Goal: Task Accomplishment & Management: Use online tool/utility

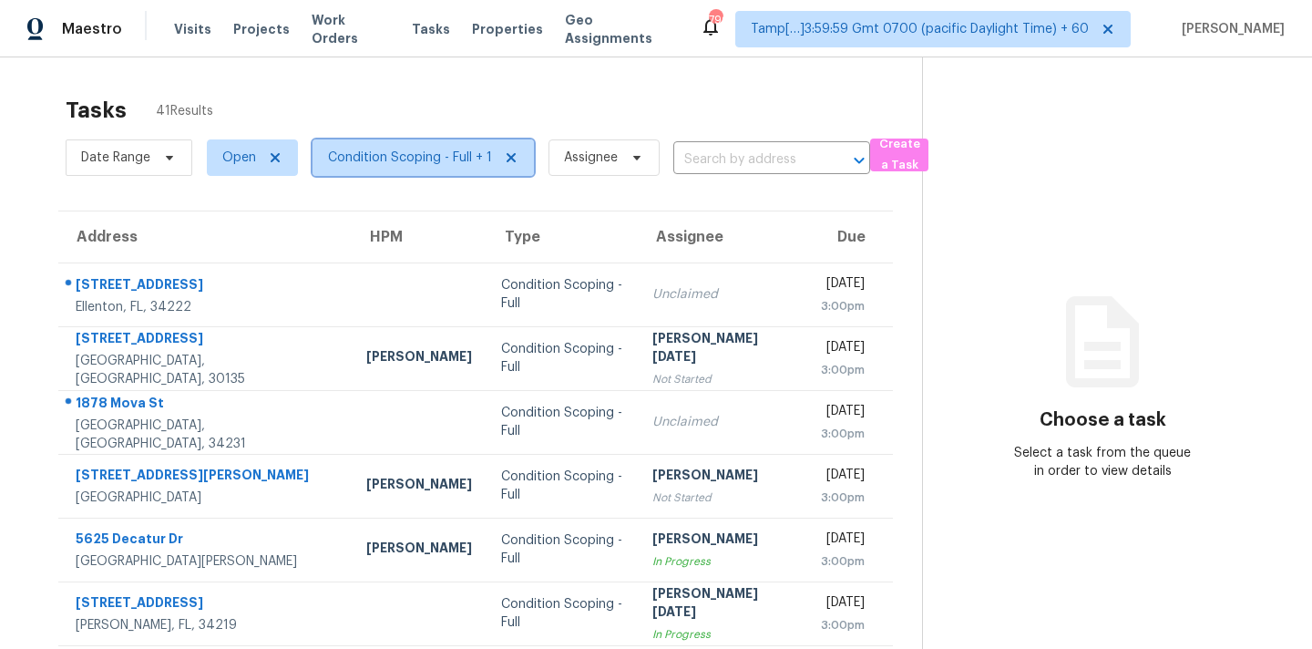
click at [459, 164] on span "Condition Scoping - Full + 1" at bounding box center [410, 157] width 164 height 18
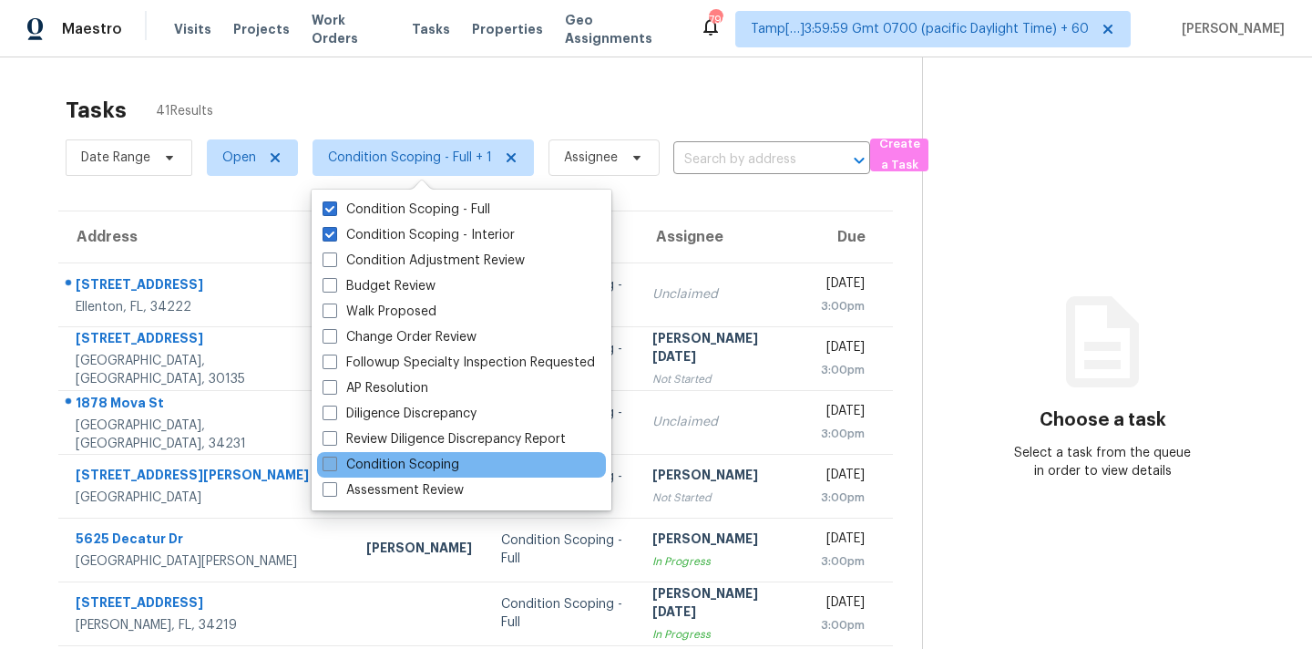
click at [411, 467] on label "Condition Scoping" at bounding box center [390, 464] width 137 height 18
click at [334, 467] on input "Condition Scoping" at bounding box center [328, 461] width 12 height 12
checkbox input "true"
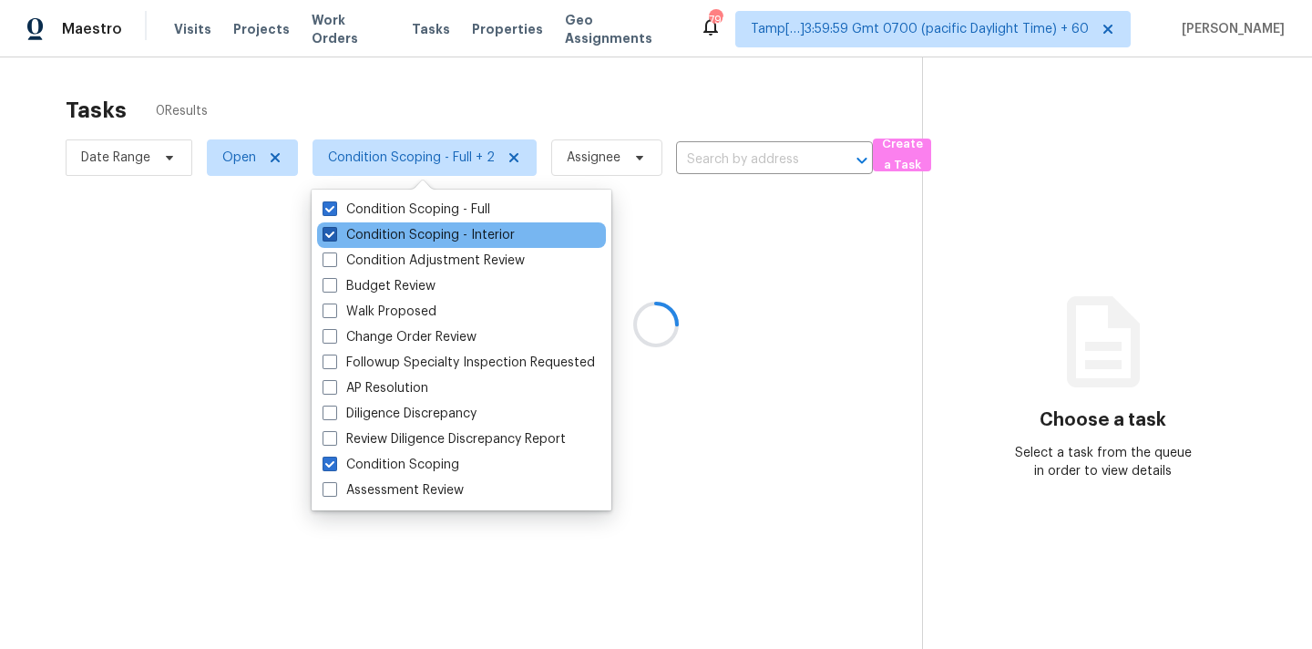
click at [452, 240] on label "Condition Scoping - Interior" at bounding box center [418, 235] width 192 height 18
click at [334, 238] on input "Condition Scoping - Interior" at bounding box center [328, 232] width 12 height 12
checkbox input "false"
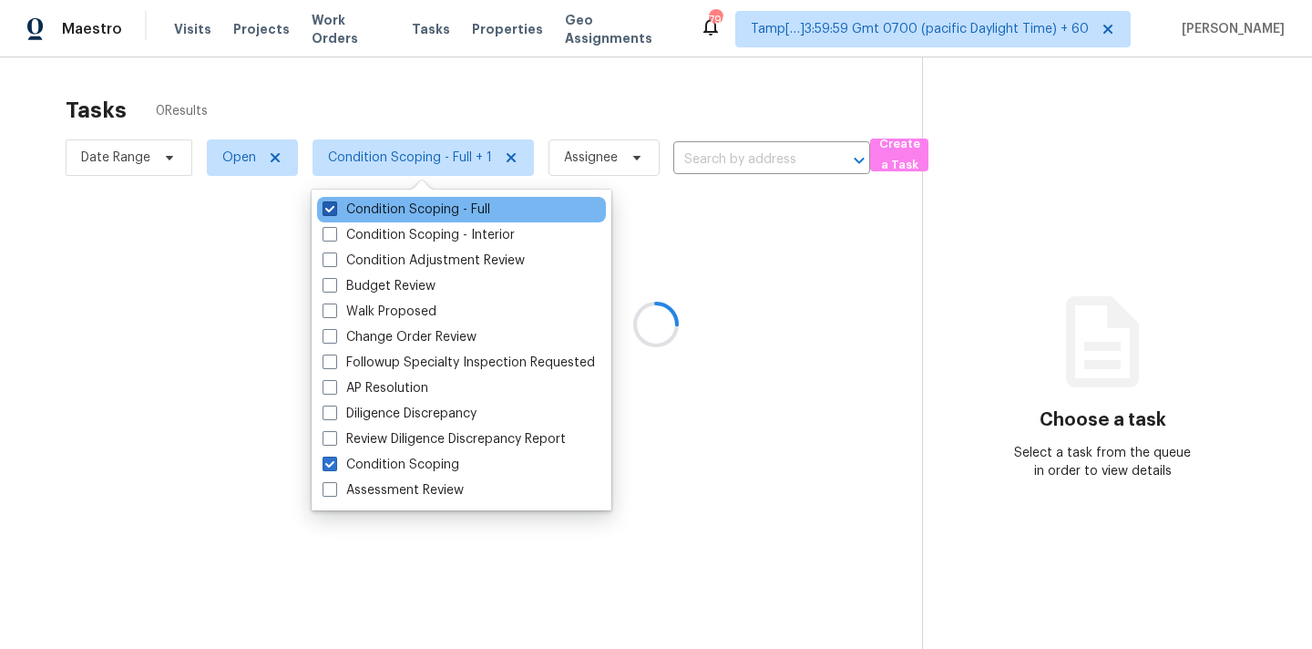
click at [483, 211] on label "Condition Scoping - Full" at bounding box center [406, 209] width 168 height 18
click at [334, 211] on input "Condition Scoping - Full" at bounding box center [328, 206] width 12 height 12
checkbox input "false"
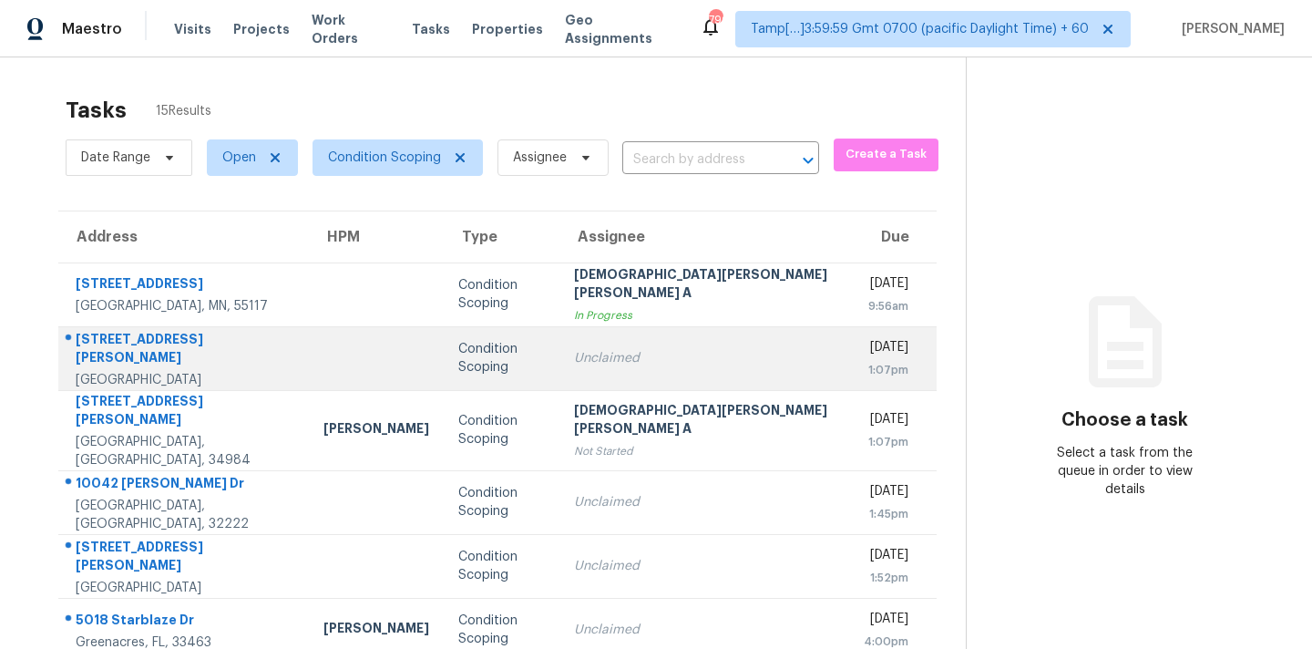
click at [648, 349] on div "Unclaimed" at bounding box center [704, 358] width 261 height 18
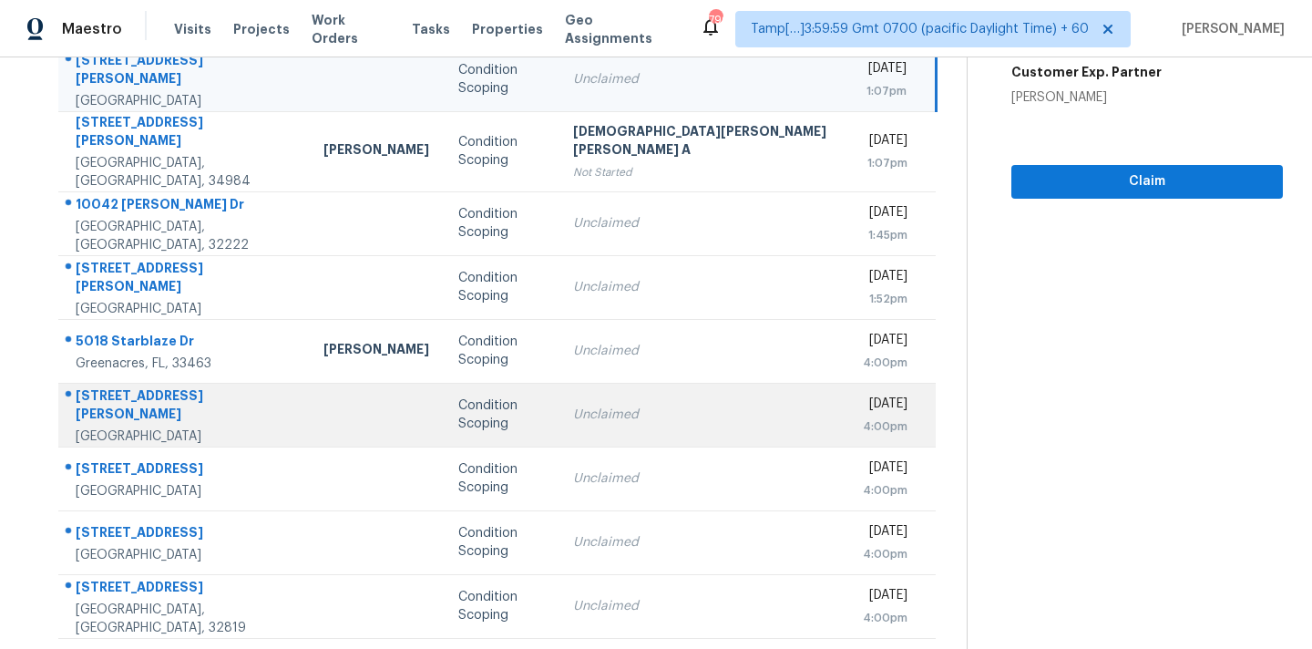
scroll to position [300, 0]
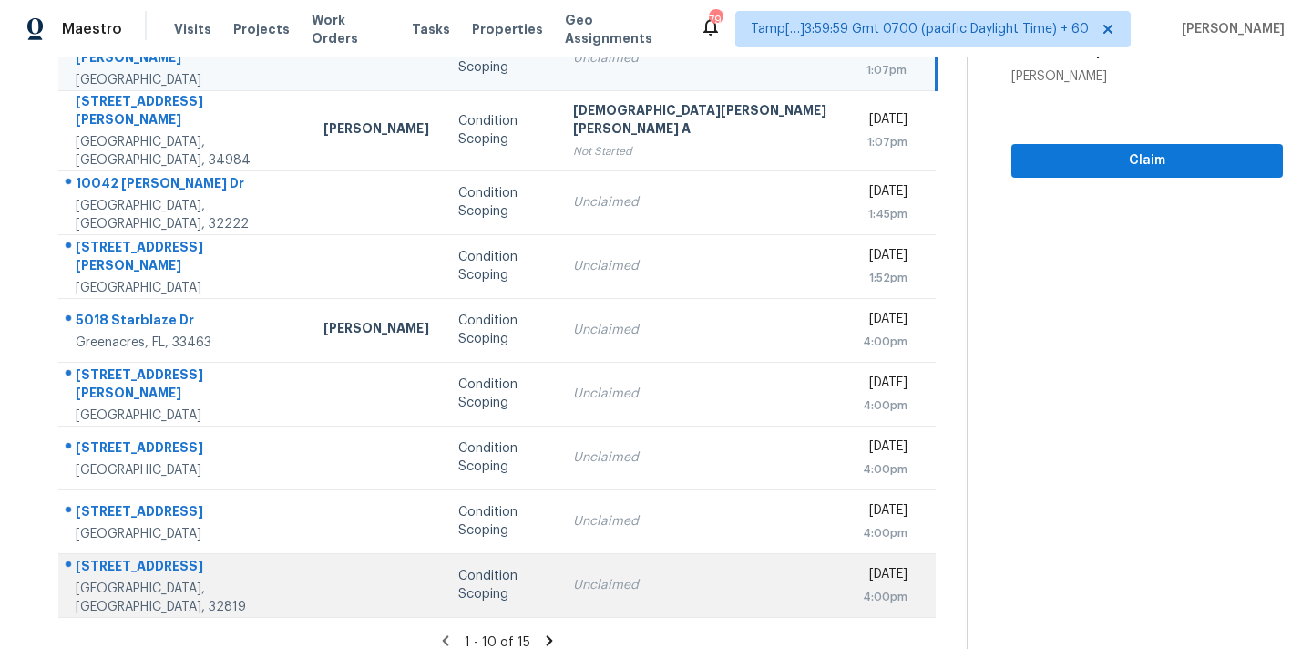
click at [623, 556] on td "Unclaimed" at bounding box center [703, 585] width 290 height 64
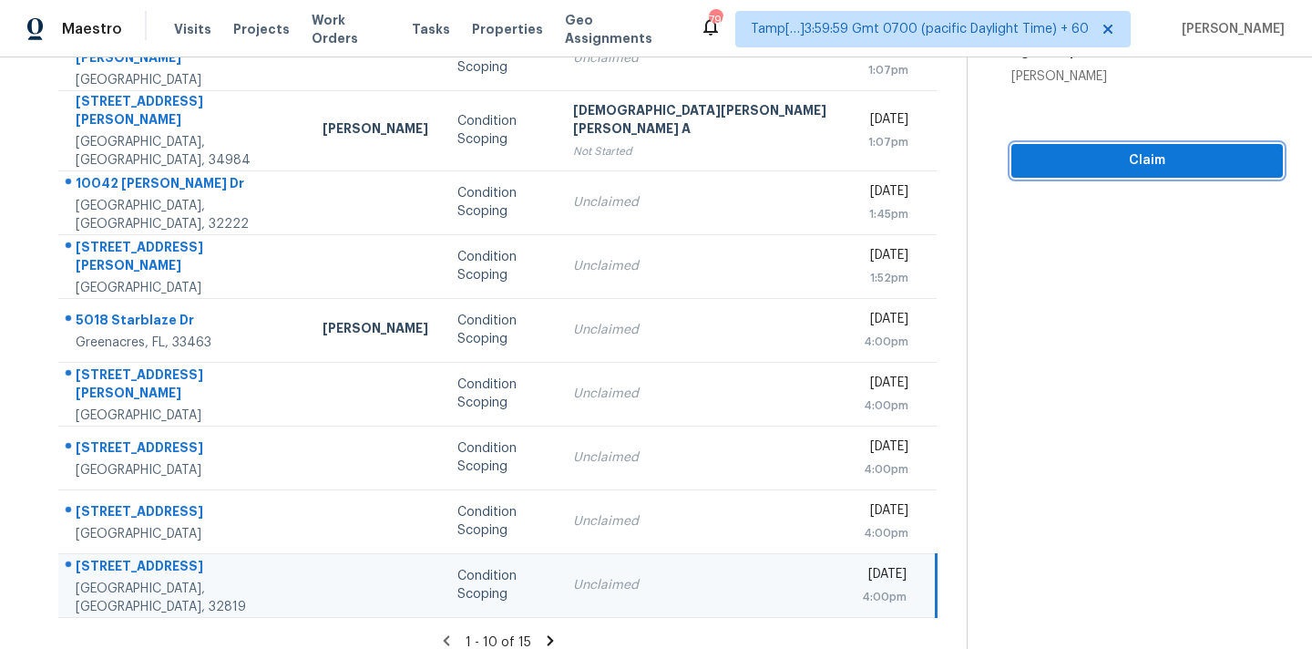
click at [1084, 159] on span "Claim" at bounding box center [1147, 160] width 242 height 23
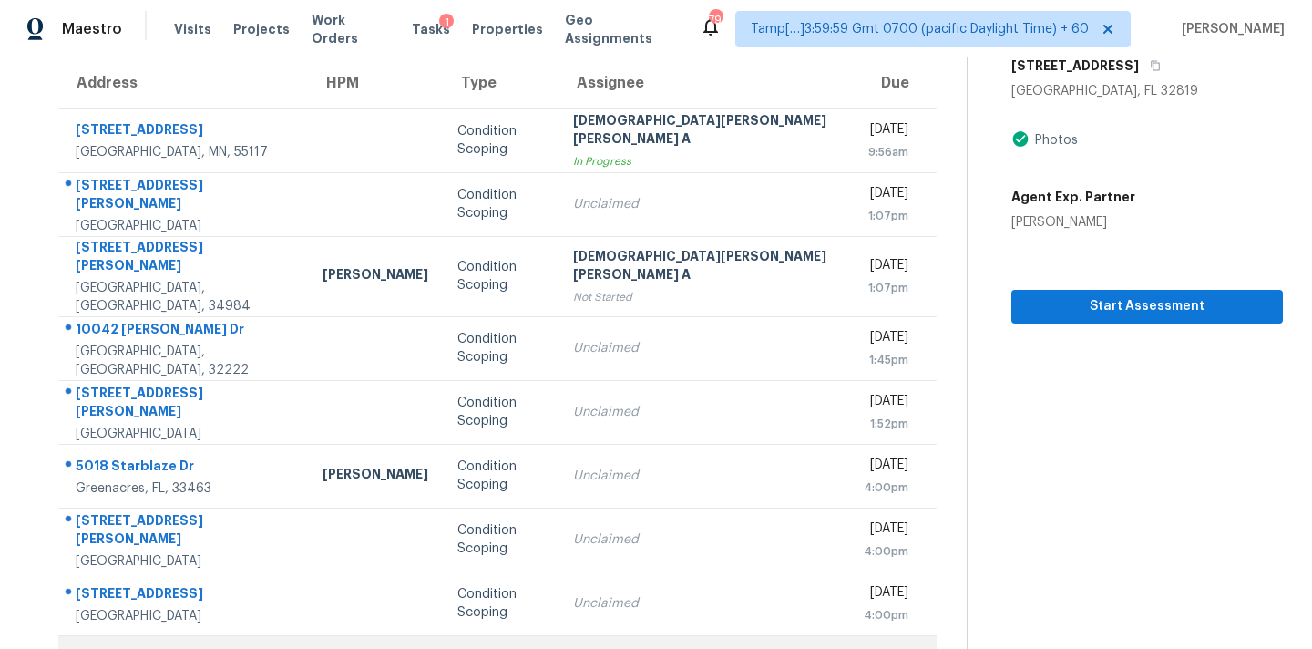
scroll to position [170, 0]
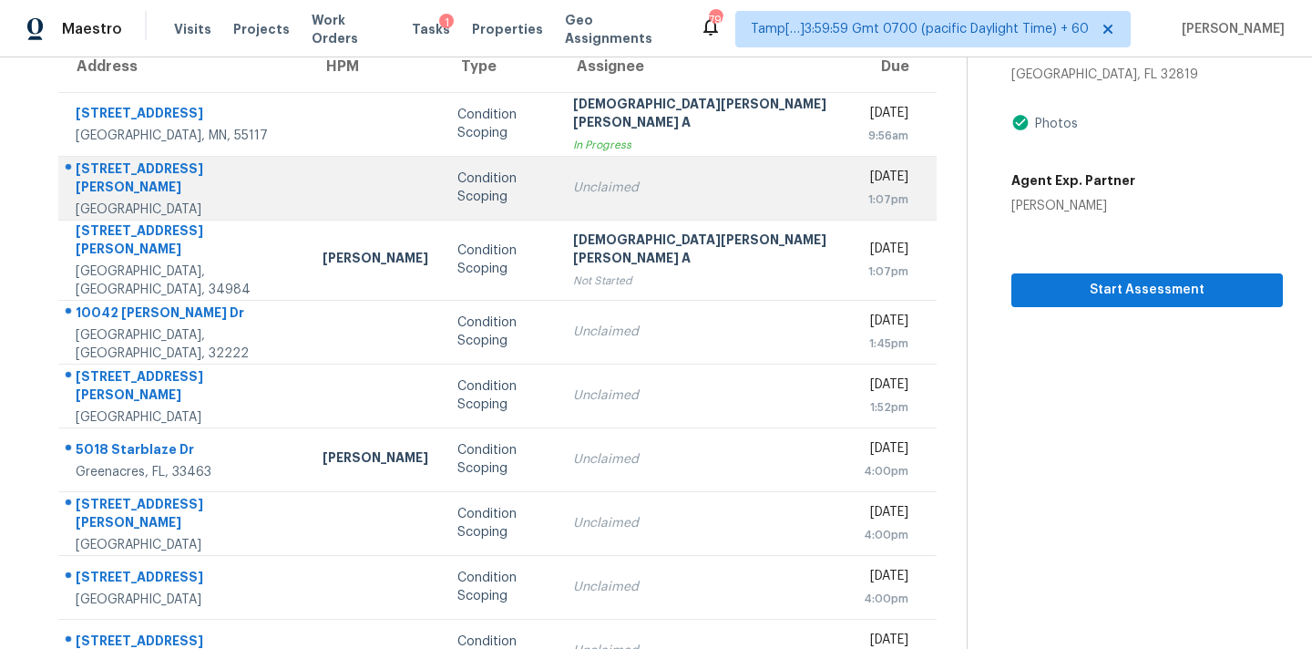
click at [613, 189] on div "Unclaimed" at bounding box center [703, 188] width 260 height 18
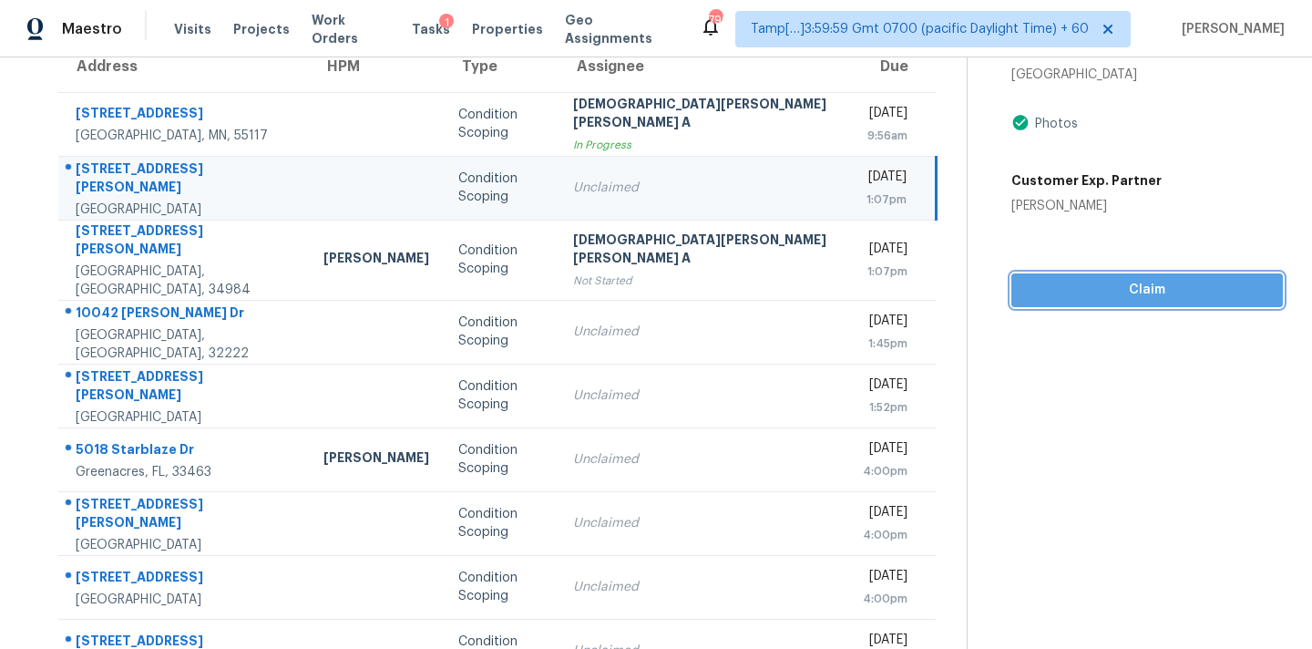
click at [1049, 285] on span "Claim" at bounding box center [1147, 290] width 242 height 23
click at [1076, 301] on button "Start Assessment" at bounding box center [1146, 290] width 271 height 34
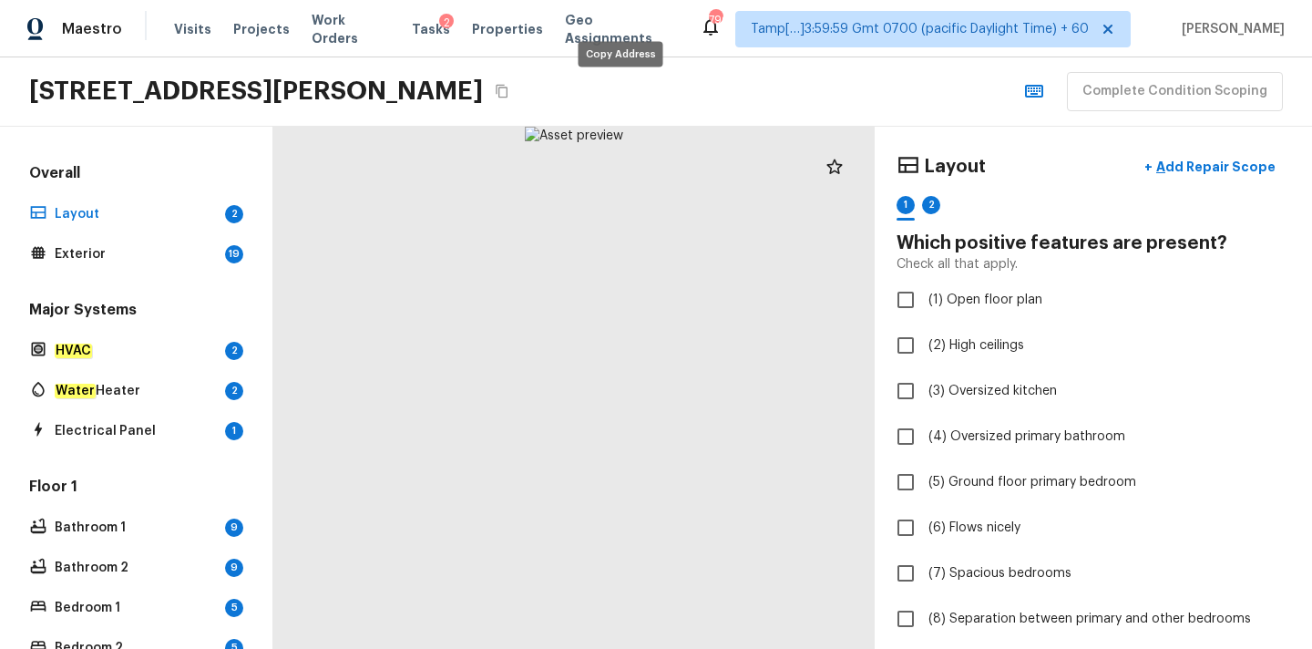
click at [509, 95] on icon "Copy Address" at bounding box center [502, 91] width 15 height 15
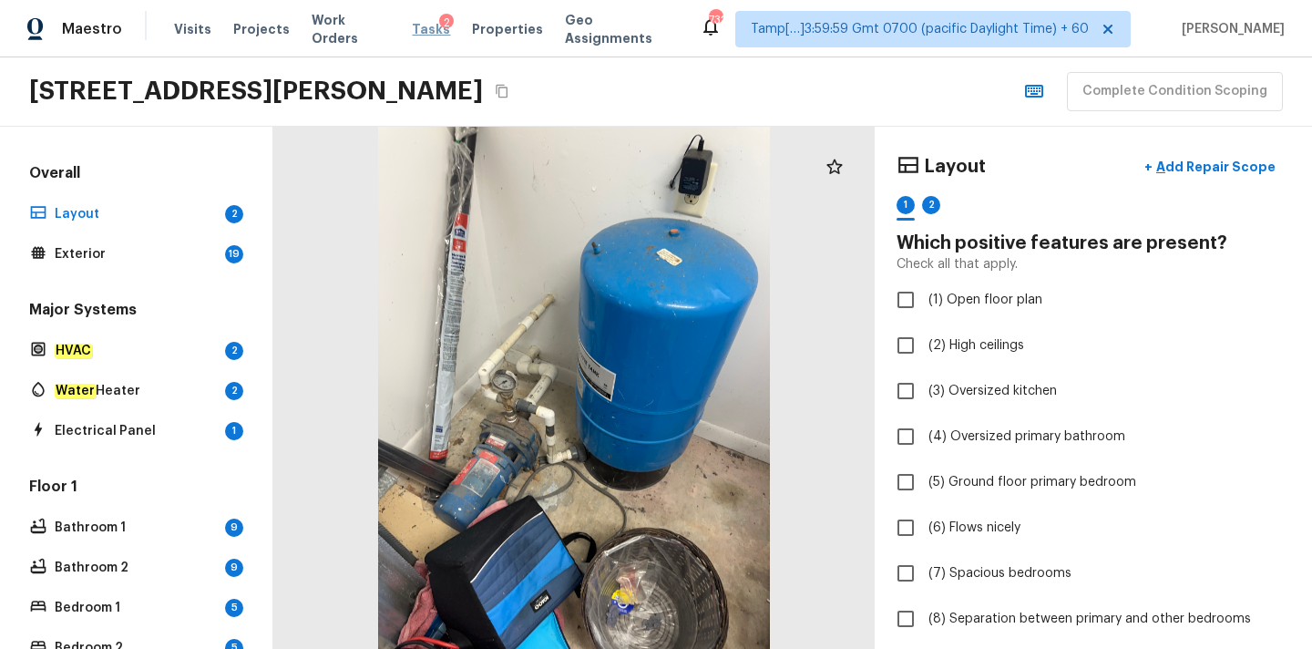
click at [414, 32] on span "Tasks" at bounding box center [431, 29] width 38 height 13
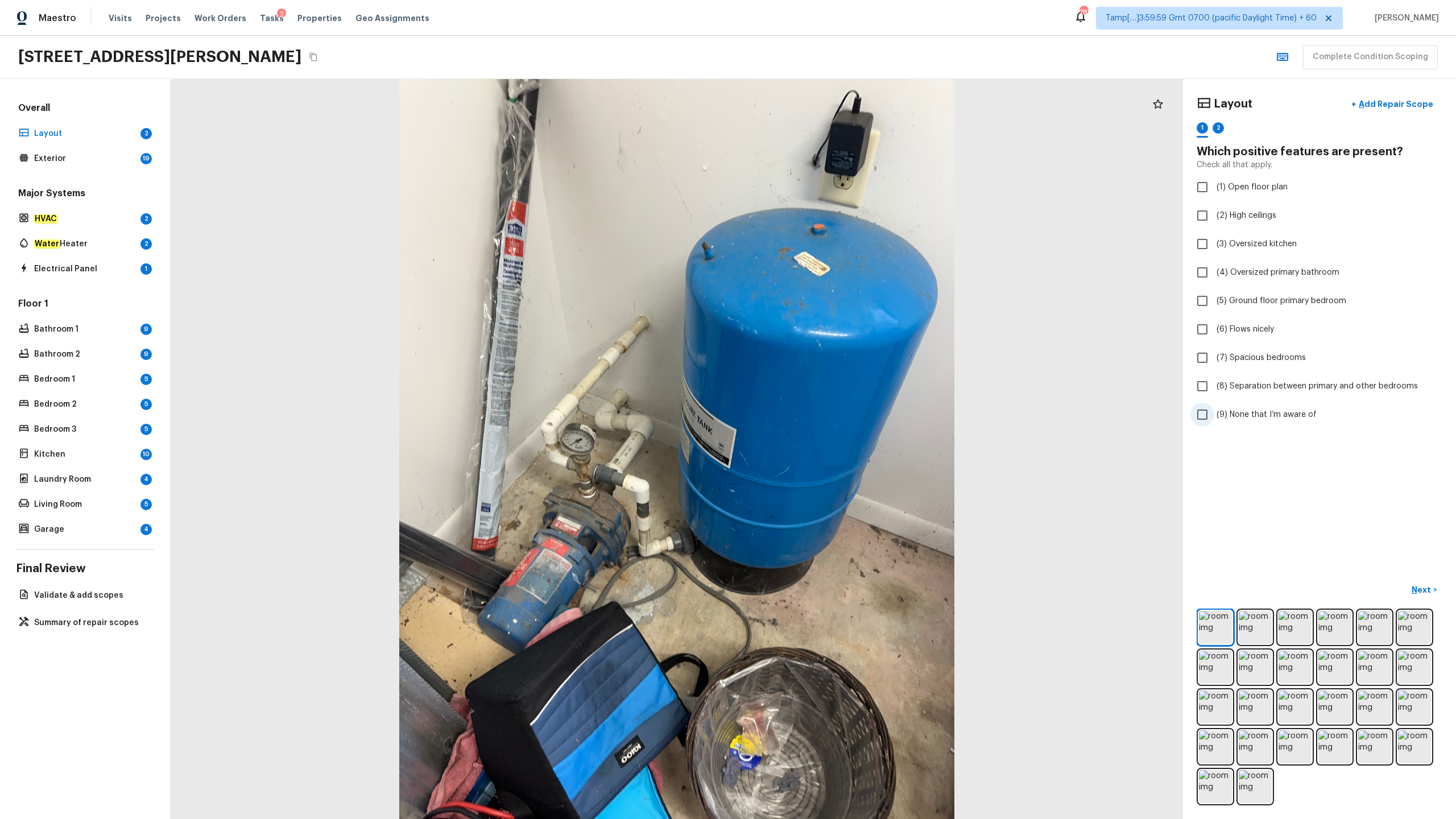
click at [819, 405] on span "(9) None that I’m aware of" at bounding box center [1267, 414] width 100 height 11
click at [819, 405] on input "(9) None that I’m aware of" at bounding box center [1203, 414] width 24 height 24
checkbox input "true"
click at [819, 405] on p "Next" at bounding box center [1422, 590] width 22 height 11
click at [819, 405] on span "(9) None that I’m aware of" at bounding box center [1267, 414] width 100 height 11
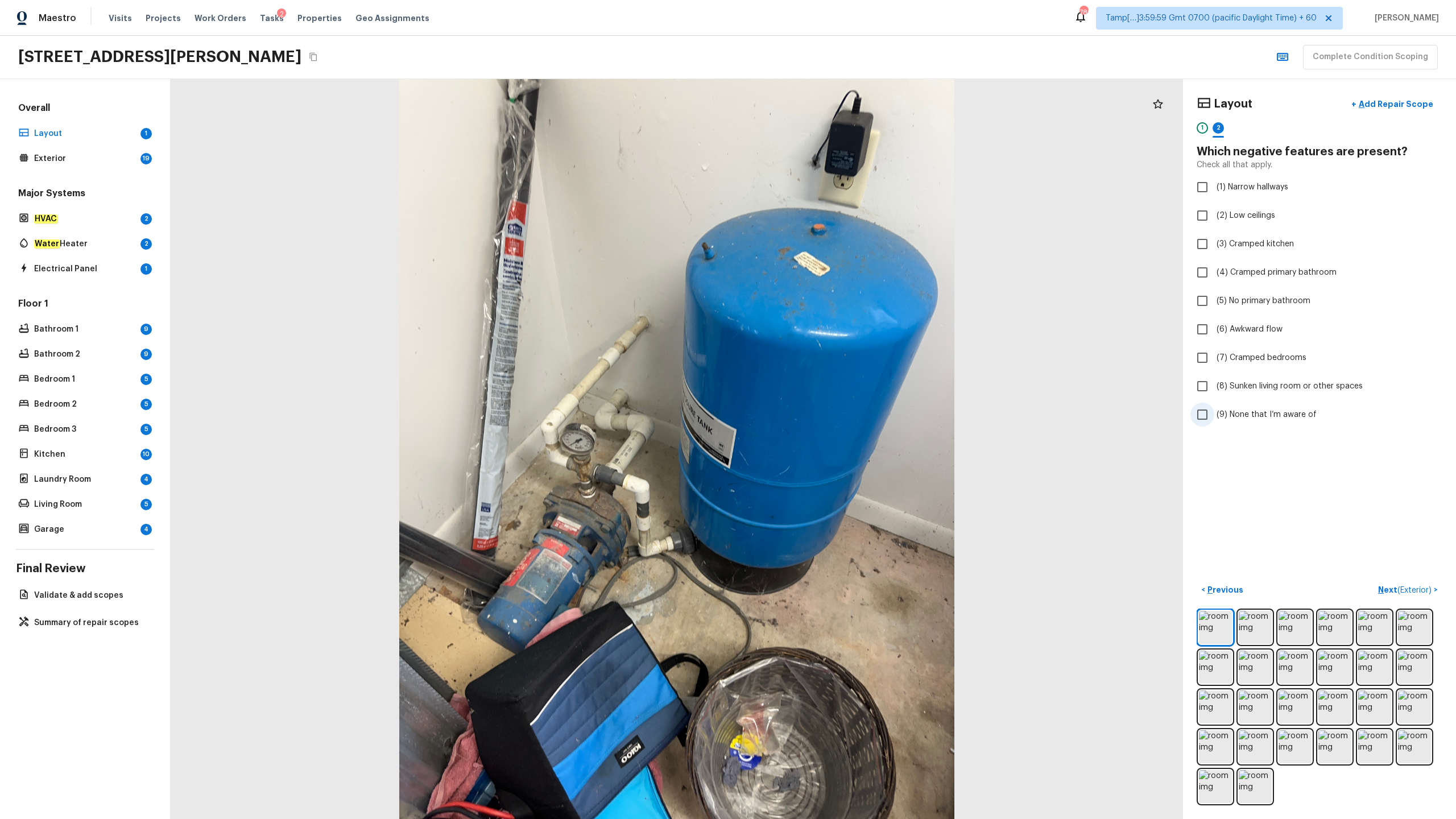
click at [819, 405] on input "(9) None that I’m aware of" at bounding box center [1203, 414] width 24 height 24
checkbox input "true"
click at [819, 405] on p "Next ( Exterior )" at bounding box center [1405, 590] width 56 height 12
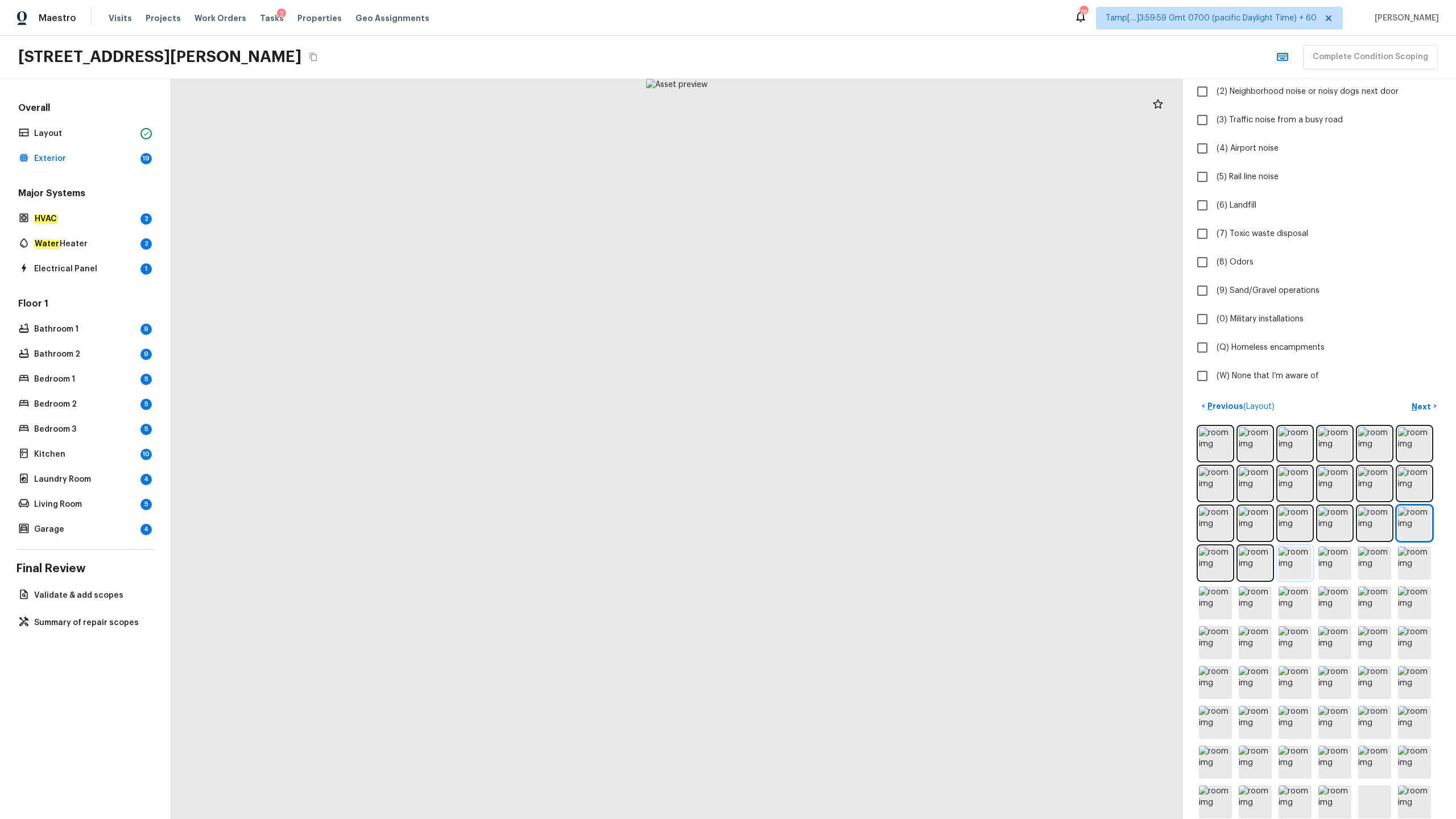
scroll to position [160, 0]
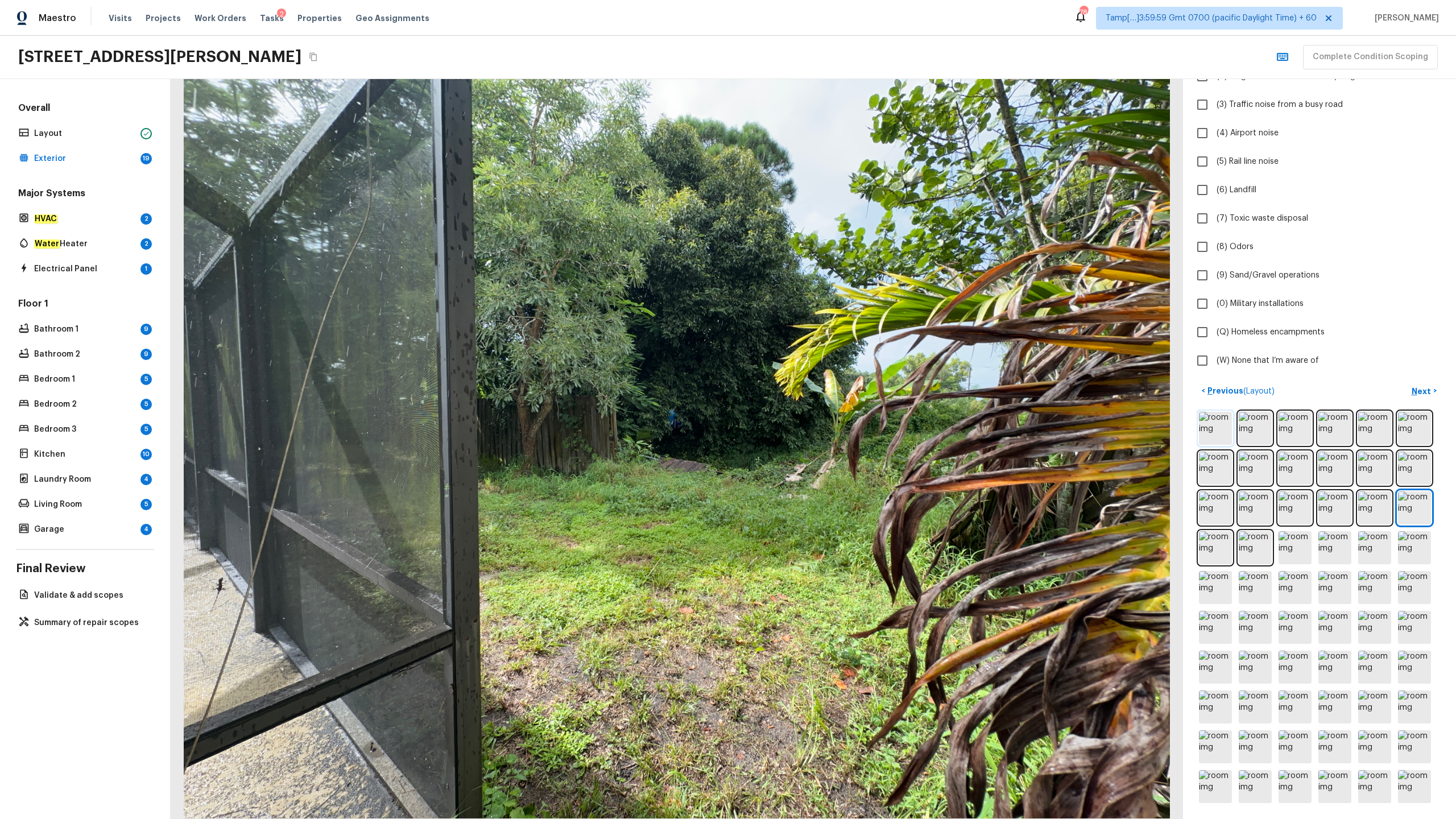
click at [819, 405] on img at bounding box center [1215, 428] width 33 height 33
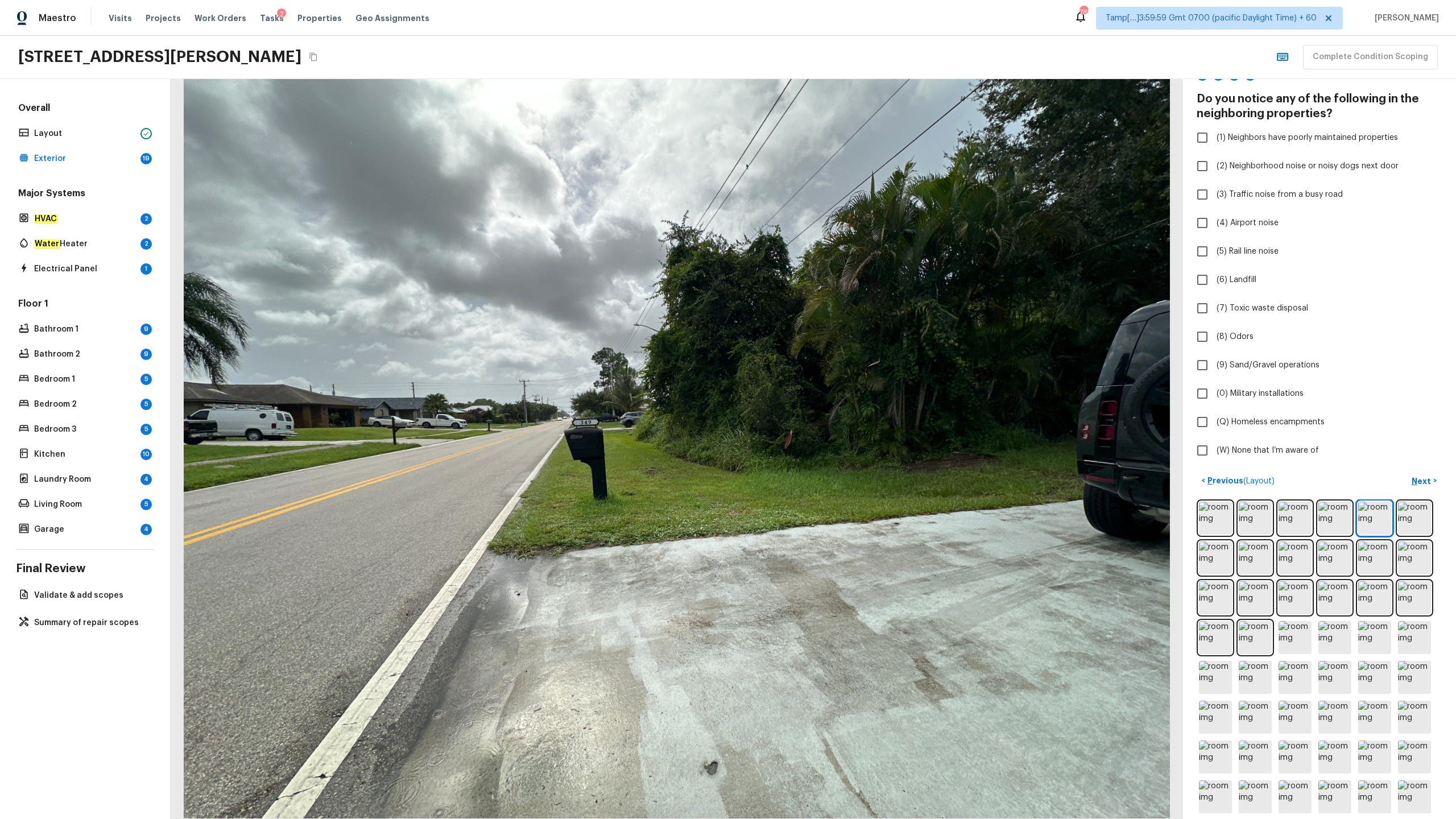
scroll to position [64, 0]
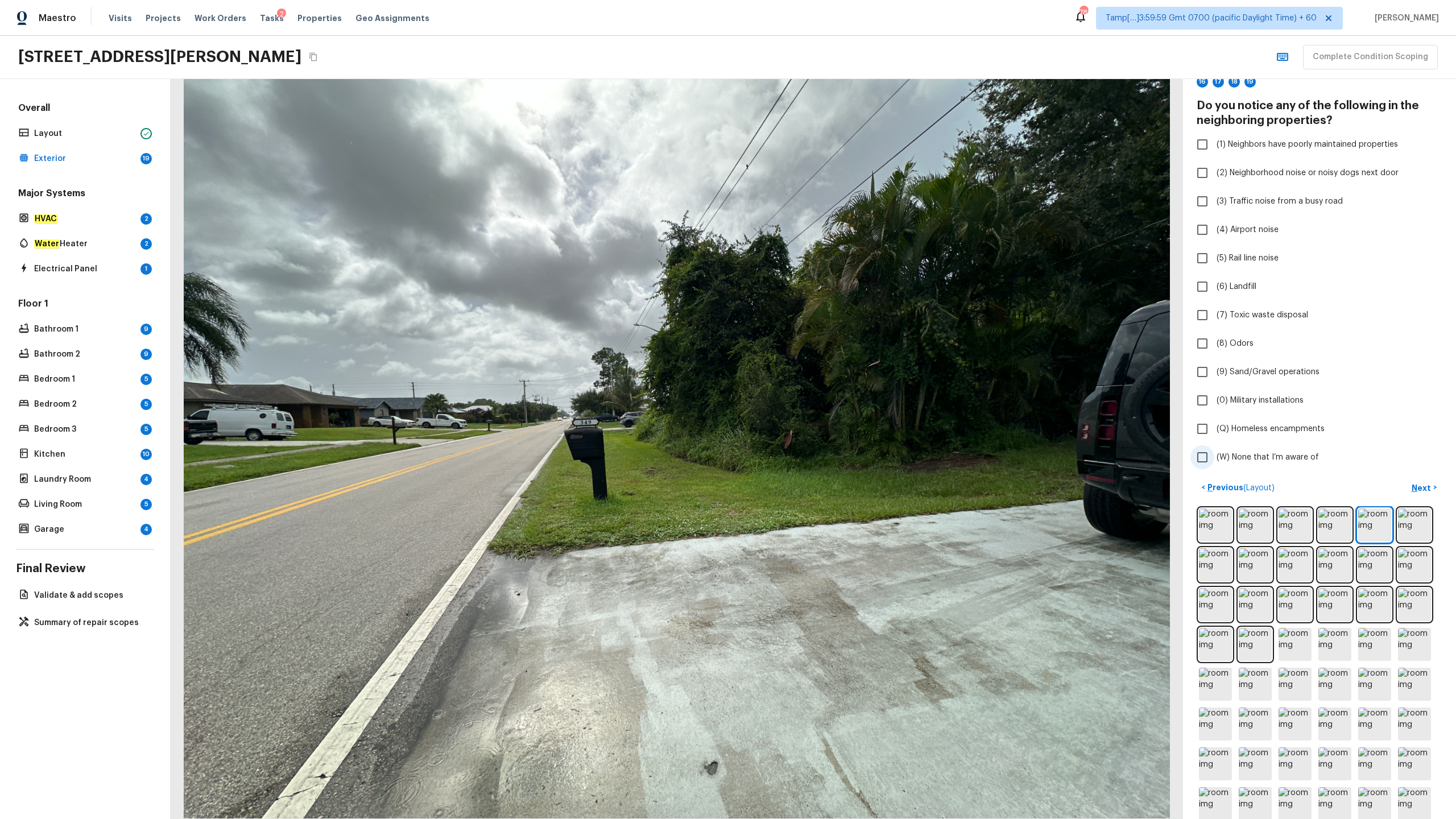
click at [819, 405] on label "(W) None that I’m aware of" at bounding box center [1312, 457] width 243 height 24
click at [819, 405] on input "(W) None that I’m aware of" at bounding box center [1203, 457] width 24 height 24
checkbox input "true"
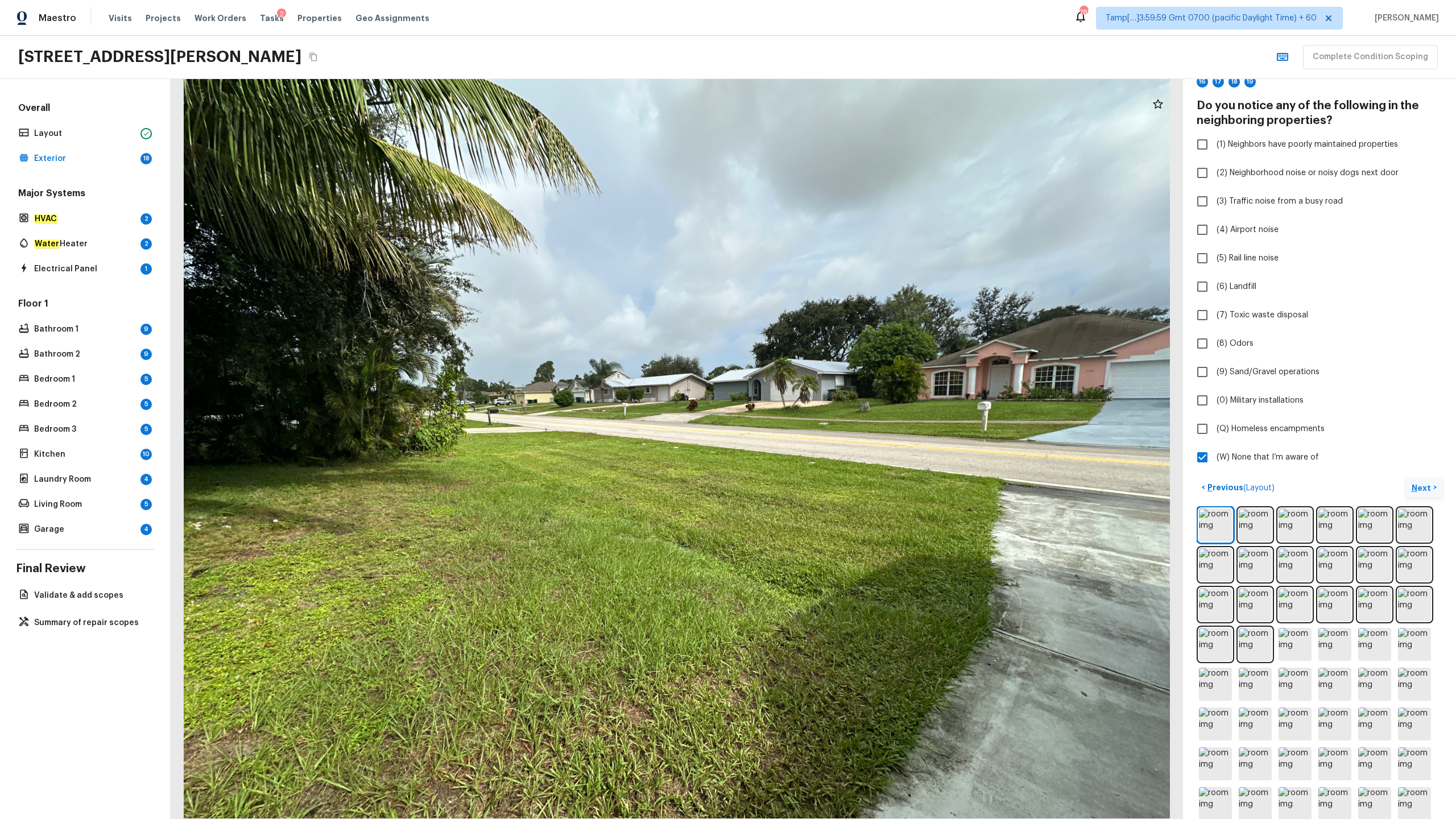
click at [819, 405] on p "Next" at bounding box center [1422, 488] width 22 height 11
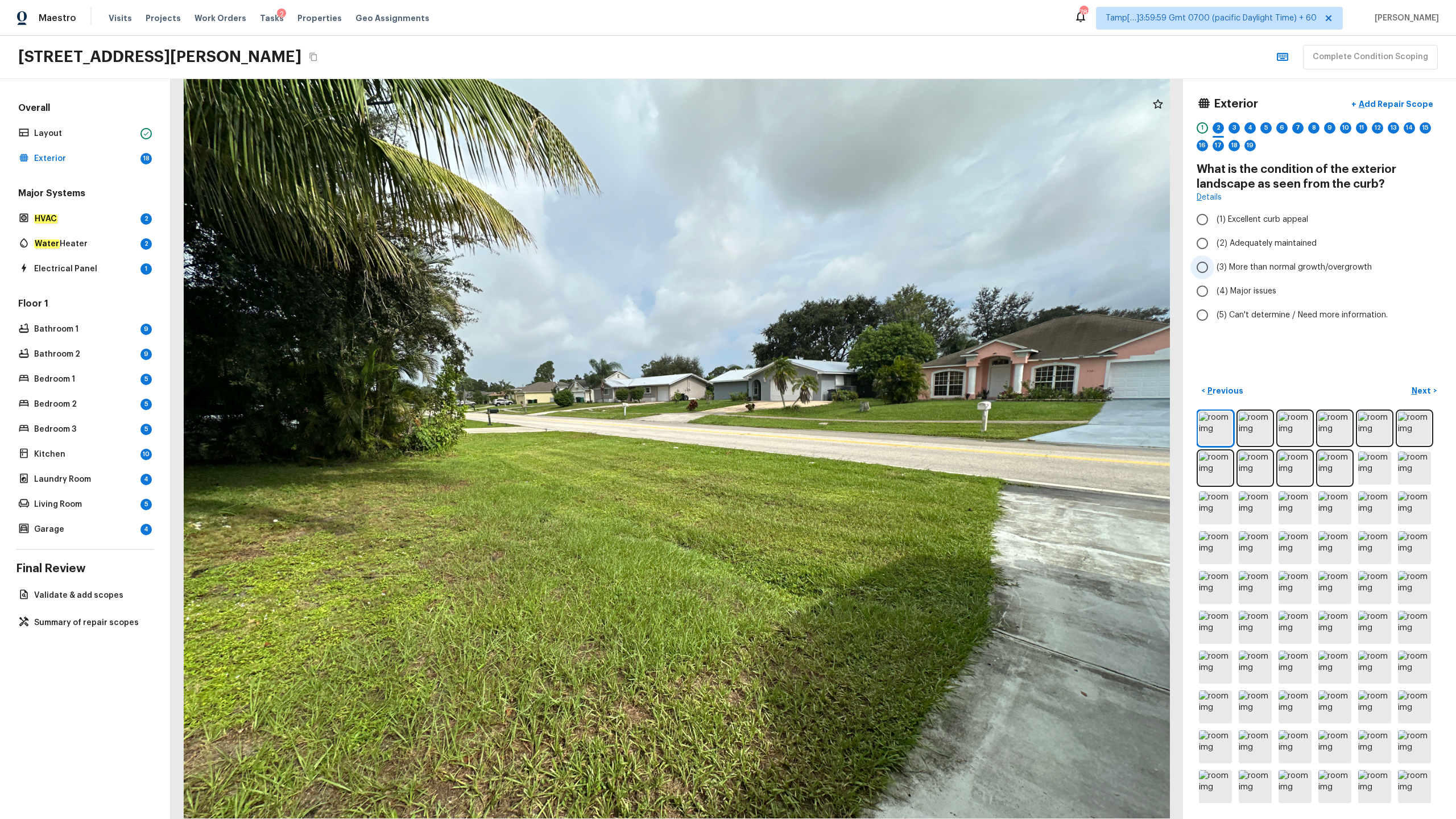
click at [819, 267] on span "(3) More than normal growth/overgrowth" at bounding box center [1294, 267] width 155 height 11
click at [819, 267] on input "(3) More than normal growth/overgrowth" at bounding box center [1203, 267] width 24 height 24
radio input "true"
click at [819, 106] on p "Add Repair Scope" at bounding box center [1395, 104] width 77 height 11
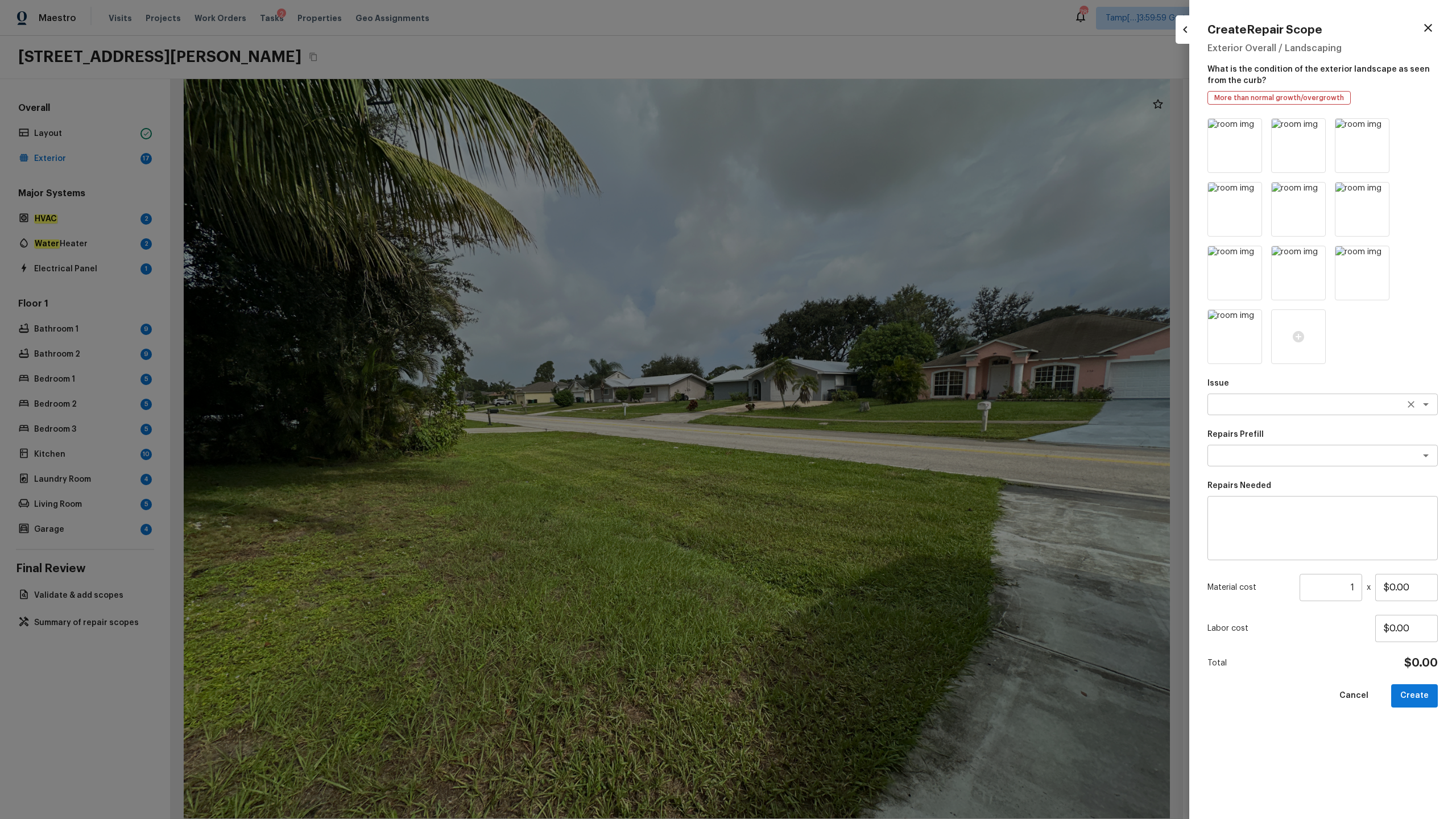
click at [819, 405] on textarea at bounding box center [1307, 405] width 189 height 11
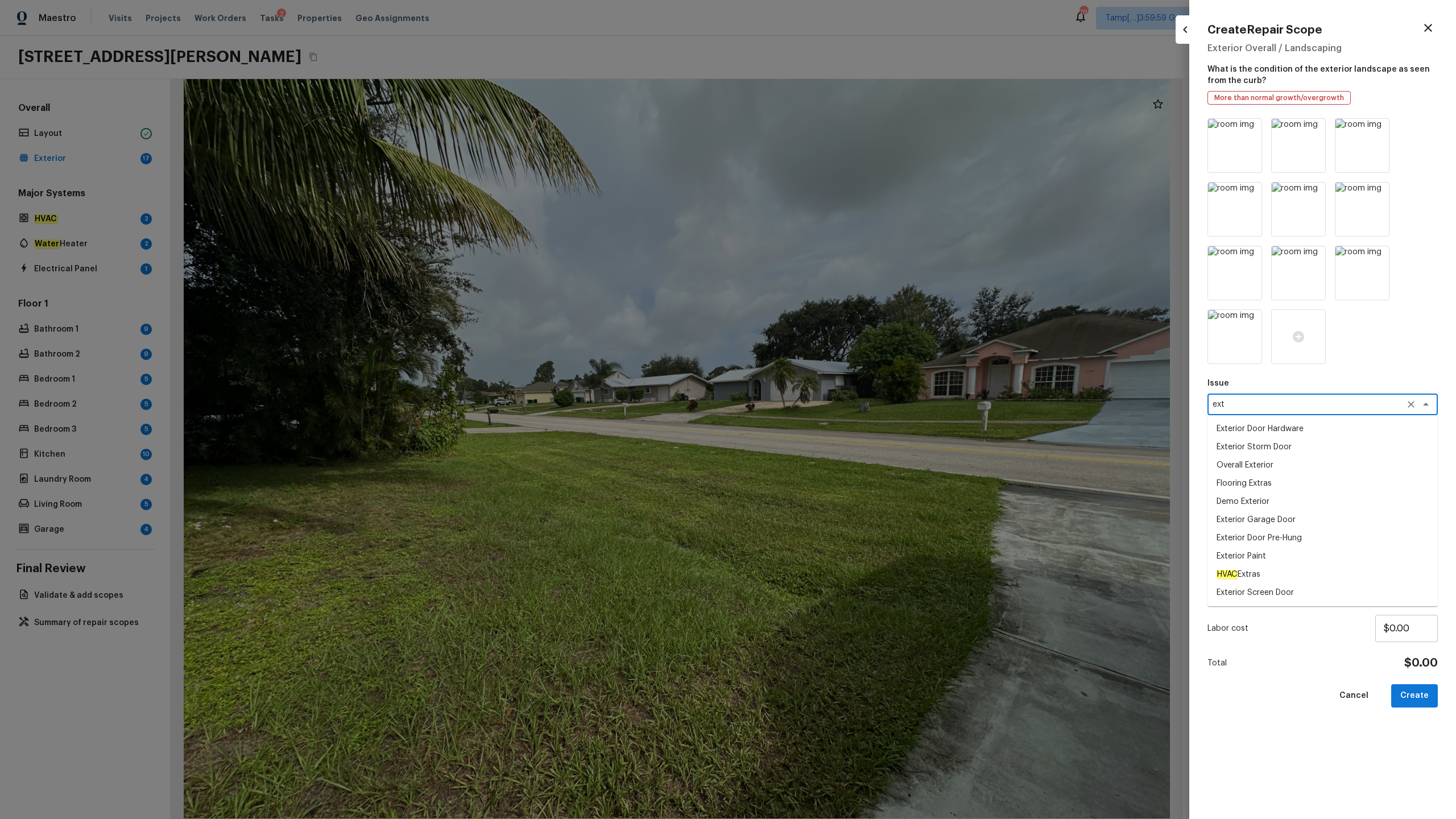
click at [819, 405] on li "Overall Exterior" at bounding box center [1322, 465] width 230 height 18
type textarea "Overall Exterior"
click at [819, 405] on textarea at bounding box center [1307, 456] width 189 height 11
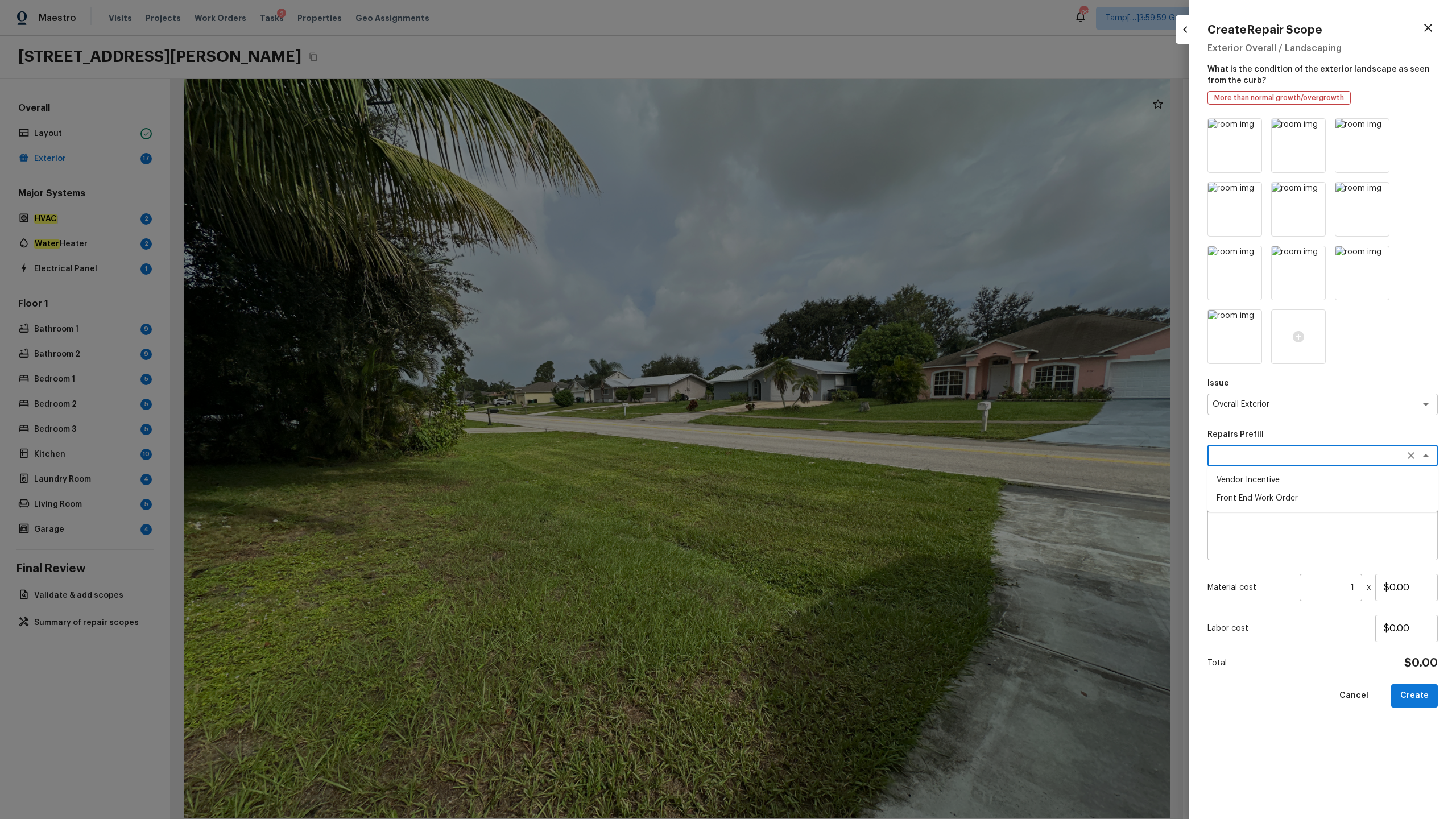
type textarea "l"
type textarea "land"
click at [819, 405] on textarea at bounding box center [1322, 528] width 214 height 46
click at [819, 405] on textarea at bounding box center [1307, 456] width 189 height 11
click at [819, 405] on div "Overall Exterior x ​" at bounding box center [1322, 404] width 230 height 22
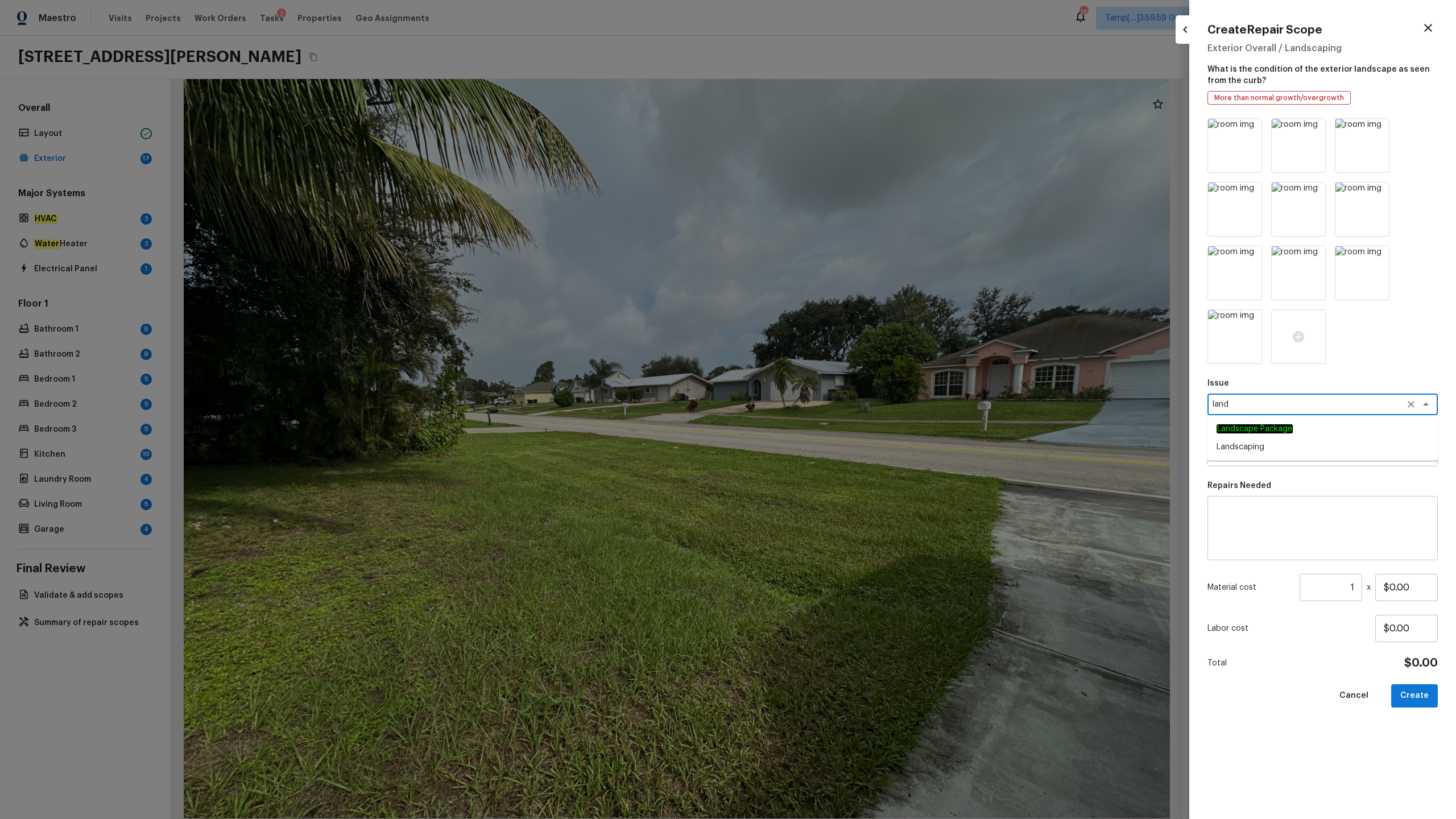
click at [819, 405] on em "Landscape Package" at bounding box center [1255, 429] width 76 height 9
click at [819, 405] on div "x ​" at bounding box center [1322, 455] width 230 height 22
type textarea "Landscape Package"
click at [819, 405] on li "Initial landscaping package" at bounding box center [1322, 479] width 230 height 18
type textarea "Initial landscaping package"
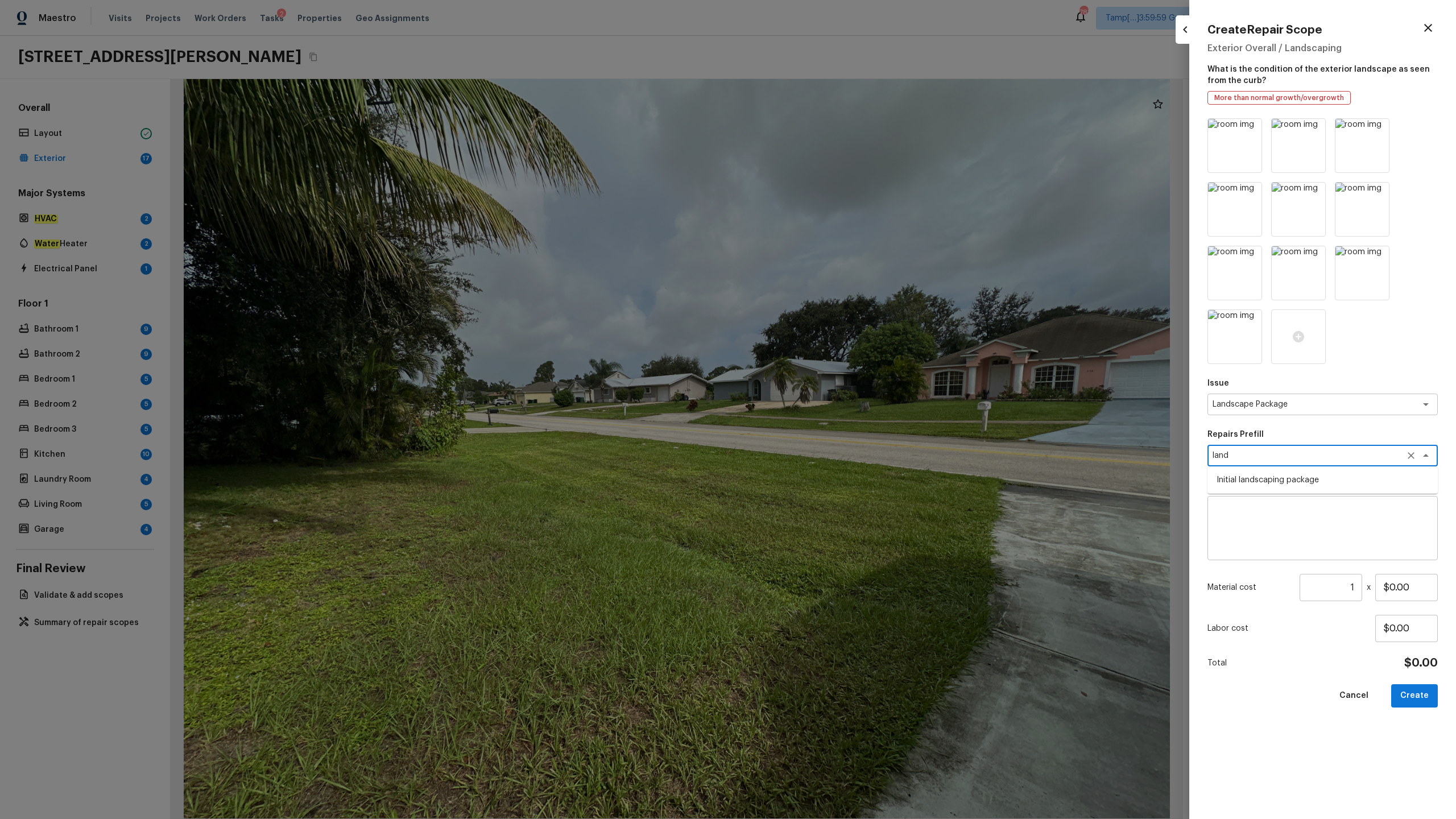
type textarea "Mowing of grass up to 6" in height. Mow, edge along driveways & sidewalks, trim…"
type input "$300.00"
type textarea "Initial landscaping package"
click at [819, 405] on input "$300.00" at bounding box center [1407, 587] width 62 height 27
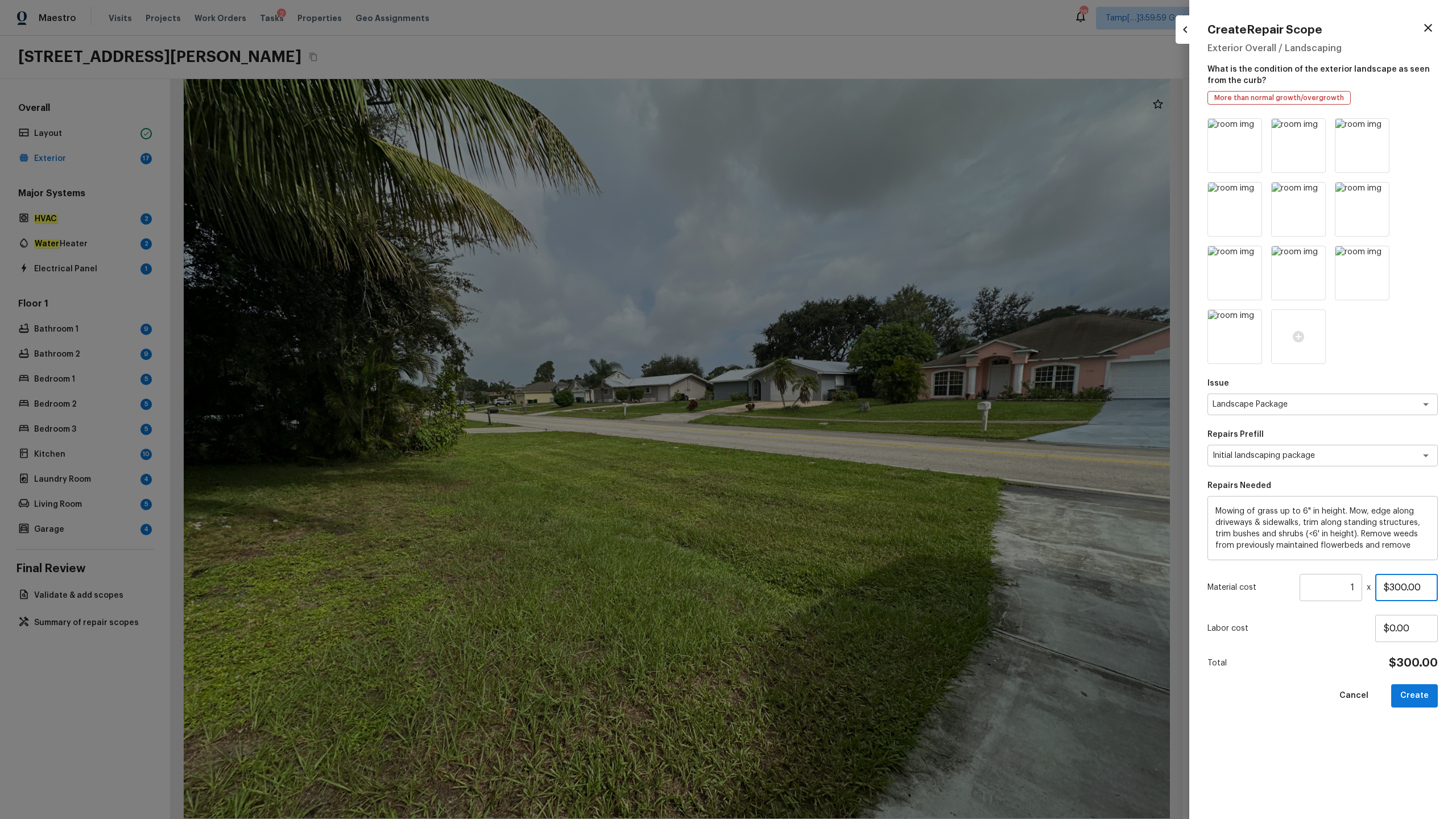
click at [819, 405] on input "$300.00" at bounding box center [1407, 587] width 62 height 27
type input "$500.00"
click at [819, 405] on button "Create" at bounding box center [1414, 695] width 47 height 23
type input "$0.00"
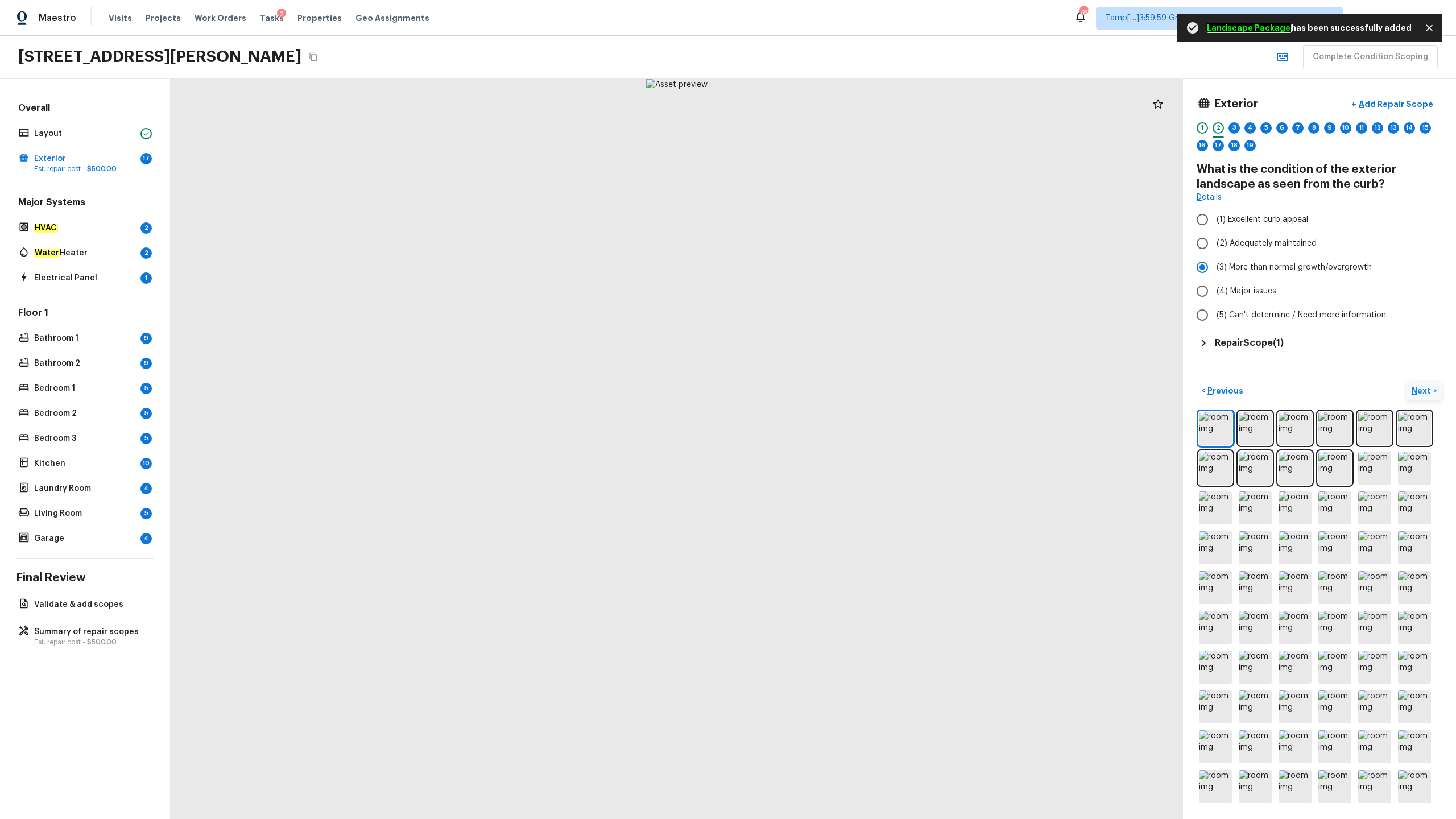
click at [819, 391] on p "Next" at bounding box center [1422, 391] width 22 height 11
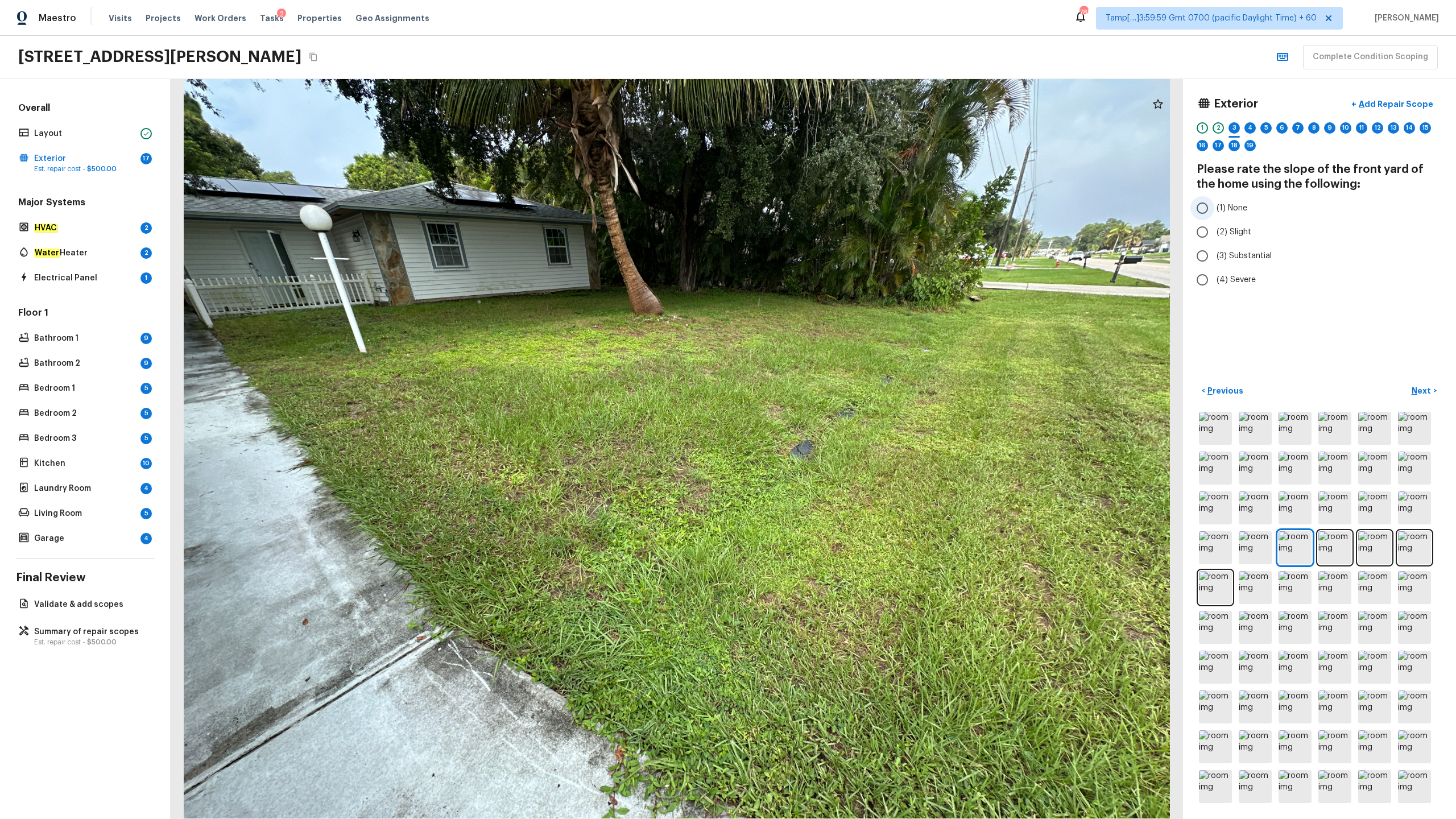
click at [819, 213] on span "(1) None" at bounding box center [1232, 208] width 31 height 11
click at [819, 213] on input "(1) None" at bounding box center [1203, 208] width 24 height 24
radio input "true"
click at [819, 393] on p "Next" at bounding box center [1422, 391] width 22 height 11
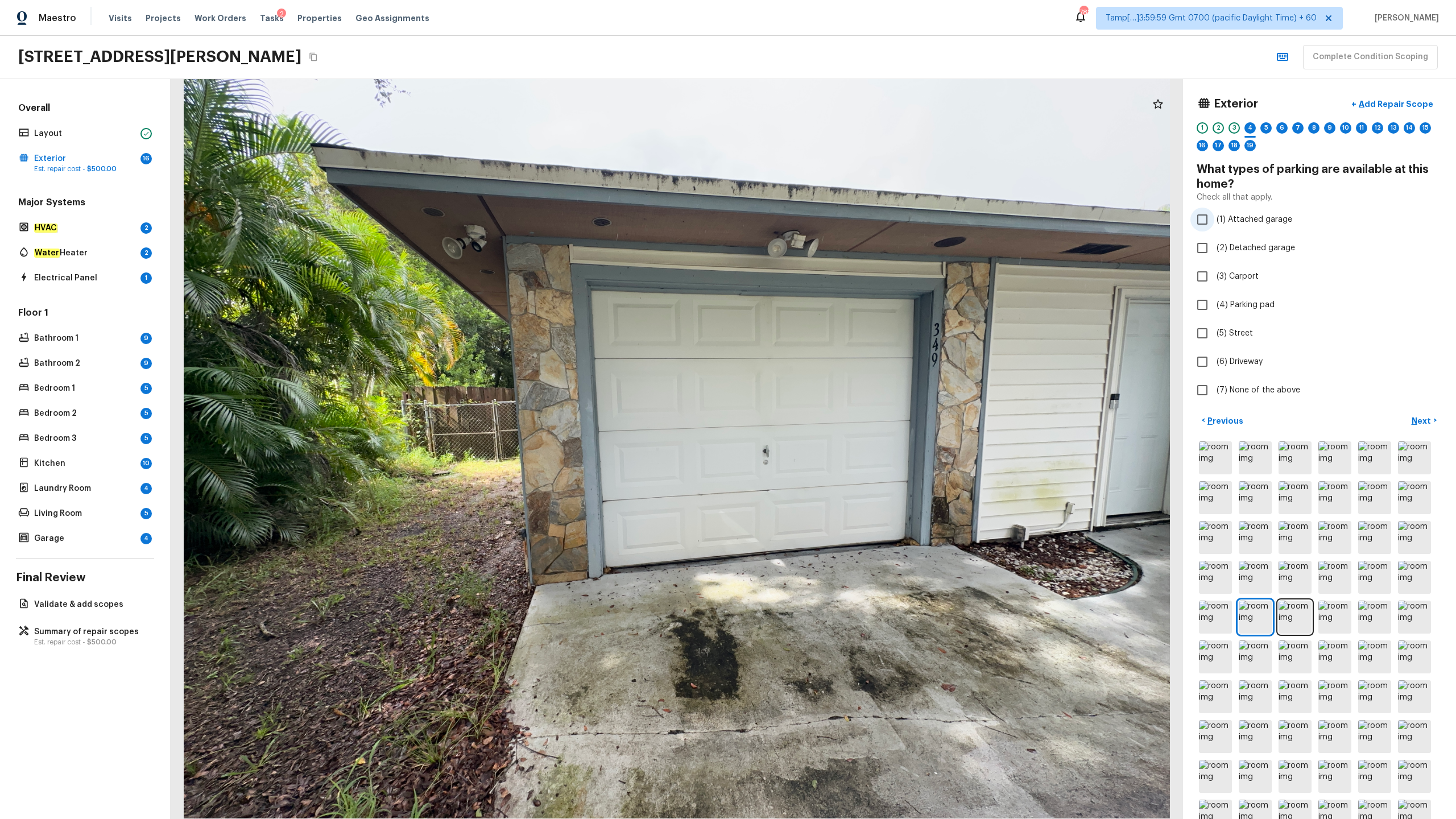
click at [819, 224] on span "(1) Attached garage" at bounding box center [1254, 220] width 76 height 11
click at [819, 224] on input "(1) Attached garage" at bounding box center [1203, 219] width 24 height 24
checkbox input "true"
click at [819, 362] on span "(6) Driveway" at bounding box center [1240, 361] width 46 height 11
click at [819, 362] on input "(6) Driveway" at bounding box center [1203, 361] width 24 height 24
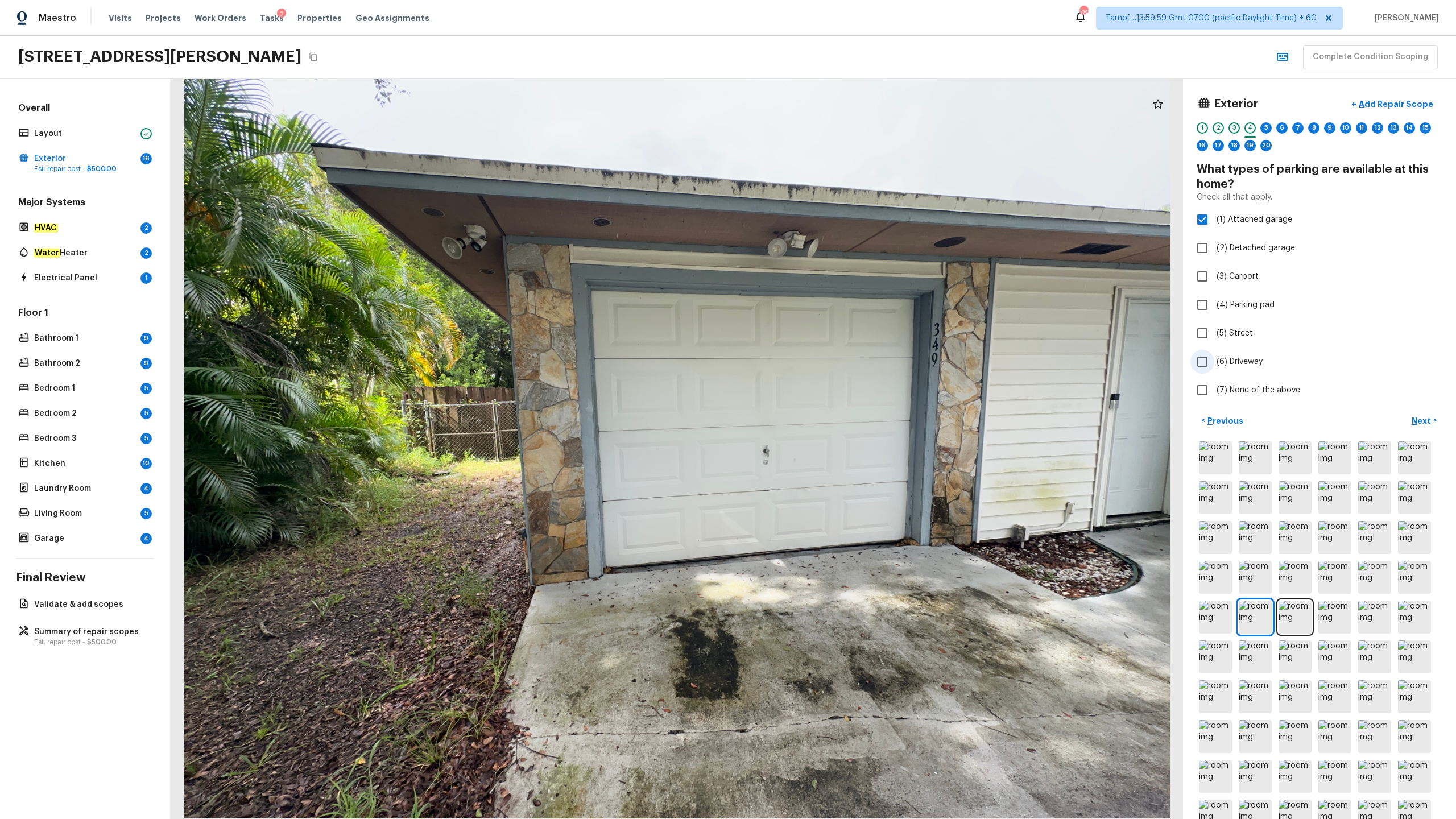
checkbox input "true"
click at [819, 405] on p "Next" at bounding box center [1422, 421] width 22 height 11
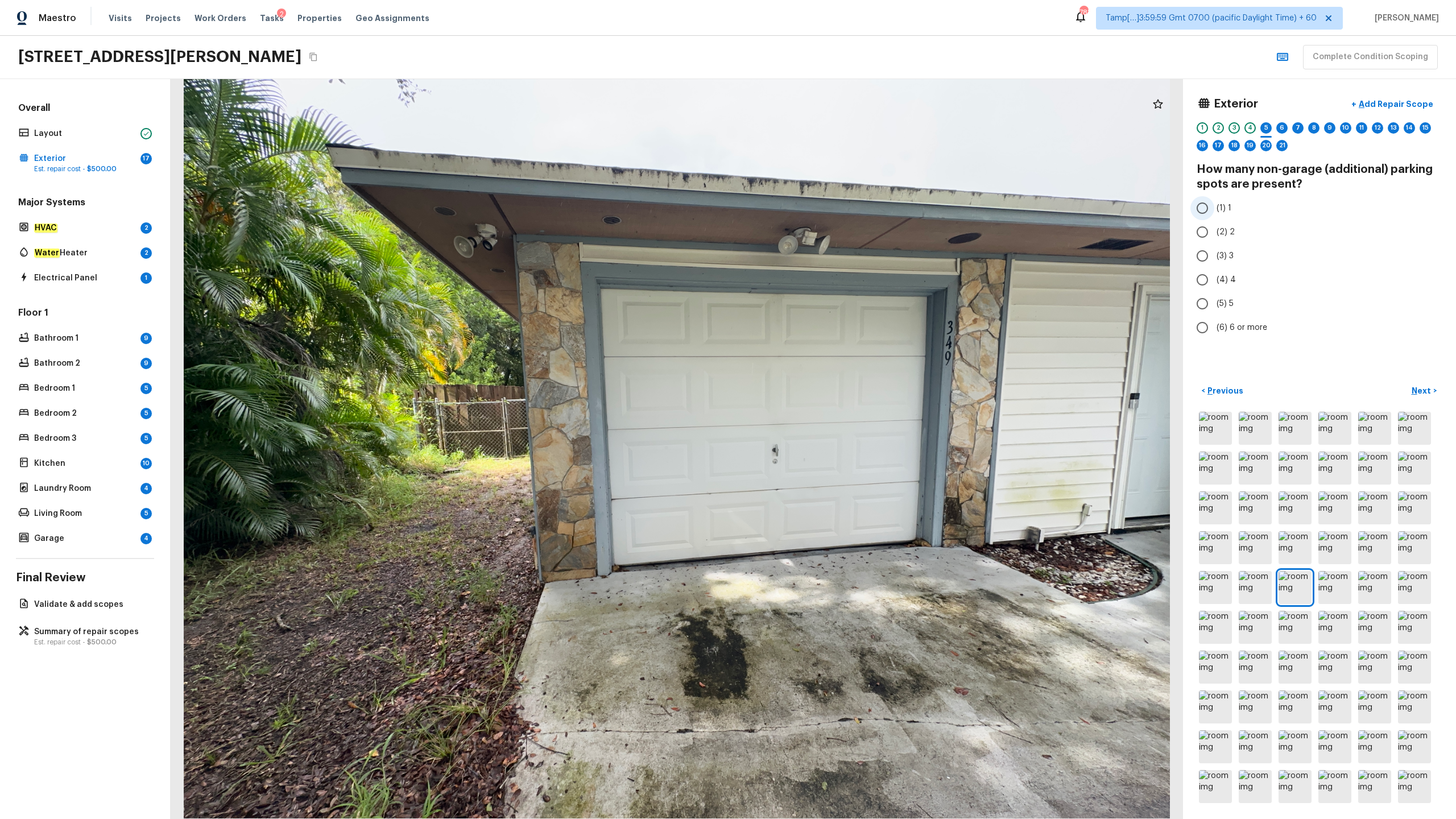
click at [819, 210] on span "(1) 1" at bounding box center [1224, 208] width 15 height 11
click at [819, 210] on input "(1) 1" at bounding box center [1203, 208] width 24 height 24
radio input "true"
click at [819, 393] on p "Next" at bounding box center [1422, 391] width 22 height 11
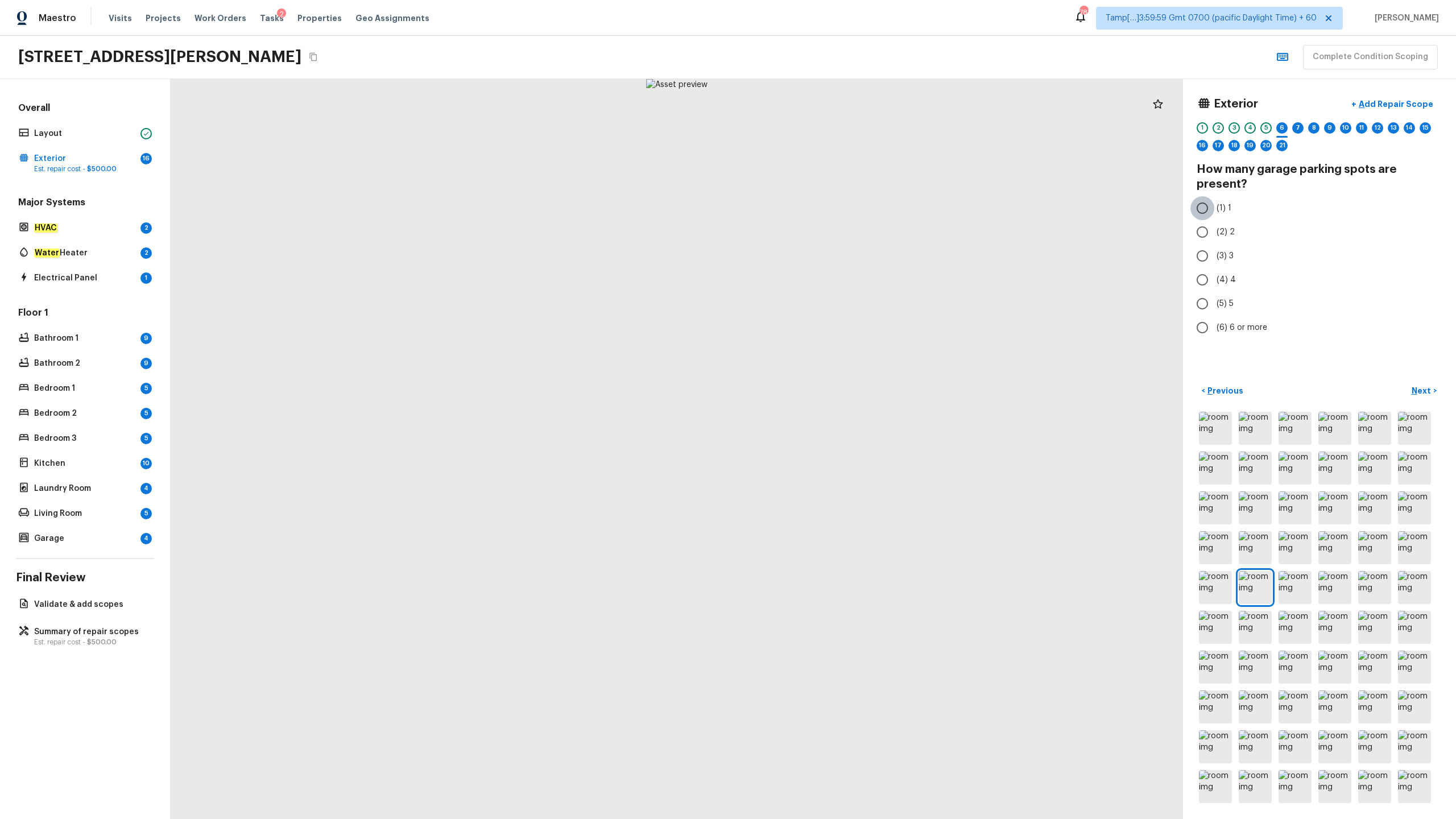
click at [819, 213] on input "(1) 1" at bounding box center [1203, 208] width 24 height 24
radio input "true"
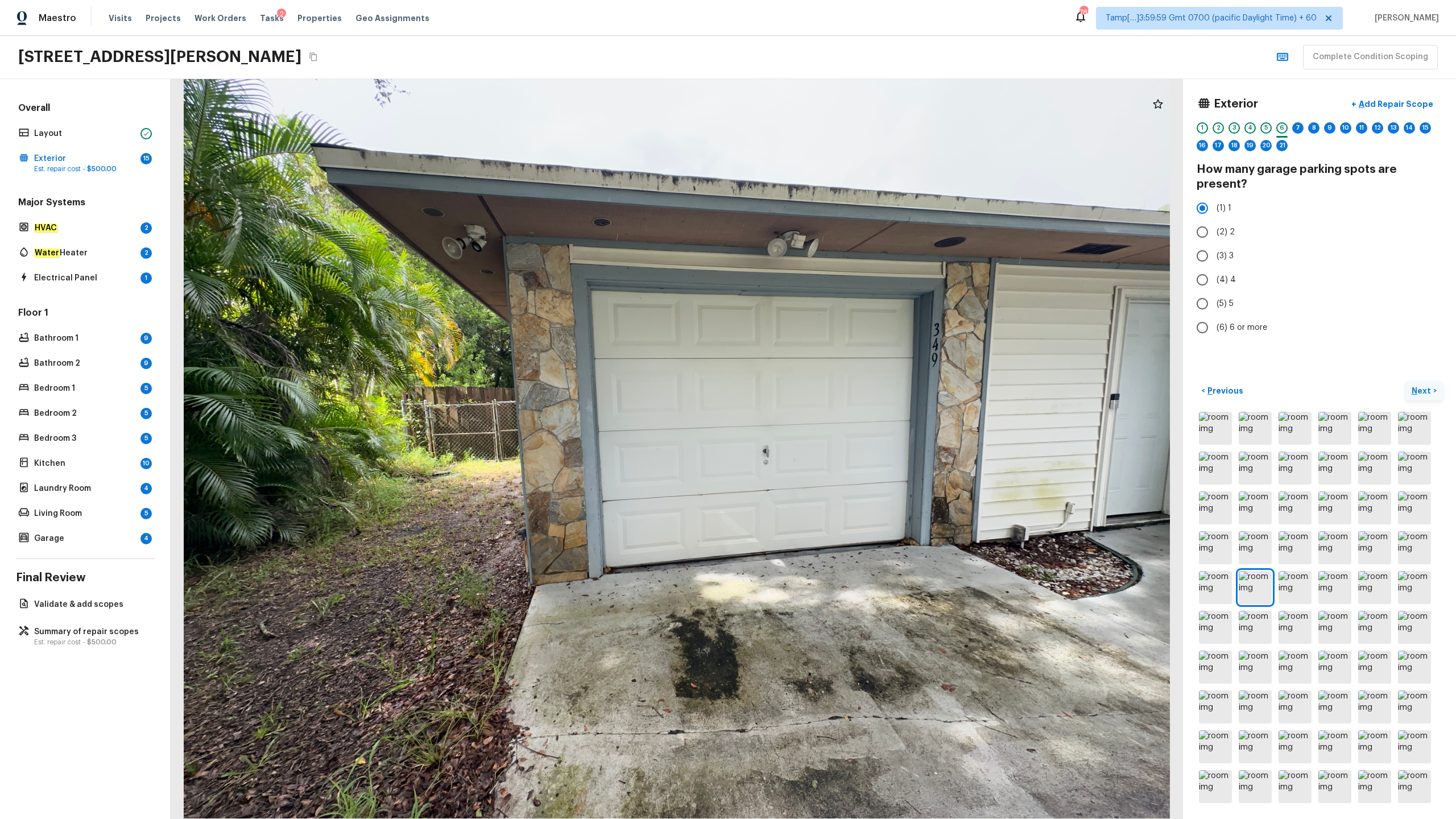
click at [819, 390] on p "Next" at bounding box center [1422, 391] width 22 height 11
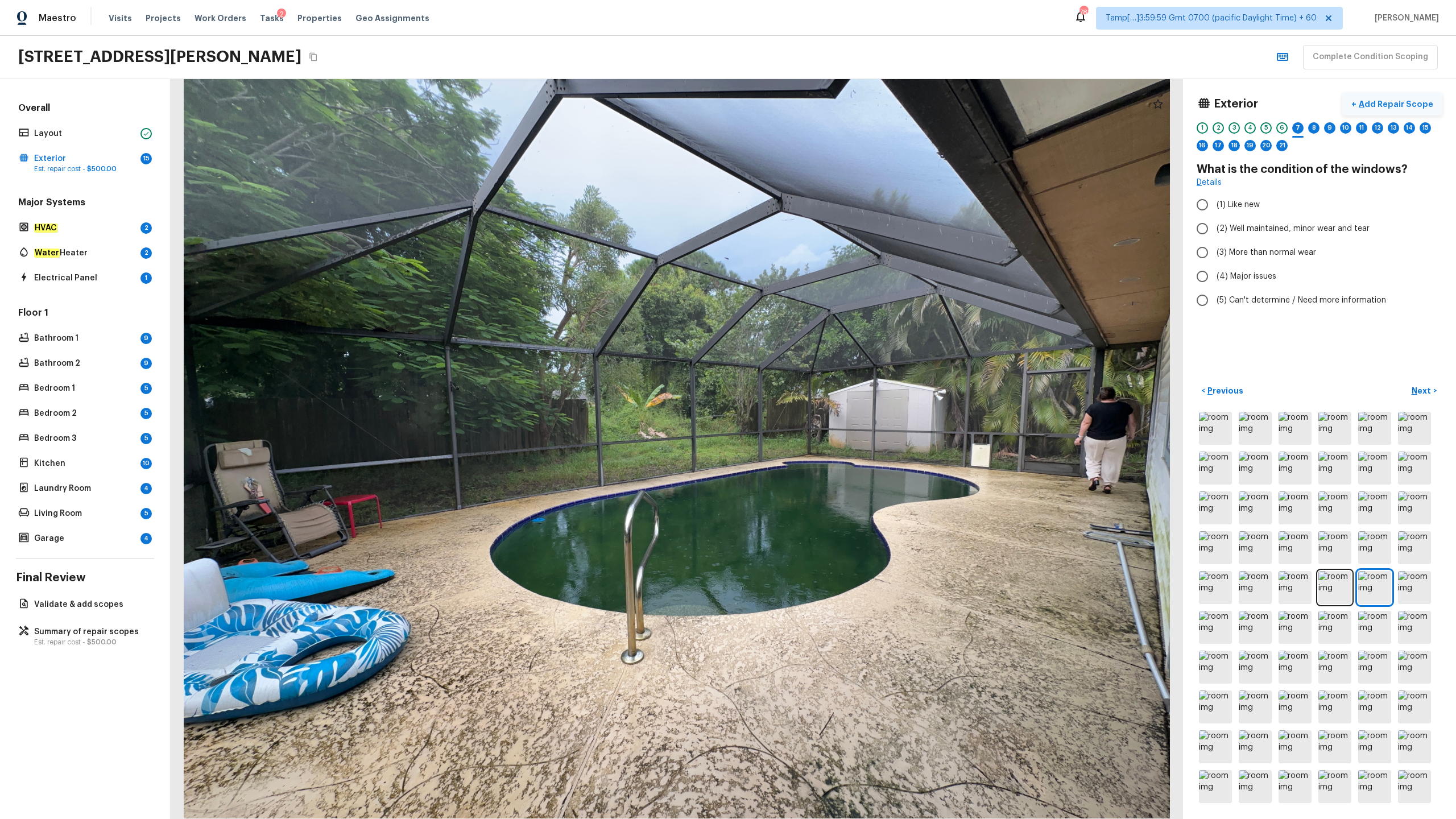
click at [819, 109] on p "Add Repair Scope" at bounding box center [1395, 104] width 77 height 11
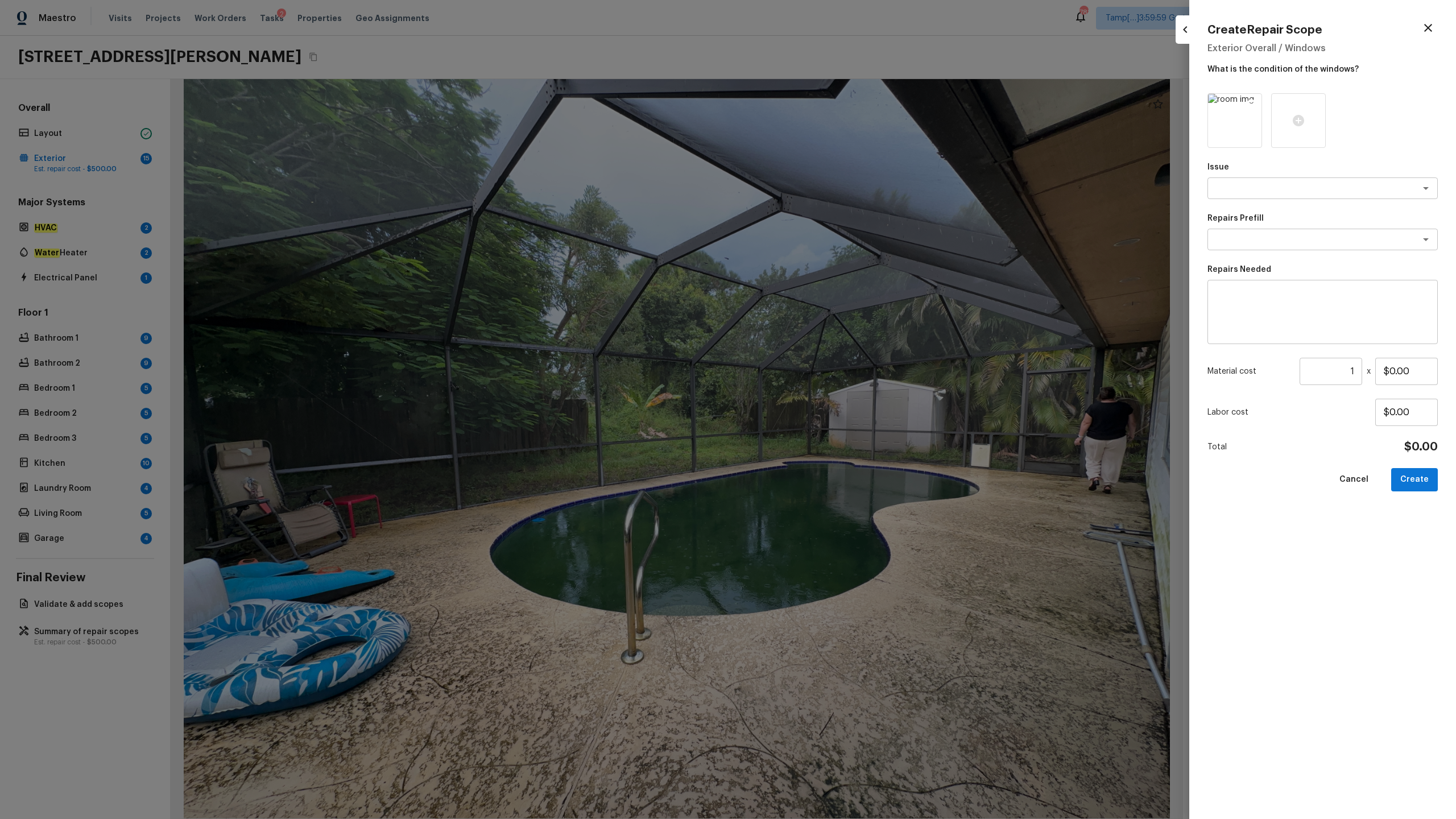
click at [819, 107] on icon at bounding box center [1251, 104] width 9 height 9
click at [819, 122] on icon at bounding box center [1235, 120] width 11 height 11
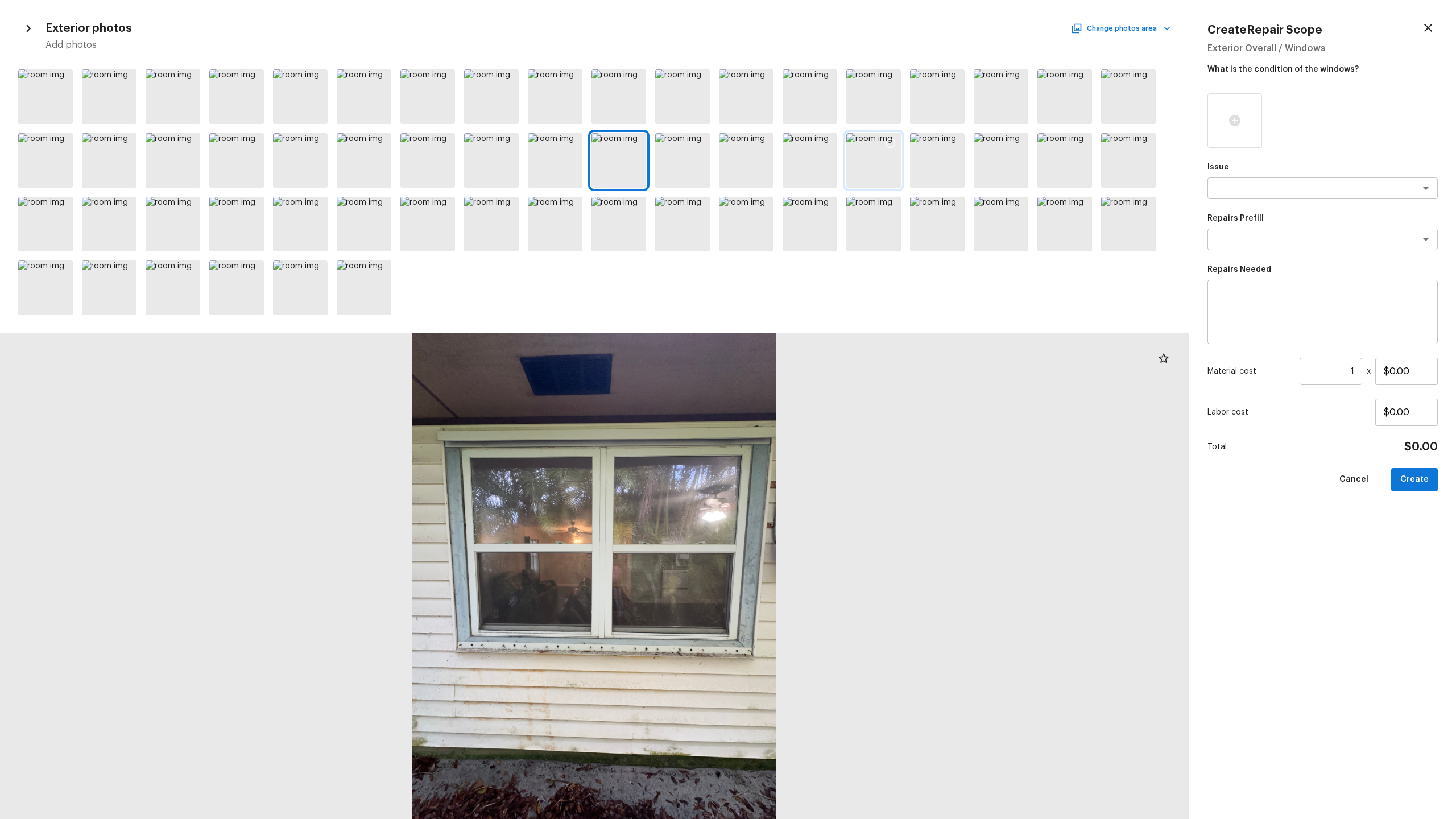
click at [819, 140] on icon at bounding box center [890, 143] width 11 height 11
click at [819, 144] on icon at bounding box center [954, 143] width 11 height 11
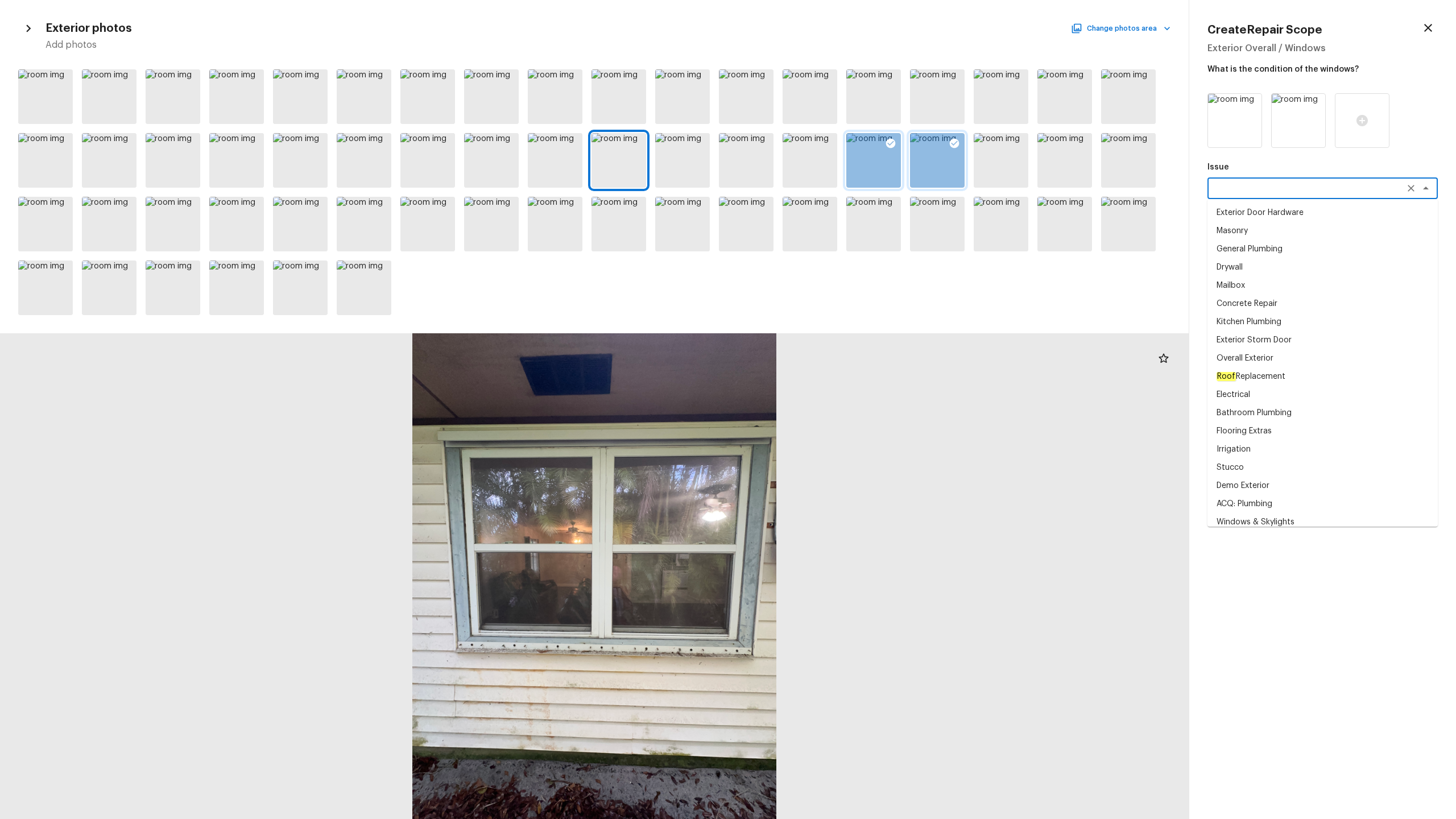
click at [819, 187] on textarea at bounding box center [1307, 188] width 189 height 11
click at [819, 189] on textarea "ext" at bounding box center [1307, 188] width 189 height 11
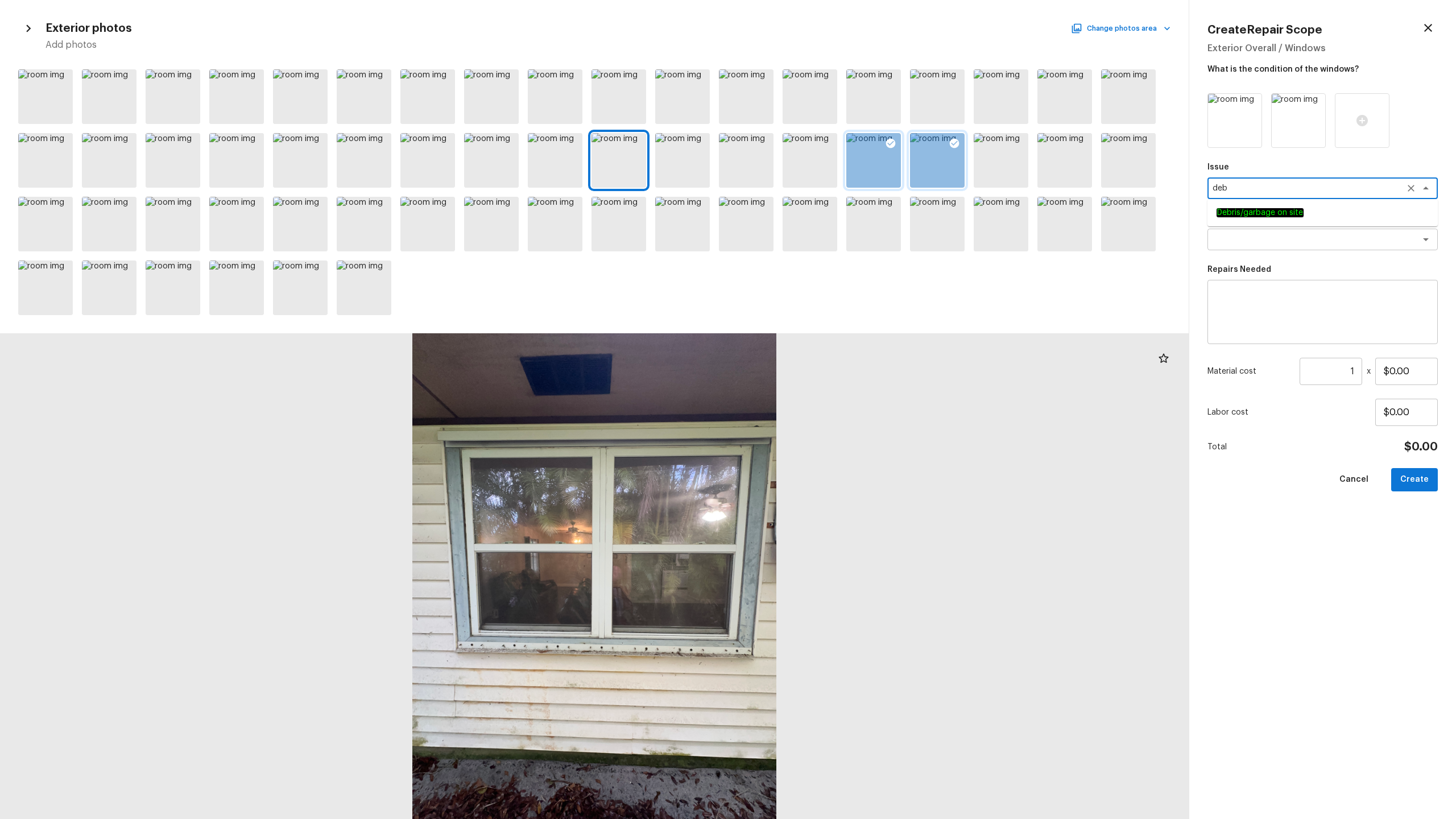
click at [819, 213] on em "Debris/garbage on site" at bounding box center [1260, 212] width 87 height 9
type textarea "Debris/garbage on site"
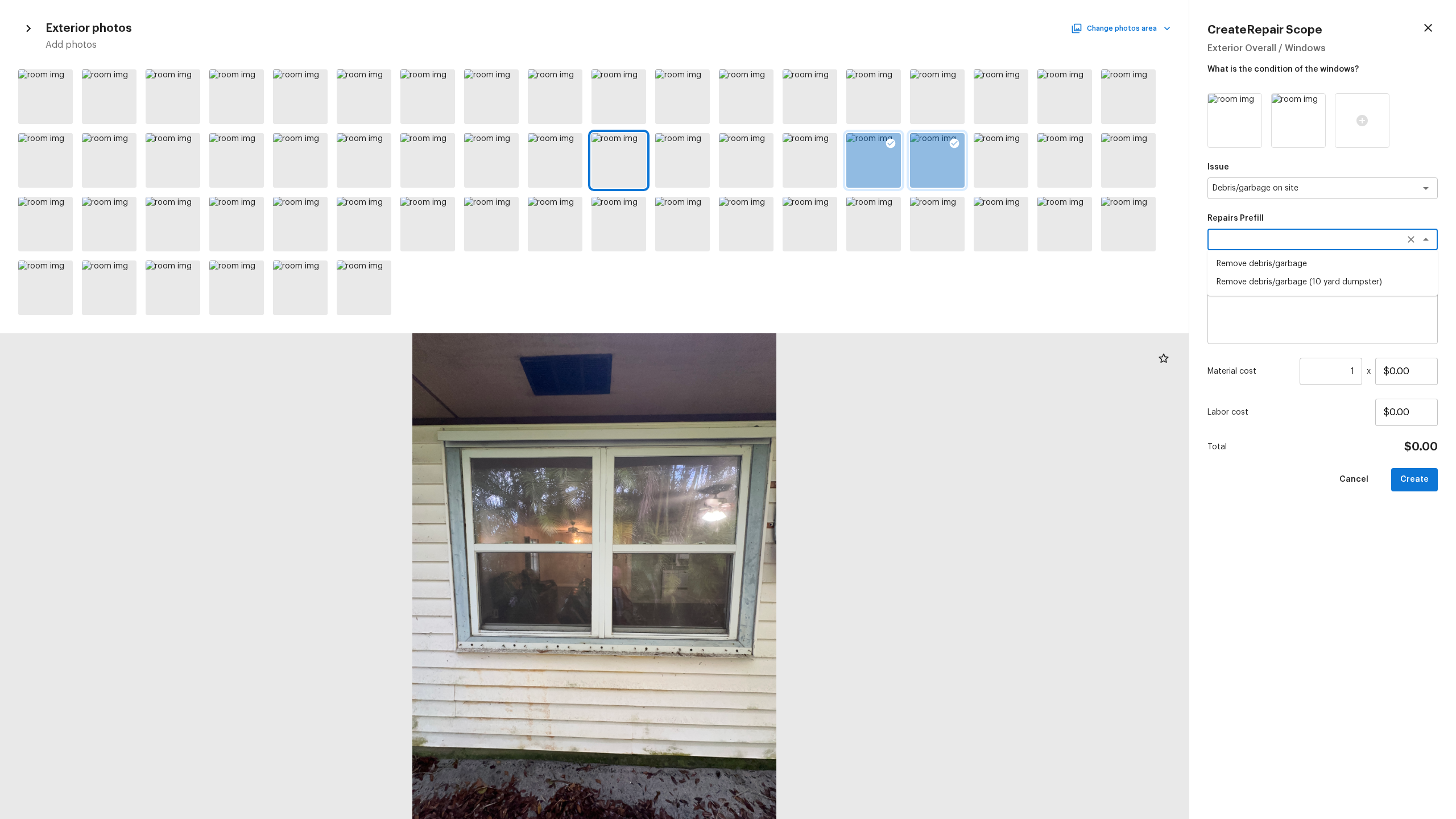
click at [819, 235] on textarea at bounding box center [1307, 239] width 189 height 11
click at [819, 258] on li "Remove debris/garbage" at bounding box center [1322, 263] width 230 height 18
type textarea "Remove debris/garbage"
type textarea "Remove, haul off, and properly dispose of any debris left by seller to offsite …"
type input "$50.00"
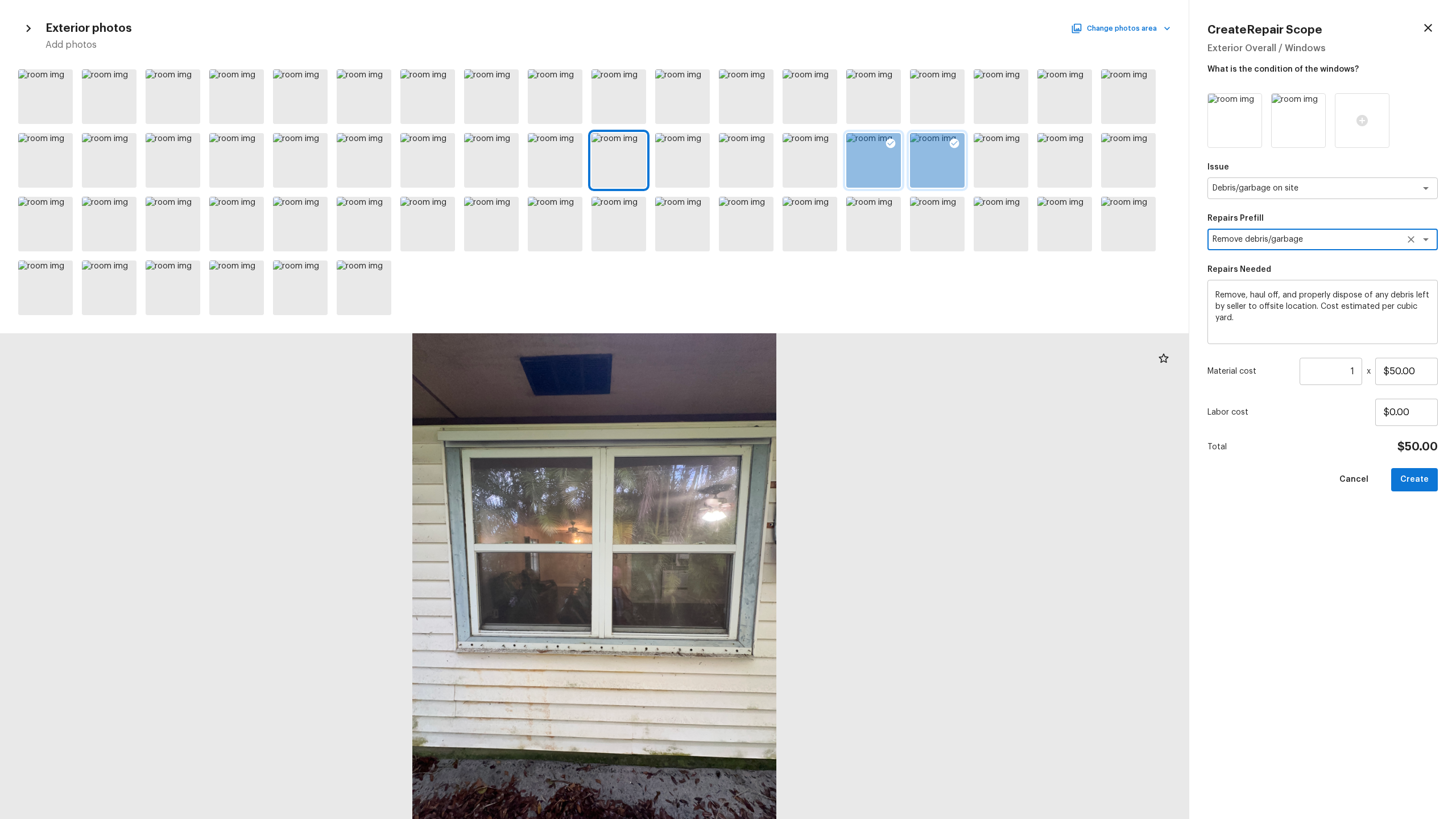
click at [819, 315] on textarea "Remove, haul off, and properly dispose of any debris left by seller to offsite …" at bounding box center [1322, 312] width 214 height 46
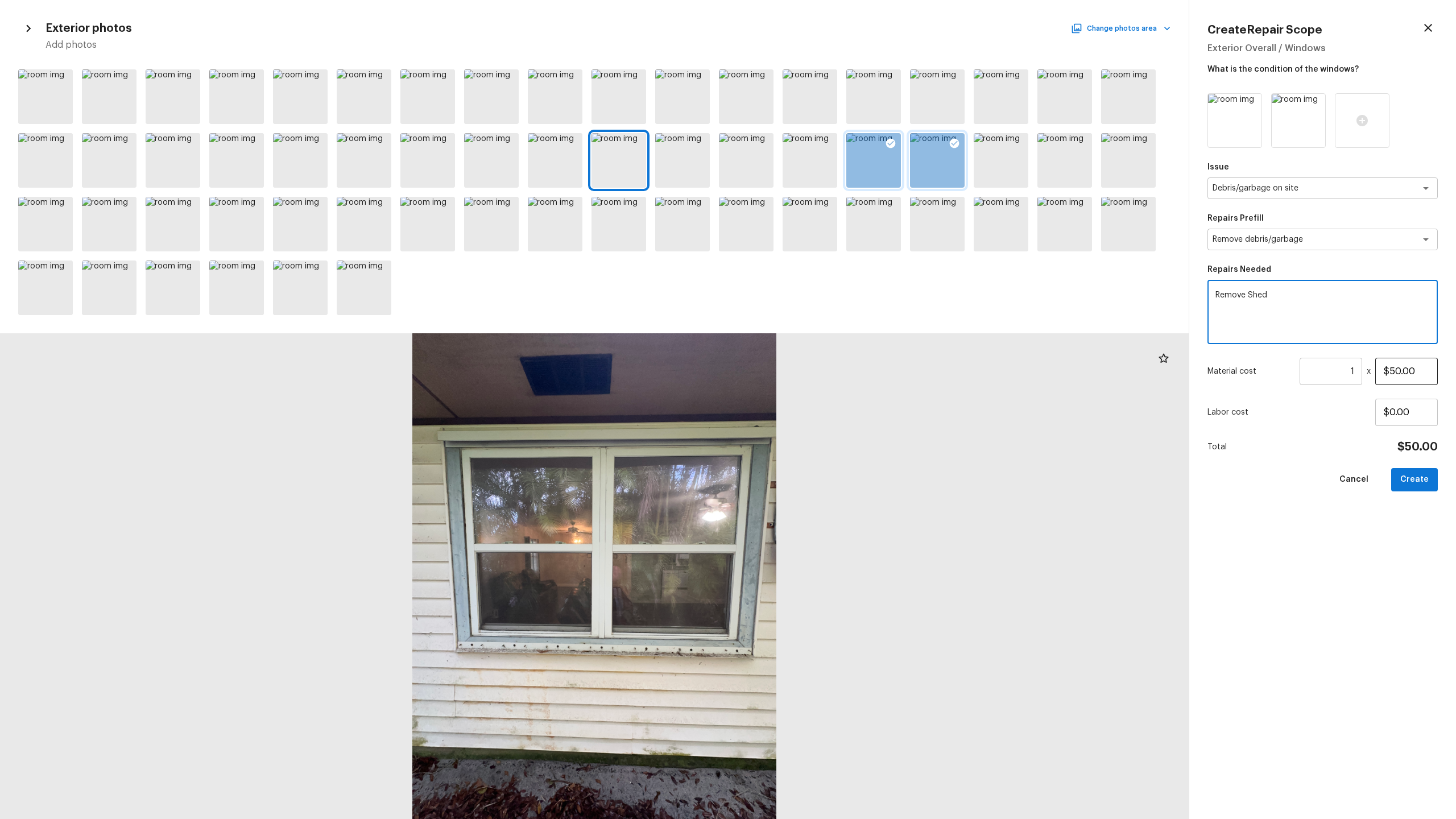
type textarea "Remove Shed"
click at [819, 377] on input "$50.00" at bounding box center [1407, 371] width 62 height 27
type input "$1,000.00"
click at [819, 405] on button "Create" at bounding box center [1414, 479] width 47 height 23
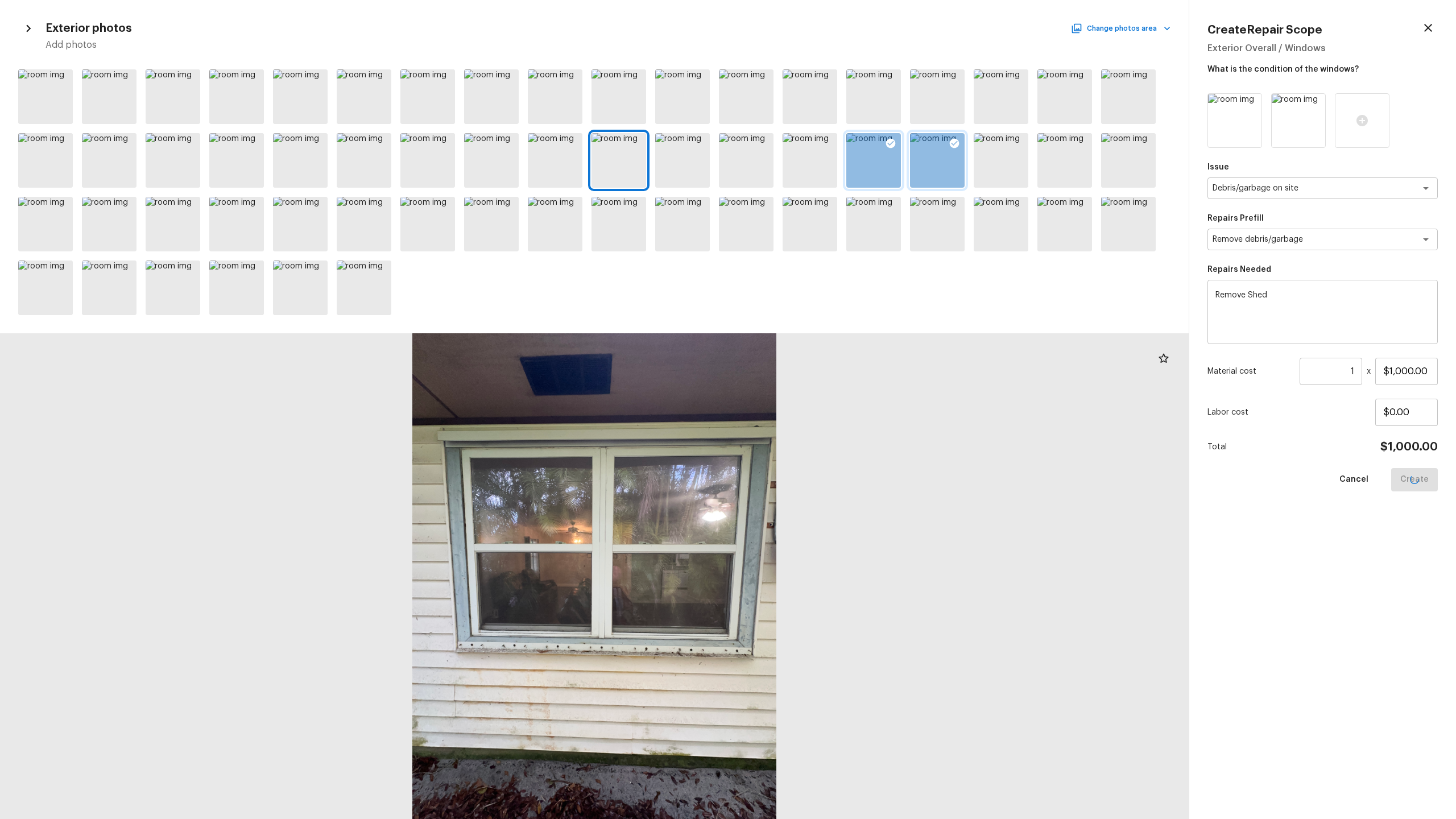
type input "$0.00"
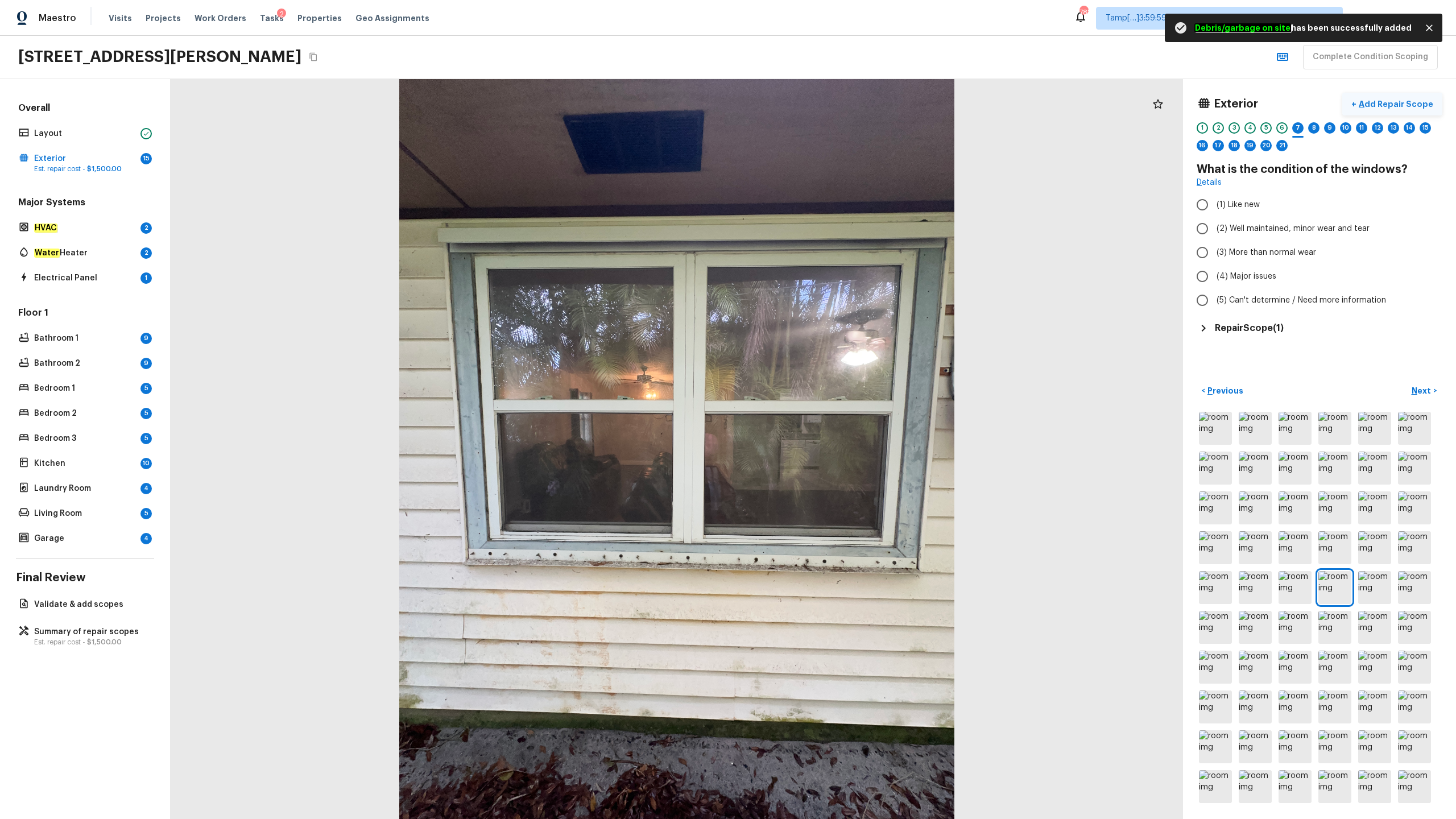
click at [819, 102] on p "Add Repair Scope" at bounding box center [1395, 104] width 77 height 11
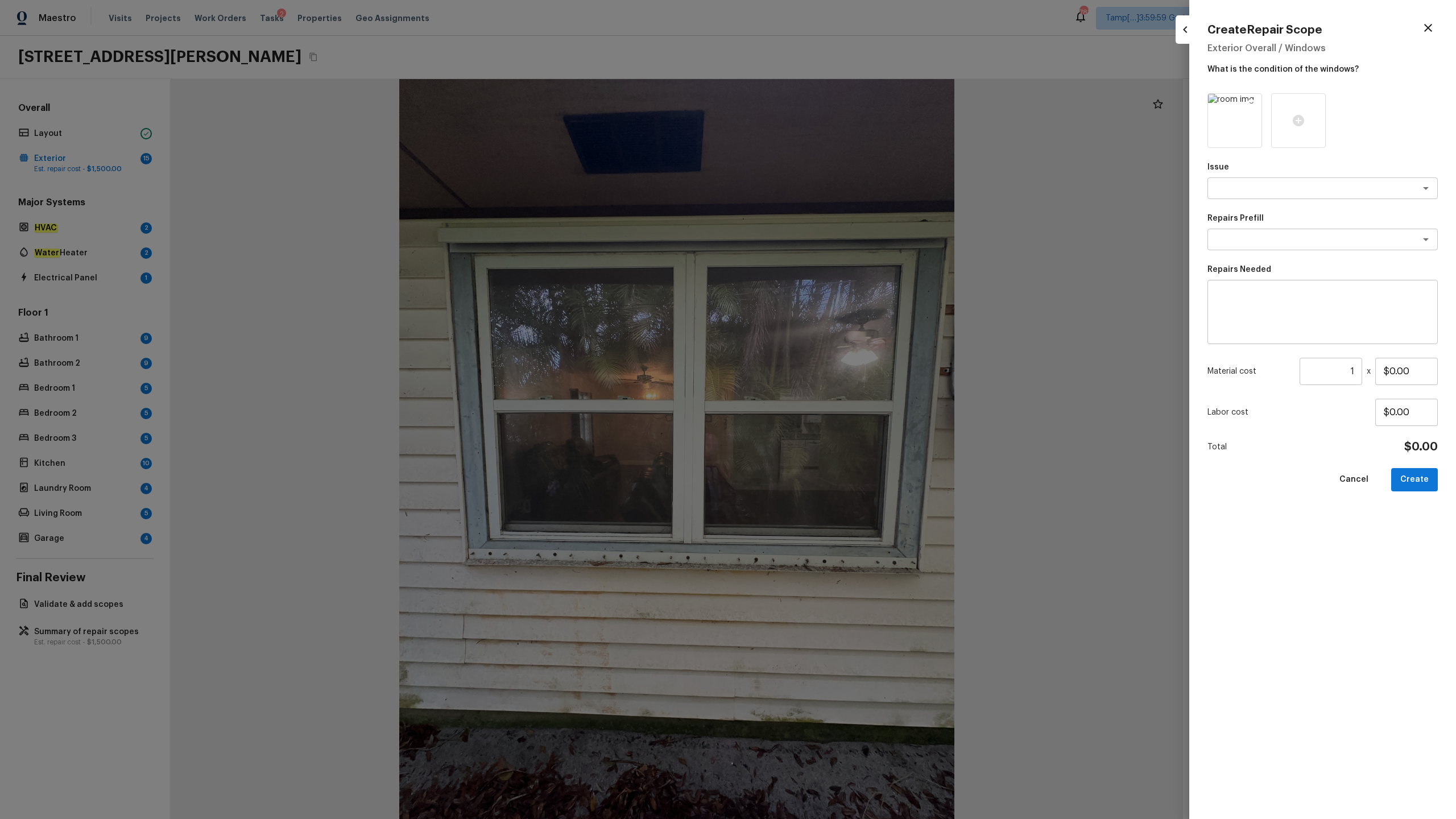
click at [819, 106] on icon at bounding box center [1251, 104] width 9 height 9
click at [819, 124] on icon at bounding box center [1235, 120] width 11 height 11
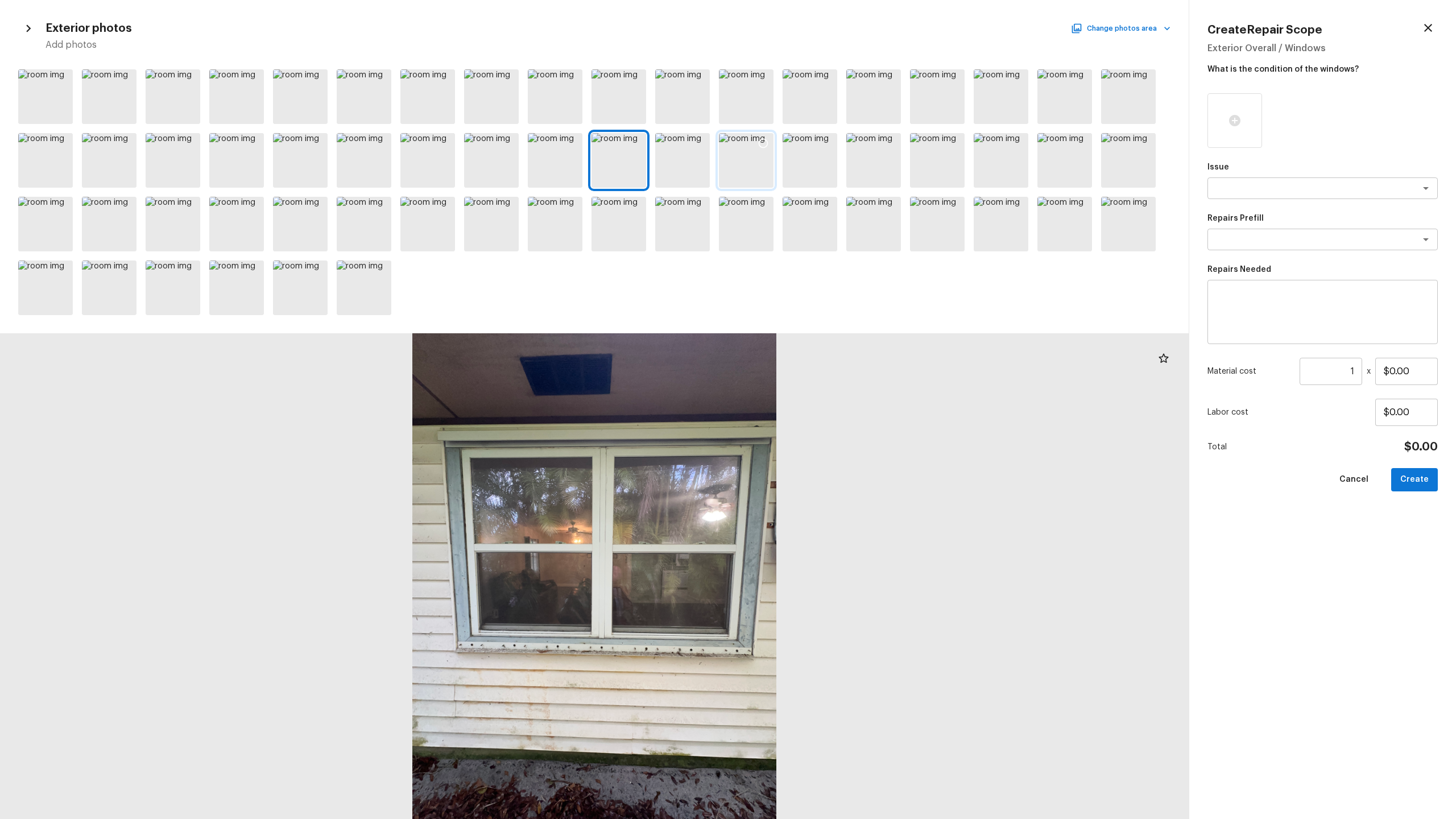
click at [758, 145] on icon at bounding box center [763, 143] width 11 height 11
click at [696, 141] on icon at bounding box center [699, 143] width 9 height 9
click at [819, 143] on icon at bounding box center [827, 143] width 11 height 11
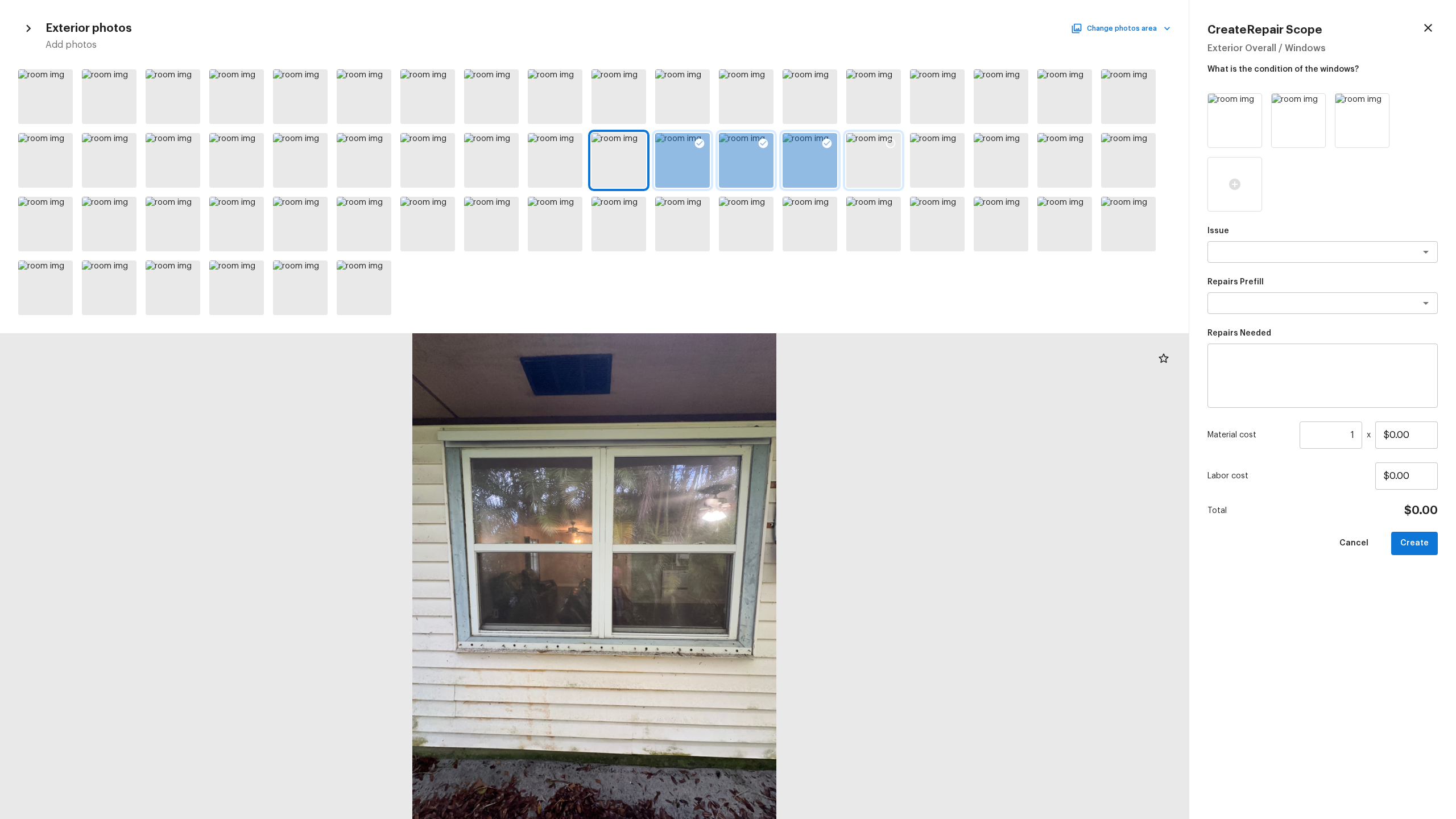
click at [819, 150] on div at bounding box center [890, 145] width 21 height 24
click at [819, 247] on textarea at bounding box center [1307, 252] width 189 height 11
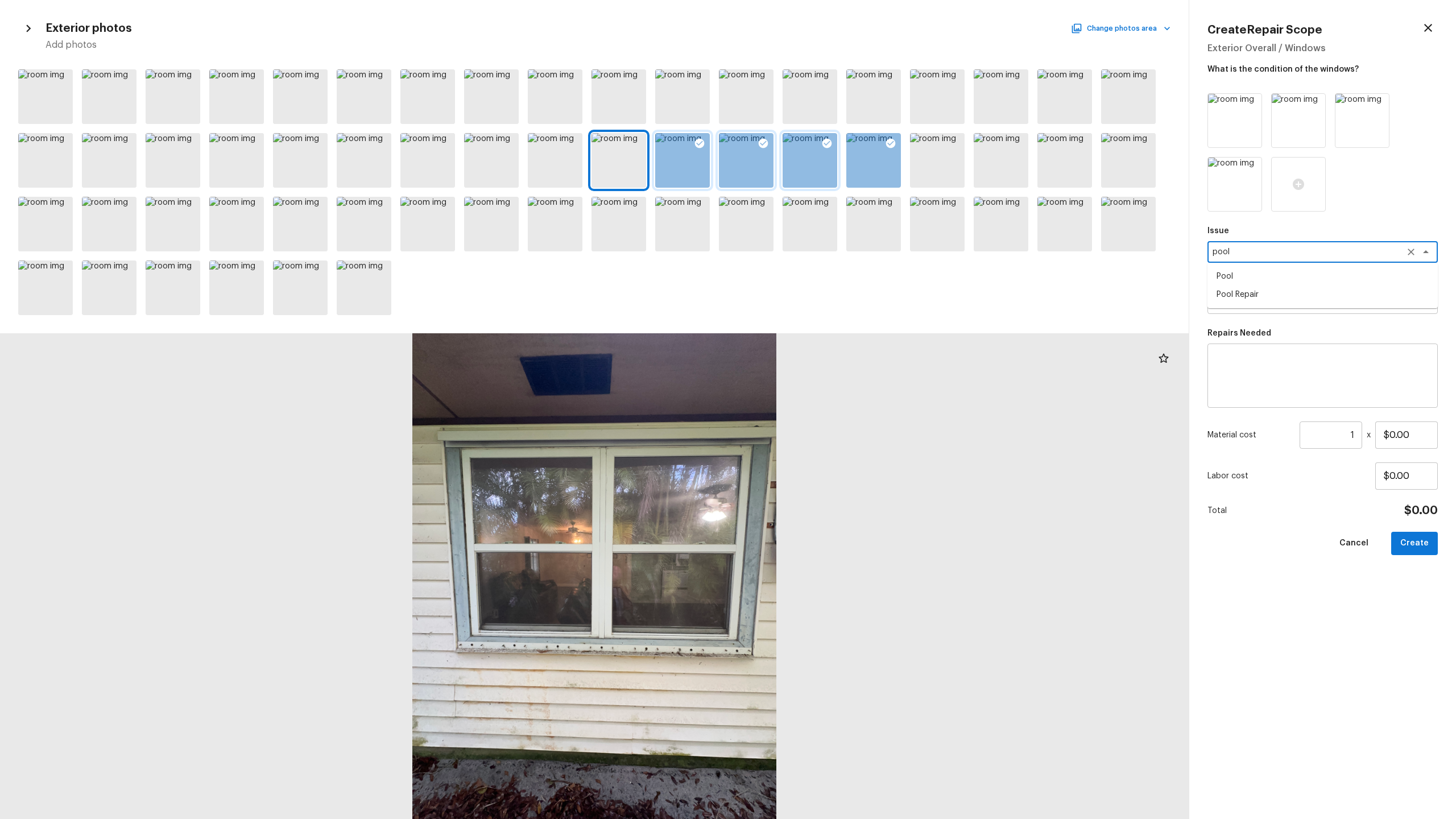
click at [819, 276] on li "Pool" at bounding box center [1322, 276] width 230 height 18
click at [819, 296] on div "x ​" at bounding box center [1322, 303] width 230 height 22
type textarea "Pool"
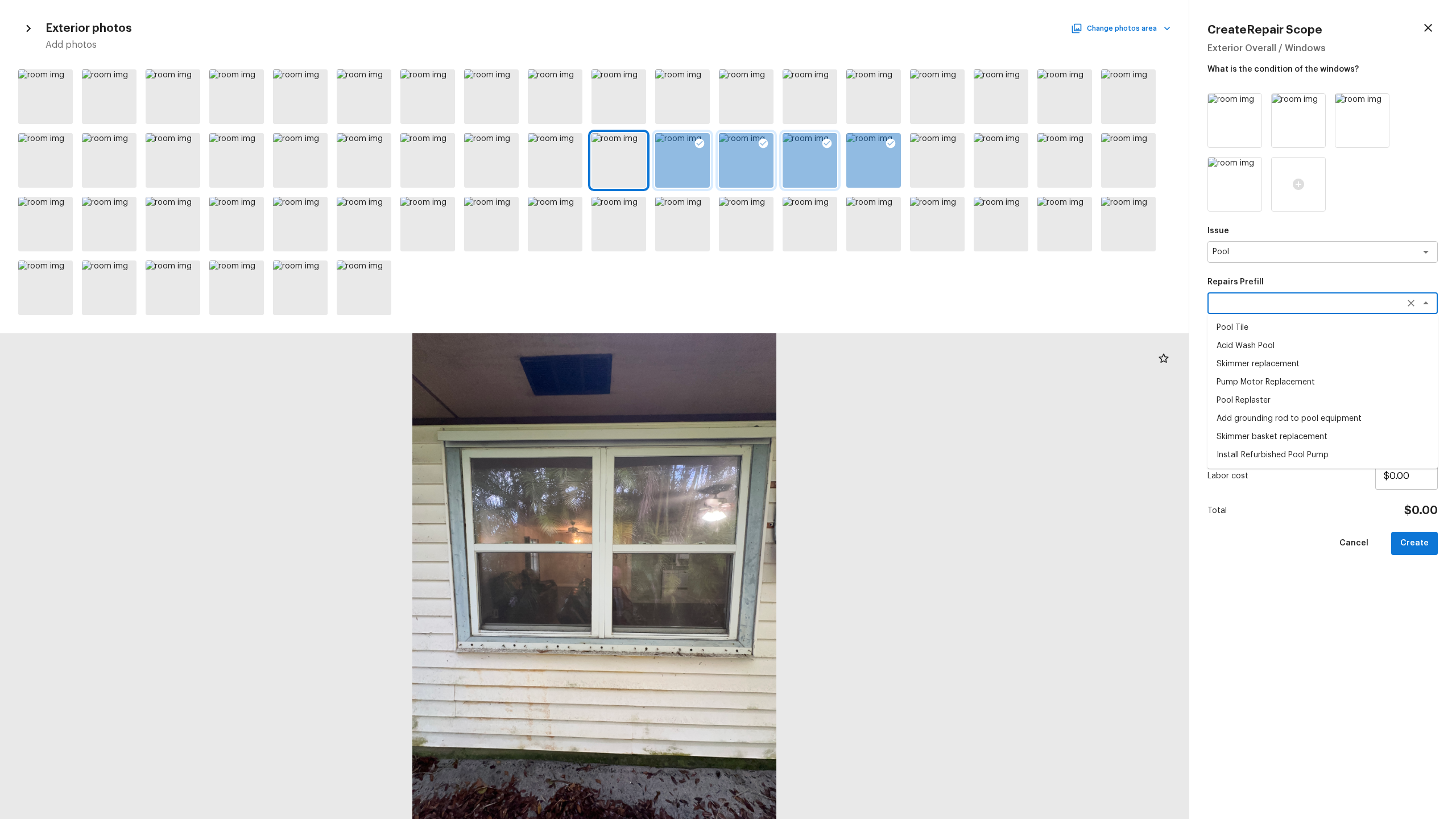
type textarea "o"
type textarea "ppol"
click at [819, 353] on textarea at bounding box center [1322, 376] width 214 height 46
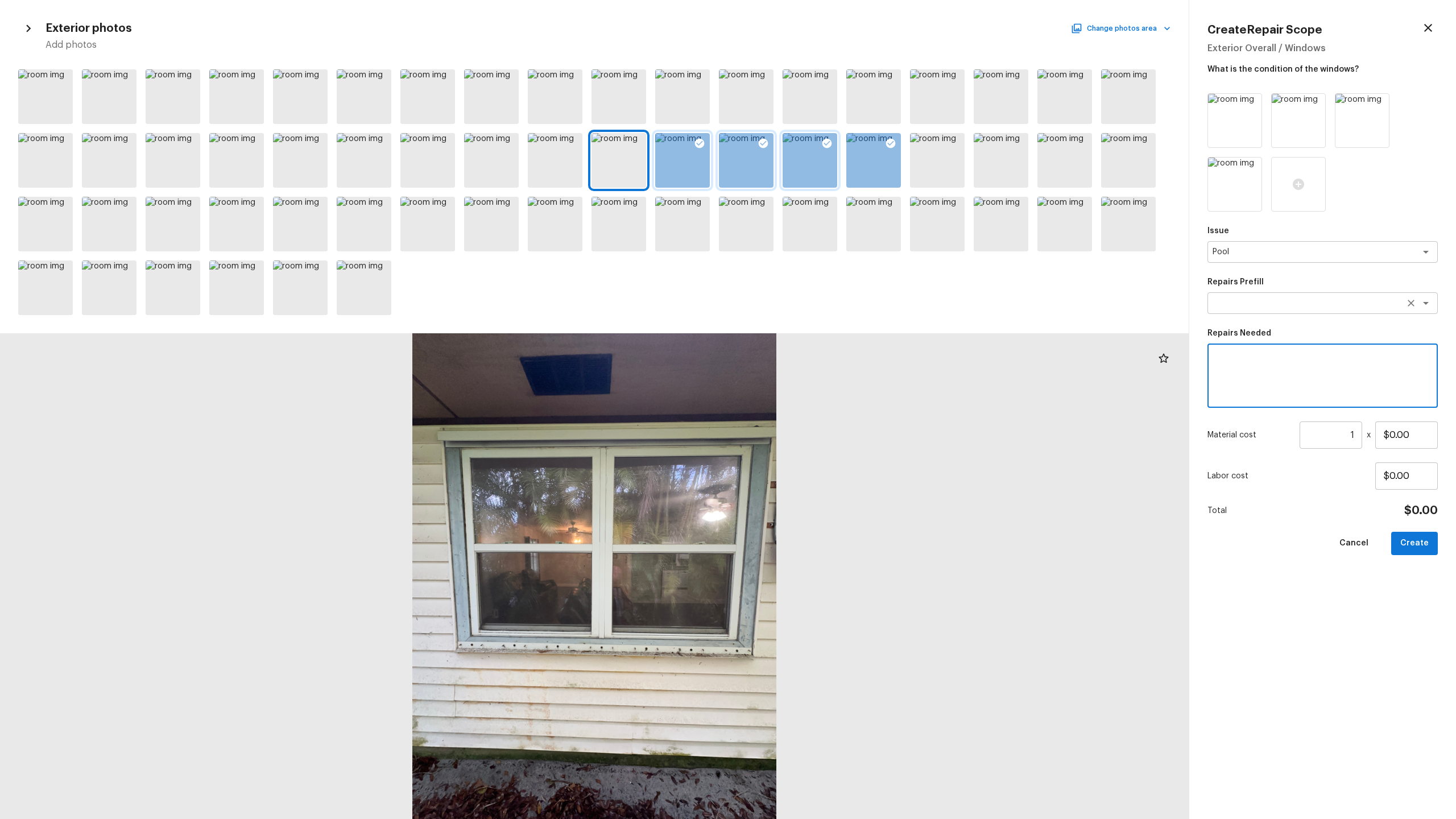
click at [819, 293] on div "x ​" at bounding box center [1322, 303] width 230 height 22
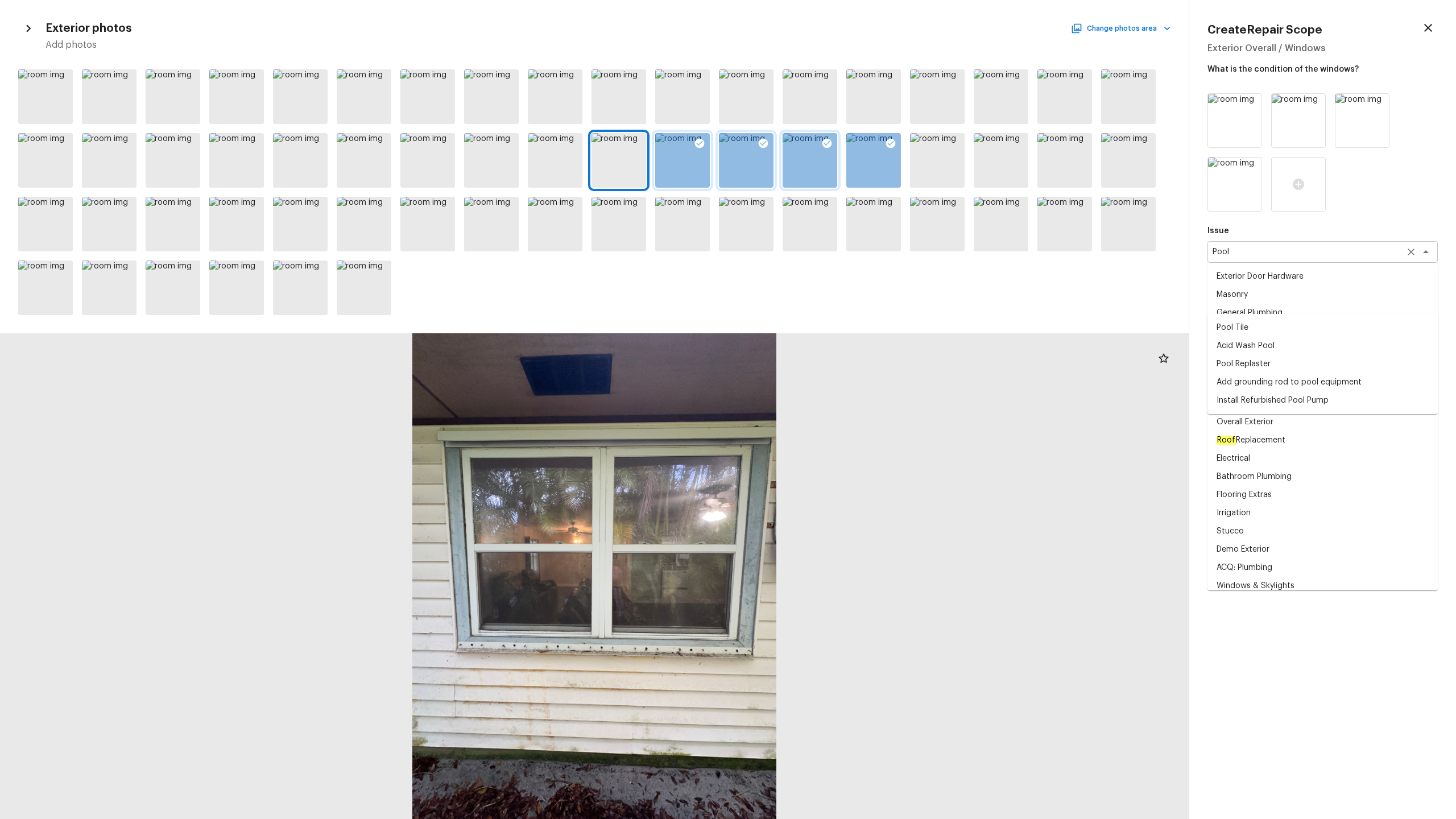
click at [819, 260] on div "Pool x ​" at bounding box center [1322, 252] width 230 height 22
type textarea "pool"
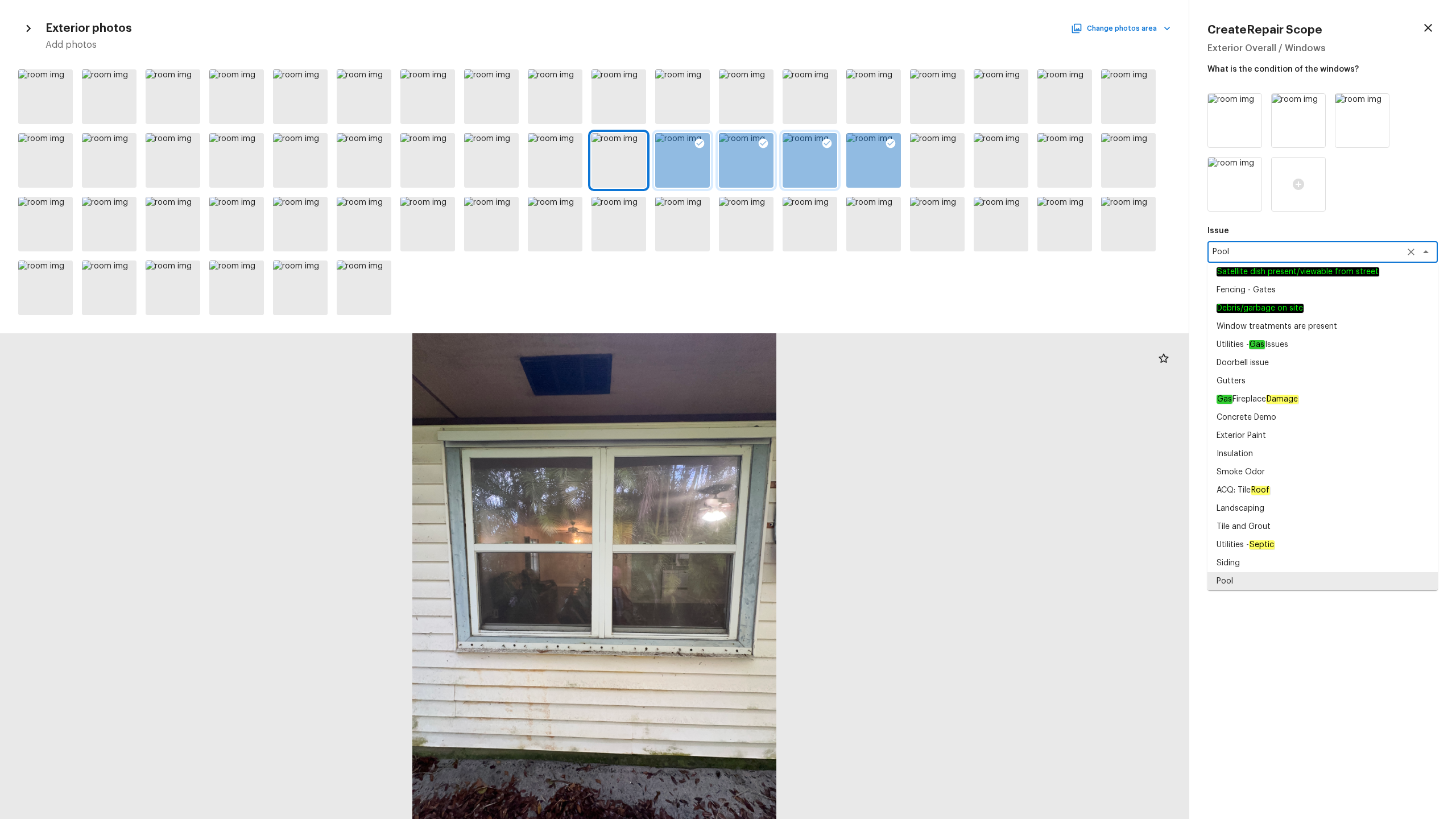
click at [819, 253] on textarea "Pool" at bounding box center [1307, 252] width 189 height 11
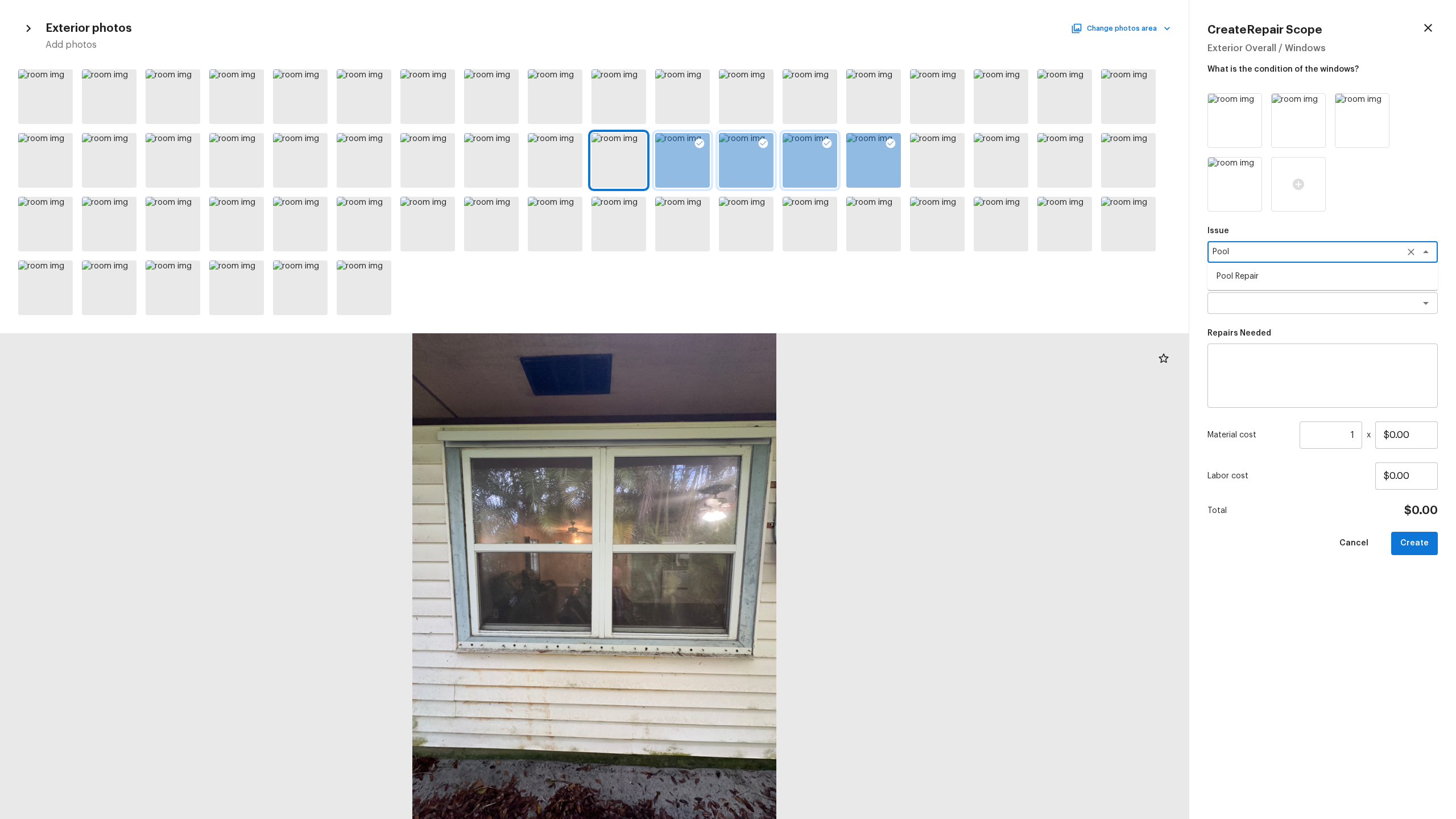
click at [819, 277] on li "Pool Repair" at bounding box center [1322, 276] width 230 height 18
type textarea "Pool Repair"
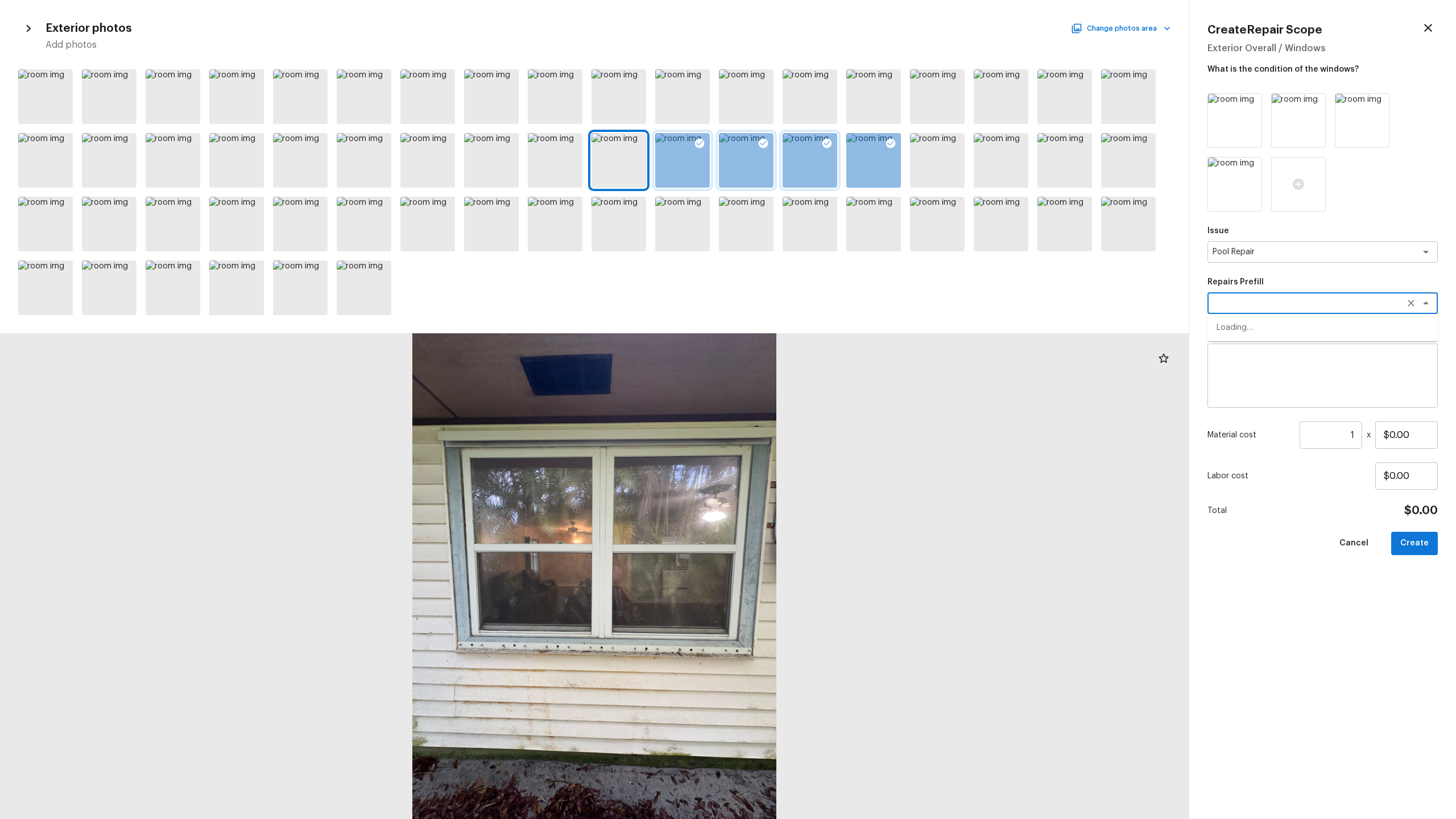
click at [819, 303] on textarea at bounding box center [1307, 303] width 189 height 11
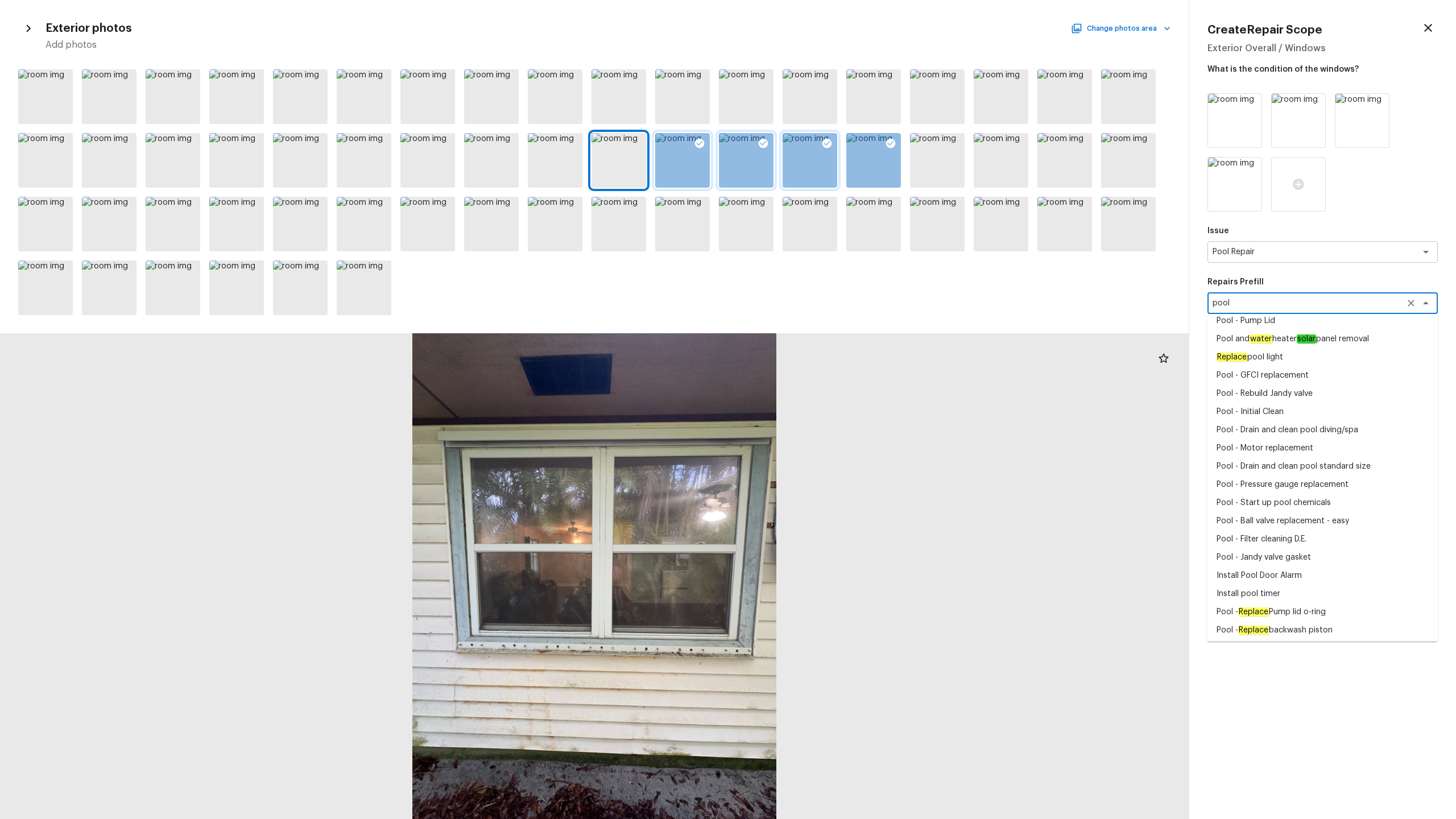
scroll to position [65, 0]
type textarea "pool"
click at [819, 277] on p "Repairs Prefill" at bounding box center [1322, 282] width 230 height 11
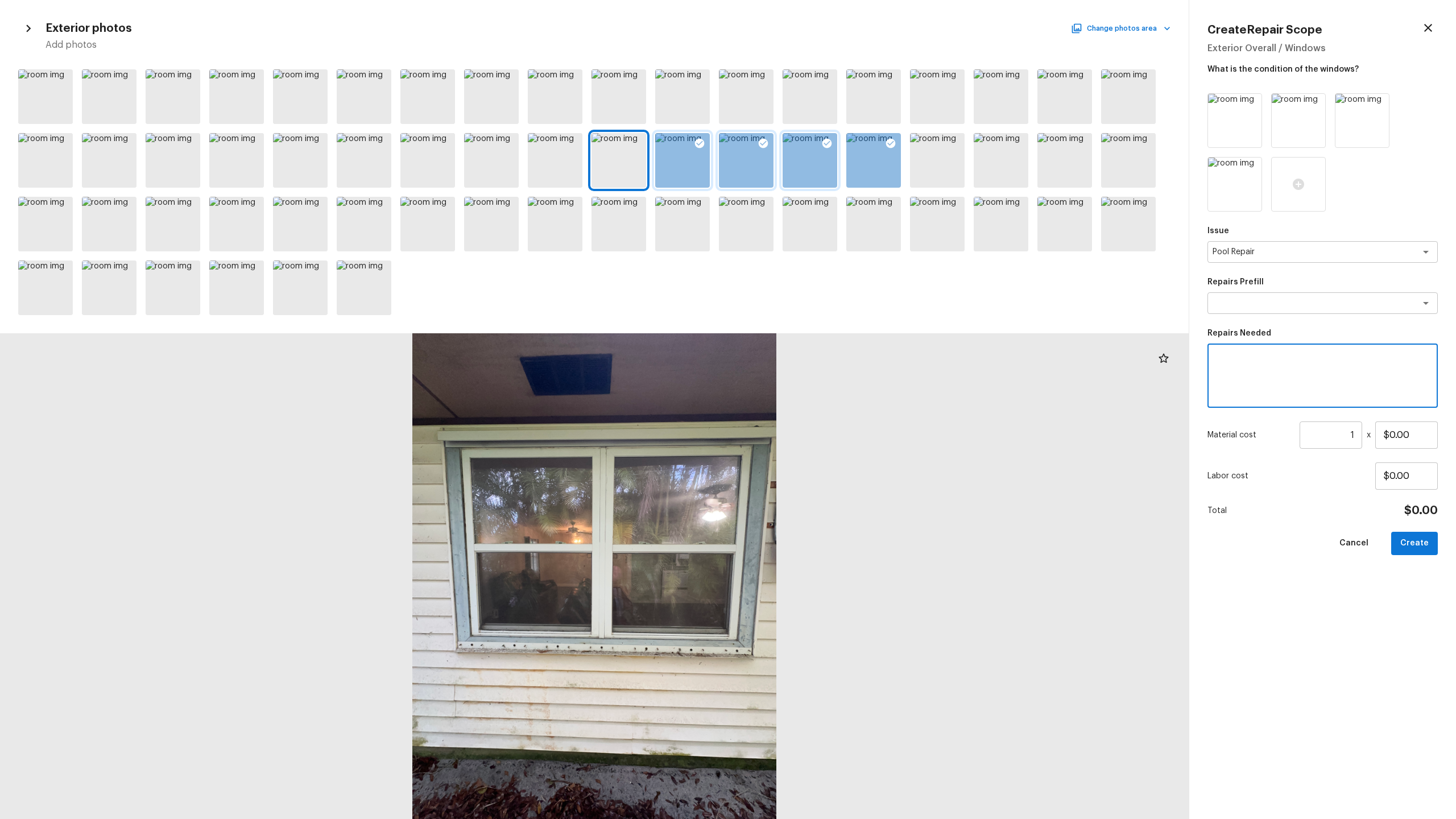
click at [819, 383] on textarea at bounding box center [1322, 376] width 214 height 46
type textarea "Pool Repair"
click at [755, 174] on div at bounding box center [745, 160] width 54 height 54
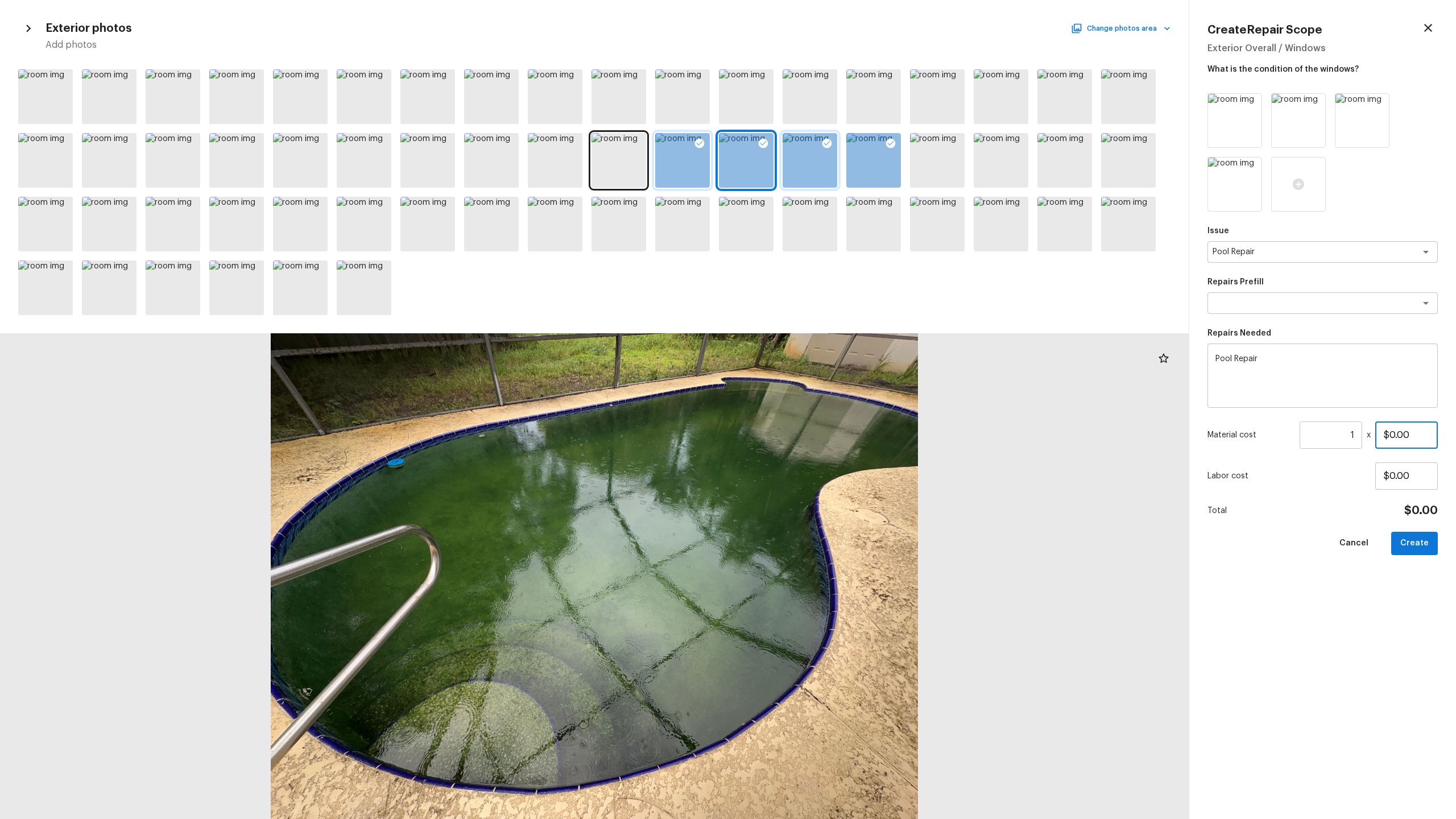
click at [819, 405] on input "$0.00" at bounding box center [1407, 435] width 62 height 27
type input "$5,000.00"
click at [819, 405] on button "Create" at bounding box center [1414, 543] width 47 height 23
type input "$0.00"
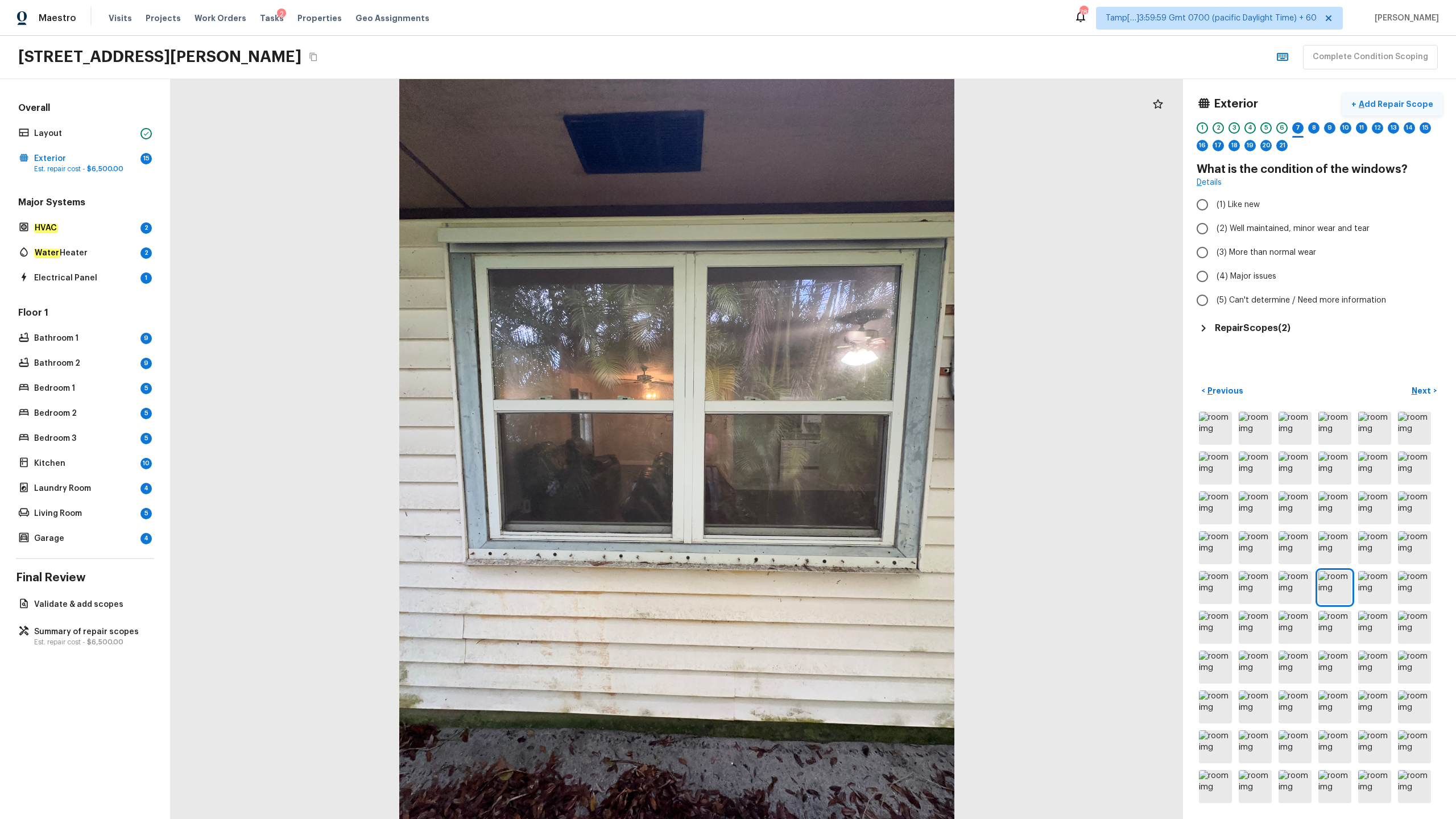
click at [819, 105] on p "Add Repair Scope" at bounding box center [1395, 104] width 77 height 11
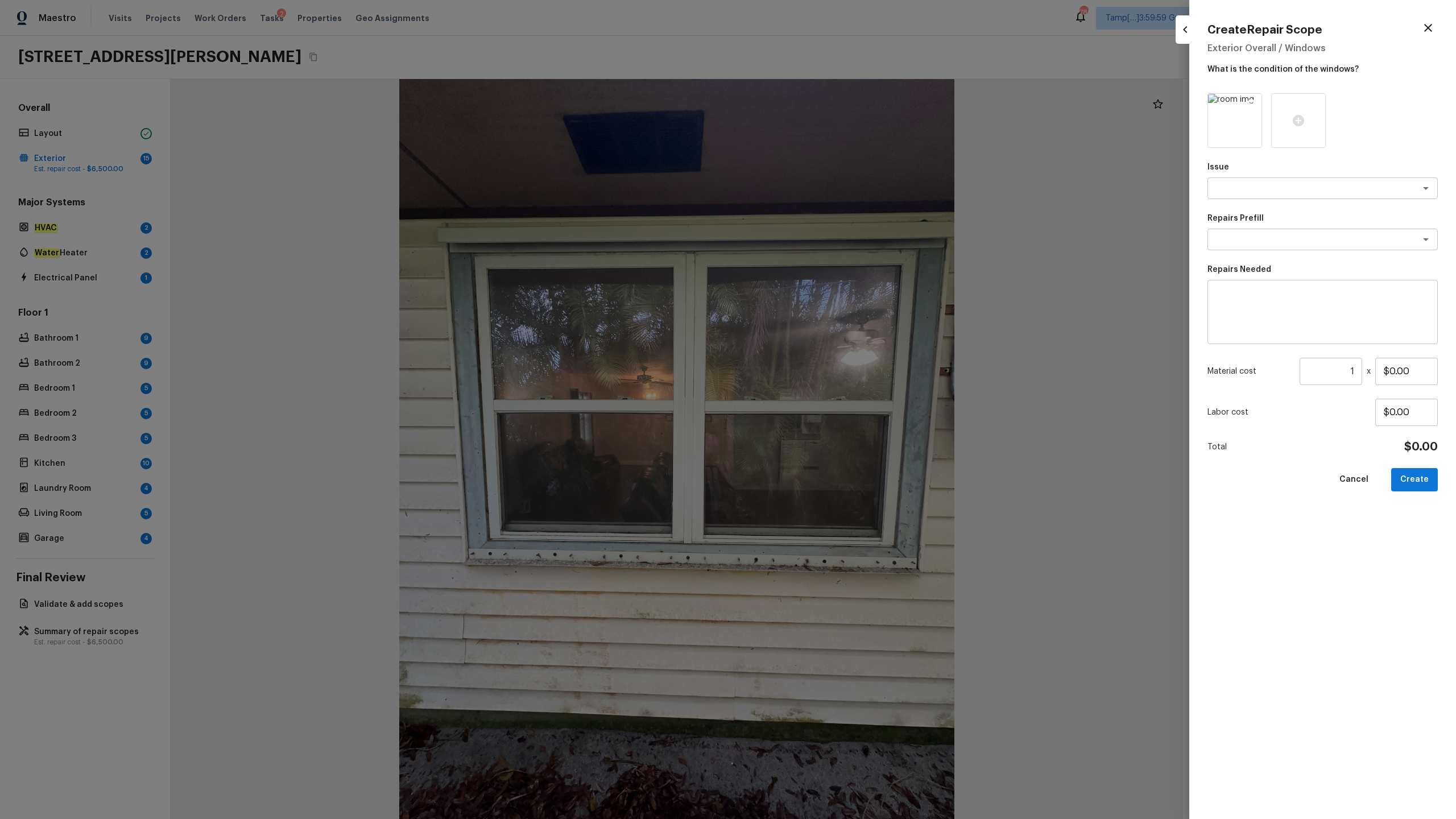
click at [819, 107] on icon at bounding box center [1251, 104] width 9 height 9
click at [819, 119] on icon at bounding box center [1235, 120] width 14 height 14
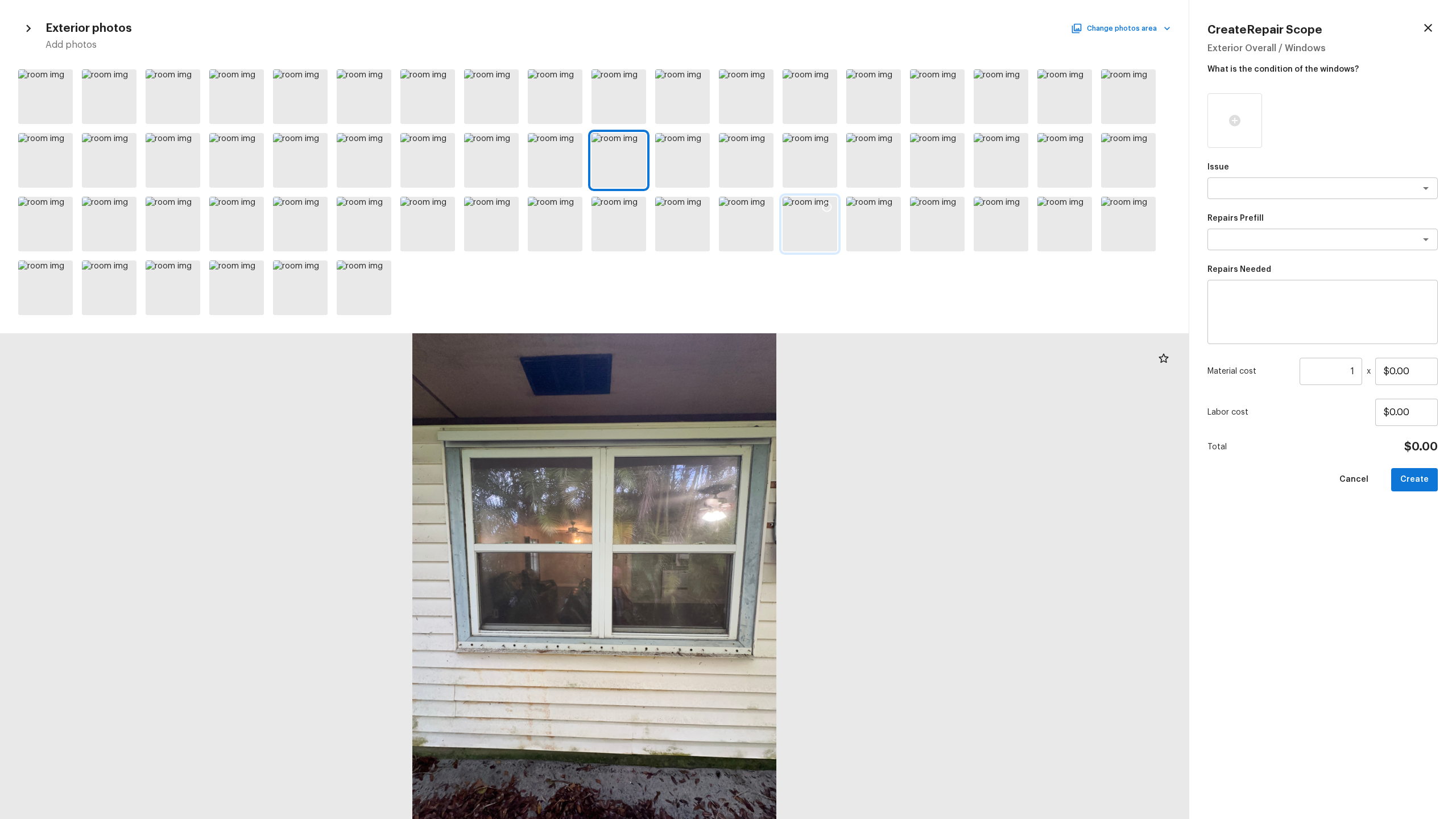
click at [819, 201] on icon at bounding box center [827, 207] width 11 height 11
click at [819, 208] on icon at bounding box center [890, 207] width 11 height 11
click at [819, 208] on icon at bounding box center [954, 207] width 11 height 11
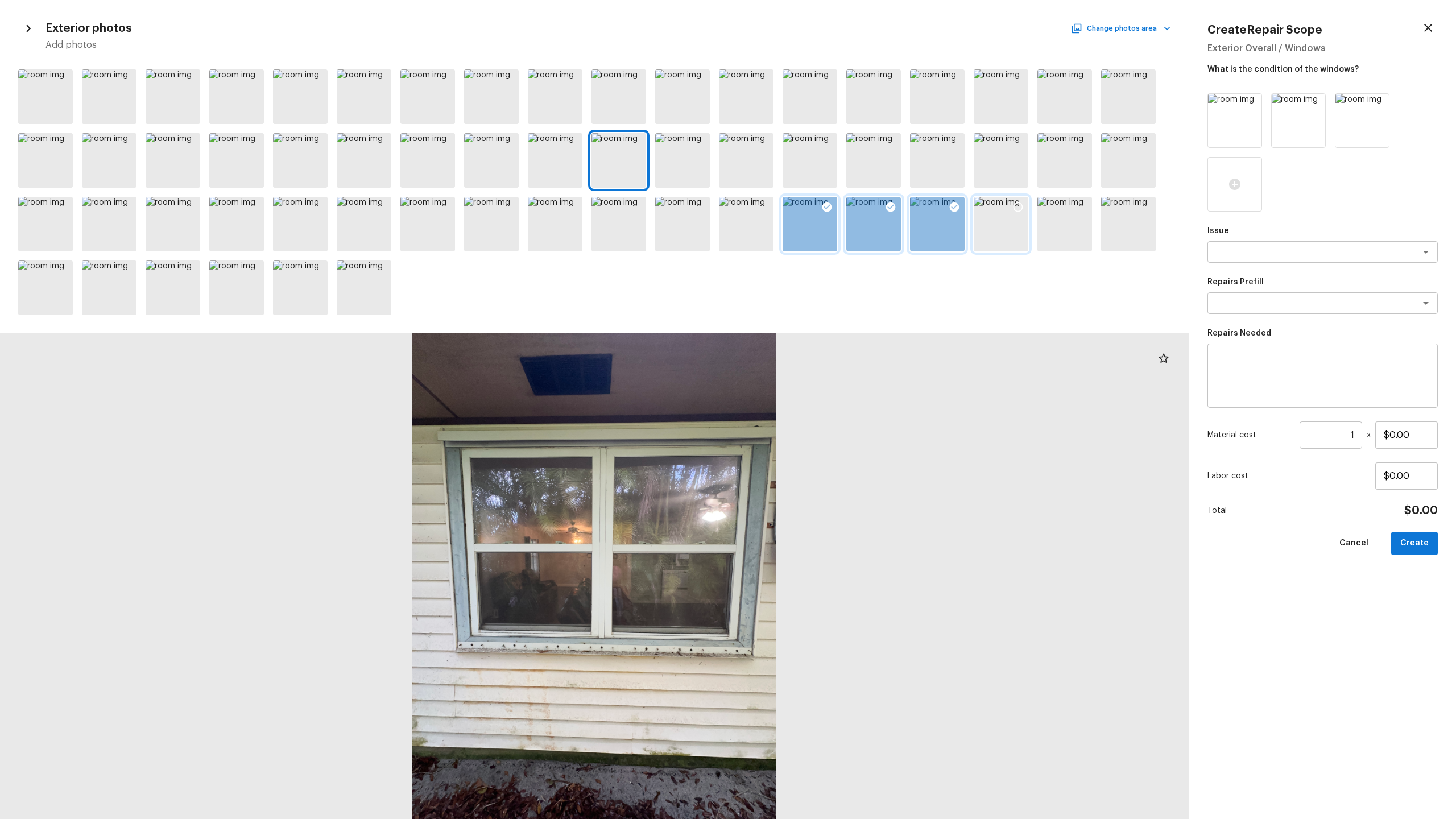
click at [819, 206] on icon at bounding box center [1018, 207] width 11 height 11
click at [819, 139] on icon at bounding box center [1145, 143] width 9 height 9
click at [255, 210] on icon at bounding box center [253, 207] width 9 height 9
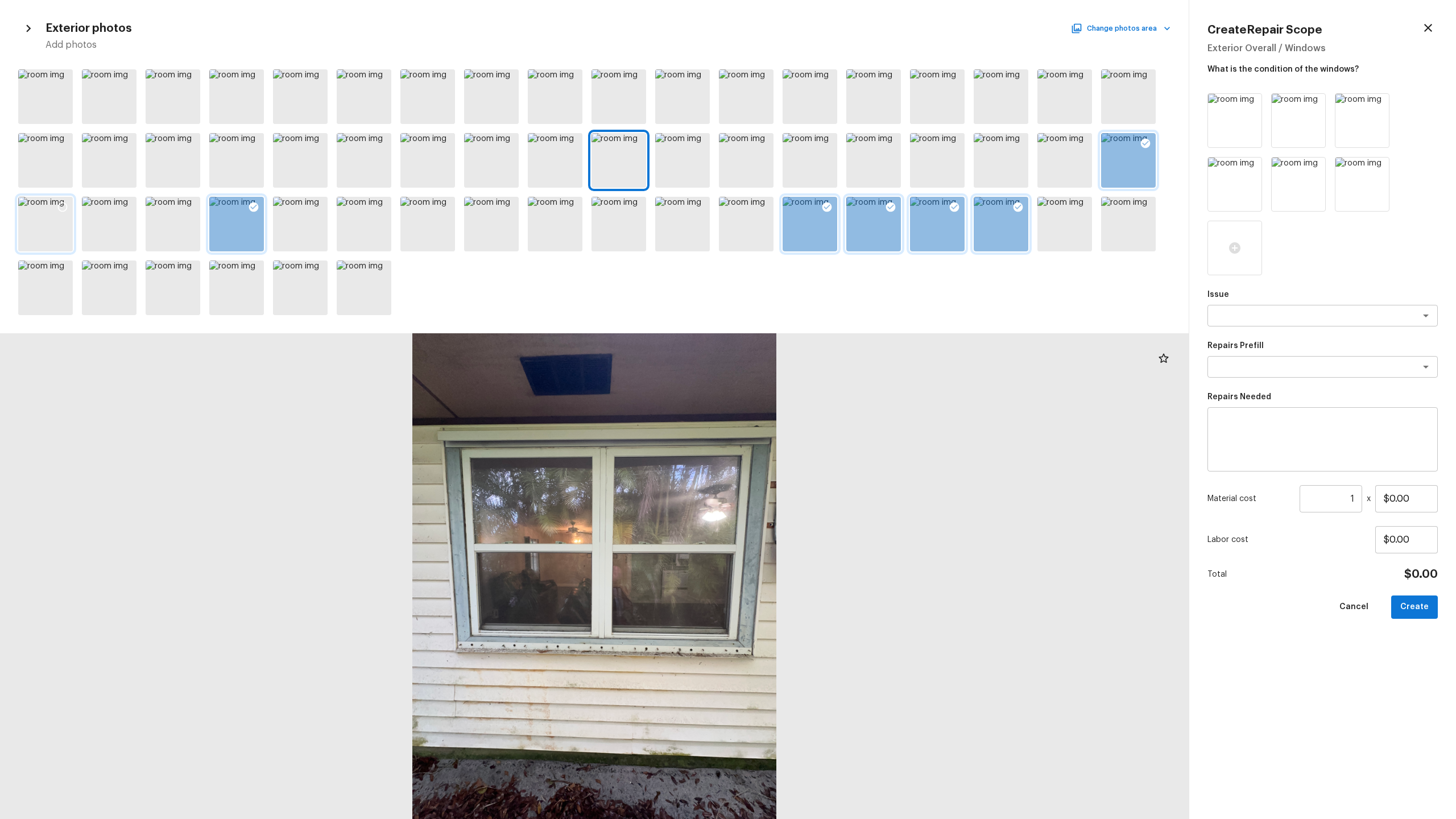
click at [68, 206] on div at bounding box center [62, 208] width 21 height 24
click at [106, 208] on div at bounding box center [109, 223] width 54 height 54
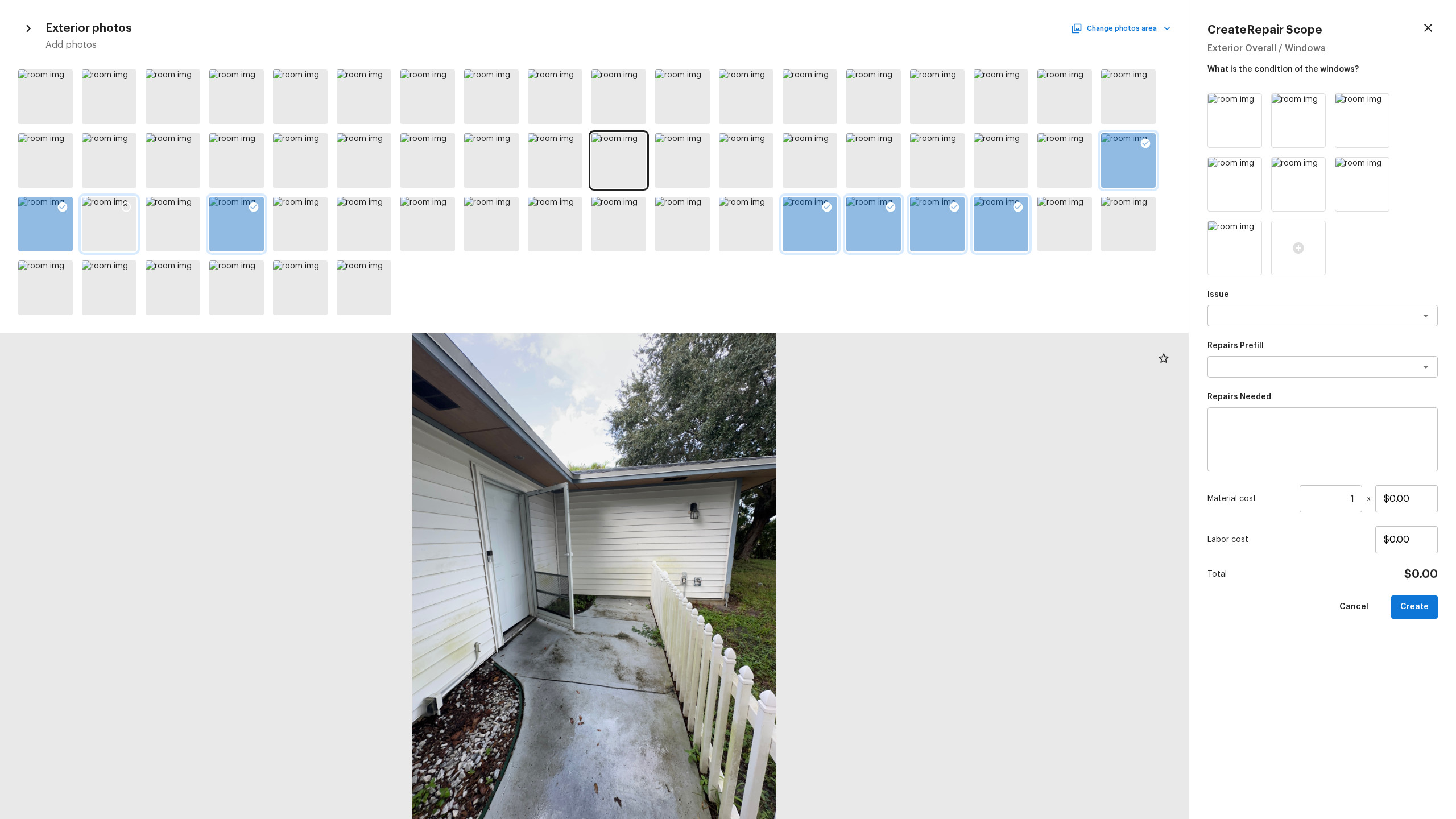
click at [121, 210] on icon at bounding box center [126, 207] width 11 height 11
click at [129, 272] on icon at bounding box center [126, 271] width 11 height 11
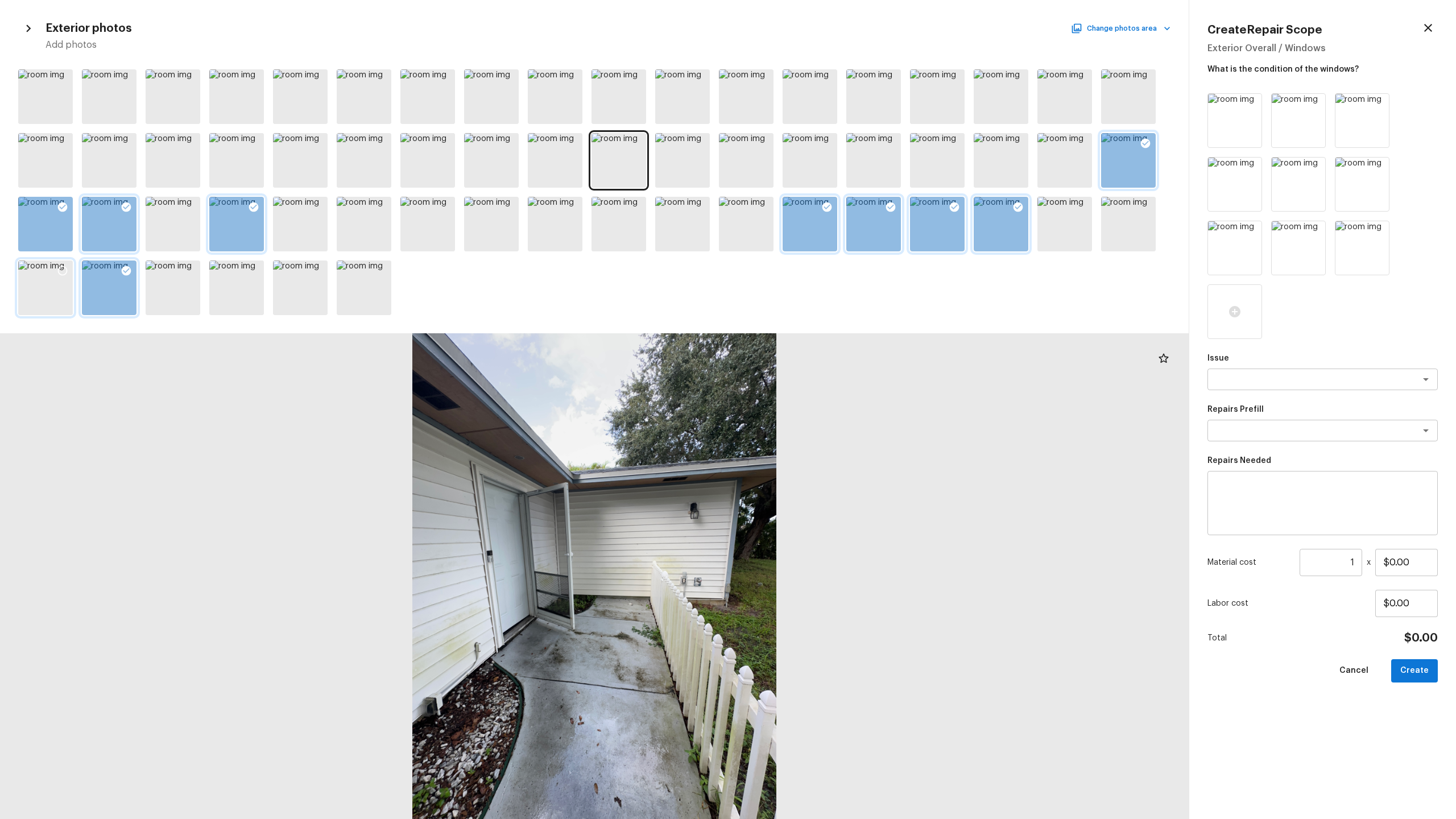
click at [62, 272] on icon at bounding box center [62, 271] width 11 height 11
click at [819, 381] on textarea at bounding box center [1307, 379] width 189 height 11
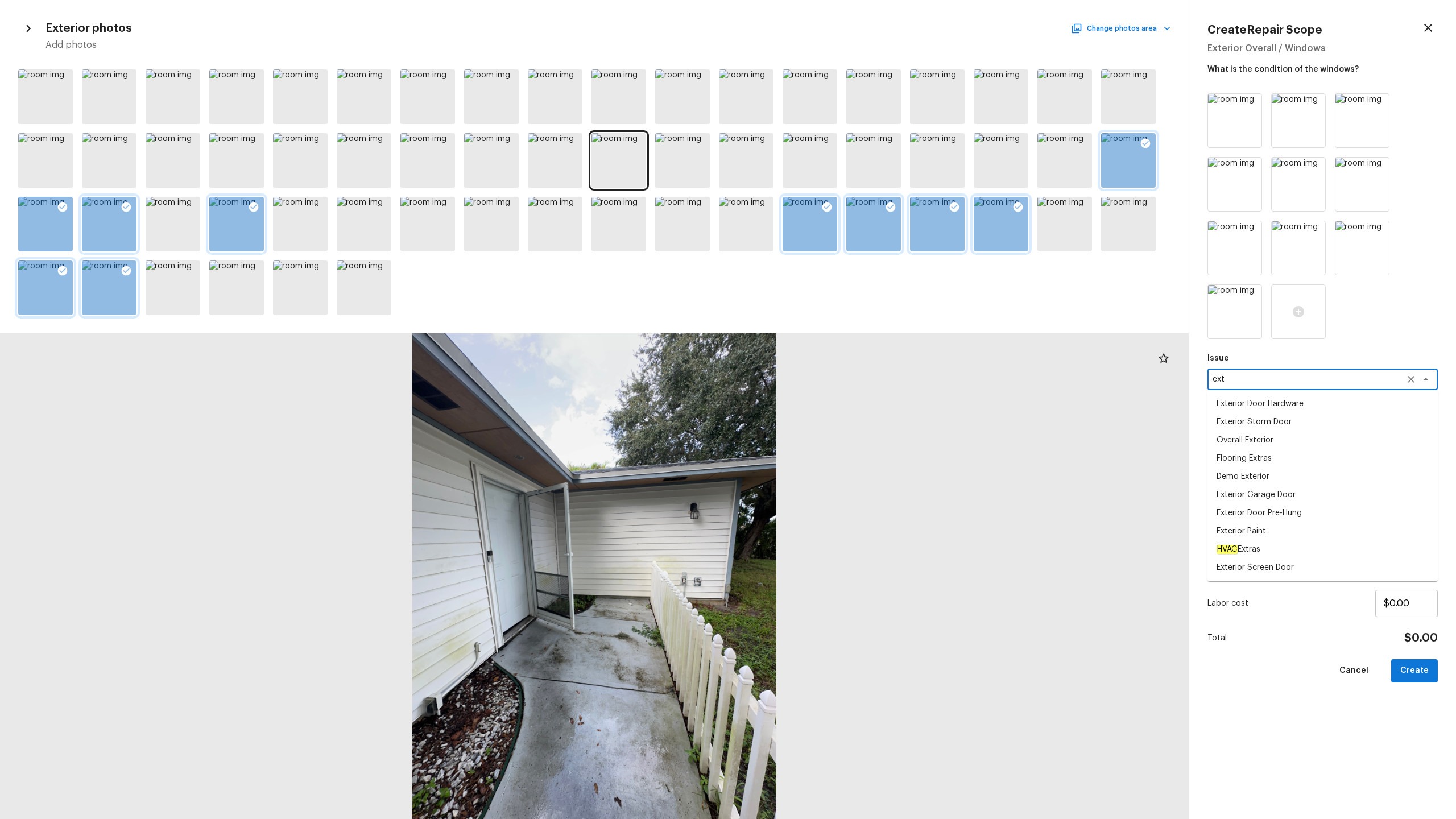
click at [819, 405] on li "Overall Exterior" at bounding box center [1322, 439] width 230 height 18
type textarea "Overall Exterior"
click at [819, 405] on textarea at bounding box center [1307, 430] width 189 height 11
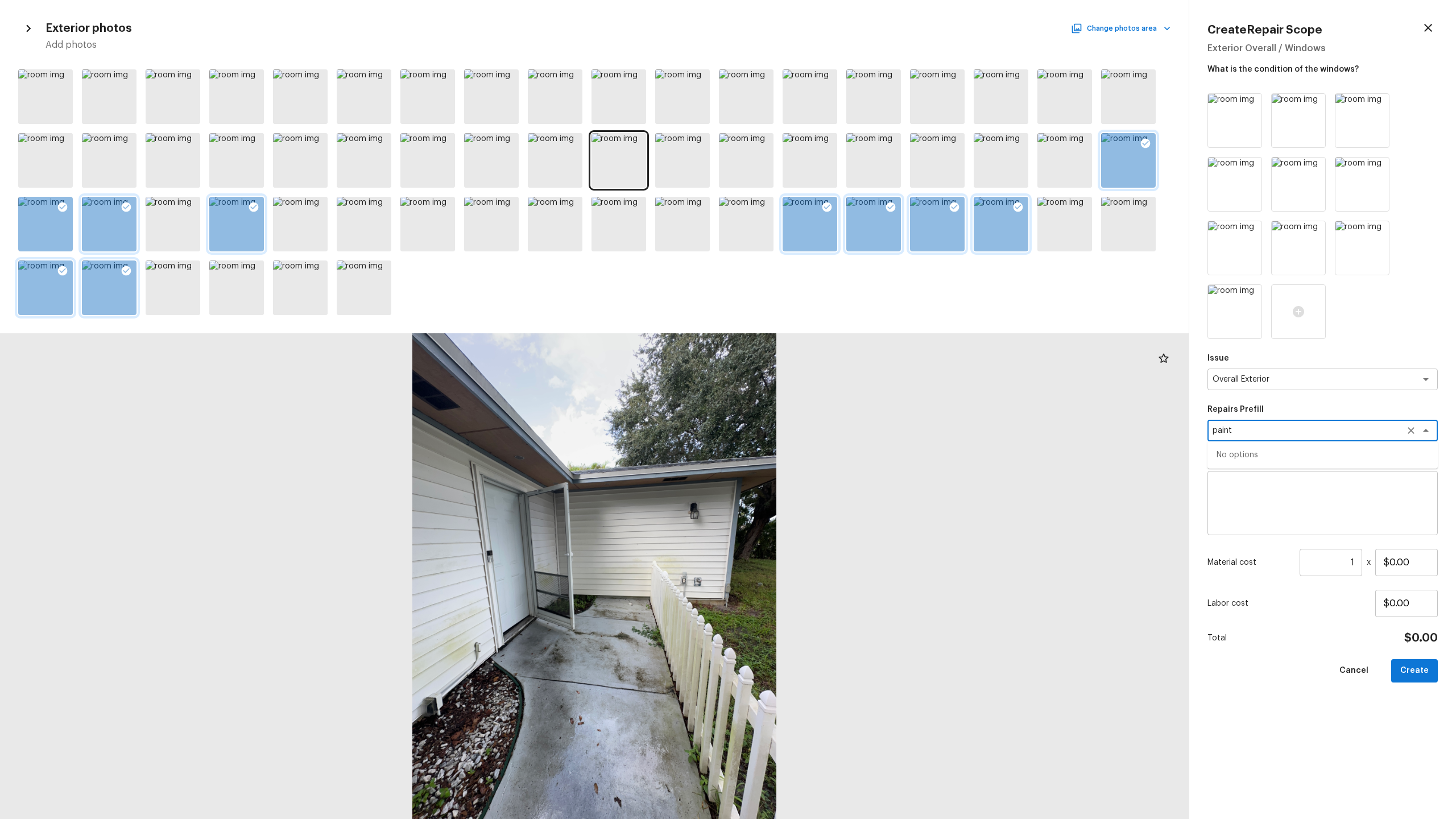
click at [819, 405] on textarea "paint" at bounding box center [1307, 430] width 189 height 11
type textarea "paint"
click at [819, 405] on textarea at bounding box center [1322, 503] width 214 height 46
click at [819, 386] on div "Overall Exterior x ​" at bounding box center [1322, 379] width 230 height 22
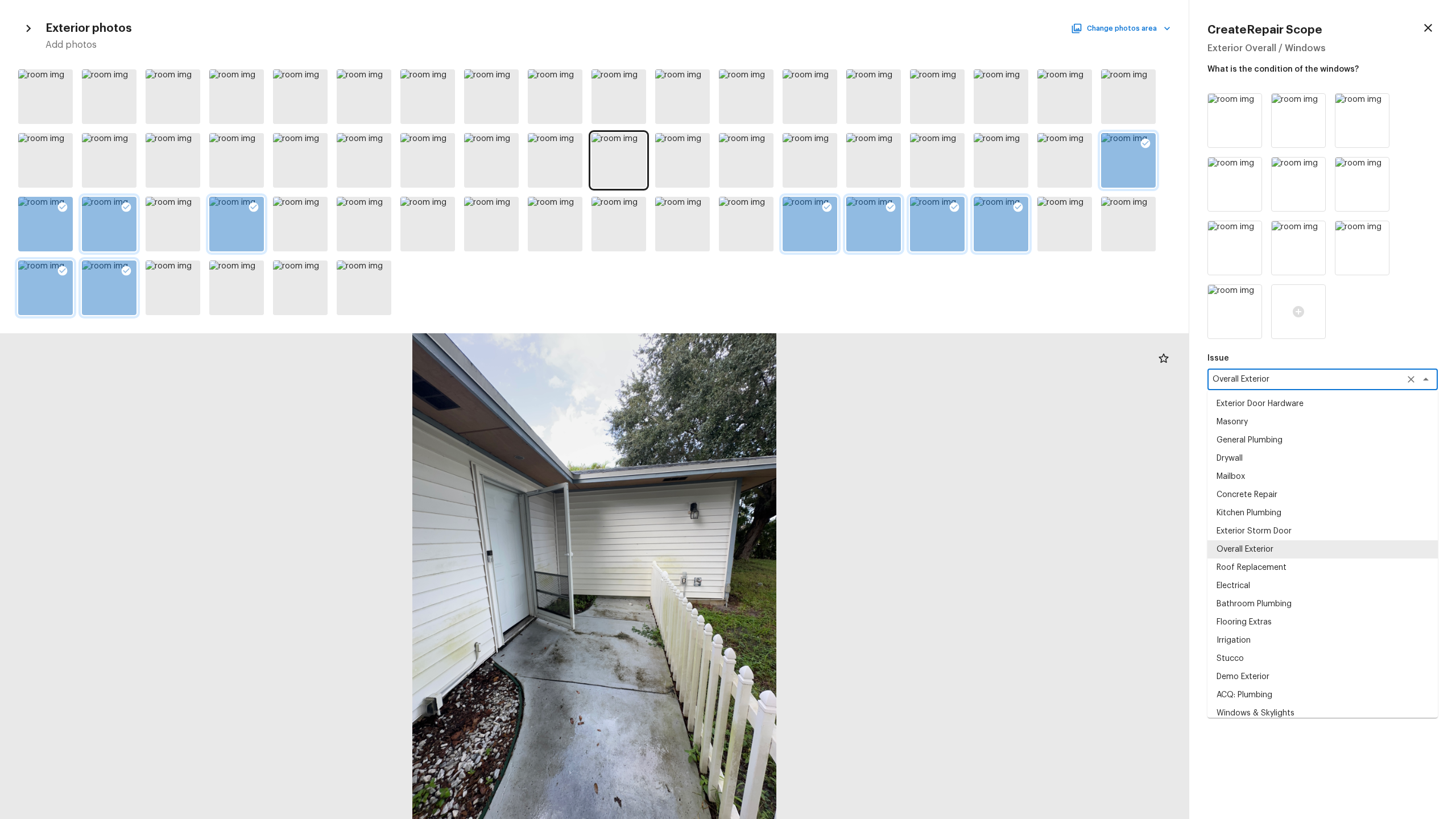
click at [819, 386] on div "Overall Exterior x ​" at bounding box center [1322, 379] width 230 height 22
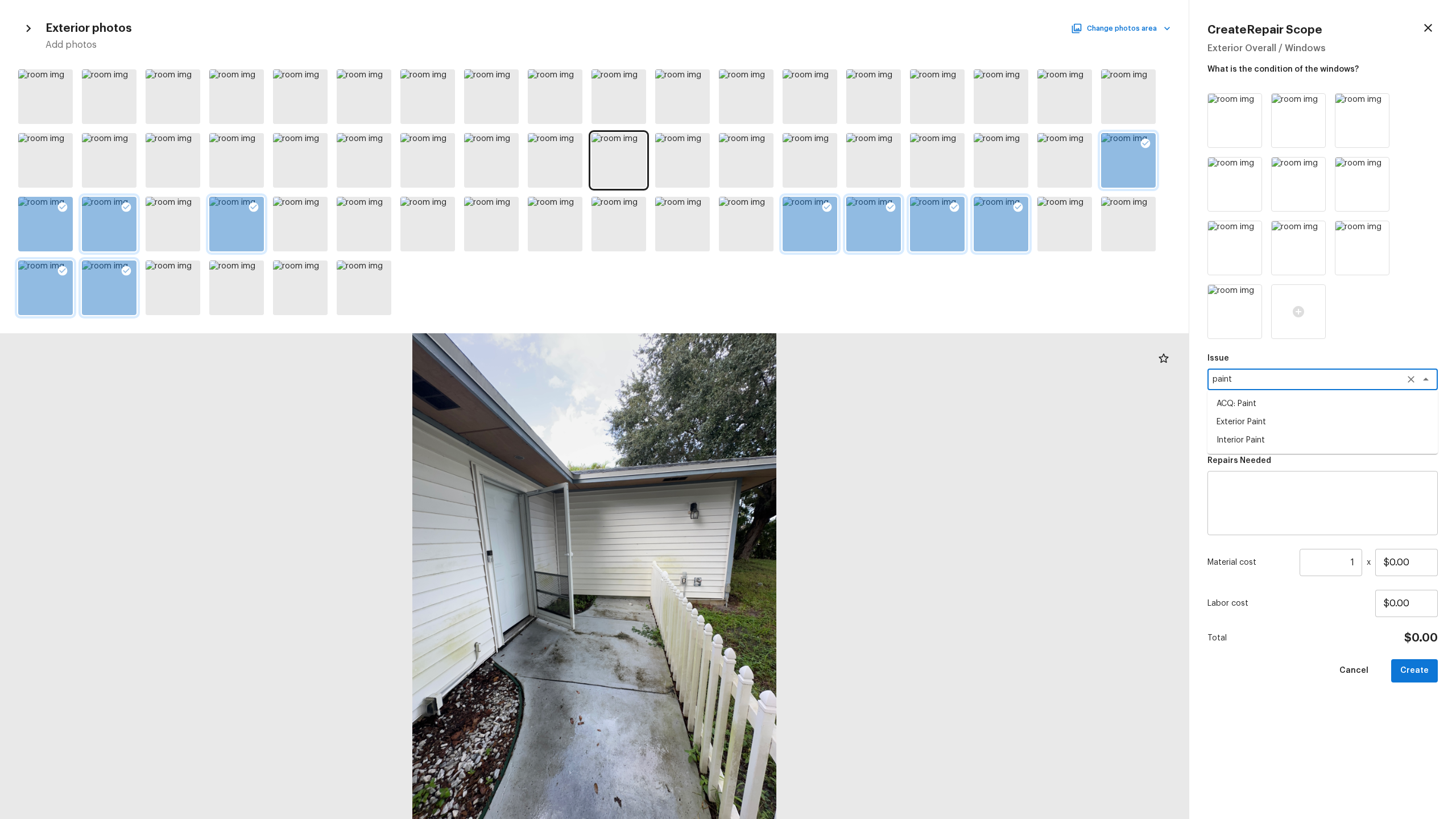
click at [819, 403] on li "ACQ: Paint" at bounding box center [1322, 403] width 230 height 18
type textarea "ACQ: Paint"
click at [819, 405] on textarea at bounding box center [1307, 430] width 189 height 11
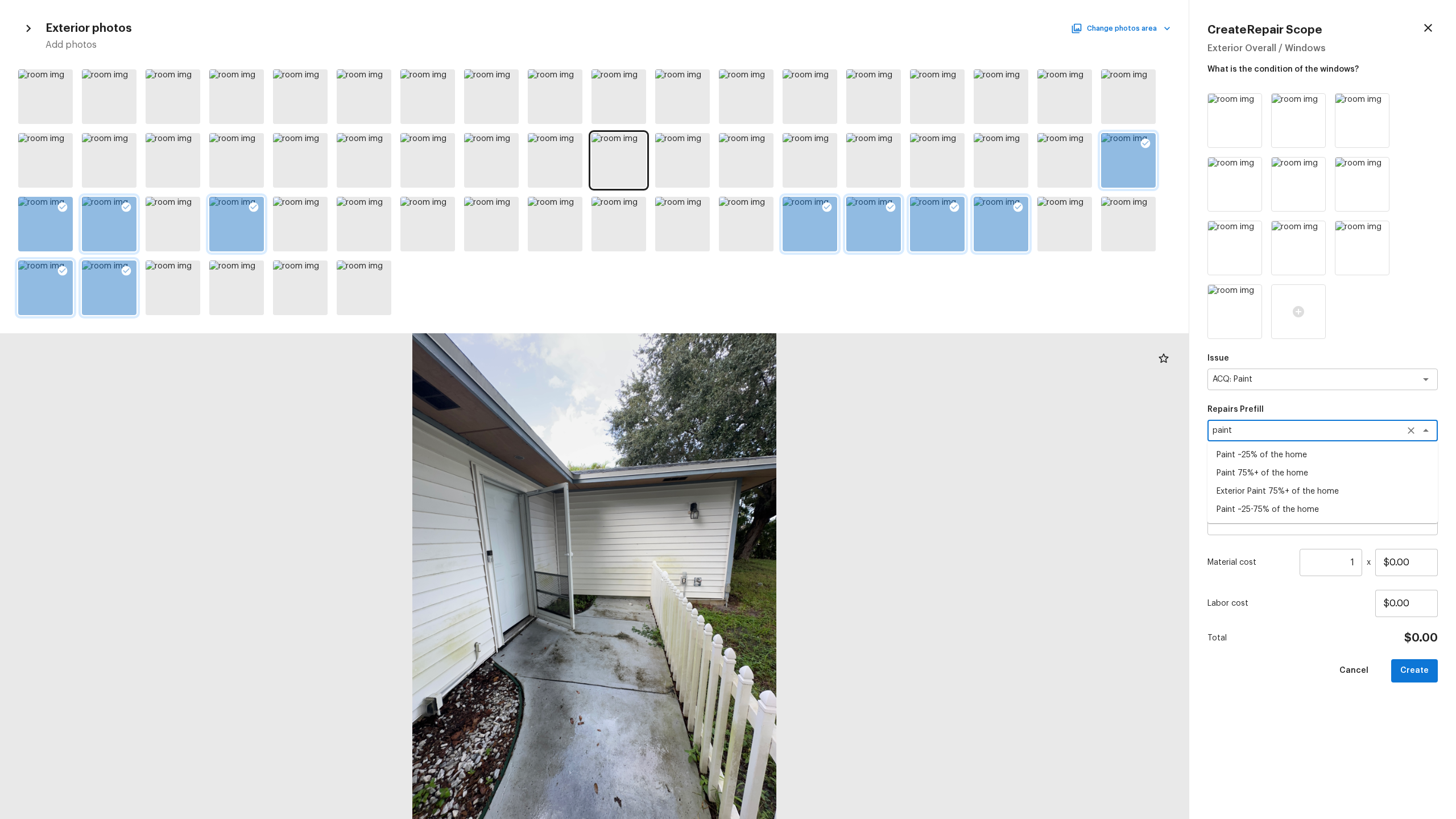
click at [819, 405] on li "Exterior Paint 75%+ of the home" at bounding box center [1322, 491] width 230 height 18
type textarea "Exterior Paint 75%+ of the home"
type textarea "Acquisition Scope: 75%+ of the home exterior will likely require paint"
type input "$1.61"
type textarea "Exterior Paint 75%+ of the home"
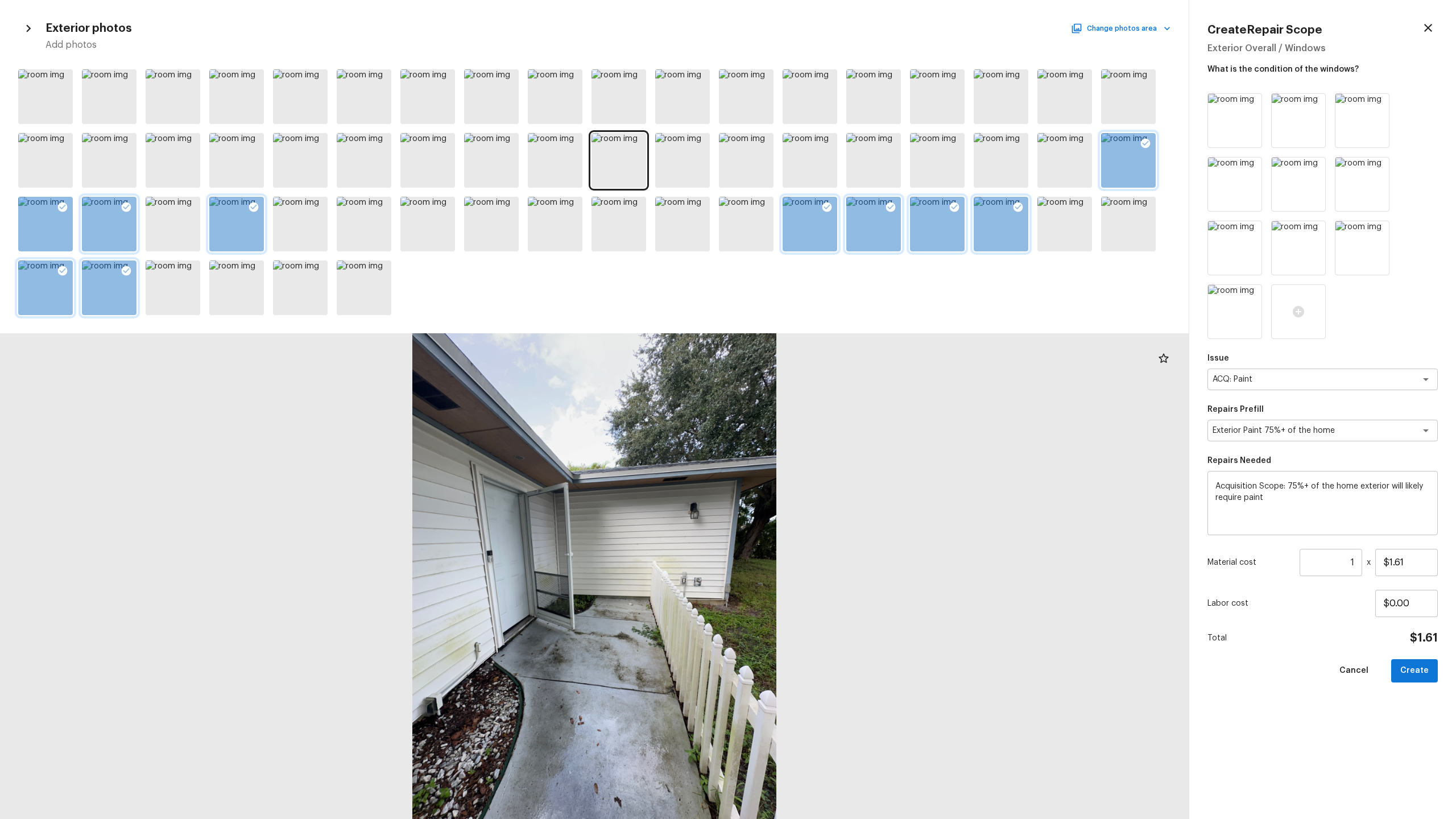
click at [819, 405] on input "1" at bounding box center [1331, 562] width 62 height 27
type input "1536"
click at [819, 405] on button "Create" at bounding box center [1414, 670] width 47 height 23
type input "1"
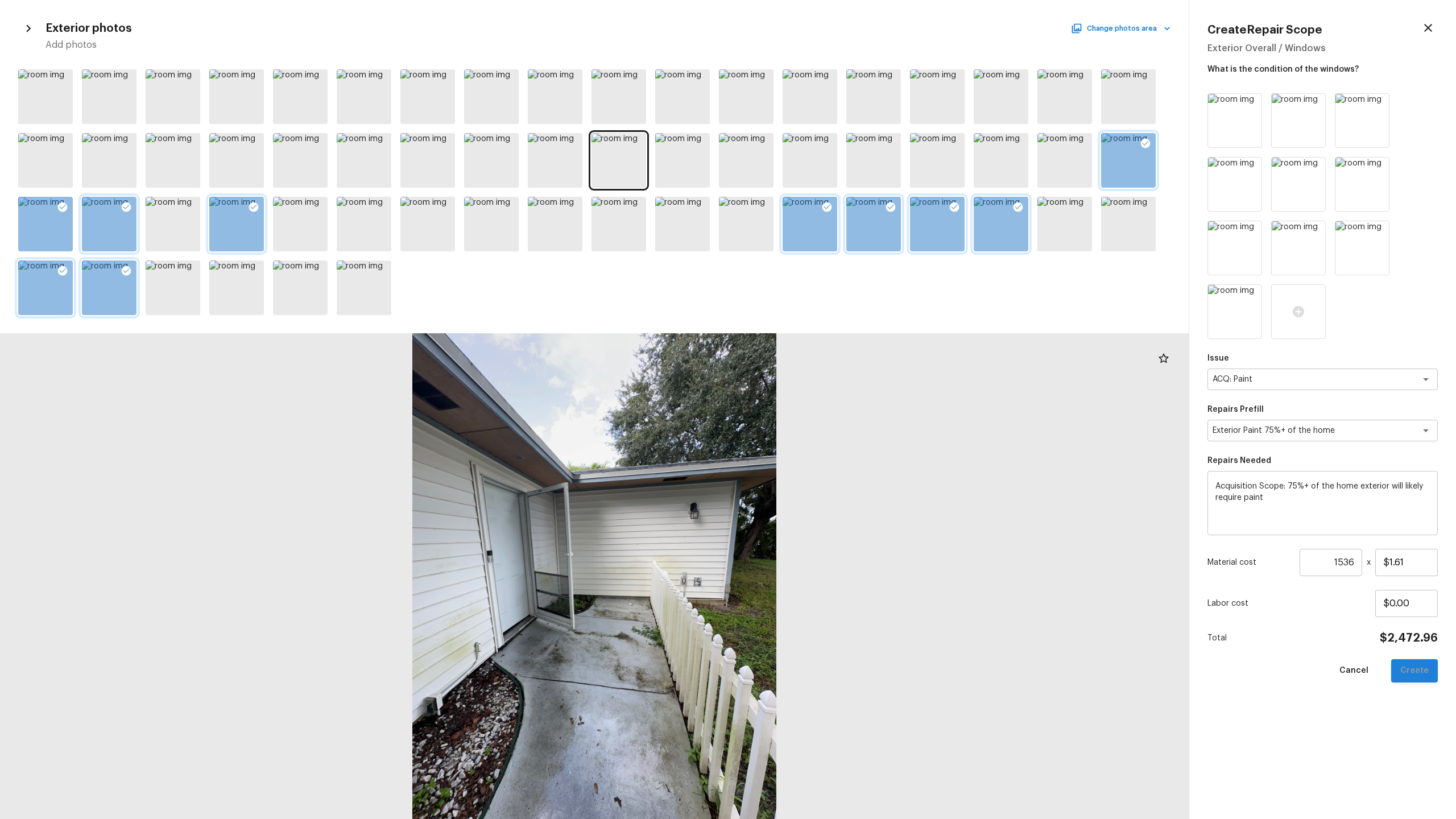
type input "$0.00"
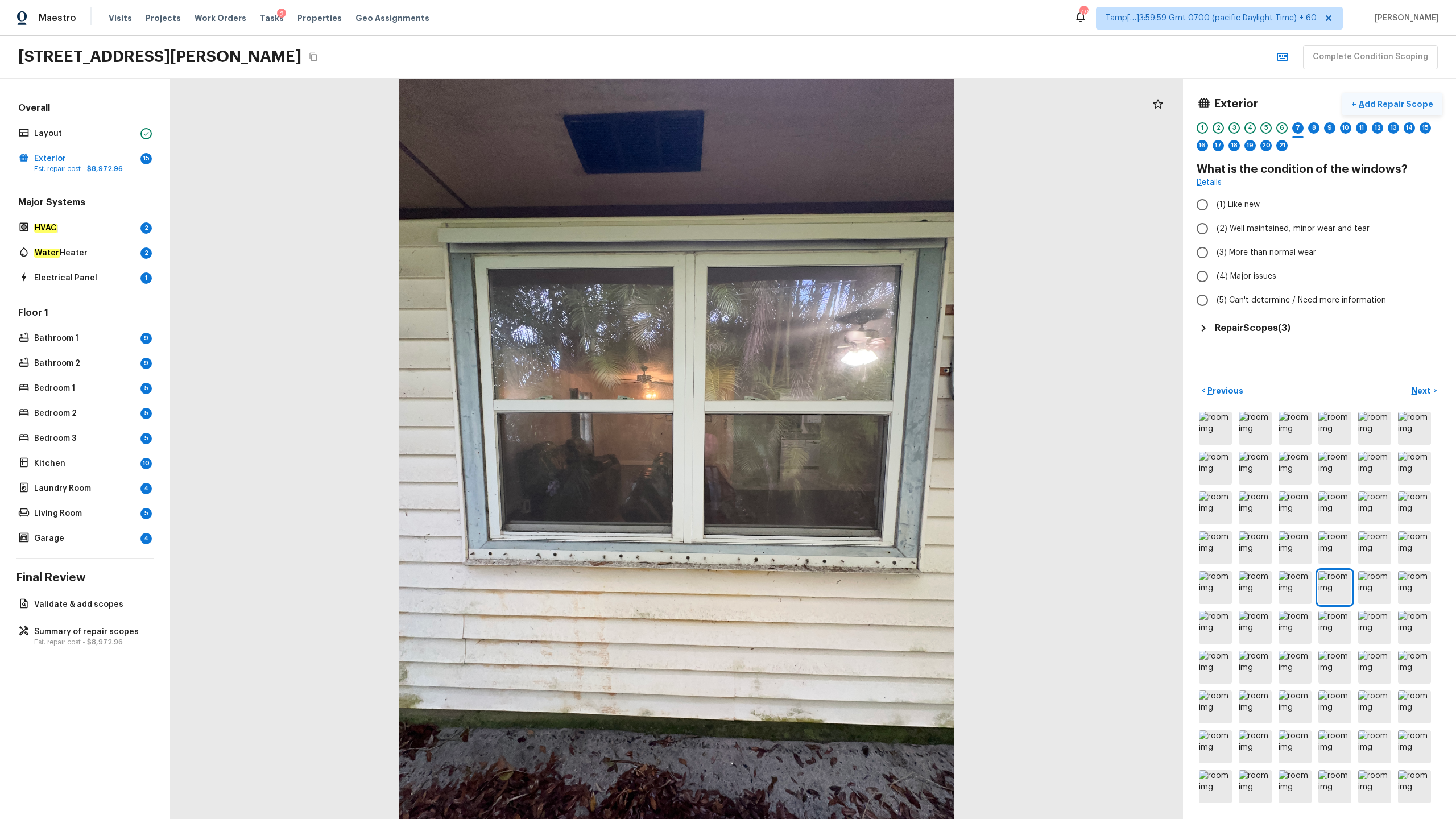
click at [819, 105] on p "Add Repair Scope" at bounding box center [1395, 104] width 77 height 11
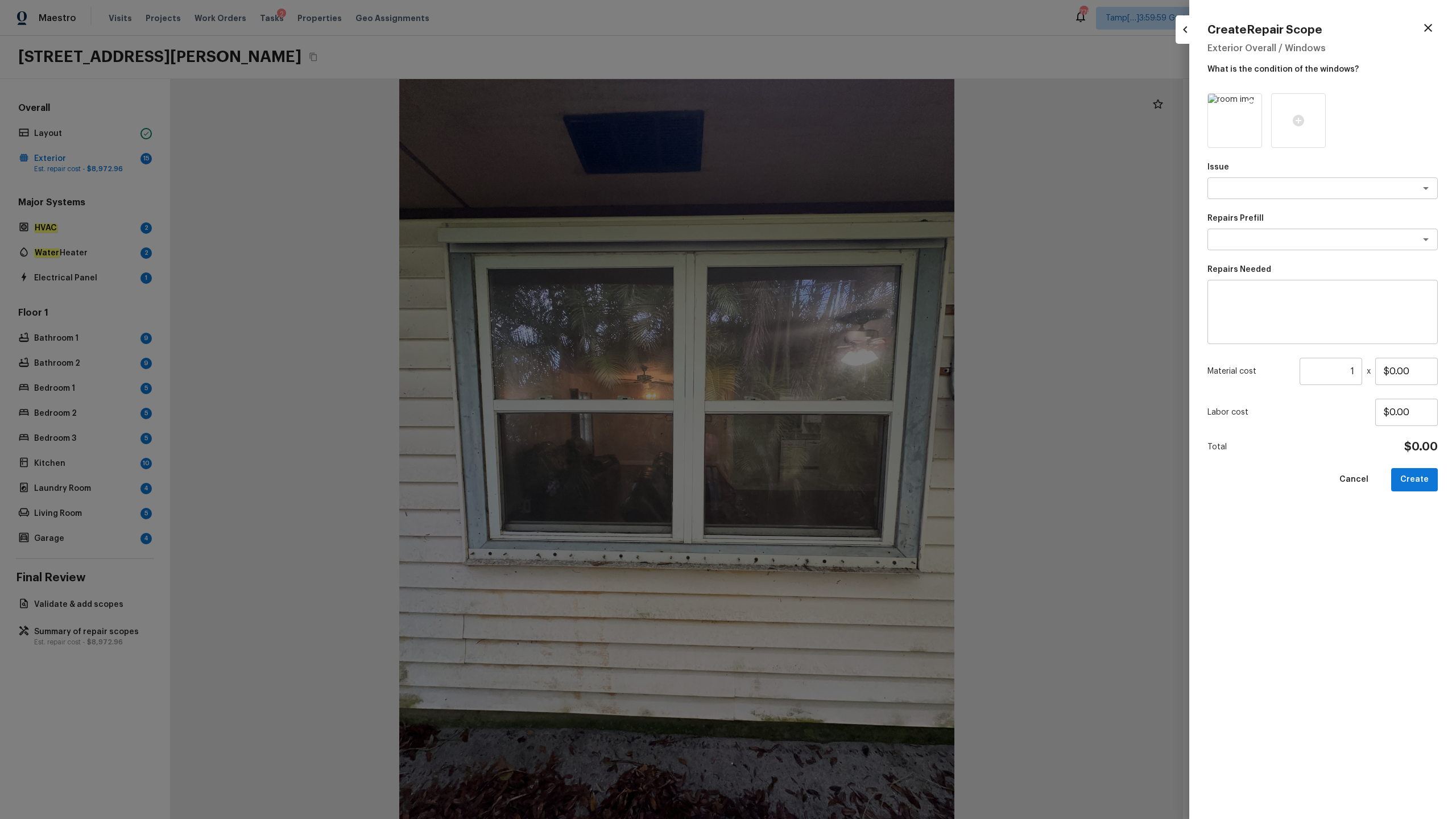
click at [819, 103] on icon at bounding box center [1251, 104] width 9 height 9
click at [819, 123] on icon at bounding box center [1235, 120] width 11 height 11
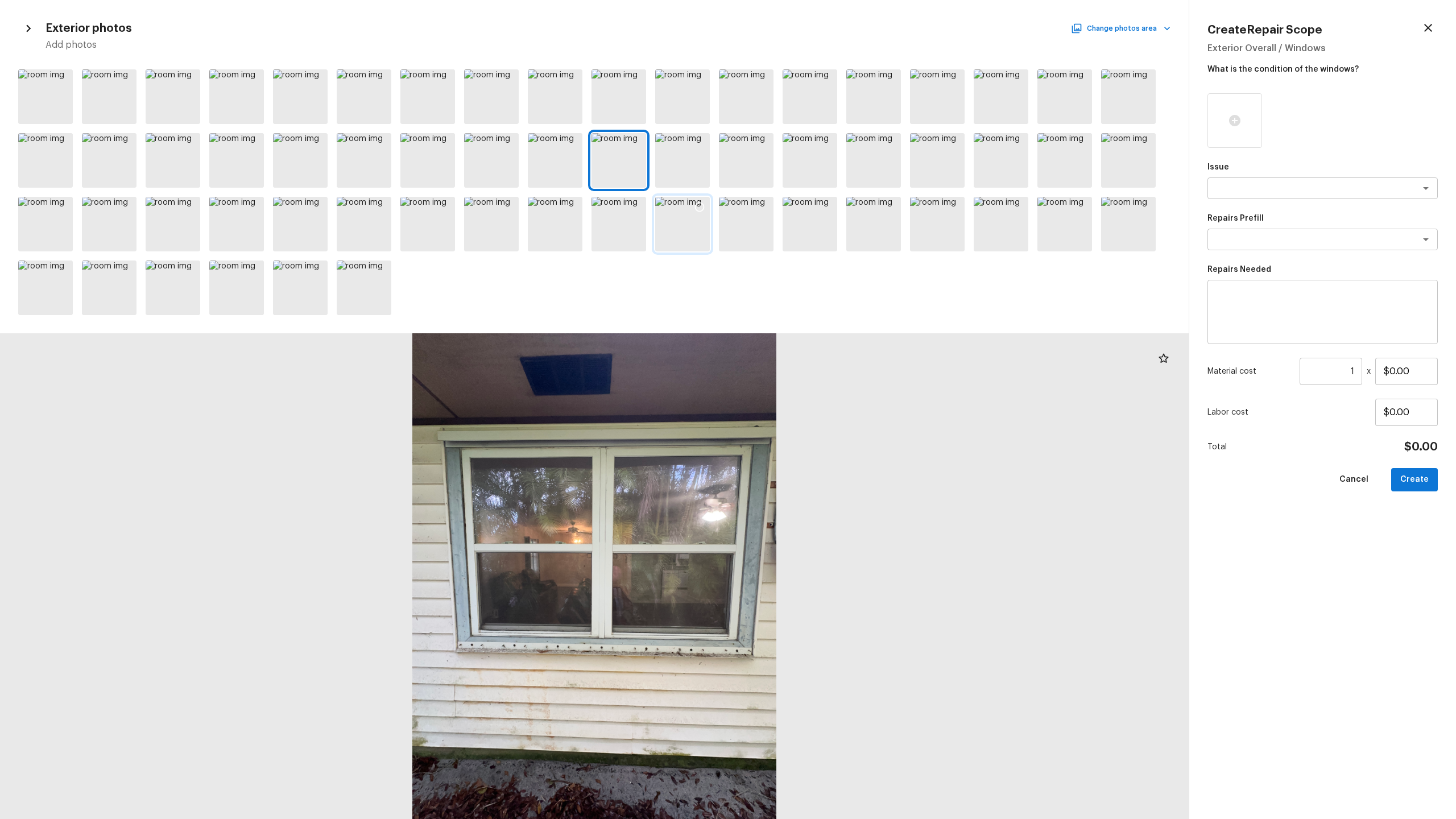
click at [700, 205] on icon at bounding box center [699, 207] width 11 height 11
click at [819, 192] on textarea at bounding box center [1307, 188] width 189 height 11
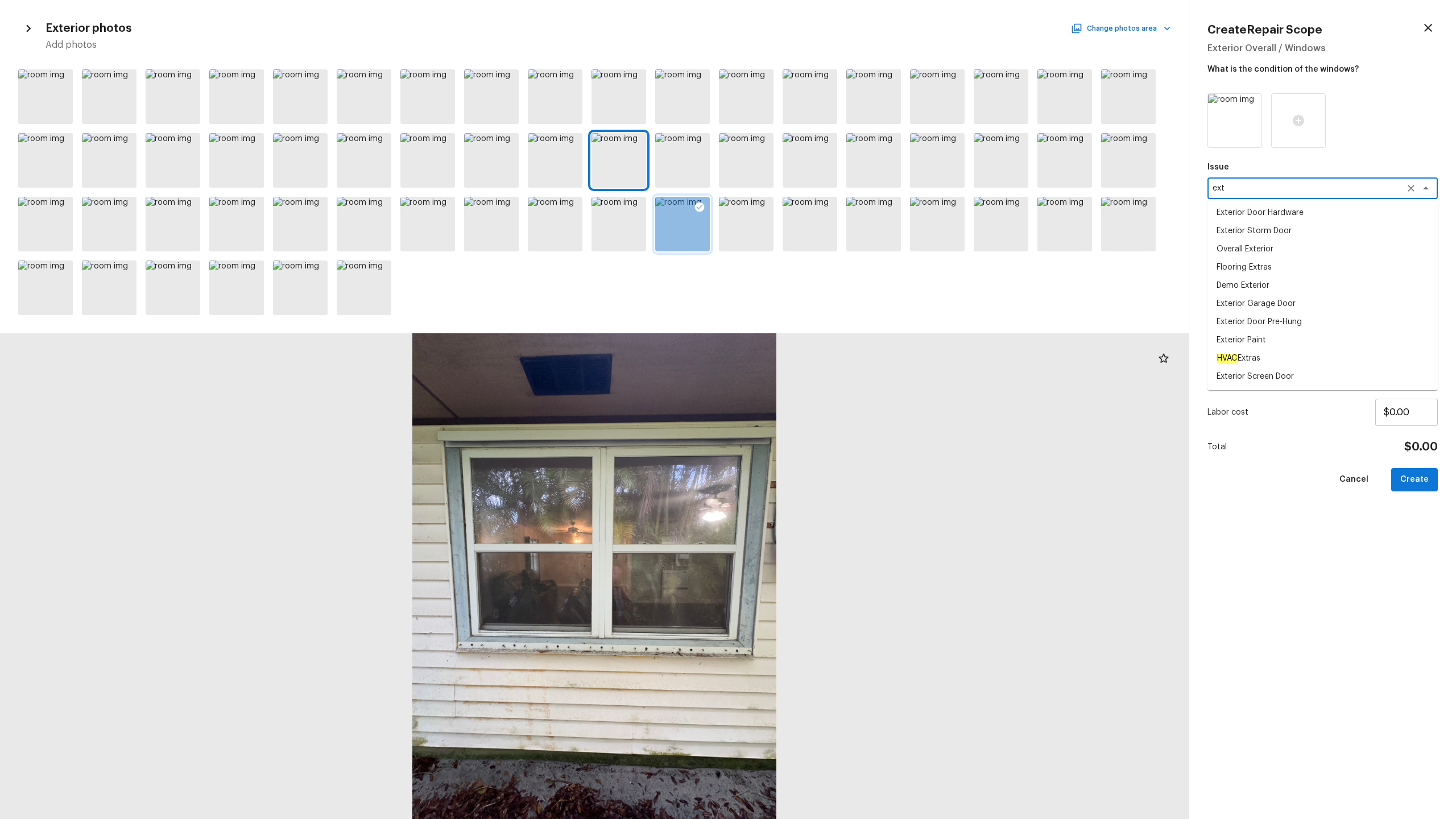
click at [819, 245] on li "Overall Exterior" at bounding box center [1322, 248] width 230 height 18
type textarea "Overall Exterior"
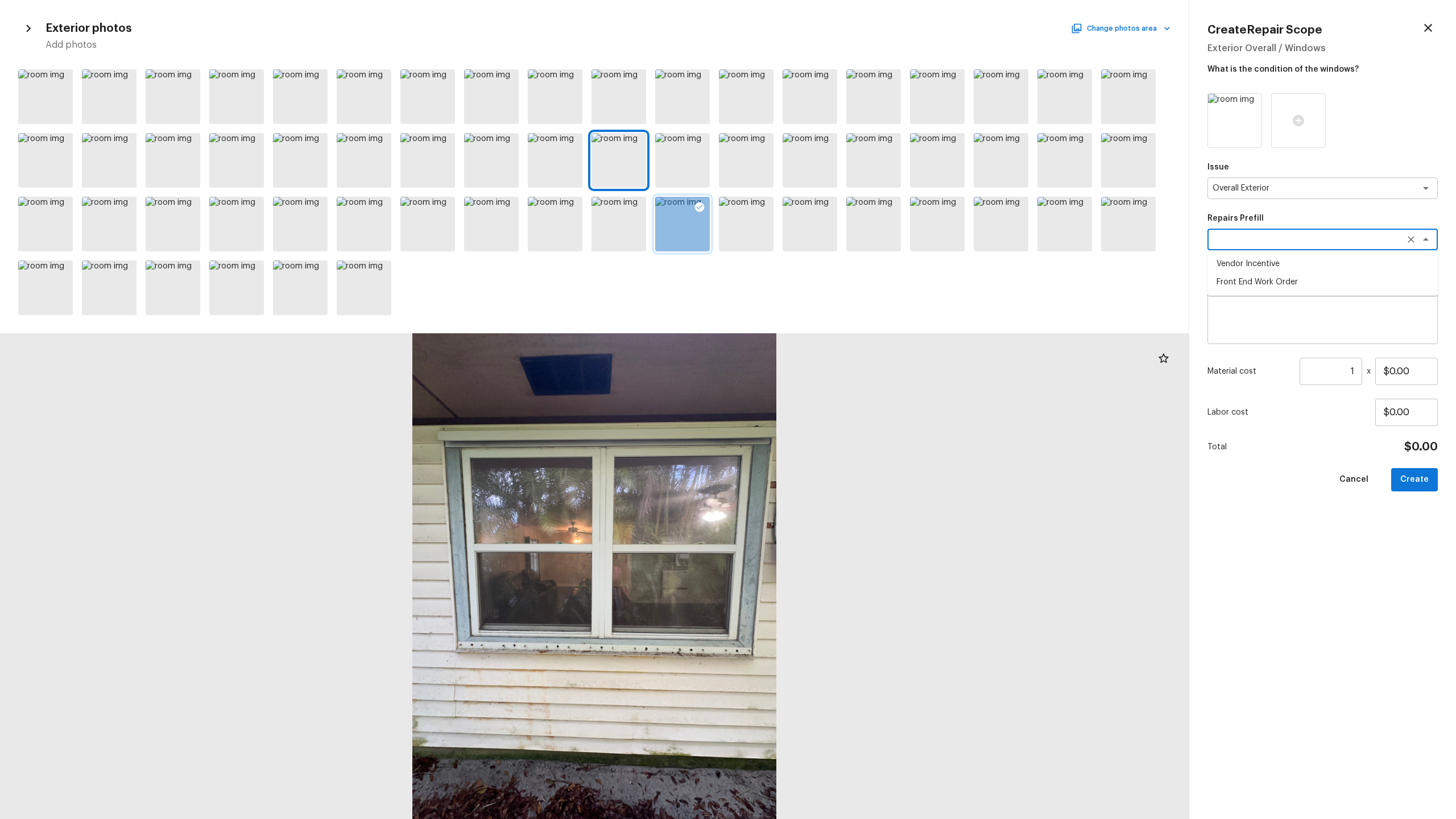
click at [819, 240] on textarea at bounding box center [1307, 239] width 189 height 11
type textarea "press"
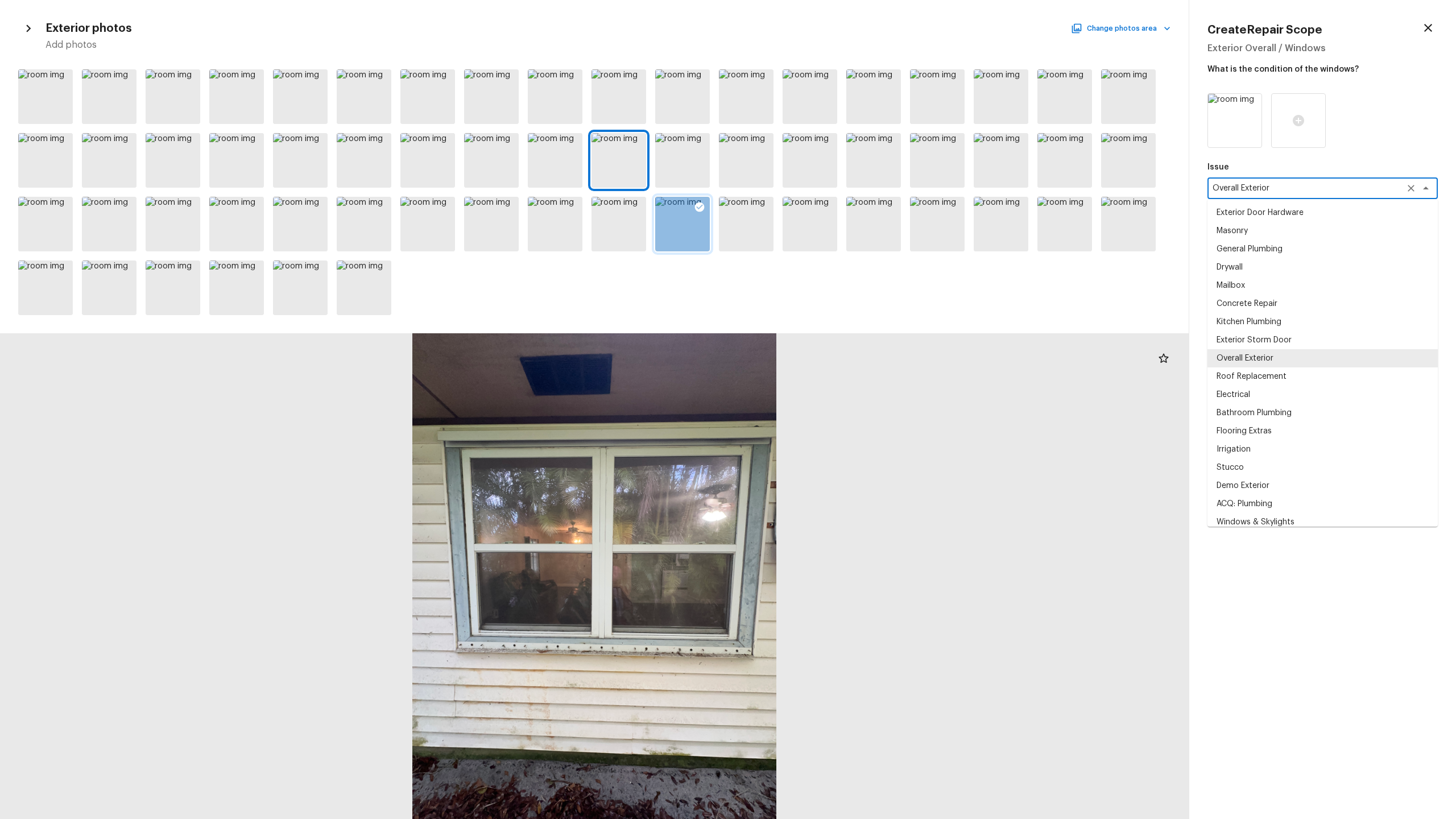
click at [819, 190] on textarea "Overall Exterior" at bounding box center [1307, 188] width 189 height 11
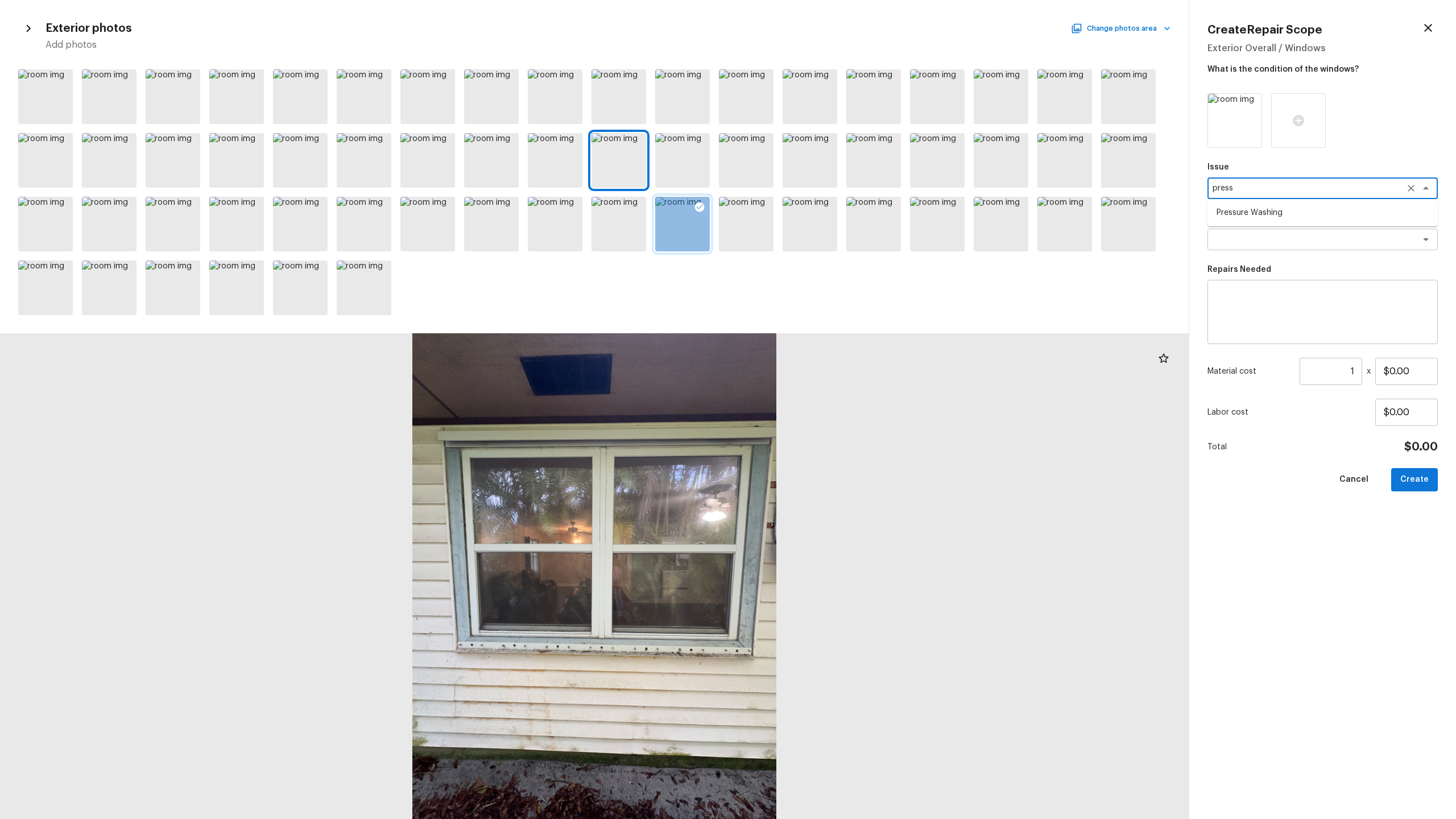
click at [819, 207] on li "Pressure Washing" at bounding box center [1322, 212] width 230 height 18
type textarea "Pressure Washing"
click at [819, 238] on textarea at bounding box center [1307, 239] width 189 height 11
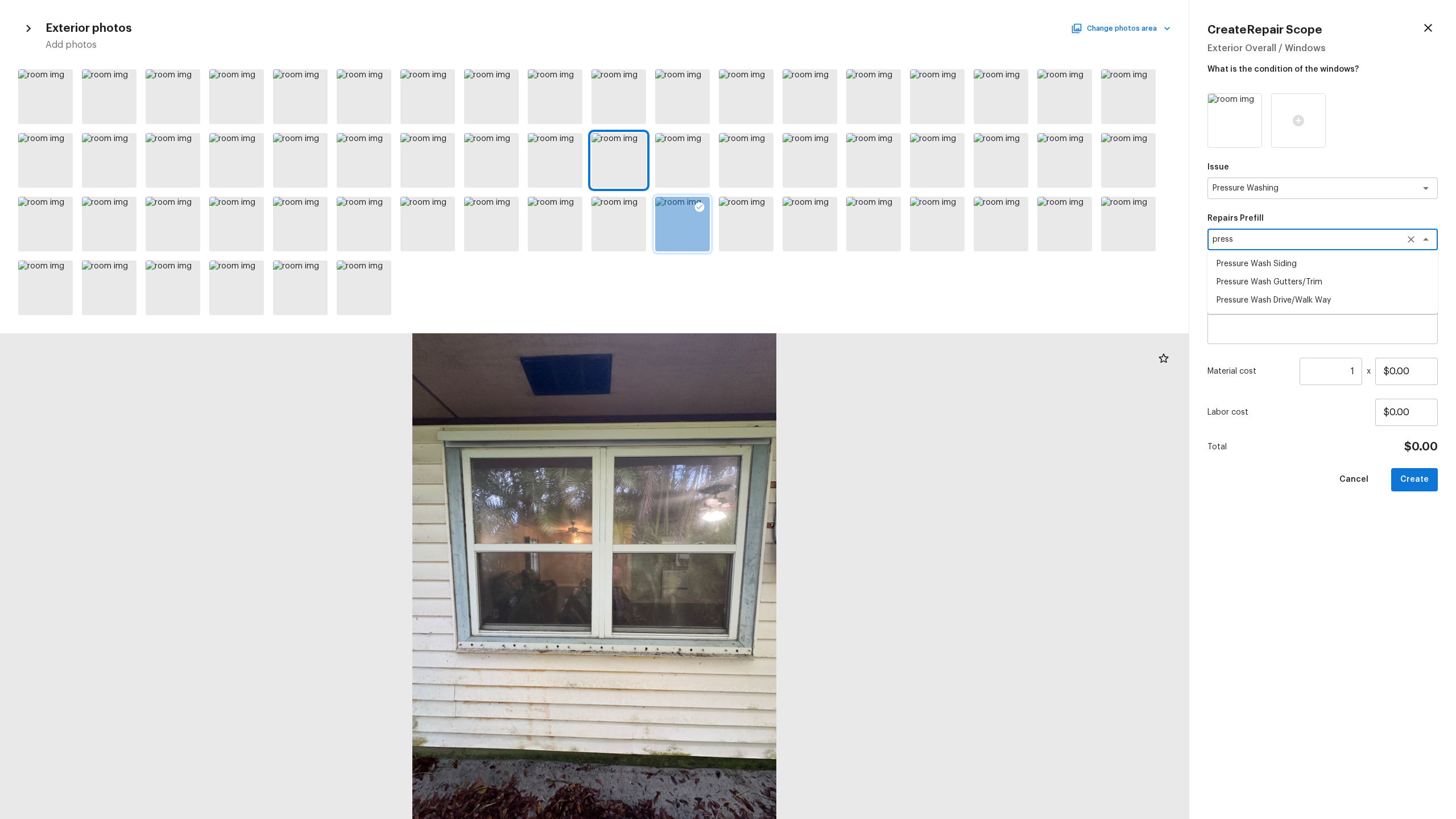
click at [819, 302] on li "Pressure Wash Drive/Walk Way" at bounding box center [1322, 300] width 230 height 18
type textarea "Pressure Wash Drive/Walk Way"
type textarea "Pressure wash the driveways/walkways as directed by the PM. Ensure that all deb…"
type input "$125.00"
type textarea "Pressure Wash Drive/Walk Way"
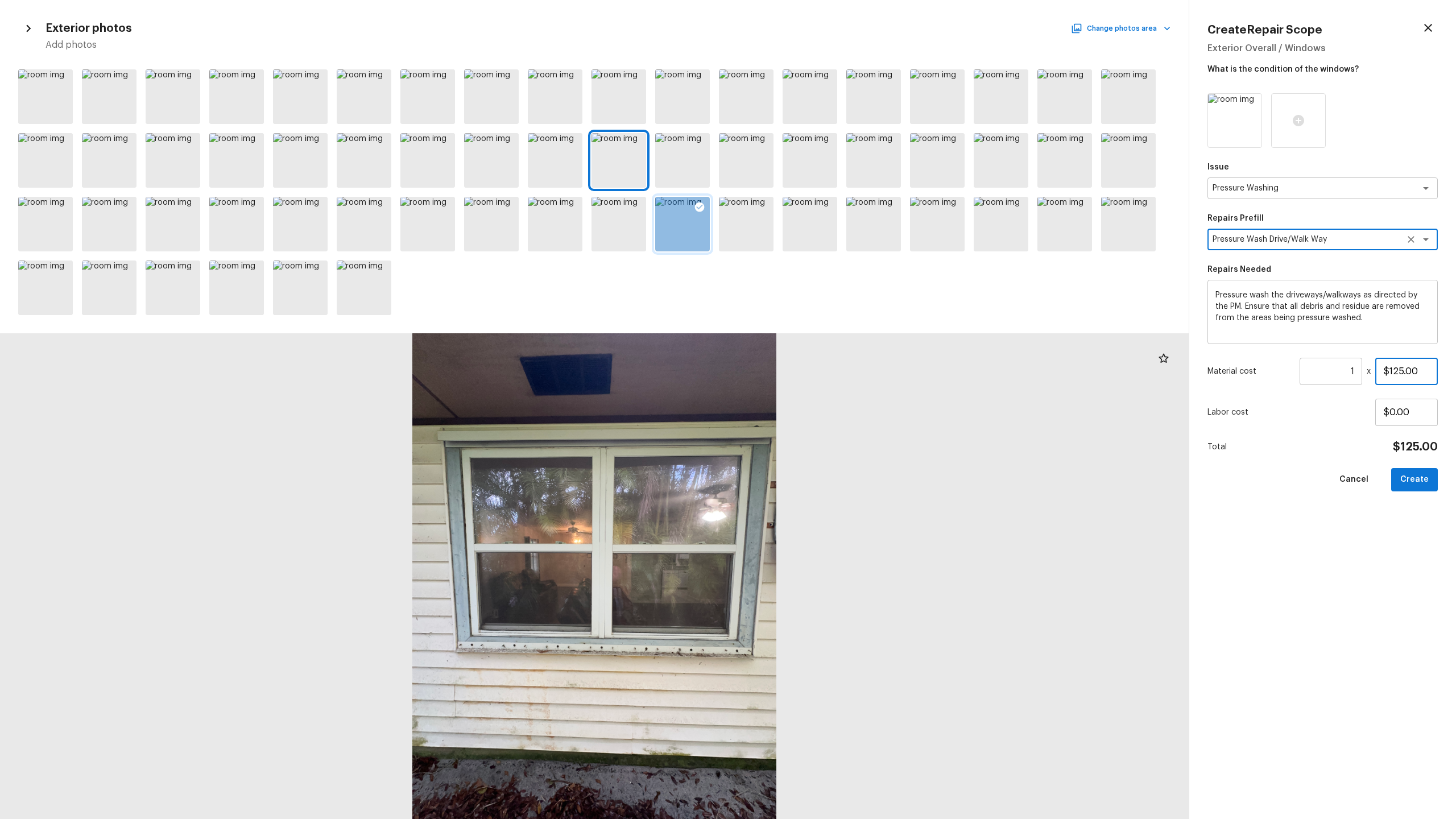
click at [819, 371] on input "$125.00" at bounding box center [1407, 371] width 62 height 27
type input "$200.00"
click at [819, 405] on button "Create" at bounding box center [1414, 479] width 47 height 23
type input "$0.00"
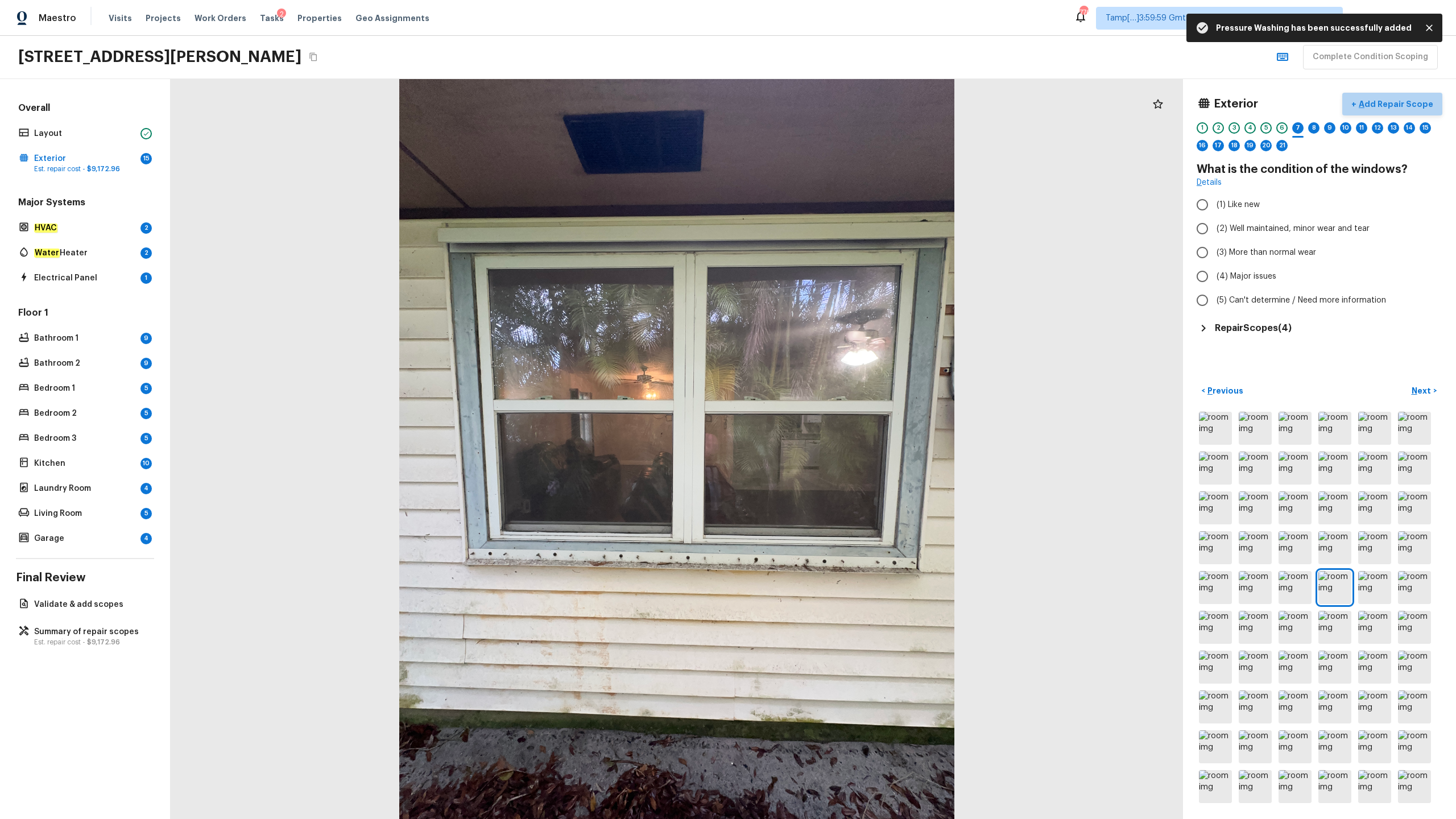
click at [819, 105] on p "Add Repair Scope" at bounding box center [1395, 104] width 77 height 11
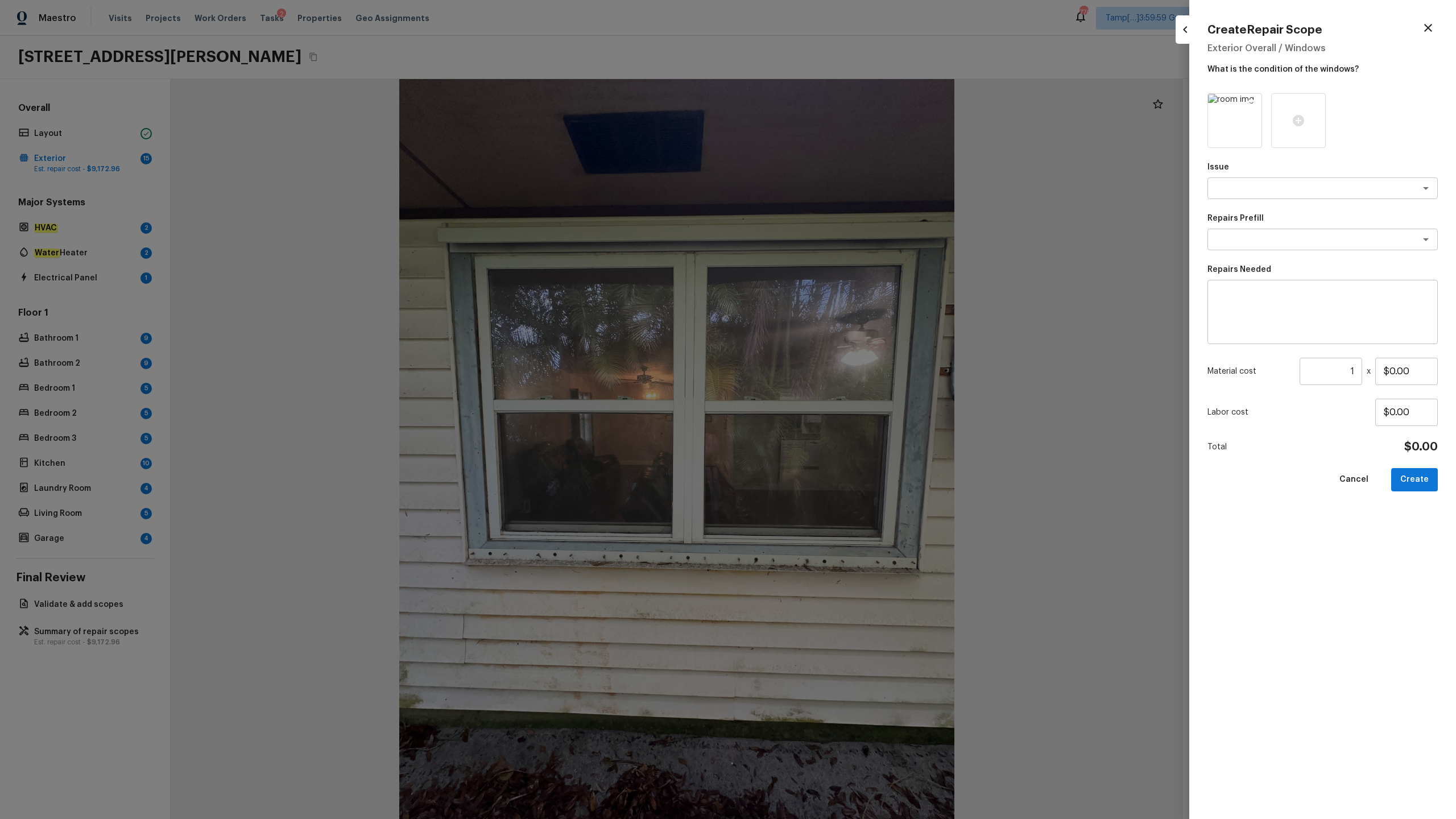
click at [819, 106] on img at bounding box center [1235, 120] width 54 height 54
click at [819, 106] on icon at bounding box center [1251, 104] width 11 height 11
click at [819, 119] on icon at bounding box center [1235, 120] width 11 height 11
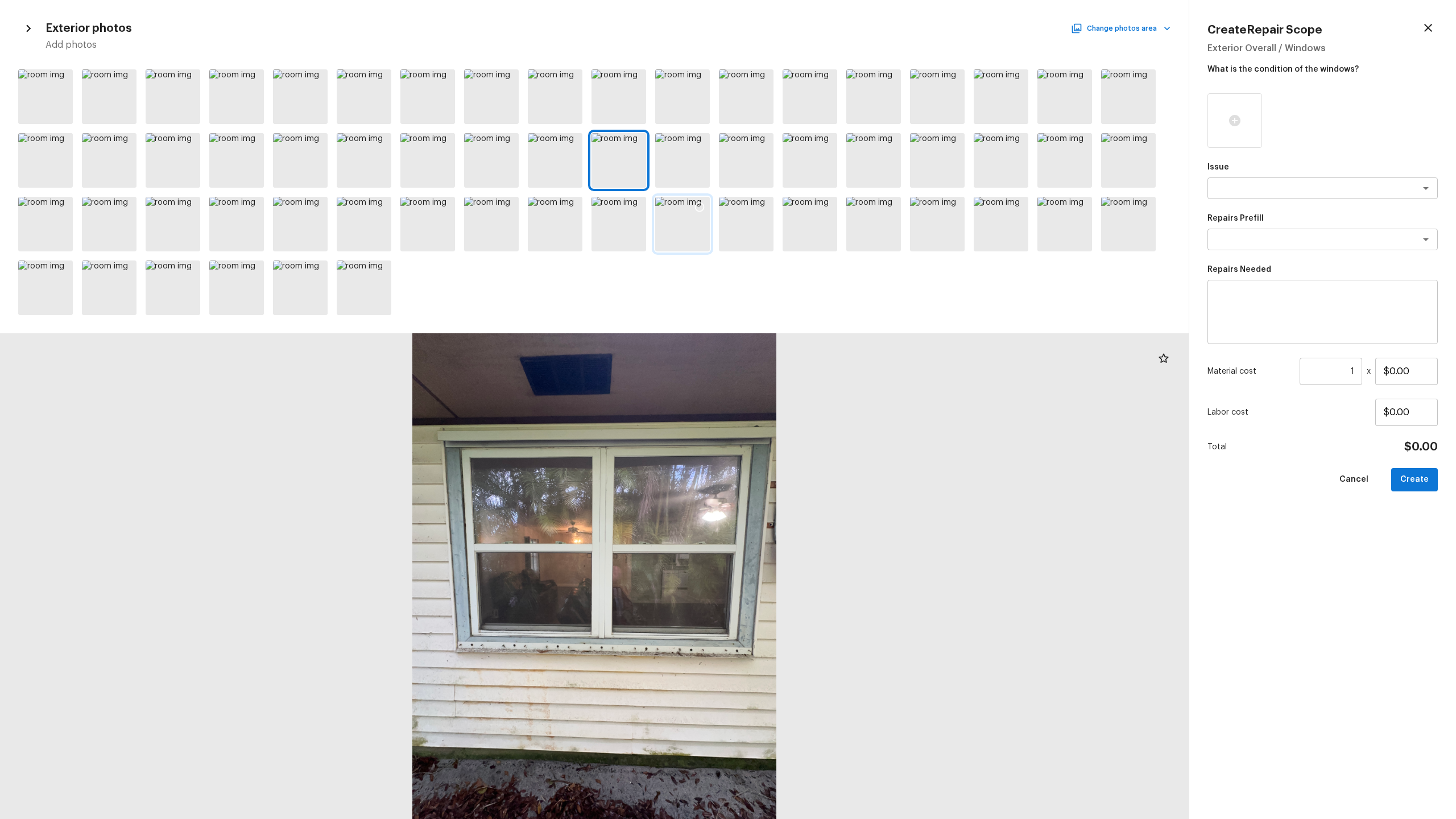
click at [704, 209] on icon at bounding box center [699, 207] width 11 height 11
click at [759, 207] on icon at bounding box center [763, 207] width 11 height 11
click at [750, 235] on div at bounding box center [745, 223] width 54 height 54
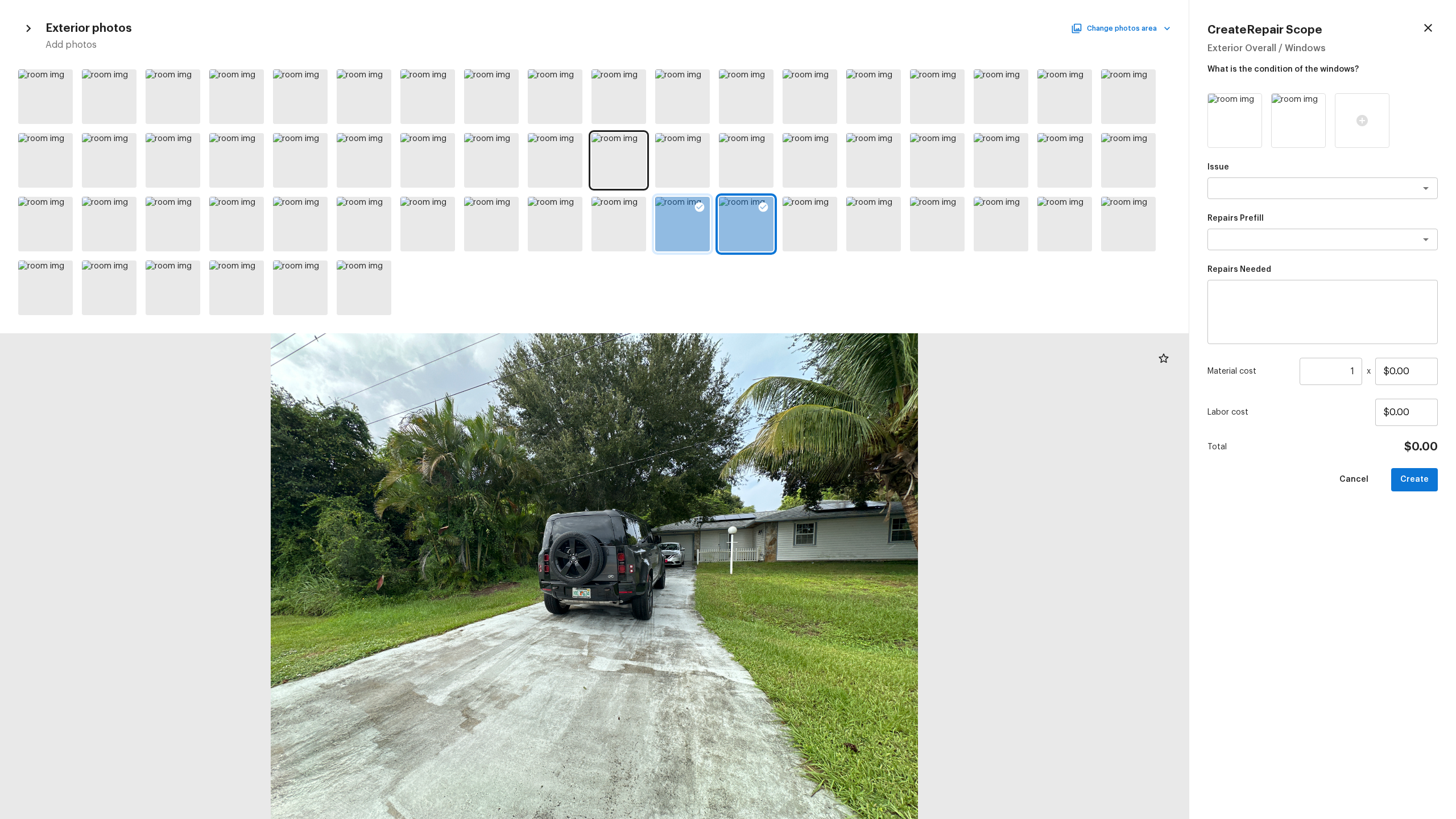
click at [681, 240] on div at bounding box center [682, 223] width 54 height 54
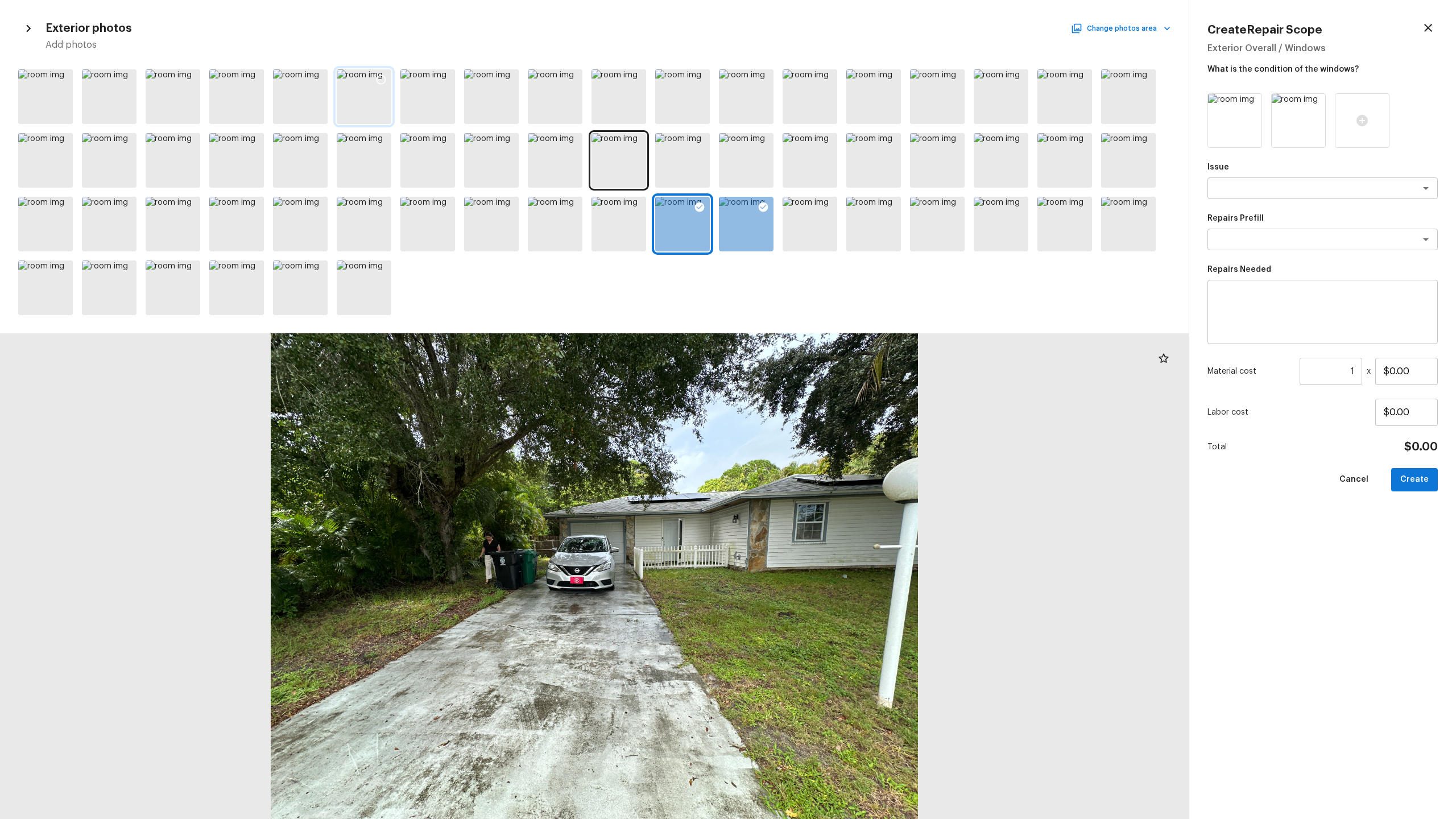
click at [365, 110] on div at bounding box center [363, 96] width 54 height 54
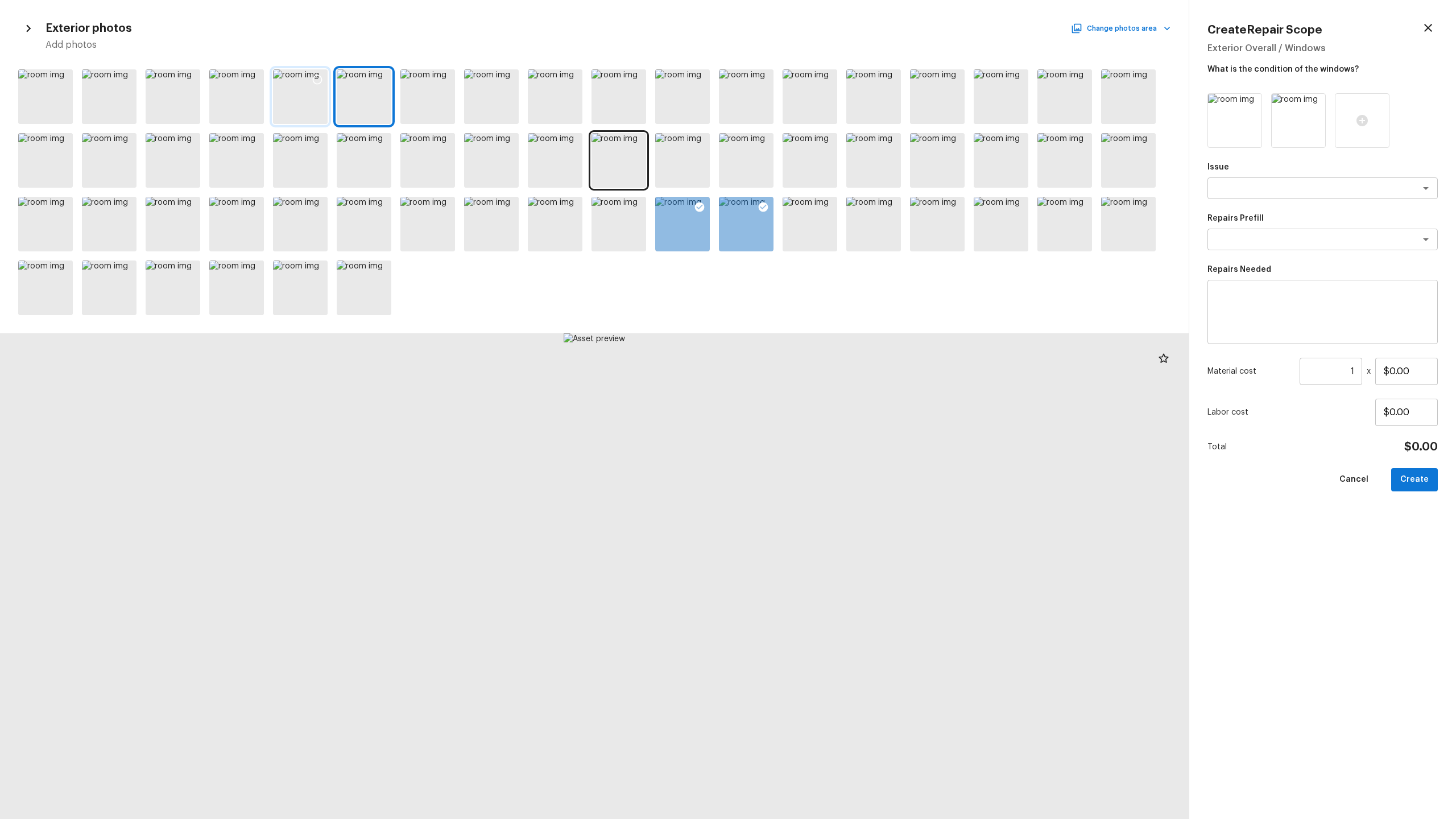
click at [308, 96] on div at bounding box center [300, 96] width 54 height 54
click at [265, 98] on div at bounding box center [594, 192] width 1189 height 255
click at [246, 106] on div at bounding box center [236, 96] width 54 height 54
click at [231, 109] on div at bounding box center [236, 96] width 54 height 54
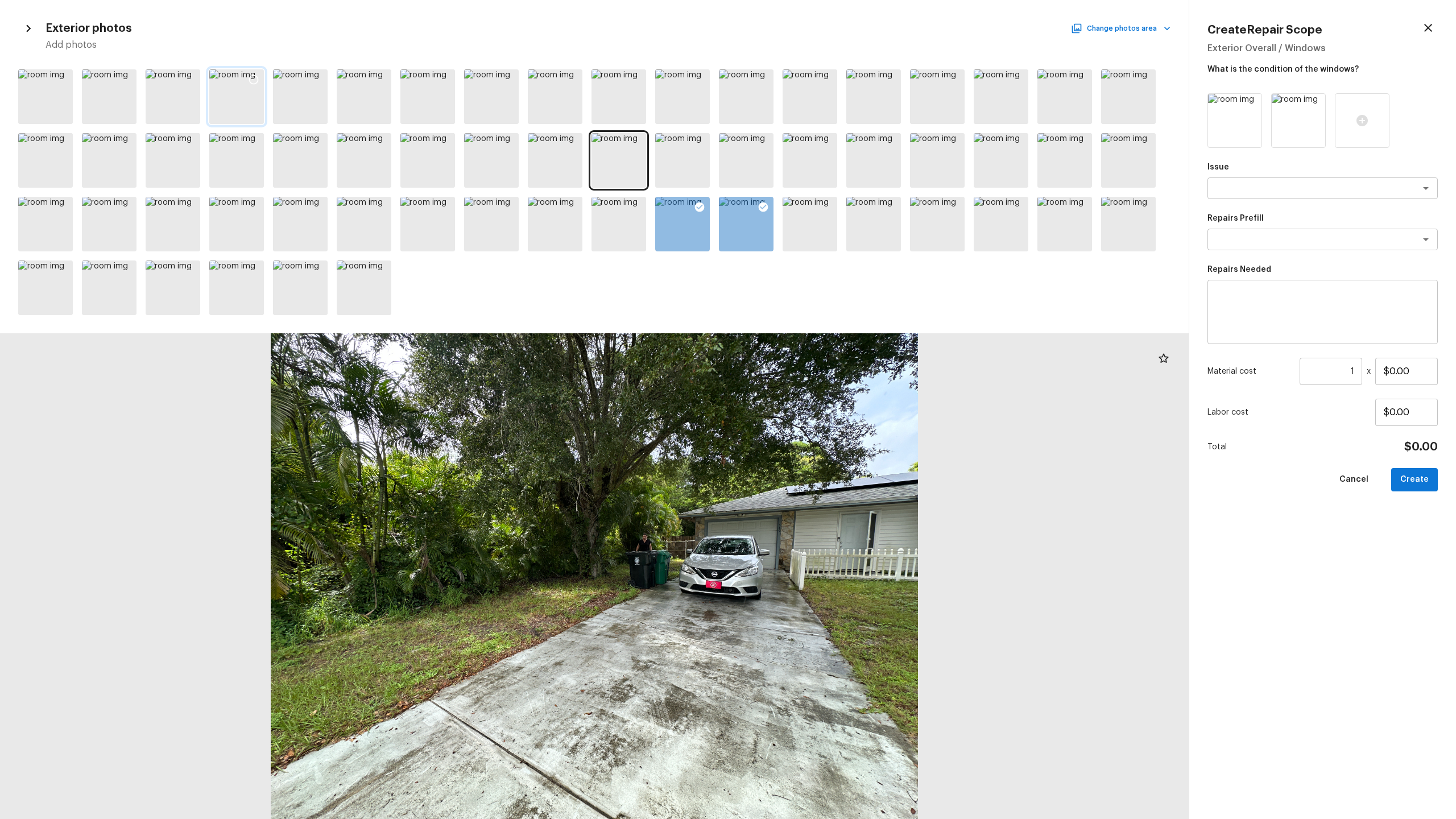
click at [246, 105] on div at bounding box center [236, 96] width 54 height 54
click at [207, 107] on div at bounding box center [594, 192] width 1189 height 255
click at [235, 105] on div at bounding box center [236, 96] width 54 height 54
click at [180, 109] on div at bounding box center [172, 96] width 54 height 54
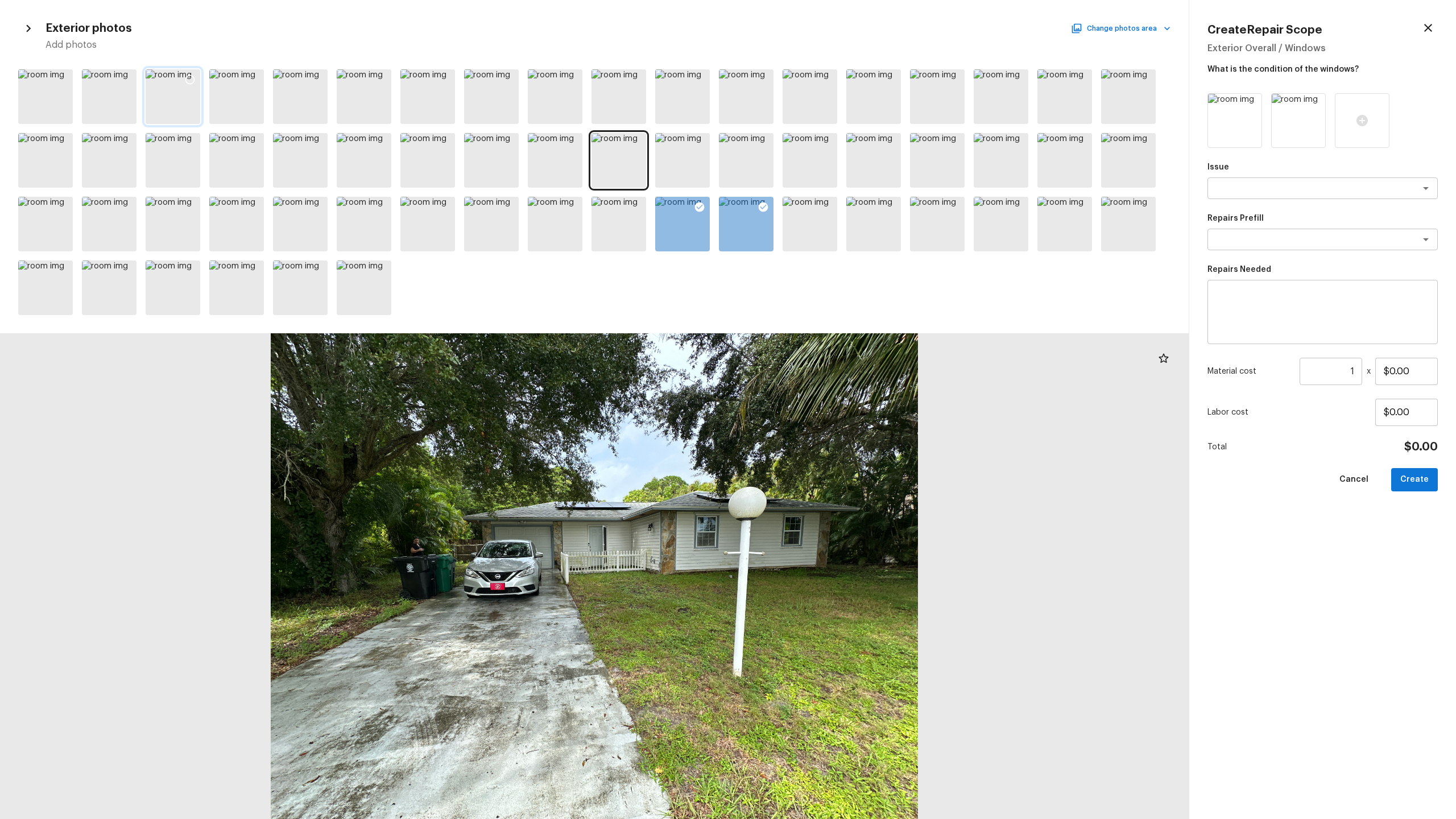
click at [189, 81] on icon at bounding box center [190, 79] width 11 height 11
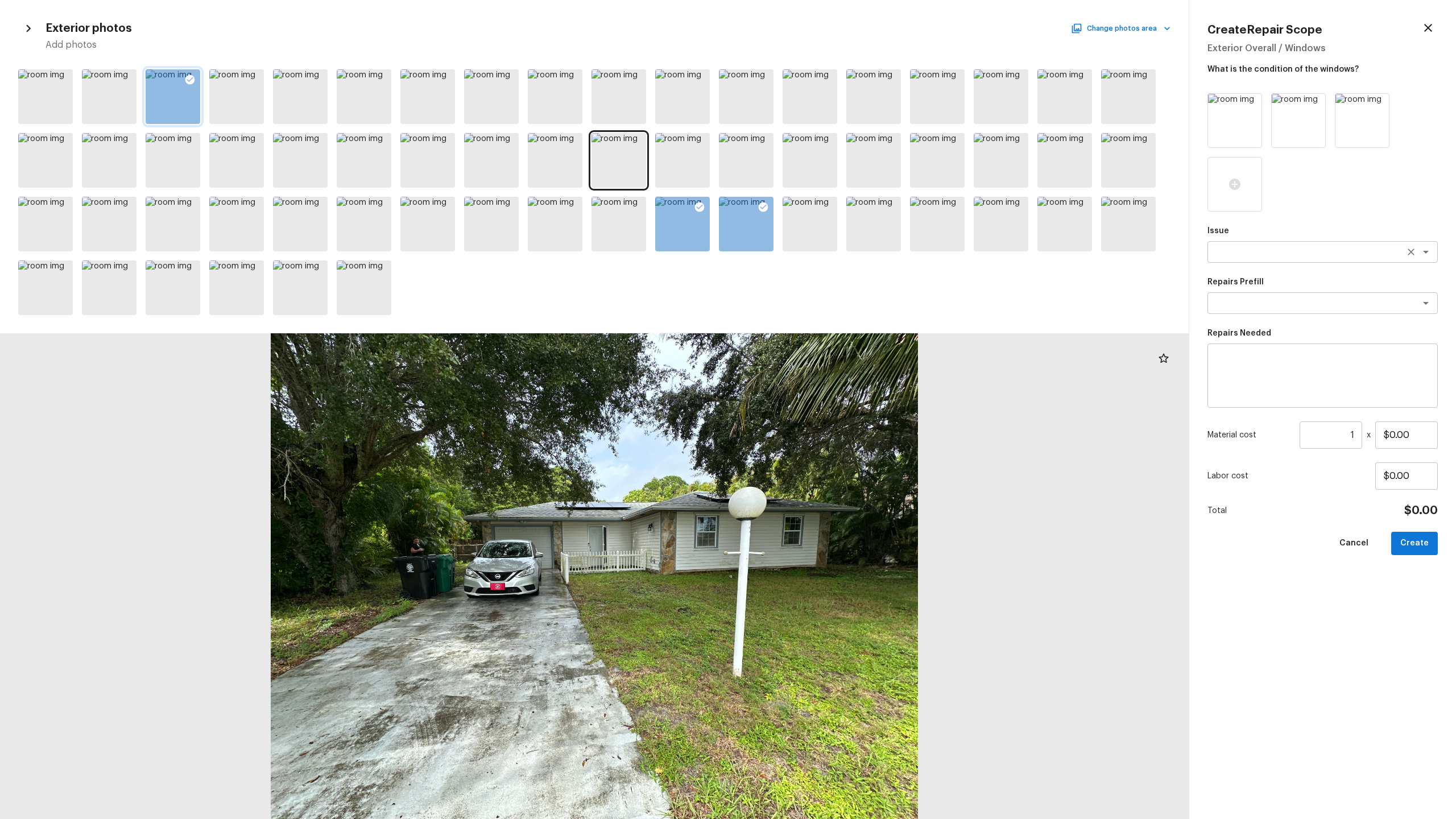
click at [819, 249] on textarea at bounding box center [1307, 252] width 189 height 11
click at [819, 248] on textarea "paint" at bounding box center [1307, 252] width 189 height 11
click at [819, 252] on textarea "drive" at bounding box center [1307, 252] width 189 height 11
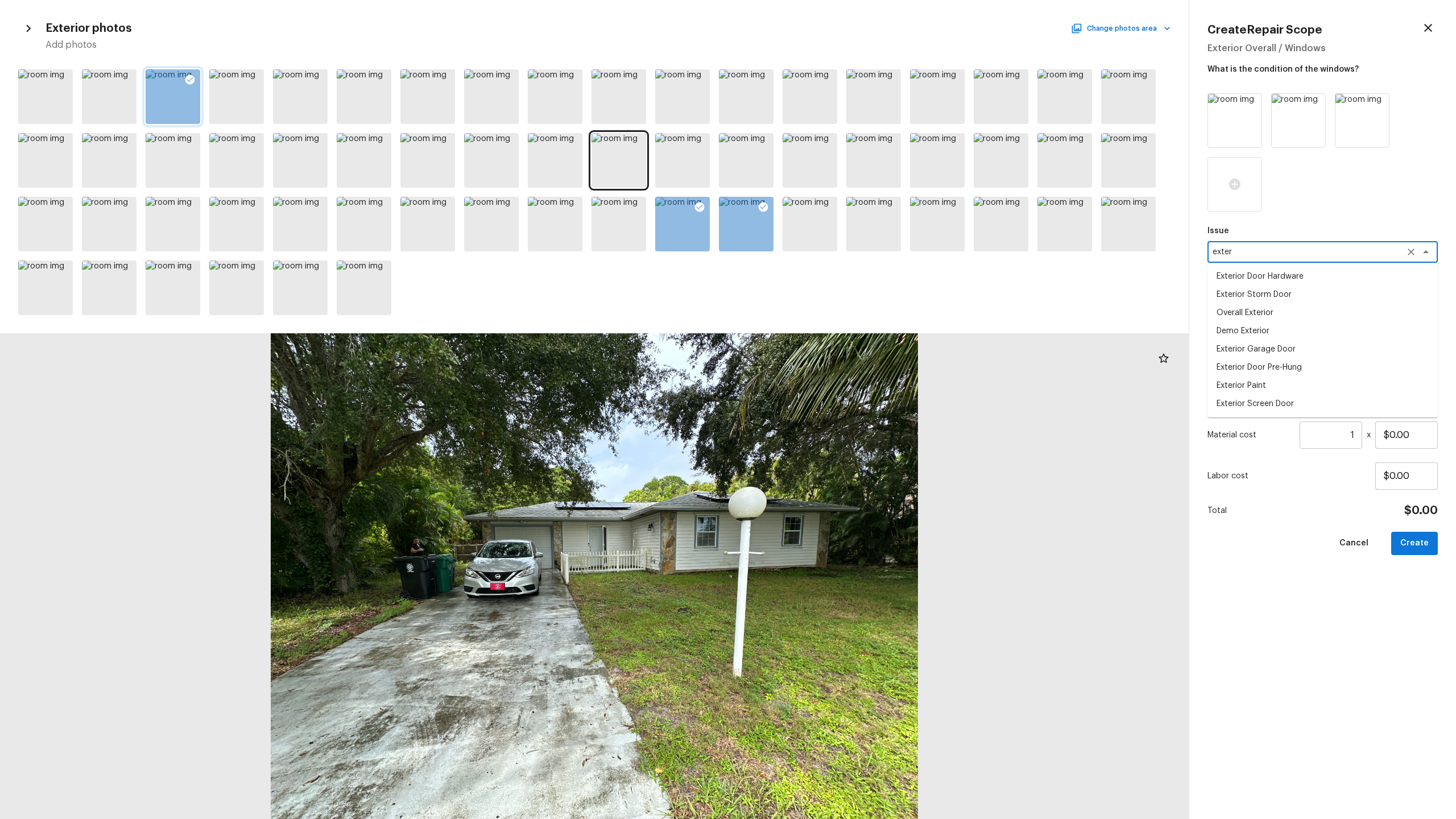
click at [819, 311] on li "Overall Exterior" at bounding box center [1322, 312] width 230 height 18
type textarea "Overall Exterior"
click at [819, 374] on textarea at bounding box center [1322, 376] width 214 height 46
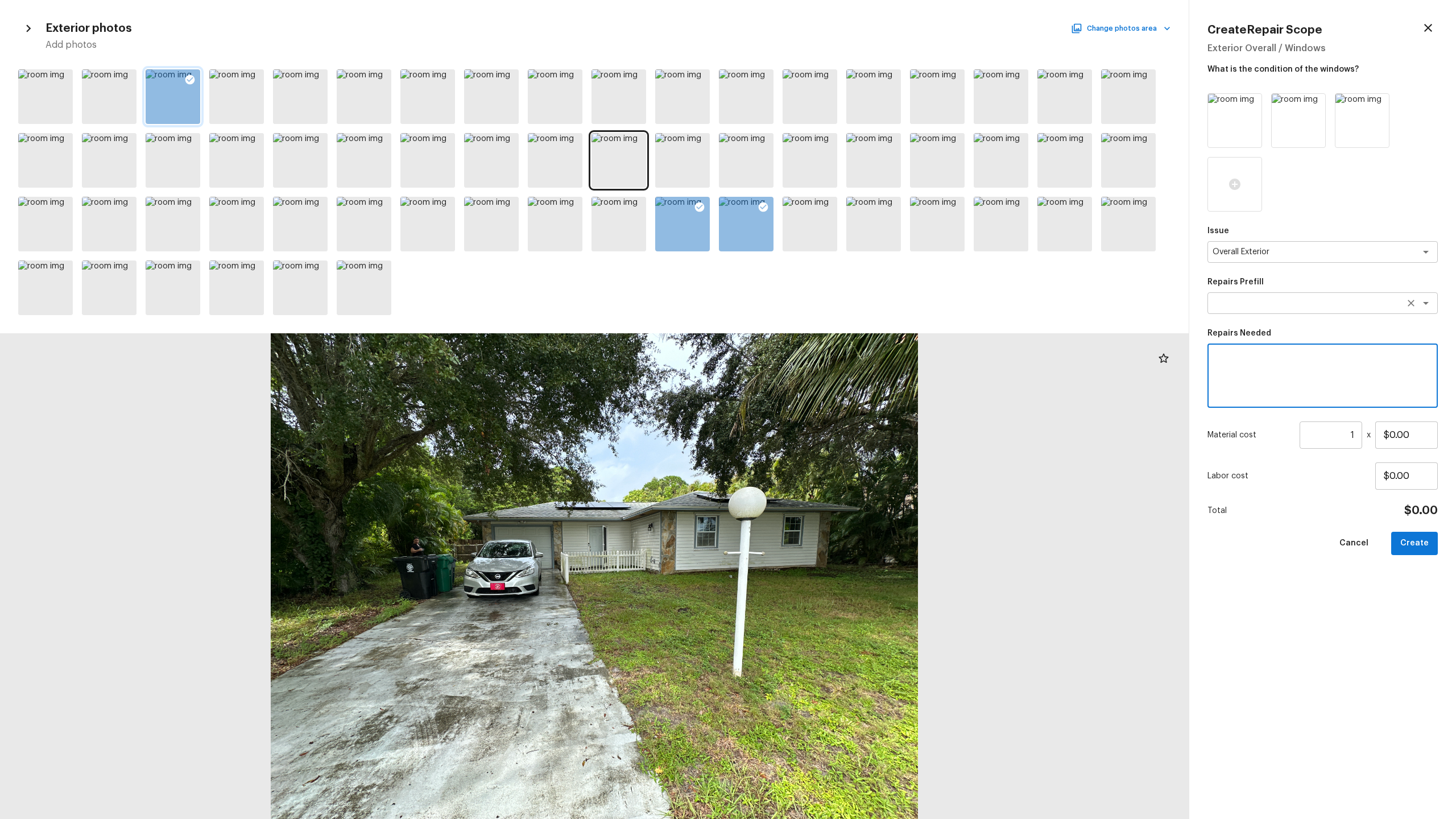
click at [819, 307] on textarea at bounding box center [1307, 303] width 189 height 11
type textarea "conc"
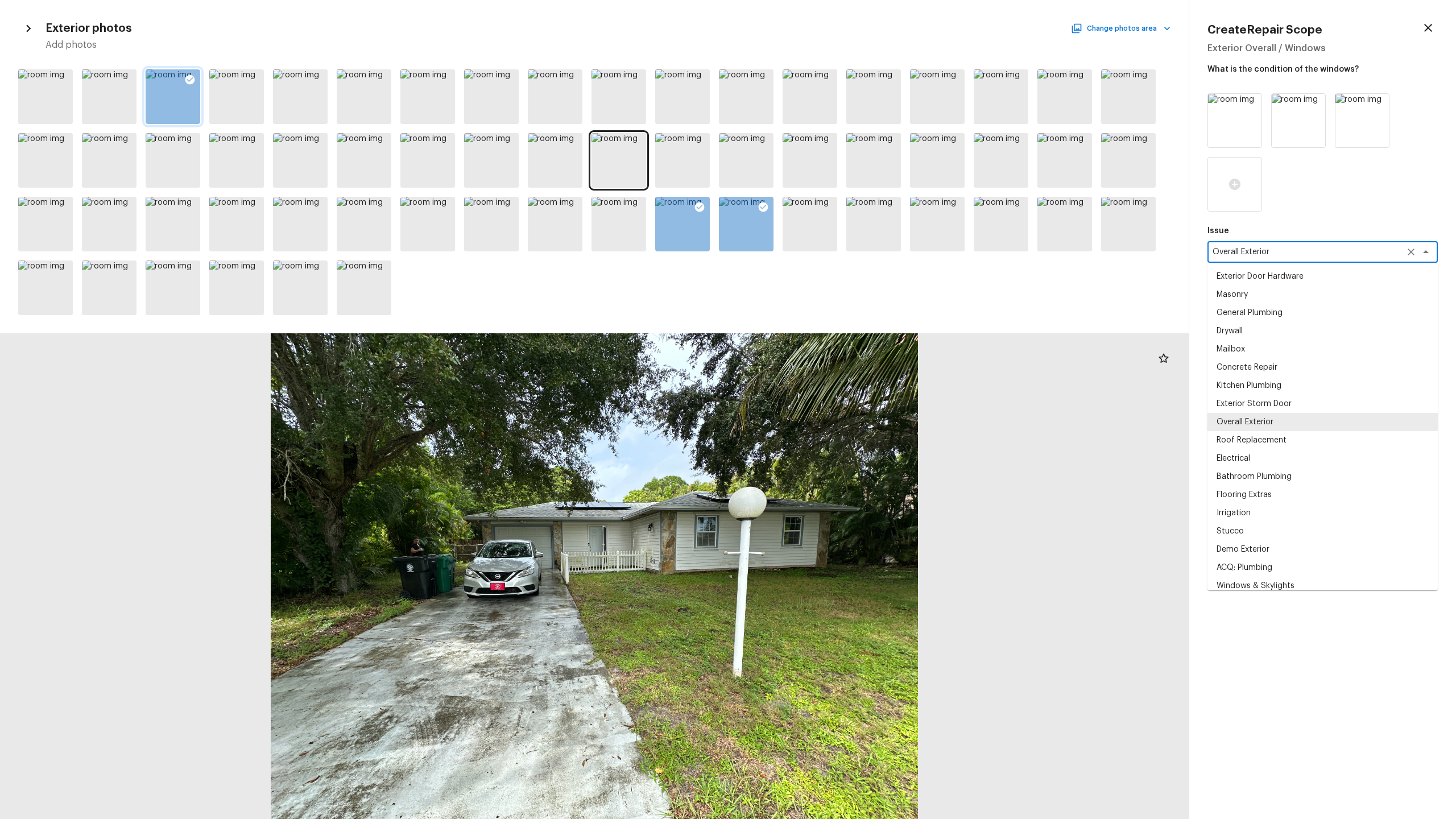
click at [819, 246] on textarea "Overall Exterior" at bounding box center [1307, 252] width 189 height 11
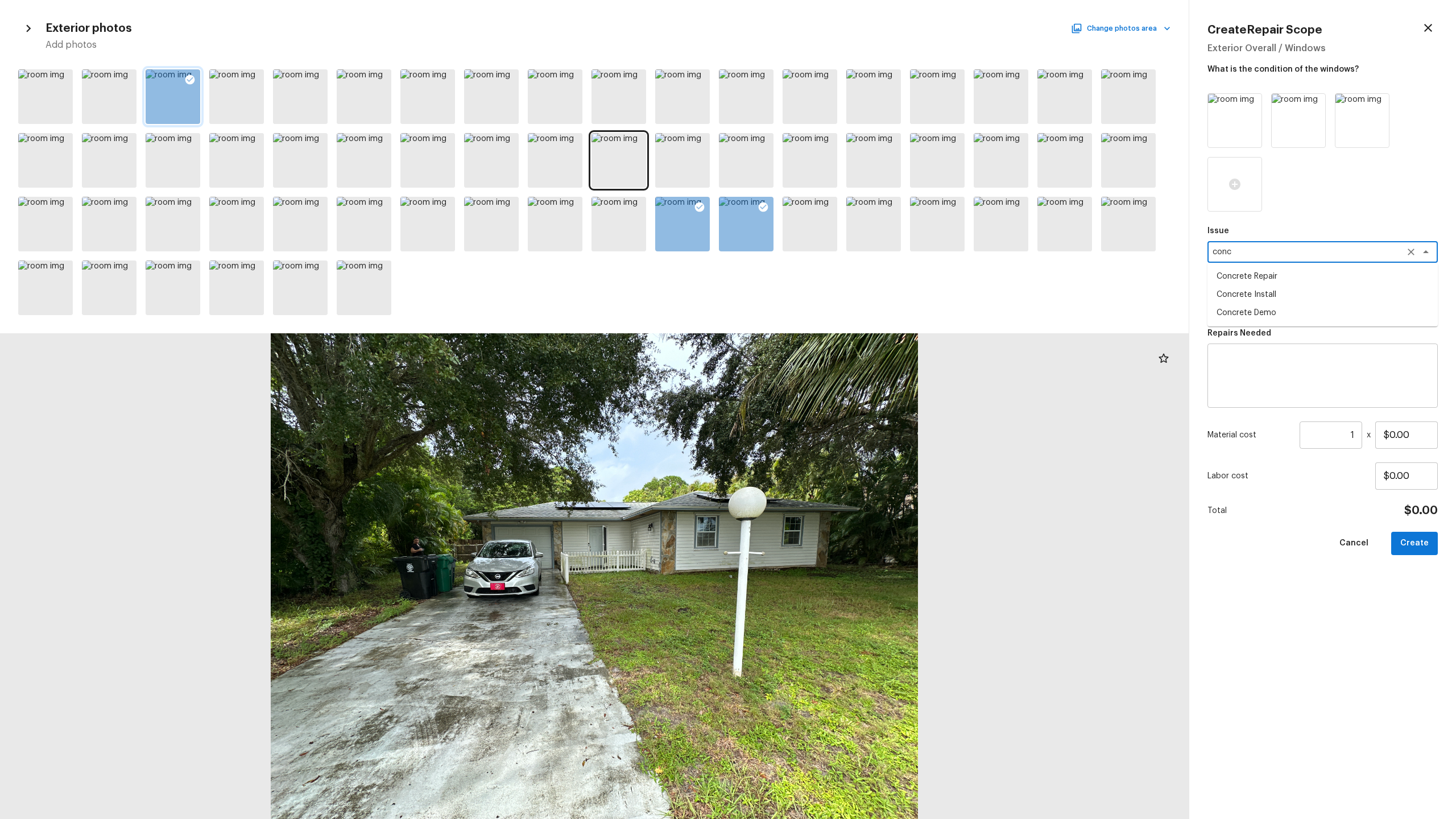
click at [819, 275] on li "Concrete Repair" at bounding box center [1322, 276] width 230 height 18
type textarea "Concrete Repair"
click at [819, 378] on textarea at bounding box center [1322, 376] width 214 height 46
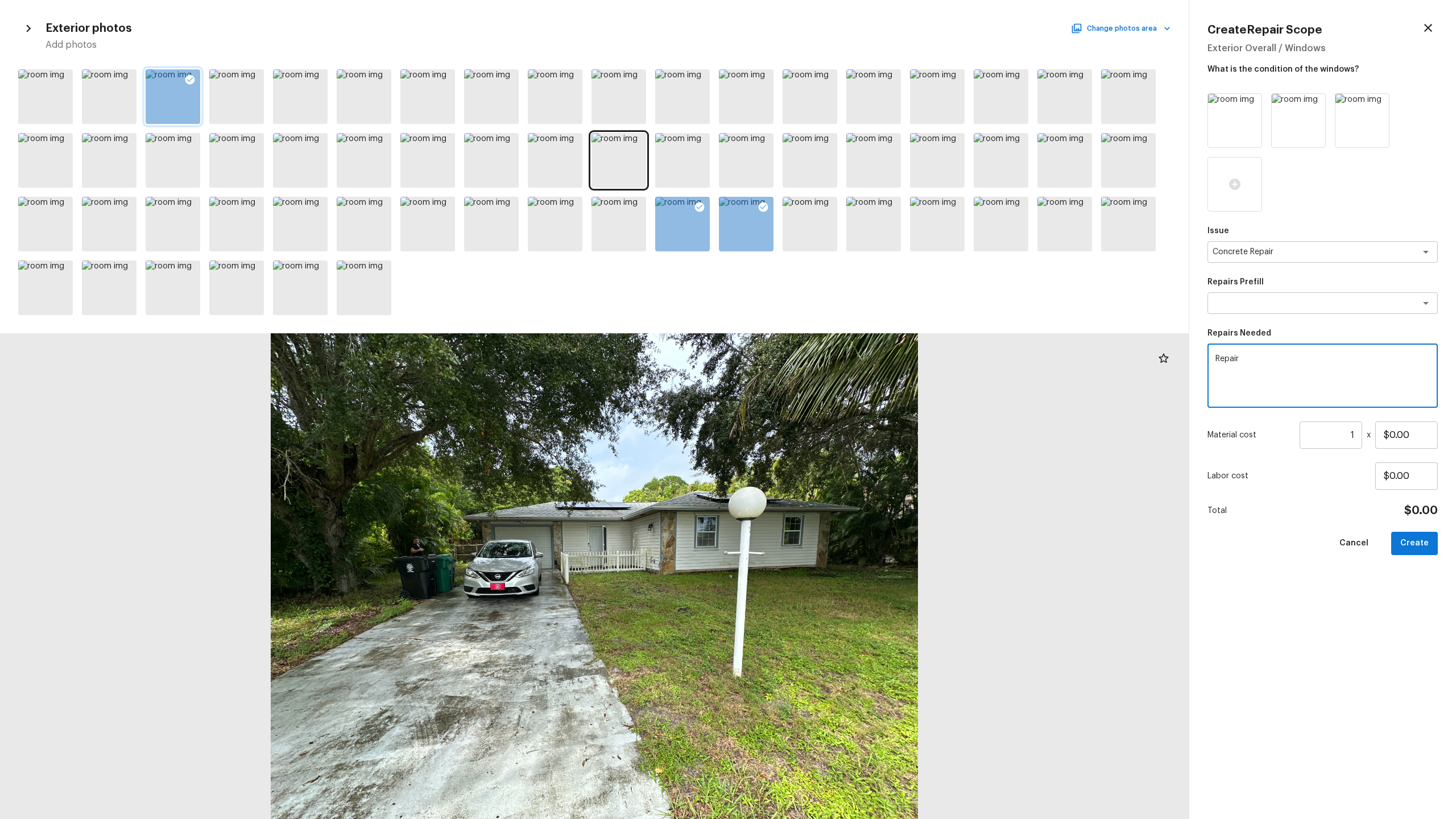
click at [819, 358] on textarea "Repair" at bounding box center [1322, 376] width 214 height 46
click at [819, 253] on textarea "Concrete Repair" at bounding box center [1307, 252] width 189 height 11
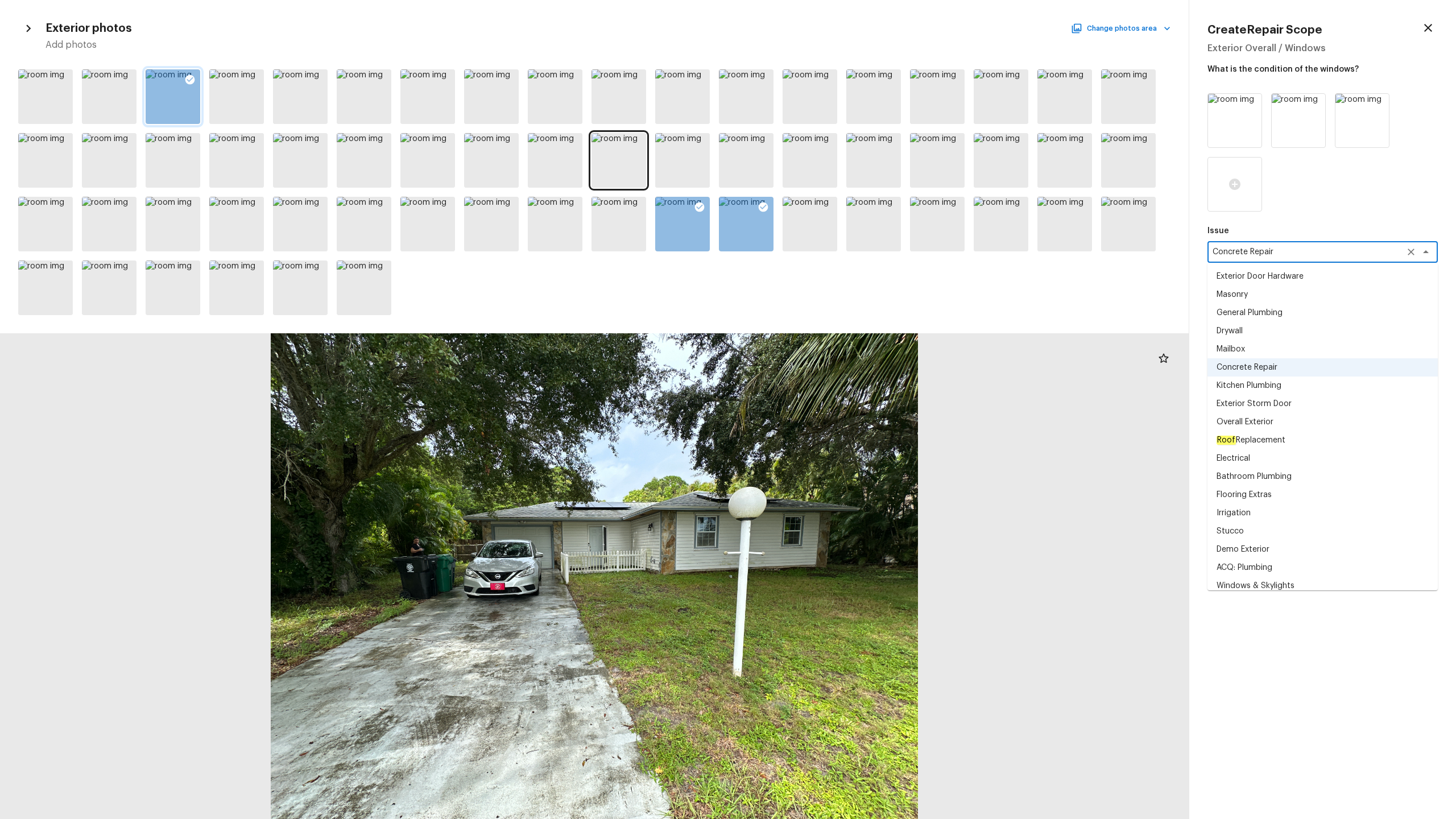
click at [819, 405] on div at bounding box center [594, 576] width 1189 height 486
click at [819, 255] on textarea "Concrete Repair" at bounding box center [1307, 252] width 189 height 11
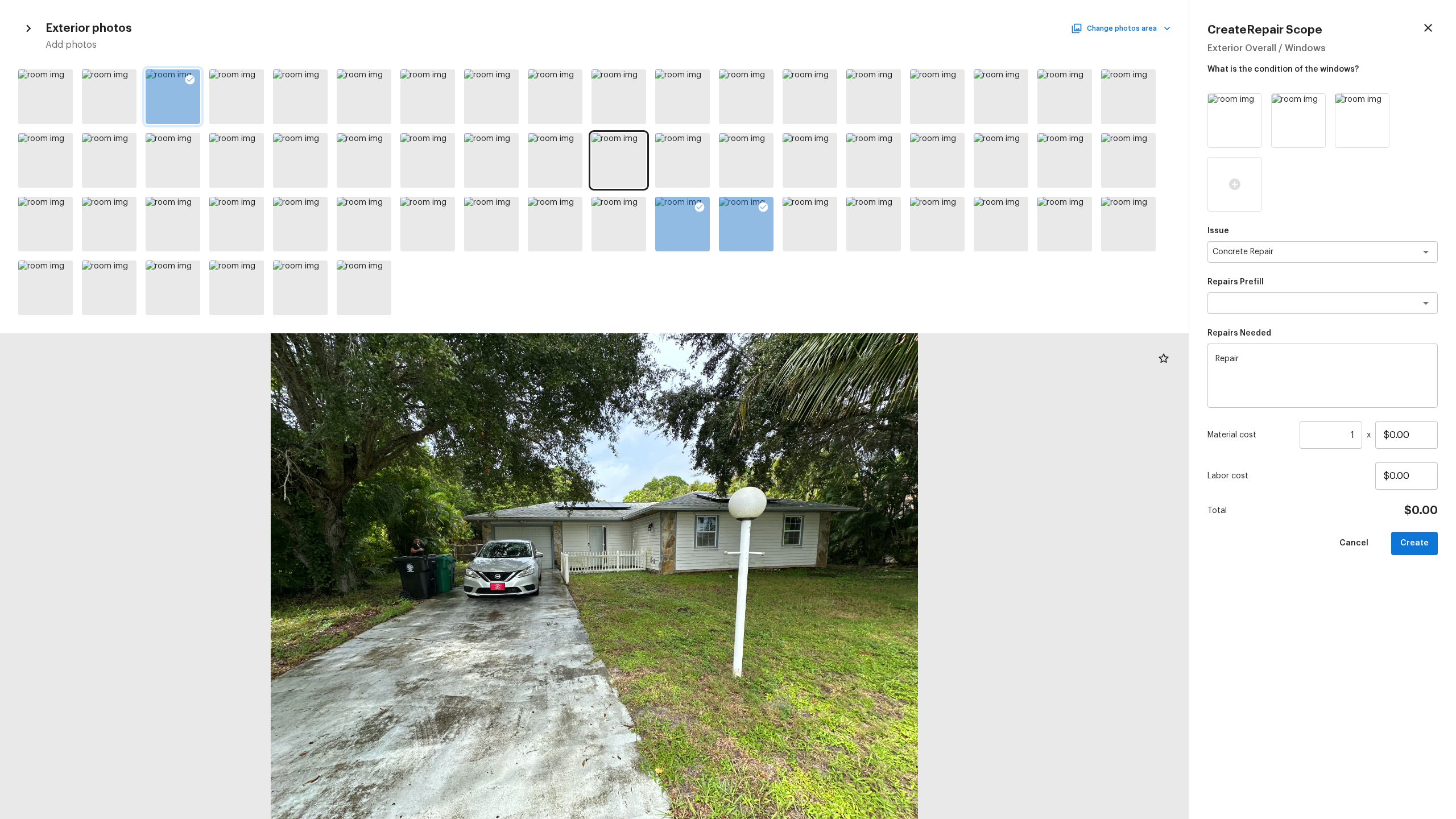
click at [819, 208] on div at bounding box center [1322, 152] width 230 height 118
click at [819, 356] on textarea "Repair" at bounding box center [1322, 376] width 214 height 46
paste textarea "Concrete Repair"
type textarea "Driveway Concrete Repair"
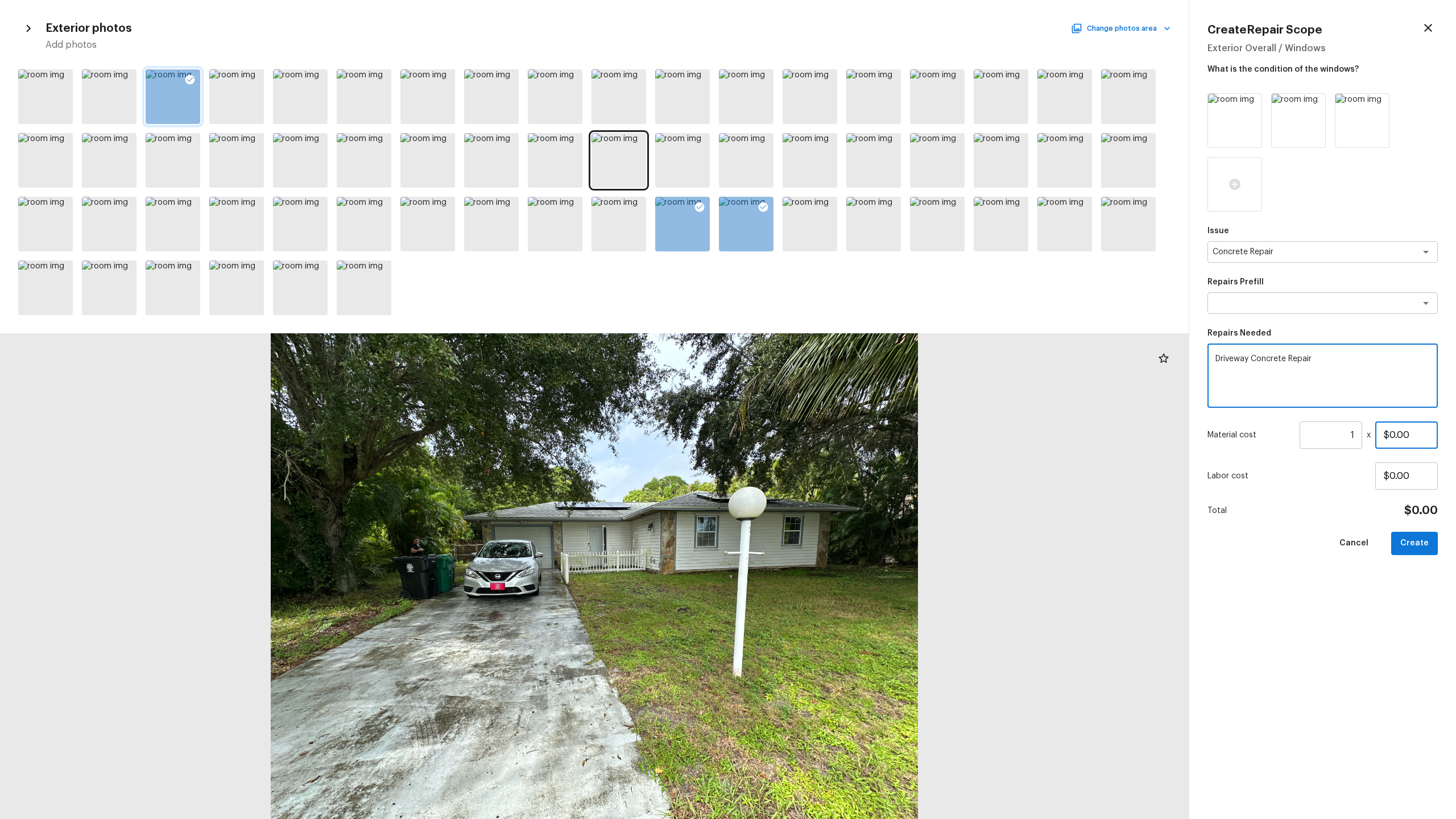
click at [819, 405] on input "$0.00" at bounding box center [1407, 435] width 62 height 27
type input "$300.00"
click at [819, 405] on button "Create" at bounding box center [1414, 543] width 47 height 23
type input "$0.00"
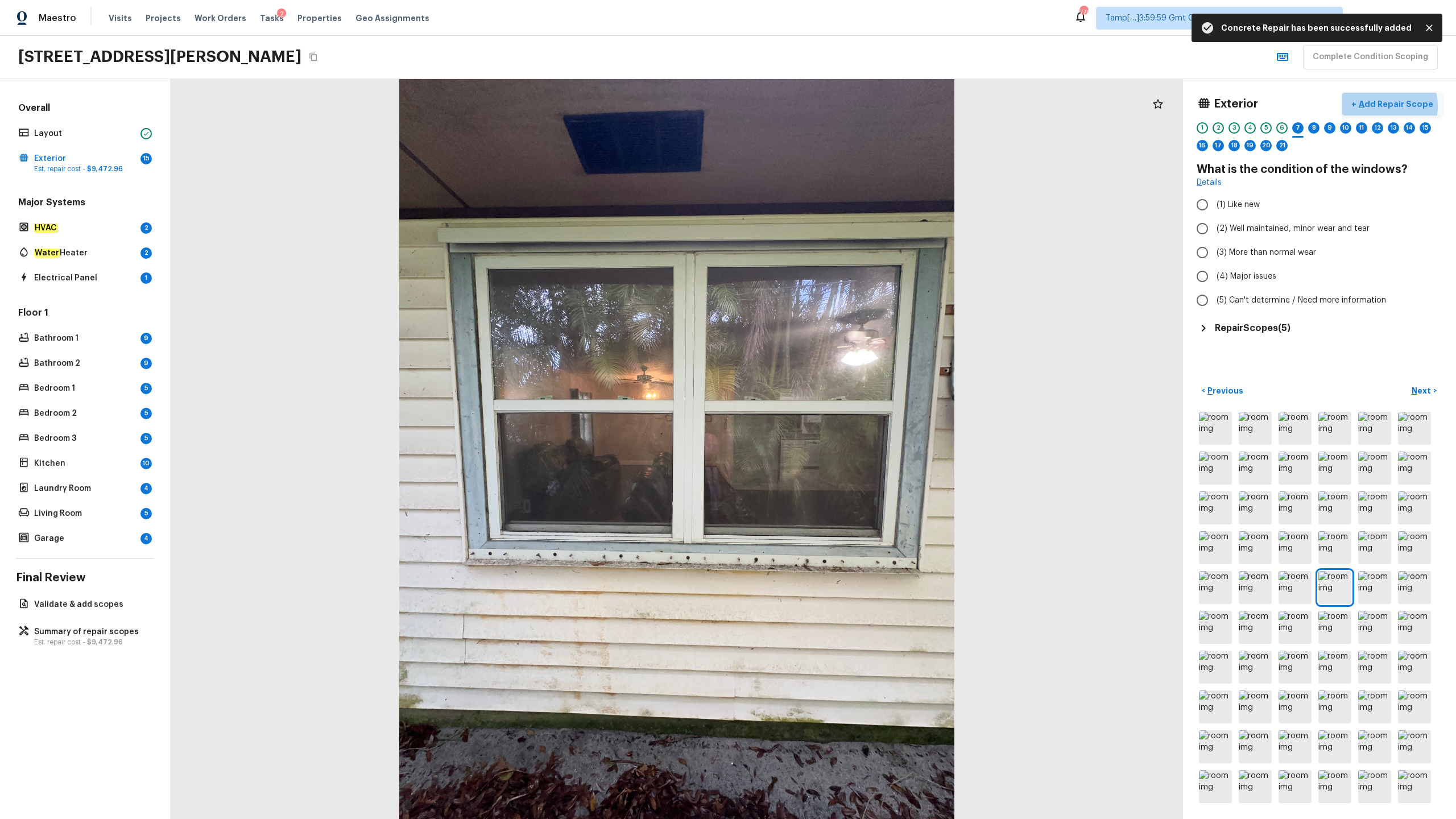
click at [819, 106] on p "Add Repair Scope" at bounding box center [1395, 104] width 77 height 11
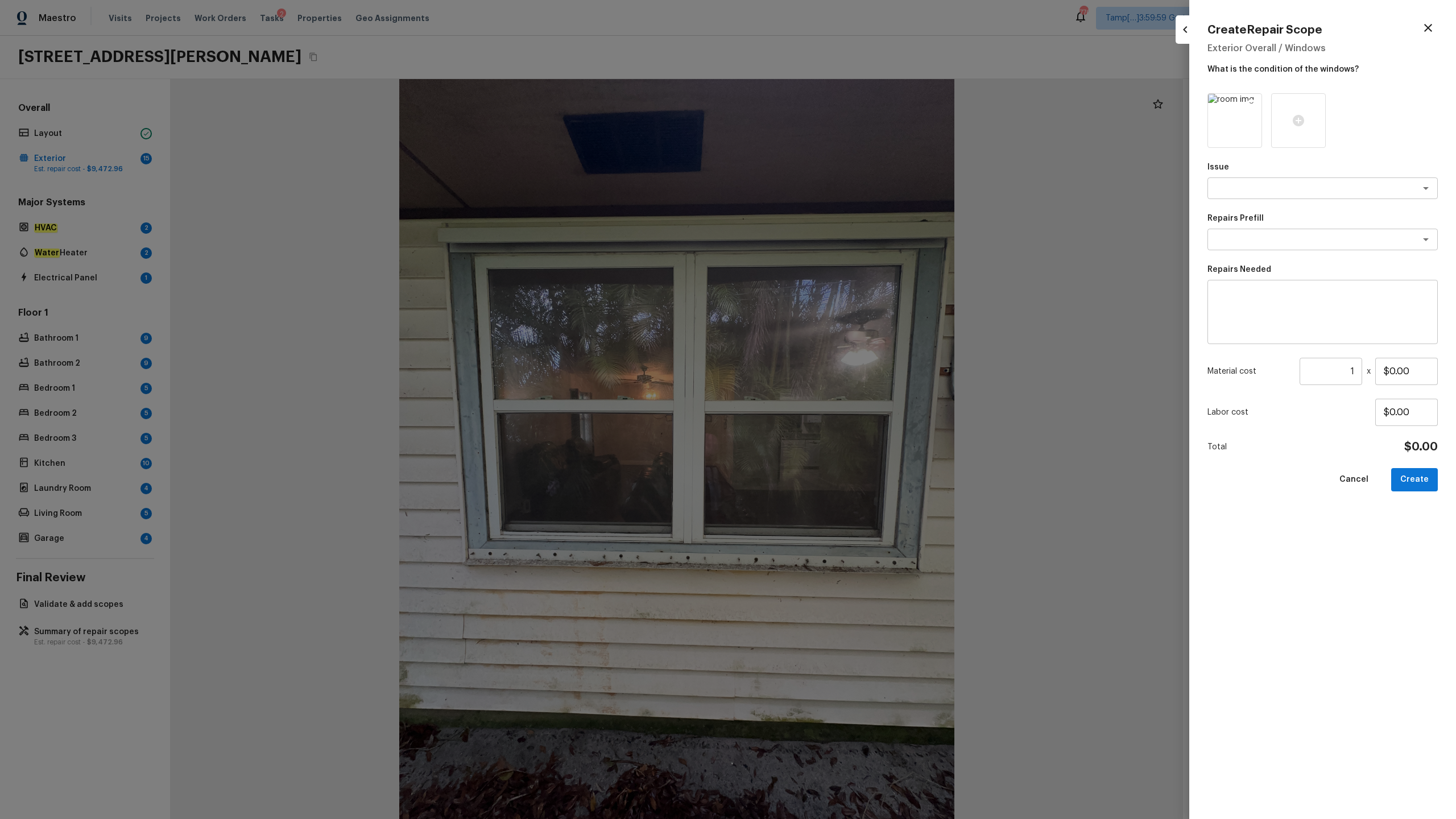
click at [819, 105] on icon at bounding box center [1251, 104] width 9 height 9
click at [819, 126] on icon at bounding box center [1235, 120] width 14 height 14
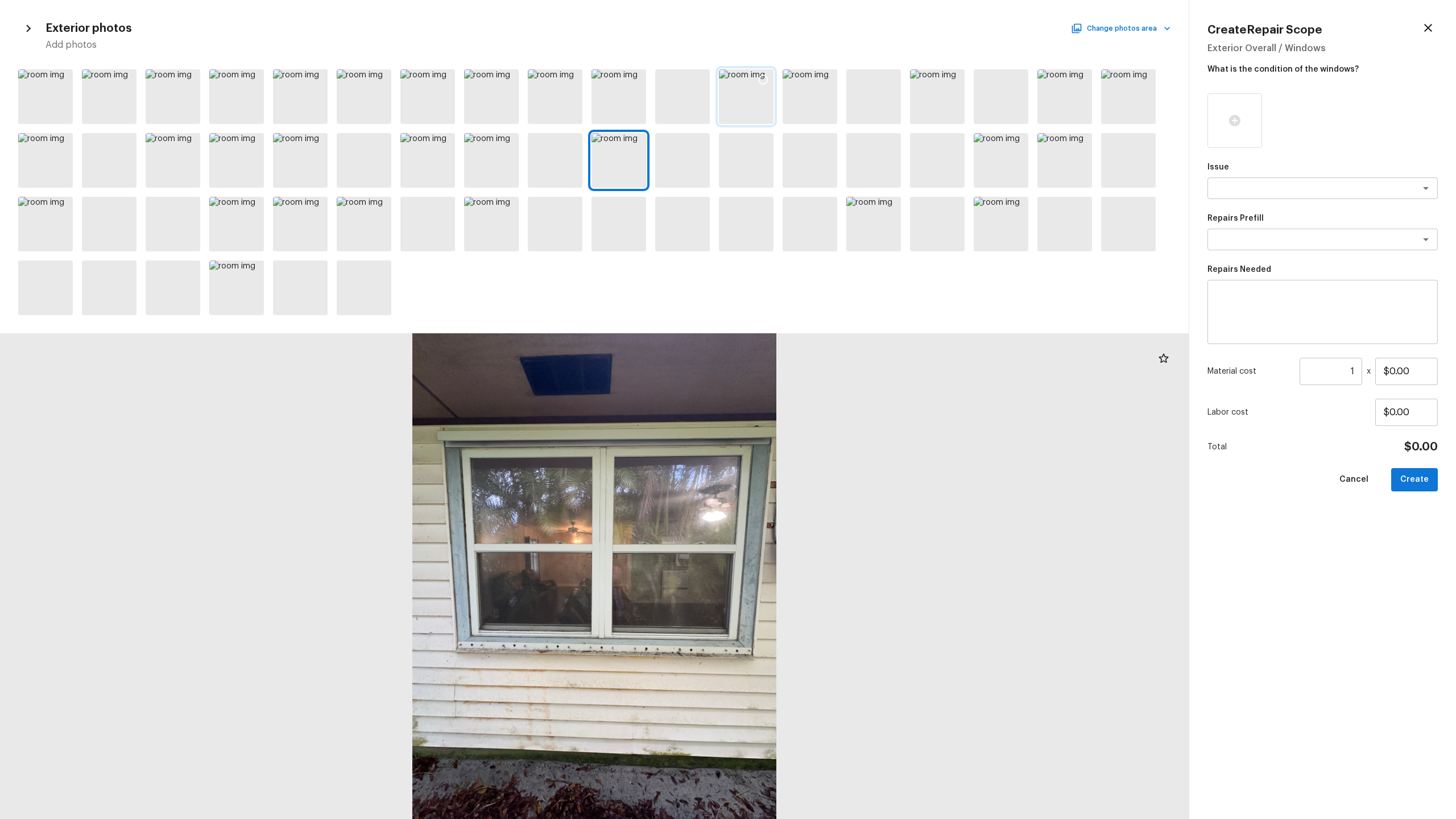
click at [744, 110] on div at bounding box center [745, 96] width 54 height 54
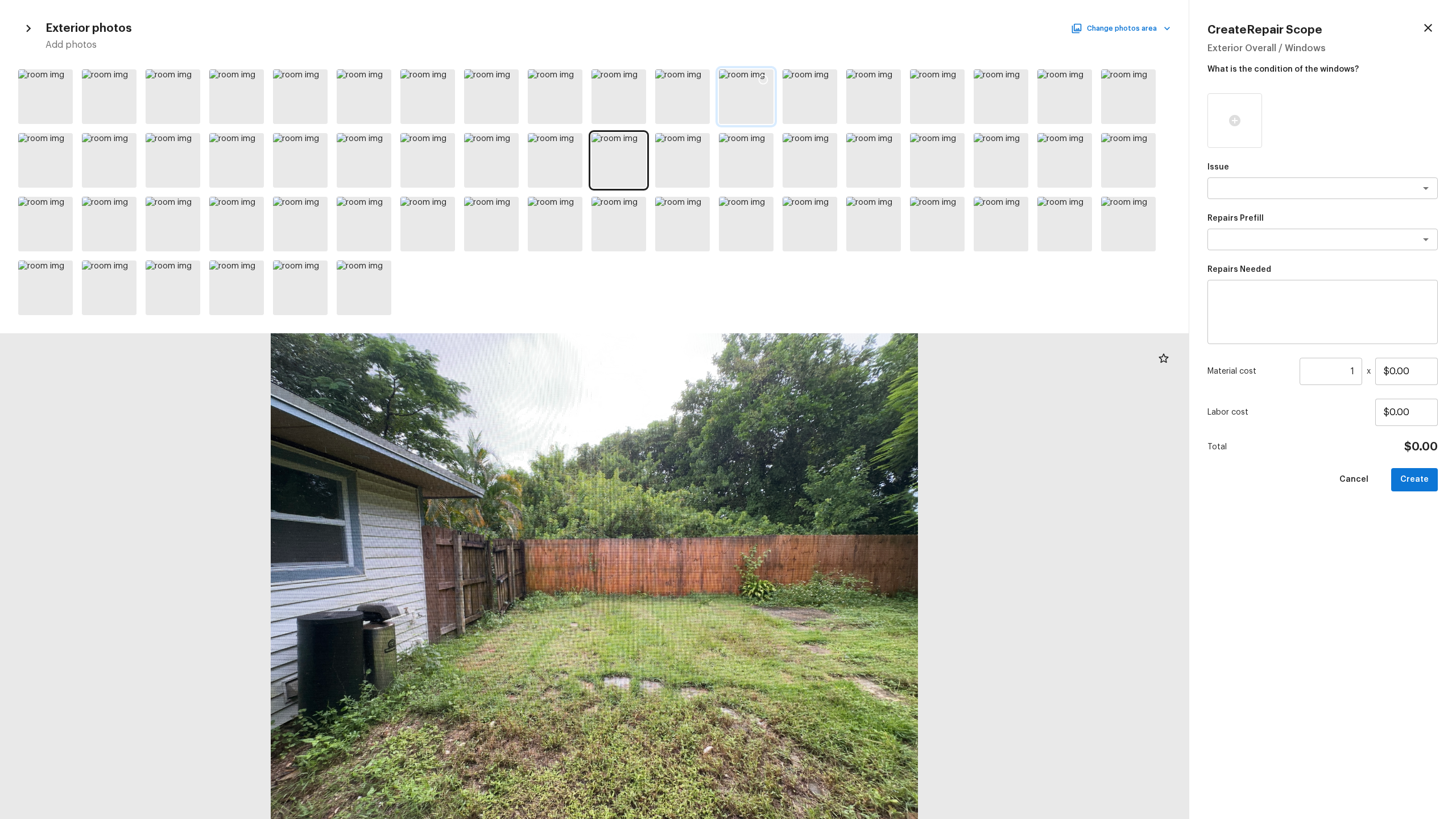
click at [763, 77] on icon at bounding box center [763, 79] width 11 height 11
click at [795, 99] on div at bounding box center [809, 96] width 54 height 54
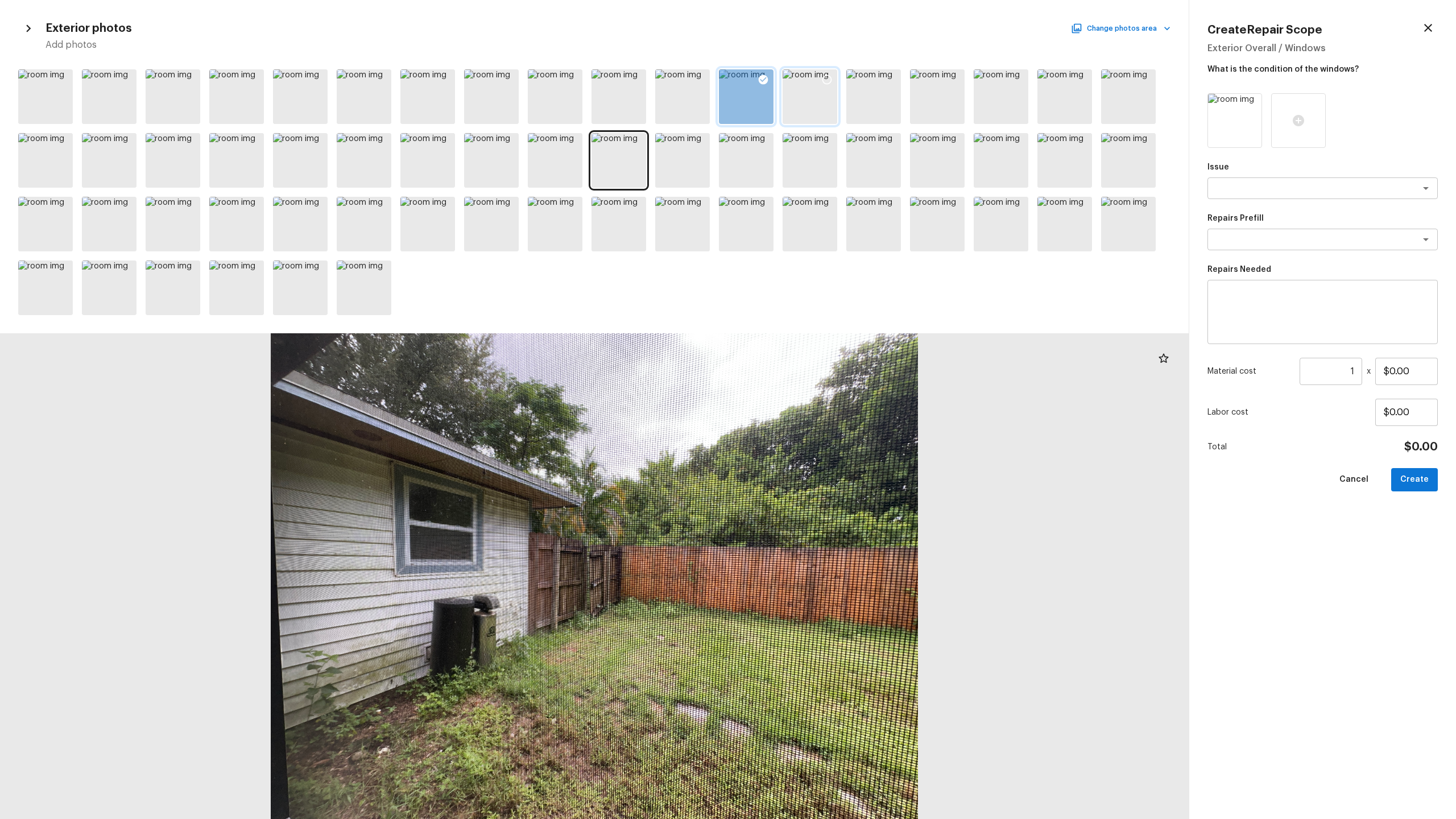
click at [819, 78] on icon at bounding box center [827, 79] width 11 height 11
click at [819, 104] on div at bounding box center [873, 96] width 54 height 54
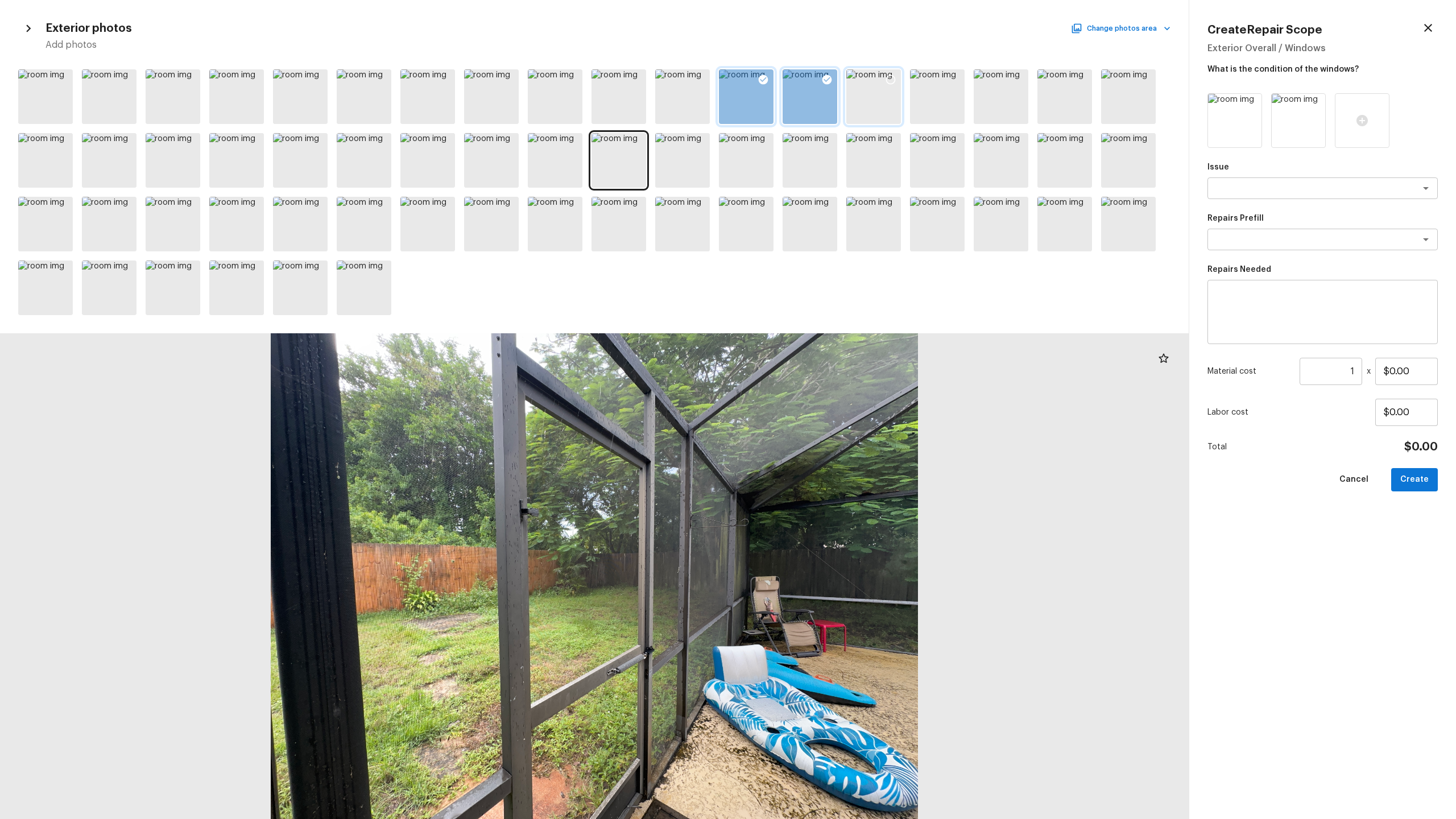
click at [819, 81] on icon at bounding box center [890, 79] width 11 height 11
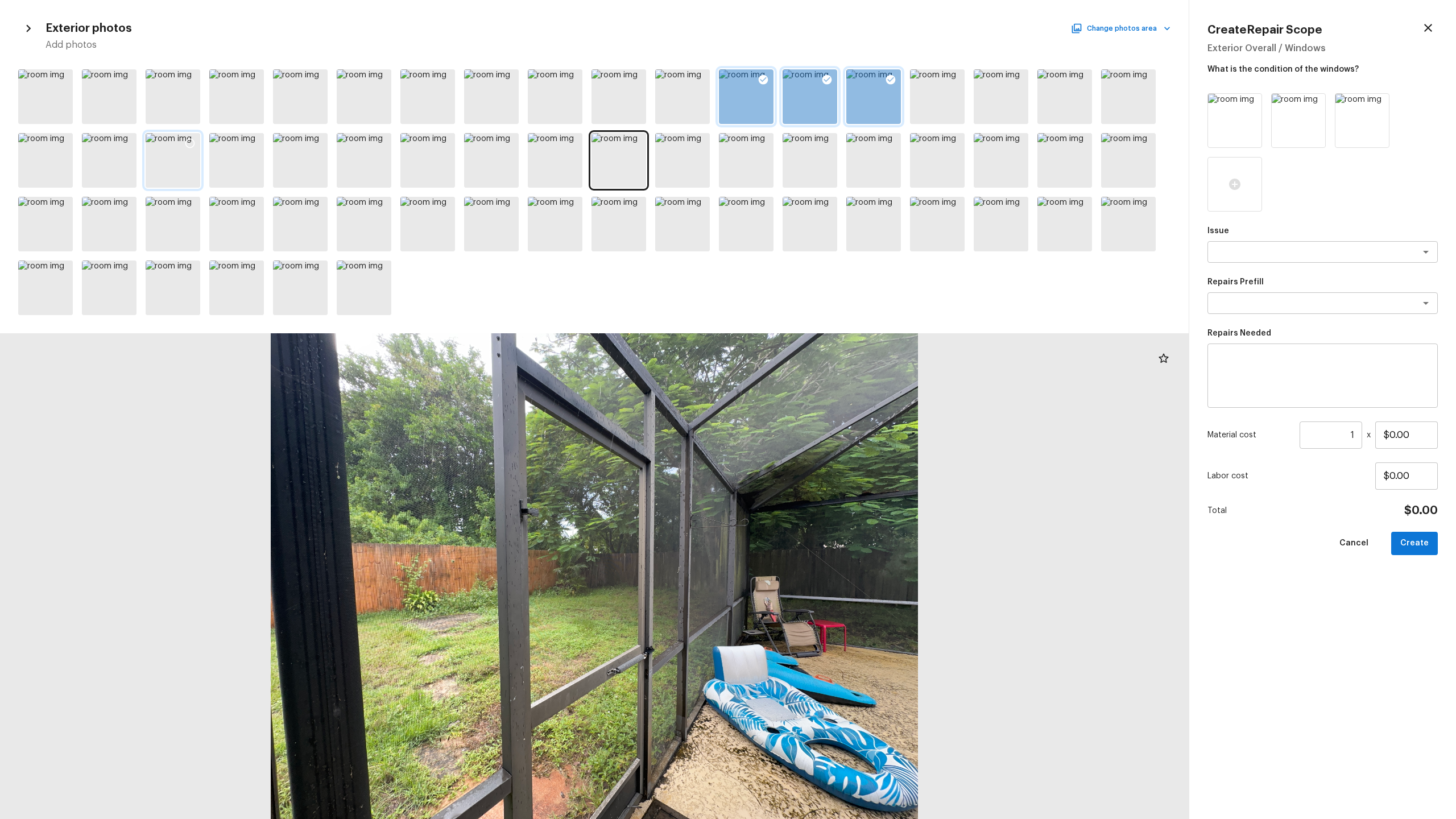
click at [192, 160] on div at bounding box center [172, 160] width 54 height 54
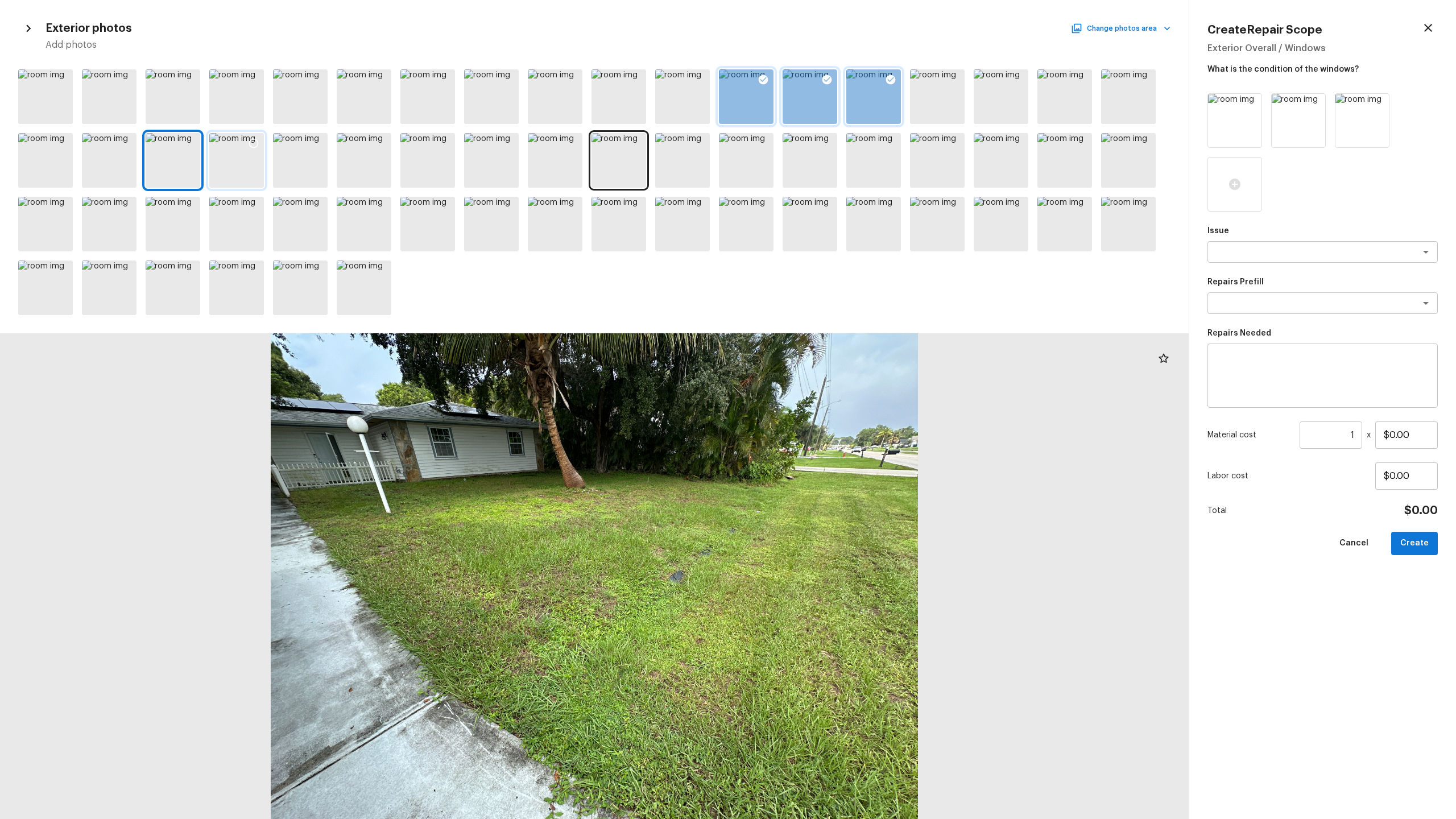
click at [243, 164] on div at bounding box center [236, 160] width 54 height 54
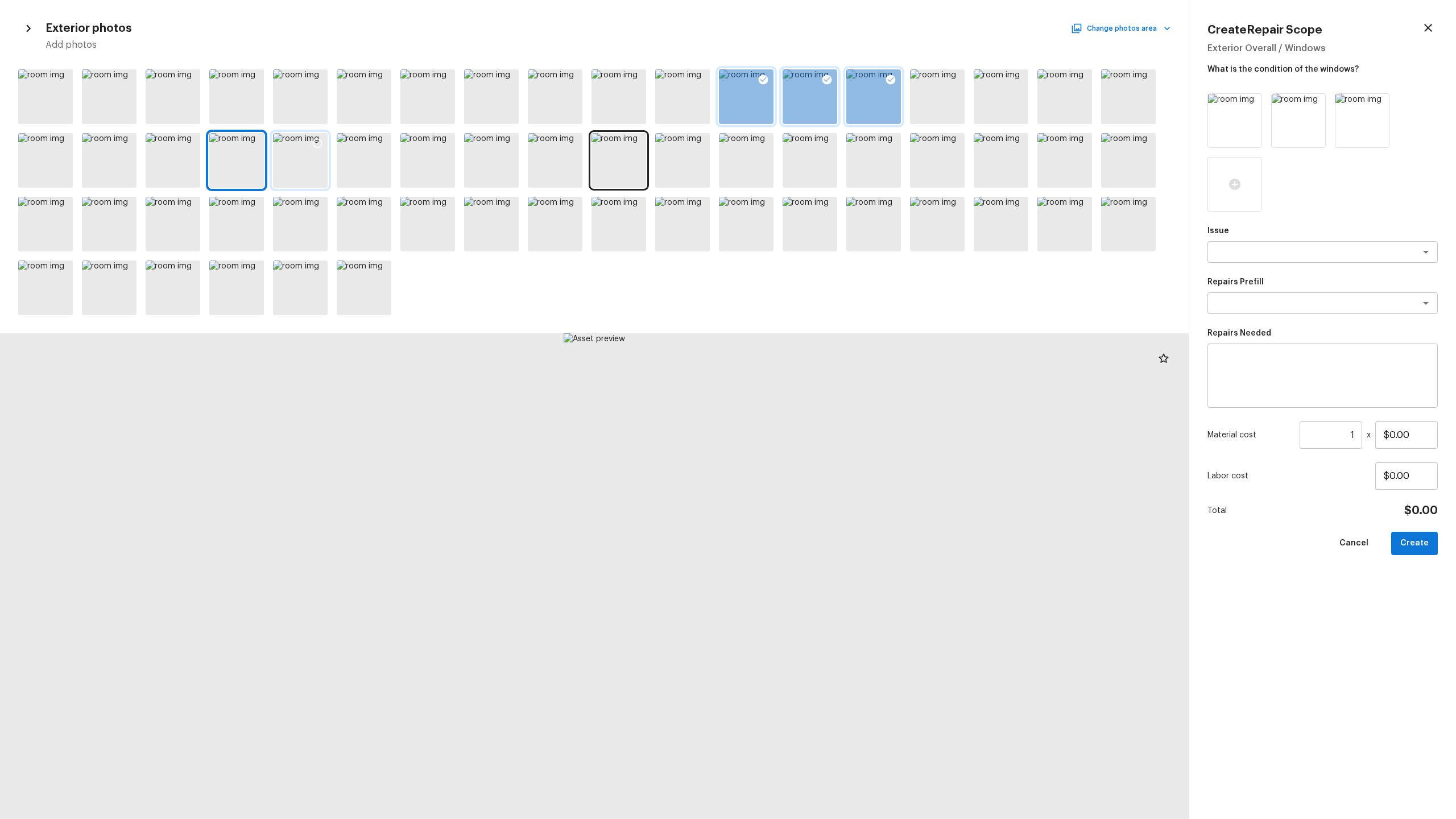
click at [315, 159] on div at bounding box center [300, 160] width 54 height 54
click at [290, 228] on div at bounding box center [300, 223] width 54 height 54
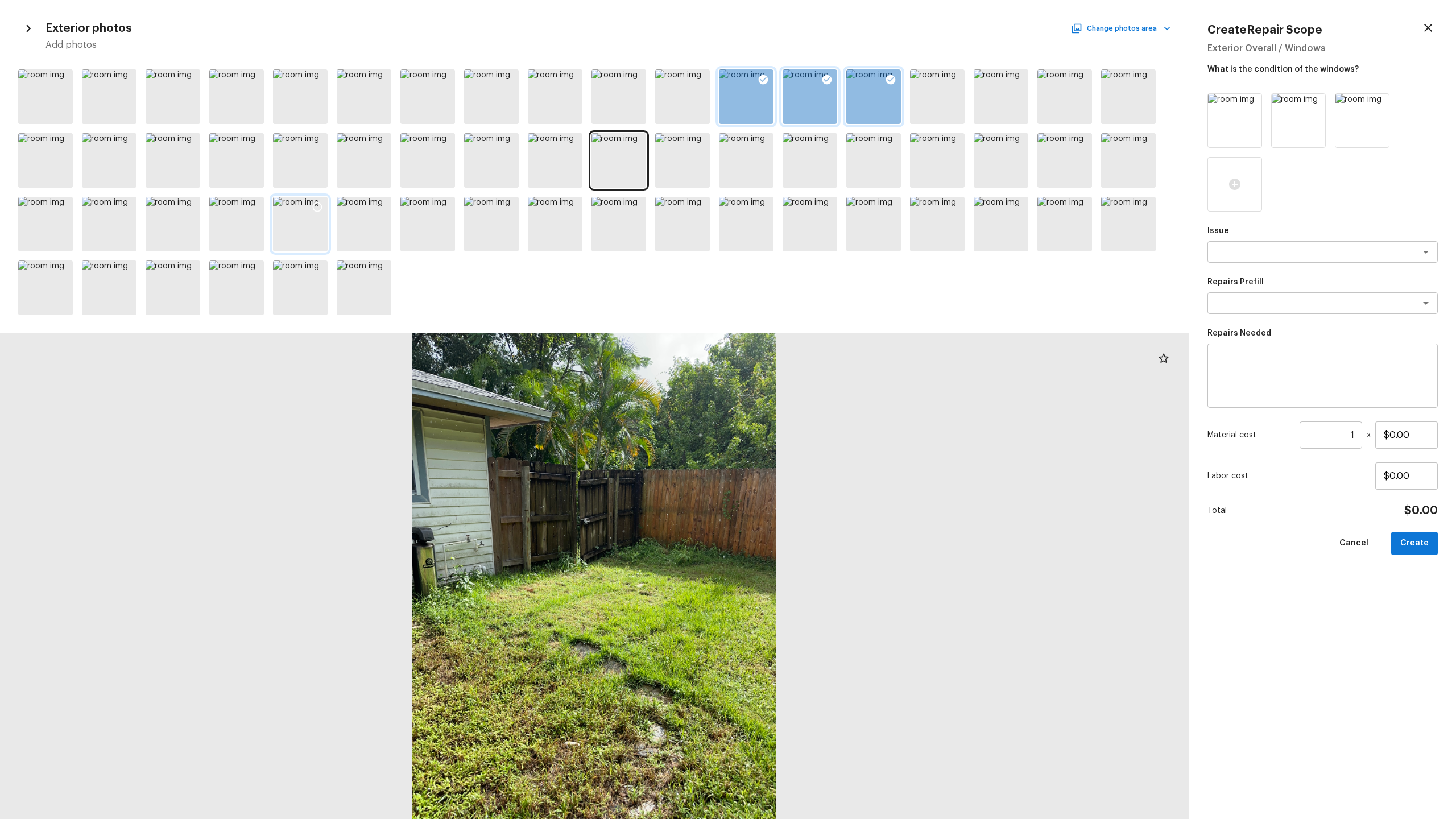
click at [315, 208] on icon at bounding box center [317, 207] width 11 height 11
click at [379, 223] on div at bounding box center [363, 223] width 54 height 54
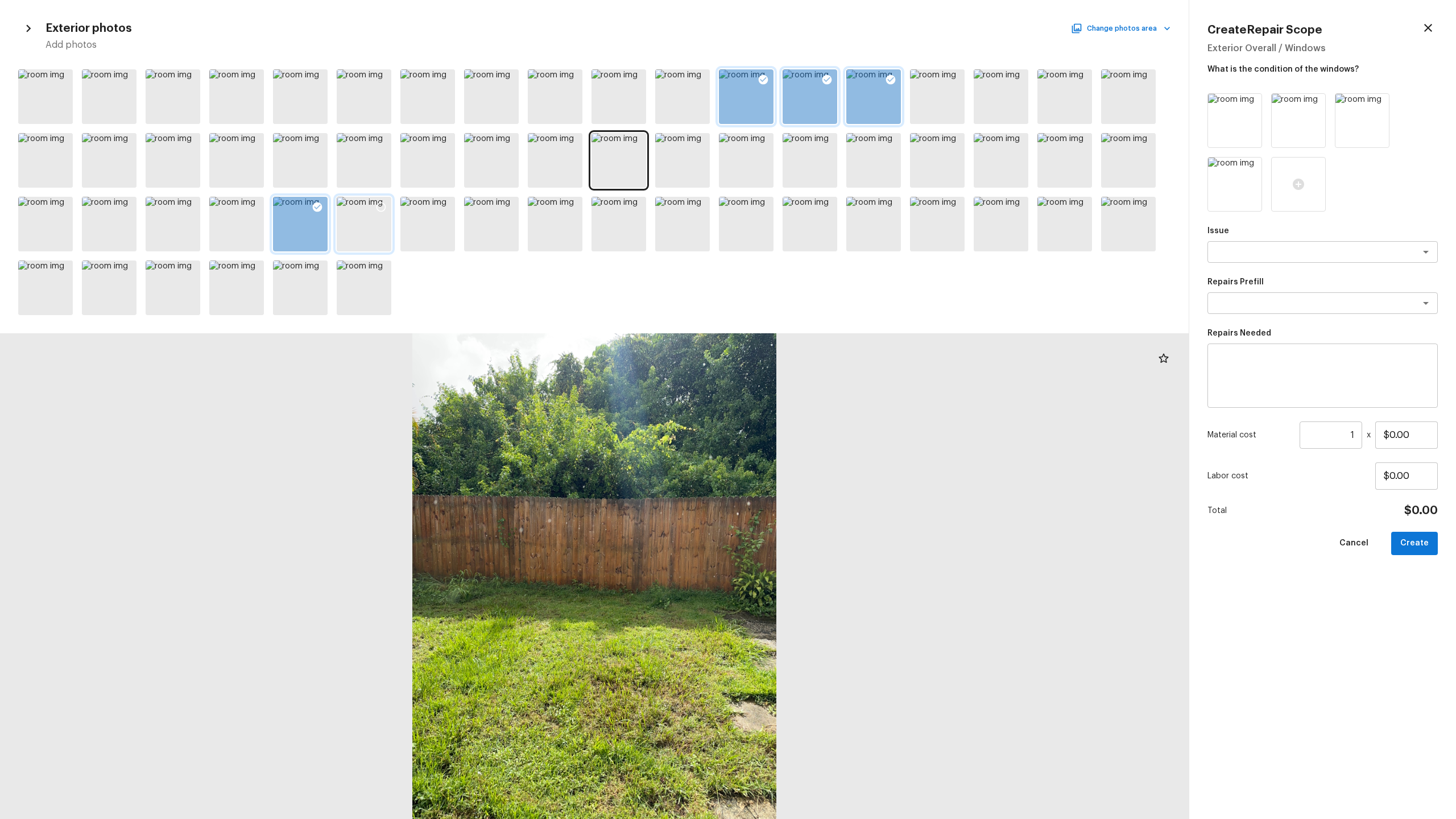
click at [381, 202] on icon at bounding box center [381, 207] width 9 height 9
click at [428, 227] on div at bounding box center [427, 223] width 54 height 54
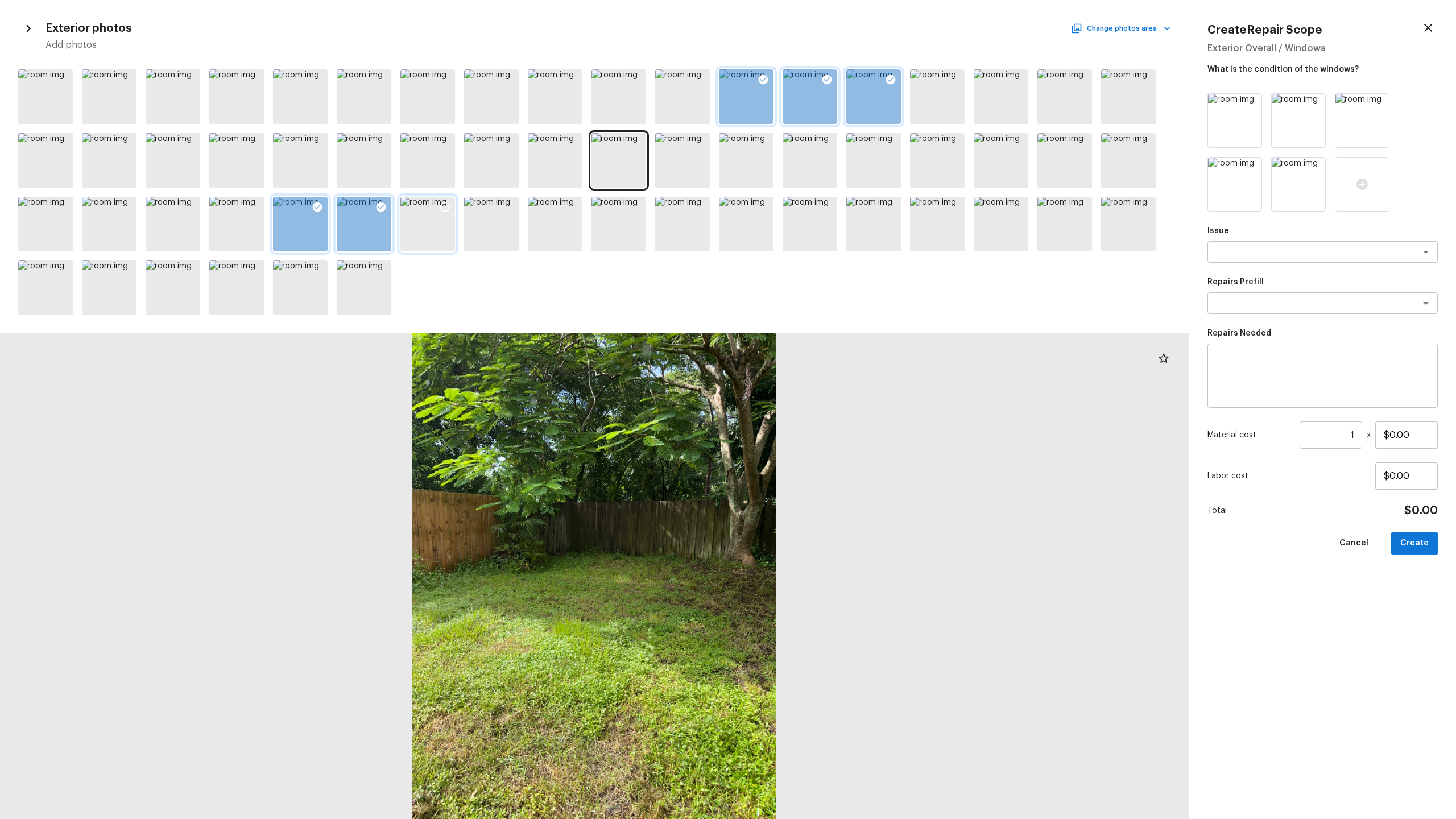
click at [444, 204] on icon at bounding box center [445, 207] width 11 height 11
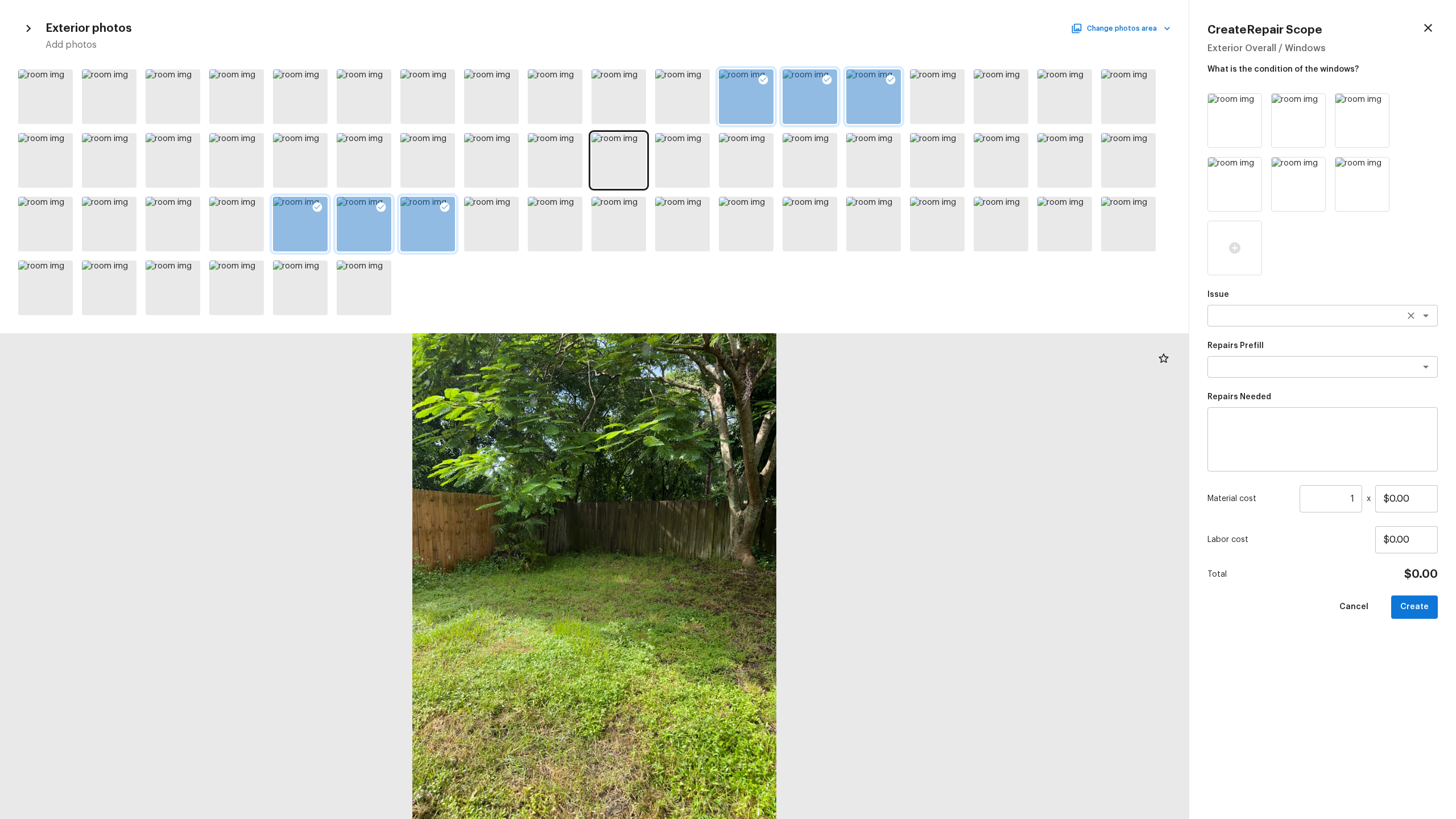
click at [819, 320] on textarea at bounding box center [1307, 315] width 189 height 11
click at [819, 356] on li "Fencing" at bounding box center [1322, 358] width 230 height 18
type textarea "Fencing"
click at [819, 368] on textarea at bounding box center [1307, 366] width 189 height 11
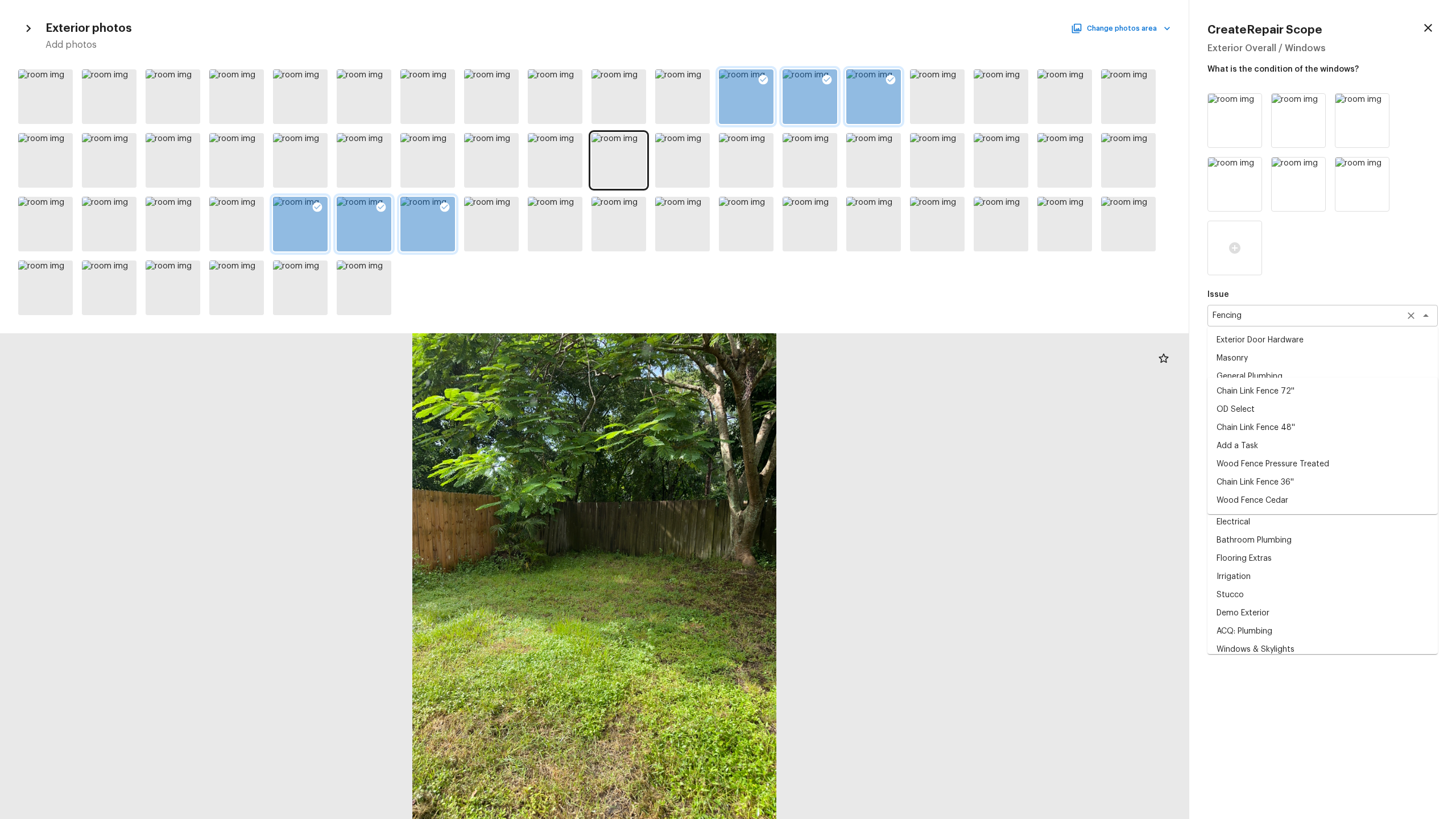
click at [819, 323] on div "Fencing x ​" at bounding box center [1322, 315] width 230 height 22
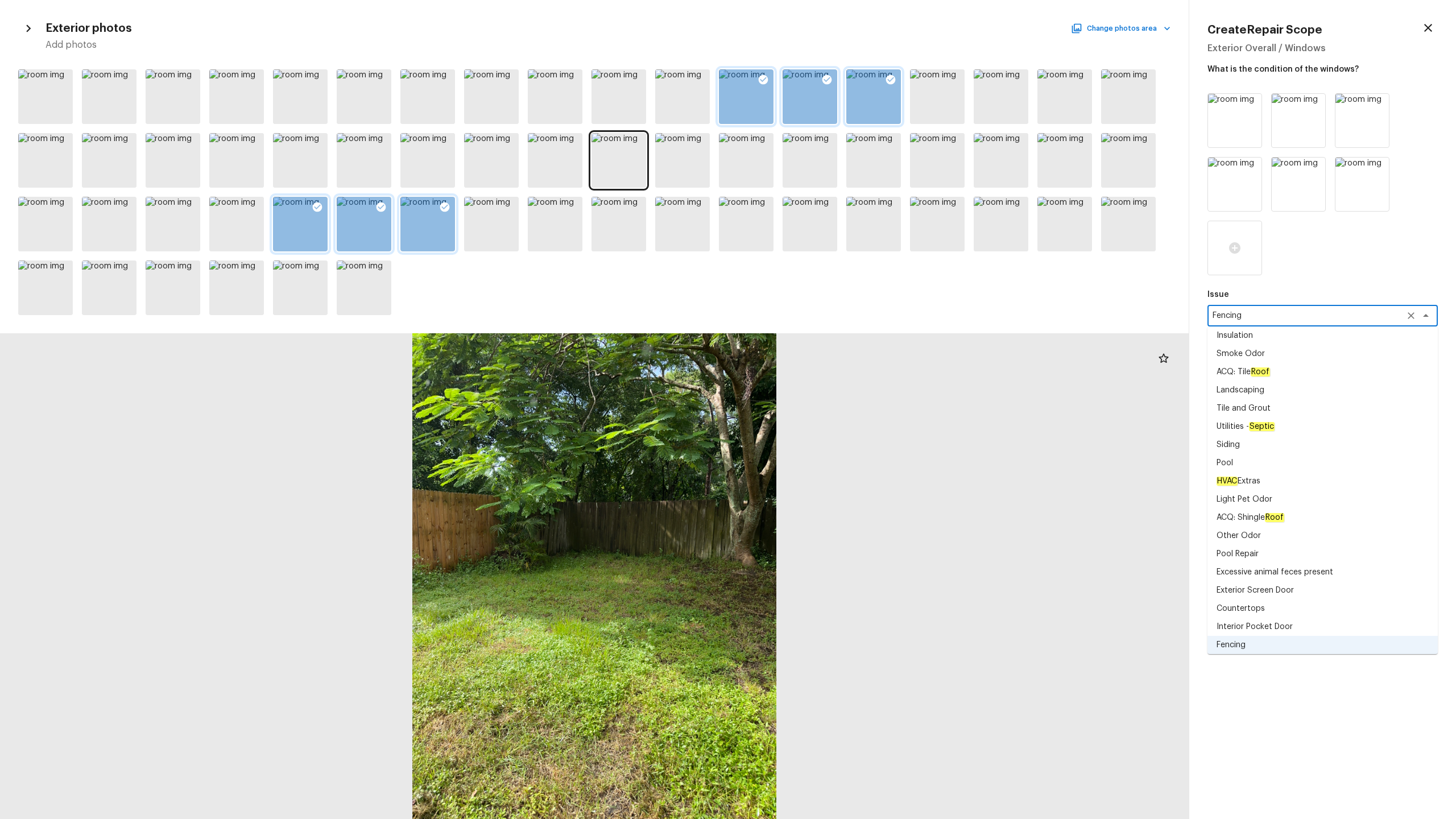
click at [819, 378] on div at bounding box center [594, 576] width 1189 height 486
click at [819, 266] on div at bounding box center [1322, 184] width 230 height 182
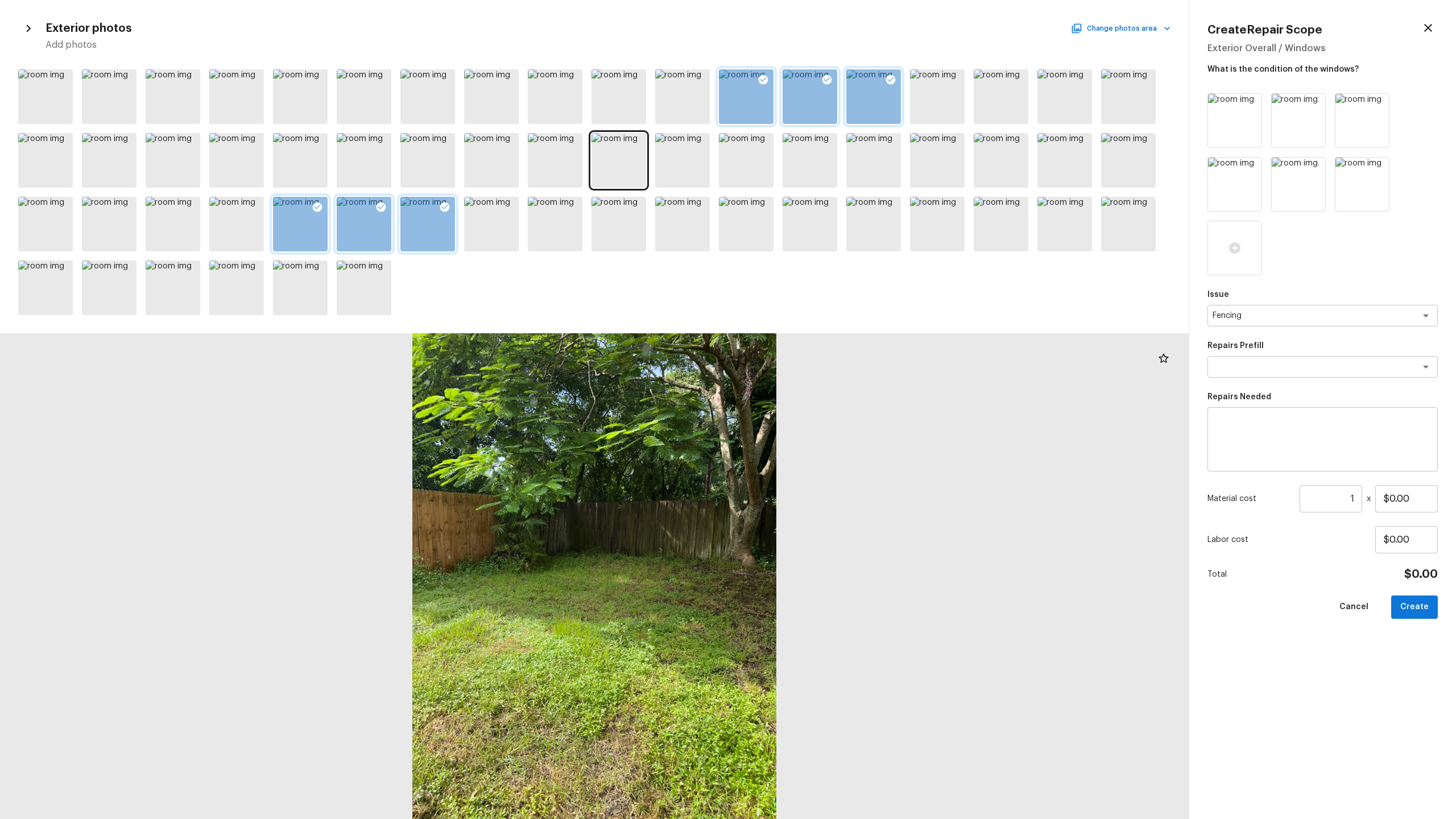
click at [819, 405] on textarea at bounding box center [1322, 439] width 214 height 46
type textarea "Repair and repaint fence"
click at [819, 405] on input "$0.00" at bounding box center [1407, 499] width 62 height 27
type input "$1,500.00"
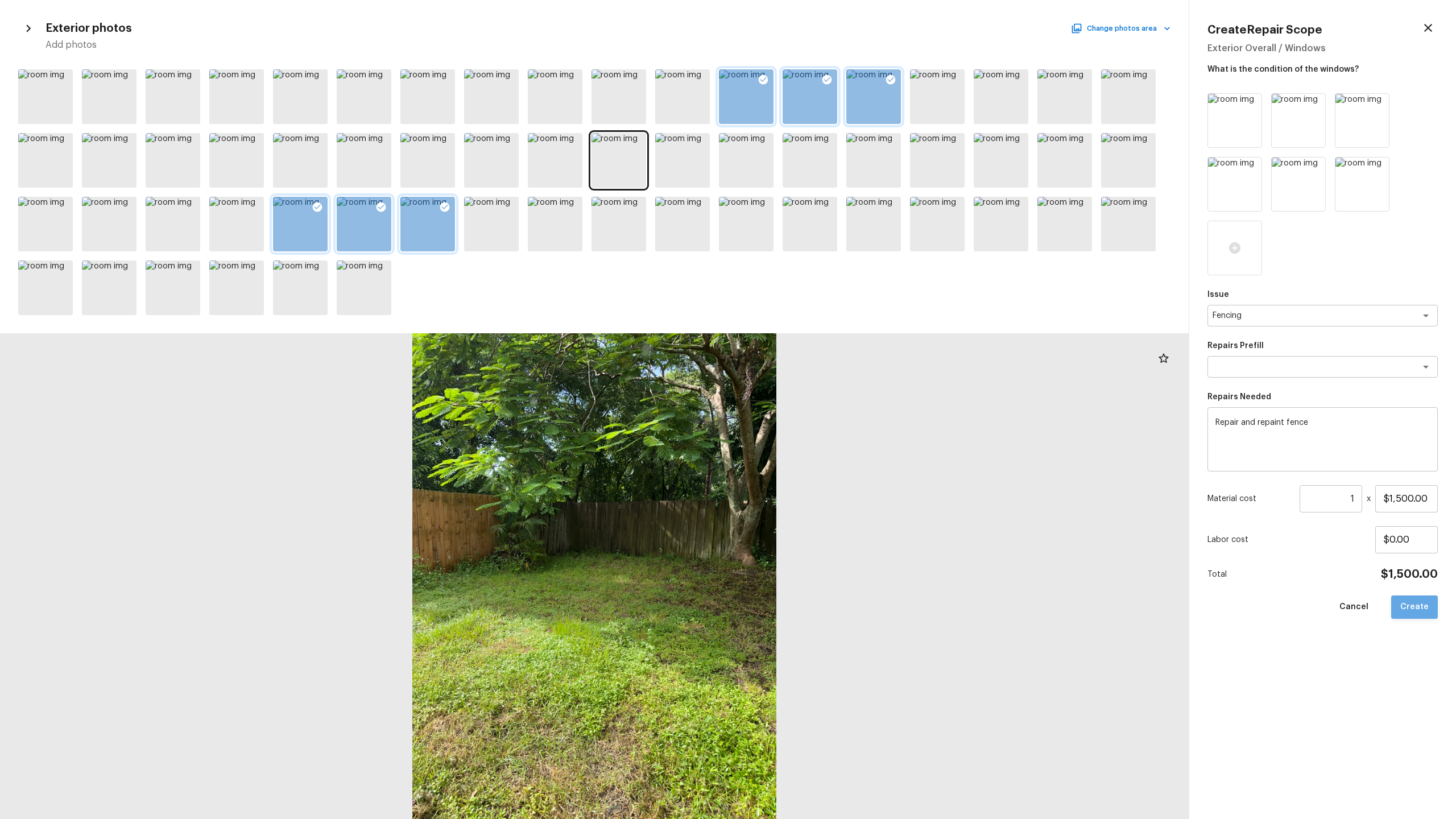
click at [819, 405] on button "Create" at bounding box center [1414, 607] width 47 height 23
type input "$0.00"
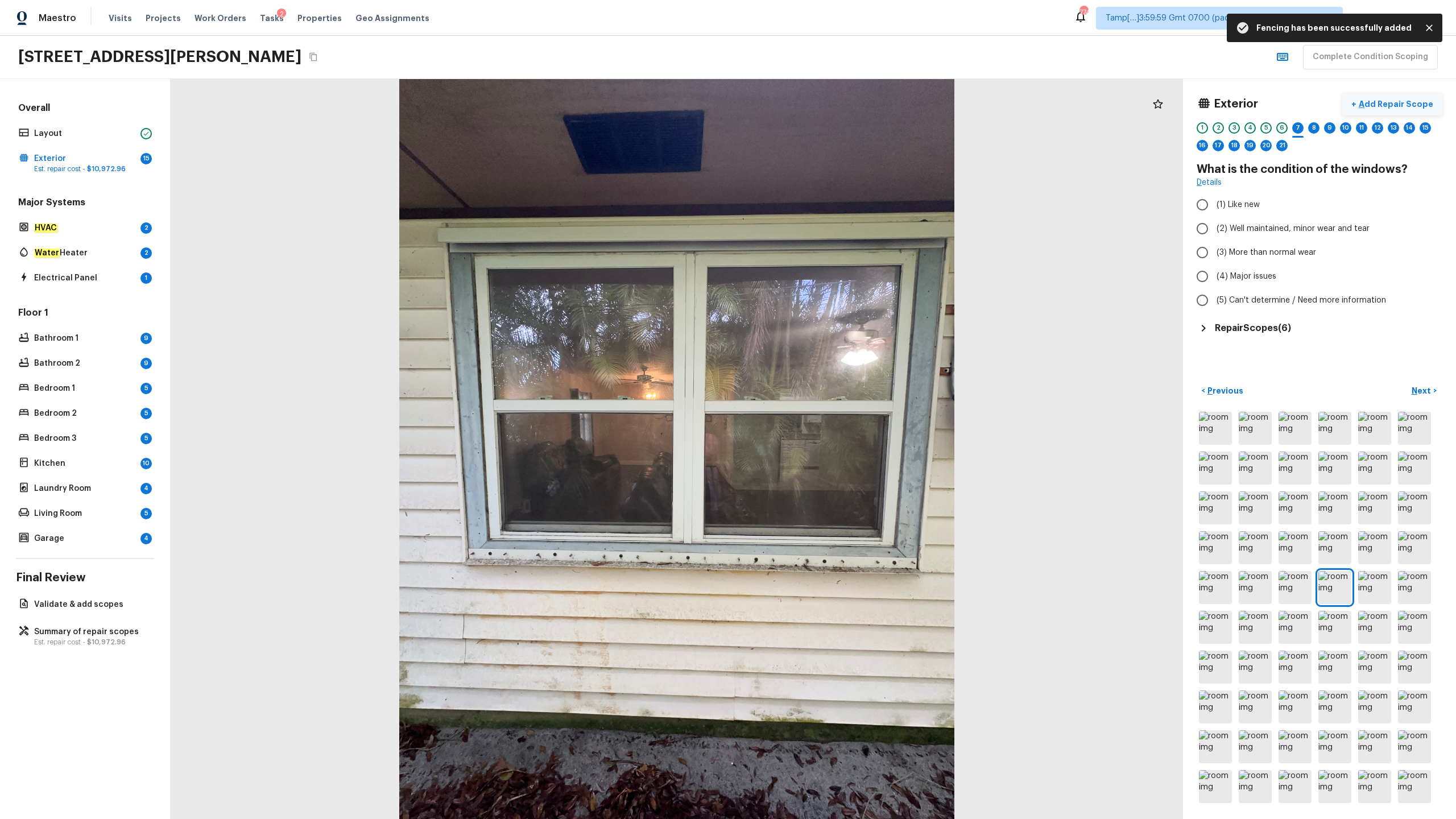
click at [819, 107] on p "Add Repair Scope" at bounding box center [1395, 104] width 77 height 11
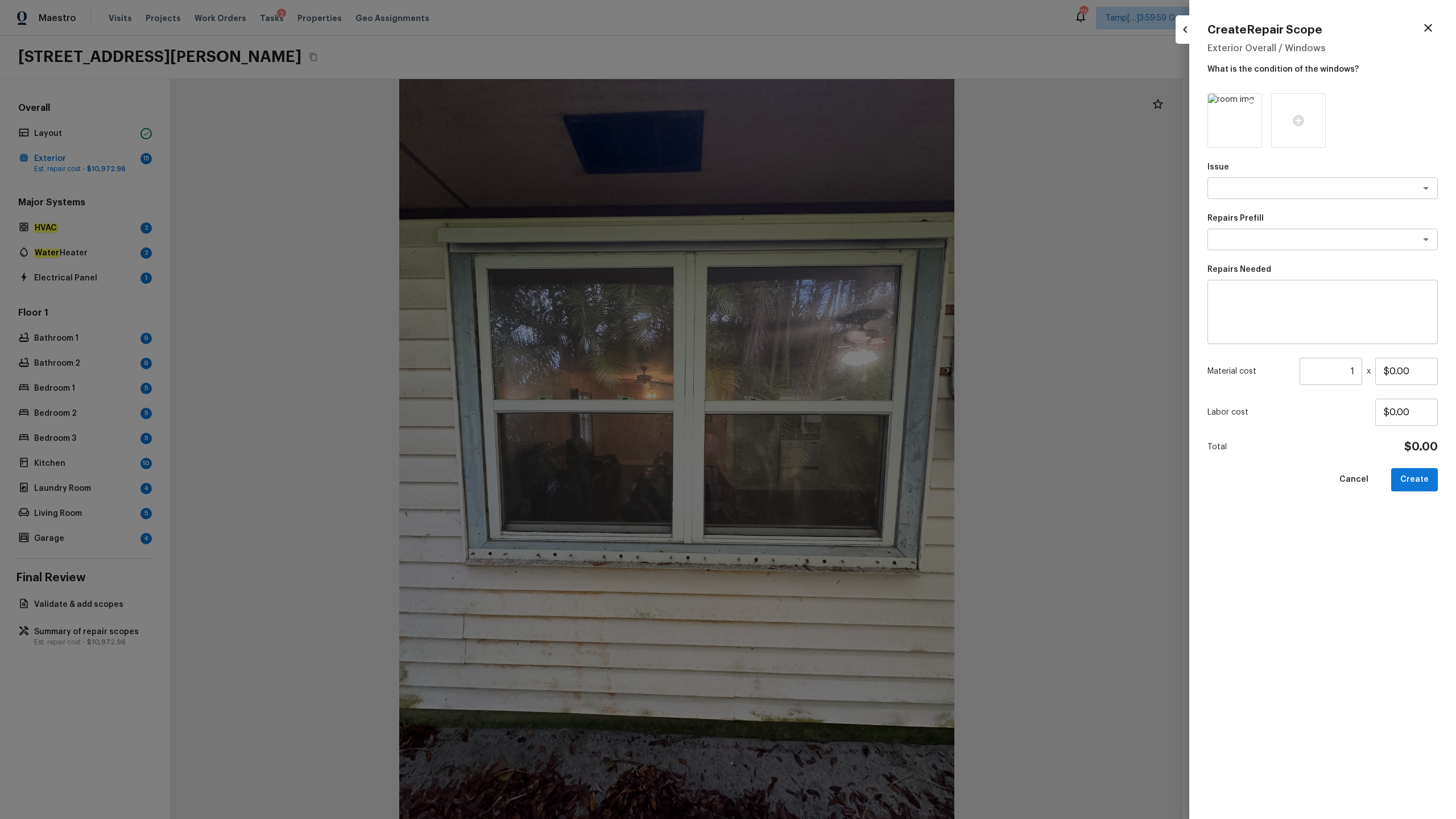
click at [819, 105] on icon at bounding box center [1251, 104] width 11 height 11
click at [819, 180] on div "x ​" at bounding box center [1322, 188] width 230 height 22
click at [819, 215] on em "HVAC" at bounding box center [1246, 212] width 21 height 9
type textarea "ACQ: HVAC"
click at [819, 233] on textarea at bounding box center [1307, 239] width 189 height 11
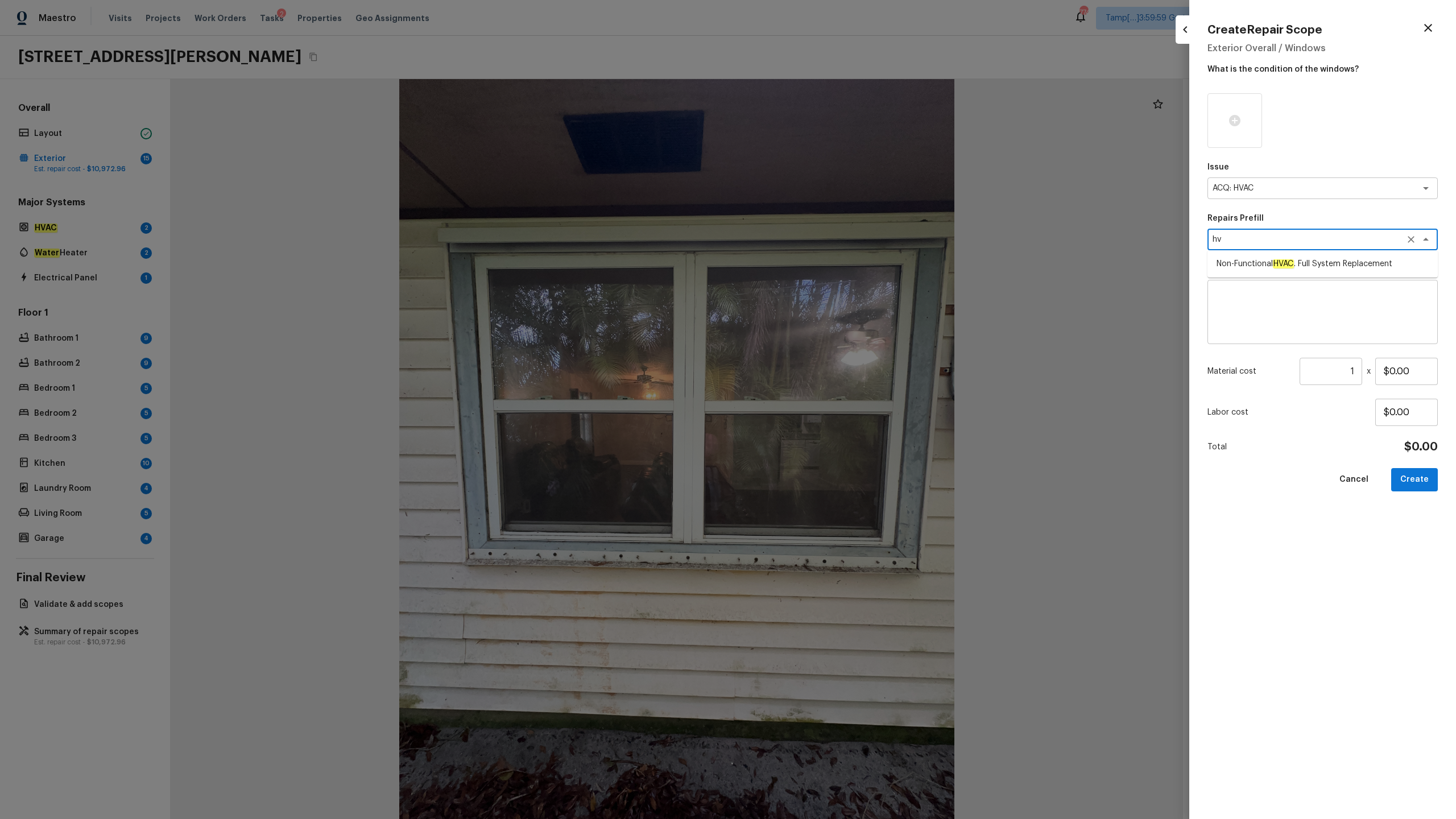
click at [819, 267] on span "Non-Functional HVAC . Full System Replacement" at bounding box center [1304, 264] width 175 height 11
type textarea "Non-Functional HVAC. Full System Replacement"
type textarea "Acquisition Scope: Full System Replacement"
type input "$5,550.00"
type textarea "Non-Functional HVAC. Full System Replacement"
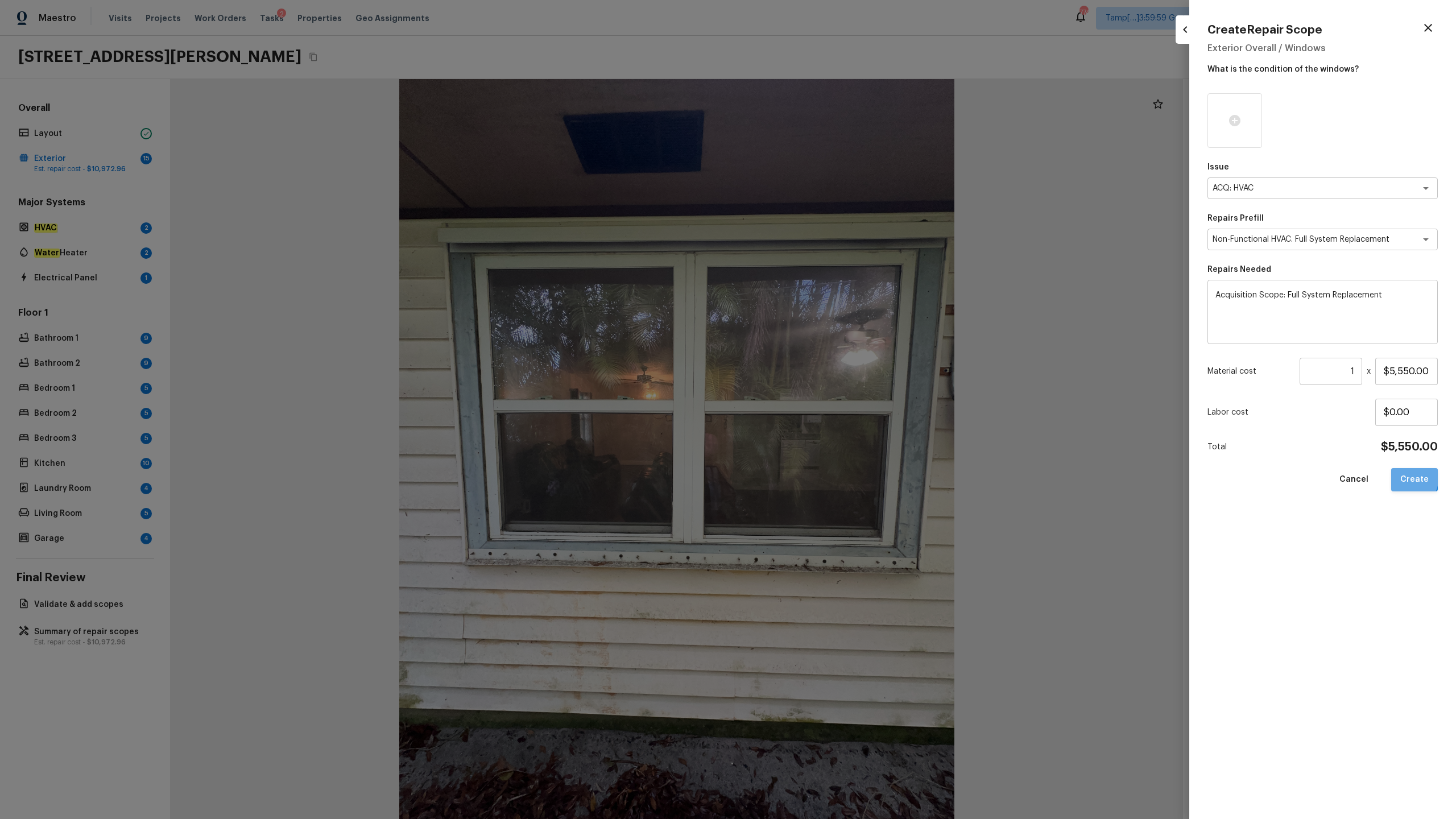
click at [819, 405] on button "Create" at bounding box center [1414, 479] width 47 height 23
type input "$0.00"
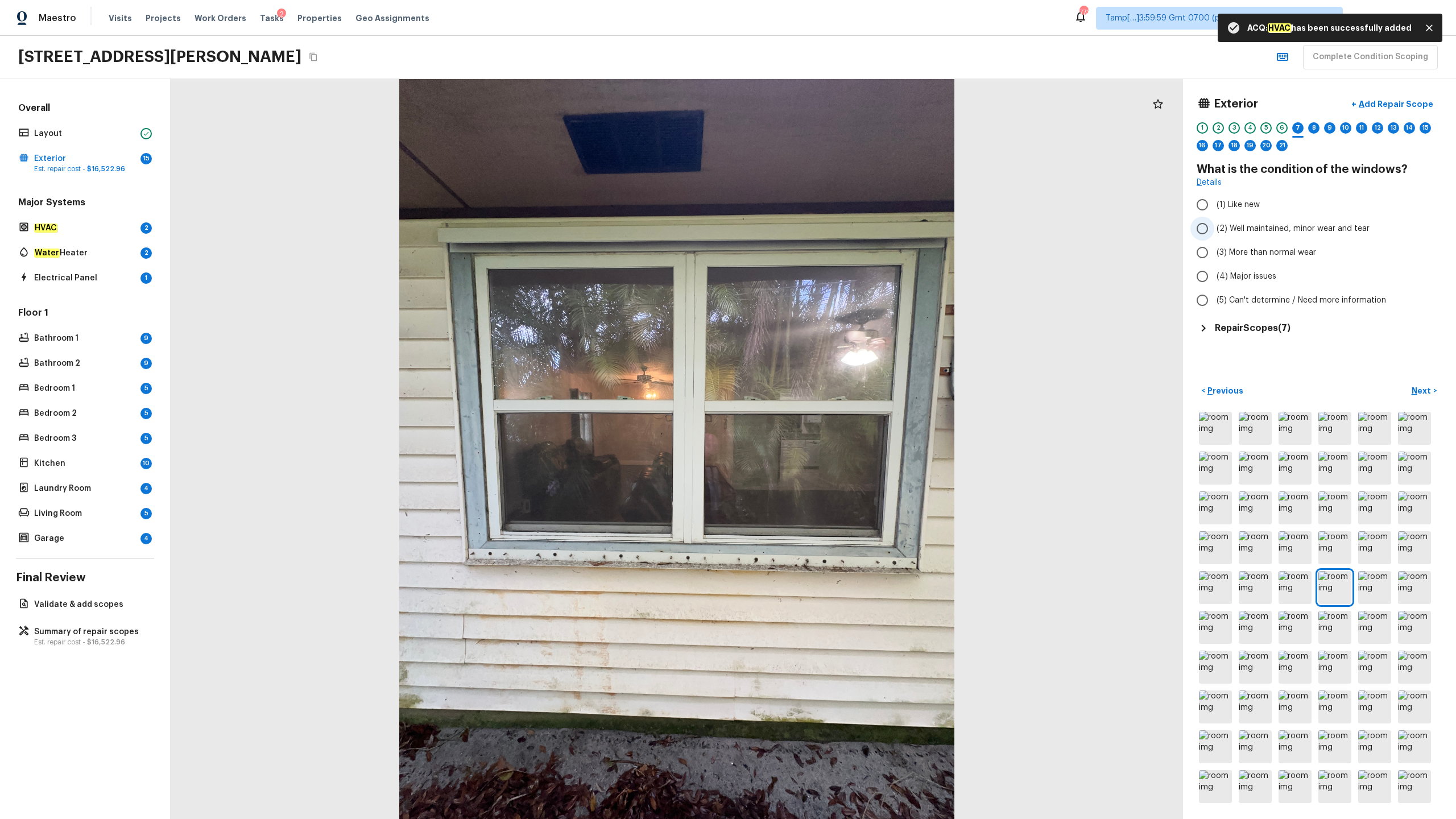
click at [819, 233] on span "(2) Well maintained, minor wear and tear" at bounding box center [1293, 228] width 153 height 11
click at [819, 233] on input "(2) Well maintained, minor wear and tear" at bounding box center [1203, 228] width 24 height 24
radio input "true"
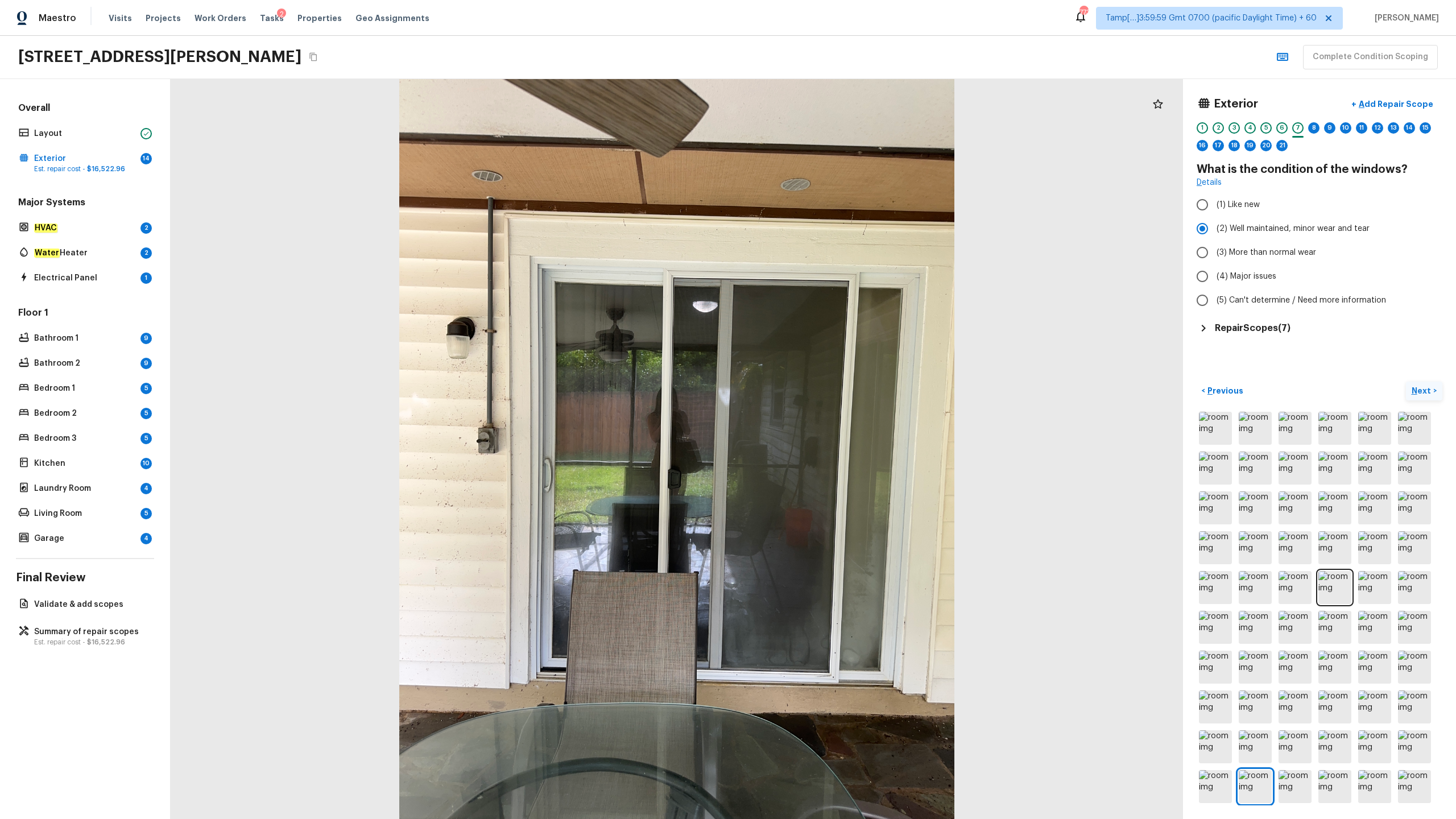
click at [819, 391] on p "Next" at bounding box center [1422, 391] width 22 height 11
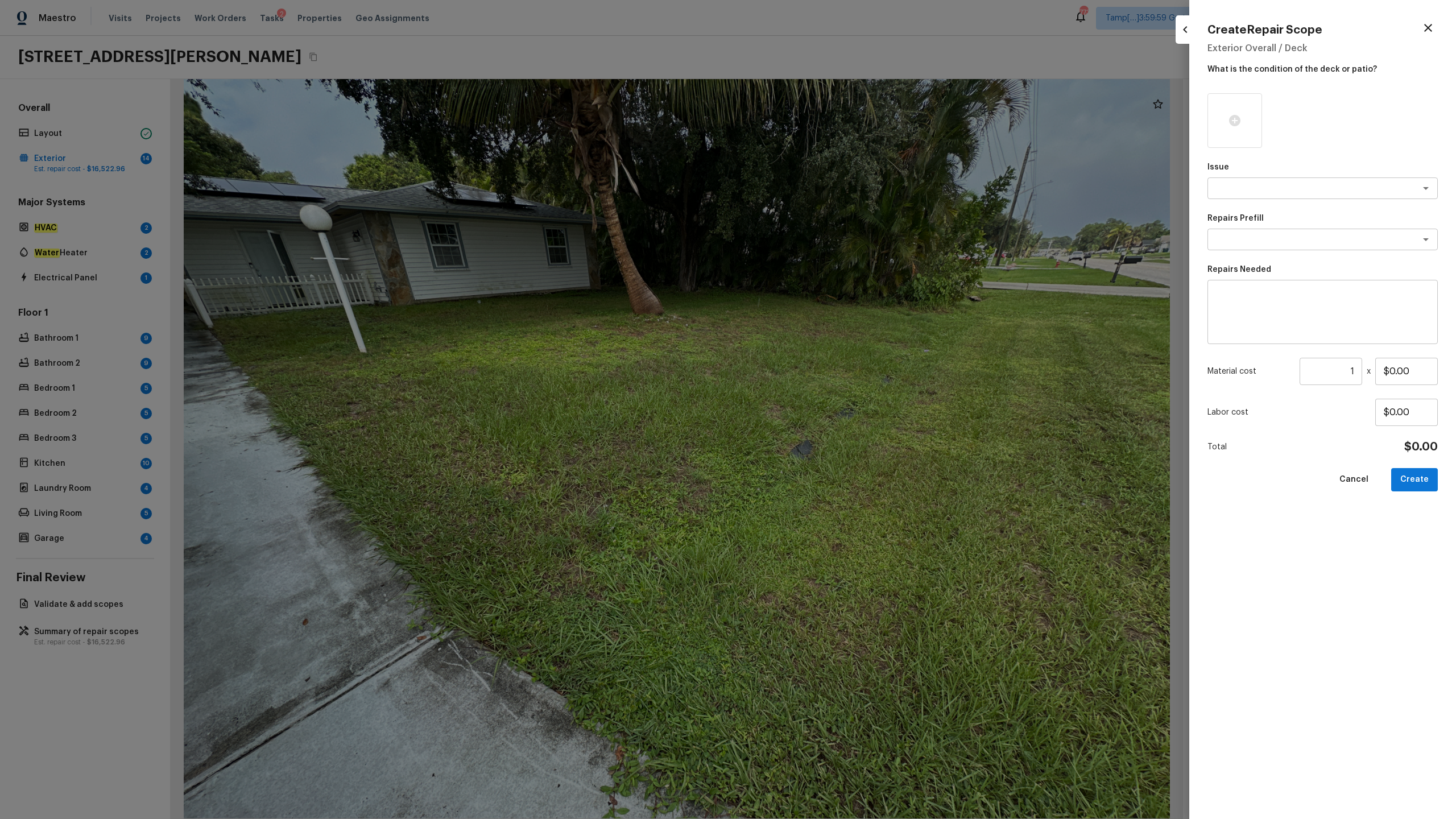
click at [819, 25] on icon "button" at bounding box center [1428, 28] width 14 height 14
click at [819, 26] on icon "button" at bounding box center [1428, 28] width 14 height 14
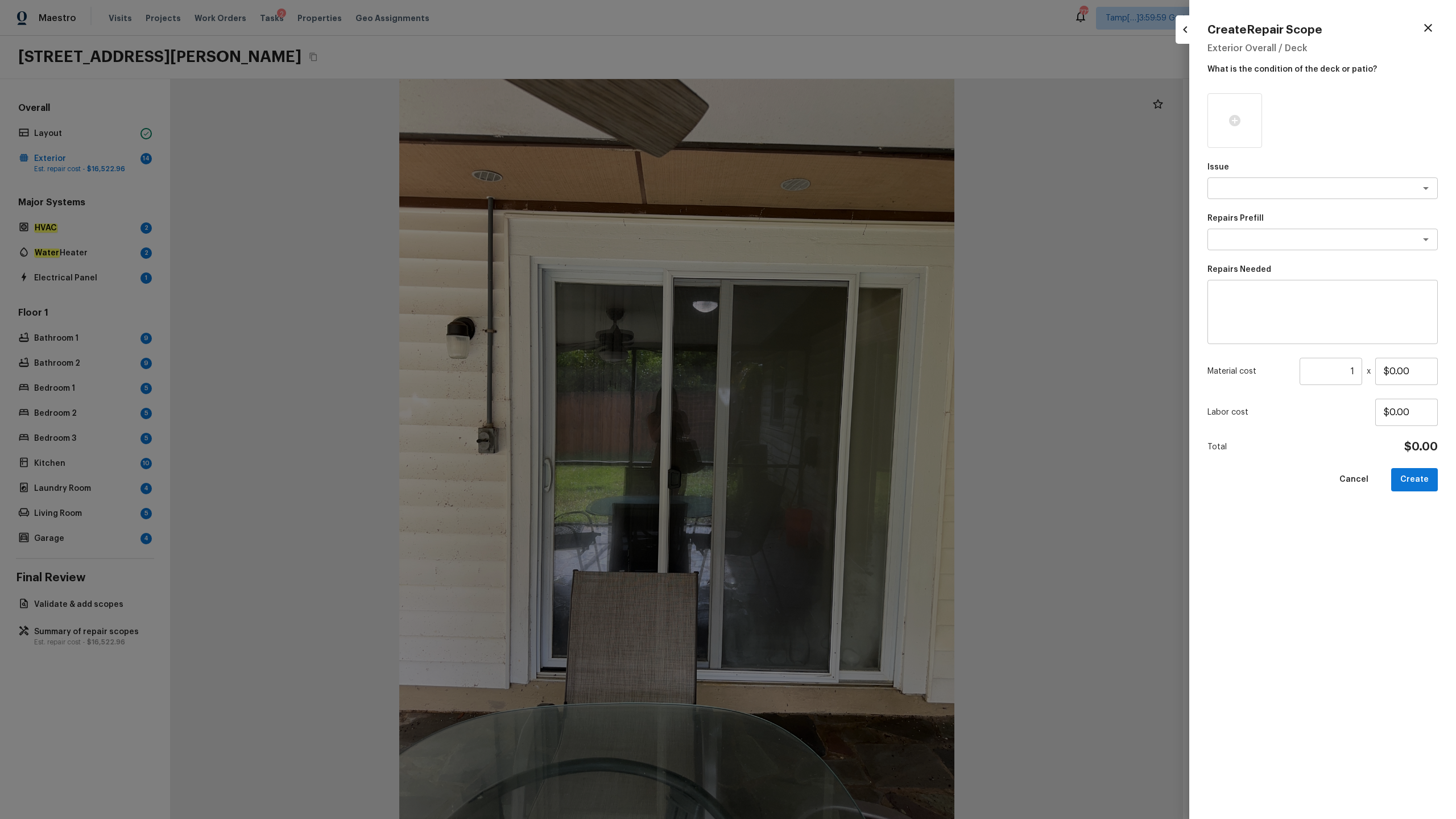
click at [819, 26] on icon "button" at bounding box center [1428, 27] width 8 height 8
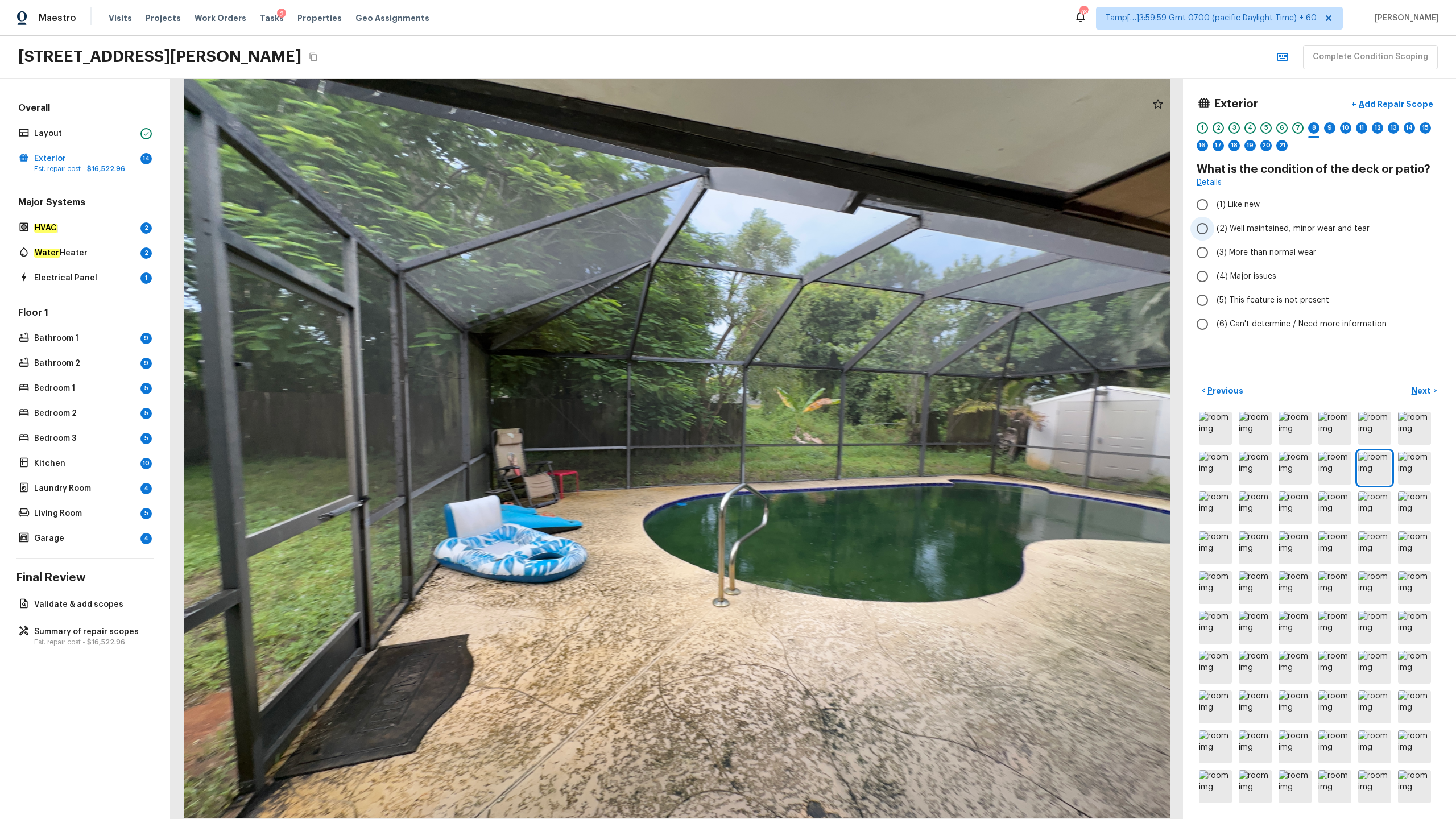
click at [819, 230] on span "(2) Well maintained, minor wear and tear" at bounding box center [1293, 228] width 153 height 11
click at [819, 230] on input "(2) Well maintained, minor wear and tear" at bounding box center [1203, 228] width 24 height 24
radio input "true"
click at [819, 393] on p "Next" at bounding box center [1422, 391] width 22 height 11
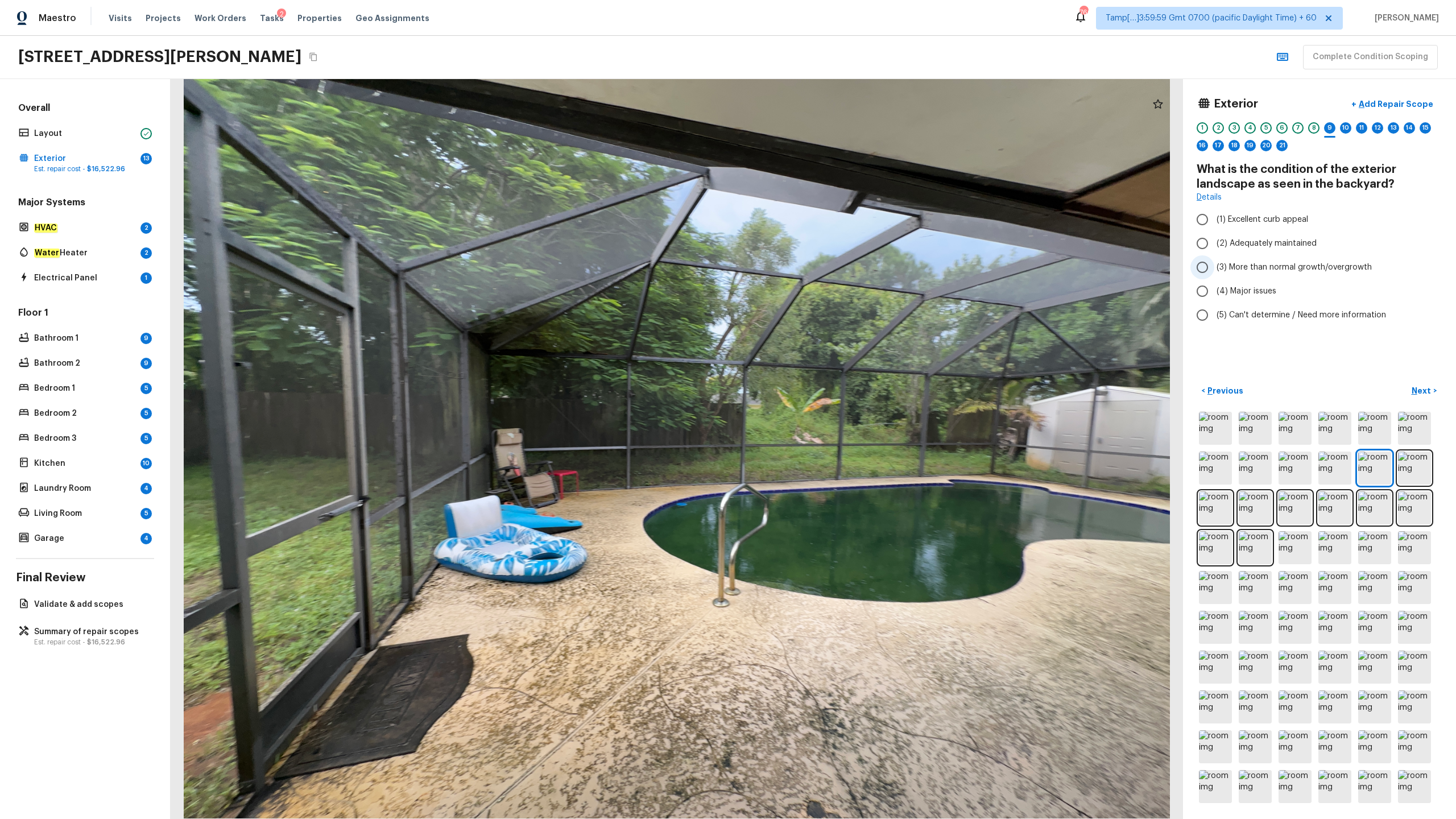
click at [819, 267] on span "(3) More than normal growth/overgrowth" at bounding box center [1294, 267] width 155 height 11
click at [819, 267] on input "(3) More than normal growth/overgrowth" at bounding box center [1203, 267] width 24 height 24
radio input "true"
click at [819, 391] on p "Next" at bounding box center [1422, 391] width 22 height 11
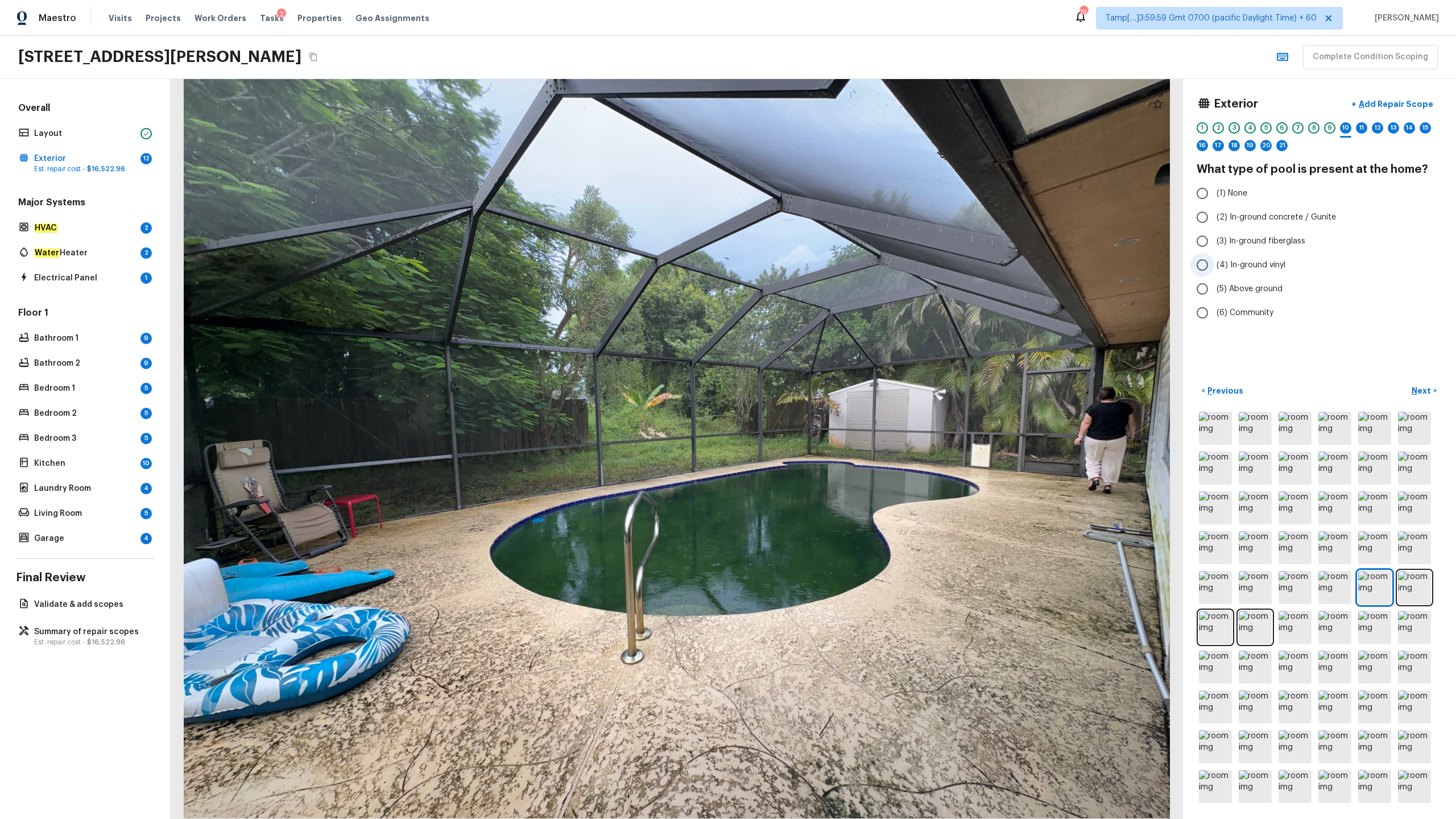
click at [819, 264] on span "(4) In-ground vinyl" at bounding box center [1251, 265] width 69 height 11
click at [819, 264] on input "(4) In-ground vinyl" at bounding box center [1203, 265] width 24 height 24
radio input "true"
click at [819, 389] on p "Next" at bounding box center [1422, 391] width 22 height 11
click at [819, 252] on span "(3) More than normal wear" at bounding box center [1266, 252] width 99 height 11
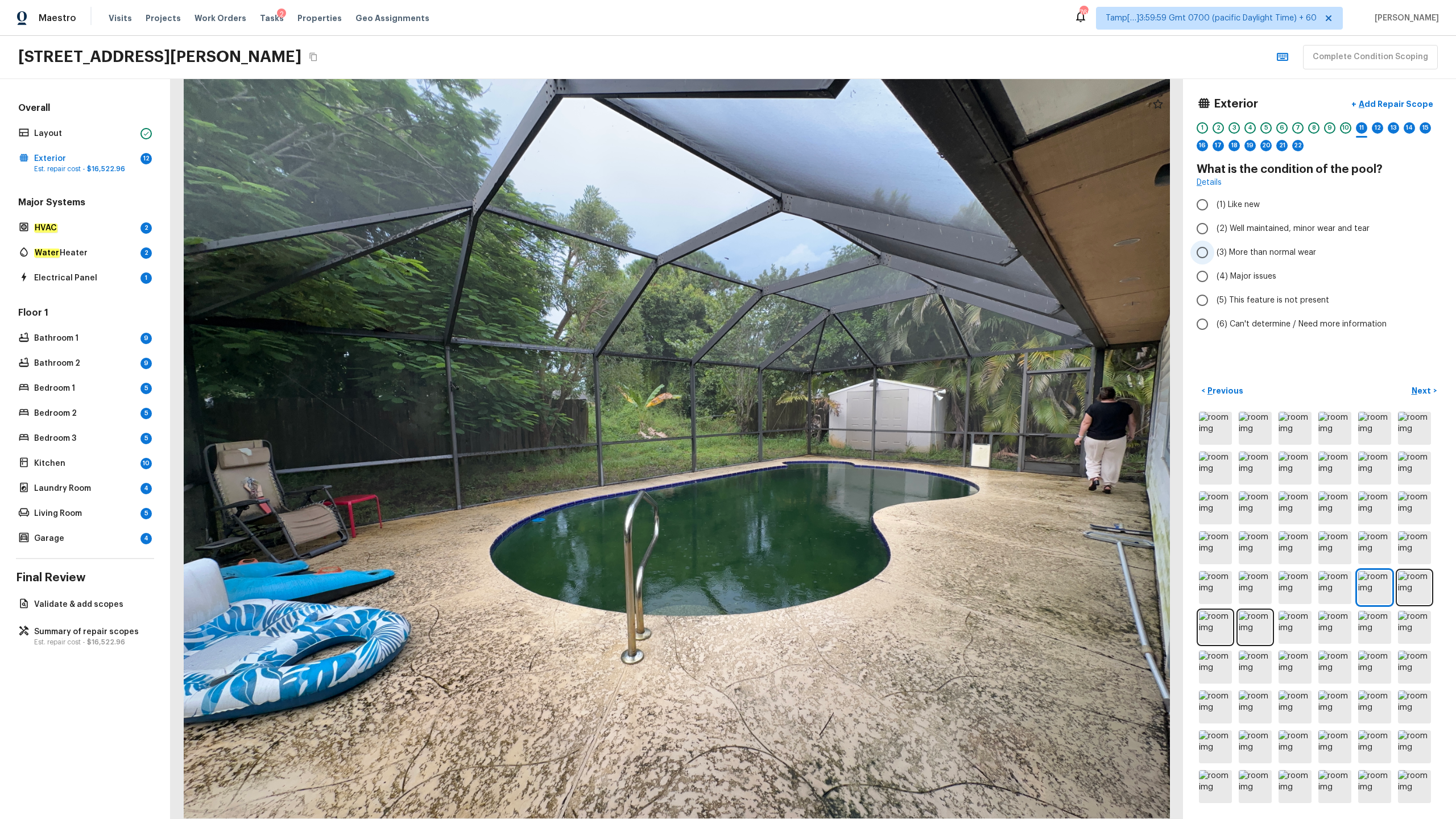
click at [819, 252] on input "(3) More than normal wear" at bounding box center [1203, 252] width 24 height 24
radio input "true"
click at [819, 386] on p "Next" at bounding box center [1422, 391] width 22 height 11
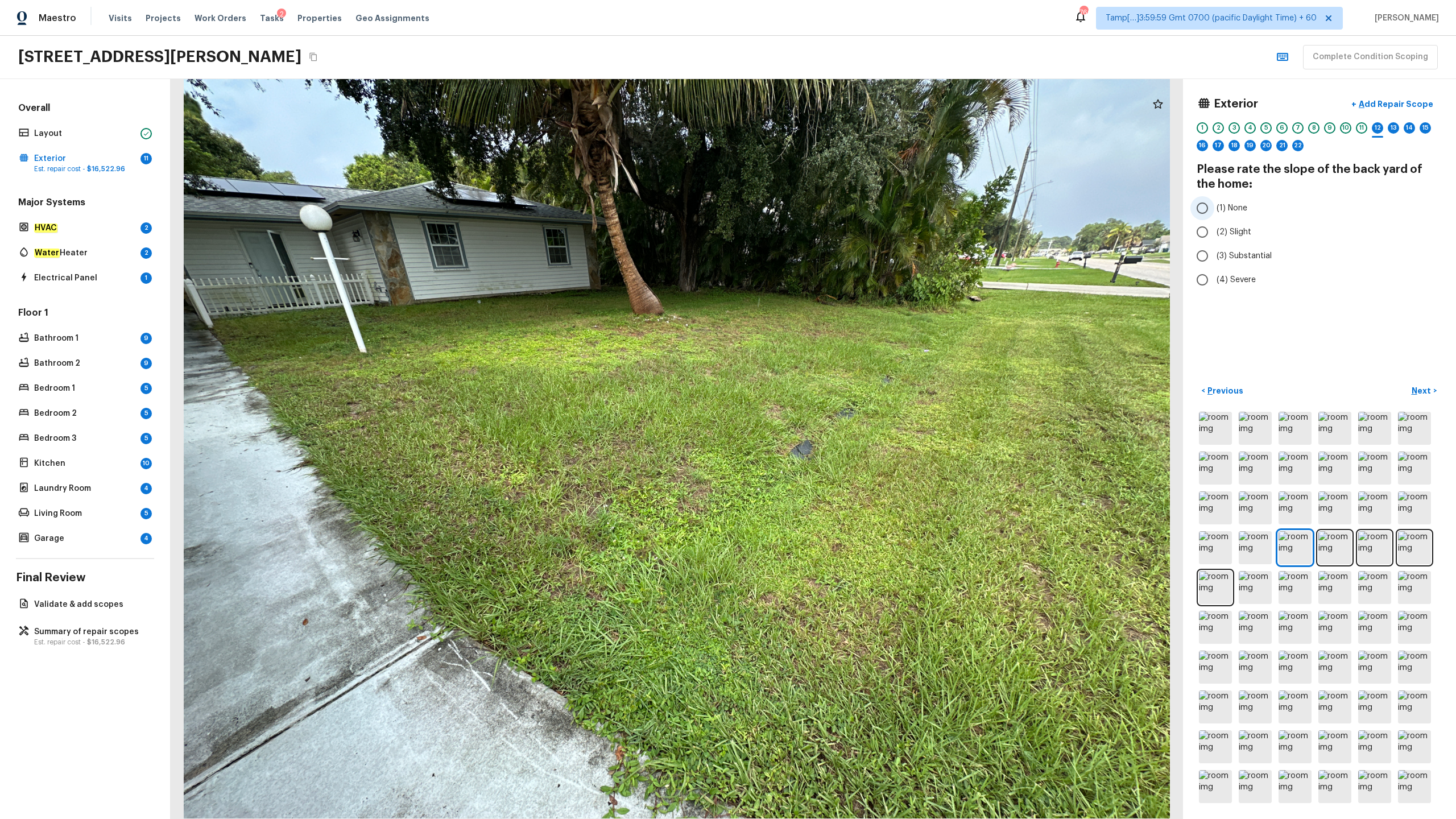
click at [819, 211] on span "(1) None" at bounding box center [1232, 208] width 31 height 11
click at [819, 211] on input "(1) None" at bounding box center [1203, 208] width 24 height 24
radio input "true"
click at [819, 386] on p "Next" at bounding box center [1422, 391] width 22 height 11
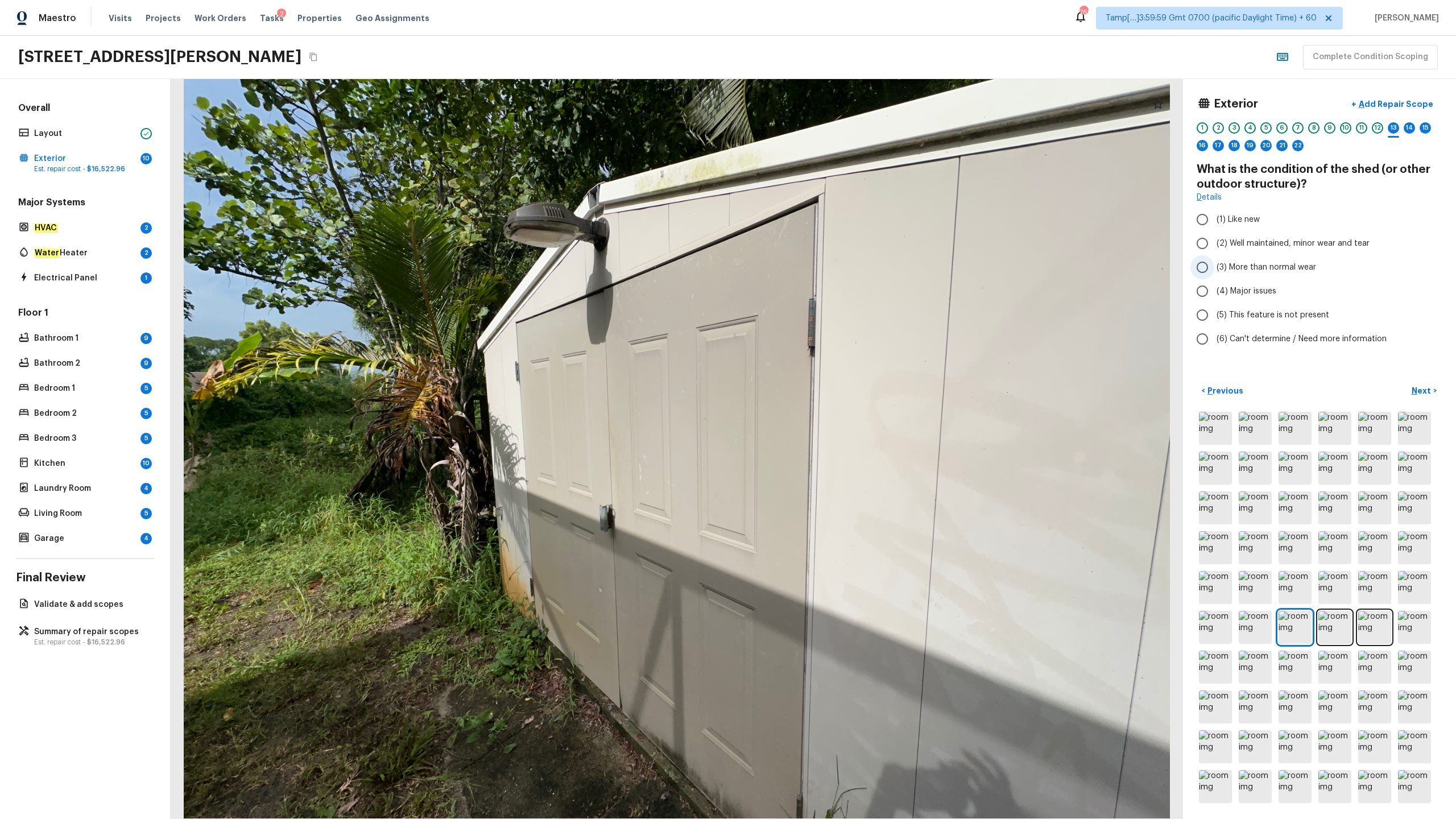
click at [819, 268] on span "(3) More than normal wear" at bounding box center [1266, 267] width 99 height 11
click at [819, 268] on input "(3) More than normal wear" at bounding box center [1203, 267] width 24 height 24
radio input "true"
click at [819, 390] on p "Next" at bounding box center [1422, 391] width 22 height 11
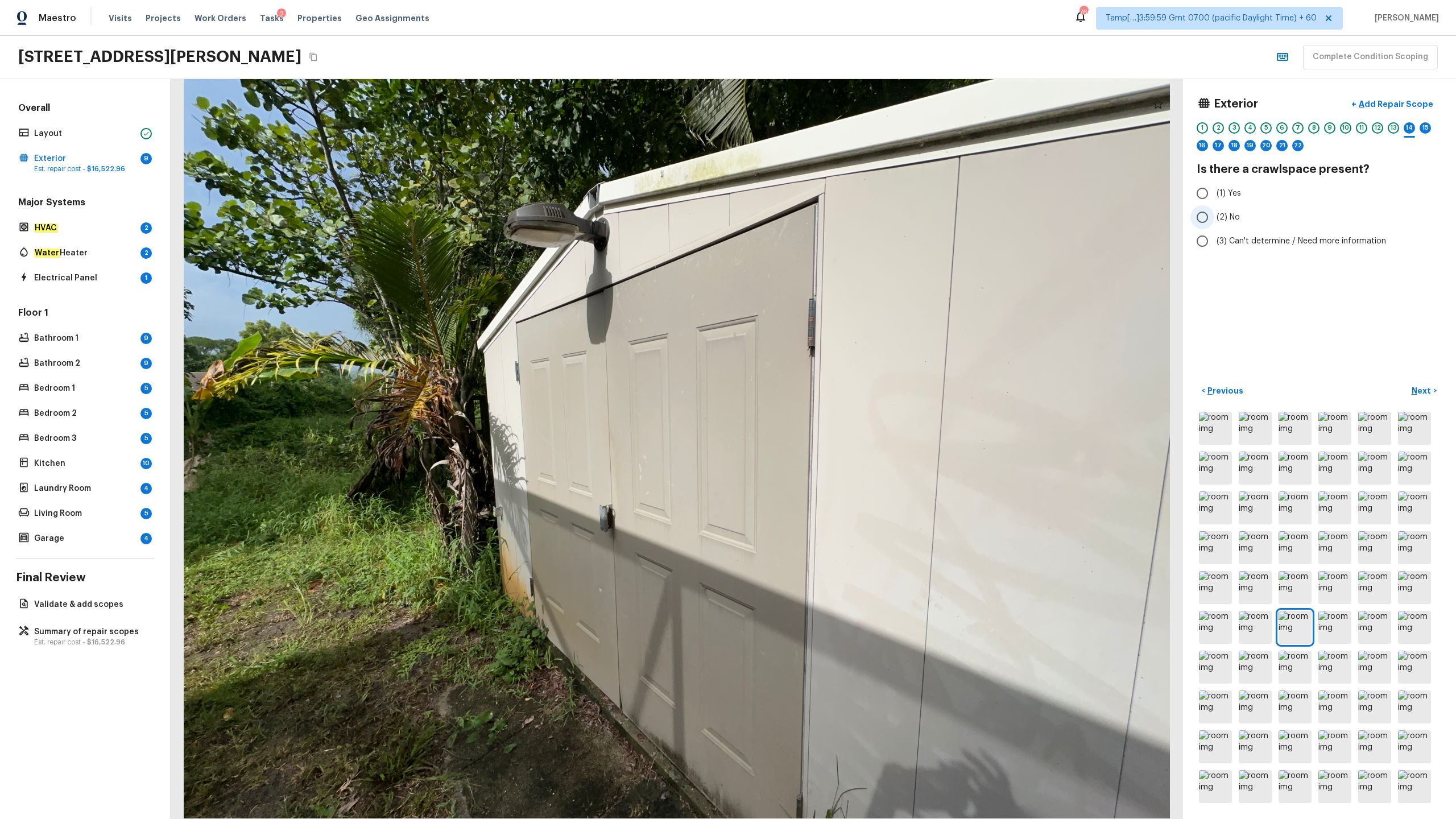
click at [819, 212] on span "(2) No" at bounding box center [1228, 217] width 23 height 11
click at [819, 212] on input "(2) No" at bounding box center [1203, 217] width 24 height 24
radio input "true"
click at [819, 388] on p "Next" at bounding box center [1422, 391] width 22 height 11
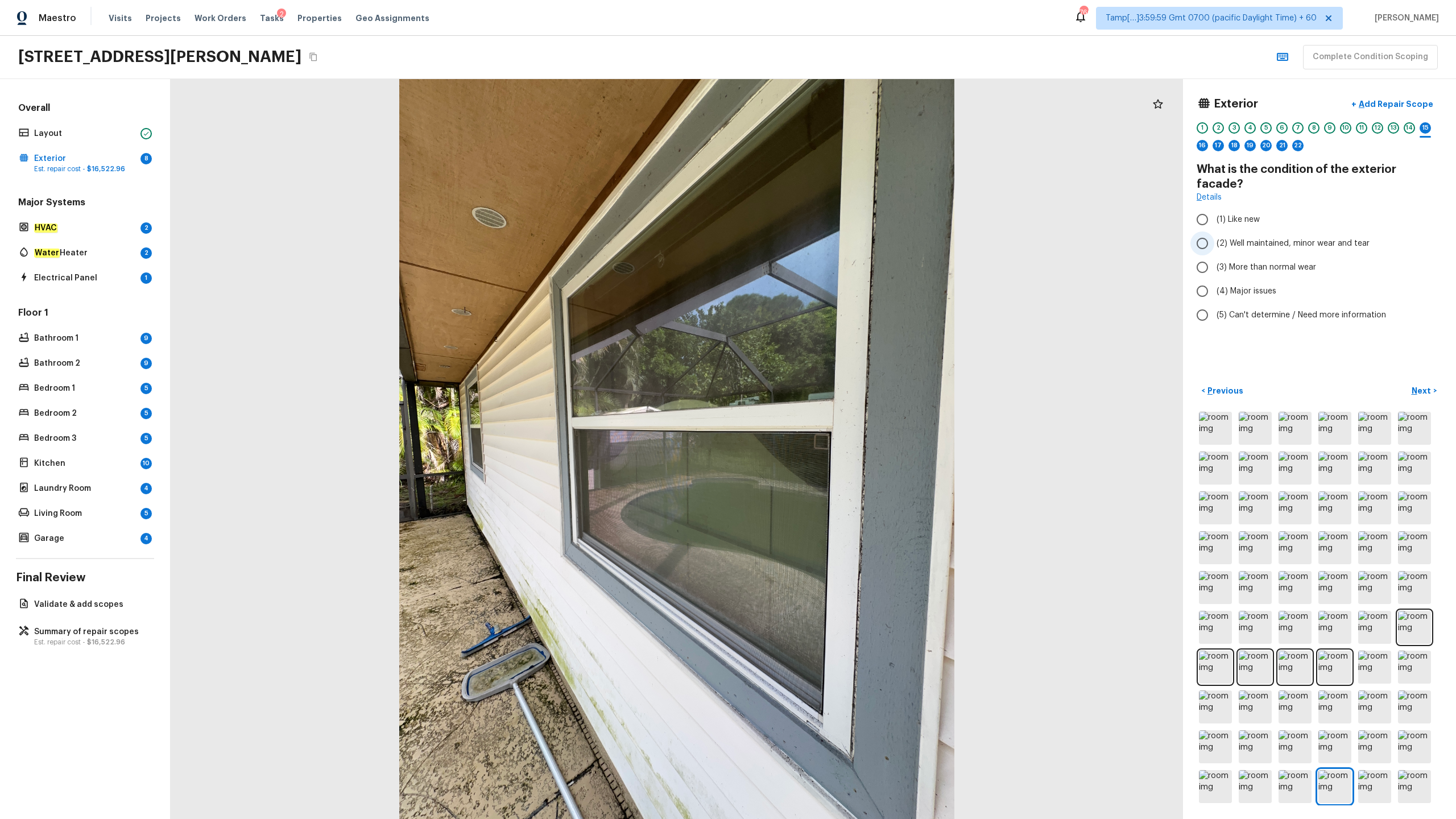
click at [819, 238] on span "(2) Well maintained, minor wear and tear" at bounding box center [1293, 243] width 153 height 11
click at [819, 232] on input "(2) Well maintained, minor wear and tear" at bounding box center [1203, 243] width 24 height 24
radio input "true"
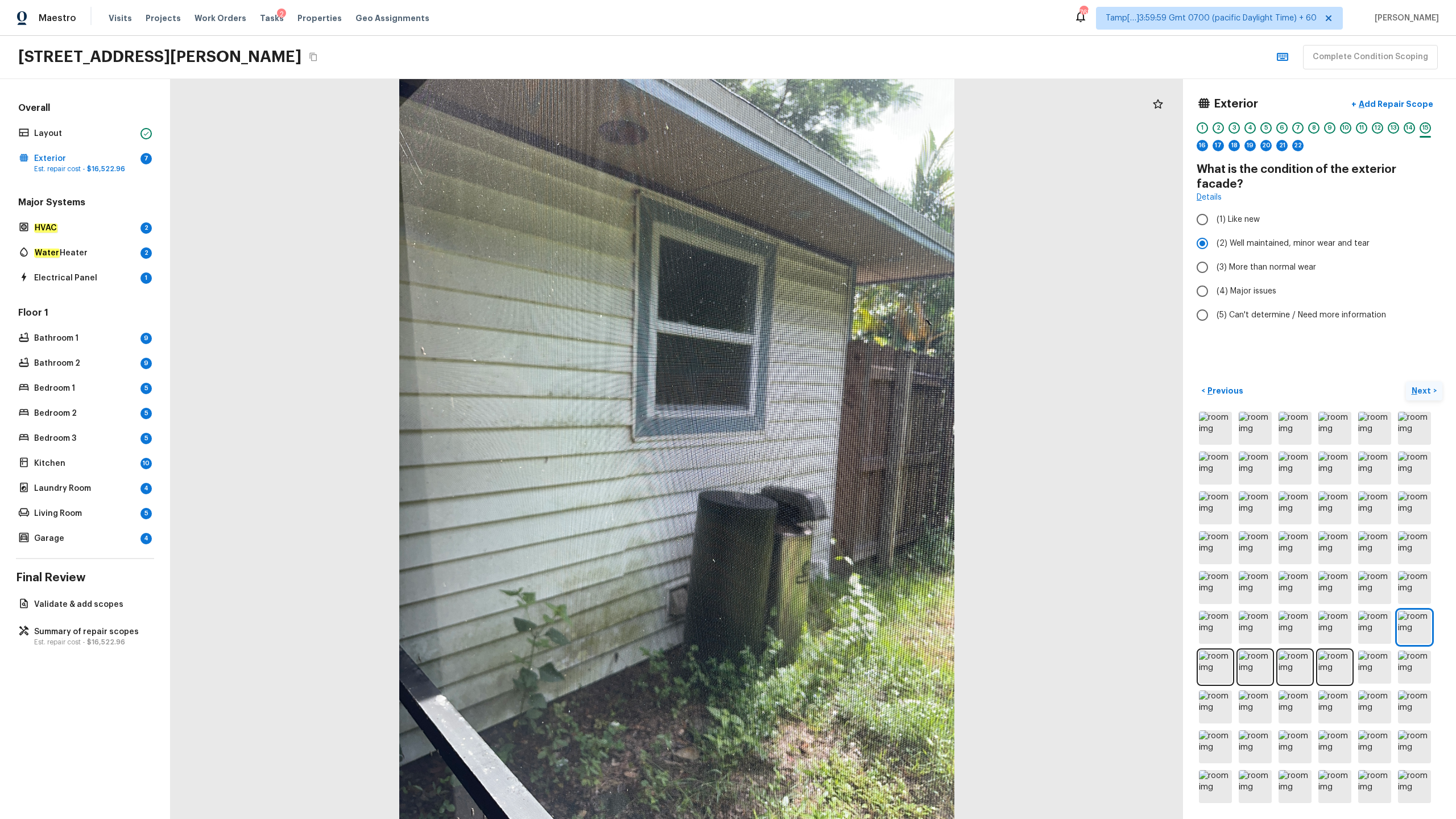
click at [819, 391] on p "Next" at bounding box center [1422, 391] width 22 height 11
click at [819, 252] on span "(3) More than normal wear" at bounding box center [1266, 252] width 99 height 11
click at [819, 252] on input "(3) More than normal wear" at bounding box center [1203, 252] width 24 height 24
radio input "true"
click at [819, 392] on p "Next" at bounding box center [1422, 391] width 22 height 11
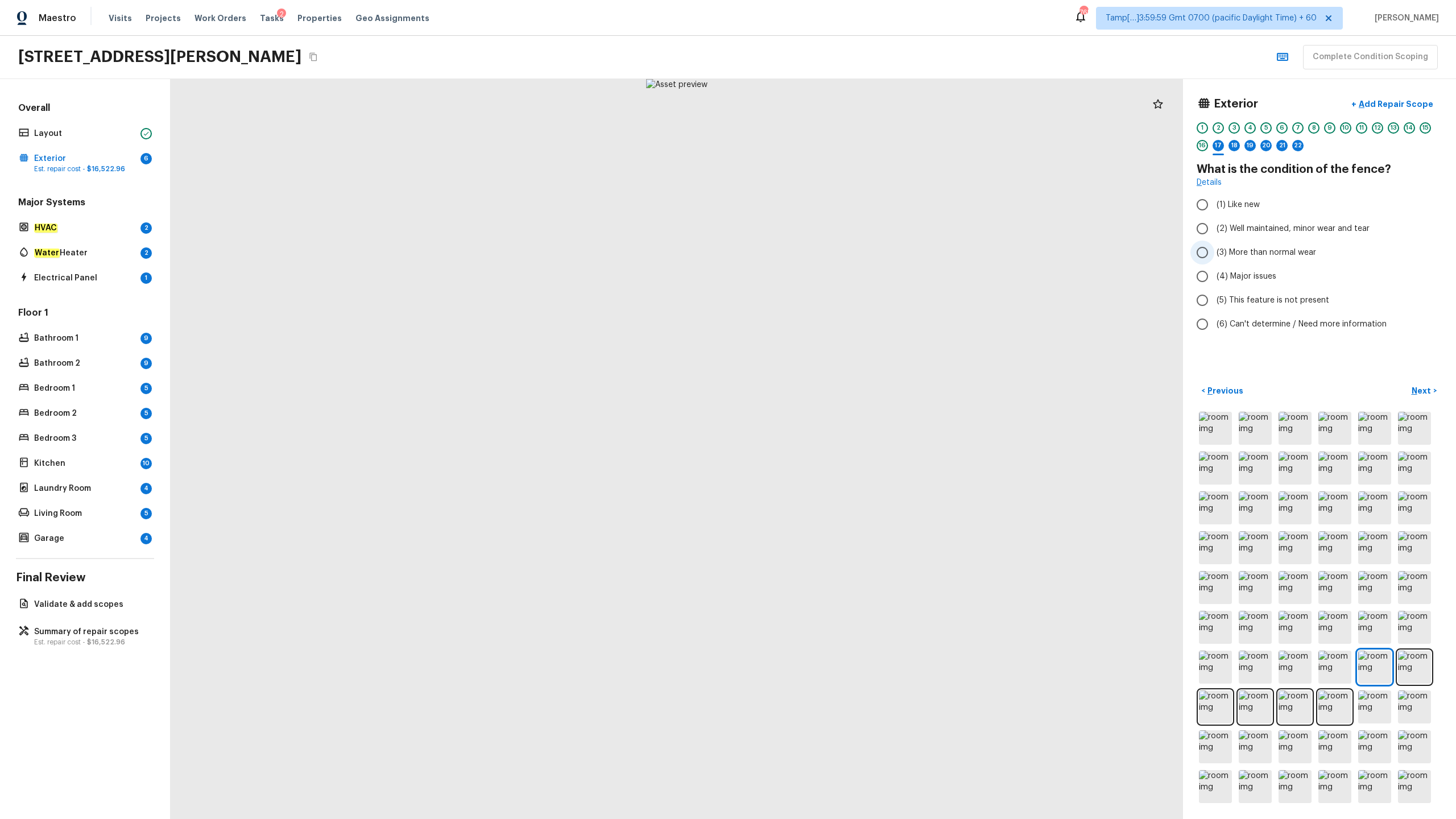
click at [819, 253] on span "(3) More than normal wear" at bounding box center [1266, 252] width 99 height 11
click at [819, 253] on input "(3) More than normal wear" at bounding box center [1203, 252] width 24 height 24
radio input "true"
click at [819, 389] on p "Next" at bounding box center [1422, 391] width 22 height 11
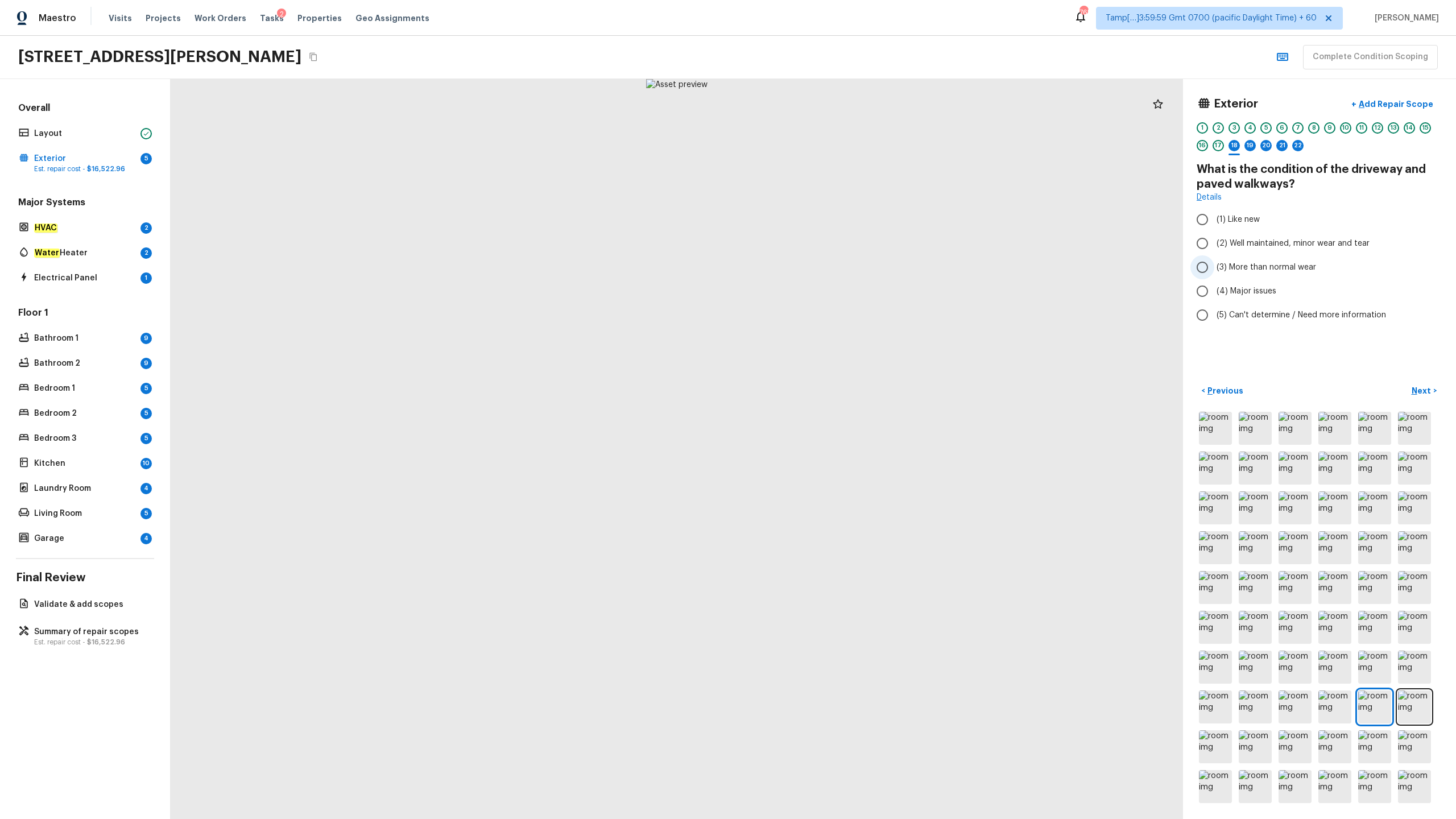
click at [819, 272] on span "(3) More than normal wear" at bounding box center [1266, 267] width 99 height 11
click at [819, 272] on input "(3) More than normal wear" at bounding box center [1203, 267] width 24 height 24
radio input "true"
click at [819, 385] on p "Next" at bounding box center [1422, 391] width 22 height 11
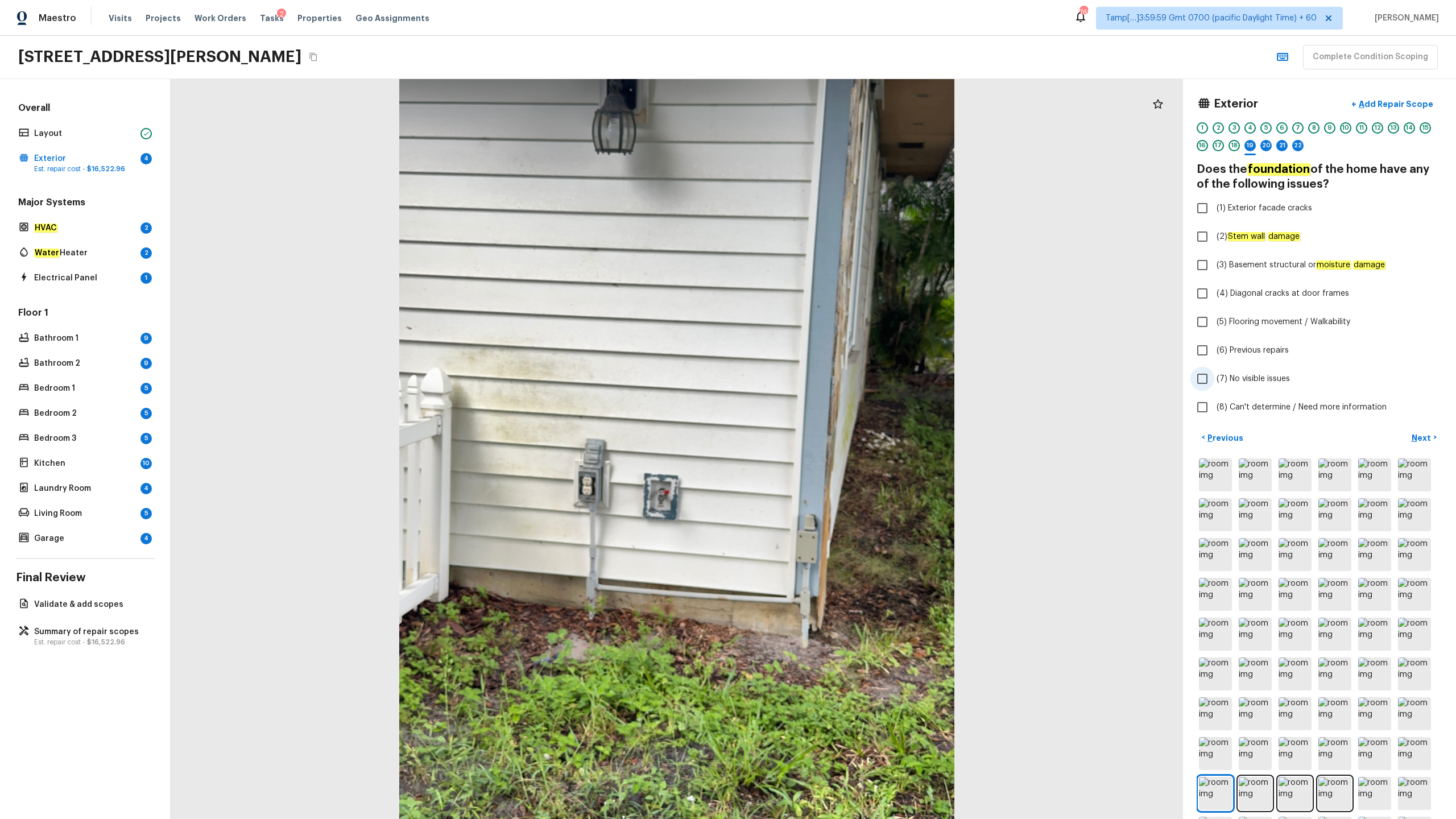
click at [819, 368] on label "(7) No visible issues" at bounding box center [1312, 379] width 243 height 24
click at [819, 368] on input "(7) No visible issues" at bounding box center [1203, 379] width 24 height 24
checkbox input "true"
click at [819, 323] on span "(5) Flooring movement / Walkability" at bounding box center [1284, 321] width 134 height 11
click at [819, 323] on input "(5) Flooring movement / Walkability" at bounding box center [1203, 321] width 24 height 24
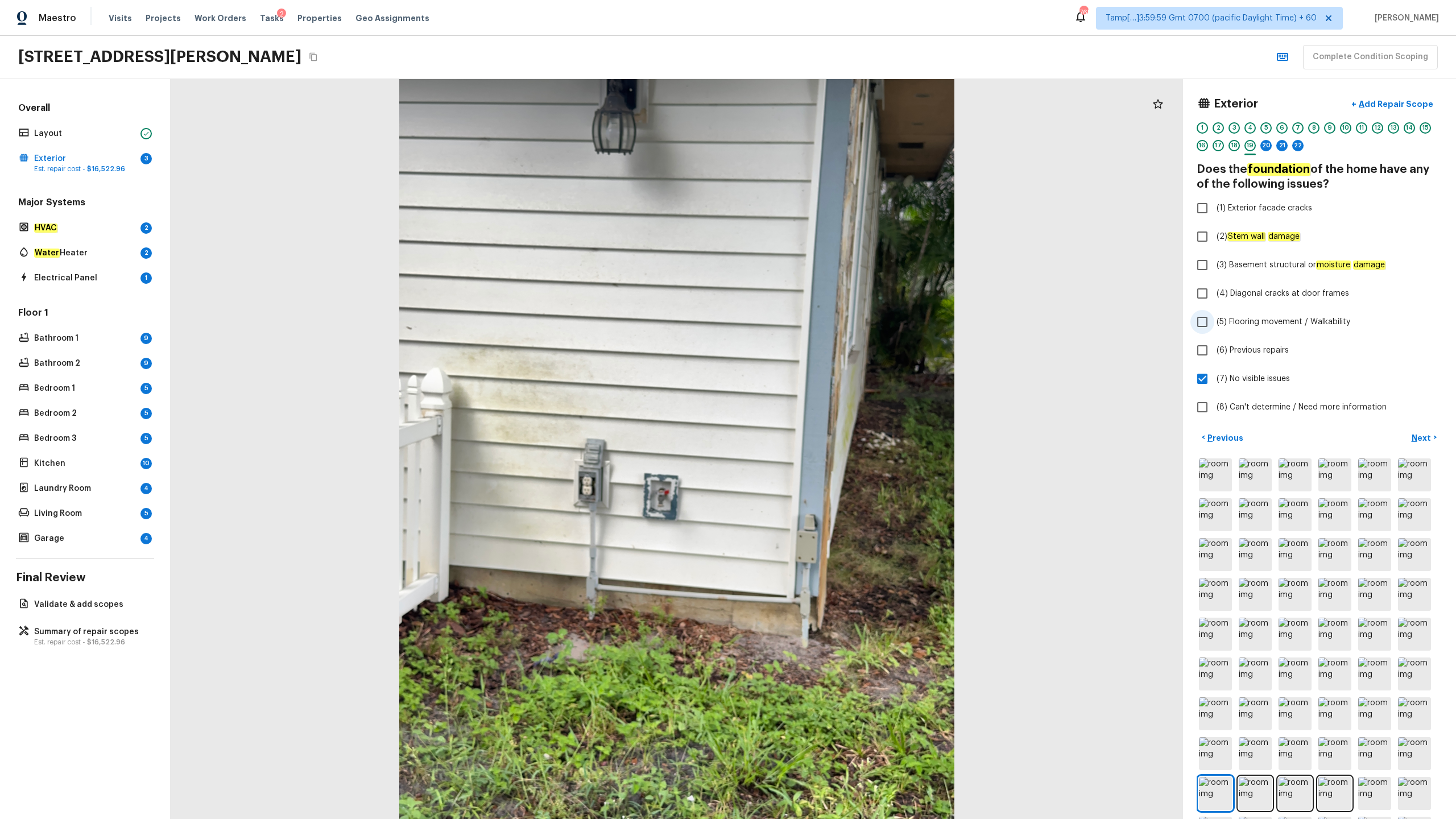
checkbox input "true"
click at [819, 381] on input "(7) No visible issues" at bounding box center [1203, 379] width 24 height 24
checkbox input "false"
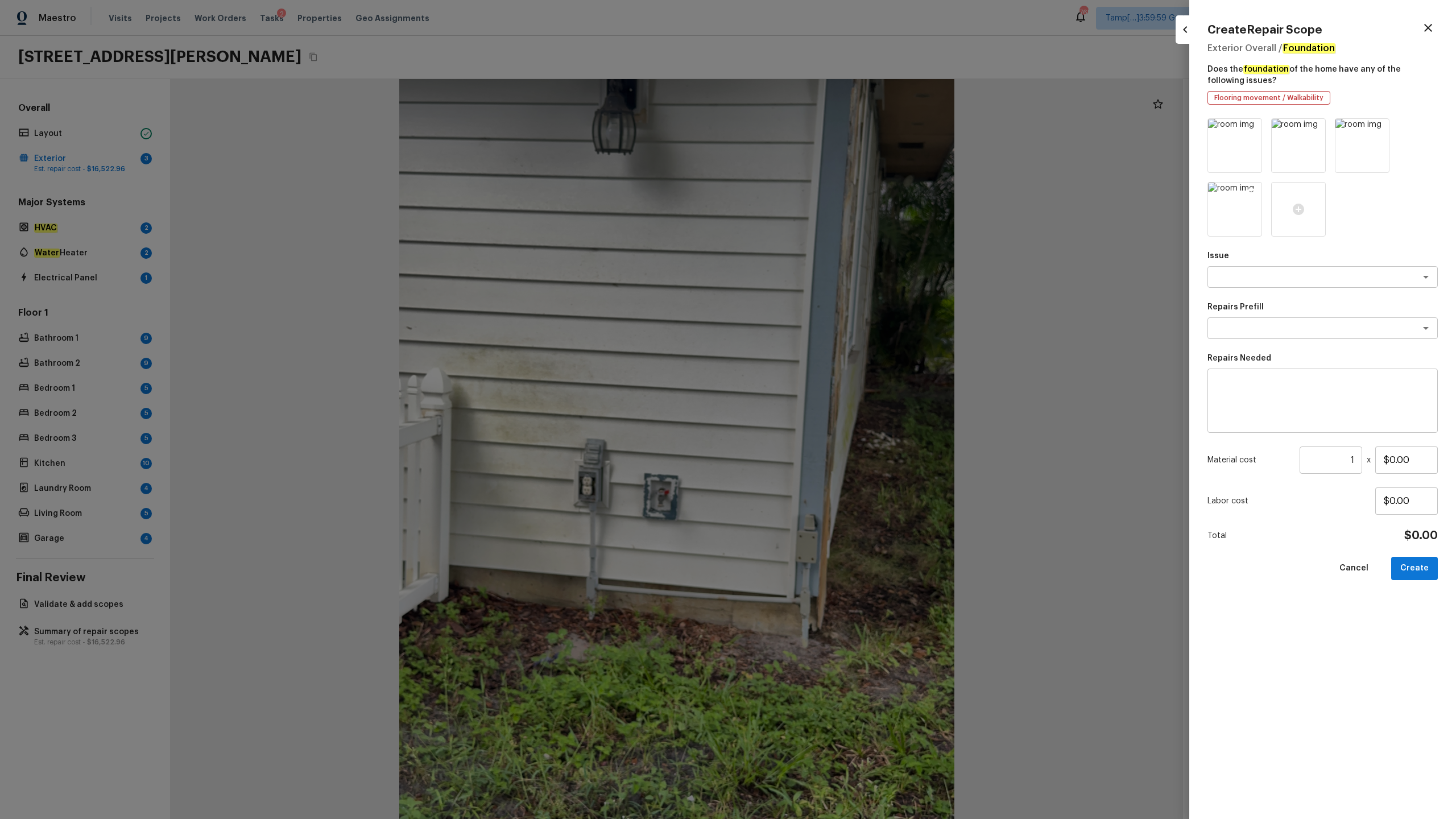
click at [819, 192] on icon at bounding box center [1251, 193] width 9 height 9
click at [819, 130] on icon at bounding box center [1379, 129] width 9 height 9
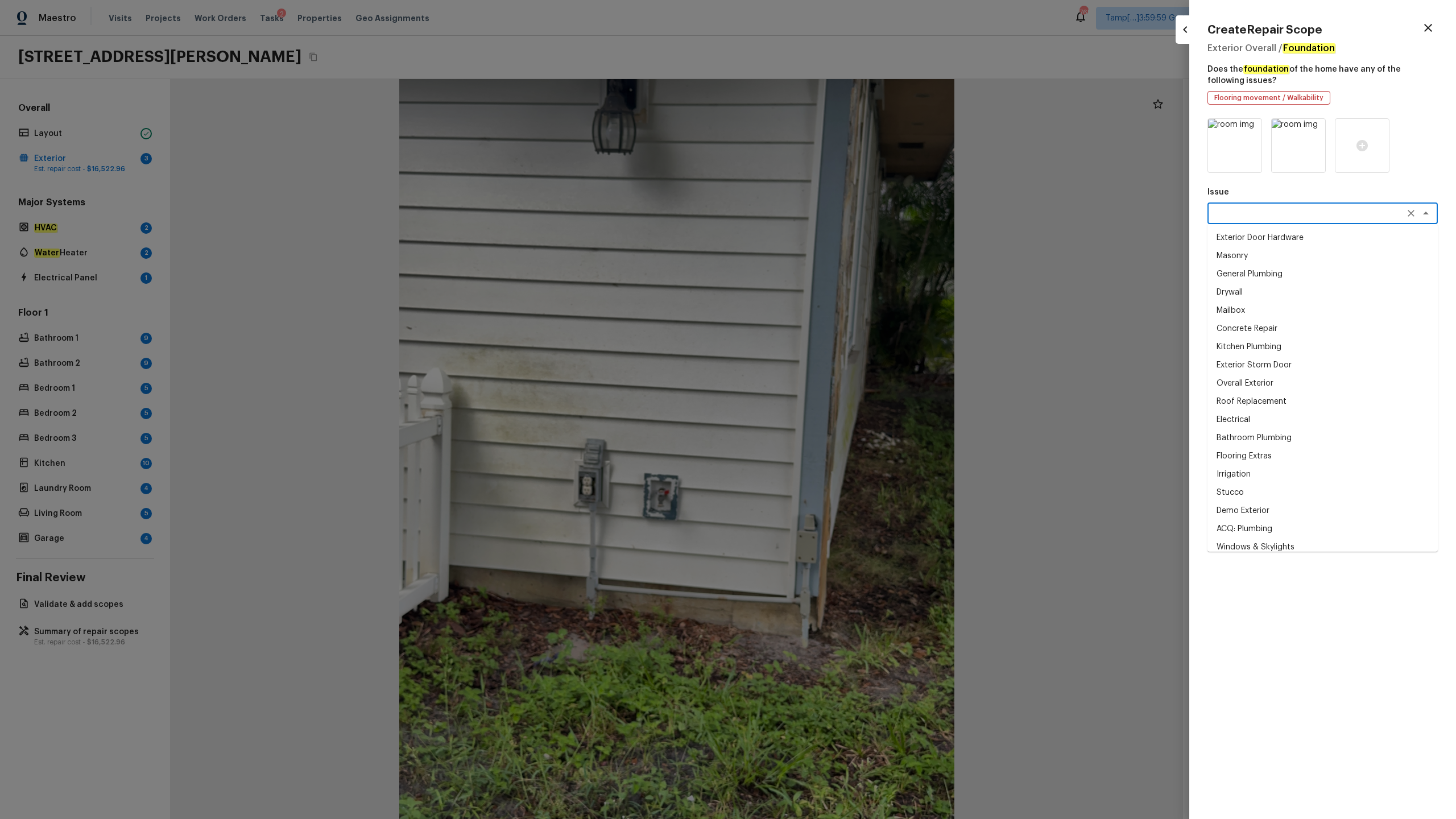
click at [819, 215] on textarea at bounding box center [1307, 213] width 189 height 11
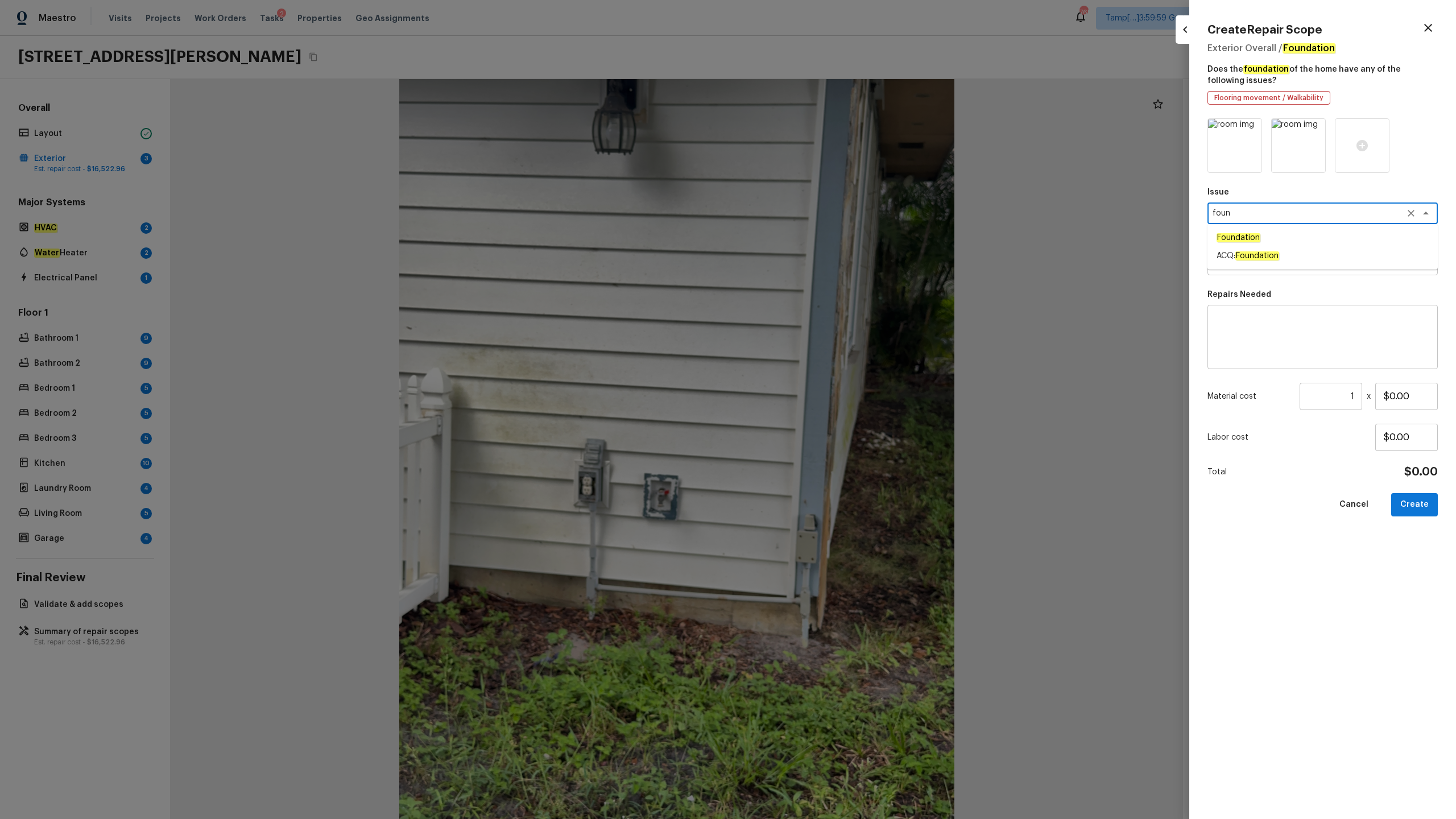
click at [819, 252] on em "Foundation" at bounding box center [1257, 256] width 44 height 9
type textarea "ACQ: Foundation"
click at [819, 263] on textarea at bounding box center [1307, 264] width 189 height 11
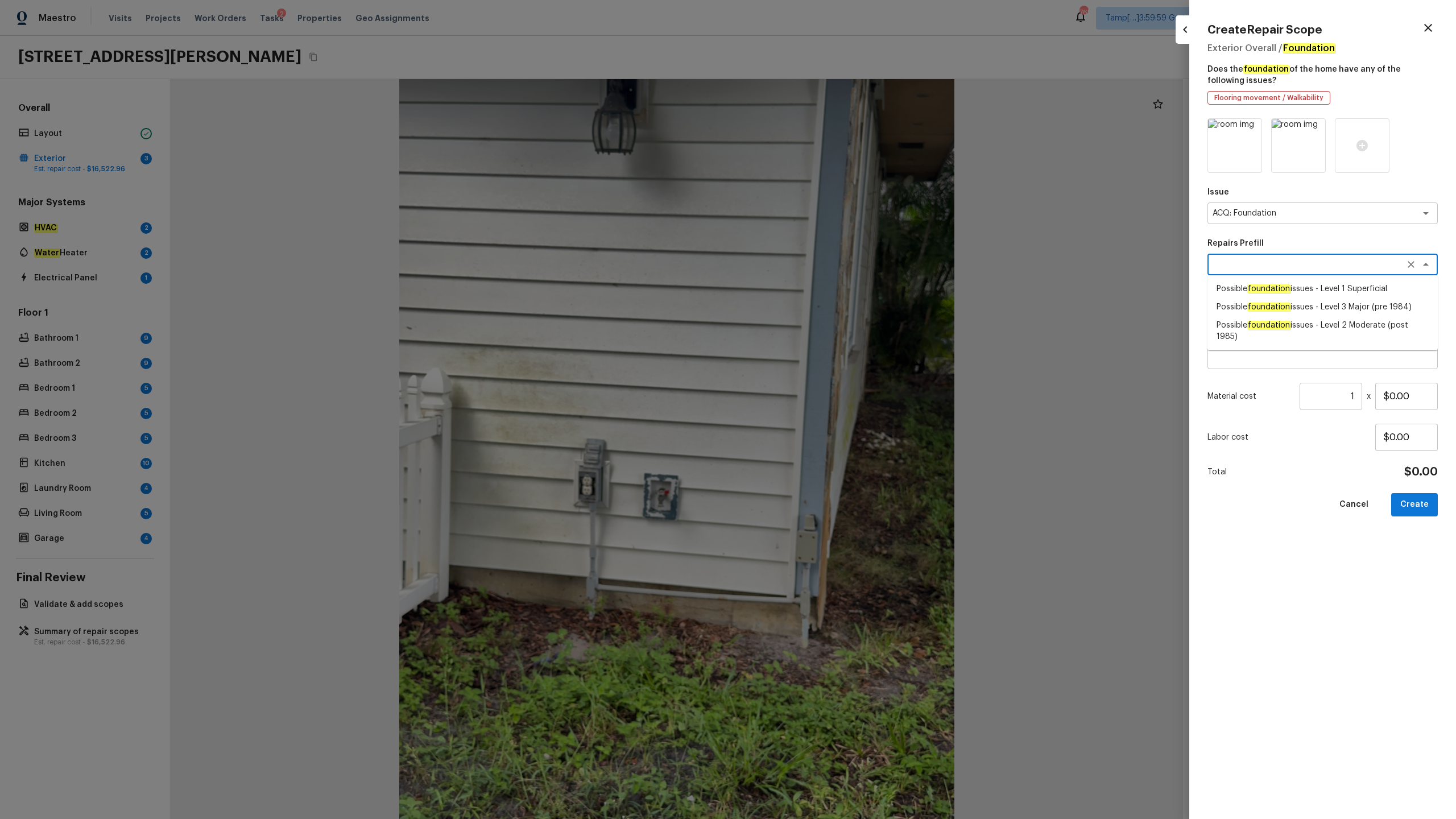
click at [819, 285] on em "foundation" at bounding box center [1269, 288] width 43 height 9
type textarea "Possible foundation issues - Level 1 Superficial"
type textarea "Possible foundation issues - Level 1 - Superficial. Disclaimer: This is NOT a t…"
type input "$999.00"
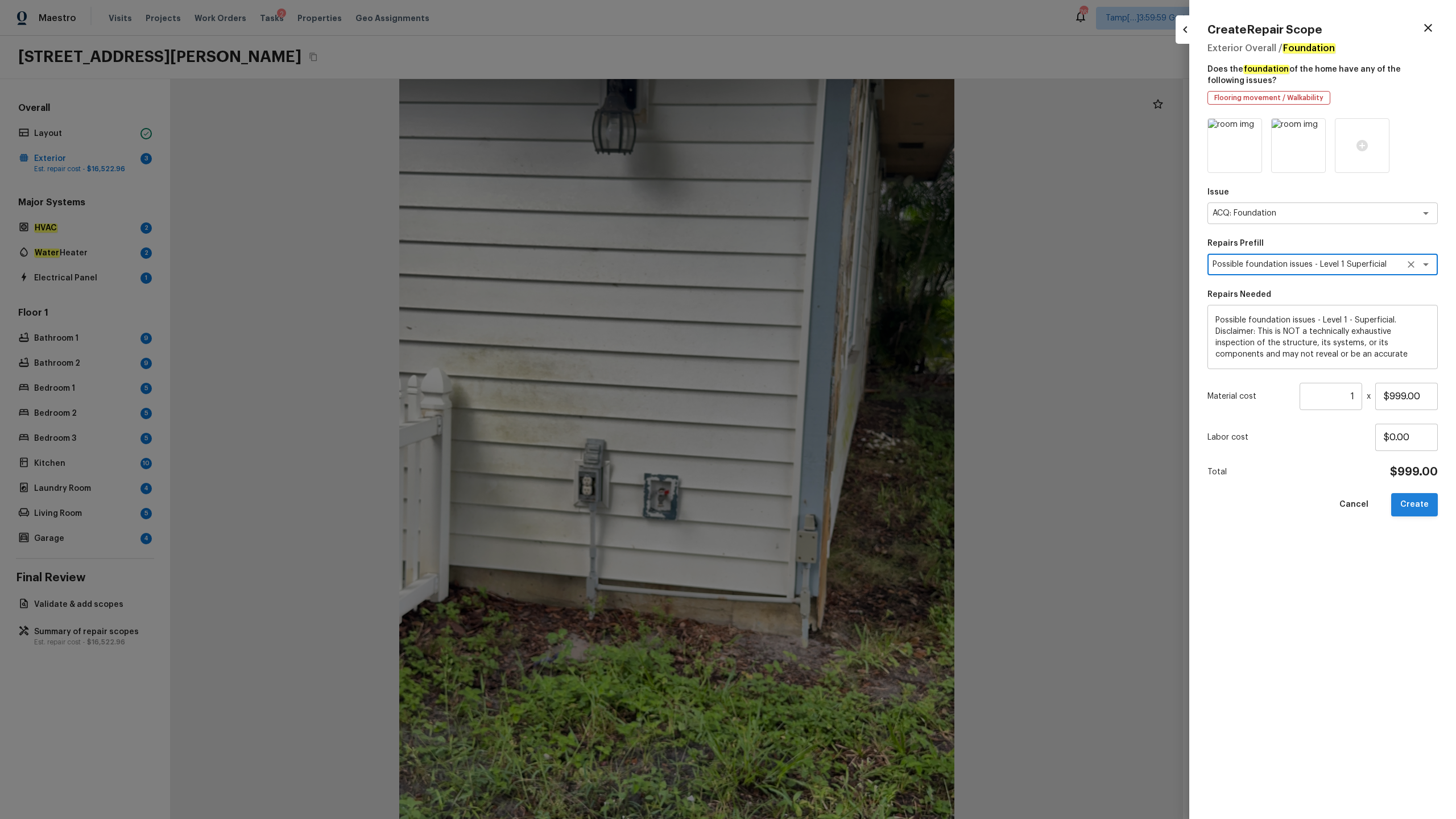
click at [819, 405] on button "Create" at bounding box center [1414, 504] width 47 height 23
type input "$0.00"
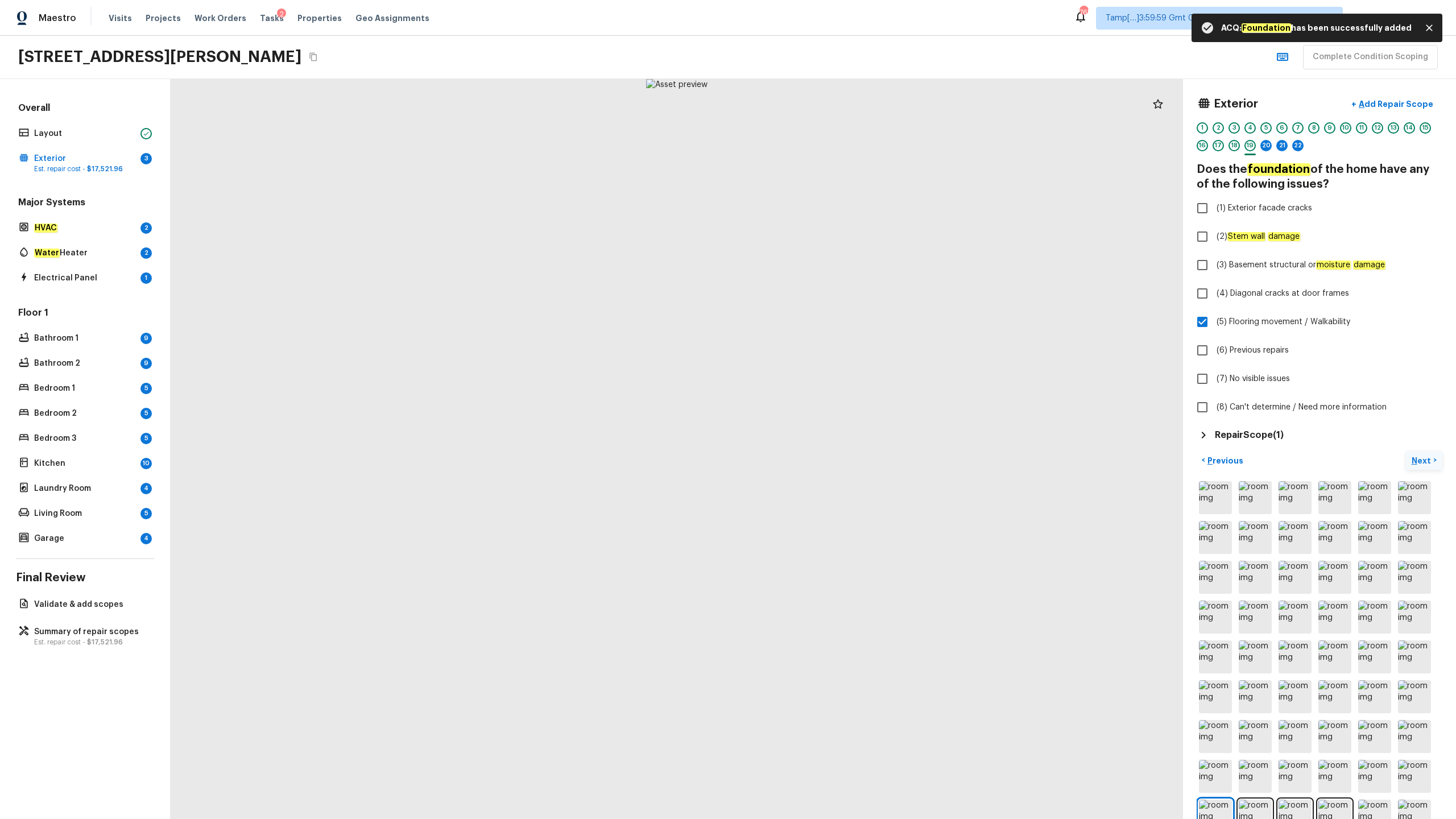
click at [819, 405] on p "Next" at bounding box center [1422, 461] width 22 height 11
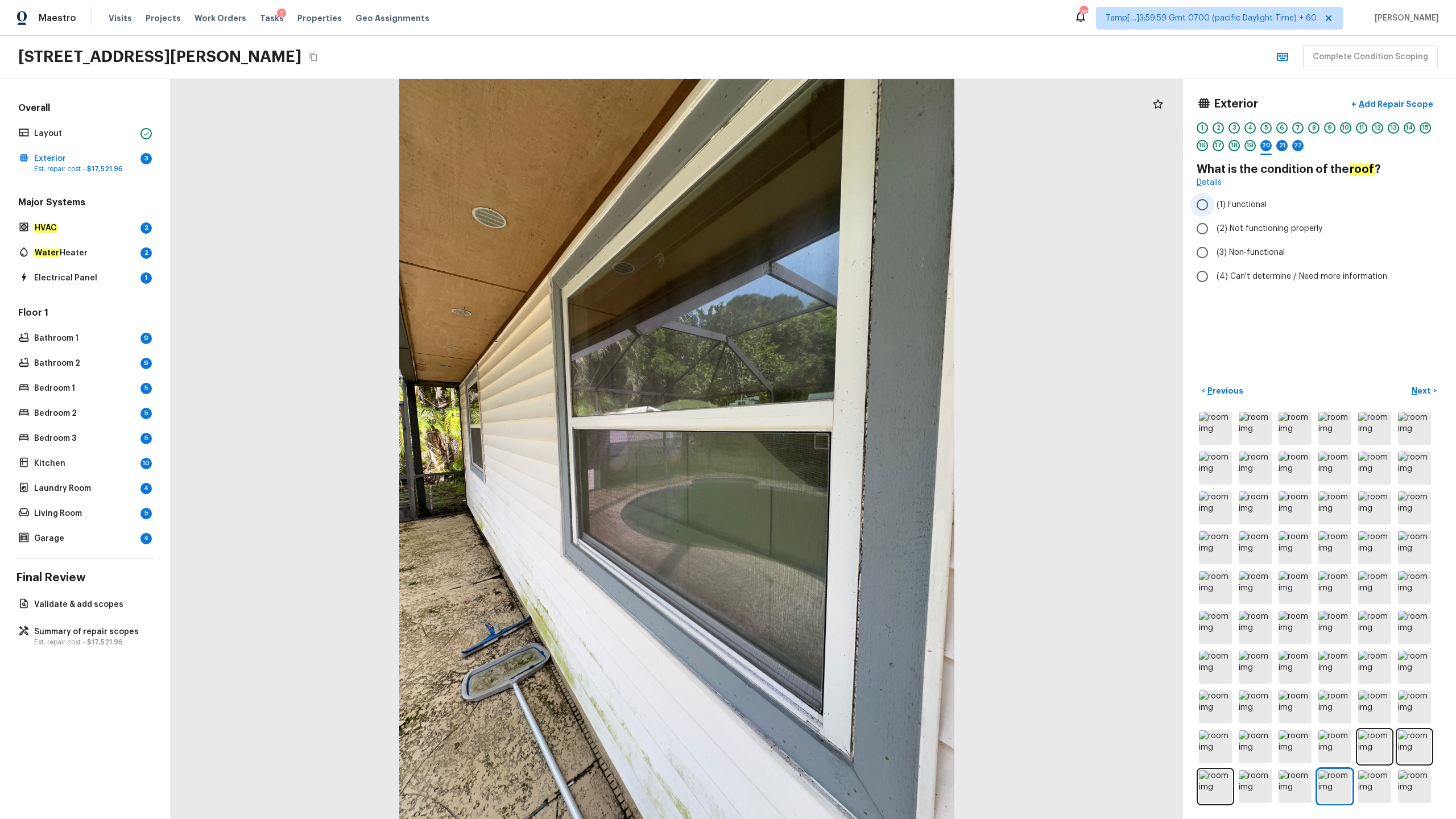
click at [819, 207] on span "(1) Functional" at bounding box center [1242, 205] width 50 height 11
click at [819, 207] on input "(1) Functional" at bounding box center [1203, 205] width 24 height 24
radio input "true"
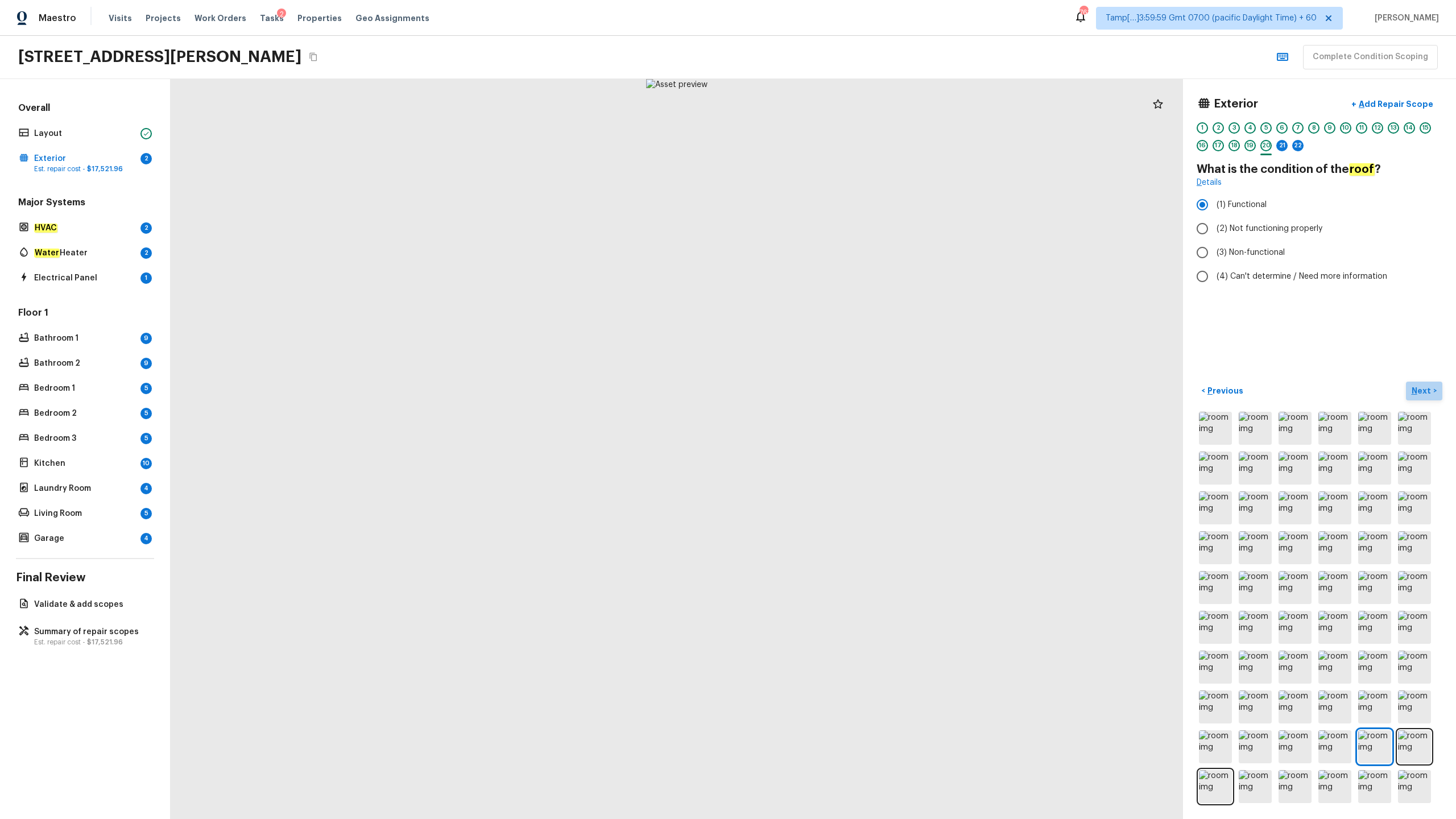
click at [819, 395] on p "Next" at bounding box center [1422, 391] width 22 height 11
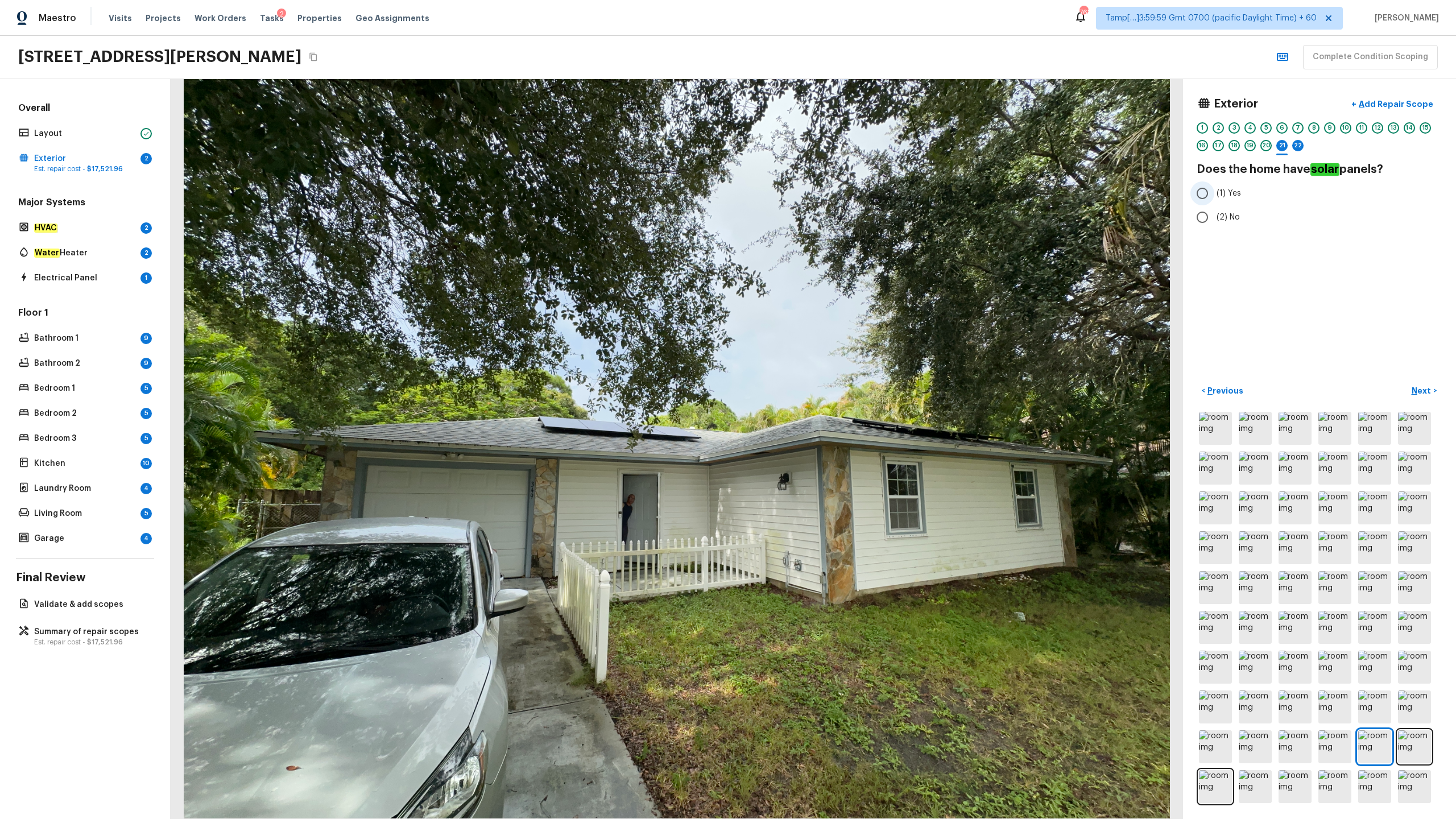
click at [819, 195] on span "(1) Yes" at bounding box center [1229, 194] width 24 height 11
click at [819, 195] on input "(1) Yes" at bounding box center [1203, 194] width 24 height 24
radio input "true"
click at [819, 396] on button "Next >" at bounding box center [1424, 391] width 36 height 19
click at [819, 193] on span "(1) Leased" at bounding box center [1236, 194] width 38 height 11
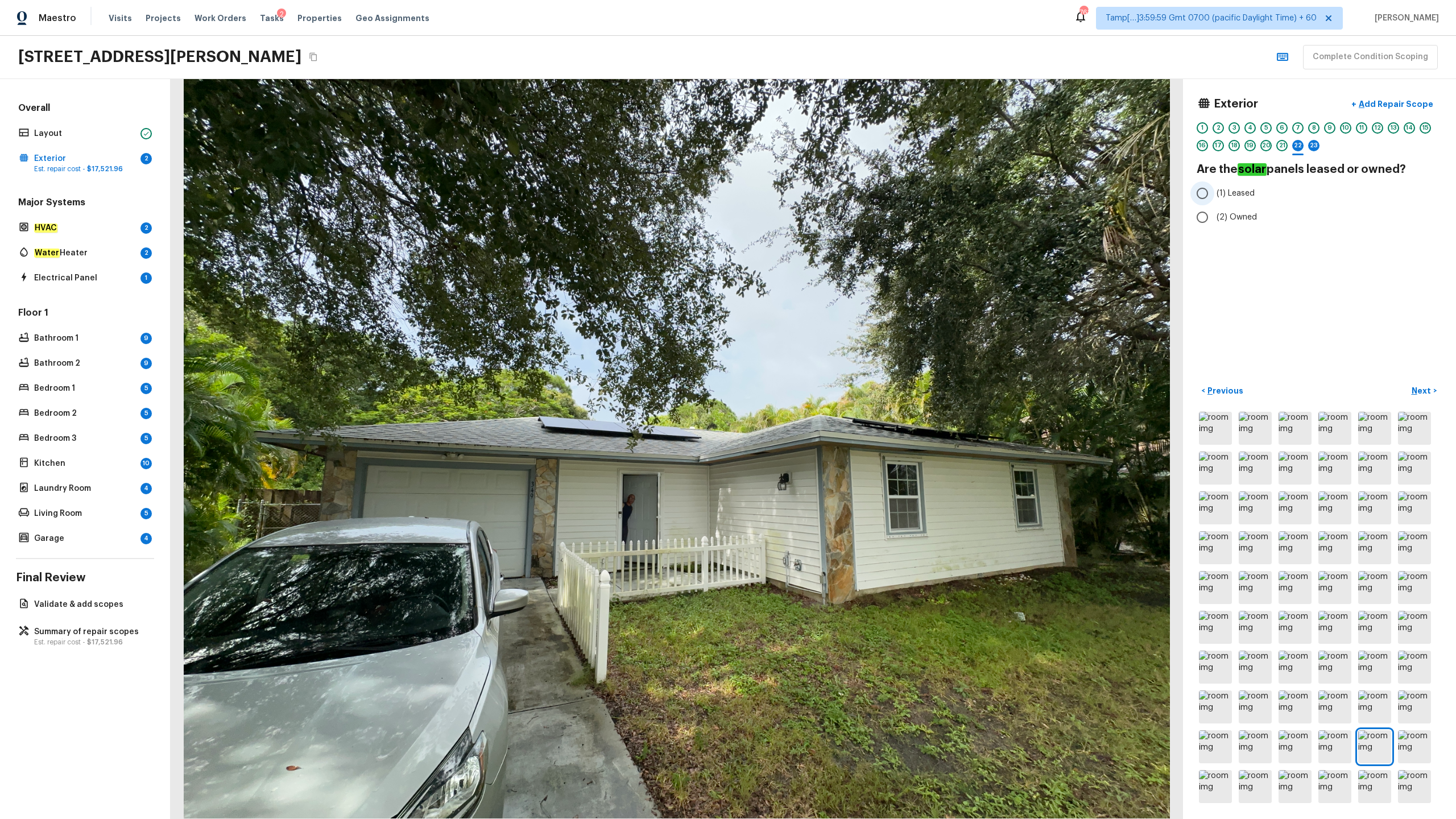
click at [819, 193] on input "(1) Leased" at bounding box center [1203, 194] width 24 height 24
radio input "true"
click at [819, 391] on p "Next" at bounding box center [1422, 391] width 22 height 11
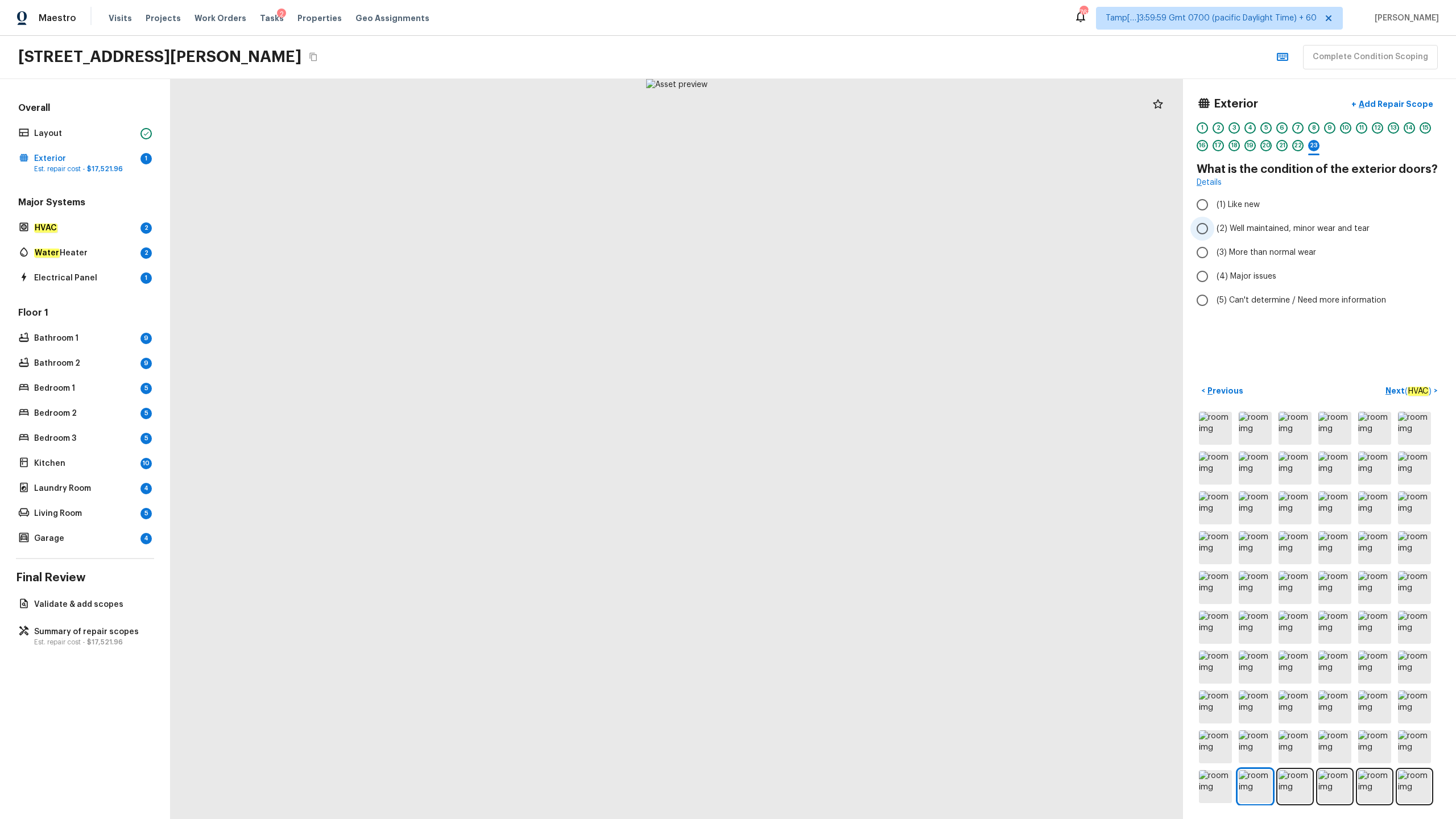
click at [819, 228] on span "(2) Well maintained, minor wear and tear" at bounding box center [1293, 228] width 153 height 11
click at [819, 228] on input "(2) Well maintained, minor wear and tear" at bounding box center [1203, 228] width 24 height 24
radio input "true"
click at [819, 393] on p "Next ( HVAC )" at bounding box center [1409, 391] width 48 height 12
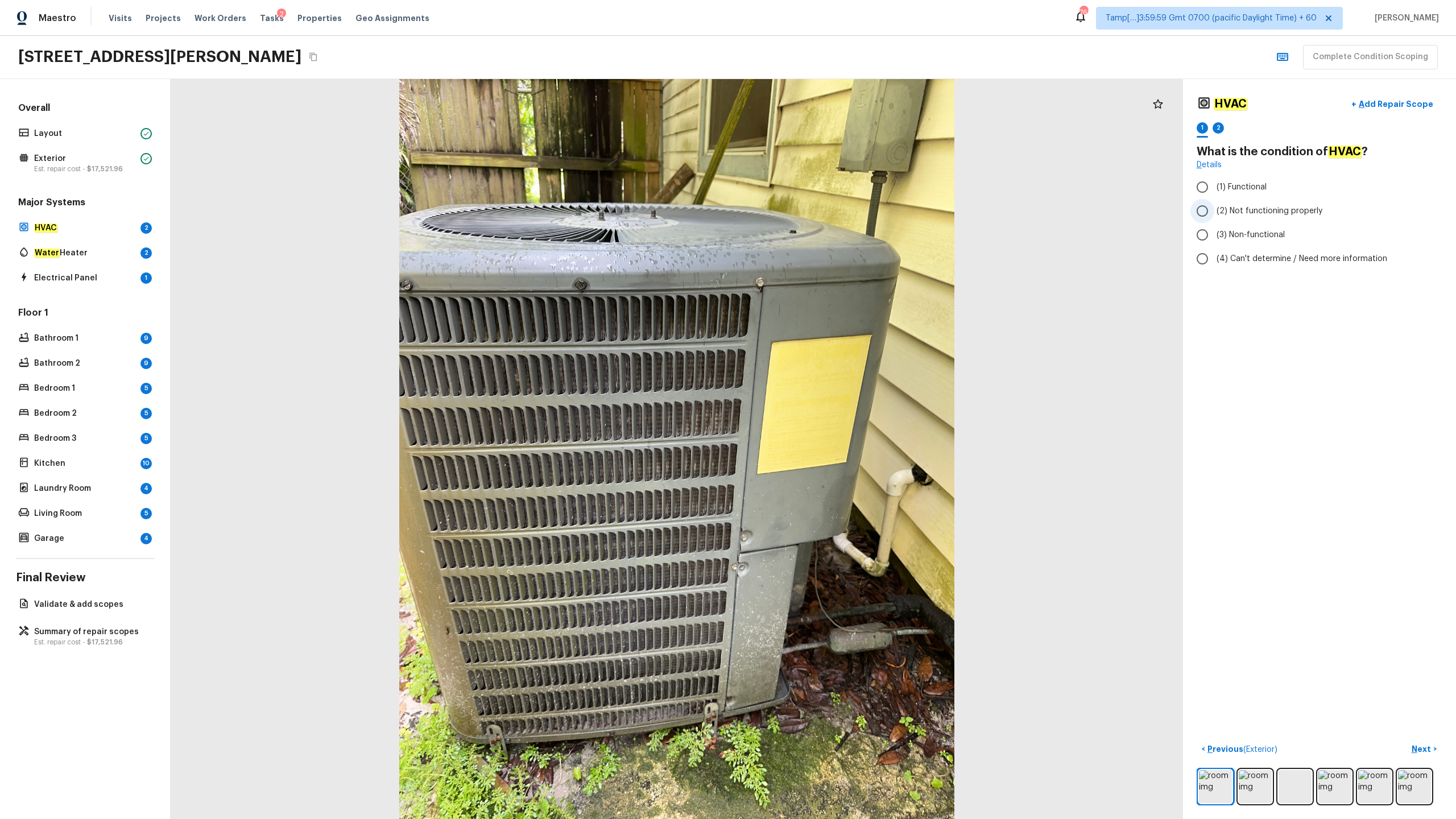
click at [819, 206] on span "(2) Not functioning properly" at bounding box center [1269, 211] width 106 height 11
click at [819, 206] on input "(2) Not functioning properly" at bounding box center [1203, 211] width 24 height 24
radio input "true"
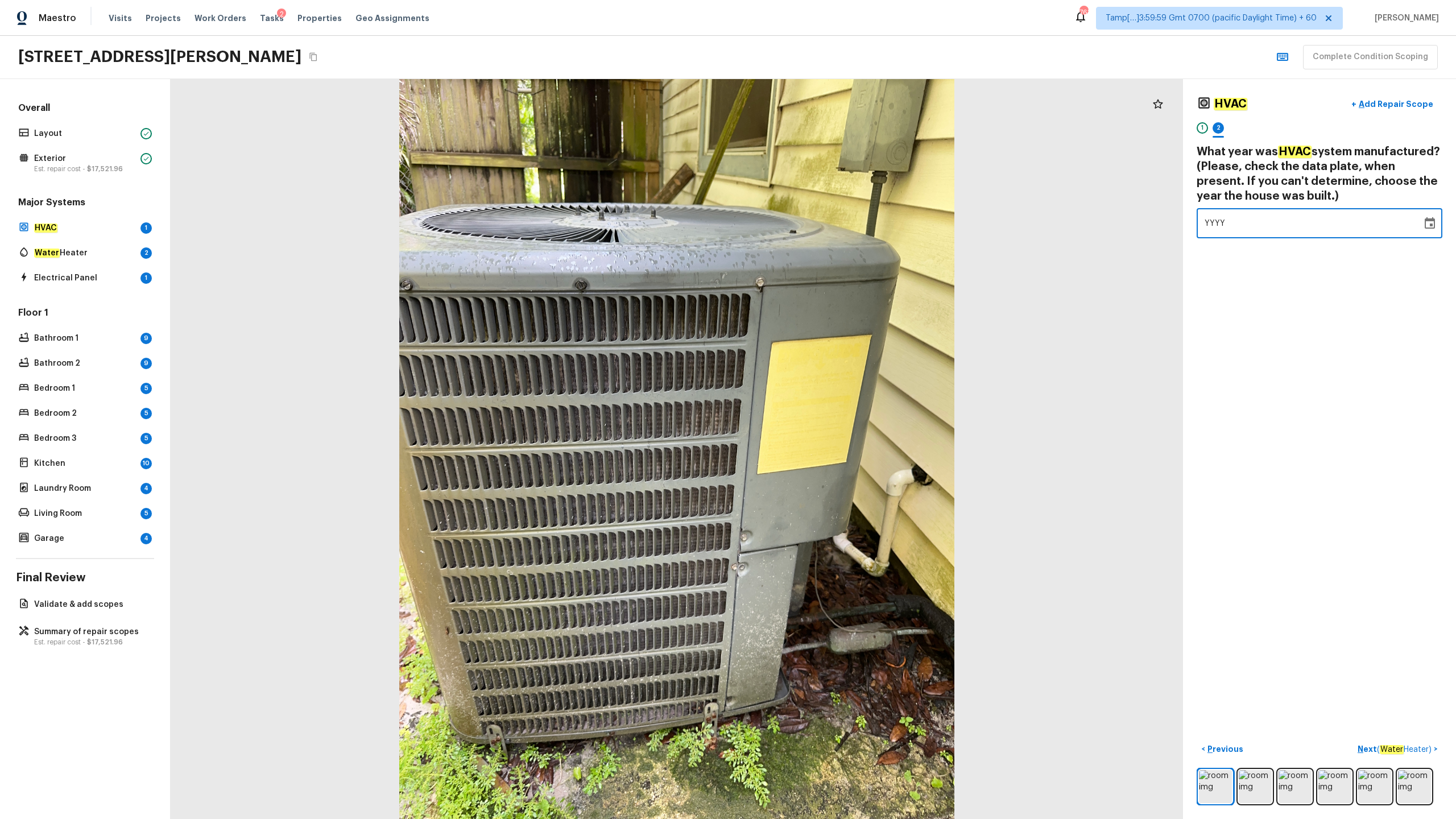
click at [819, 227] on span "YYYY" at bounding box center [1215, 223] width 21 height 11
click at [819, 405] on img at bounding box center [1215, 786] width 33 height 33
click at [819, 405] on img at bounding box center [1255, 786] width 33 height 33
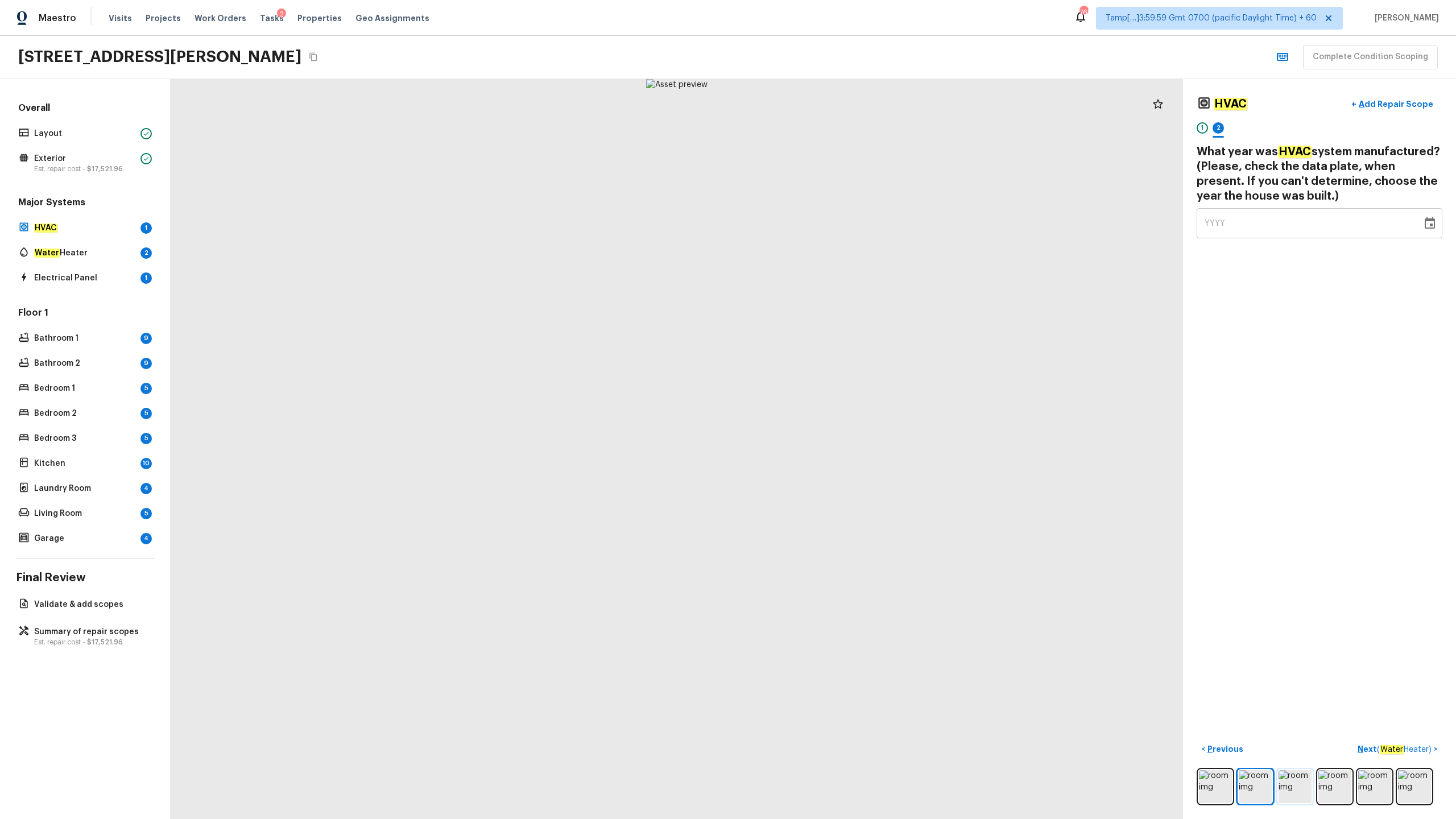
click at [819, 405] on img at bounding box center [1295, 786] width 33 height 33
click at [819, 405] on img at bounding box center [1335, 786] width 33 height 33
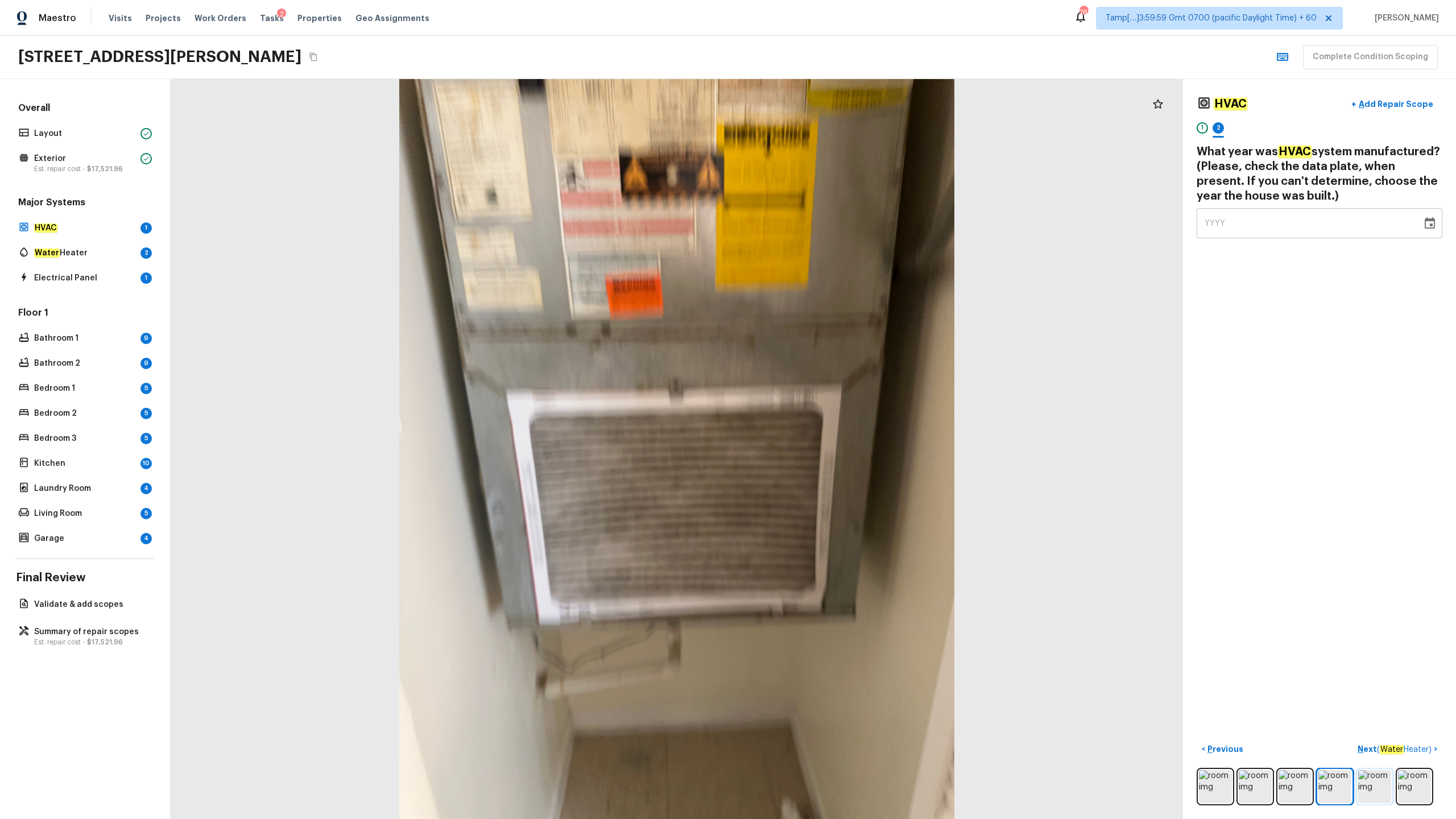
click at [819, 405] on img at bounding box center [1374, 786] width 33 height 33
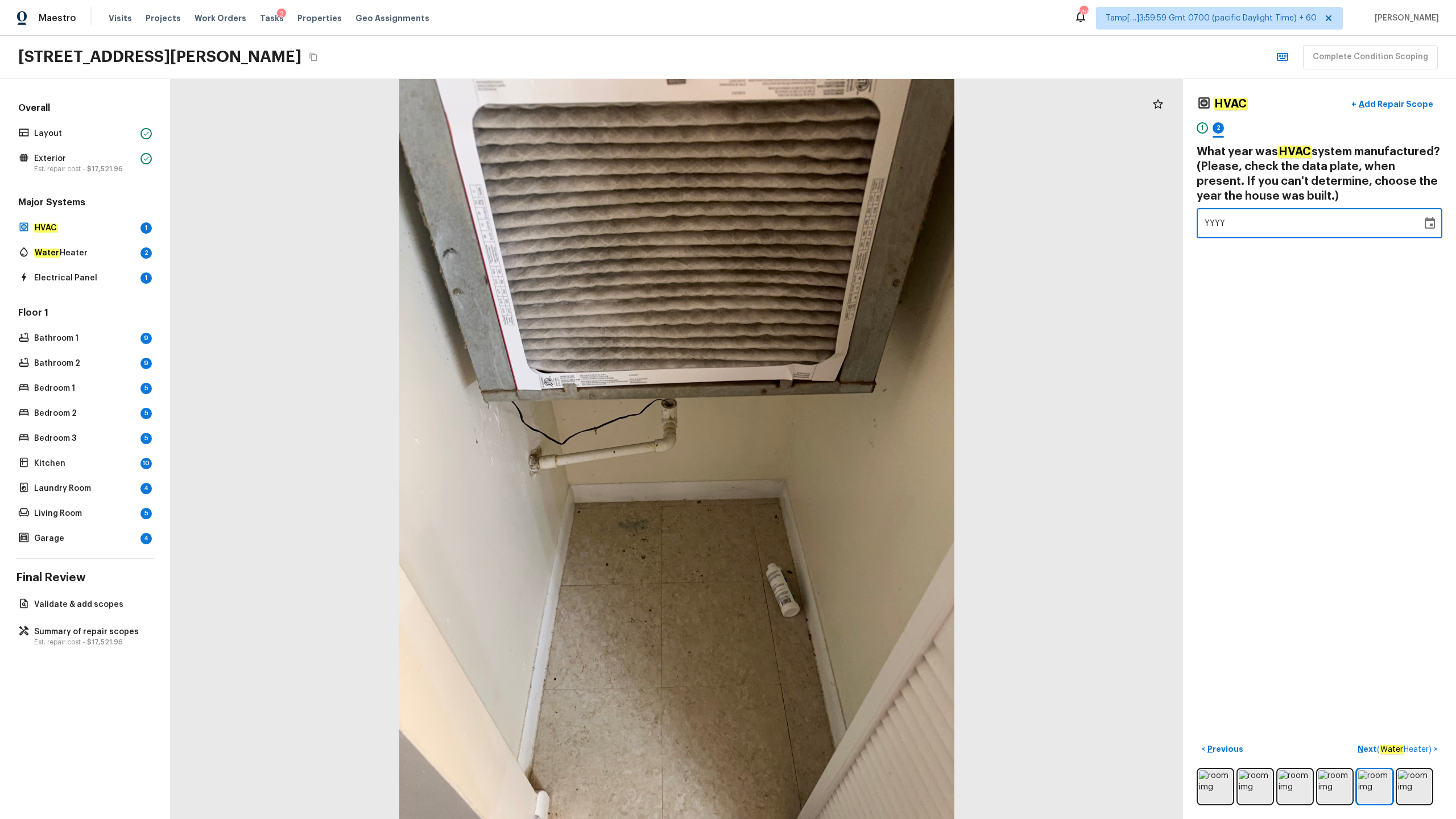
click at [819, 225] on span "YYYY" at bounding box center [1215, 223] width 21 height 8
click at [819, 405] on div at bounding box center [1320, 787] width 246 height 37
click at [819, 405] on img at bounding box center [1255, 786] width 33 height 33
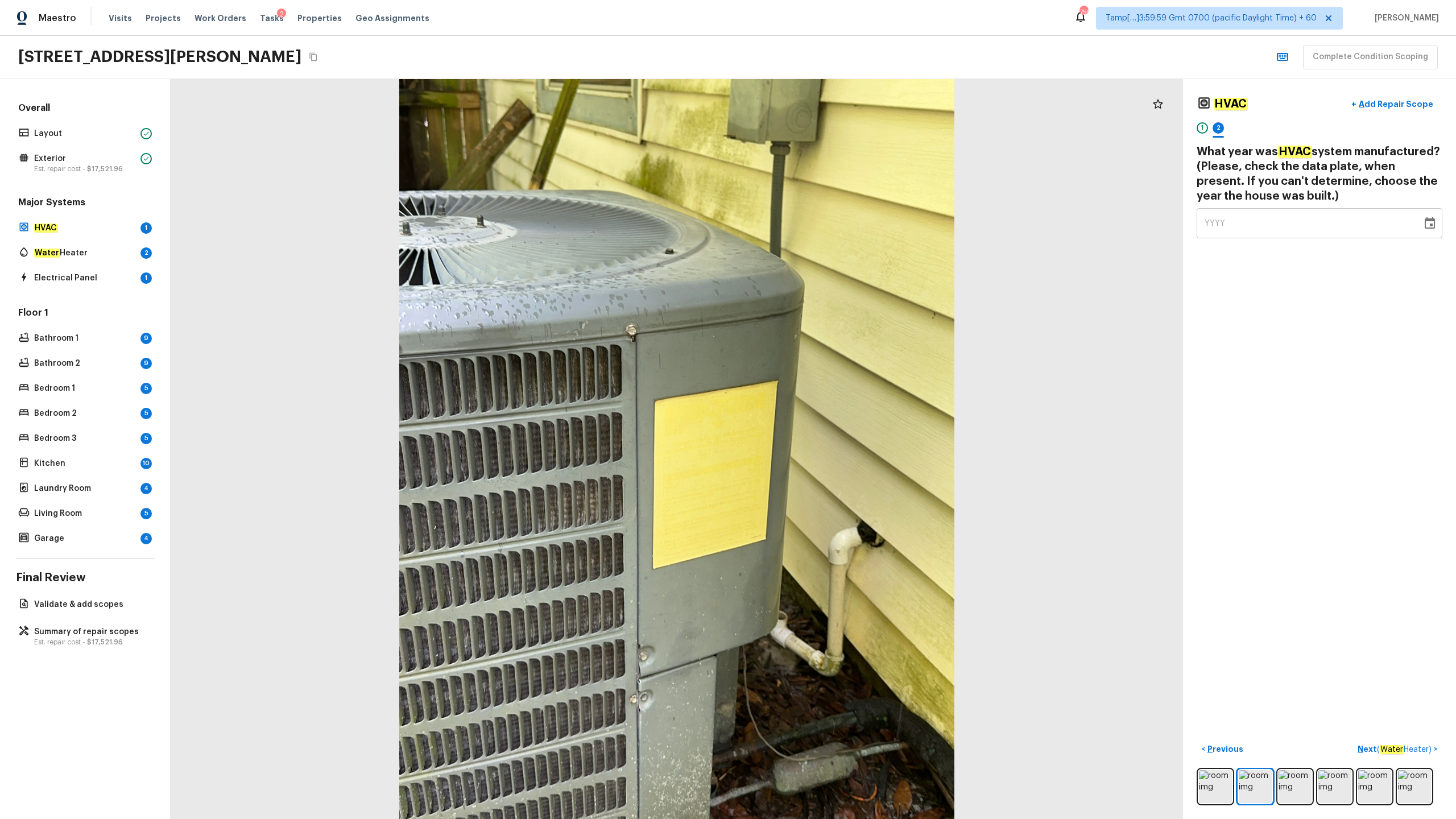
click at [819, 220] on span "YYYY" at bounding box center [1215, 223] width 21 height 8
type input "2009"
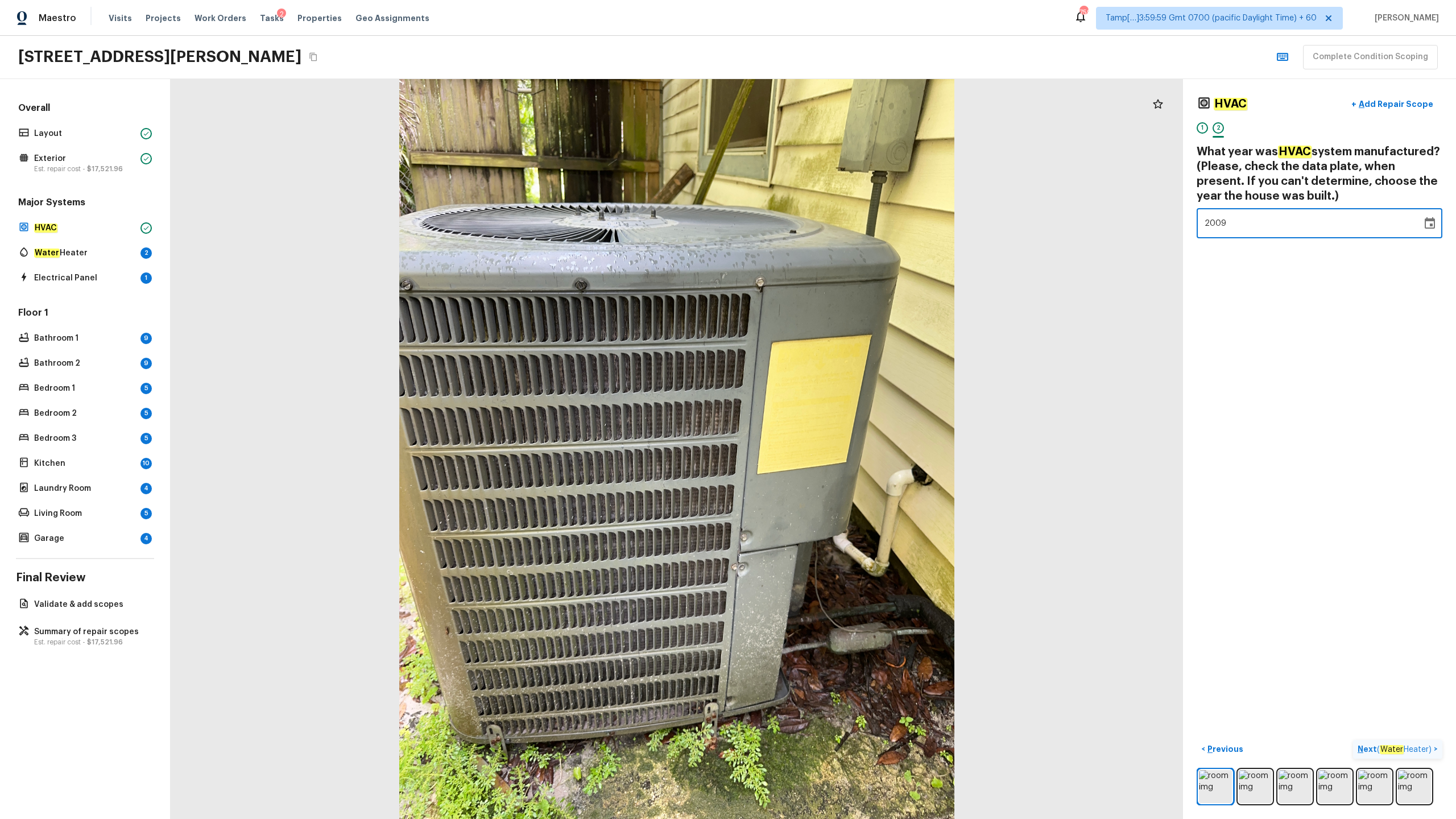
click at [819, 405] on p "Next ( Water Heater )" at bounding box center [1395, 749] width 76 height 12
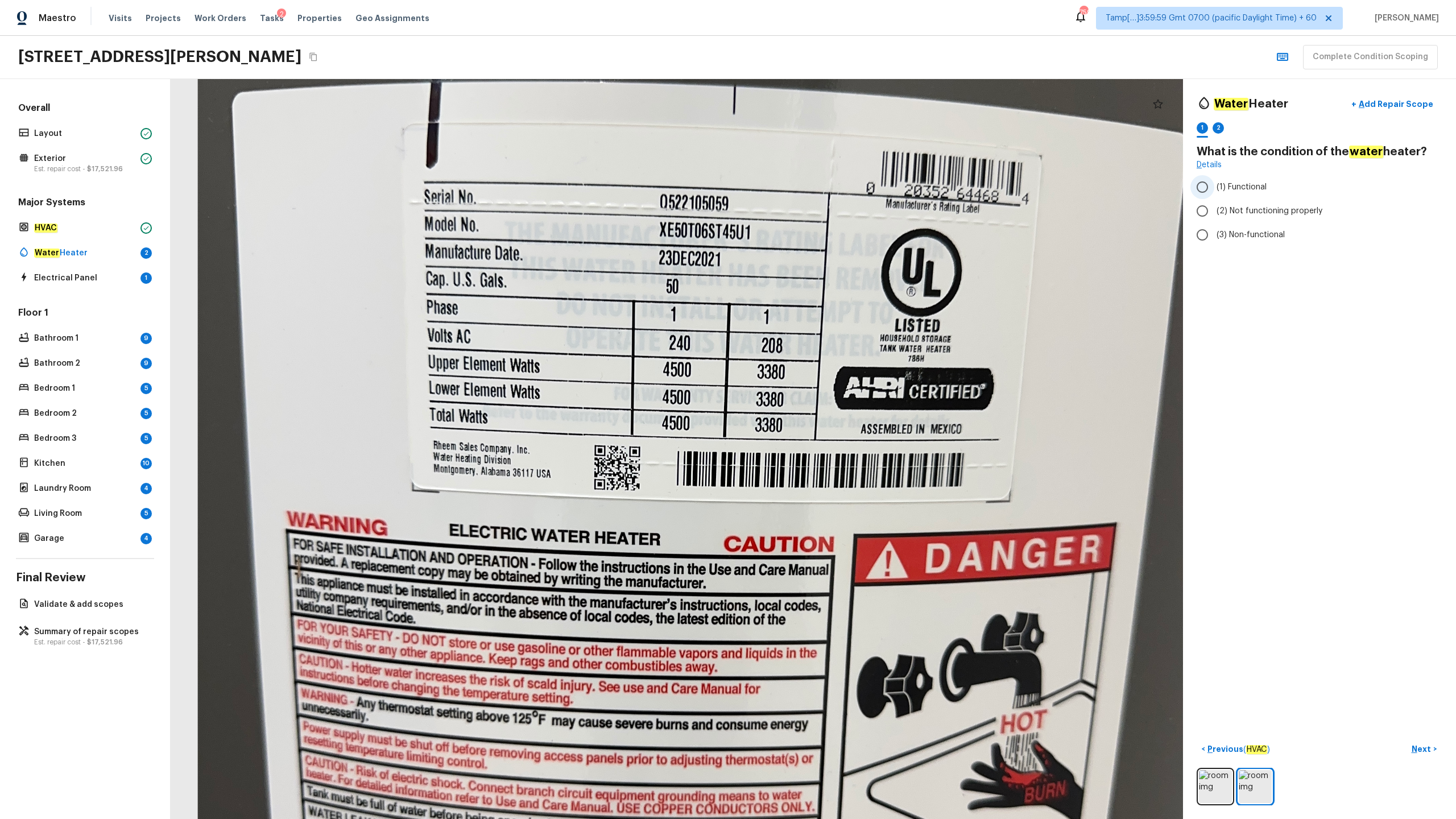
click at [819, 187] on span "(1) Functional" at bounding box center [1242, 187] width 50 height 11
click at [819, 187] on input "(1) Functional" at bounding box center [1203, 187] width 24 height 24
radio input "true"
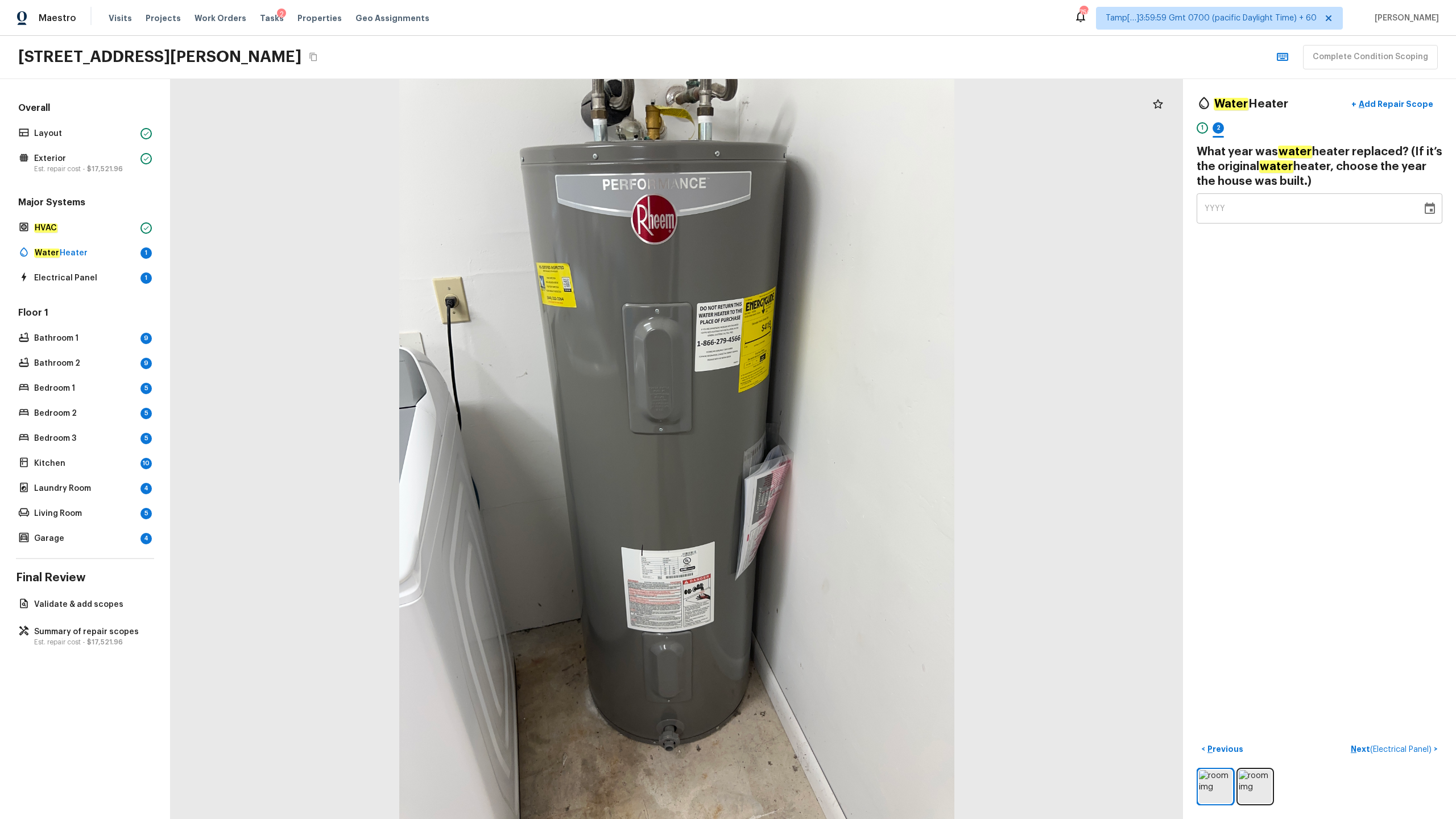
click at [819, 209] on span "YYYY" at bounding box center [1215, 208] width 21 height 8
type input "2021"
click at [819, 405] on p "Next ( Electrical Panel )" at bounding box center [1392, 749] width 83 height 12
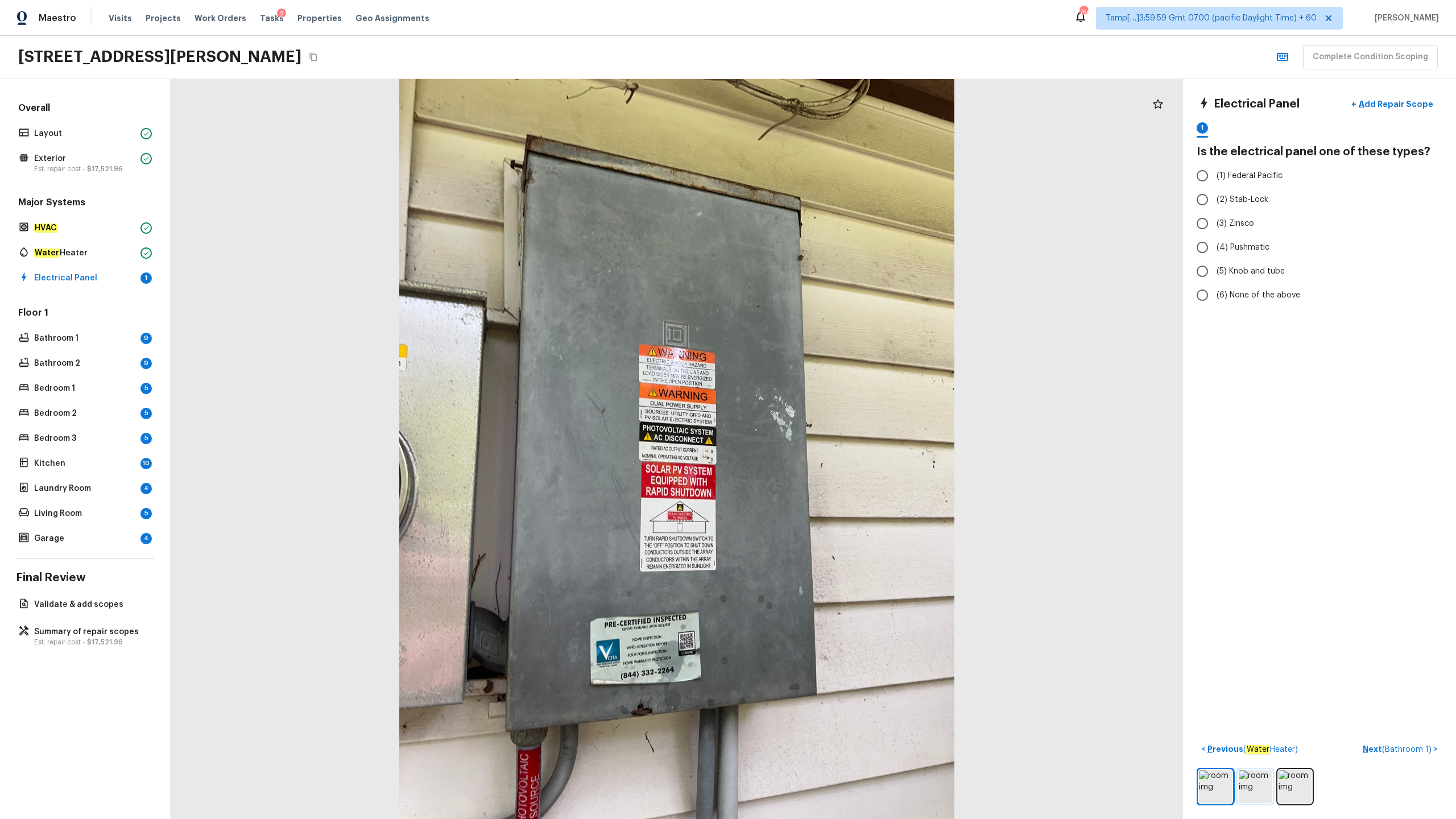
click at [819, 405] on img at bounding box center [1255, 786] width 33 height 33
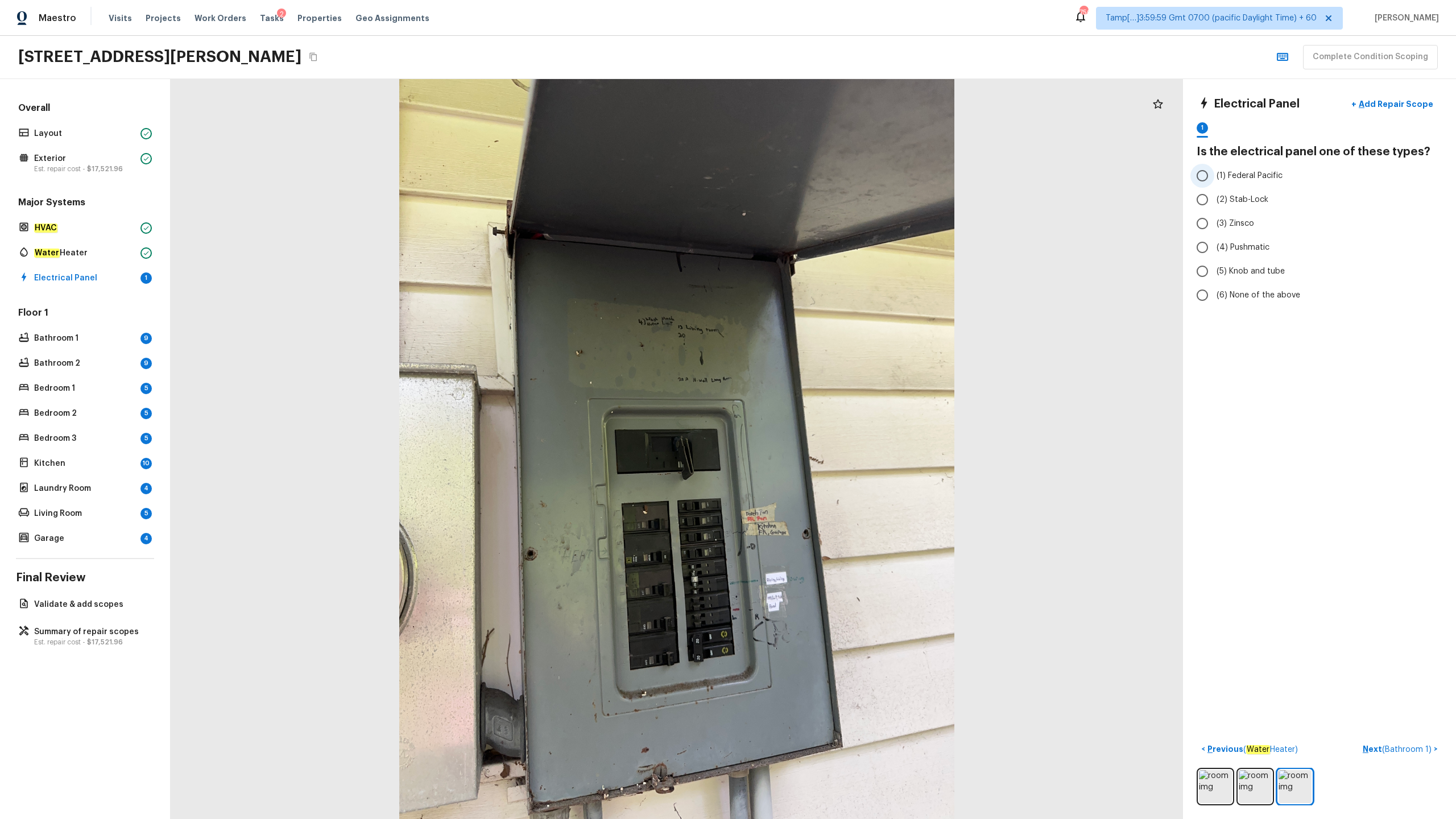
click at [819, 175] on span "(1) Federal Pacific" at bounding box center [1250, 175] width 66 height 11
click at [819, 175] on input "(1) Federal Pacific" at bounding box center [1203, 175] width 24 height 24
radio input "true"
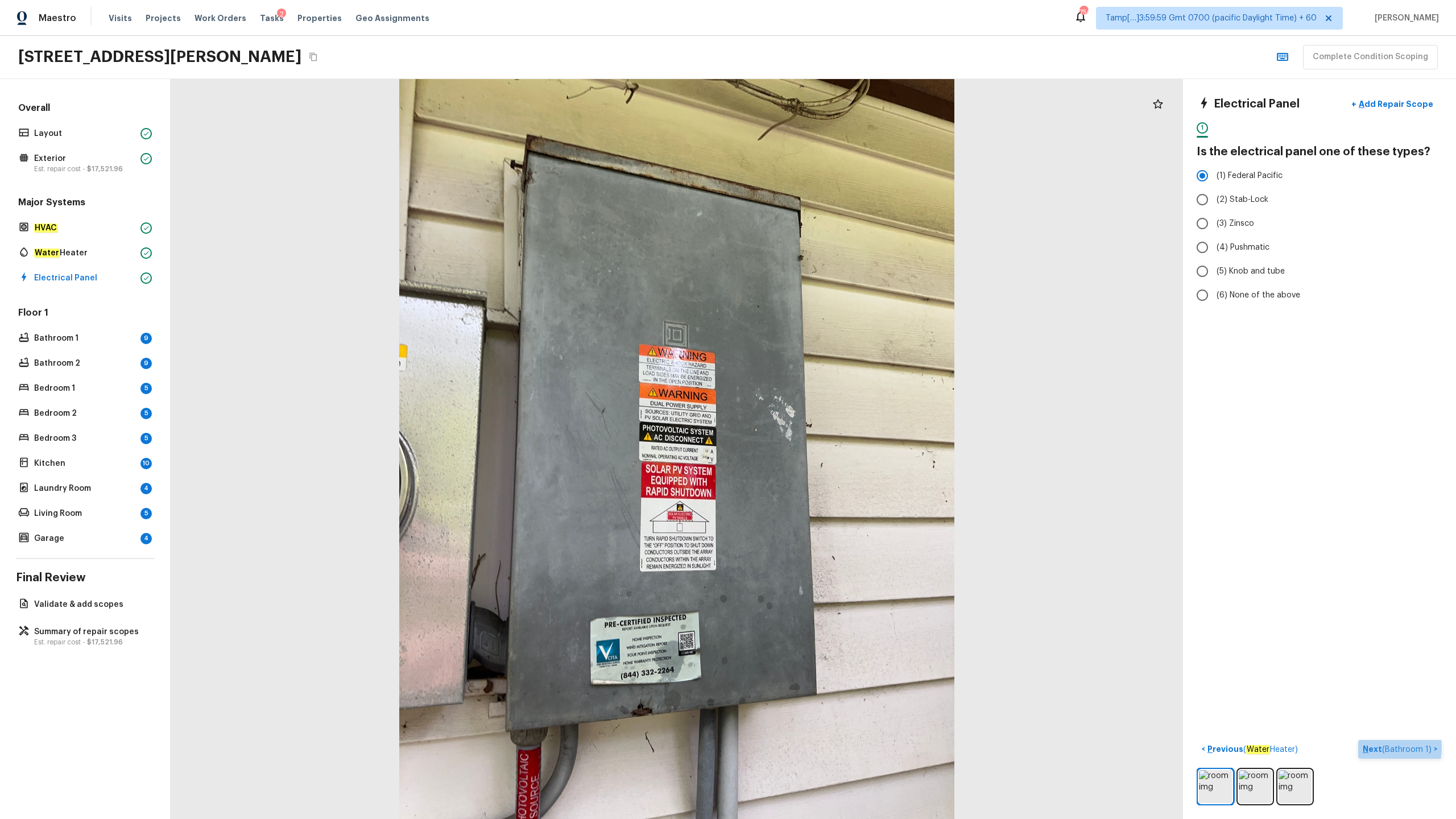
click at [819, 405] on p "Next ( Bathroom 1 )" at bounding box center [1399, 749] width 71 height 12
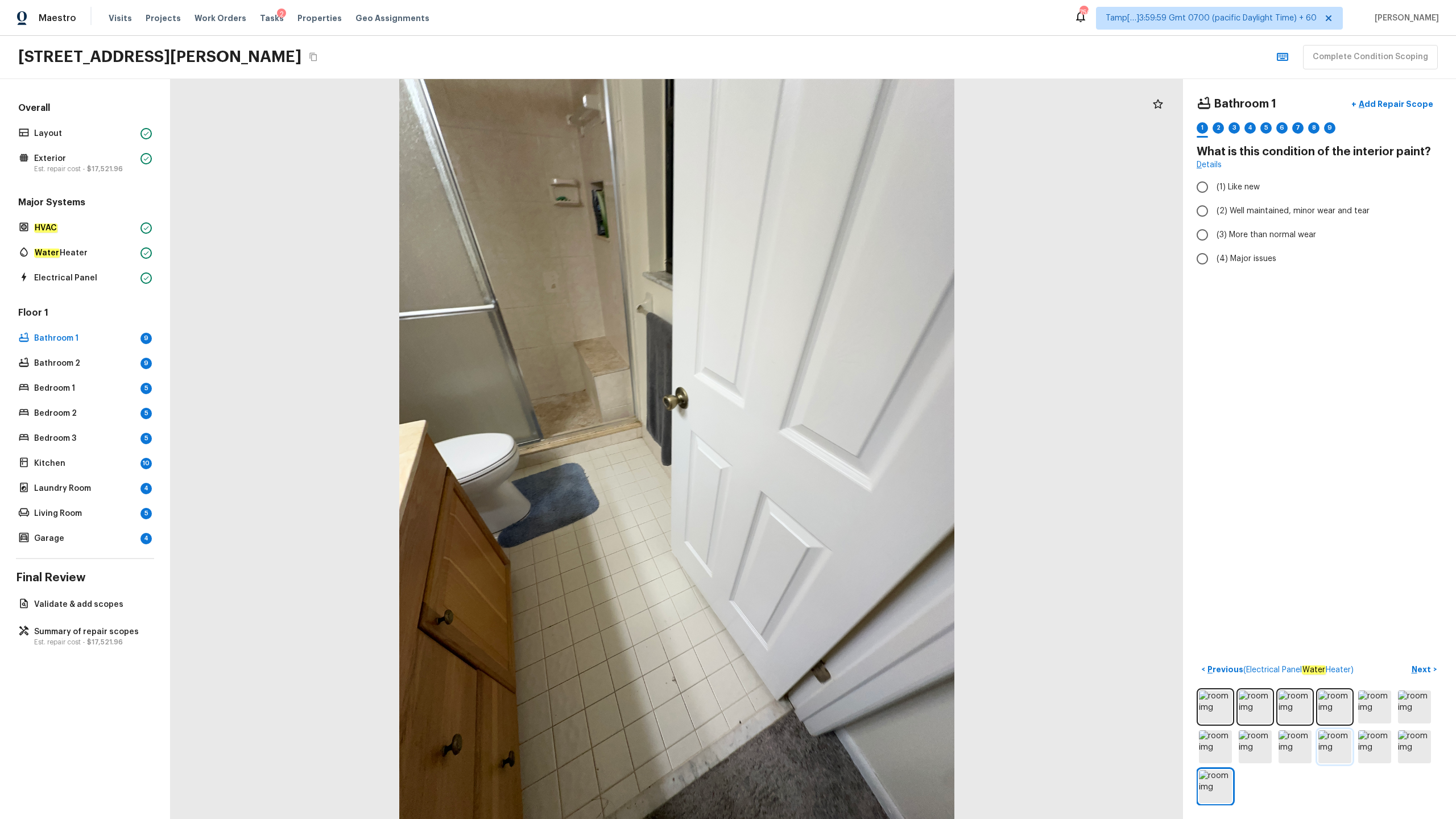
click at [819, 405] on img at bounding box center [1335, 747] width 33 height 33
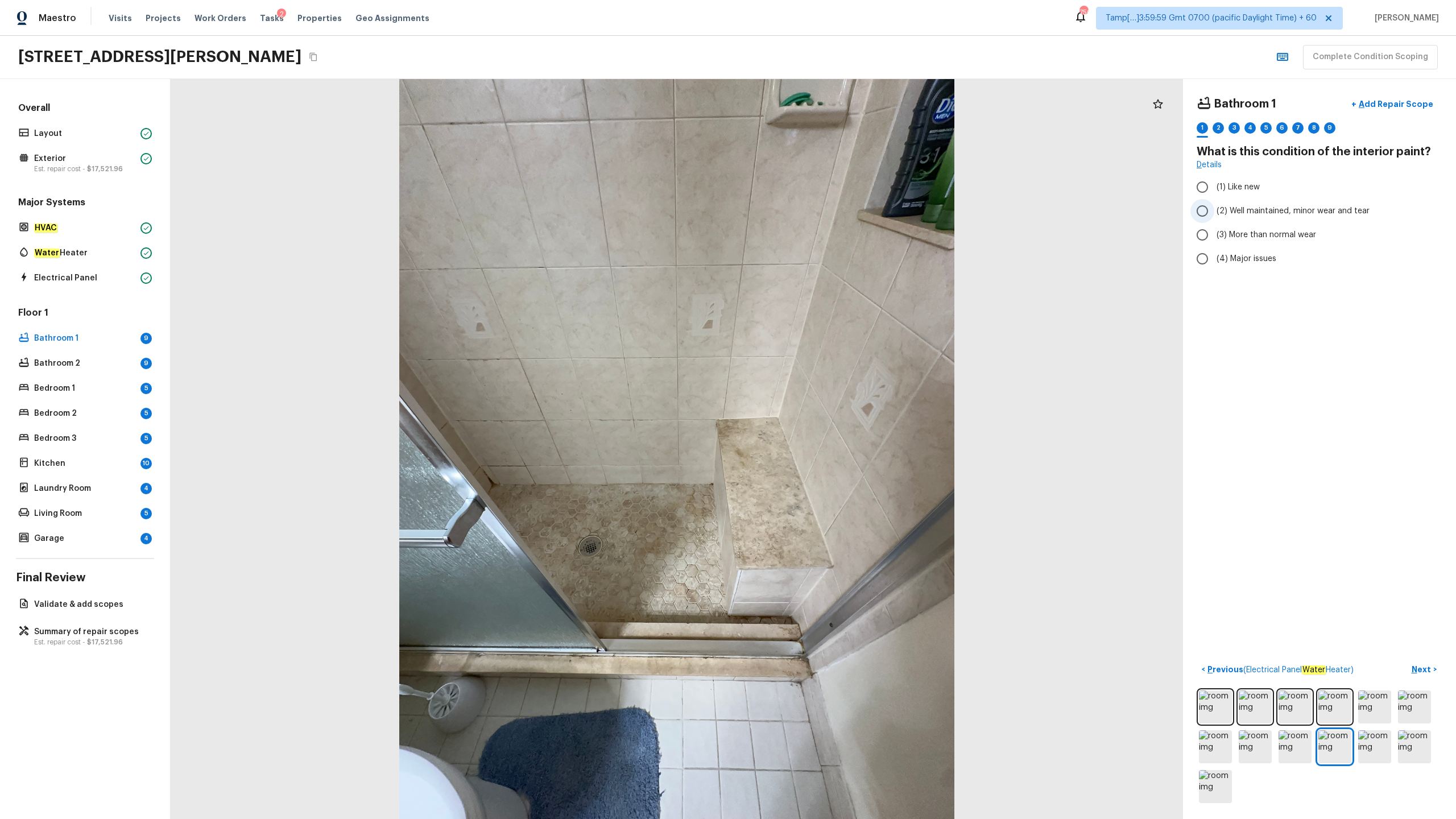
click at [819, 212] on span "(2) Well maintained, minor wear and tear" at bounding box center [1293, 211] width 153 height 11
click at [819, 212] on input "(2) Well maintained, minor wear and tear" at bounding box center [1203, 211] width 24 height 24
radio input "true"
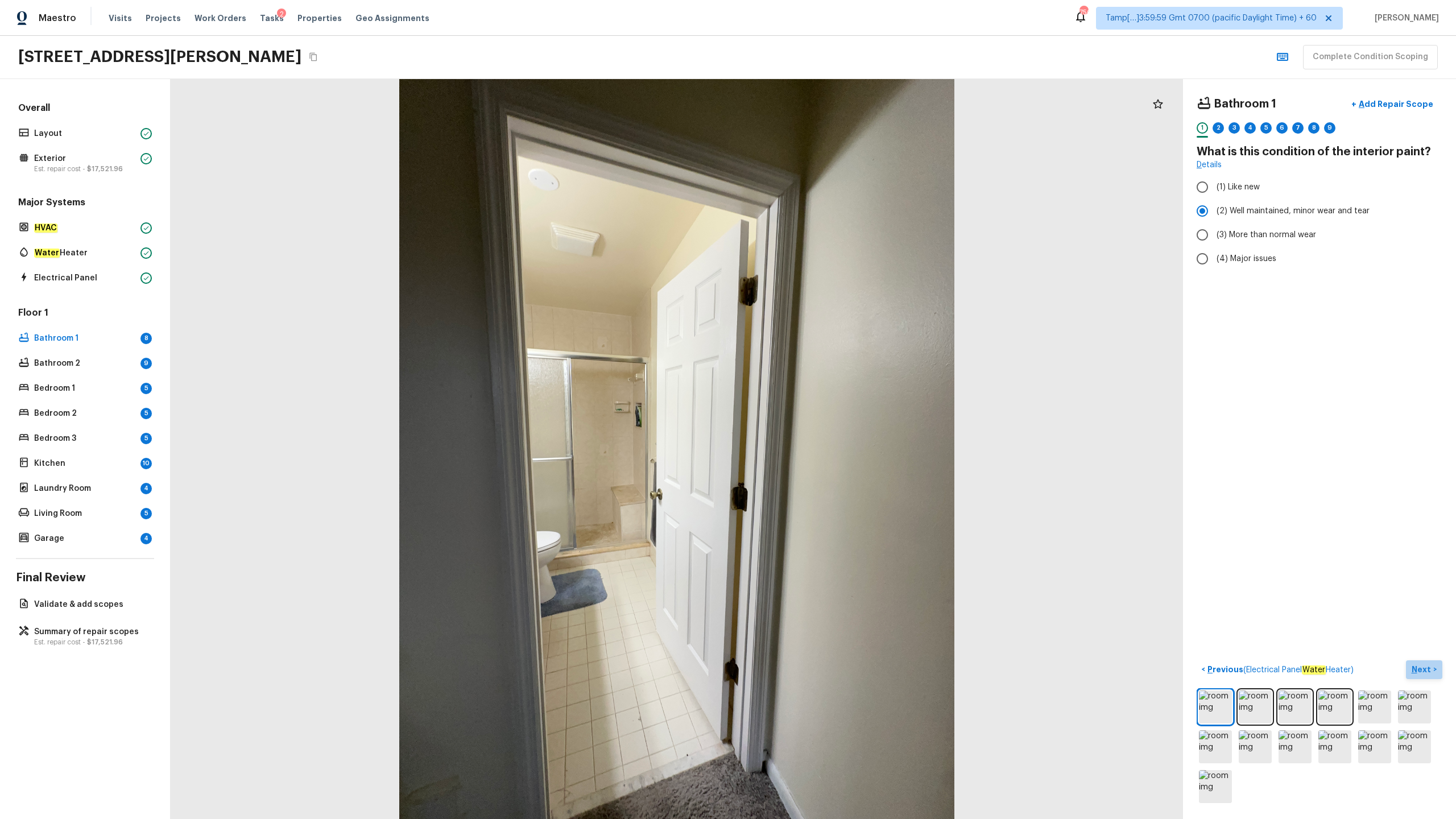
click at [819, 405] on p "Next" at bounding box center [1422, 669] width 22 height 11
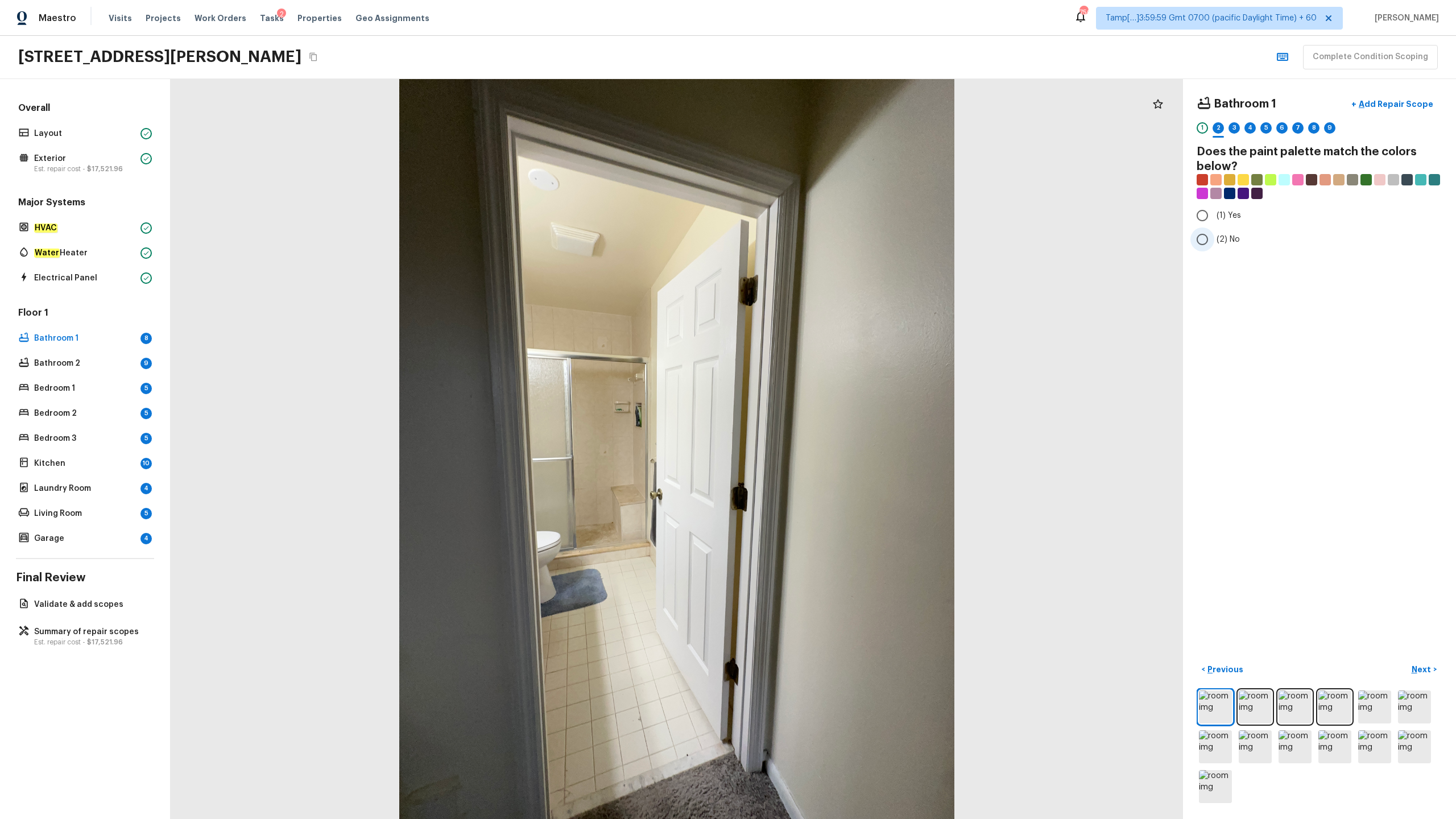
click at [819, 244] on span "(2) No" at bounding box center [1228, 239] width 23 height 11
click at [819, 244] on input "(2) No" at bounding box center [1203, 239] width 24 height 24
radio input "true"
click at [819, 405] on p "Next" at bounding box center [1422, 669] width 22 height 11
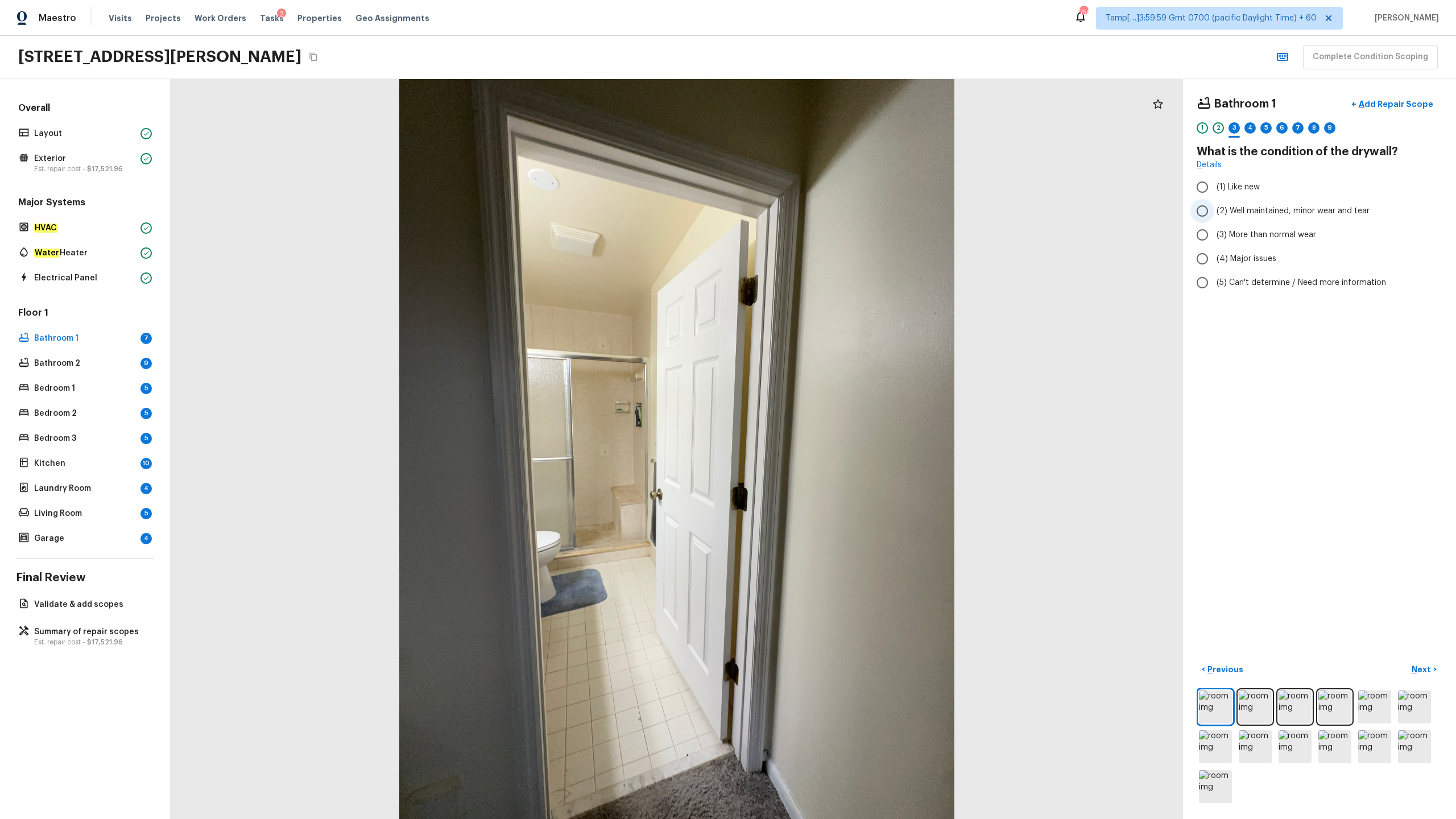
click at [819, 209] on span "(2) Well maintained, minor wear and tear" at bounding box center [1293, 211] width 153 height 11
click at [819, 209] on input "(2) Well maintained, minor wear and tear" at bounding box center [1203, 211] width 24 height 24
radio input "true"
click at [819, 405] on p "Next" at bounding box center [1422, 669] width 22 height 11
click at [819, 241] on span "(3) Tile" at bounding box center [1229, 244] width 26 height 11
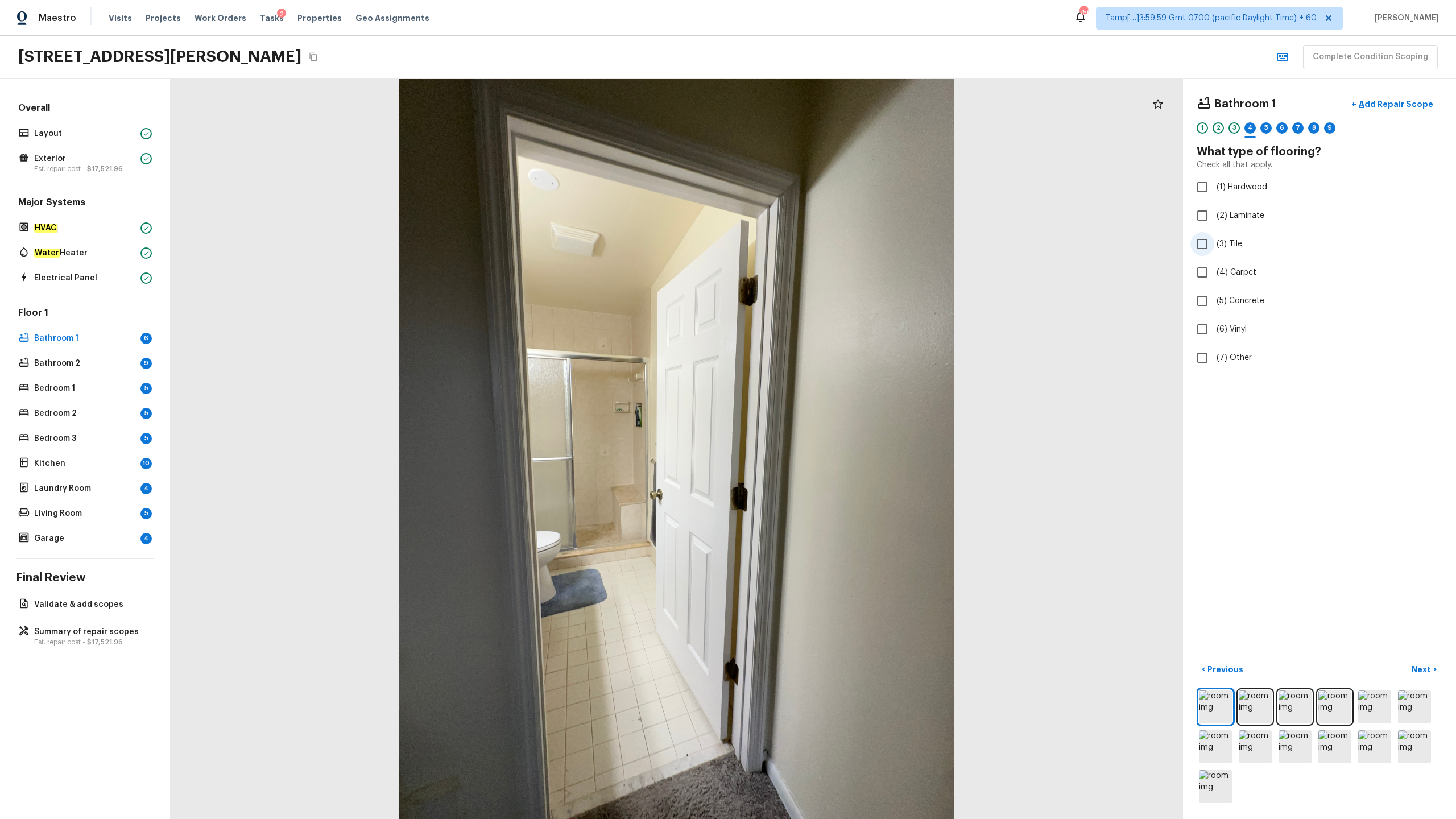
click at [819, 241] on input "(3) Tile" at bounding box center [1203, 244] width 24 height 24
checkbox input "true"
click at [819, 405] on p "Next" at bounding box center [1422, 669] width 22 height 11
click at [819, 218] on label "(2) Well maintained, minor wear and tear" at bounding box center [1312, 211] width 243 height 24
click at [819, 218] on input "(2) Well maintained, minor wear and tear" at bounding box center [1203, 211] width 24 height 24
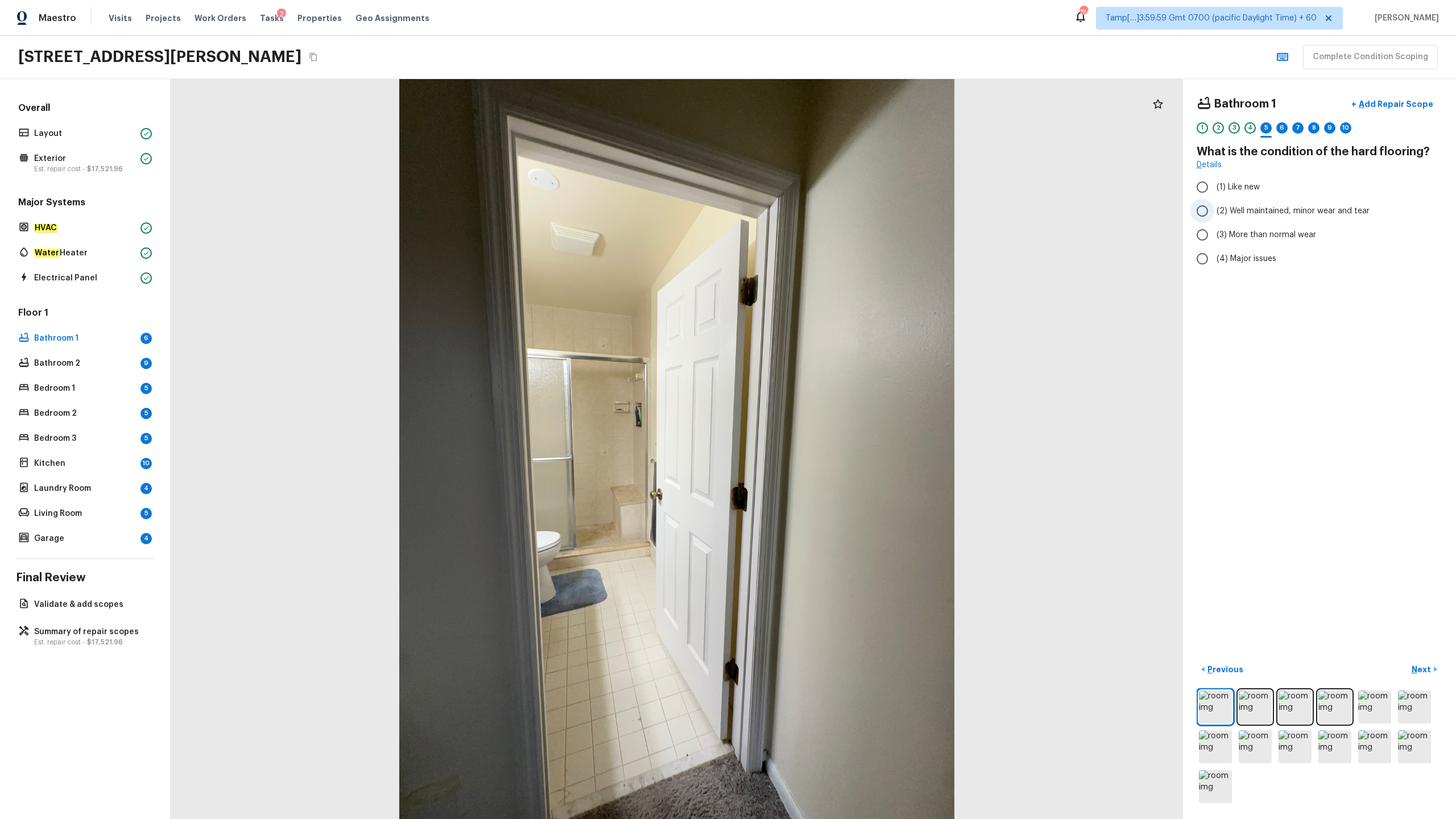
radio input "true"
click at [819, 405] on p "Next" at bounding box center [1422, 669] width 22 height 11
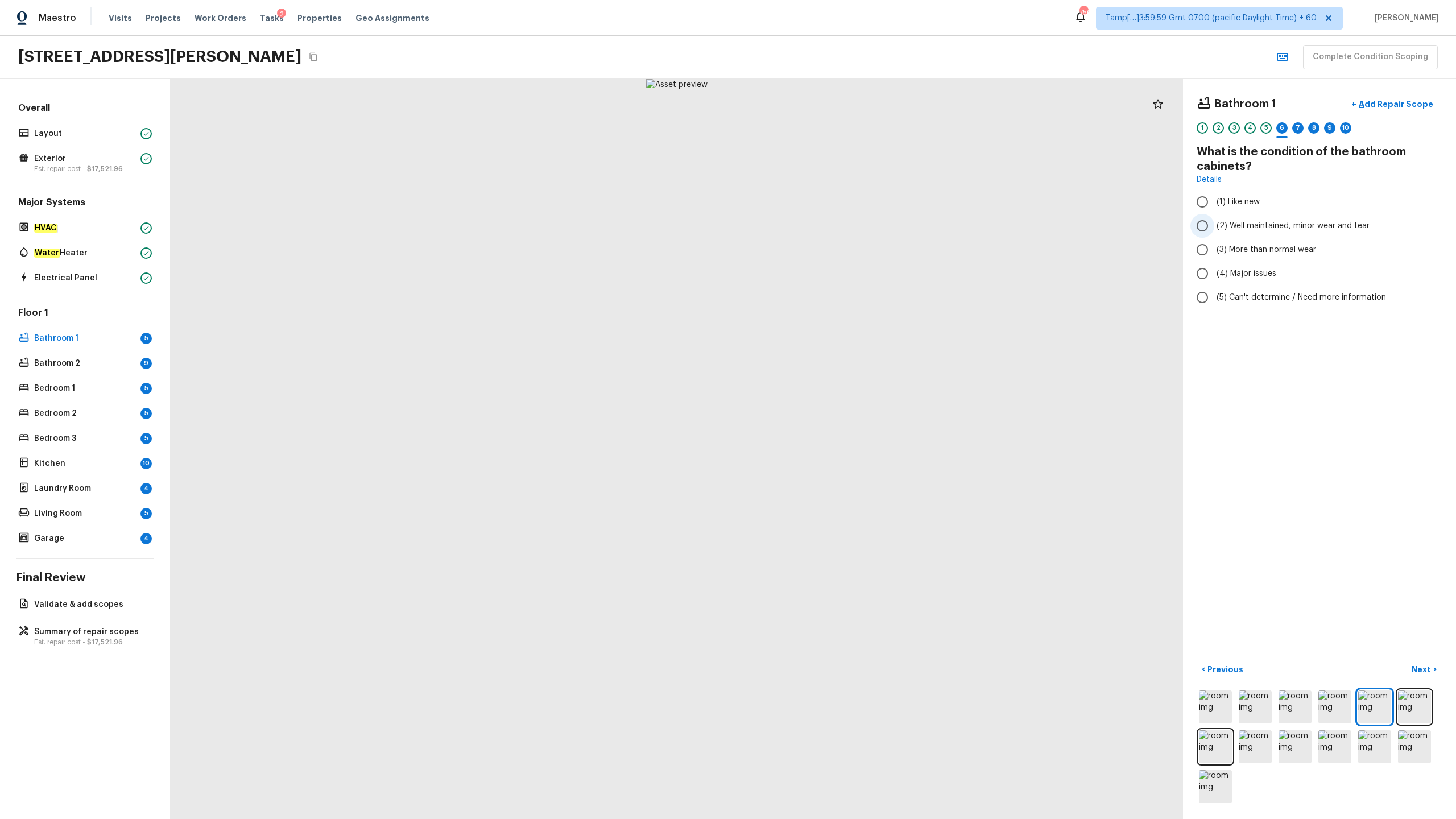
click at [819, 224] on span "(2) Well maintained, minor wear and tear" at bounding box center [1293, 226] width 153 height 11
click at [819, 224] on input "(2) Well maintained, minor wear and tear" at bounding box center [1203, 226] width 24 height 24
radio input "true"
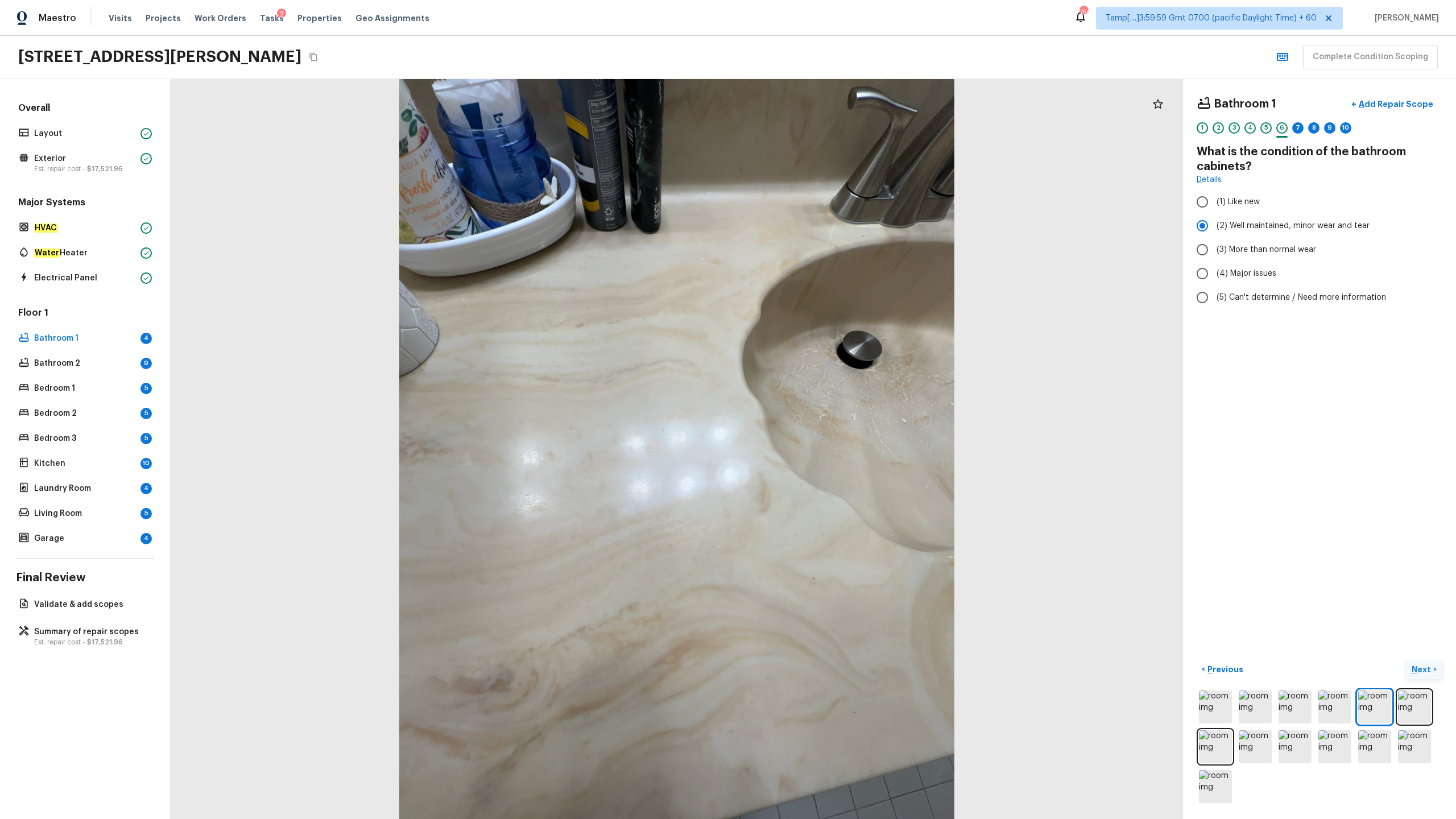
click at [819, 405] on p "Next" at bounding box center [1422, 669] width 22 height 11
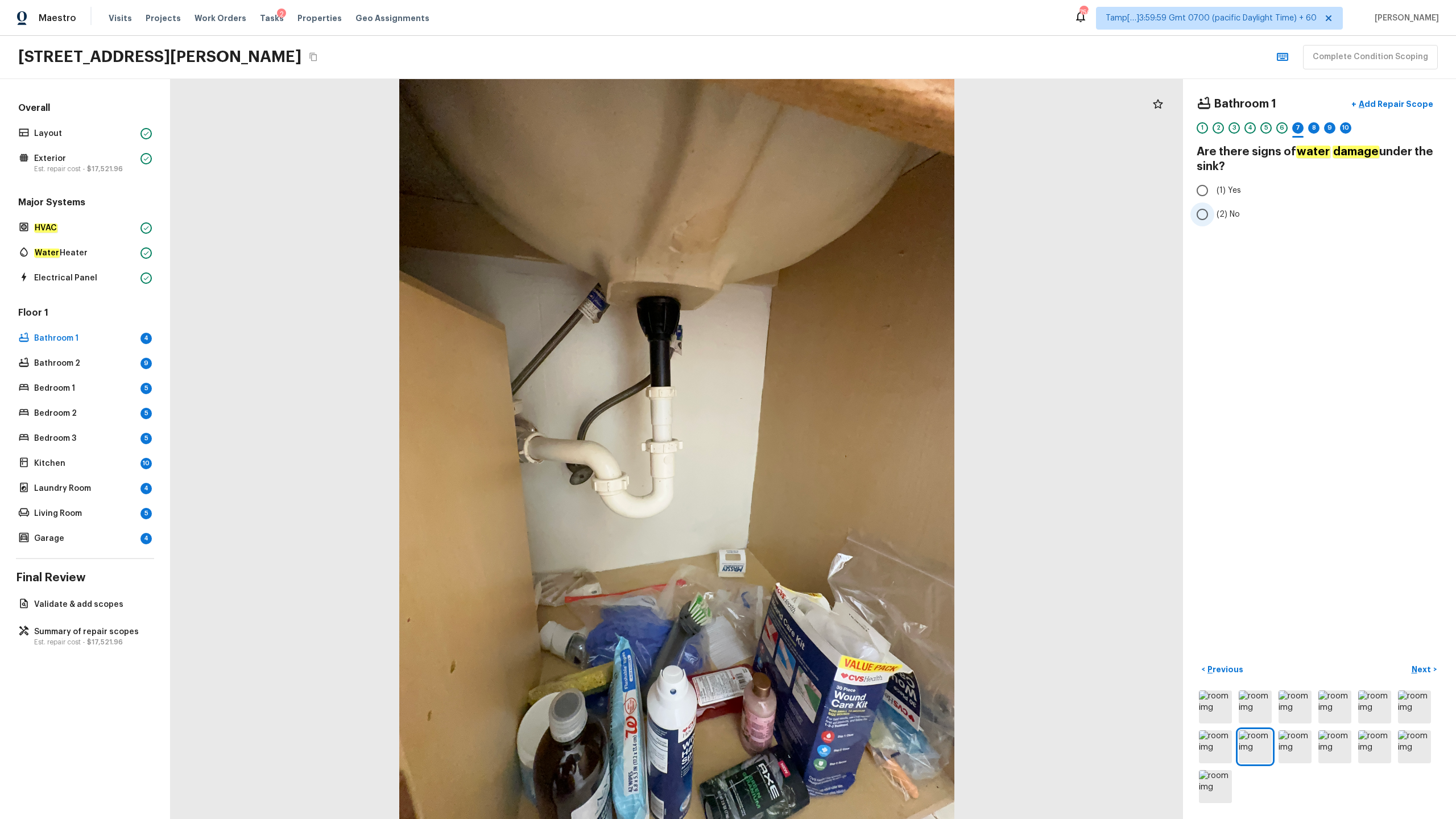
click at [819, 217] on span "(2) No" at bounding box center [1228, 214] width 23 height 11
click at [819, 217] on input "(2) No" at bounding box center [1203, 214] width 24 height 24
radio input "true"
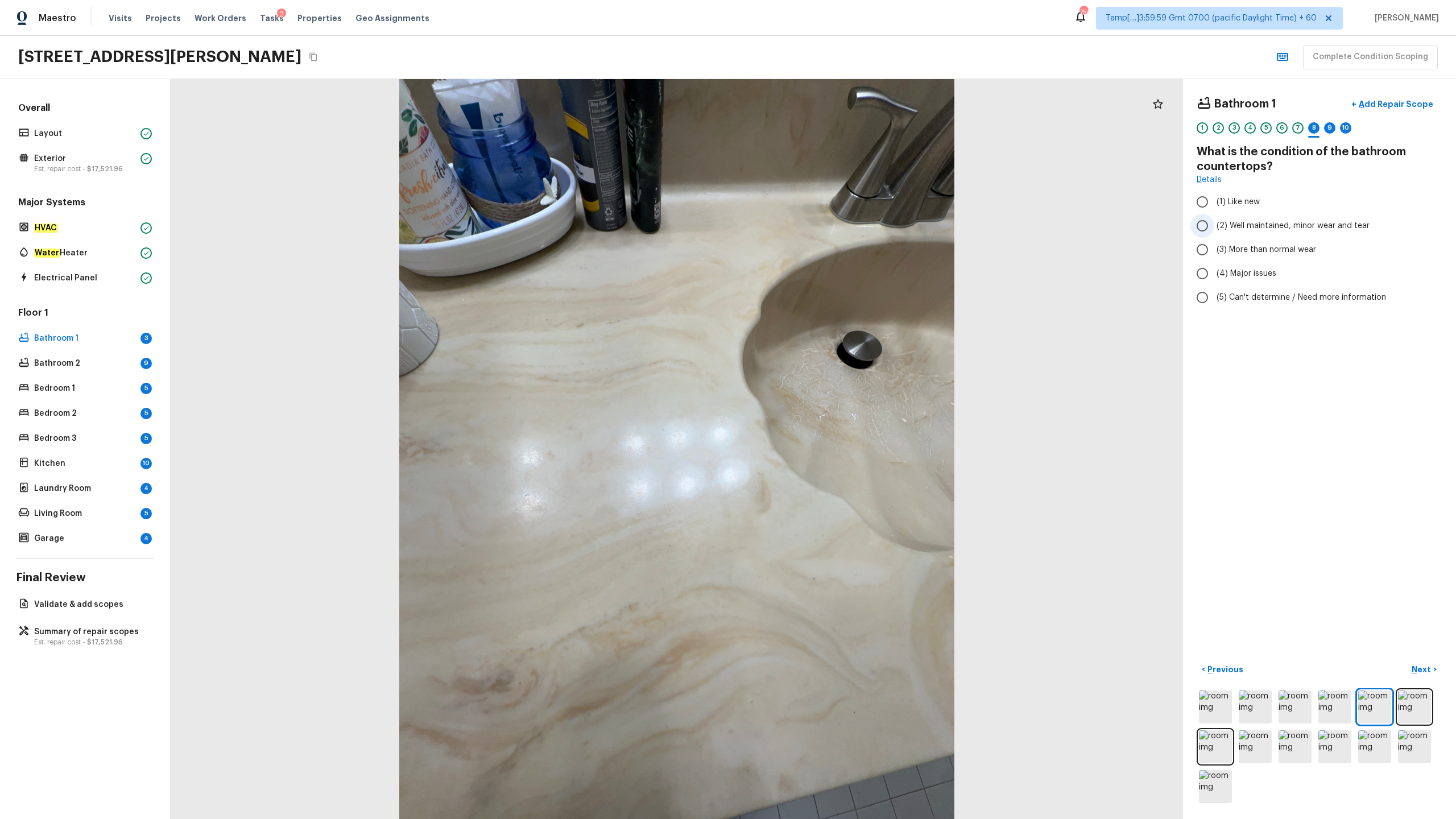
click at [819, 225] on span "(2) Well maintained, minor wear and tear" at bounding box center [1293, 226] width 153 height 11
click at [819, 225] on input "(2) Well maintained, minor wear and tear" at bounding box center [1203, 226] width 24 height 24
radio input "true"
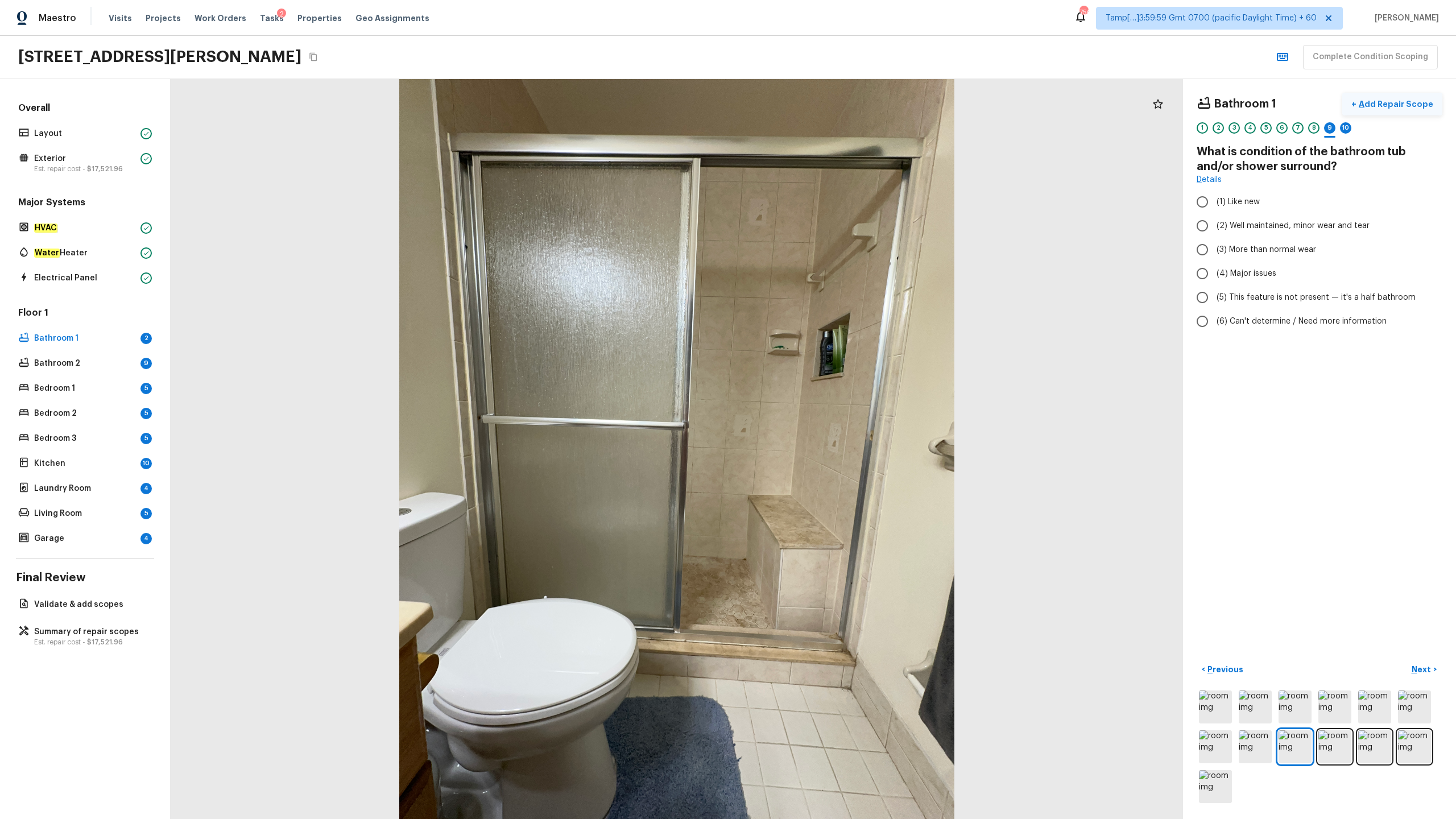
click at [819, 103] on p "Add Repair Scope" at bounding box center [1395, 104] width 77 height 11
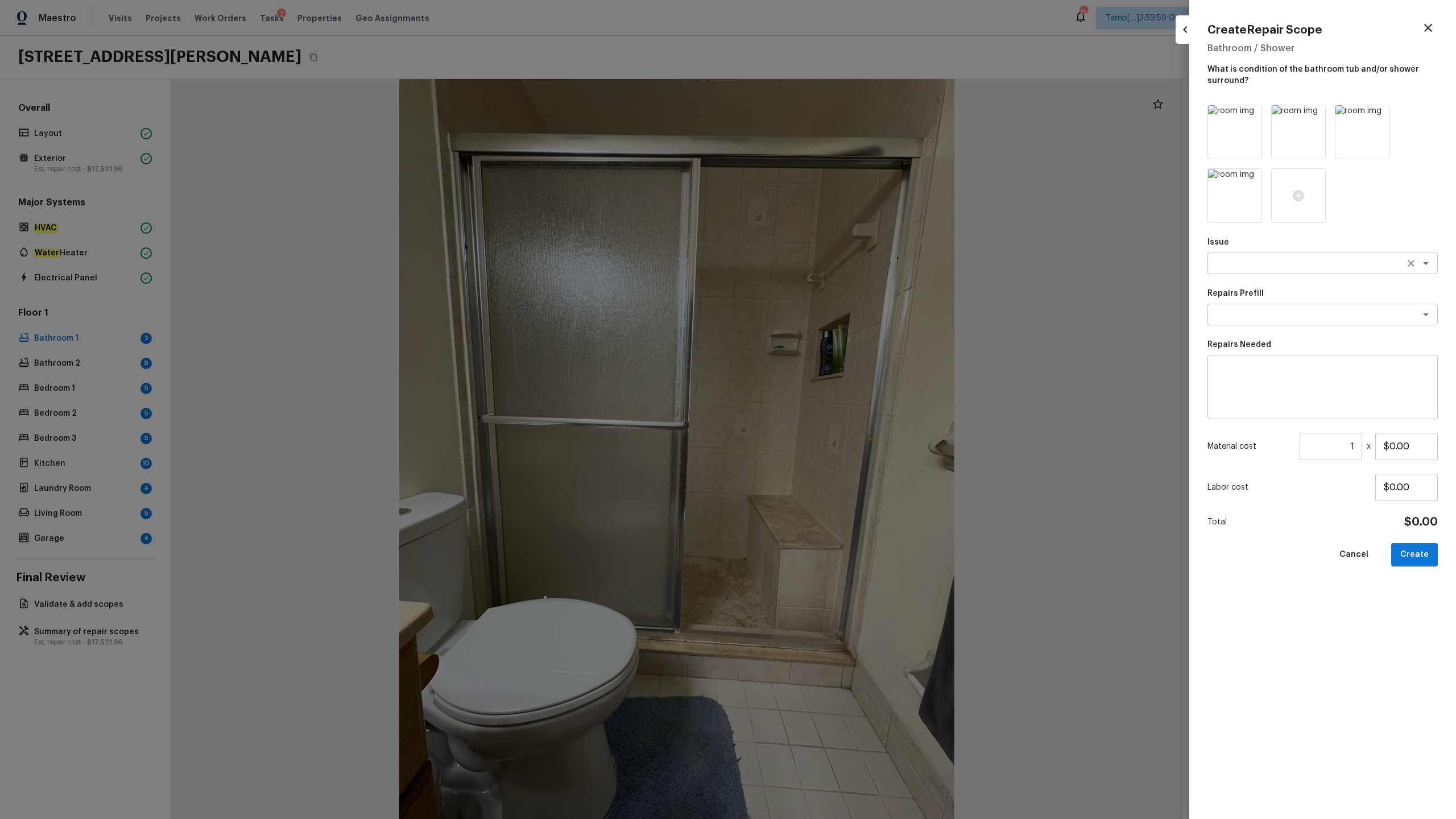
click at [819, 263] on textarea at bounding box center [1307, 263] width 189 height 11
click at [819, 282] on li "Bathroom Plumbing" at bounding box center [1322, 287] width 230 height 18
click at [819, 323] on div "x ​" at bounding box center [1322, 314] width 230 height 22
type textarea "Bathroom Plumbing"
click at [819, 335] on li "Acid Wash Shower Pan" at bounding box center [1322, 338] width 230 height 18
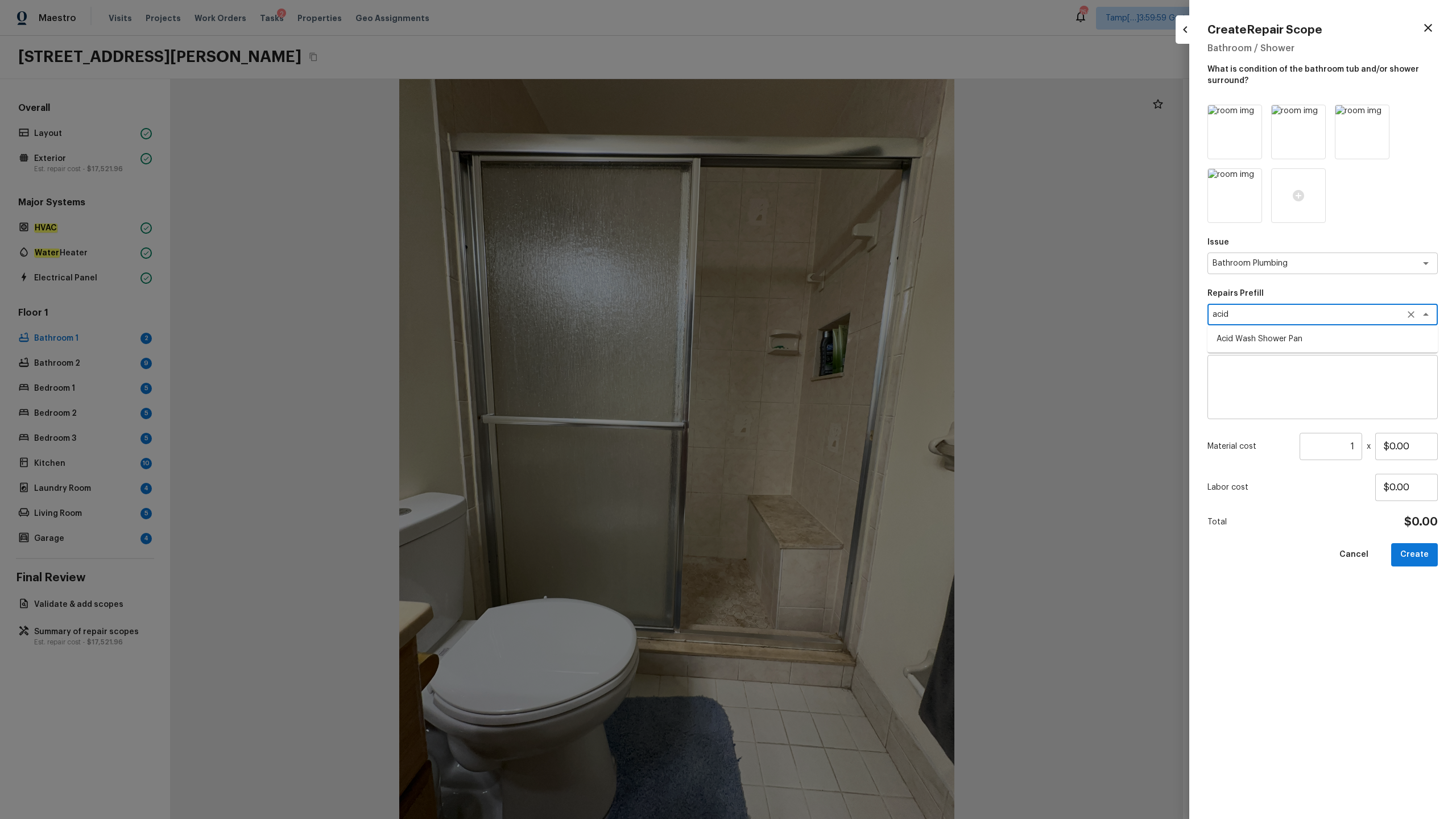
type textarea "Acid Wash Shower Pan"
type textarea "Prep and acid wash/deep clean the shower pan."
type input "$50.00"
type textarea "Acid Wash Shower Pan"
click at [819, 405] on button "Create" at bounding box center [1414, 554] width 47 height 23
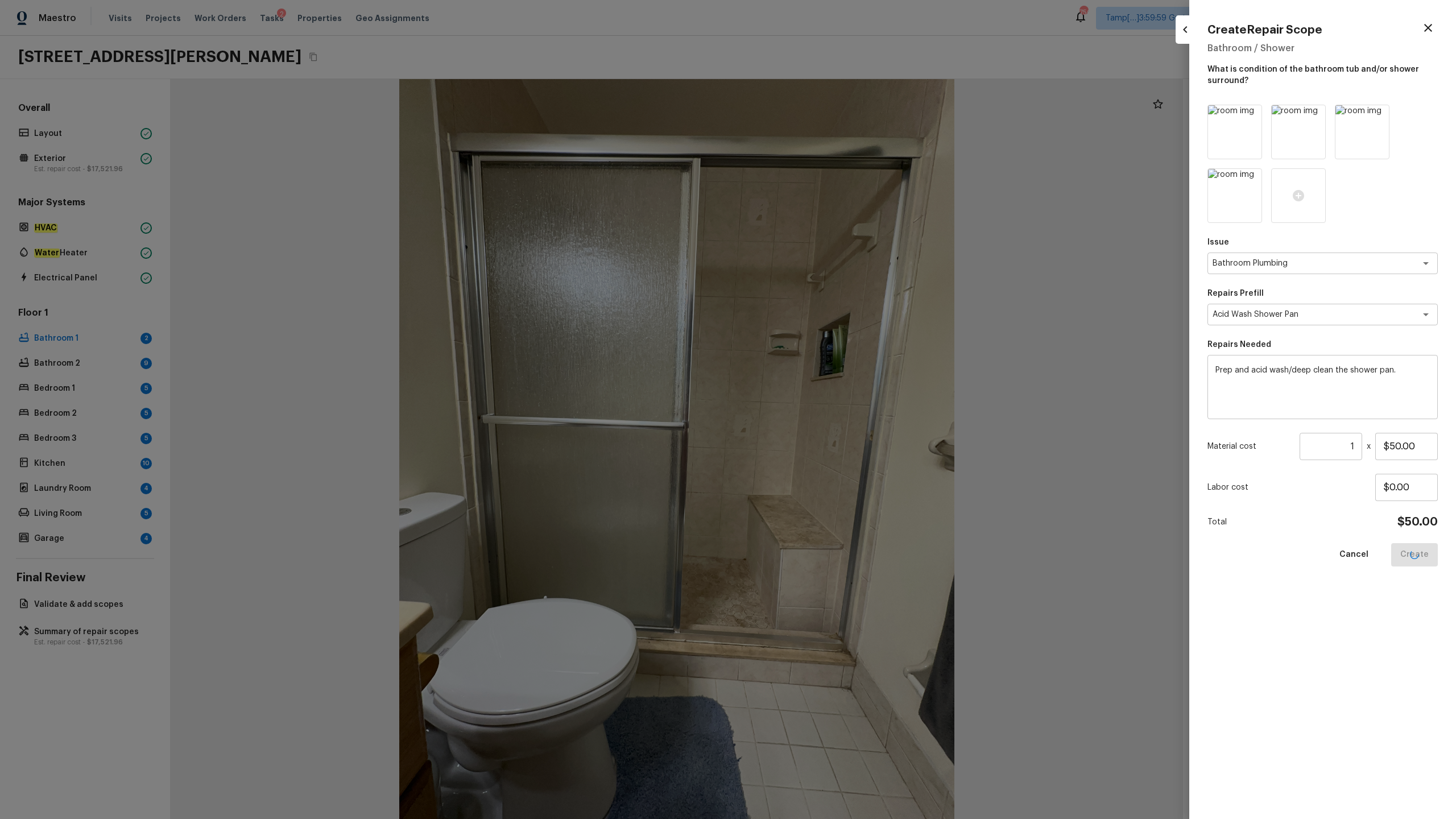
type input "$0.00"
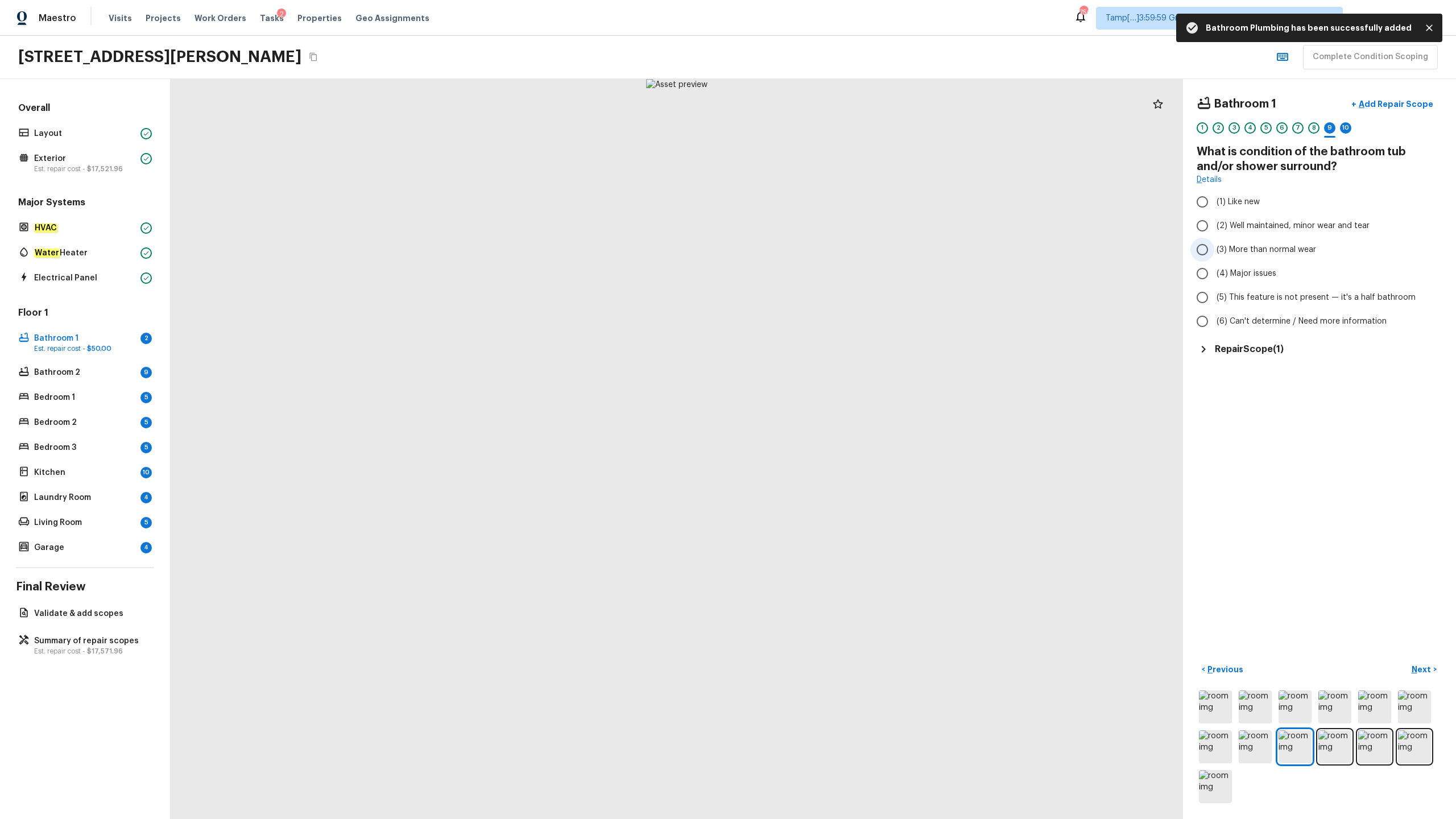
click at [819, 256] on label "(3) More than normal wear" at bounding box center [1312, 250] width 243 height 24
click at [819, 256] on input "(3) More than normal wear" at bounding box center [1203, 250] width 24 height 24
radio input "true"
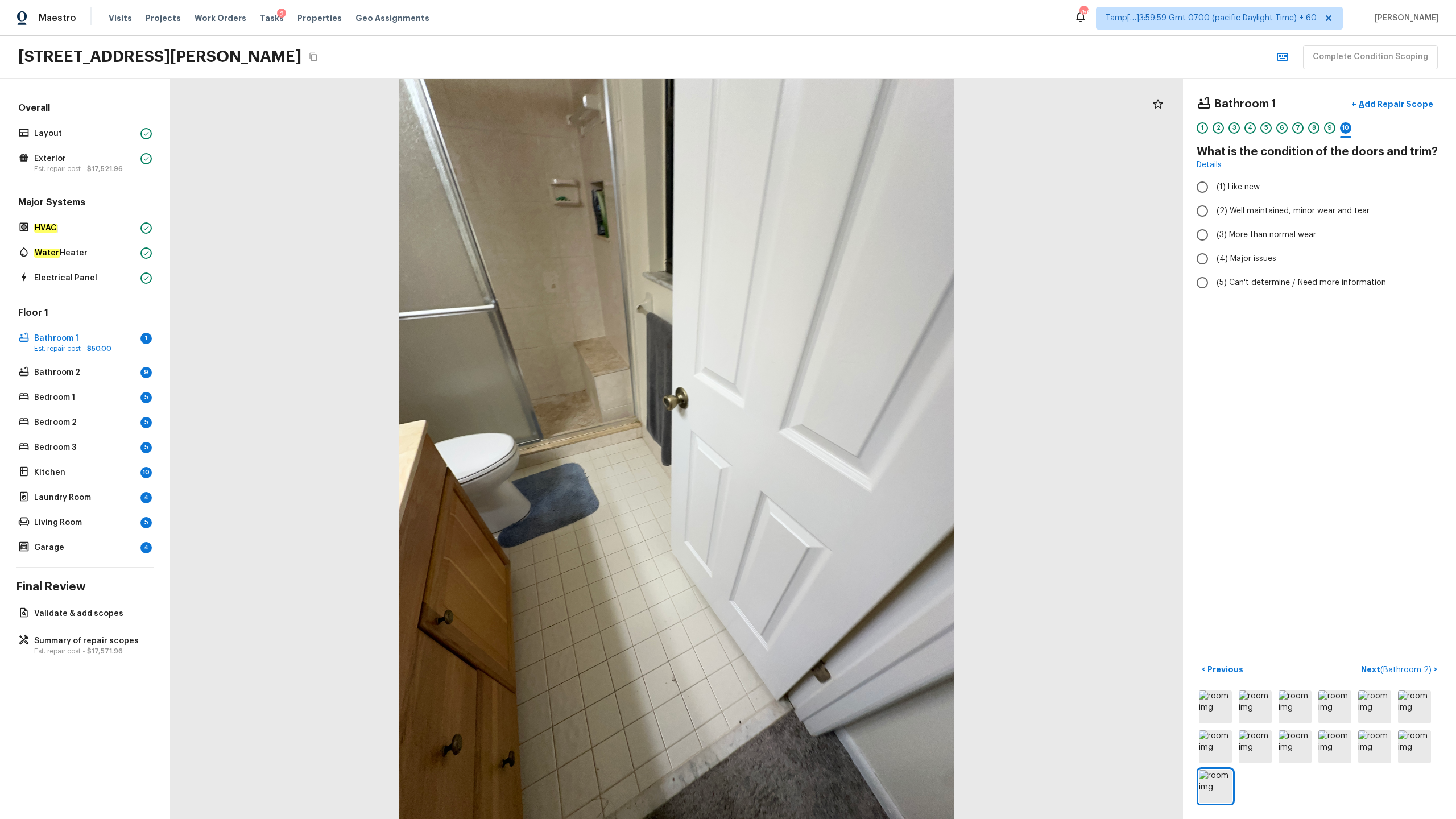
radio input "true"
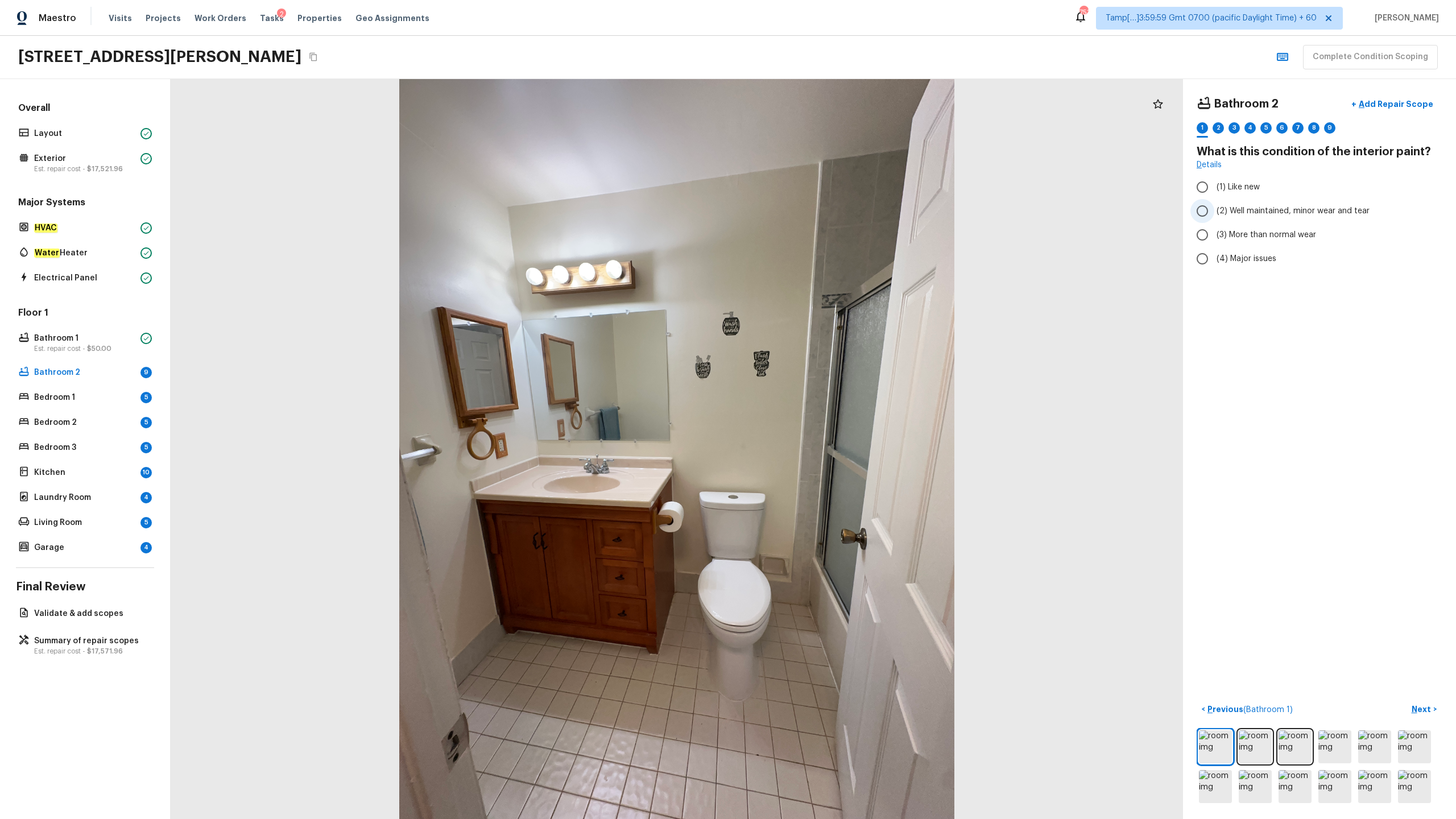
radio input "true"
checkbox input "true"
radio input "true"
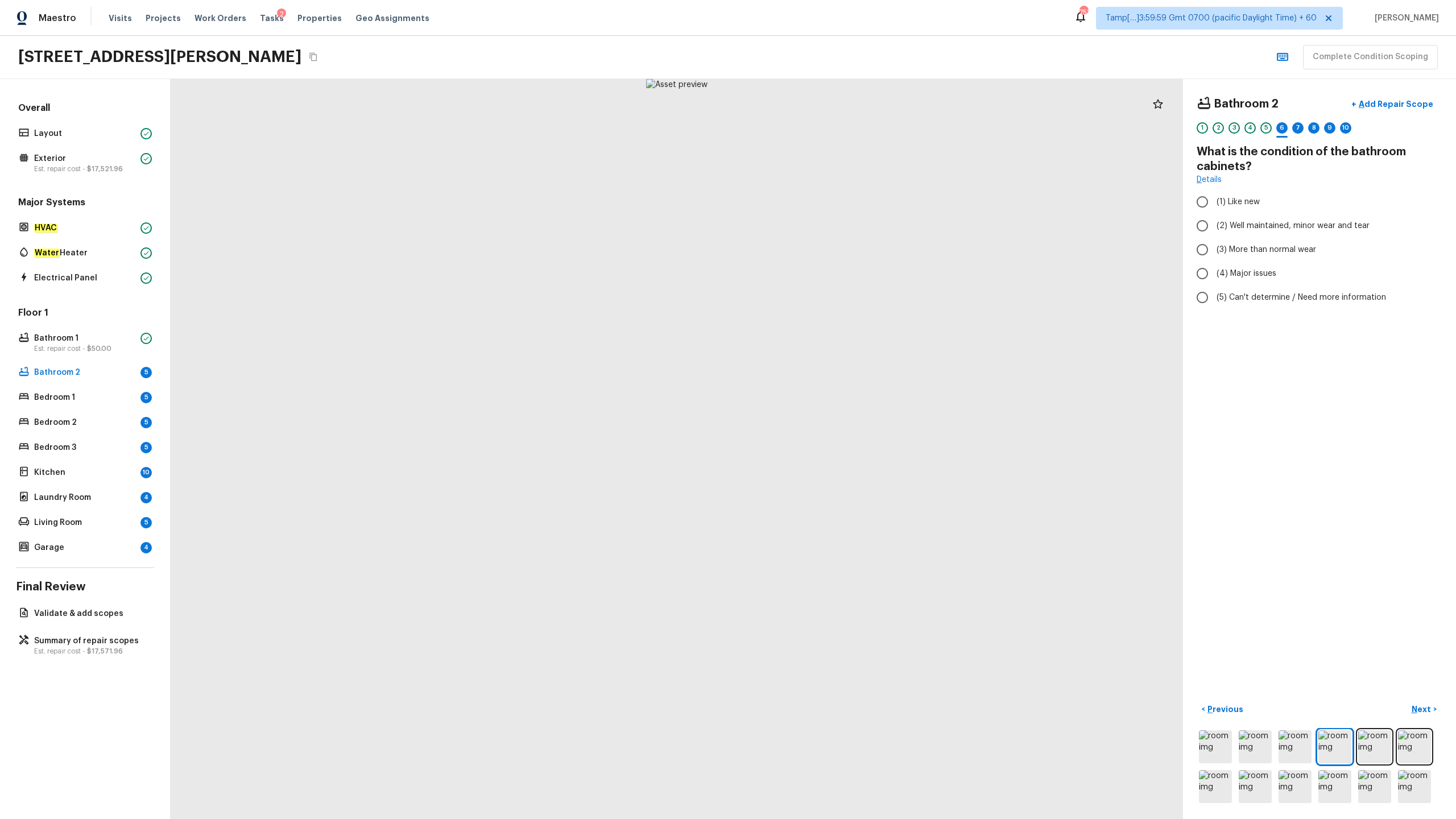
radio input "true"
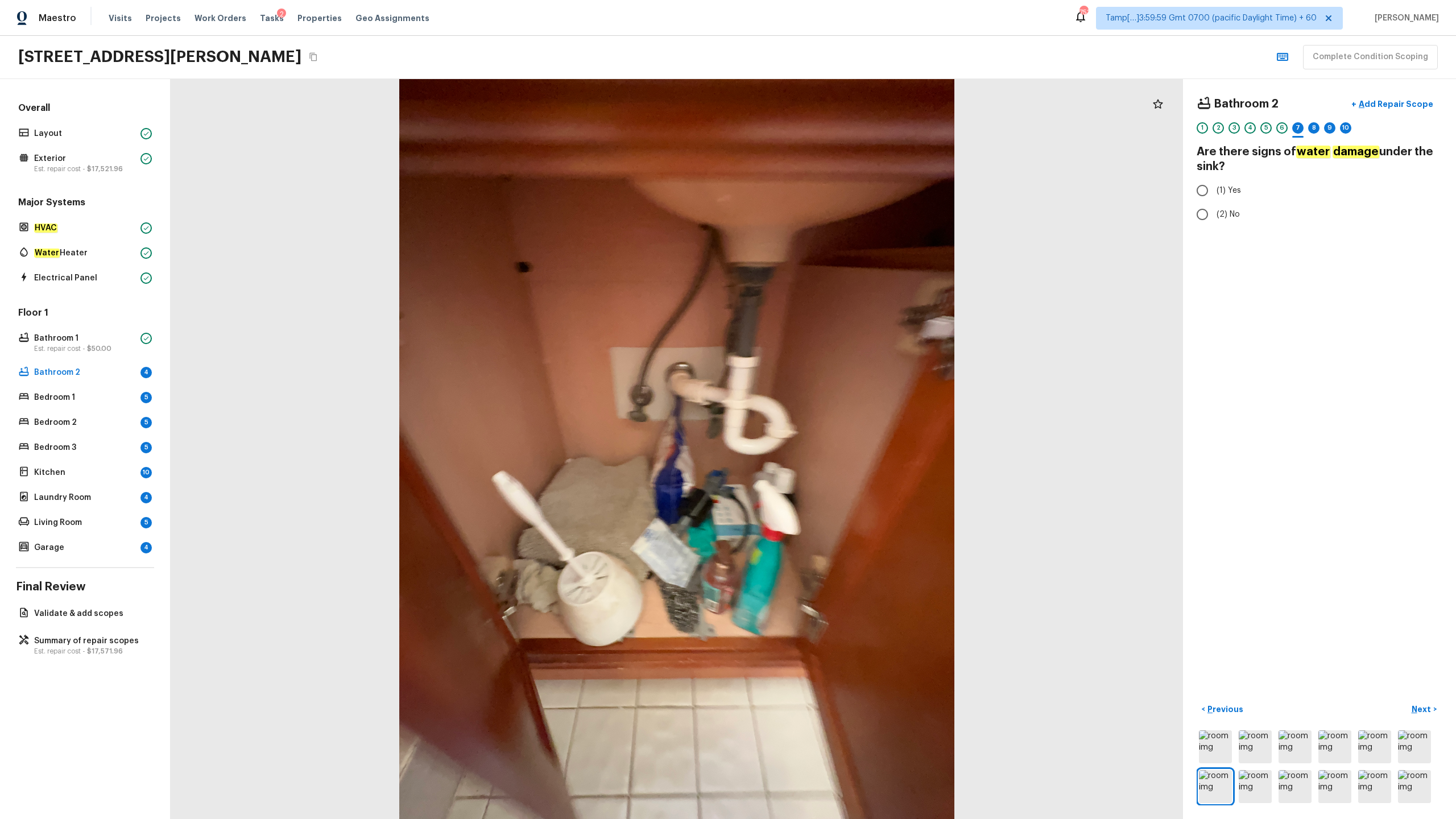
radio input "true"
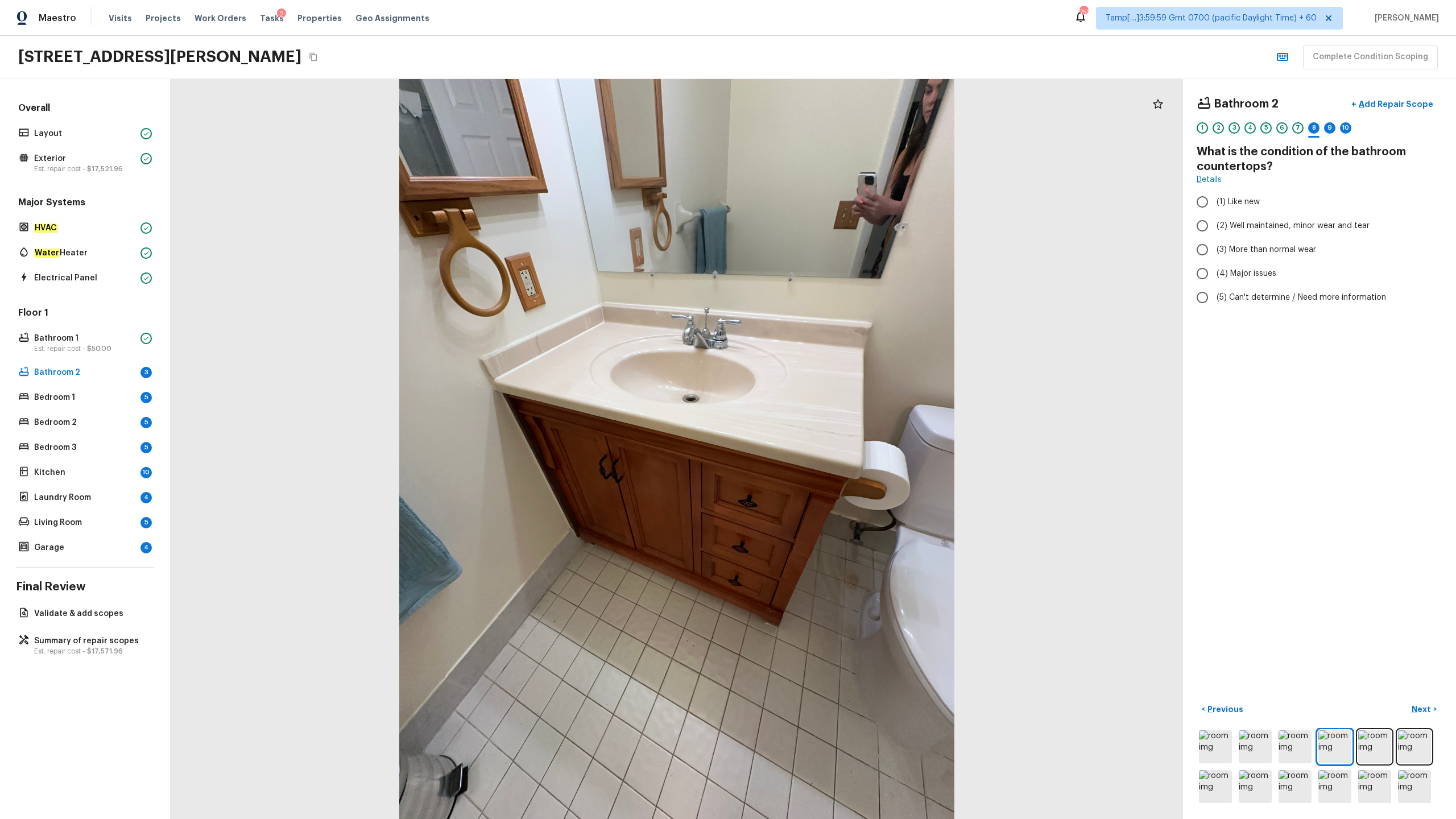
radio input "true"
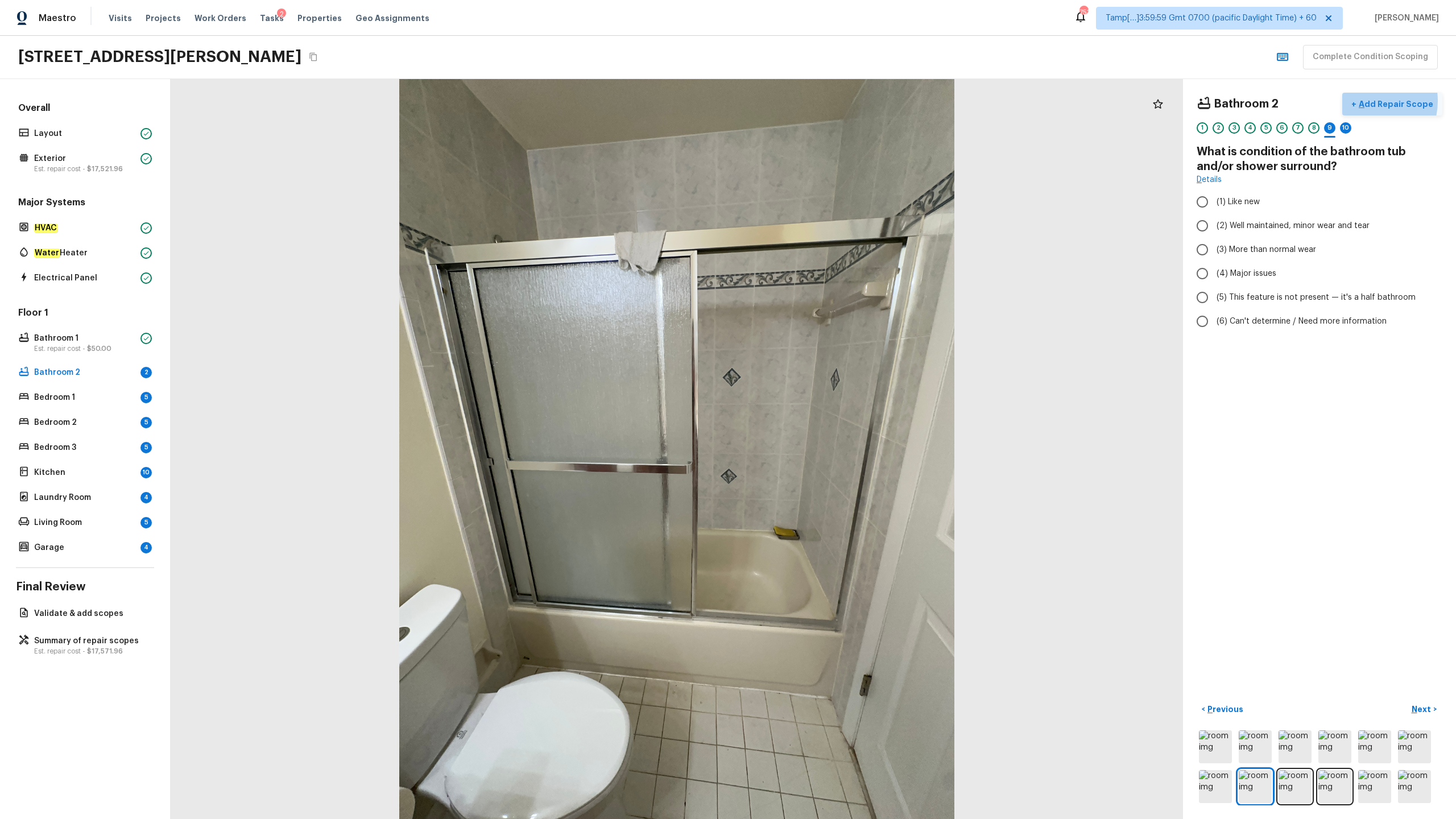
click at [819, 101] on p "Add Repair Scope" at bounding box center [1395, 104] width 77 height 11
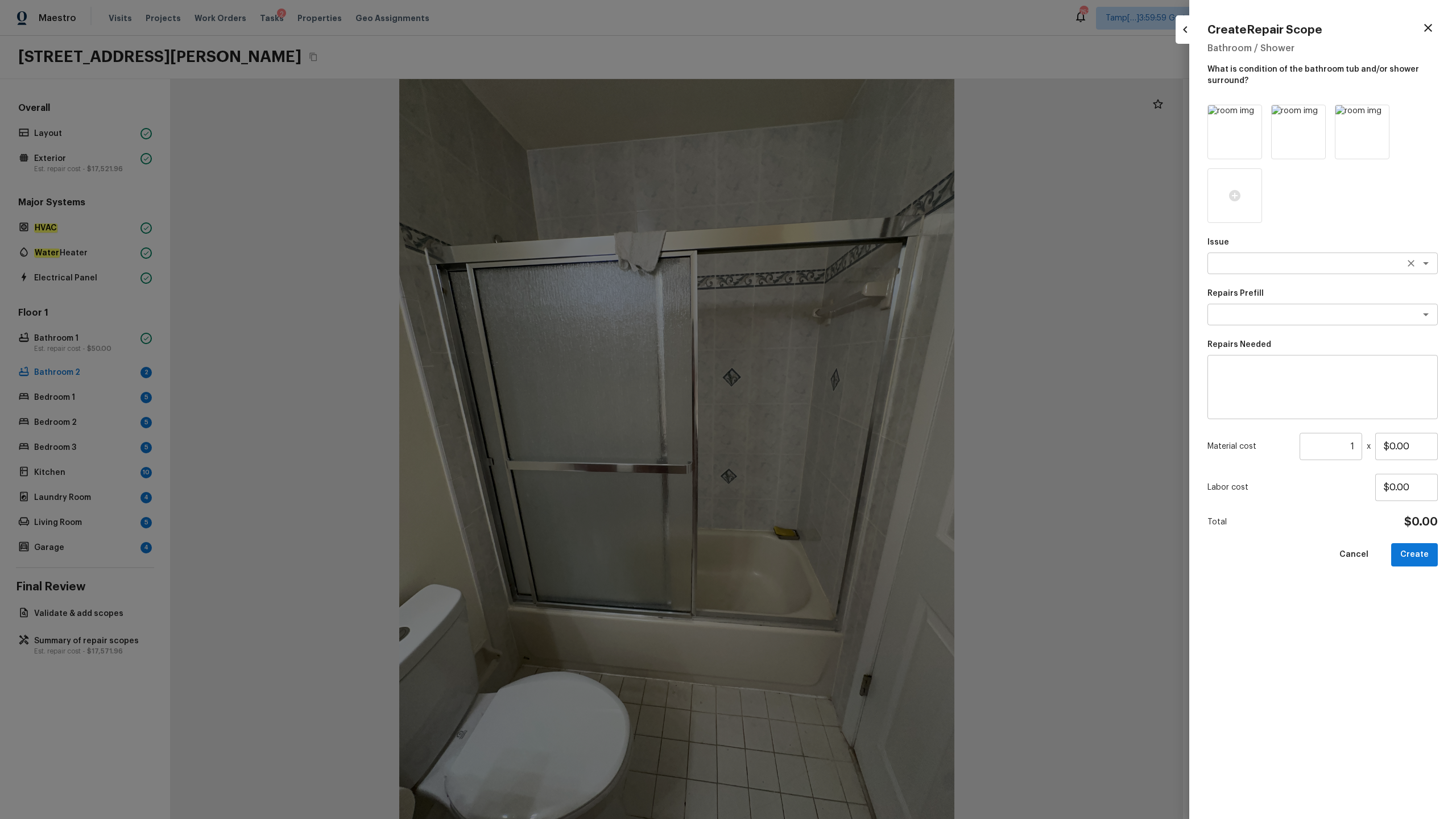
click at [819, 267] on textarea at bounding box center [1307, 263] width 189 height 11
click at [819, 293] on li "Bathroom Plumbing" at bounding box center [1322, 287] width 230 height 18
click at [819, 321] on div "x ​" at bounding box center [1322, 314] width 230 height 22
type textarea "Bathroom Plumbing"
click at [819, 337] on span "Replace Bathtub & Surround" at bounding box center [1270, 339] width 106 height 11
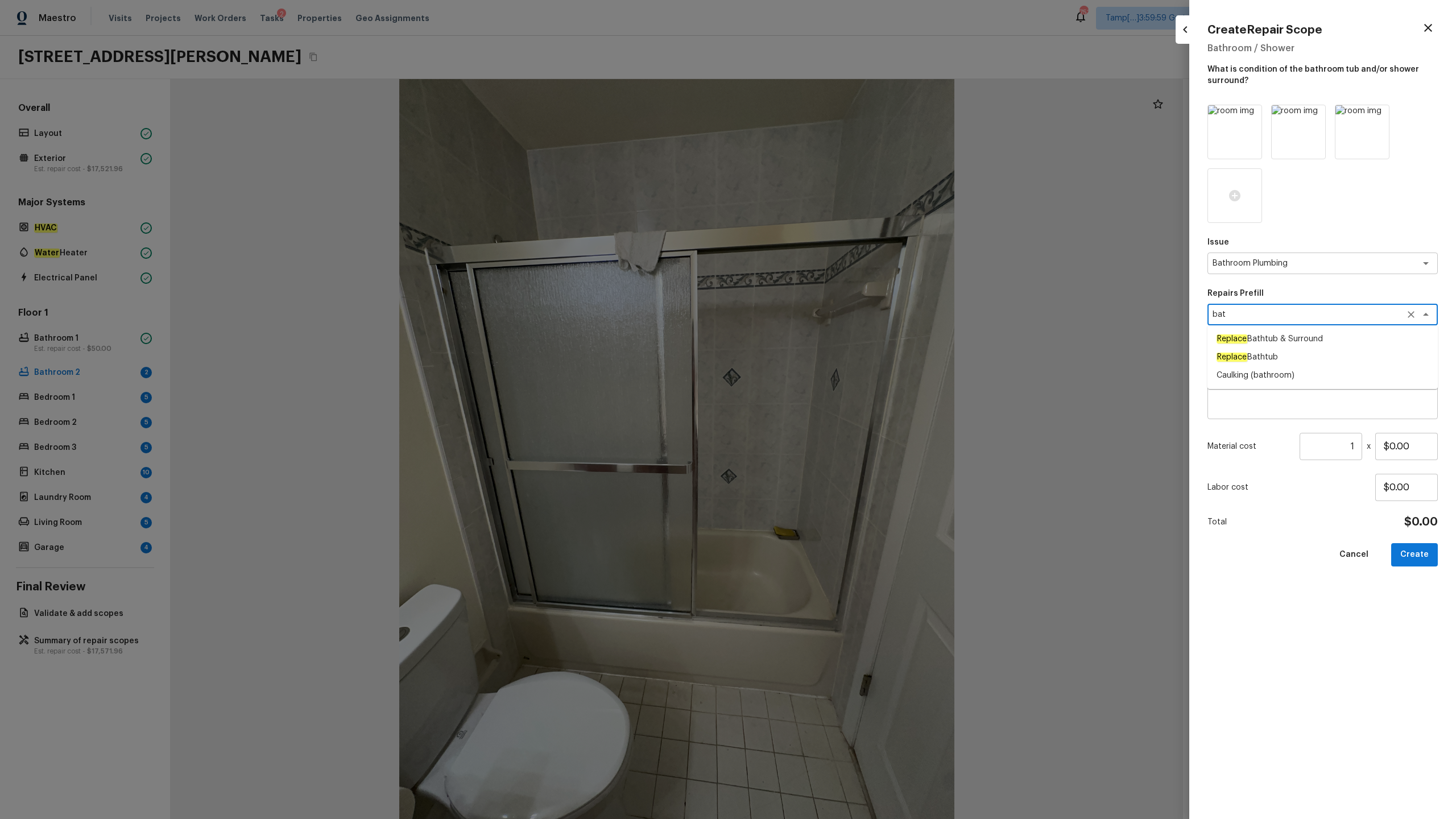
type textarea "Replace Bathtub & Surround"
type textarea "Remove the existing bath tub & surround, confirm that the drain is still usable…"
type input "$502.51"
type textarea "Replace Bathtub & Surround"
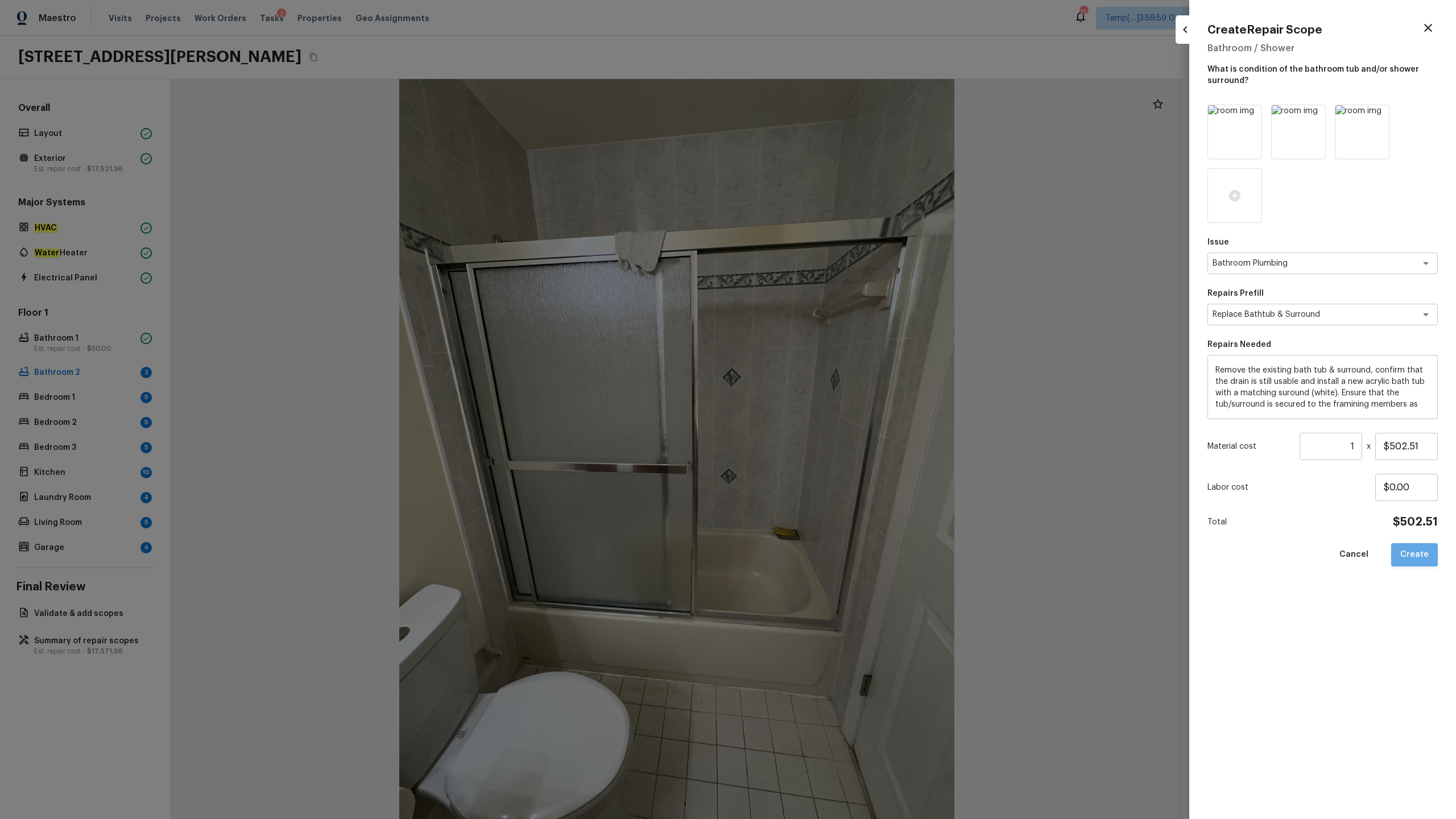
click at [819, 405] on button "Create" at bounding box center [1414, 554] width 47 height 23
type input "$0.00"
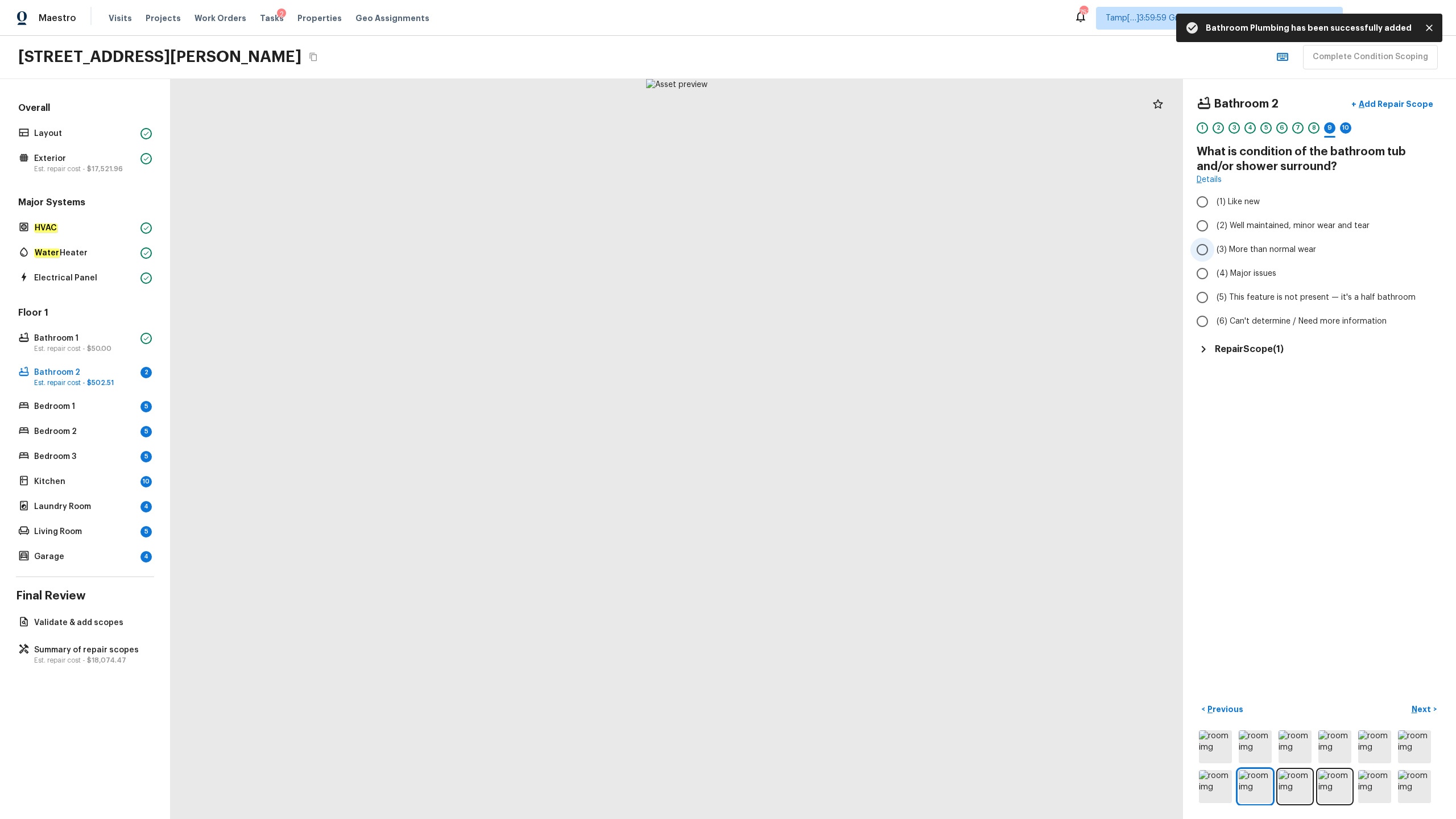
click at [819, 257] on label "(3) More than normal wear" at bounding box center [1312, 250] width 243 height 24
click at [819, 257] on input "(3) More than normal wear" at bounding box center [1203, 250] width 24 height 24
radio input "true"
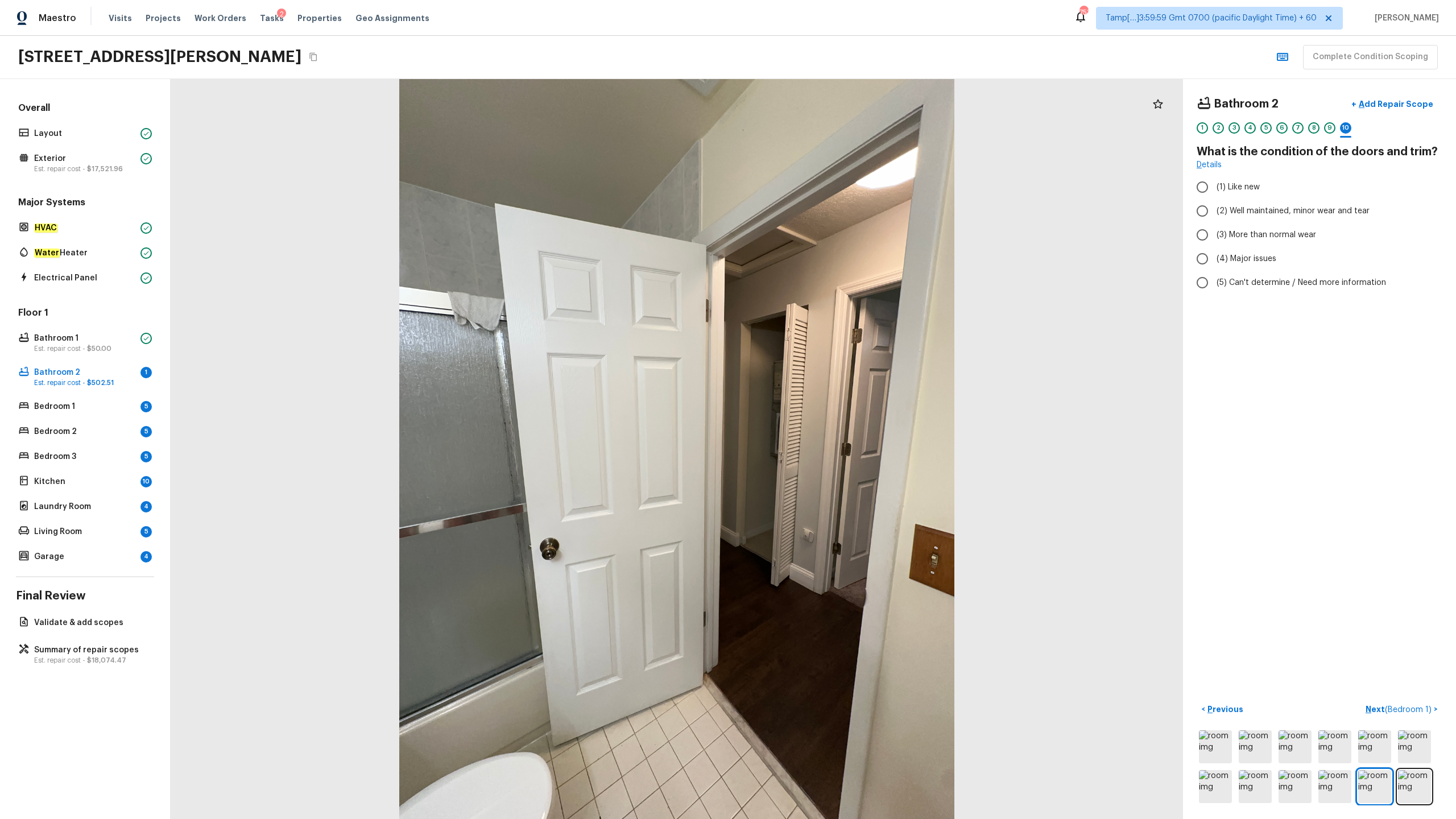
radio input "true"
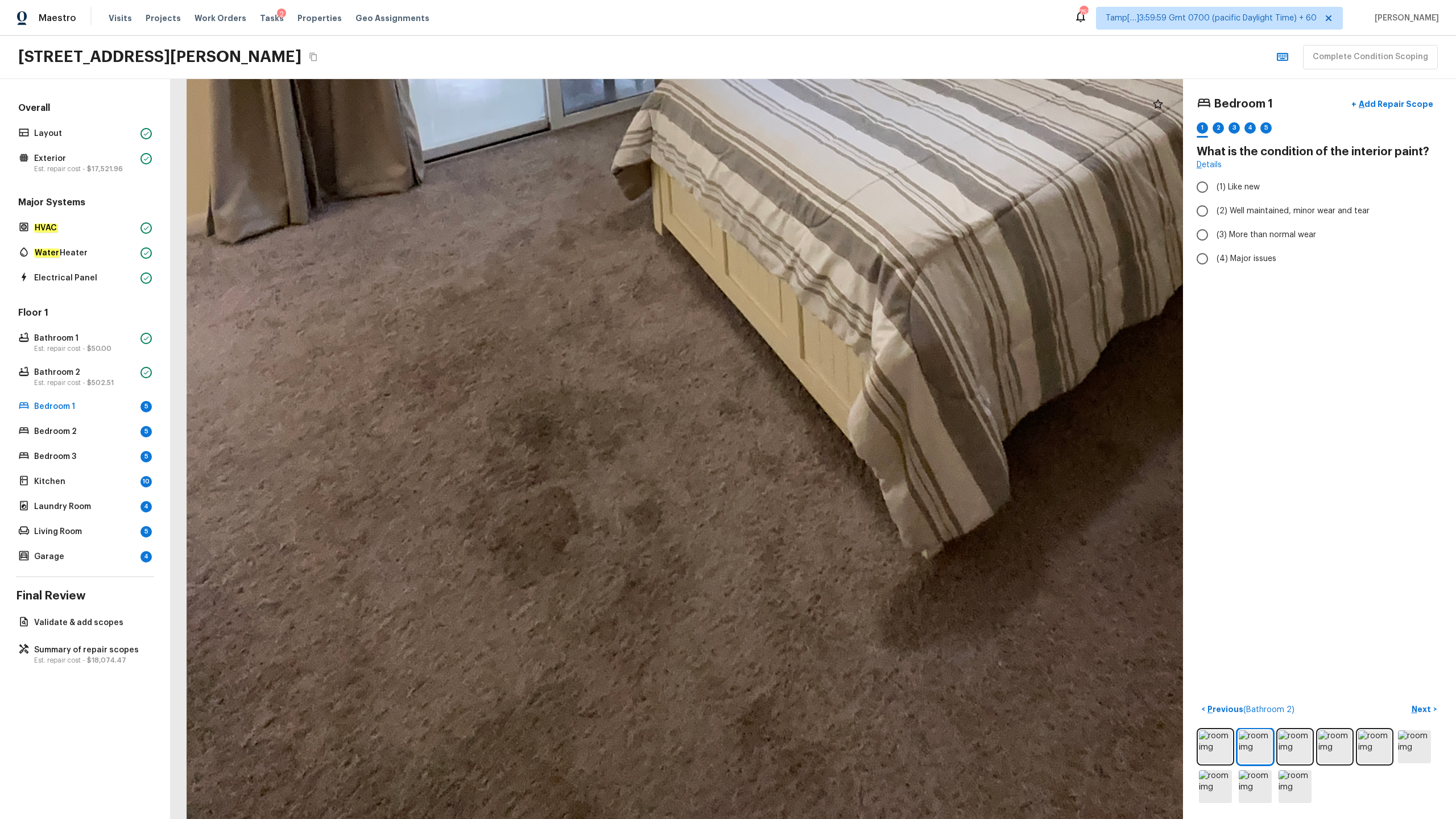
drag, startPoint x: 559, startPoint y: 597, endPoint x: 587, endPoint y: 265, distance: 333.2
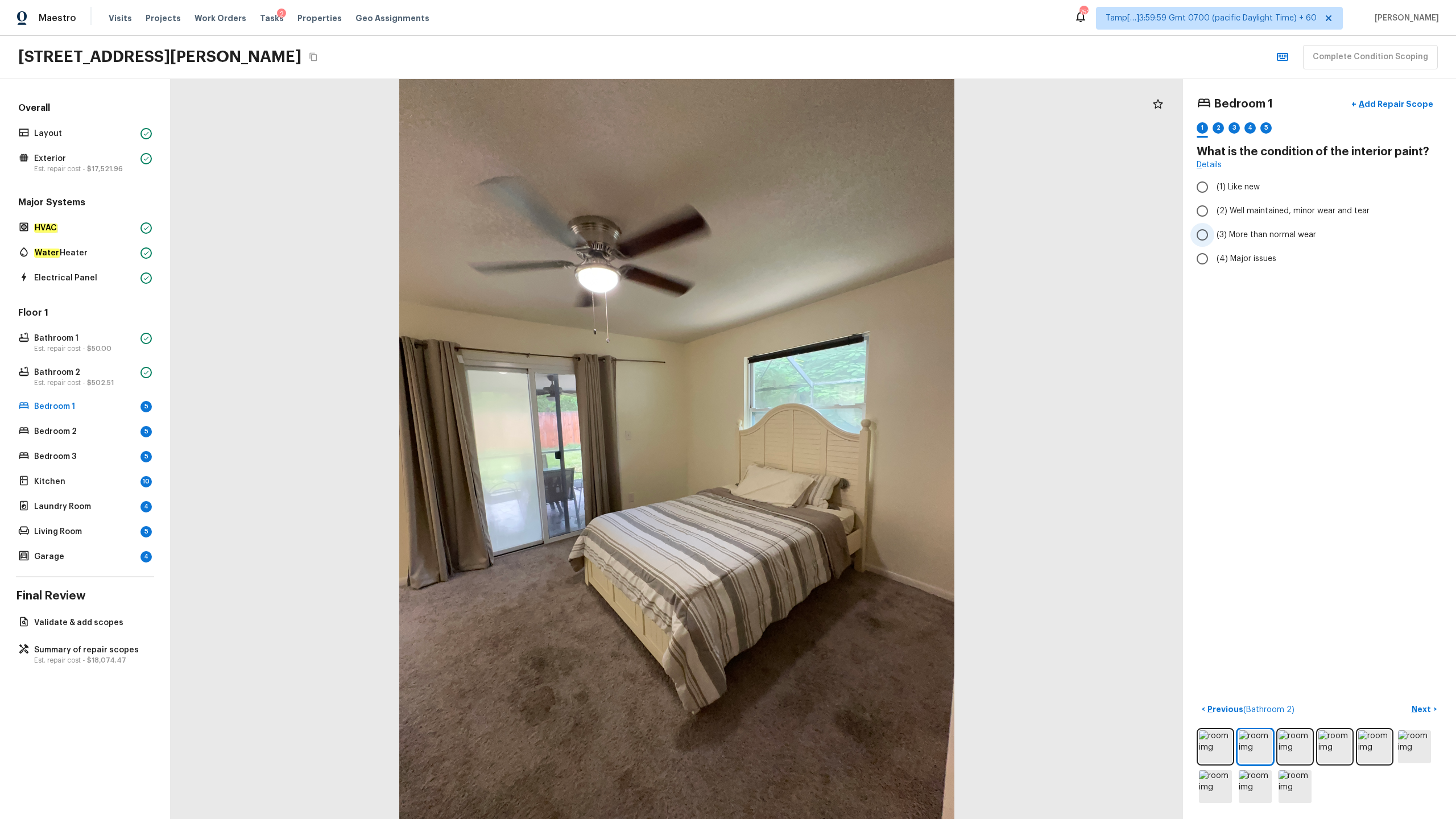
click at [819, 237] on span "(3) More than normal wear" at bounding box center [1266, 235] width 99 height 11
click at [819, 237] on input "(3) More than normal wear" at bounding box center [1203, 235] width 24 height 24
radio input "true"
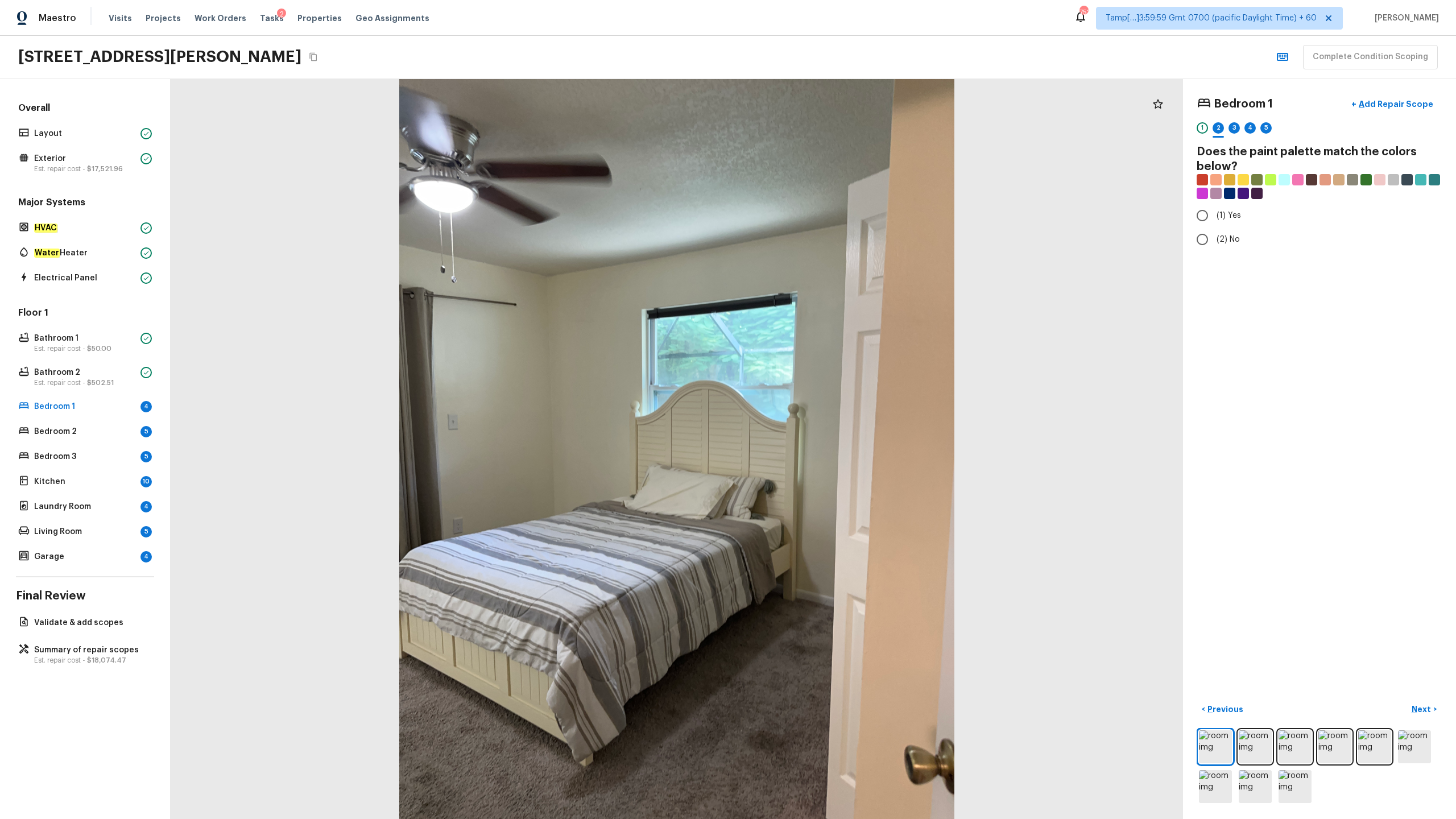
radio input "true"
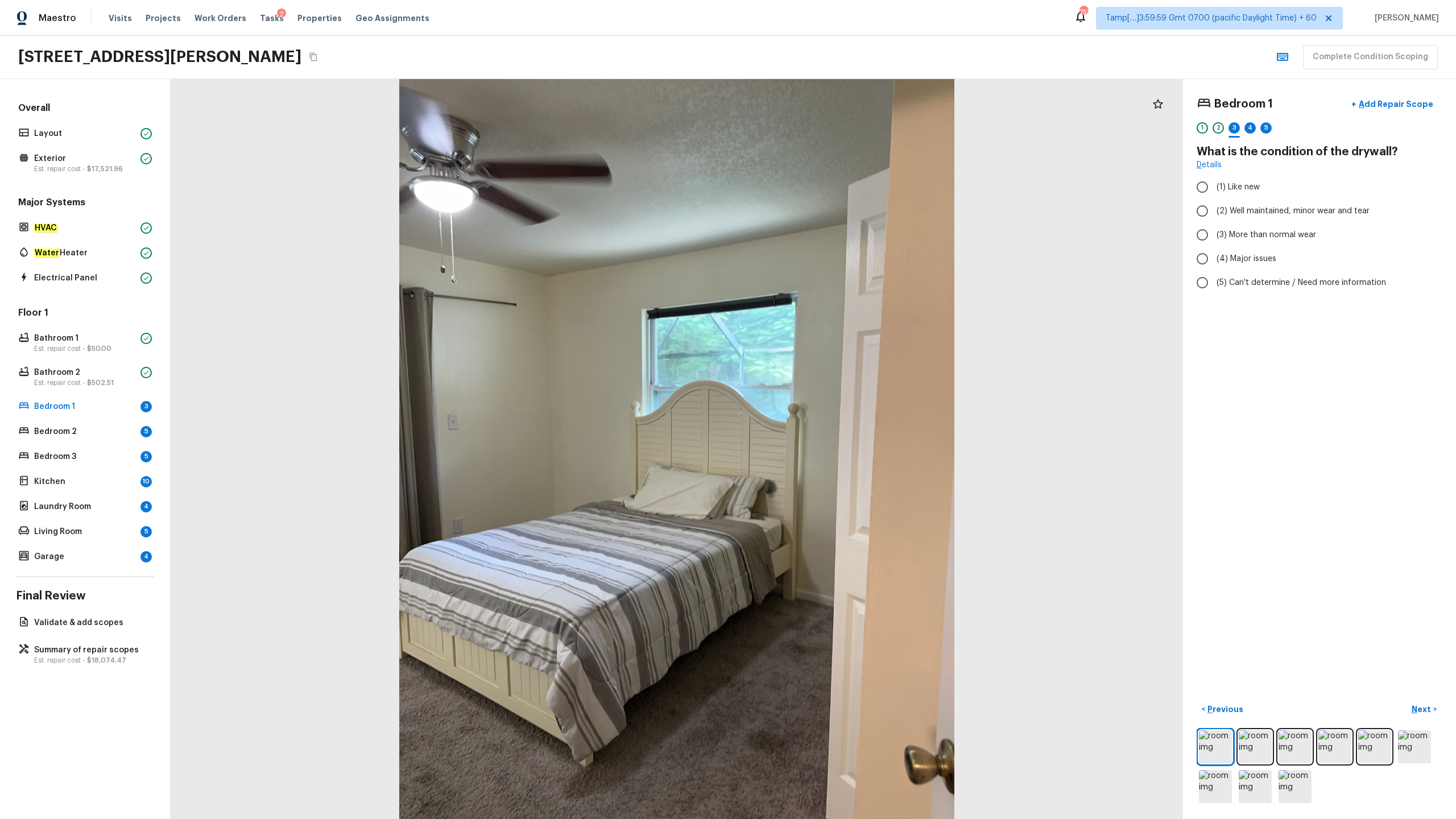
radio input "true"
checkbox input "true"
radio input "true"
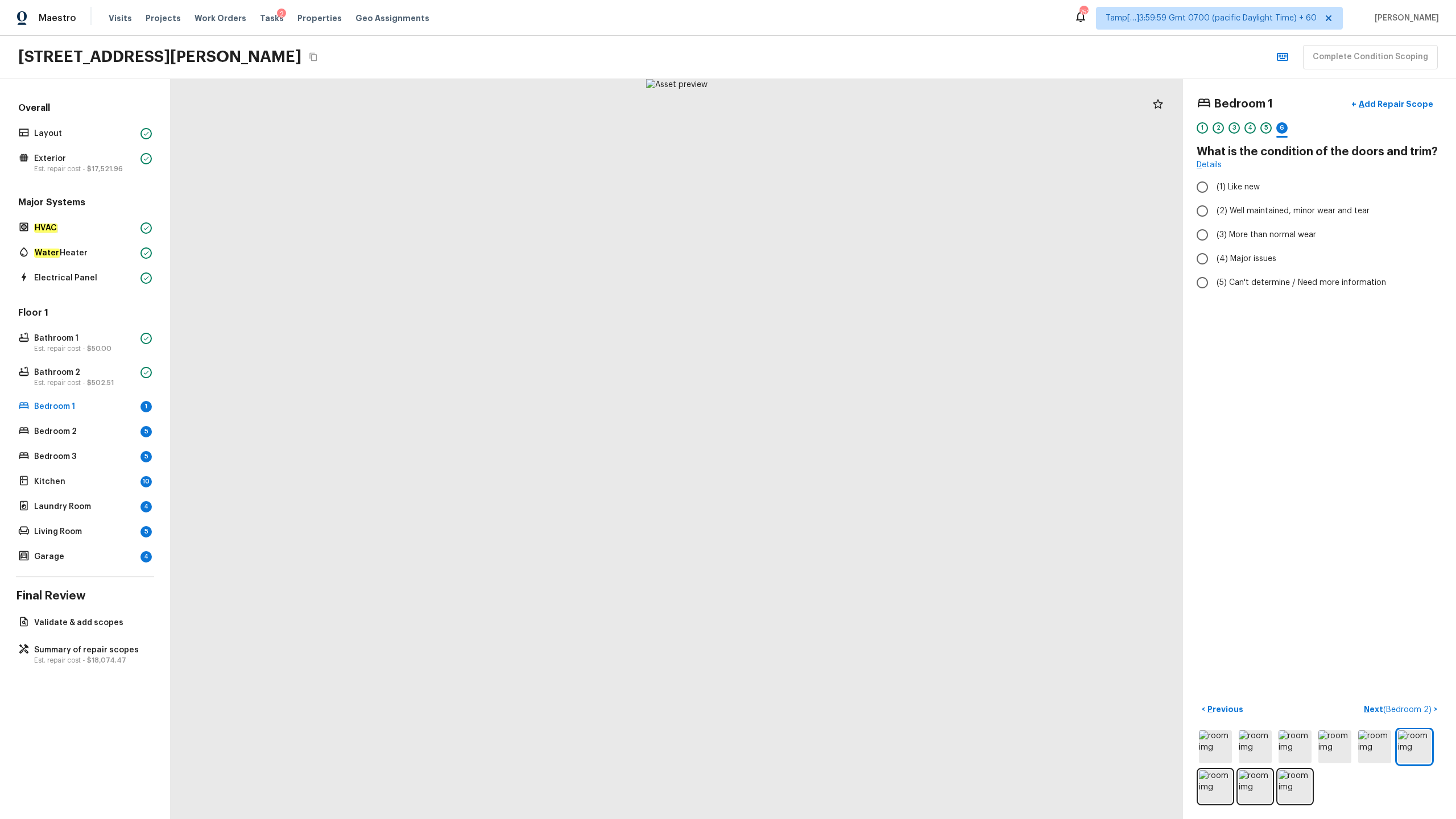
radio input "true"
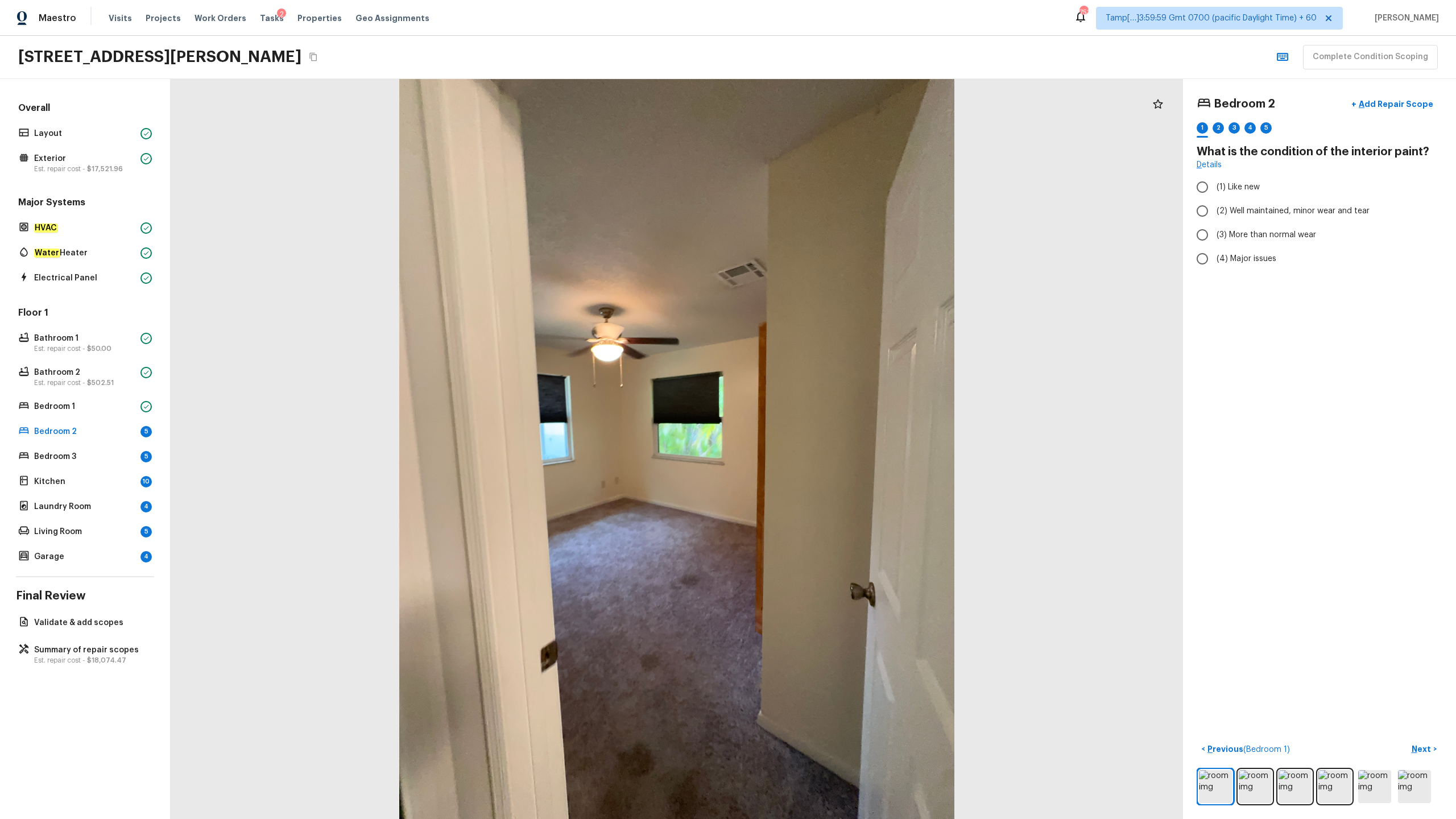
radio input "true"
checkbox input "true"
radio input "true"
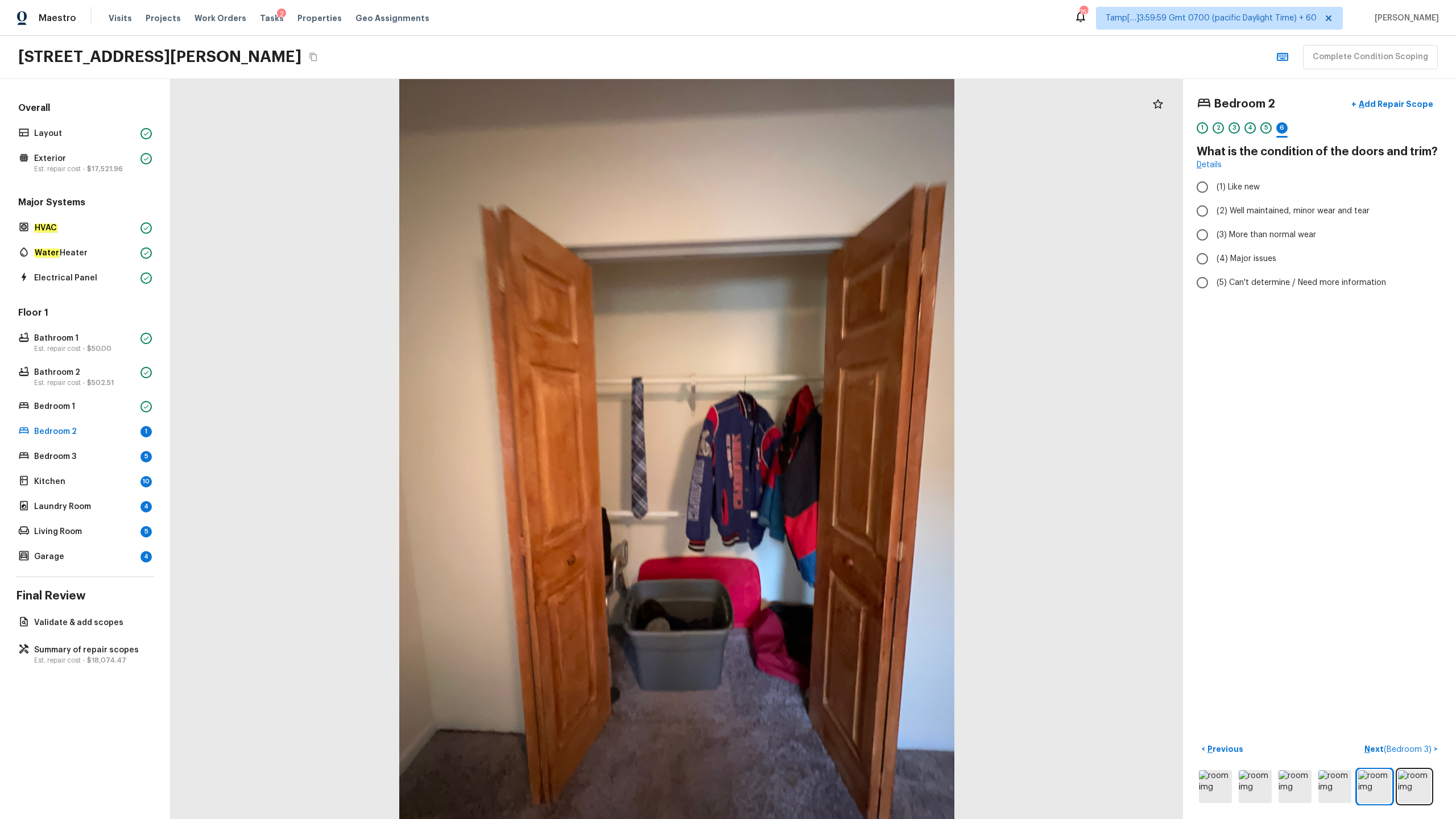
radio input "true"
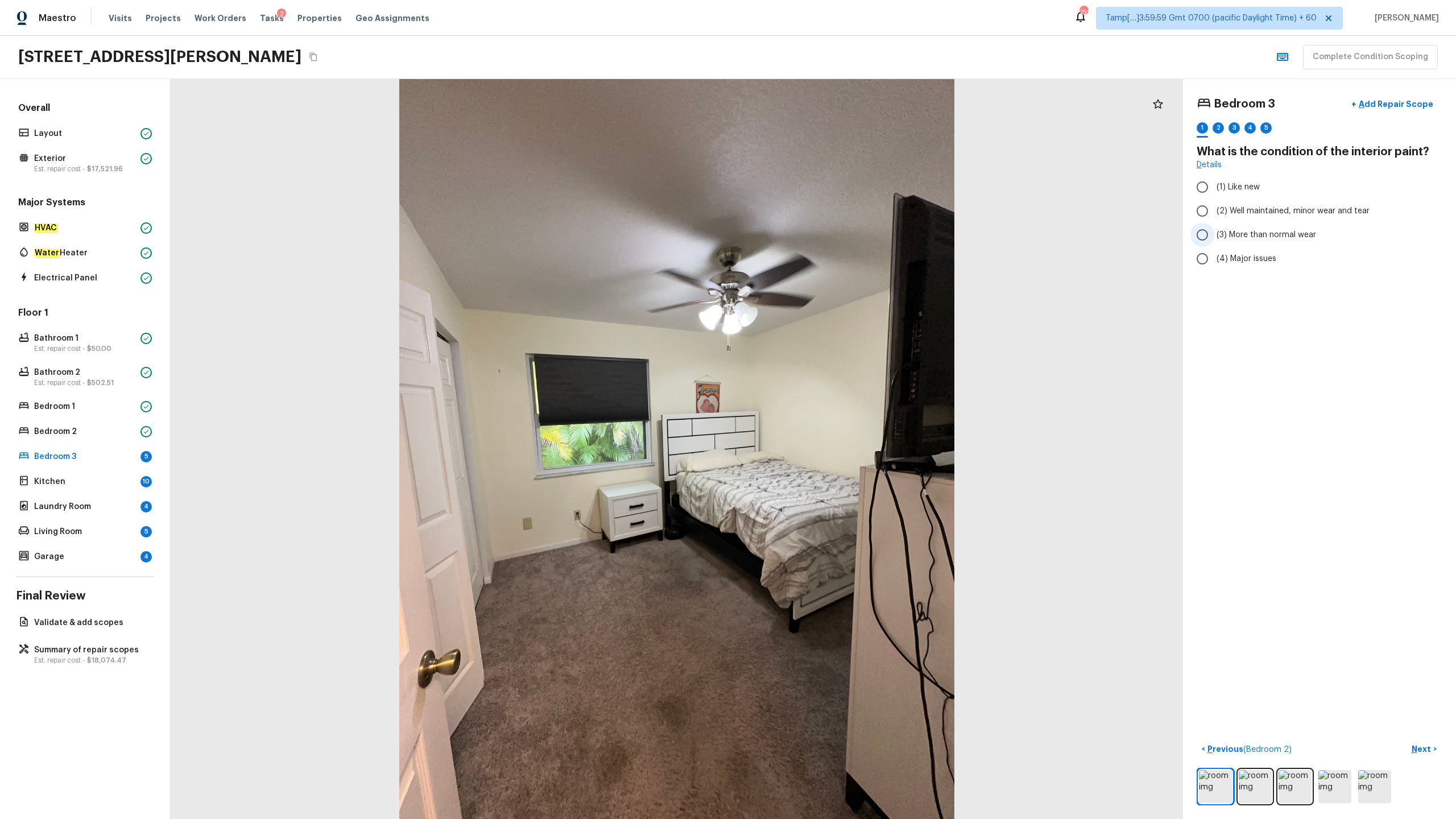
radio input "true"
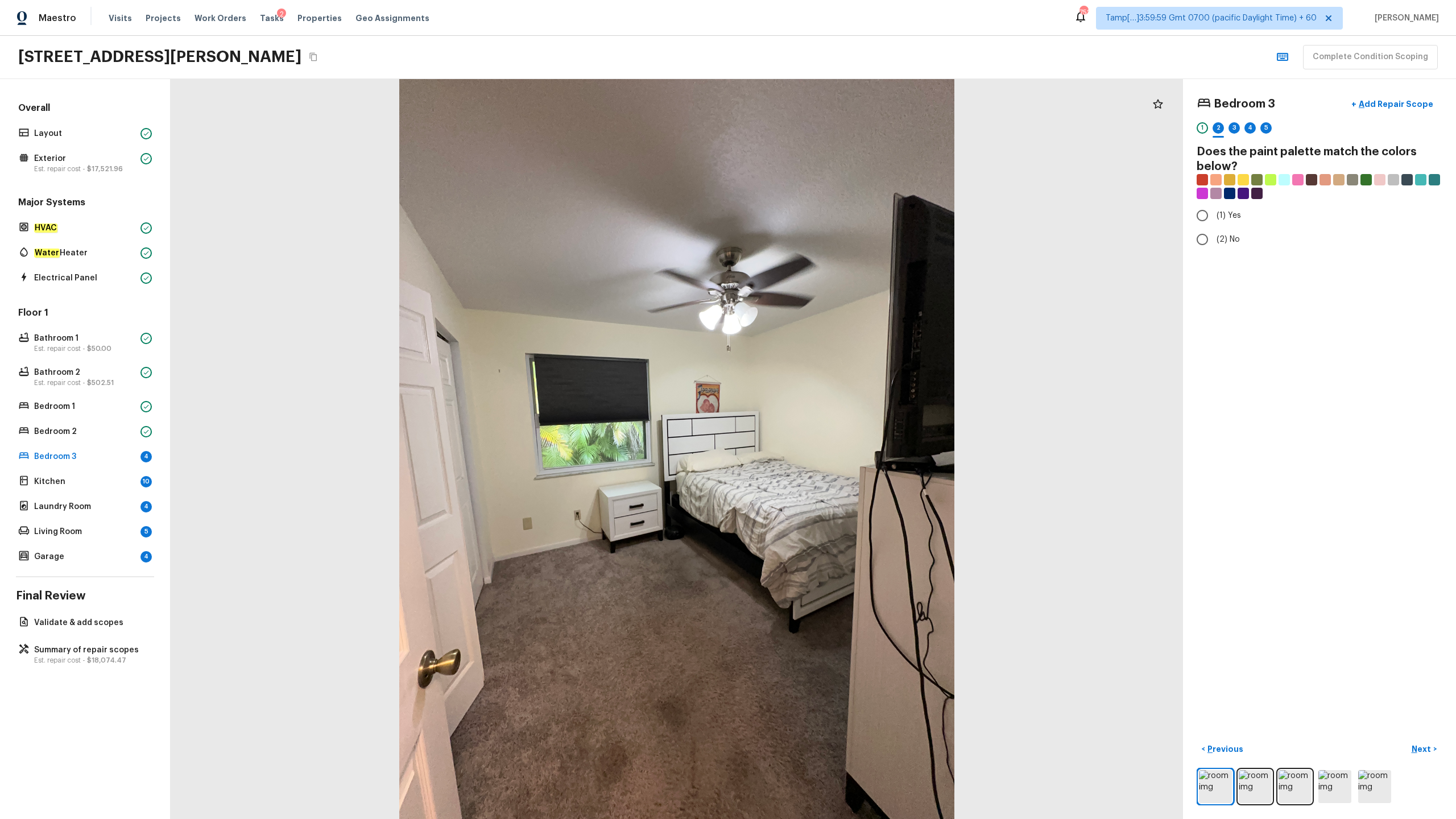
radio input "true"
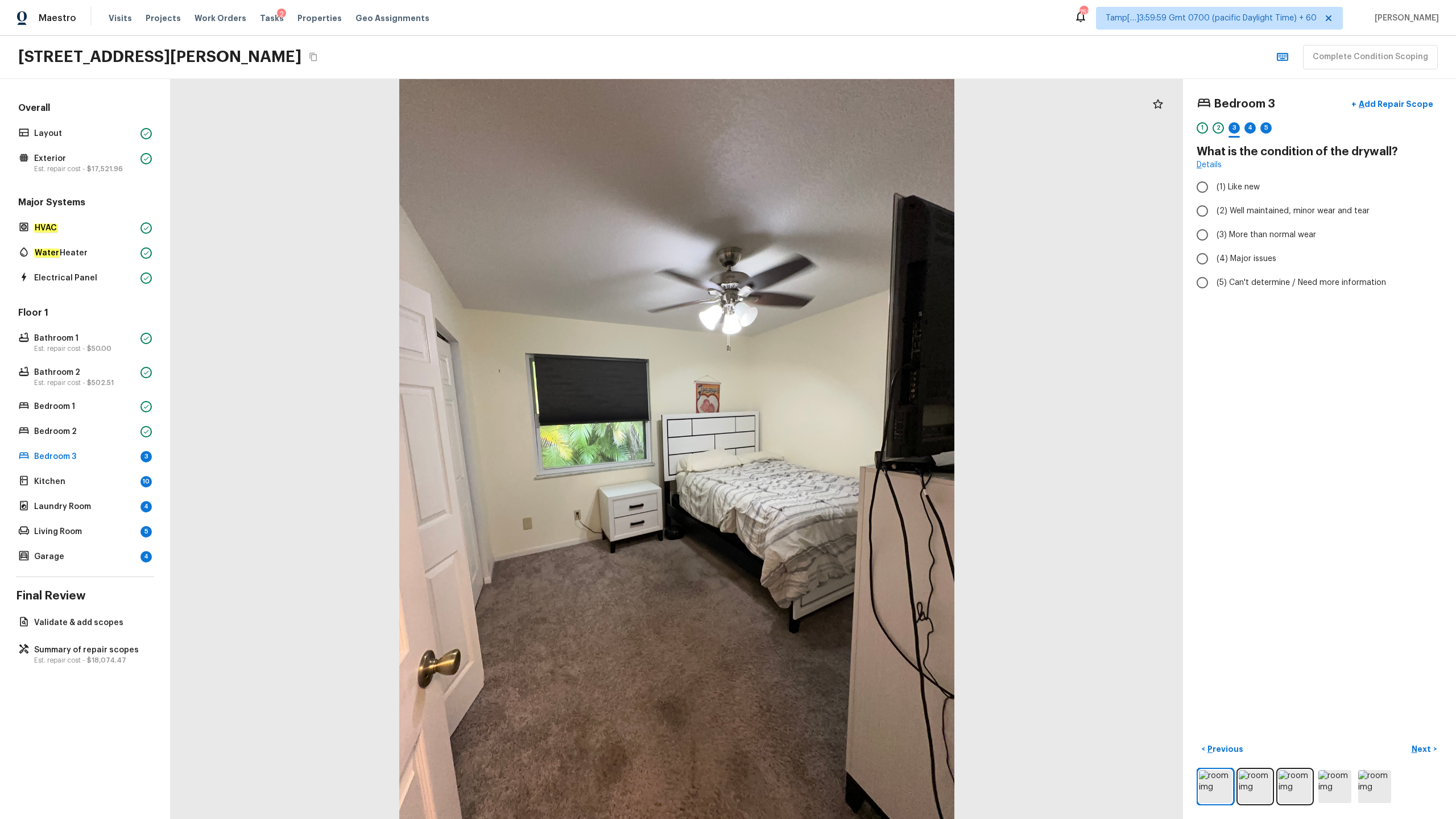
radio input "true"
checkbox input "true"
radio input "false"
radio input "true"
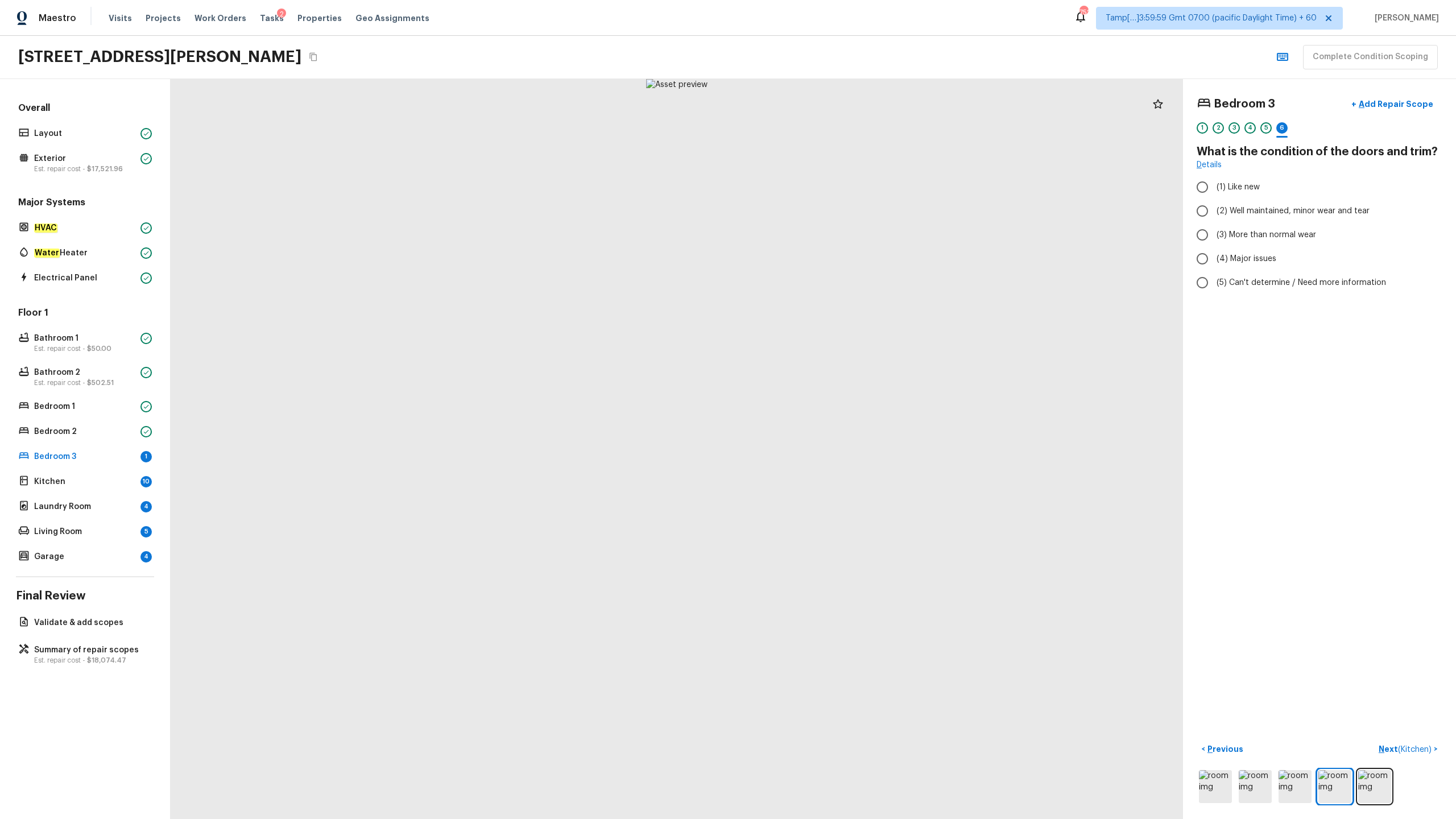
radio input "true"
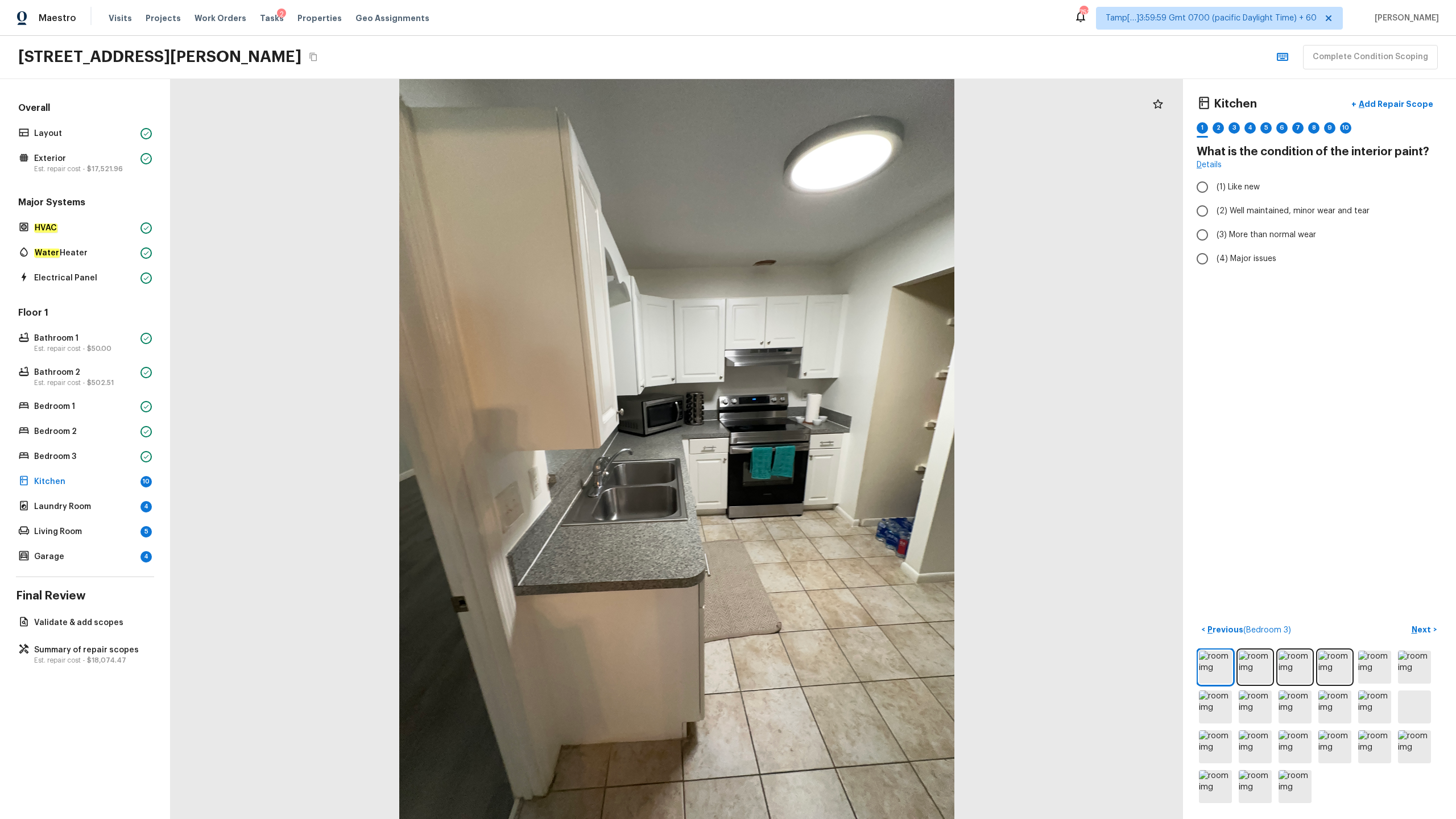
radio input "true"
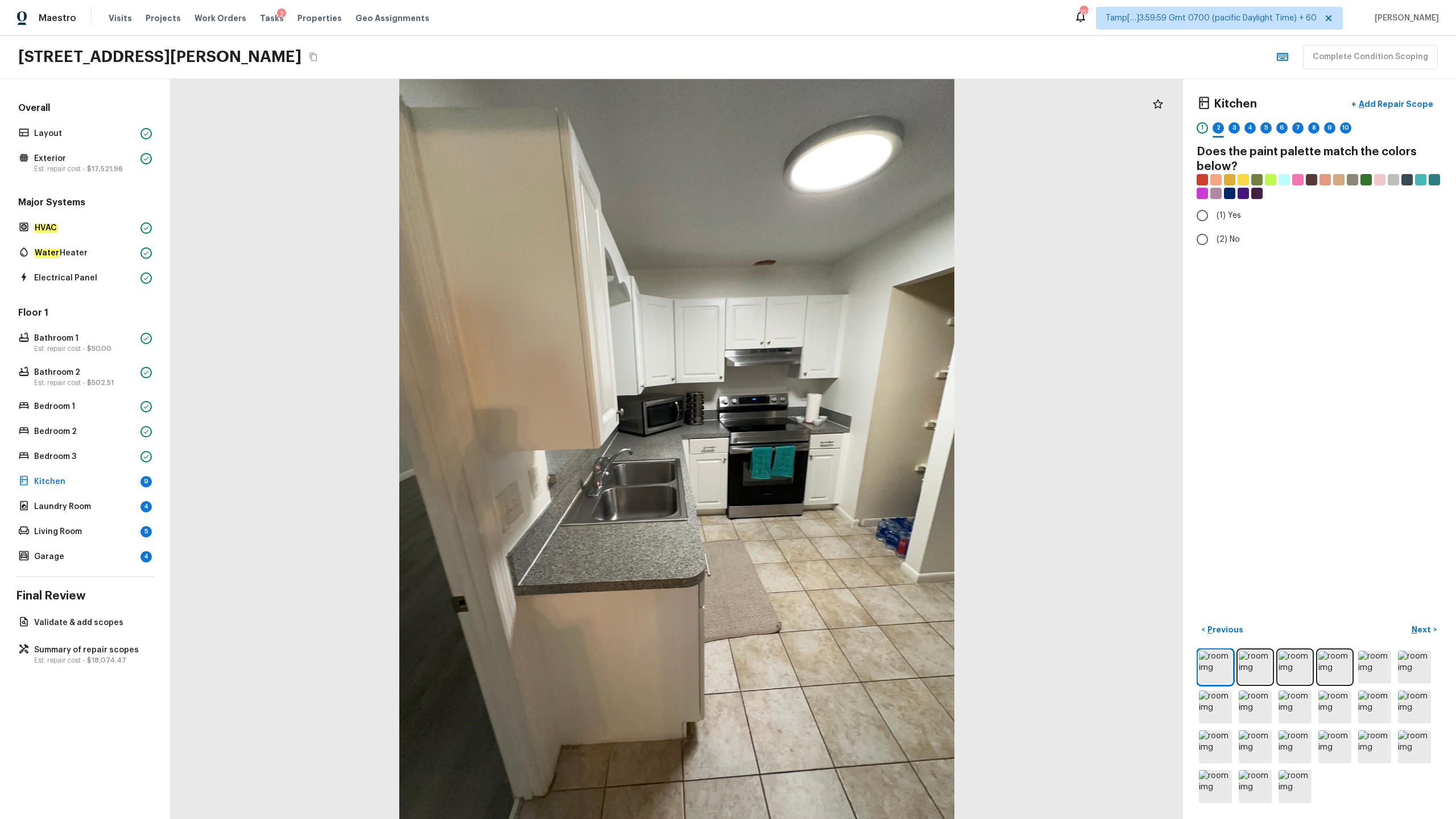
radio input "true"
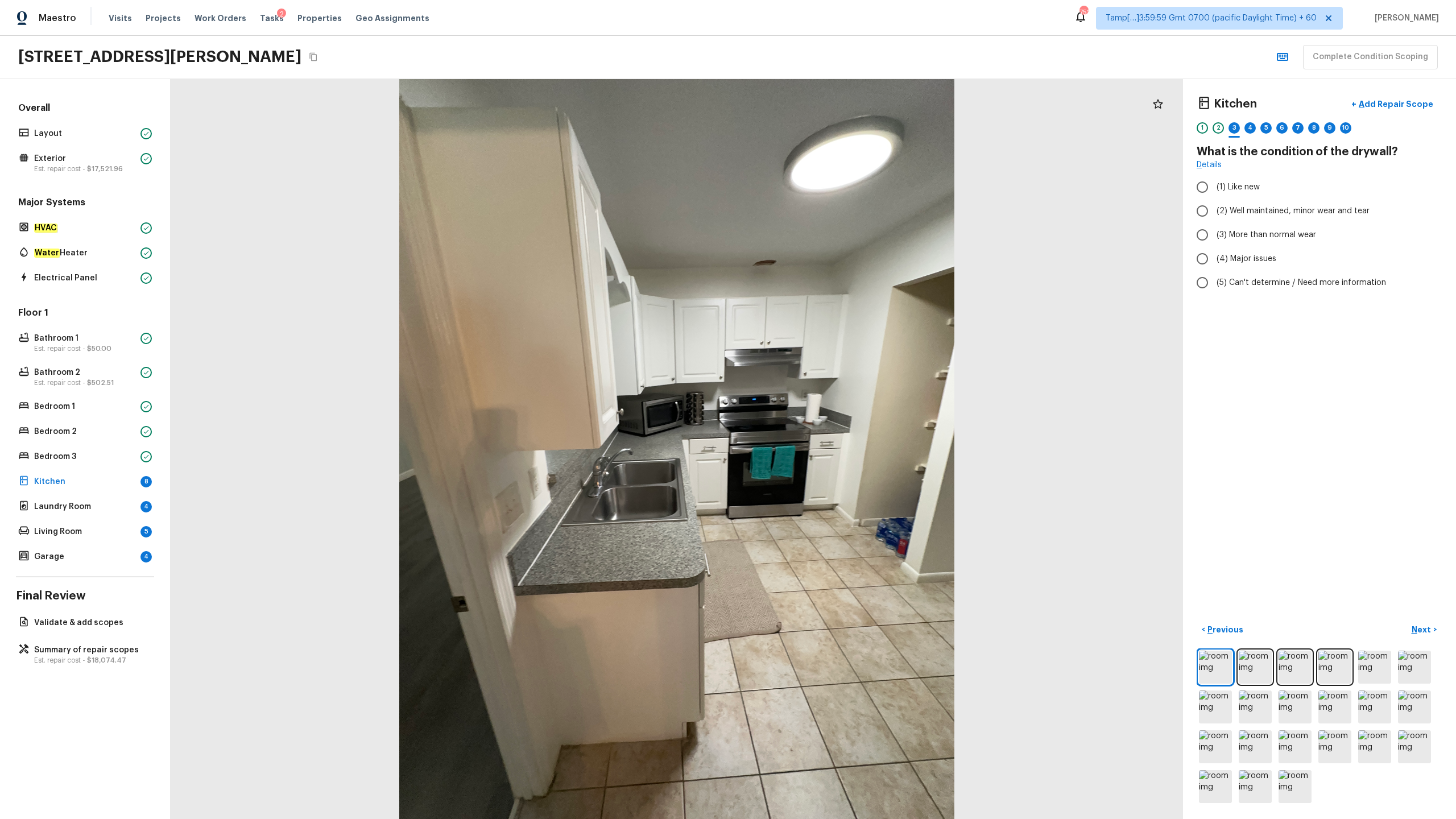
radio input "true"
checkbox input "true"
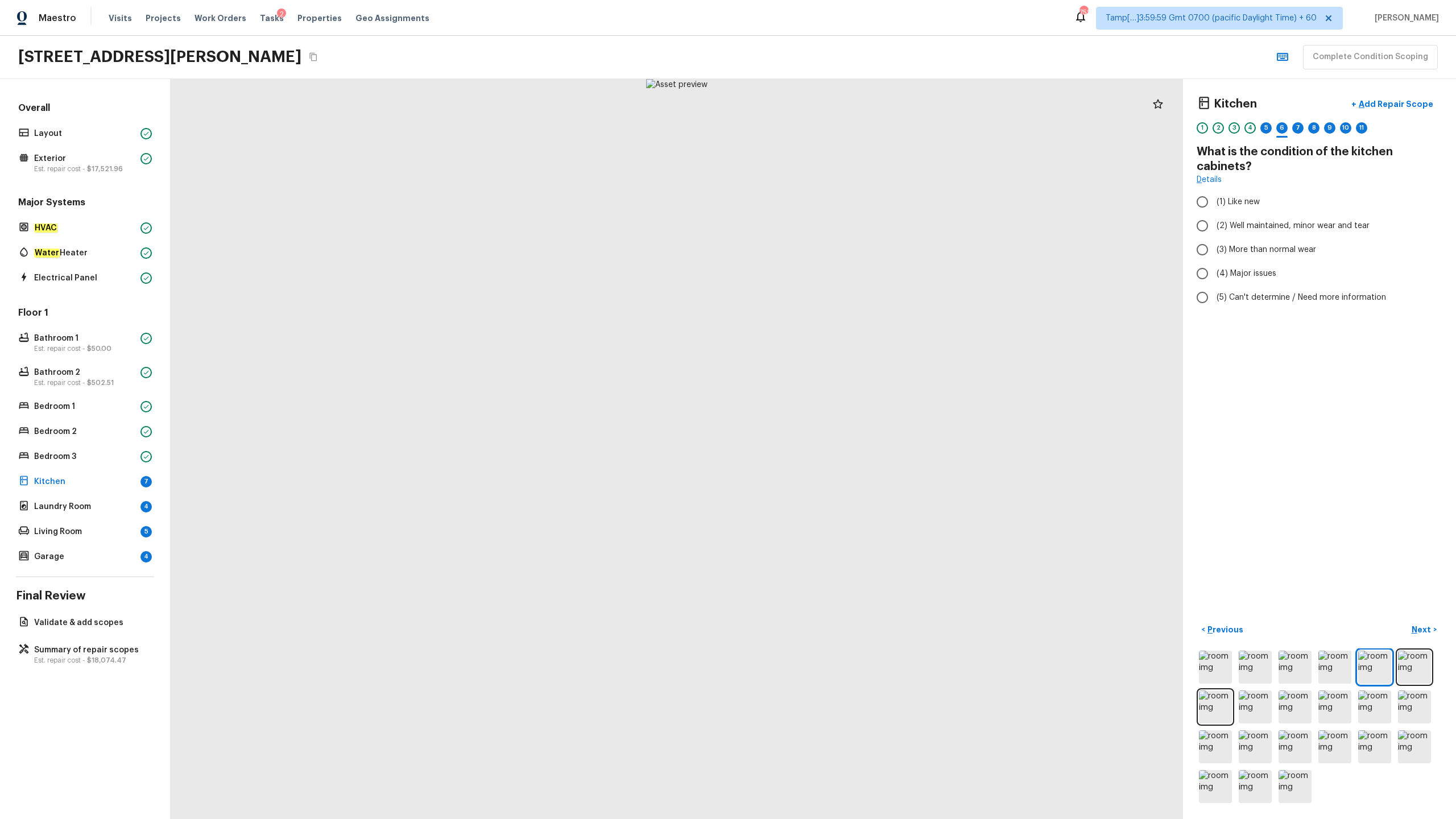
radio input "true"
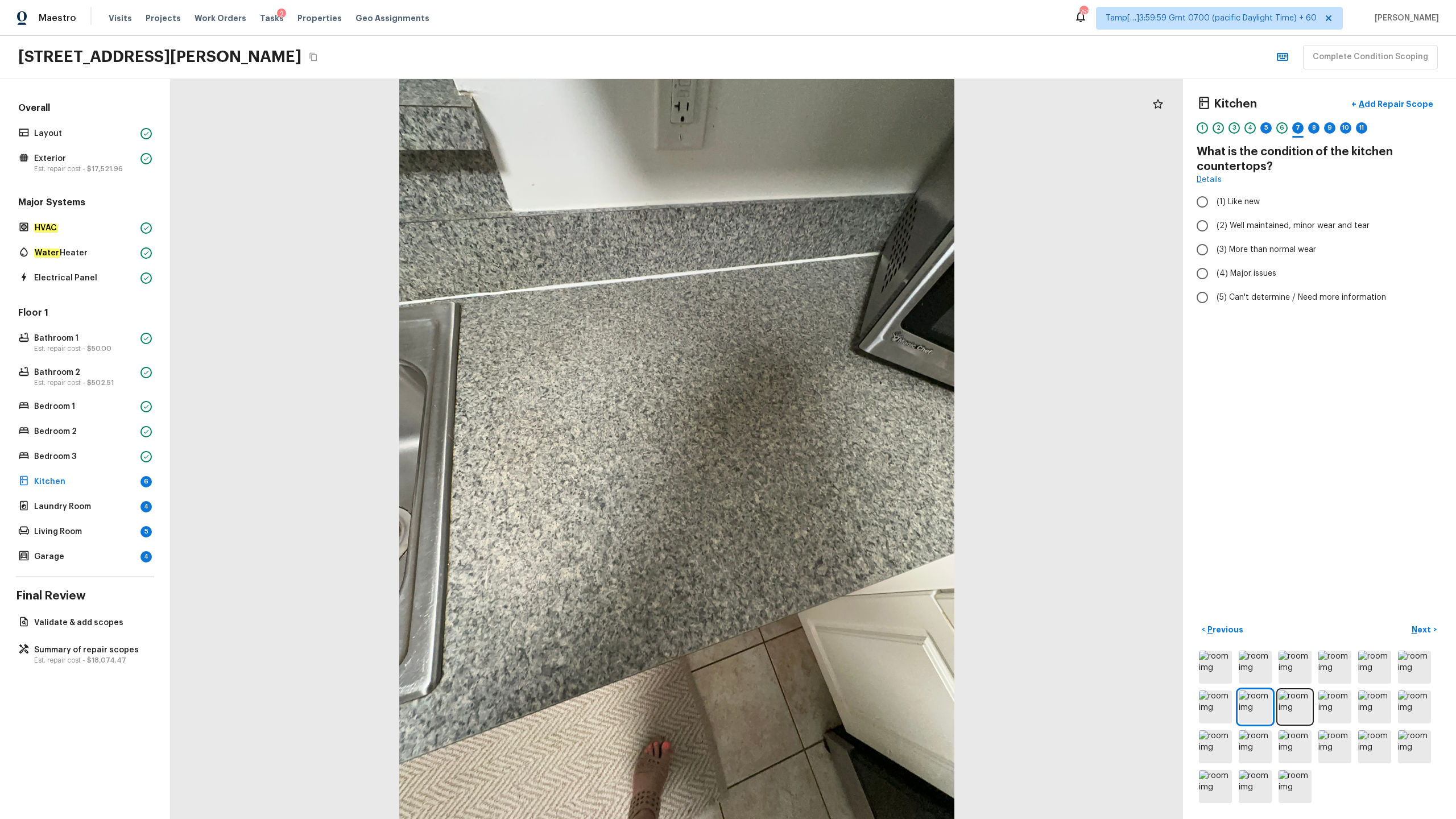
radio input "true"
click at [819, 257] on span "(4) Granite Slab" at bounding box center [1247, 262] width 61 height 11
click at [819, 250] on input "(4) Granite Slab" at bounding box center [1203, 262] width 24 height 24
radio input "true"
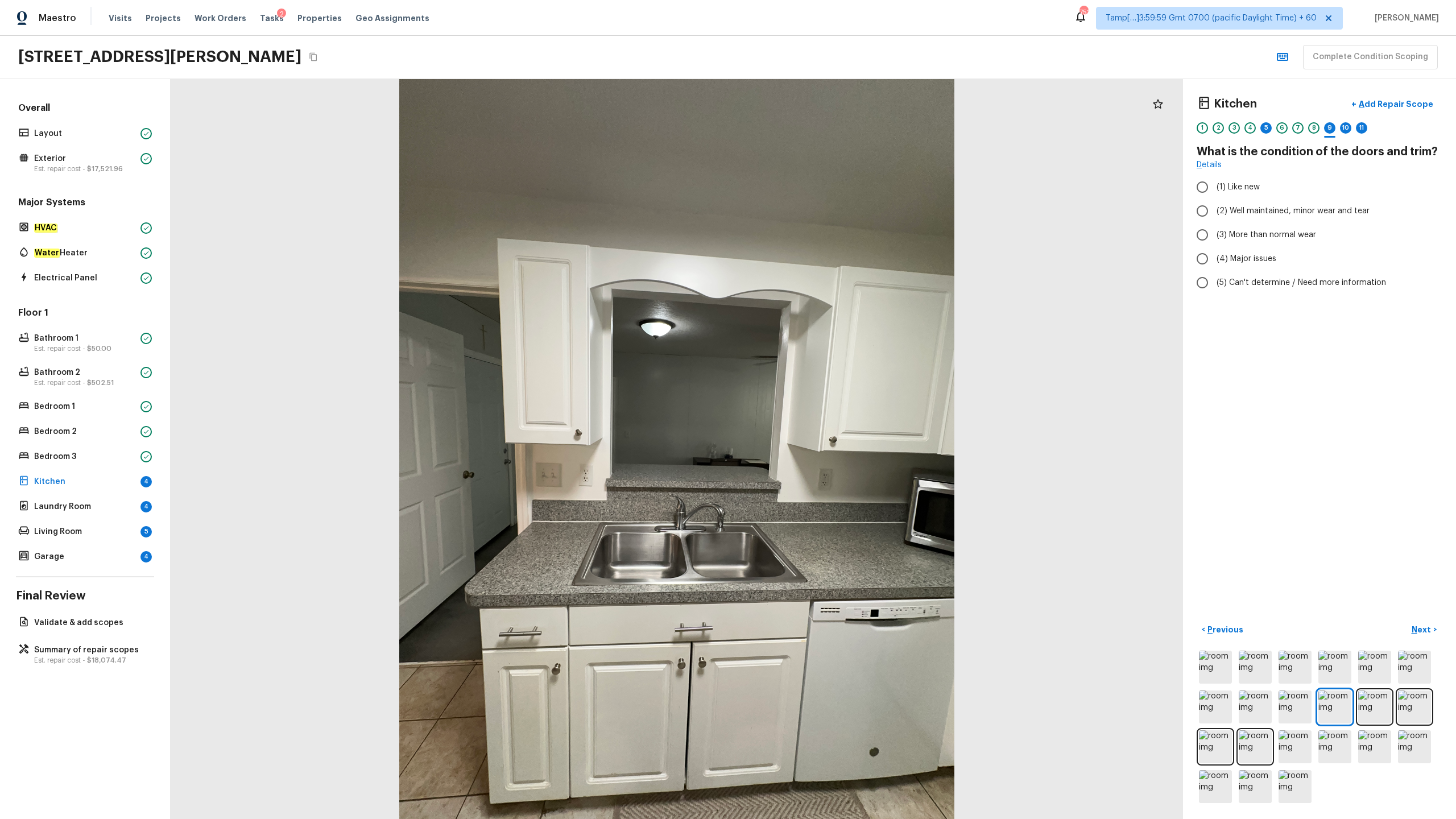
radio input "true"
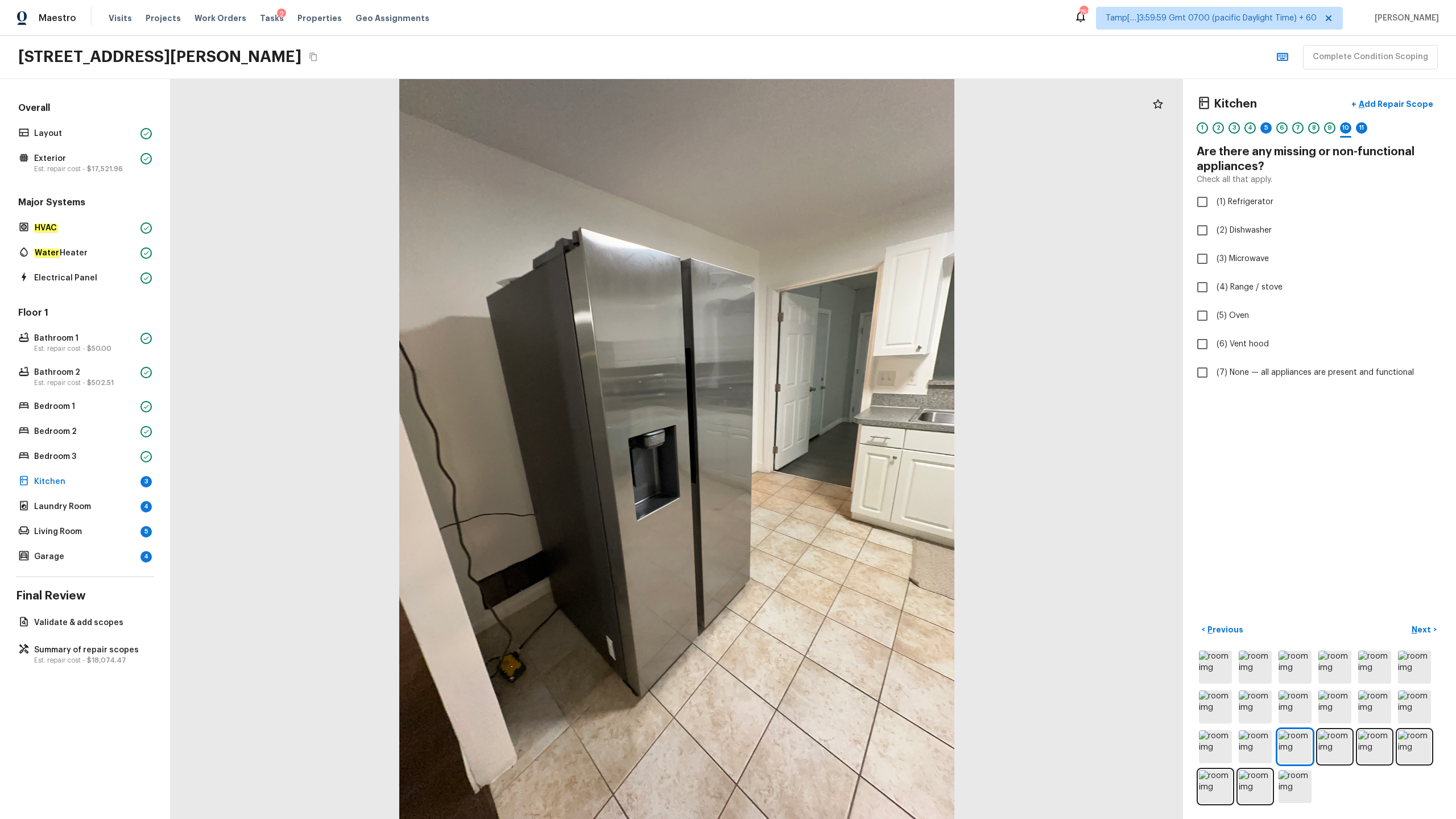
checkbox input "true"
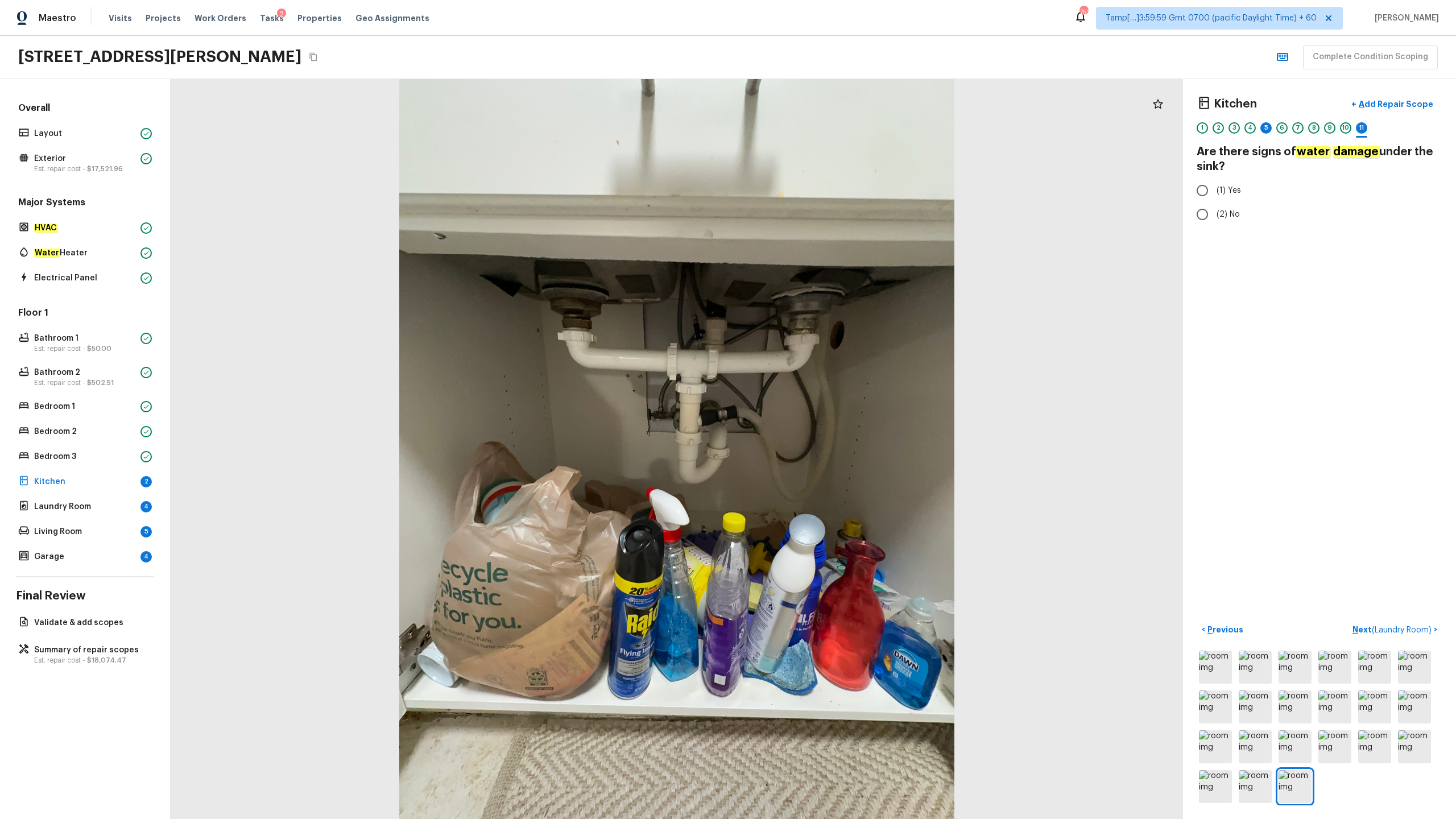
radio input "true"
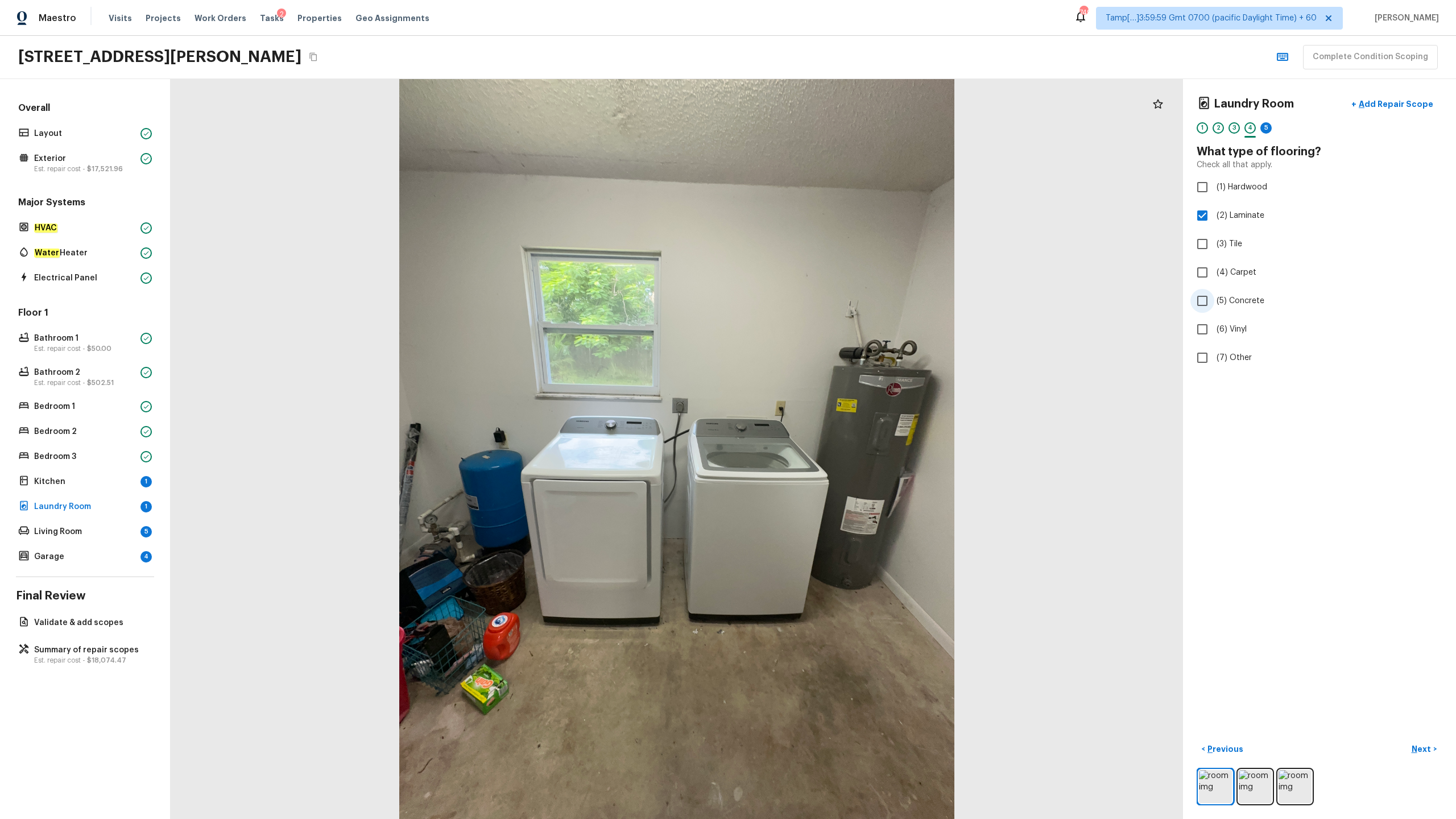
click at [819, 298] on span "(5) Concrete" at bounding box center [1241, 301] width 48 height 11
click at [819, 298] on input "(5) Concrete" at bounding box center [1203, 301] width 24 height 24
click at [819, 219] on label "(2) Well maintained, minor wear and tear" at bounding box center [1312, 211] width 243 height 24
click at [819, 219] on input "(2) Well maintained, minor wear and tear" at bounding box center [1203, 211] width 24 height 24
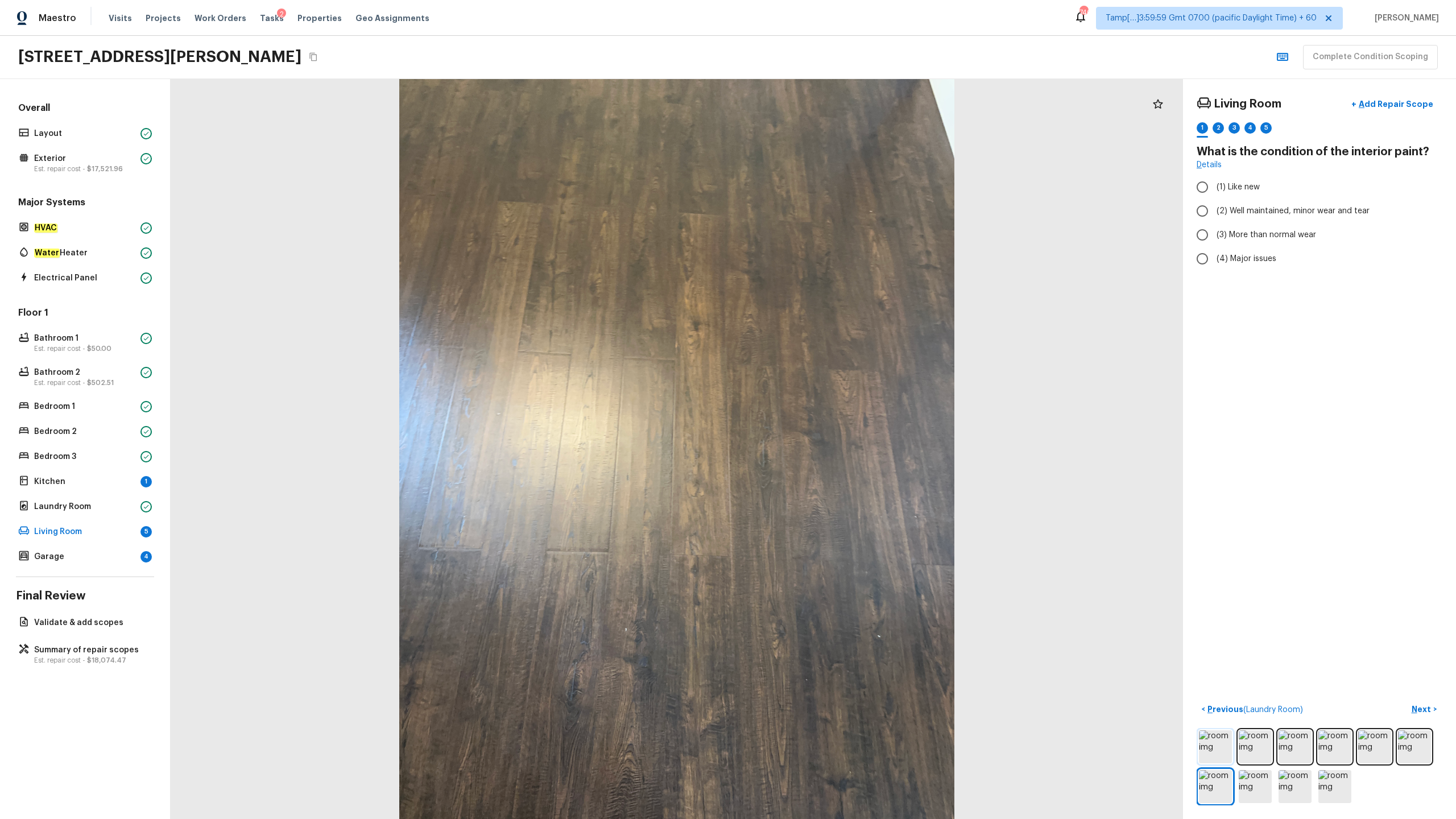
click at [819, 405] on img at bounding box center [1215, 747] width 33 height 33
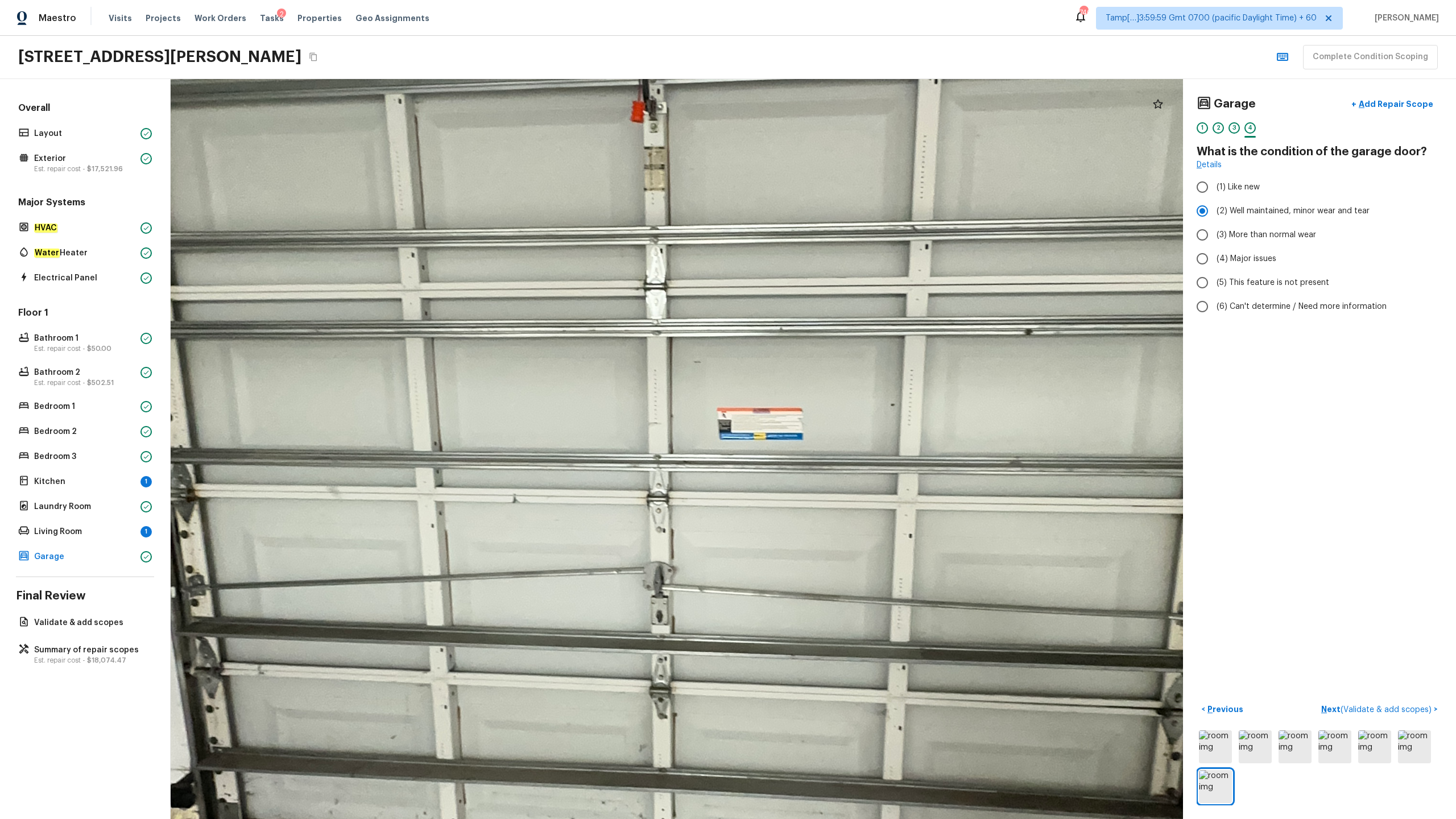
drag, startPoint x: 701, startPoint y: 371, endPoint x: 641, endPoint y: 664, distance: 299.1
click at [641, 405] on div at bounding box center [693, 479] width 2645 height 1933
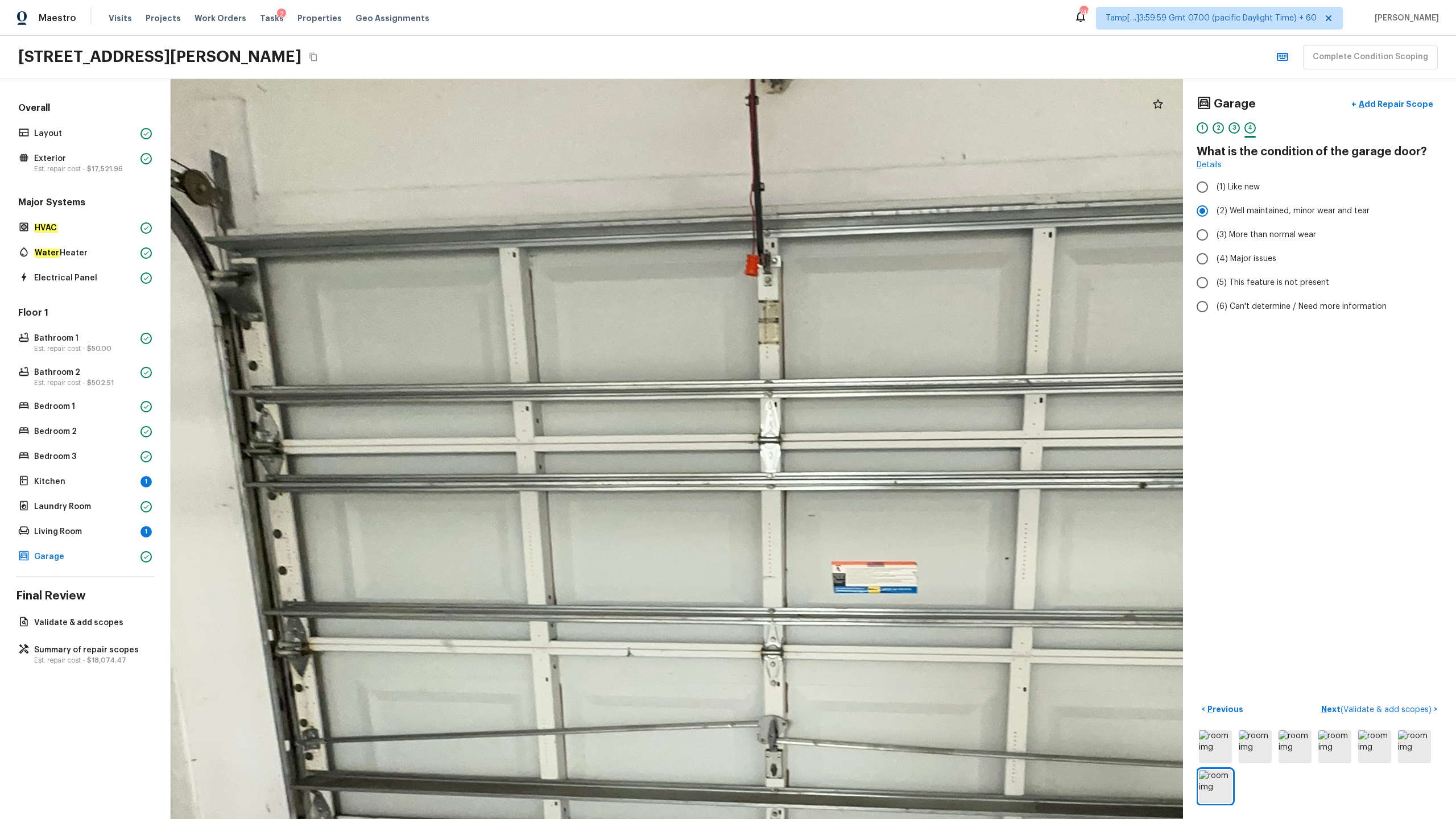
drag, startPoint x: 641, startPoint y: 664, endPoint x: 755, endPoint y: 818, distance: 191.6
click at [755, 405] on div at bounding box center [808, 633] width 2645 height 1933
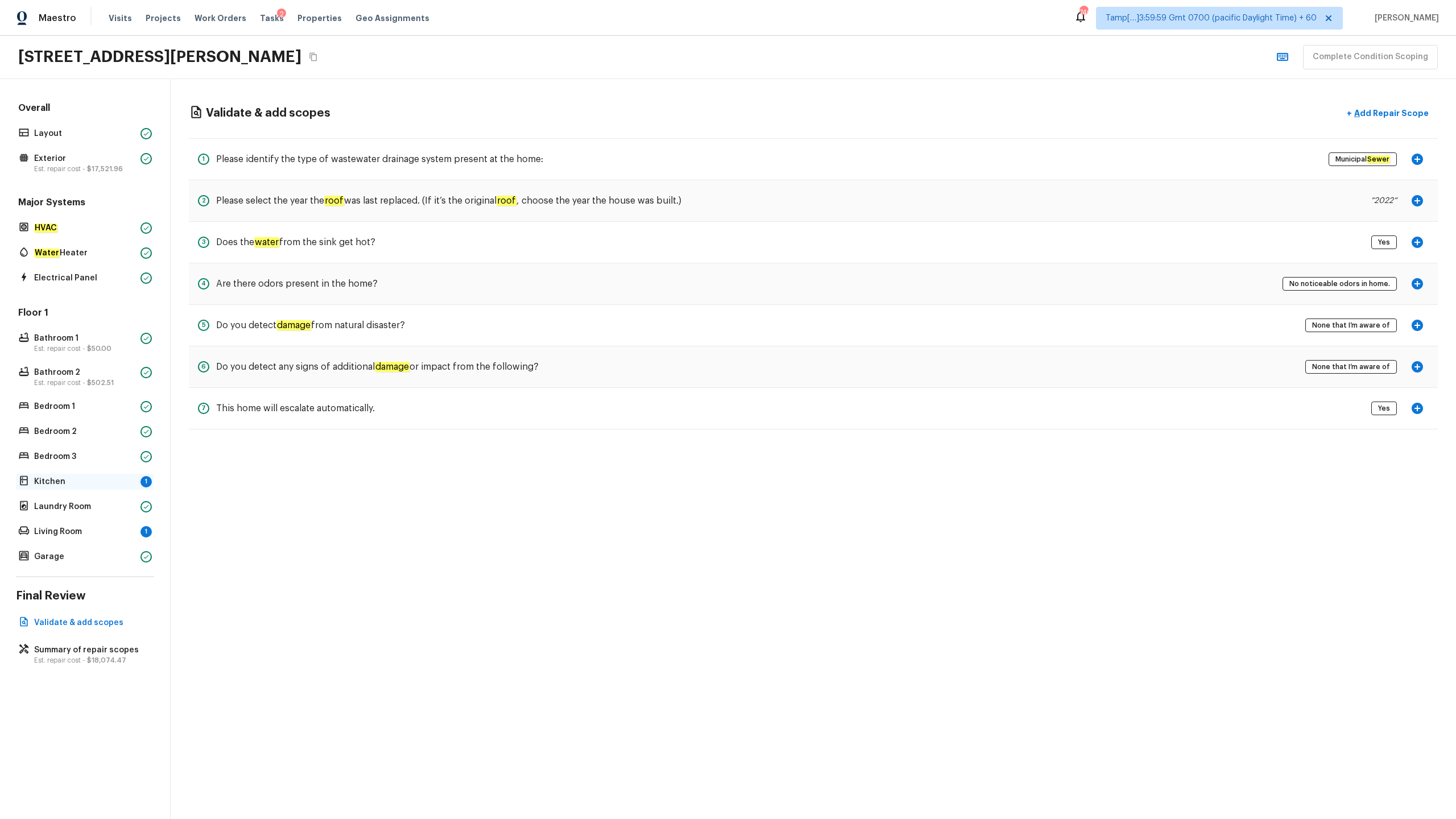
click at [49, 405] on p "Kitchen" at bounding box center [85, 481] width 102 height 11
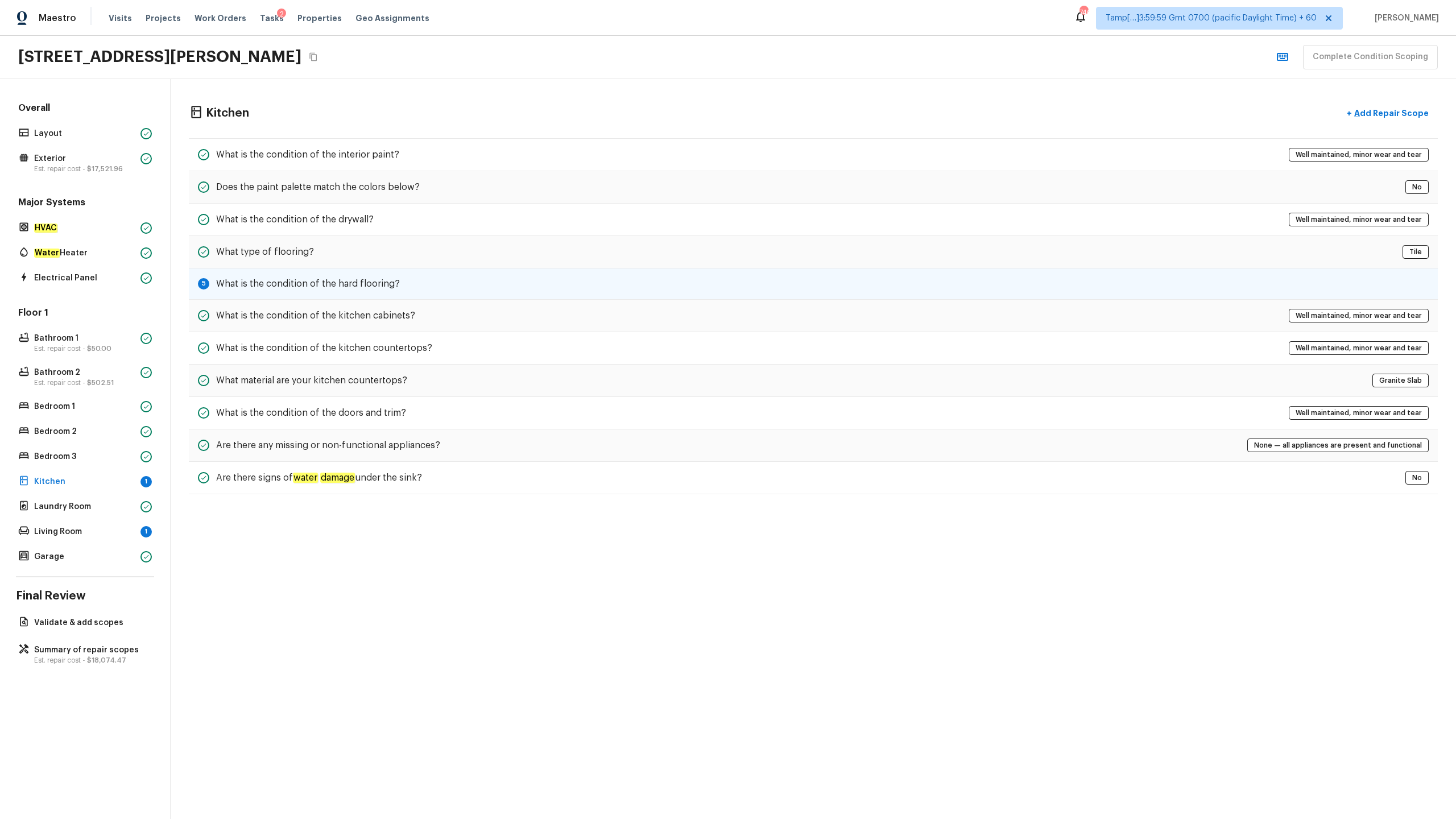
click at [272, 283] on h5 "What is the condition of the hard flooring?" at bounding box center [308, 284] width 184 height 12
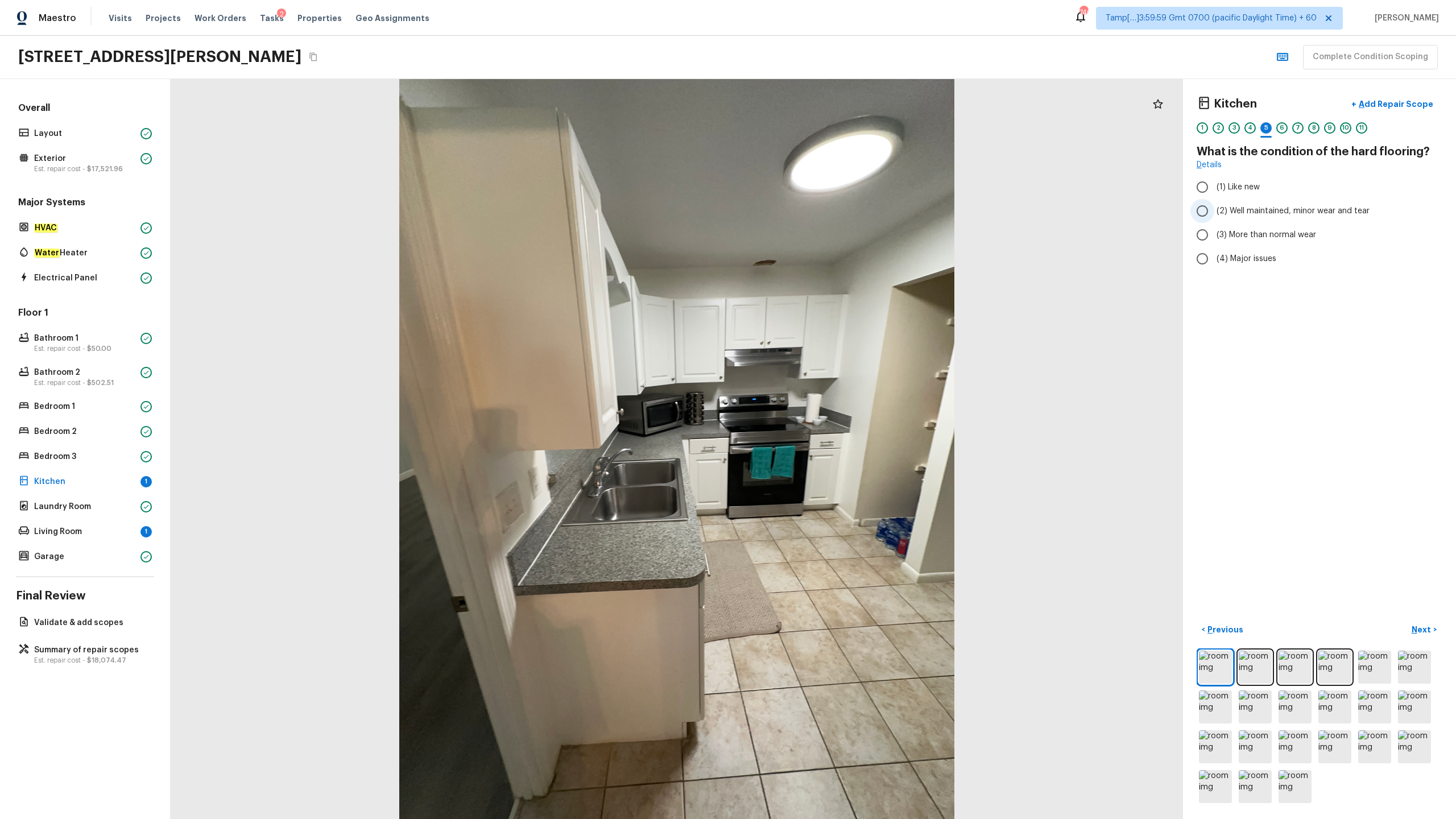
click at [819, 216] on span "(2) Well maintained, minor wear and tear" at bounding box center [1293, 211] width 153 height 11
click at [819, 216] on input "(2) Well maintained, minor wear and tear" at bounding box center [1203, 211] width 24 height 24
click at [92, 405] on p "Living Room" at bounding box center [85, 532] width 102 height 11
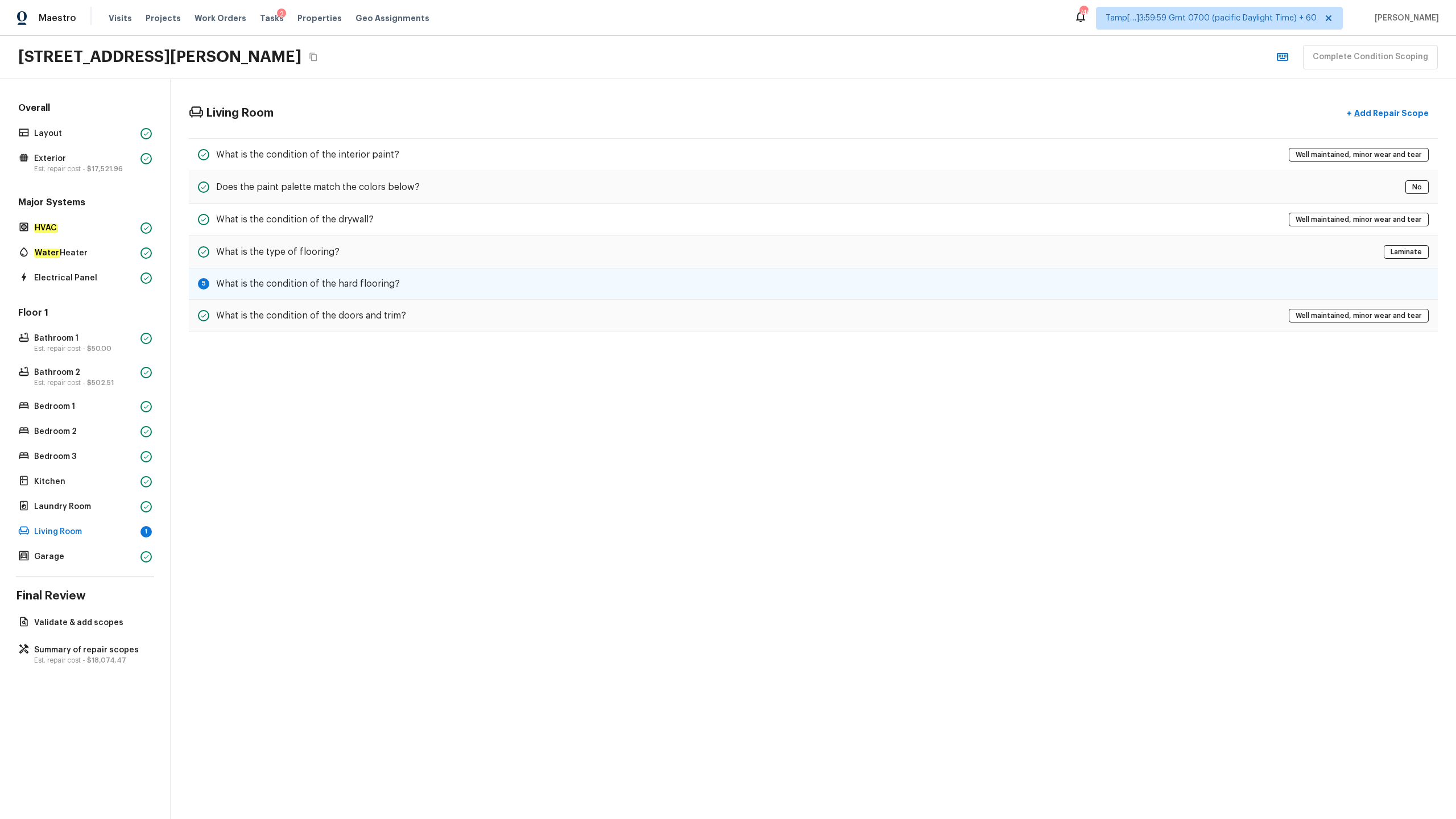
click at [269, 285] on h5 "What is the condition of the hard flooring?" at bounding box center [308, 284] width 184 height 12
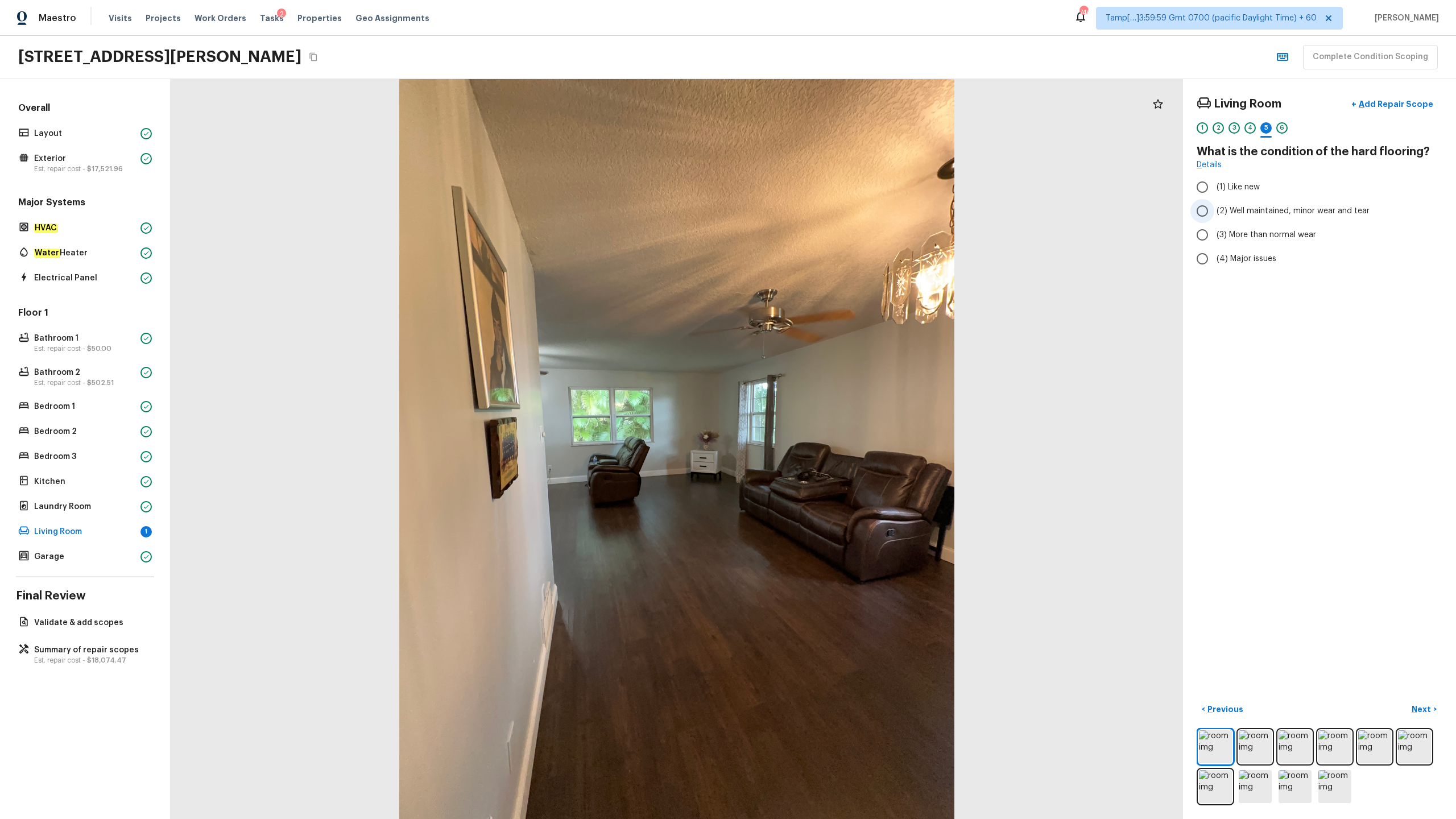
click at [819, 214] on input "(2) Well maintained, minor wear and tear" at bounding box center [1203, 211] width 24 height 24
click at [53, 405] on p "Summary of repair scopes" at bounding box center [91, 650] width 113 height 11
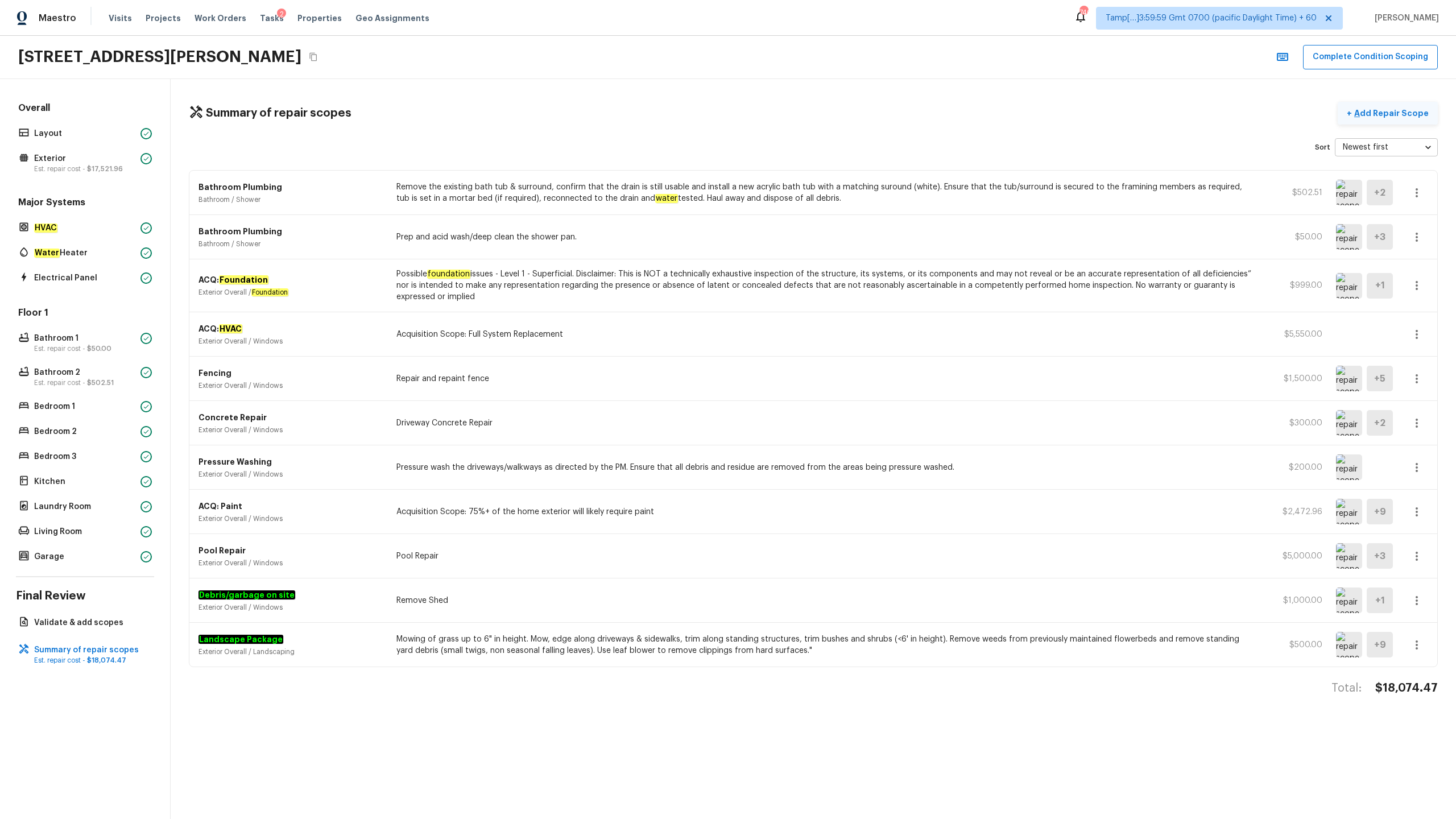
click at [819, 114] on p "Add Repair Scope" at bounding box center [1390, 113] width 77 height 11
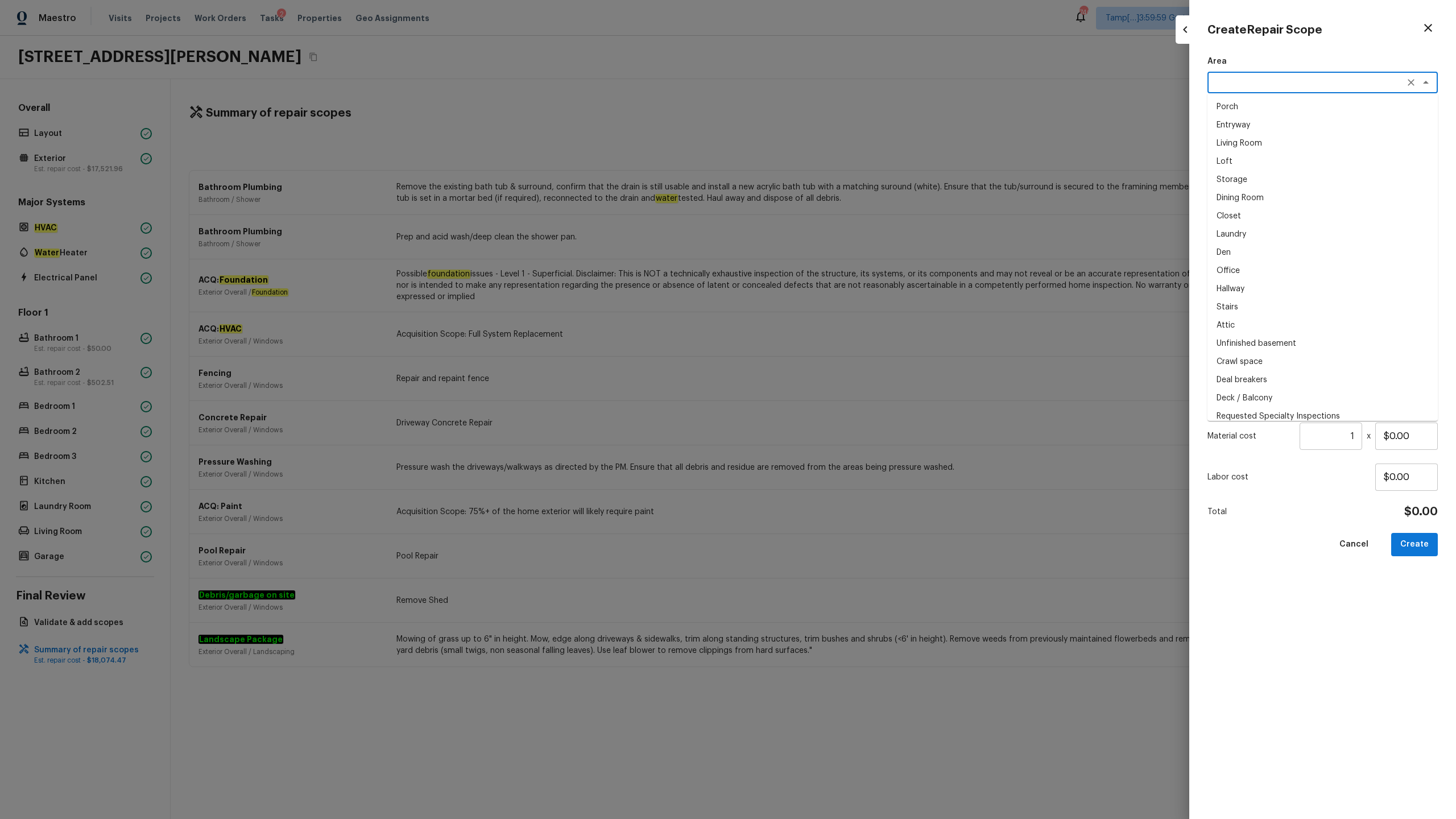
click at [819, 84] on textarea at bounding box center [1307, 82] width 189 height 11
click at [819, 104] on li "Interior Overall" at bounding box center [1322, 107] width 230 height 18
click at [819, 129] on textarea at bounding box center [1307, 134] width 189 height 11
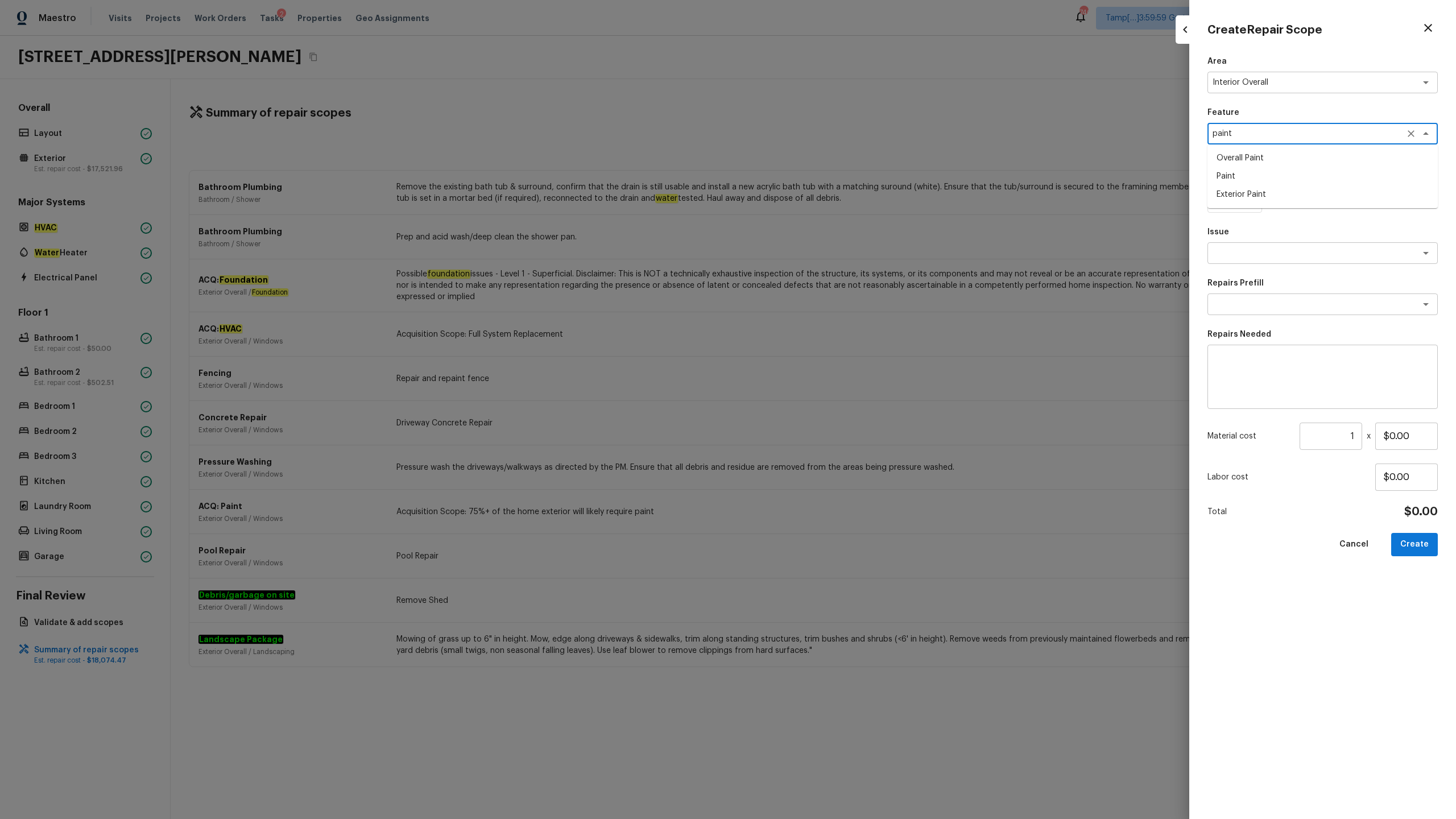
click at [819, 156] on li "Overall Paint" at bounding box center [1322, 158] width 230 height 18
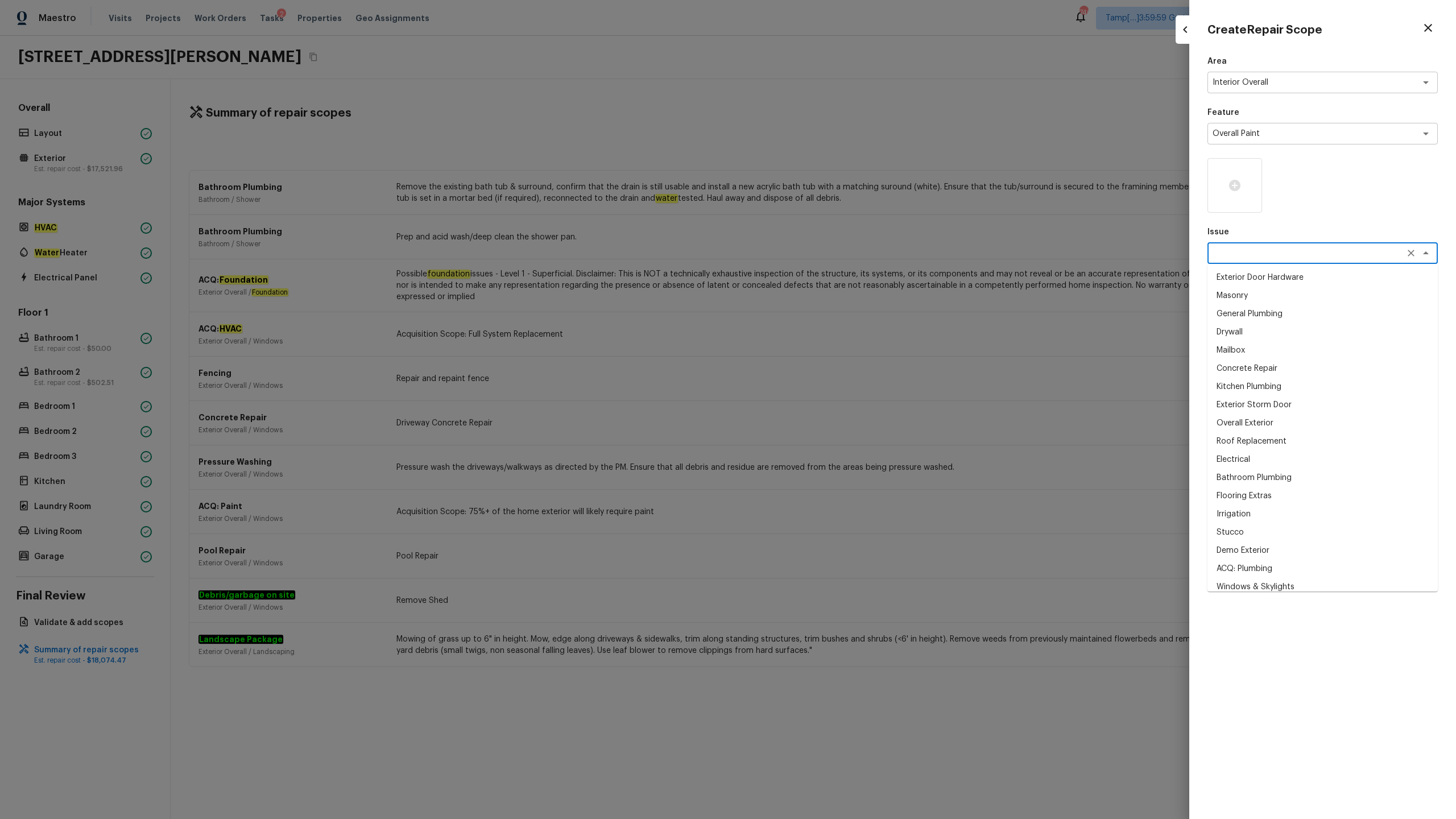
click at [819, 257] on textarea at bounding box center [1307, 253] width 189 height 11
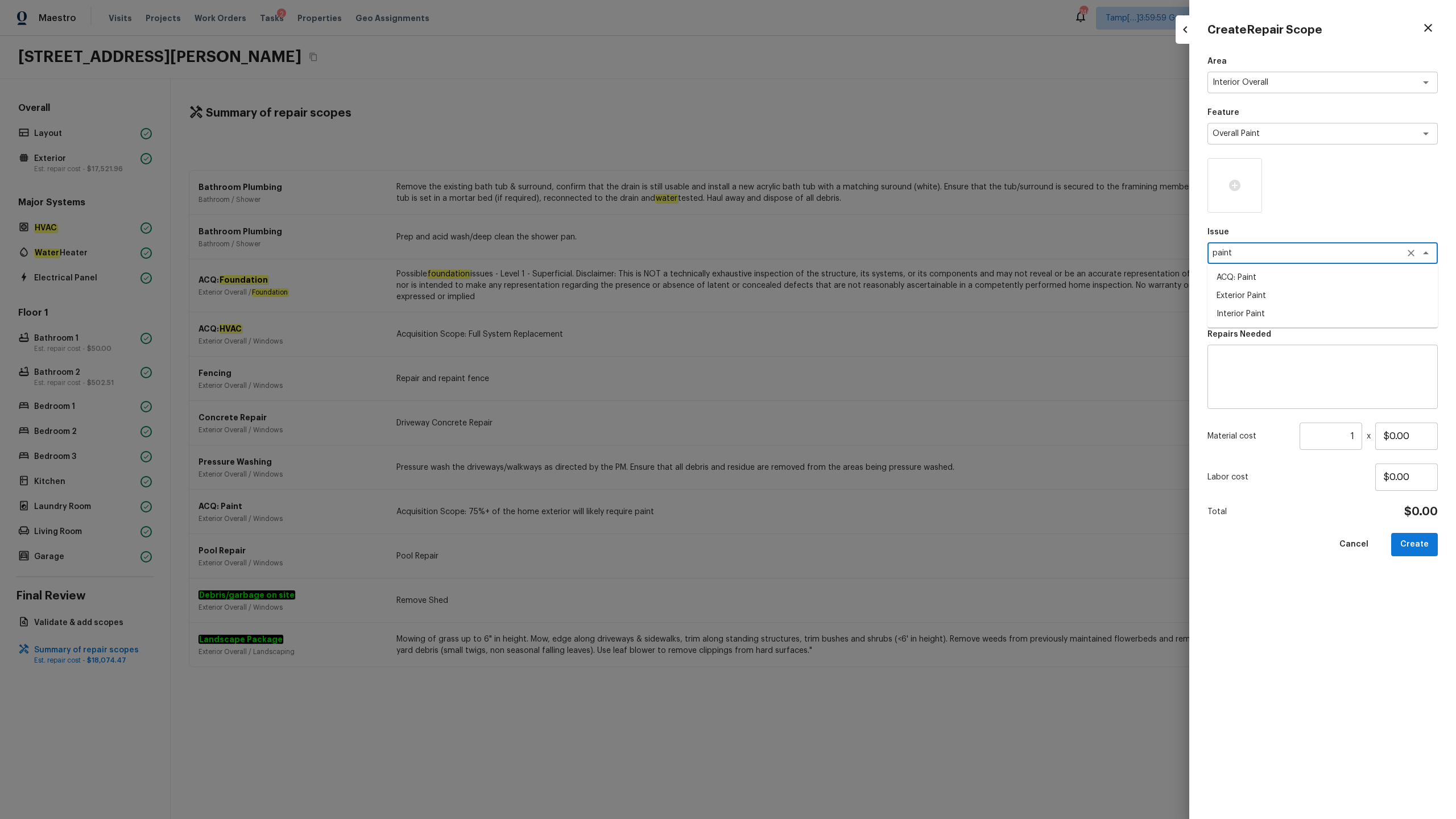
click at [819, 275] on li "ACQ: Paint" at bounding box center [1322, 277] width 230 height 18
click at [819, 297] on div "x ​" at bounding box center [1322, 304] width 230 height 22
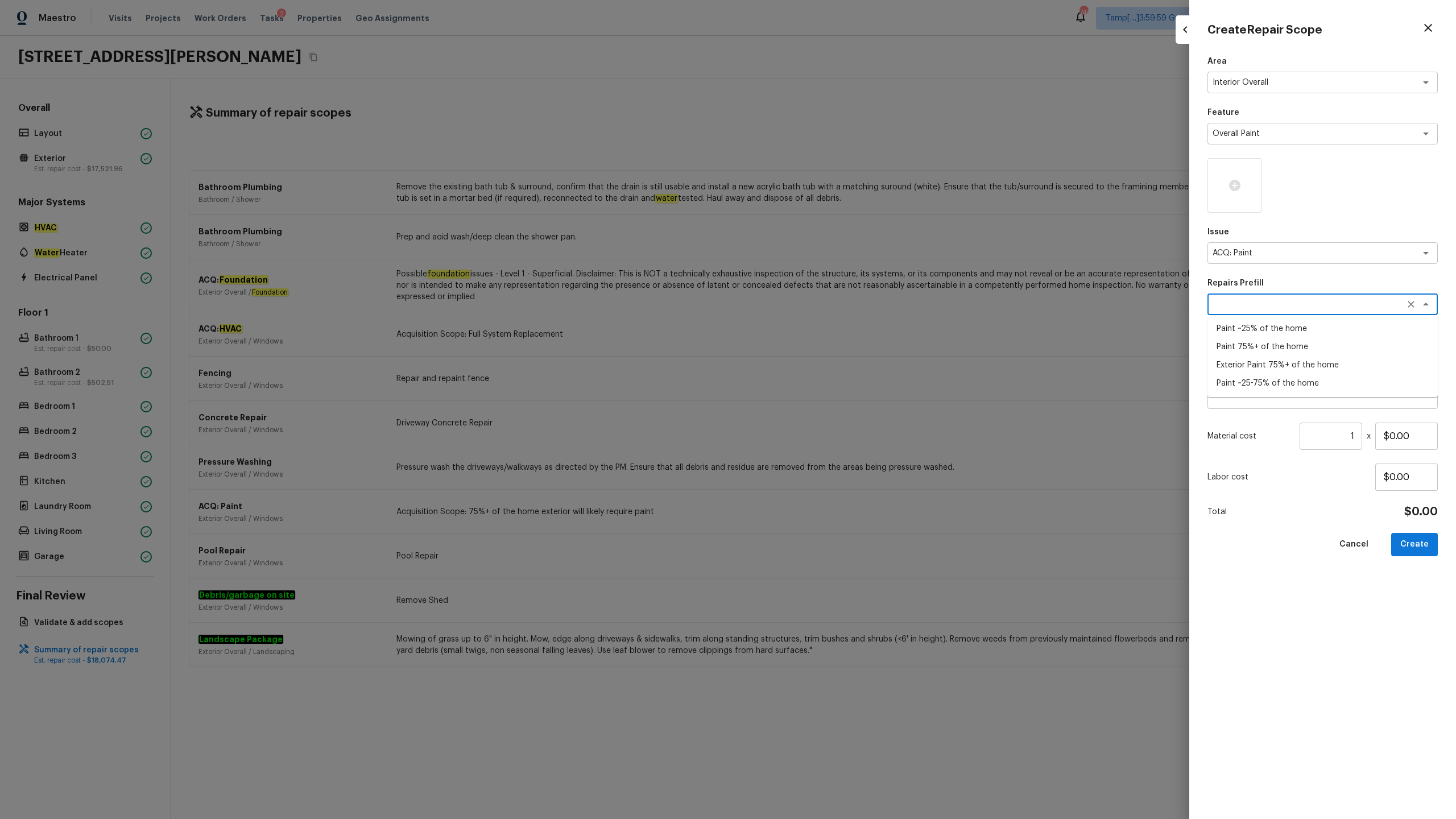
click at [819, 385] on li "Paint ~25-75% of the home" at bounding box center [1322, 383] width 230 height 18
click at [819, 189] on icon at bounding box center [1235, 185] width 14 height 14
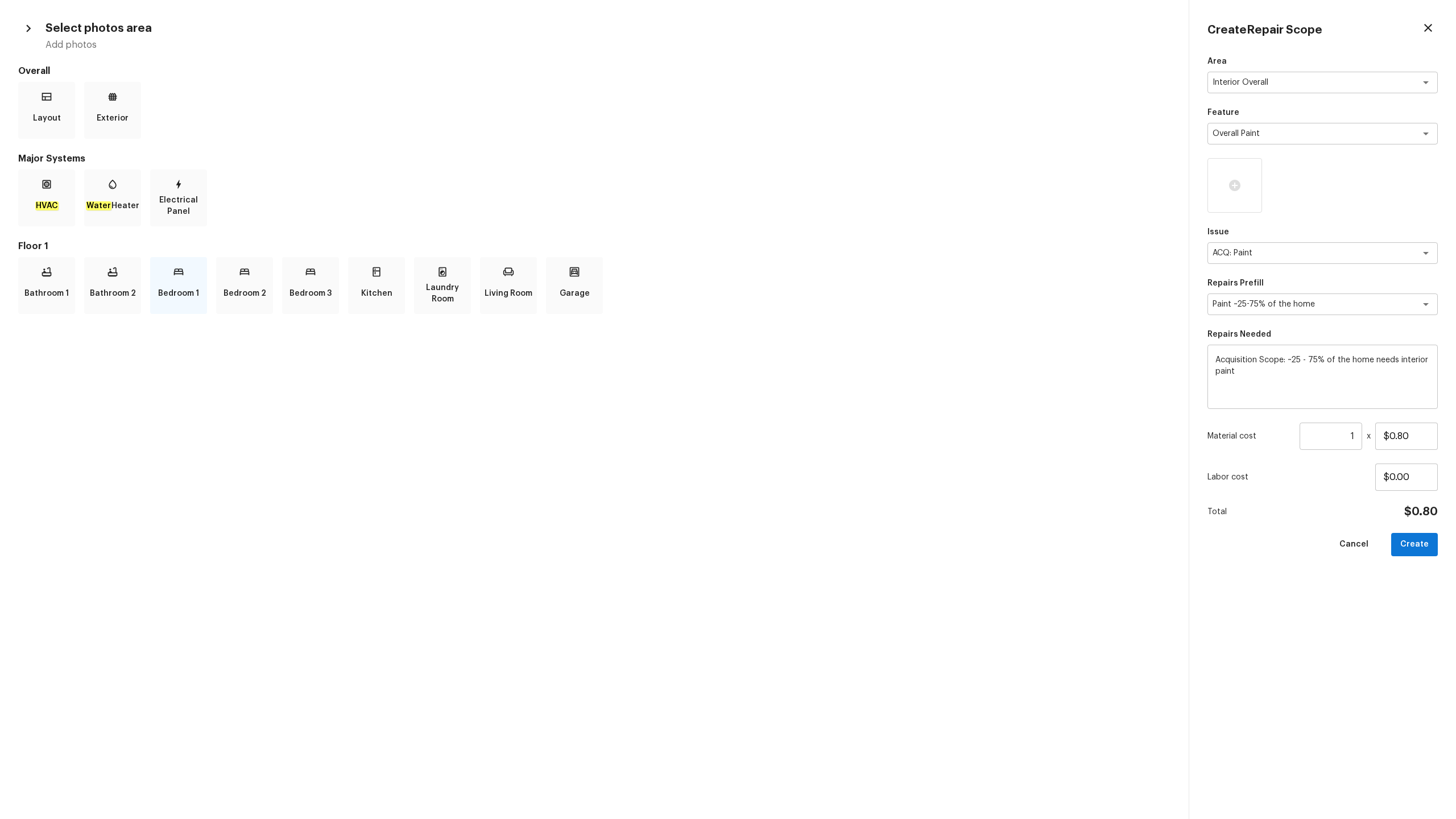
click at [167, 287] on p "Bedroom 1" at bounding box center [179, 293] width 41 height 22
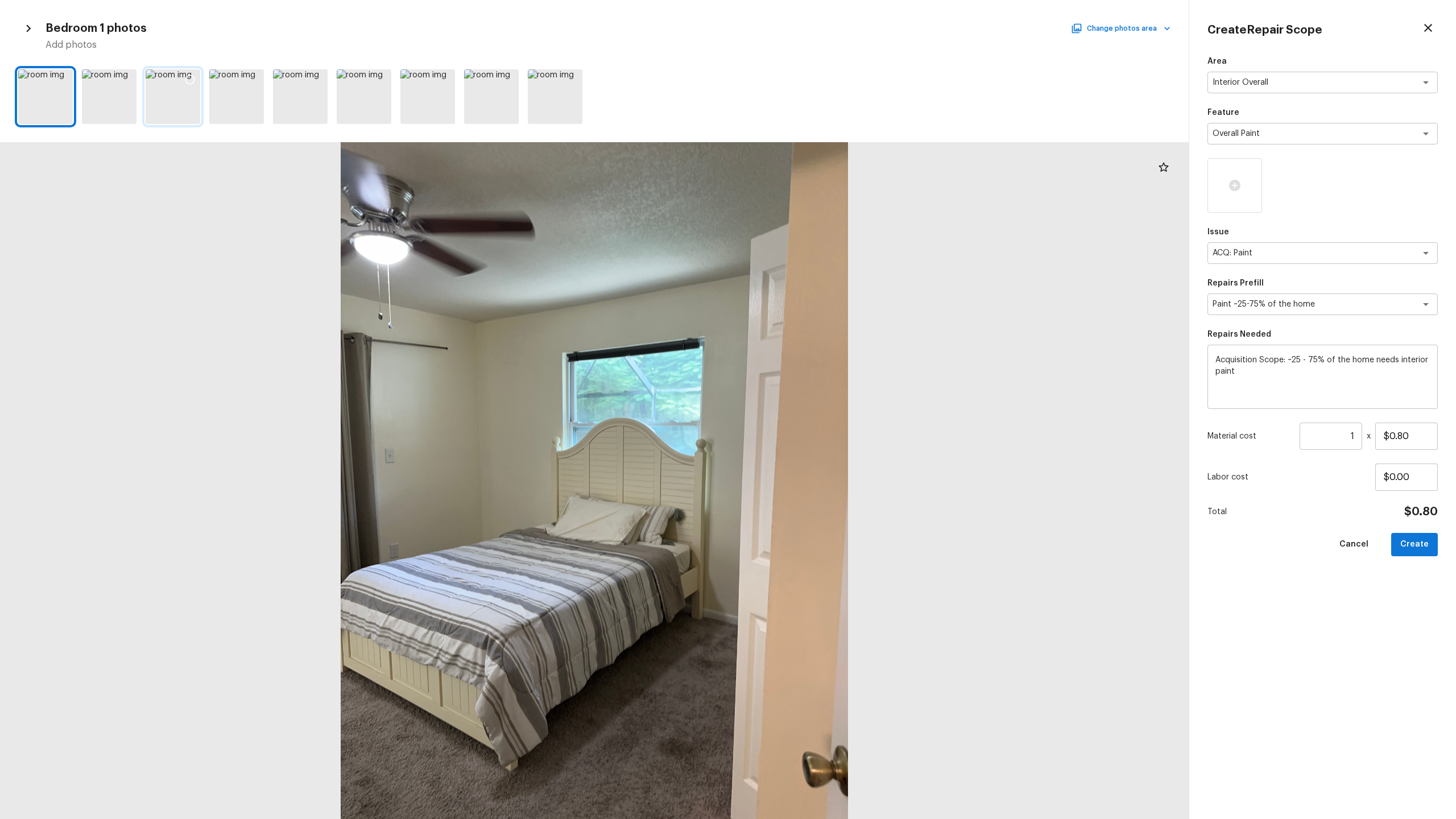
click at [190, 86] on div at bounding box center [190, 81] width 21 height 24
click at [253, 82] on icon at bounding box center [253, 79] width 11 height 11
click at [315, 76] on icon at bounding box center [317, 79] width 9 height 9
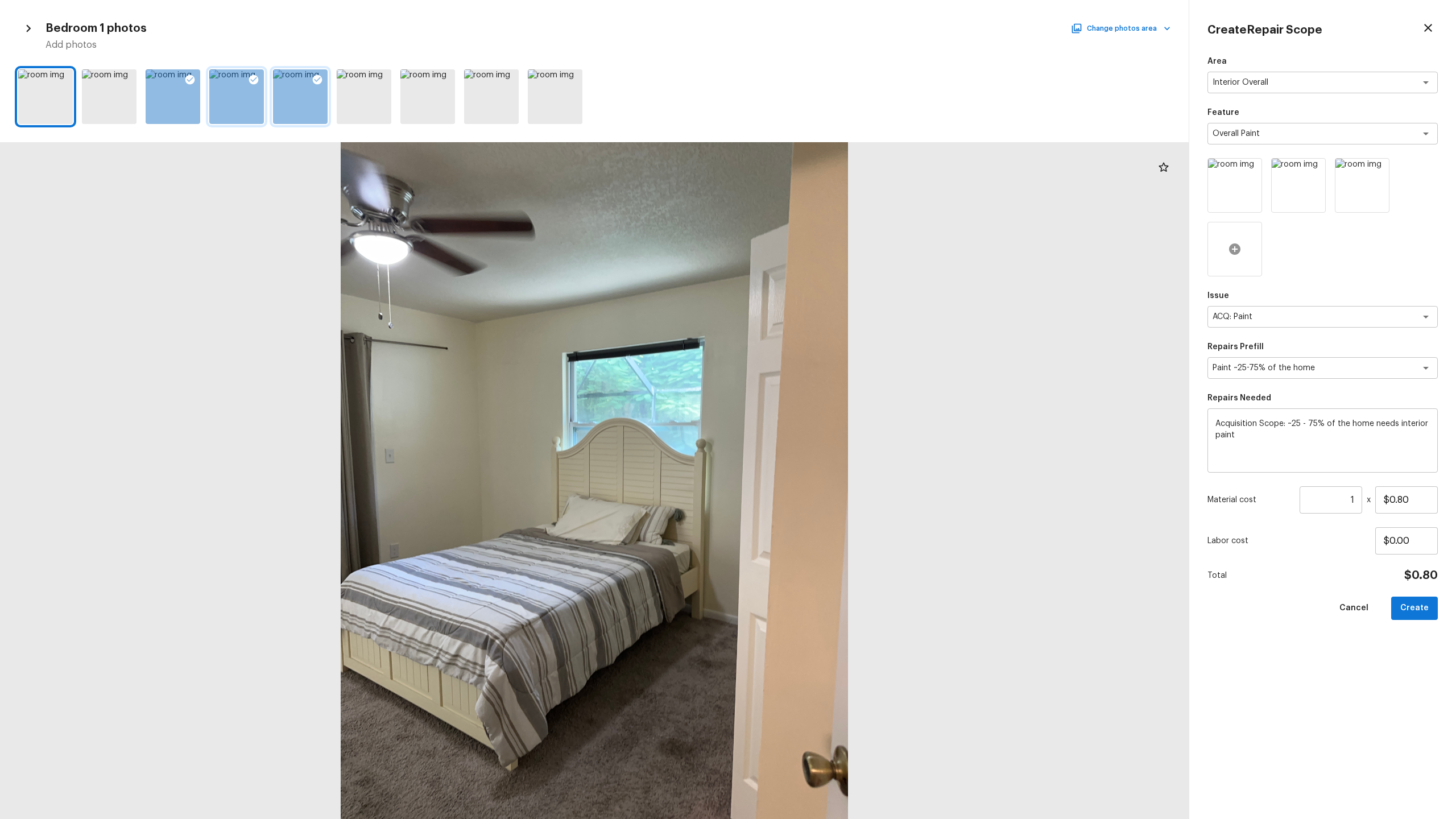
click at [819, 252] on icon at bounding box center [1235, 249] width 11 height 11
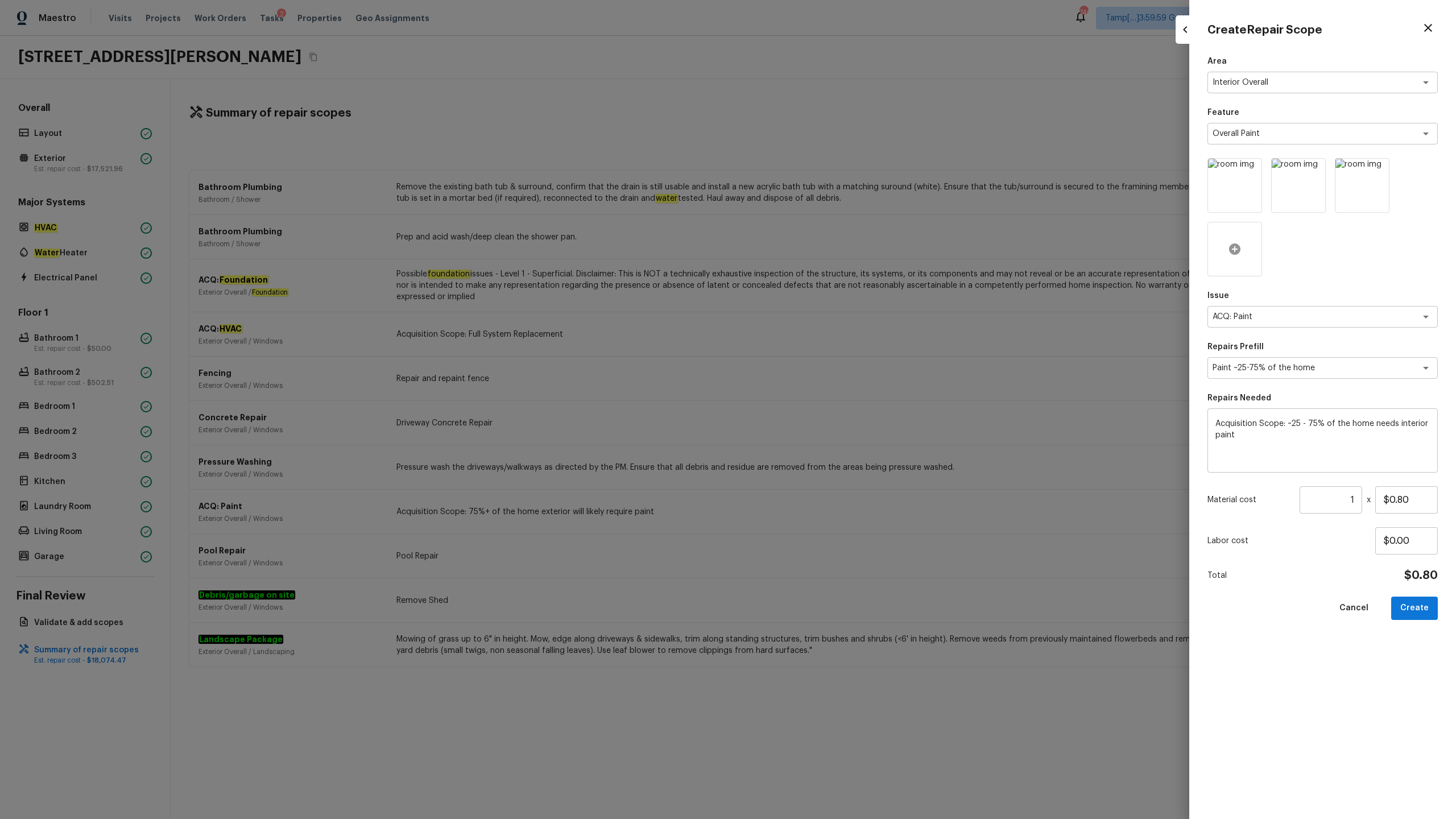
click at [819, 246] on icon at bounding box center [1235, 249] width 11 height 11
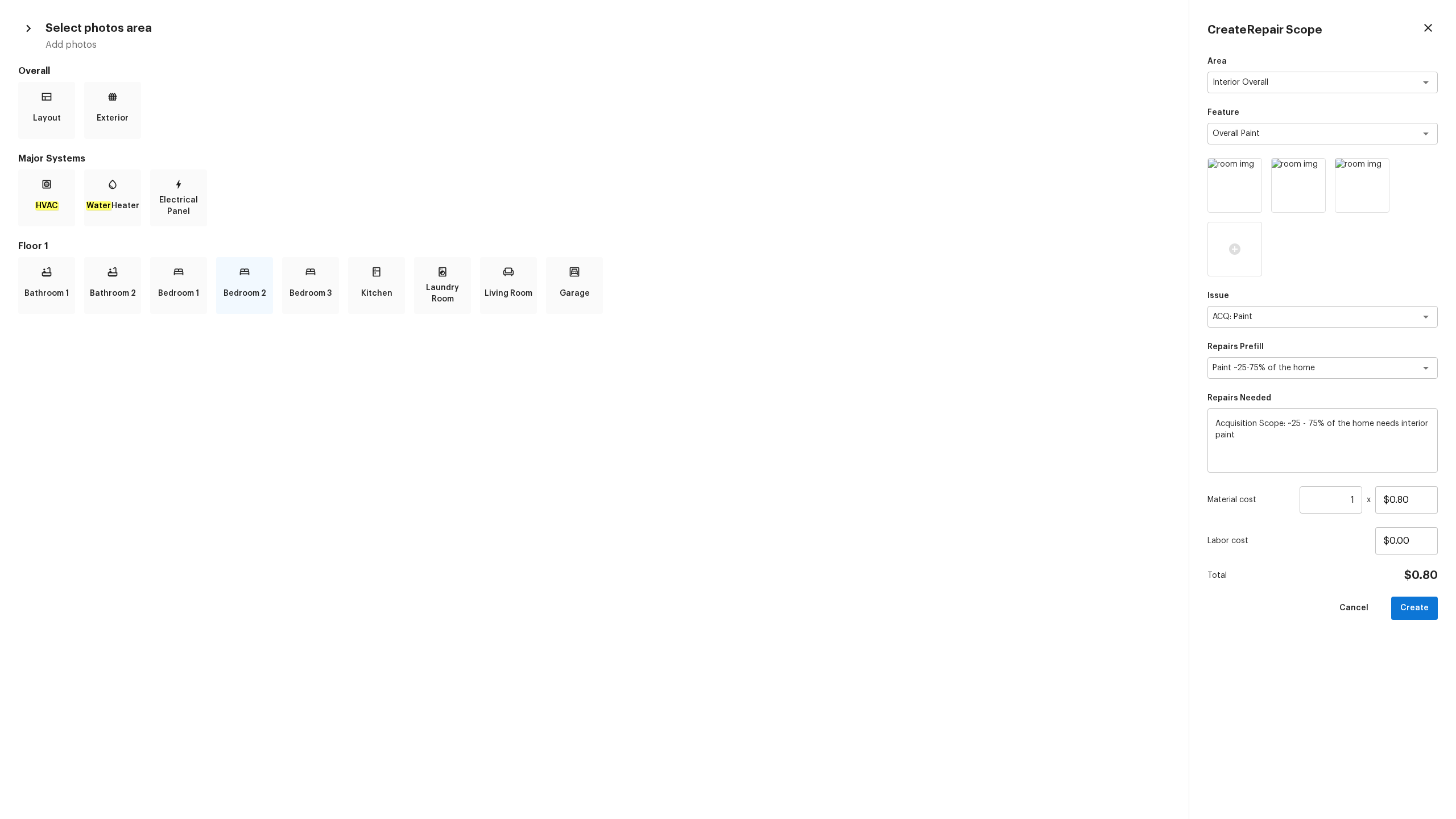
click at [258, 297] on p "Bedroom 2" at bounding box center [245, 293] width 42 height 22
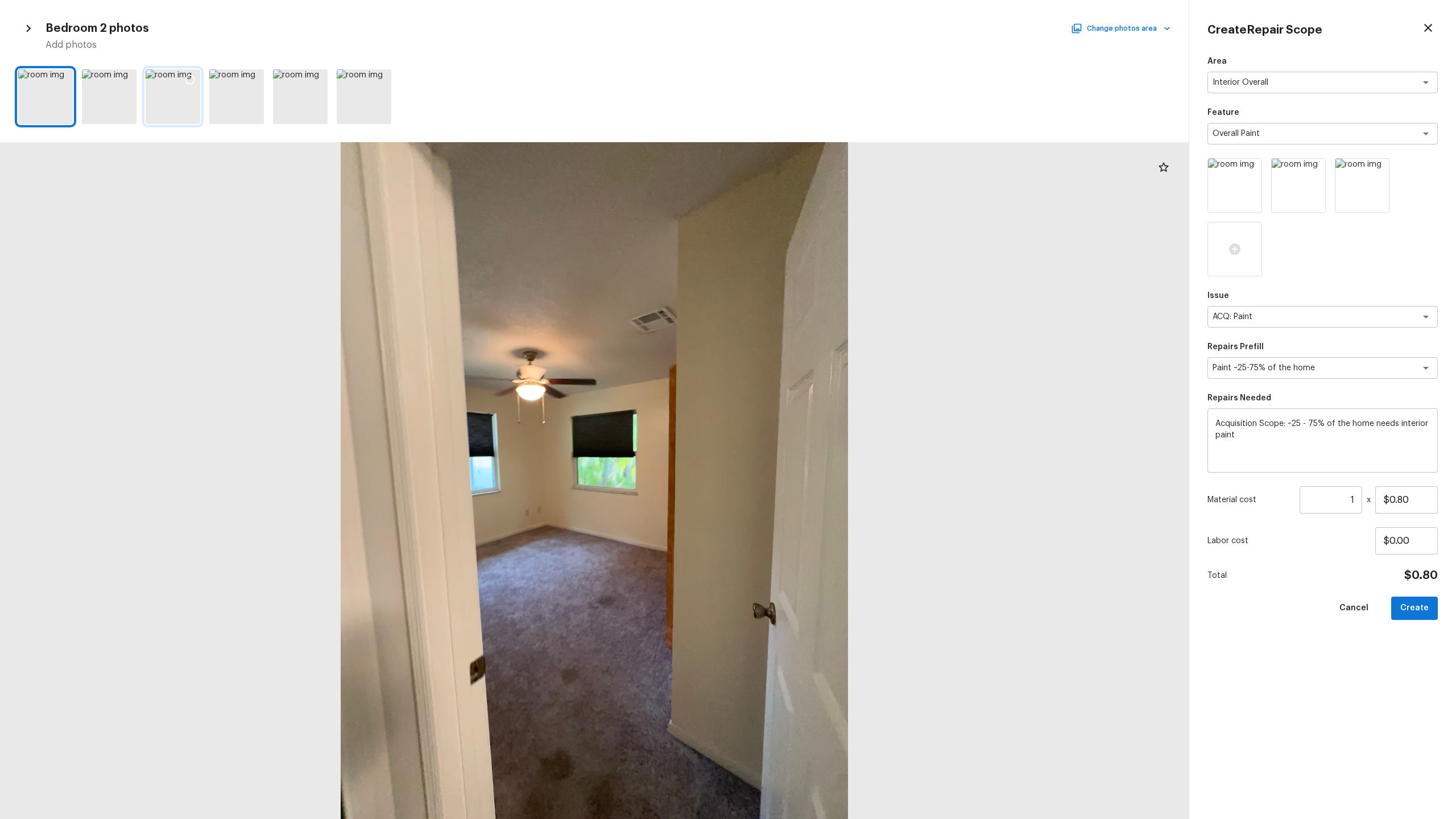
click at [192, 80] on icon at bounding box center [190, 79] width 11 height 11
click at [252, 80] on icon at bounding box center [253, 79] width 11 height 11
click at [819, 32] on button "Change photos area" at bounding box center [1122, 29] width 97 height 15
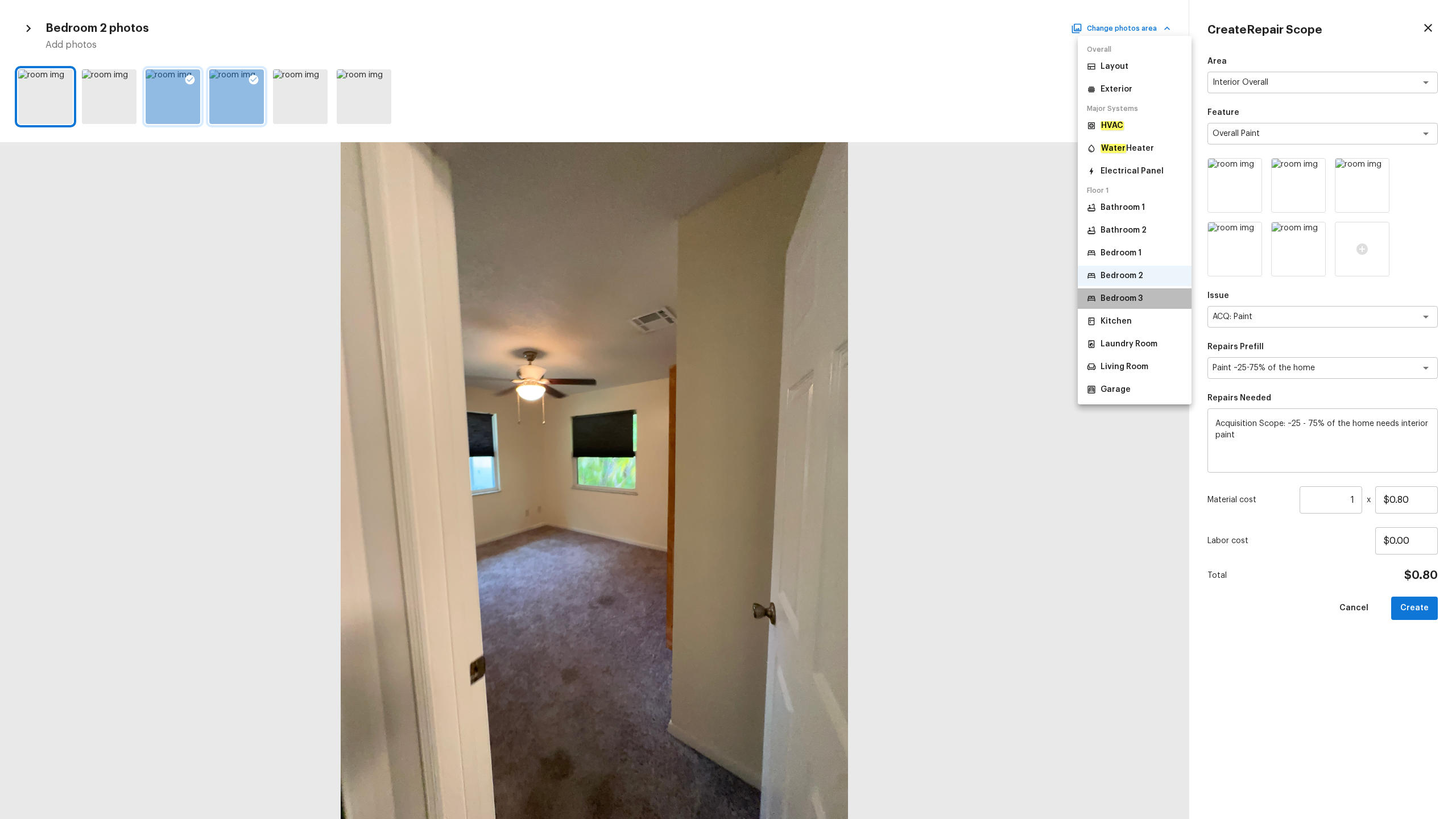
click at [819, 295] on p "Bedroom 3" at bounding box center [1121, 298] width 42 height 11
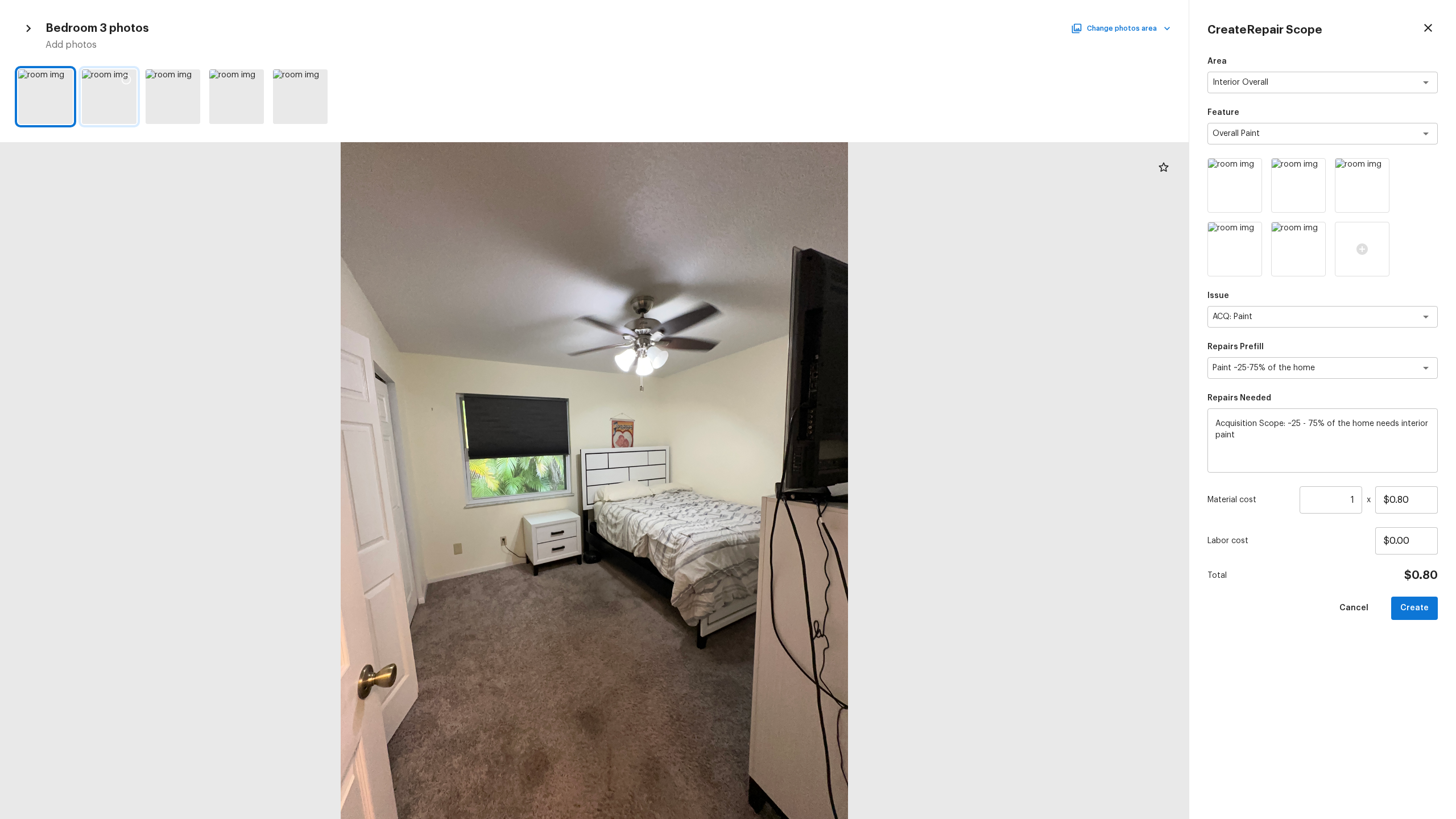
click at [127, 80] on icon at bounding box center [126, 79] width 11 height 11
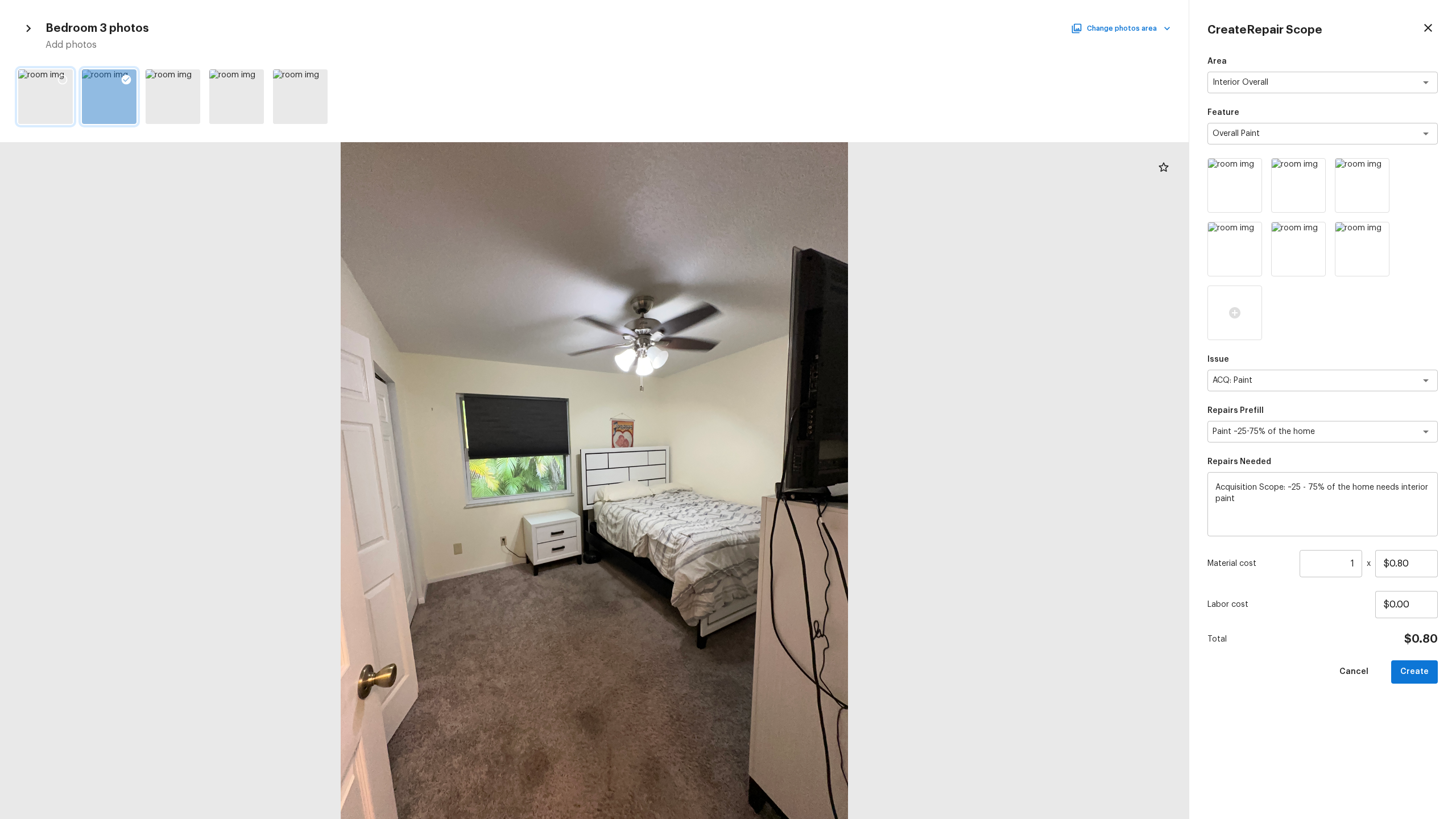
click at [61, 78] on icon at bounding box center [62, 79] width 11 height 11
click at [819, 33] on button "Change photos area" at bounding box center [1122, 29] width 97 height 15
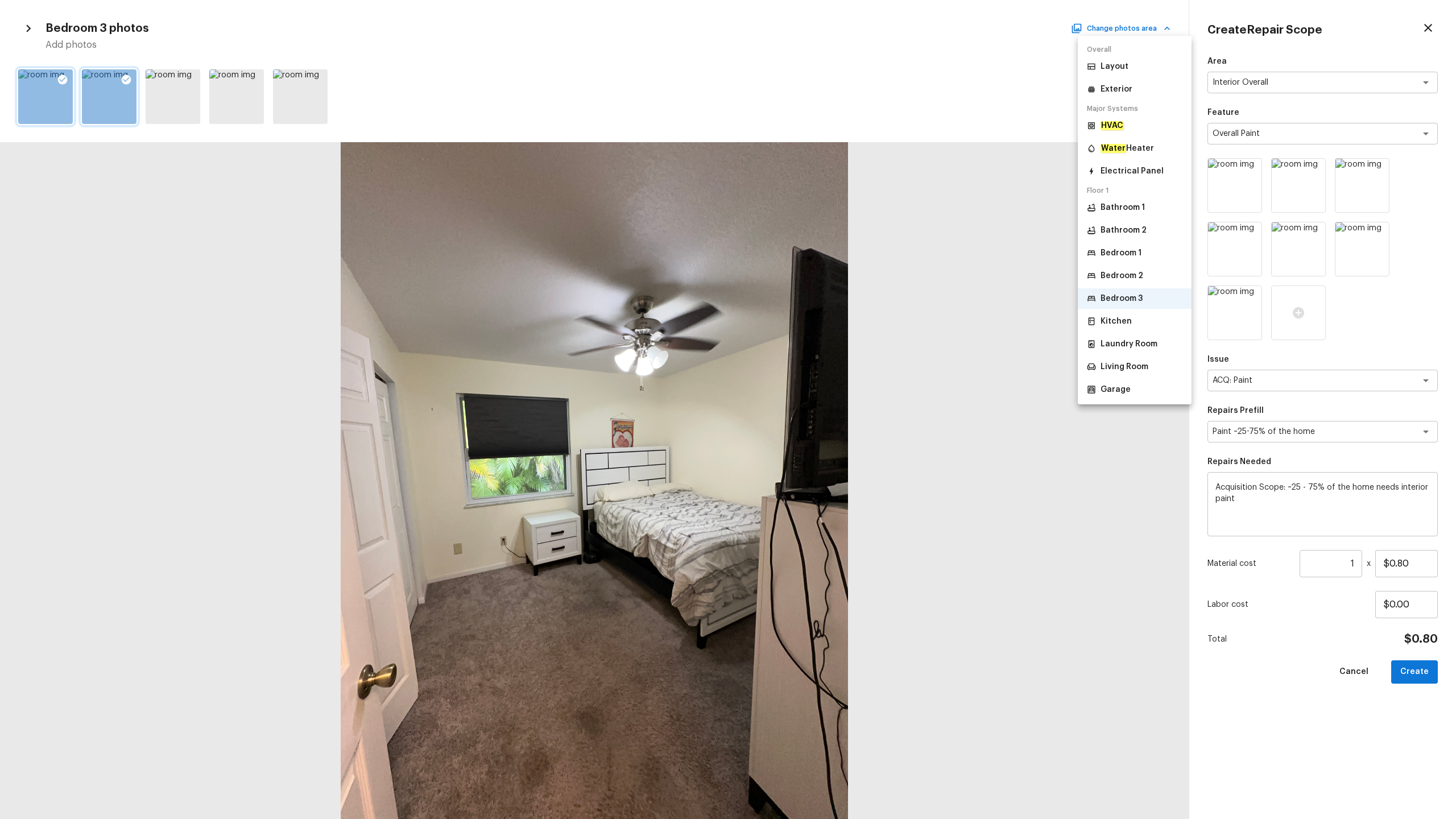
click at [819, 324] on p "Kitchen" at bounding box center [1116, 321] width 31 height 11
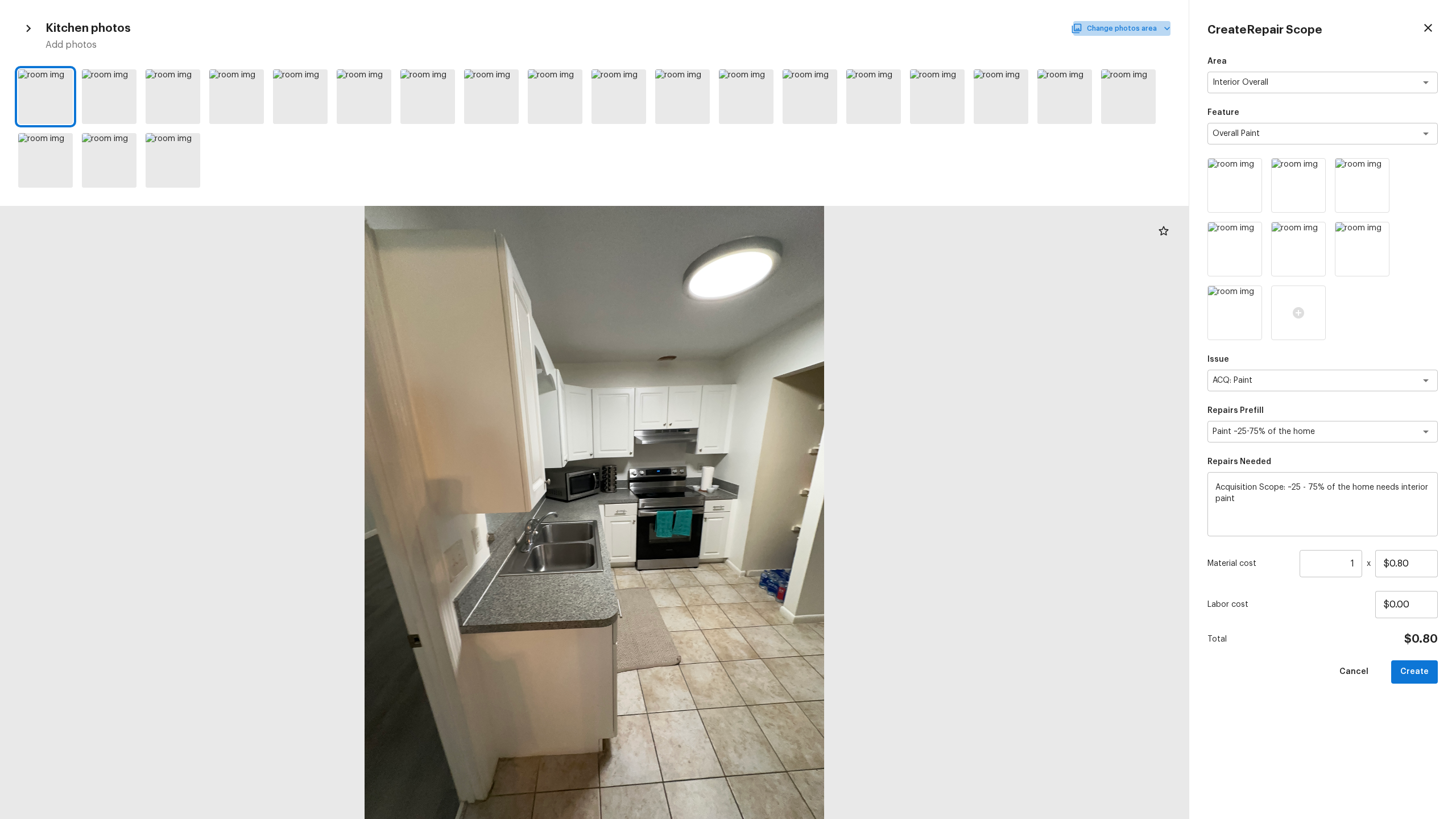
click at [819, 30] on button "Change photos area" at bounding box center [1122, 29] width 97 height 15
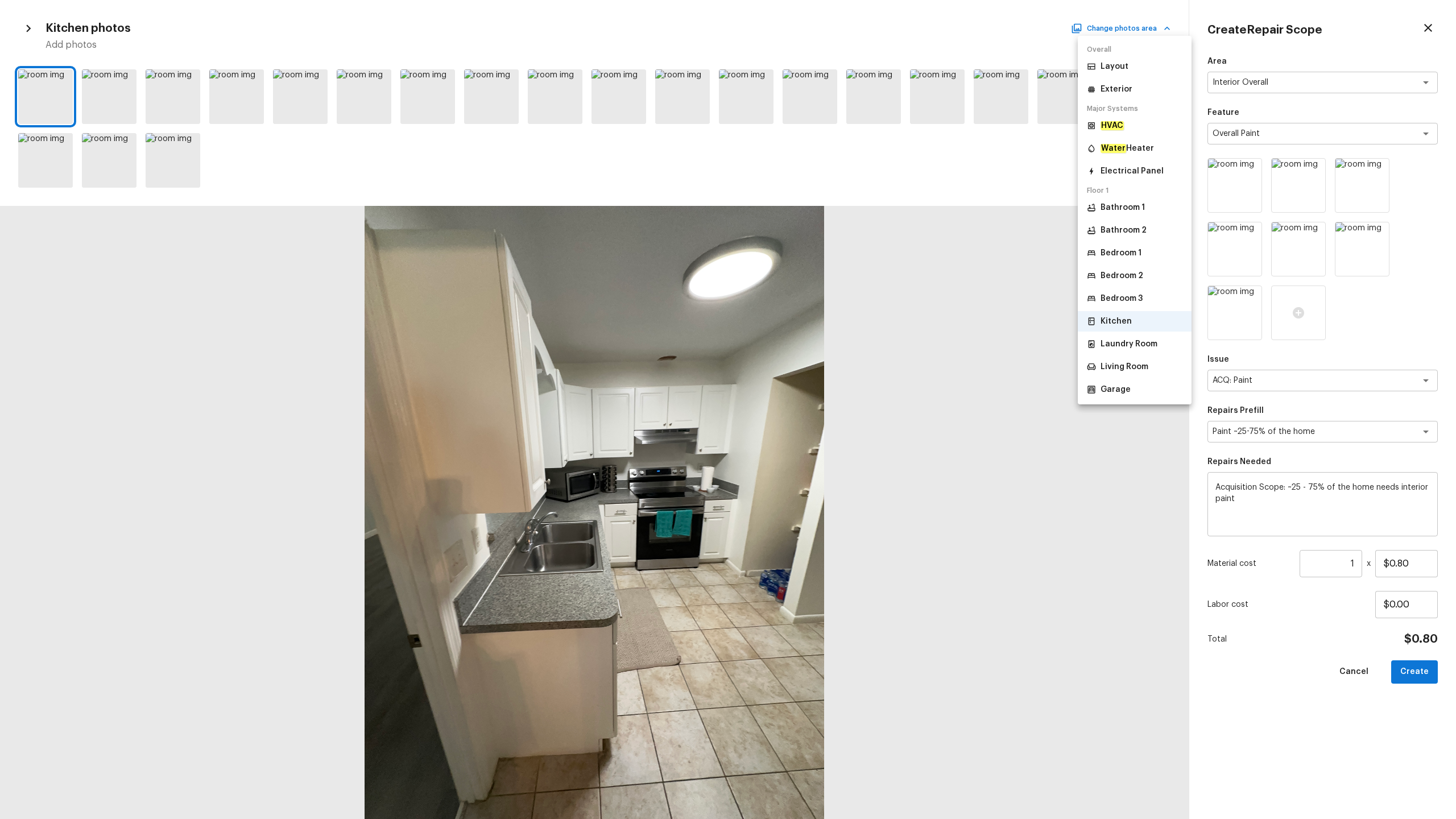
click at [819, 346] on p "Laundry Room" at bounding box center [1129, 344] width 57 height 11
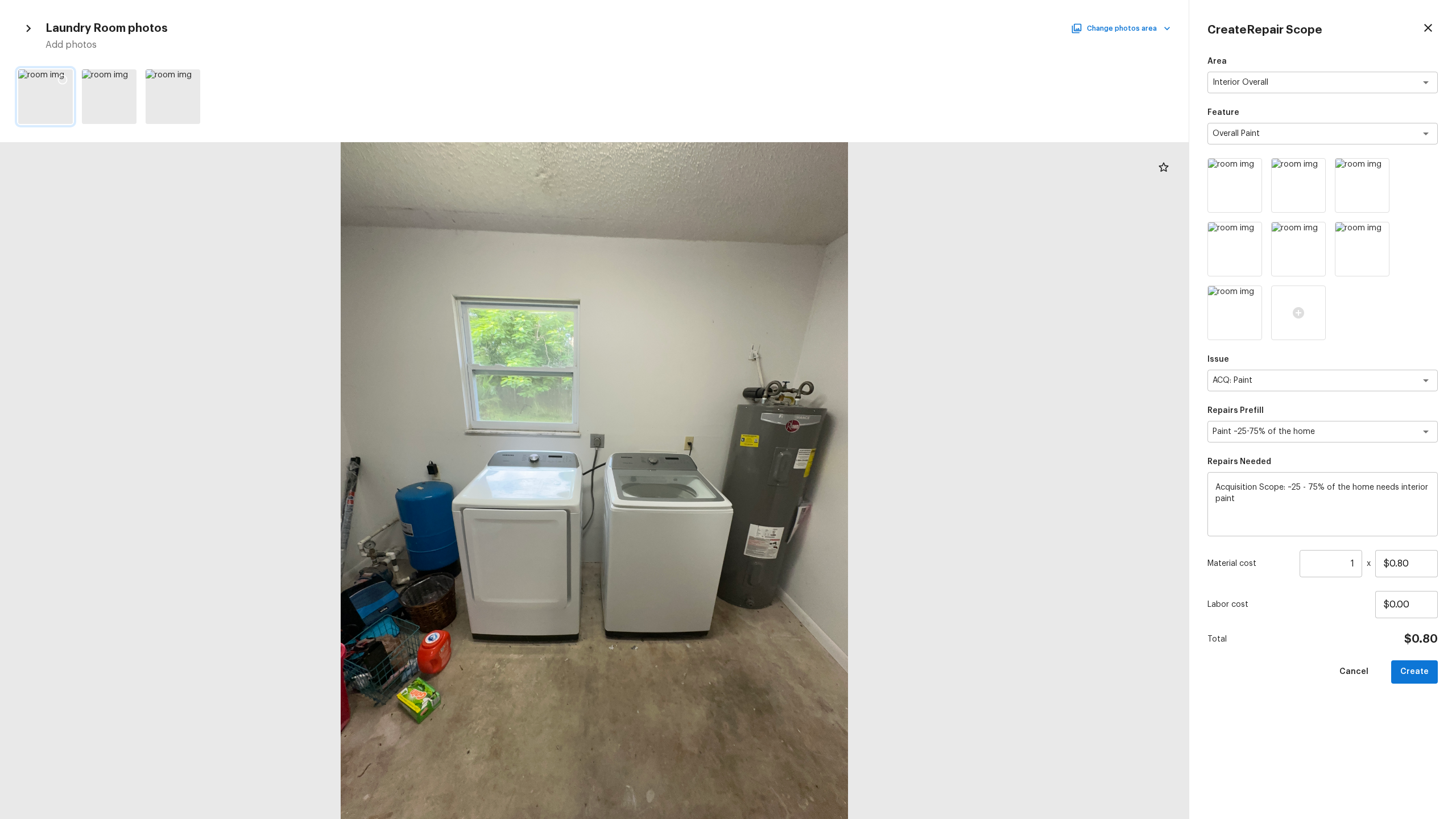
click at [61, 80] on icon at bounding box center [62, 79] width 11 height 11
click at [819, 32] on button "Change photos area" at bounding box center [1122, 29] width 97 height 15
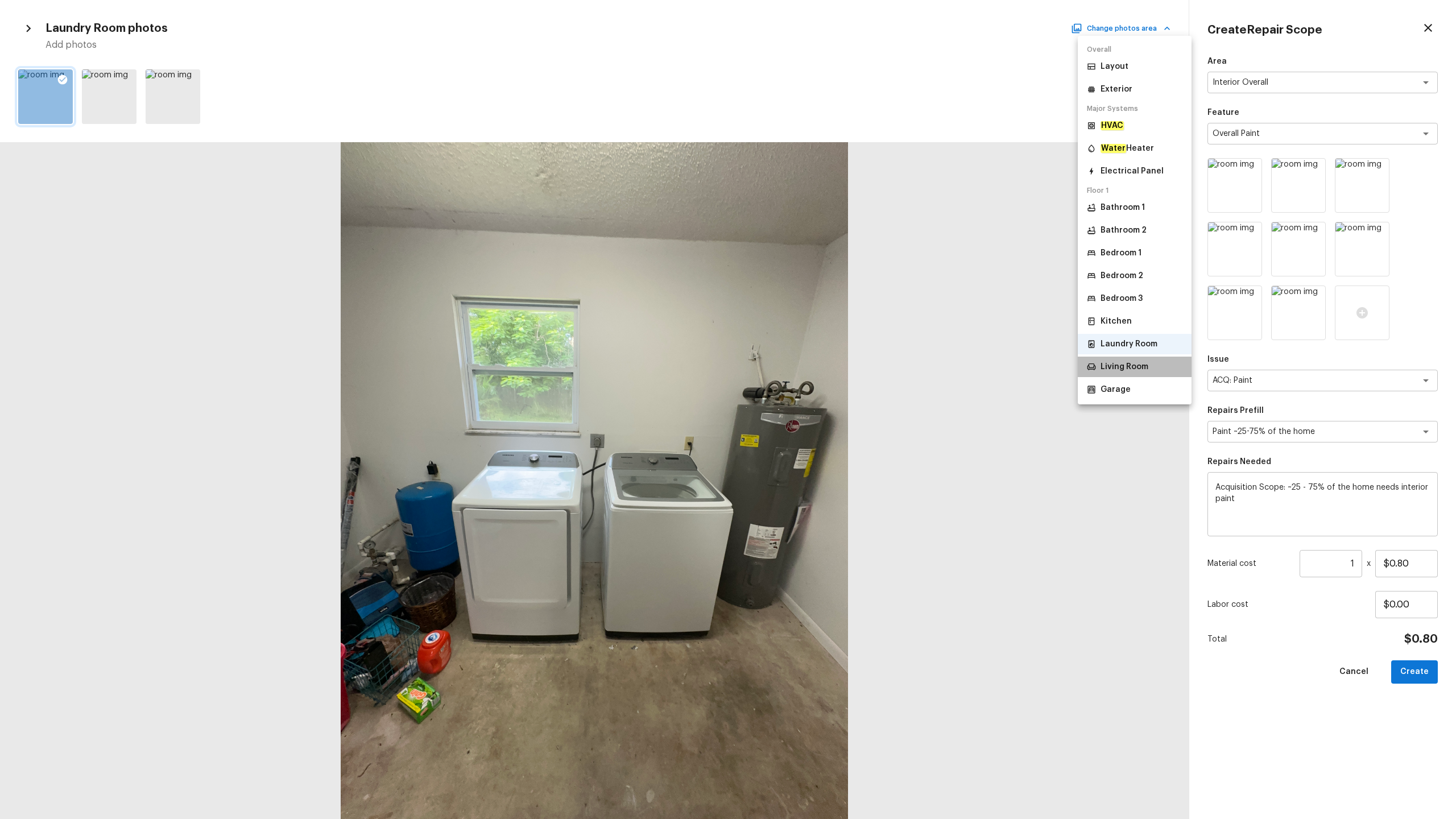
click at [819, 368] on p "Living Room" at bounding box center [1124, 366] width 48 height 11
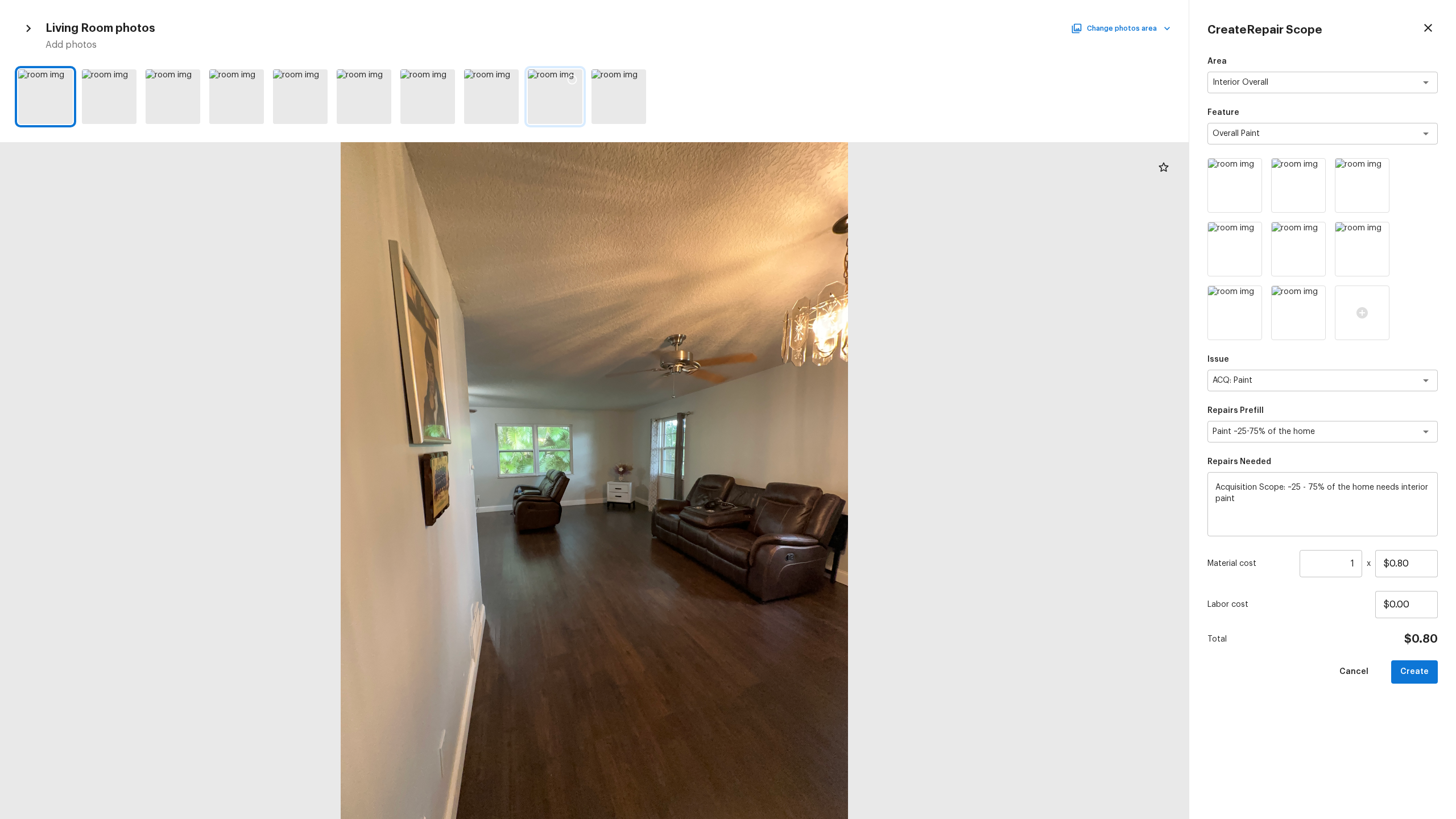
click at [546, 94] on div at bounding box center [554, 96] width 54 height 54
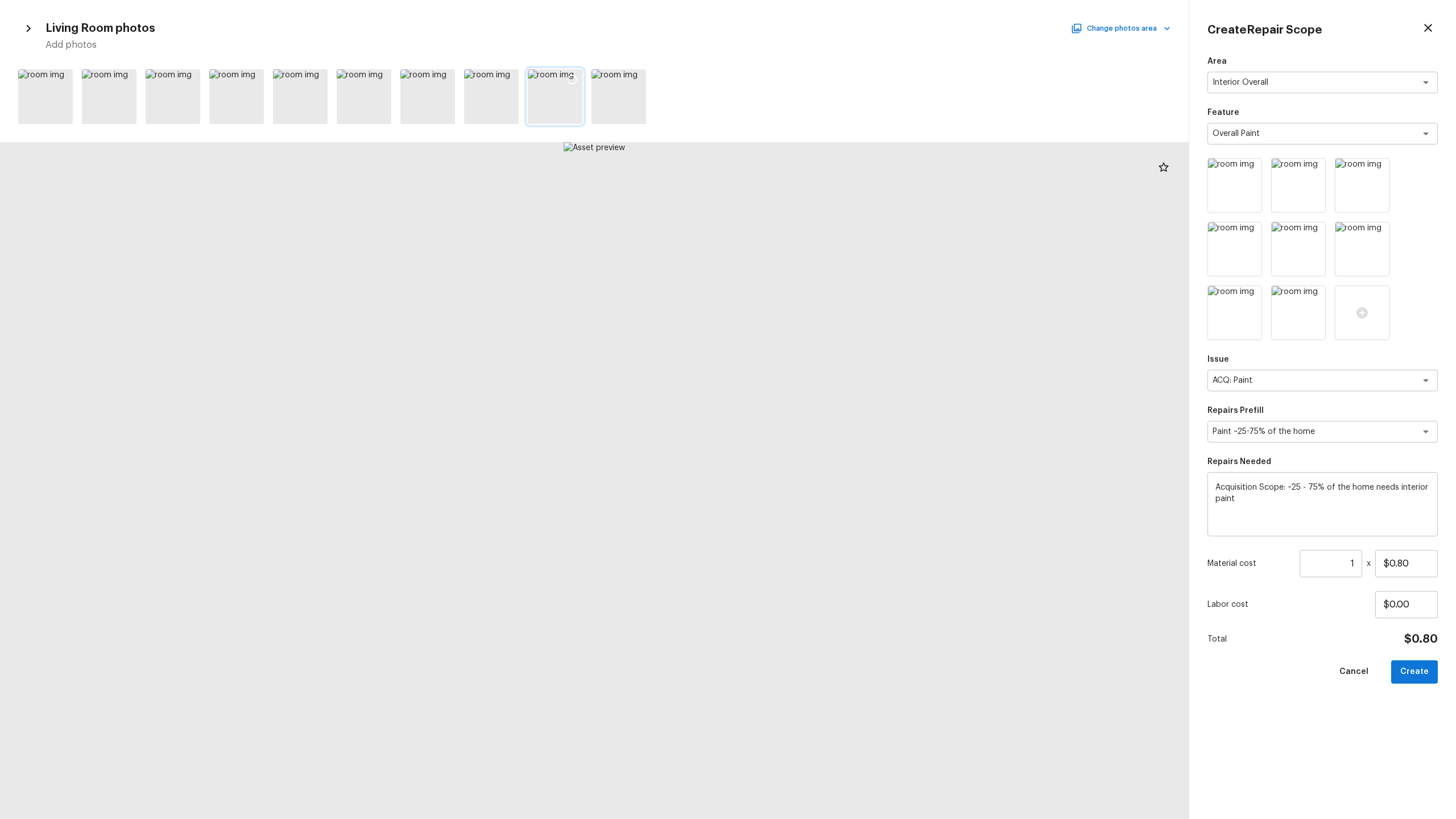
click at [570, 79] on icon at bounding box center [572, 79] width 11 height 11
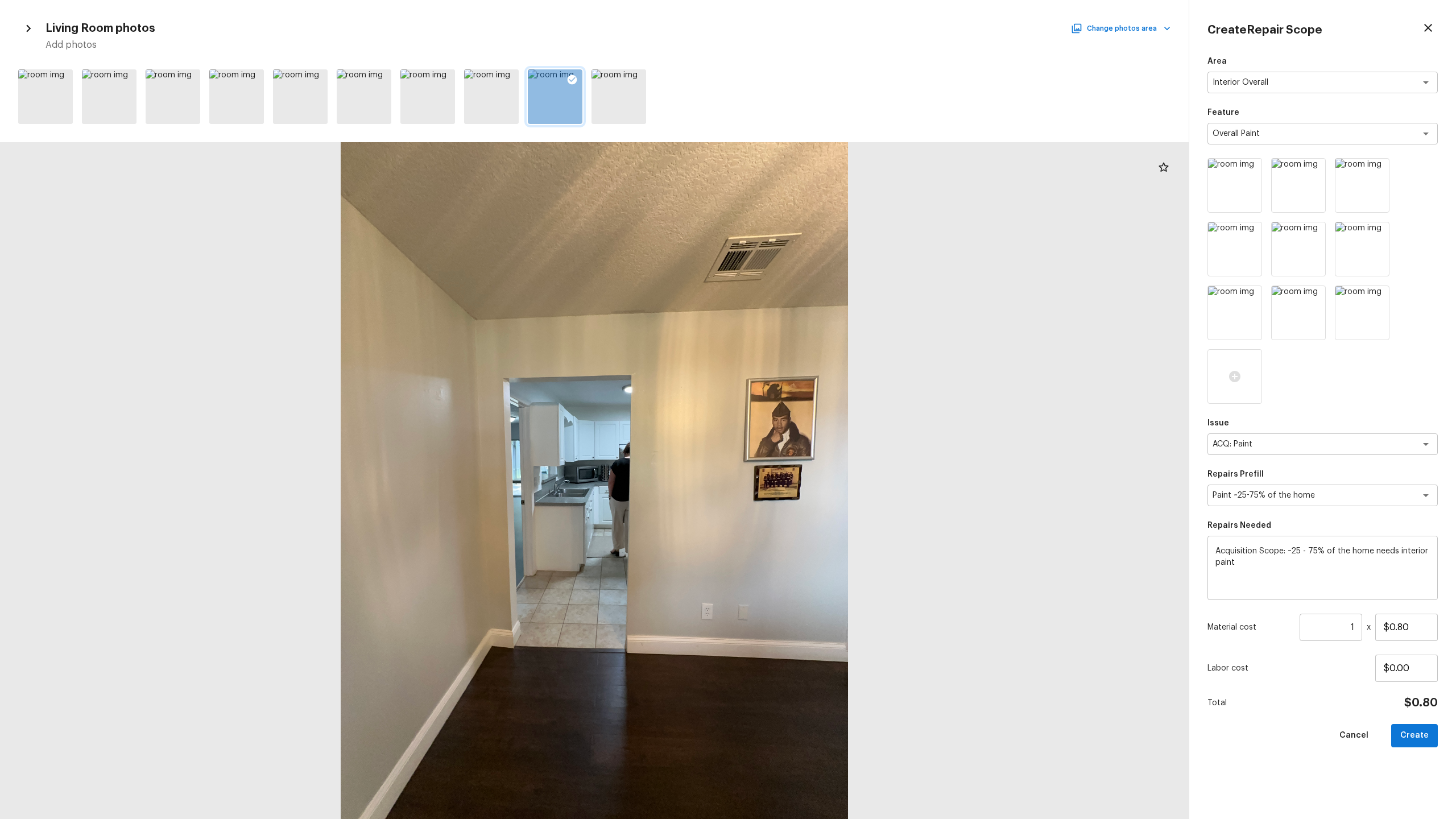
click at [819, 405] on input "1" at bounding box center [1331, 627] width 62 height 27
click at [819, 405] on button "Create" at bounding box center [1414, 735] width 47 height 23
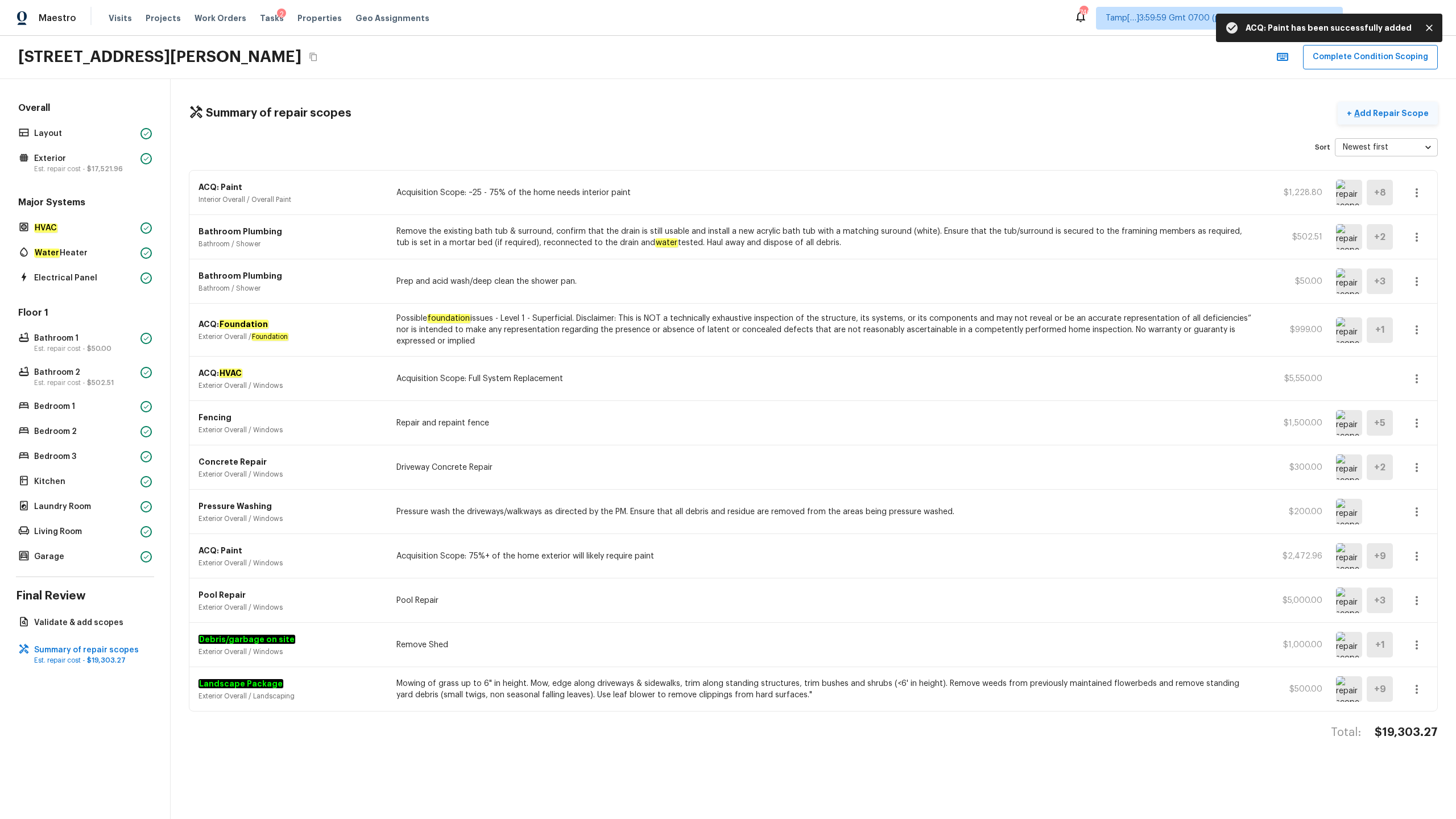
click at [819, 120] on button "+ Add Repair Scope" at bounding box center [1388, 113] width 100 height 23
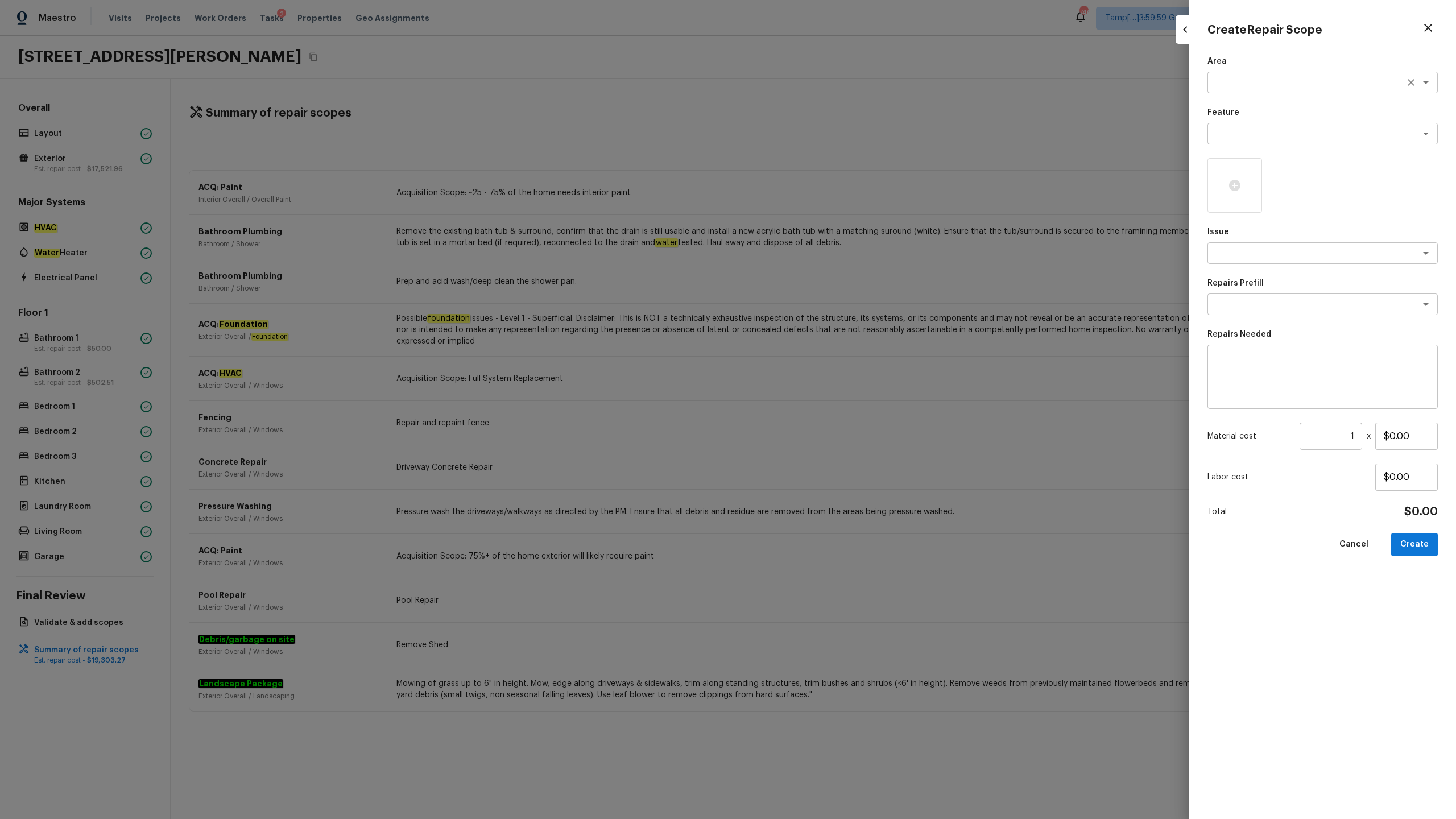
click at [819, 87] on textarea at bounding box center [1307, 82] width 189 height 11
click at [819, 105] on li "Interior Overall" at bounding box center [1322, 107] width 230 height 18
click at [819, 137] on textarea at bounding box center [1307, 134] width 189 height 11
click at [819, 232] on li "Overall Flooring" at bounding box center [1322, 230] width 230 height 18
click at [819, 254] on textarea at bounding box center [1307, 253] width 189 height 11
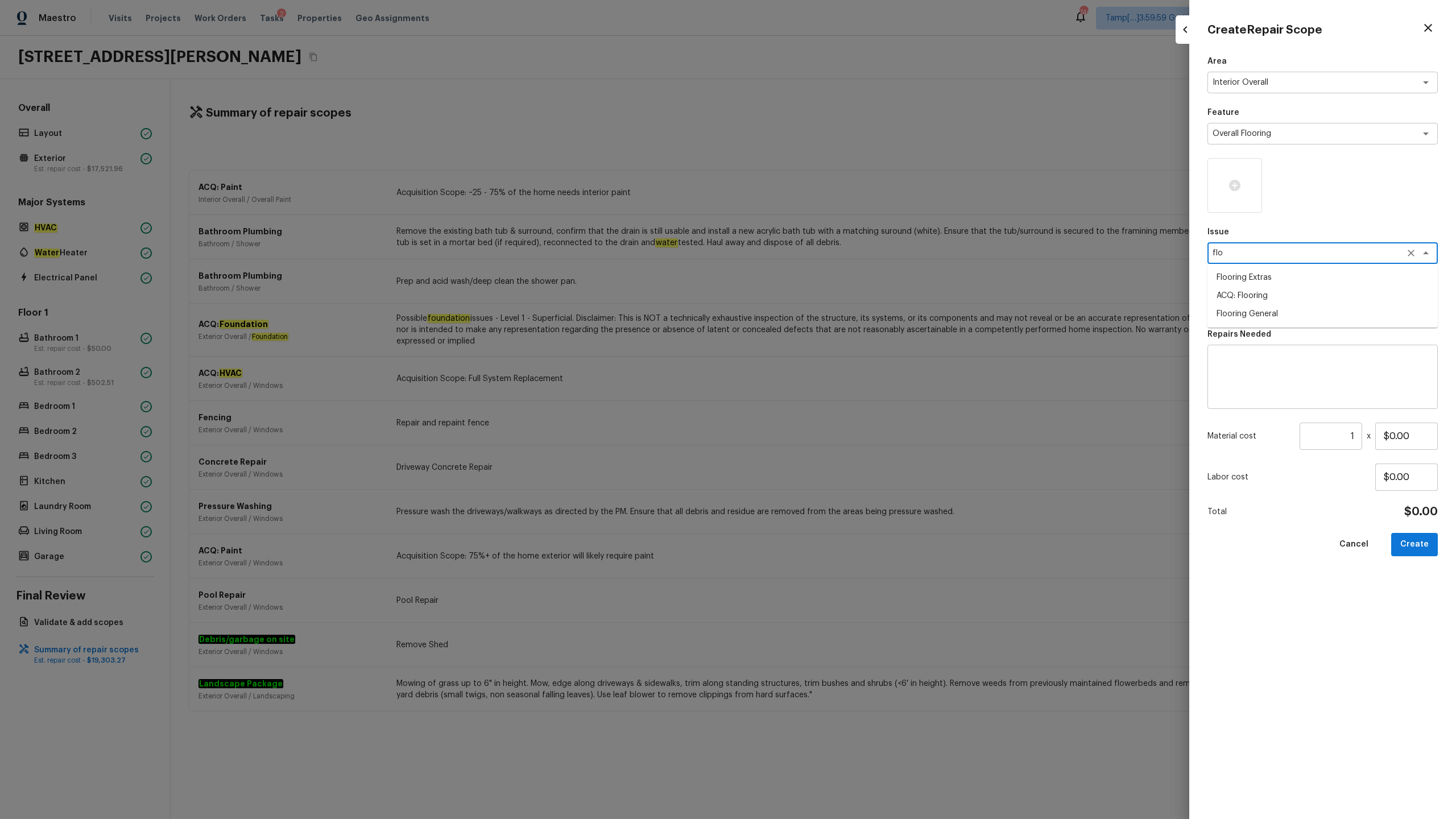
click at [819, 292] on li "ACQ: Flooring" at bounding box center [1322, 295] width 230 height 18
click at [819, 312] on div "x ​" at bounding box center [1322, 304] width 230 height 22
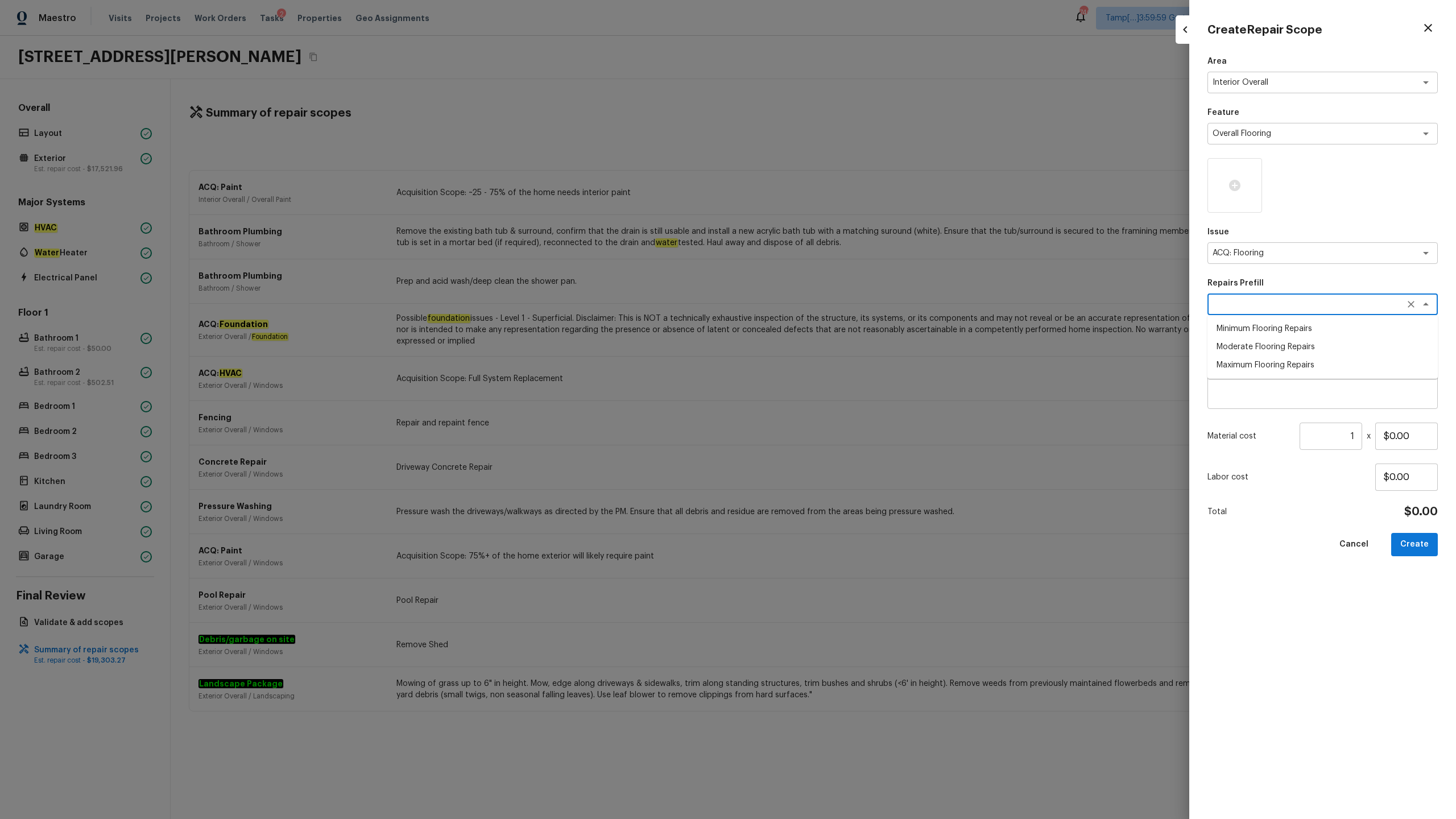
click at [819, 367] on li "Maximum Flooring Repairs" at bounding box center [1322, 365] width 230 height 18
click at [819, 189] on icon at bounding box center [1235, 185] width 11 height 11
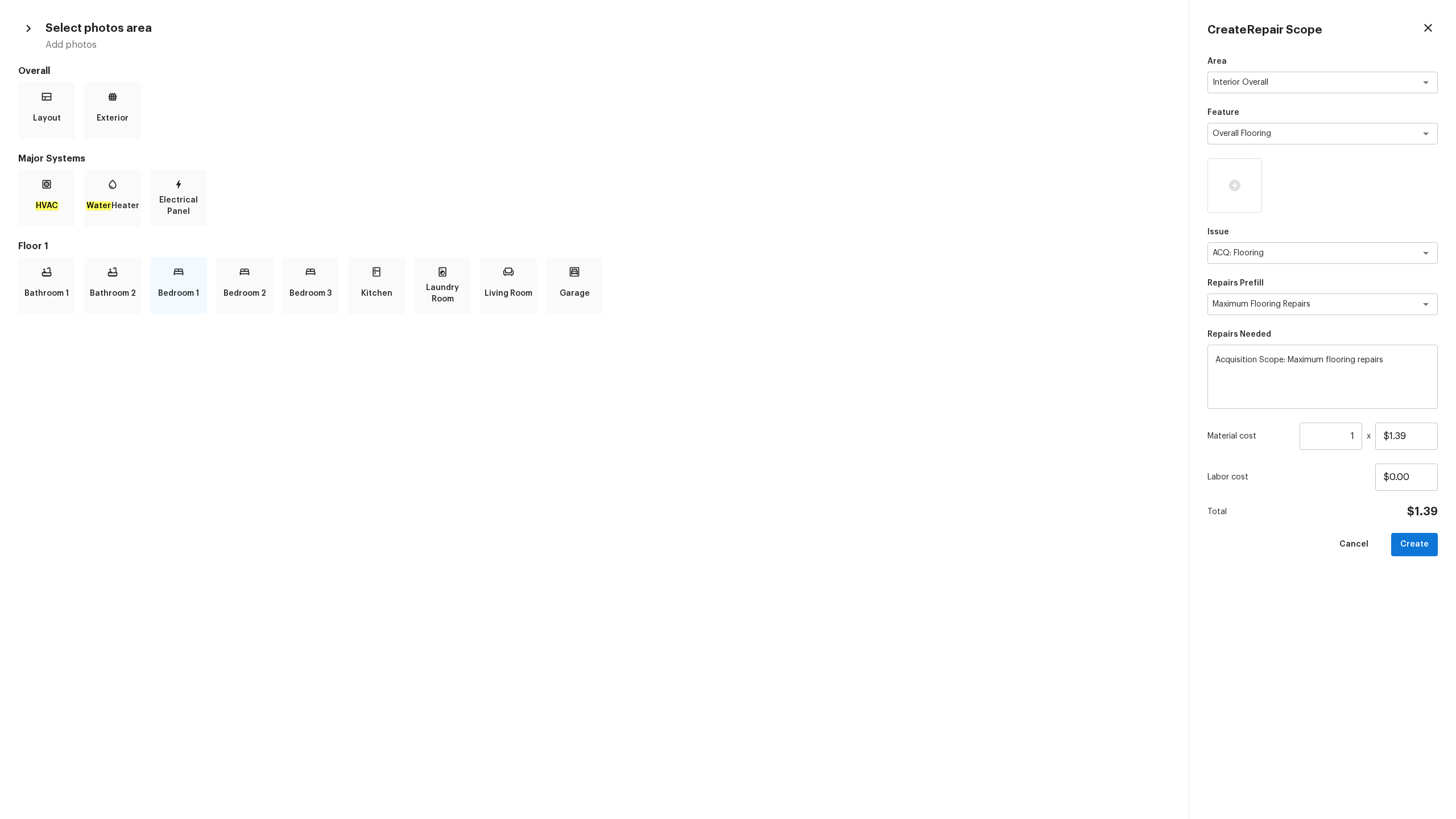
click at [200, 299] on div "Bedroom 1" at bounding box center [178, 285] width 57 height 57
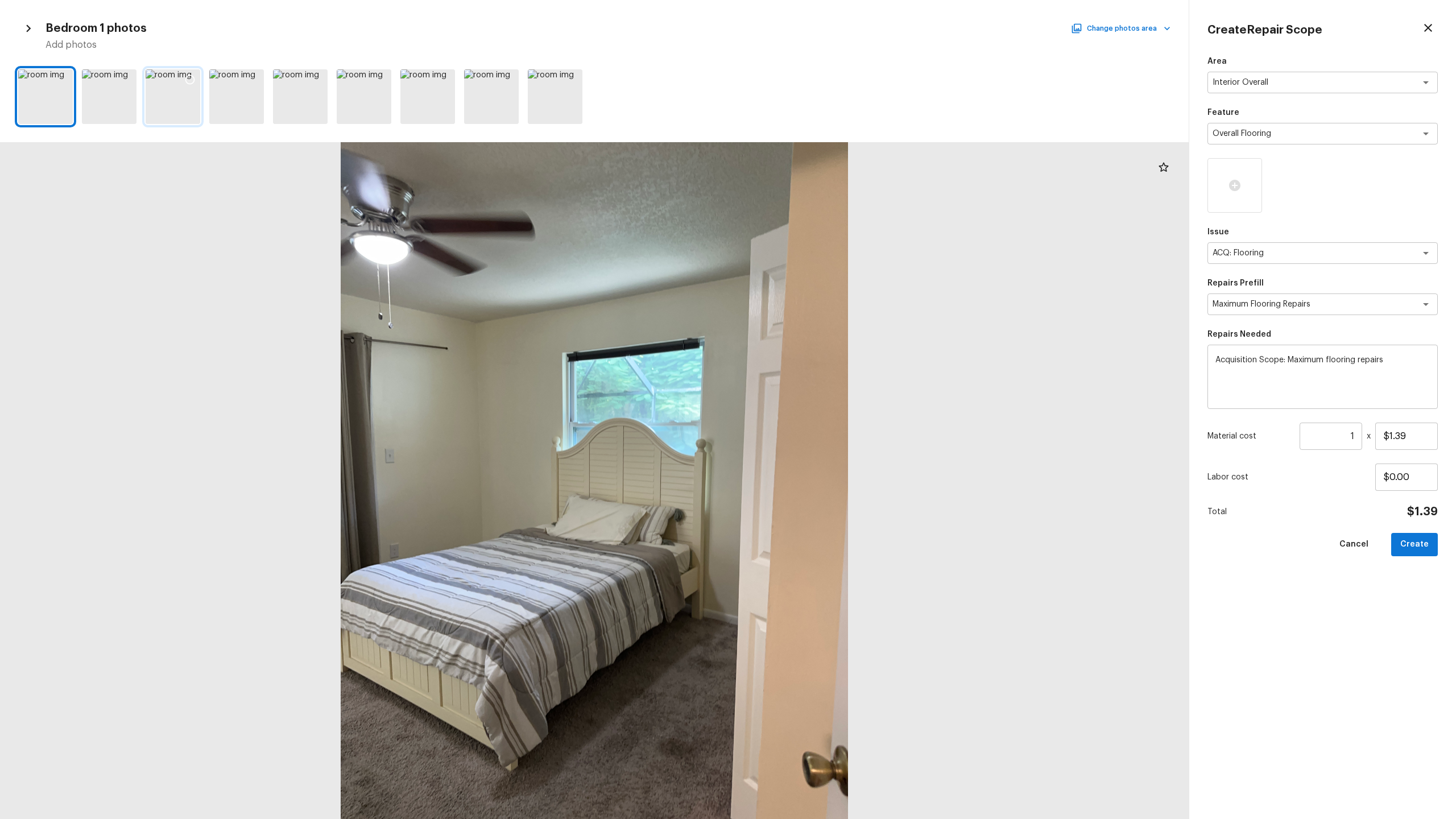
click at [193, 74] on icon at bounding box center [190, 79] width 11 height 11
click at [125, 77] on icon at bounding box center [126, 79] width 11 height 11
click at [819, 34] on button "Change photos area" at bounding box center [1122, 29] width 97 height 15
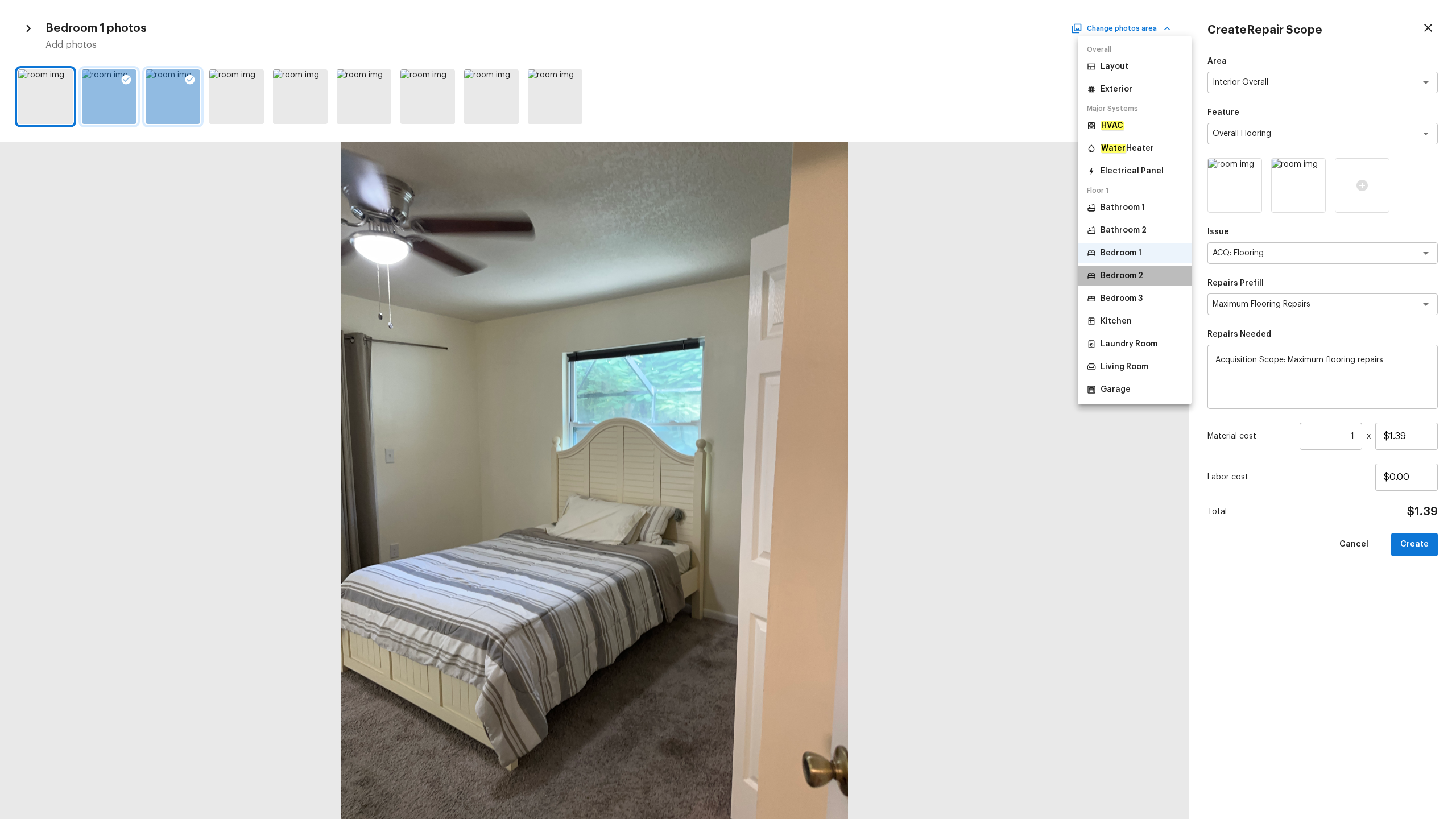
click at [819, 276] on p "Bedroom 2" at bounding box center [1122, 276] width 42 height 11
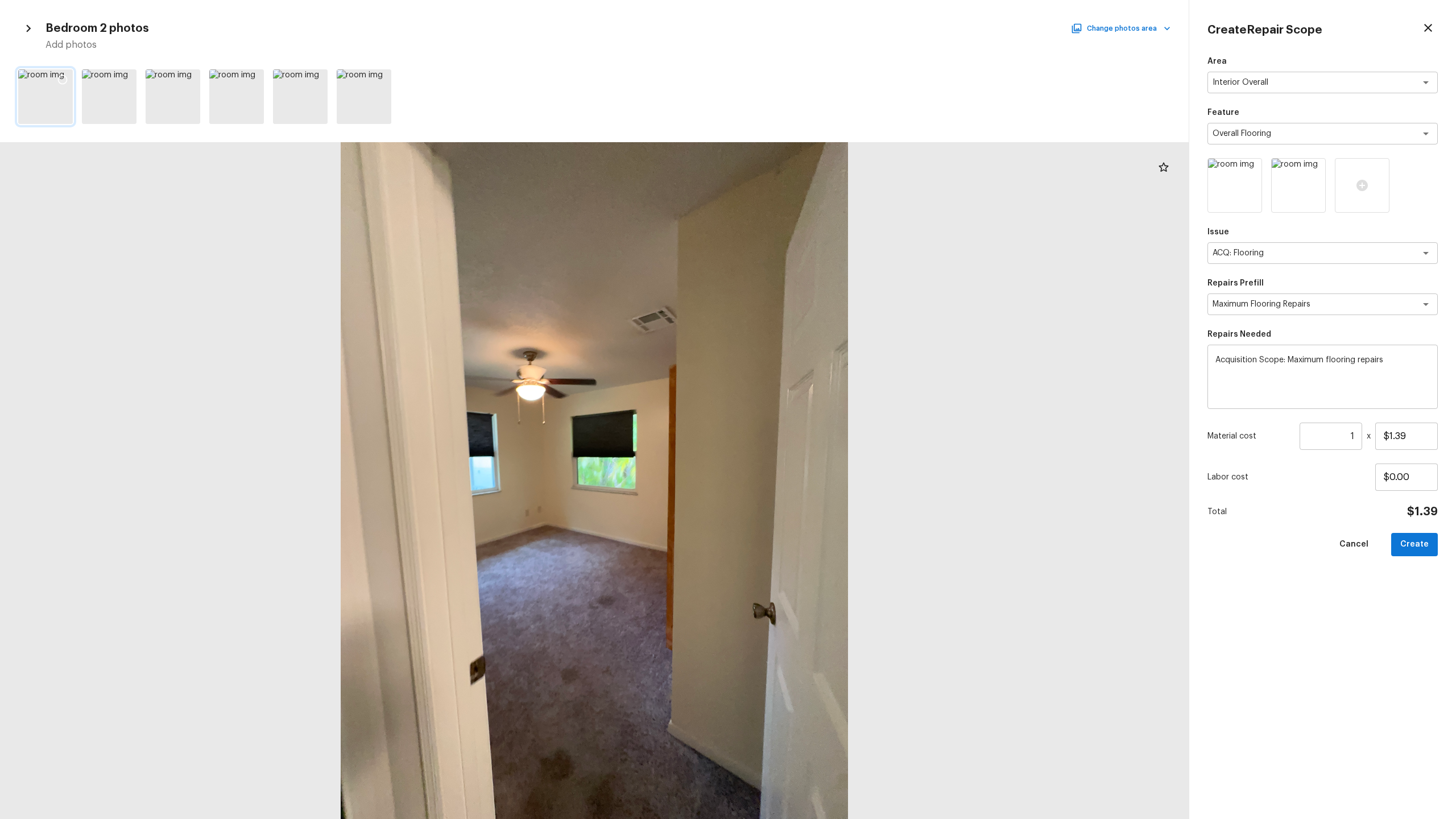
click at [64, 79] on icon at bounding box center [62, 79] width 11 height 11
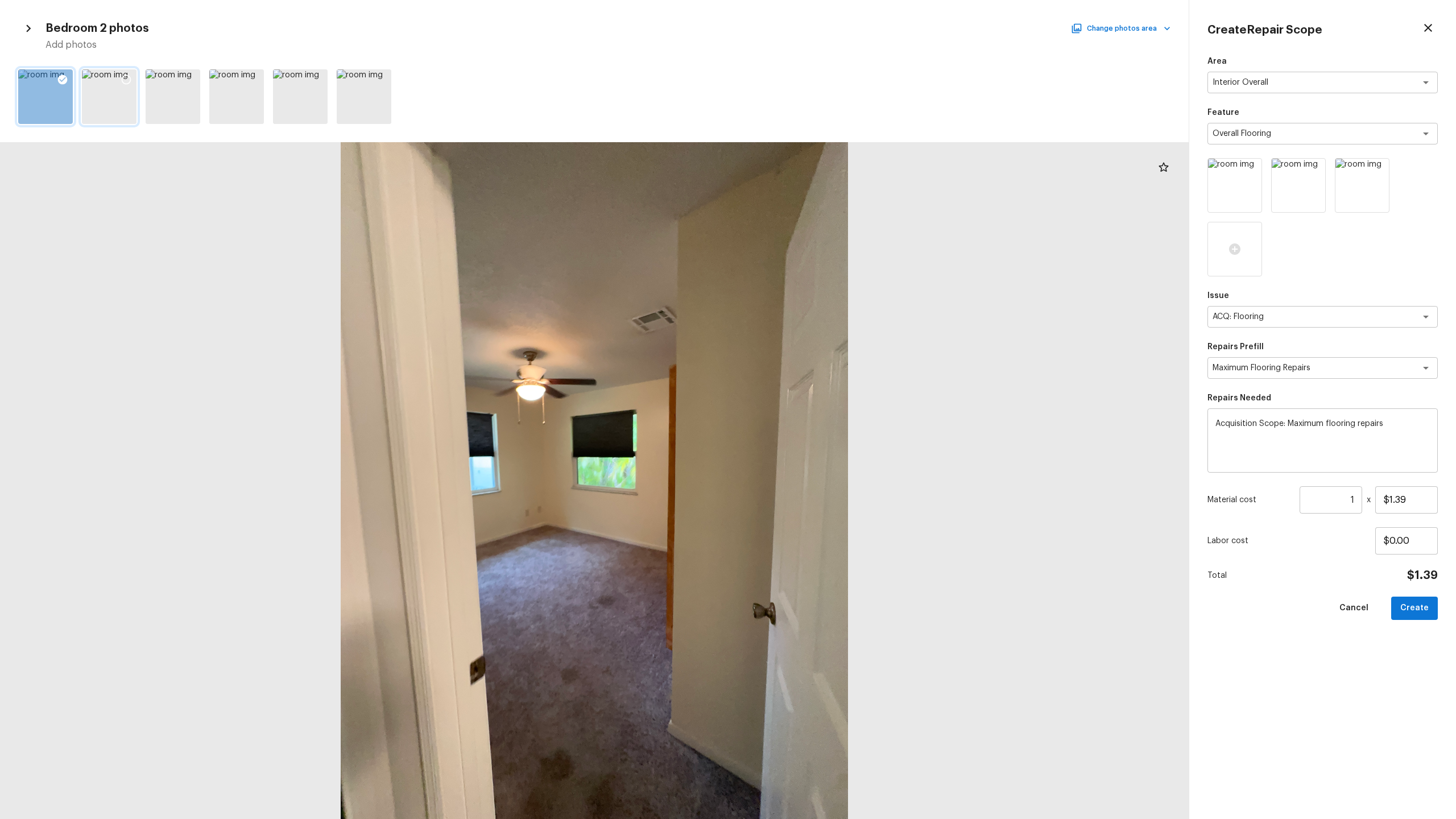
click at [131, 81] on icon at bounding box center [126, 79] width 11 height 11
click at [199, 82] on div at bounding box center [190, 81] width 21 height 24
click at [242, 79] on div at bounding box center [236, 96] width 54 height 54
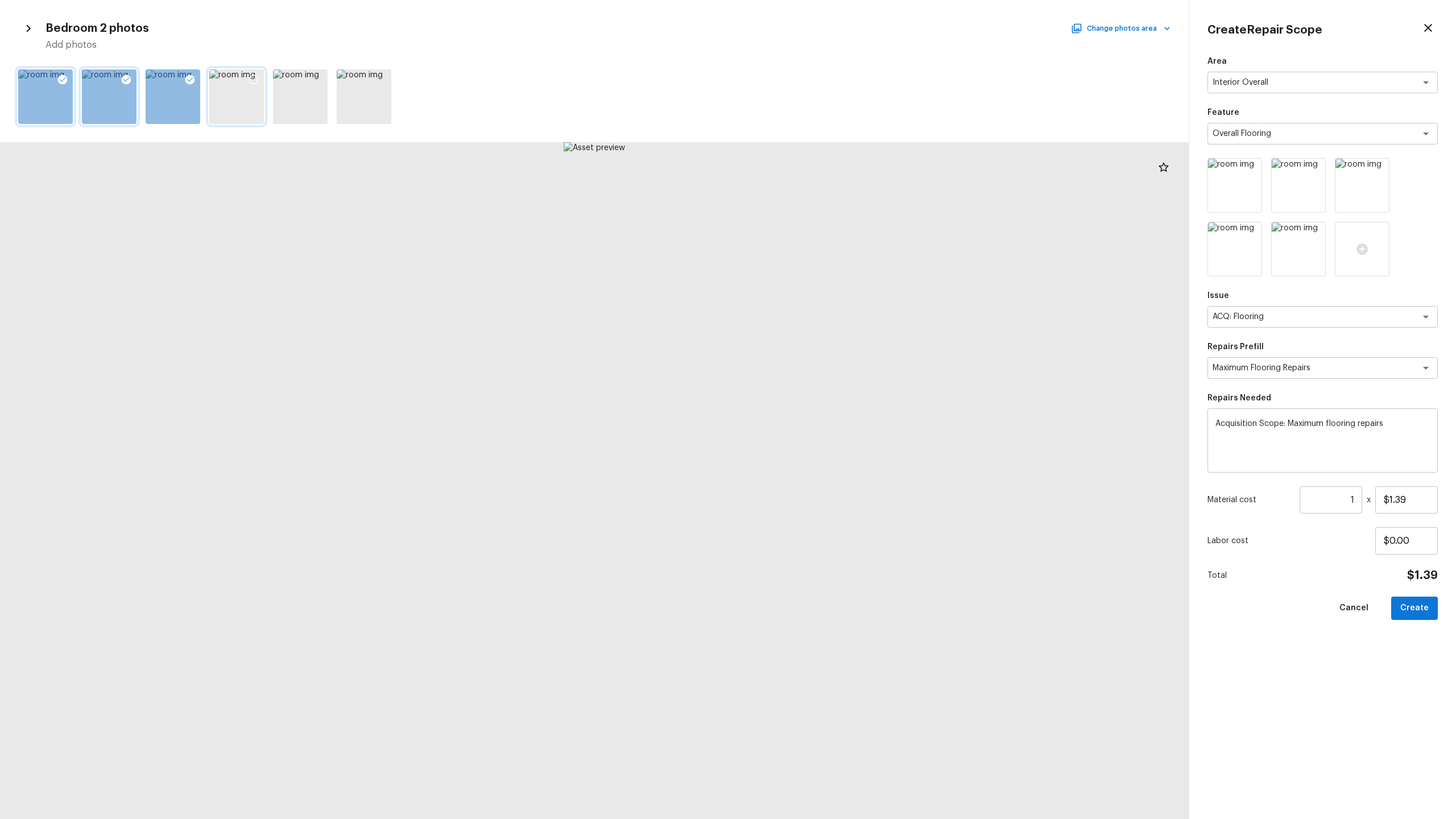
click at [255, 78] on icon at bounding box center [253, 79] width 11 height 11
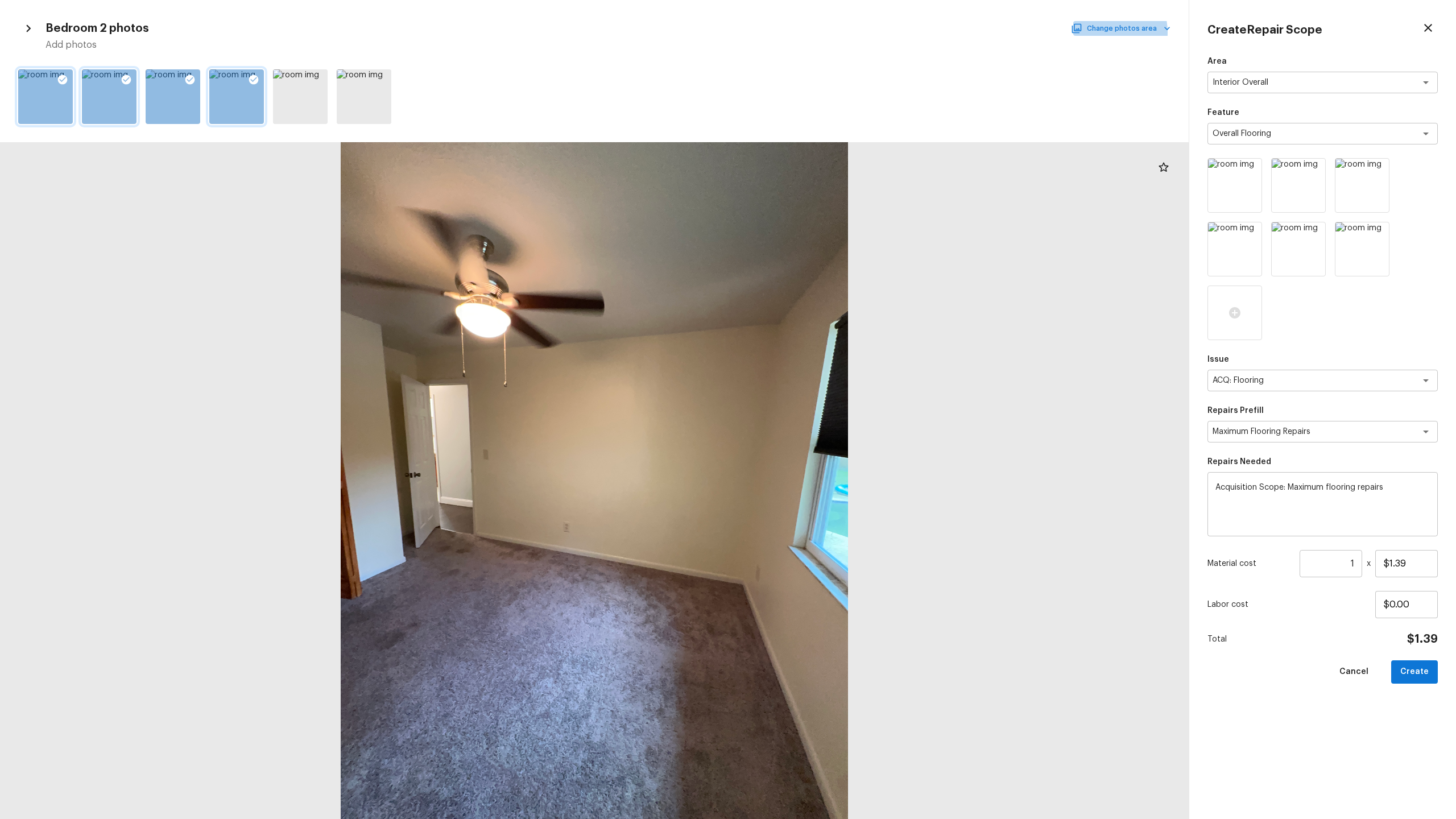
click at [819, 32] on button "Change photos area" at bounding box center [1122, 29] width 97 height 15
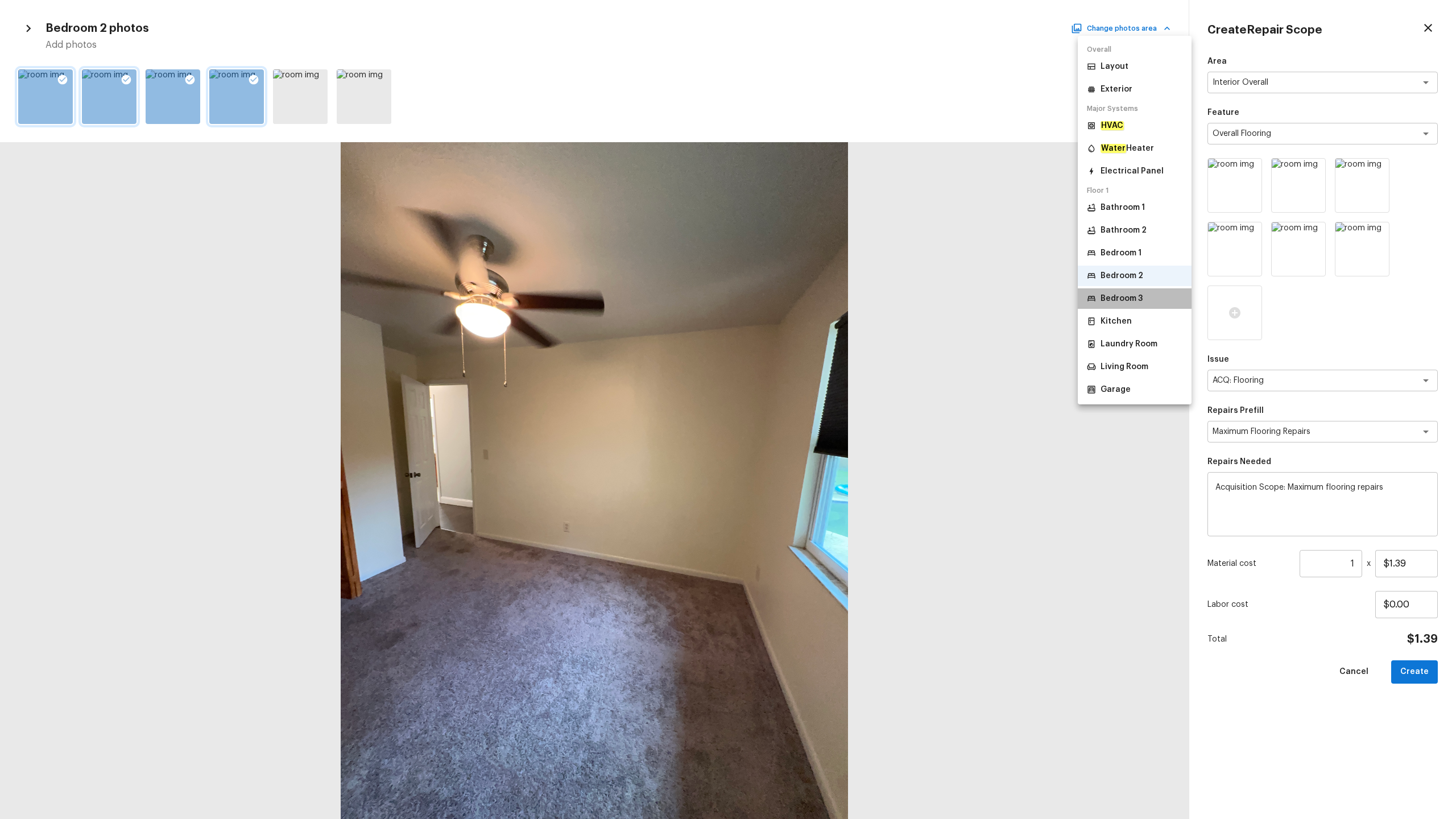
click at [819, 301] on p "Bedroom 3" at bounding box center [1121, 298] width 42 height 11
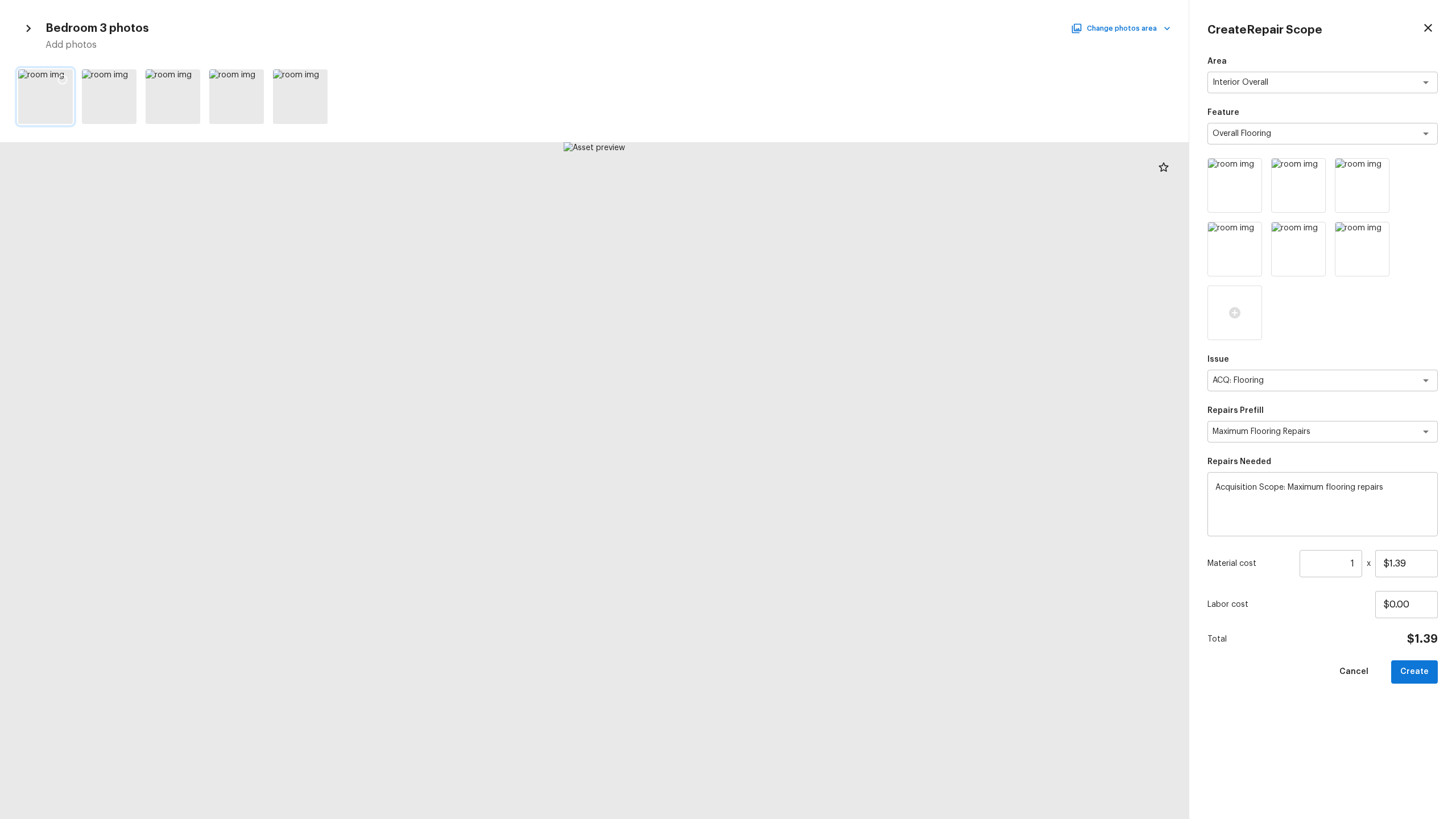
click at [61, 81] on icon at bounding box center [62, 79] width 11 height 11
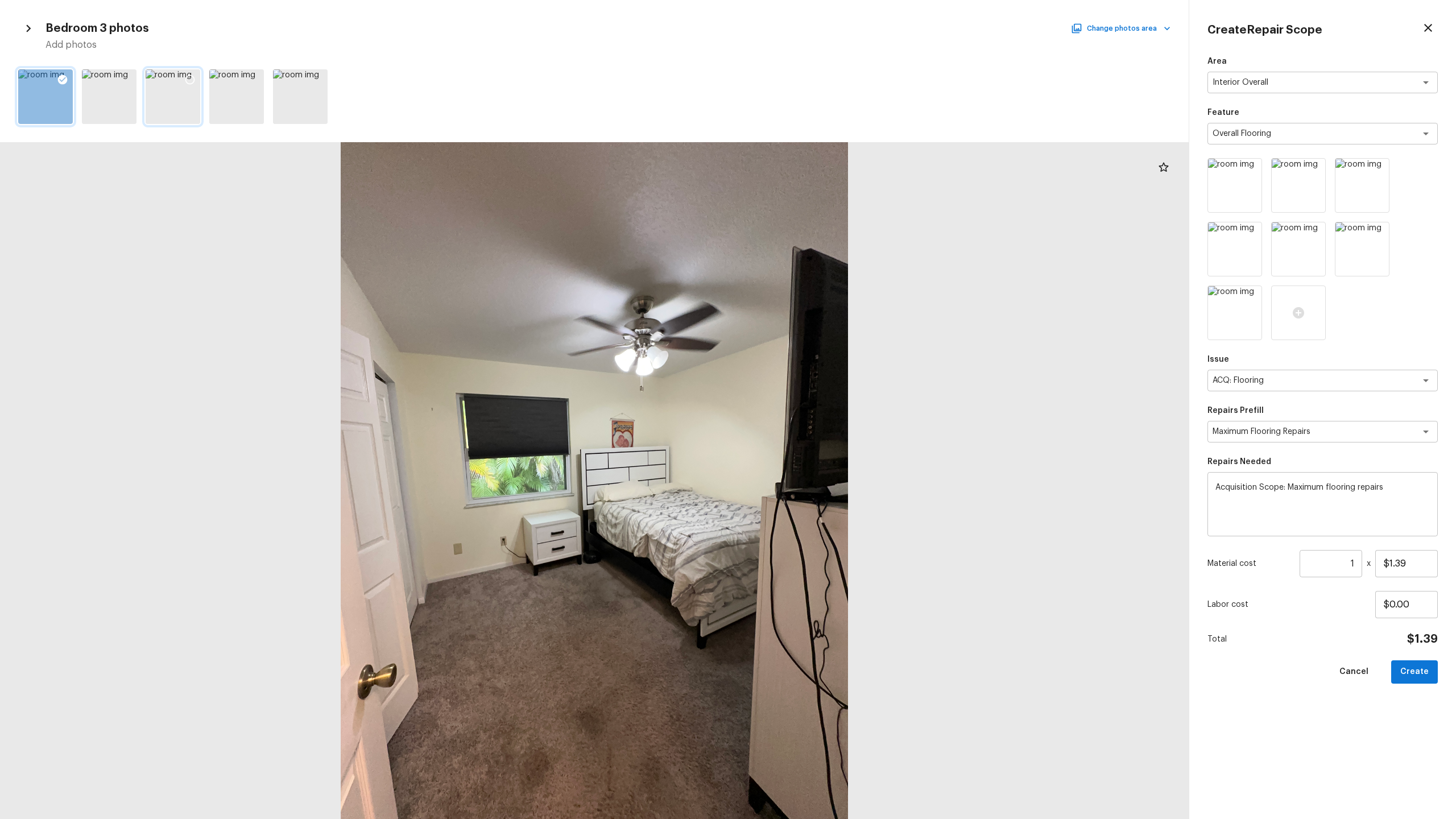
click at [188, 74] on icon at bounding box center [190, 79] width 11 height 11
click at [252, 80] on icon at bounding box center [253, 79] width 11 height 11
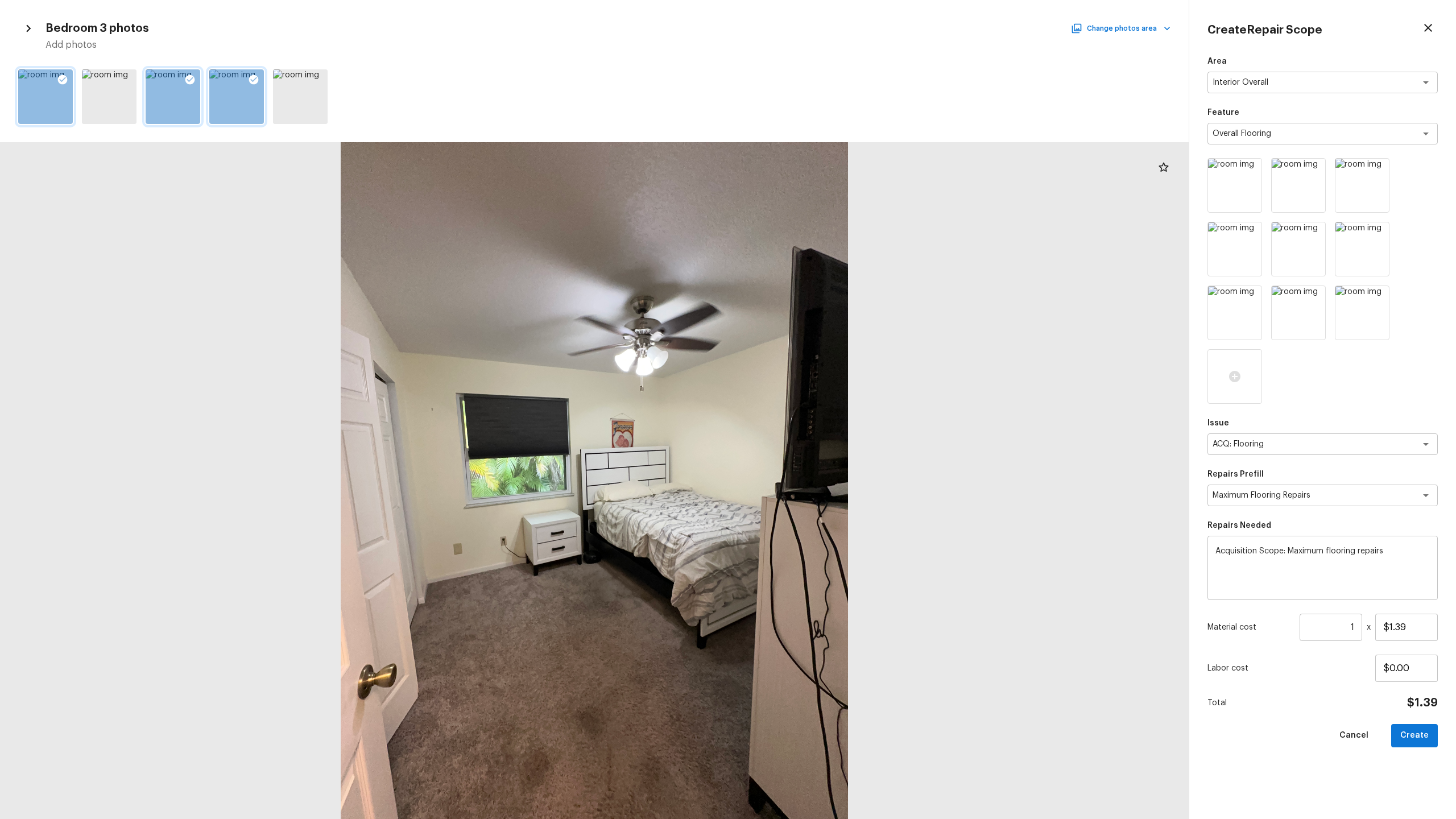
click at [819, 405] on input "1" at bounding box center [1331, 627] width 62 height 27
click at [819, 405] on button "Create" at bounding box center [1414, 735] width 47 height 23
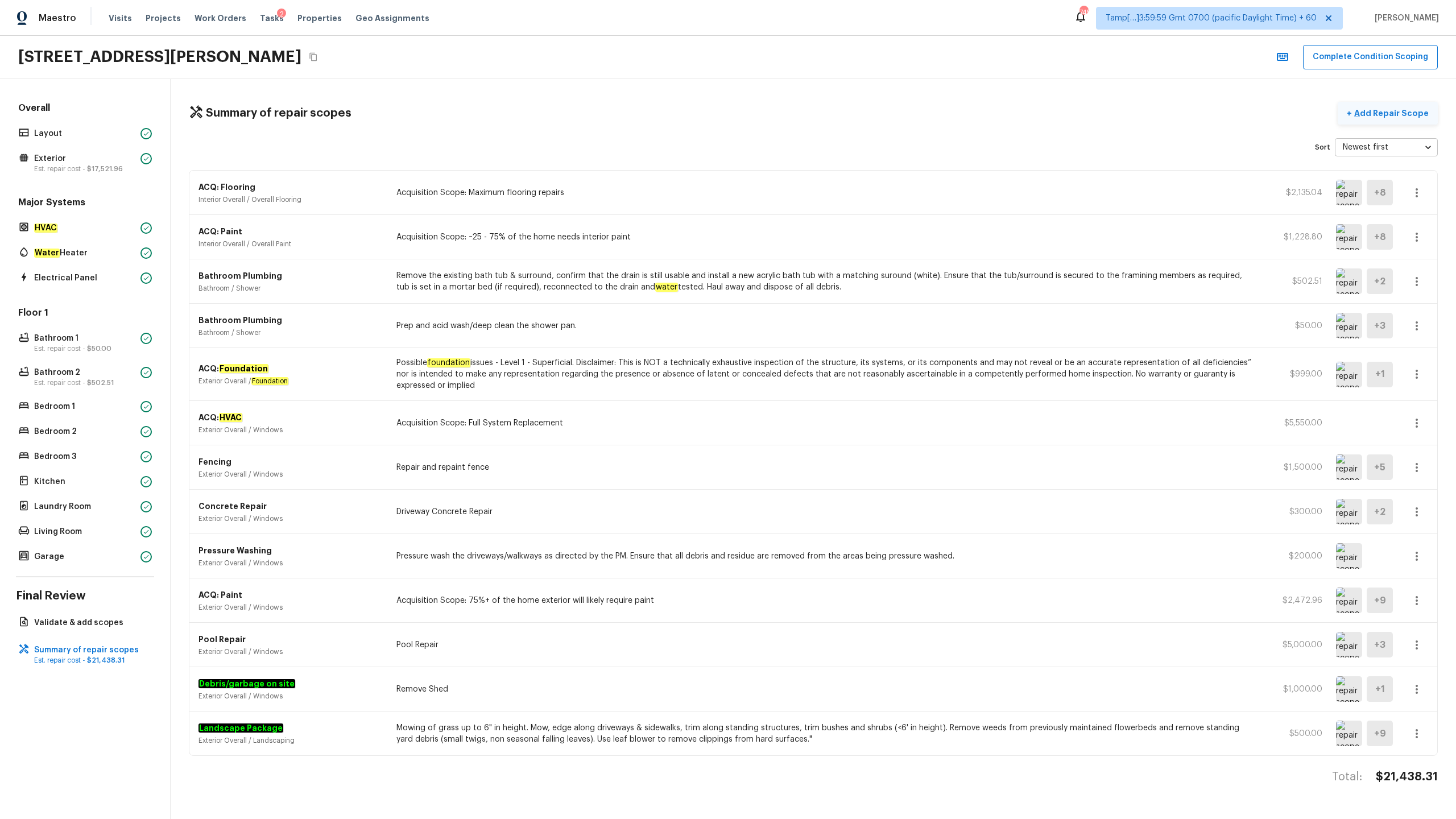
click at [819, 115] on p "Add Repair Scope" at bounding box center [1390, 113] width 77 height 11
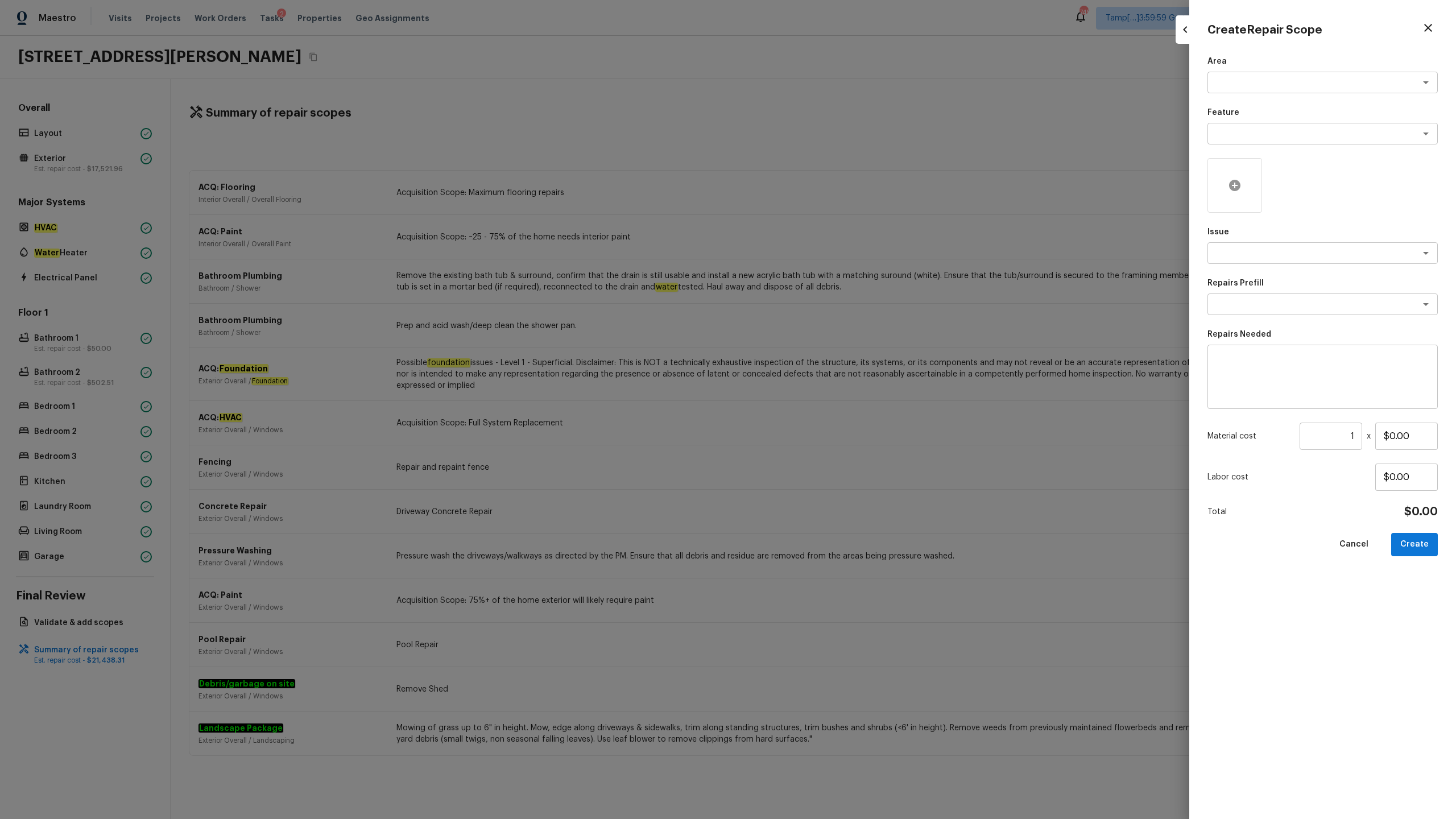
click at [819, 179] on icon at bounding box center [1235, 185] width 14 height 14
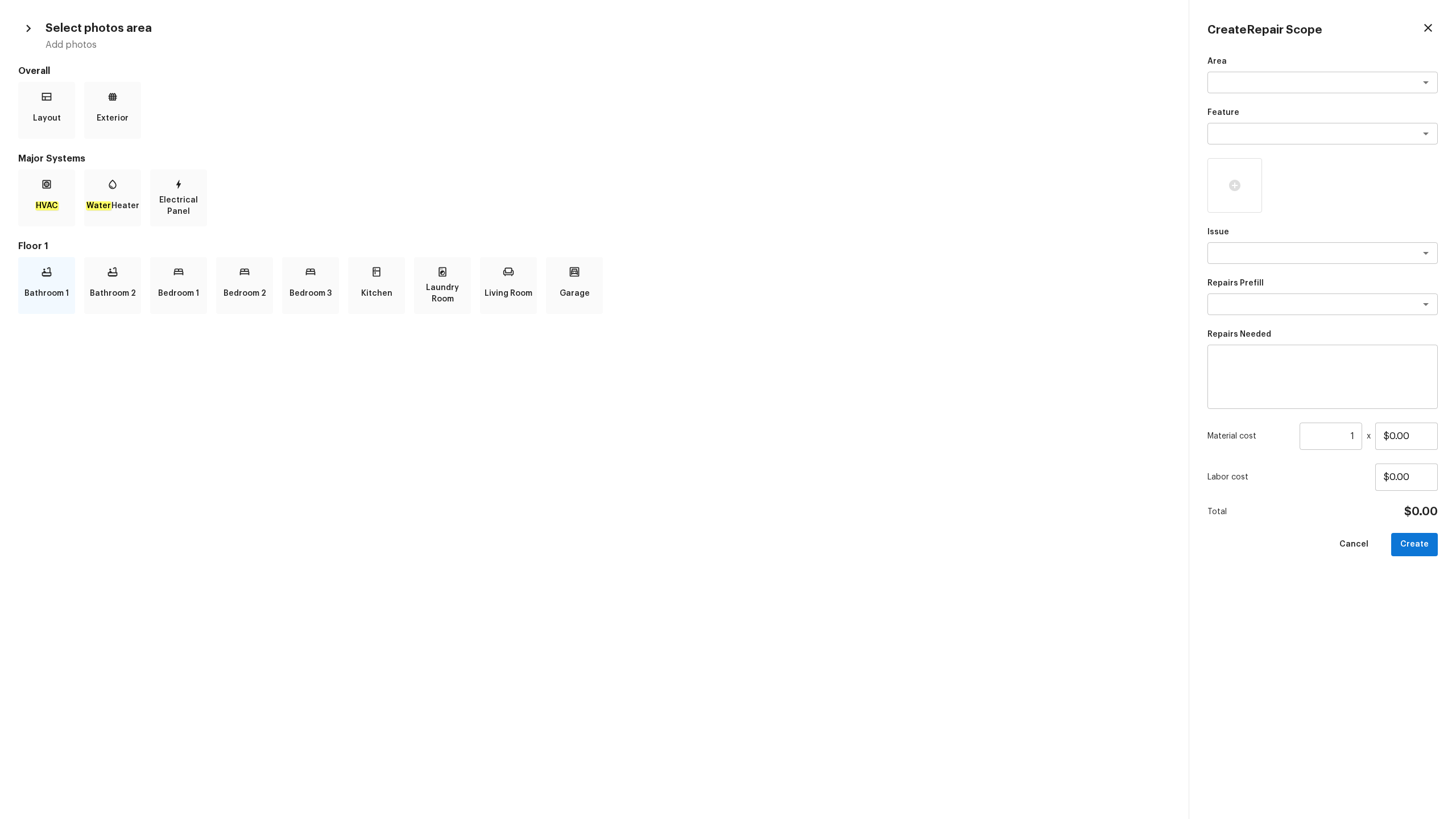
click at [53, 305] on div "Bathroom 1" at bounding box center [46, 285] width 57 height 57
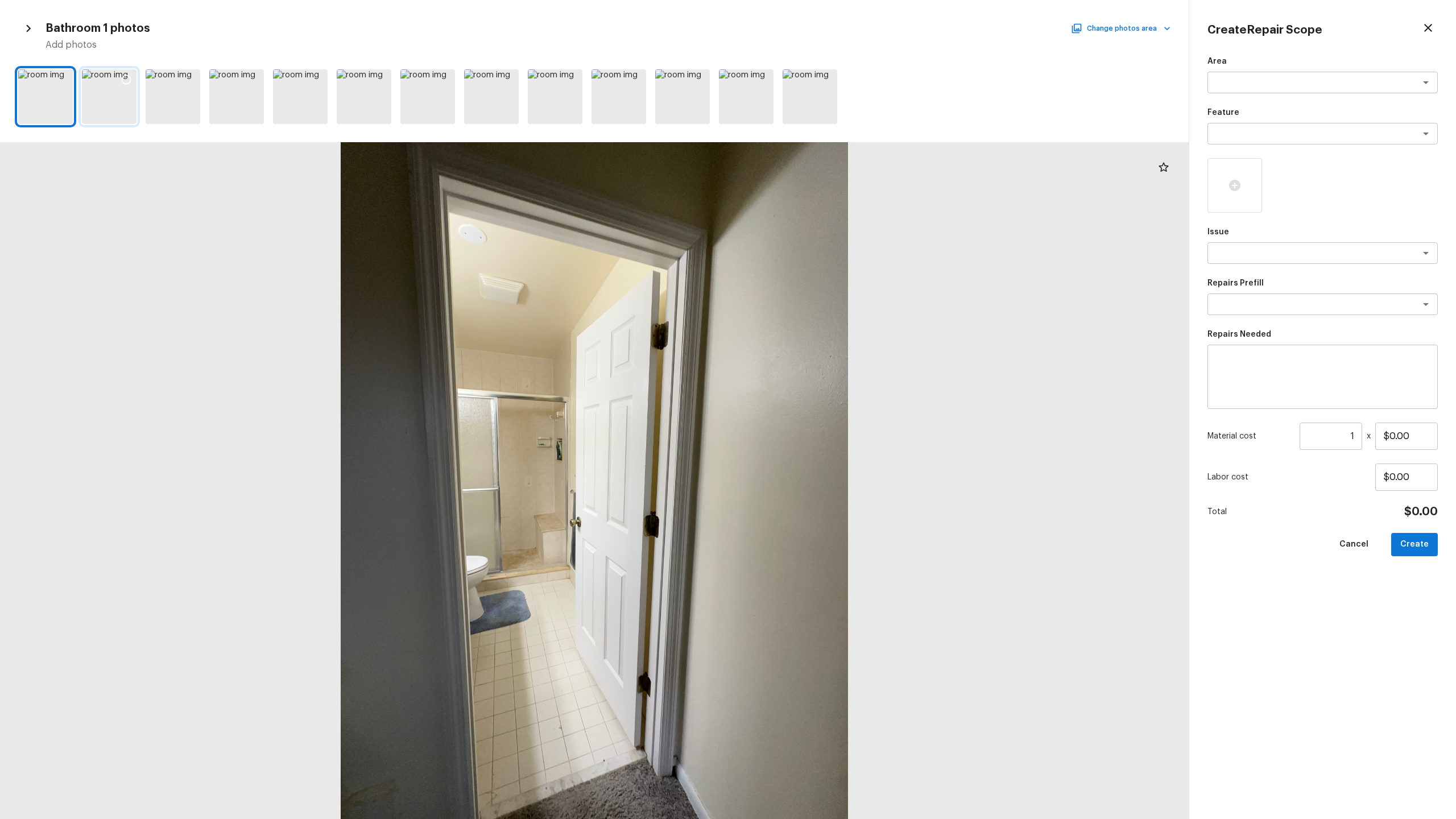
click at [122, 115] on div at bounding box center [109, 96] width 54 height 54
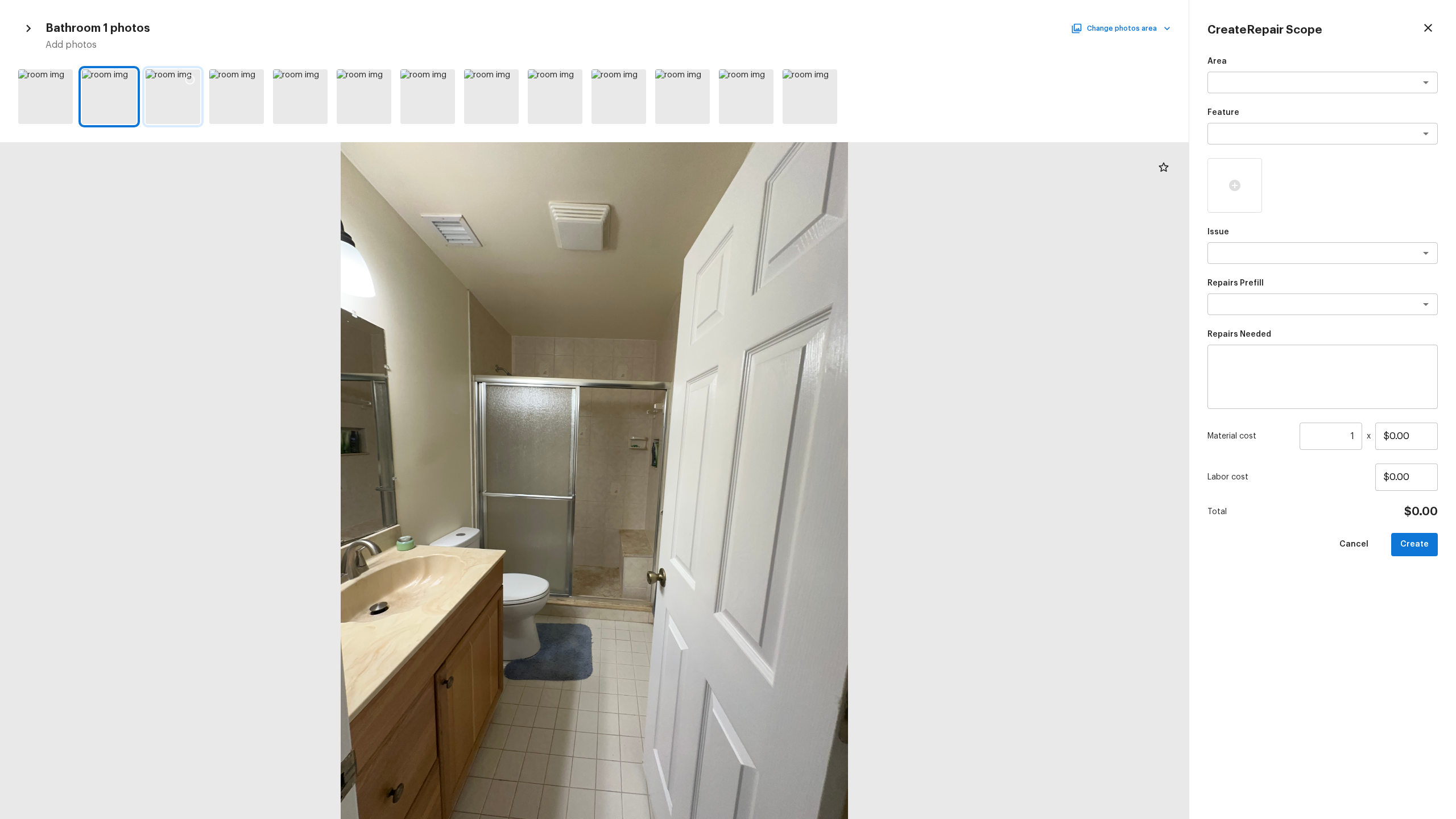
click at [166, 110] on div at bounding box center [172, 96] width 54 height 54
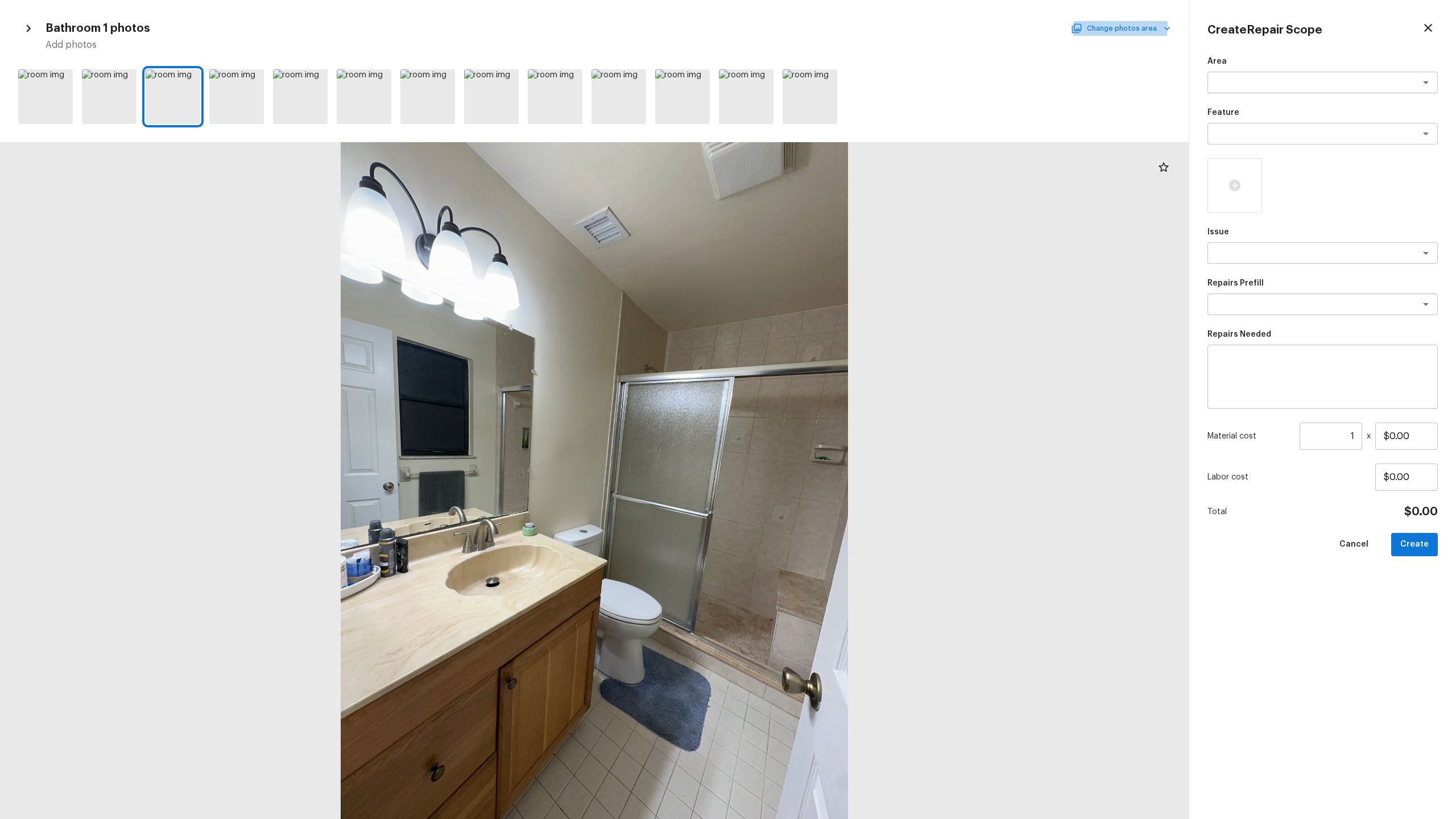
click at [819, 26] on button "Change photos area" at bounding box center [1122, 29] width 97 height 15
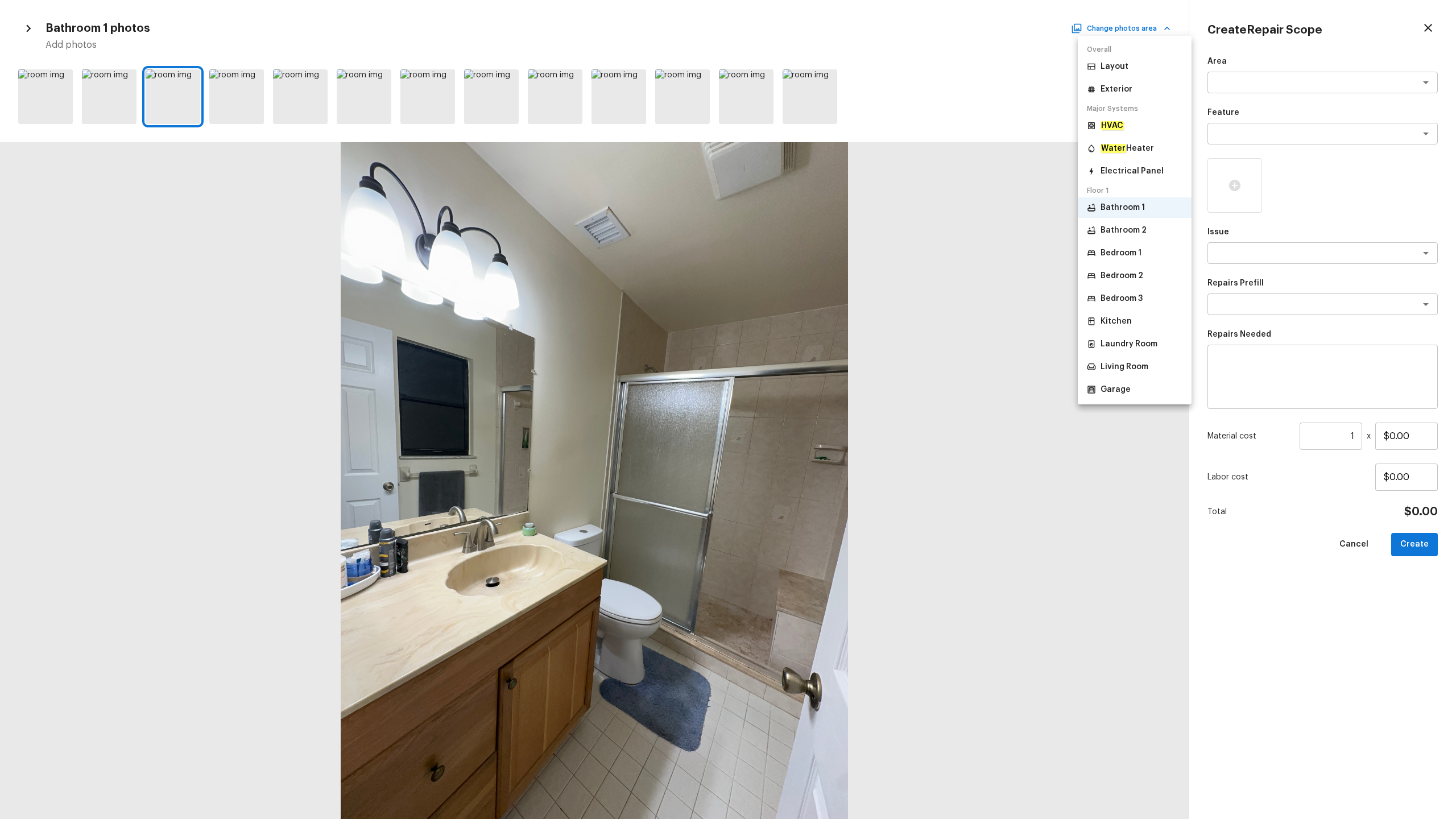
click at [819, 237] on li "Bathroom 2" at bounding box center [1134, 230] width 114 height 21
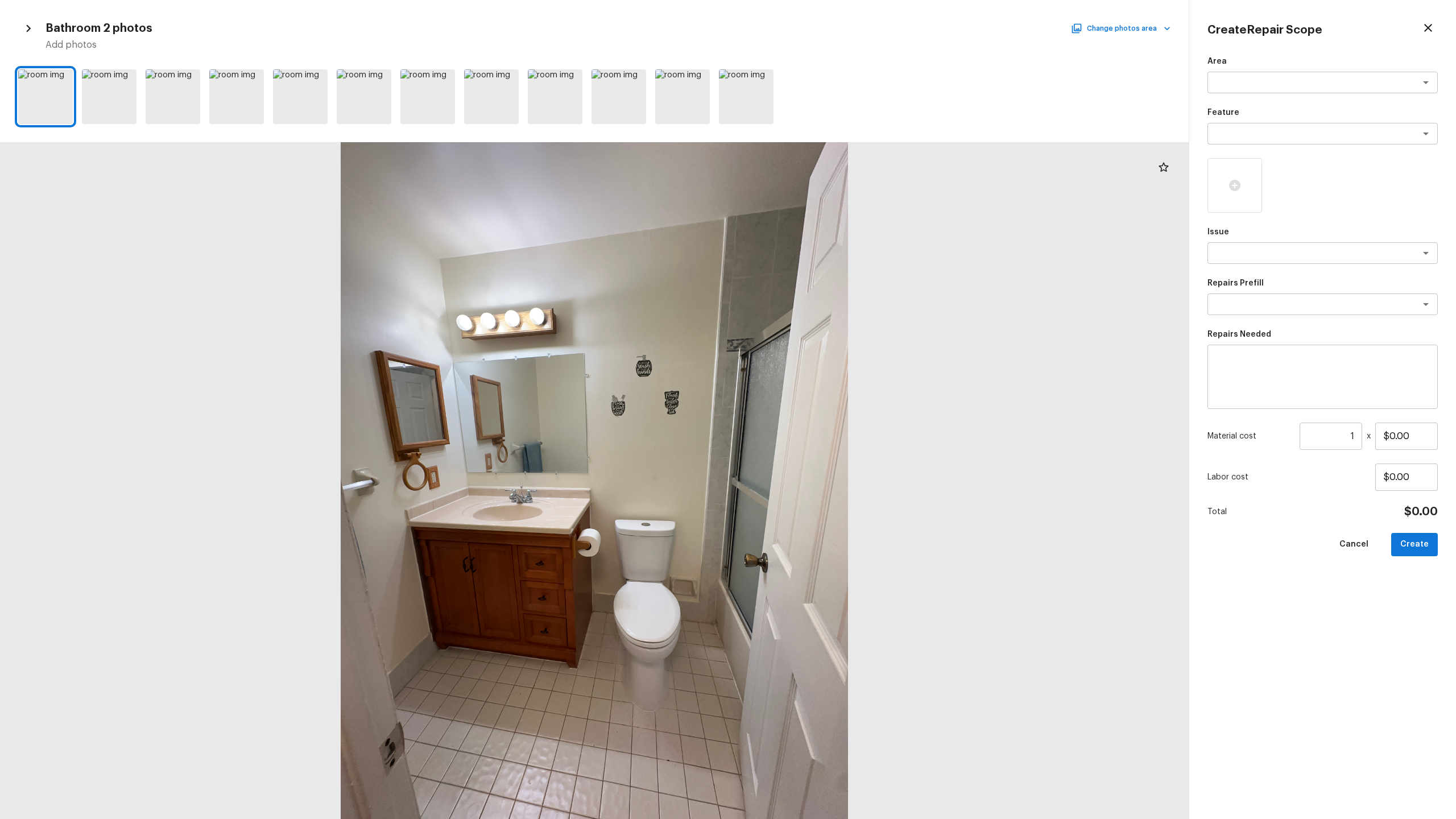
click at [819, 36] on div "Bathroom 2 photos Change photos area Add photos" at bounding box center [594, 34] width 1153 height 33
click at [819, 27] on button "Change photos area" at bounding box center [1122, 29] width 97 height 15
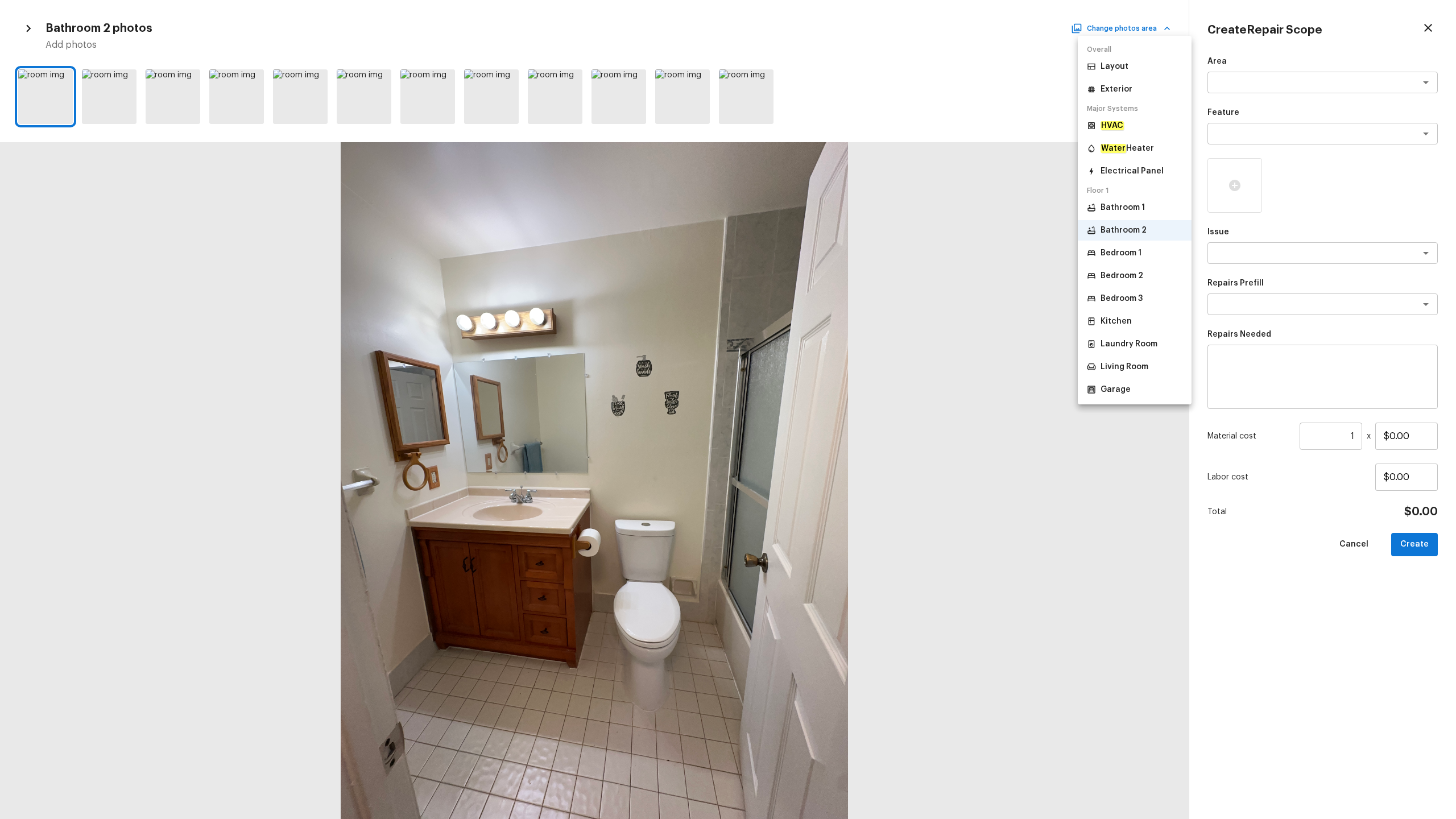
click at [819, 255] on p "Bedroom 1" at bounding box center [1121, 253] width 41 height 11
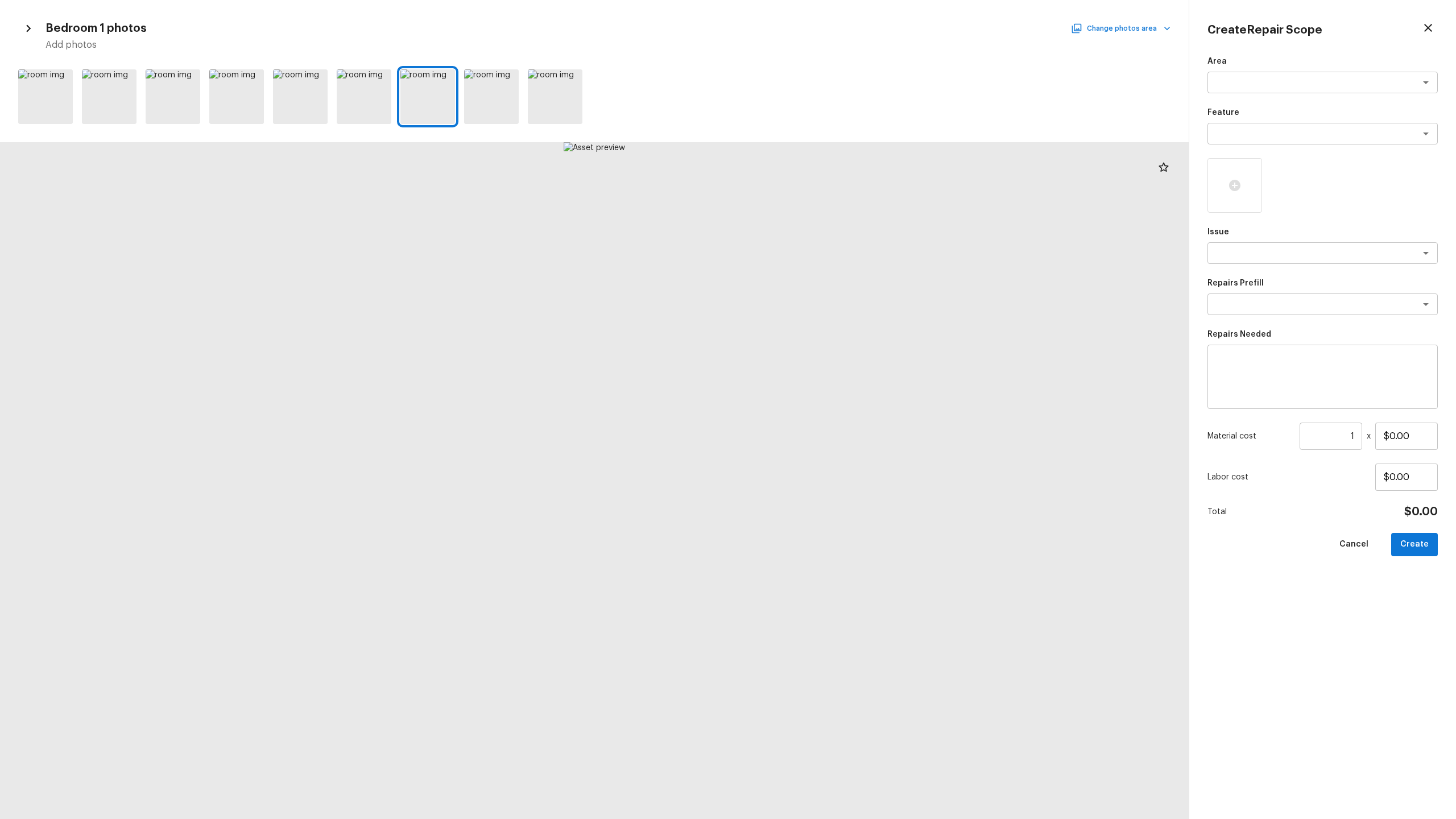
click at [819, 34] on button "Change photos area" at bounding box center [1122, 29] width 97 height 15
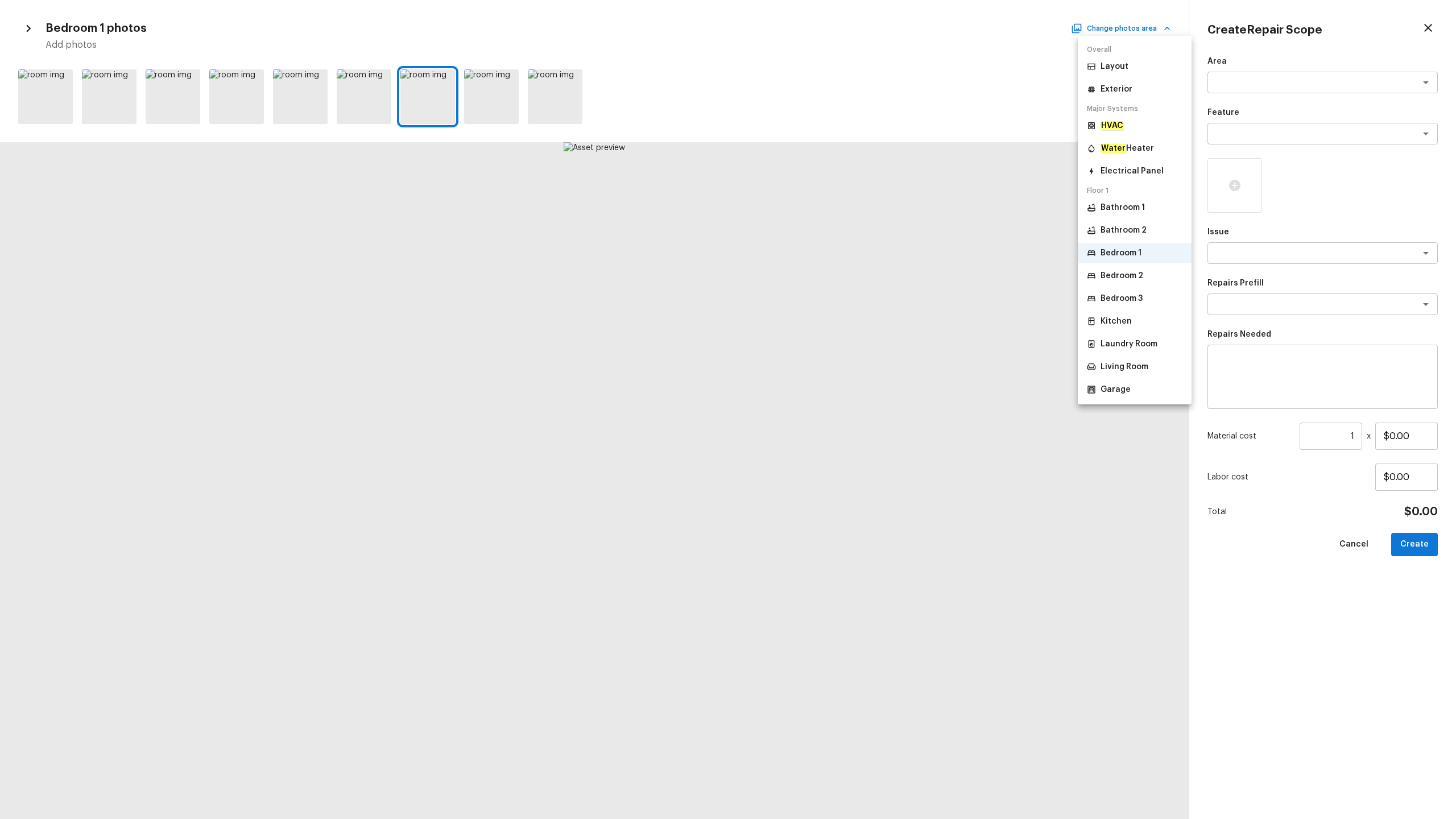
click at [819, 276] on p "Bedroom 2" at bounding box center [1122, 276] width 42 height 11
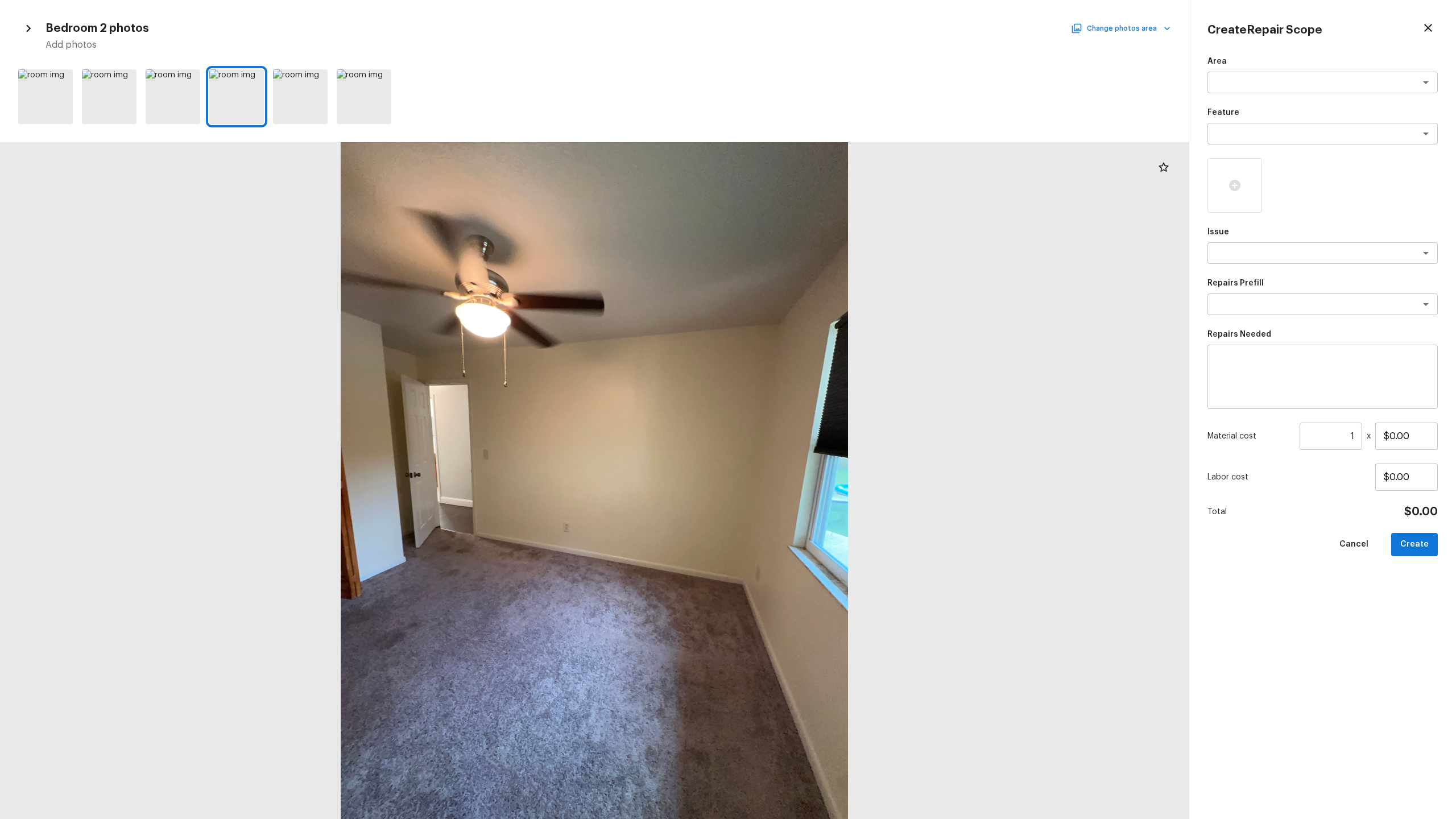
click at [819, 25] on button "Change photos area" at bounding box center [1122, 29] width 97 height 15
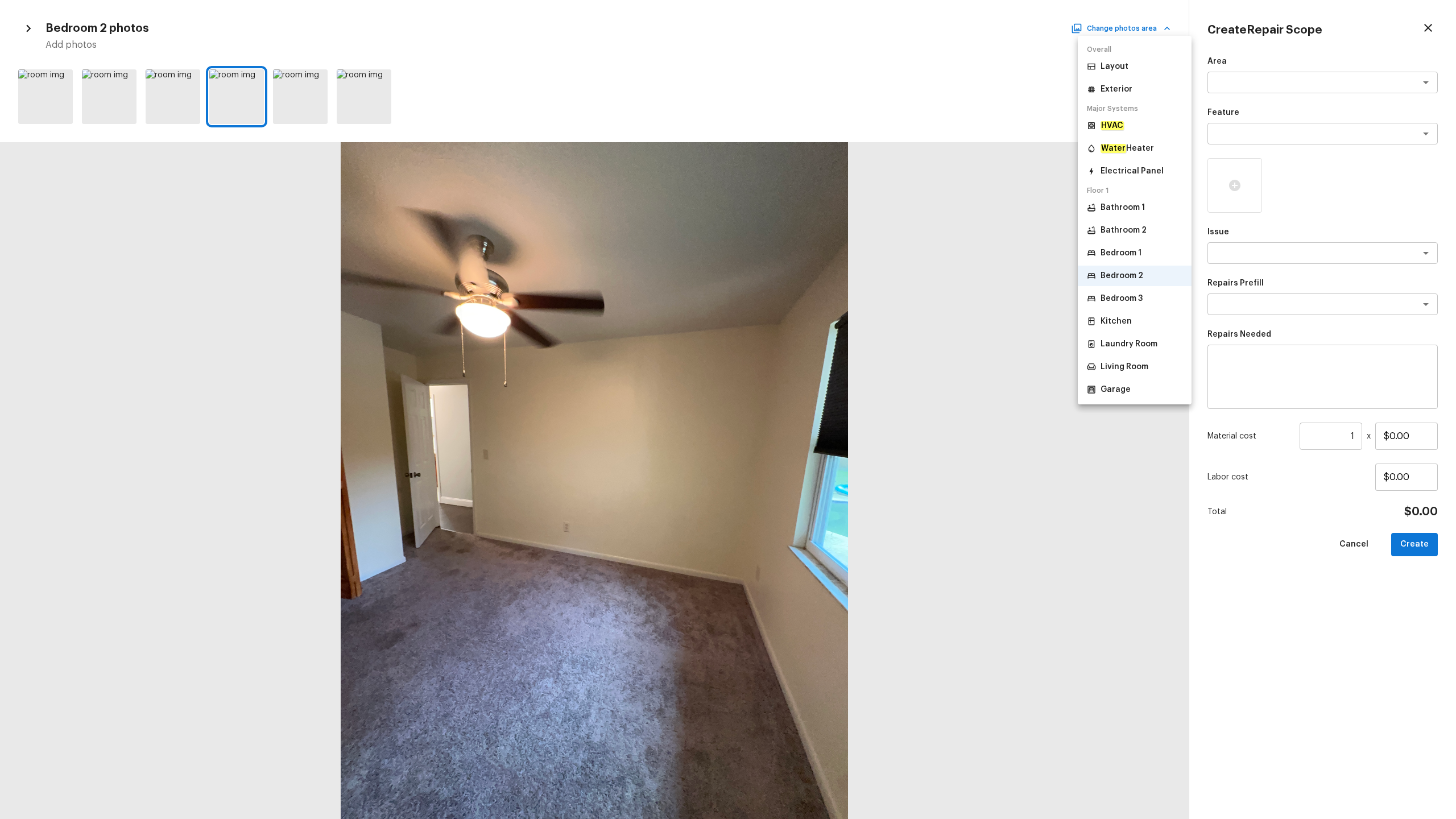
click at [819, 298] on p "Bedroom 3" at bounding box center [1121, 298] width 42 height 11
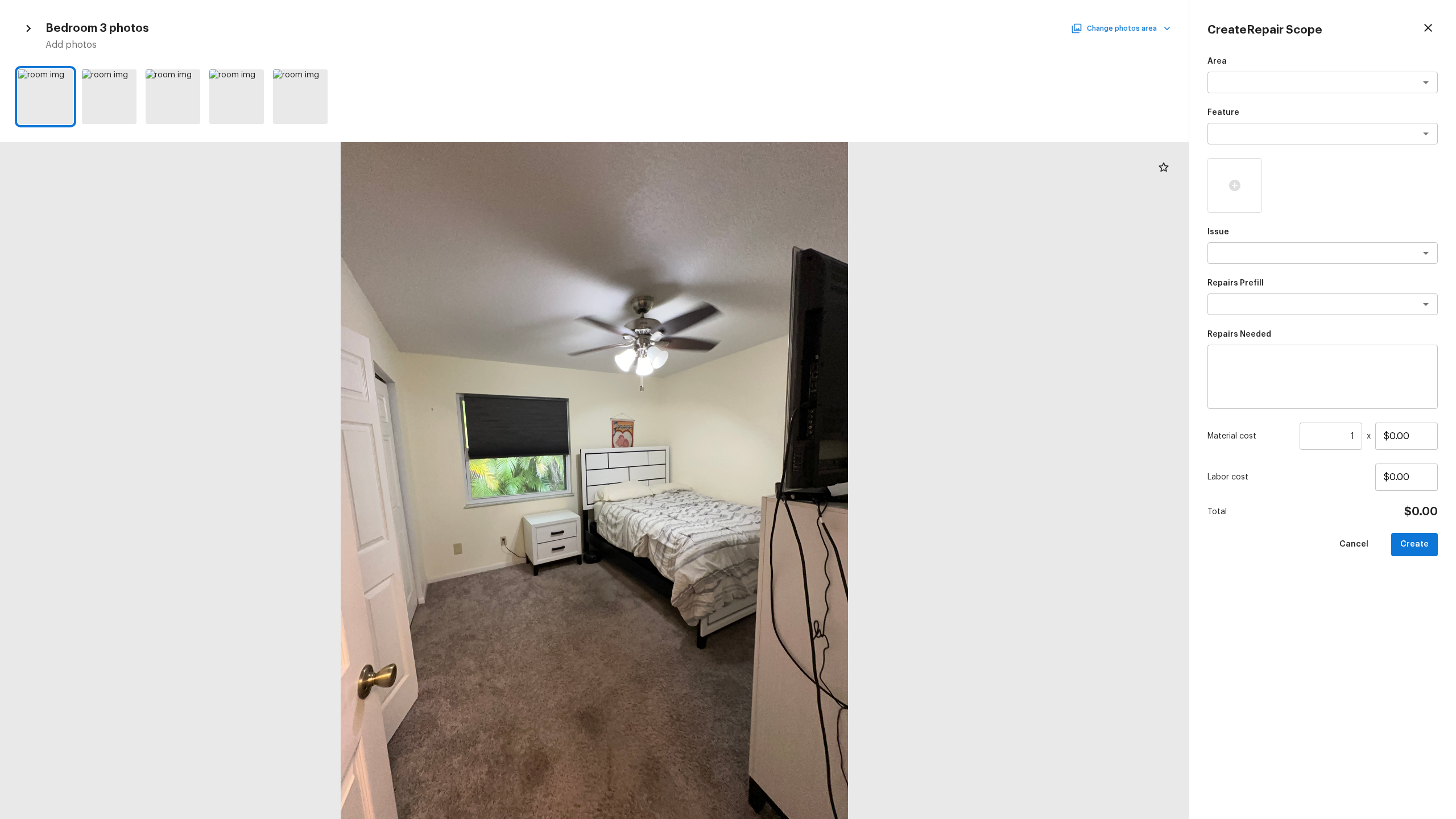
click at [819, 32] on button "Change photos area" at bounding box center [1122, 29] width 97 height 15
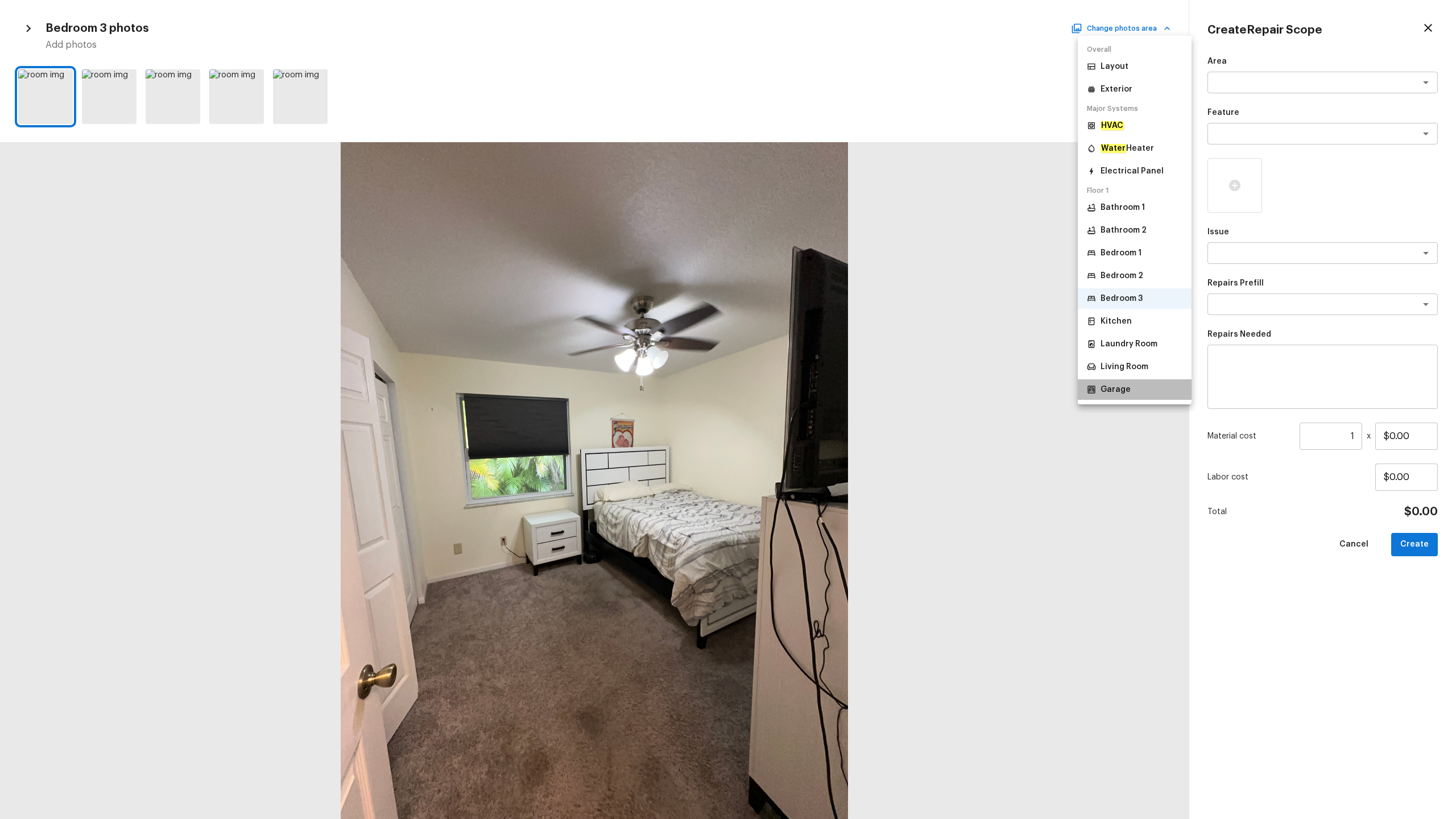
click at [819, 389] on p "Garage" at bounding box center [1116, 390] width 30 height 11
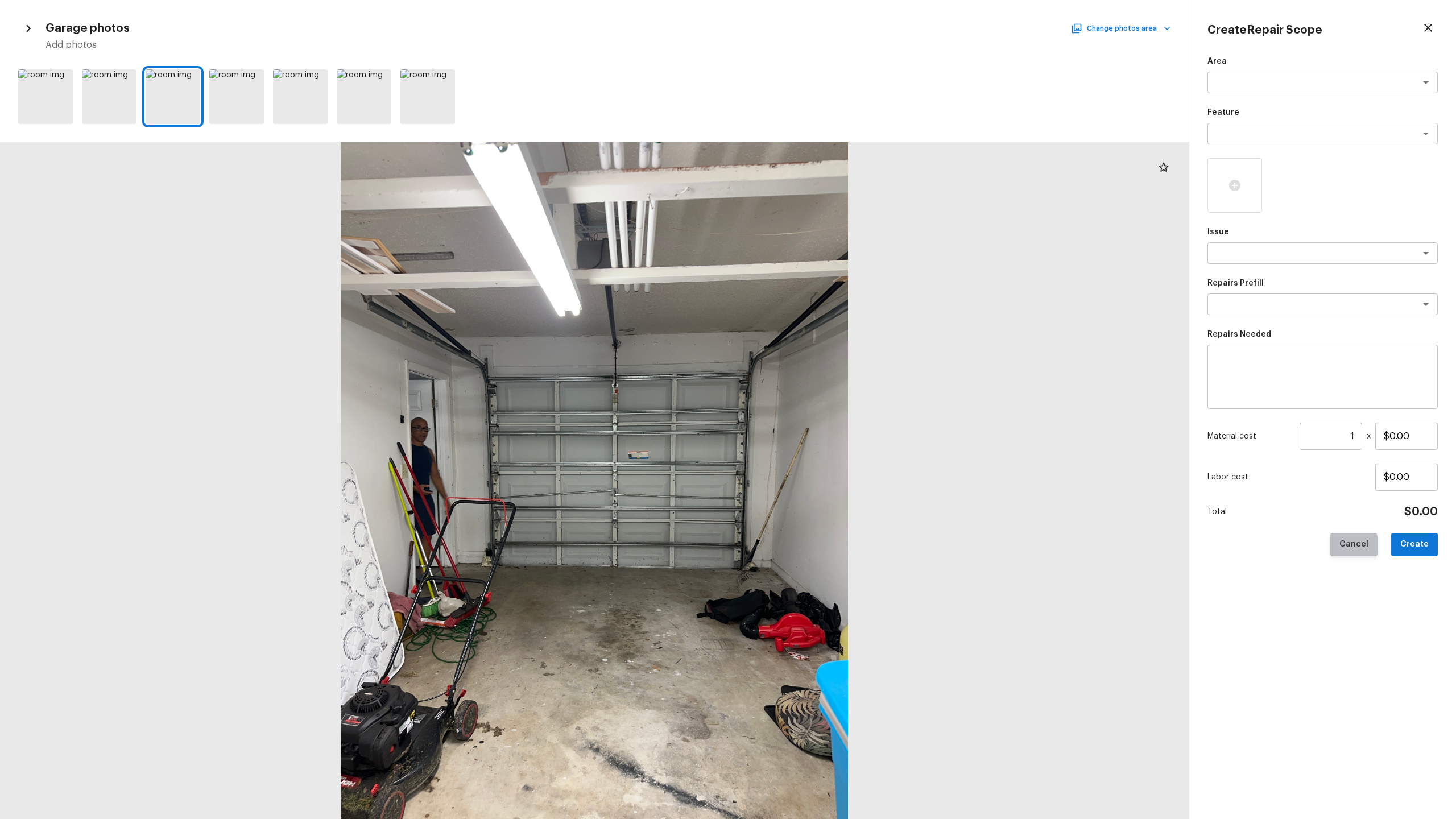
click at [819, 405] on button "Cancel" at bounding box center [1354, 544] width 47 height 23
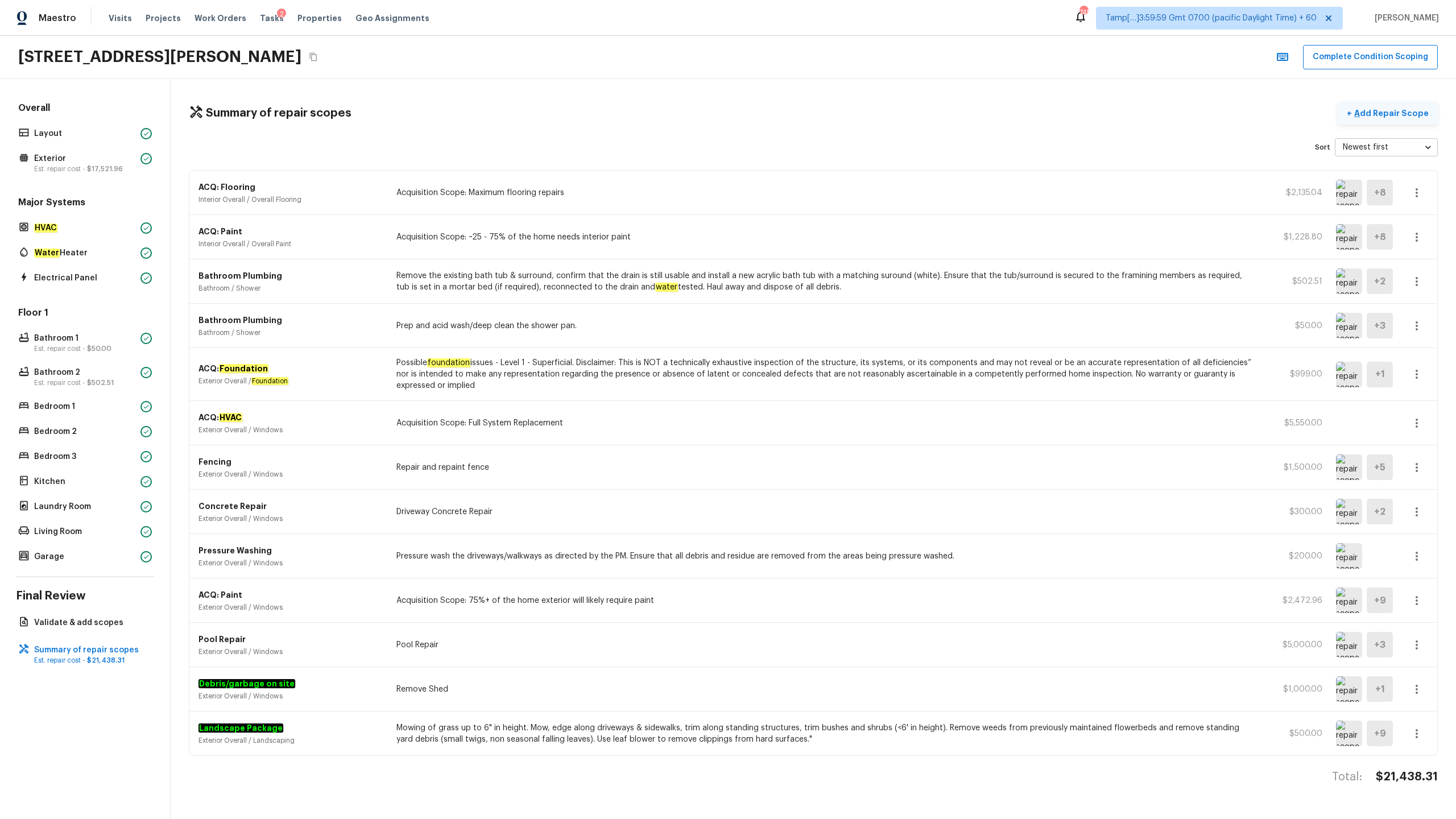
click at [819, 110] on p "Add Repair Scope" at bounding box center [1390, 113] width 77 height 11
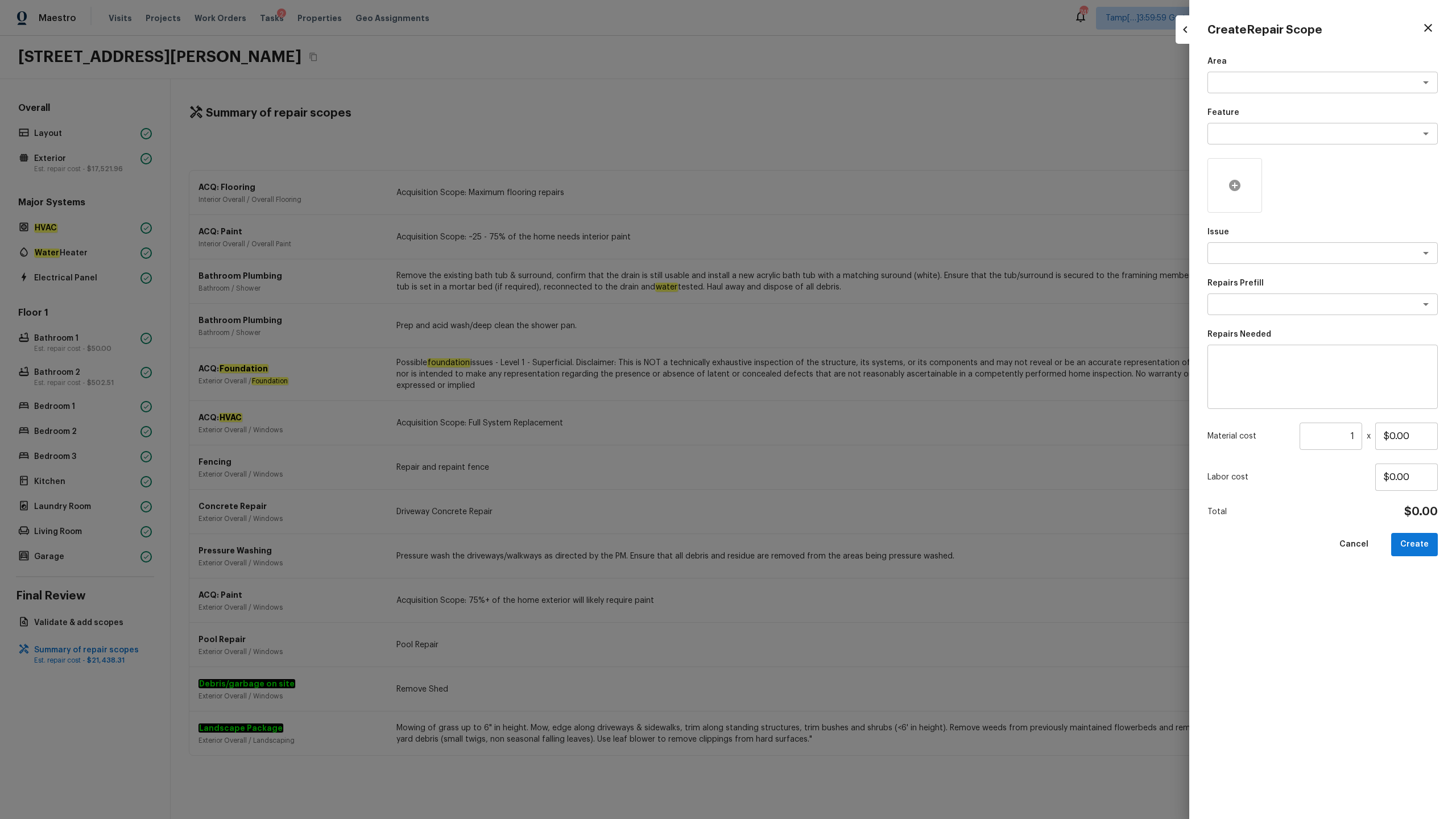
click at [819, 181] on icon at bounding box center [1235, 185] width 14 height 14
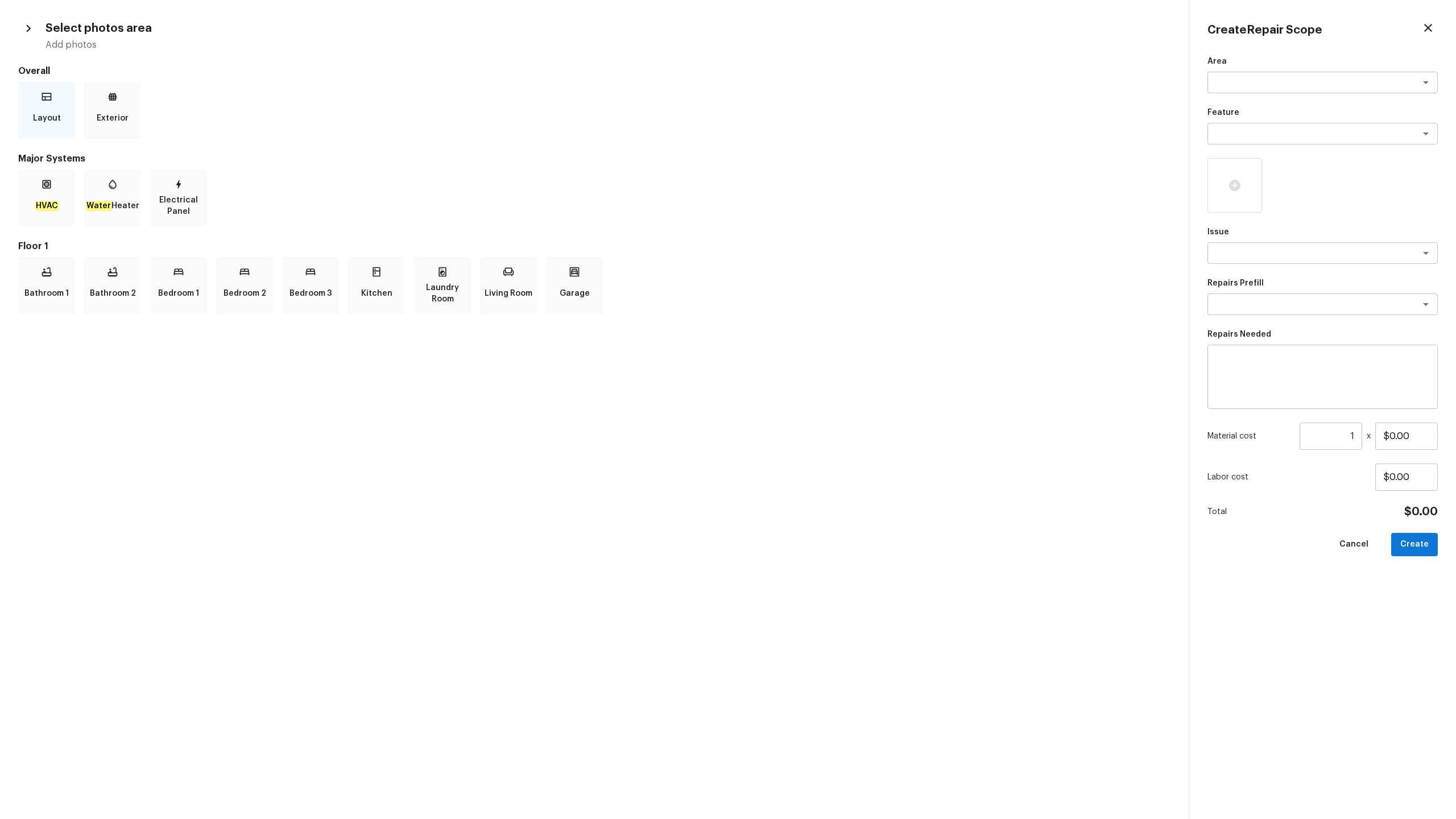
click at [47, 119] on p "Layout" at bounding box center [47, 118] width 28 height 22
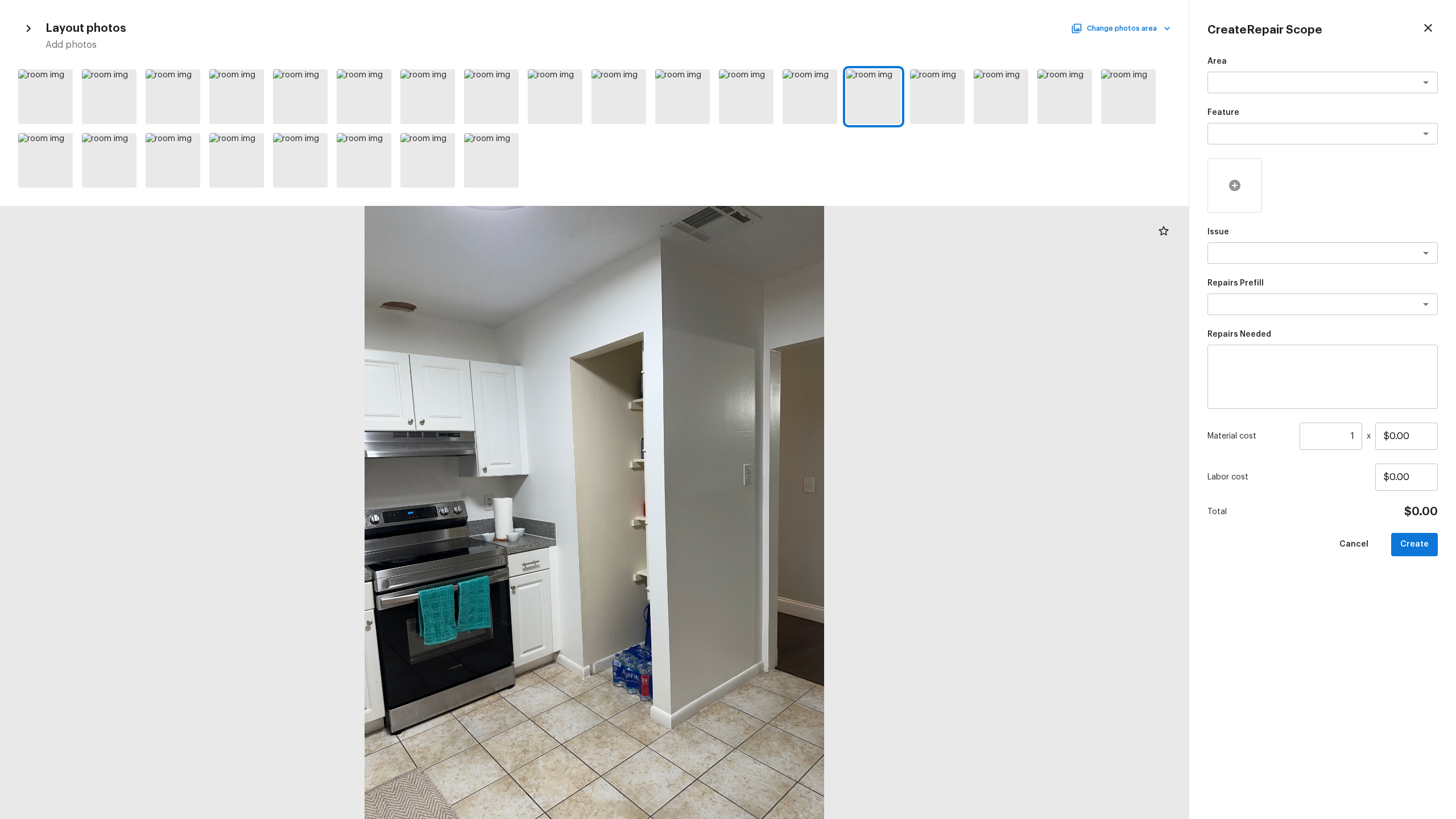
click at [819, 184] on icon at bounding box center [1235, 185] width 11 height 11
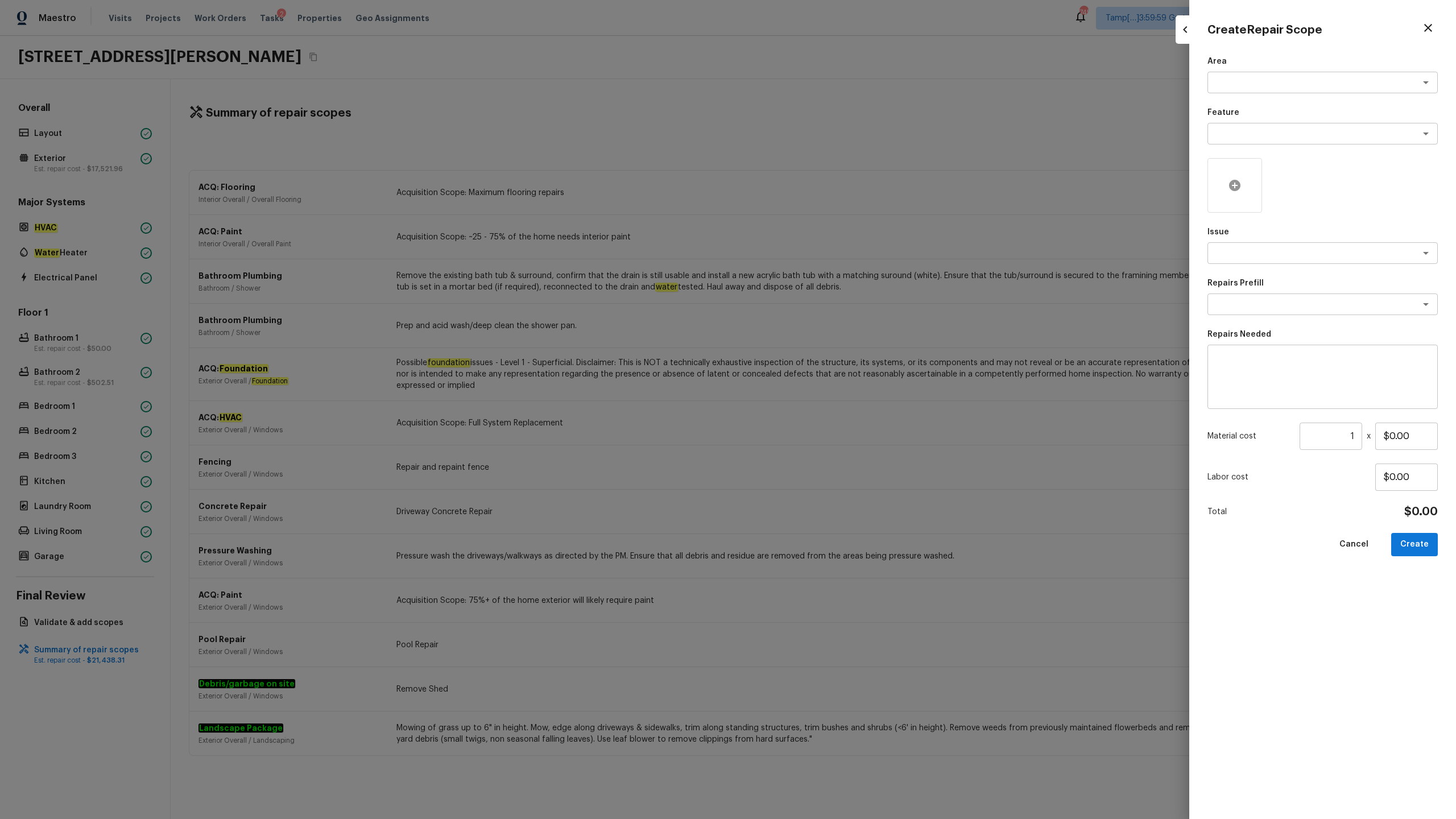
click at [819, 182] on icon at bounding box center [1235, 185] width 11 height 11
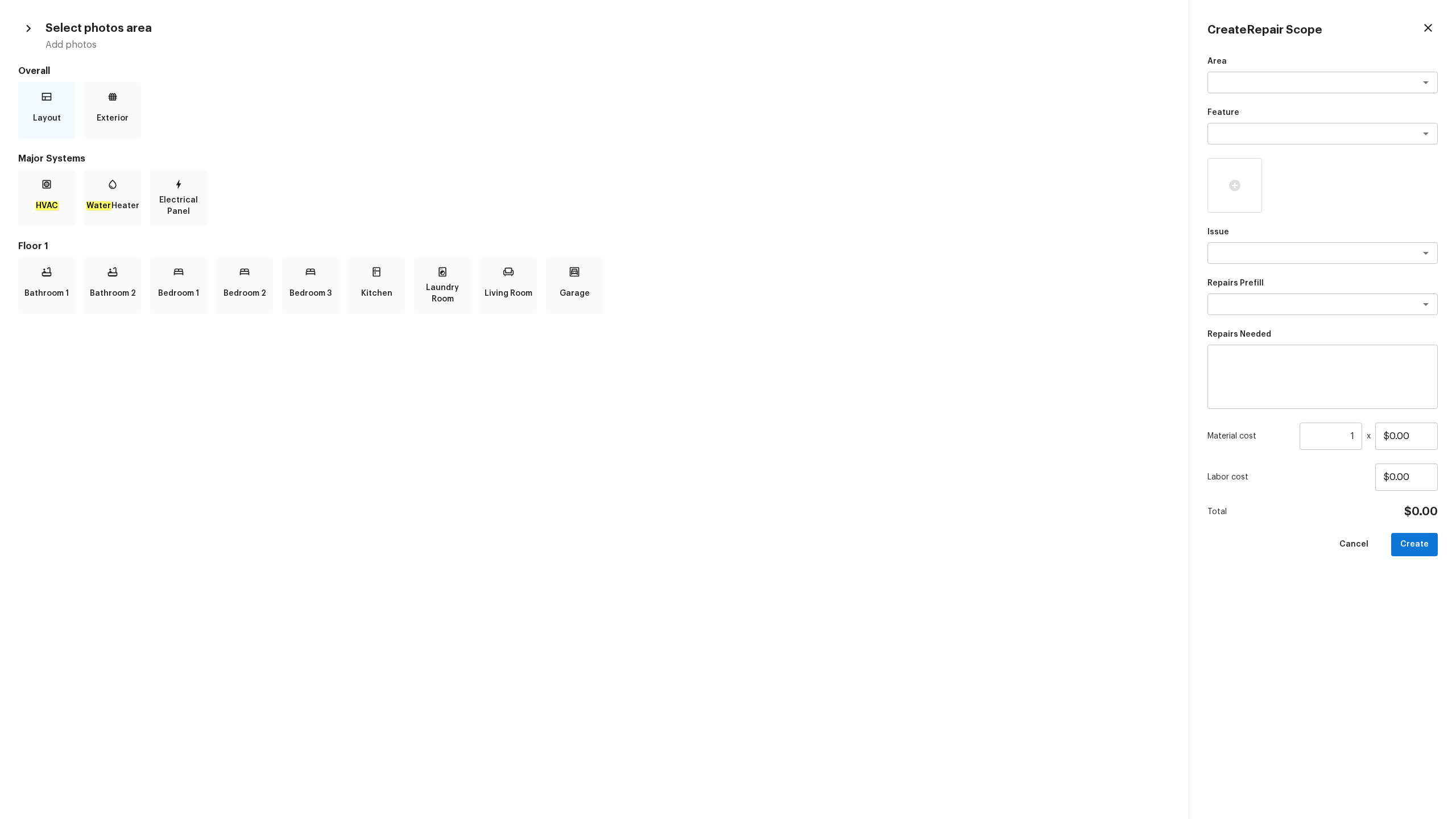
click at [55, 117] on p "Layout" at bounding box center [47, 118] width 28 height 22
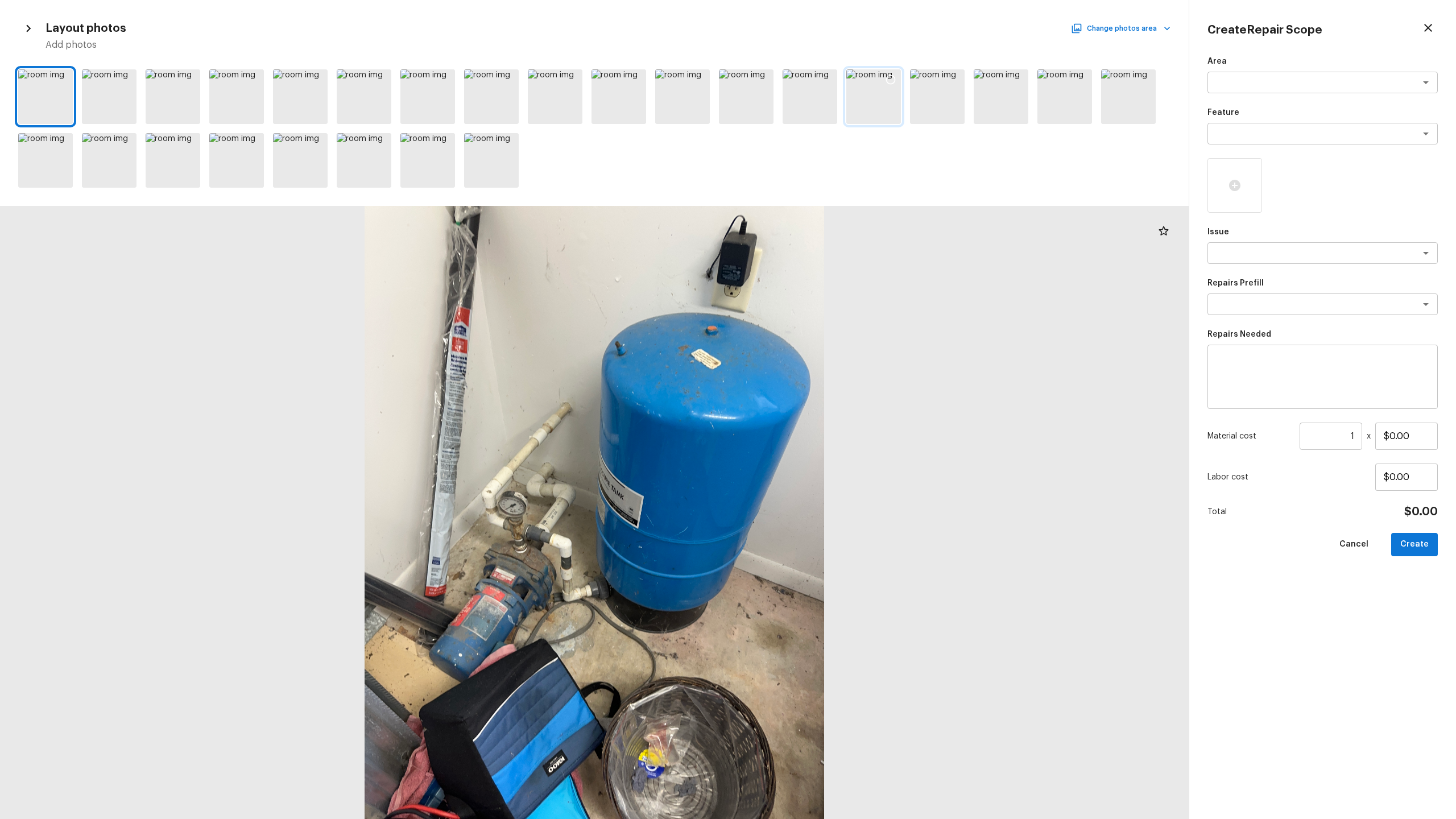
click at [819, 97] on div at bounding box center [873, 96] width 54 height 54
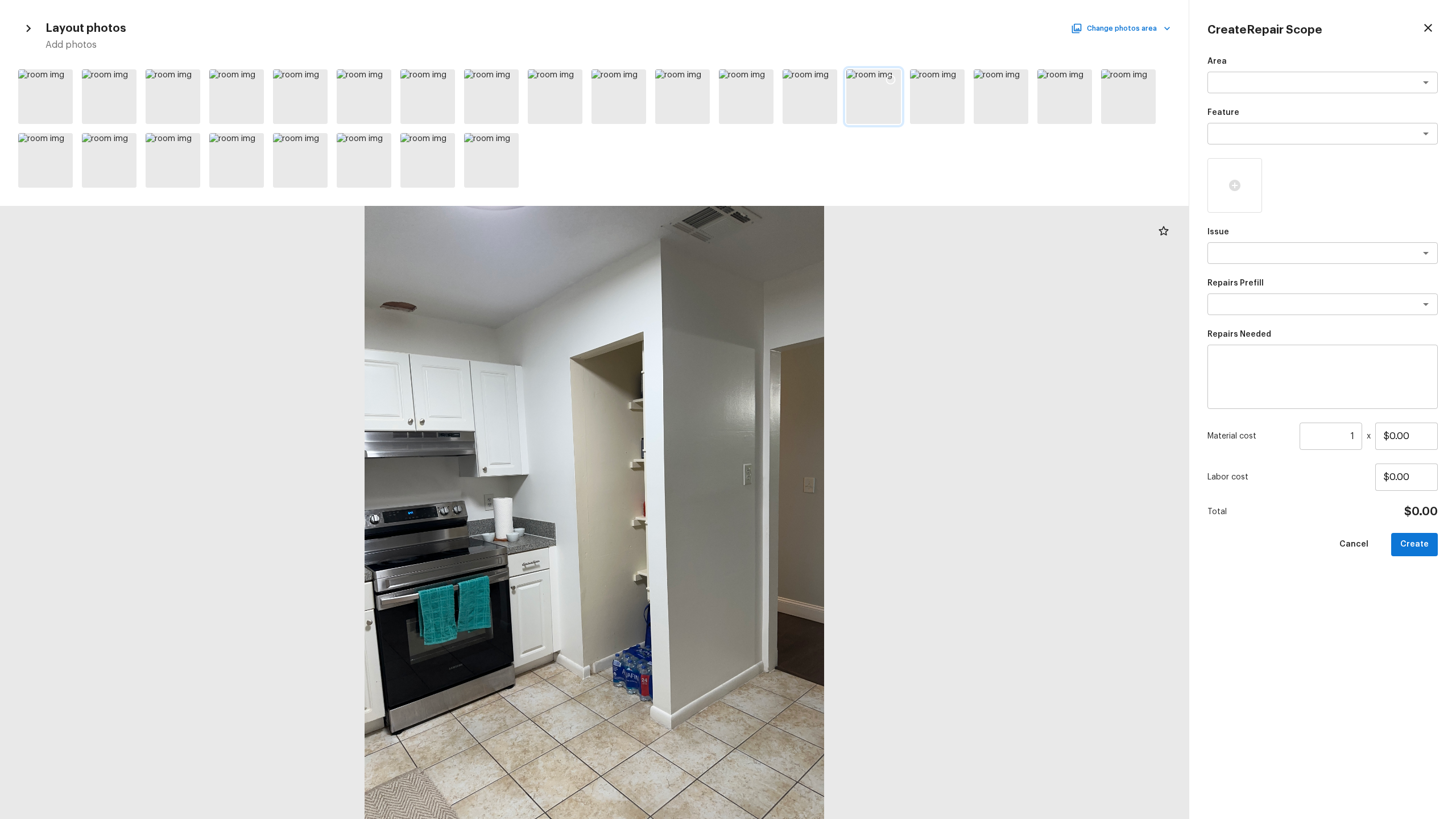
click at [819, 83] on icon at bounding box center [890, 79] width 11 height 11
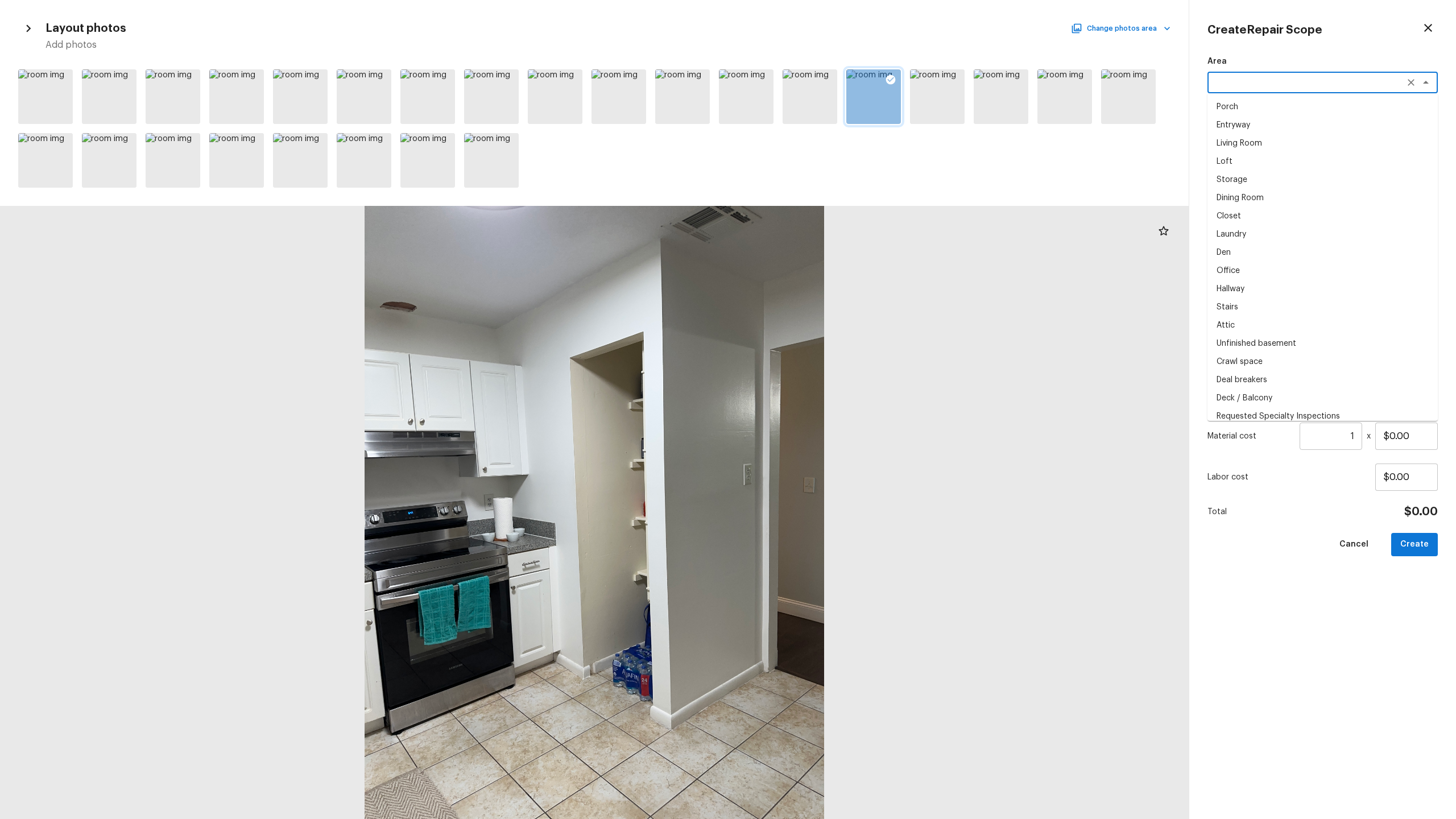
click at [819, 78] on textarea at bounding box center [1307, 82] width 189 height 11
click at [819, 105] on li "Interior Overall" at bounding box center [1322, 107] width 230 height 18
click at [819, 135] on textarea at bounding box center [1307, 134] width 189 height 11
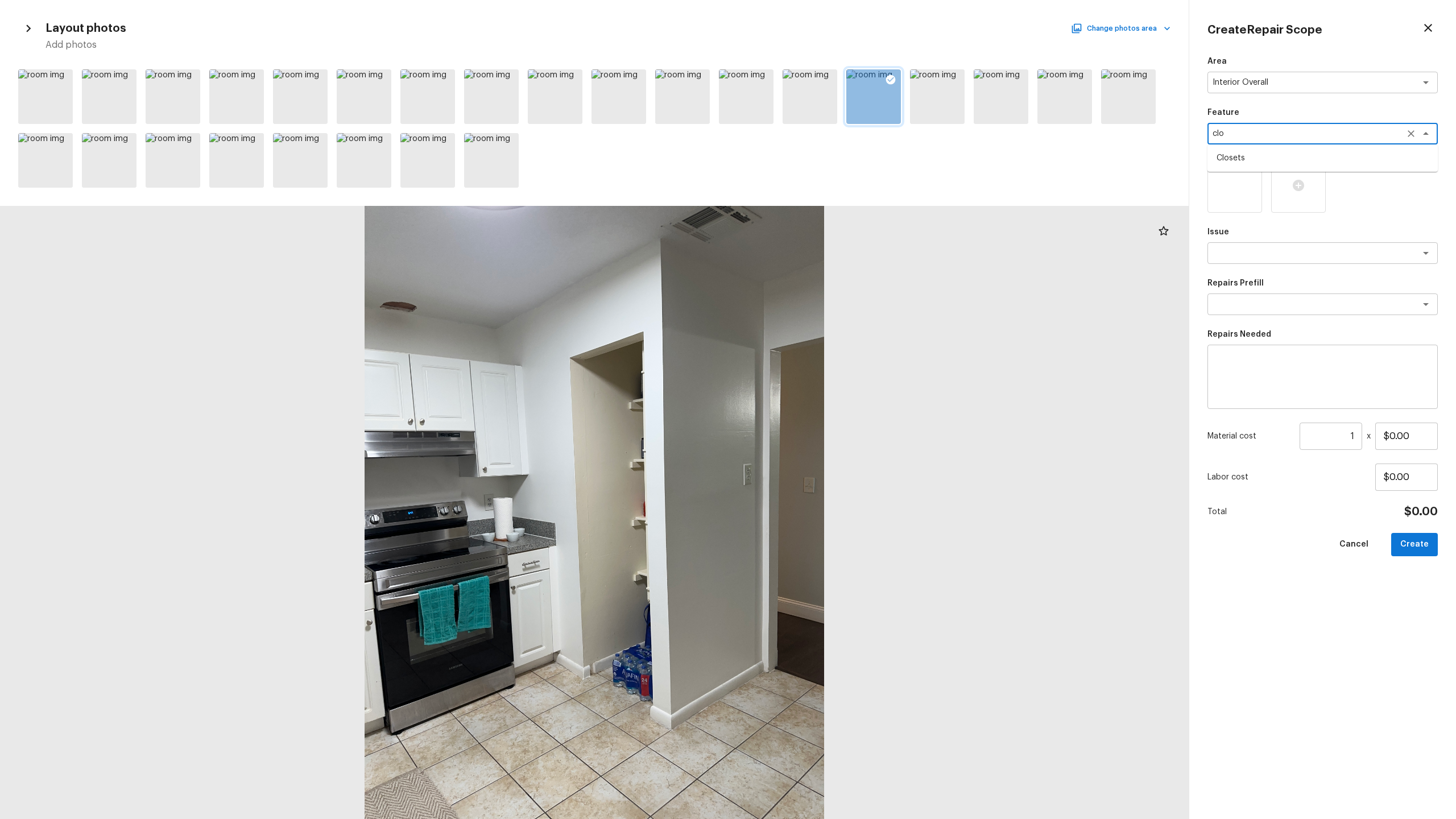
click at [819, 165] on li "Closets" at bounding box center [1322, 158] width 230 height 18
click at [819, 258] on textarea at bounding box center [1307, 253] width 189 height 11
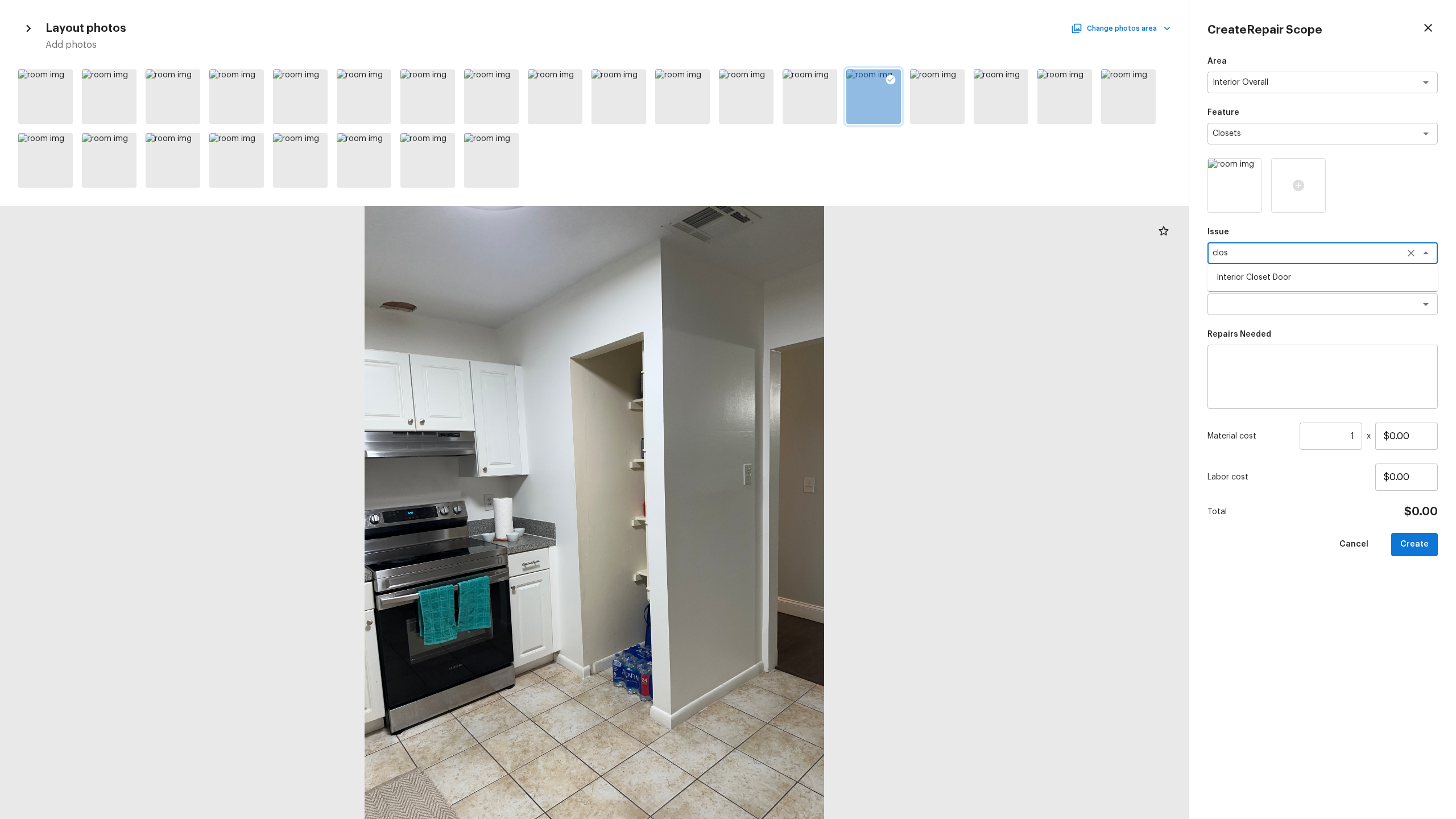
click at [819, 278] on li "Interior Closet Door" at bounding box center [1322, 277] width 230 height 18
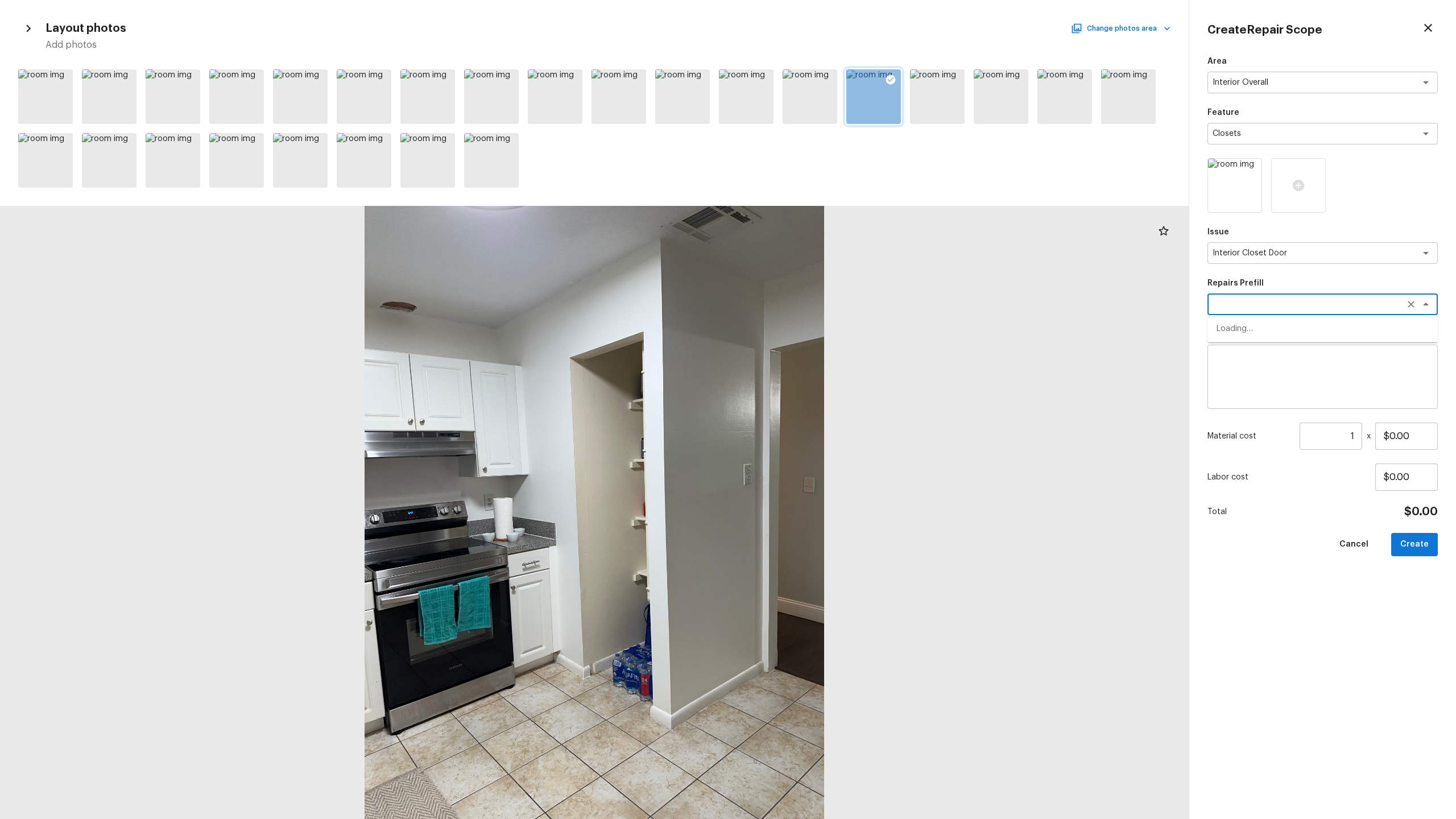
click at [819, 305] on textarea at bounding box center [1307, 304] width 189 height 11
click at [819, 326] on li "Install New Sliding Closet Doors (6-0 6 Panel)" at bounding box center [1322, 328] width 230 height 18
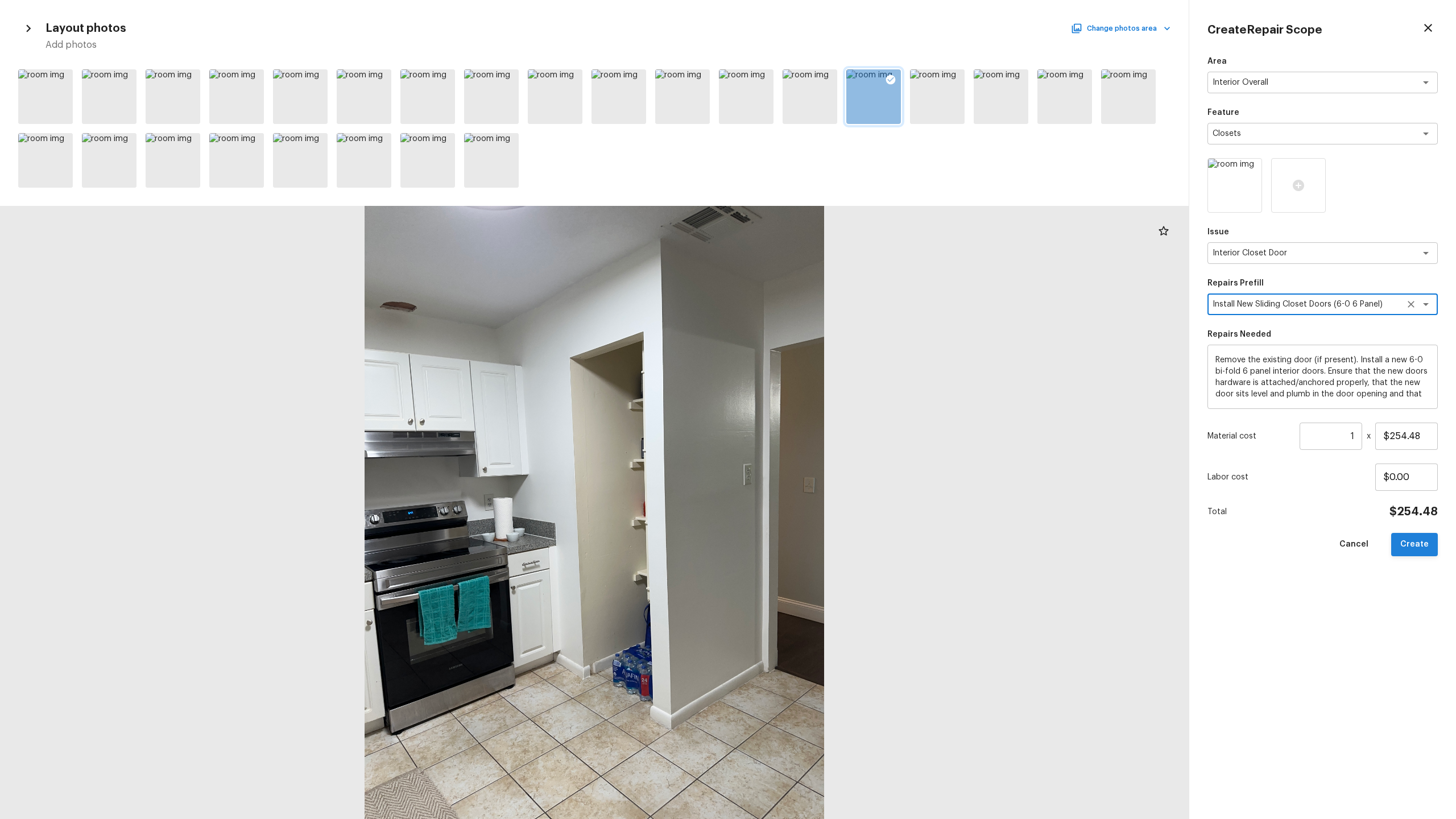
click at [819, 405] on button "Create" at bounding box center [1414, 544] width 47 height 23
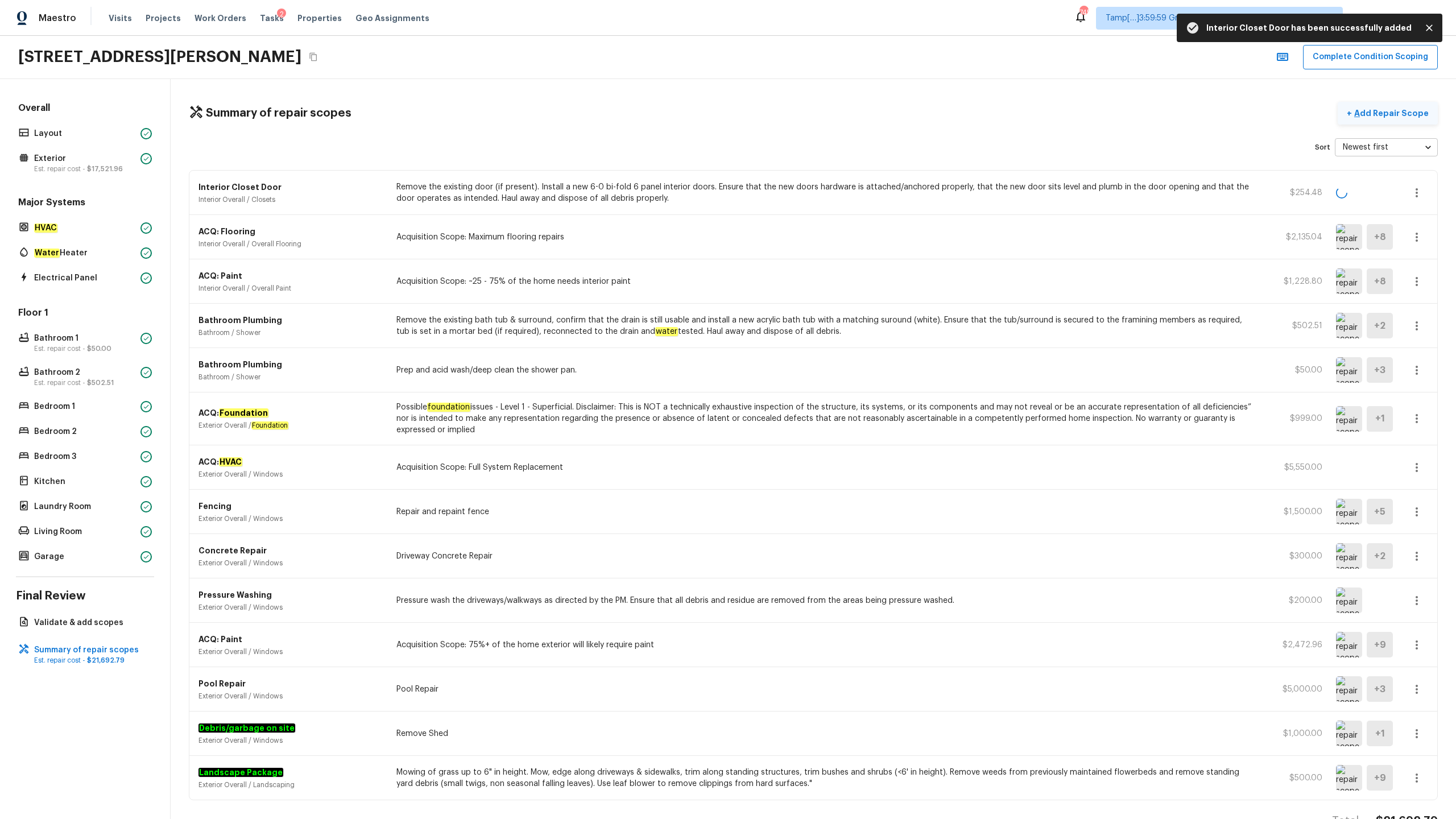
click at [819, 120] on button "+ Add Repair Scope" at bounding box center [1388, 113] width 100 height 23
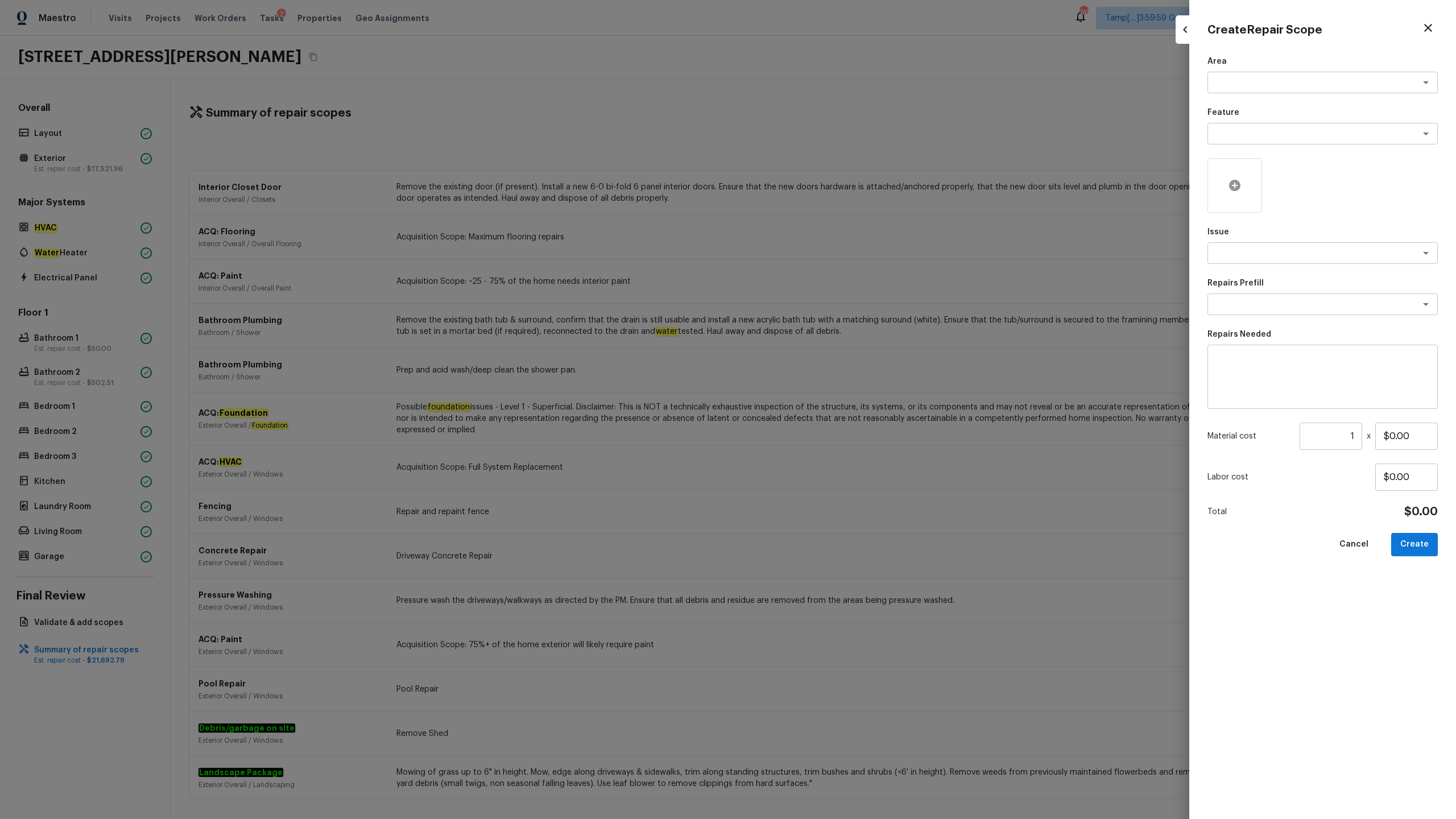
click at [819, 189] on icon at bounding box center [1235, 185] width 11 height 11
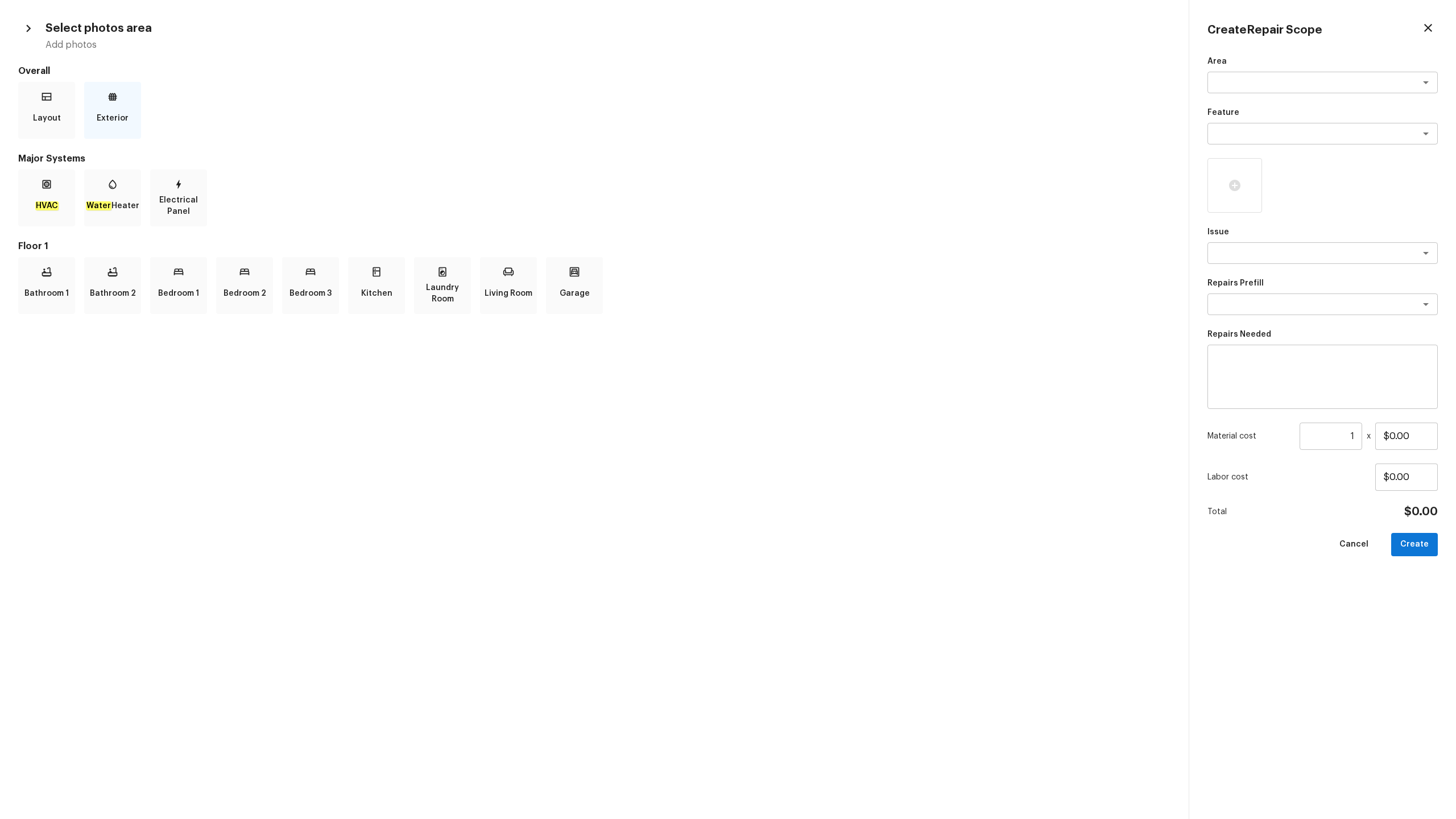
click at [135, 126] on div "Exterior" at bounding box center [112, 110] width 57 height 57
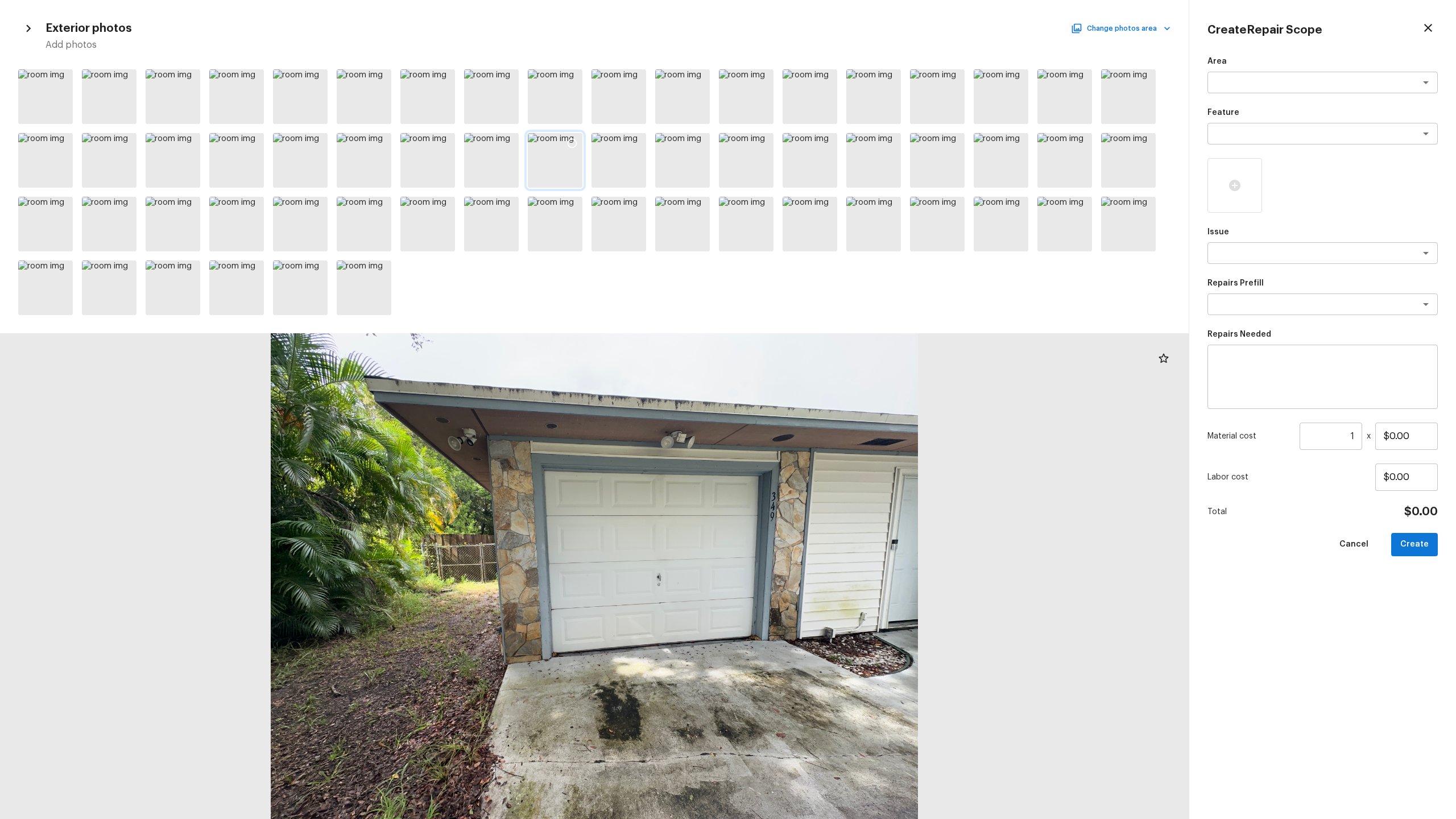
click at [576, 140] on icon at bounding box center [572, 143] width 11 height 11
click at [511, 142] on icon at bounding box center [508, 143] width 11 height 11
click at [819, 167] on div at bounding box center [1128, 160] width 54 height 54
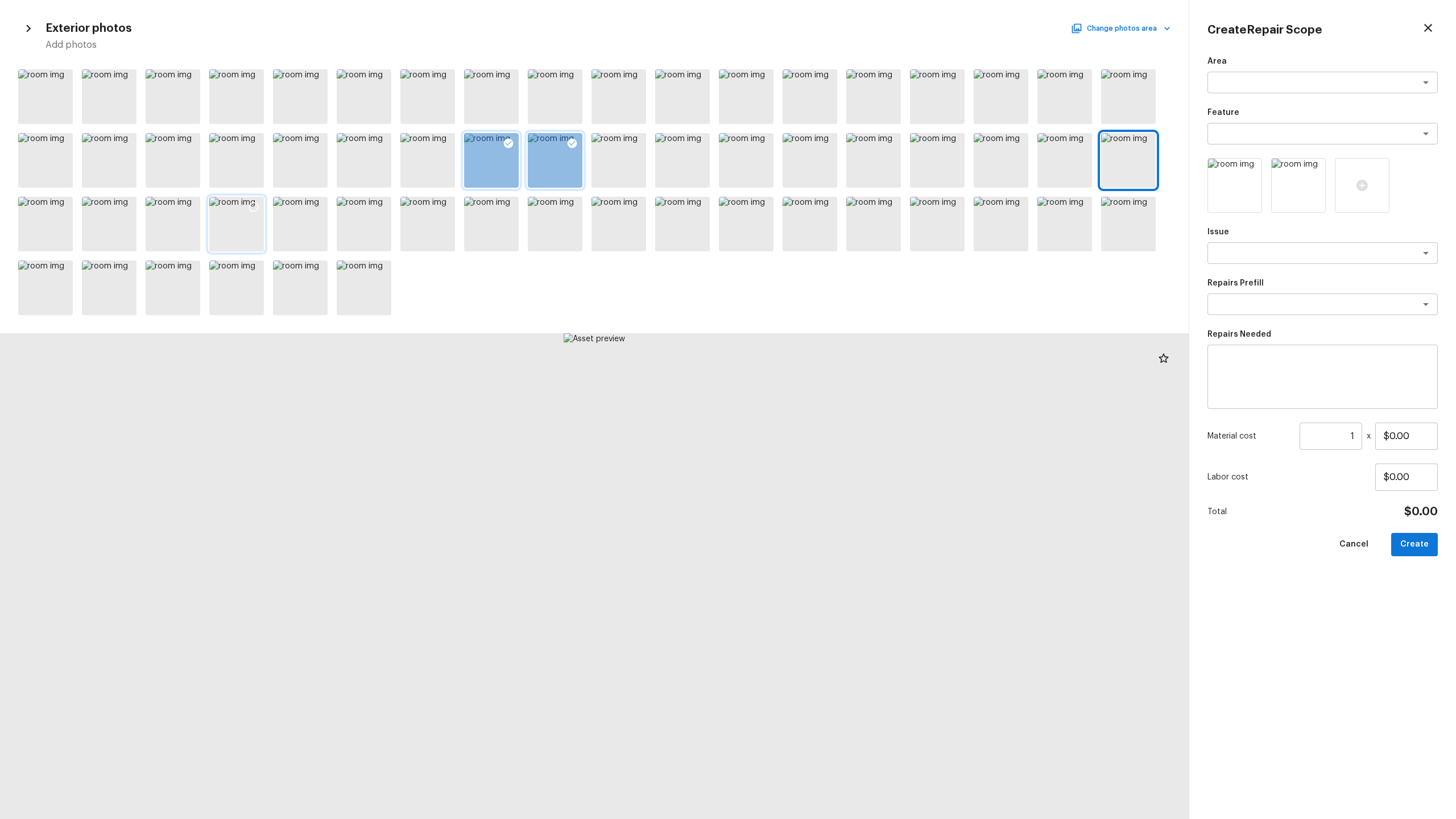
click at [242, 220] on div at bounding box center [236, 223] width 54 height 54
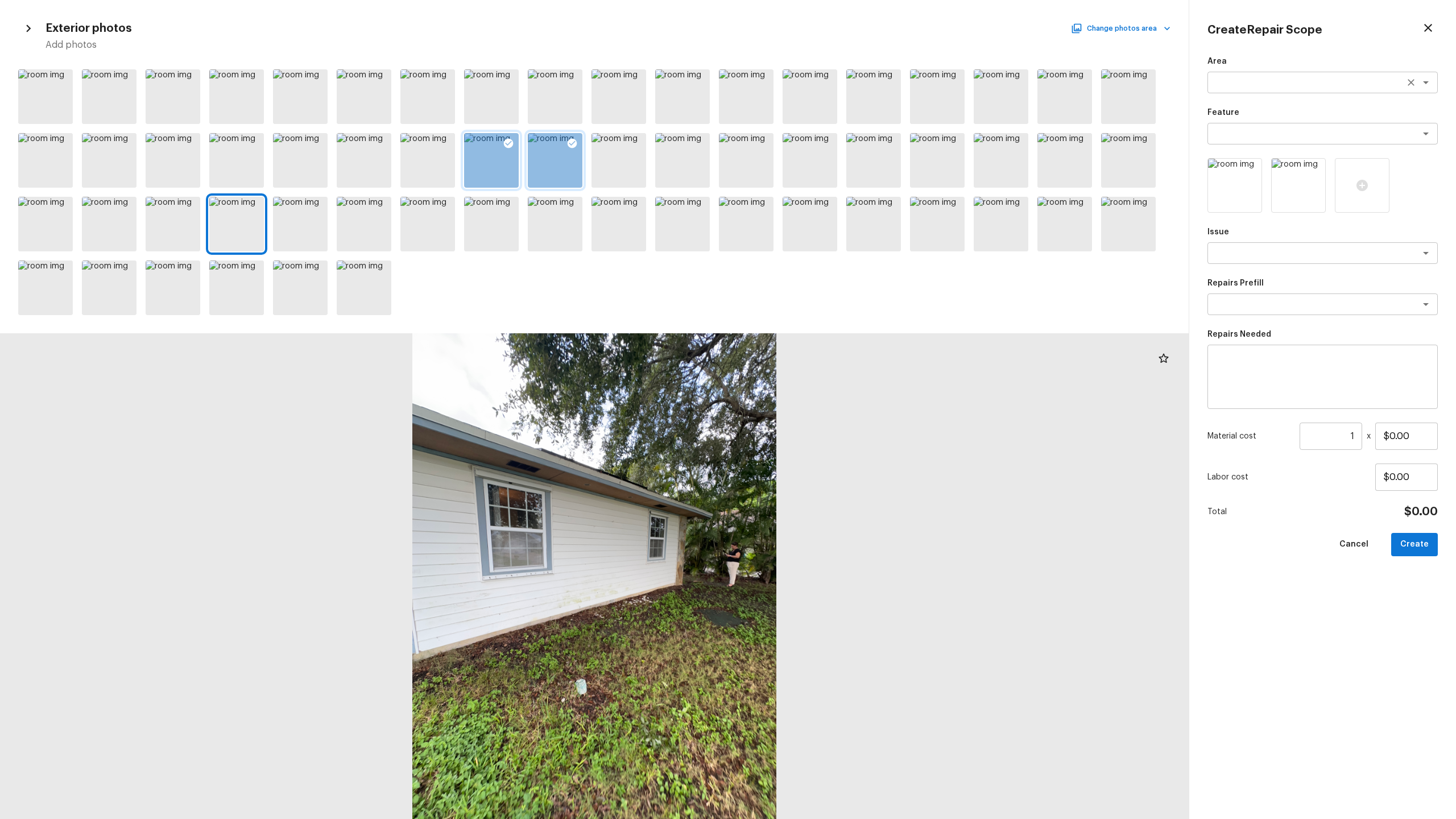
click at [819, 82] on textarea at bounding box center [1307, 82] width 189 height 11
click at [819, 104] on li "Exterior Overall" at bounding box center [1322, 107] width 230 height 18
click at [819, 130] on textarea at bounding box center [1307, 134] width 189 height 11
click at [819, 179] on li "Siding" at bounding box center [1322, 176] width 230 height 18
click at [819, 257] on textarea at bounding box center [1307, 253] width 189 height 11
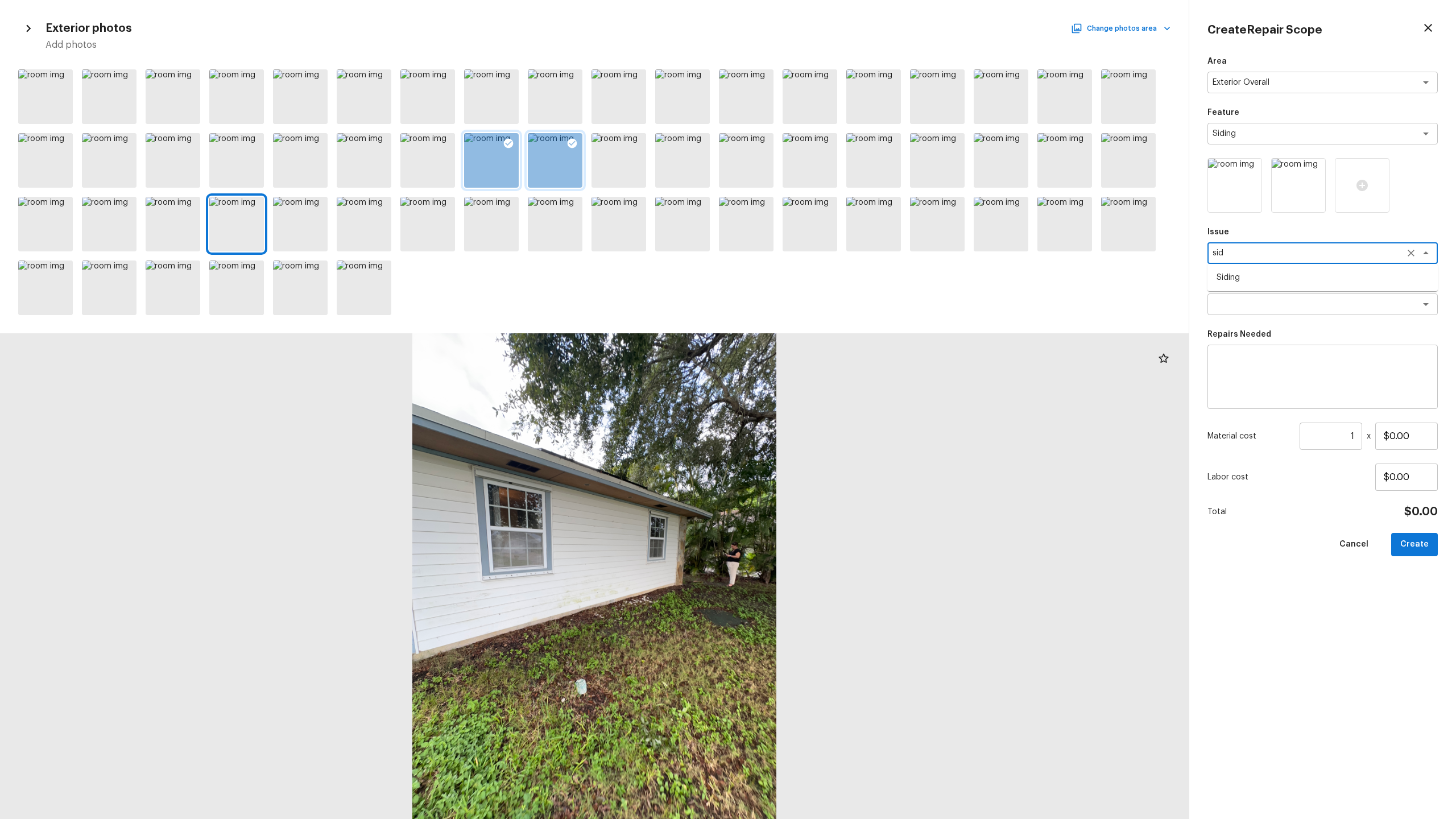
click at [819, 282] on li "Siding" at bounding box center [1322, 277] width 230 height 18
click at [819, 303] on textarea at bounding box center [1307, 304] width 189 height 11
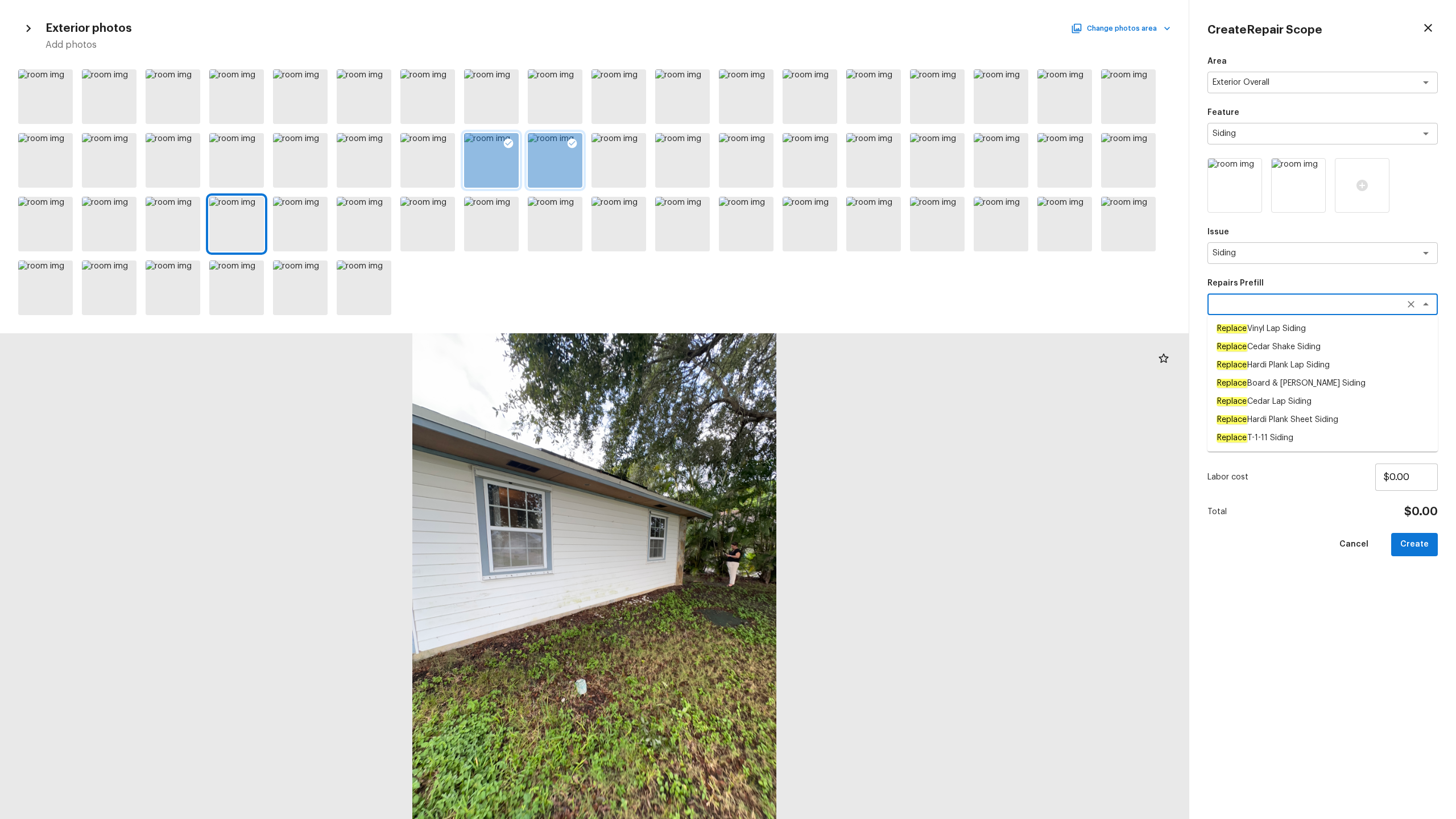
click at [819, 273] on div "Area Exterior Overall x ​ Feature Siding x ​ Issue Siding x ​ Repairs Prefill s…" at bounding box center [1322, 428] width 230 height 745
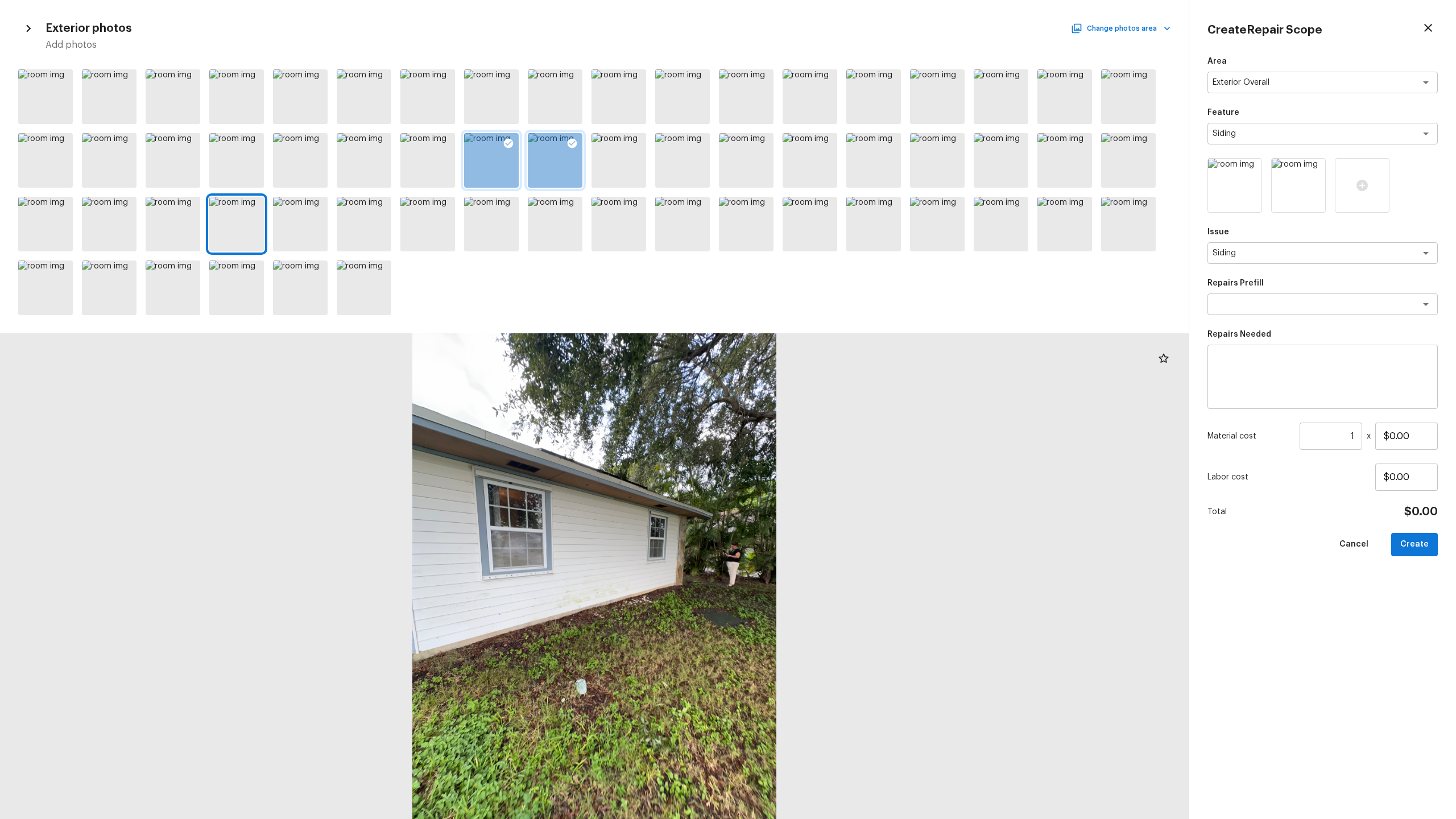
click at [819, 363] on textarea at bounding box center [1322, 377] width 214 height 46
paste textarea "Siding"
click at [819, 405] on input "$0.00" at bounding box center [1407, 436] width 62 height 27
click at [819, 405] on button "Create" at bounding box center [1414, 544] width 47 height 23
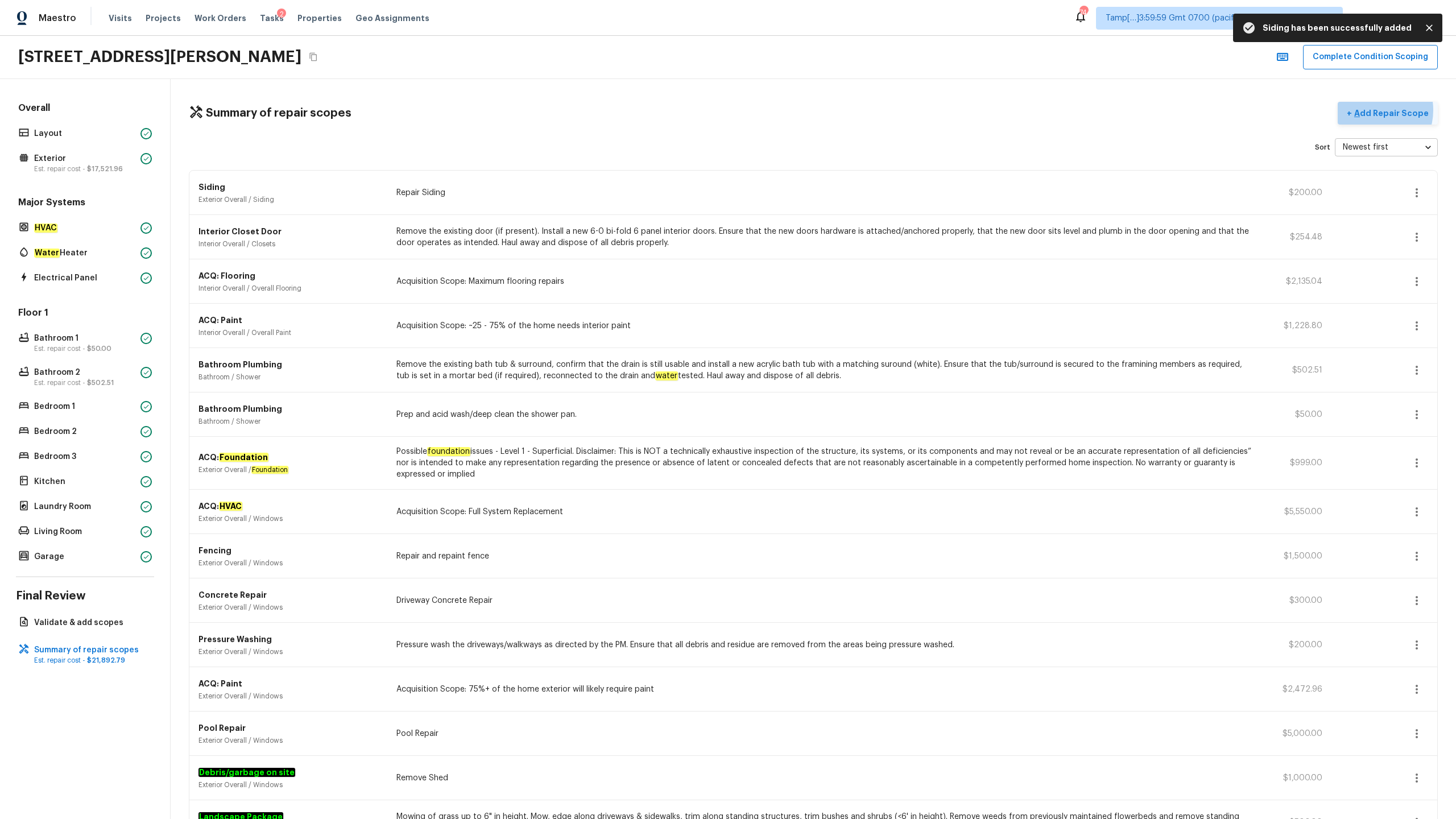
click at [819, 110] on p "Add Repair Scope" at bounding box center [1390, 113] width 77 height 11
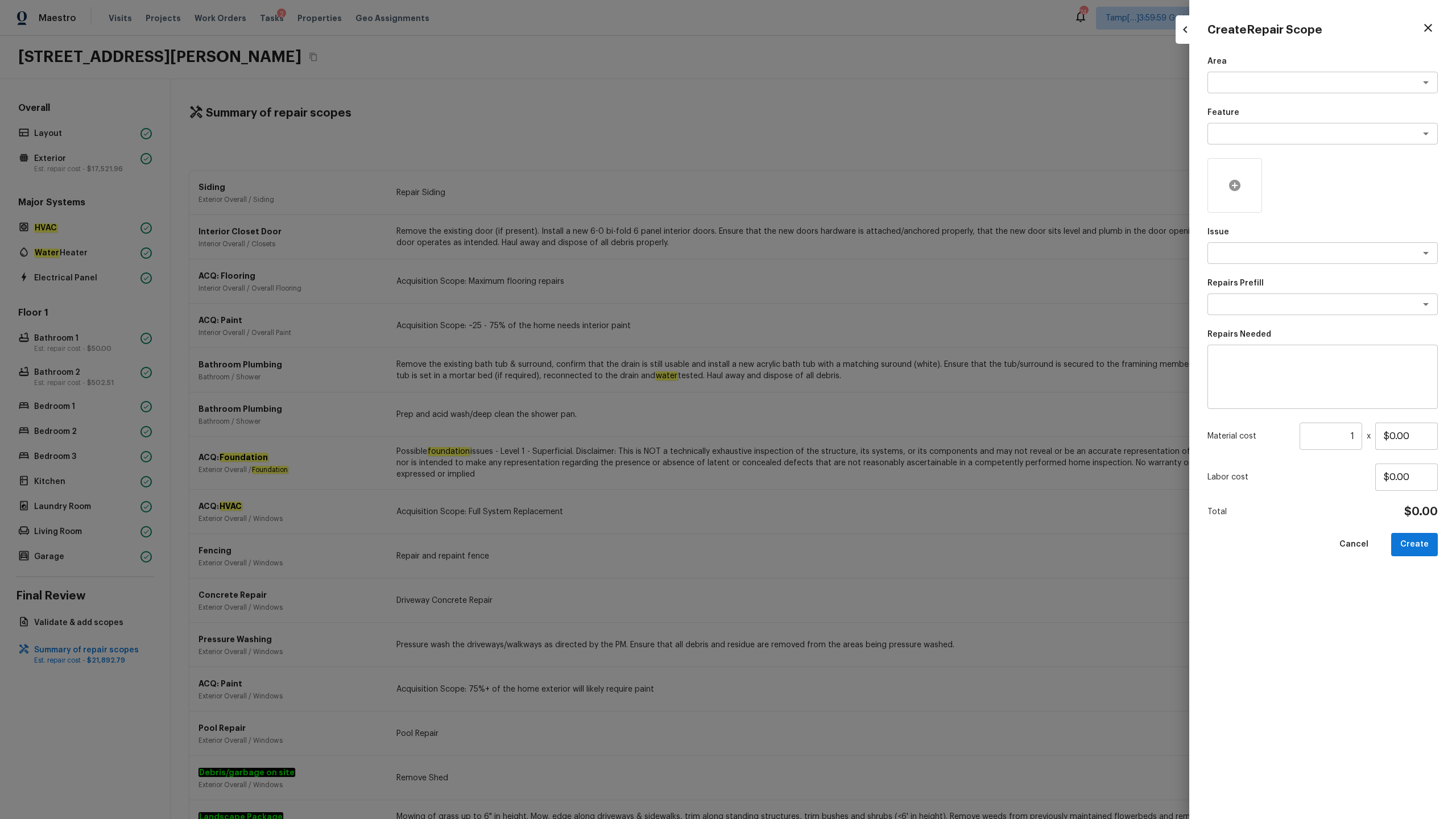
click at [819, 193] on div at bounding box center [1234, 185] width 54 height 54
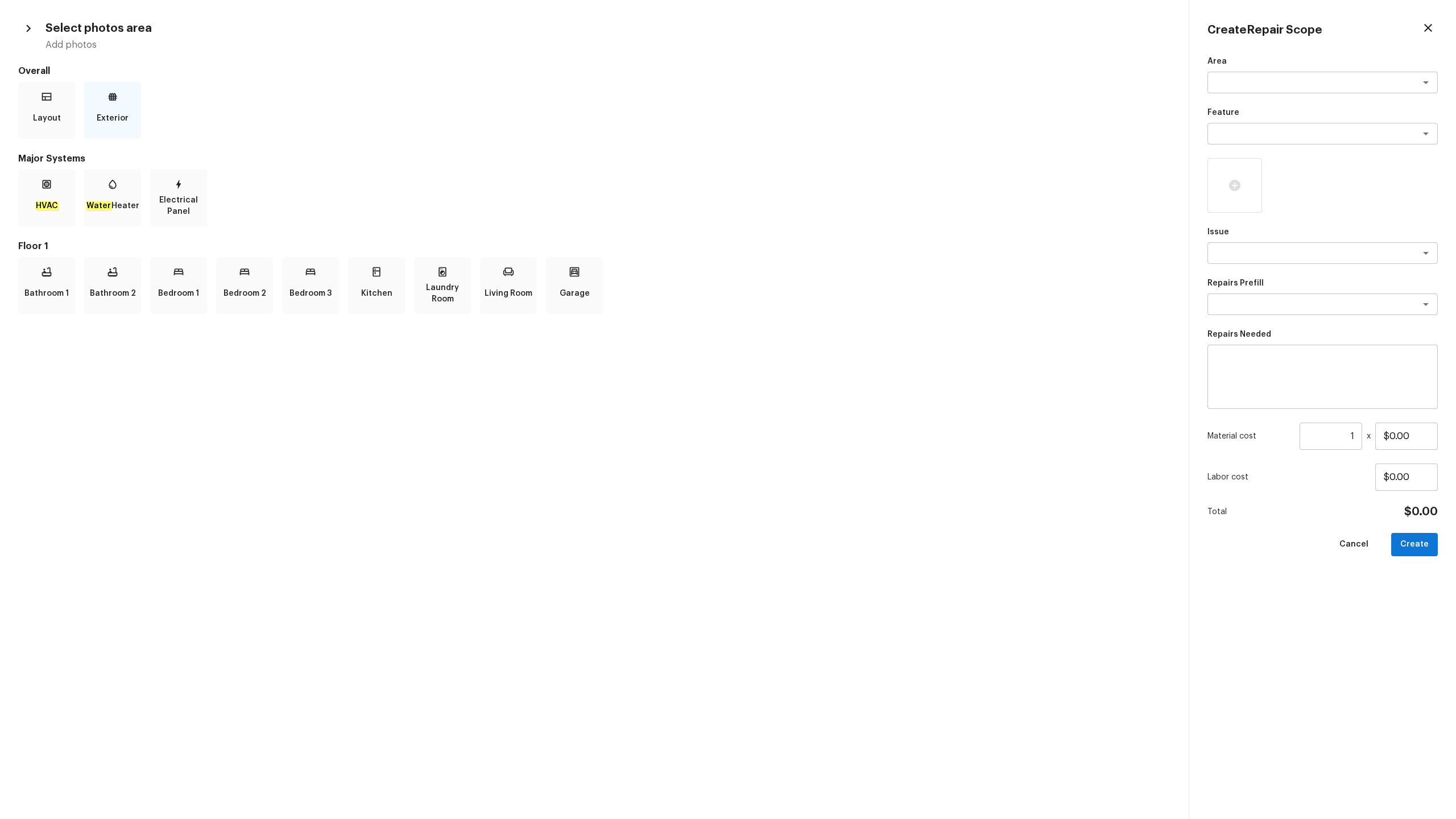
click at [124, 122] on p "Exterior" at bounding box center [112, 118] width 32 height 22
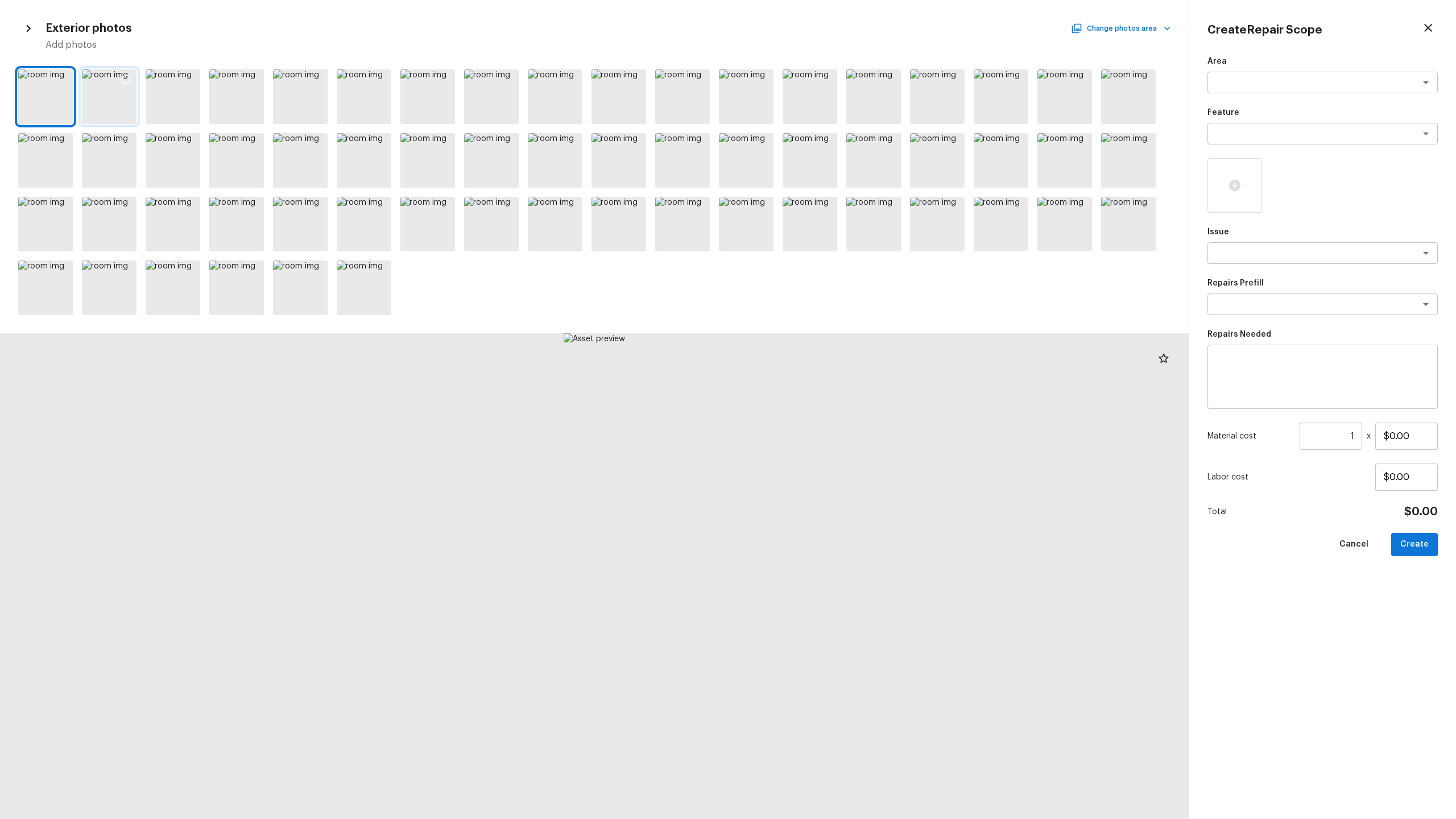
click at [135, 111] on div at bounding box center [109, 96] width 54 height 54
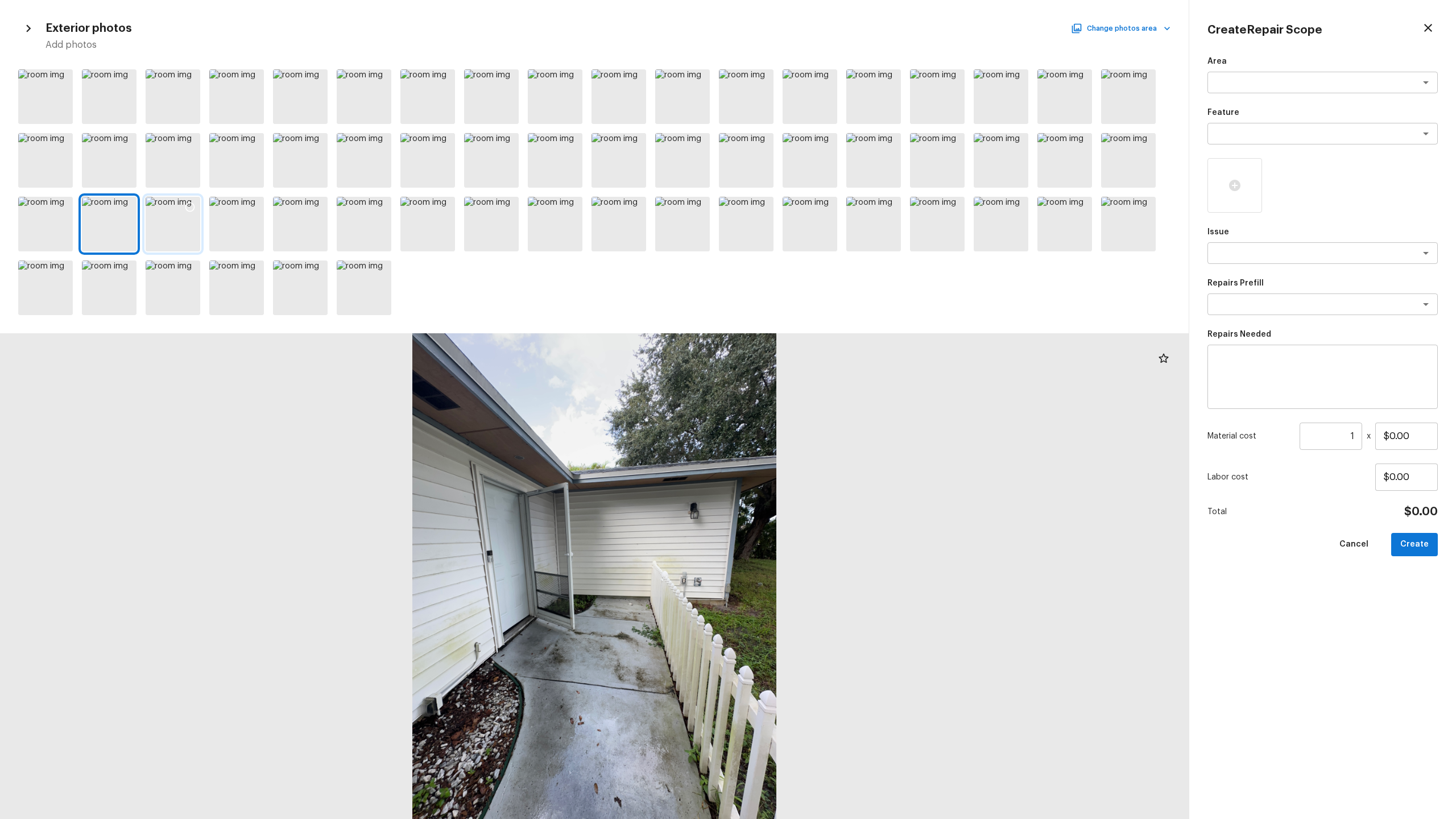
click at [191, 230] on div at bounding box center [172, 223] width 54 height 54
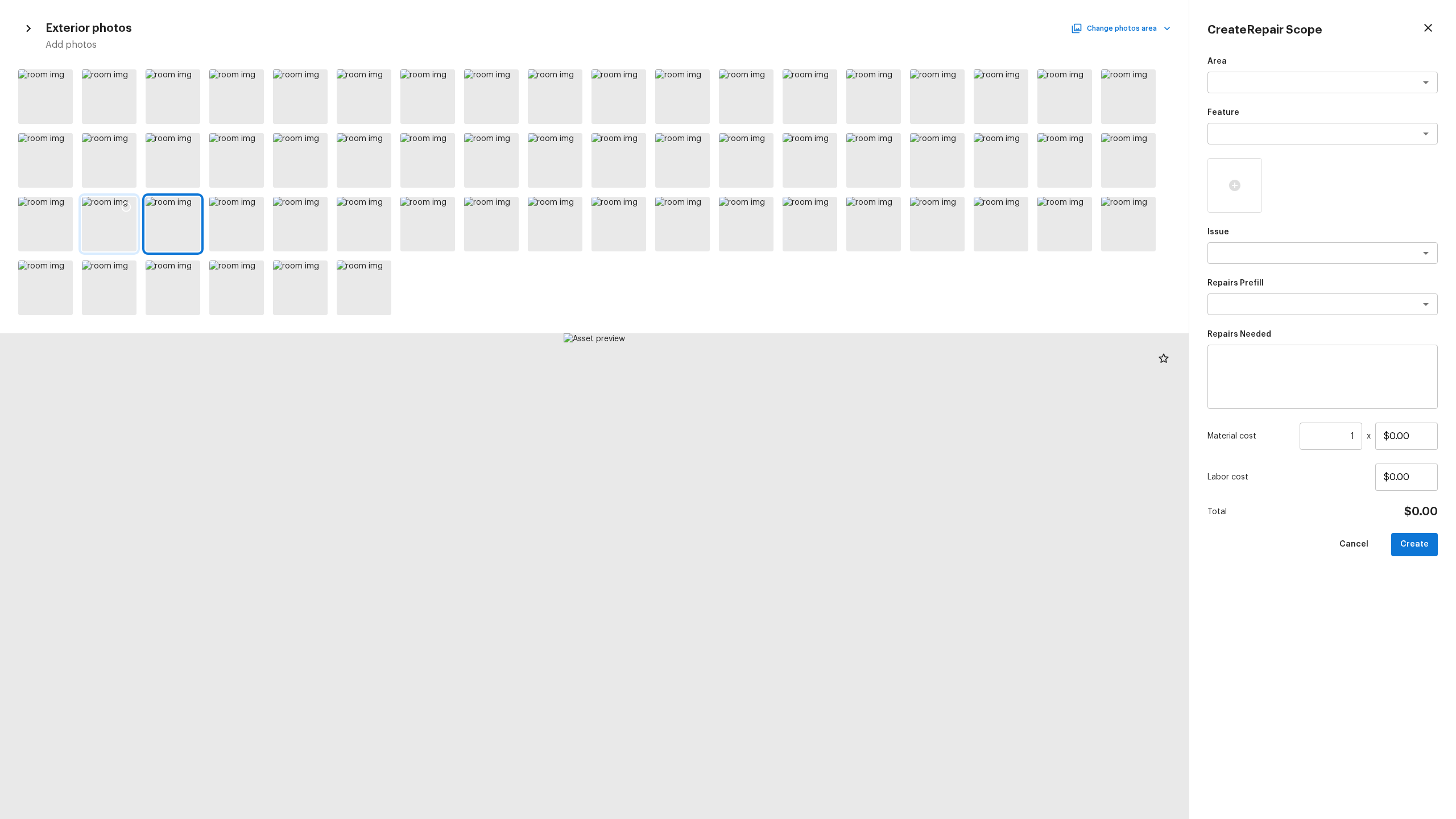
click at [119, 240] on div at bounding box center [109, 223] width 54 height 54
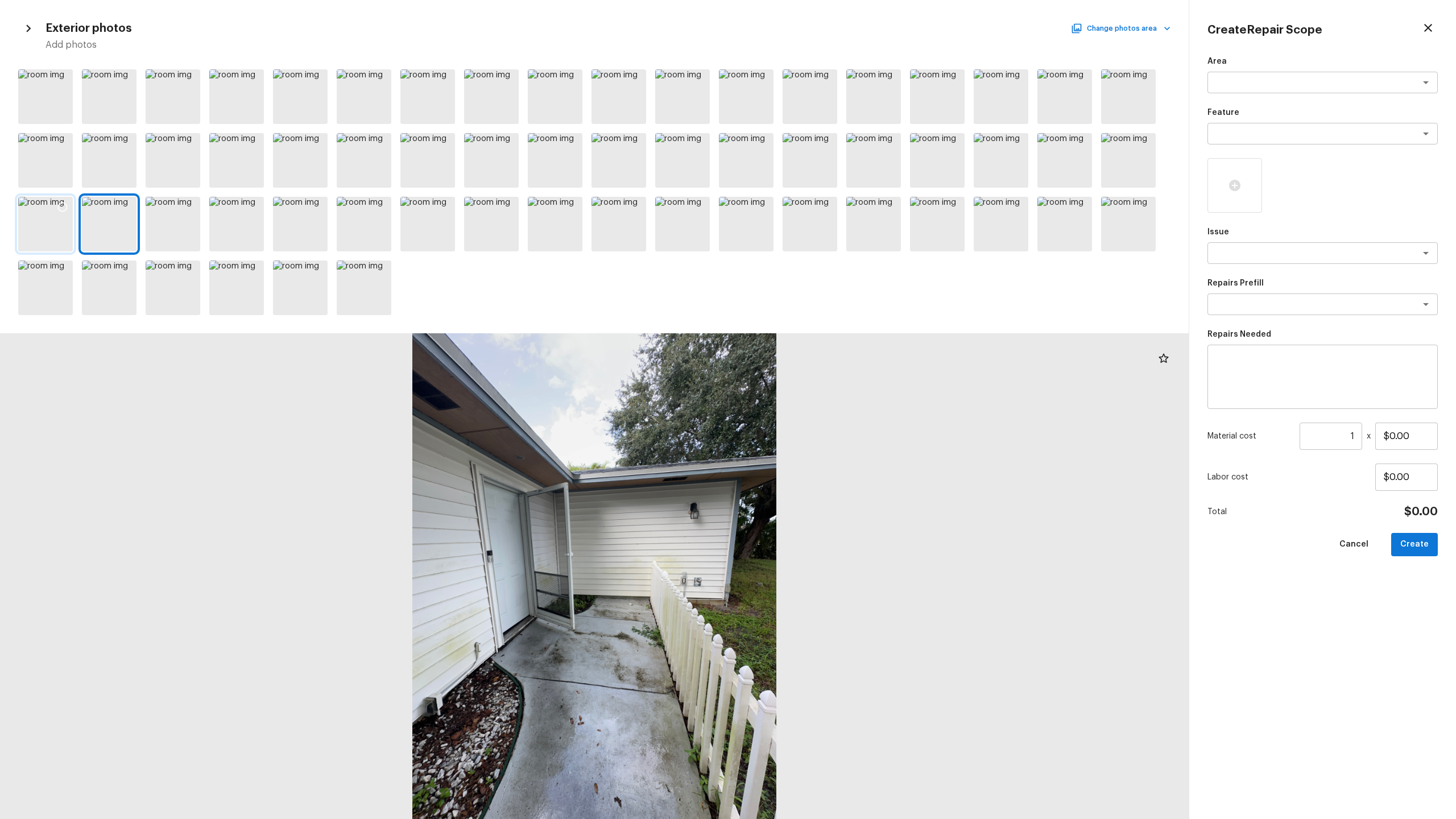
click at [49, 240] on div at bounding box center [45, 223] width 54 height 54
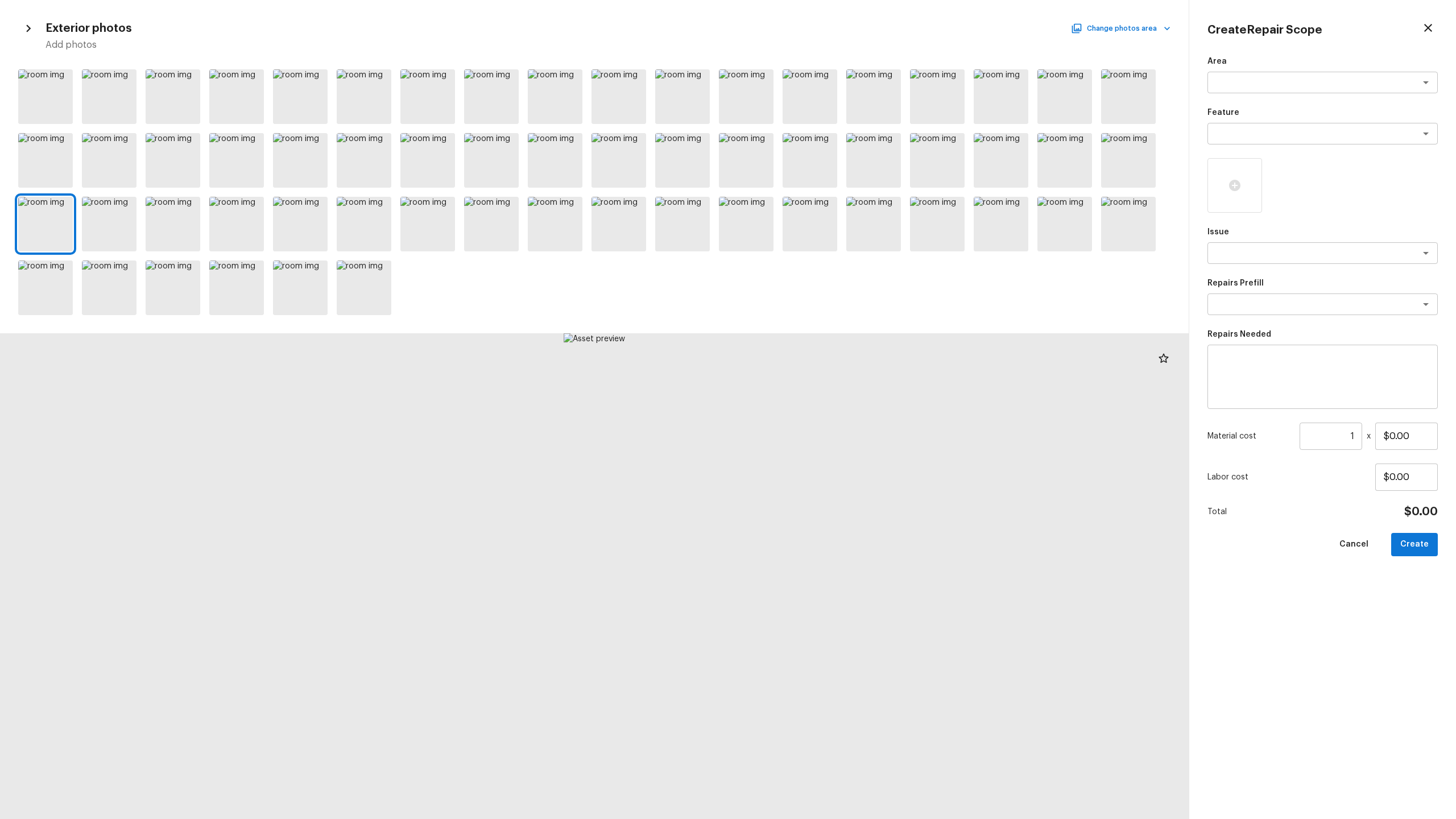
click at [144, 90] on div at bounding box center [594, 192] width 1189 height 255
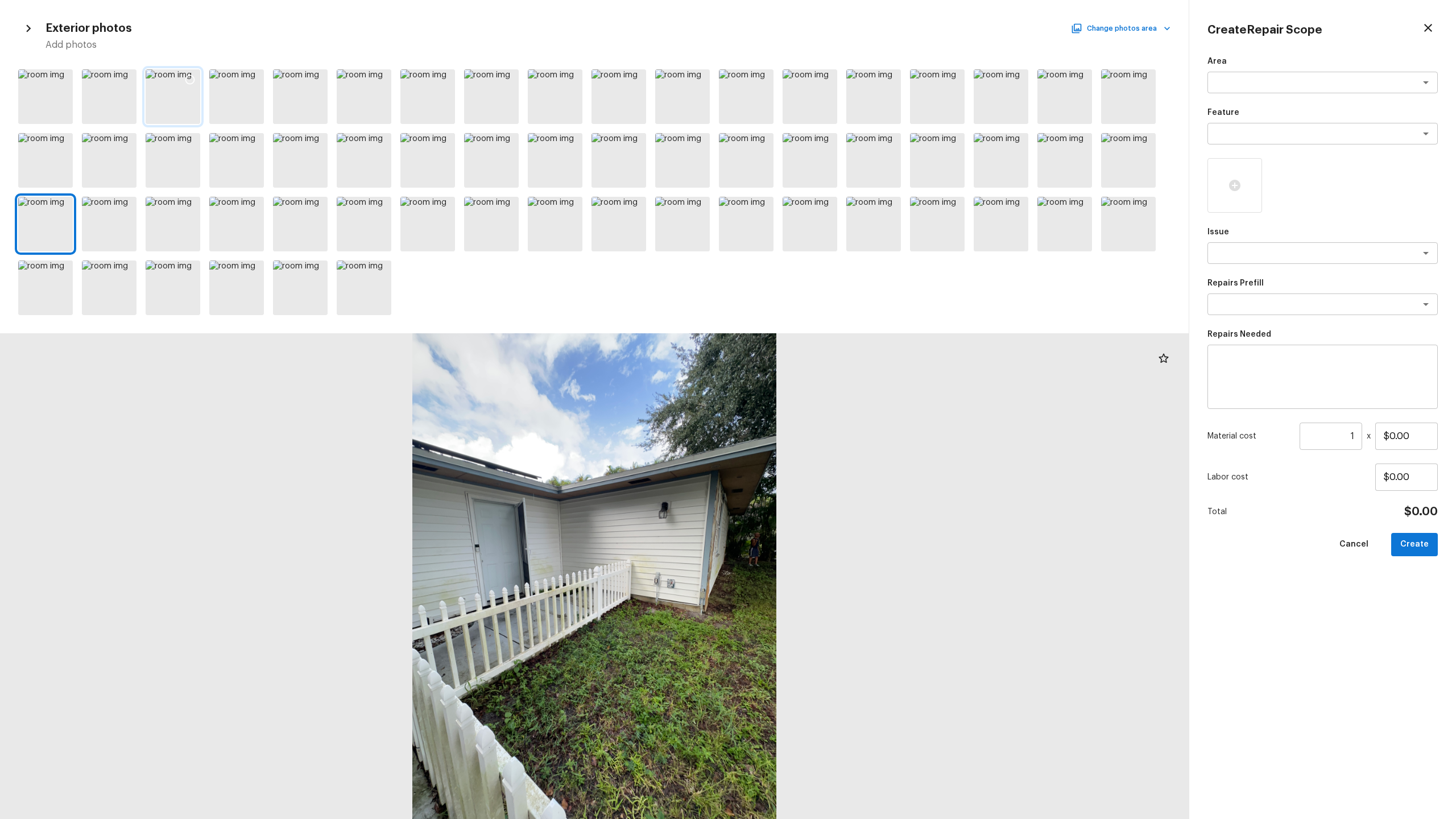
click at [165, 96] on div at bounding box center [172, 96] width 54 height 54
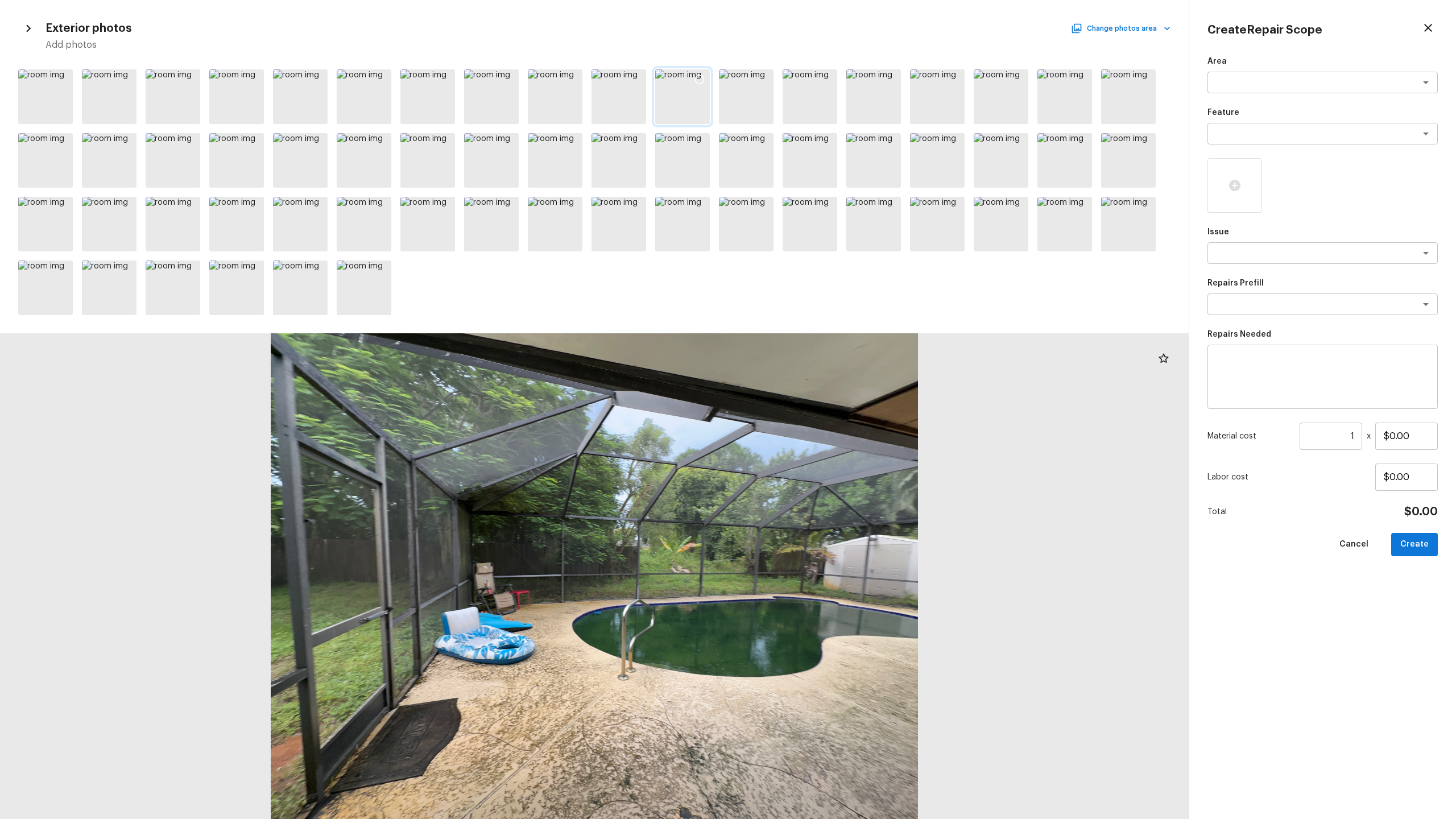
click at [701, 76] on icon at bounding box center [699, 79] width 9 height 9
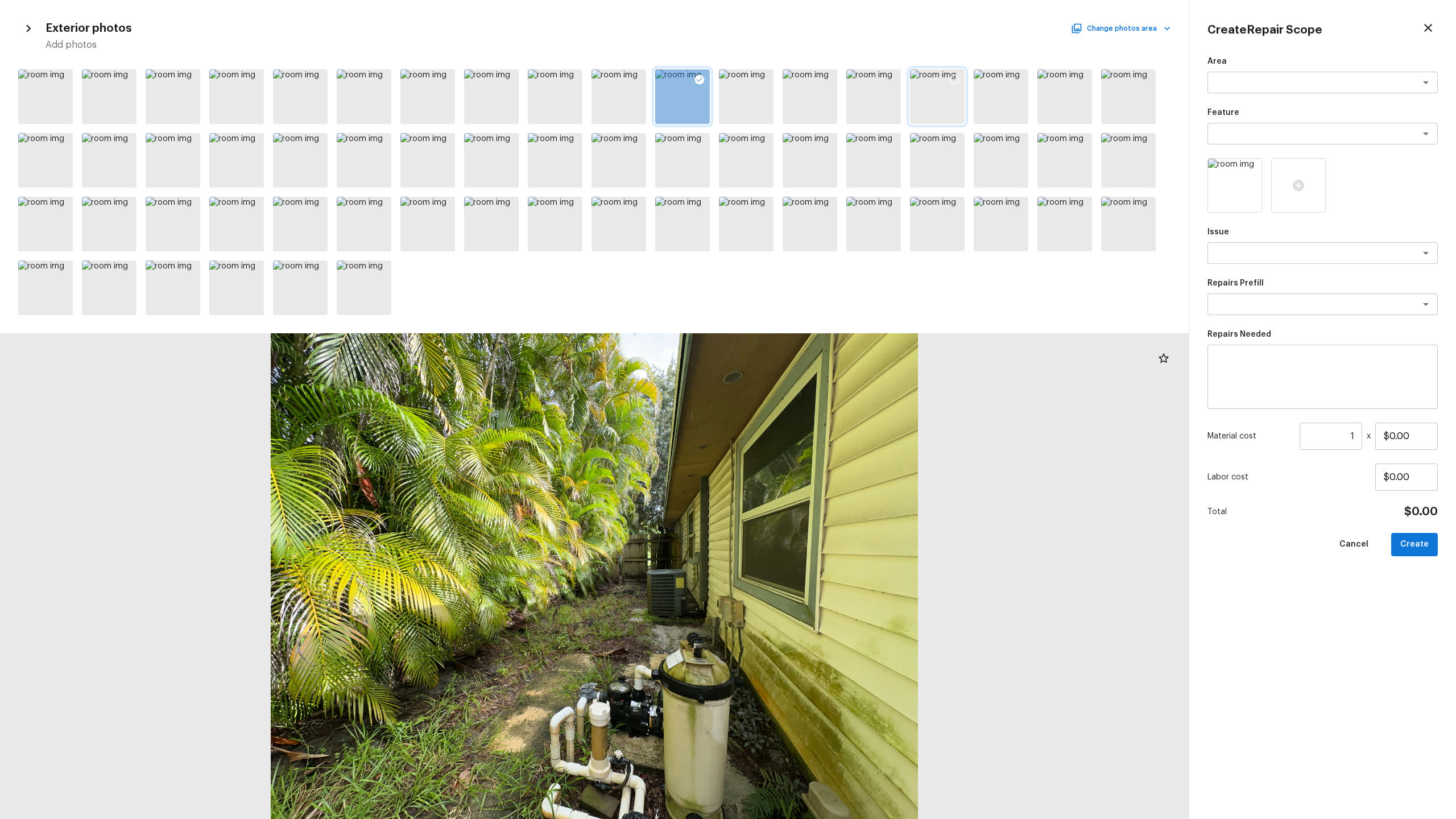
click at [819, 82] on icon at bounding box center [954, 79] width 11 height 11
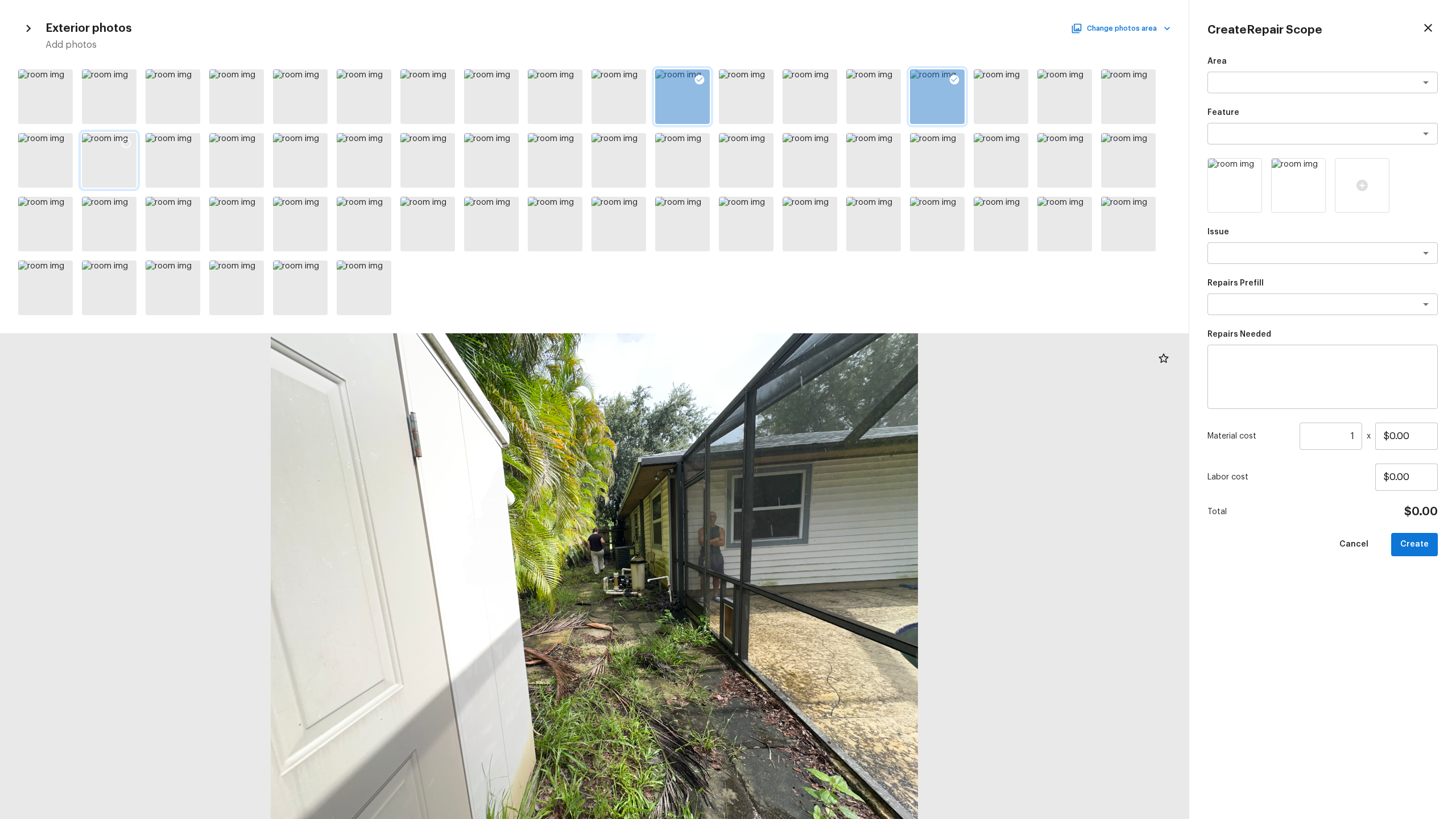
click at [127, 145] on icon at bounding box center [126, 143] width 11 height 11
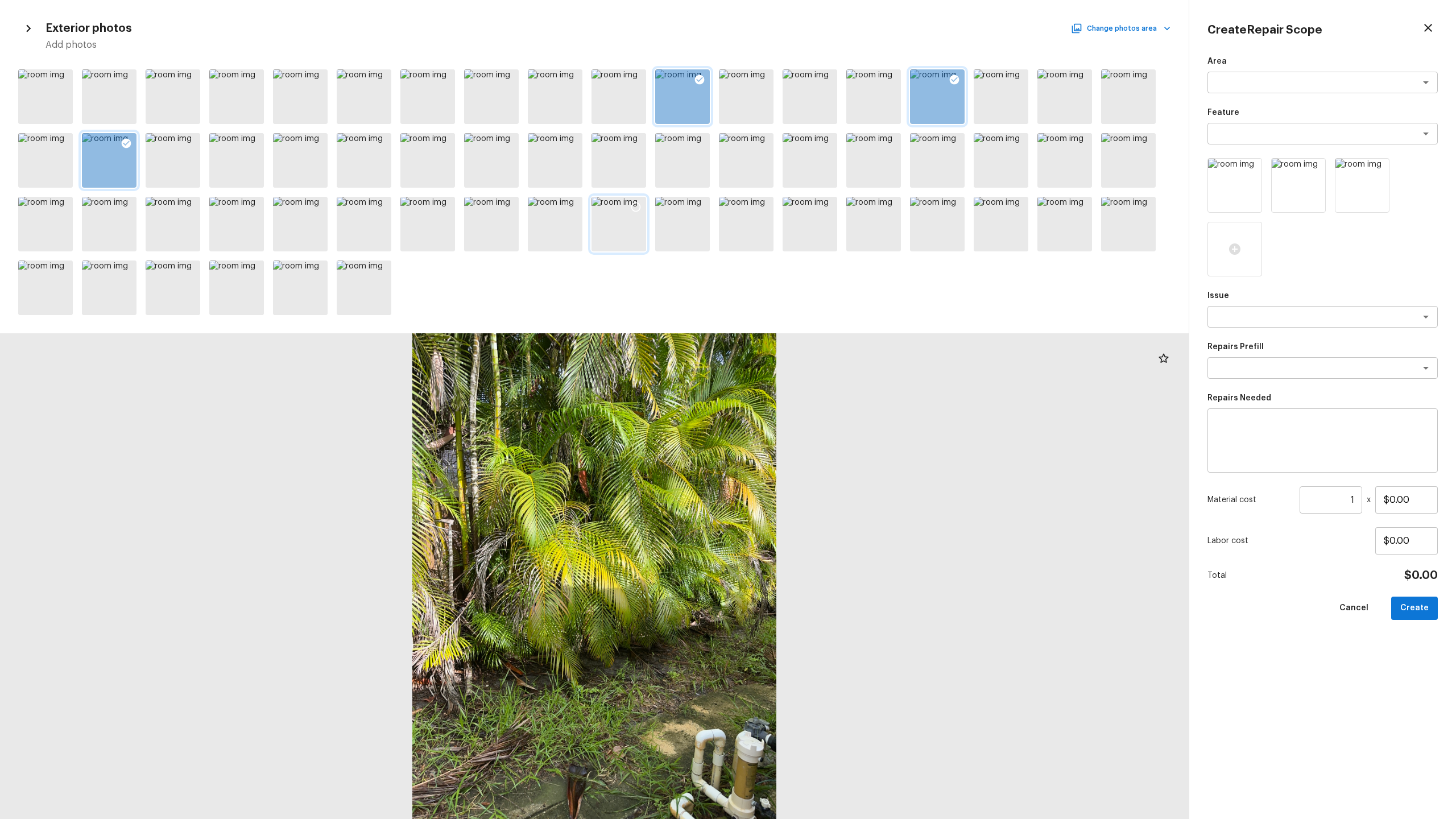
click at [636, 205] on icon at bounding box center [636, 207] width 11 height 11
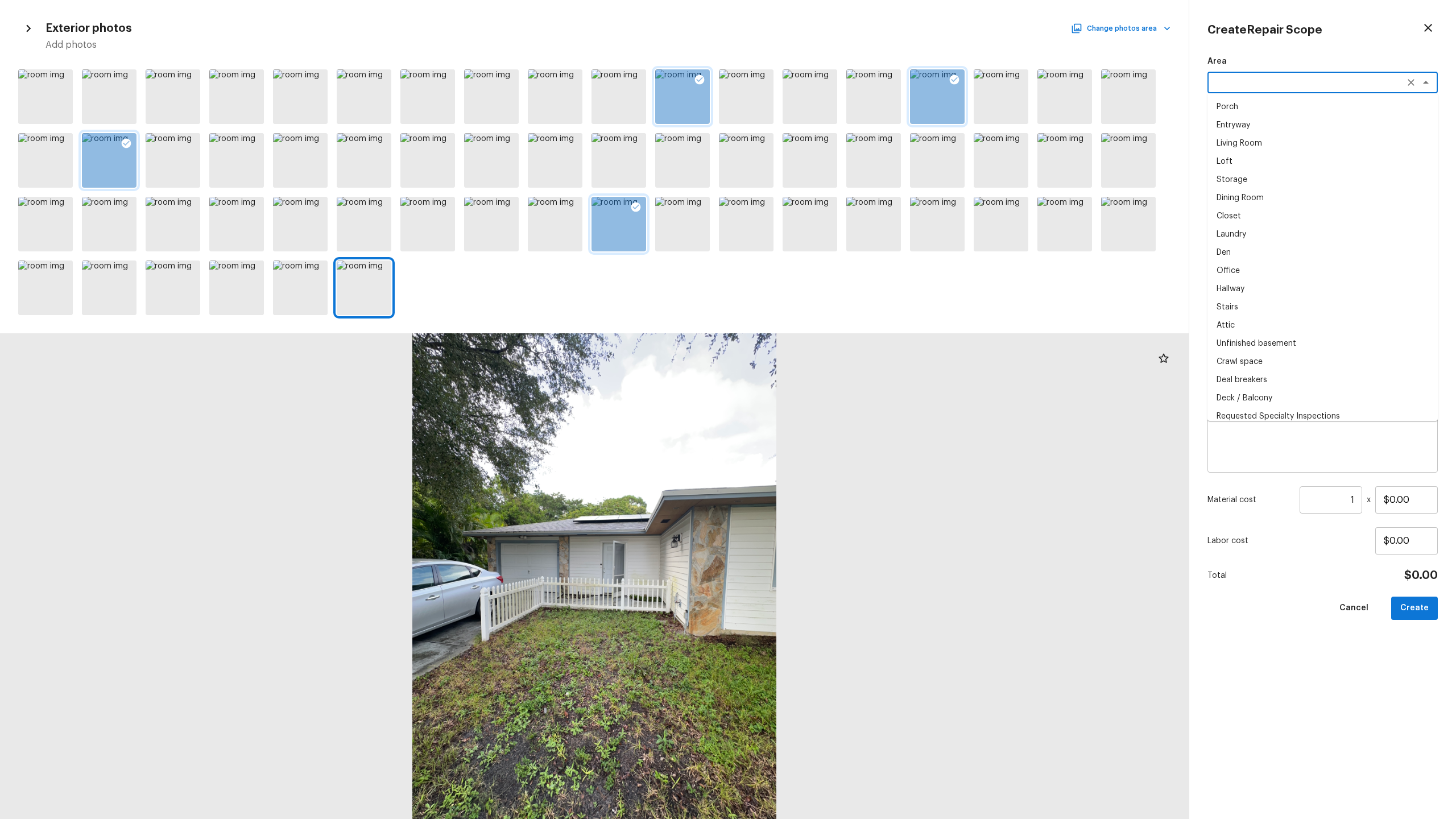
click at [819, 84] on textarea at bounding box center [1307, 82] width 189 height 11
click at [819, 105] on li "Exterior Overall" at bounding box center [1322, 107] width 230 height 18
click at [819, 137] on textarea at bounding box center [1307, 134] width 189 height 11
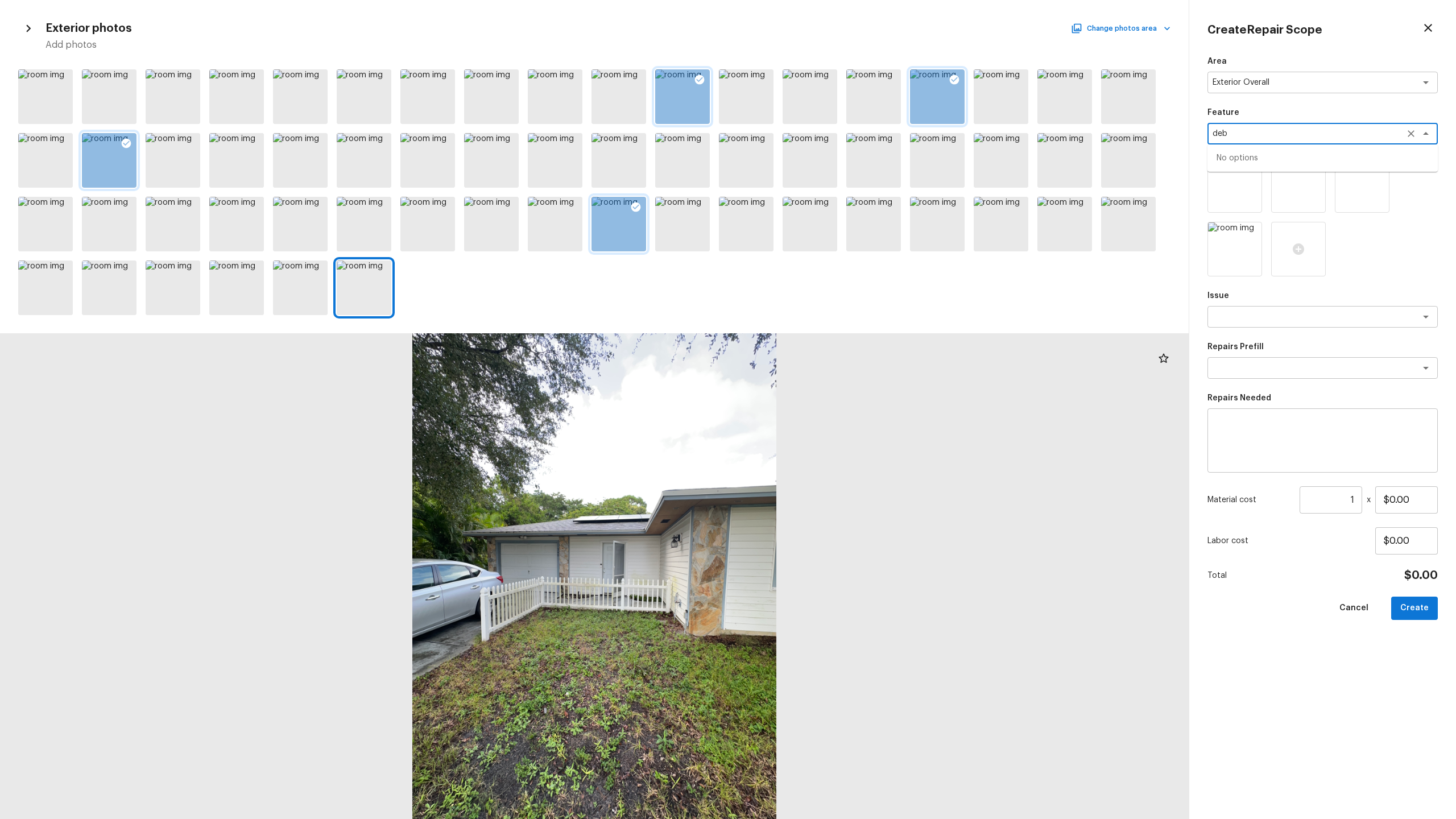
click at [819, 134] on textarea "deb" at bounding box center [1307, 134] width 189 height 11
click at [819, 325] on div "x ​" at bounding box center [1322, 316] width 230 height 22
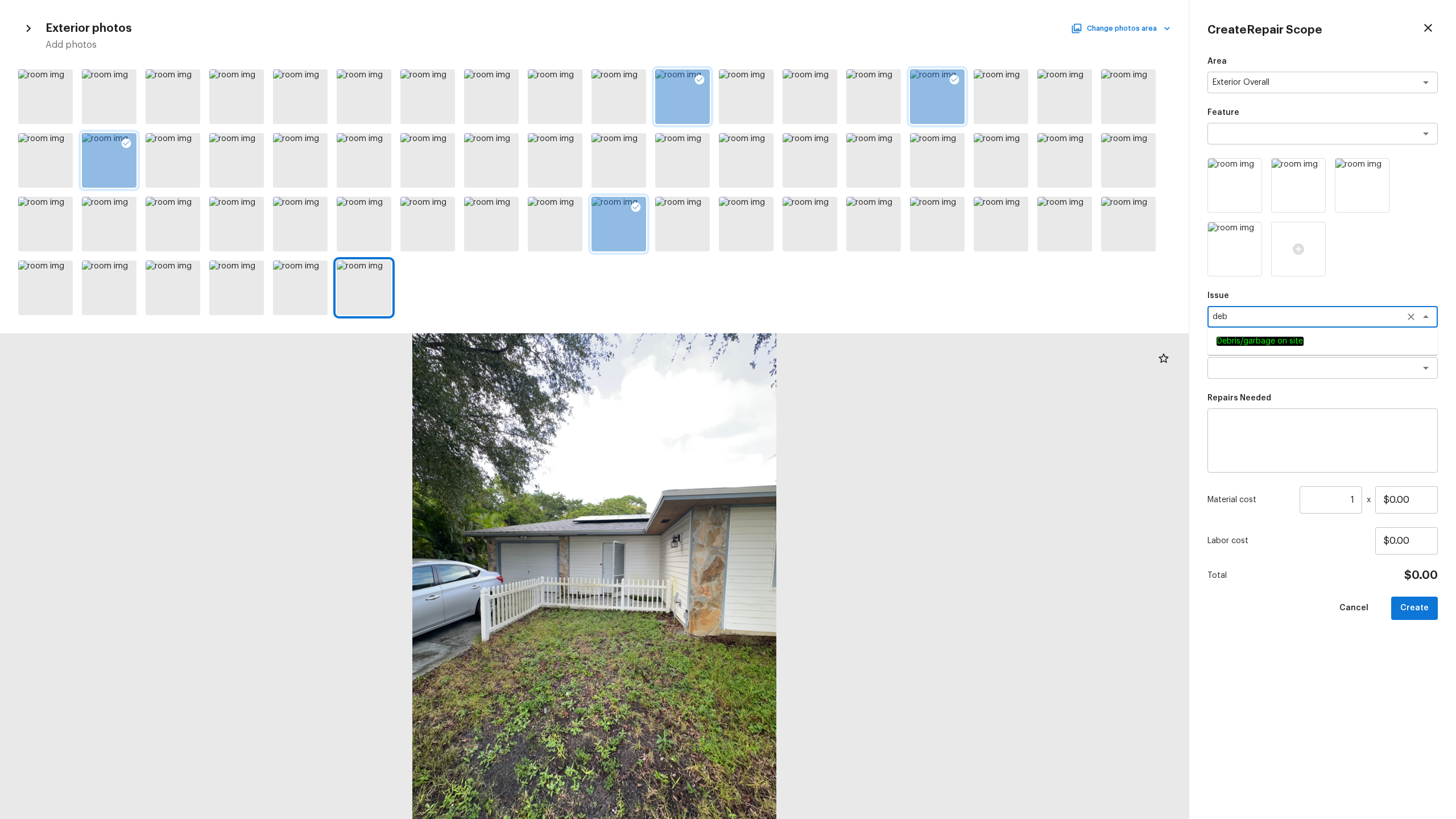
click at [819, 343] on em "Debris/garbage on site" at bounding box center [1260, 341] width 87 height 9
click at [819, 365] on textarea at bounding box center [1307, 368] width 189 height 11
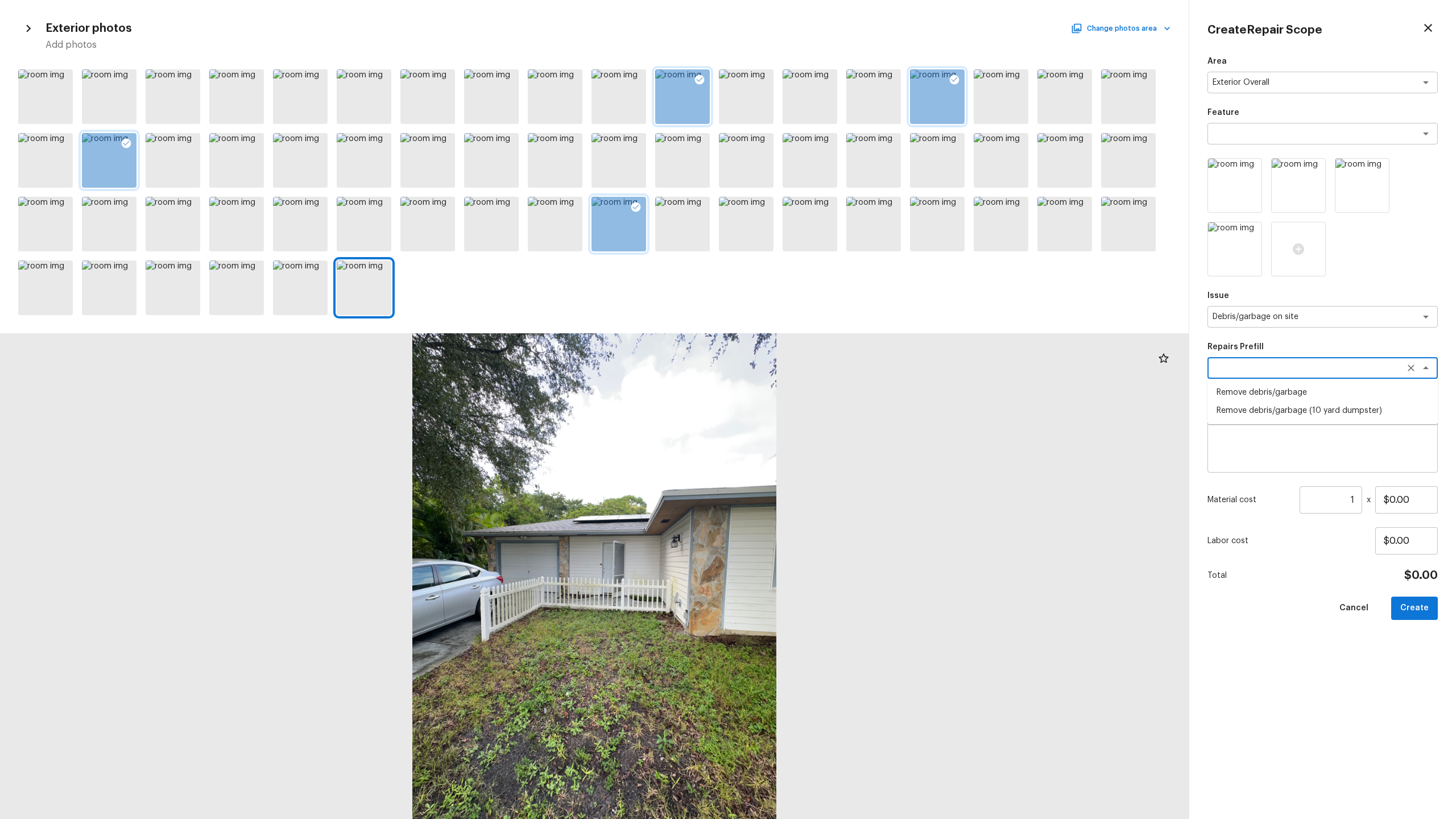
click at [819, 391] on li "Remove debris/garbage" at bounding box center [1322, 392] width 230 height 18
click at [819, 405] on input "$50.00" at bounding box center [1407, 500] width 62 height 27
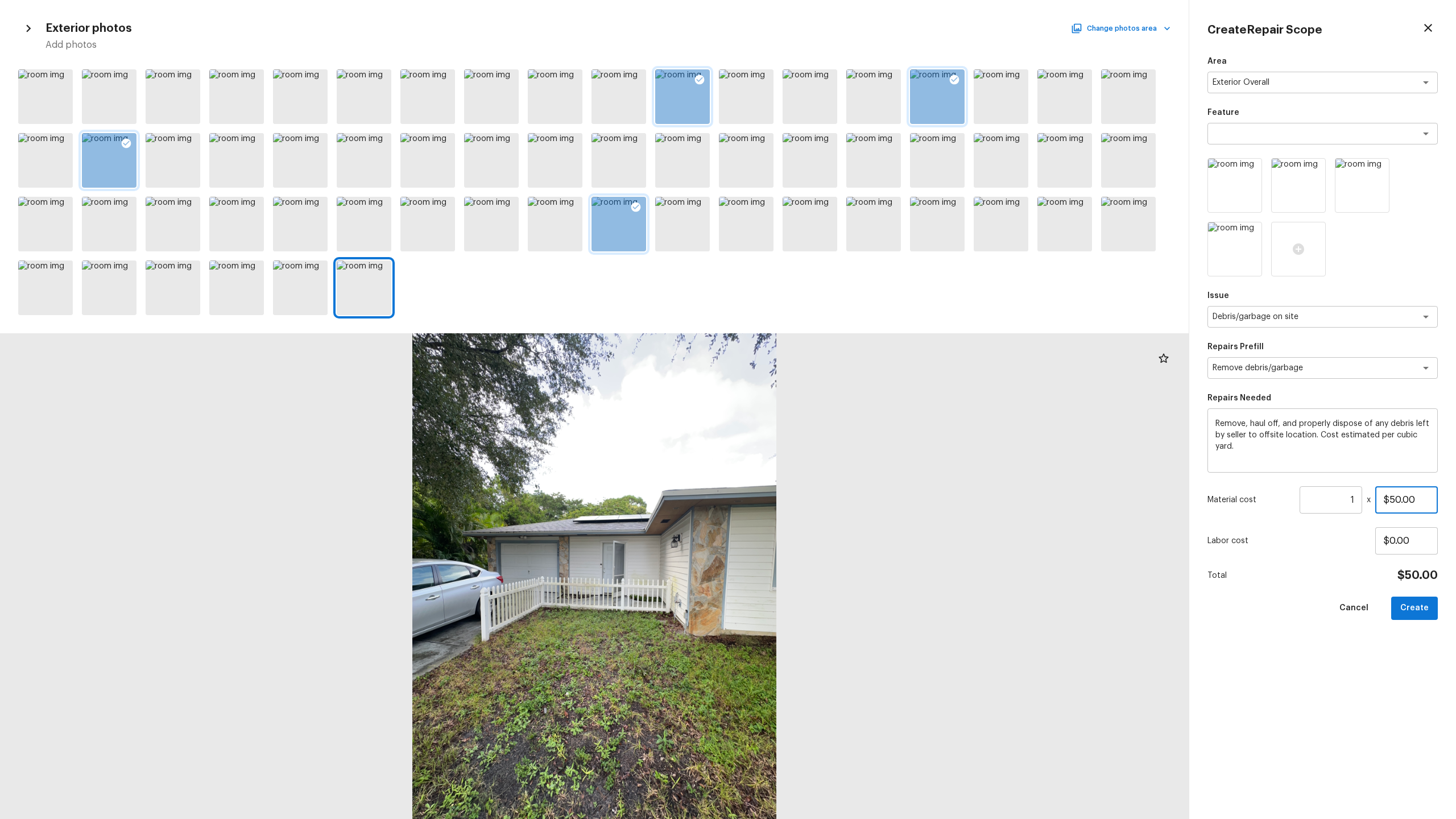
click at [819, 405] on input "$50.00" at bounding box center [1407, 500] width 62 height 27
click at [819, 405] on button "Create" at bounding box center [1414, 608] width 47 height 23
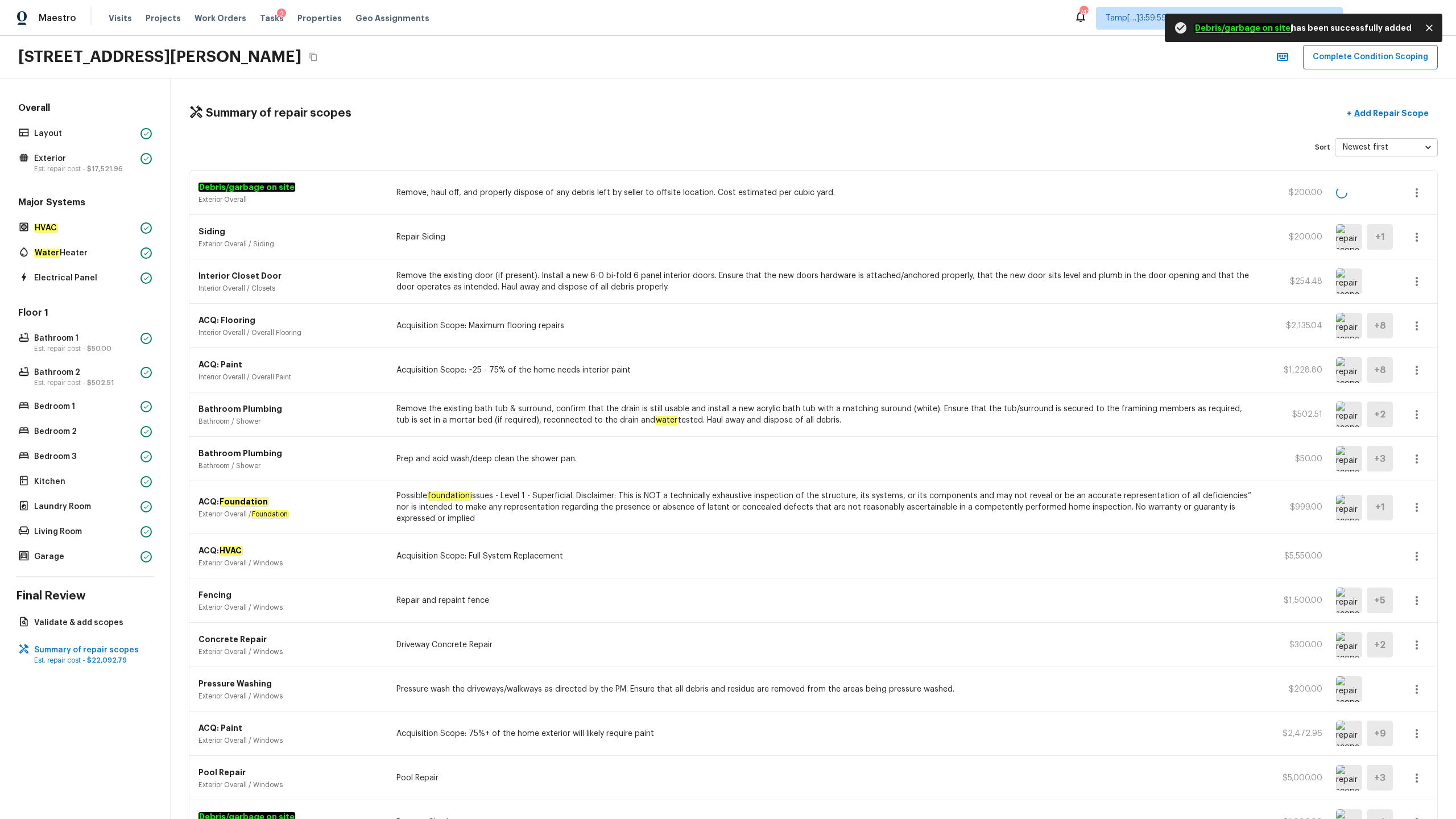
scroll to position [121, 0]
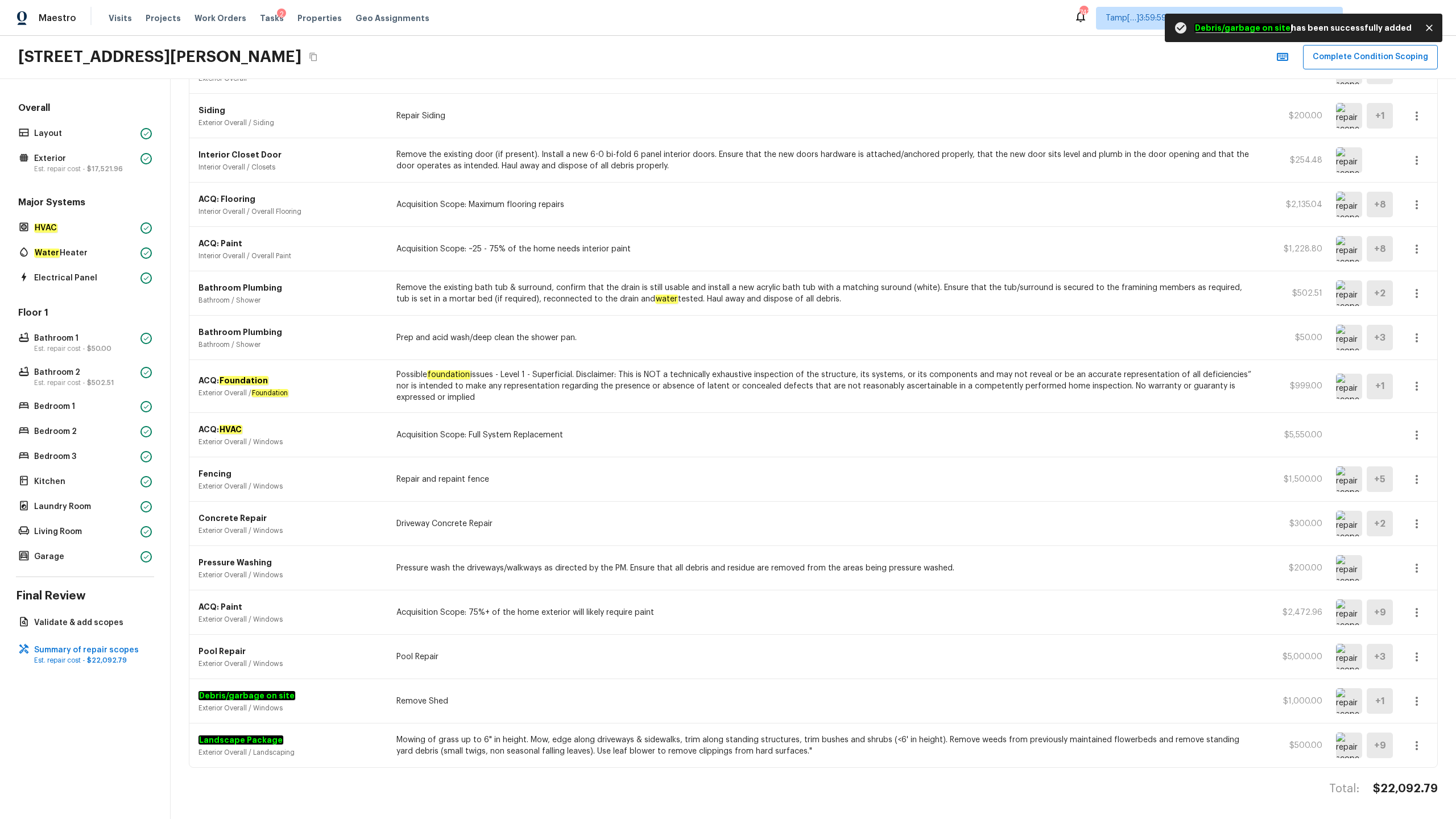
click at [819, 405] on icon "button" at bounding box center [1417, 745] width 14 height 14
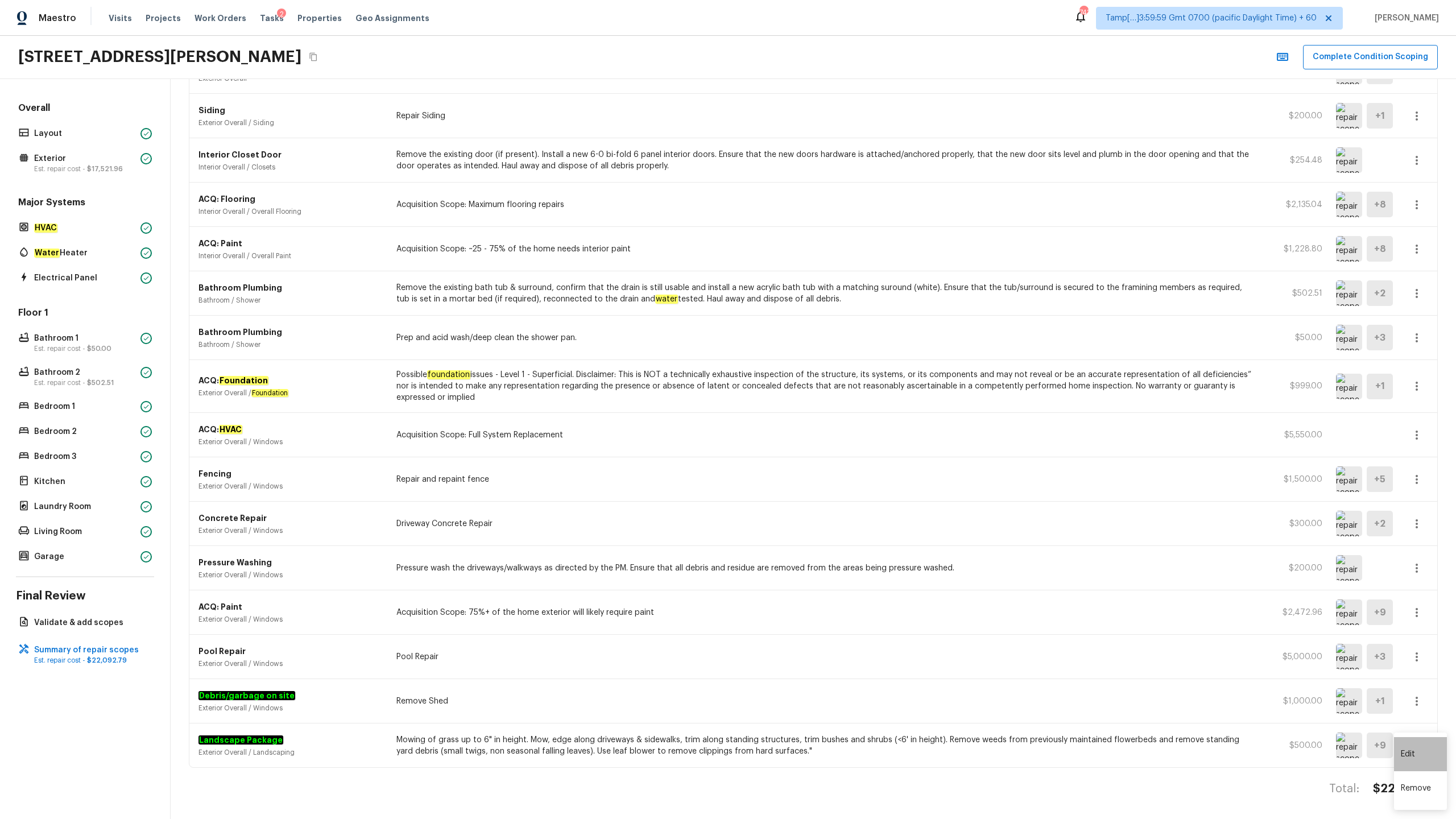
click at [819, 405] on li "Edit" at bounding box center [1420, 754] width 53 height 34
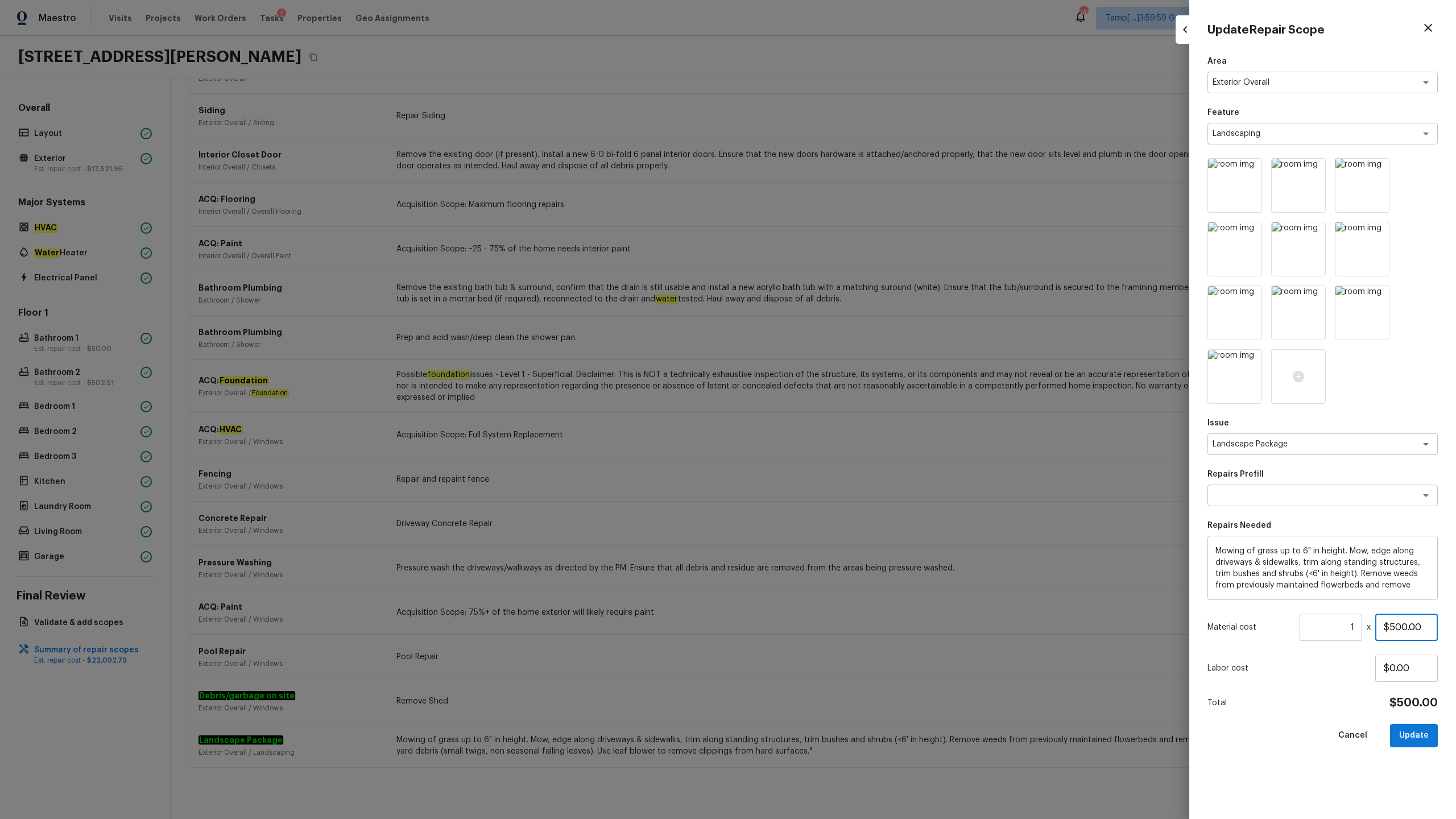
click at [819, 405] on input "$500.00" at bounding box center [1407, 627] width 62 height 27
click at [819, 405] on input "$750.00" at bounding box center [1407, 627] width 62 height 27
click at [819, 405] on button "Update" at bounding box center [1414, 735] width 48 height 23
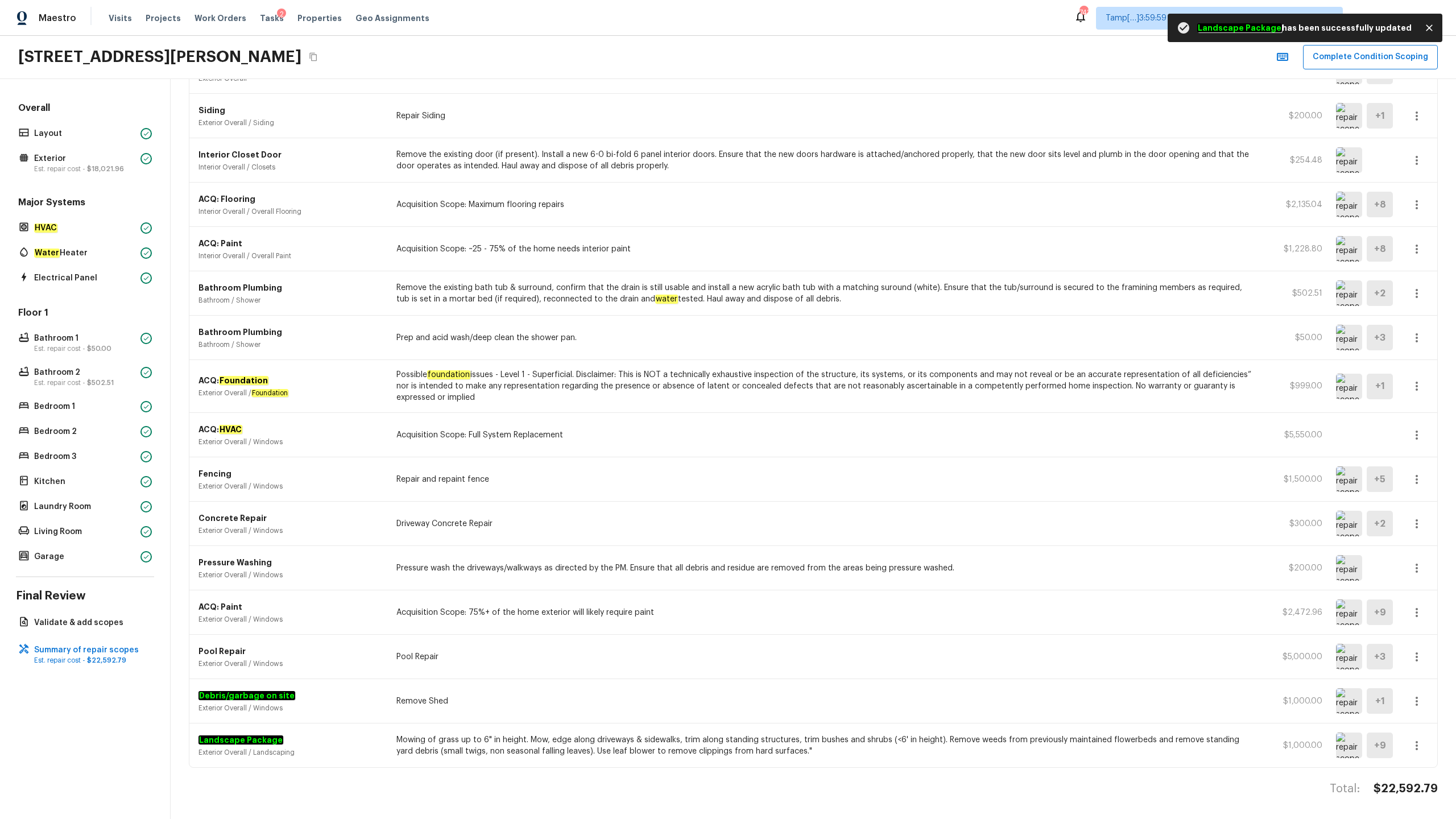
click at [819, 405] on h4 "$22,592.79" at bounding box center [1405, 789] width 64 height 15
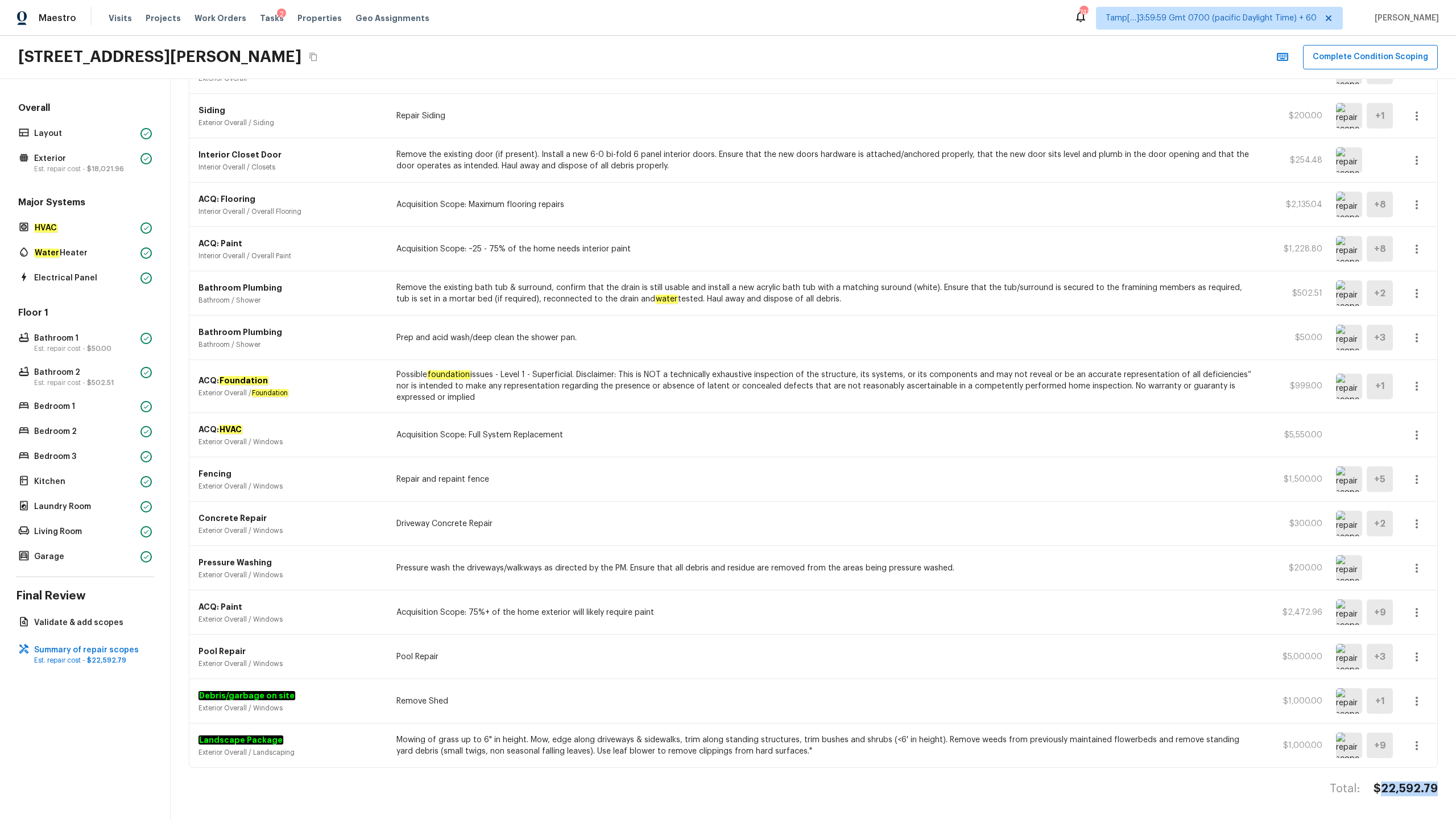
click at [819, 405] on h4 "$22,592.79" at bounding box center [1405, 789] width 64 height 15
copy h4 "$22,592.79"
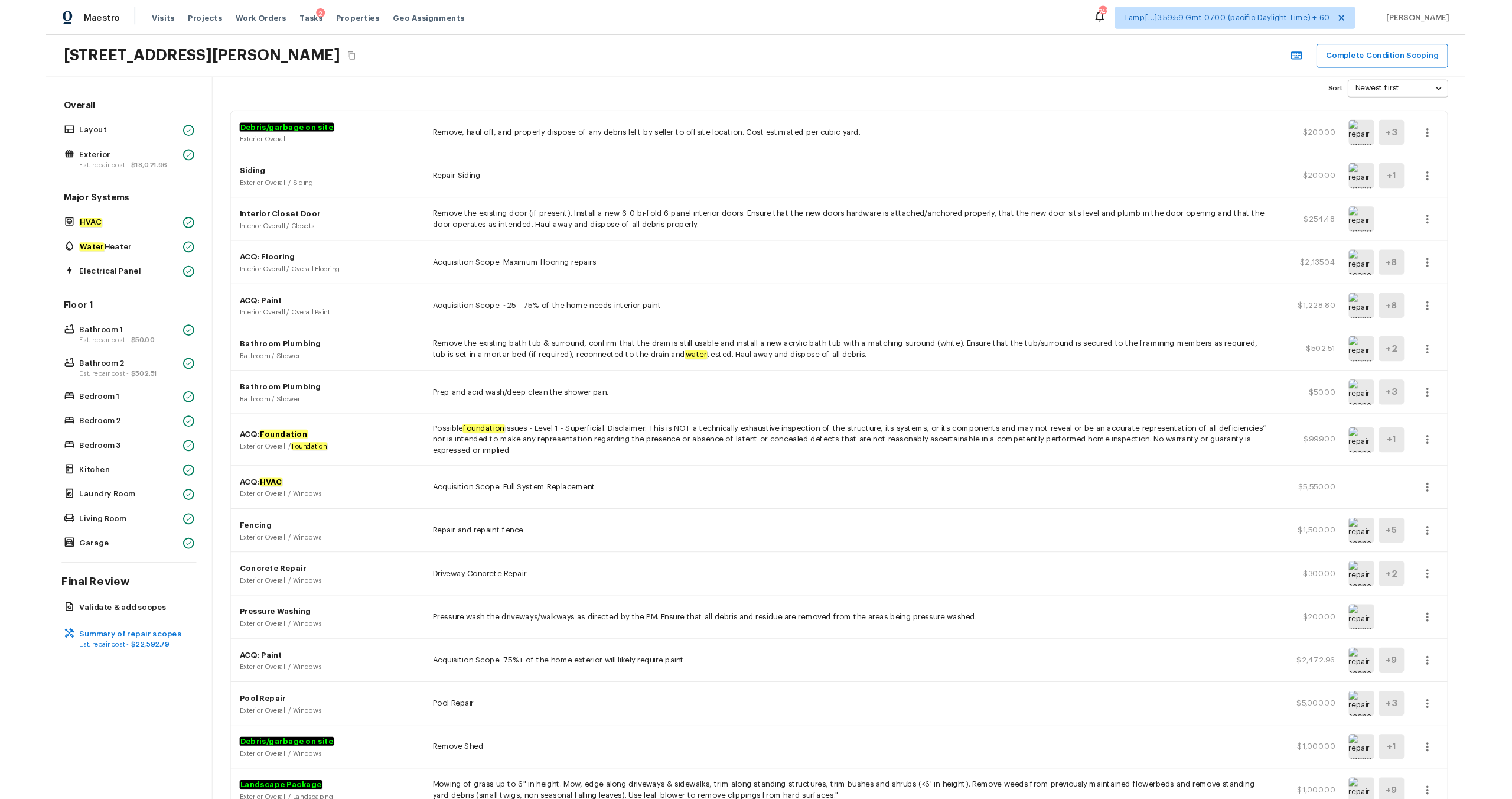
scroll to position [64, 0]
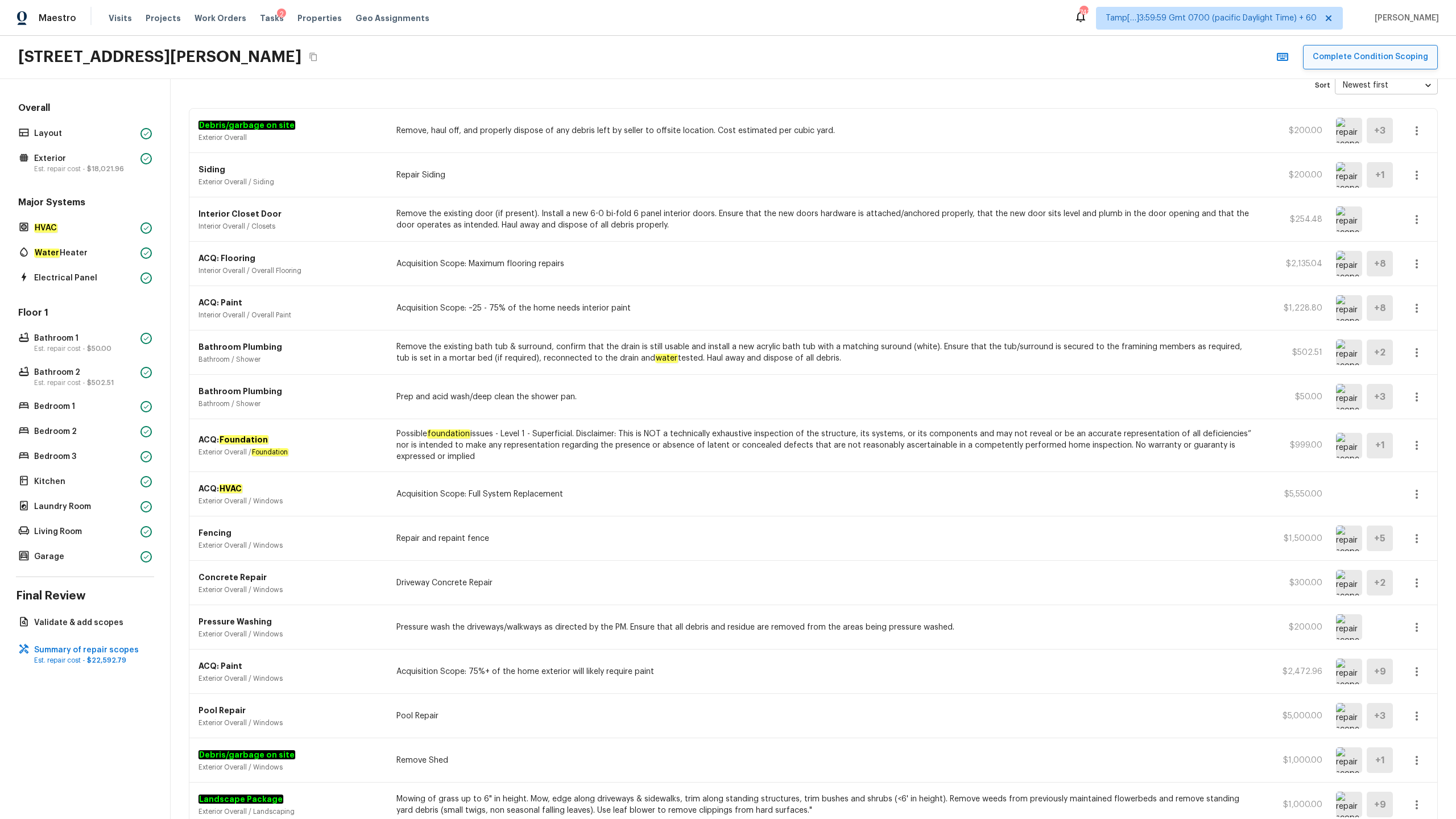
click at [819, 56] on button "Complete Condition Scoping" at bounding box center [1370, 57] width 135 height 24
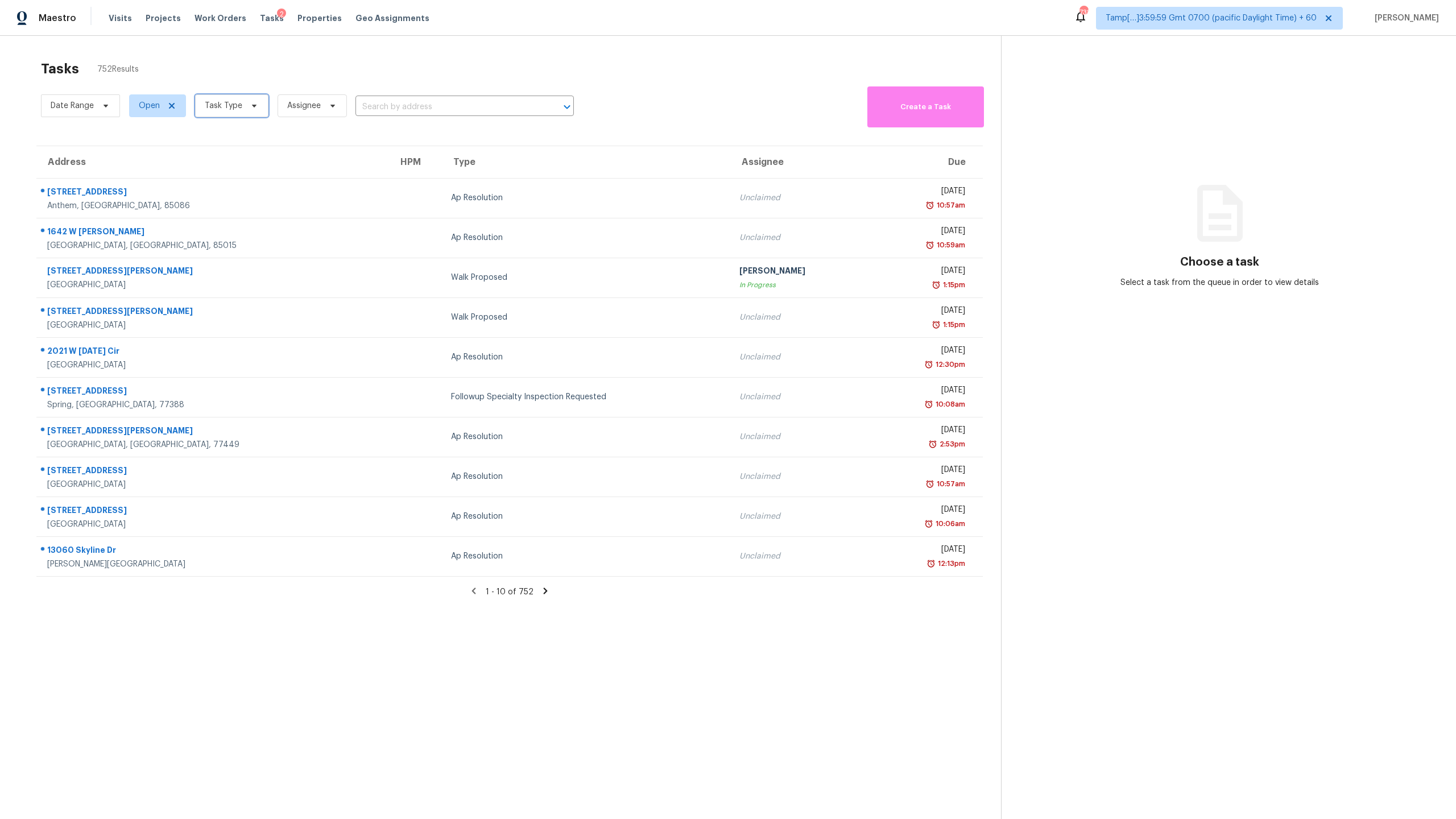
click at [230, 114] on span "Task Type" at bounding box center [232, 105] width 74 height 22
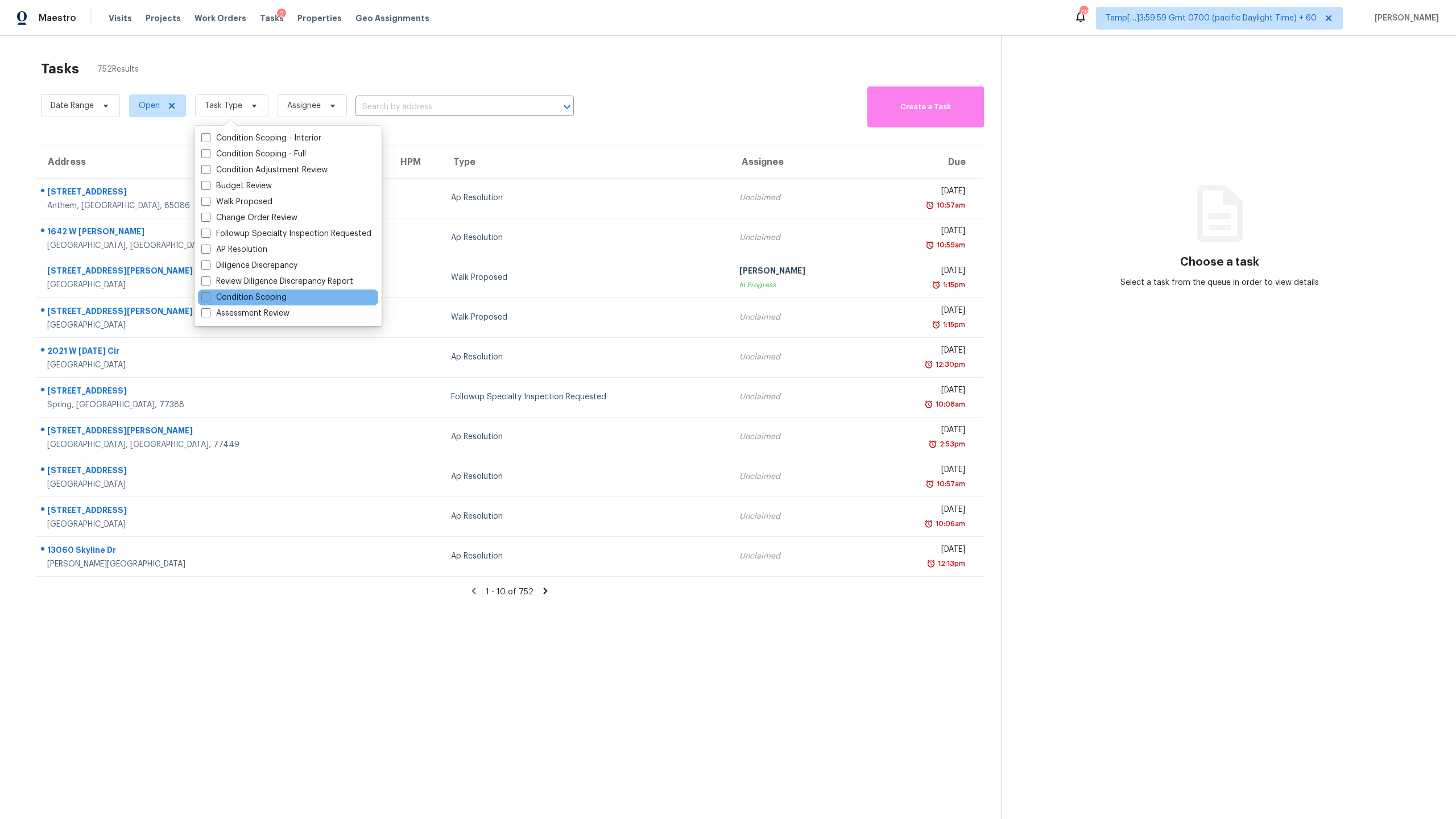
click at [262, 297] on label "Condition Scoping" at bounding box center [243, 297] width 86 height 11
click at [209, 297] on input "Condition Scoping" at bounding box center [205, 295] width 7 height 7
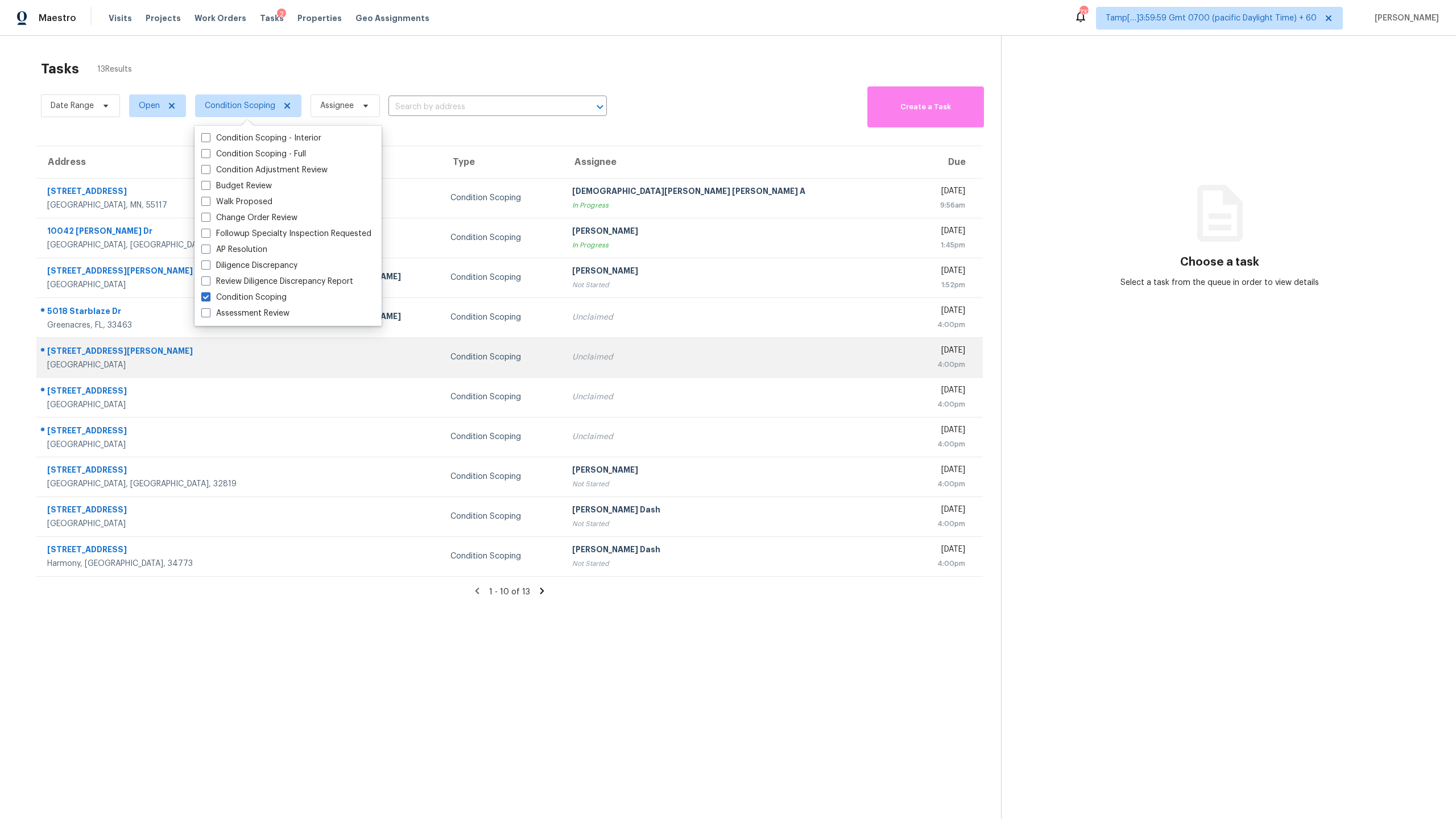
click at [617, 341] on td "Unclaimed" at bounding box center [735, 357] width 345 height 40
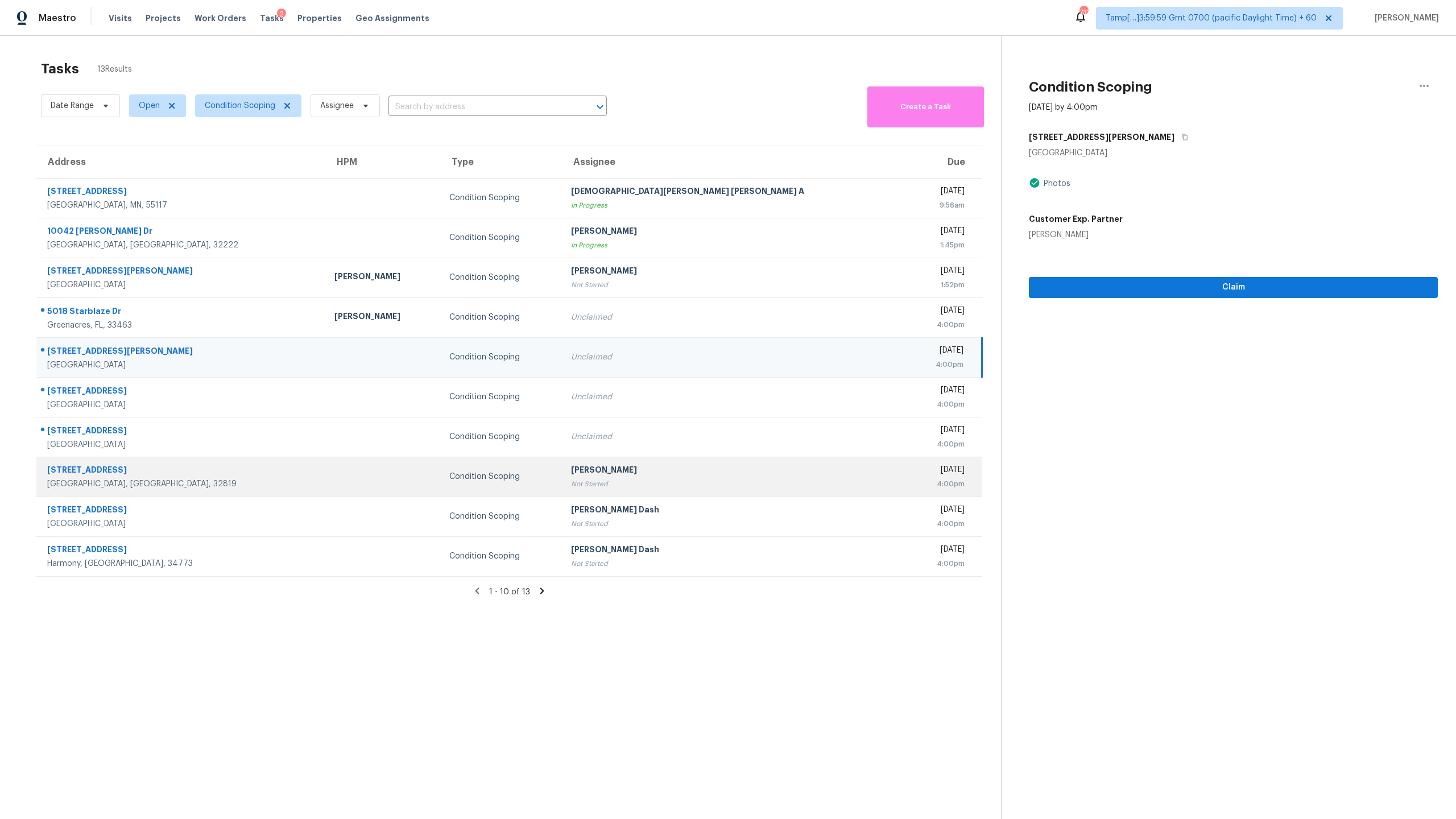
click at [662, 405] on div "[PERSON_NAME]" at bounding box center [734, 471] width 326 height 14
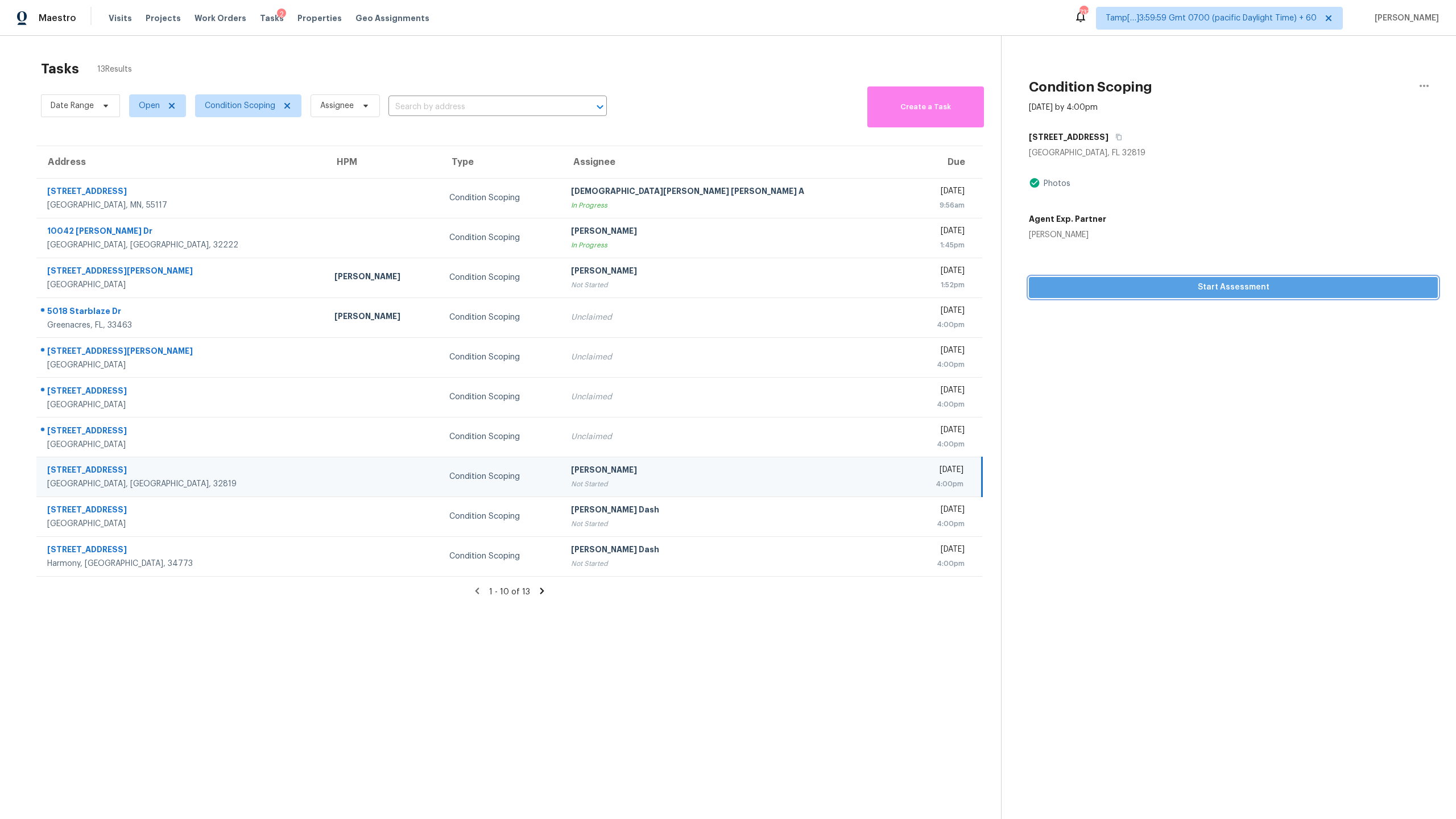
click at [819, 294] on button "Start Assessment" at bounding box center [1233, 288] width 409 height 21
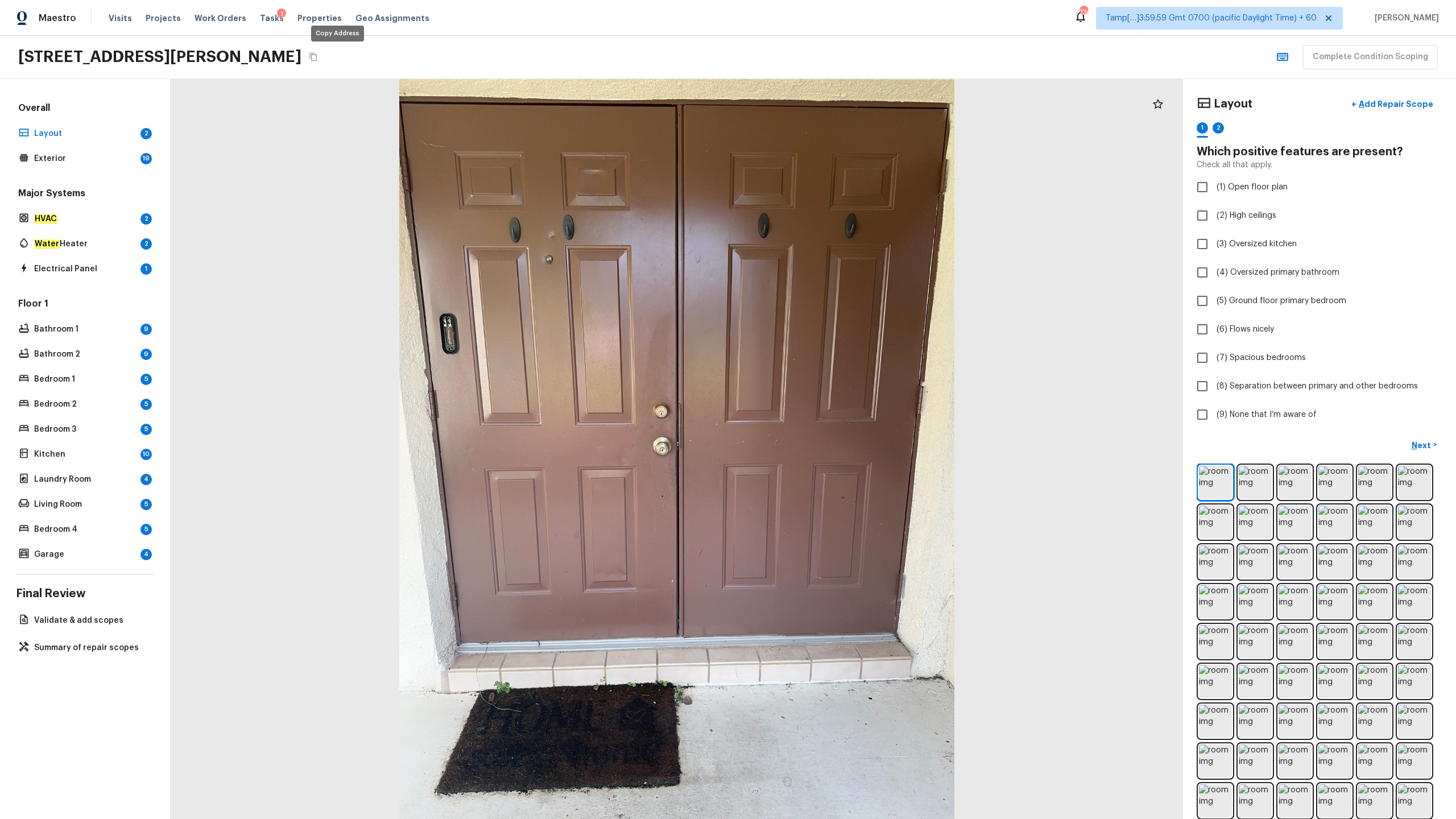
click at [317, 56] on icon "Copy Address" at bounding box center [313, 57] width 7 height 9
click at [318, 59] on icon "Copy Address" at bounding box center [313, 57] width 9 height 9
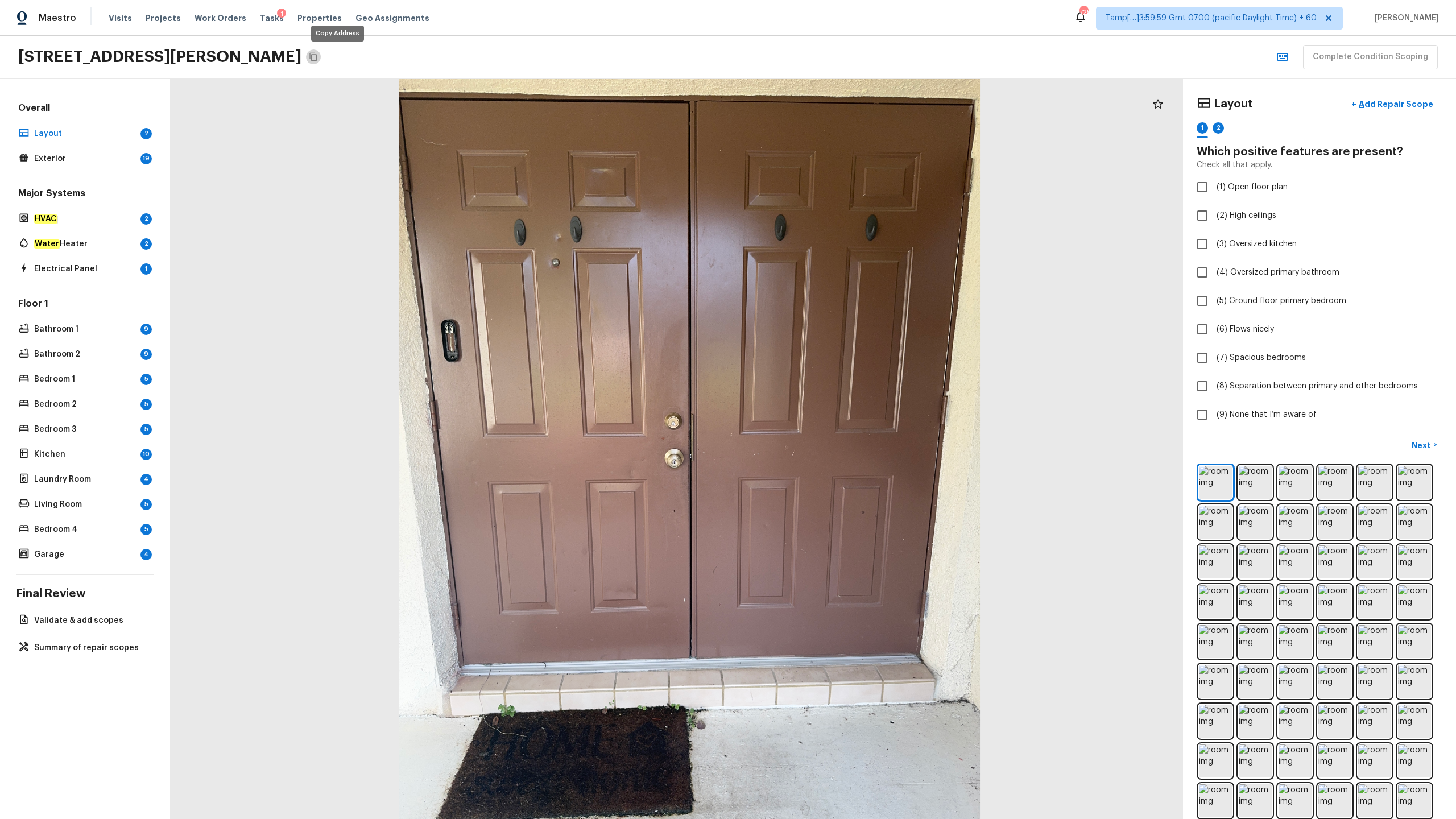
click at [318, 58] on icon "Copy Address" at bounding box center [313, 57] width 9 height 9
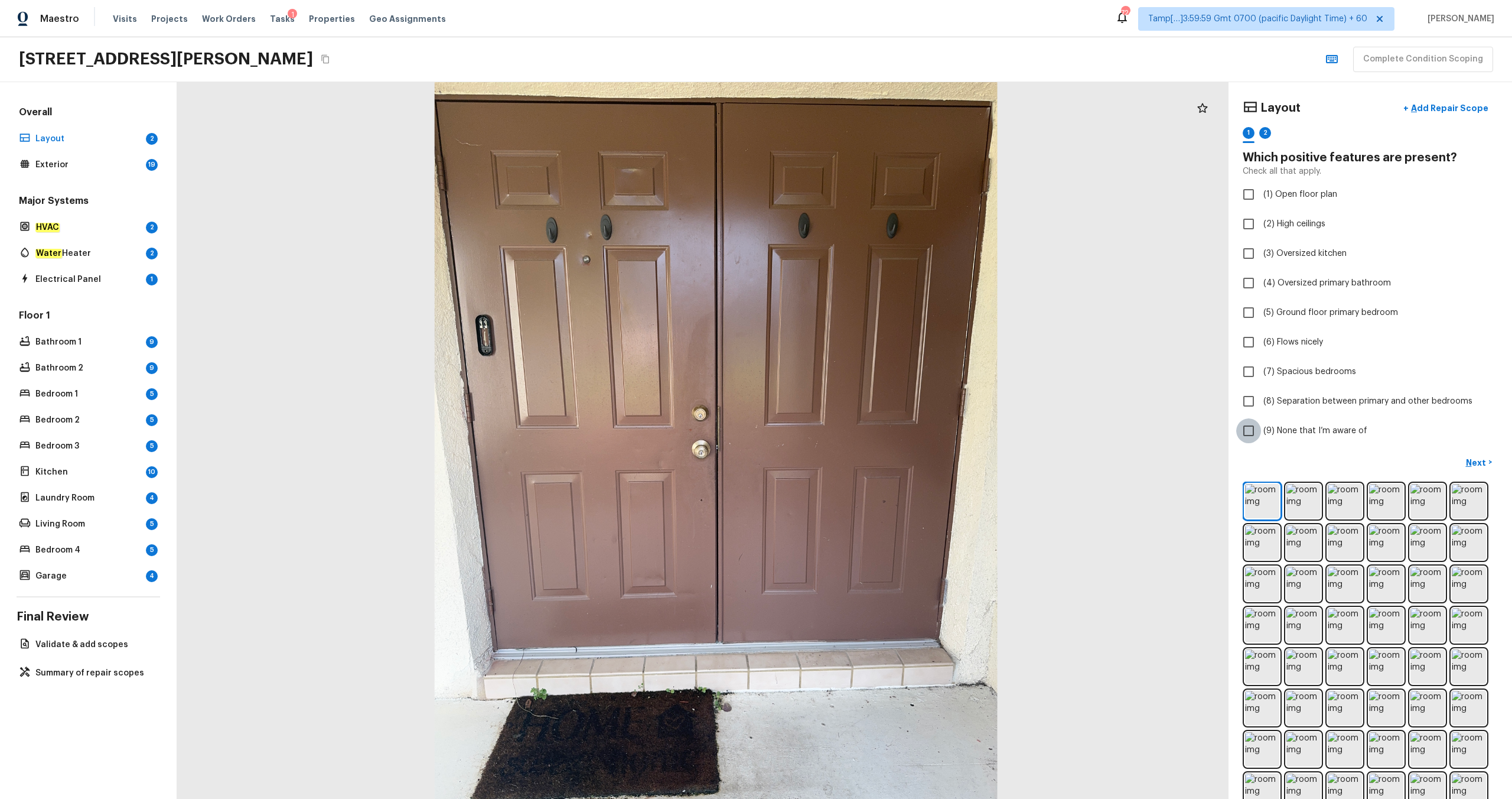
click at [850, 420] on input "(9) None that I’m aware of" at bounding box center [1249, 431] width 25 height 25
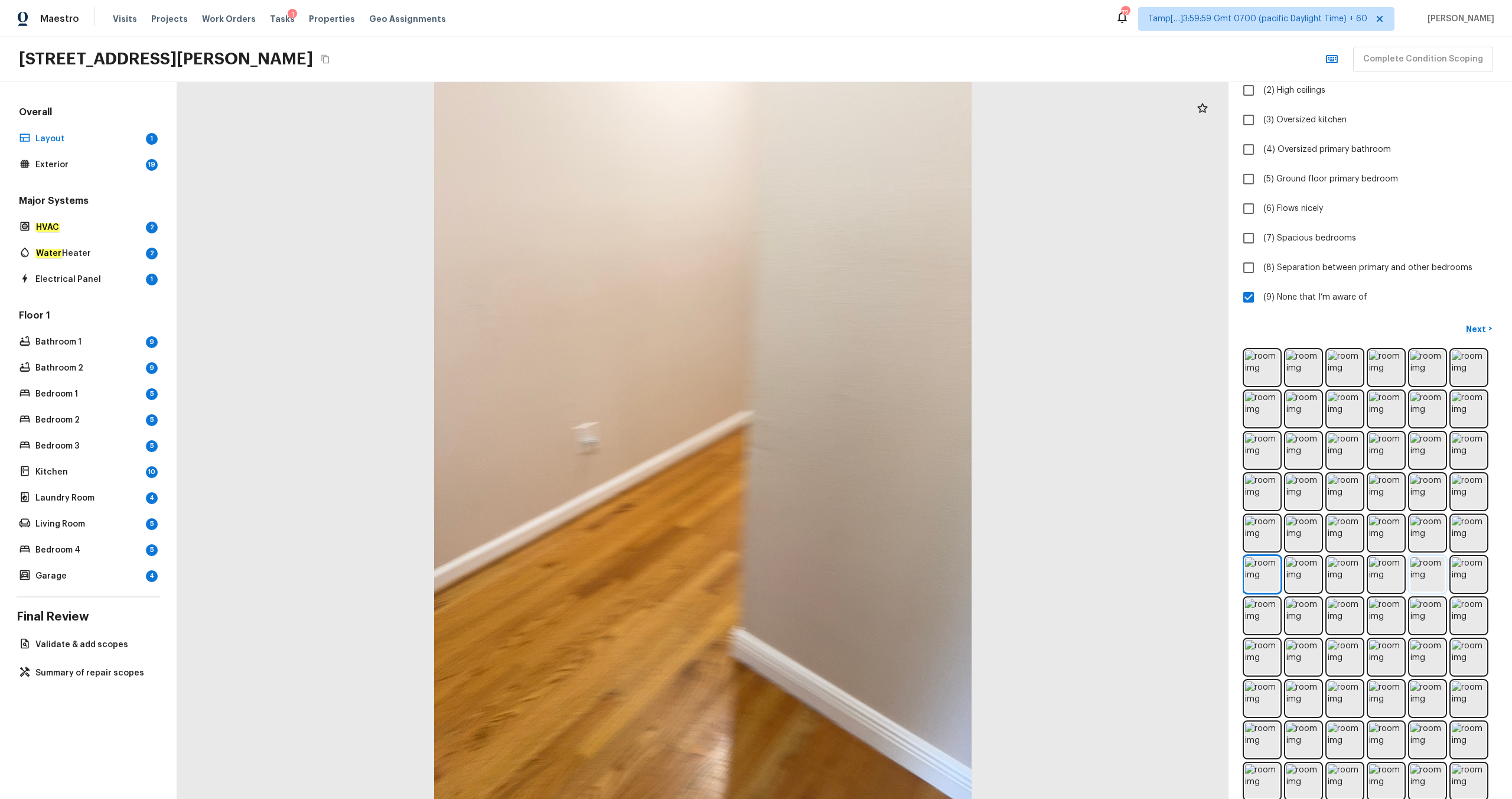
scroll to position [149, 0]
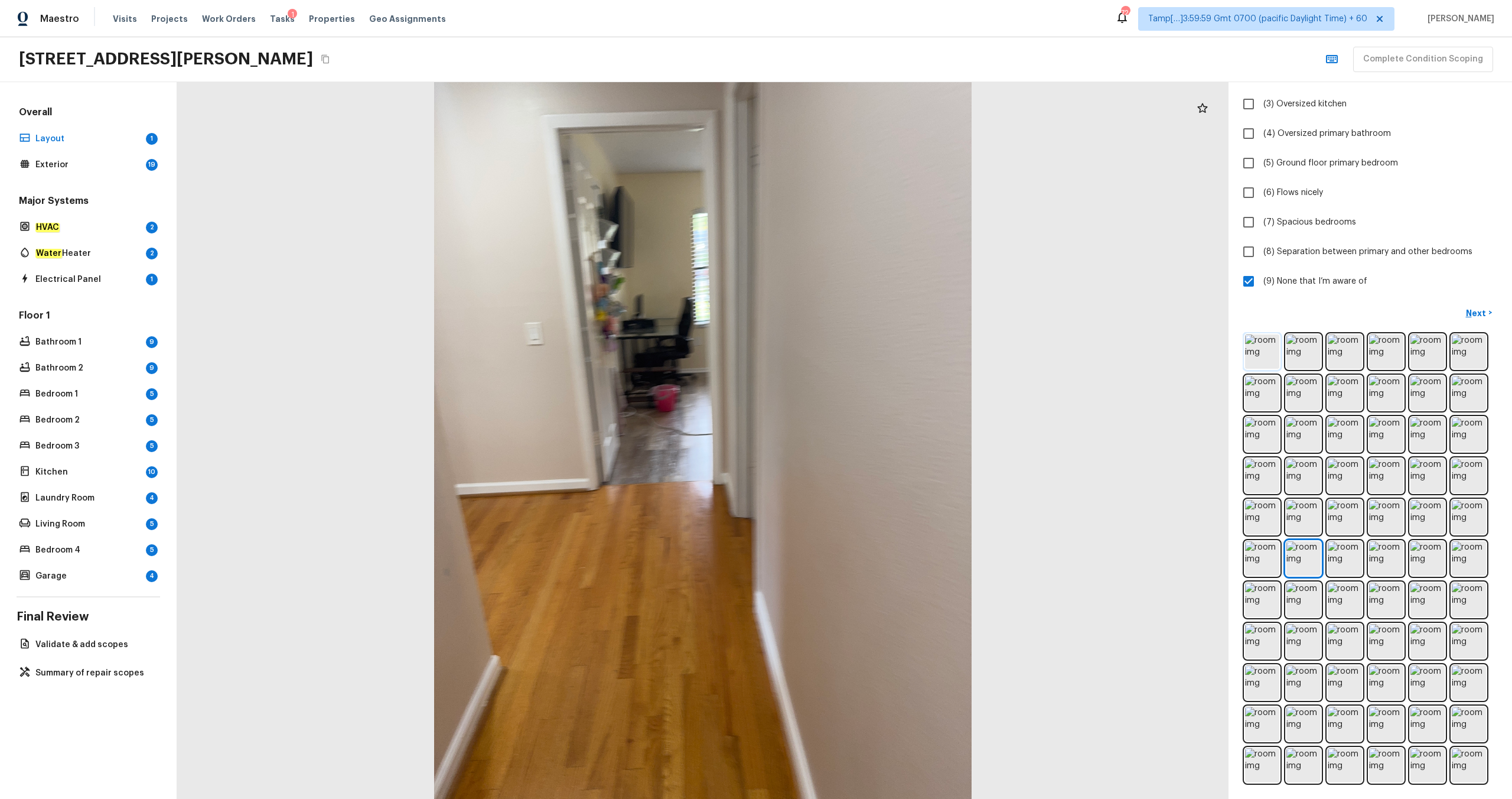
click at [850, 355] on img at bounding box center [1262, 352] width 34 height 34
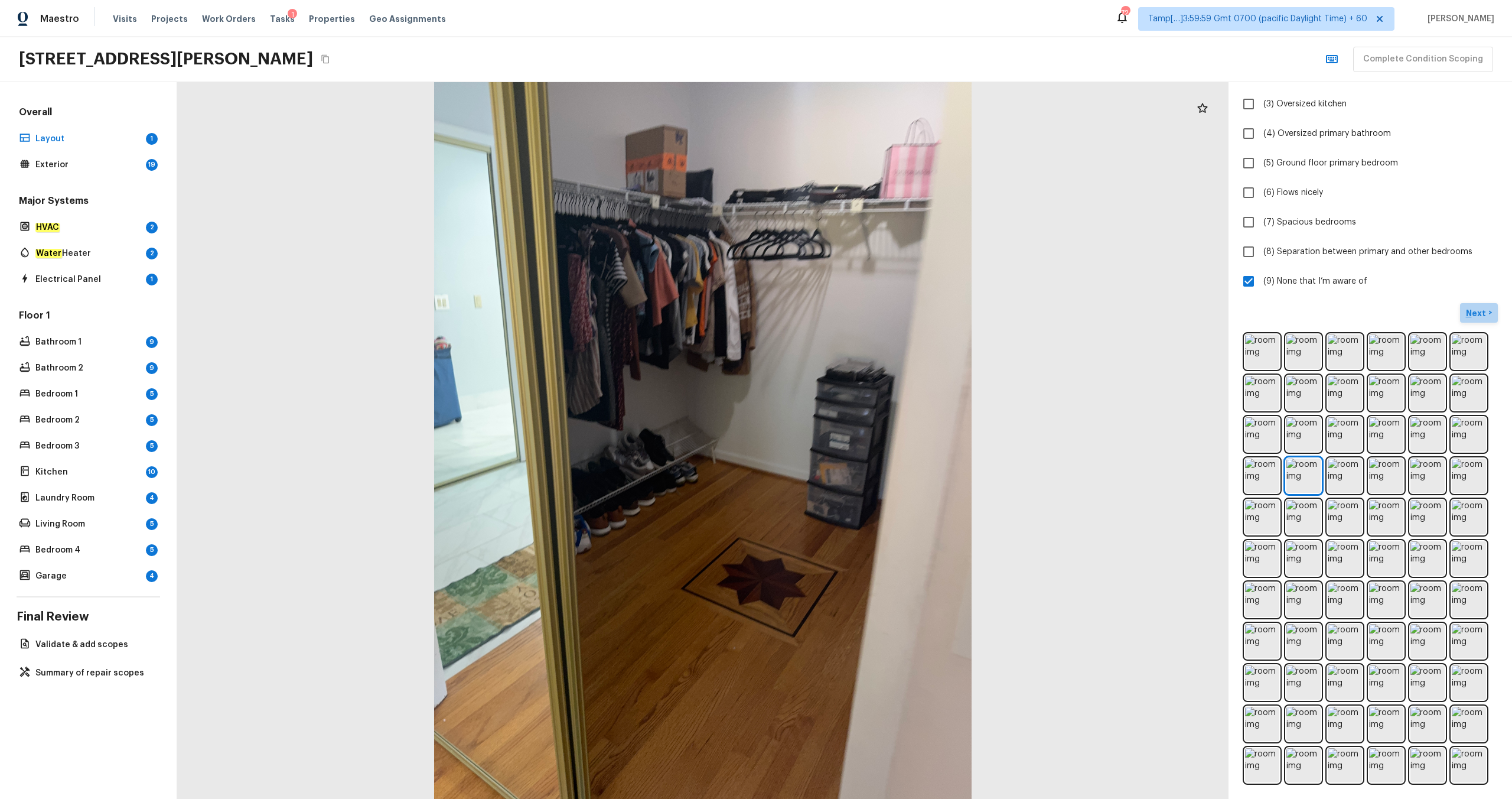
click at [850, 313] on p "Next" at bounding box center [1477, 313] width 23 height 12
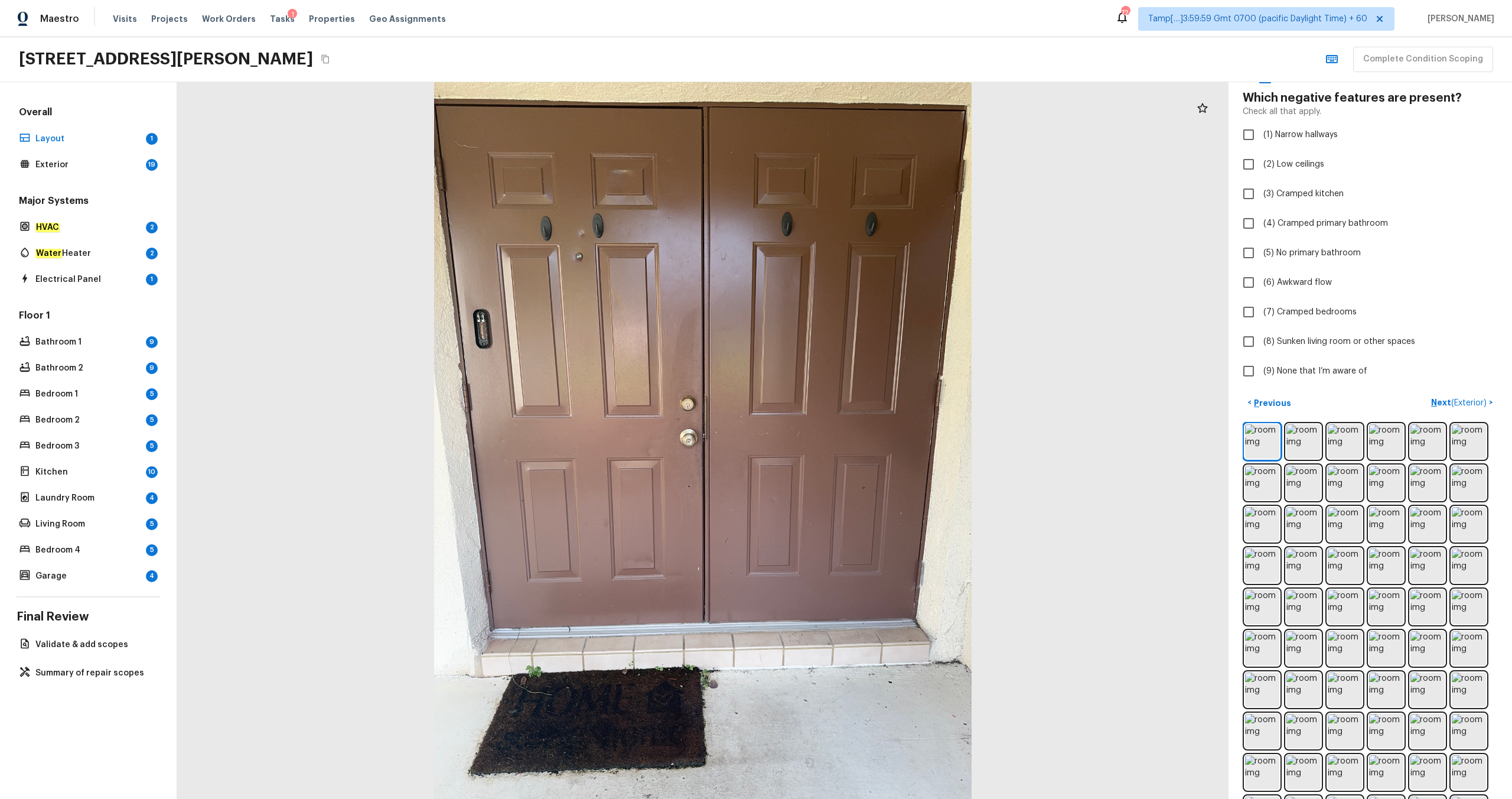
scroll to position [57, 0]
click at [850, 370] on span "(9) None that I’m aware of" at bounding box center [1316, 374] width 104 height 12
click at [850, 370] on input "(9) None that I’m aware of" at bounding box center [1249, 374] width 25 height 25
click at [850, 403] on p "Next ( Exterior )" at bounding box center [1459, 405] width 58 height 12
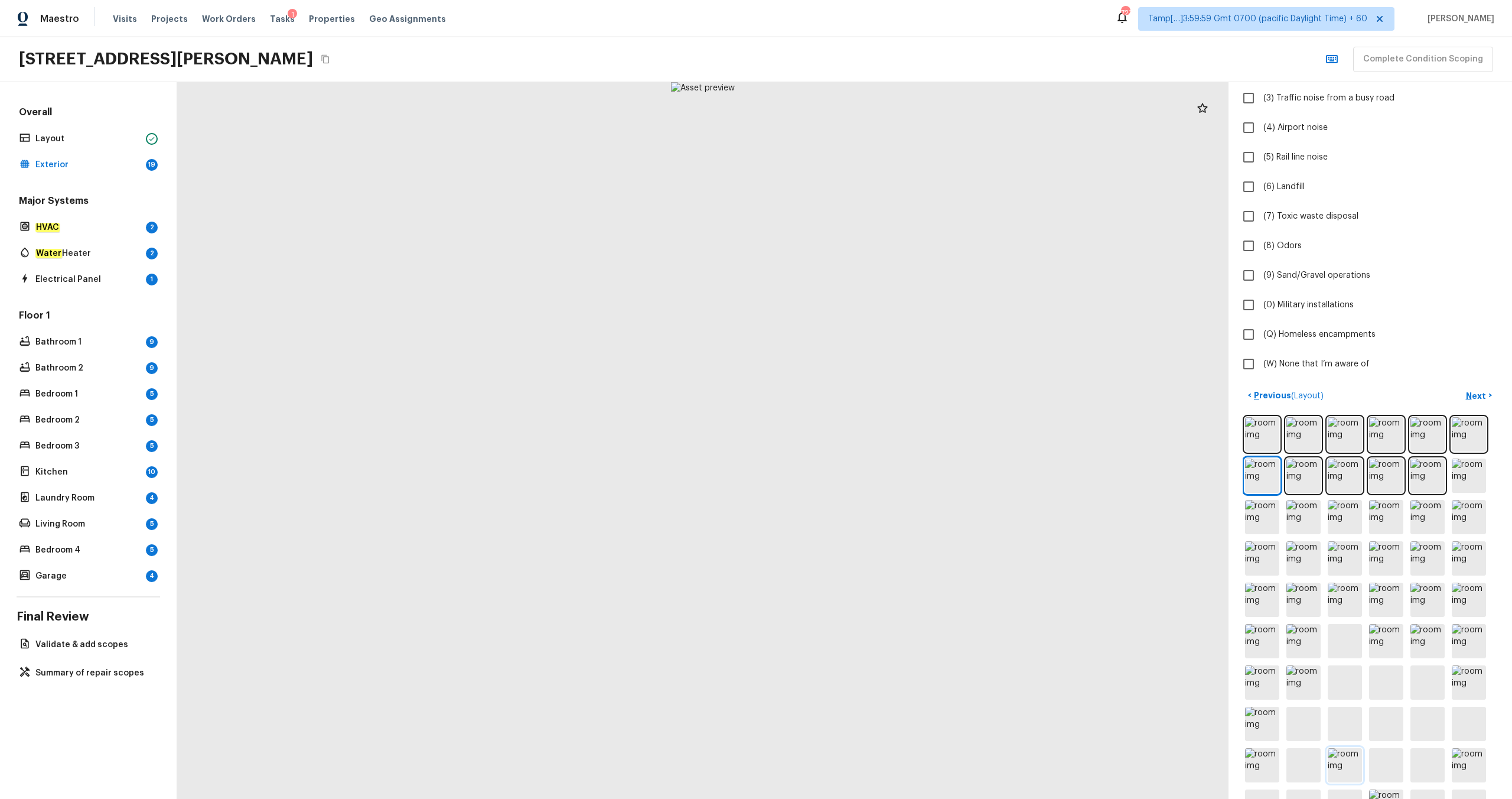
scroll to position [164, 0]
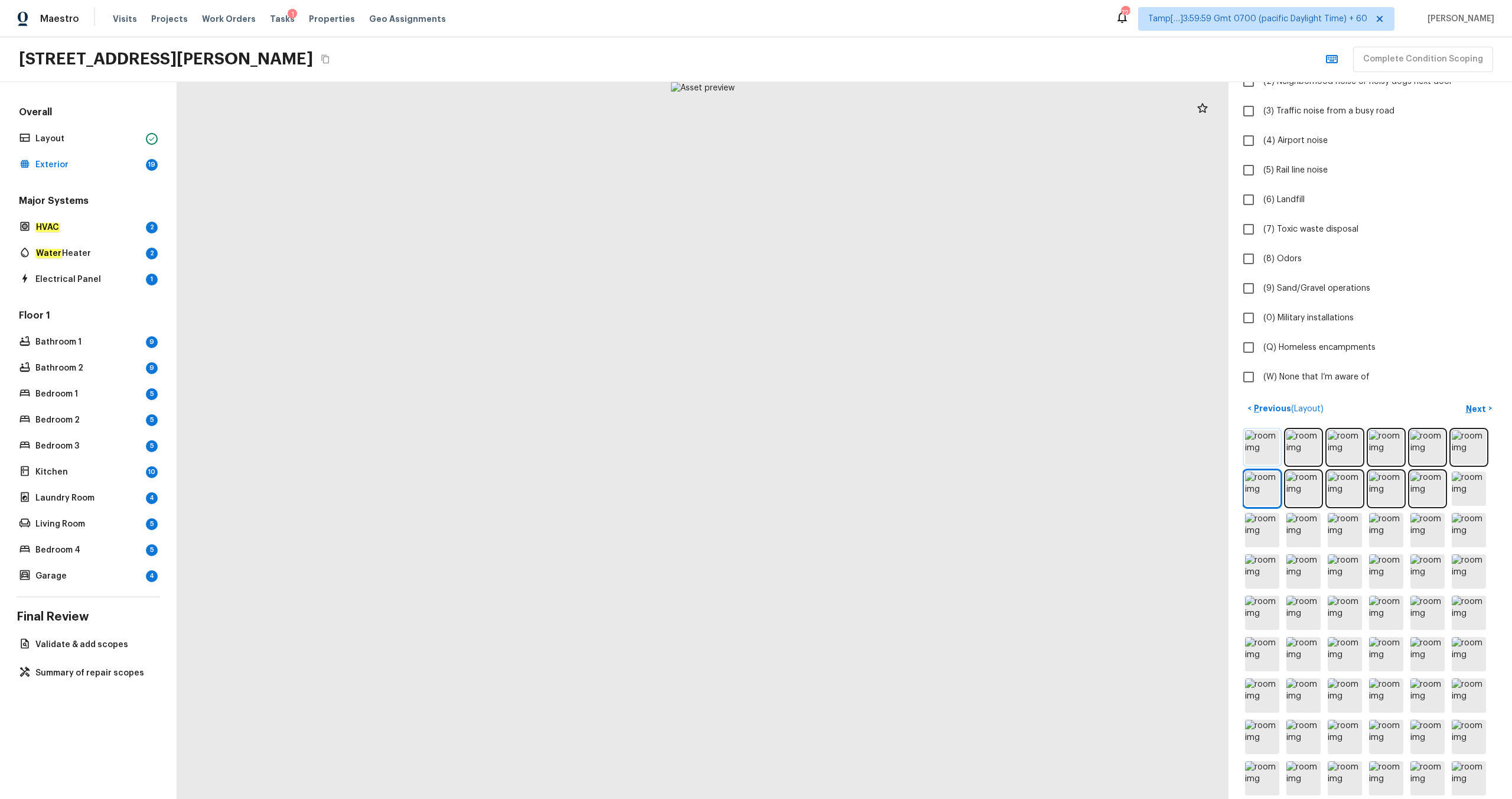
click at [850, 420] on img at bounding box center [1262, 447] width 34 height 34
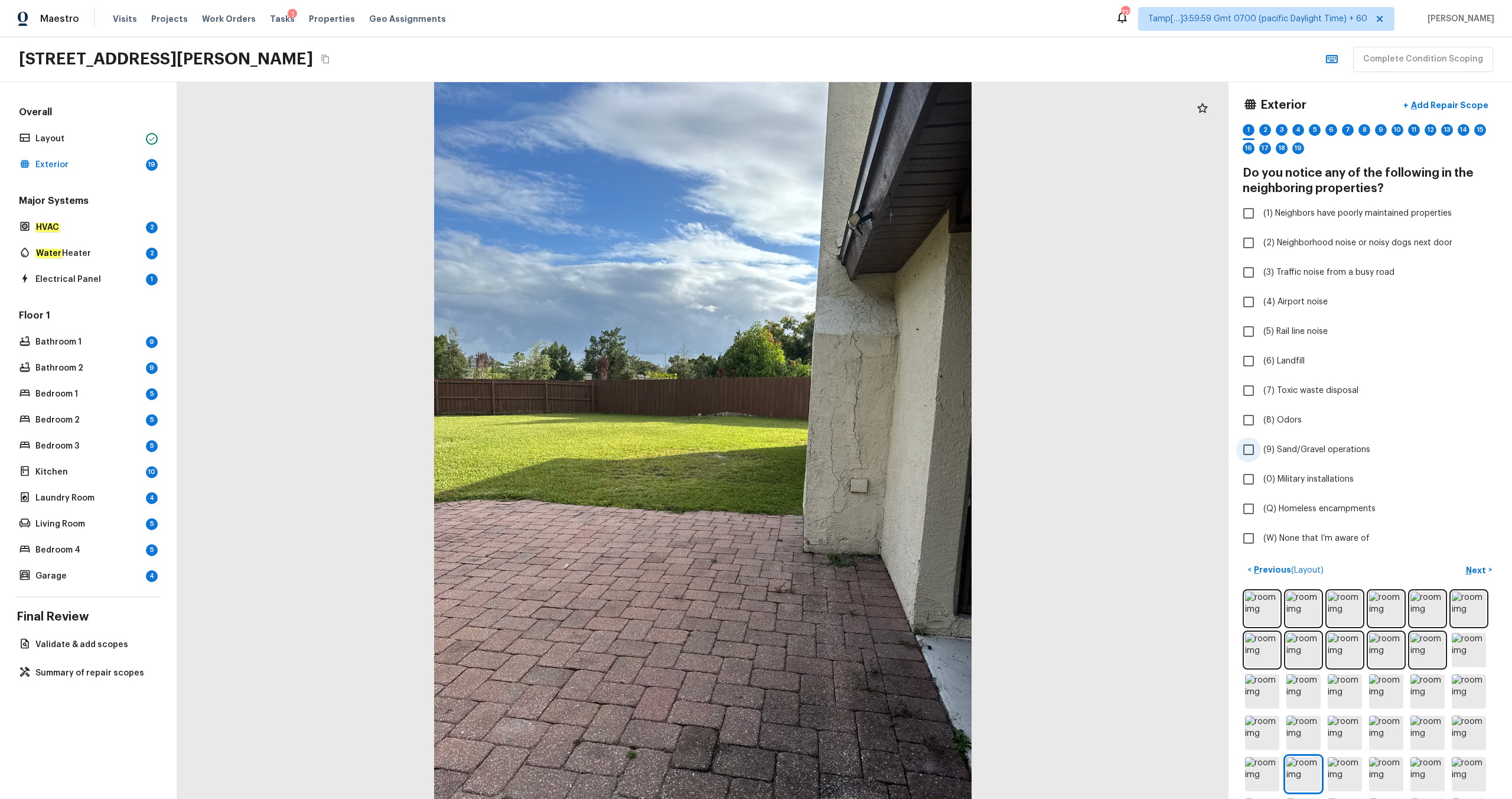
scroll to position [0, 0]
click at [850, 109] on p "Add Repair Scope" at bounding box center [1448, 108] width 80 height 12
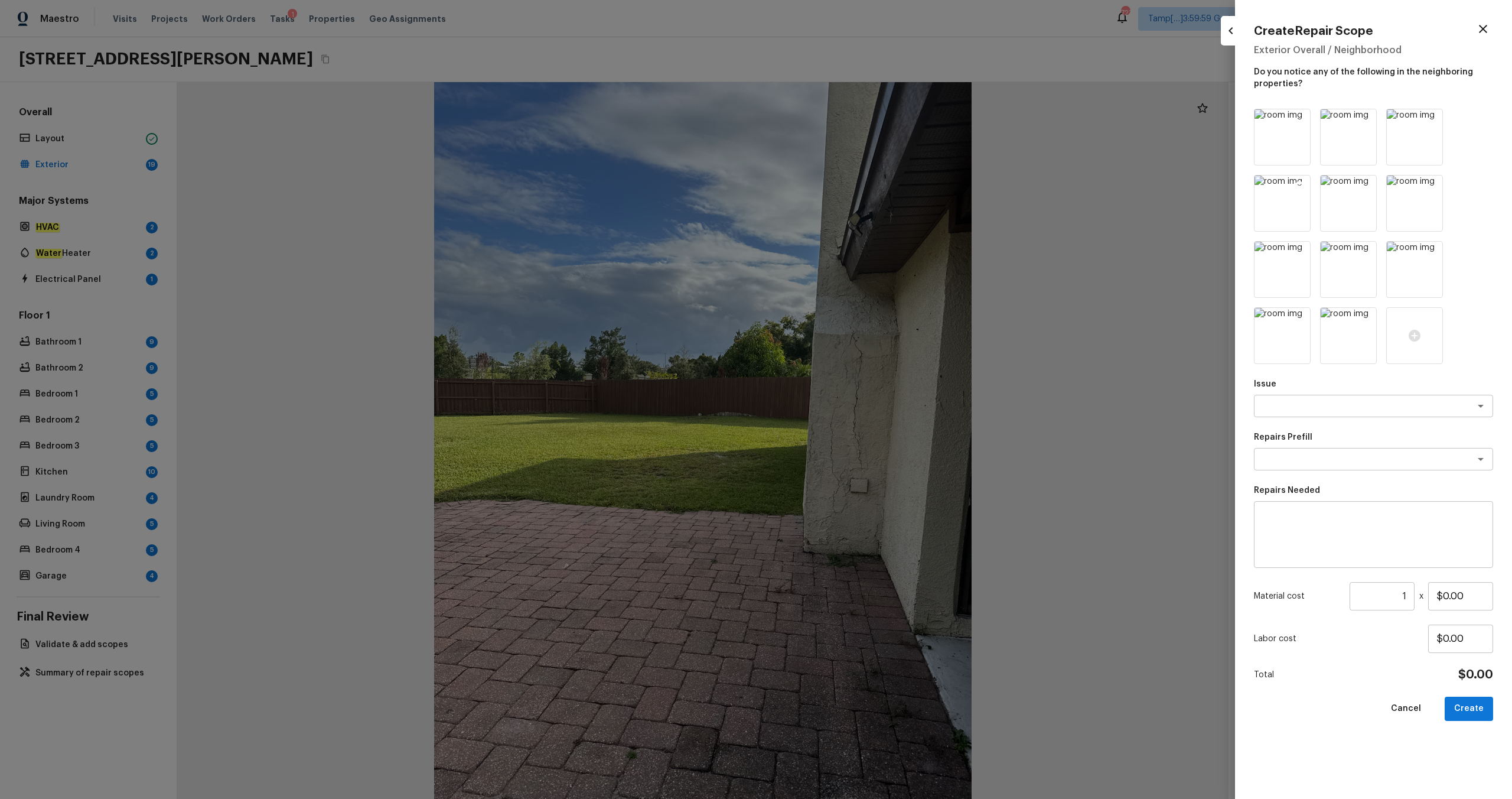
click at [850, 186] on icon at bounding box center [1299, 186] width 10 height 10
click at [850, 187] on icon at bounding box center [1299, 186] width 12 height 12
click at [850, 127] on div at bounding box center [1299, 122] width 12 height 16
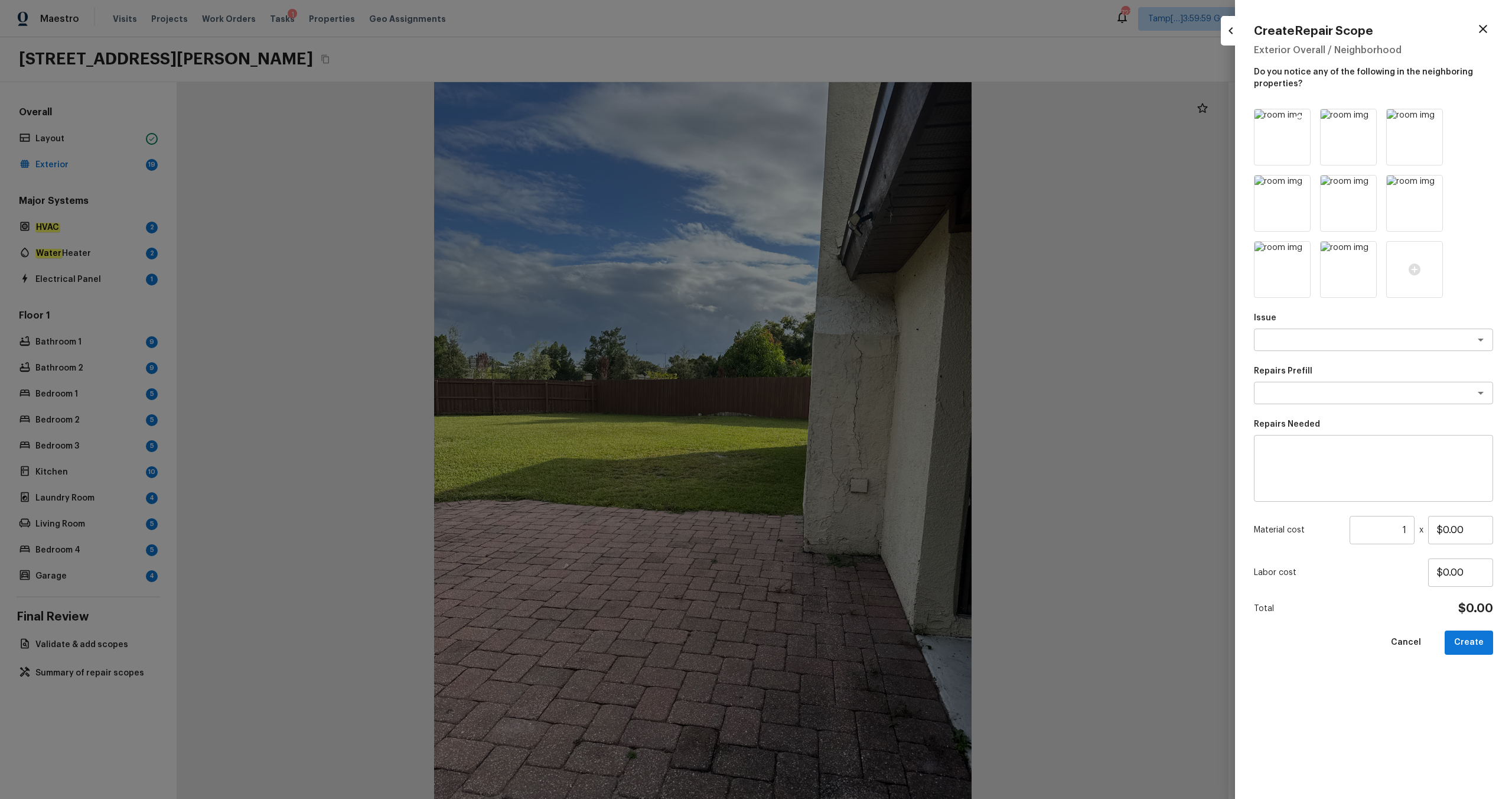
click at [850, 123] on icon at bounding box center [1299, 120] width 10 height 10
click at [850, 123] on icon at bounding box center [1365, 120] width 10 height 10
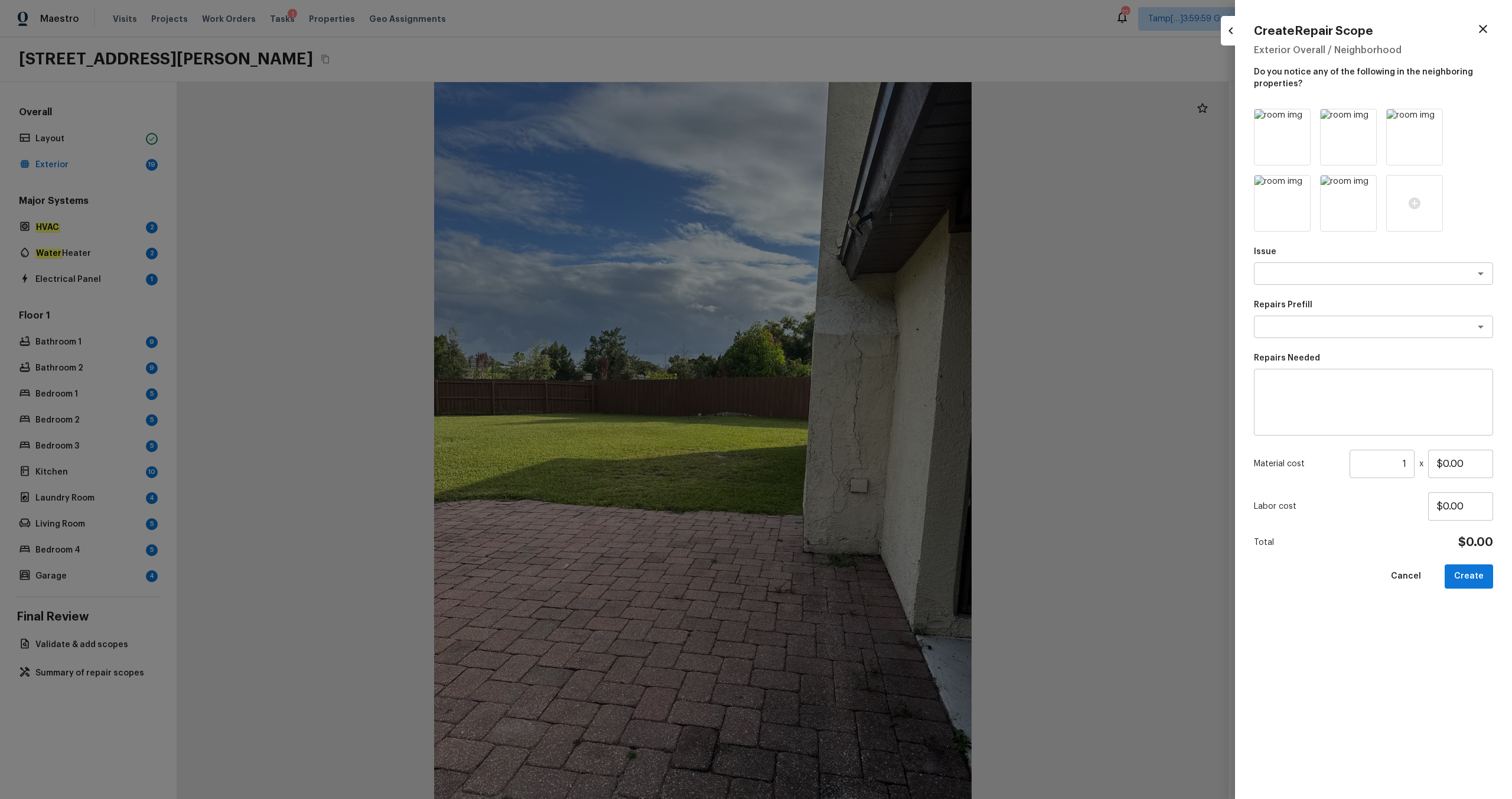
click at [850, 123] on icon at bounding box center [1299, 120] width 10 height 10
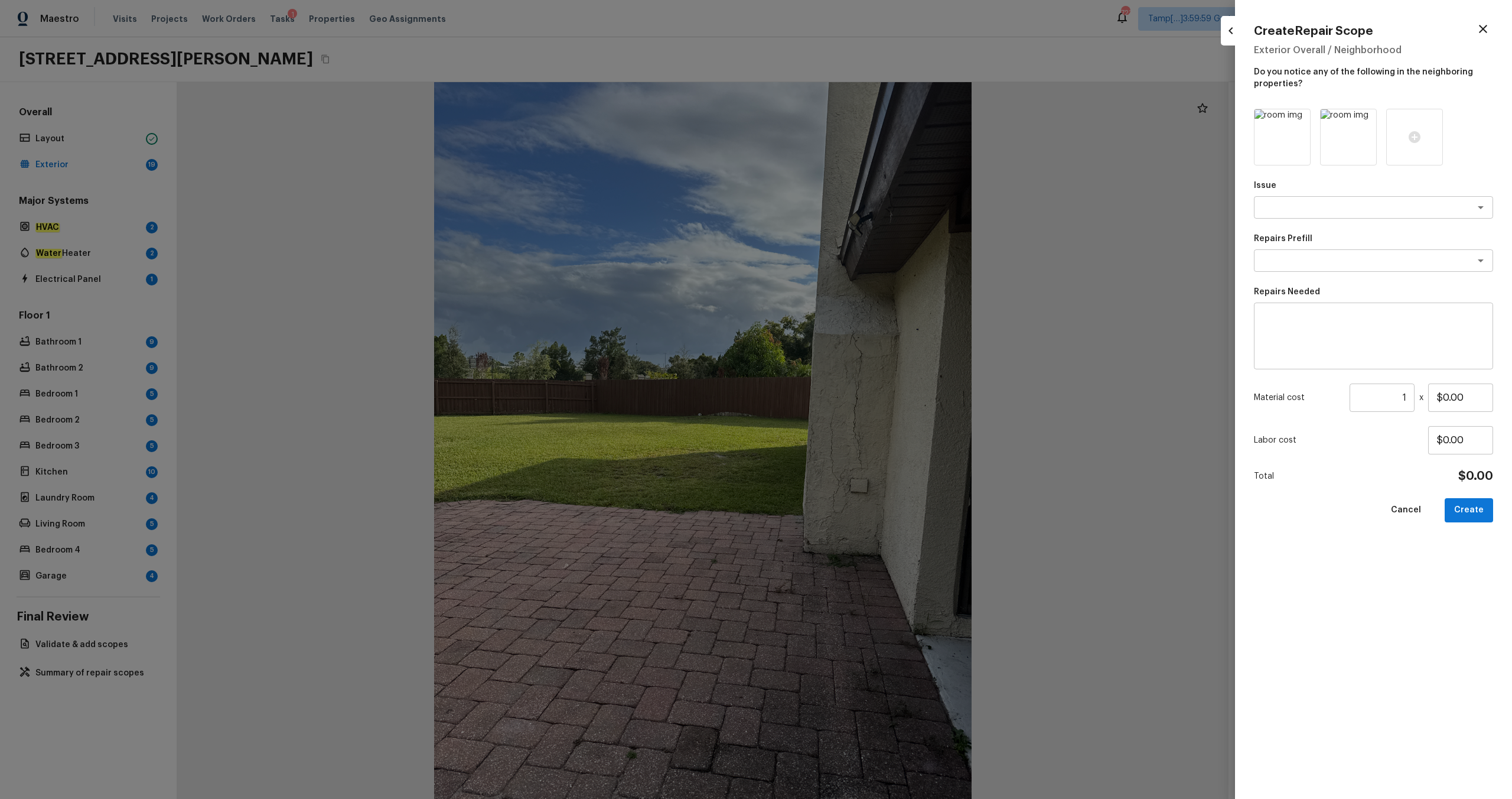
click at [850, 123] on icon at bounding box center [1299, 120] width 10 height 10
click at [850, 139] on div at bounding box center [1282, 137] width 56 height 56
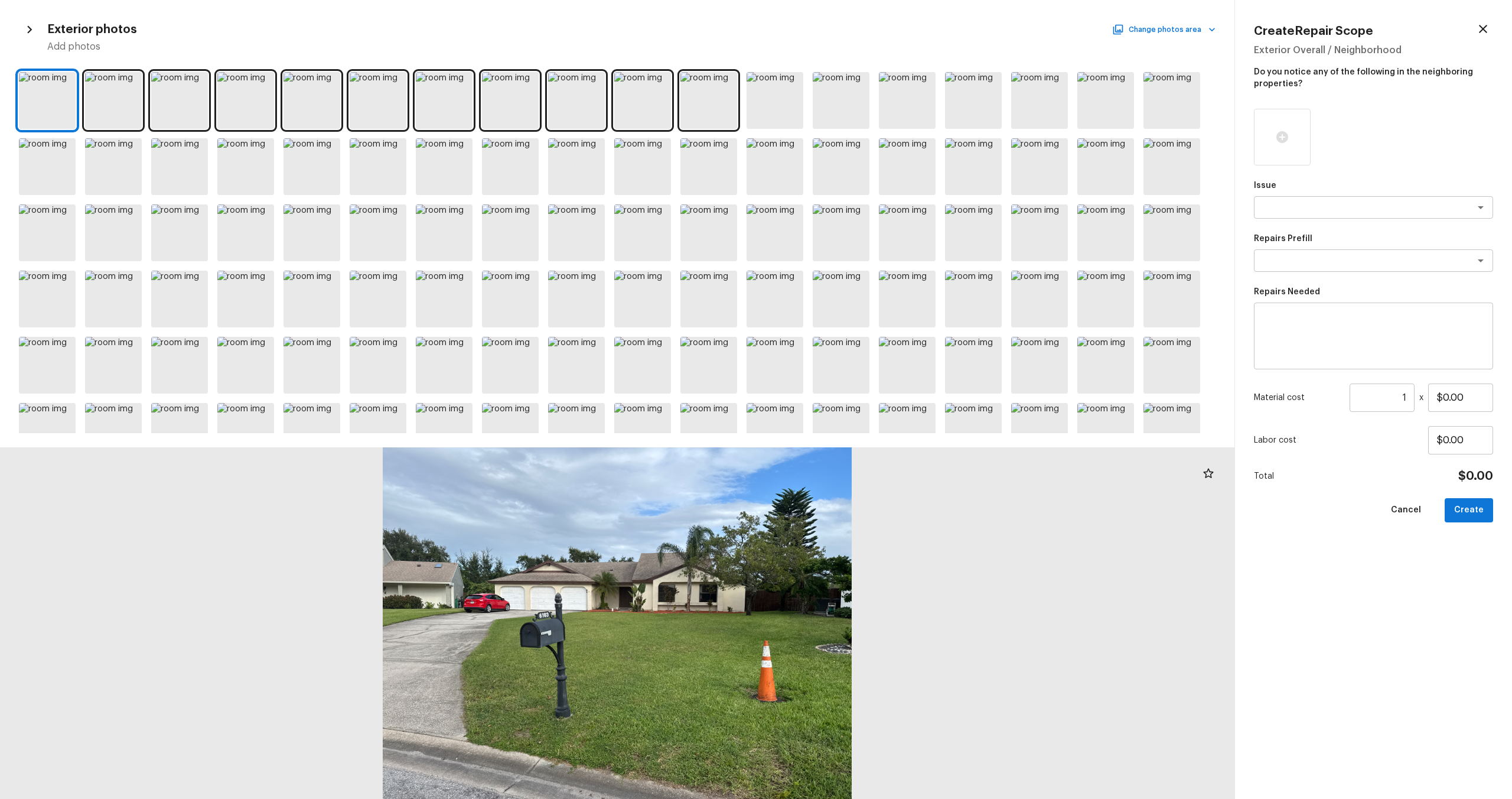
click at [674, 241] on div at bounding box center [617, 250] width 1234 height 366
click at [652, 237] on div at bounding box center [642, 232] width 56 height 56
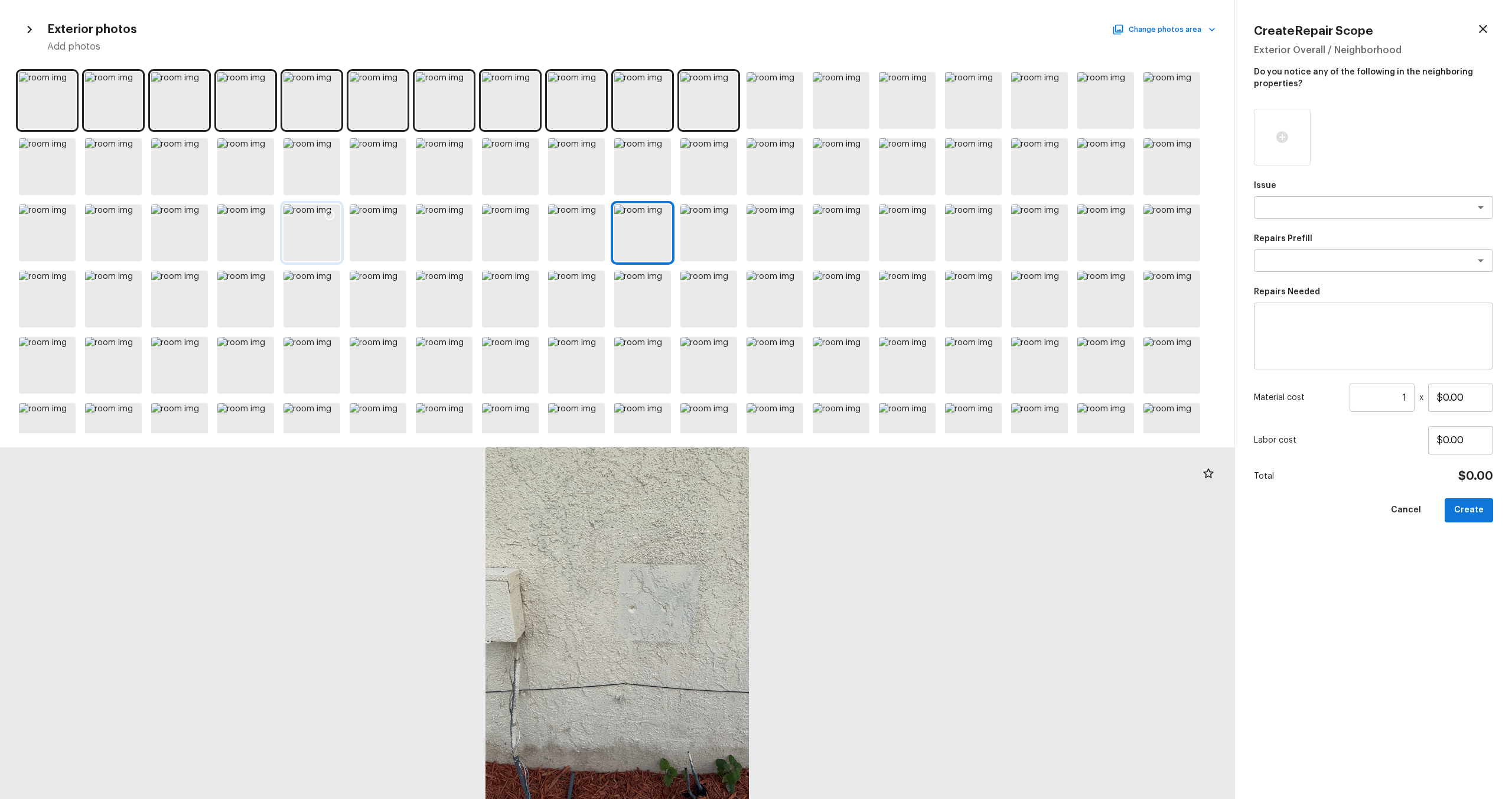
click at [301, 236] on div at bounding box center [311, 232] width 56 height 56
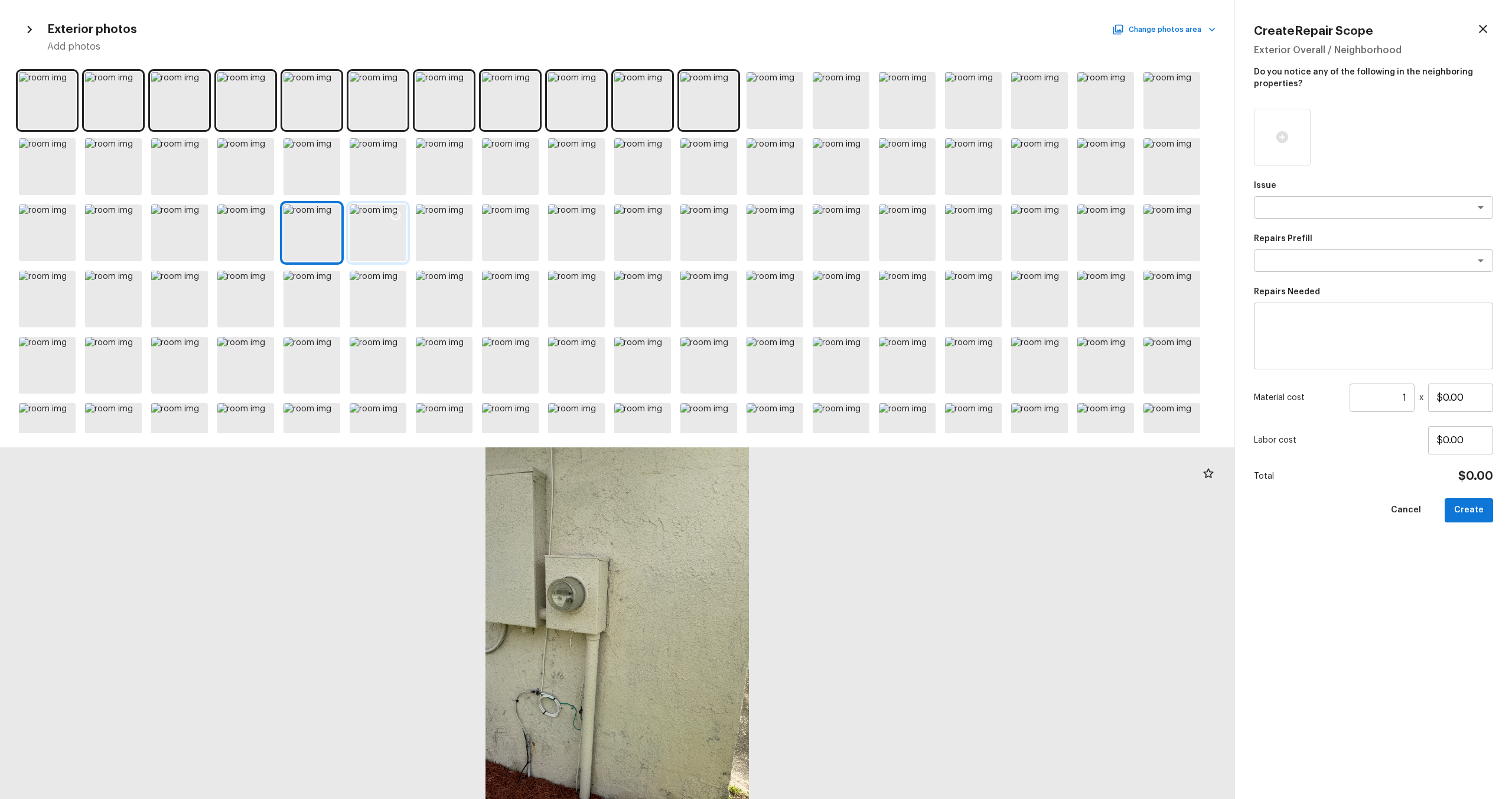
click at [369, 232] on div at bounding box center [377, 232] width 56 height 56
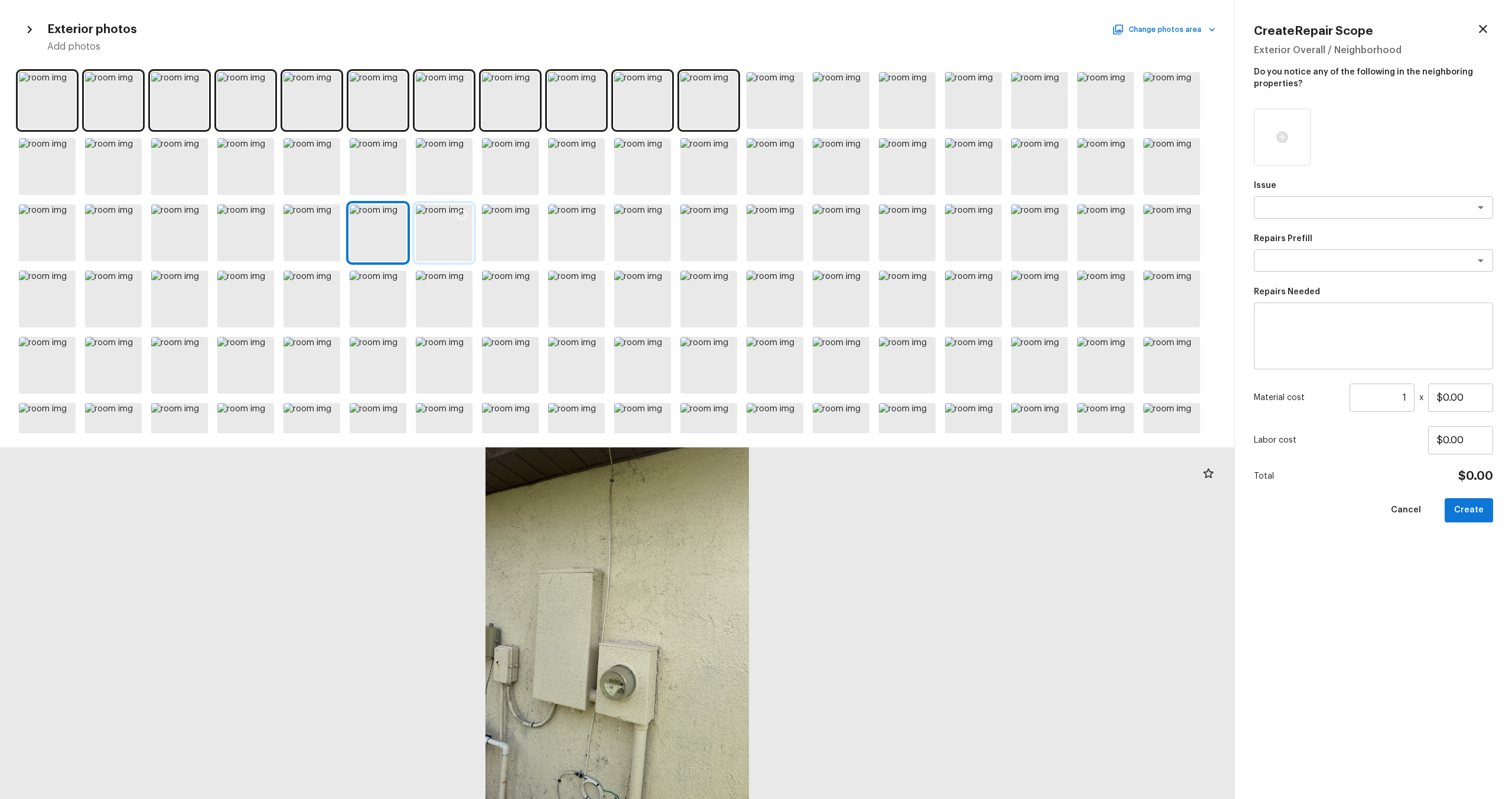
click at [441, 236] on div at bounding box center [443, 232] width 56 height 56
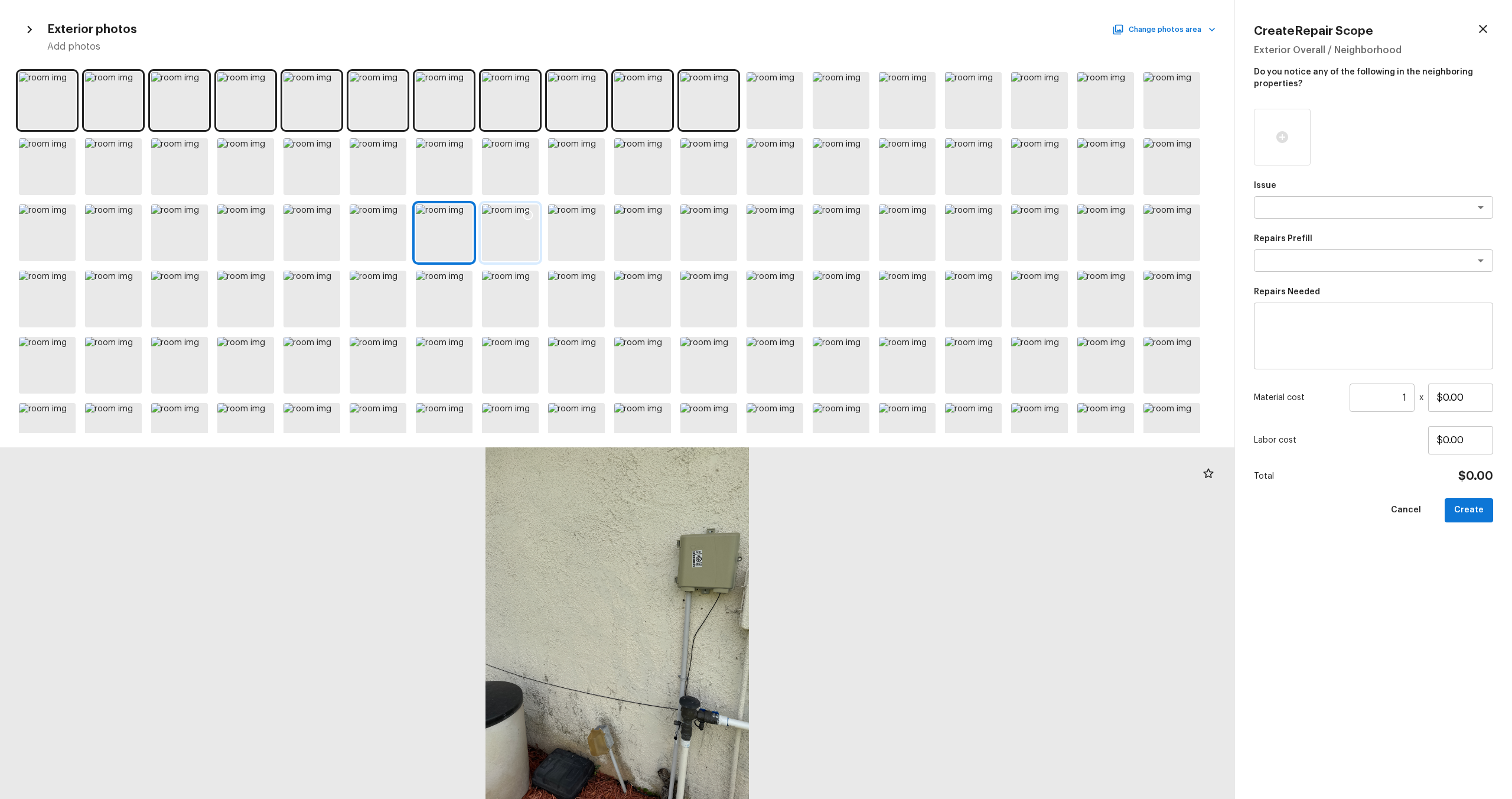
click at [495, 237] on div at bounding box center [510, 232] width 56 height 56
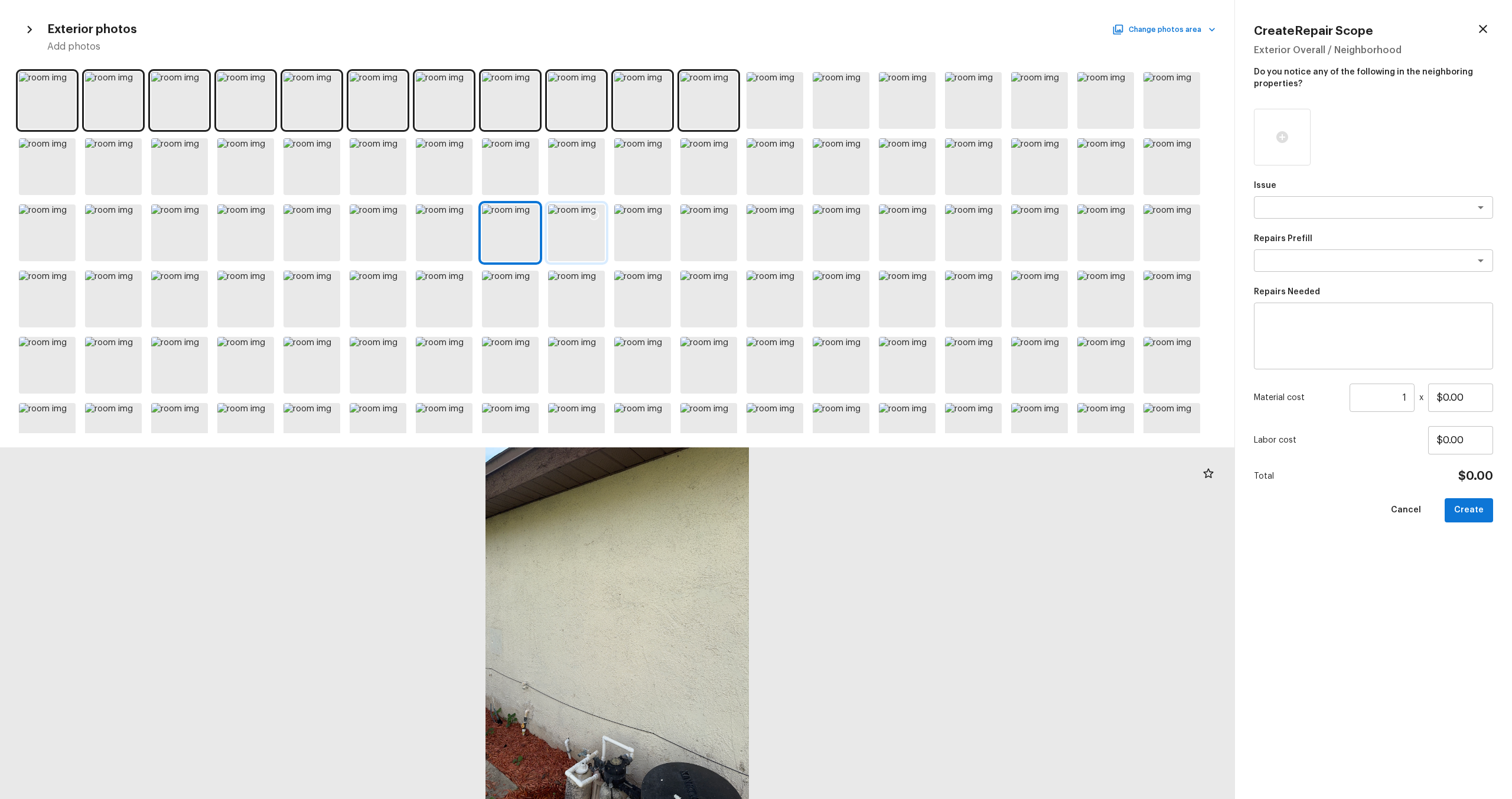
click at [564, 241] on div at bounding box center [576, 232] width 56 height 56
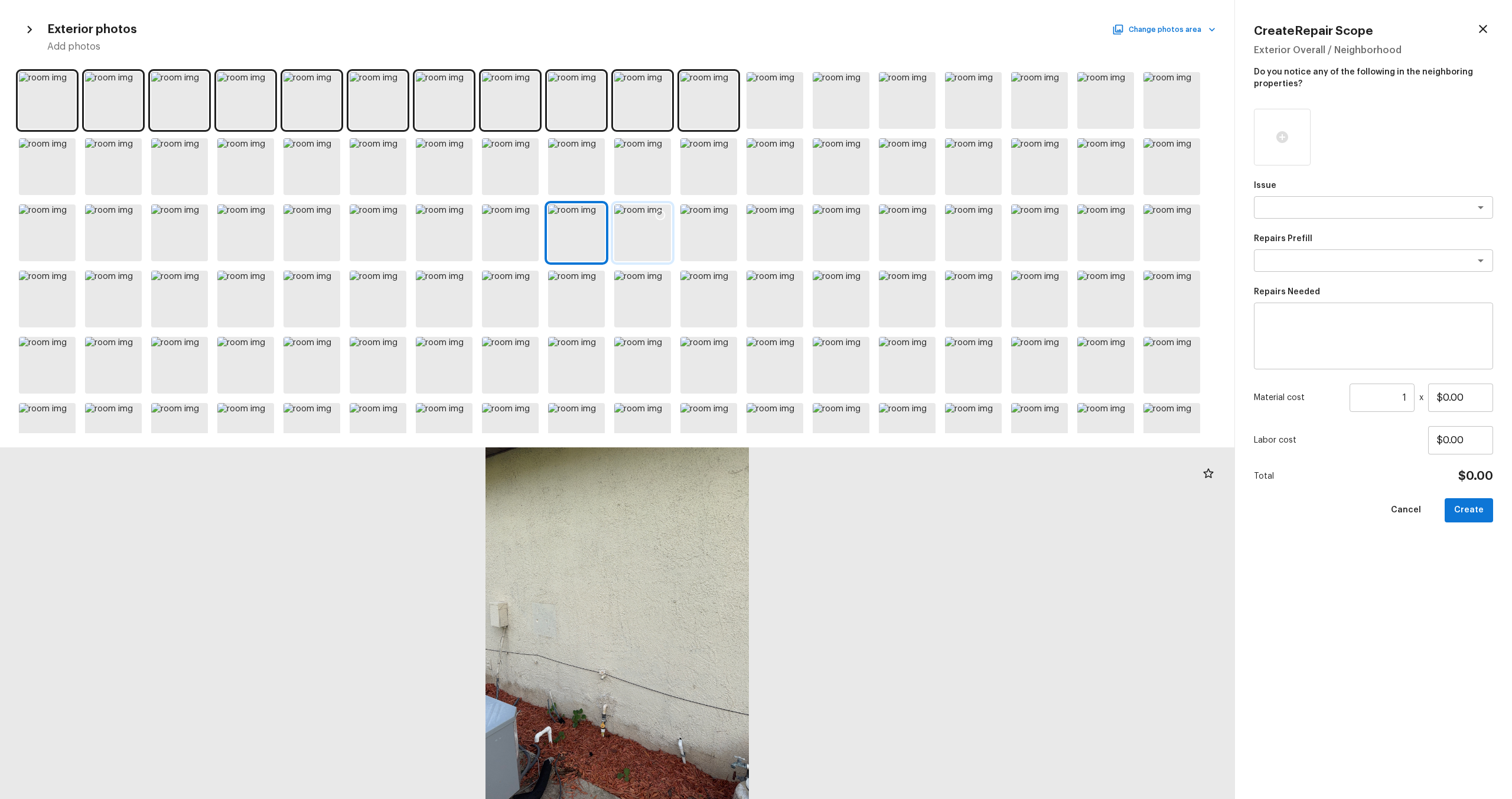
click at [633, 241] on div at bounding box center [642, 232] width 56 height 56
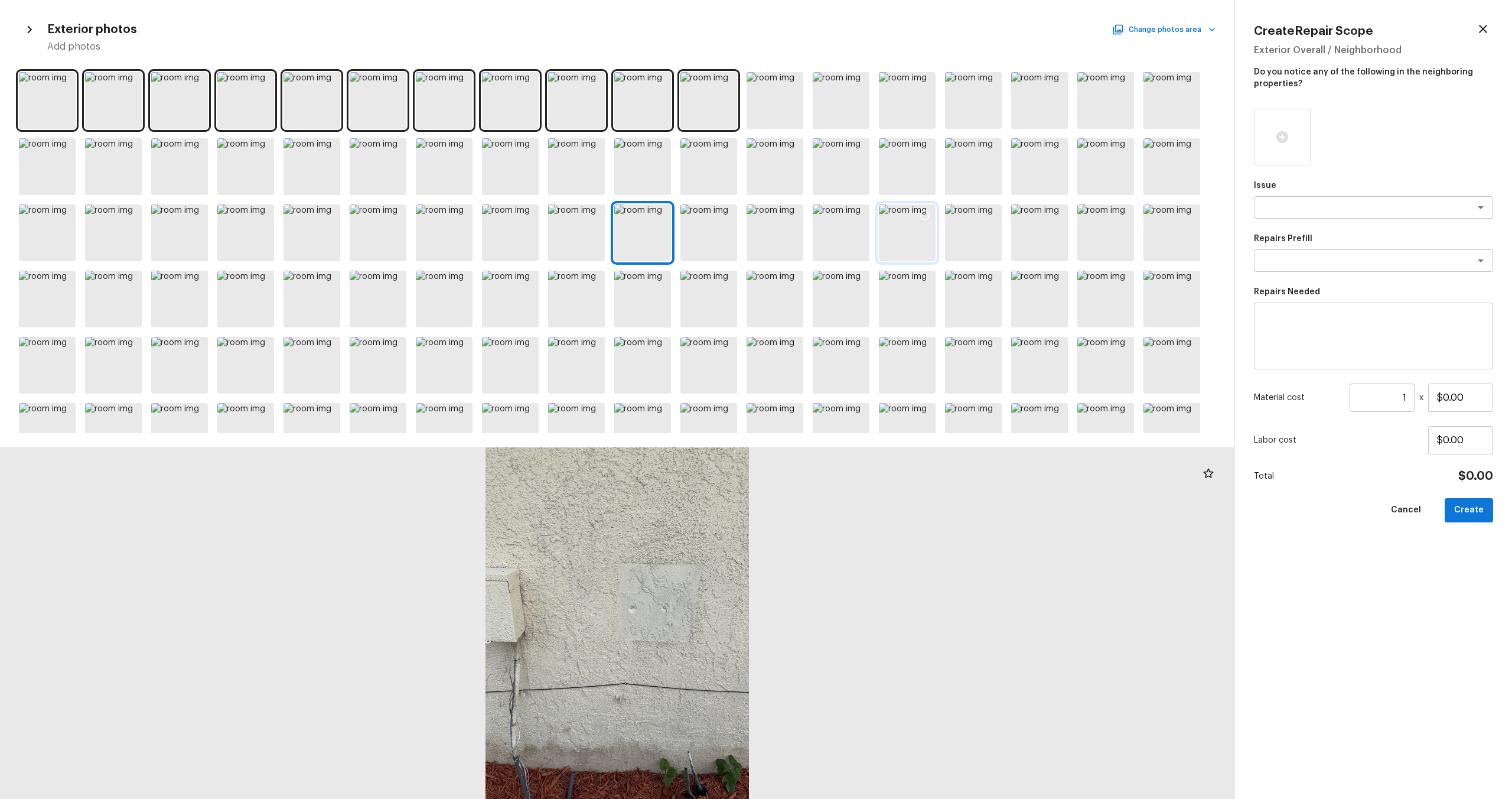
click at [850, 241] on div at bounding box center [906, 232] width 56 height 56
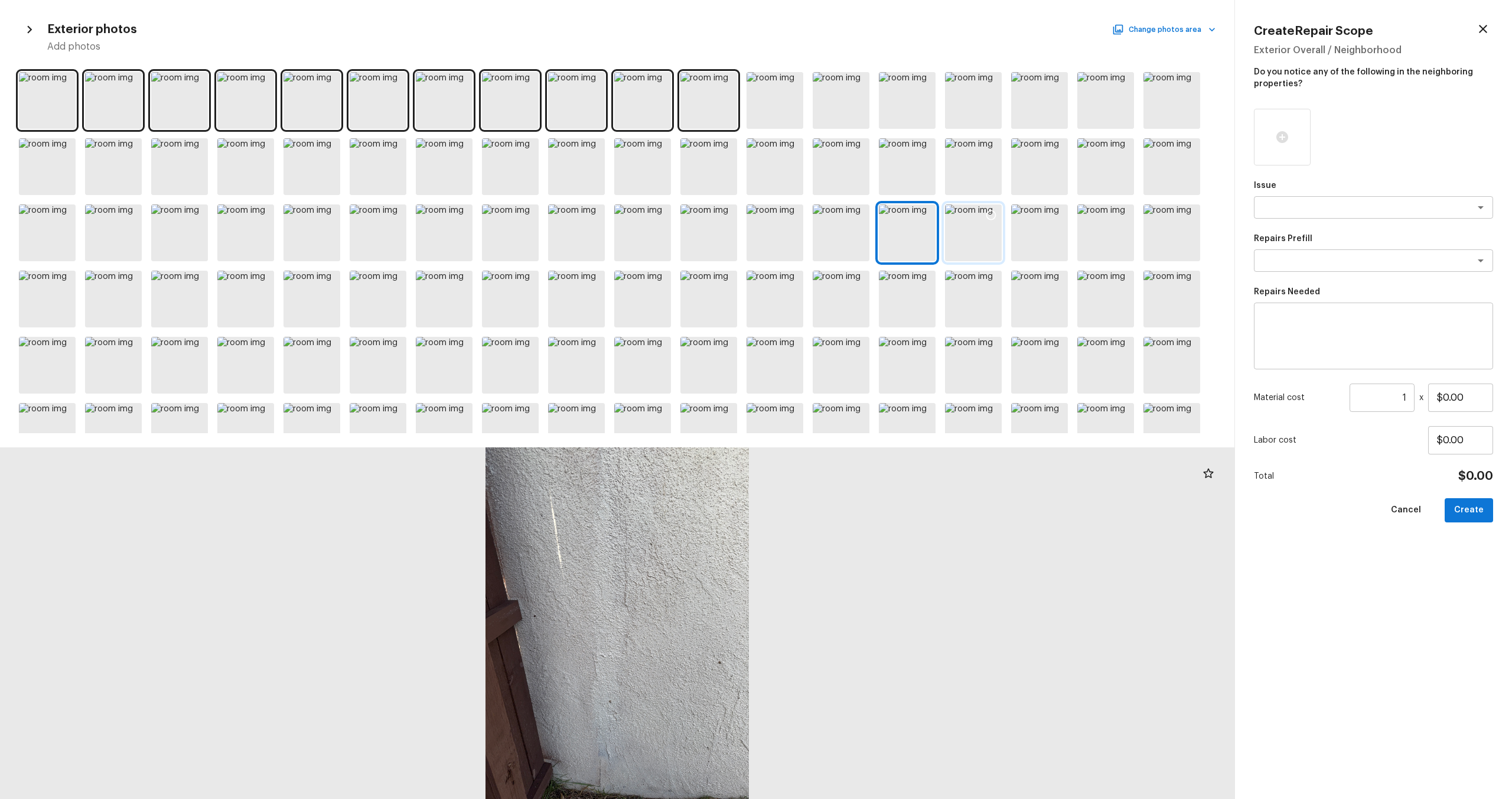
click at [850, 235] on div at bounding box center [973, 232] width 56 height 56
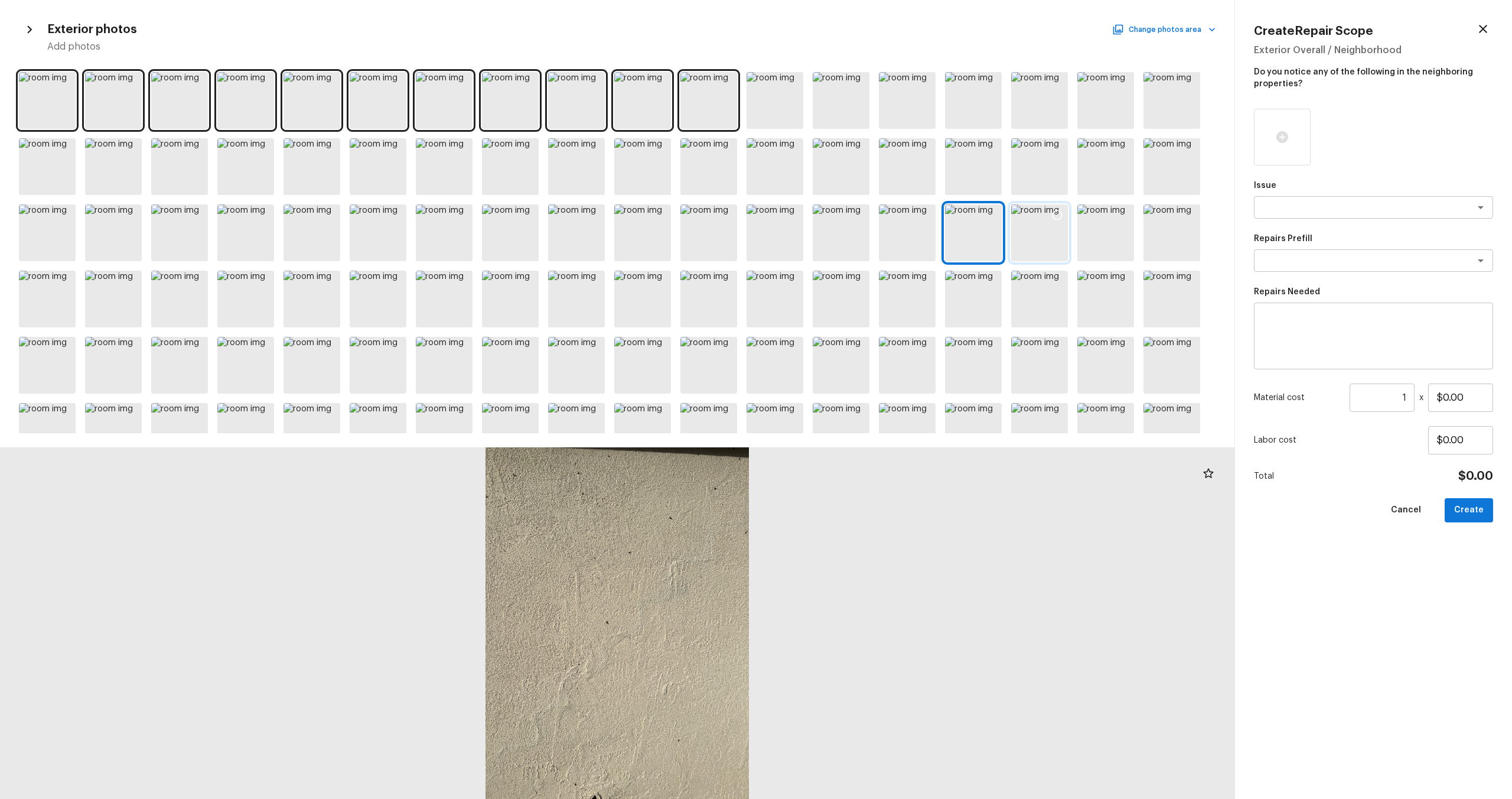
click at [850, 235] on div at bounding box center [1039, 232] width 56 height 56
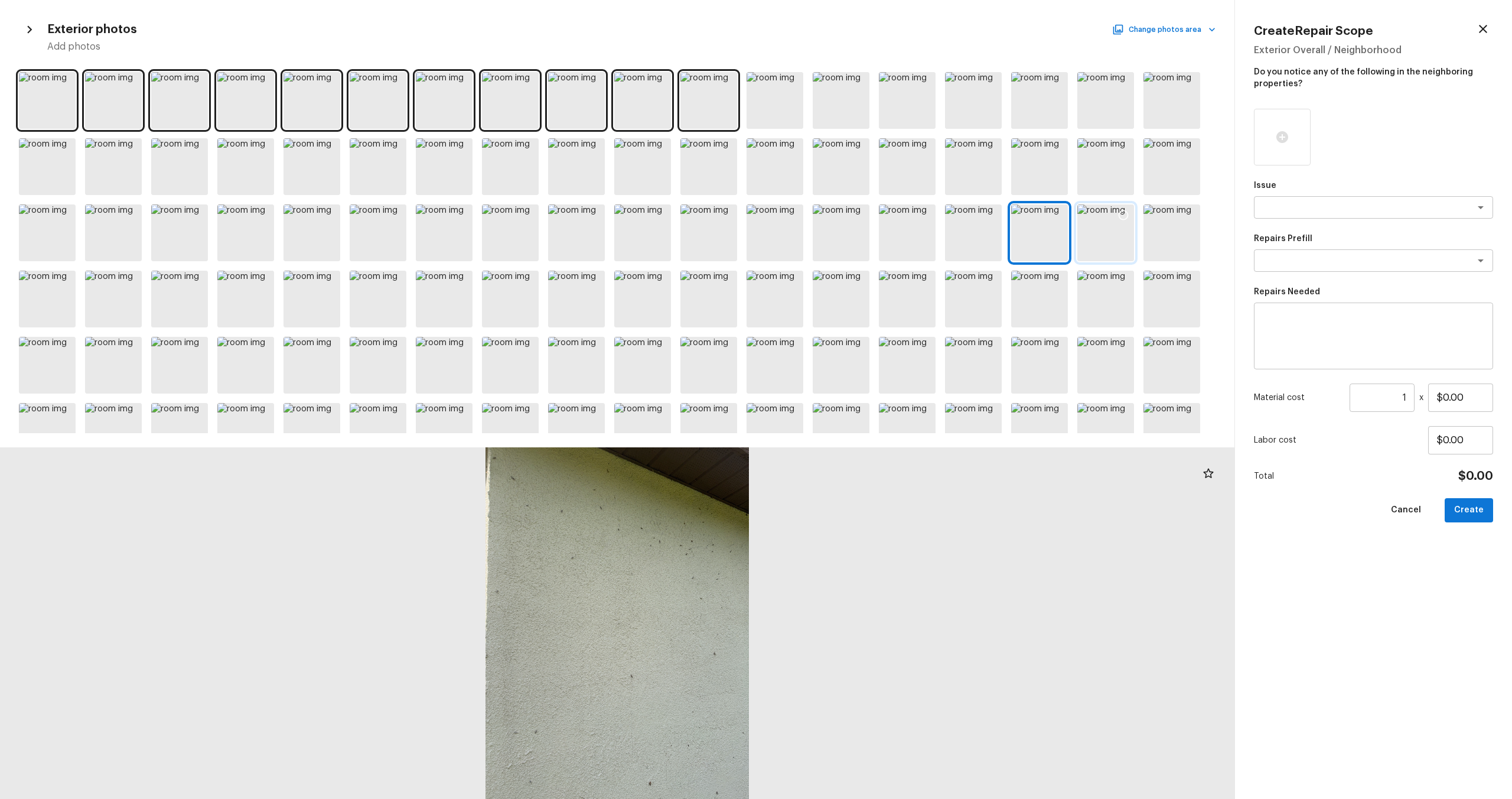
click at [850, 233] on div at bounding box center [1105, 232] width 56 height 56
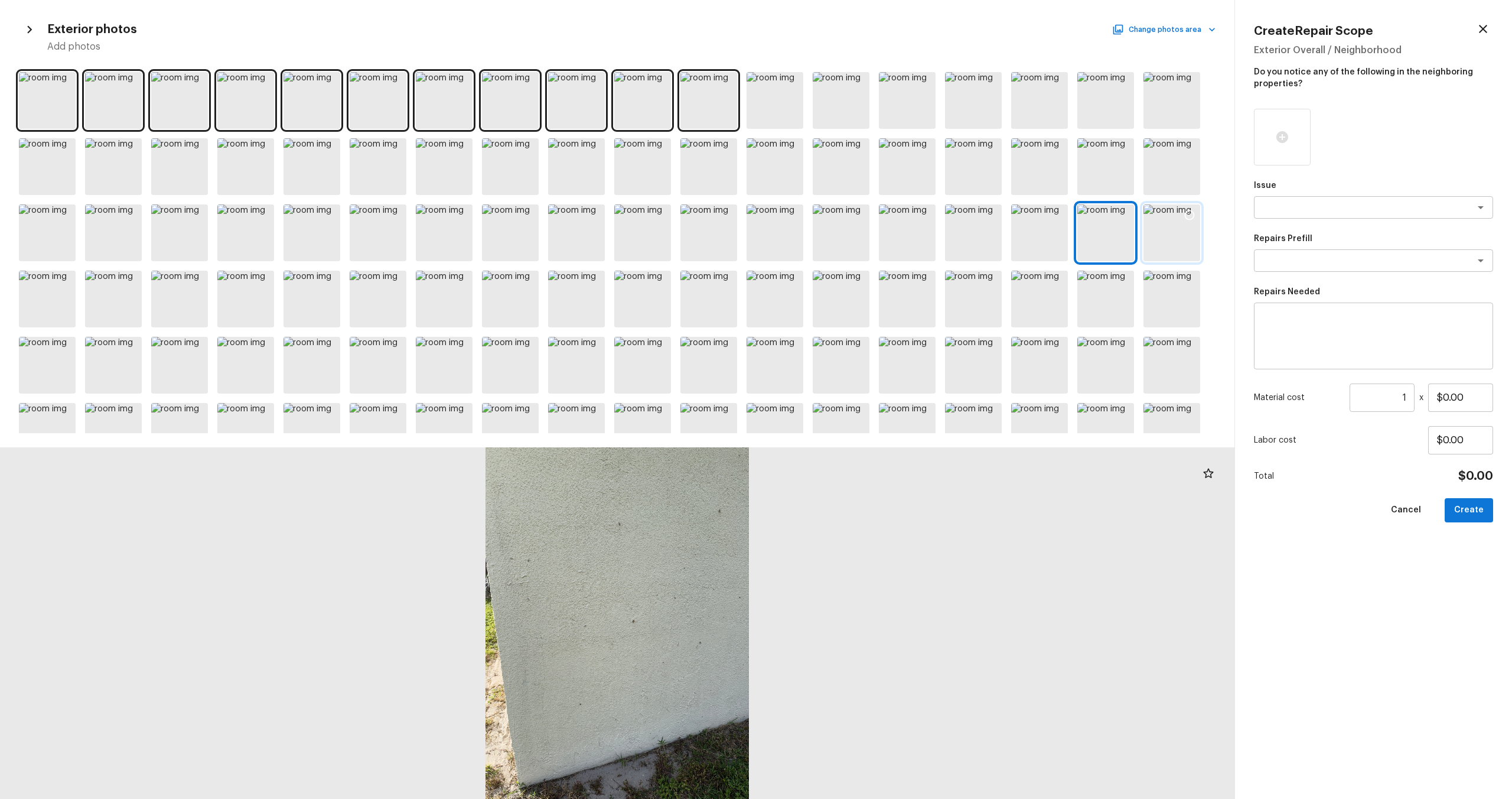
click at [850, 233] on div at bounding box center [1172, 232] width 56 height 56
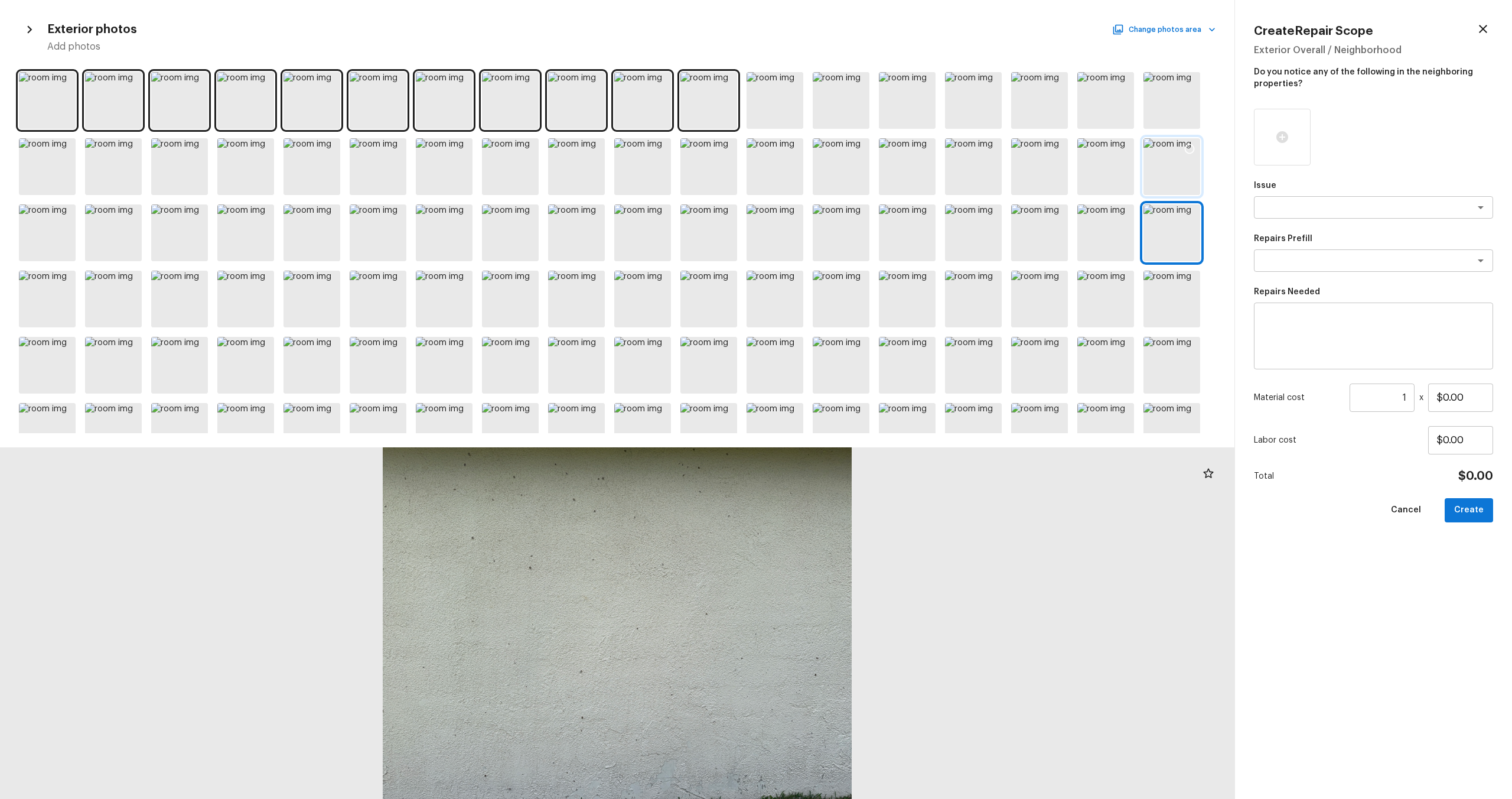
click at [850, 169] on div at bounding box center [1172, 166] width 56 height 56
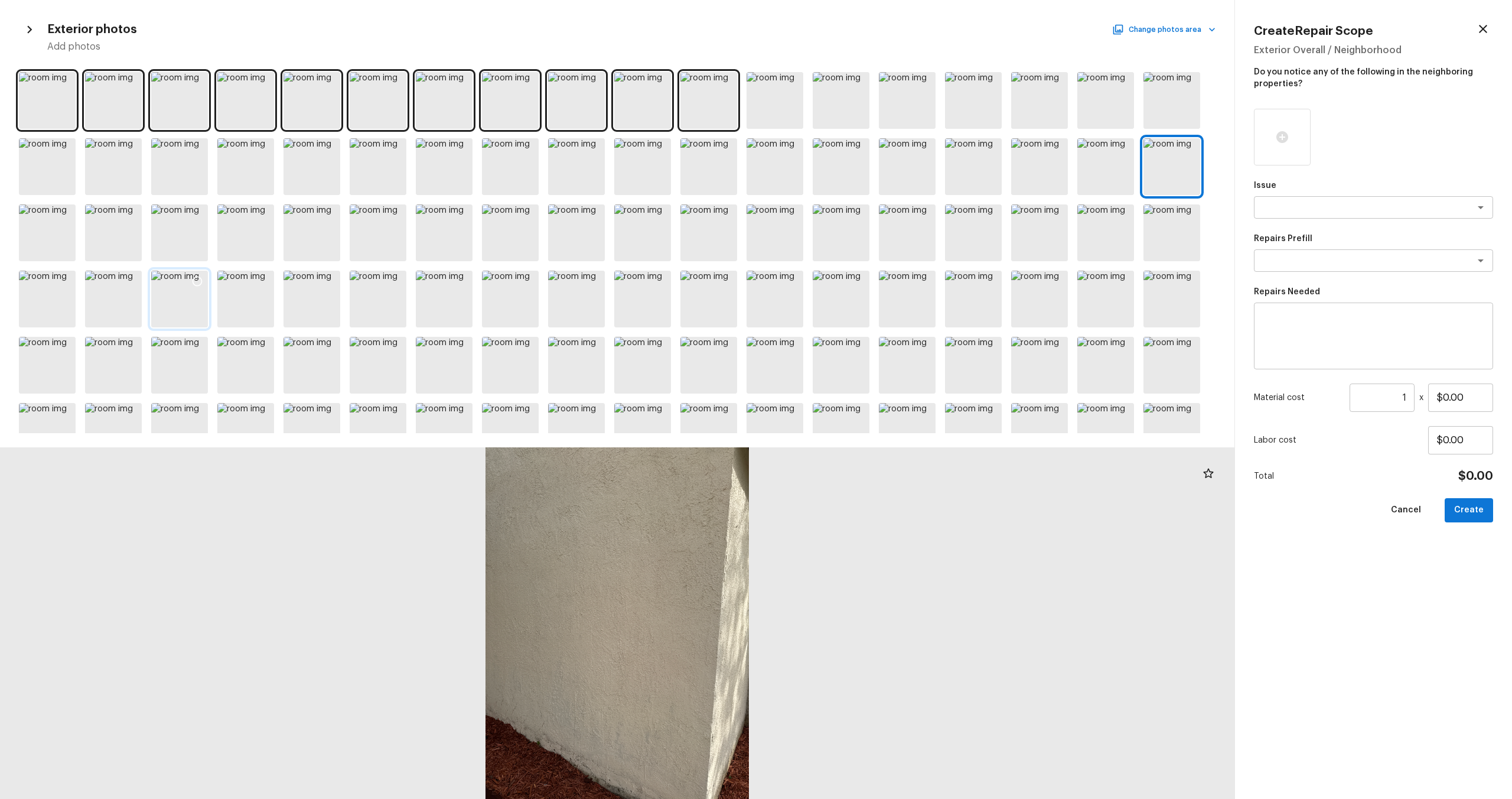
click at [183, 309] on div at bounding box center [179, 298] width 56 height 56
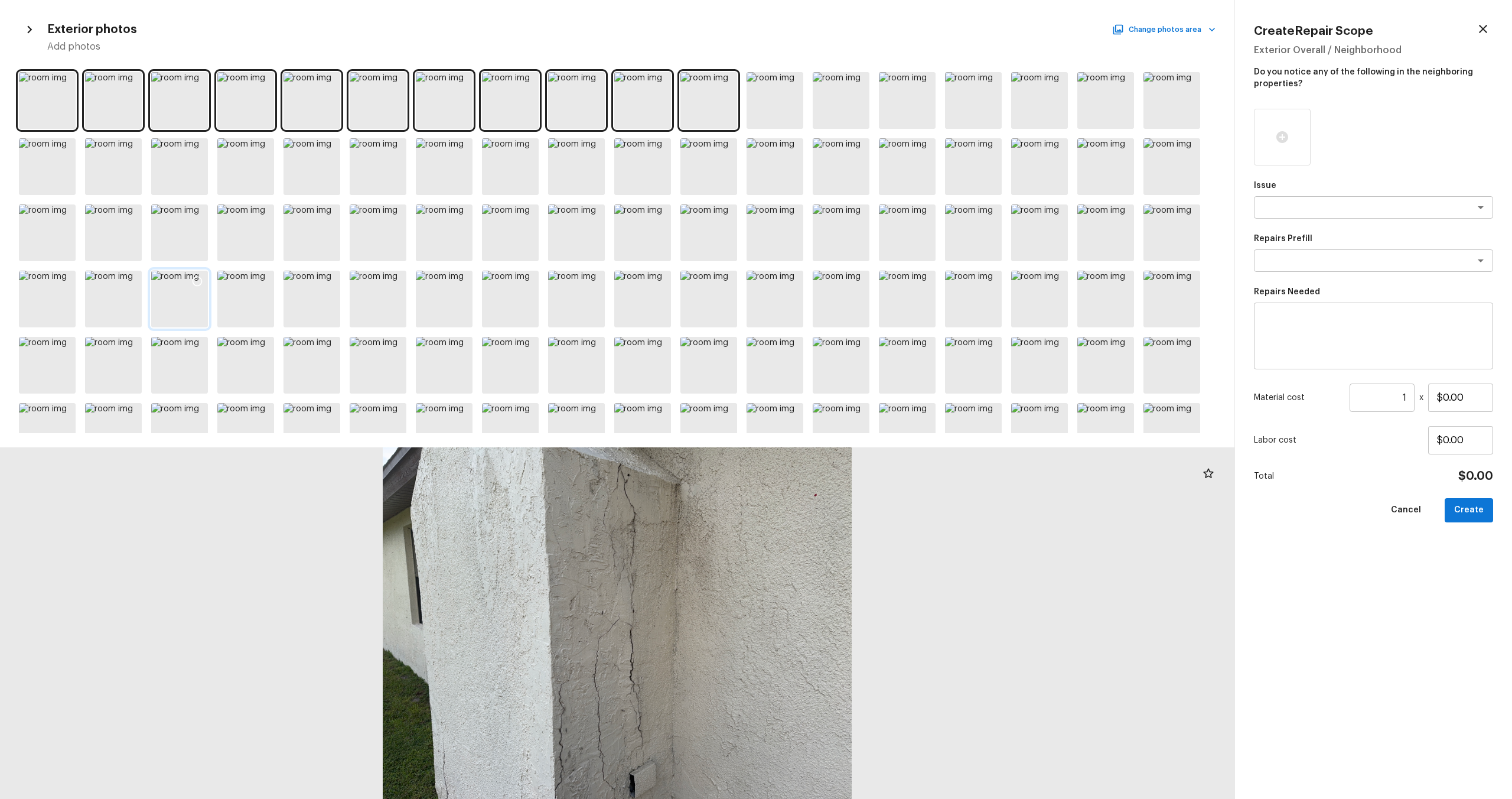
click at [199, 282] on icon at bounding box center [197, 281] width 12 height 12
click at [261, 301] on div at bounding box center [245, 298] width 56 height 56
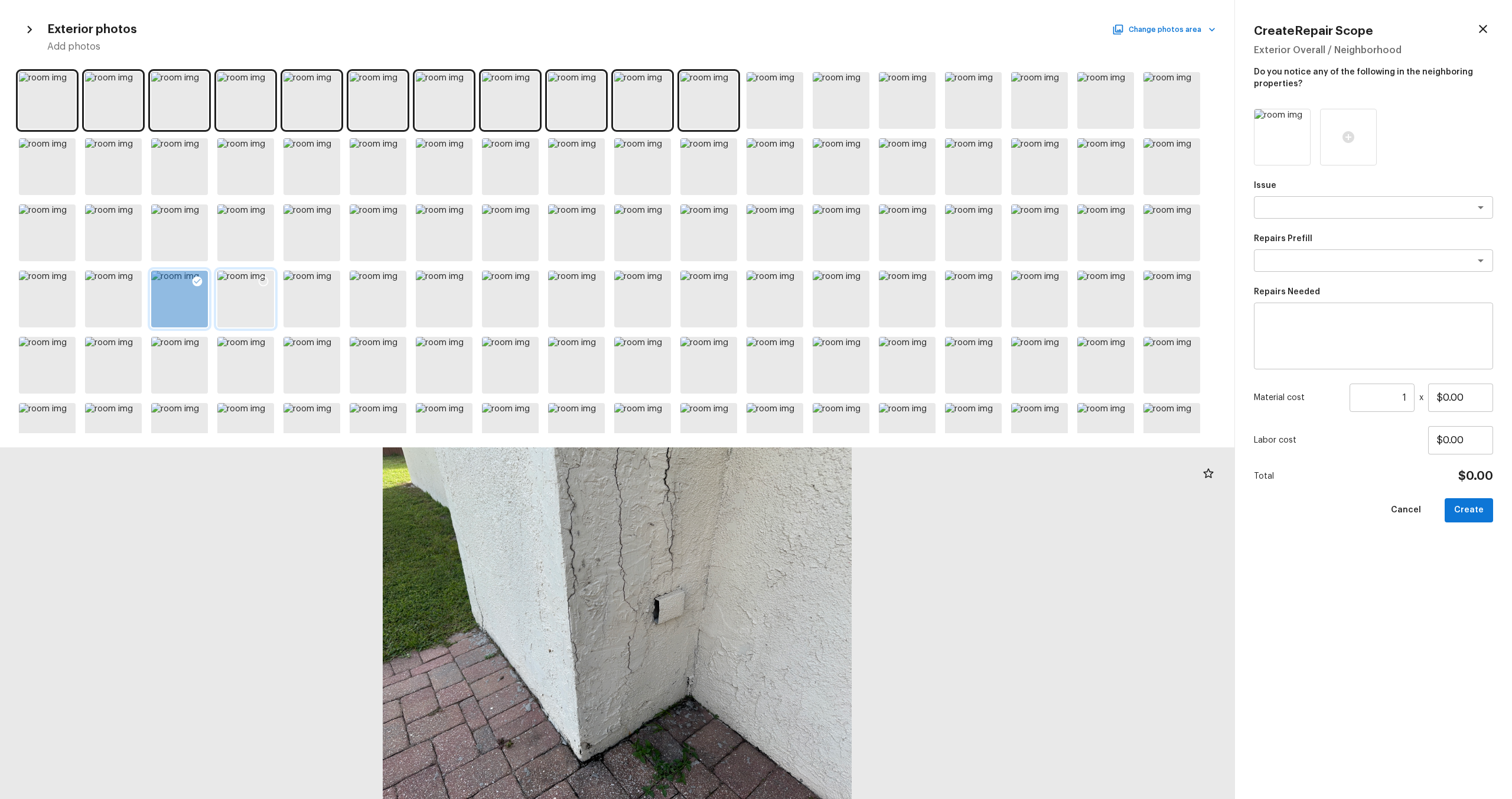
click at [261, 281] on icon at bounding box center [263, 281] width 12 height 12
click at [308, 304] on div at bounding box center [311, 298] width 56 height 56
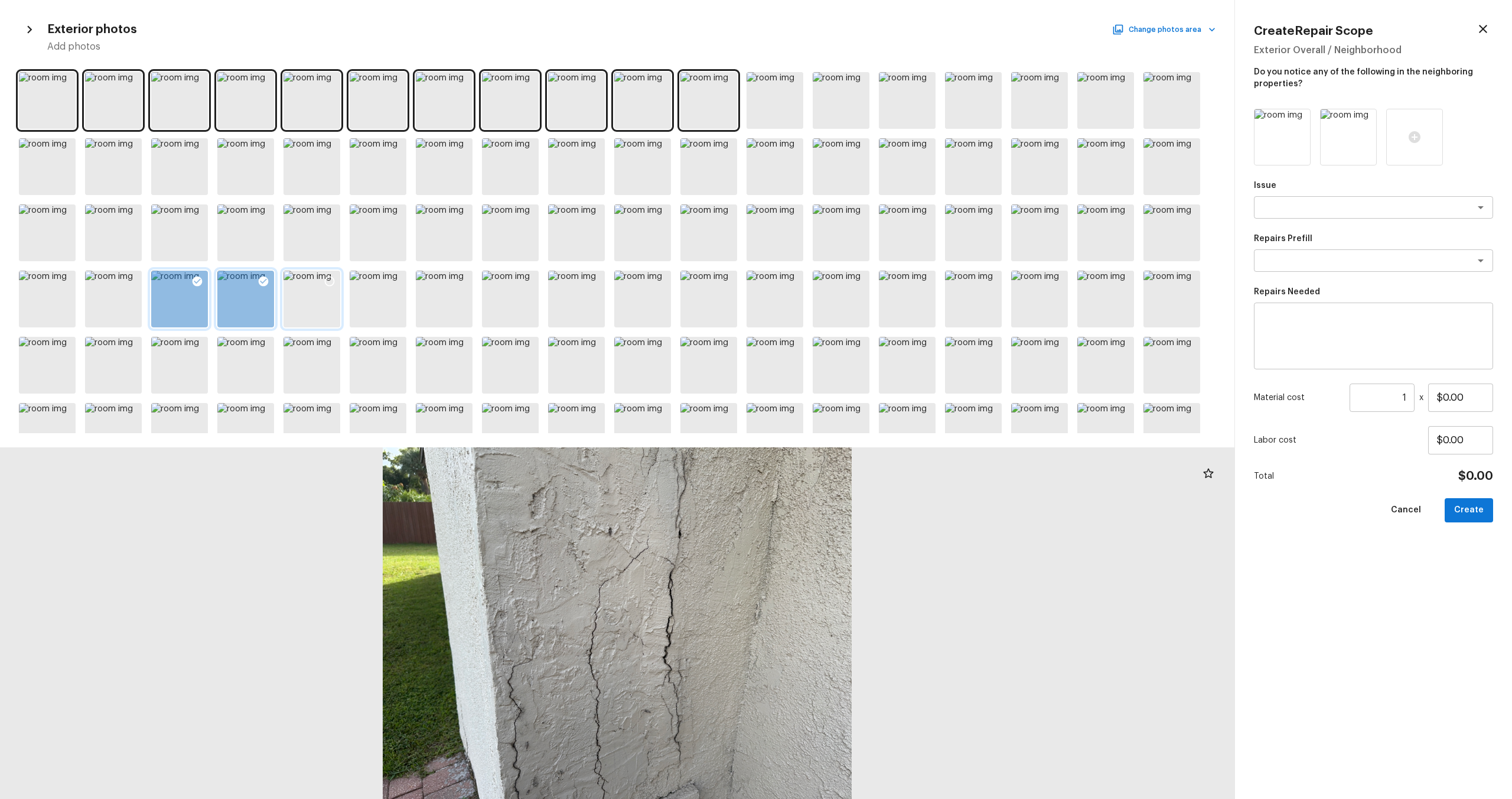
click at [328, 280] on icon at bounding box center [329, 281] width 12 height 12
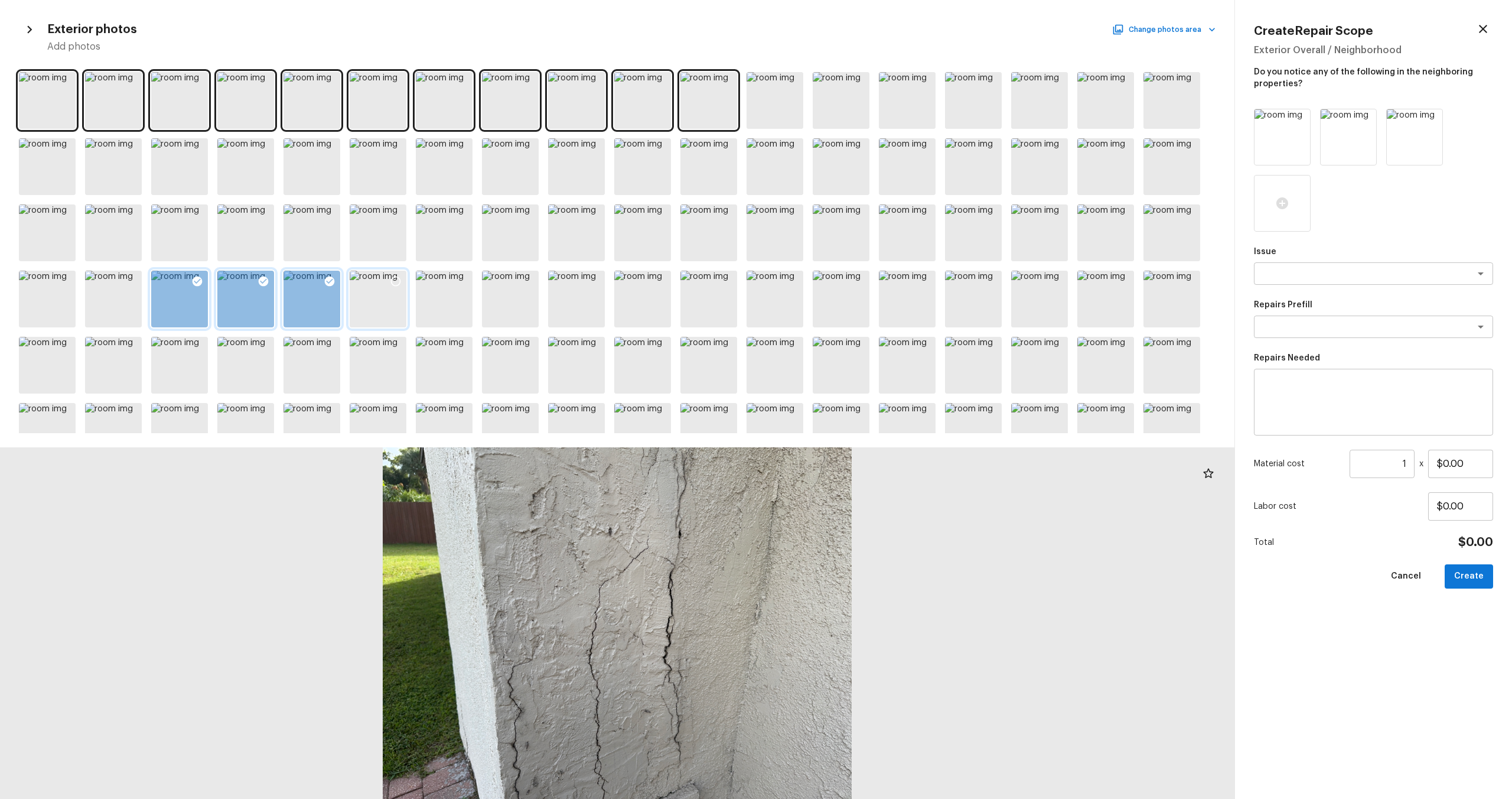
click at [396, 311] on div at bounding box center [377, 298] width 56 height 56
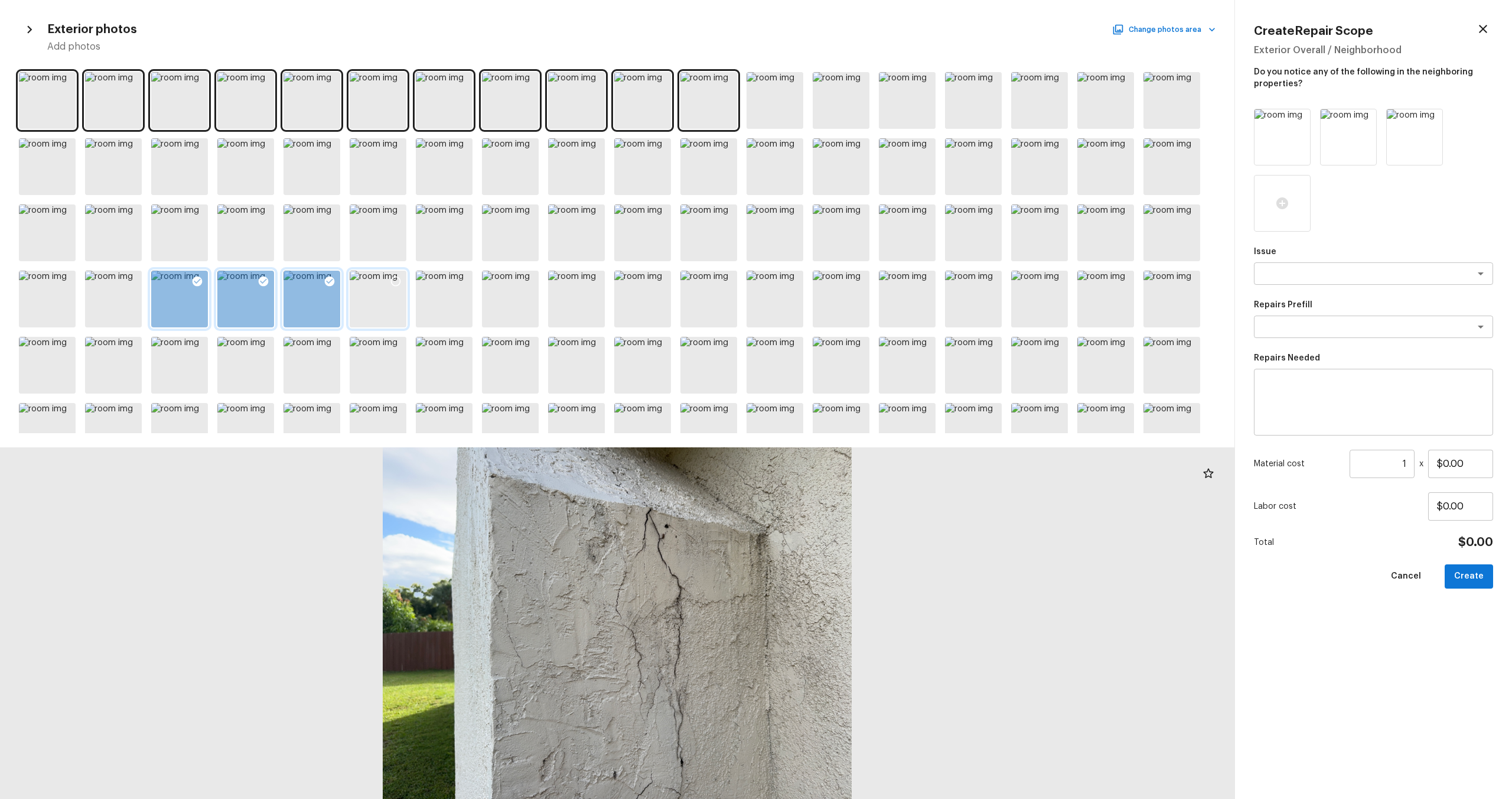
click at [396, 282] on icon at bounding box center [396, 281] width 12 height 12
click at [451, 305] on div at bounding box center [443, 298] width 56 height 56
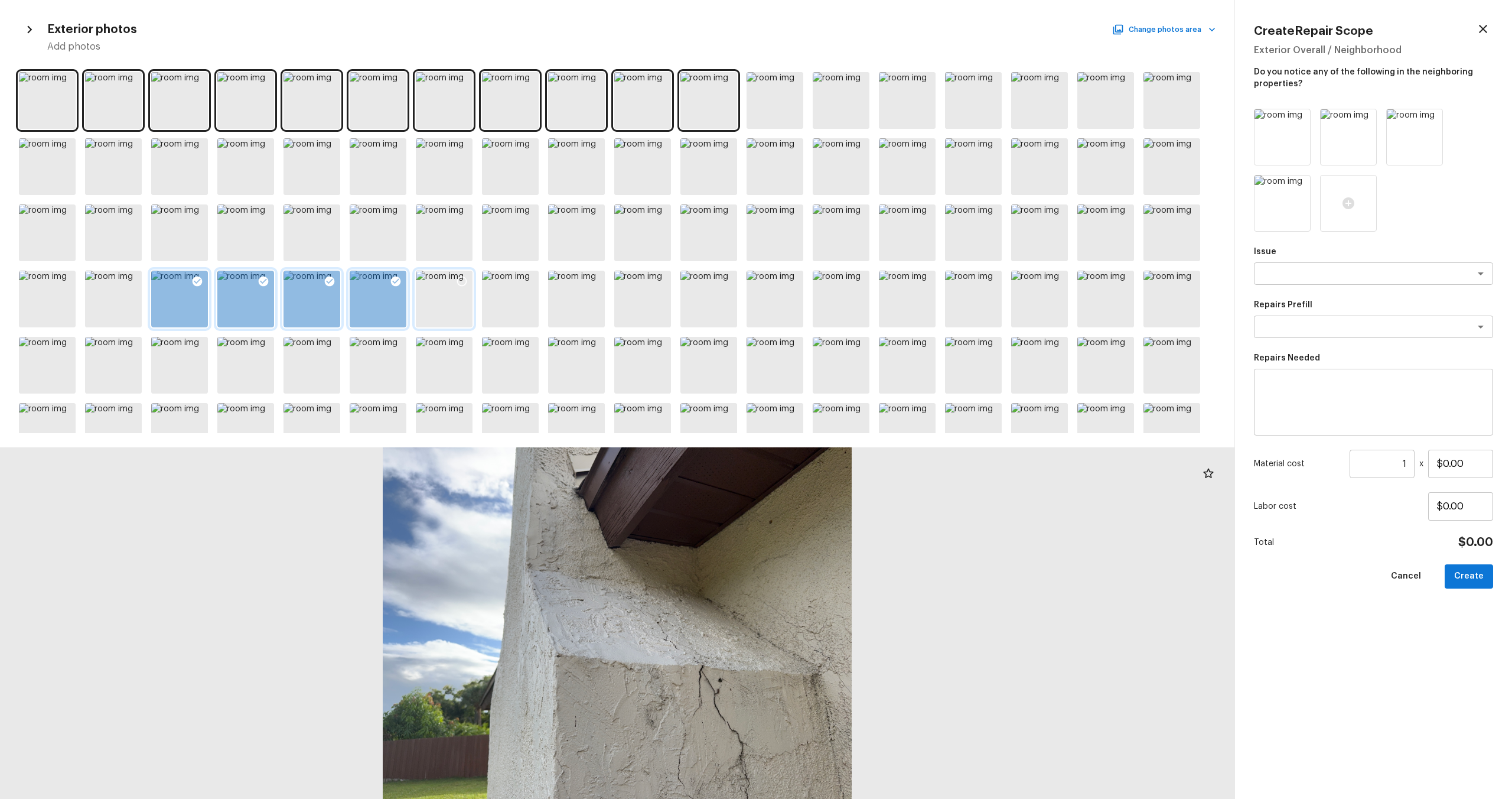
click at [460, 280] on icon at bounding box center [462, 281] width 12 height 12
click at [523, 303] on div at bounding box center [510, 298] width 56 height 56
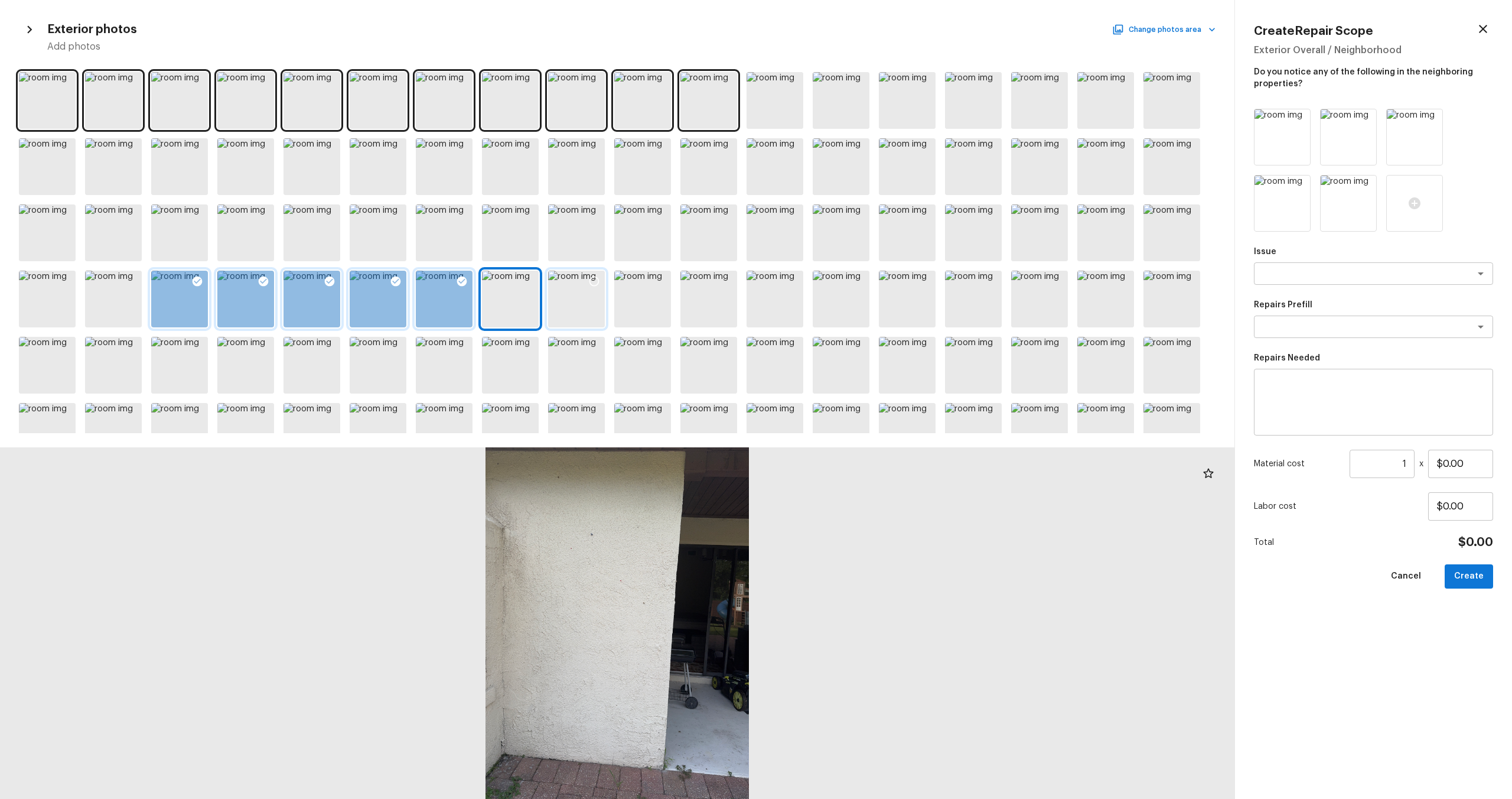
click at [585, 315] on div at bounding box center [576, 298] width 56 height 56
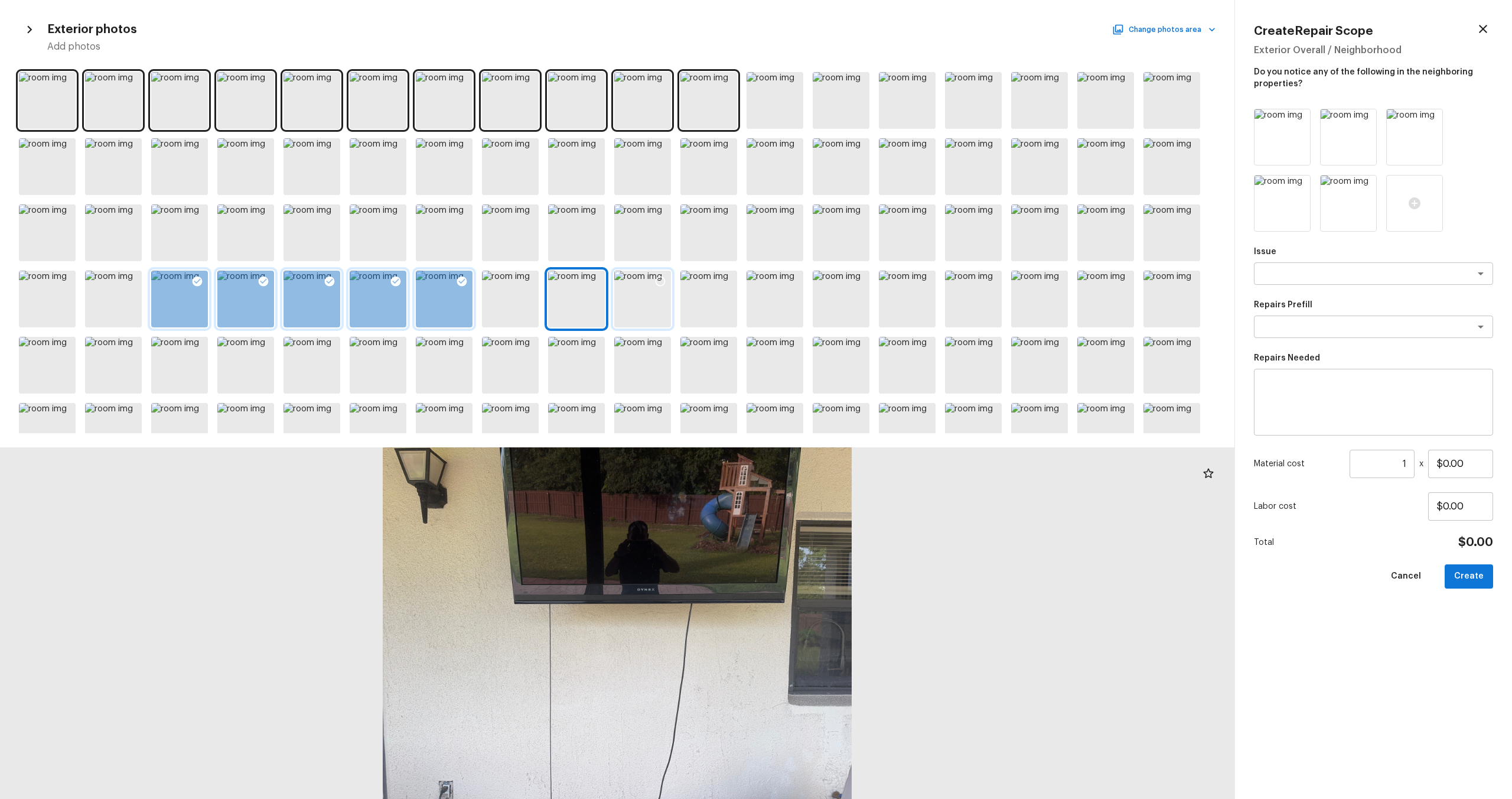
click at [635, 314] on div at bounding box center [642, 298] width 56 height 56
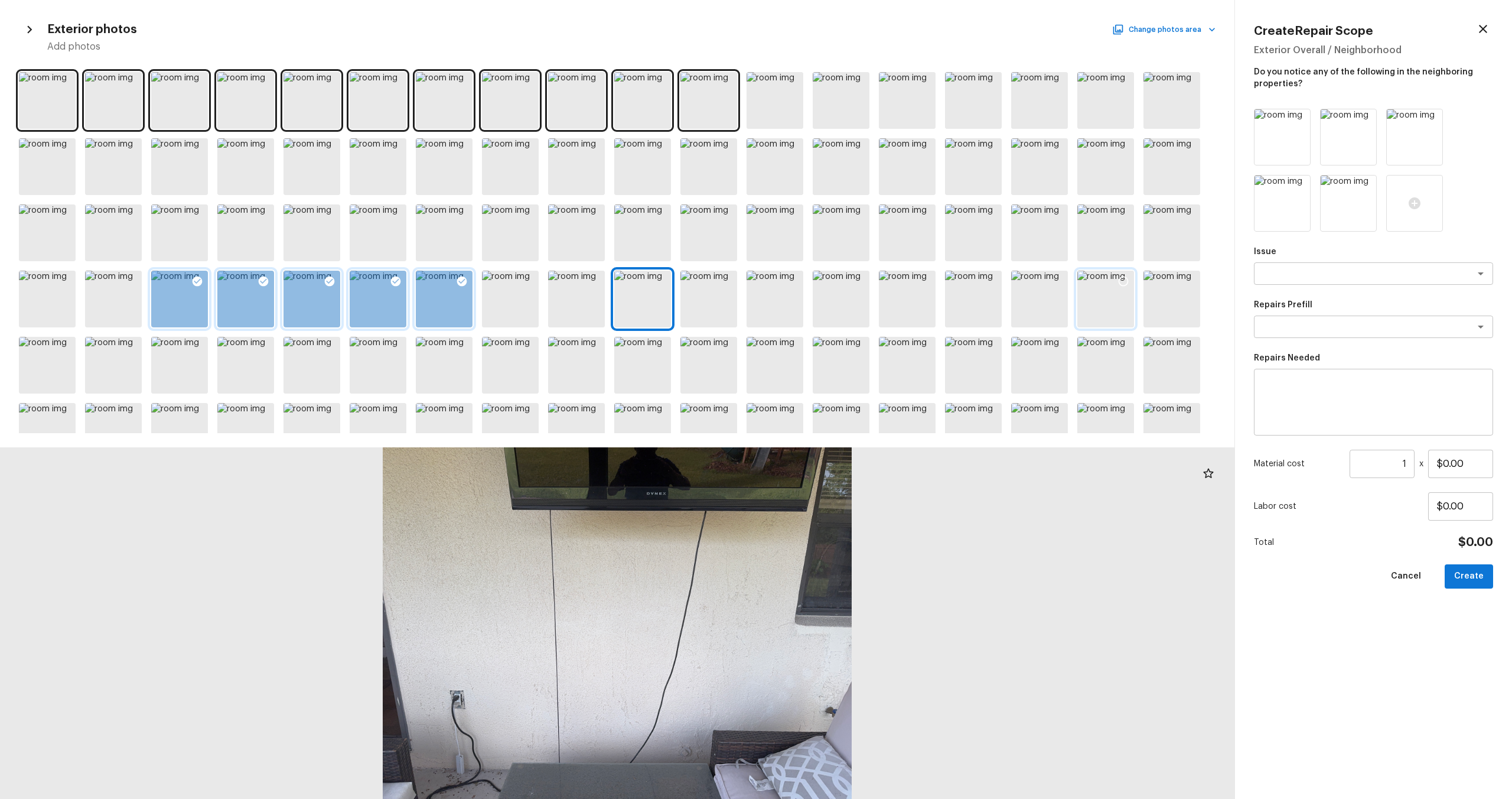
click at [850, 293] on div at bounding box center [1105, 298] width 56 height 56
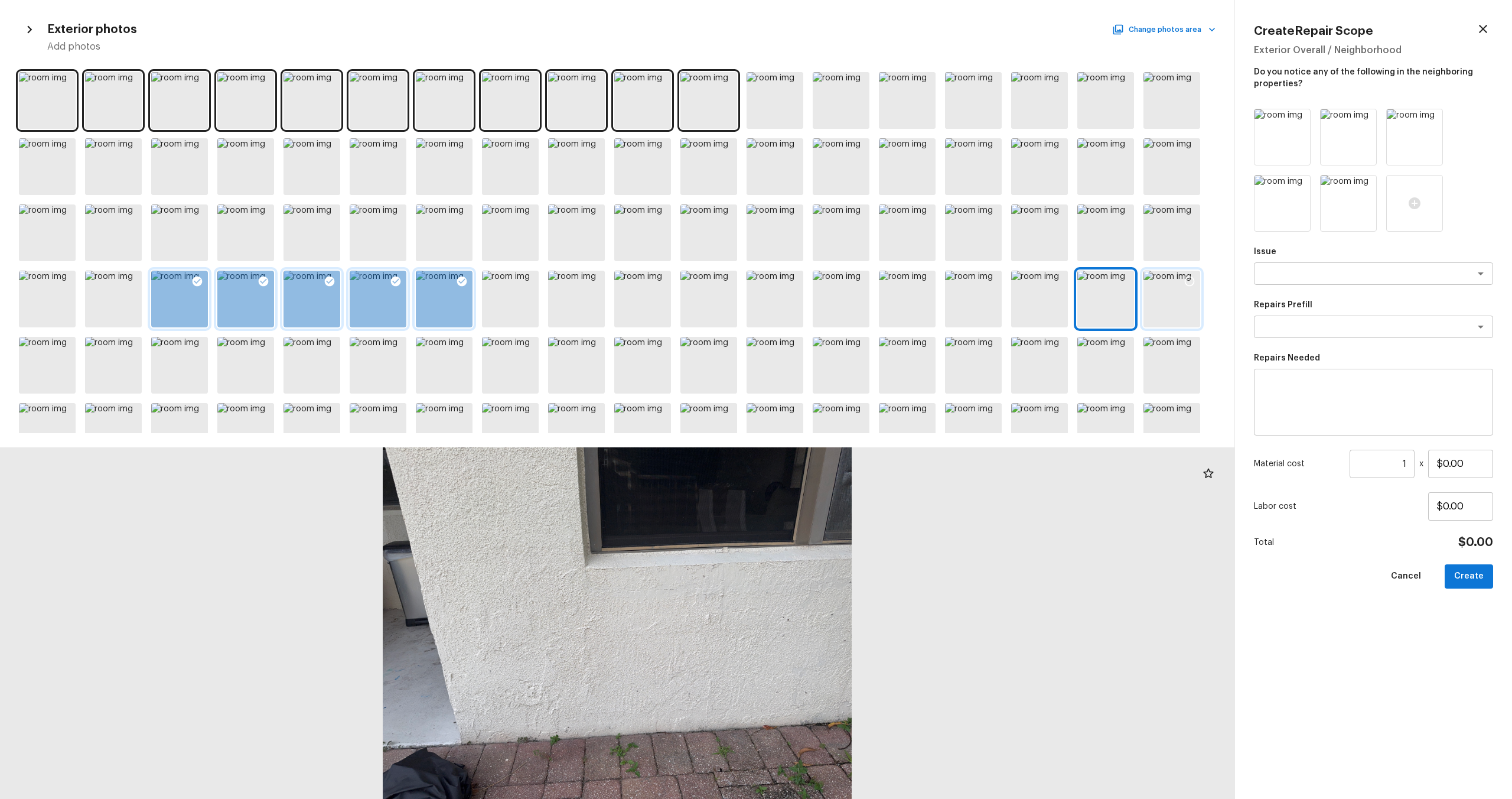
click at [850, 295] on div at bounding box center [1172, 298] width 56 height 56
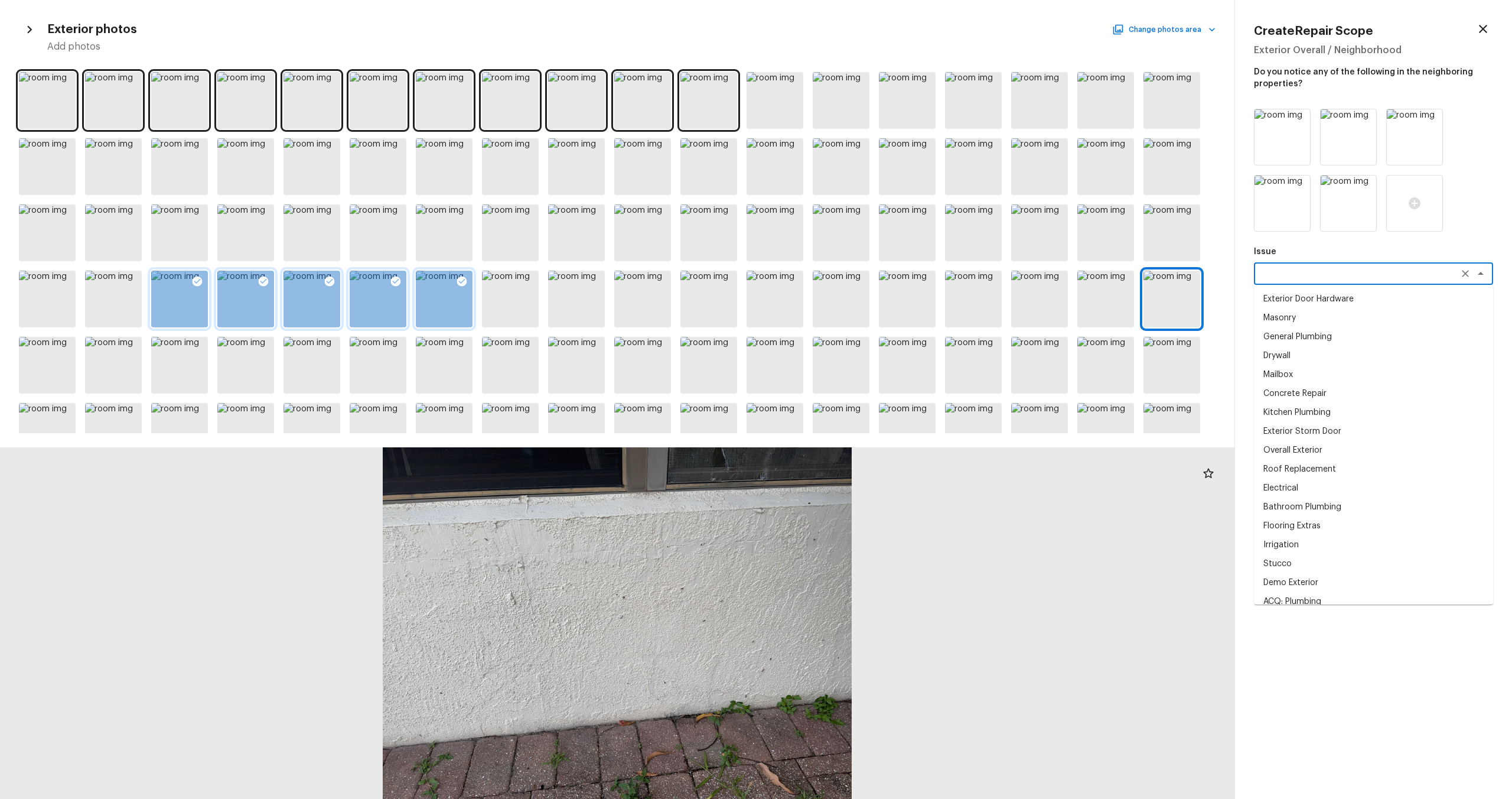
click at [850, 276] on textarea at bounding box center [1357, 274] width 196 height 12
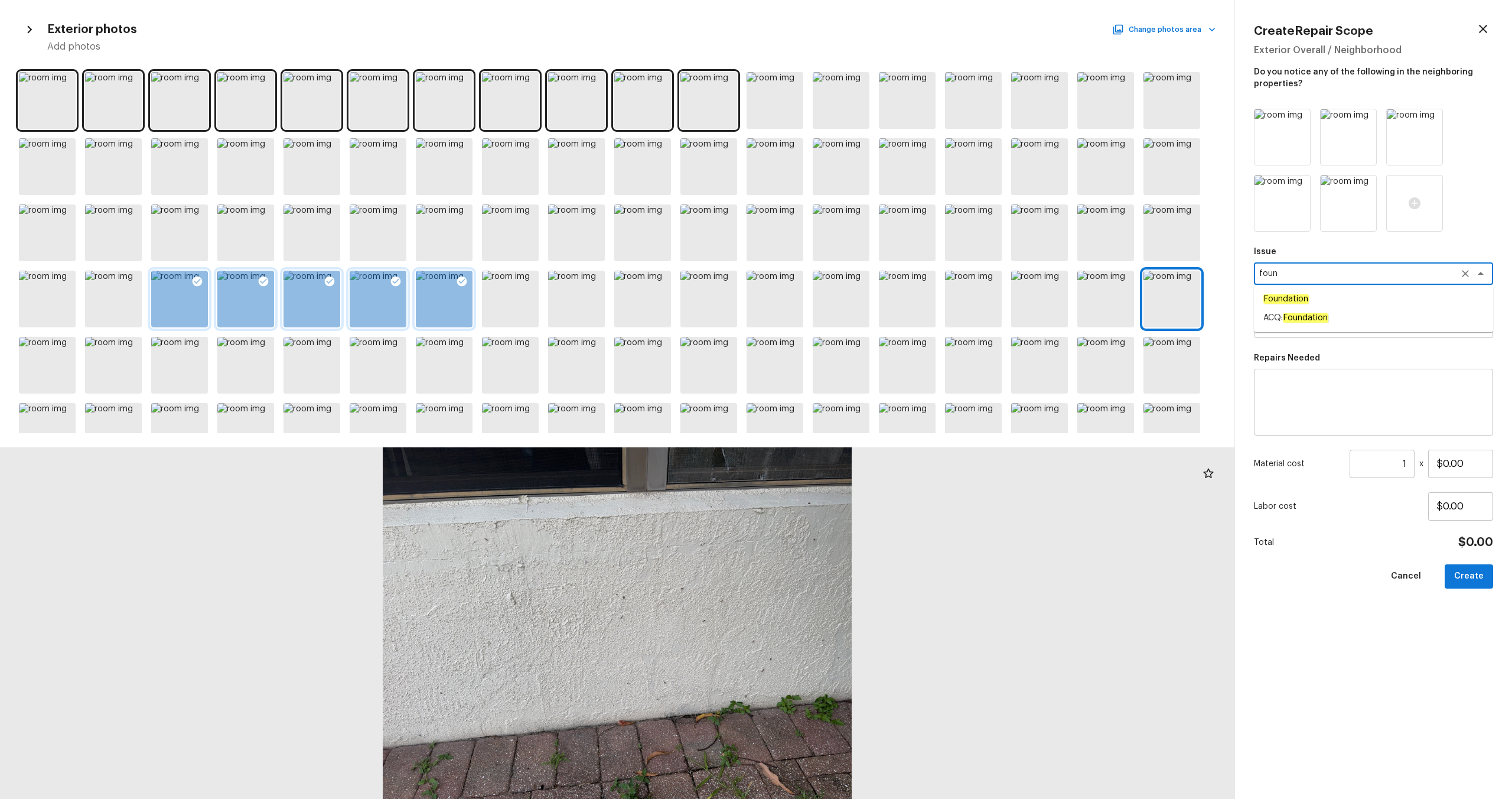
click at [850, 314] on em "Foundation" at bounding box center [1306, 318] width 45 height 10
click at [850, 322] on textarea at bounding box center [1357, 327] width 196 height 12
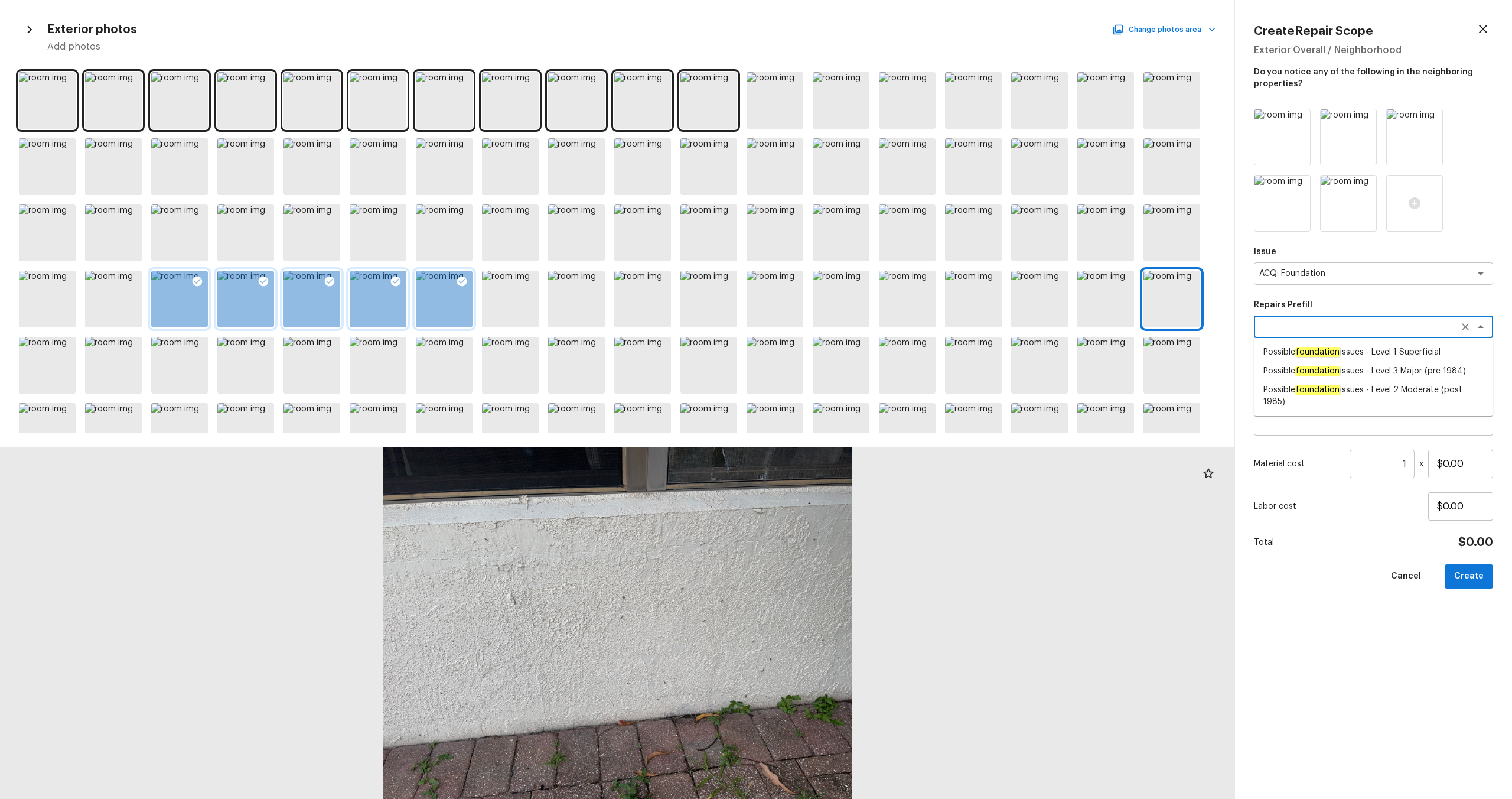
click at [850, 372] on em "foundation" at bounding box center [1317, 371] width 45 height 10
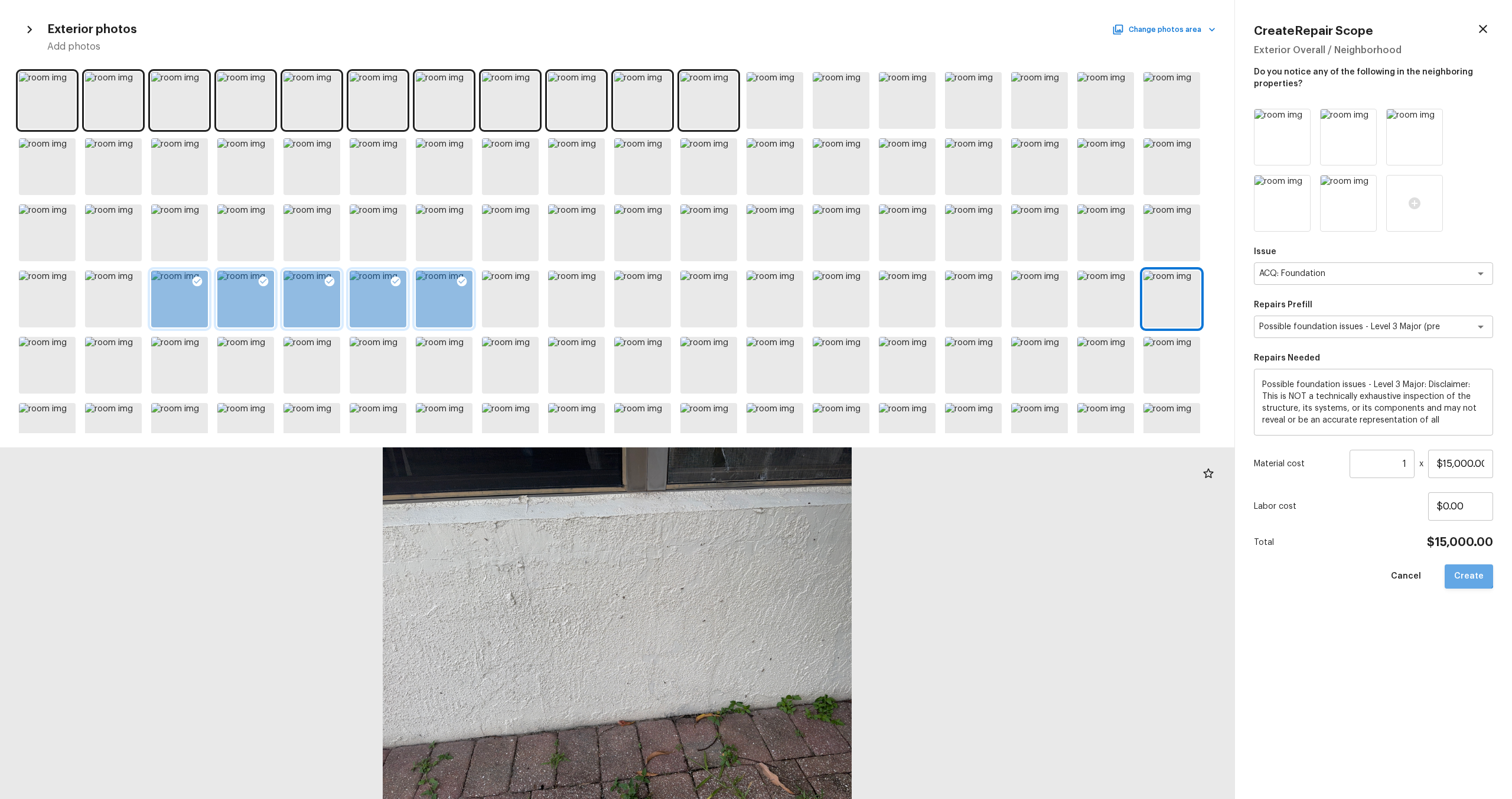
click at [850, 420] on button "Create" at bounding box center [1469, 576] width 49 height 24
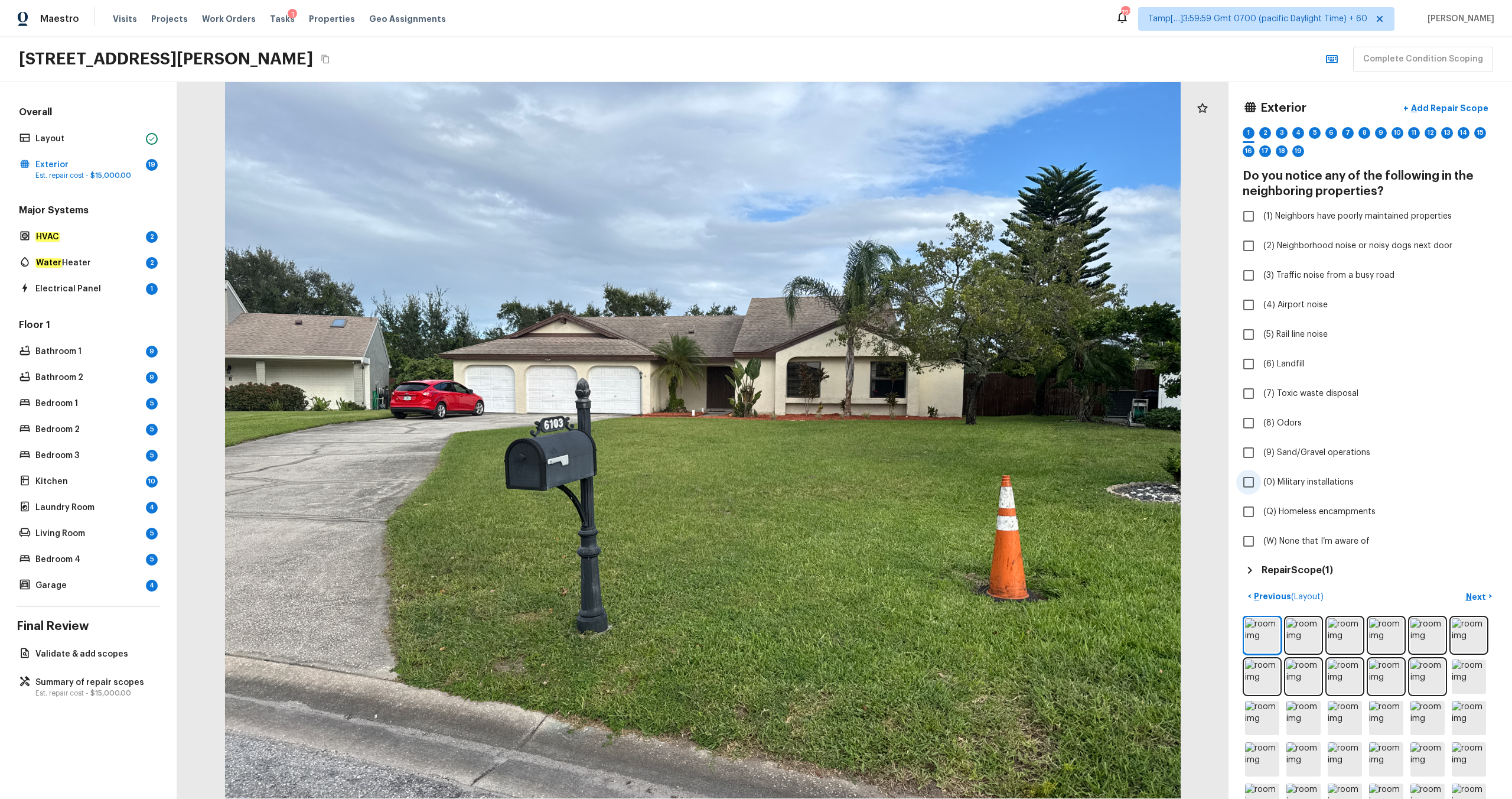
scroll to position [89, 0]
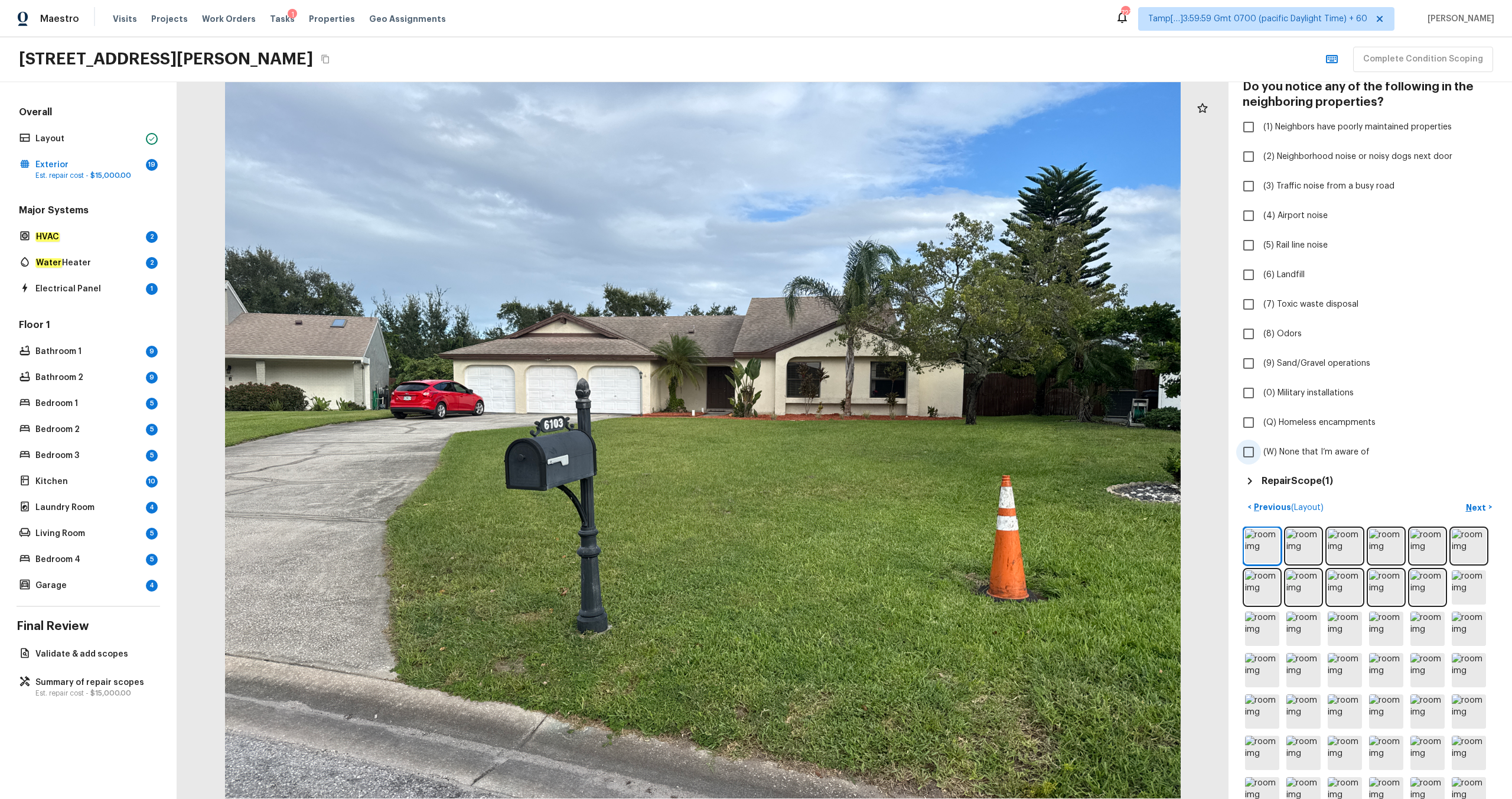
click at [850, 420] on span "(W) None that I’m aware of" at bounding box center [1317, 452] width 106 height 12
click at [850, 420] on input "(W) None that I’m aware of" at bounding box center [1249, 452] width 25 height 25
click at [850, 420] on p "Next" at bounding box center [1477, 507] width 23 height 12
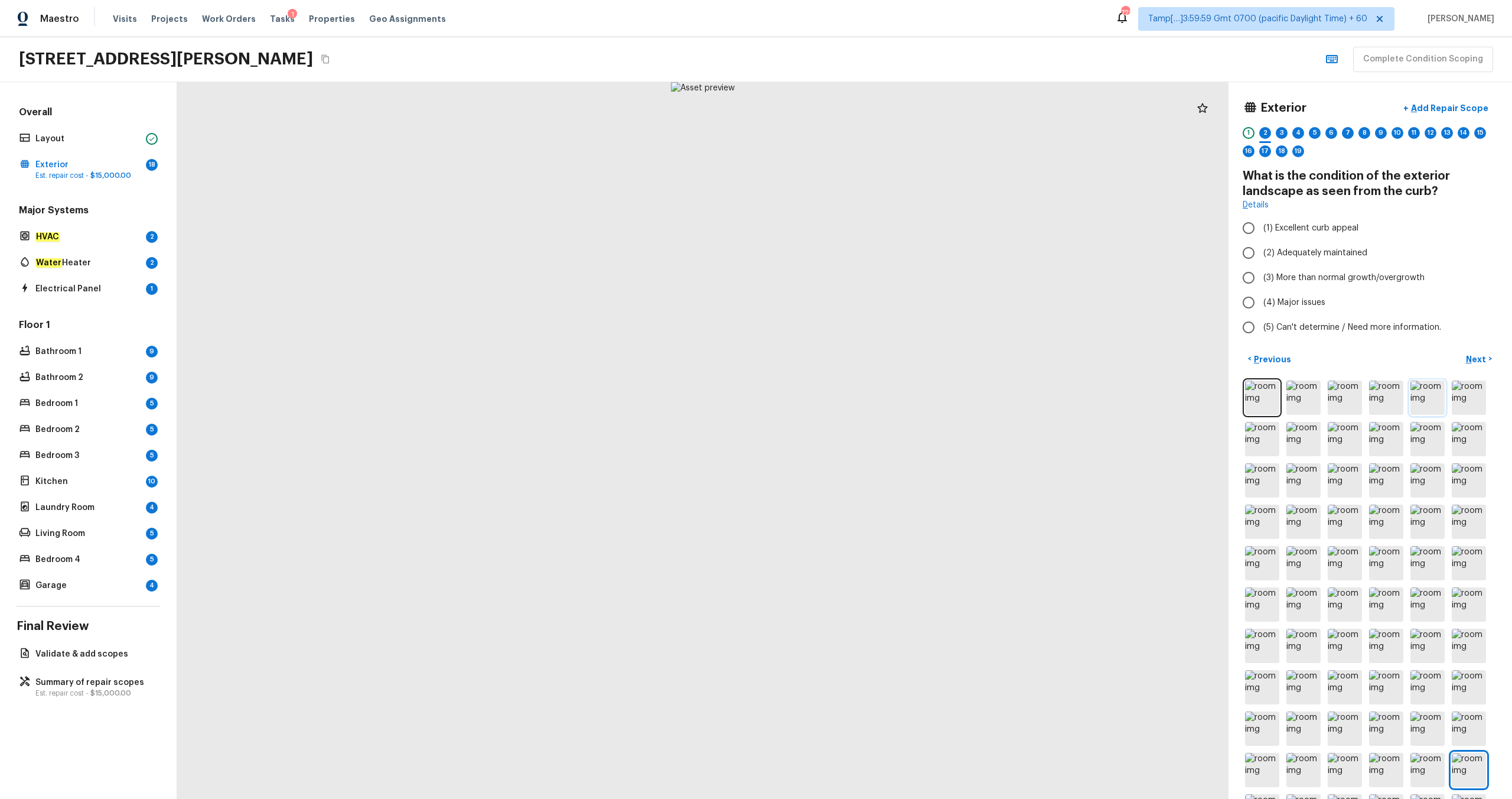
scroll to position [30, 0]
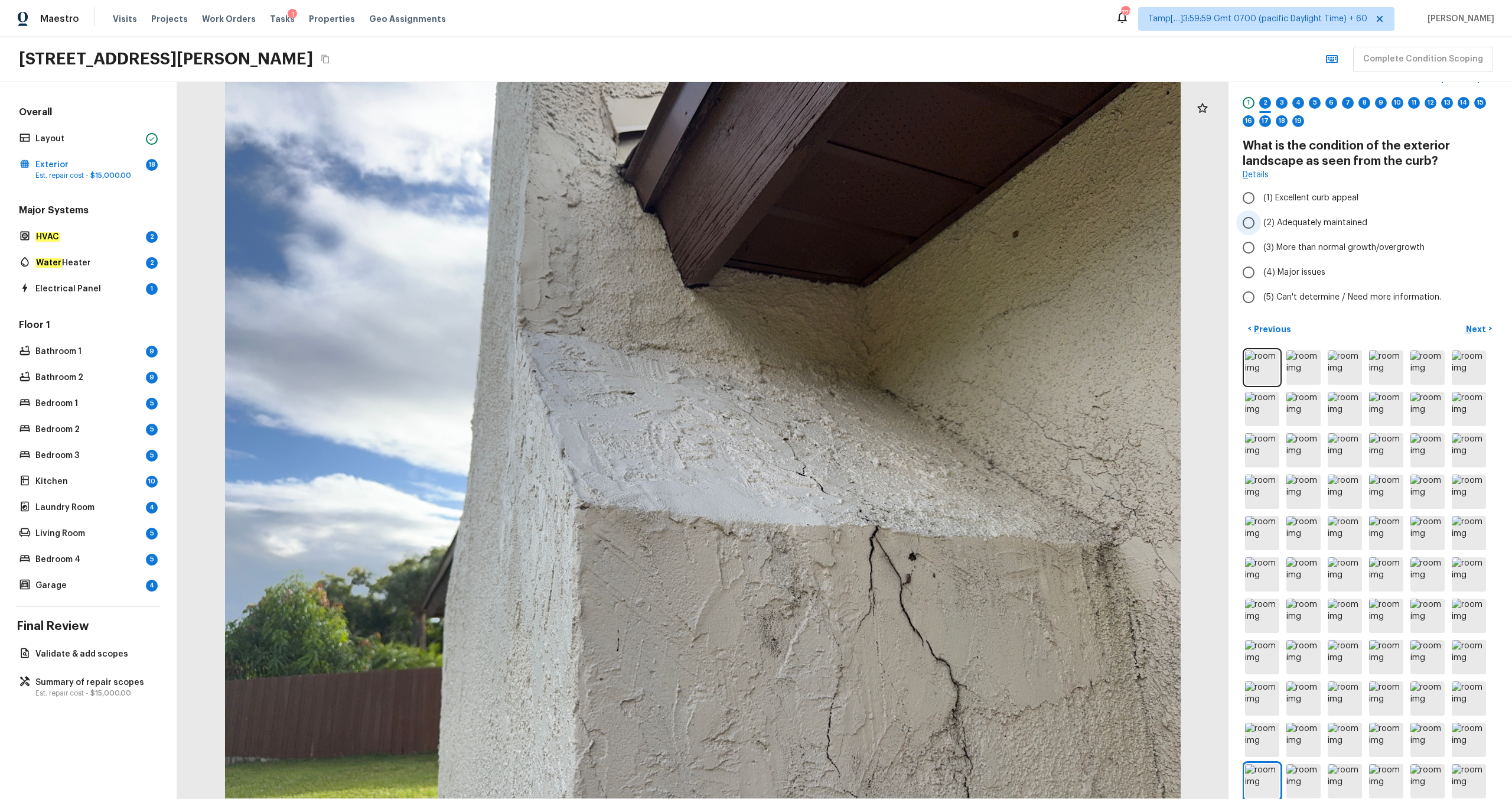
click at [850, 228] on span "(2) Adequately maintained" at bounding box center [1316, 222] width 104 height 12
click at [850, 228] on input "(2) Adequately maintained" at bounding box center [1249, 222] width 25 height 25
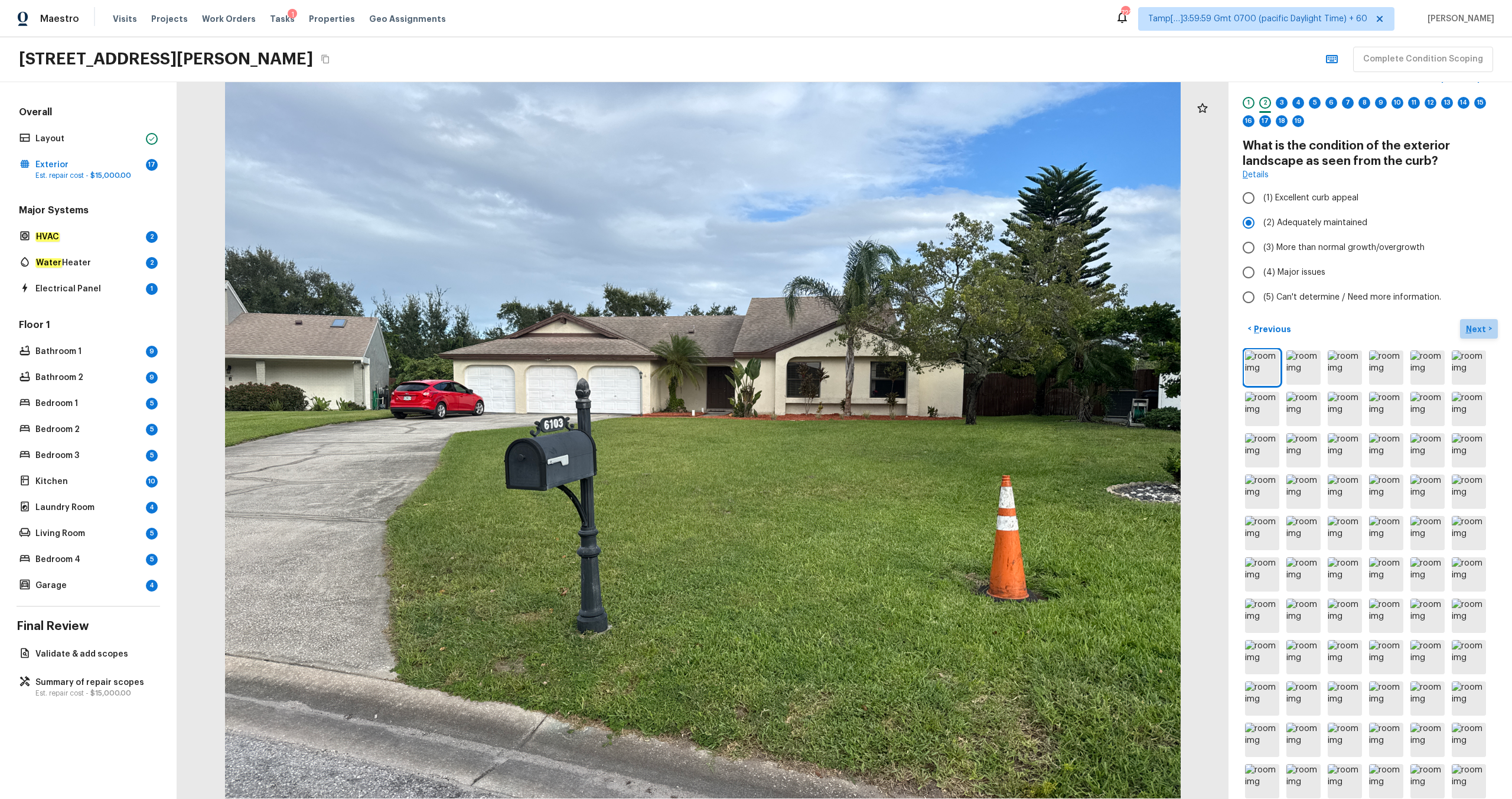
click at [850, 328] on p "Next" at bounding box center [1477, 329] width 23 height 12
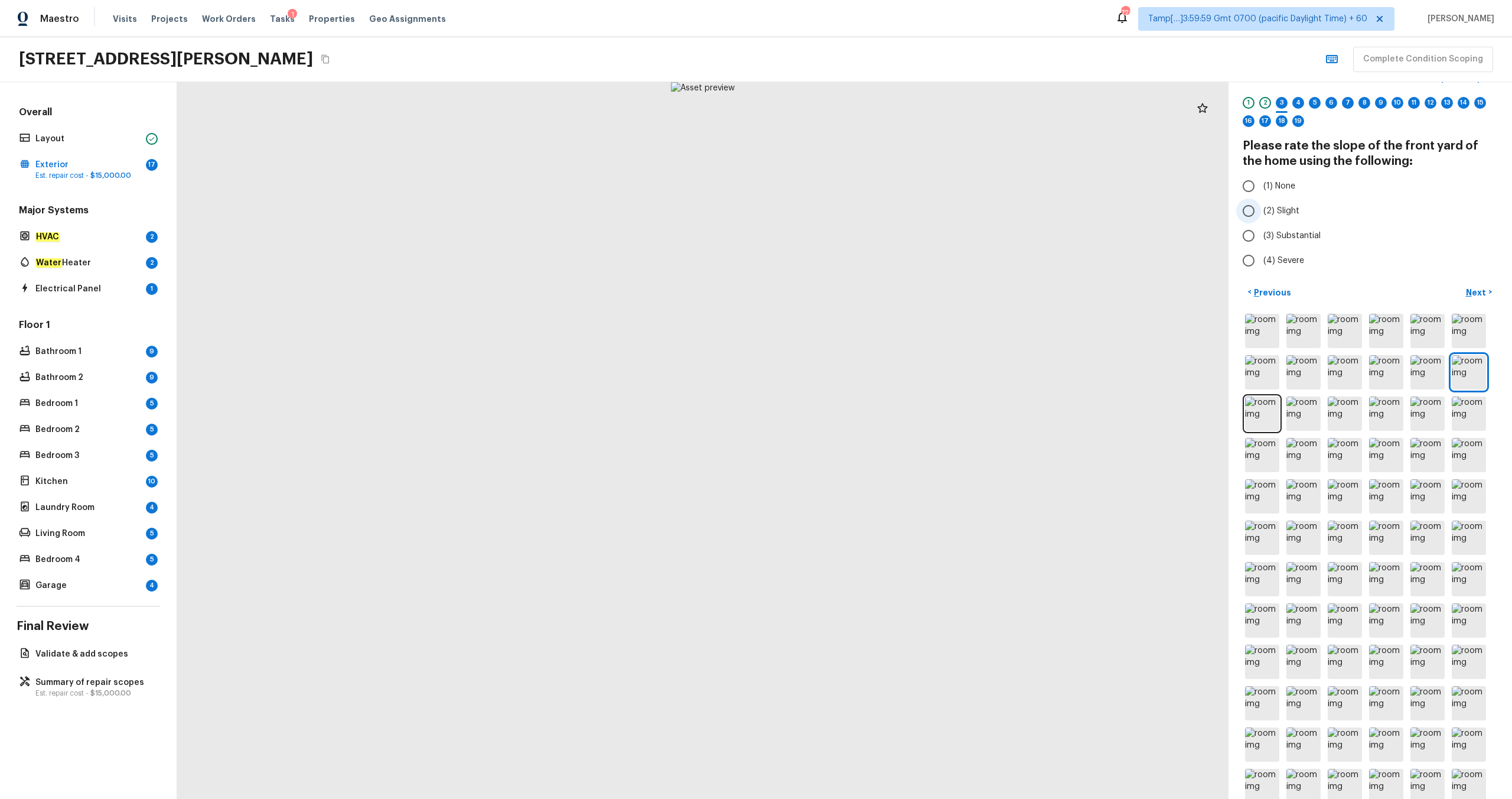
click at [850, 209] on span "(2) Slight" at bounding box center [1282, 211] width 36 height 12
click at [850, 209] on input "(2) Slight" at bounding box center [1249, 211] width 25 height 25
click at [850, 290] on p "Next" at bounding box center [1477, 292] width 23 height 12
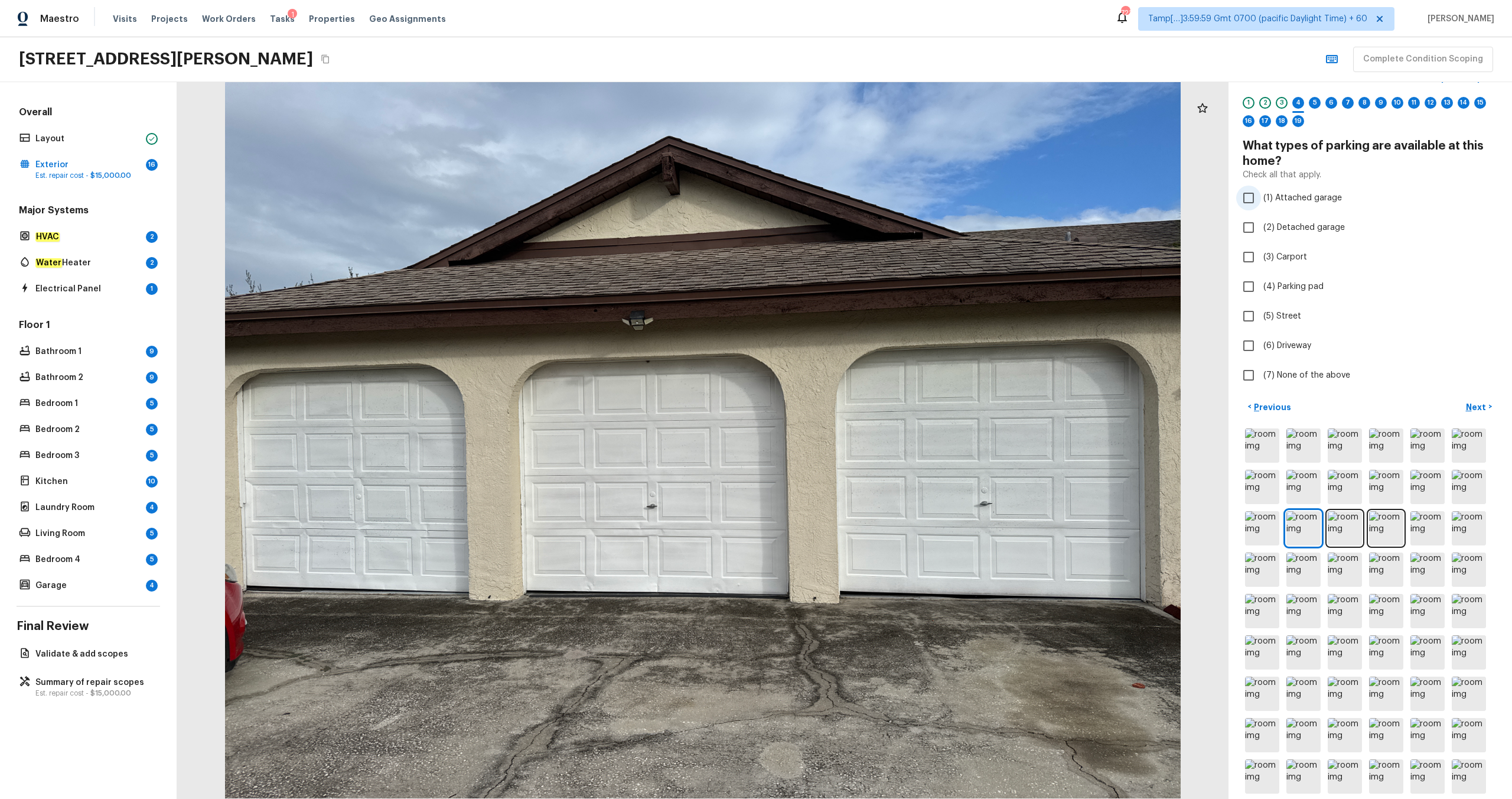
click at [850, 209] on label "(1) Attached garage" at bounding box center [1362, 198] width 252 height 25
click at [850, 209] on input "(1) Attached garage" at bounding box center [1249, 198] width 25 height 25
click at [850, 351] on span "(6) Driveway" at bounding box center [1288, 346] width 48 height 12
click at [850, 351] on input "(6) Driveway" at bounding box center [1249, 346] width 25 height 25
click at [850, 409] on p "Next" at bounding box center [1477, 407] width 23 height 12
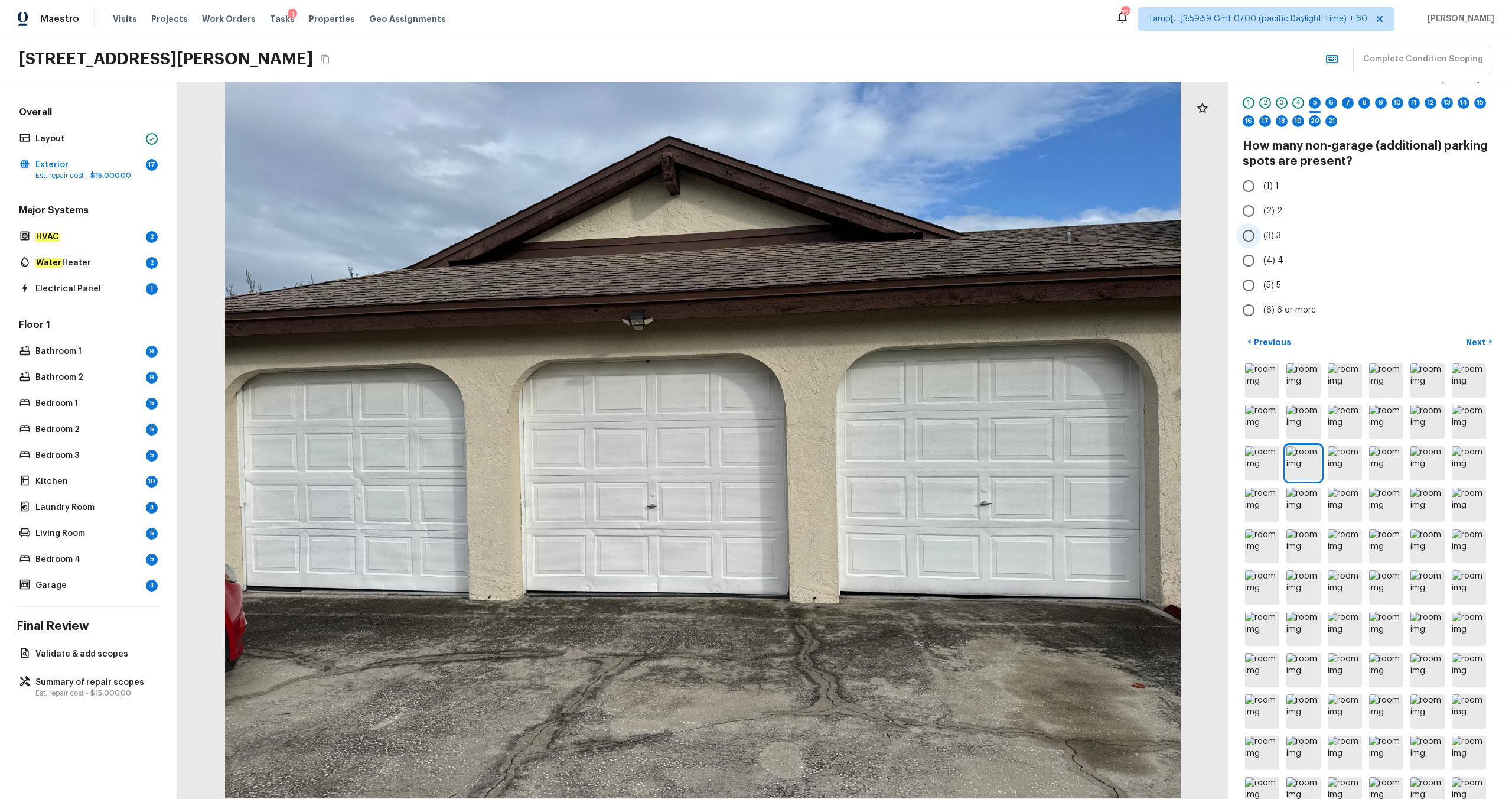
click at [850, 241] on span "(3) 3" at bounding box center [1272, 235] width 18 height 12
click at [850, 241] on input "(3) 3" at bounding box center [1249, 235] width 25 height 25
click at [850, 342] on p "Next" at bounding box center [1477, 342] width 23 height 12
click at [850, 241] on span "(3) 3" at bounding box center [1272, 235] width 18 height 12
click at [850, 241] on input "(3) 3" at bounding box center [1249, 235] width 25 height 25
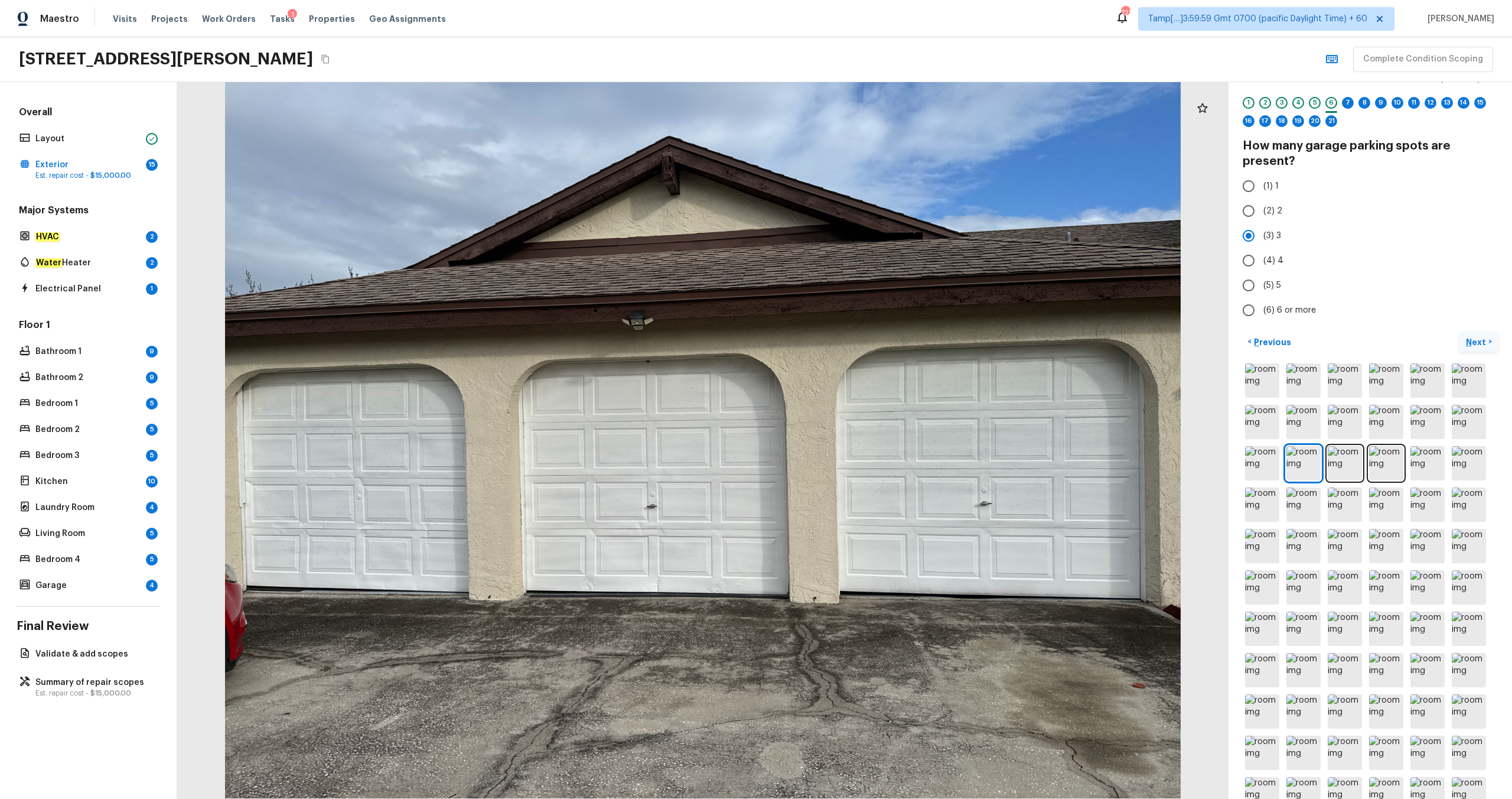
click at [850, 348] on button "Next >" at bounding box center [1479, 342] width 38 height 19
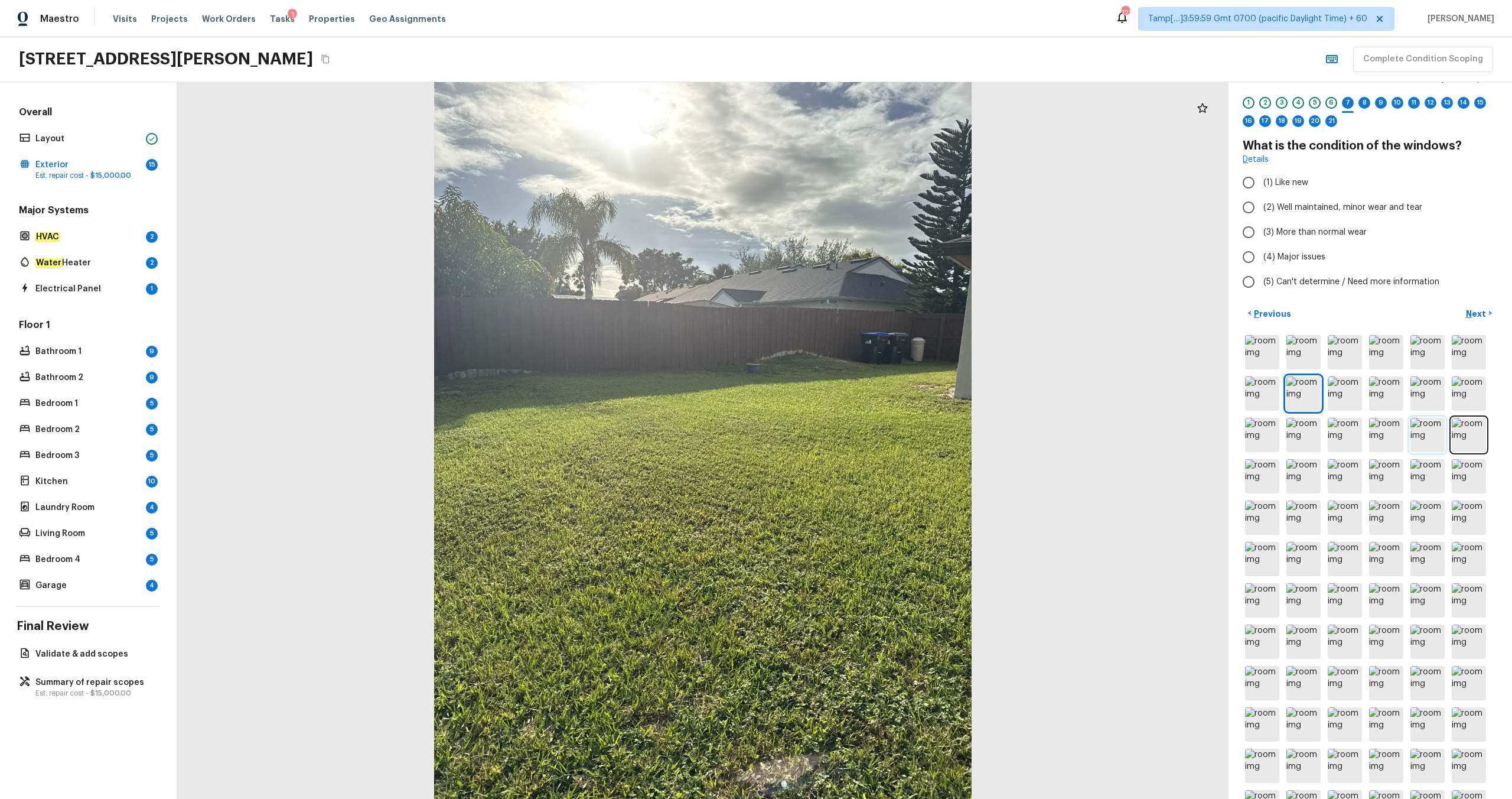
click at [850, 420] on img at bounding box center [1427, 435] width 34 height 34
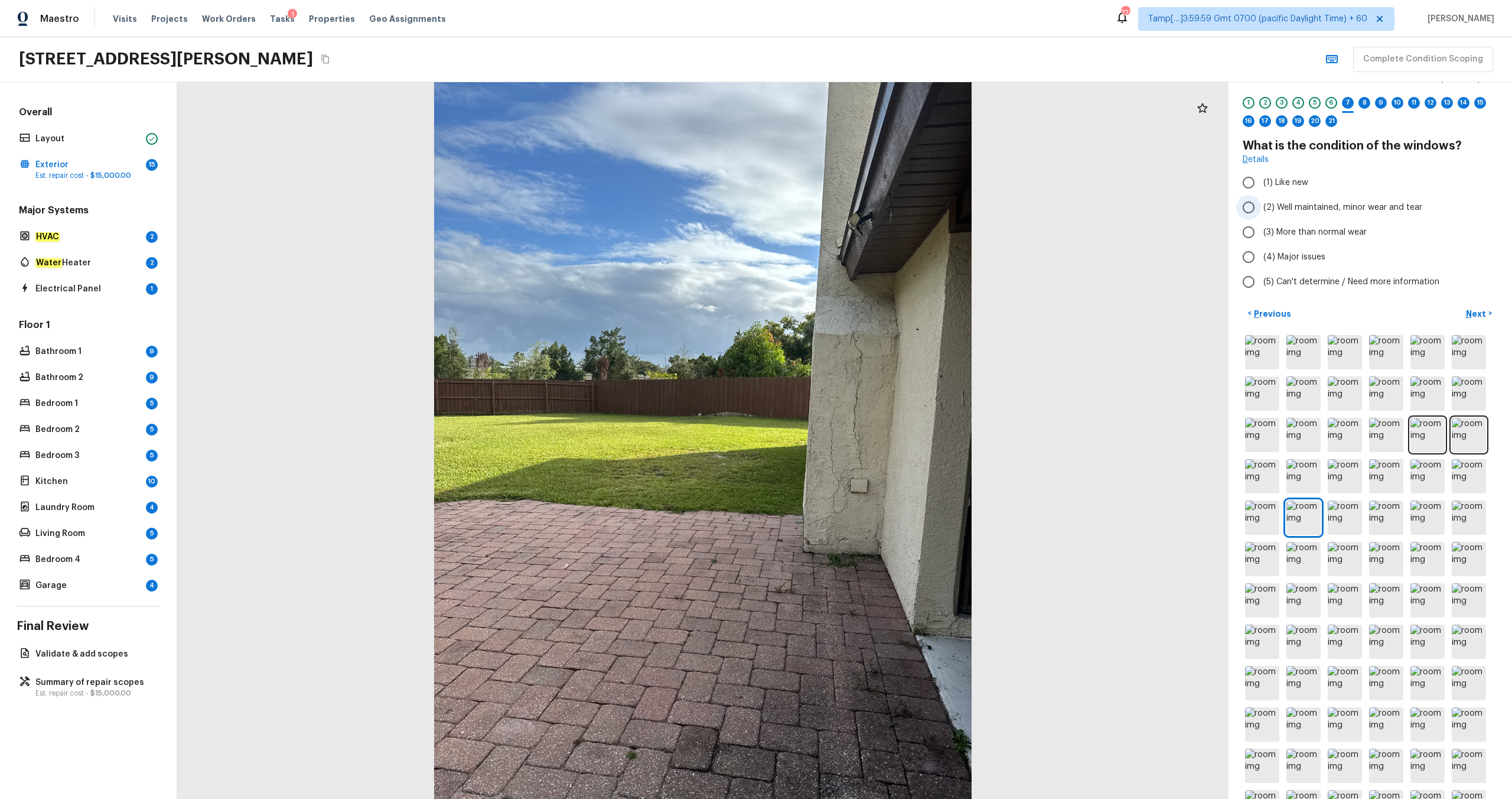
click at [850, 209] on span "(2) Well maintained, minor wear and tear" at bounding box center [1343, 208] width 159 height 12
click at [850, 209] on input "(2) Well maintained, minor wear and tear" at bounding box center [1249, 208] width 25 height 25
click at [850, 315] on p "Next" at bounding box center [1477, 314] width 23 height 12
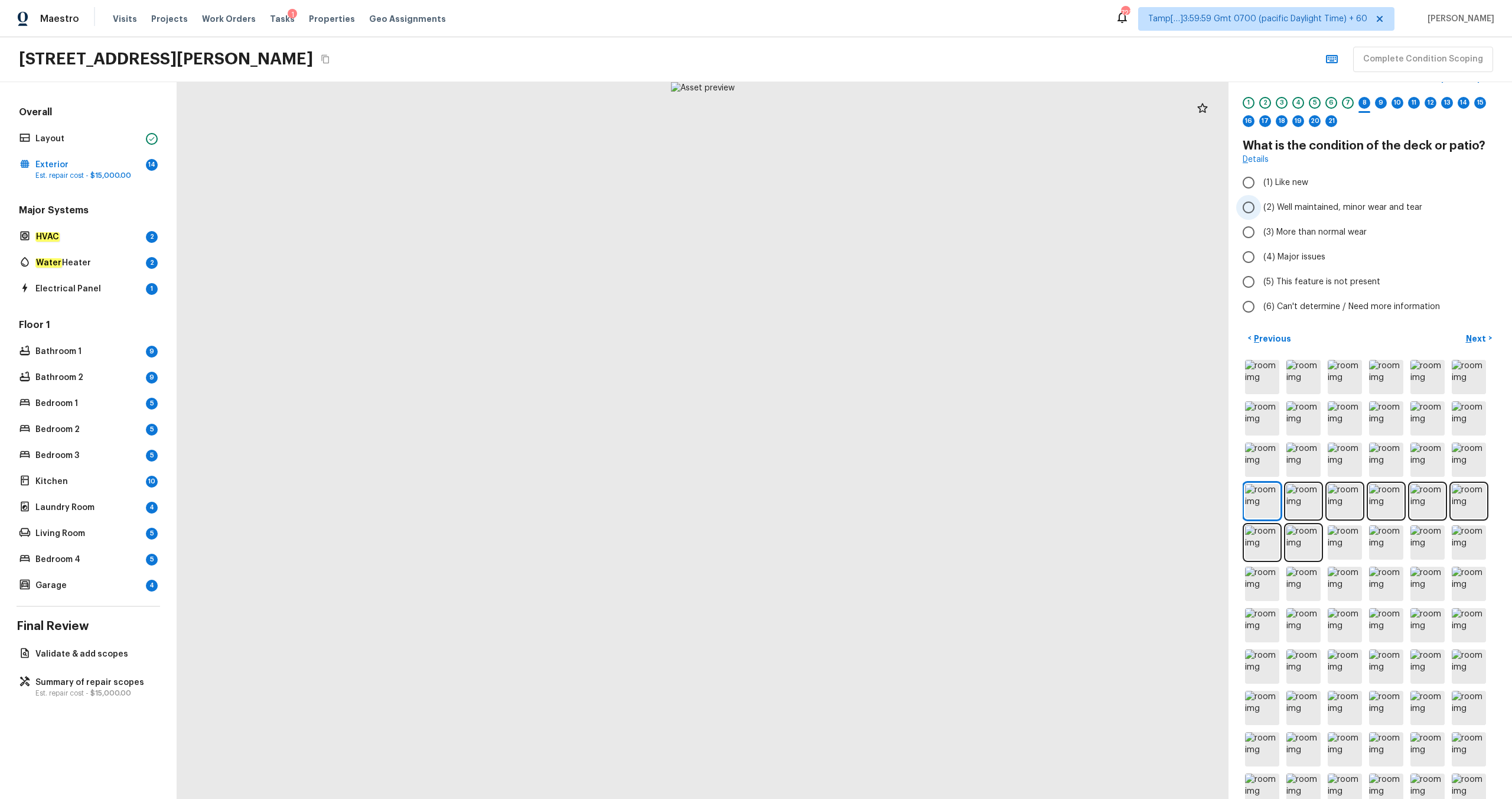
click at [850, 204] on span "(2) Well maintained, minor wear and tear" at bounding box center [1343, 208] width 159 height 12
click at [850, 204] on input "(2) Well maintained, minor wear and tear" at bounding box center [1249, 208] width 25 height 25
click at [850, 337] on p "Next" at bounding box center [1477, 339] width 23 height 12
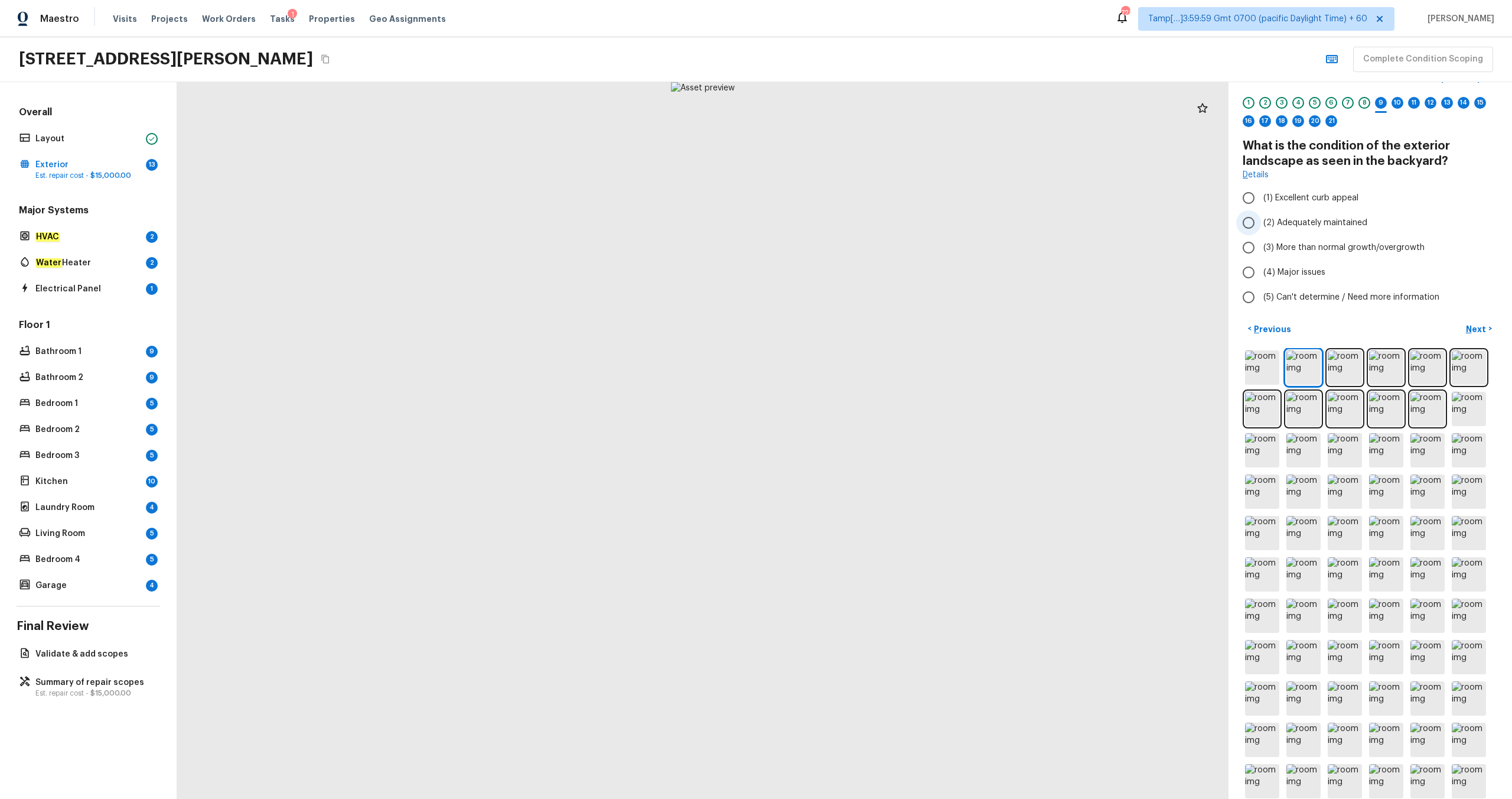
click at [850, 219] on span "(2) Adequately maintained" at bounding box center [1316, 222] width 104 height 12
click at [850, 219] on input "(2) Adequately maintained" at bounding box center [1249, 222] width 25 height 25
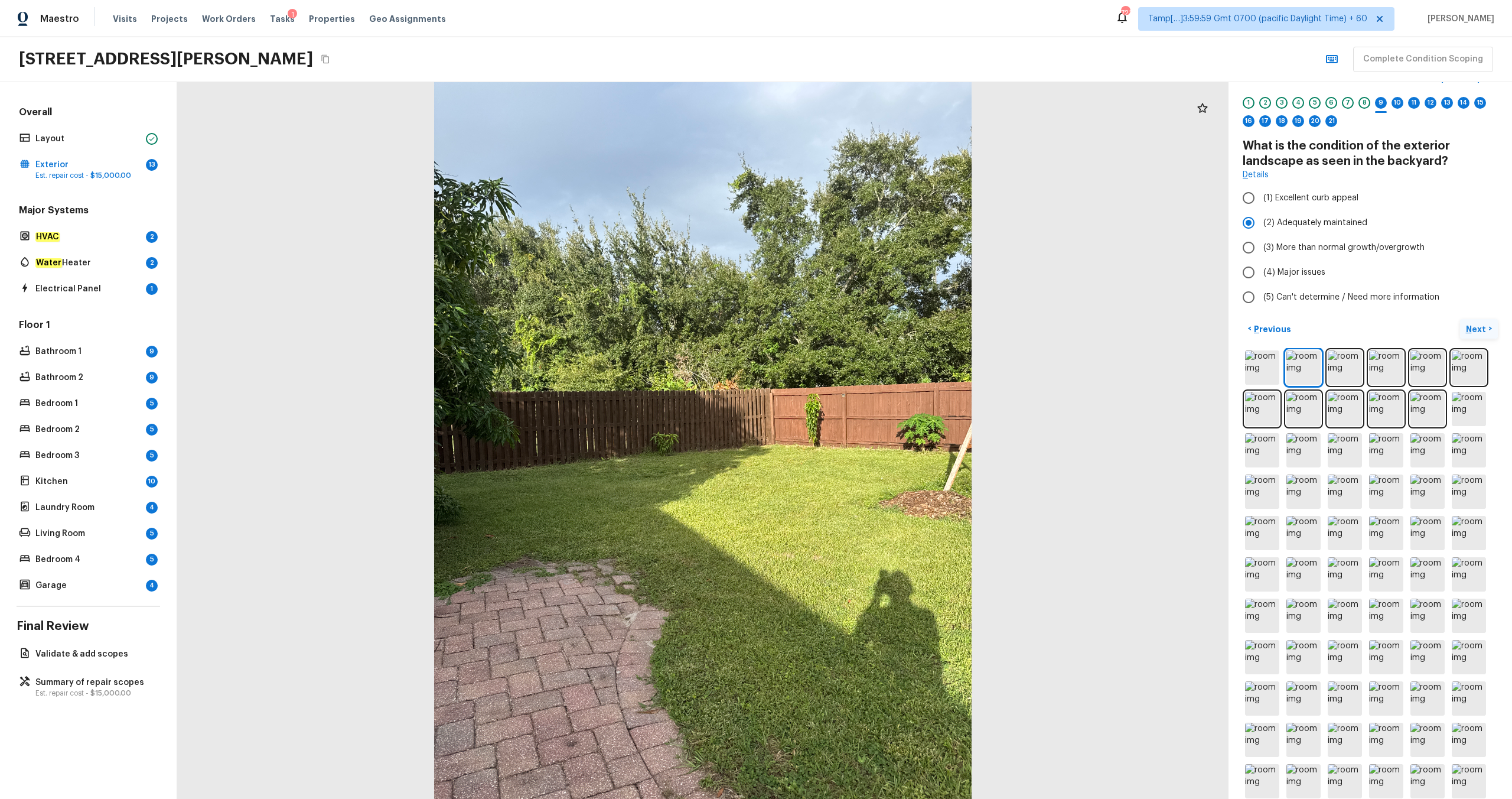
click at [850, 328] on p "Next" at bounding box center [1477, 329] width 23 height 12
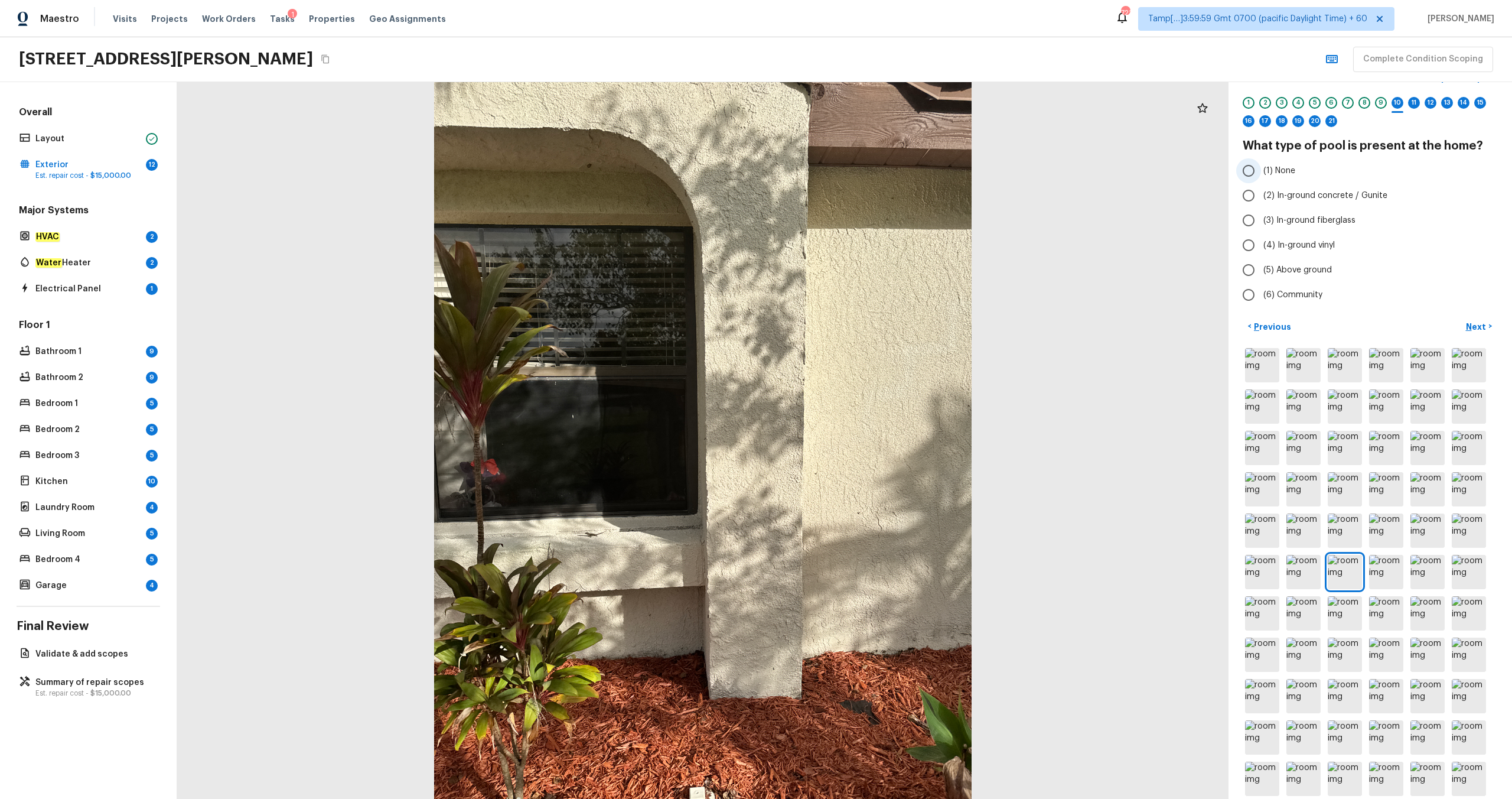
click at [850, 169] on span "(1) None" at bounding box center [1279, 171] width 32 height 12
click at [850, 169] on input "(1) None" at bounding box center [1249, 171] width 25 height 25
click at [850, 322] on p "Next" at bounding box center [1477, 327] width 23 height 12
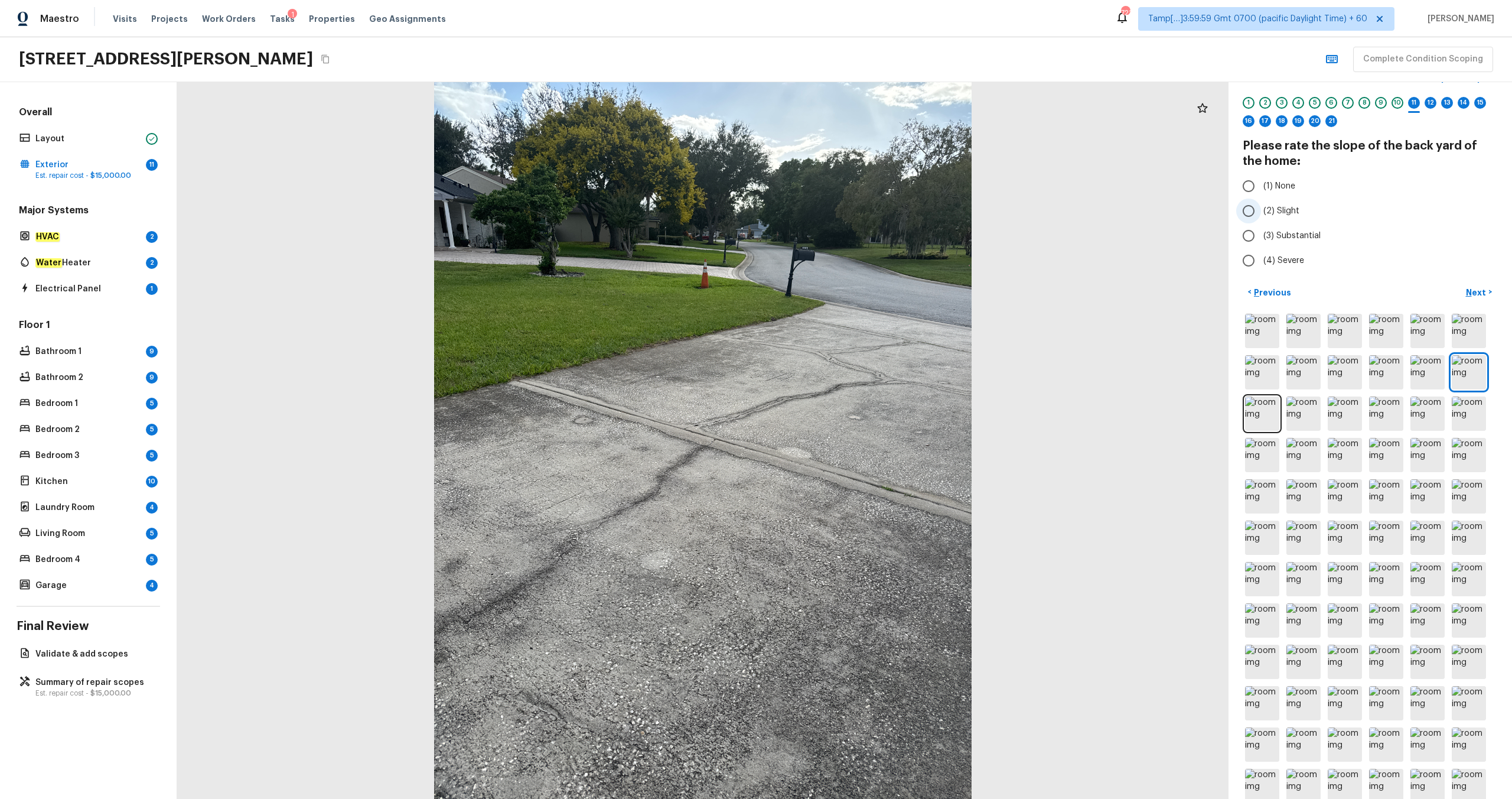
click at [850, 208] on span "(2) Slight" at bounding box center [1282, 211] width 36 height 12
click at [850, 208] on input "(2) Slight" at bounding box center [1249, 211] width 25 height 25
click at [850, 290] on p "Next" at bounding box center [1477, 292] width 23 height 12
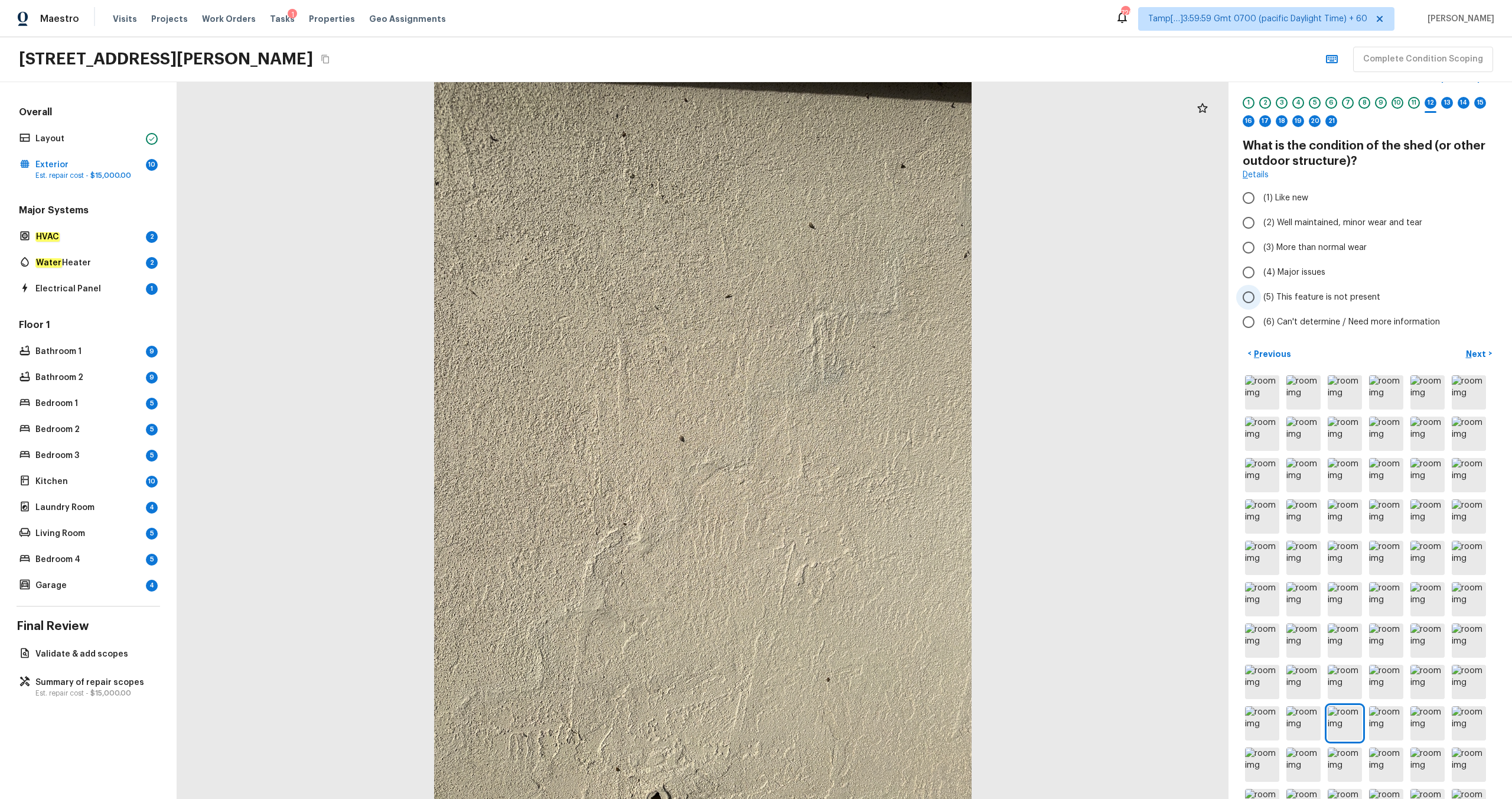
click at [850, 302] on span "(5) This feature is not present" at bounding box center [1322, 297] width 117 height 12
click at [850, 302] on input "(5) This feature is not present" at bounding box center [1249, 297] width 25 height 25
click at [850, 352] on p "Next" at bounding box center [1477, 354] width 23 height 12
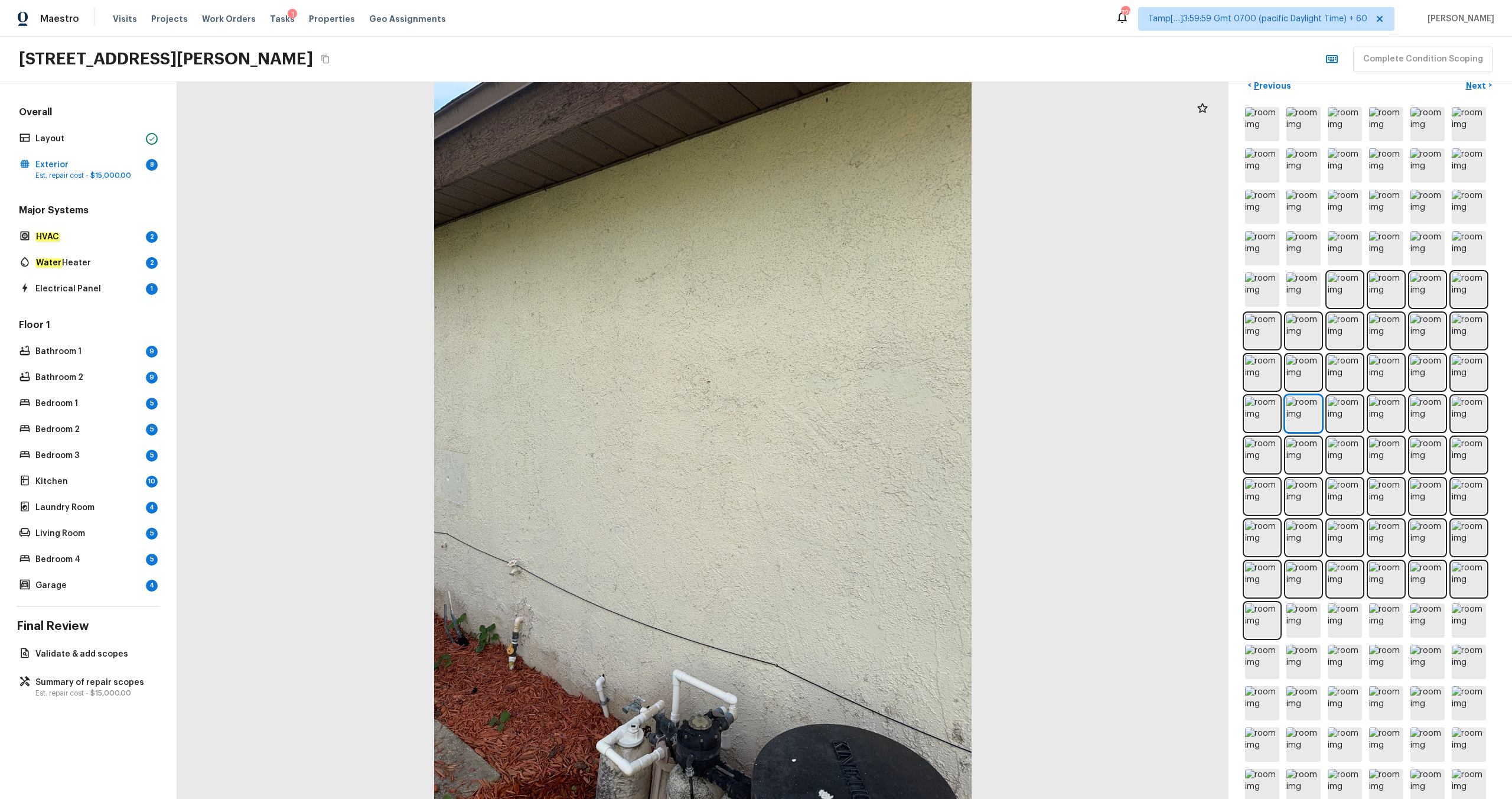
scroll to position [348, 0]
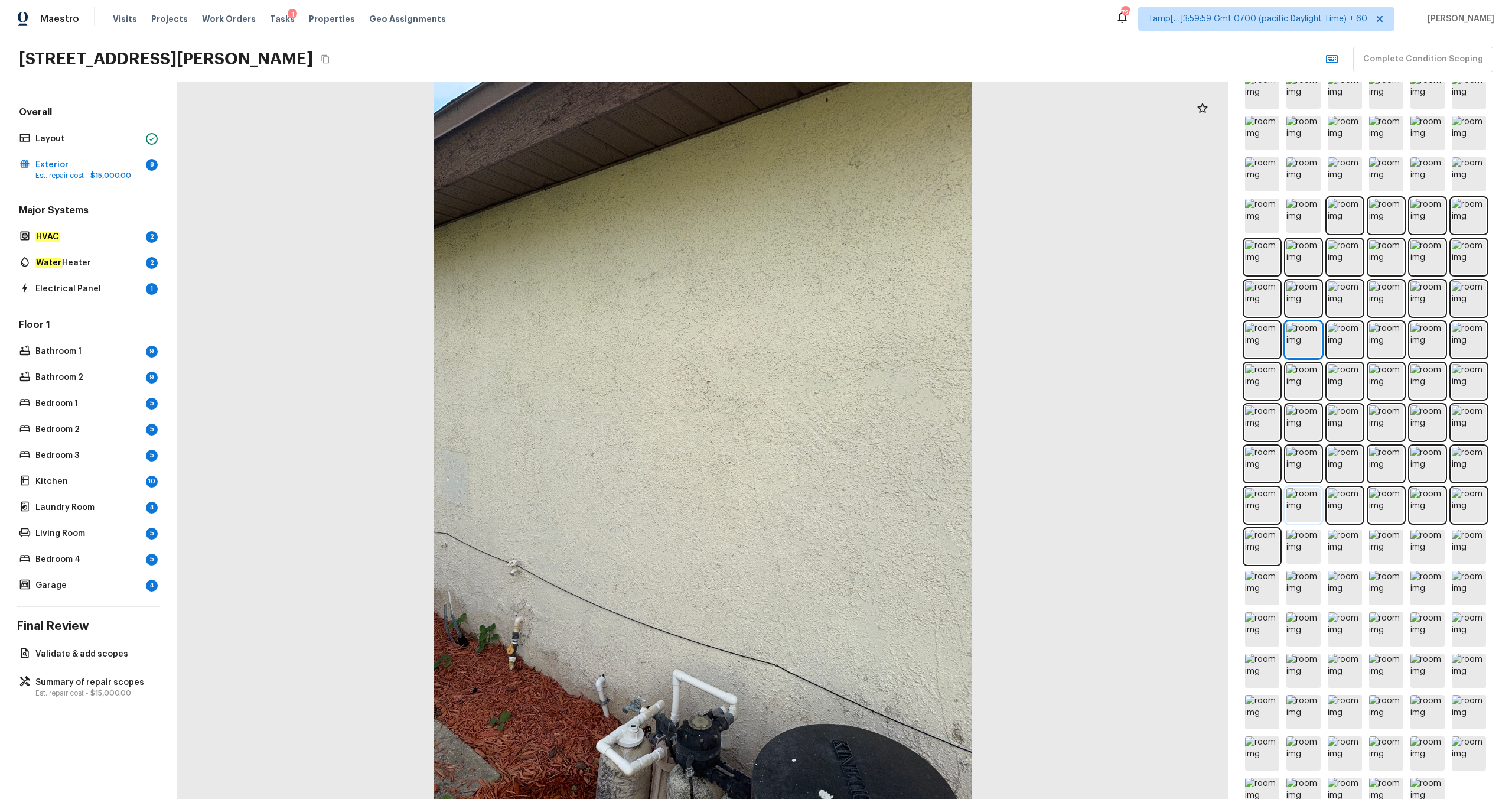
click at [850, 420] on img at bounding box center [1303, 505] width 34 height 34
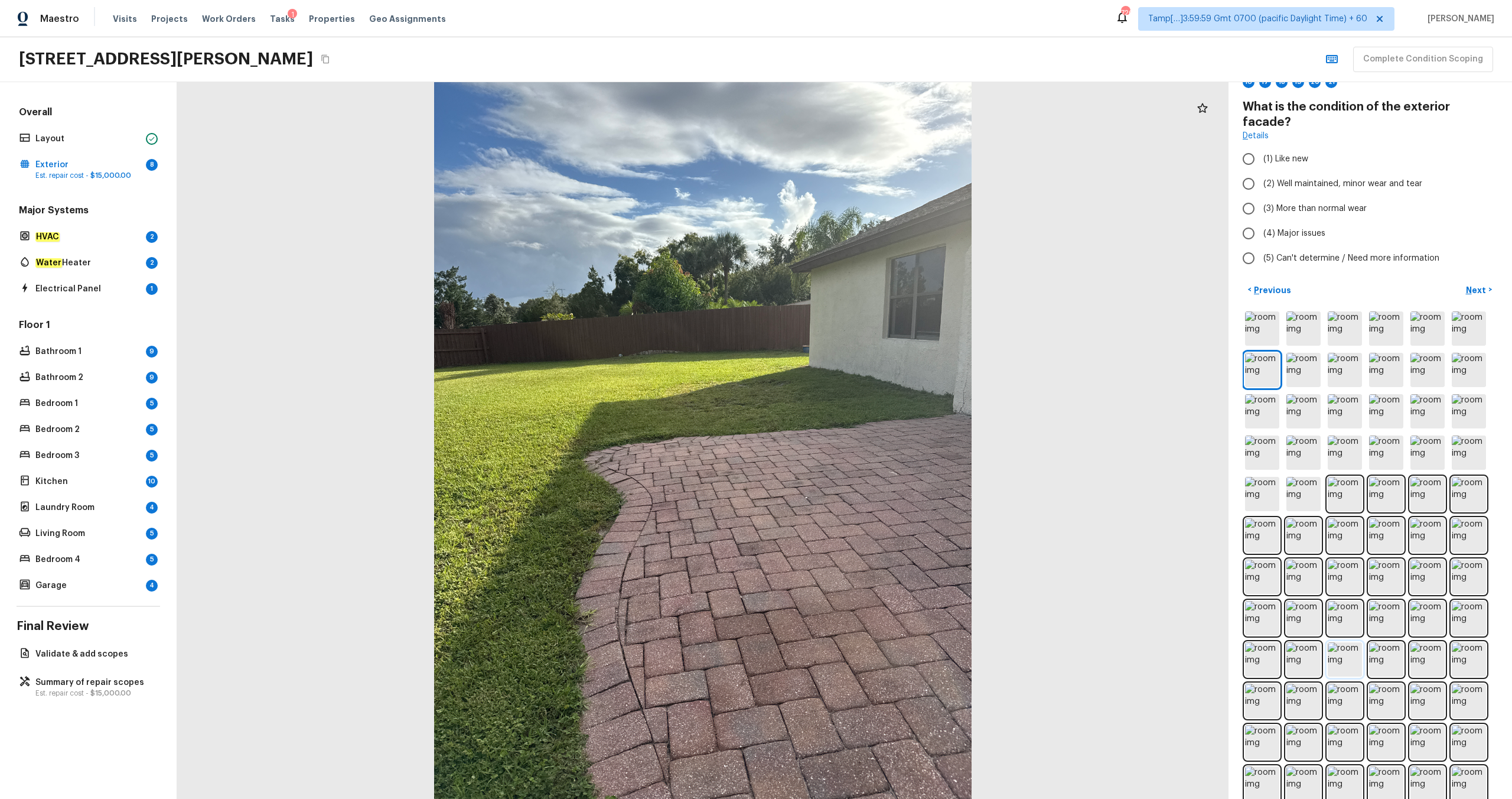
scroll to position [0, 0]
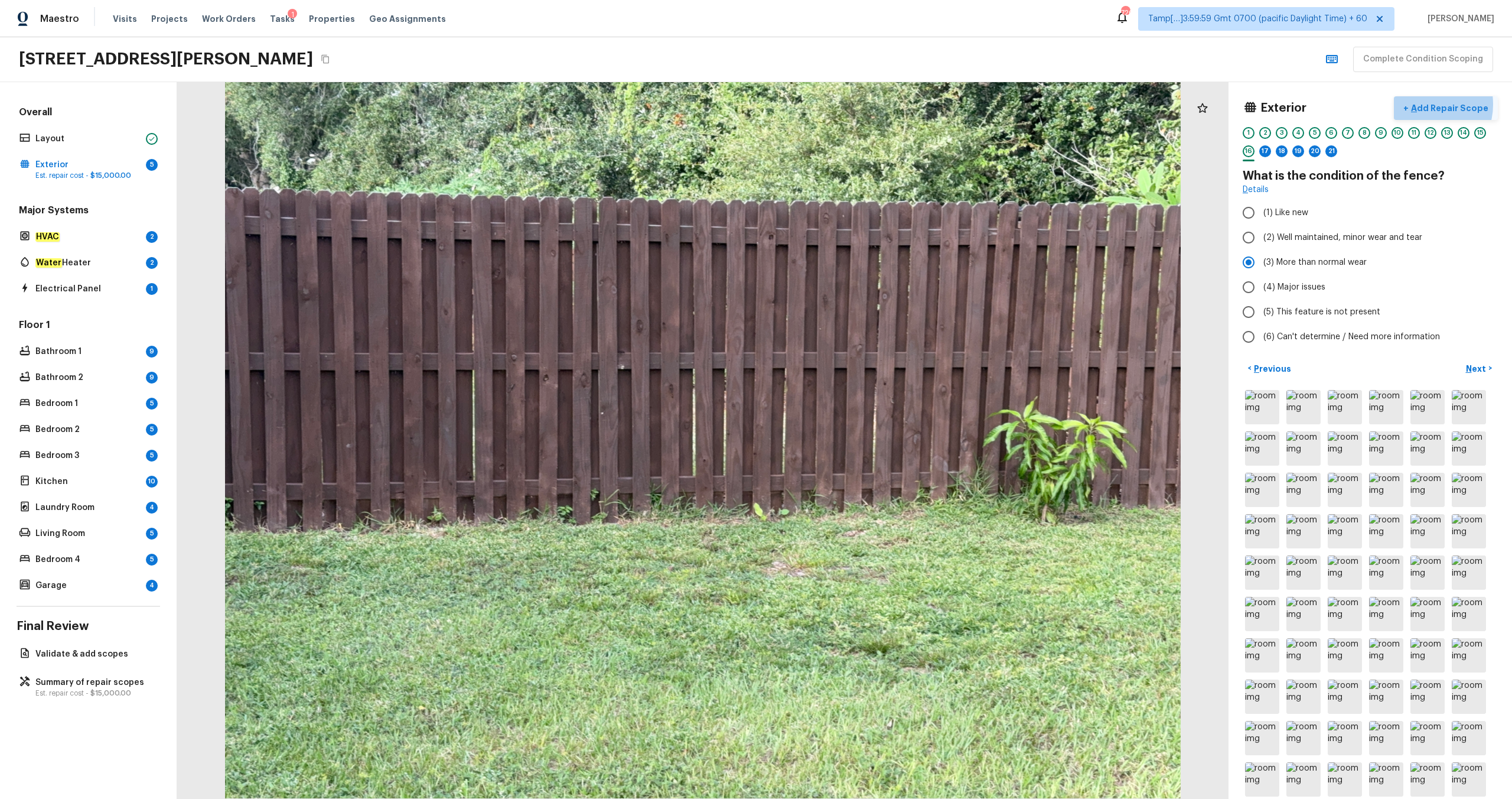
click at [850, 104] on p "Add Repair Scope" at bounding box center [1448, 108] width 80 height 12
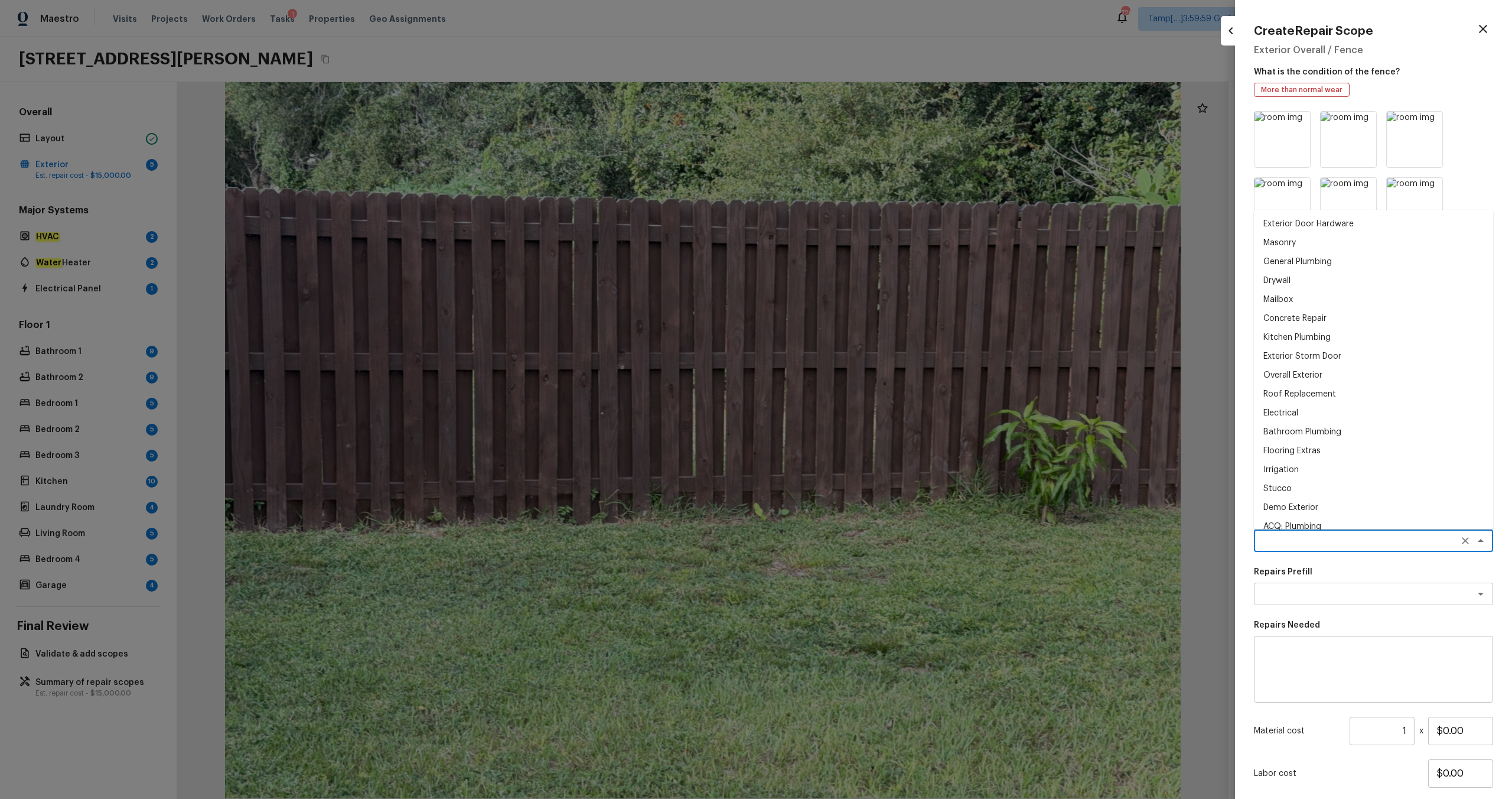
click at [850, 420] on textarea at bounding box center [1357, 540] width 196 height 12
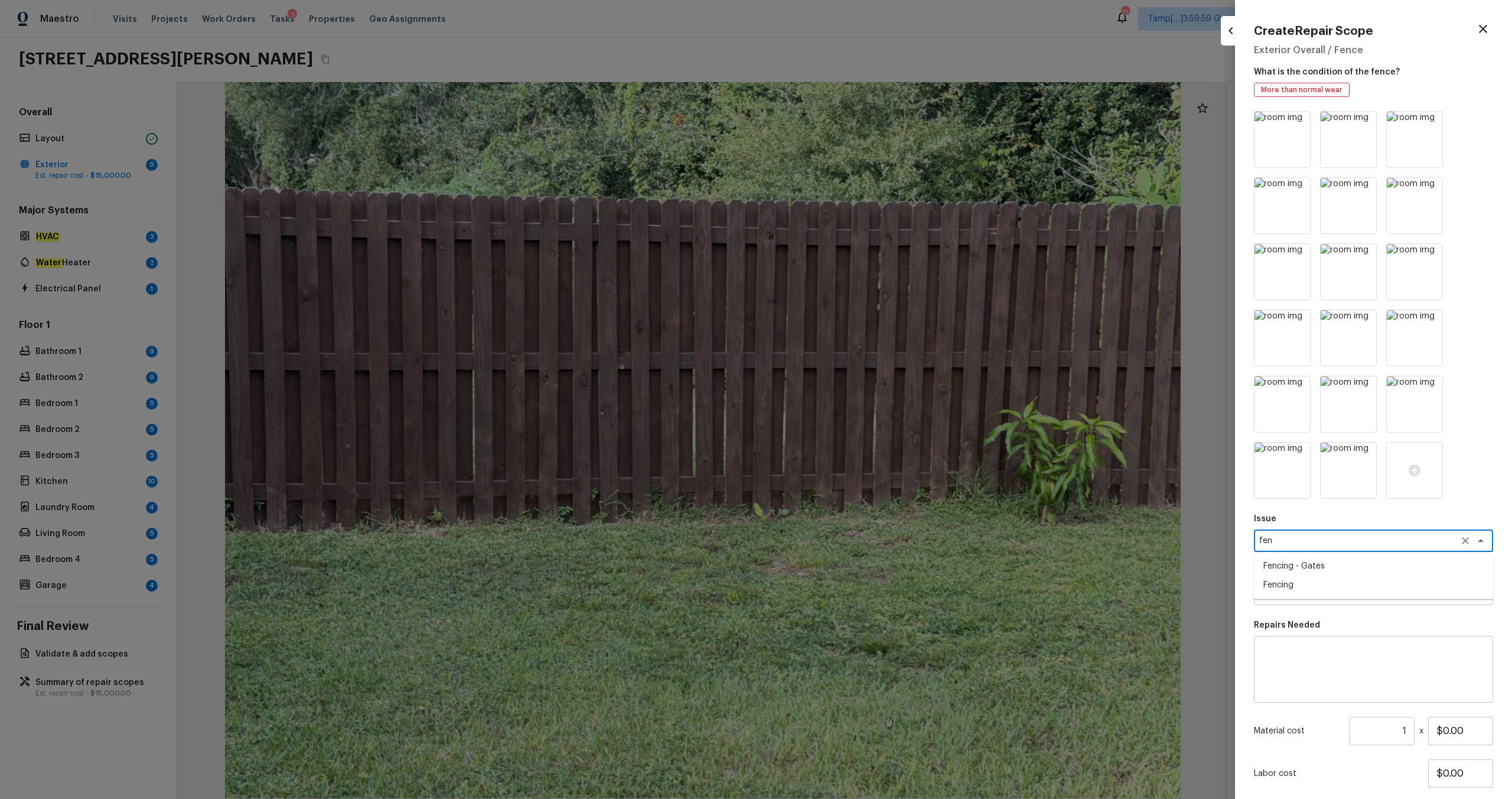
click at [850, 420] on li "Fencing" at bounding box center [1373, 584] width 239 height 19
click at [850, 420] on textarea at bounding box center [1357, 593] width 196 height 12
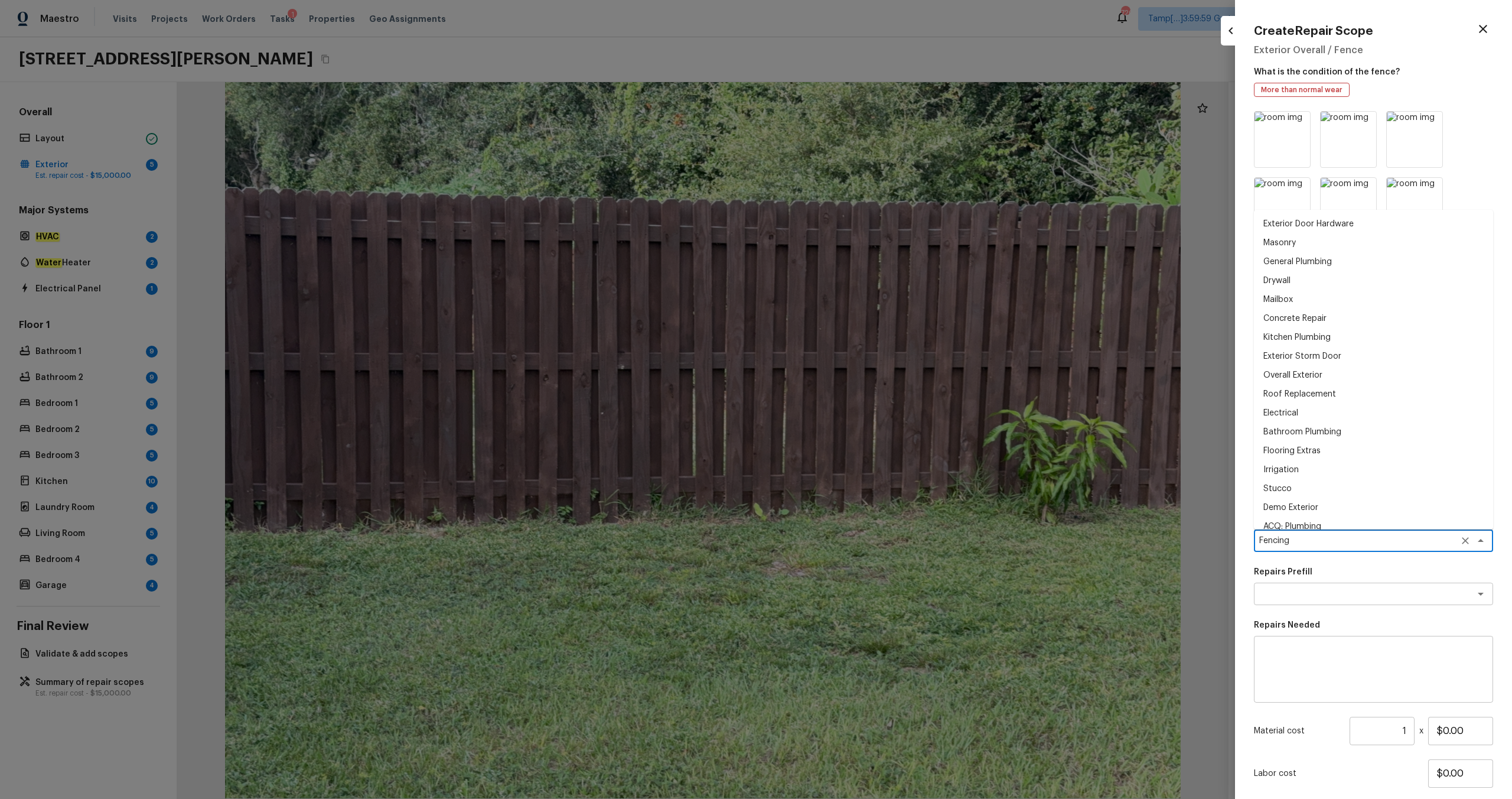
click at [850, 420] on textarea "Fencing" at bounding box center [1357, 540] width 196 height 12
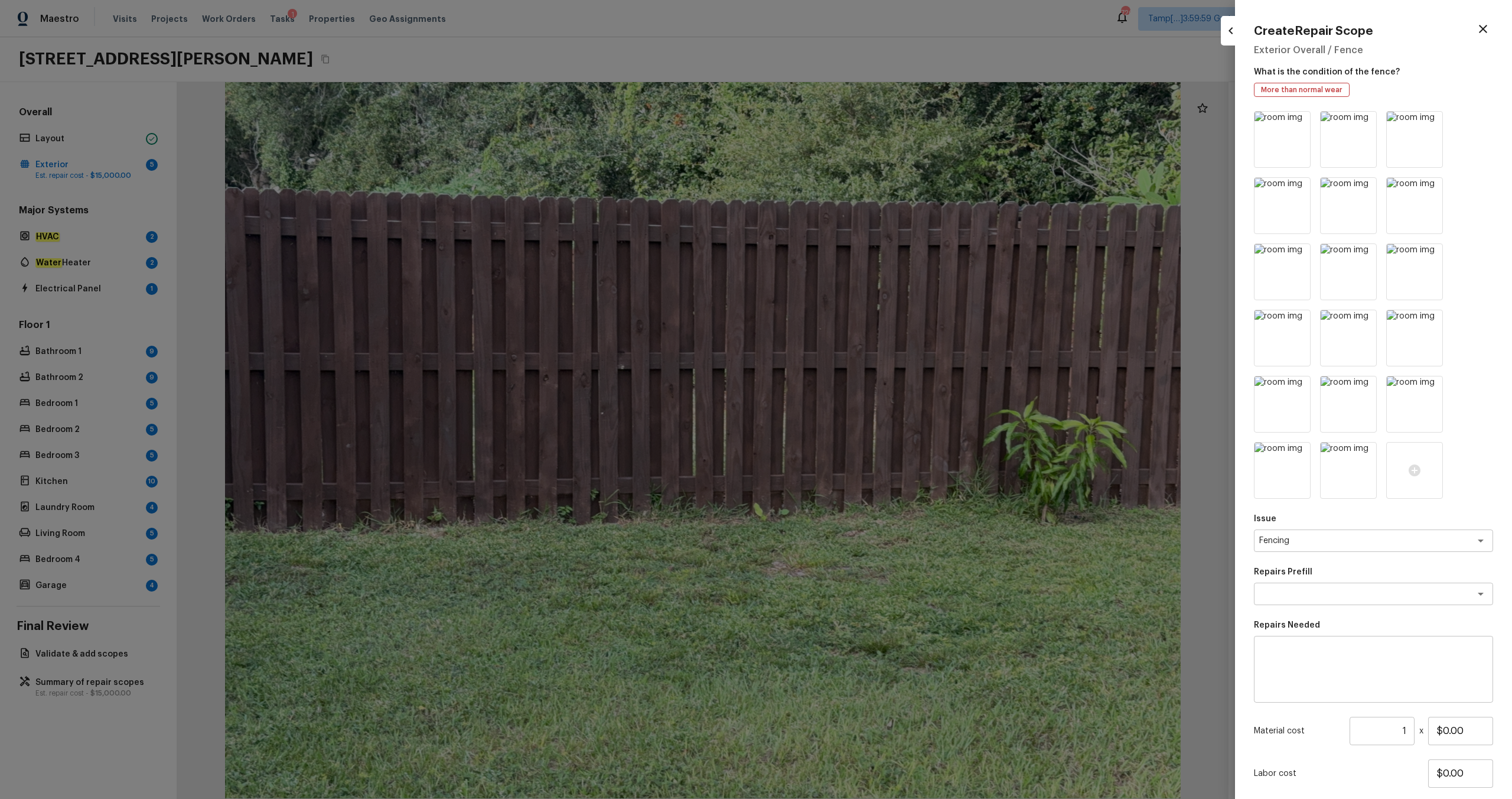
click at [850, 420] on div at bounding box center [756, 400] width 1512 height 799
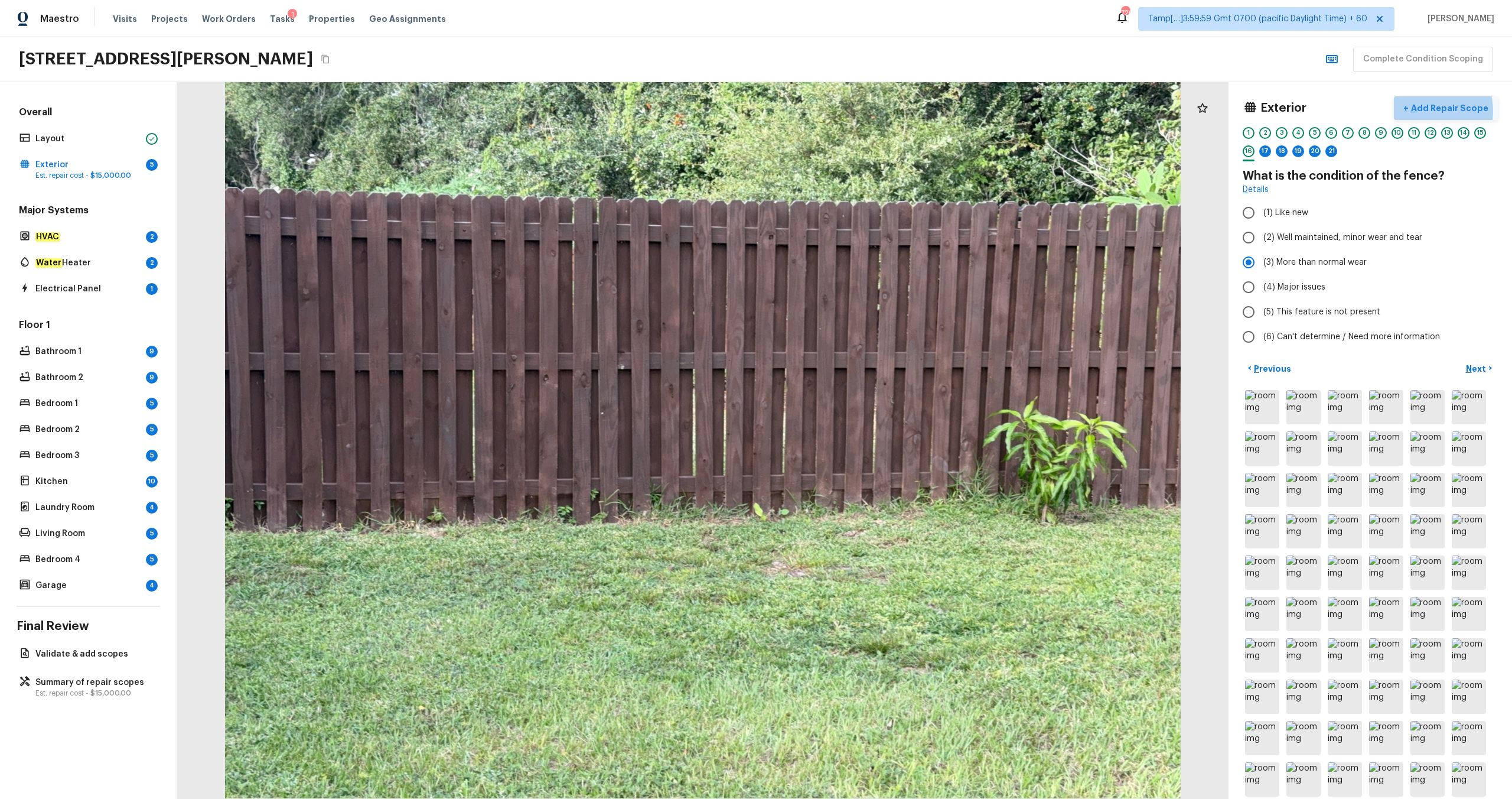
click at [850, 110] on p "Add Repair Scope" at bounding box center [1448, 108] width 80 height 12
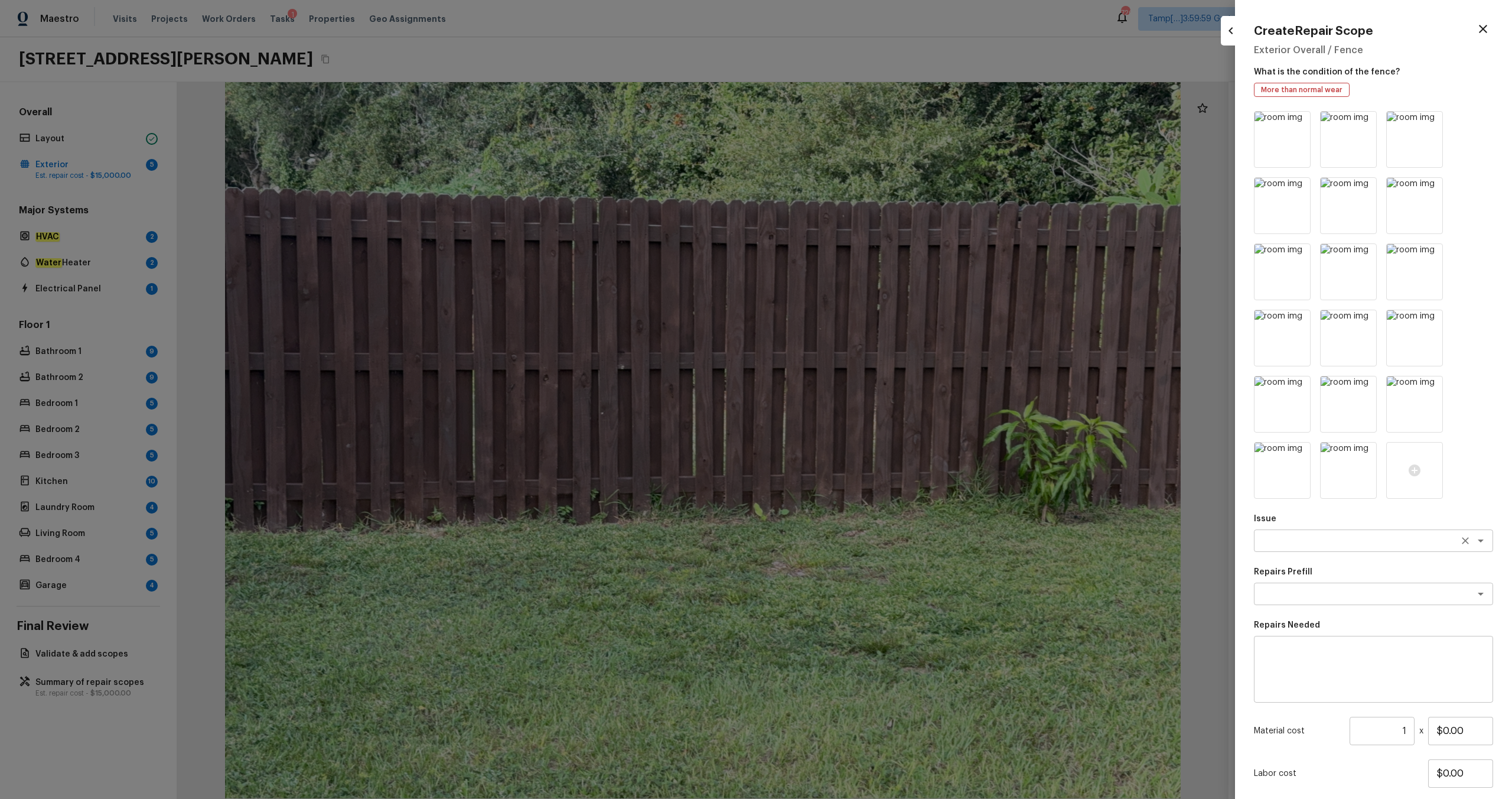
click at [850, 420] on textarea at bounding box center [1357, 540] width 196 height 12
click at [850, 420] on li "Fencing" at bounding box center [1373, 584] width 239 height 19
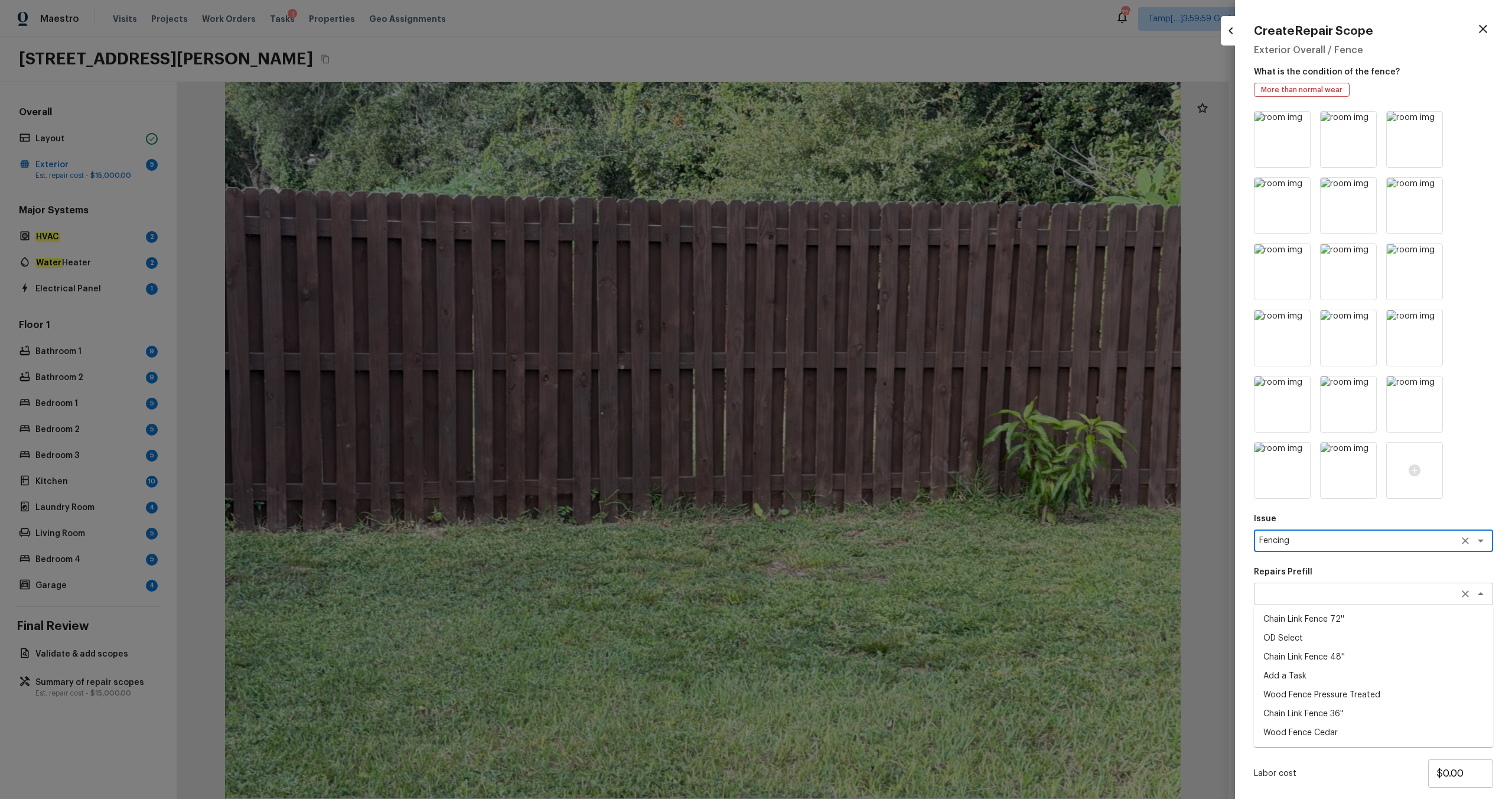
click at [850, 420] on div "x ​" at bounding box center [1373, 593] width 239 height 23
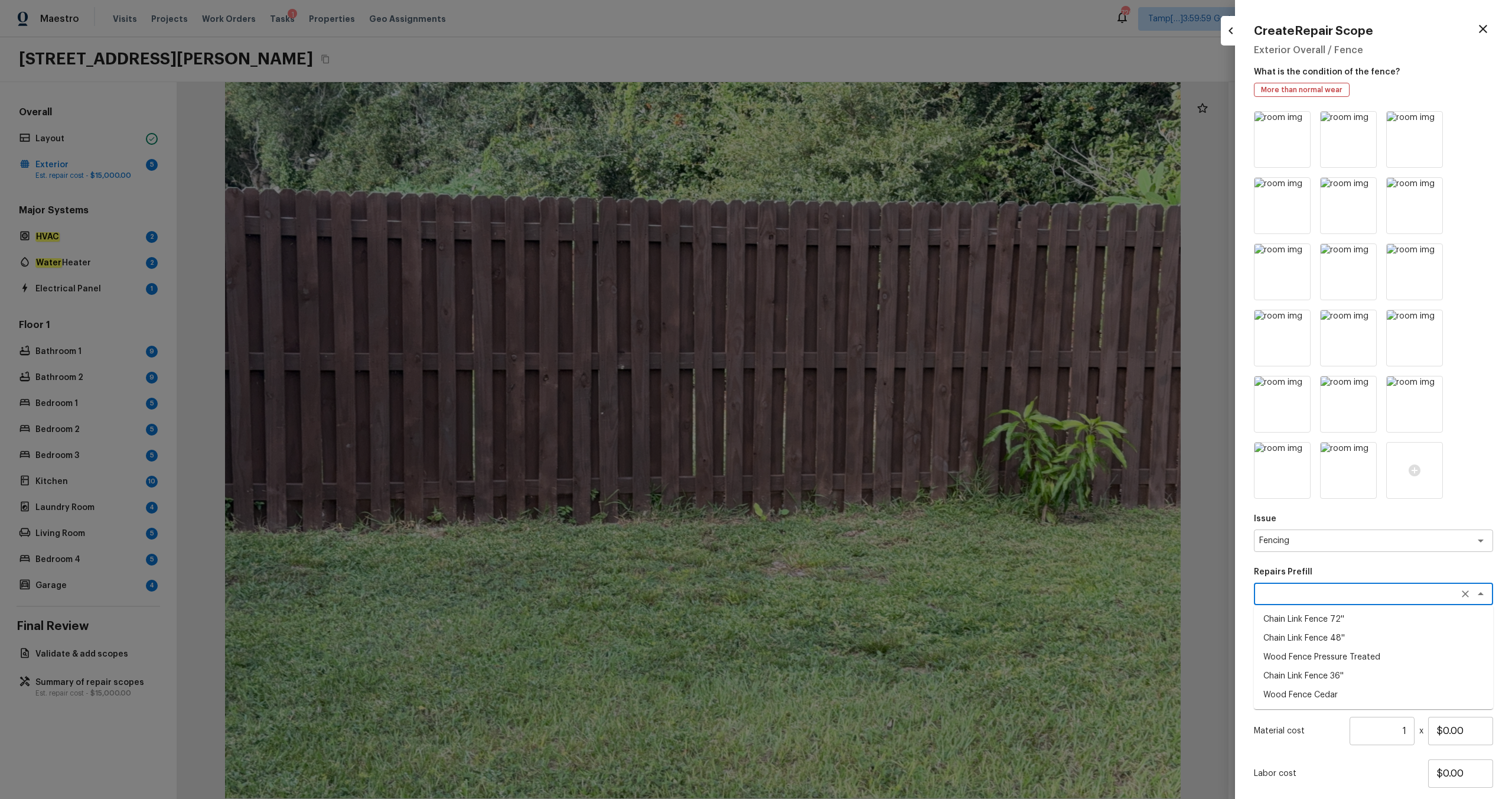
click at [850, 420] on input "1" at bounding box center [1382, 731] width 65 height 29
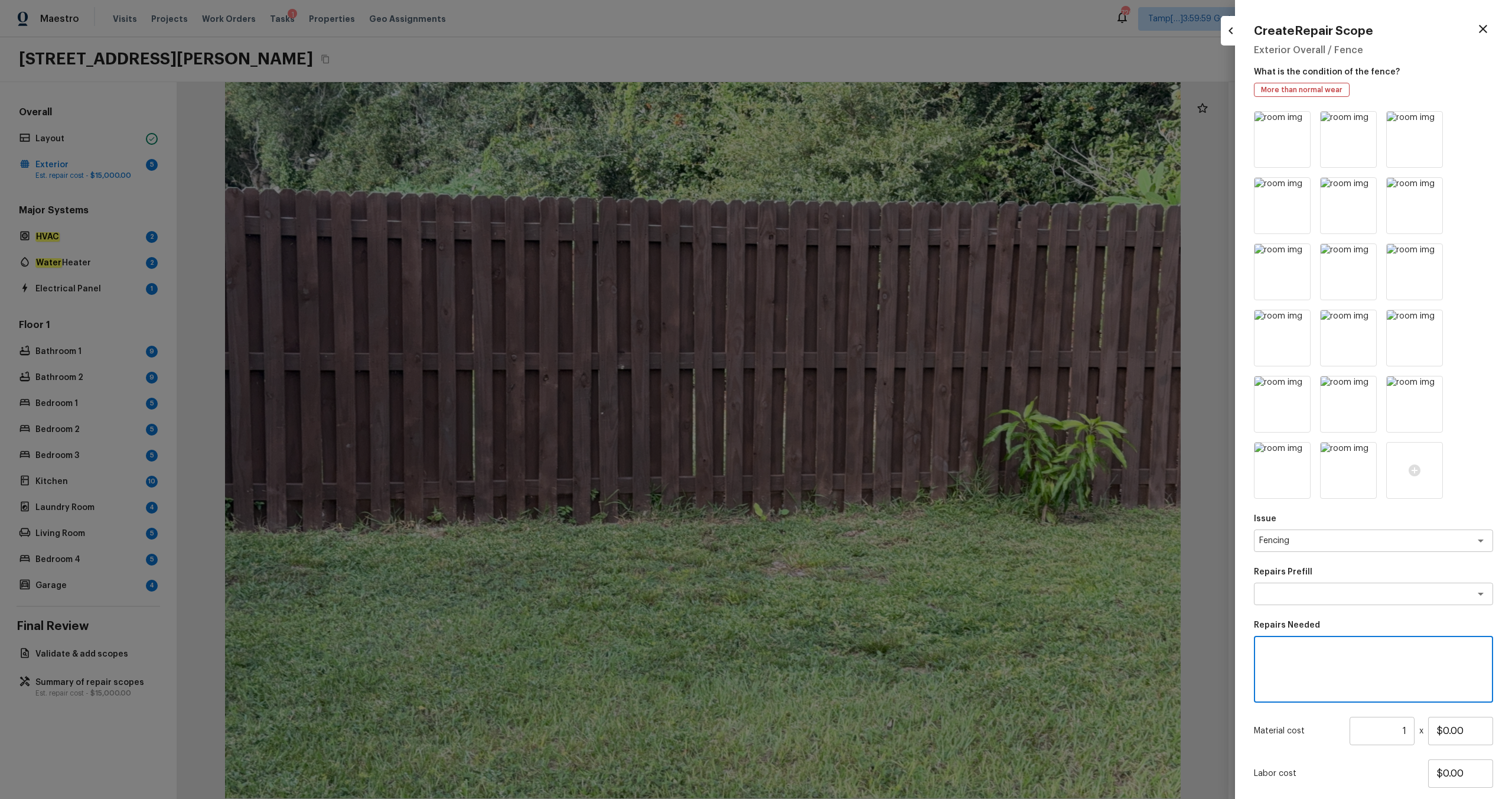
click at [850, 420] on textarea at bounding box center [1373, 669] width 222 height 47
click at [850, 420] on input "$0.00" at bounding box center [1461, 731] width 65 height 29
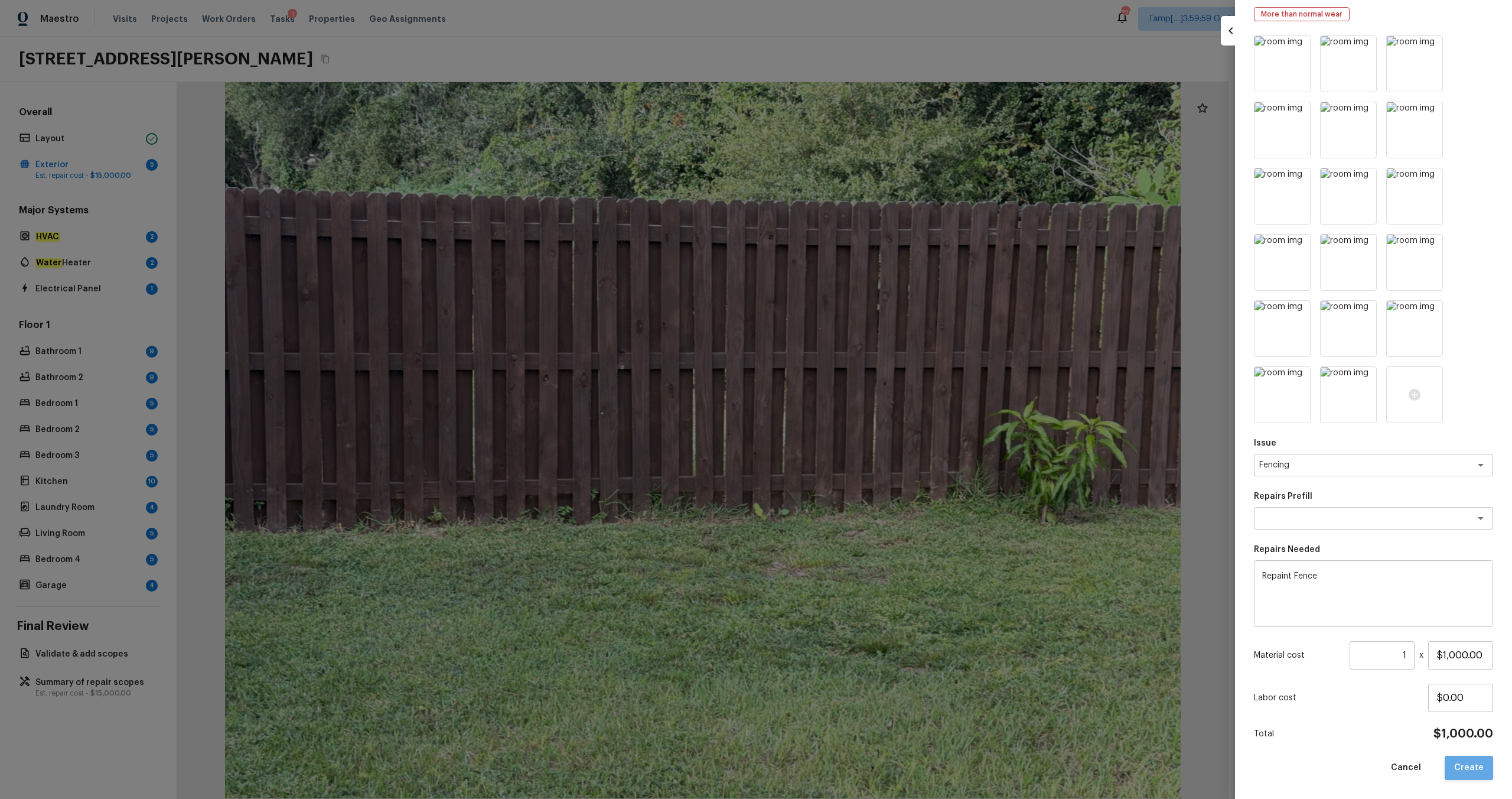
click at [850, 420] on button "Create" at bounding box center [1469, 767] width 49 height 24
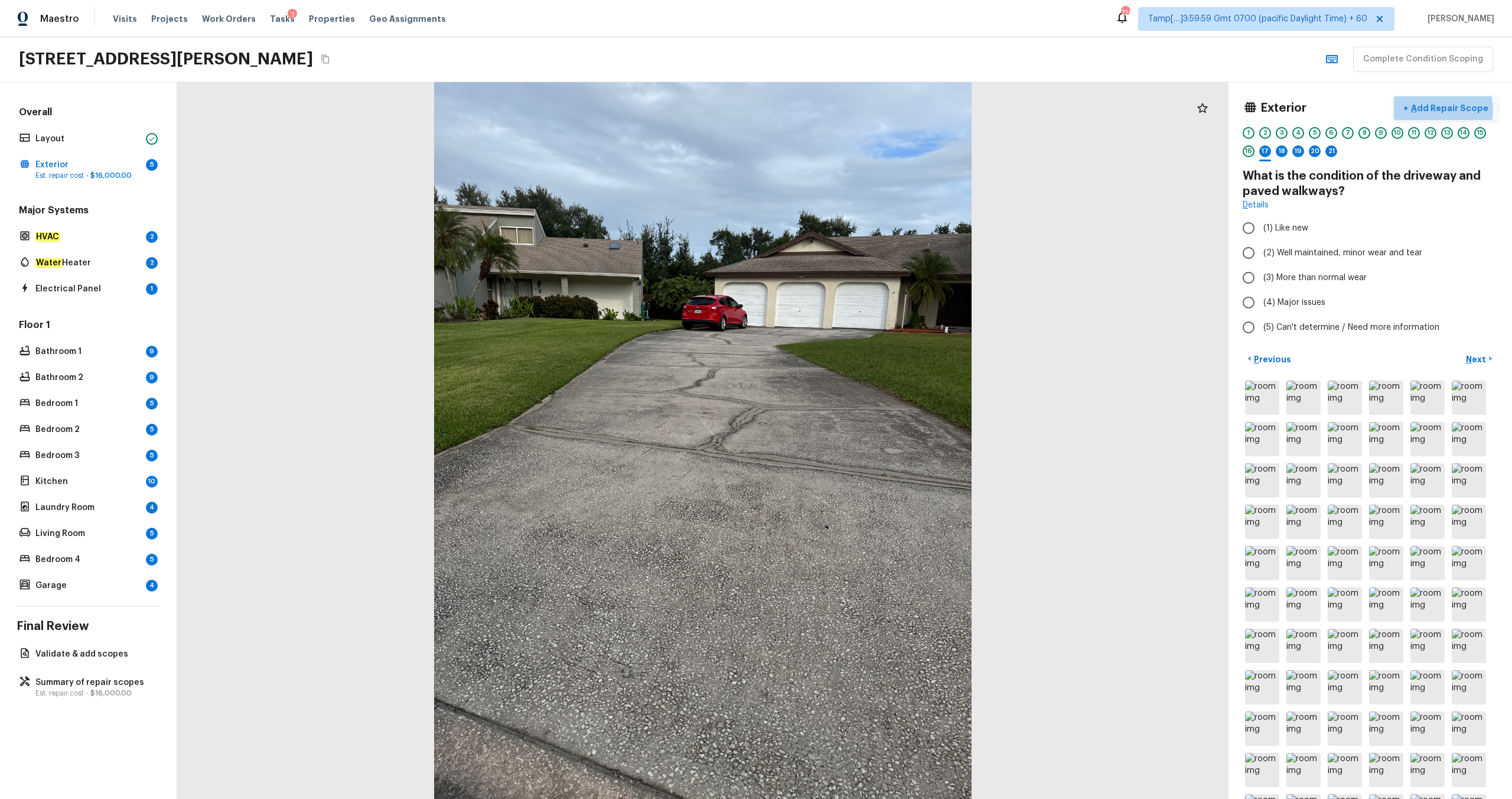
click at [850, 110] on p "Add Repair Scope" at bounding box center [1448, 108] width 80 height 12
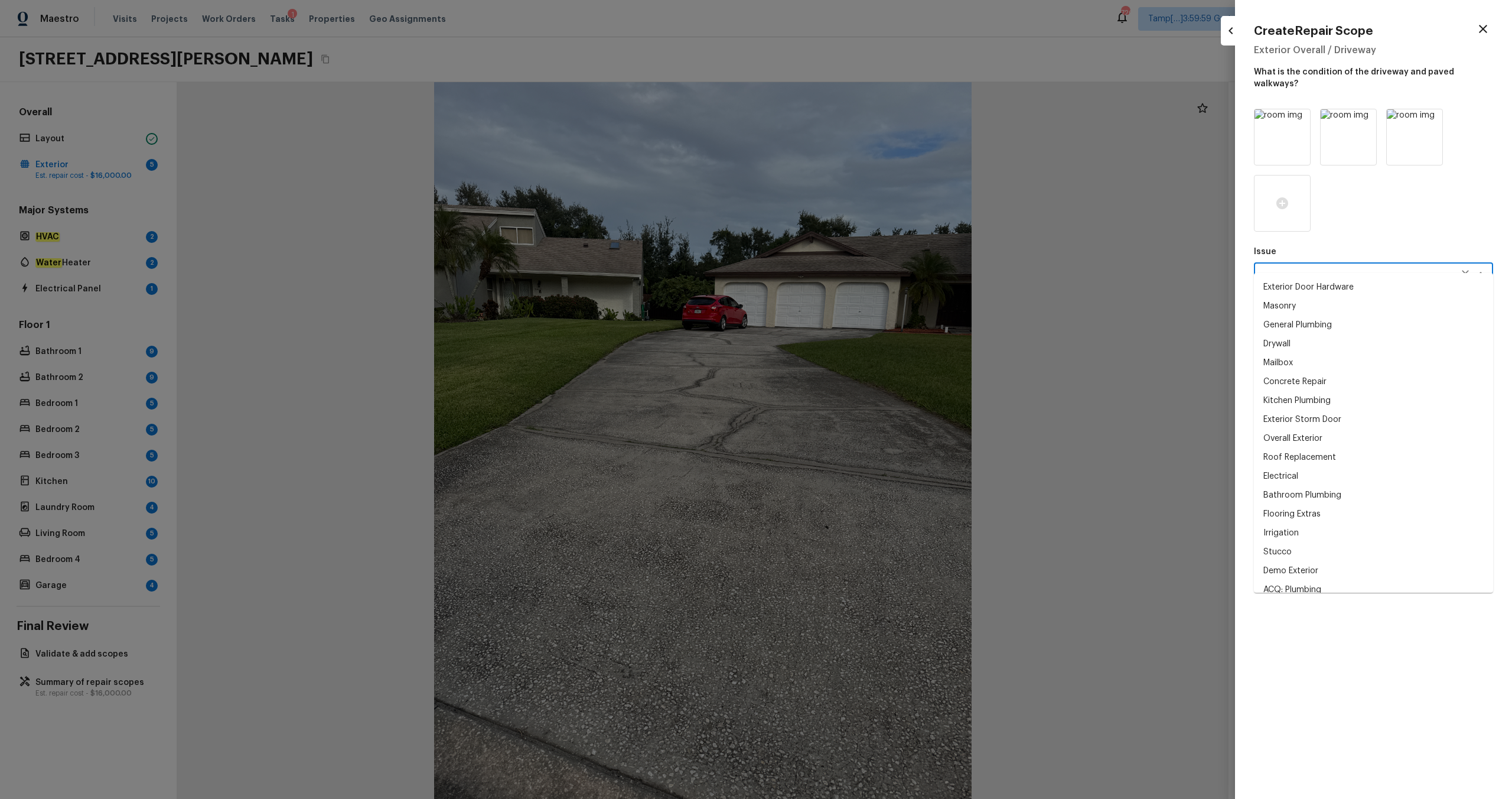
click at [850, 268] on textarea at bounding box center [1357, 274] width 196 height 12
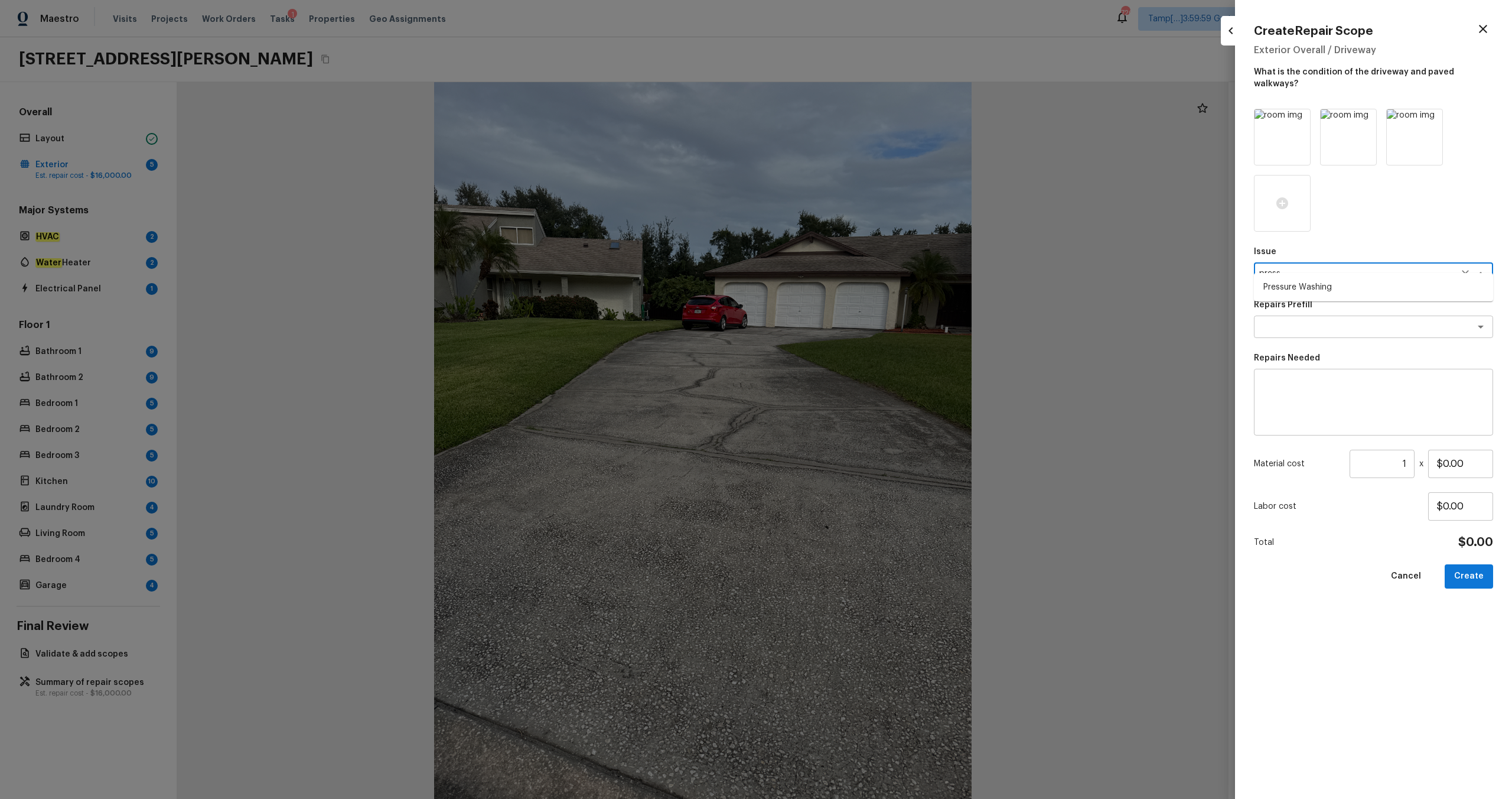
click at [850, 281] on li "Pressure Washing" at bounding box center [1373, 287] width 239 height 19
click at [850, 322] on div "x ​" at bounding box center [1373, 326] width 239 height 23
click at [850, 373] on li "Pressure Wash Drive/Walk Way" at bounding box center [1373, 377] width 239 height 19
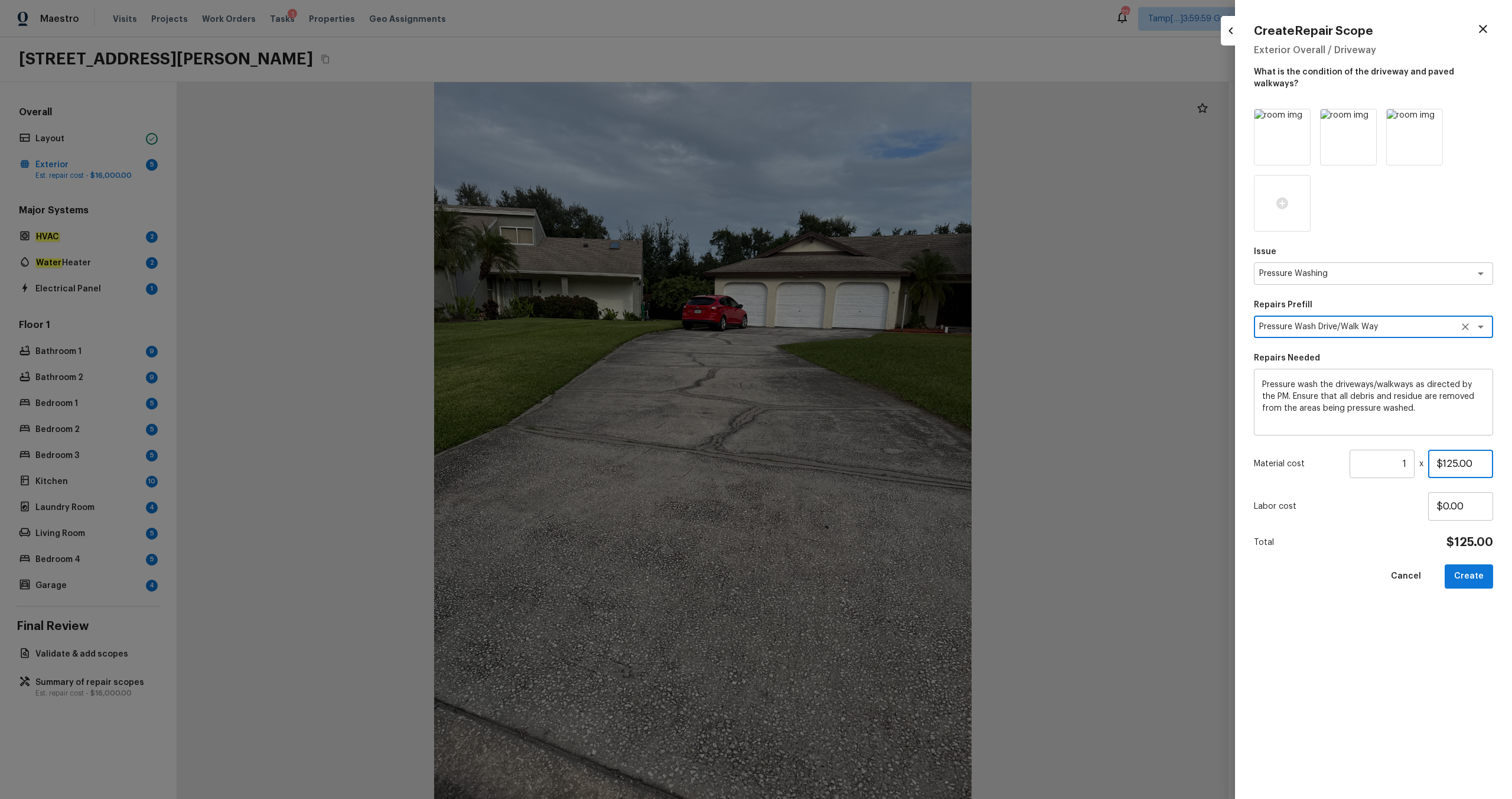
click at [850, 420] on input "$125.00" at bounding box center [1461, 464] width 65 height 29
click at [850, 420] on button "Create" at bounding box center [1469, 576] width 49 height 24
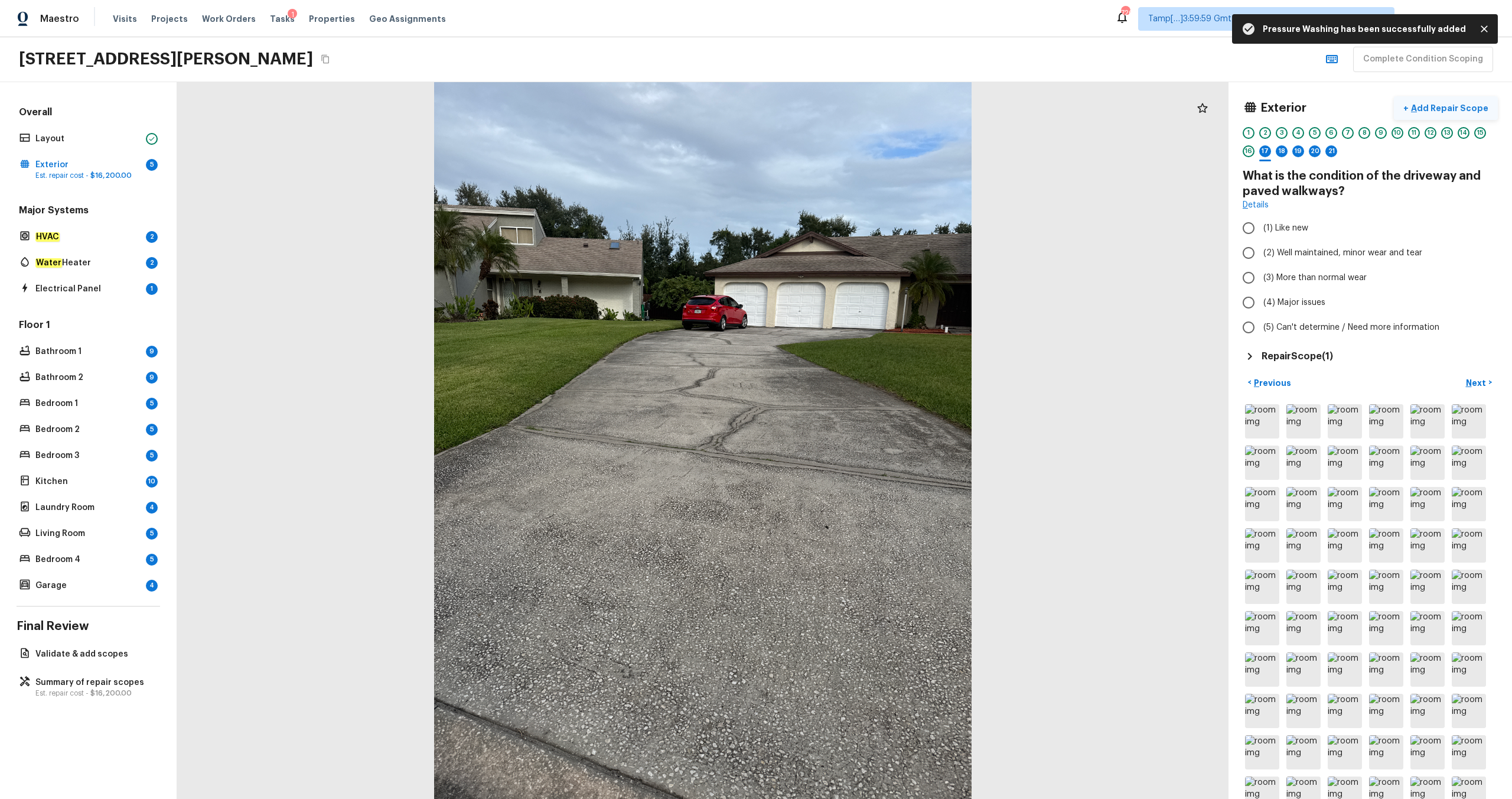
click at [850, 108] on p "Add Repair Scope" at bounding box center [1448, 108] width 80 height 12
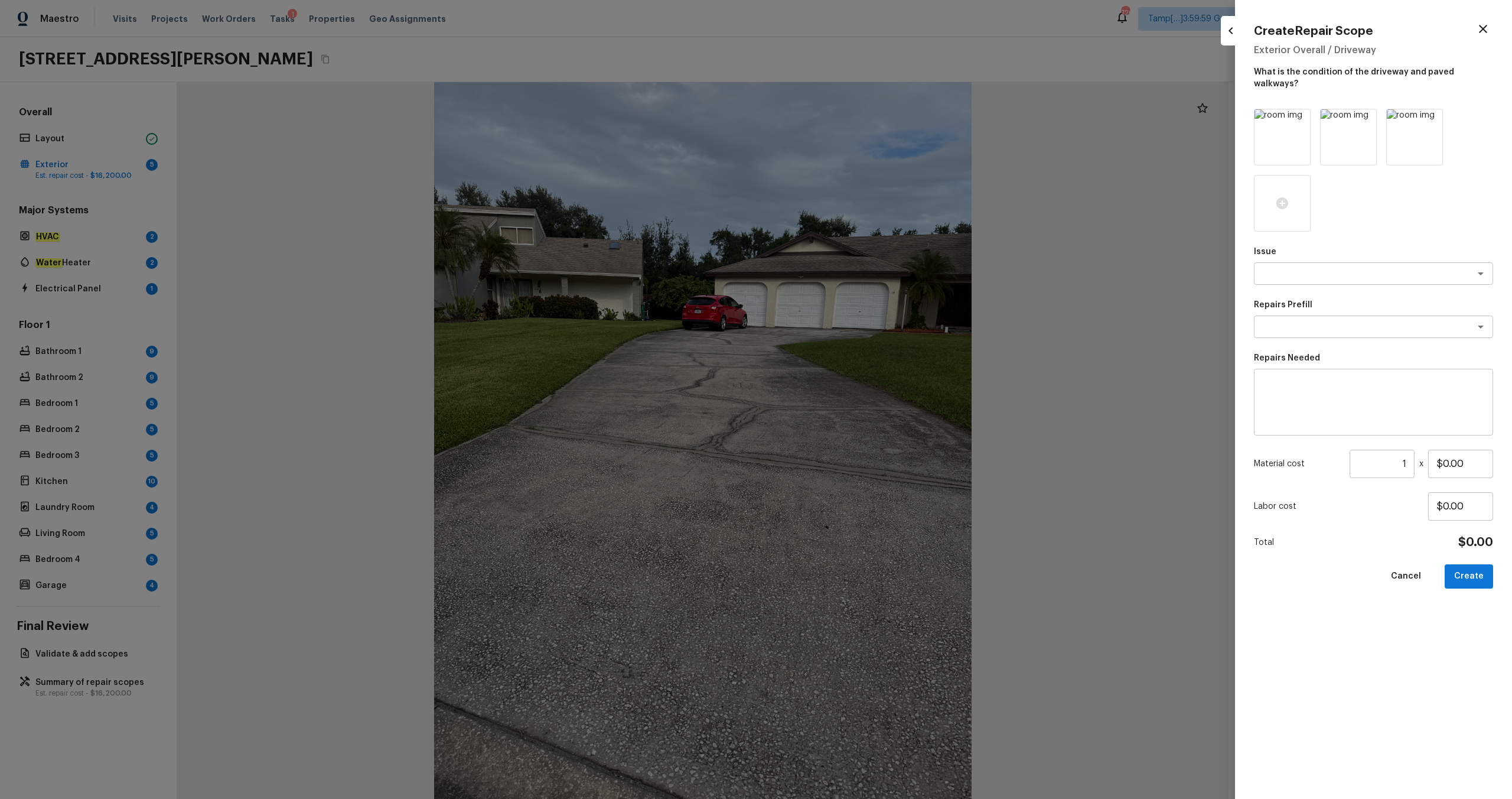
click at [850, 274] on div "Issue x ​ Repairs Prefill x ​ Repairs Needed x ​ Material cost 1 ​ x $0.00 Labo…" at bounding box center [1373, 444] width 239 height 671
click at [850, 268] on textarea at bounding box center [1357, 274] width 196 height 12
click at [850, 281] on li "Pressure Washing" at bounding box center [1373, 287] width 239 height 19
click at [850, 321] on textarea at bounding box center [1357, 327] width 196 height 12
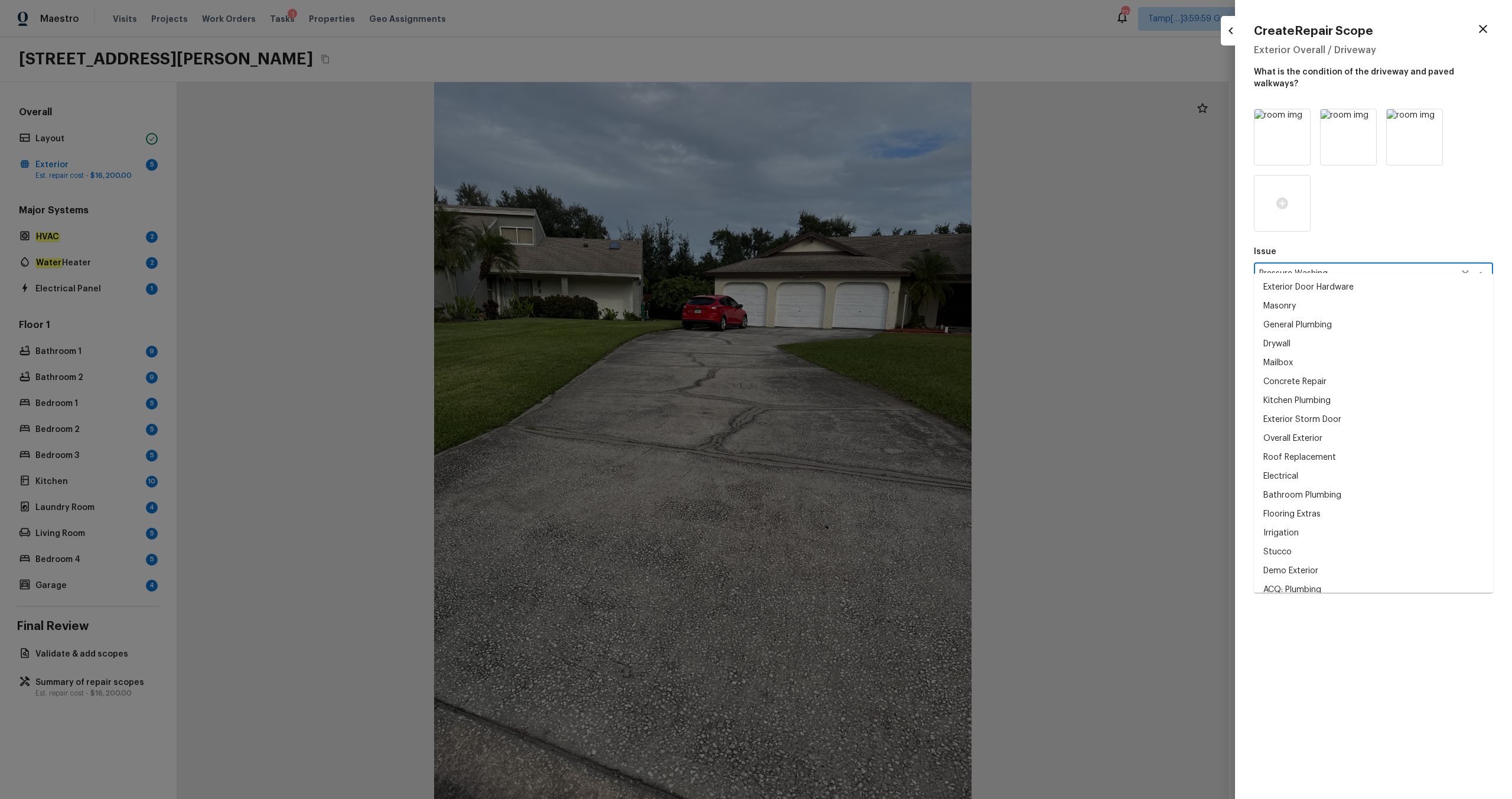
click at [850, 268] on textarea "Pressure Washing" at bounding box center [1357, 274] width 196 height 12
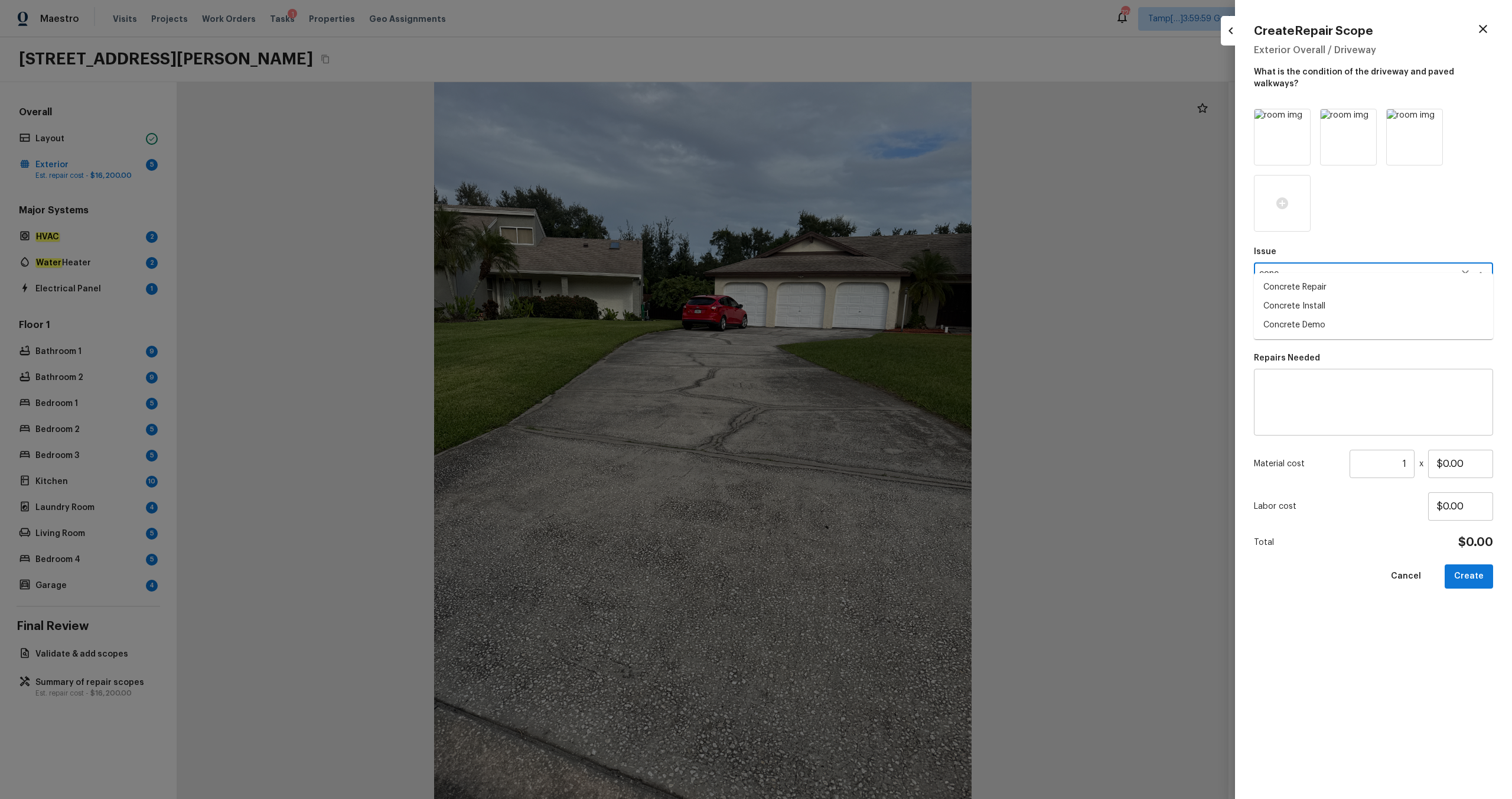
click at [850, 287] on li "Concrete Repair" at bounding box center [1373, 287] width 239 height 19
click at [850, 395] on textarea at bounding box center [1373, 402] width 222 height 47
paste textarea "Concrete Repair"
click at [850, 379] on textarea "Drivewat Concrete Repair" at bounding box center [1373, 402] width 222 height 47
click at [850, 420] on input "$0.00" at bounding box center [1461, 464] width 65 height 29
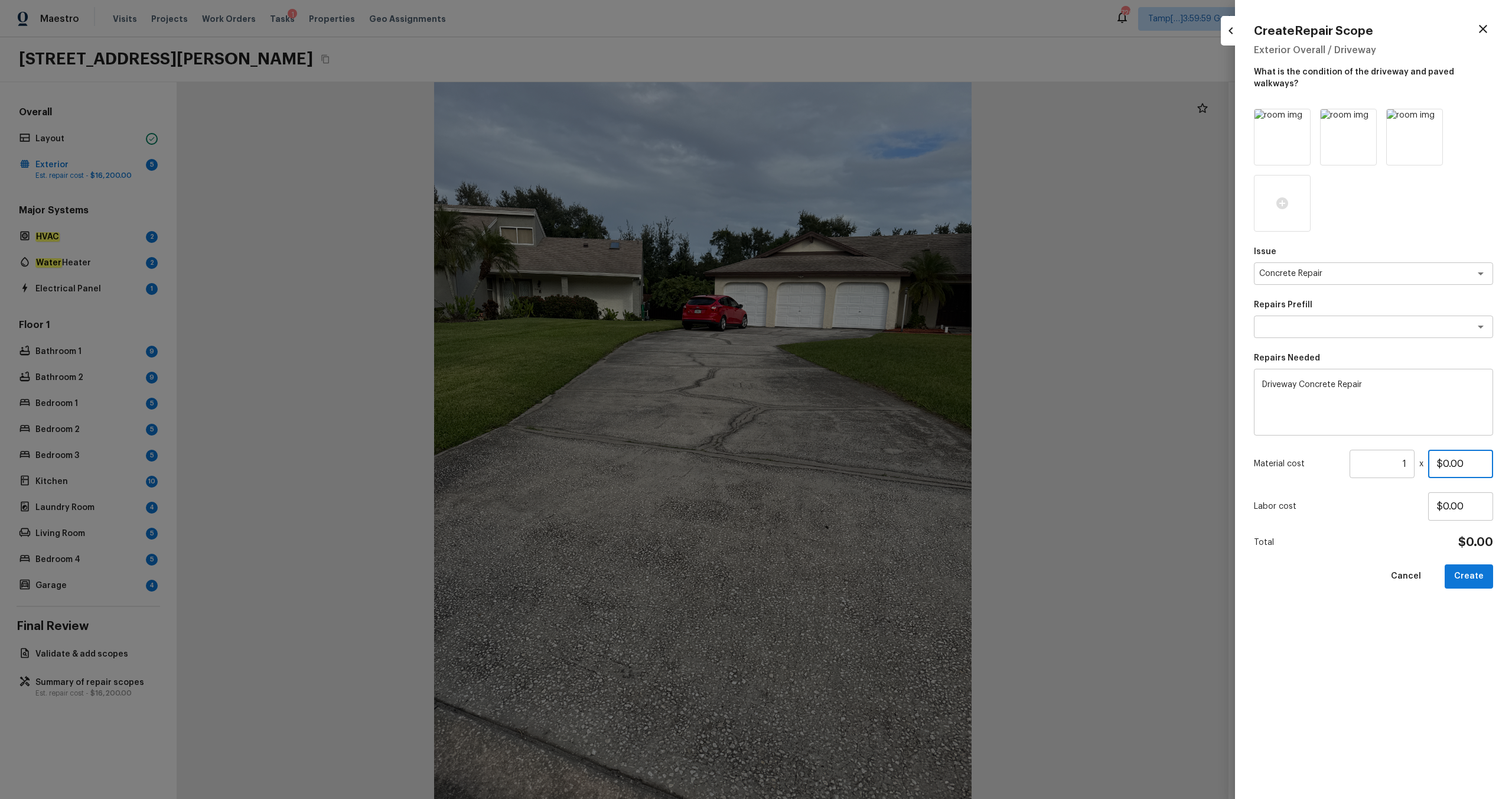
click at [850, 420] on input "$0.00" at bounding box center [1461, 464] width 65 height 29
click at [850, 420] on button "Create" at bounding box center [1469, 576] width 49 height 24
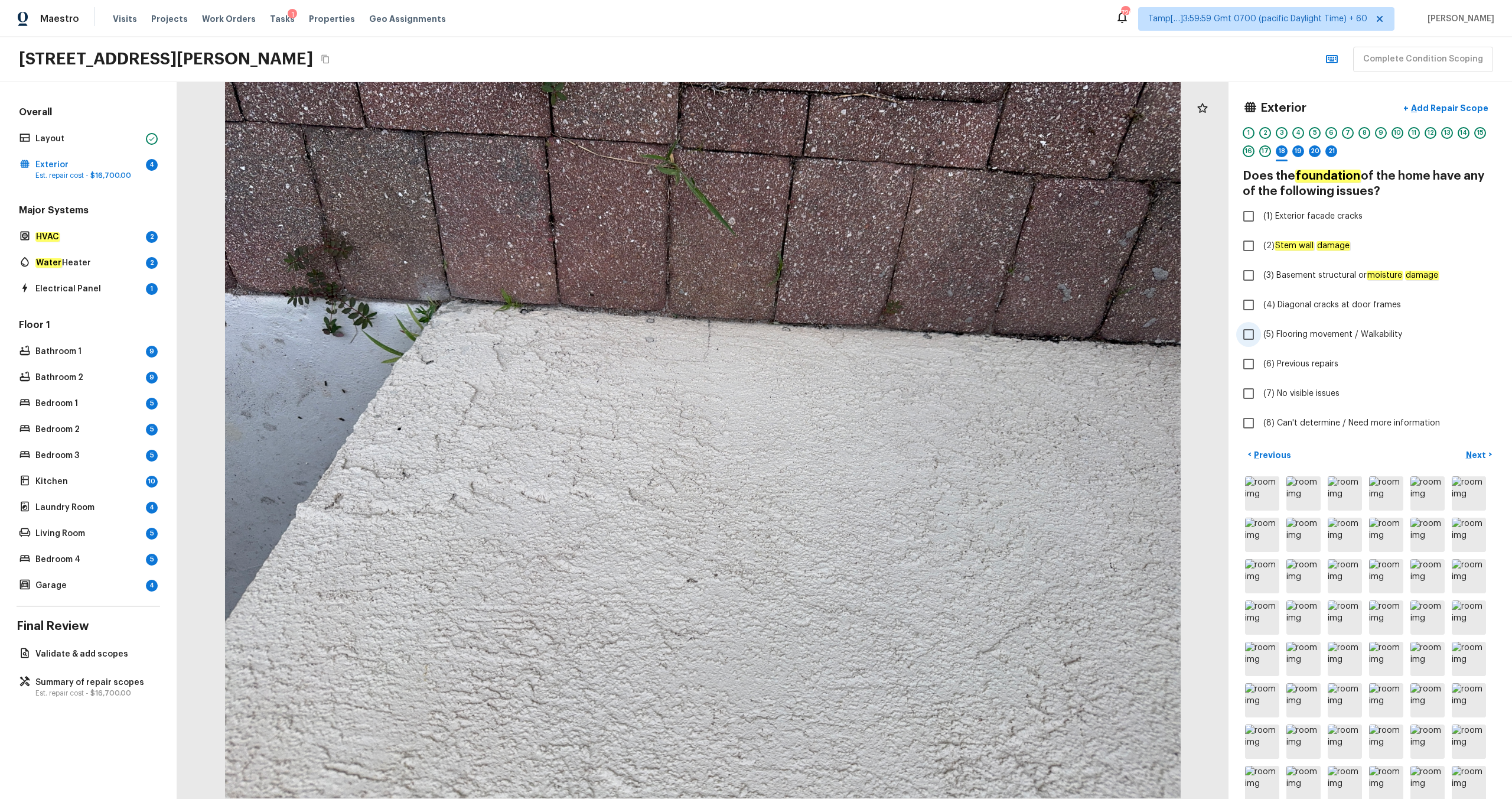
click at [850, 339] on span "(5) Flooring movement / Walkability" at bounding box center [1333, 334] width 139 height 12
click at [850, 339] on input "(5) Flooring movement / Walkability" at bounding box center [1249, 334] width 25 height 25
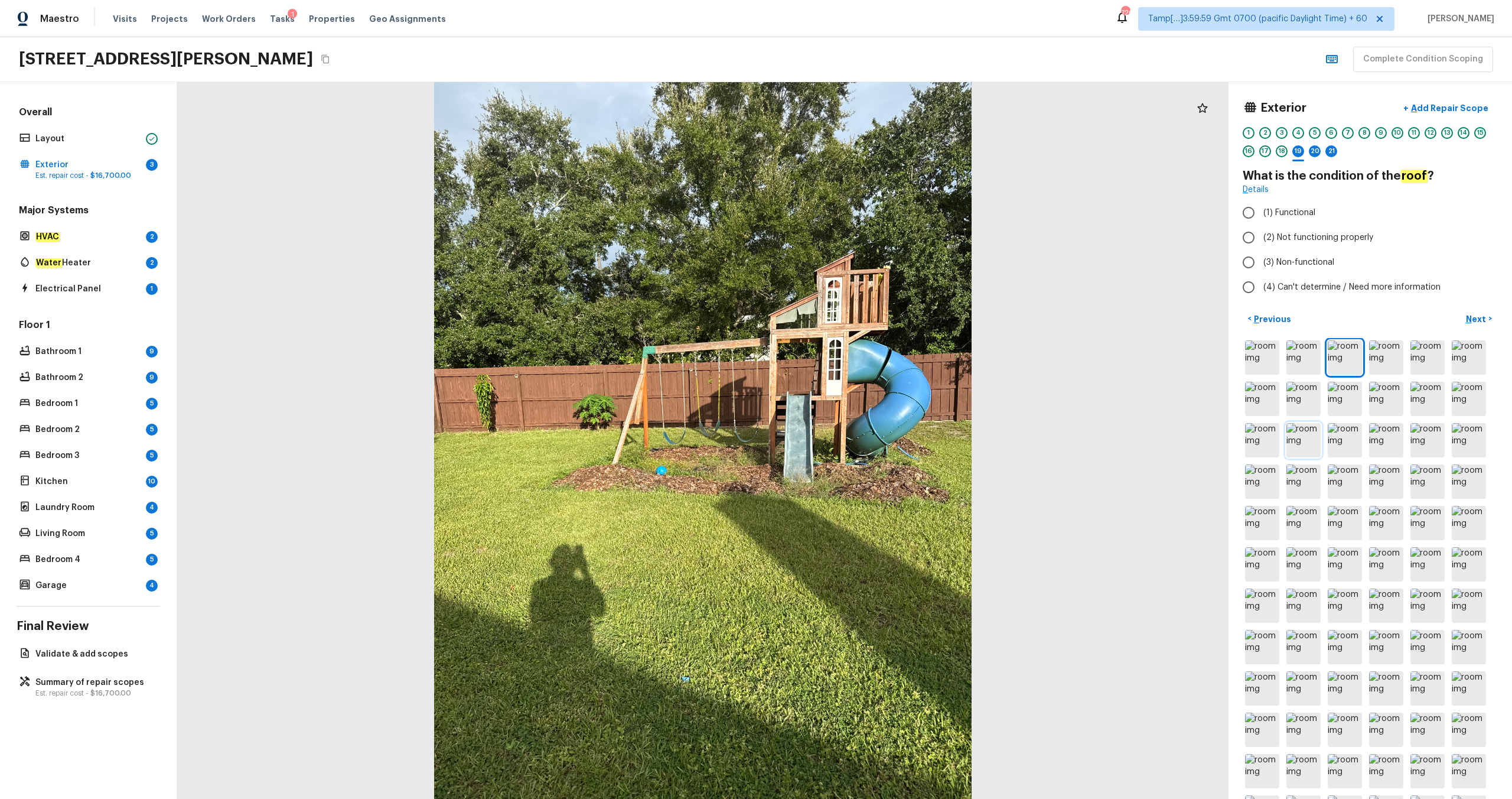
click at [850, 420] on img at bounding box center [1303, 440] width 34 height 34
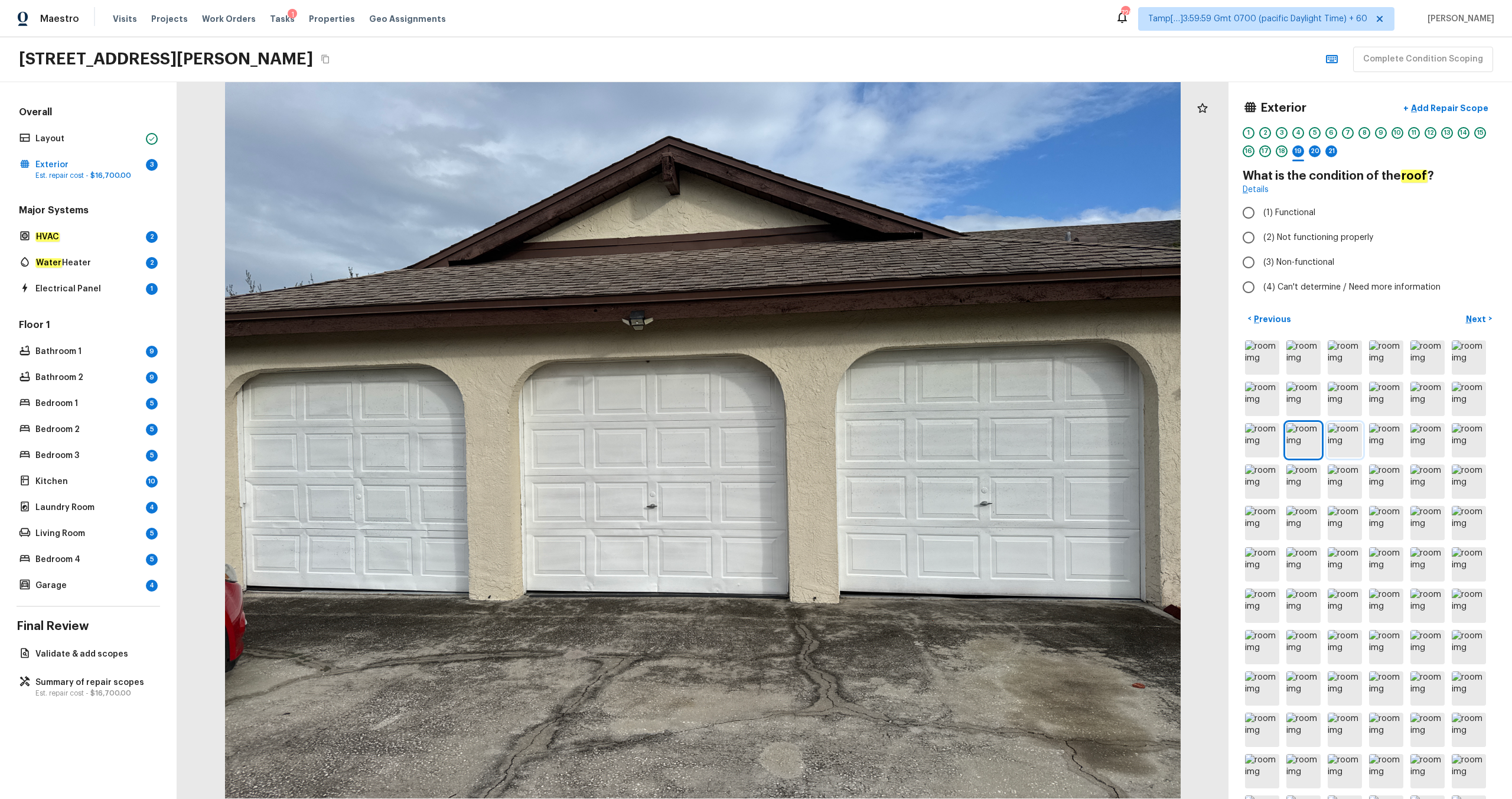
click at [850, 420] on img at bounding box center [1345, 440] width 34 height 34
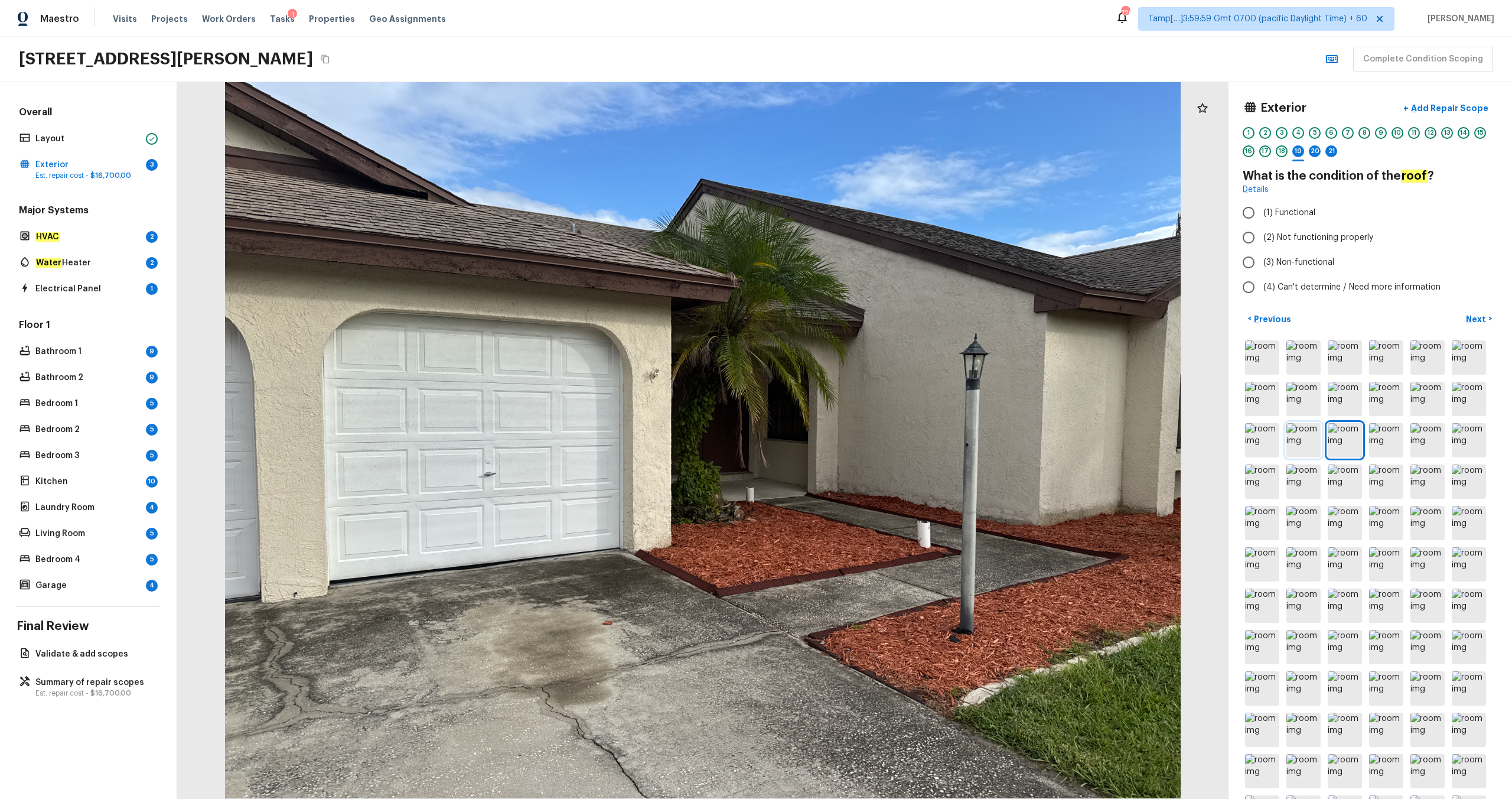
click at [850, 420] on img at bounding box center [1303, 440] width 34 height 34
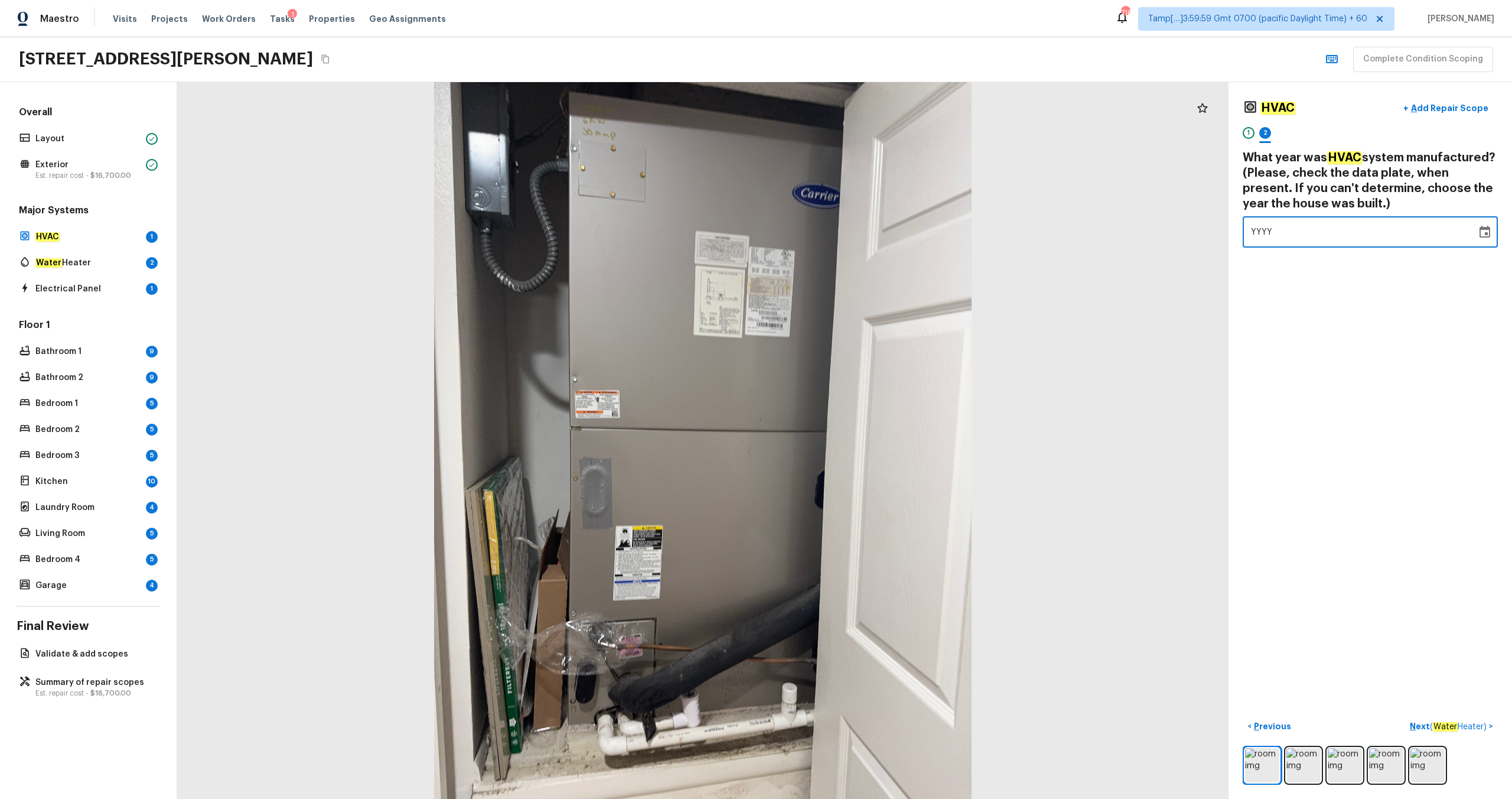
click at [850, 228] on div "YYYY" at bounding box center [1359, 232] width 217 height 31
click at [850, 420] on p "Next ( Water Heater )" at bounding box center [1449, 726] width 79 height 12
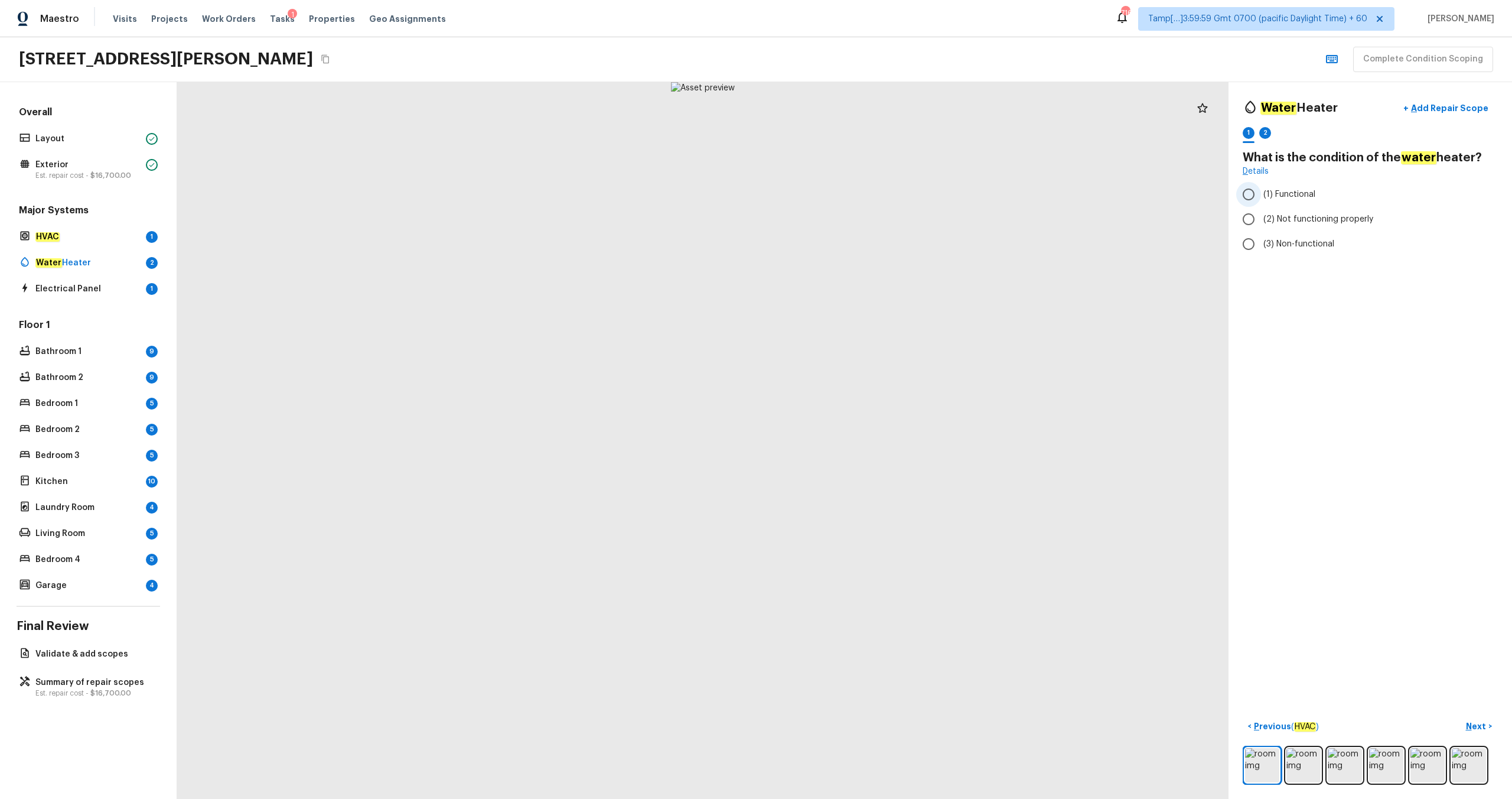
click at [850, 198] on span "(1) Functional" at bounding box center [1290, 195] width 52 height 12
click at [850, 198] on input "(1) Functional" at bounding box center [1249, 195] width 25 height 25
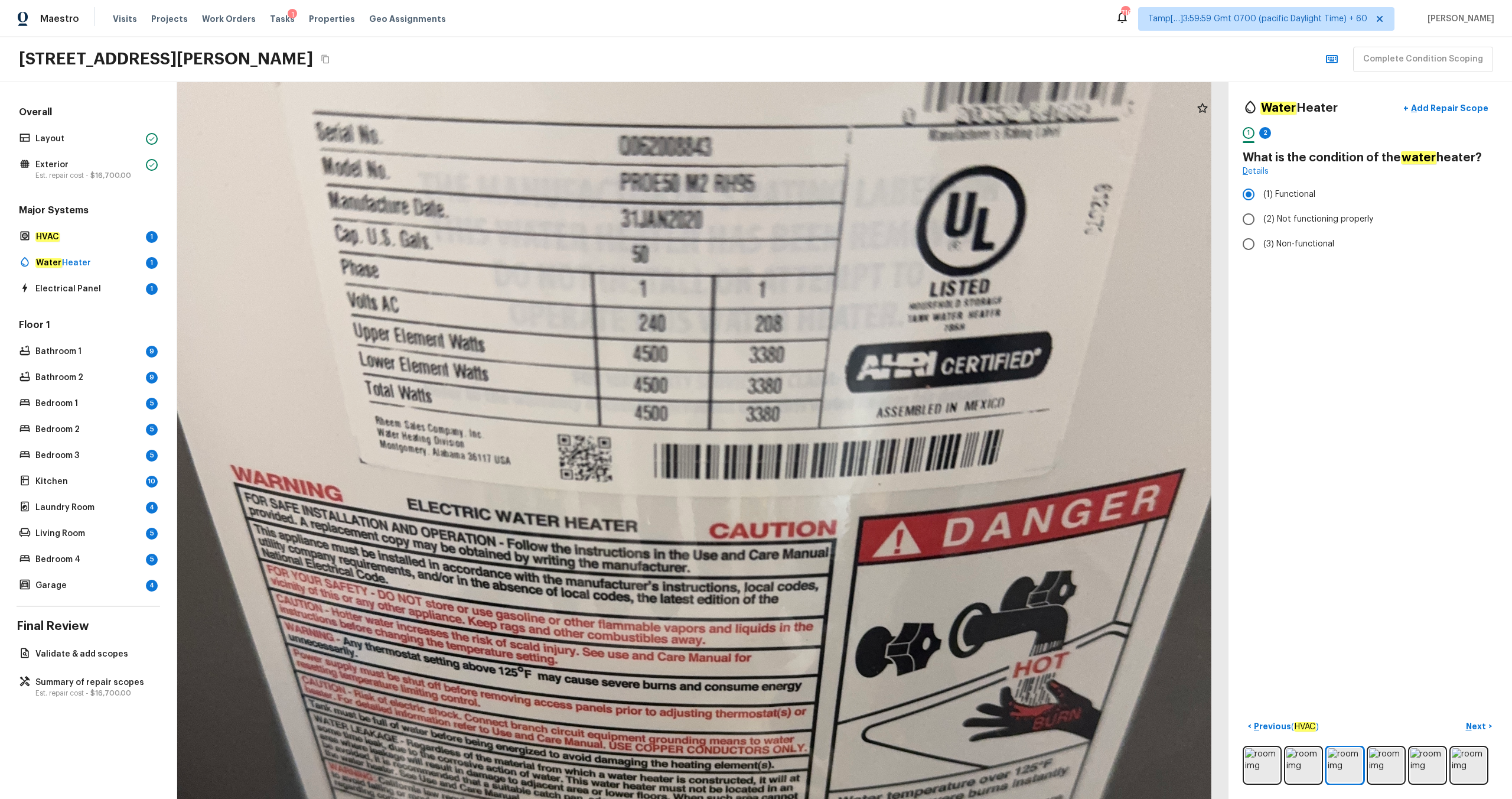
drag, startPoint x: 713, startPoint y: 283, endPoint x: 726, endPoint y: 364, distance: 82.0
click at [726, 364] on div at bounding box center [677, 572] width 2091 height 1425
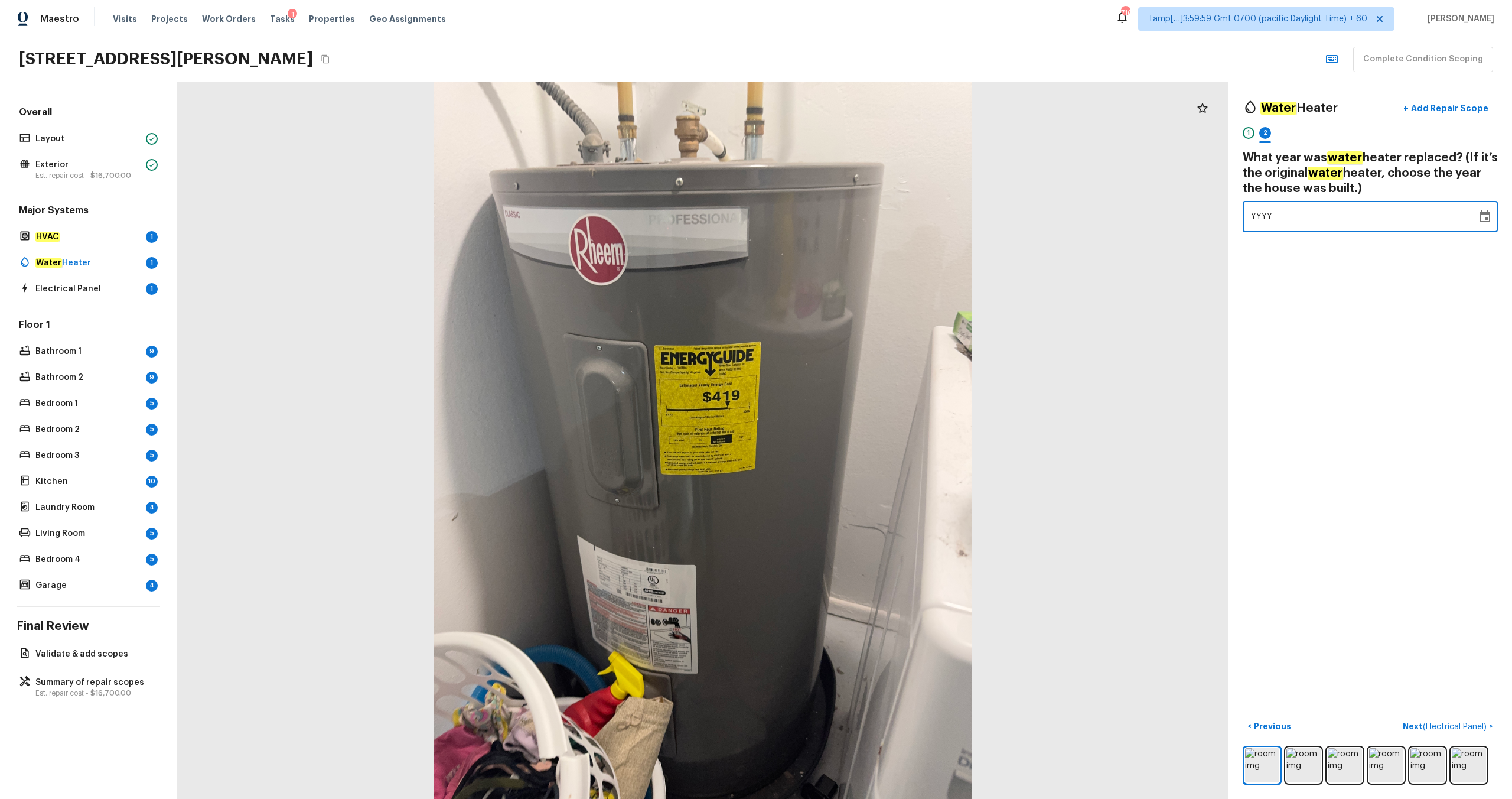
click at [850, 217] on span "YYYY" at bounding box center [1262, 217] width 22 height 8
click at [850, 420] on p "Next ( Electrical Panel )" at bounding box center [1445, 726] width 86 height 12
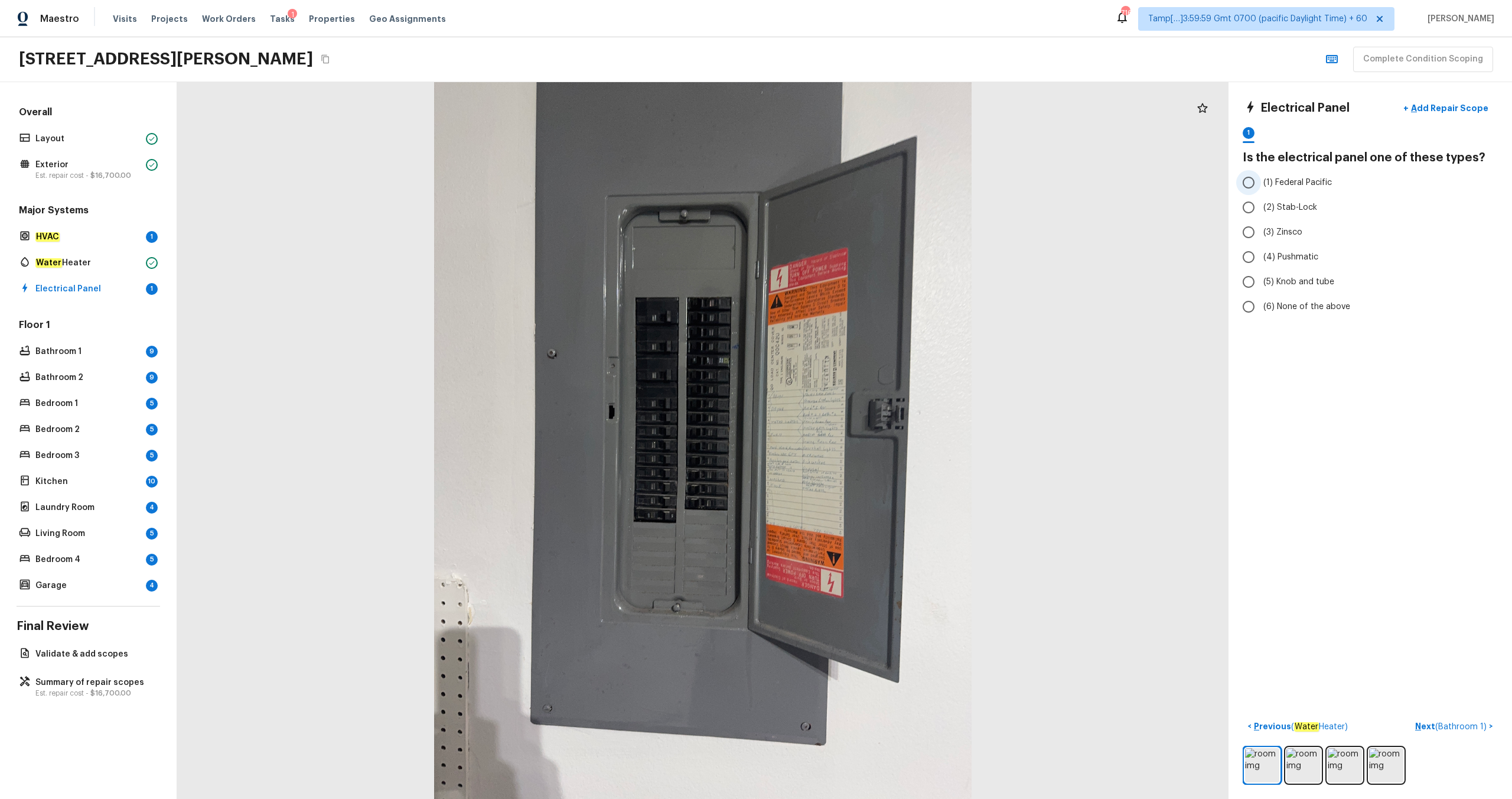
click at [850, 188] on span "(1) Federal Pacific" at bounding box center [1298, 182] width 69 height 12
click at [850, 188] on input "(1) Federal Pacific" at bounding box center [1249, 182] width 25 height 25
click at [850, 420] on p "Next ( Bathroom 1 )" at bounding box center [1452, 726] width 74 height 12
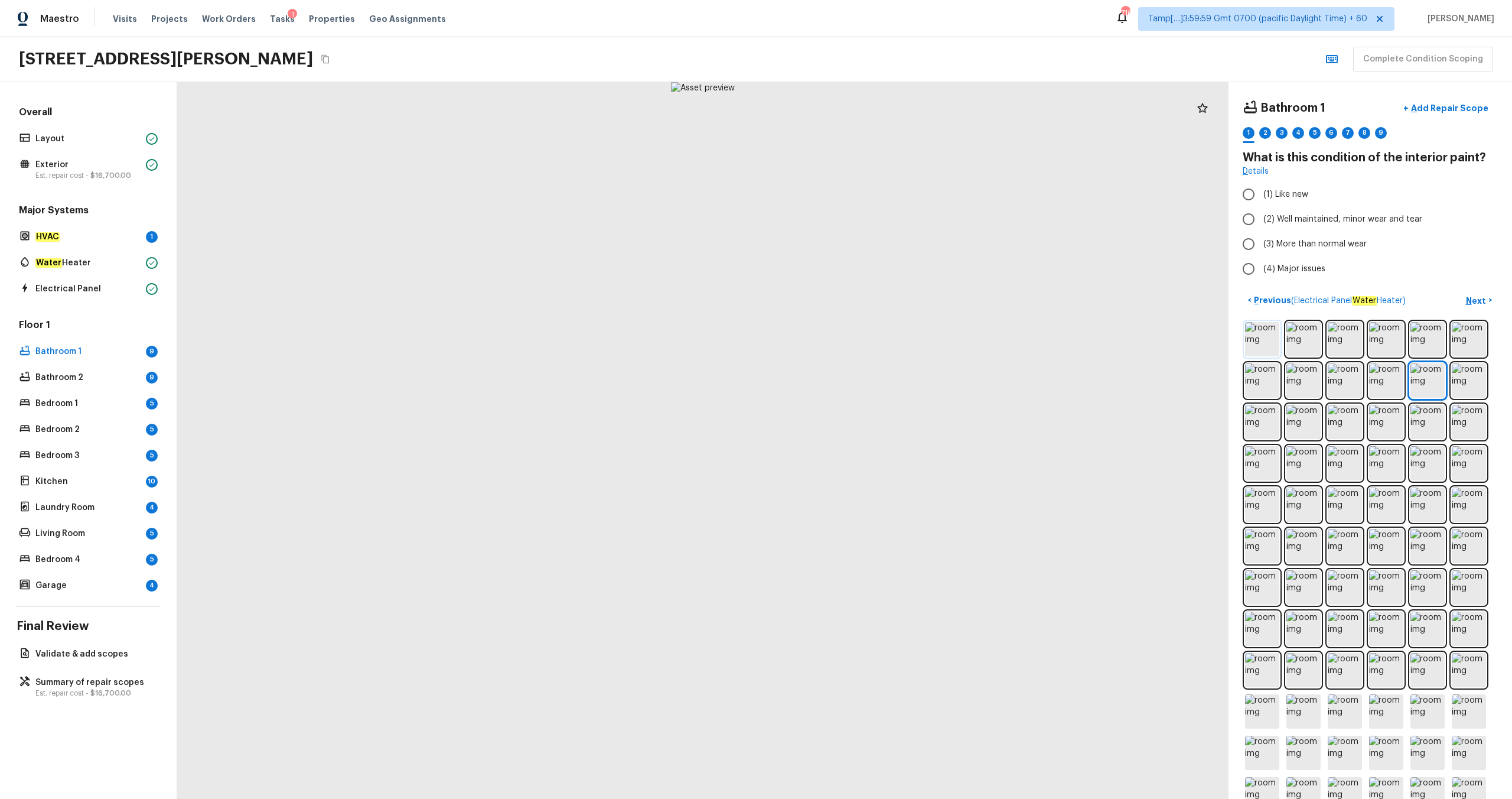
click at [850, 328] on img at bounding box center [1262, 339] width 34 height 34
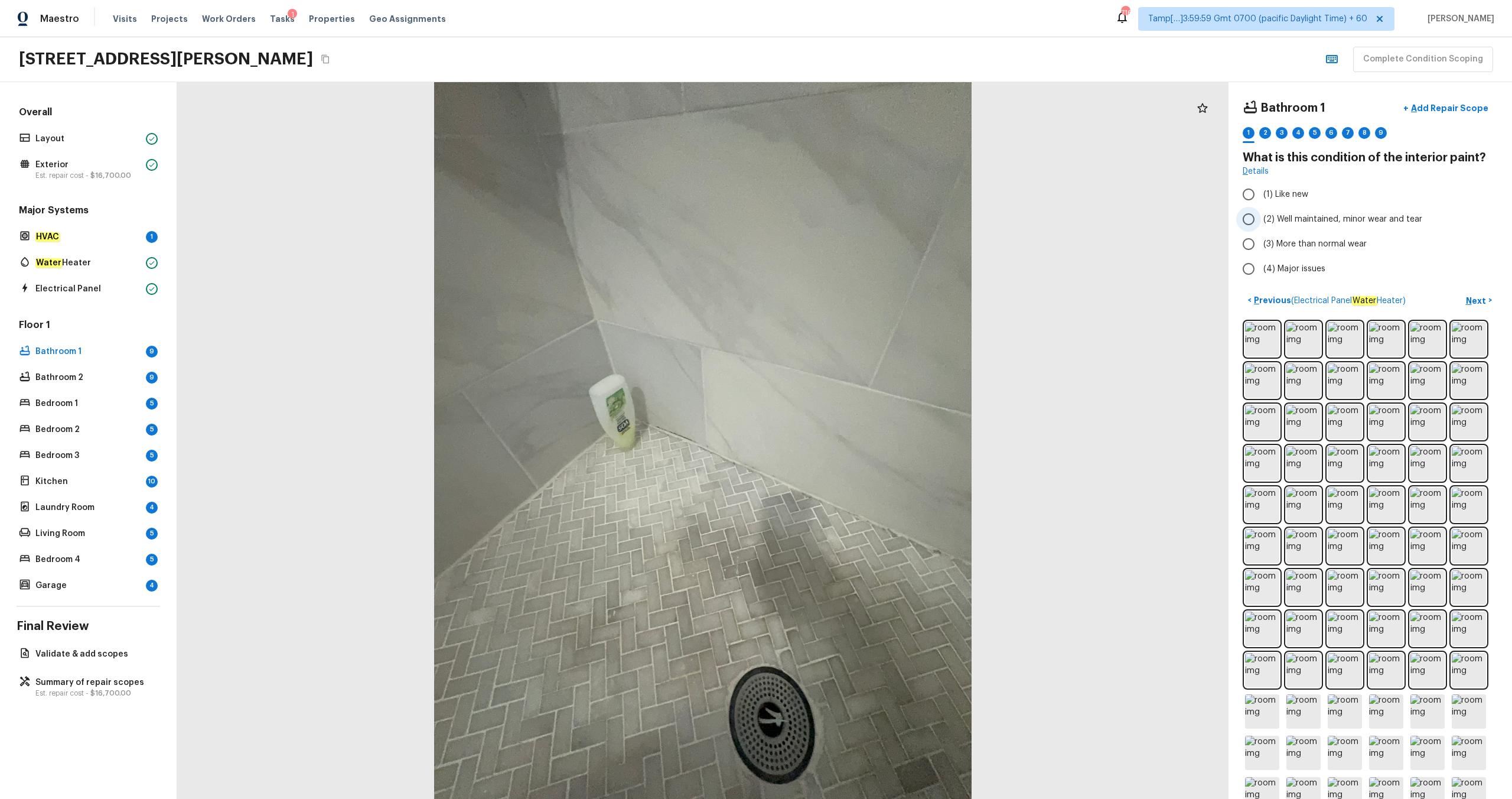
click at [850, 217] on span "(2) Well maintained, minor wear and tear" at bounding box center [1343, 219] width 159 height 12
click at [850, 217] on input "(2) Well maintained, minor wear and tear" at bounding box center [1249, 219] width 25 height 25
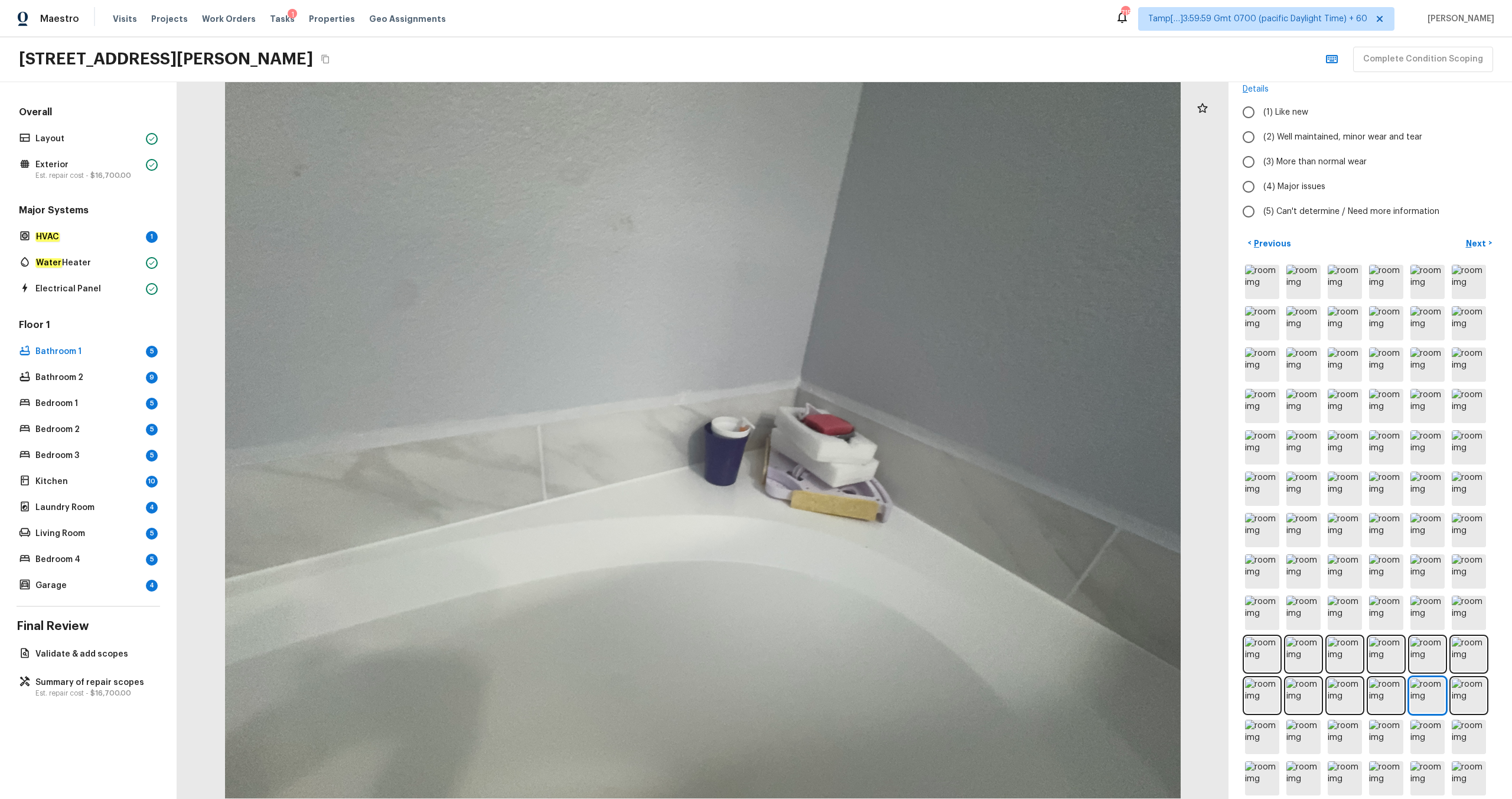
scroll to position [92, 0]
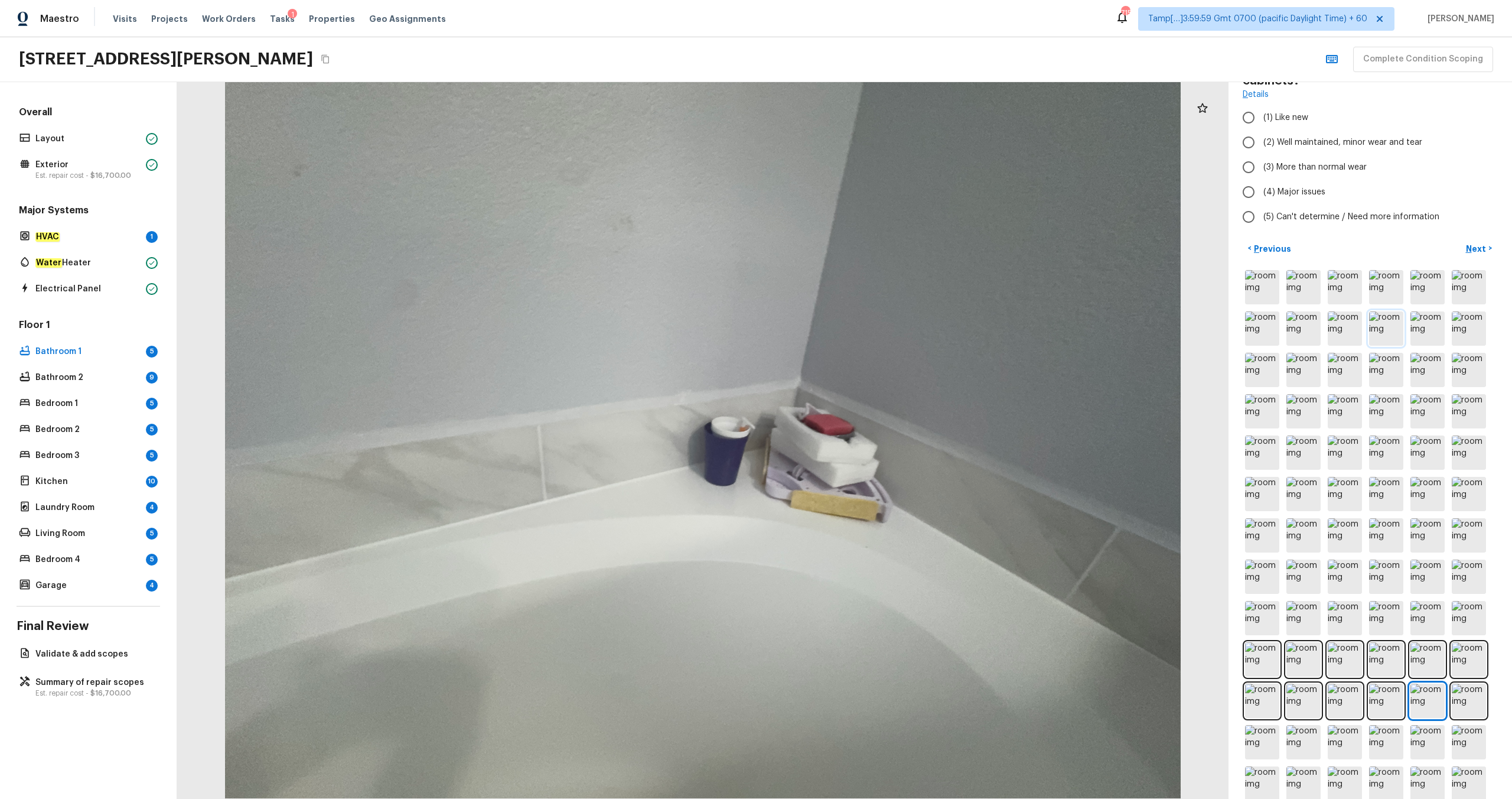
click at [850, 336] on img at bounding box center [1386, 328] width 34 height 34
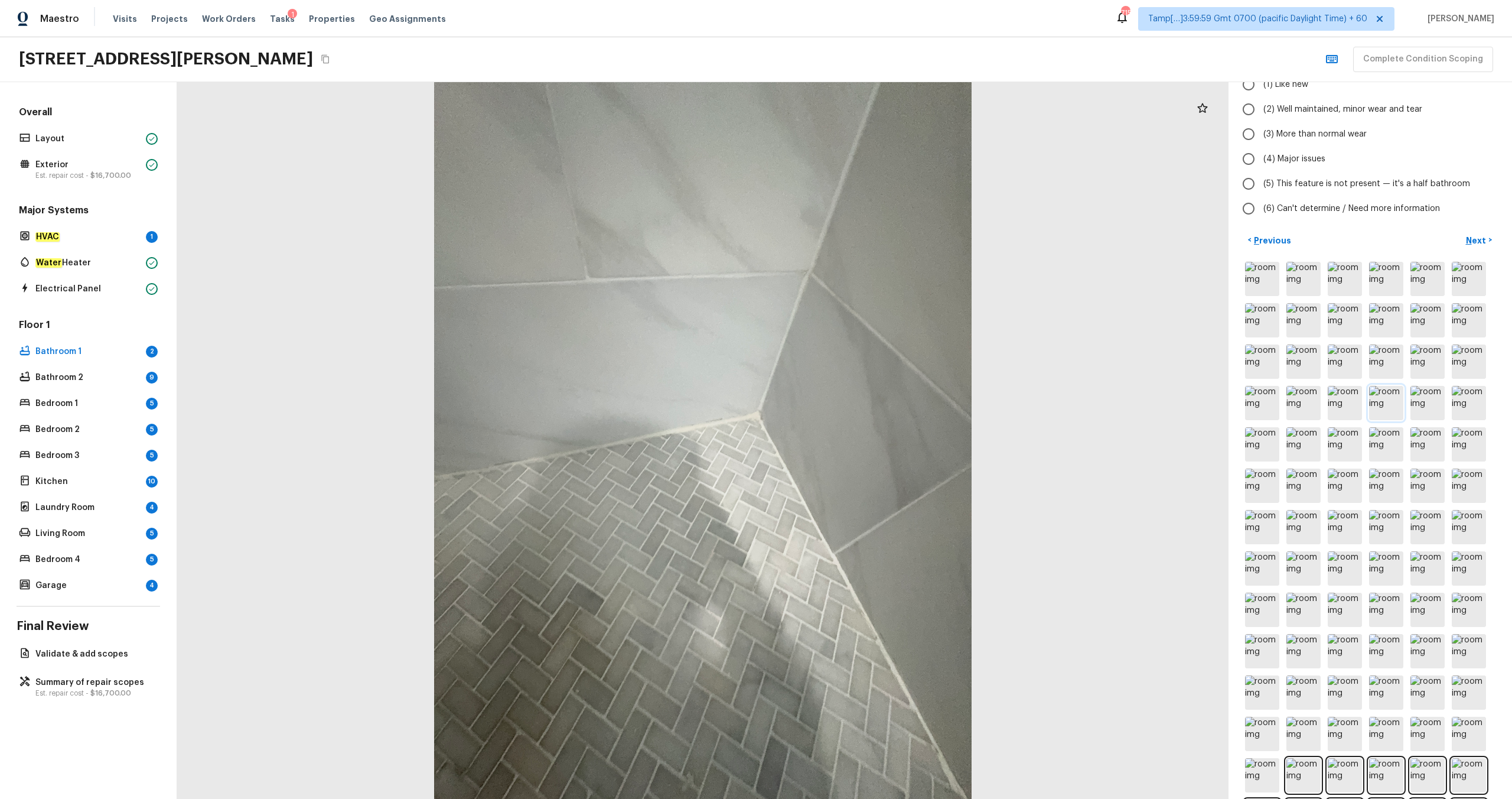
scroll to position [0, 0]
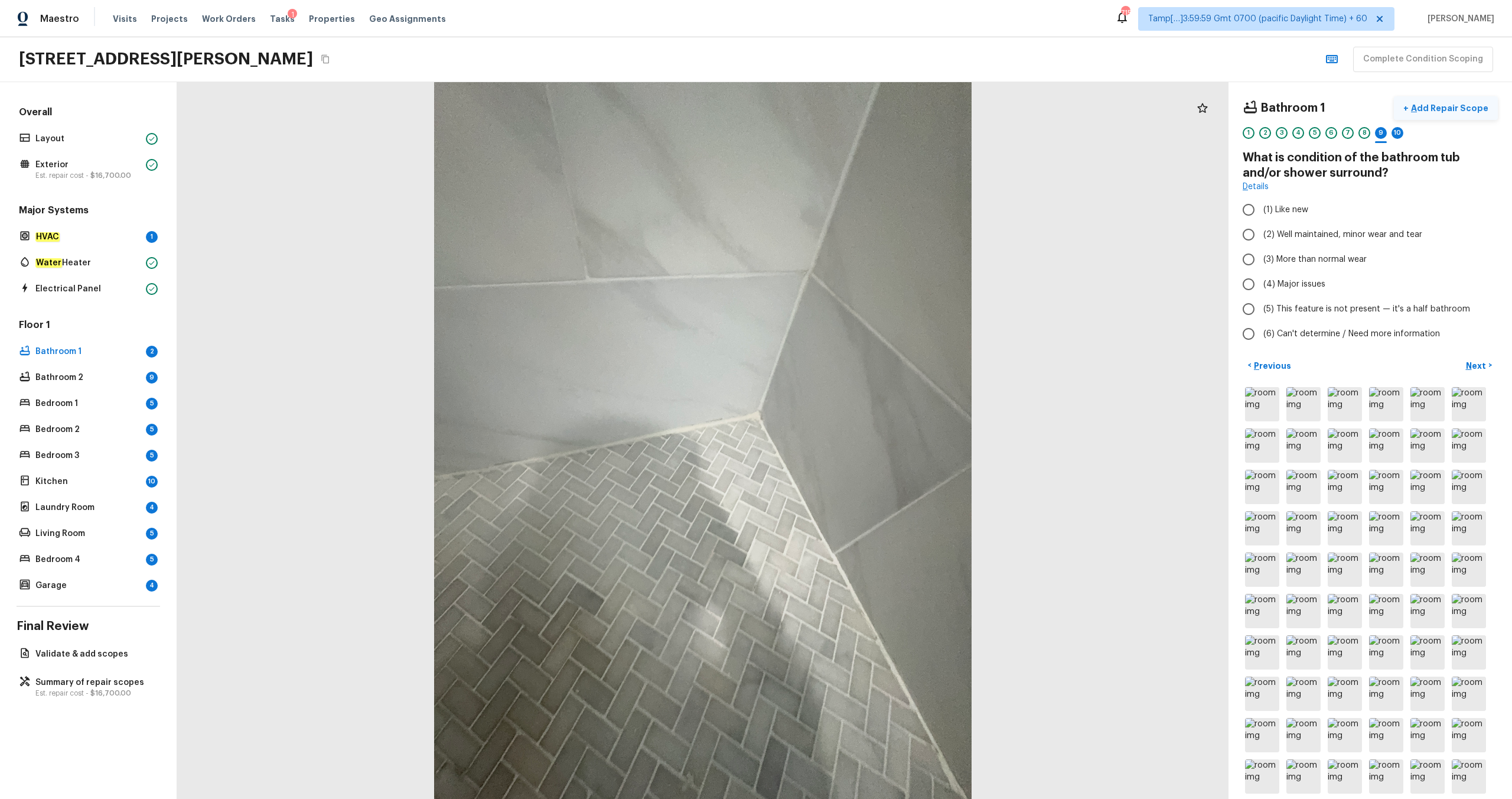
click at [850, 108] on p "Add Repair Scope" at bounding box center [1448, 108] width 80 height 12
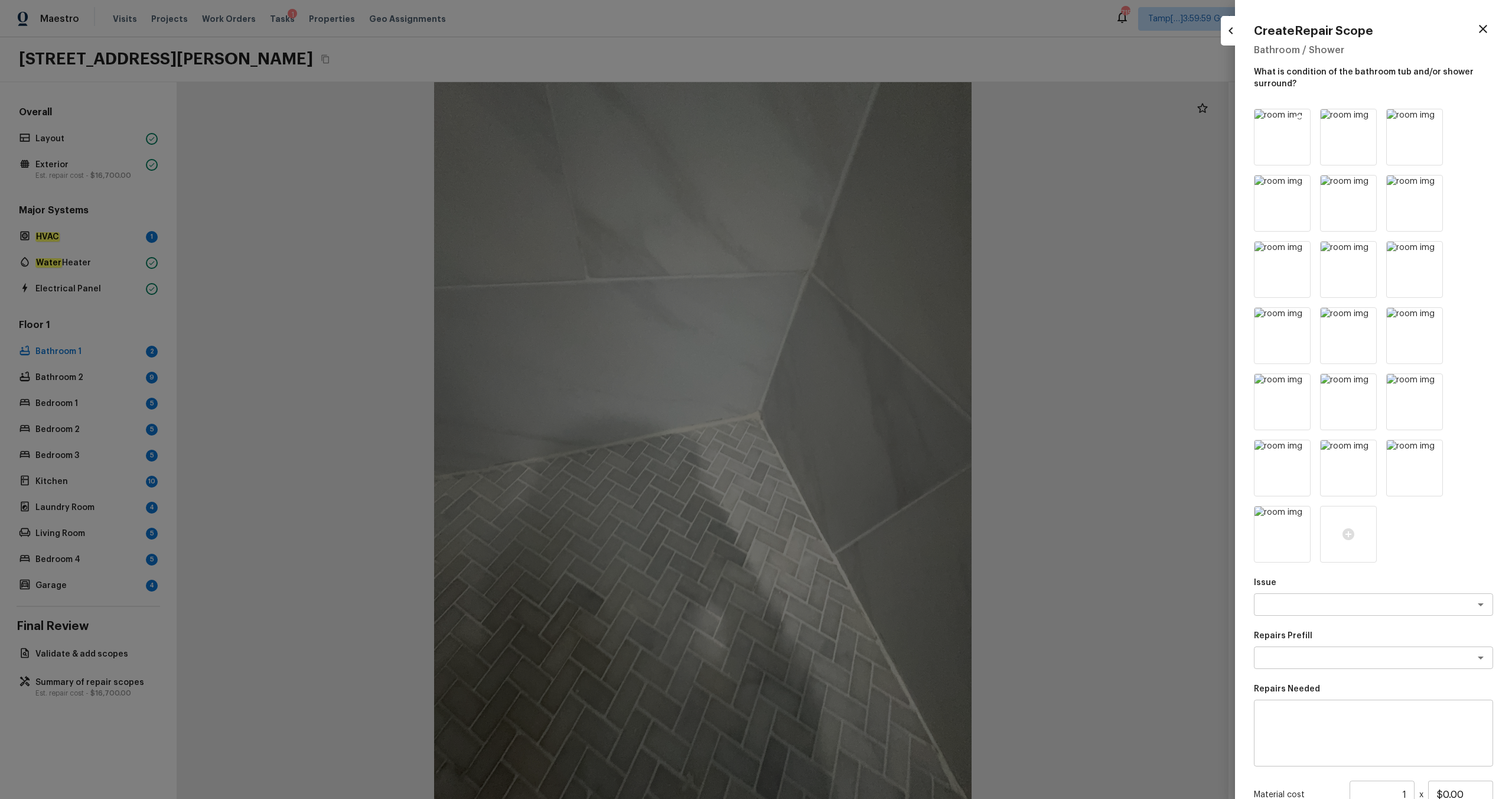
click at [850, 119] on icon at bounding box center [1299, 120] width 12 height 12
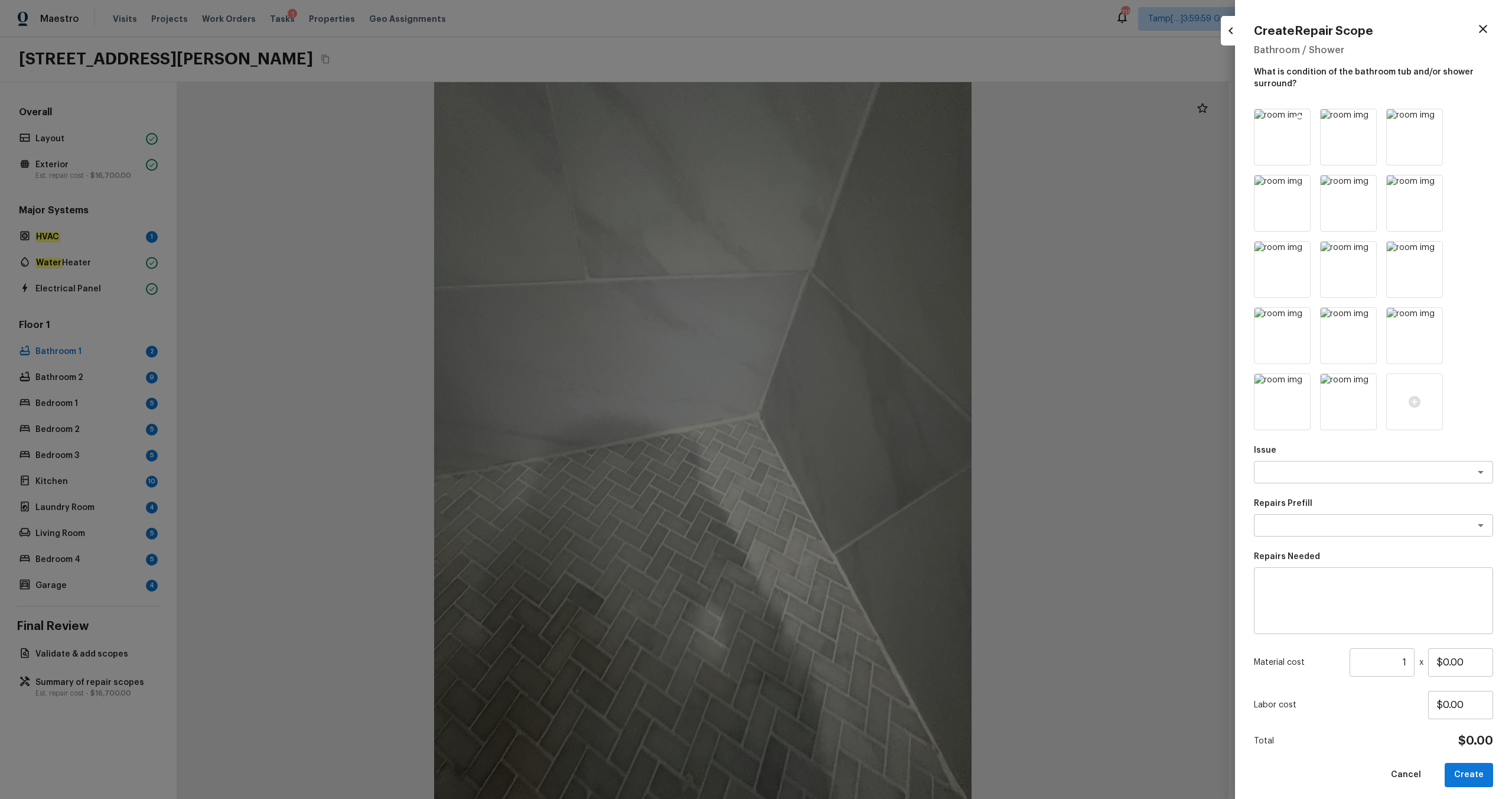
click at [850, 117] on icon at bounding box center [1299, 120] width 10 height 10
click at [850, 117] on icon at bounding box center [1299, 120] width 10 height 10
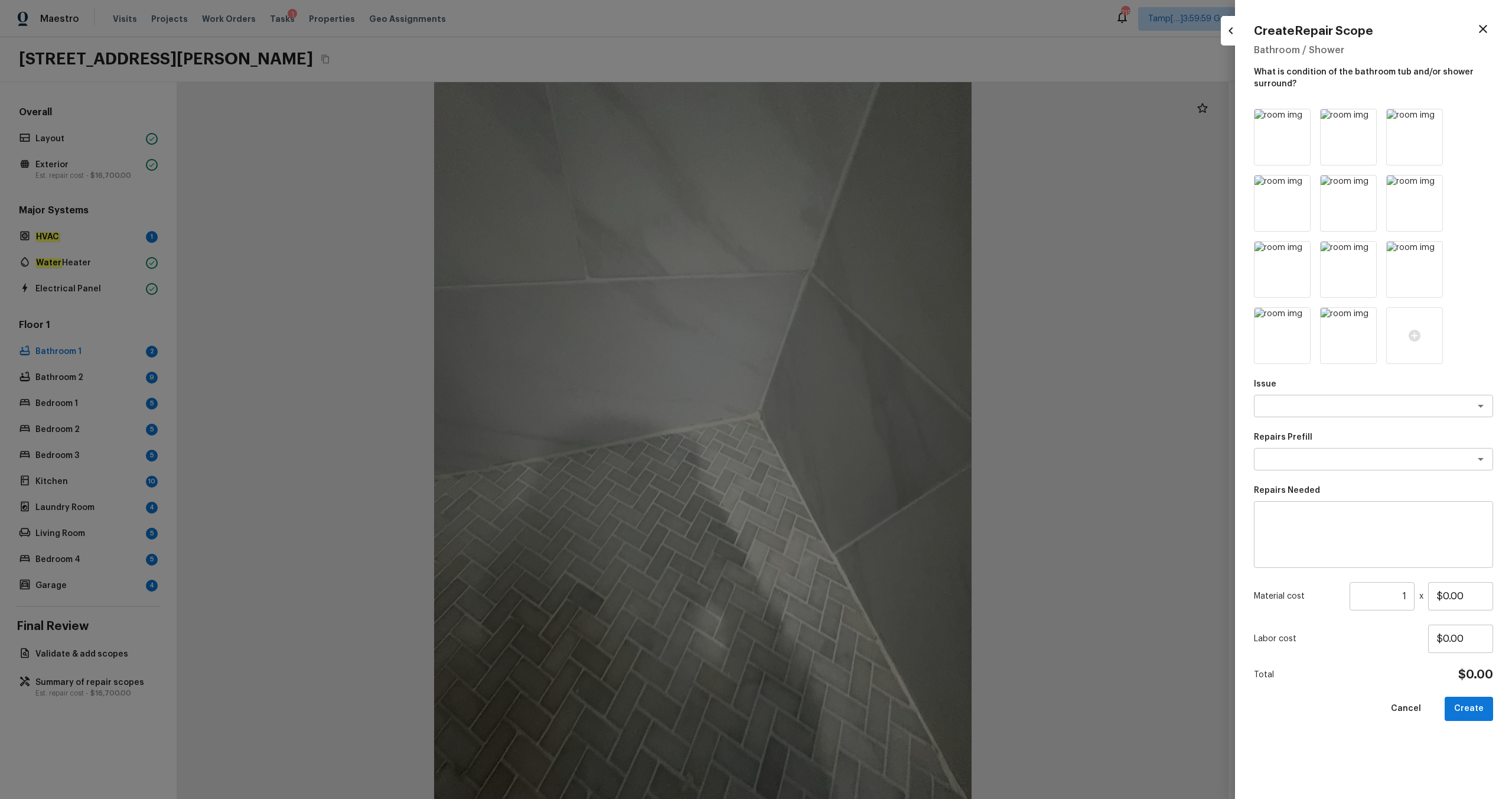
click at [850, 117] on icon at bounding box center [1299, 120] width 10 height 10
click at [850, 283] on img at bounding box center [1282, 270] width 56 height 56
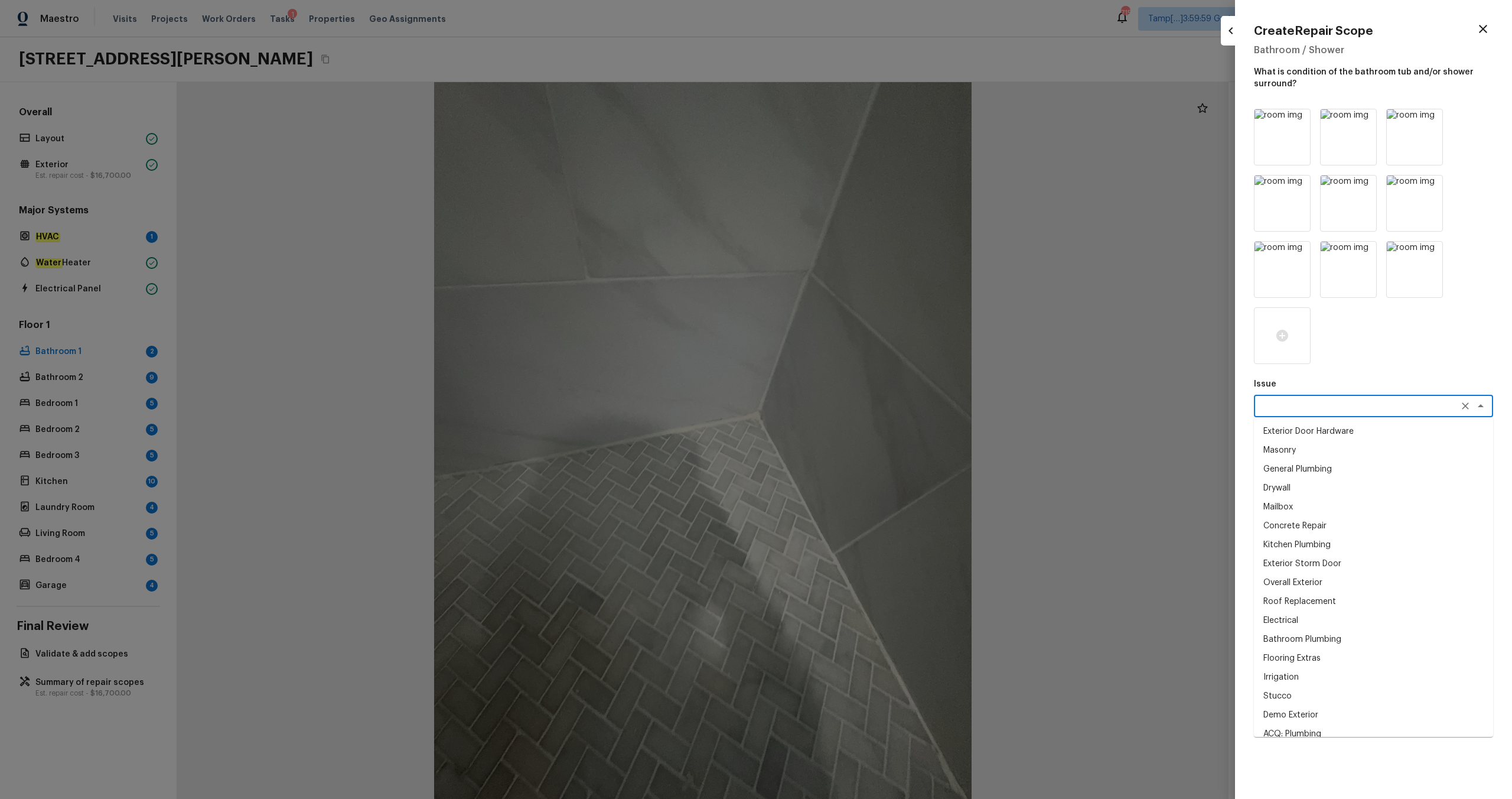
click at [850, 411] on textarea at bounding box center [1357, 406] width 196 height 12
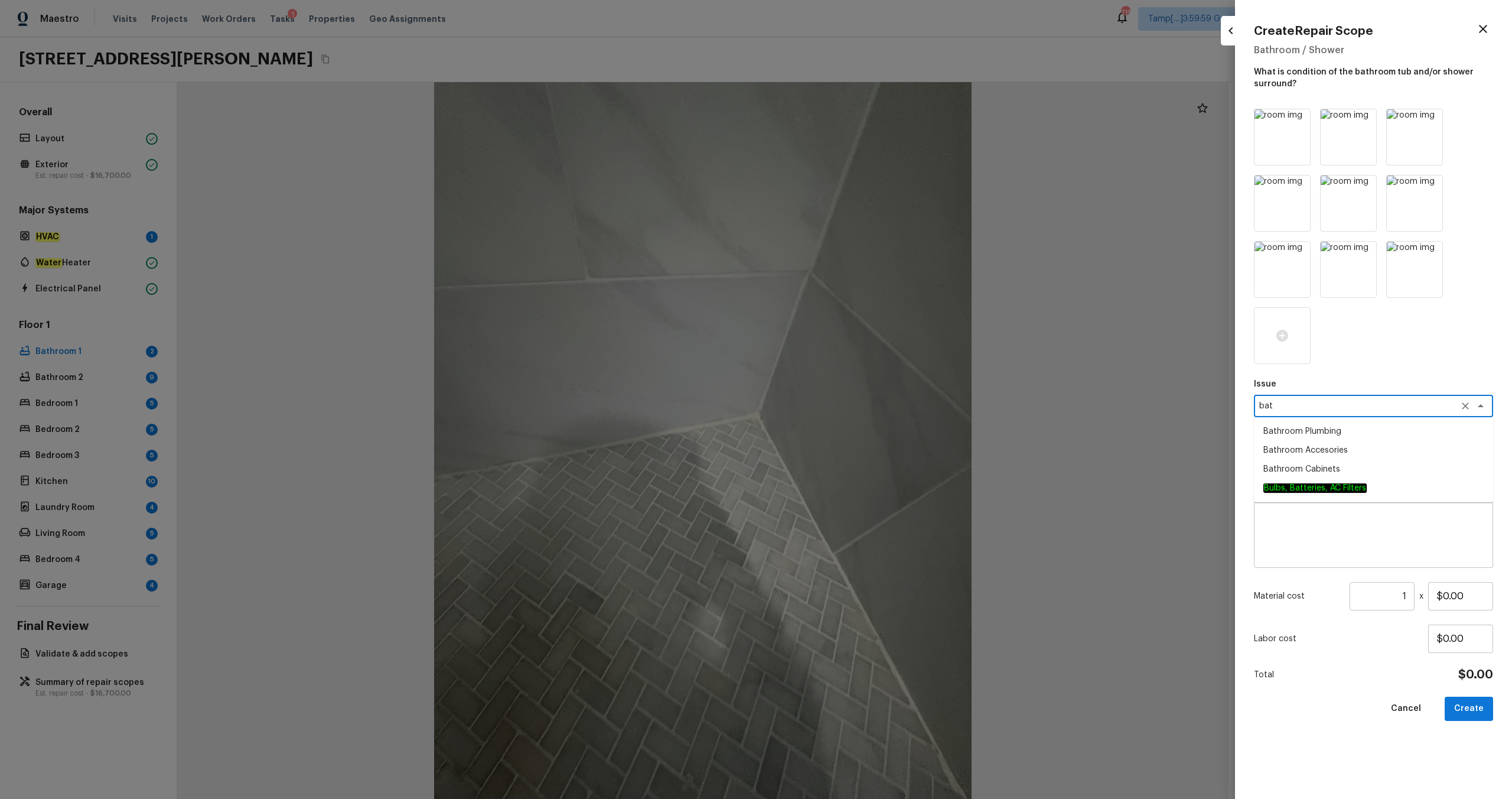
click at [850, 420] on li "Bathroom Plumbing" at bounding box center [1373, 431] width 239 height 19
click at [850, 420] on textarea at bounding box center [1357, 459] width 196 height 12
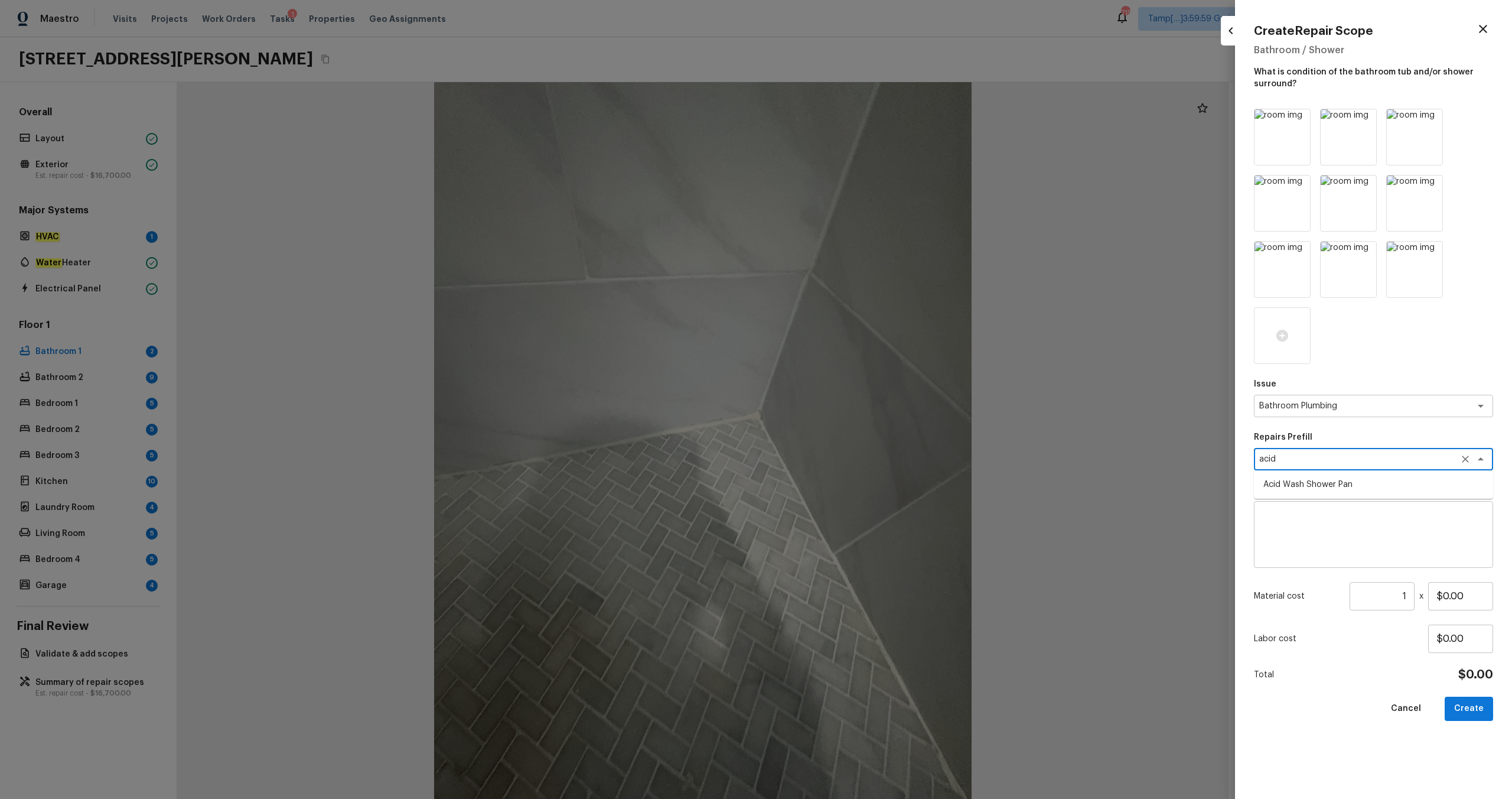
click at [850, 420] on li "Acid Wash Shower Pan" at bounding box center [1373, 484] width 239 height 19
click at [850, 420] on button "Create" at bounding box center [1469, 708] width 49 height 24
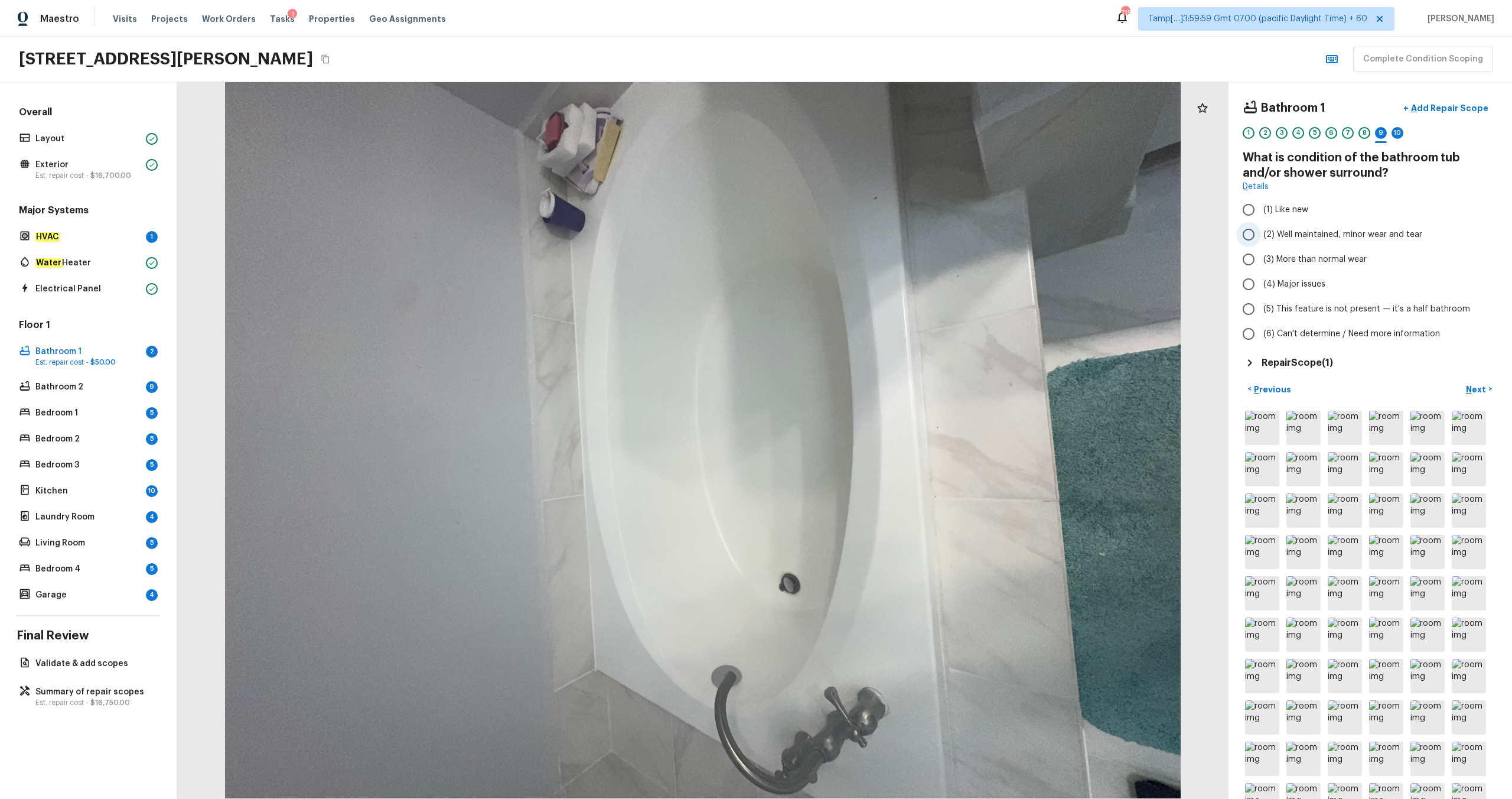
click at [850, 235] on span "(2) Well maintained, minor wear and tear" at bounding box center [1343, 235] width 159 height 12
click at [850, 235] on input "(2) Well maintained, minor wear and tear" at bounding box center [1249, 235] width 25 height 25
click at [850, 388] on p "Previous" at bounding box center [1271, 389] width 40 height 12
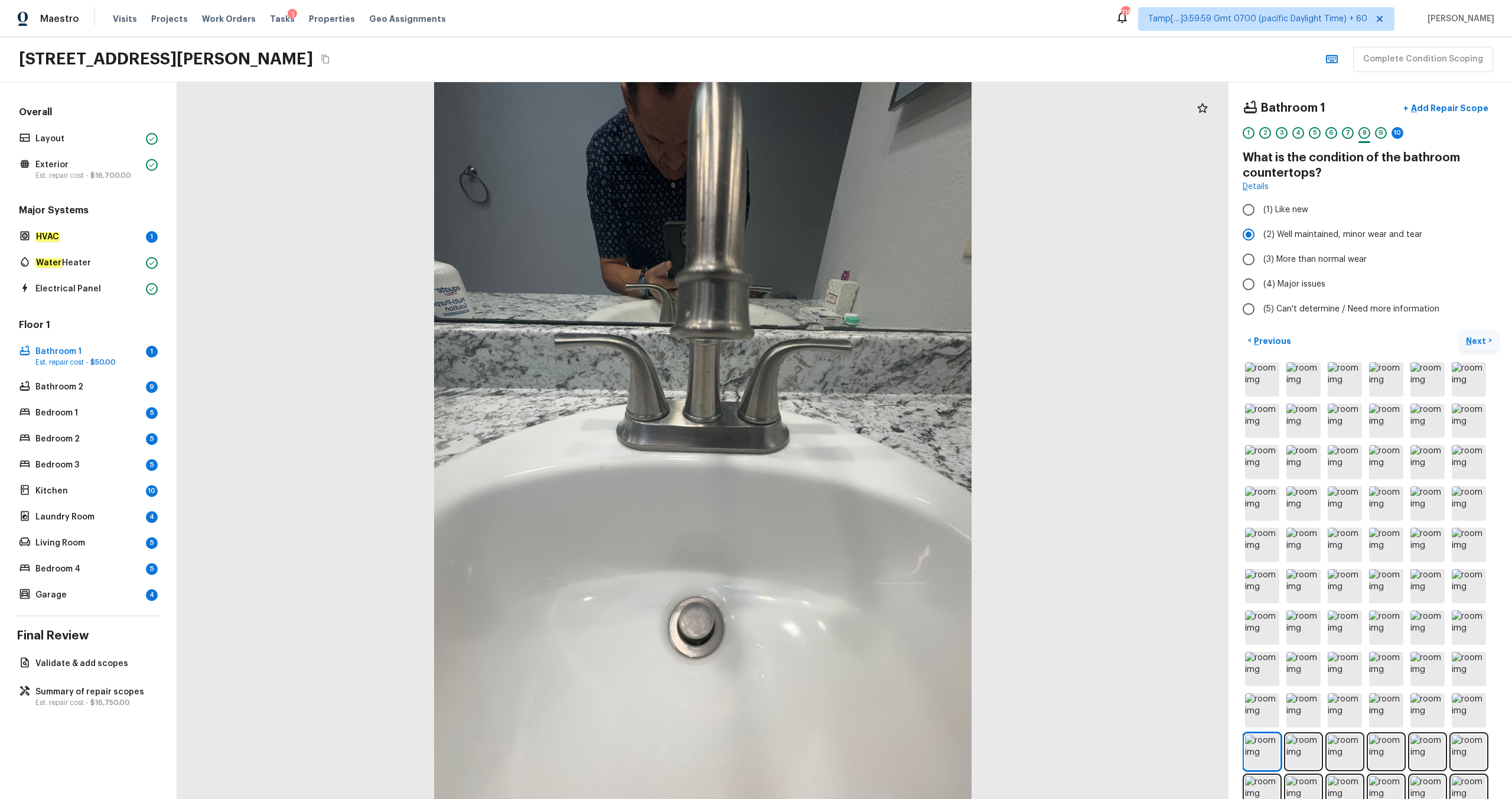
click at [850, 339] on p "Next" at bounding box center [1477, 341] width 23 height 12
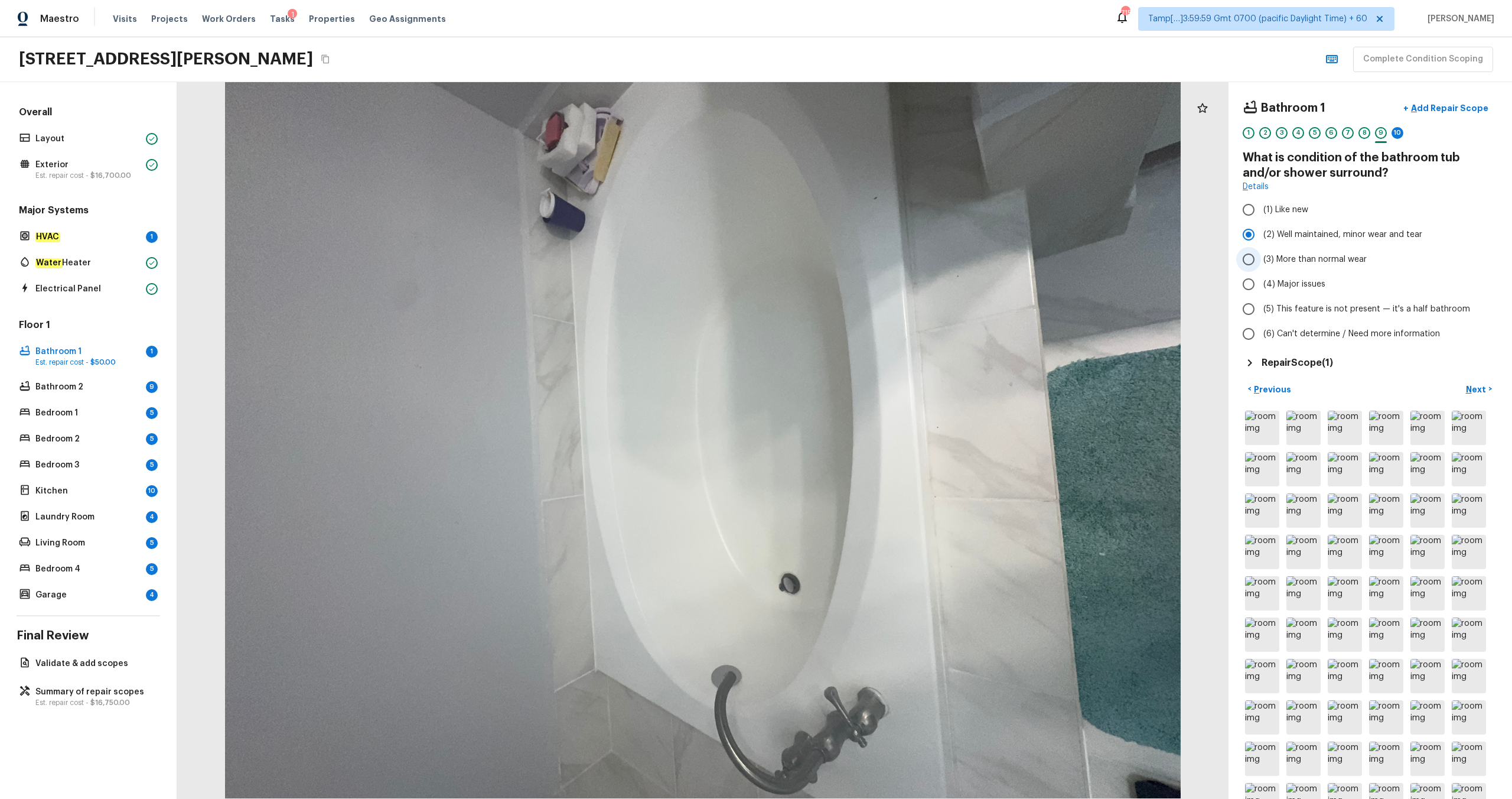
click at [850, 254] on span "(3) More than normal wear" at bounding box center [1315, 259] width 103 height 12
click at [850, 254] on input "(3) More than normal wear" at bounding box center [1249, 259] width 25 height 25
click at [850, 394] on p "Next" at bounding box center [1477, 389] width 23 height 12
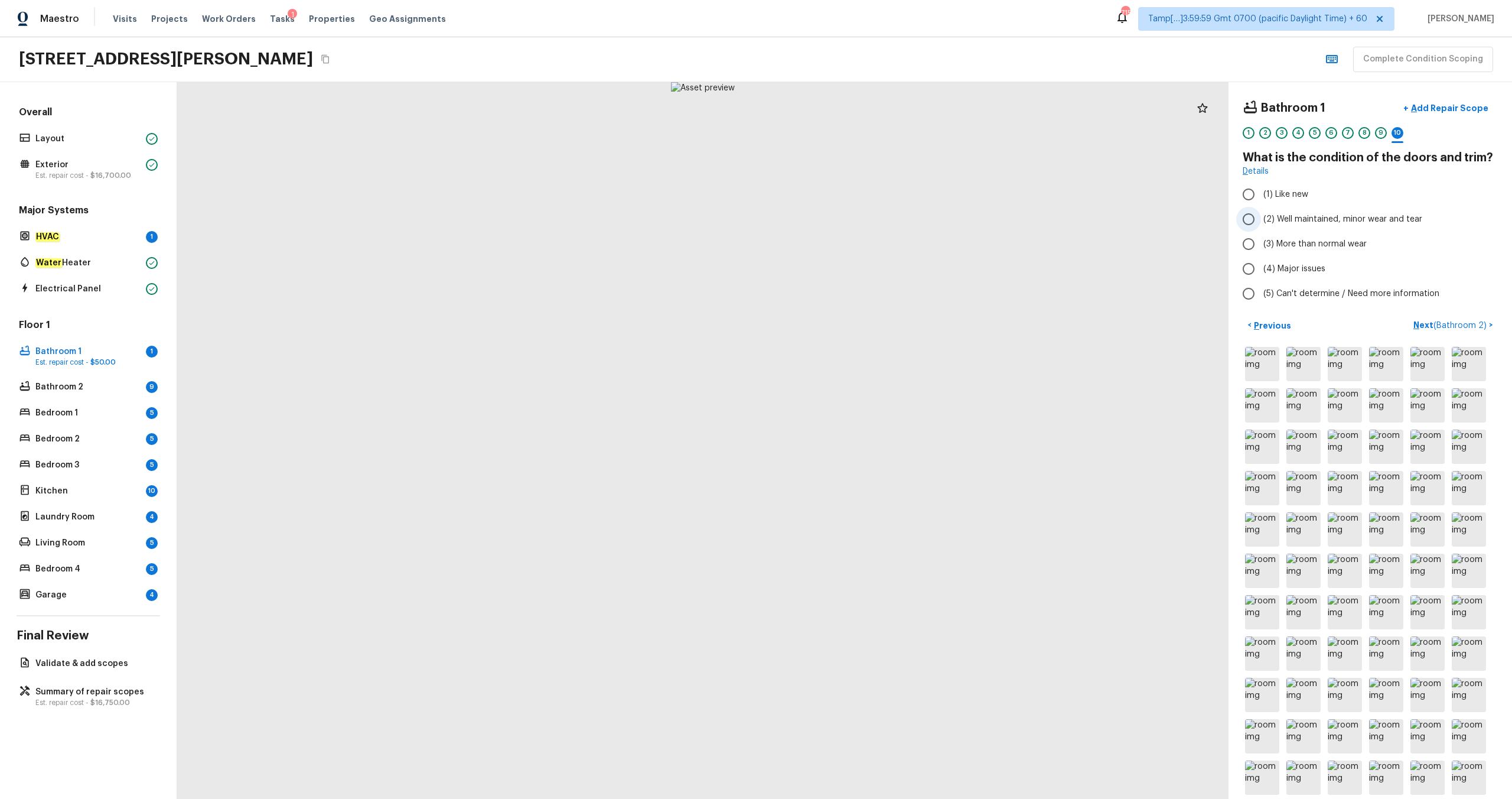
click at [850, 217] on span "(2) Well maintained, minor wear and tear" at bounding box center [1343, 219] width 159 height 12
click at [850, 217] on input "(2) Well maintained, minor wear and tear" at bounding box center [1249, 219] width 25 height 25
click at [850, 320] on button "Next ( Bathroom 2 ) >" at bounding box center [1454, 325] width 89 height 19
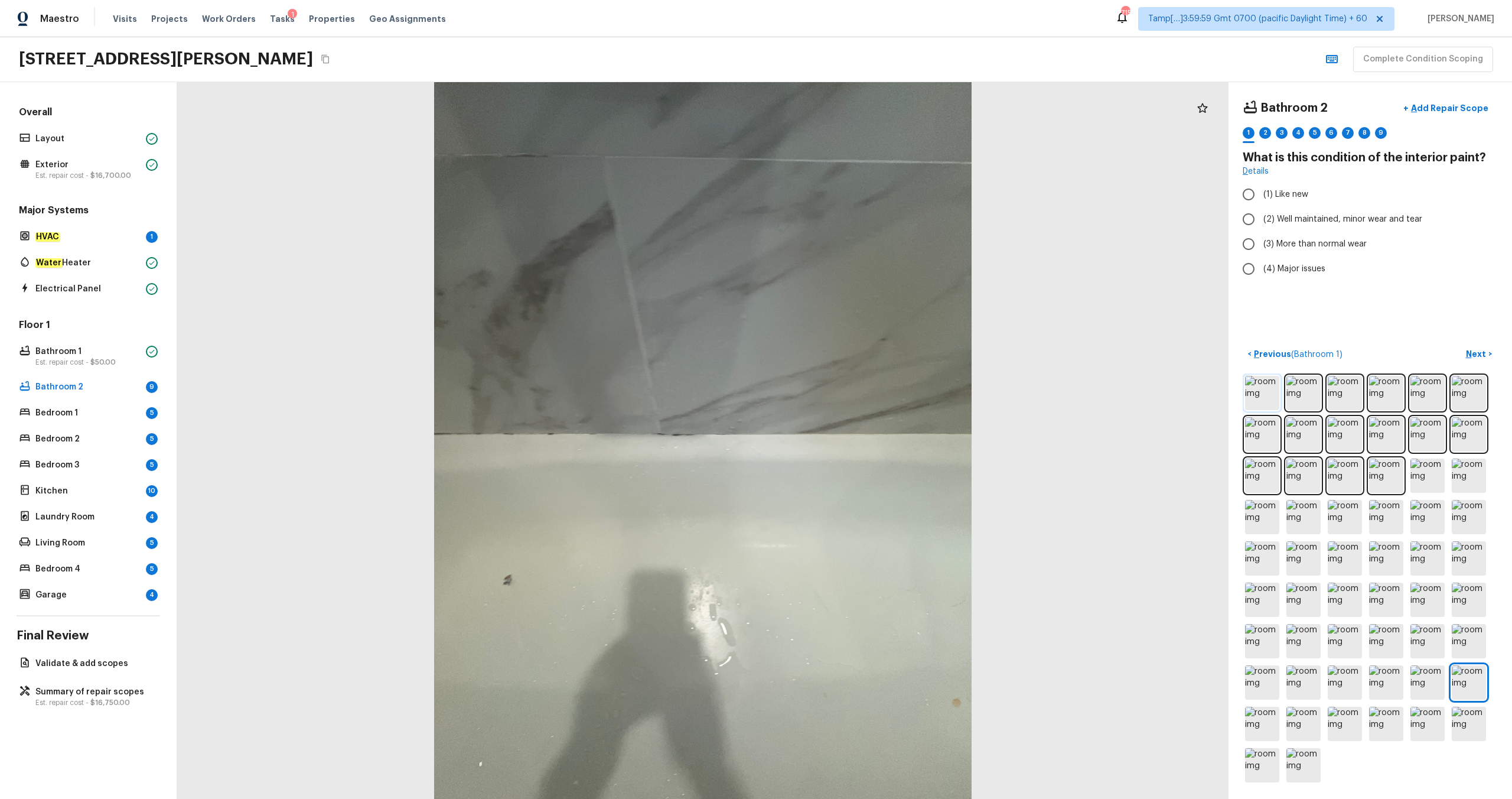
click at [850, 400] on img at bounding box center [1262, 392] width 34 height 34
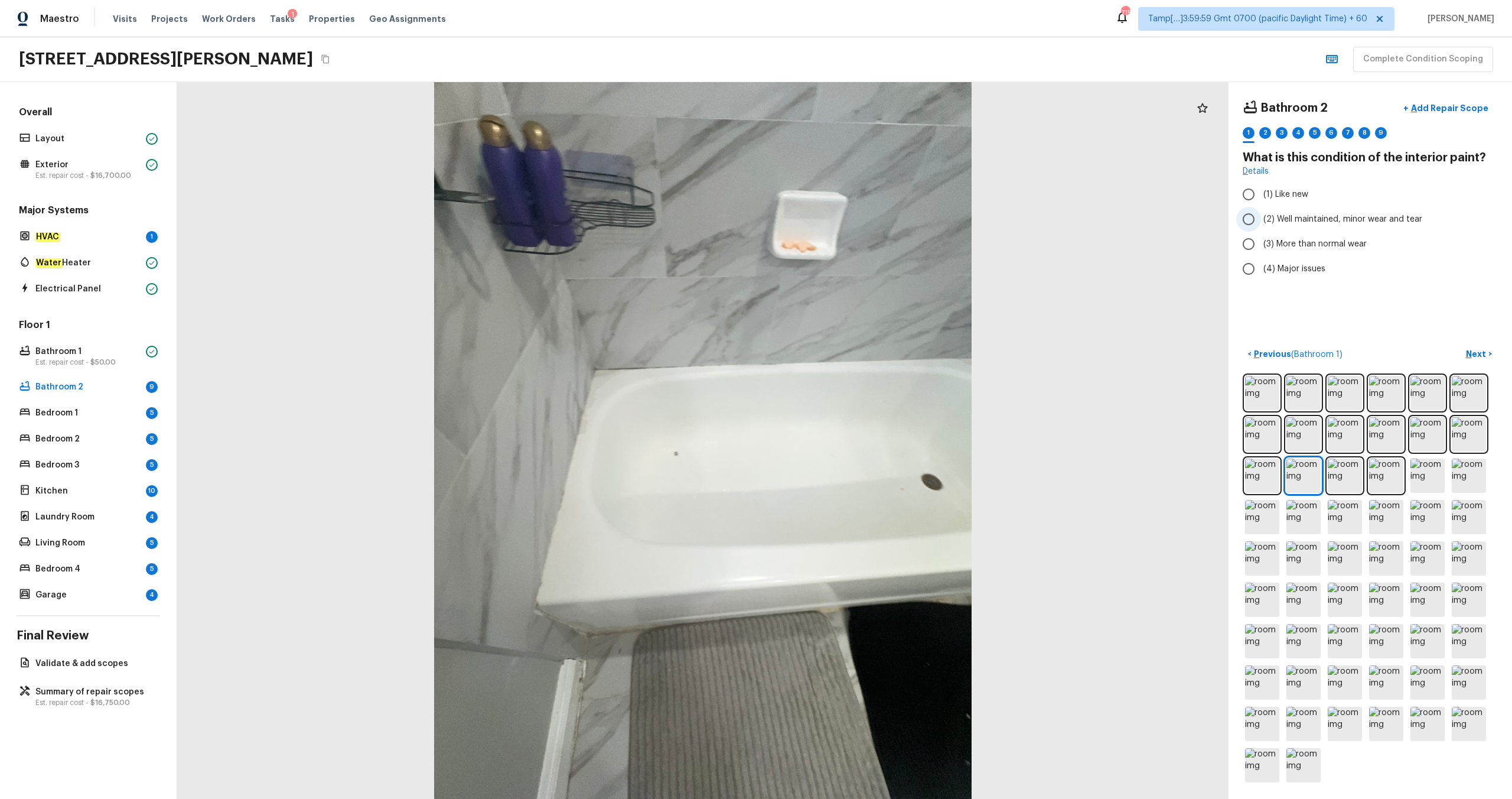
click at [850, 222] on span "(2) Well maintained, minor wear and tear" at bounding box center [1343, 219] width 159 height 12
click at [850, 222] on input "(2) Well maintained, minor wear and tear" at bounding box center [1249, 219] width 25 height 25
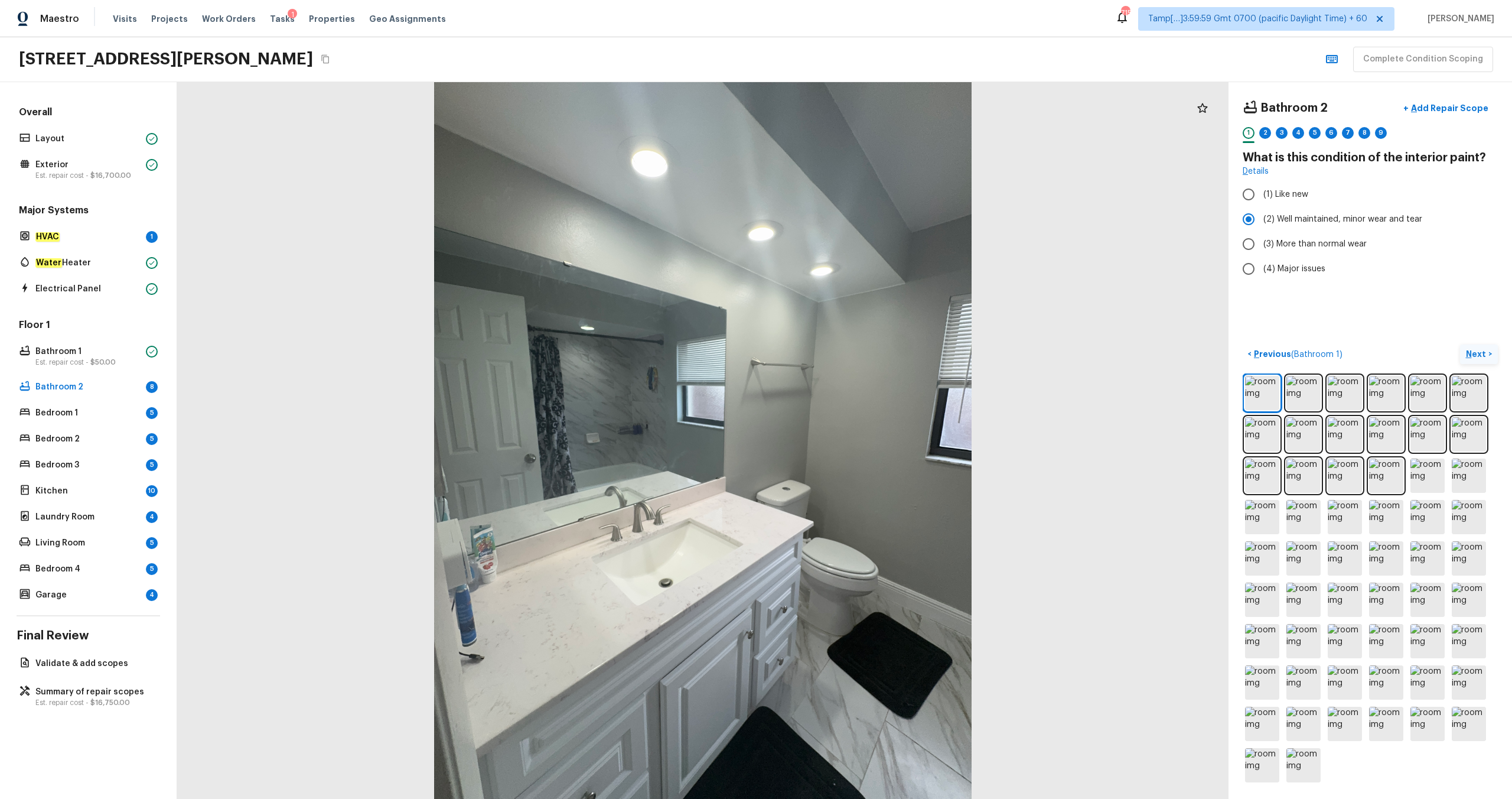
click at [850, 357] on p "Next" at bounding box center [1477, 354] width 23 height 12
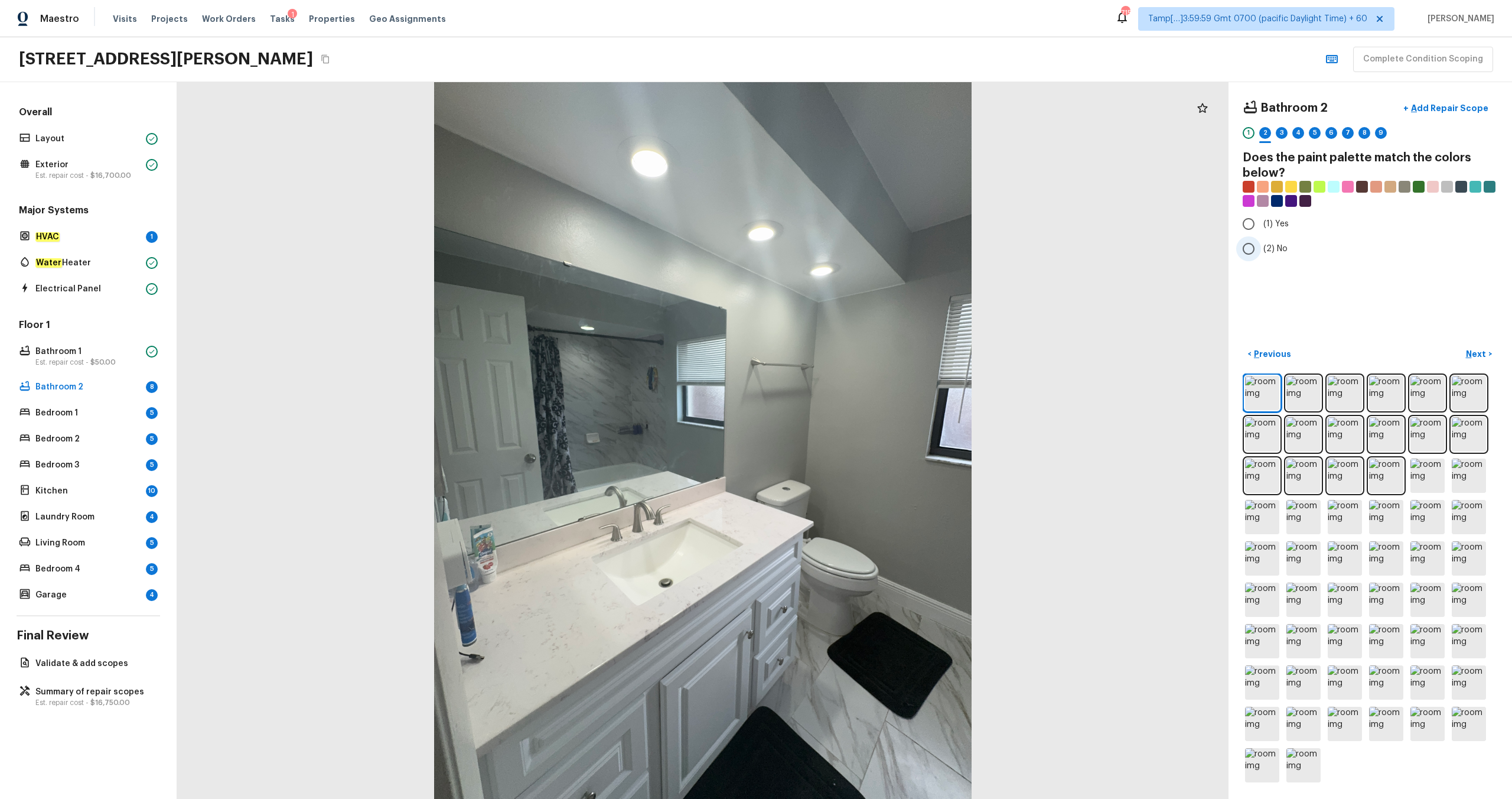
click at [850, 256] on label "(2) No" at bounding box center [1362, 248] width 252 height 25
click at [850, 256] on input "(2) No" at bounding box center [1249, 248] width 25 height 25
click at [850, 347] on button "Next >" at bounding box center [1479, 354] width 38 height 19
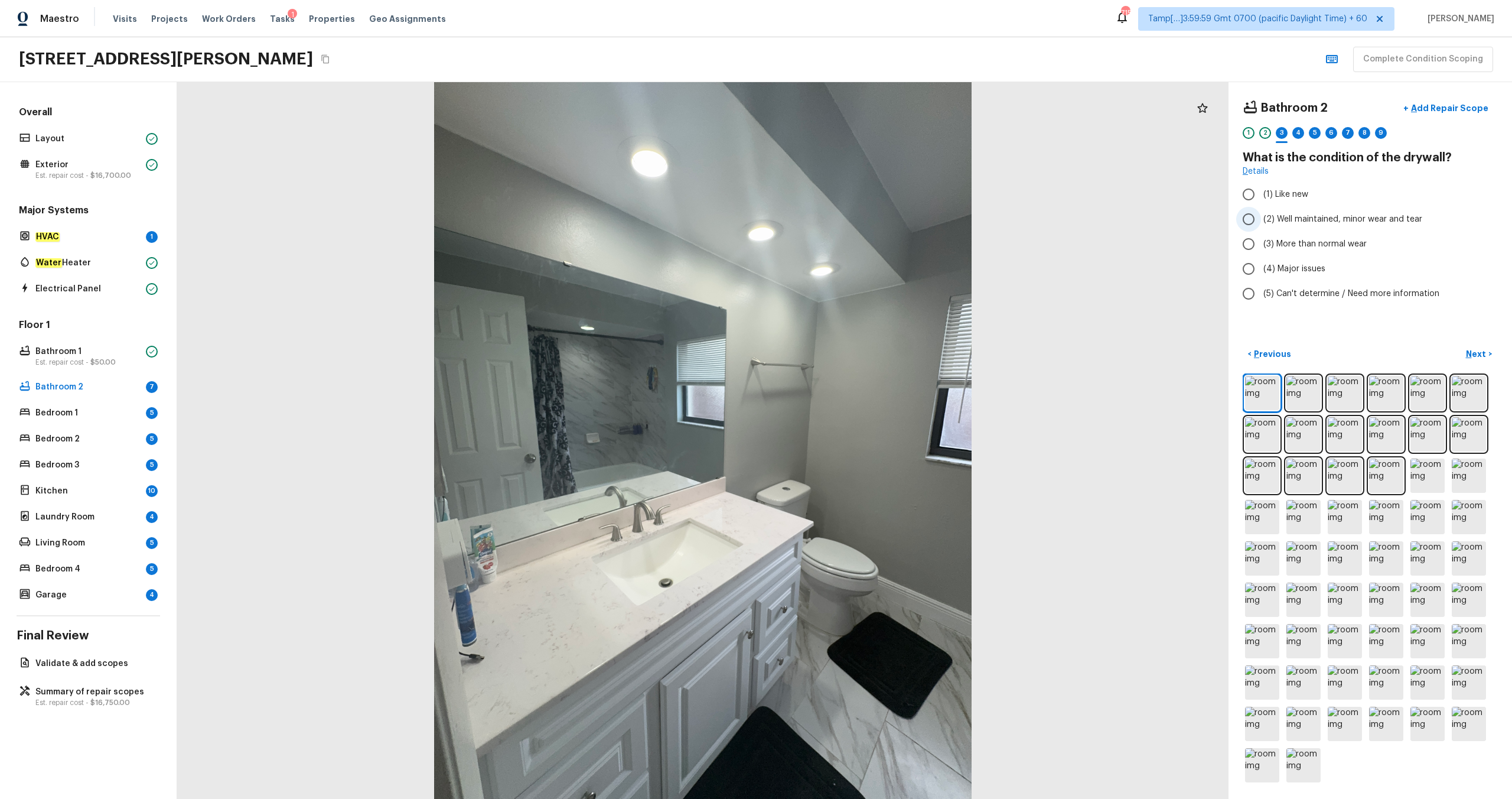
click at [850, 219] on span "(2) Well maintained, minor wear and tear" at bounding box center [1343, 219] width 159 height 12
click at [850, 219] on input "(2) Well maintained, minor wear and tear" at bounding box center [1249, 219] width 25 height 25
click at [850, 352] on p "Next" at bounding box center [1477, 354] width 23 height 12
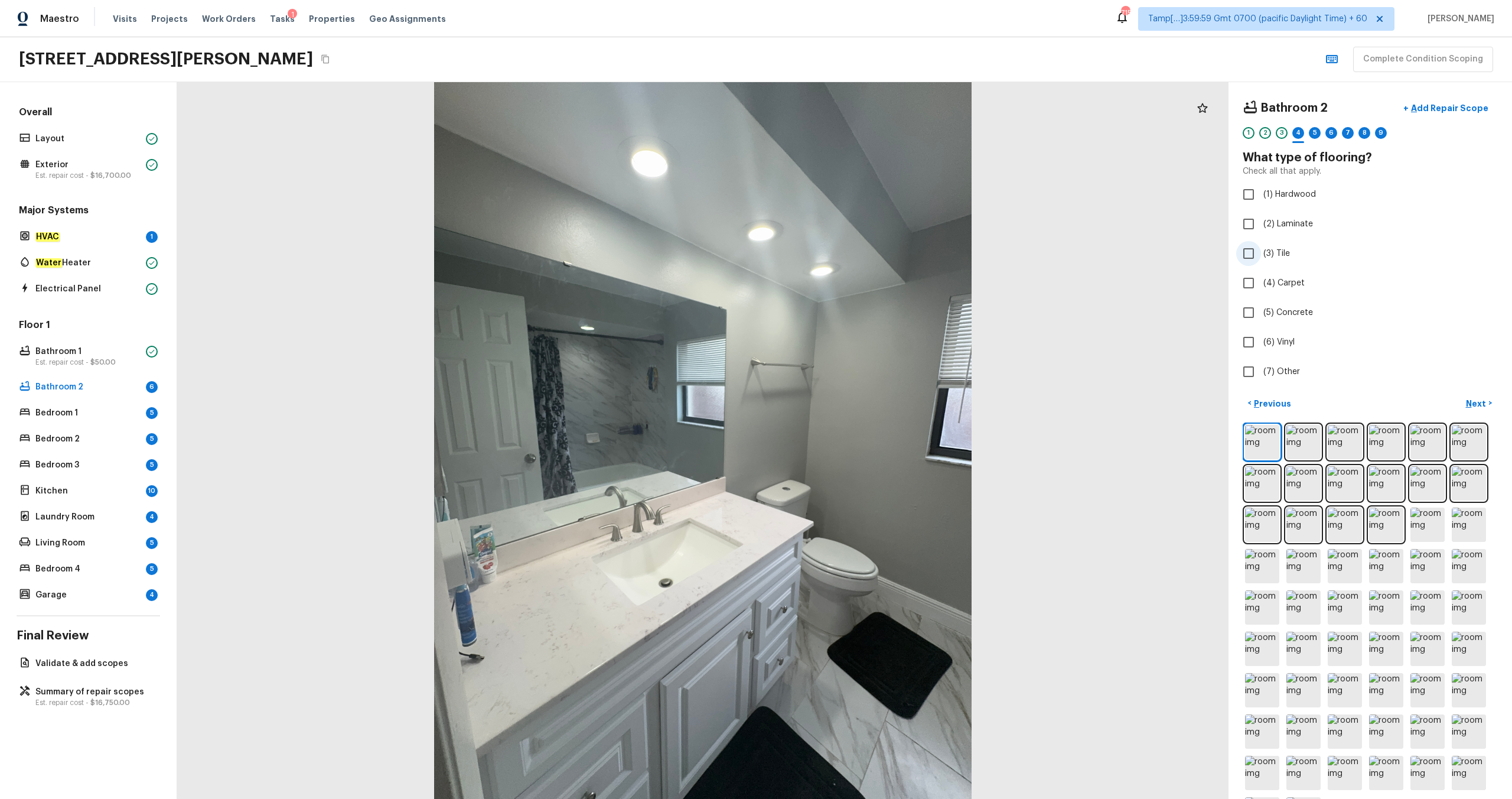
click at [850, 260] on label "(3) Tile" at bounding box center [1362, 254] width 252 height 25
click at [850, 260] on input "(3) Tile" at bounding box center [1249, 254] width 25 height 25
click at [850, 403] on p "Next" at bounding box center [1477, 403] width 23 height 12
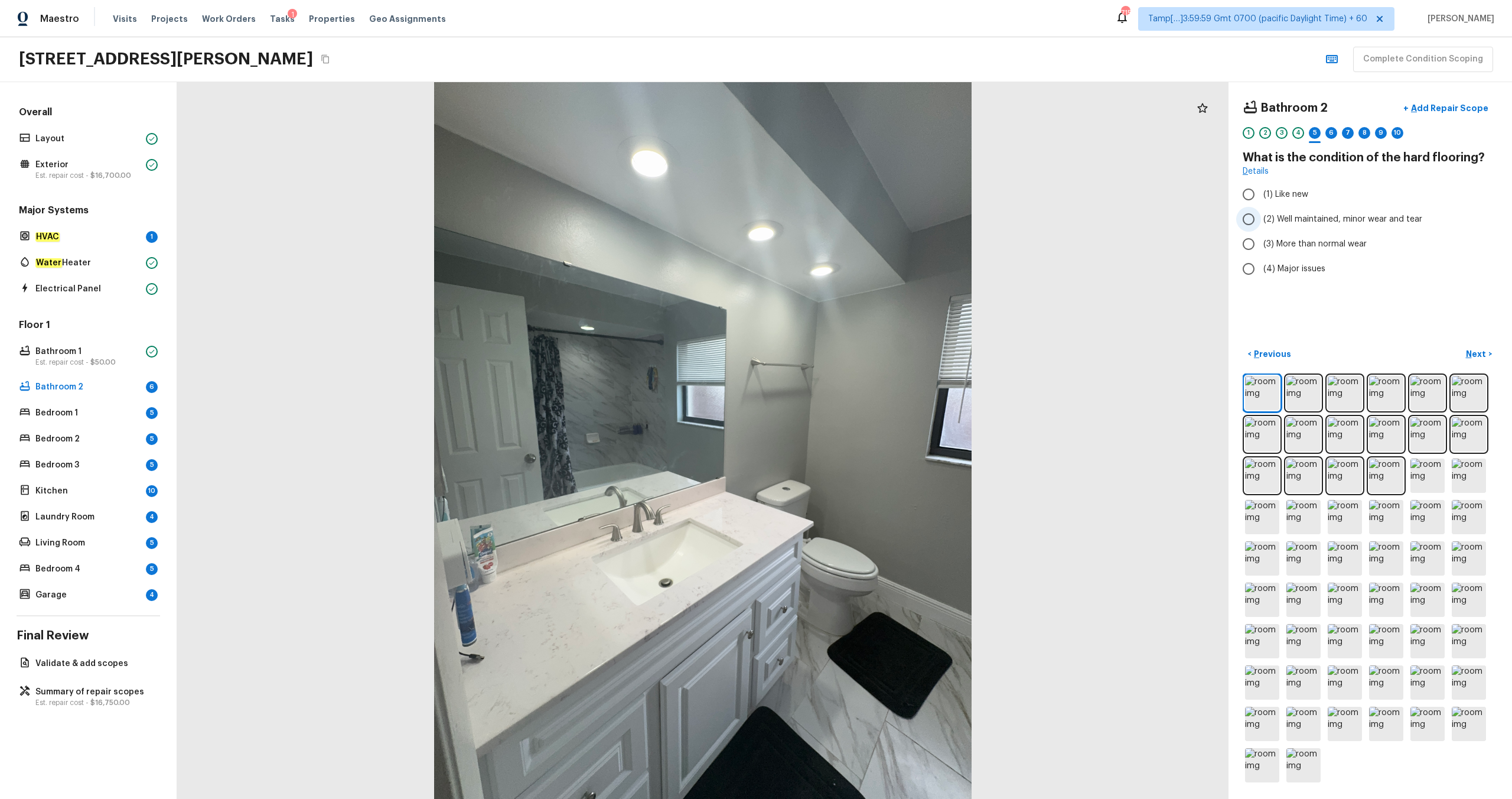
click at [850, 220] on span "(2) Well maintained, minor wear and tear" at bounding box center [1343, 219] width 159 height 12
click at [850, 220] on input "(2) Well maintained, minor wear and tear" at bounding box center [1249, 219] width 25 height 25
click at [850, 359] on p "Next" at bounding box center [1477, 354] width 23 height 12
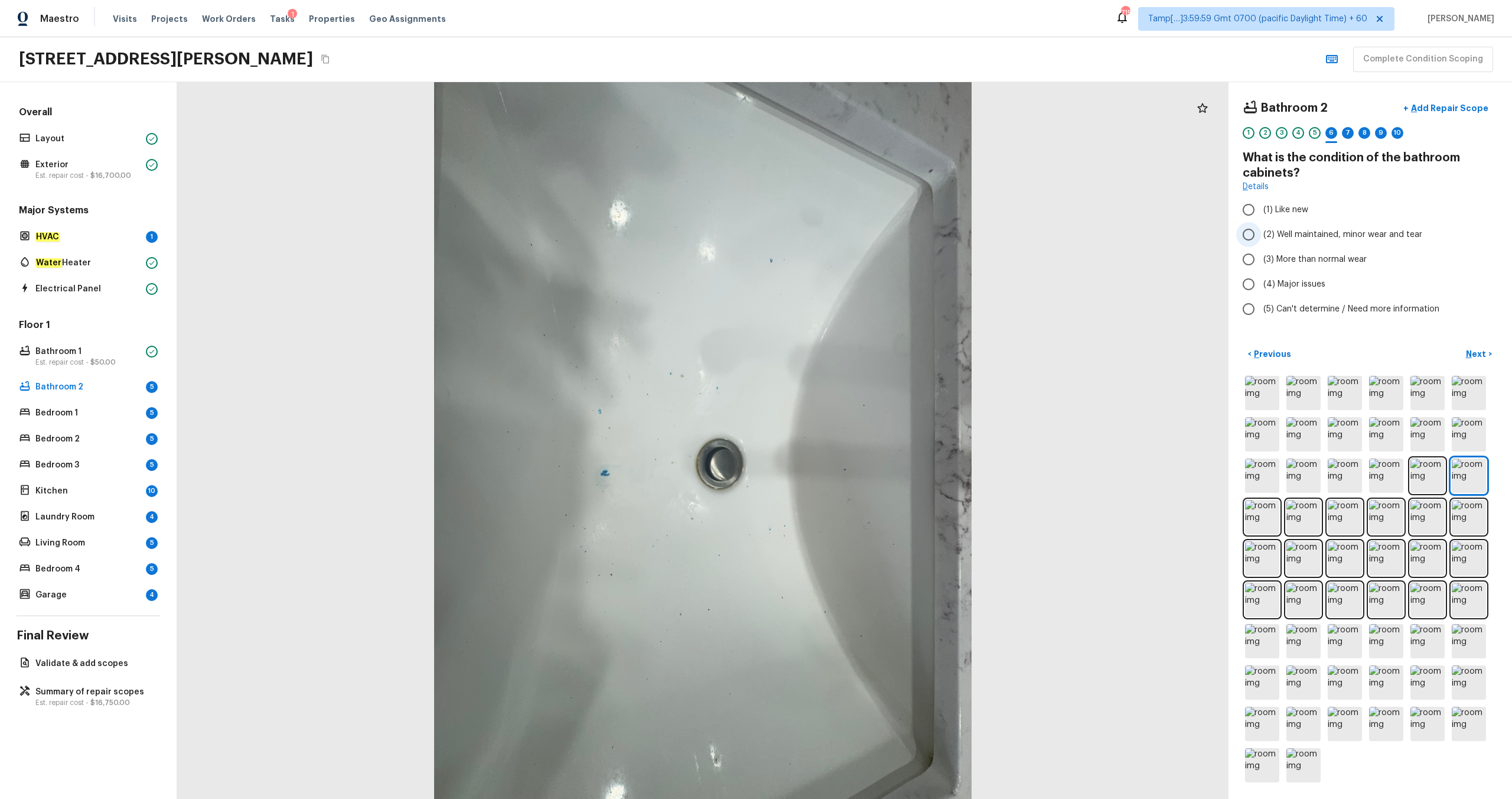
click at [850, 236] on span "(2) Well maintained, minor wear and tear" at bounding box center [1343, 235] width 159 height 12
click at [850, 236] on input "(2) Well maintained, minor wear and tear" at bounding box center [1249, 235] width 25 height 25
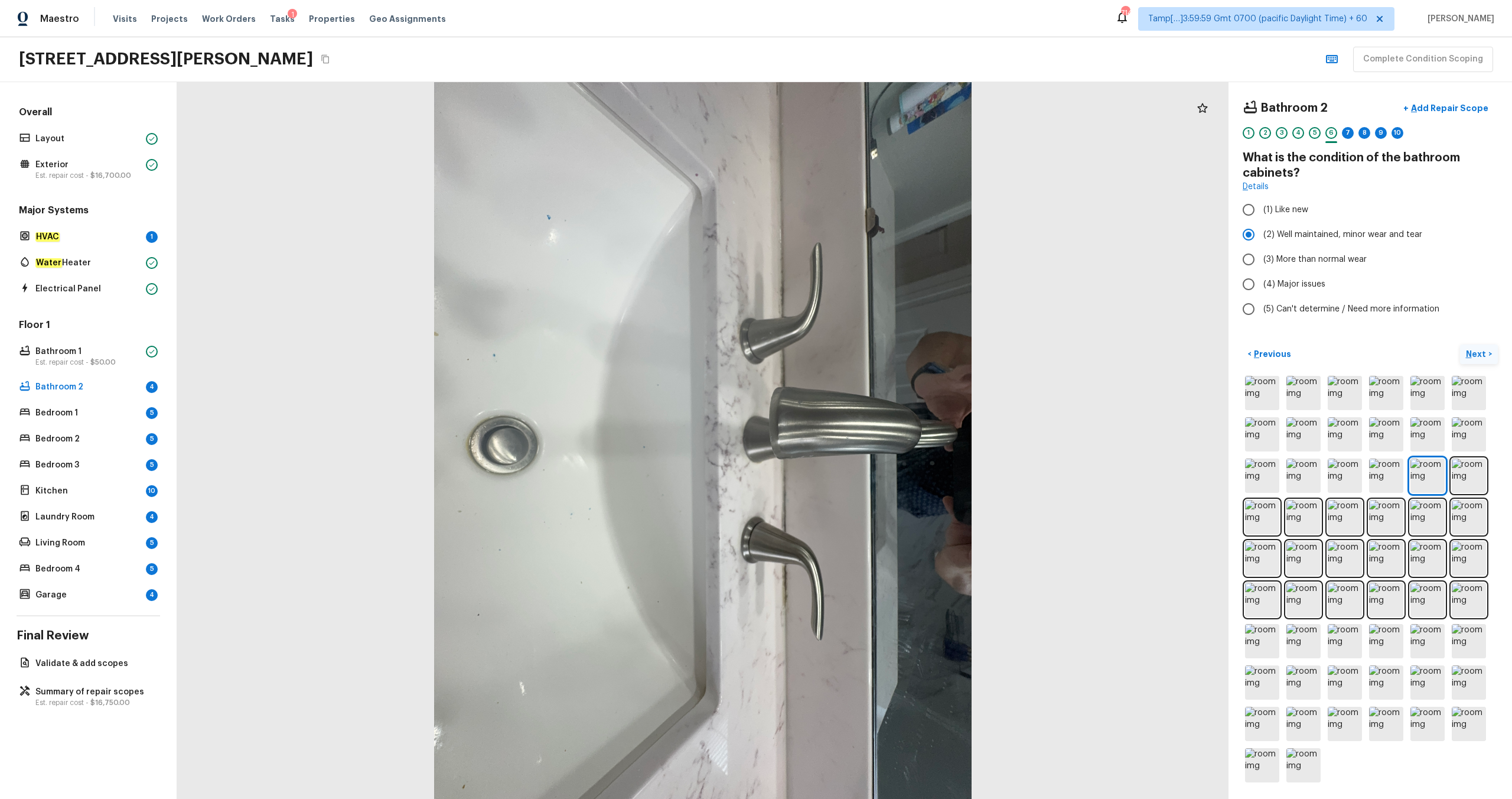
click at [850, 353] on p "Next" at bounding box center [1477, 354] width 23 height 12
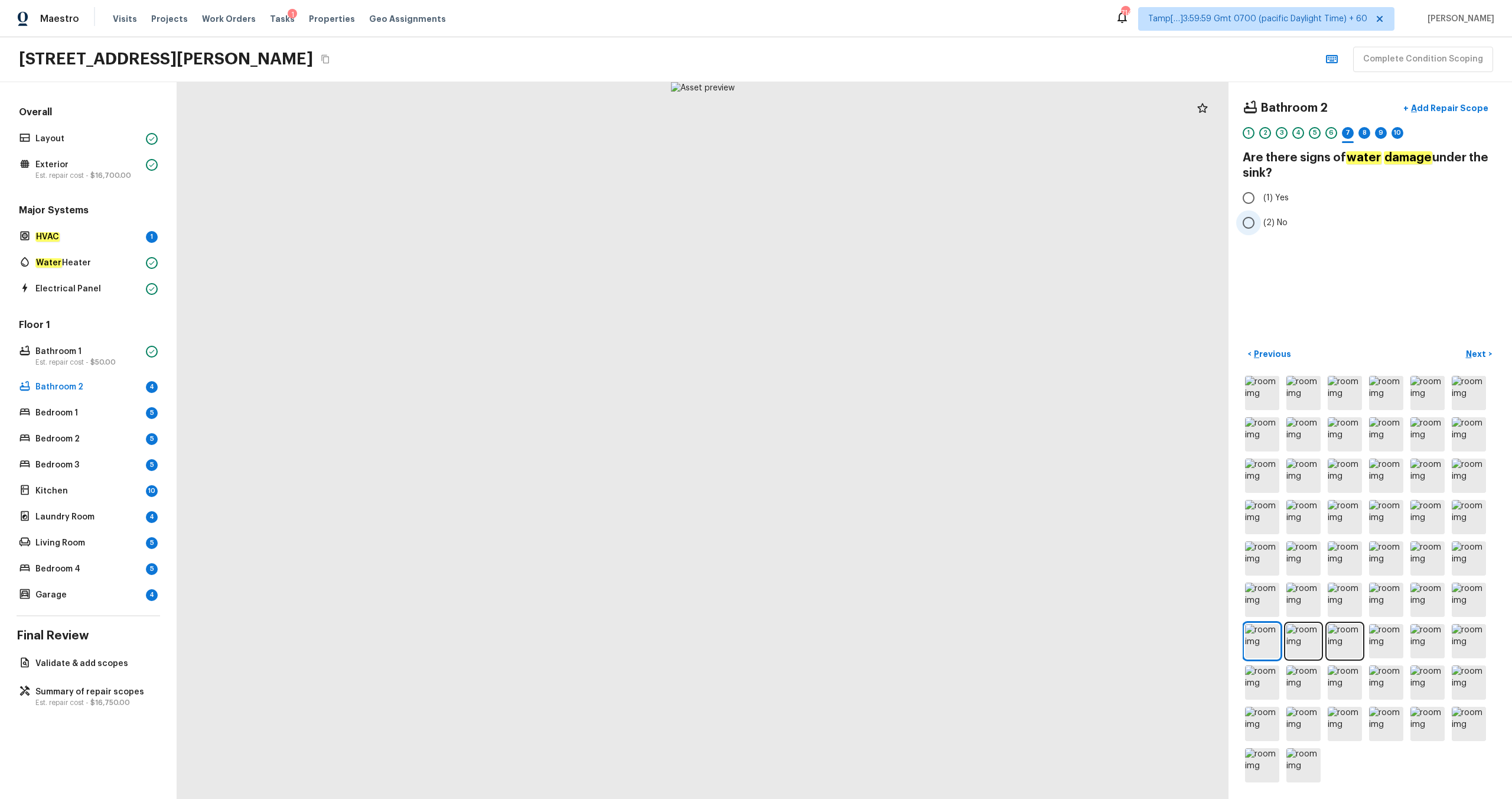
click at [850, 226] on span "(2) No" at bounding box center [1275, 222] width 24 height 12
click at [850, 226] on input "(2) No" at bounding box center [1249, 222] width 25 height 25
click at [850, 353] on p "Next" at bounding box center [1477, 354] width 23 height 12
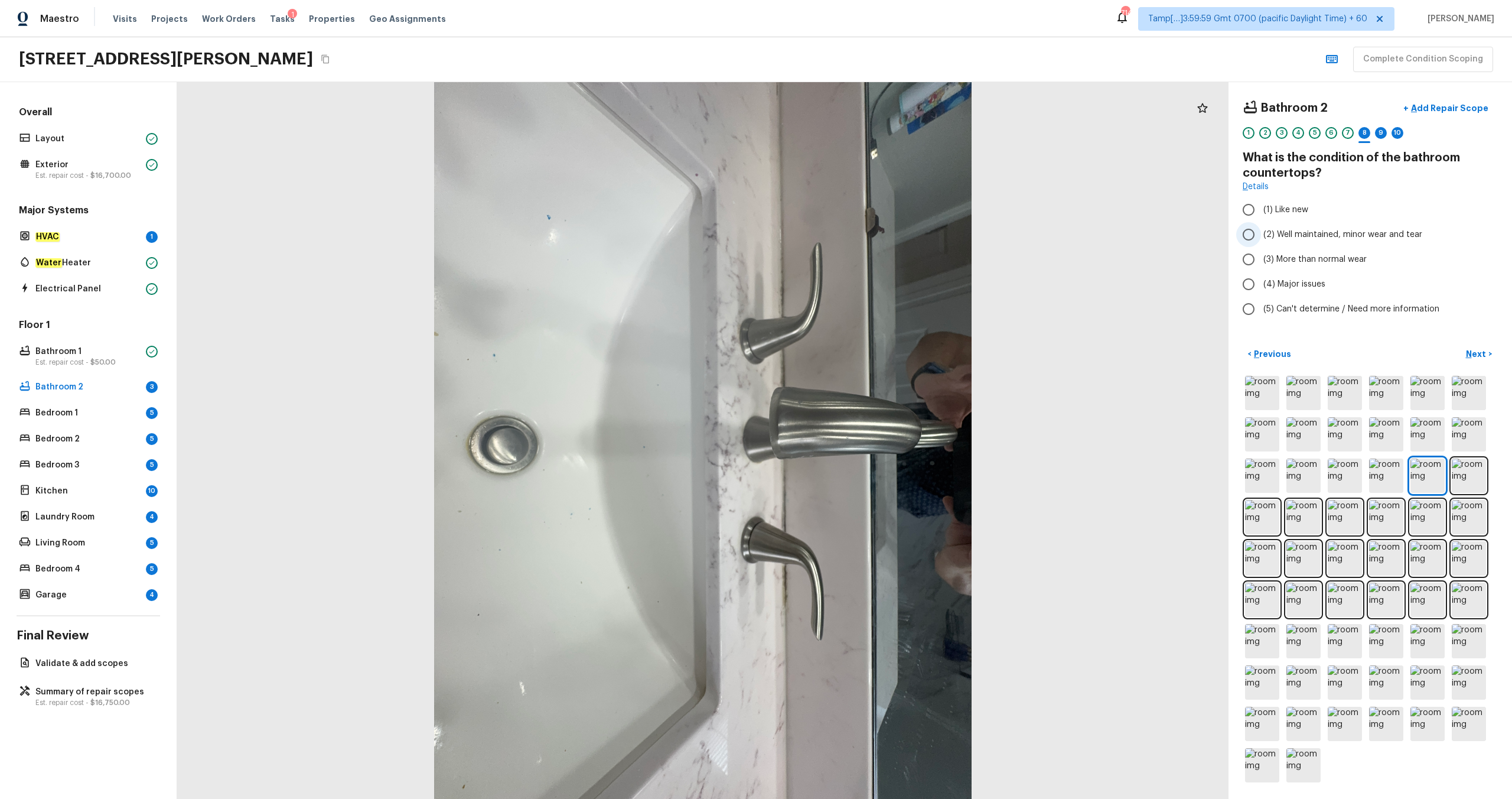
click at [850, 231] on span "(2) Well maintained, minor wear and tear" at bounding box center [1343, 235] width 159 height 12
click at [850, 231] on input "(2) Well maintained, minor wear and tear" at bounding box center [1249, 235] width 25 height 25
click at [850, 356] on p "Next" at bounding box center [1477, 354] width 23 height 12
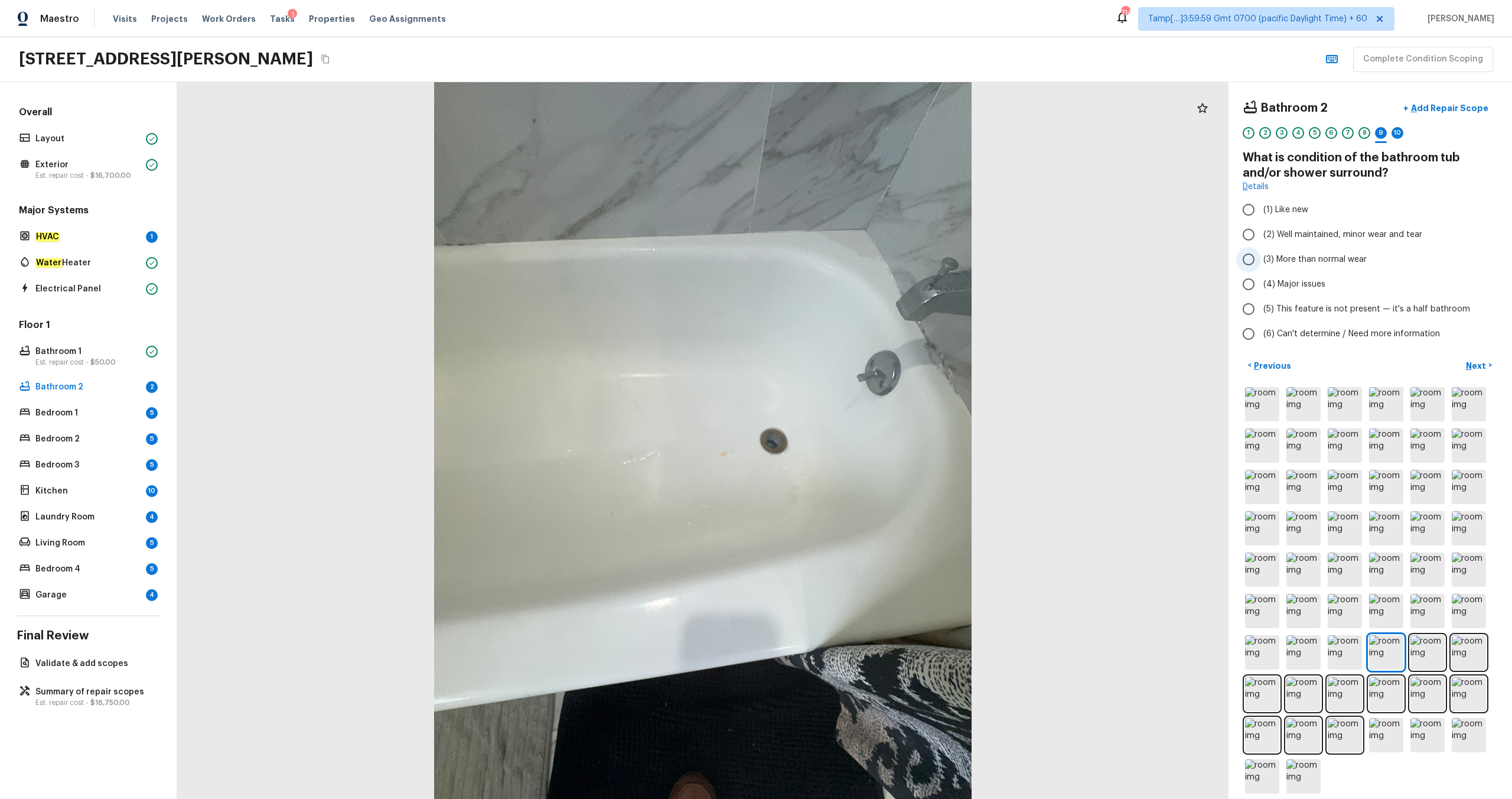
click at [850, 257] on span "(3) More than normal wear" at bounding box center [1315, 259] width 103 height 12
click at [850, 257] on input "(3) More than normal wear" at bounding box center [1249, 259] width 25 height 25
click at [850, 109] on p "Add Repair Scope" at bounding box center [1448, 108] width 80 height 12
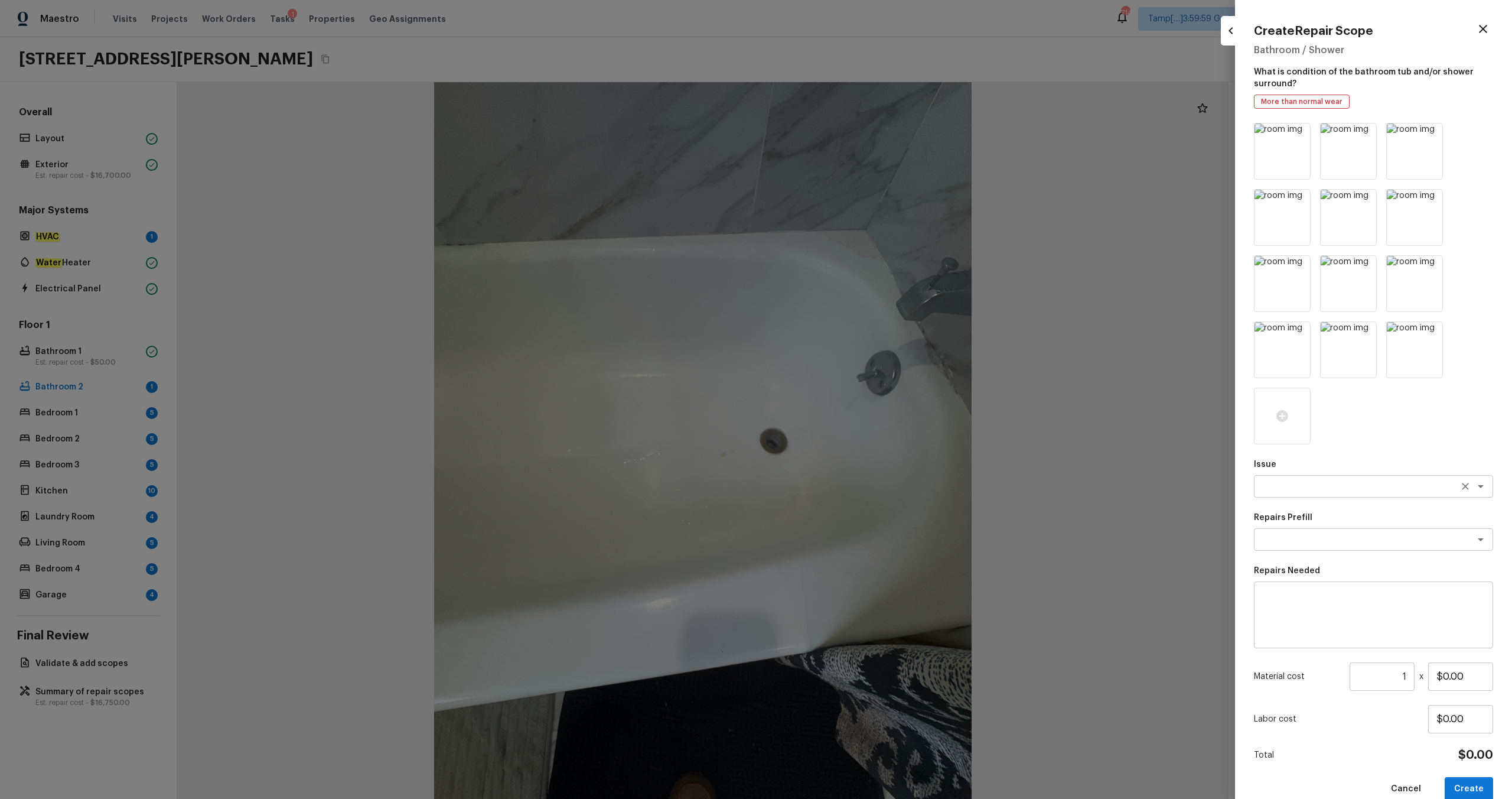
click at [850, 420] on textarea at bounding box center [1357, 486] width 196 height 12
click at [850, 420] on li "Bathroom Plumbing" at bounding box center [1373, 511] width 239 height 19
click at [850, 420] on textarea at bounding box center [1373, 615] width 222 height 47
click at [850, 420] on input "$0.00" at bounding box center [1461, 676] width 65 height 29
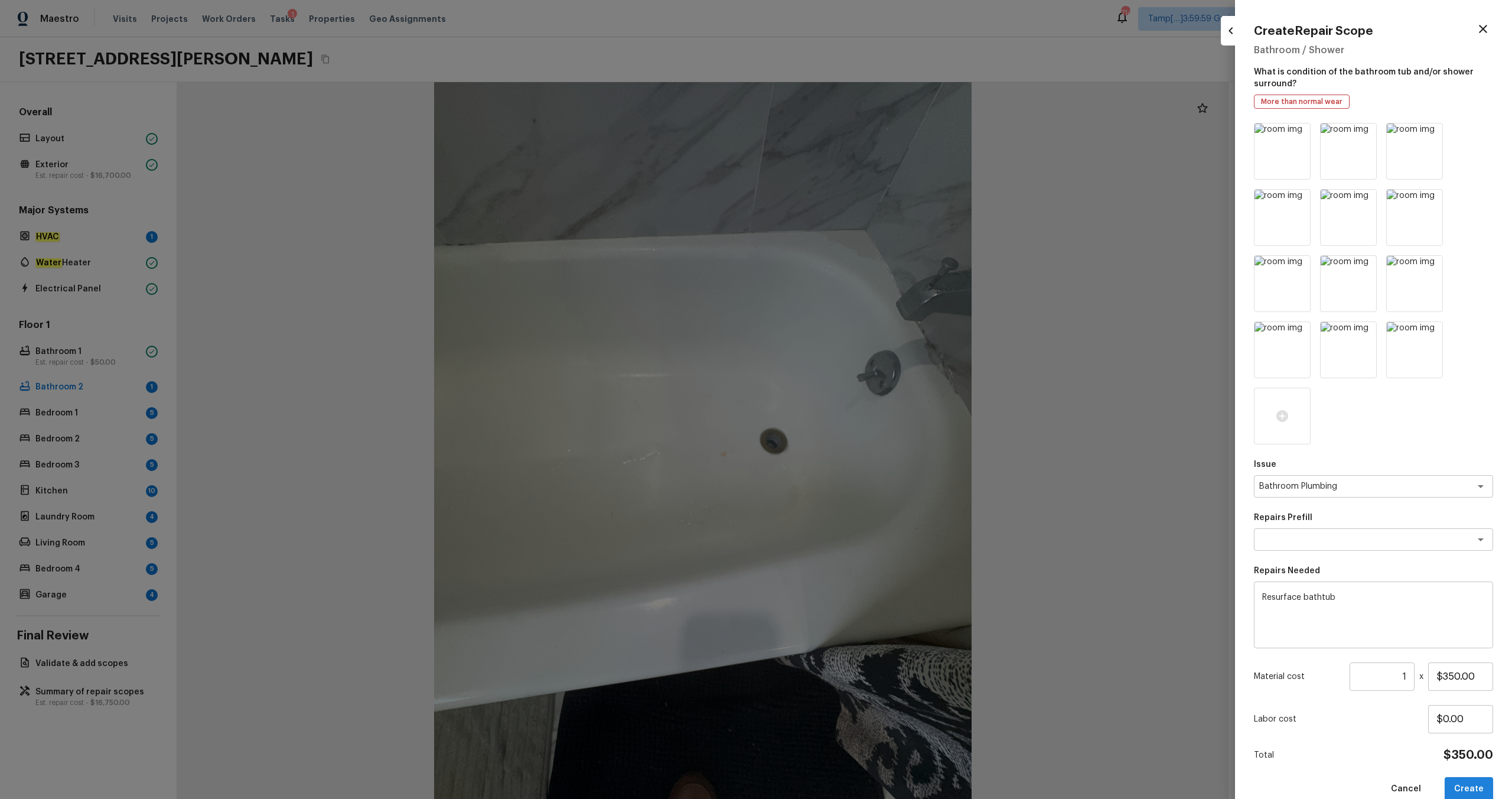
click at [850, 420] on button "Create" at bounding box center [1469, 789] width 49 height 24
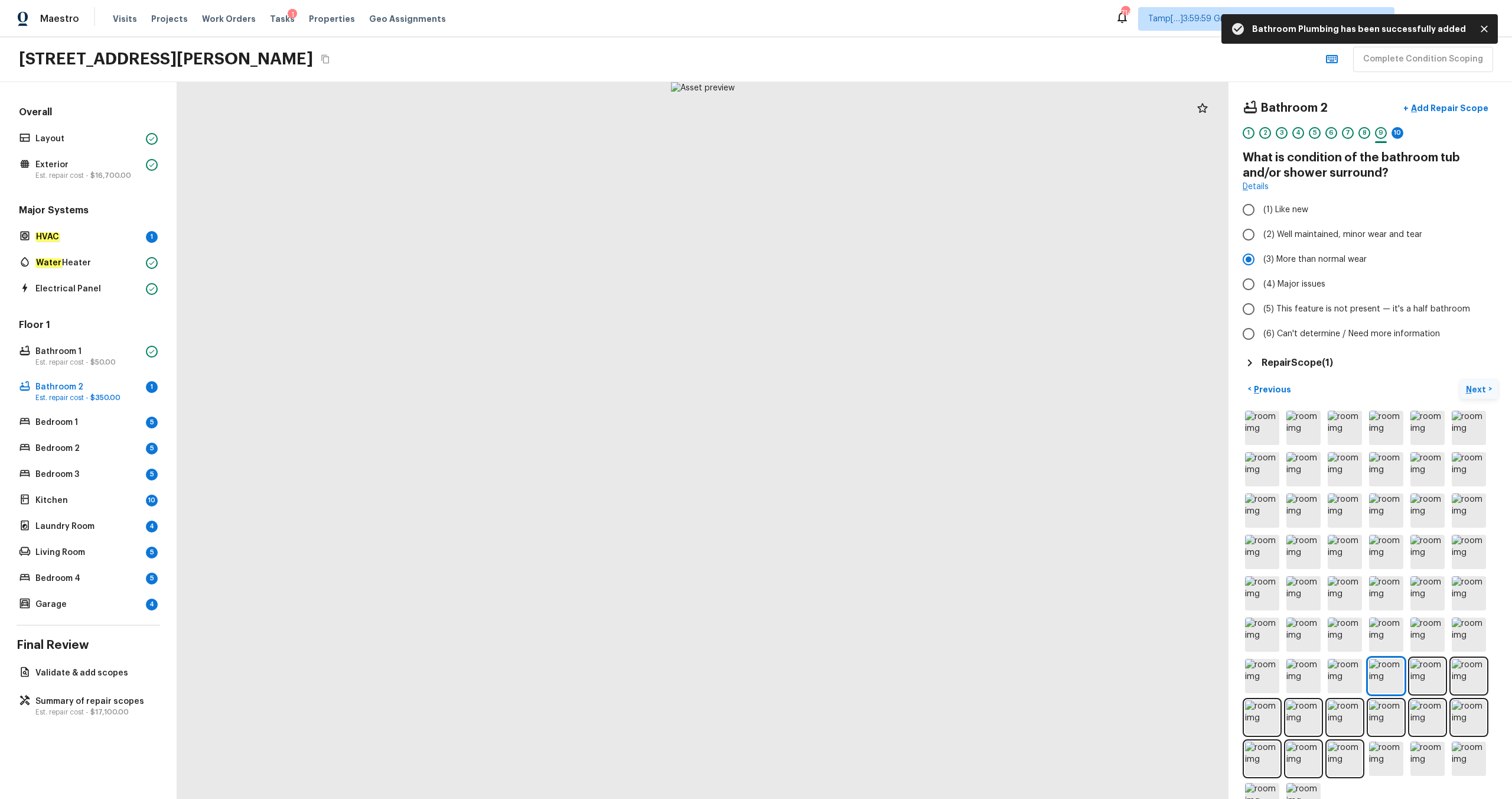
click at [850, 387] on p "Next" at bounding box center [1477, 389] width 23 height 12
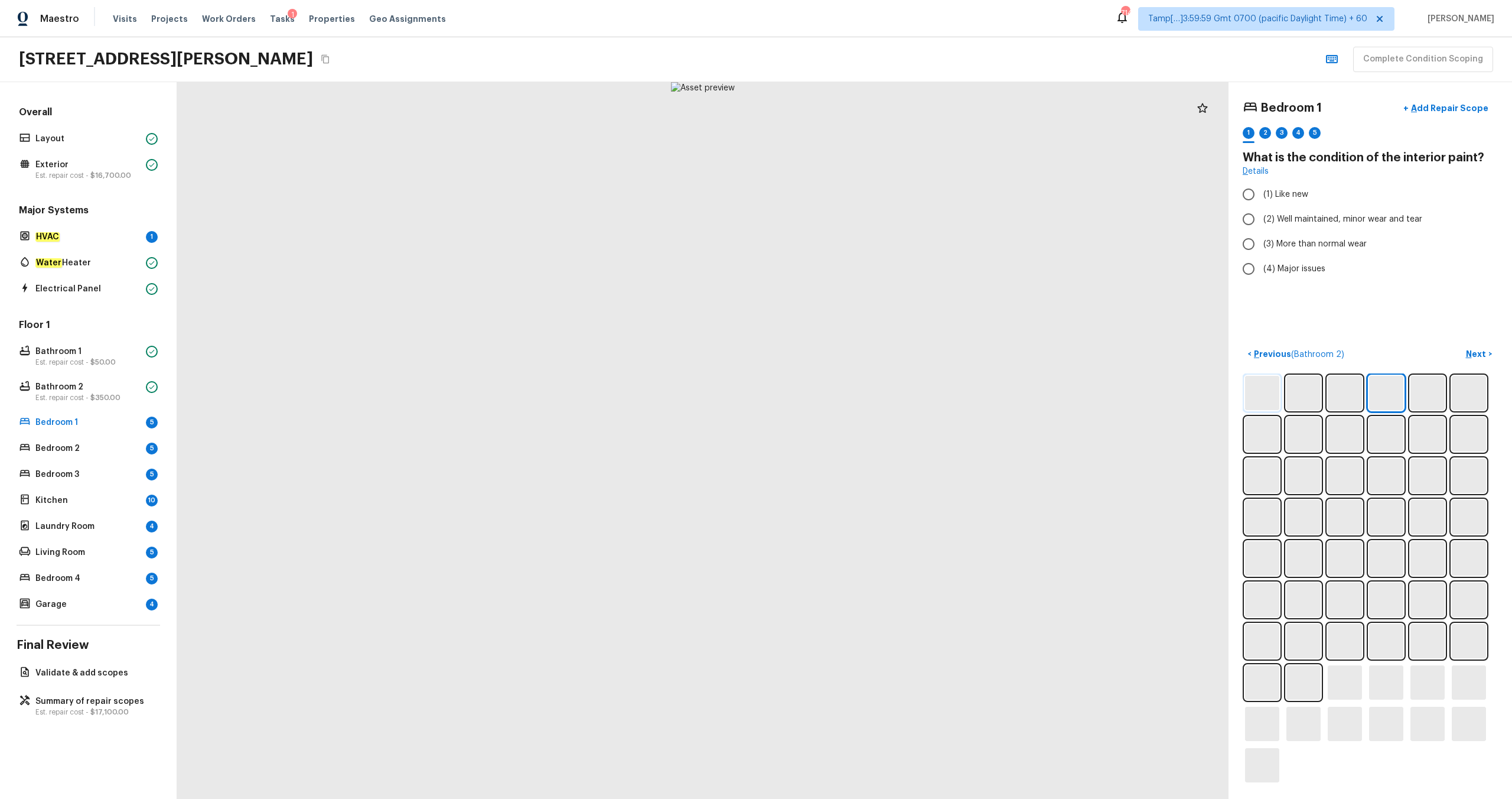
click at [850, 396] on img at bounding box center [1262, 392] width 34 height 34
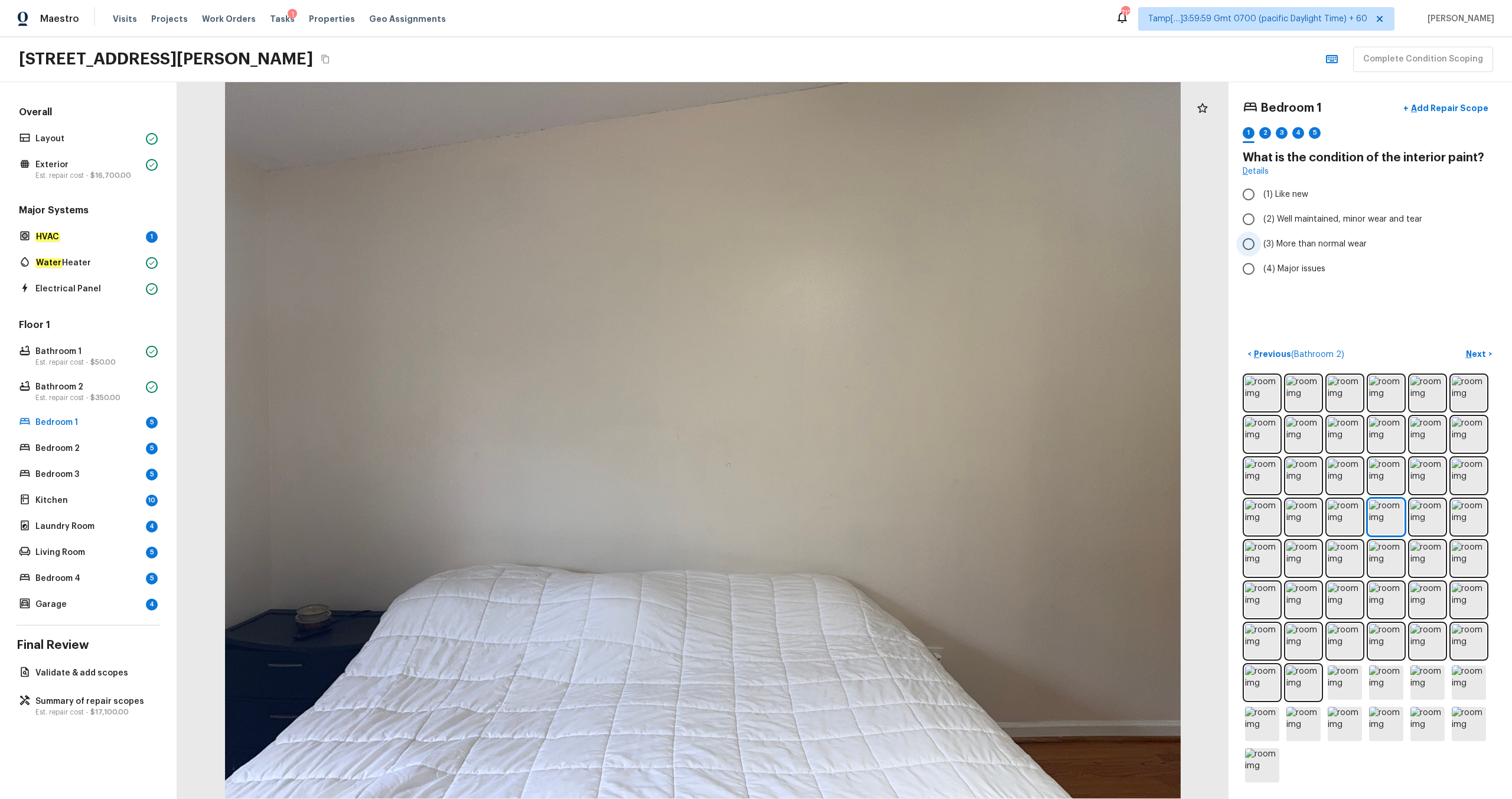
click at [850, 242] on span "(3) More than normal wear" at bounding box center [1315, 244] width 103 height 12
click at [850, 242] on input "(3) More than normal wear" at bounding box center [1249, 244] width 25 height 25
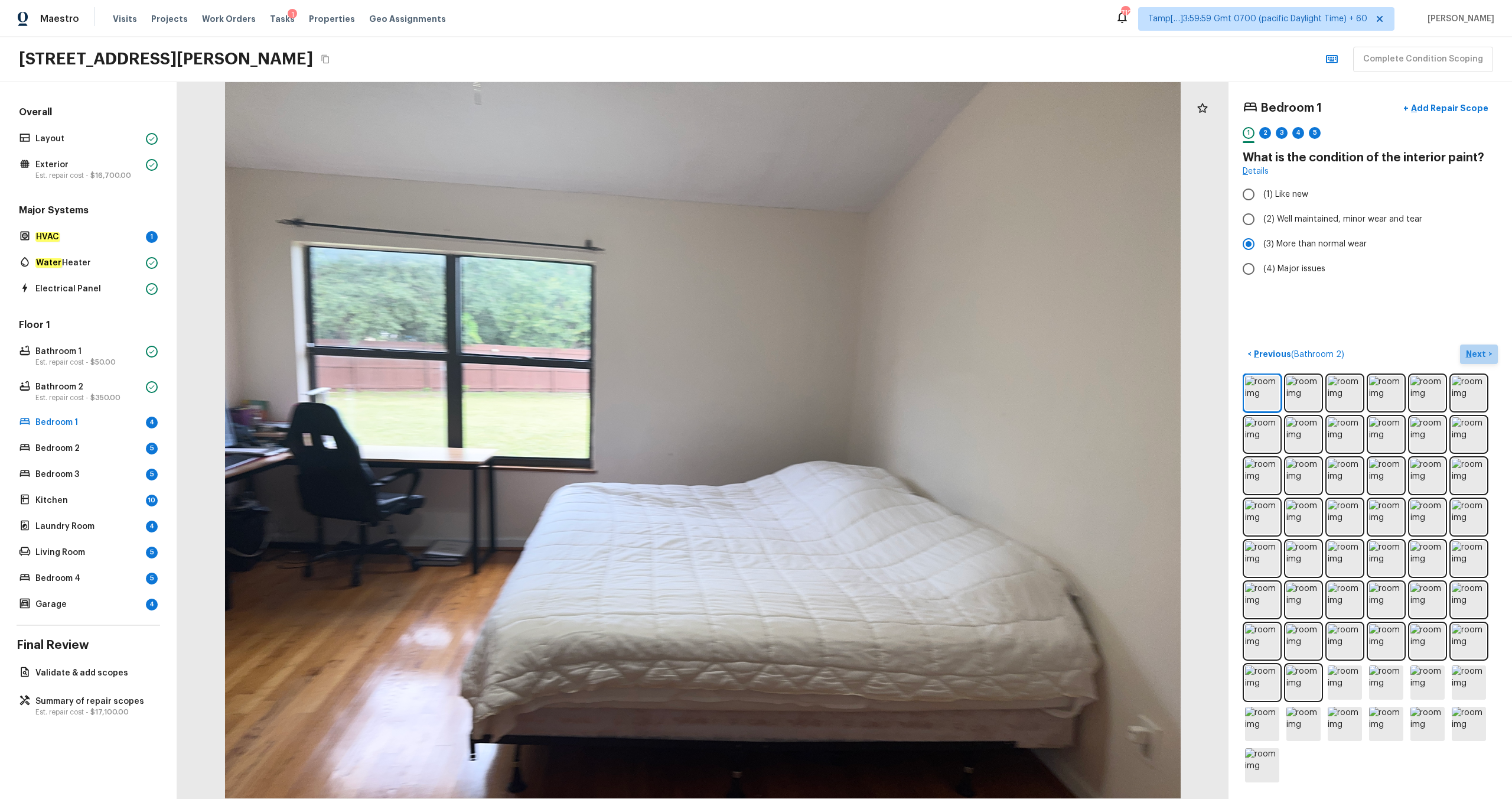
click at [850, 357] on p "Next" at bounding box center [1477, 354] width 23 height 12
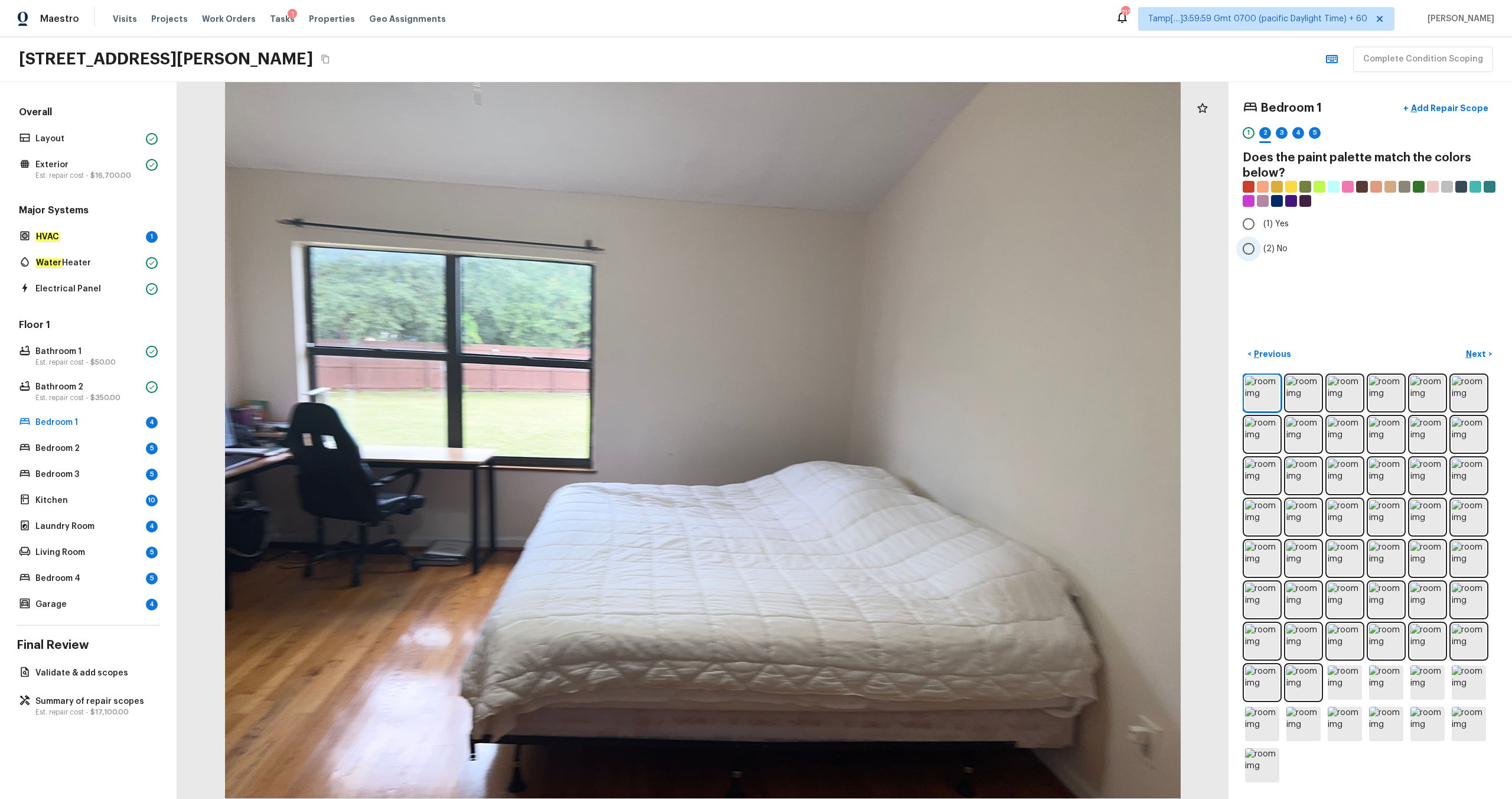
click at [850, 244] on span "(2) No" at bounding box center [1275, 248] width 24 height 12
click at [850, 244] on input "(2) No" at bounding box center [1249, 248] width 25 height 25
click at [850, 354] on p "Next" at bounding box center [1477, 354] width 23 height 12
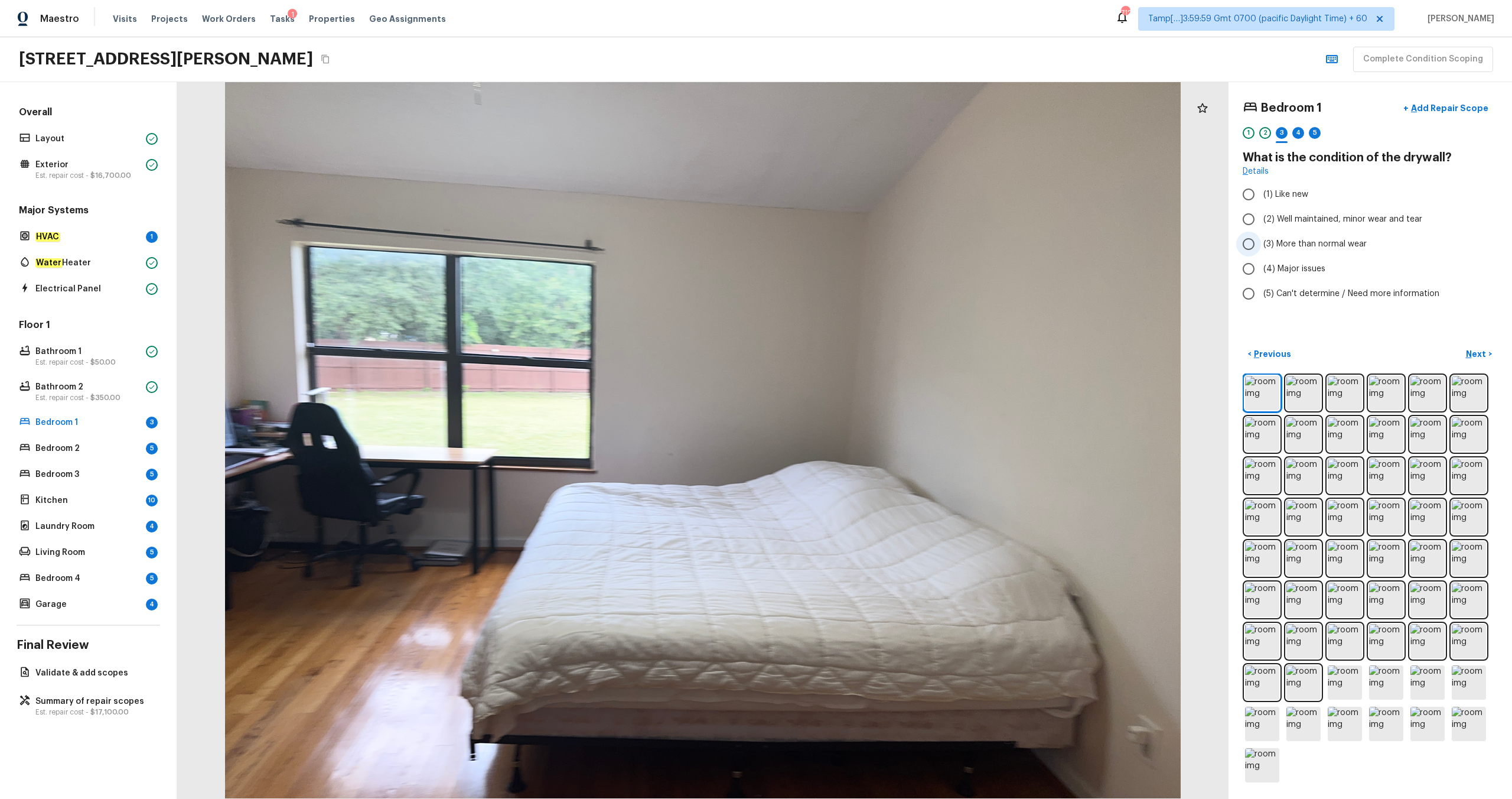
click at [850, 248] on span "(3) More than normal wear" at bounding box center [1315, 244] width 103 height 12
click at [850, 248] on input "(3) More than normal wear" at bounding box center [1249, 244] width 25 height 25
click at [850, 356] on p "Next" at bounding box center [1477, 354] width 23 height 12
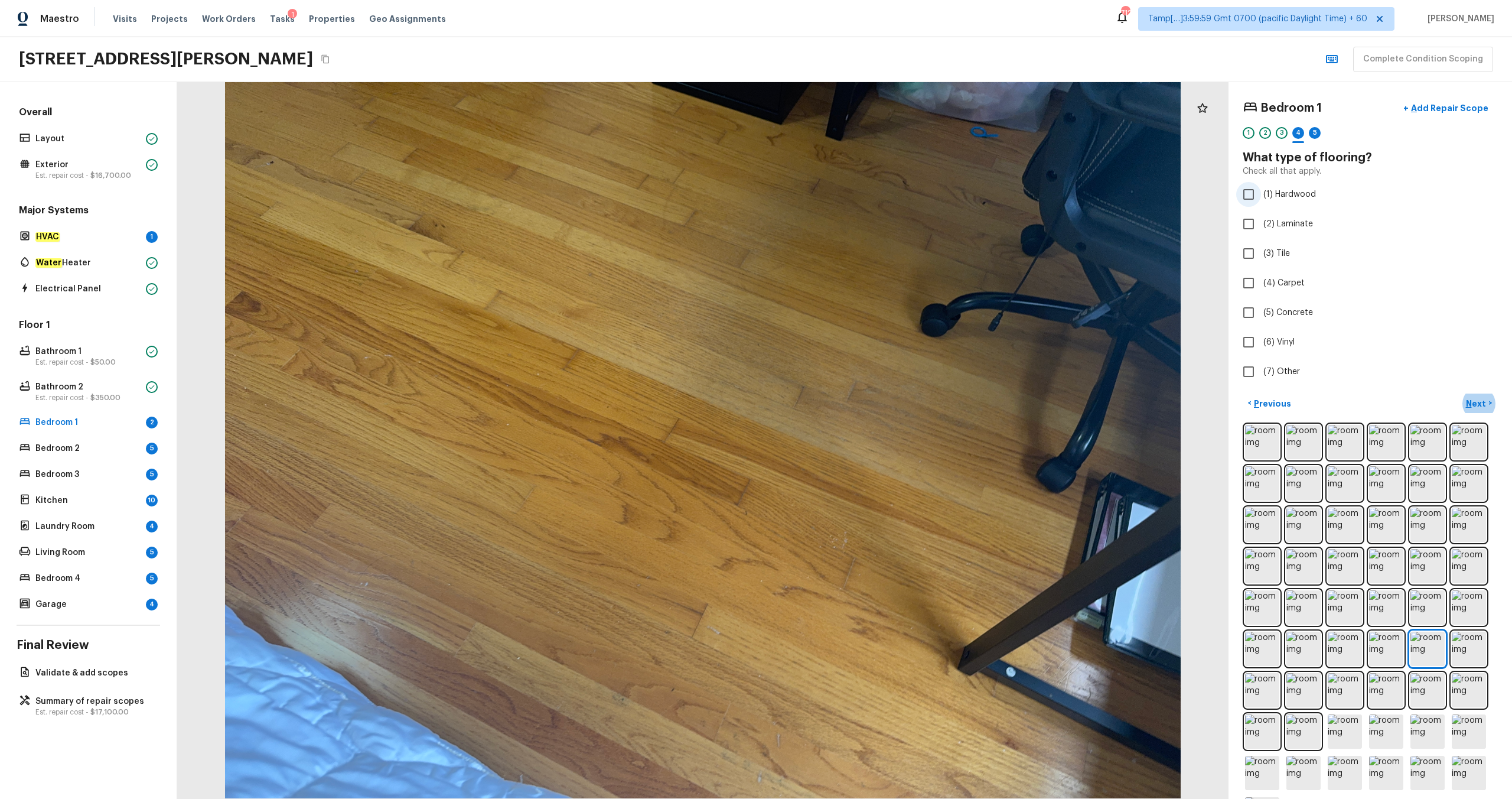
click at [850, 196] on span "(1) Hardwood" at bounding box center [1290, 195] width 53 height 12
click at [850, 196] on input "(1) Hardwood" at bounding box center [1249, 195] width 25 height 25
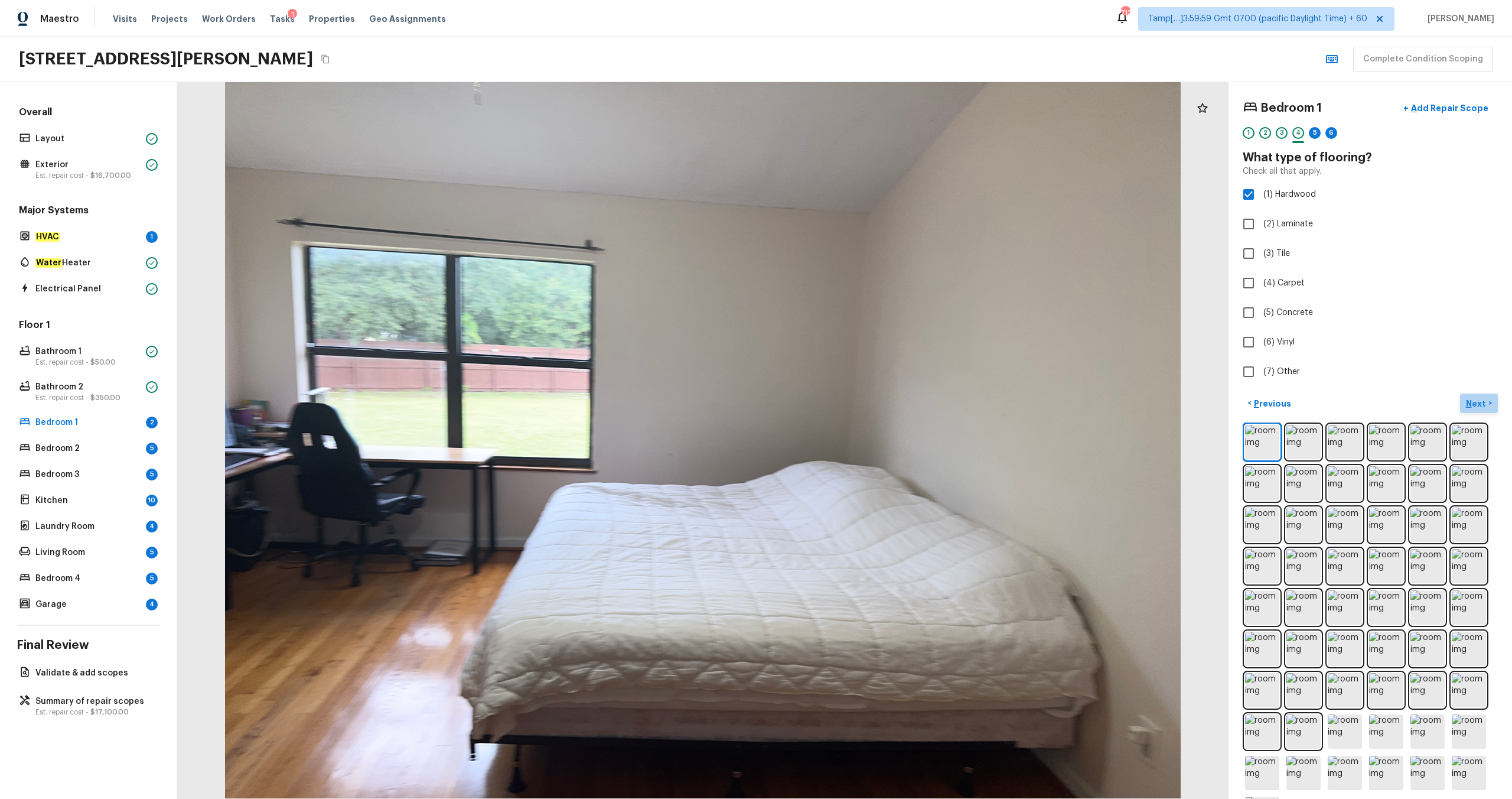
click at [850, 399] on p "Next" at bounding box center [1477, 403] width 23 height 12
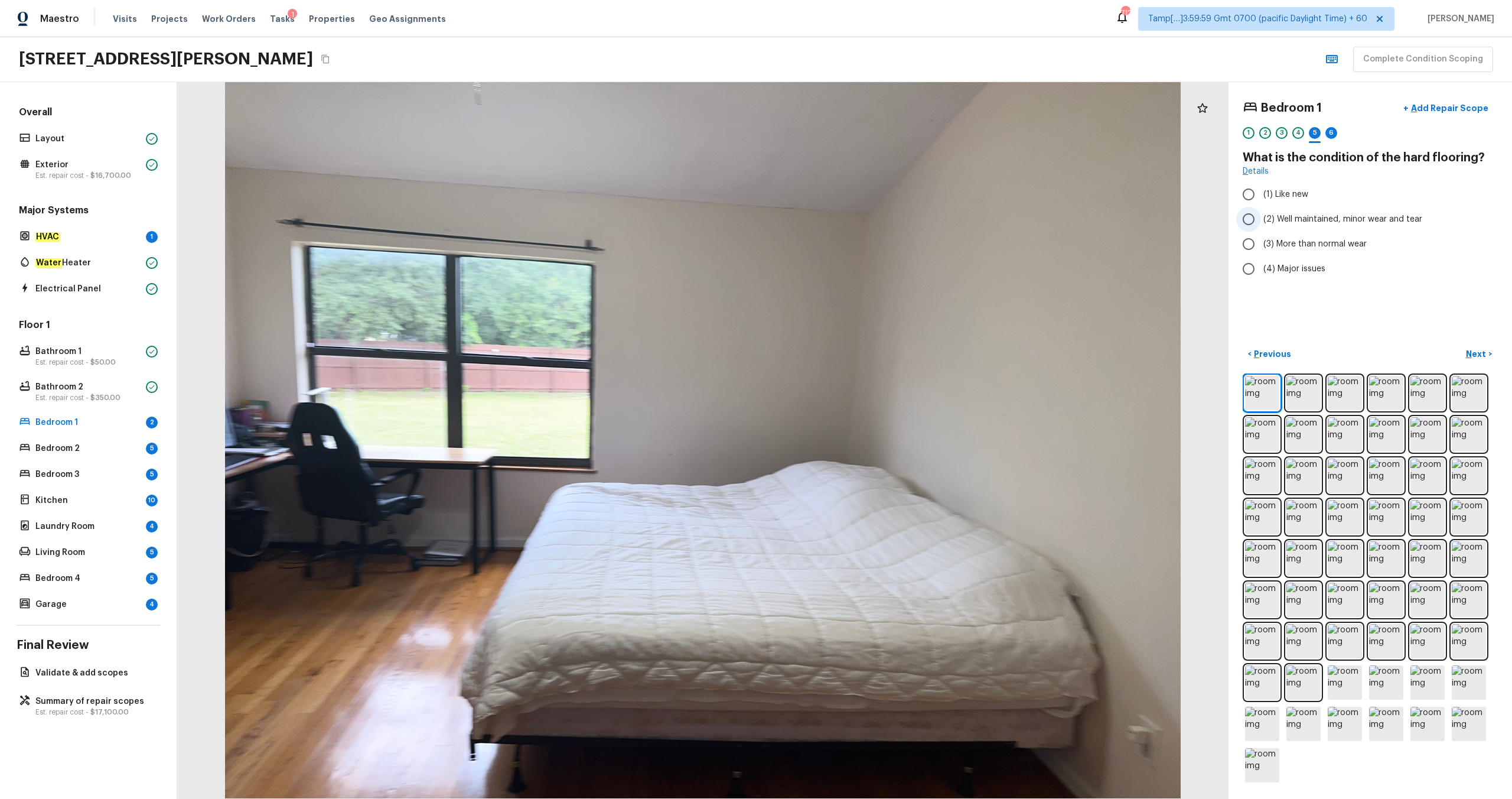
click at [850, 215] on span "(2) Well maintained, minor wear and tear" at bounding box center [1343, 219] width 159 height 12
click at [850, 215] on input "(2) Well maintained, minor wear and tear" at bounding box center [1249, 219] width 25 height 25
click at [850, 347] on button "Next >" at bounding box center [1479, 354] width 38 height 19
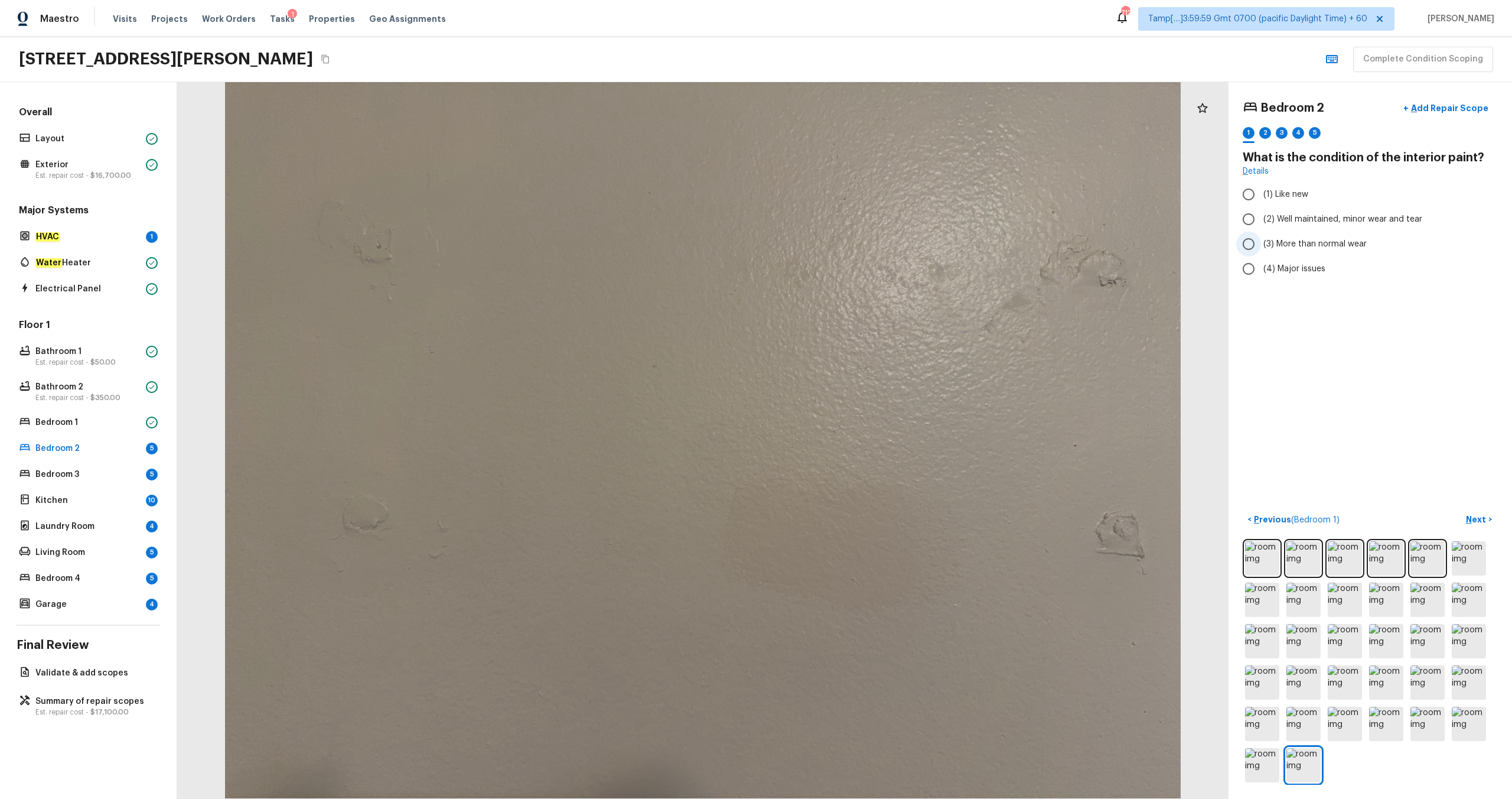
click at [850, 244] on span "(3) More than normal wear" at bounding box center [1315, 244] width 103 height 12
click at [850, 244] on input "(3) More than normal wear" at bounding box center [1249, 244] width 25 height 25
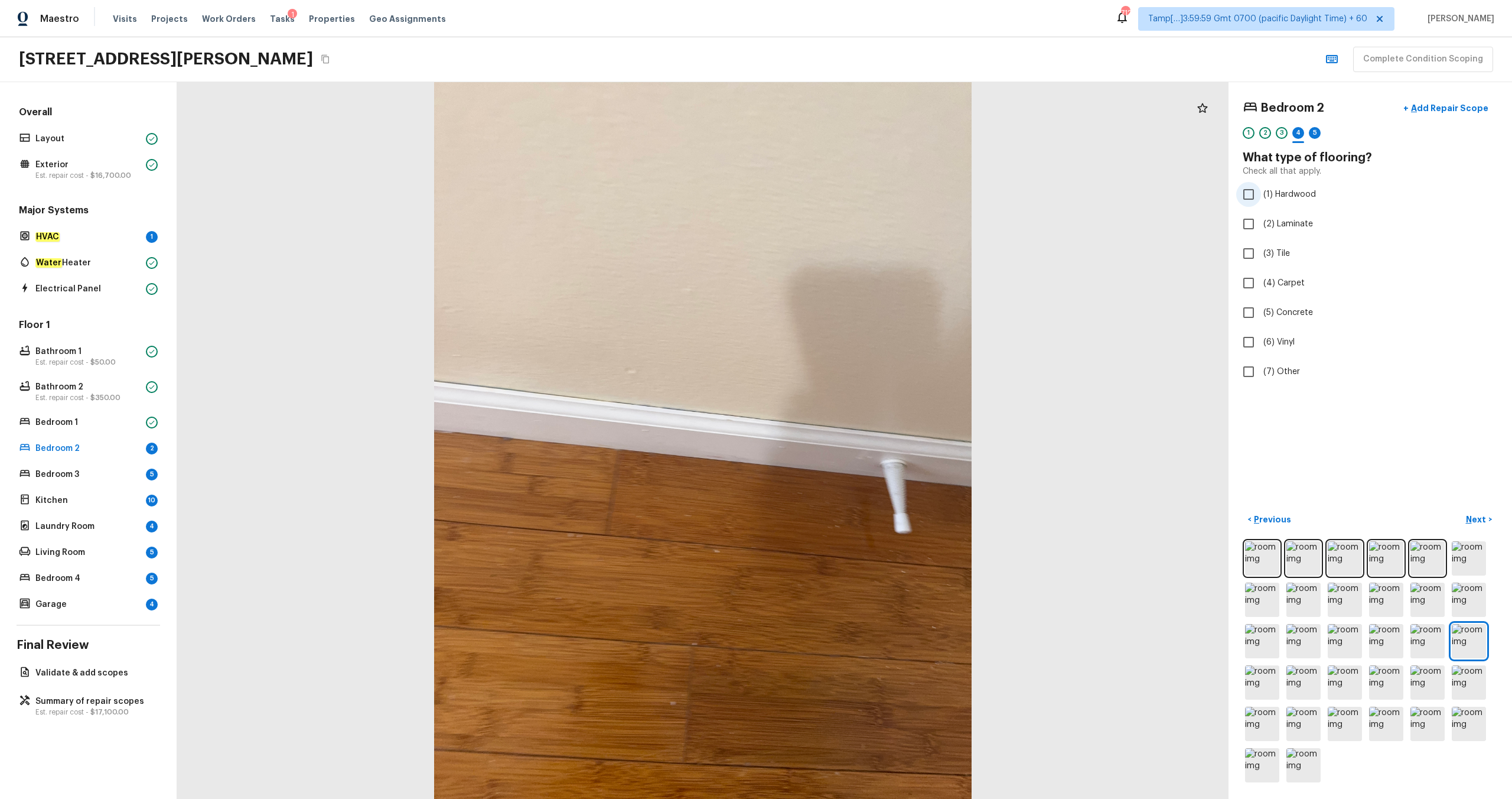
click at [850, 190] on span "(1) Hardwood" at bounding box center [1290, 195] width 53 height 12
click at [850, 190] on input "(1) Hardwood" at bounding box center [1249, 195] width 25 height 25
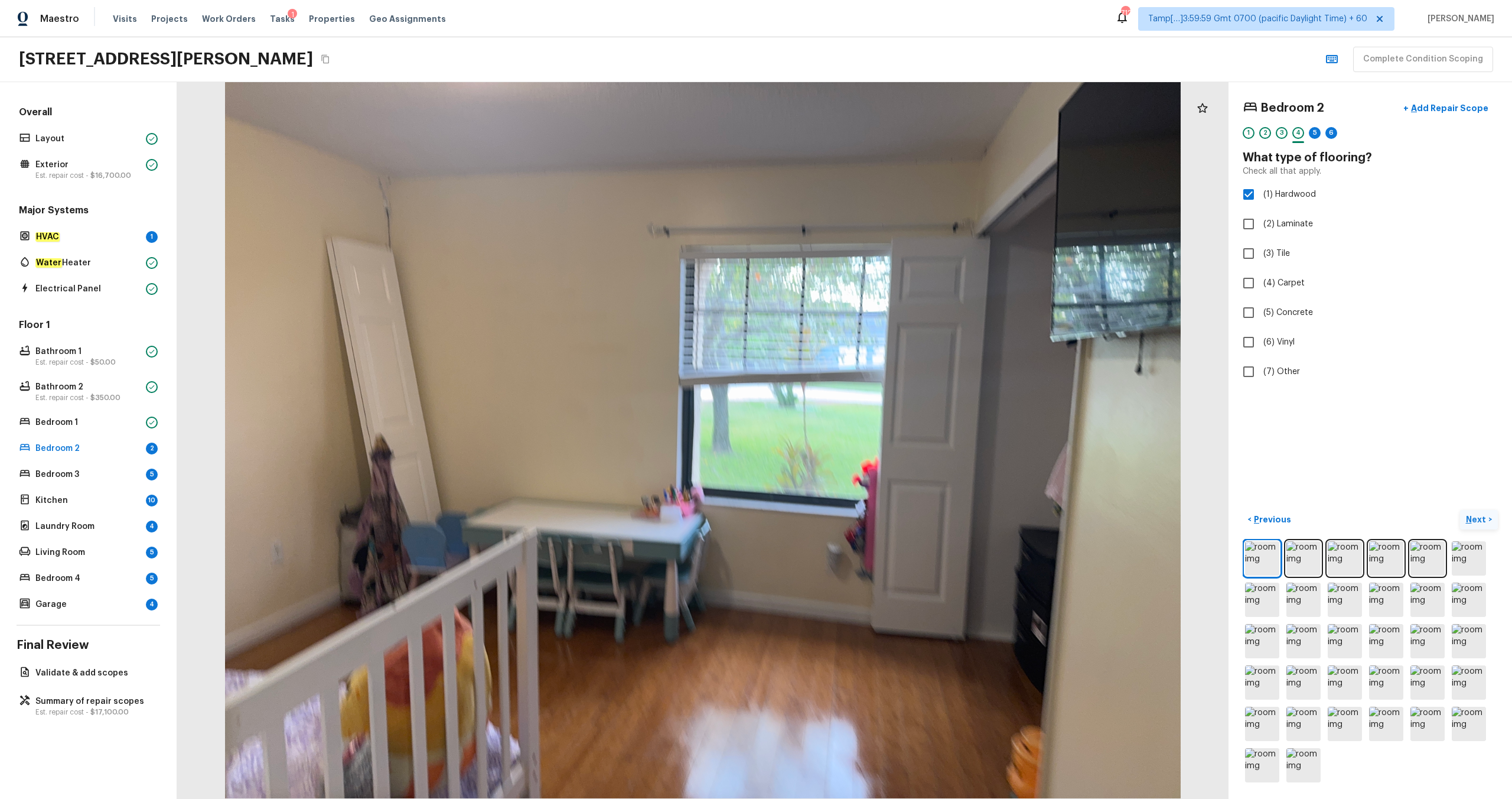
click at [850, 420] on p "Next" at bounding box center [1477, 519] width 23 height 12
click at [850, 239] on span "(3) More than normal wear" at bounding box center [1315, 244] width 103 height 12
click at [850, 239] on input "(3) More than normal wear" at bounding box center [1249, 244] width 25 height 25
click at [850, 420] on p "Next" at bounding box center [1477, 519] width 23 height 12
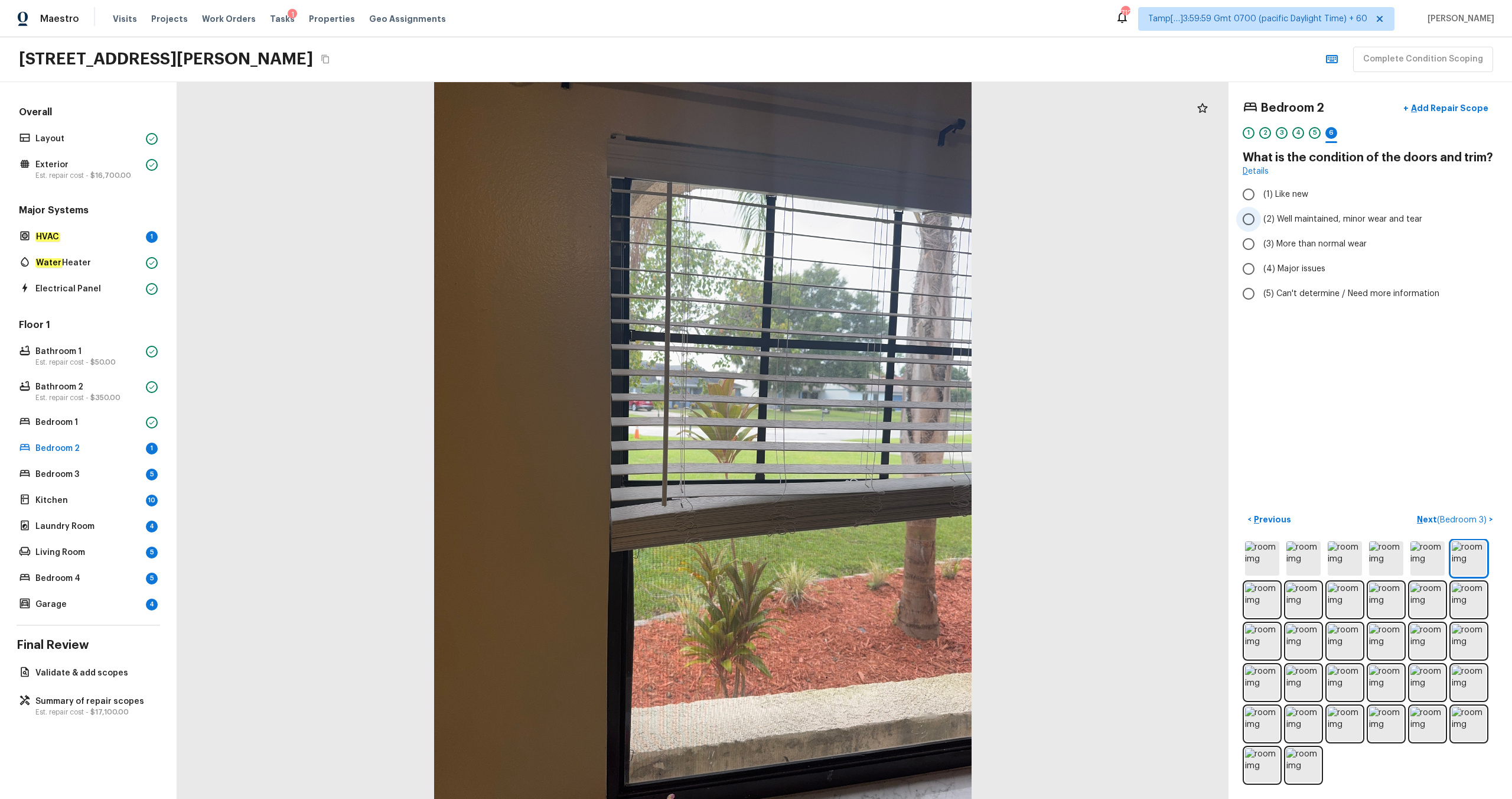
click at [850, 226] on label "(2) Well maintained, minor wear and tear" at bounding box center [1362, 219] width 252 height 25
click at [850, 226] on input "(2) Well maintained, minor wear and tear" at bounding box center [1249, 219] width 25 height 25
click at [850, 420] on button "Next ( Bedroom 3 ) >" at bounding box center [1455, 519] width 86 height 19
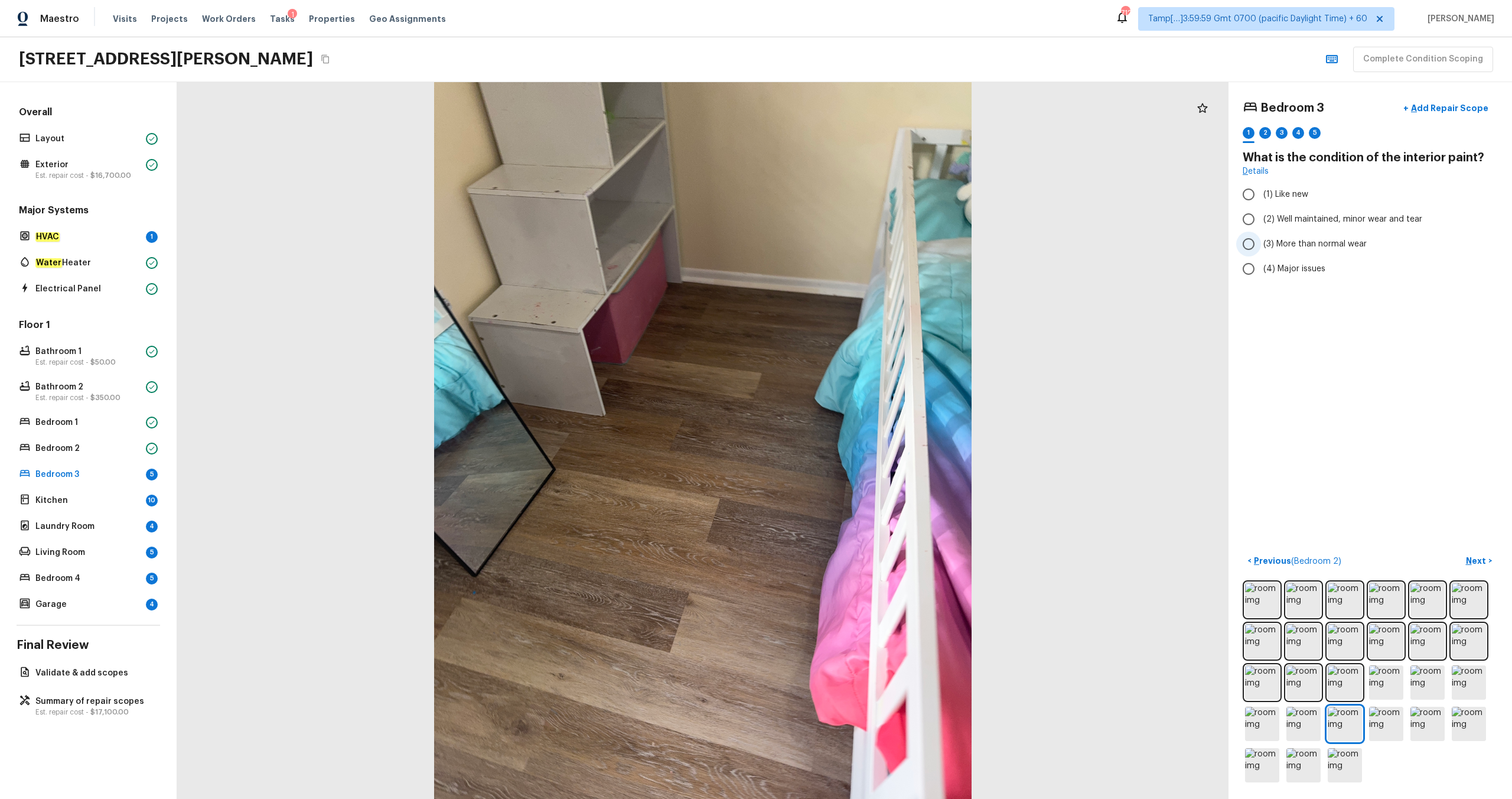
click at [850, 244] on span "(3) More than normal wear" at bounding box center [1315, 244] width 103 height 12
click at [850, 244] on input "(3) More than normal wear" at bounding box center [1249, 244] width 25 height 25
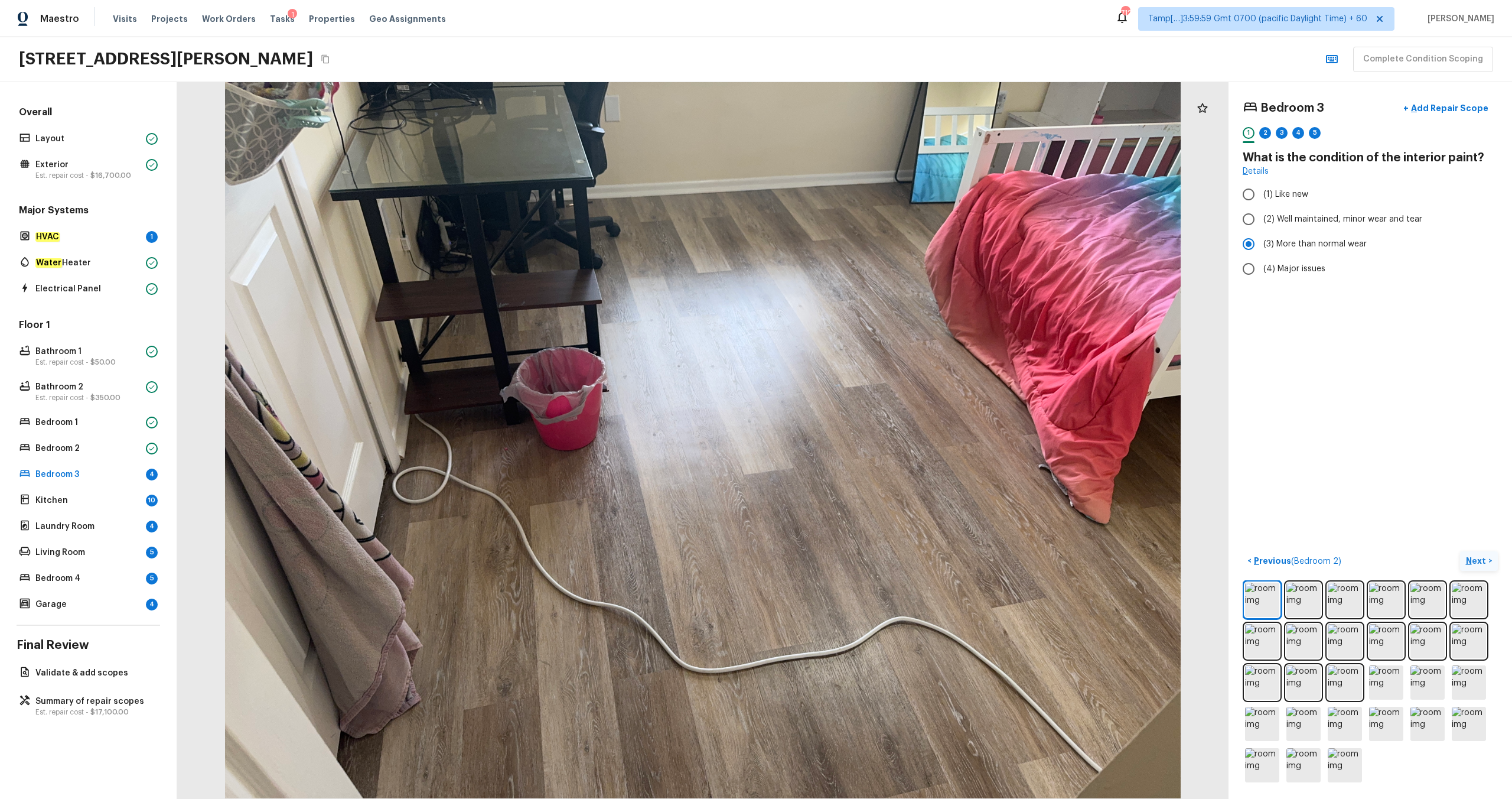
click at [850, 420] on p "Next" at bounding box center [1477, 560] width 23 height 12
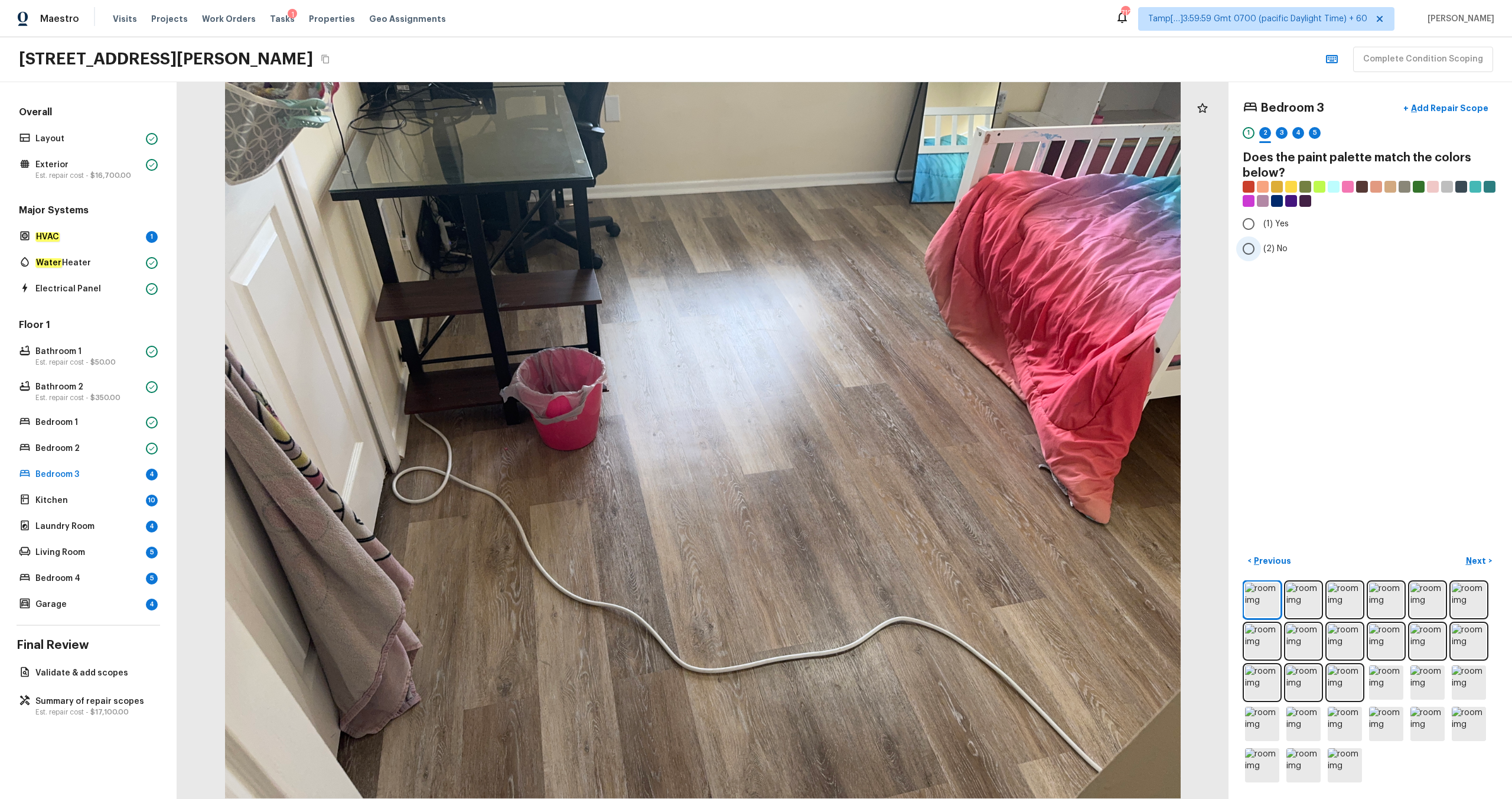
click at [850, 258] on label "(2) No" at bounding box center [1362, 248] width 252 height 25
click at [850, 258] on input "(2) No" at bounding box center [1249, 248] width 25 height 25
click at [850, 420] on p "Next" at bounding box center [1477, 560] width 23 height 12
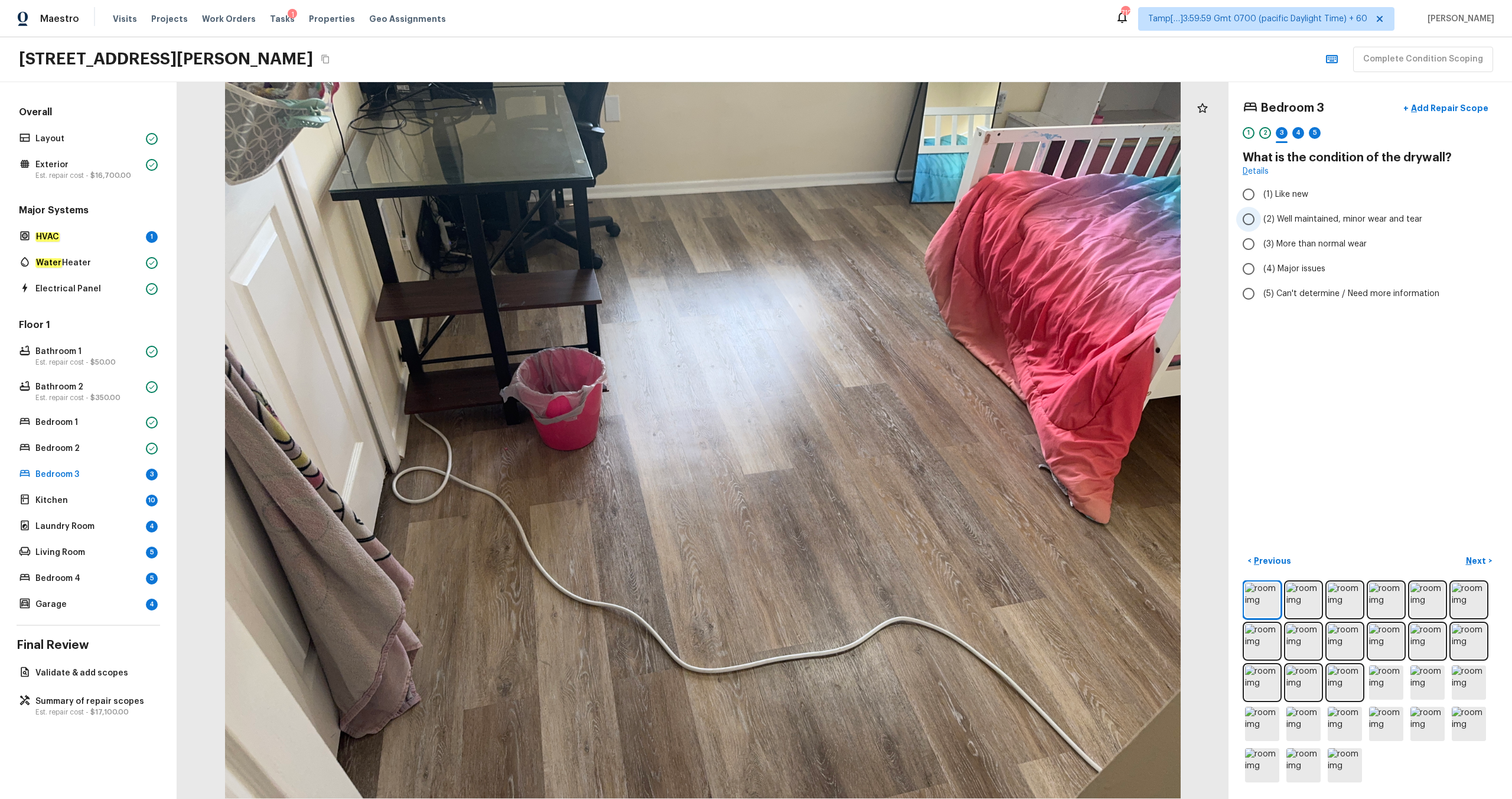
click at [850, 208] on label "(2) Well maintained, minor wear and tear" at bounding box center [1362, 219] width 252 height 25
click at [850, 208] on input "(2) Well maintained, minor wear and tear" at bounding box center [1249, 219] width 25 height 25
click at [850, 420] on p "Next" at bounding box center [1477, 560] width 23 height 12
click at [850, 200] on span "(1) Hardwood" at bounding box center [1290, 195] width 53 height 12
click at [850, 200] on input "(1) Hardwood" at bounding box center [1249, 195] width 25 height 25
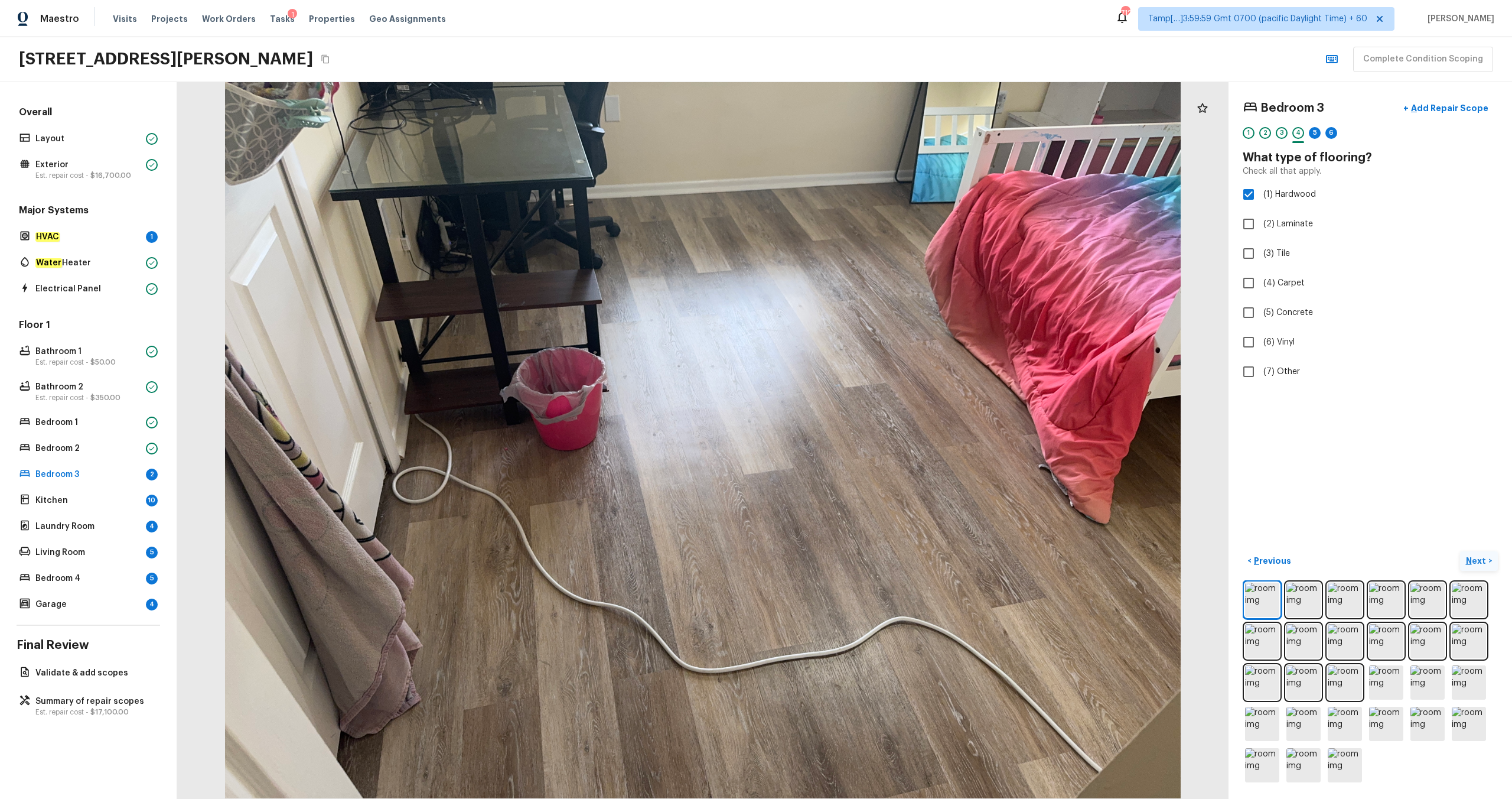
click at [850, 420] on p "Next" at bounding box center [1477, 560] width 23 height 12
click at [850, 222] on span "(2) Well maintained, minor wear and tear" at bounding box center [1343, 219] width 159 height 12
click at [850, 222] on input "(2) Well maintained, minor wear and tear" at bounding box center [1249, 219] width 25 height 25
click at [850, 420] on p "Next" at bounding box center [1477, 560] width 23 height 12
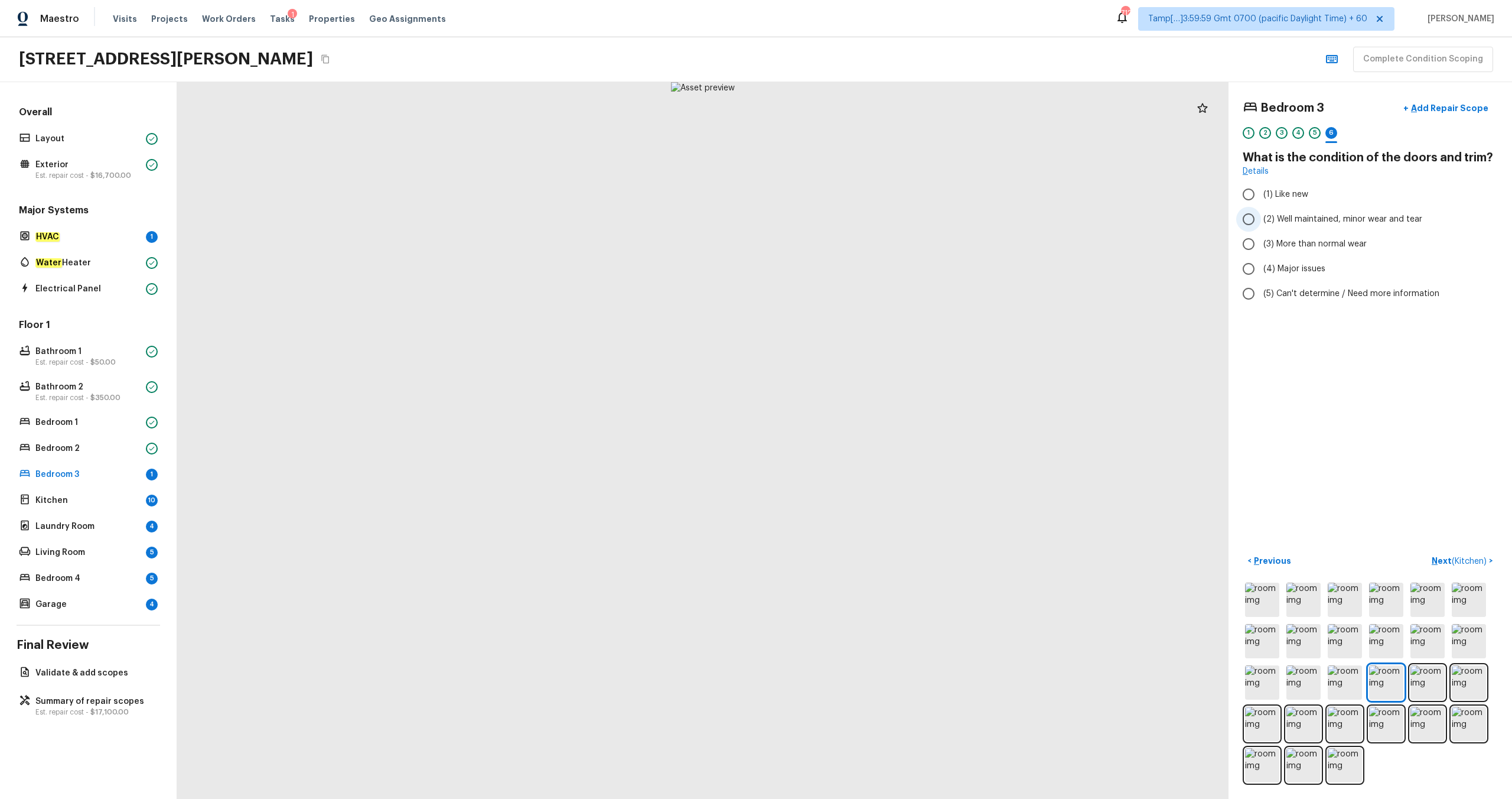
click at [850, 229] on label "(2) Well maintained, minor wear and tear" at bounding box center [1362, 219] width 252 height 25
click at [850, 229] on input "(2) Well maintained, minor wear and tear" at bounding box center [1249, 219] width 25 height 25
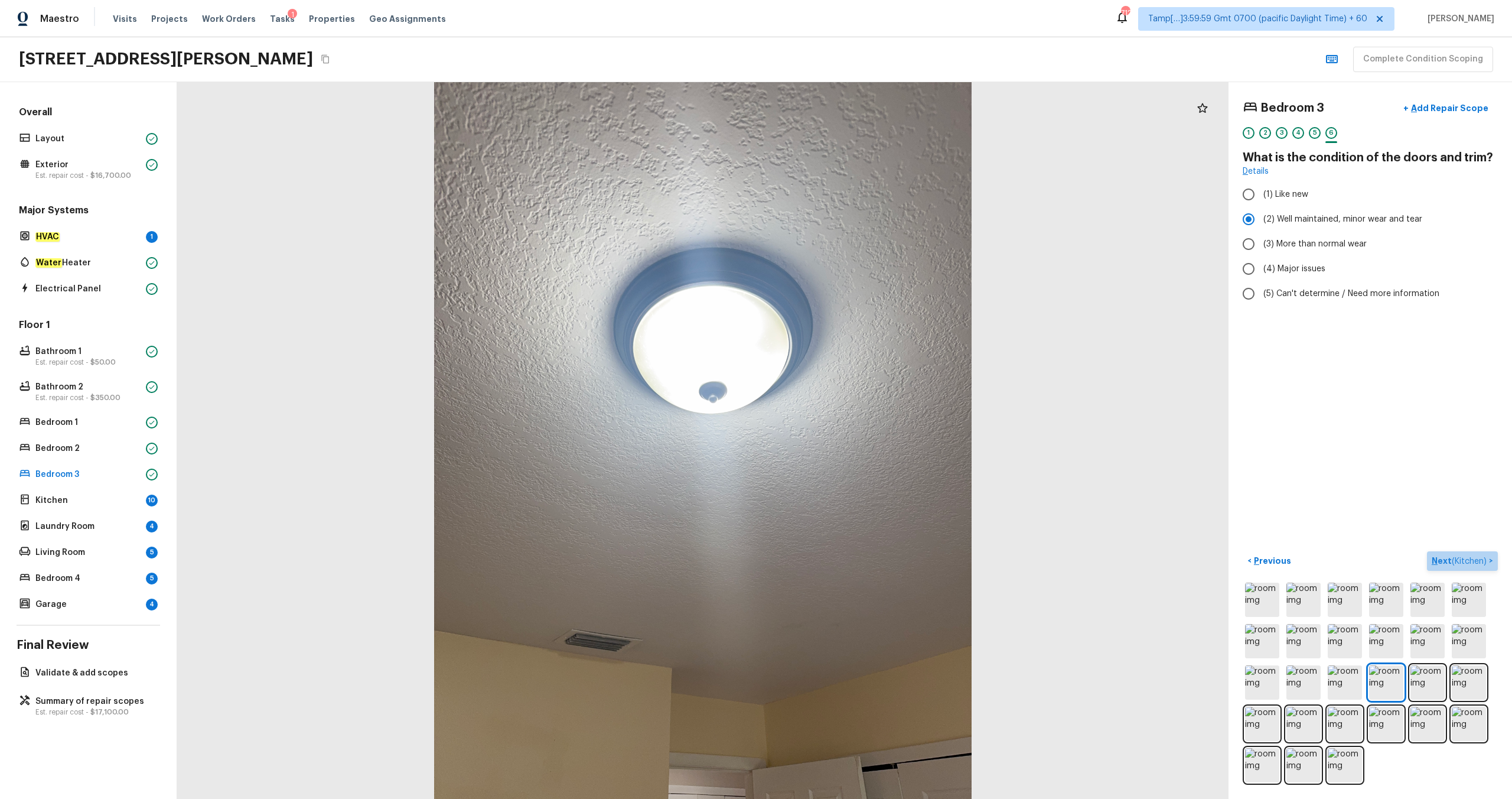
click at [850, 420] on span "( Kitchen )" at bounding box center [1469, 561] width 35 height 8
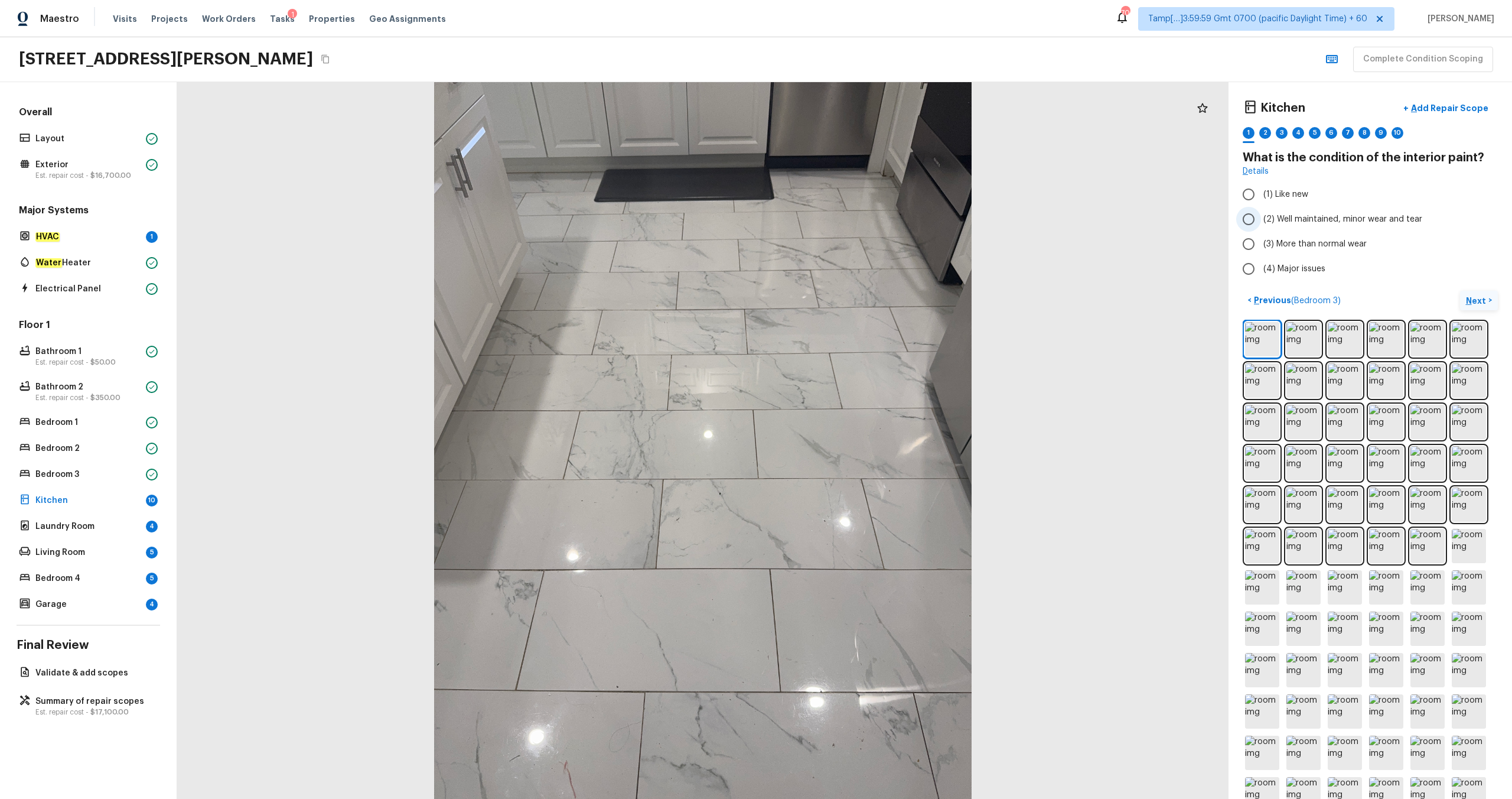
click at [850, 219] on span "(2) Well maintained, minor wear and tear" at bounding box center [1343, 219] width 159 height 12
click at [850, 219] on input "(2) Well maintained, minor wear and tear" at bounding box center [1249, 219] width 25 height 25
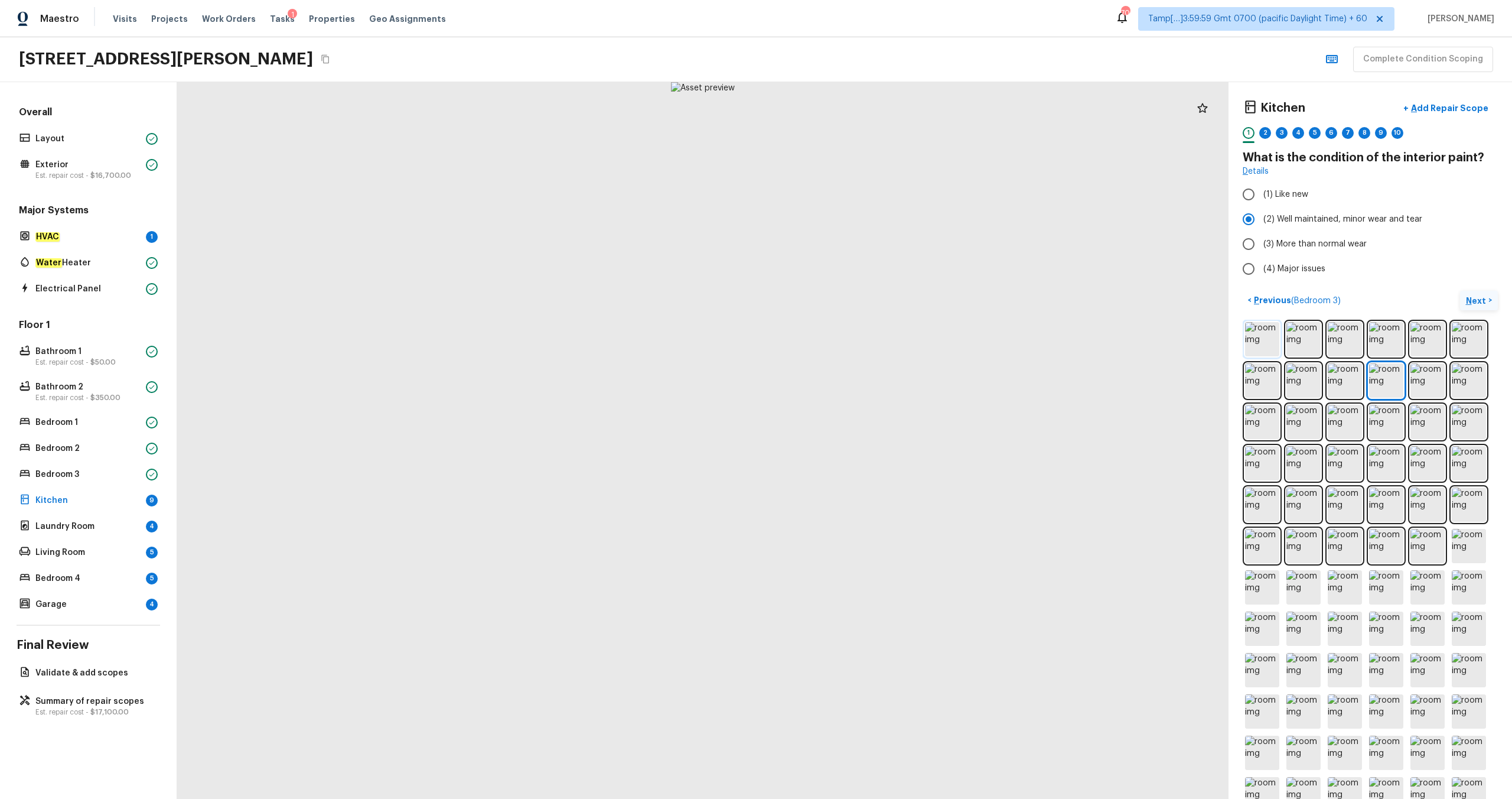
click at [850, 335] on img at bounding box center [1262, 339] width 34 height 34
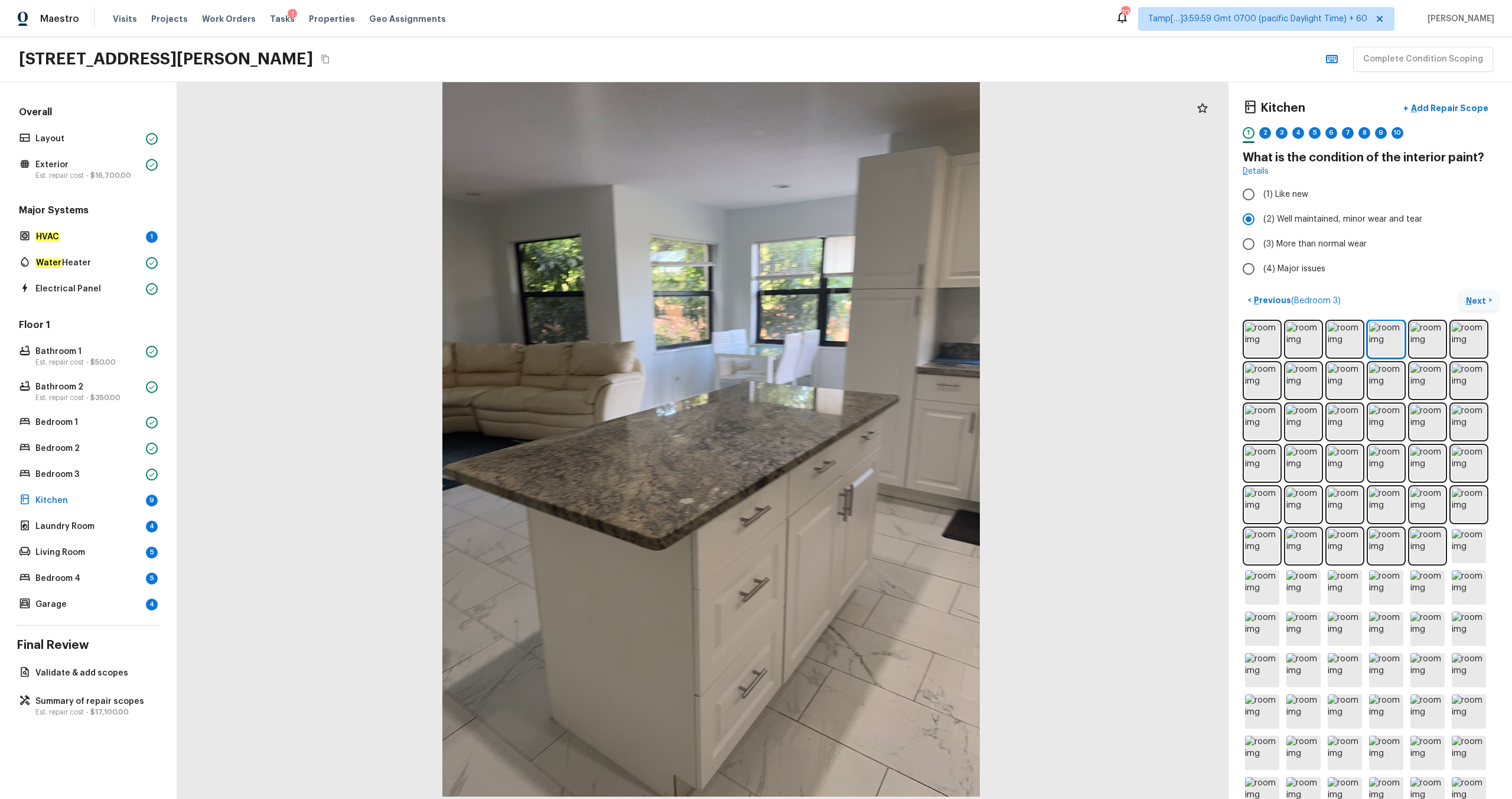
click at [655, 292] on div at bounding box center [711, 438] width 1051 height 717
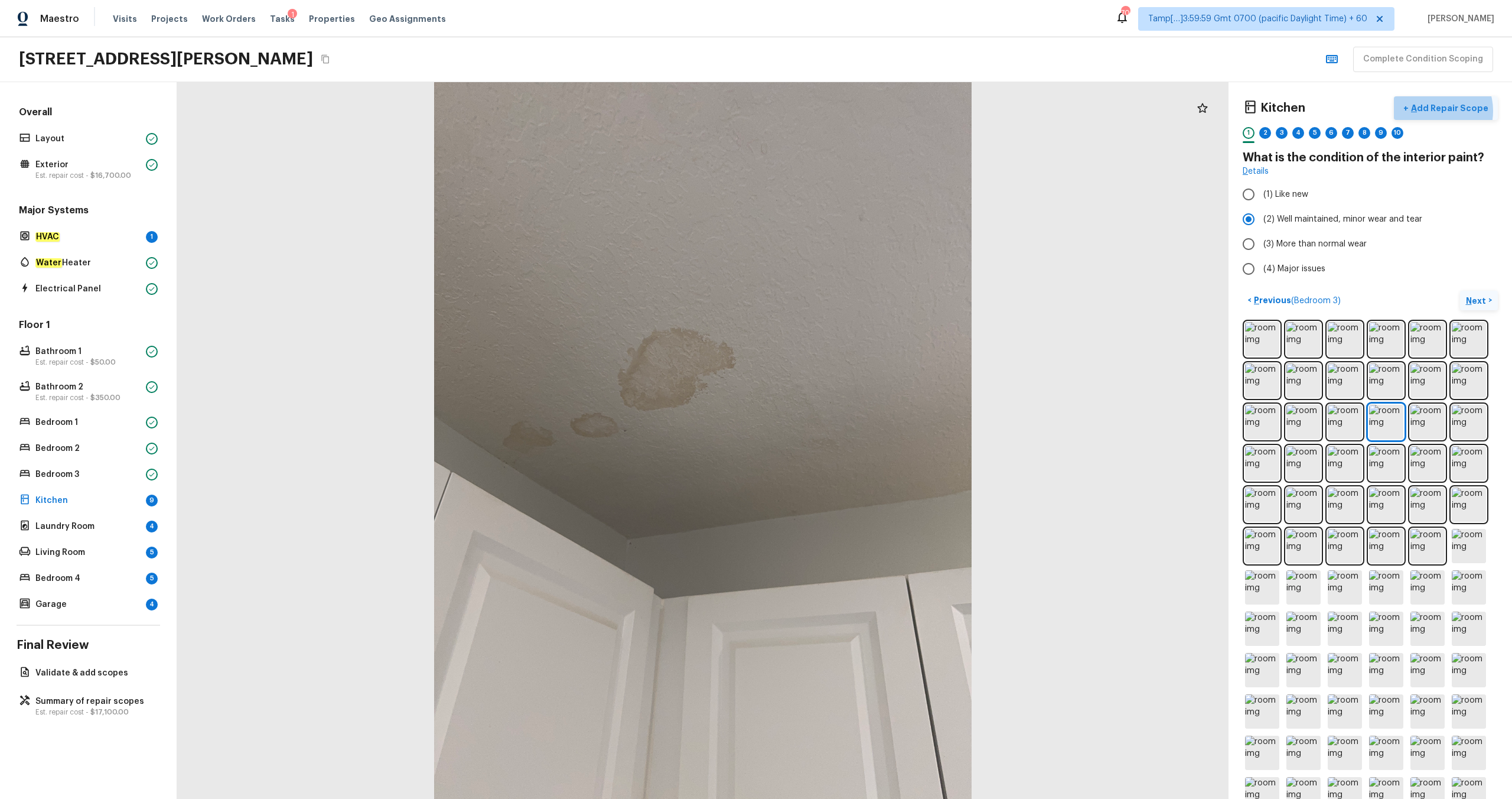
click at [850, 110] on p "Add Repair Scope" at bounding box center [1448, 108] width 80 height 12
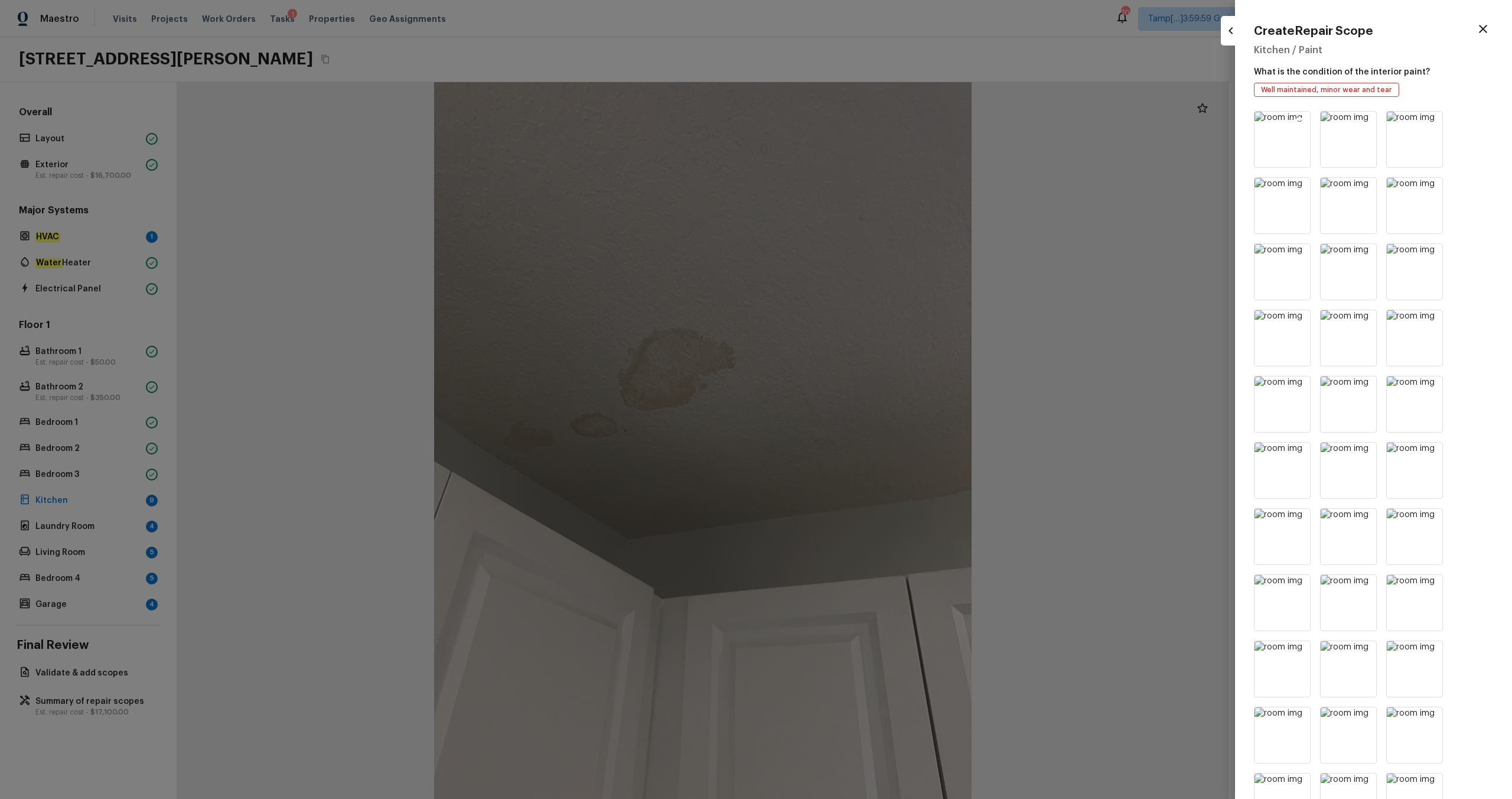
click at [850, 123] on icon at bounding box center [1299, 122] width 10 height 10
click at [850, 123] on icon at bounding box center [1365, 122] width 10 height 10
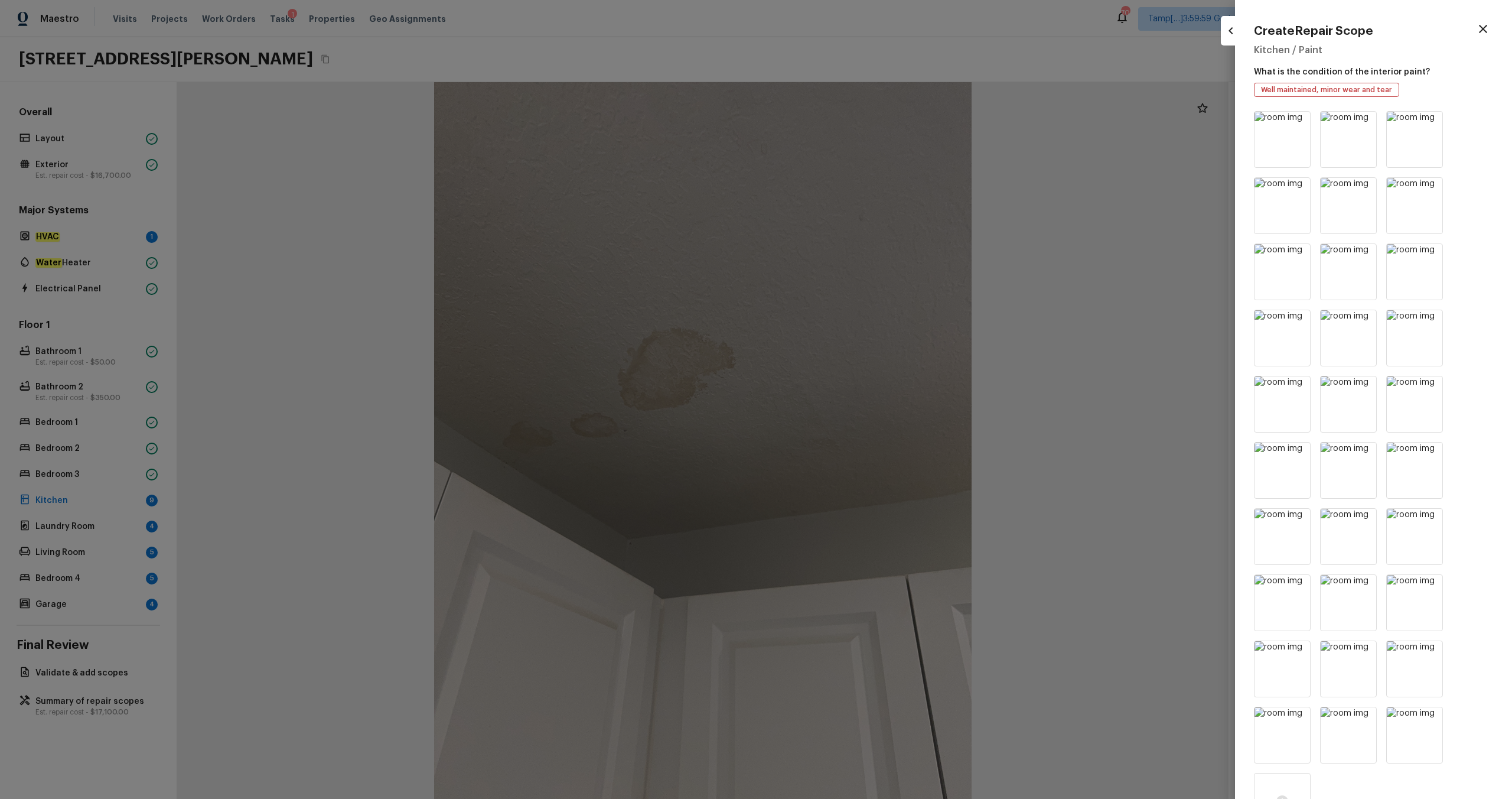
click at [850, 123] on icon at bounding box center [1299, 122] width 10 height 10
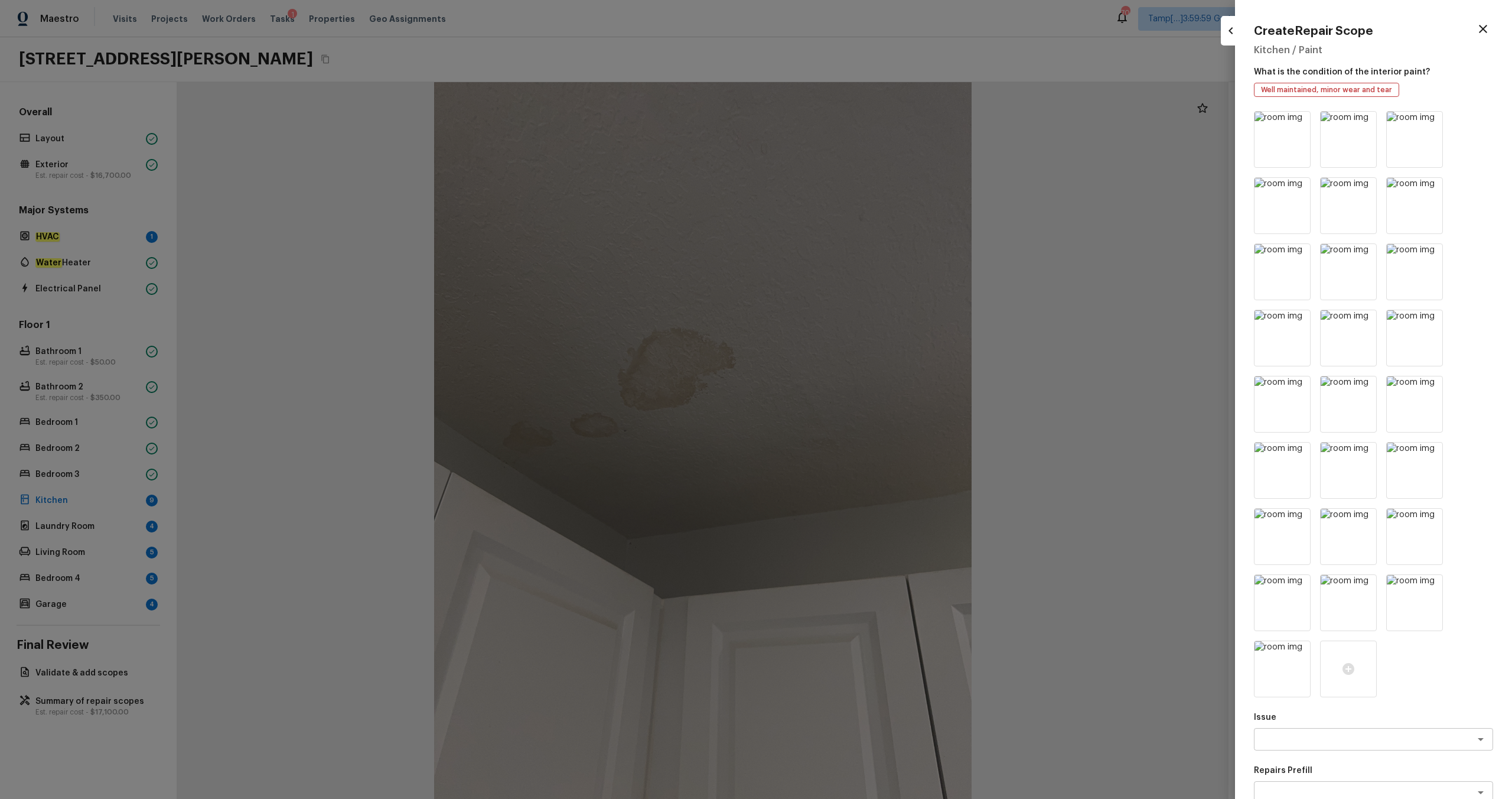
click at [850, 123] on icon at bounding box center [1299, 122] width 10 height 10
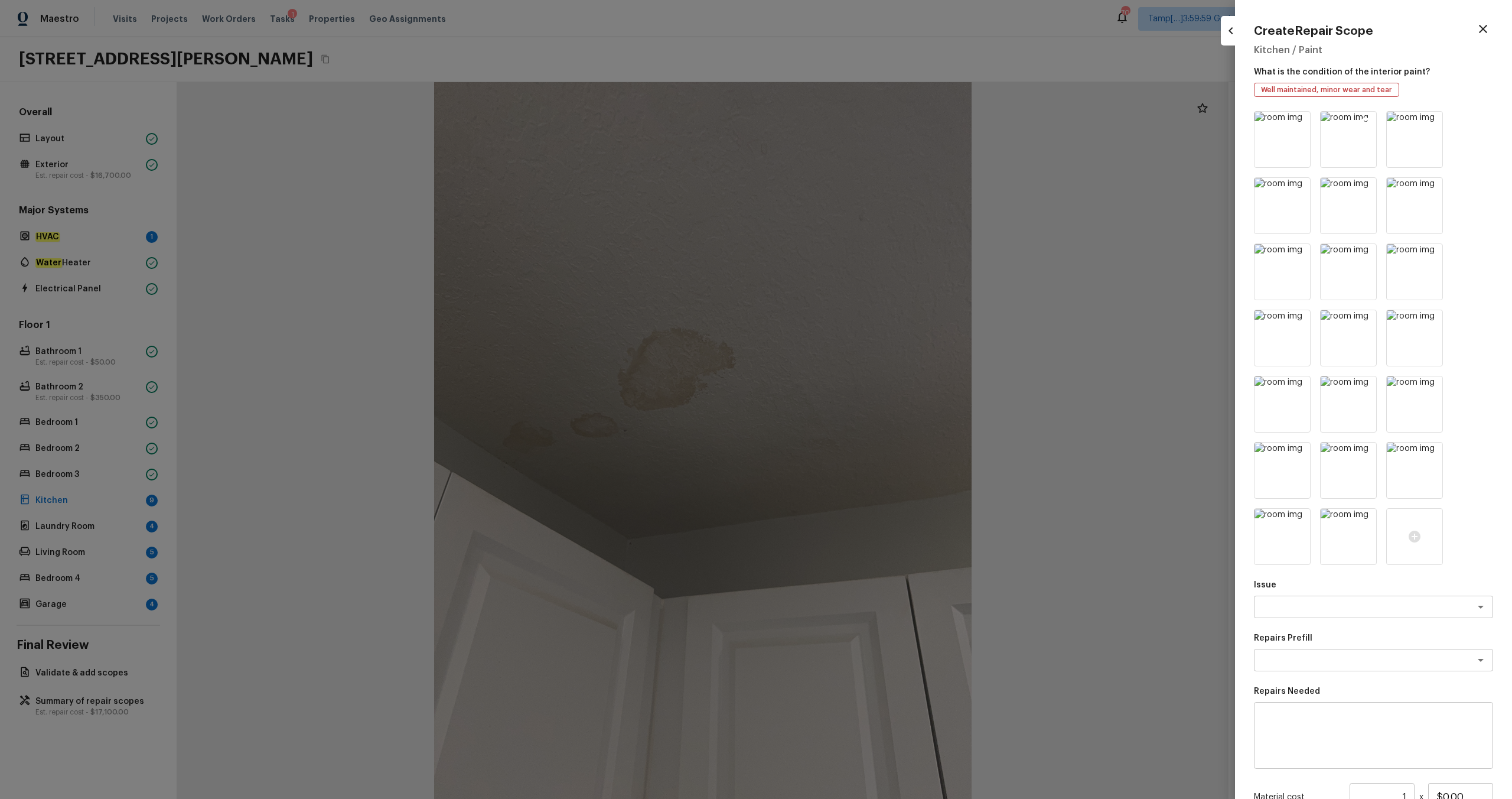
click at [850, 136] on img at bounding box center [1349, 139] width 56 height 56
click at [850, 122] on icon at bounding box center [1432, 122] width 12 height 12
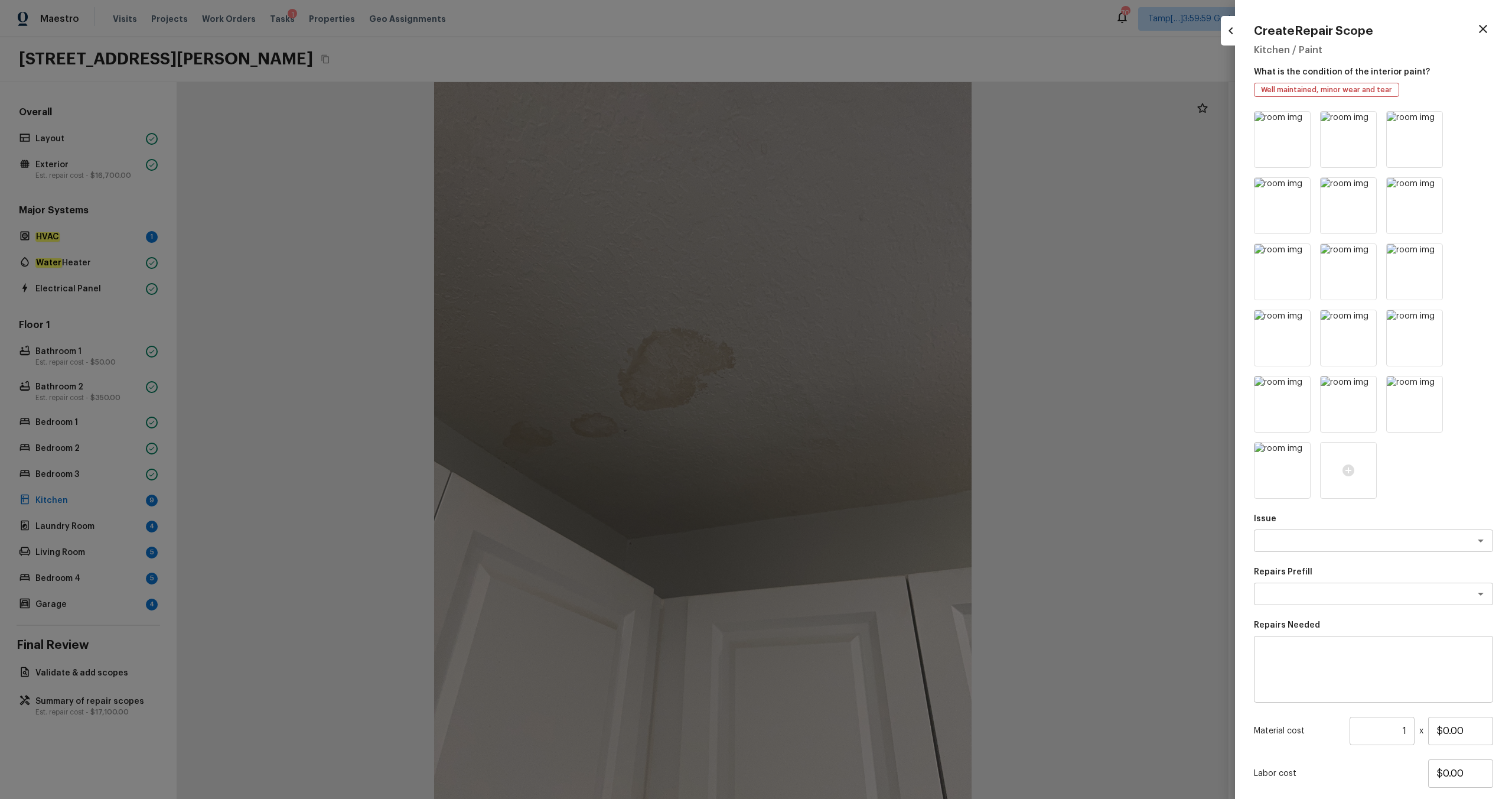
click at [850, 122] on icon at bounding box center [1432, 122] width 12 height 12
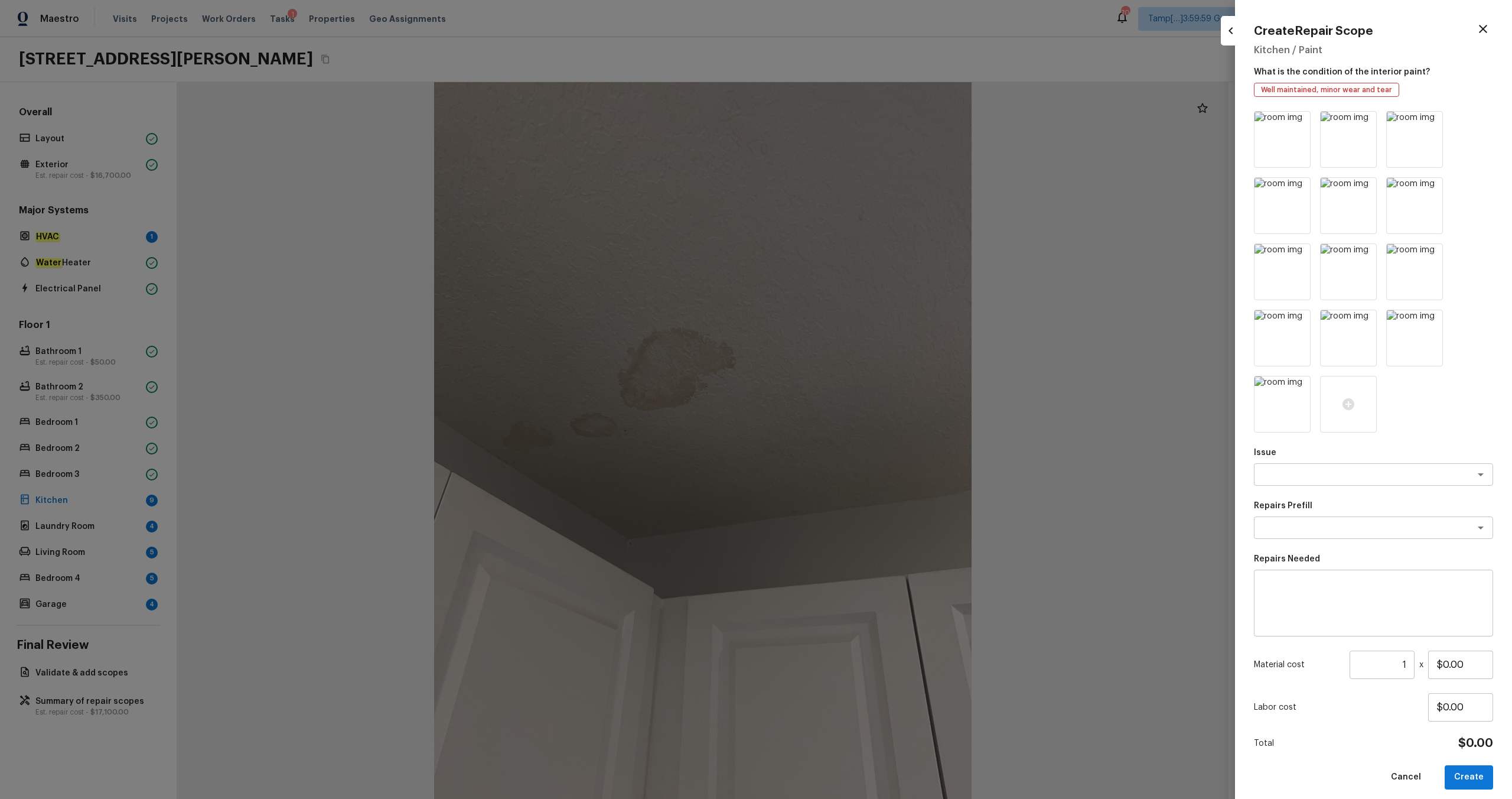
click at [850, 122] on icon at bounding box center [1432, 122] width 12 height 12
click at [850, 182] on icon at bounding box center [1299, 188] width 12 height 12
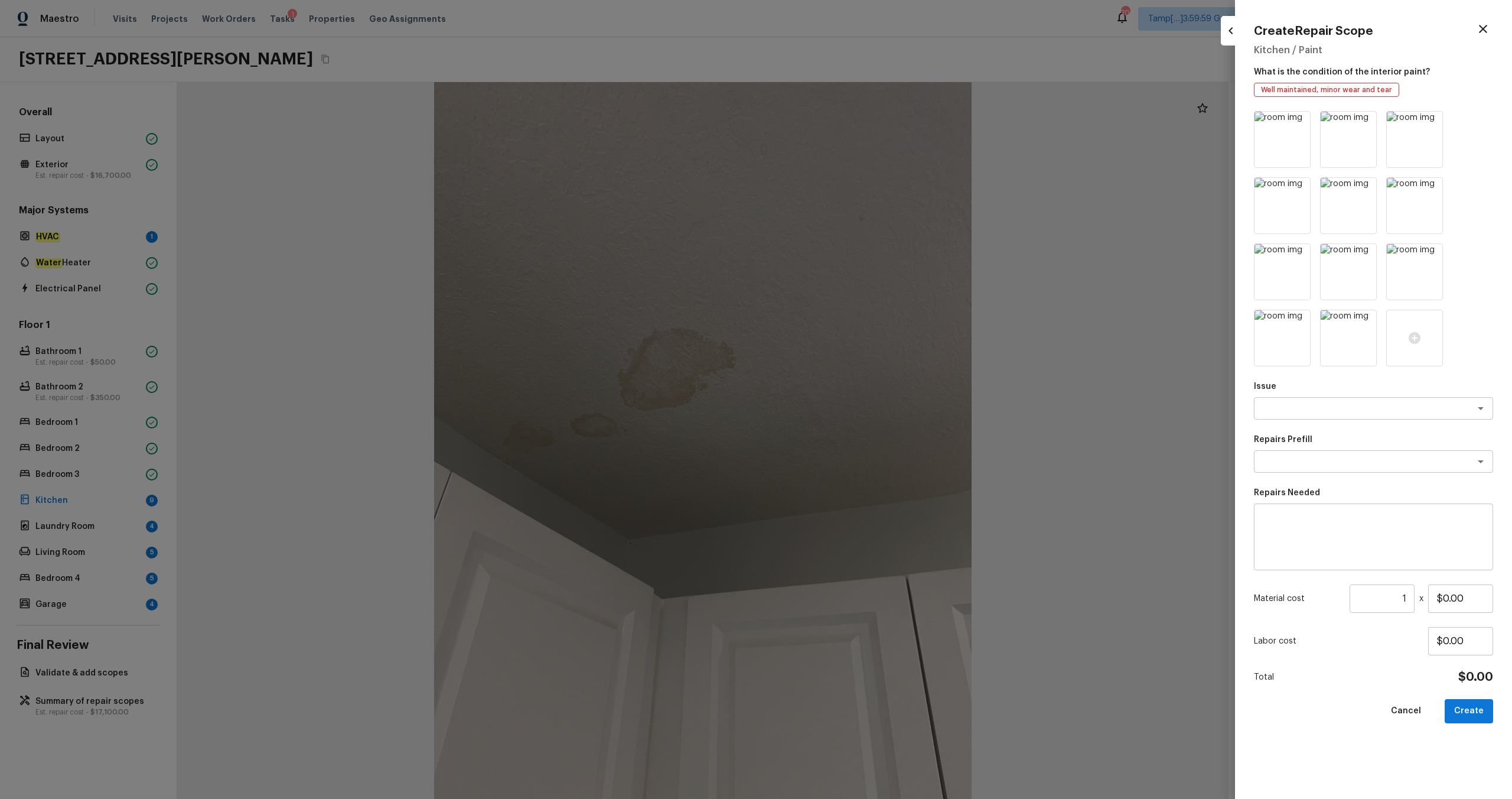
click at [850, 122] on icon at bounding box center [1432, 122] width 12 height 12
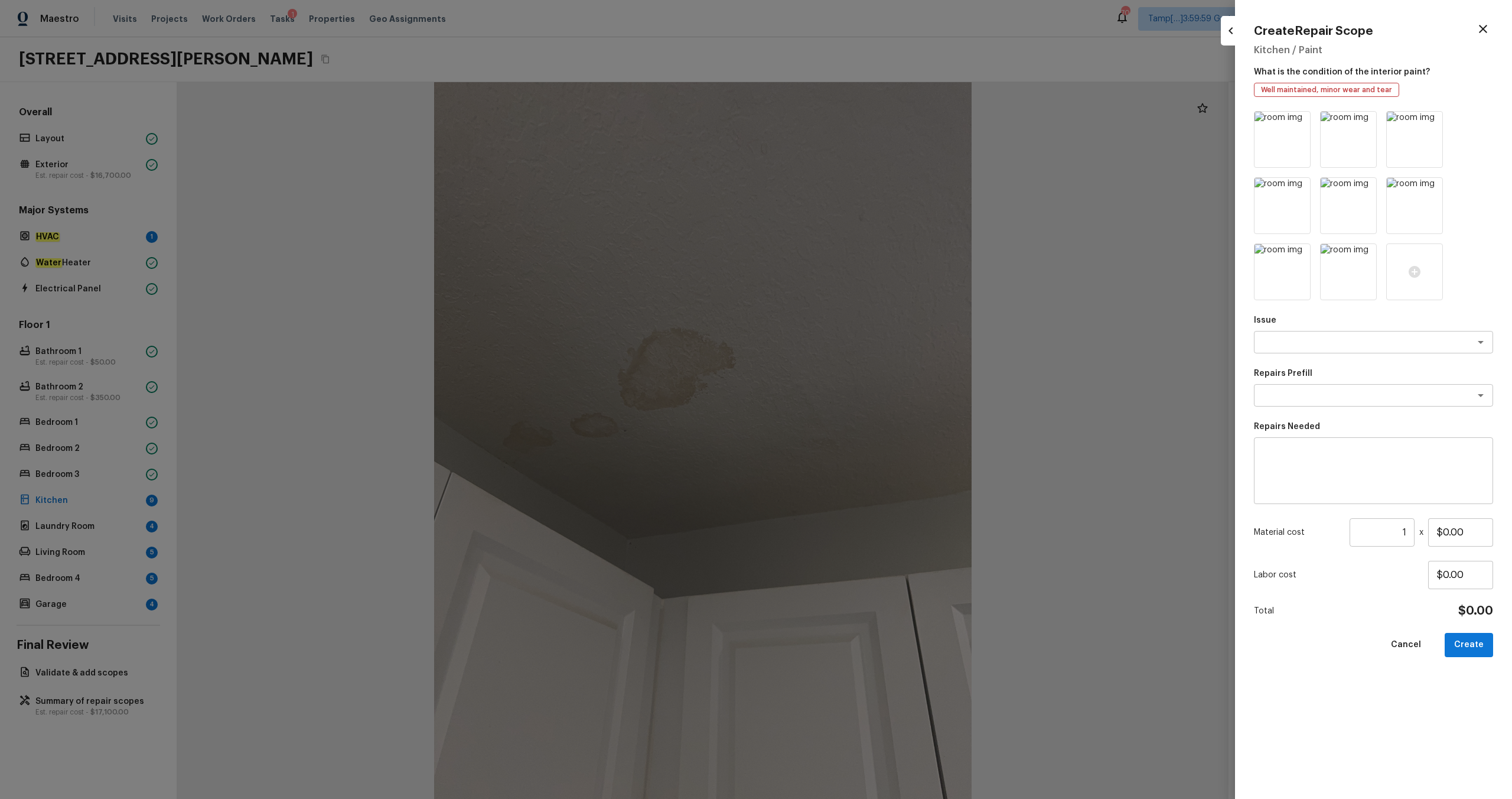
click at [850, 122] on icon at bounding box center [1432, 122] width 12 height 12
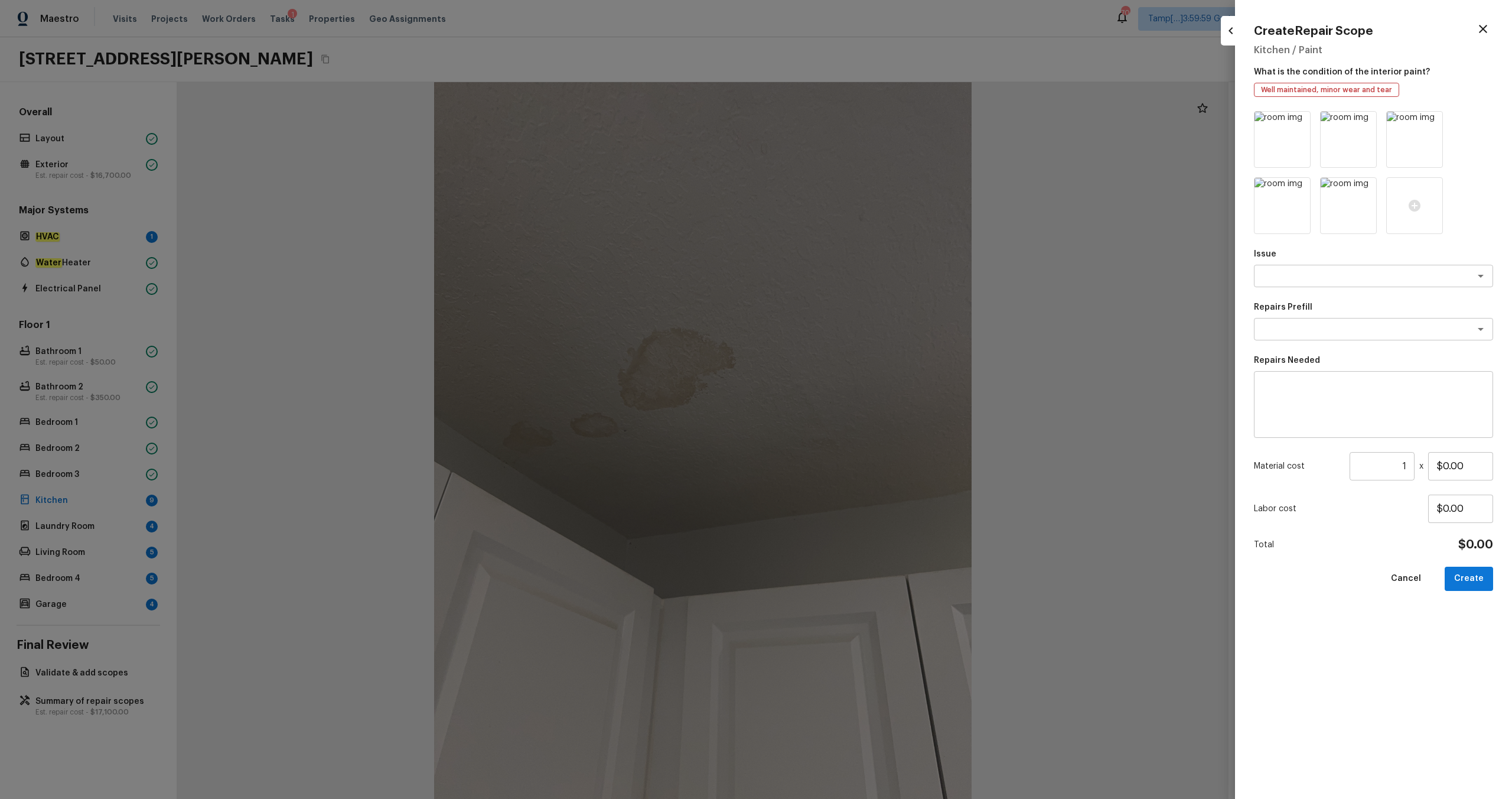
click at [850, 122] on icon at bounding box center [1432, 122] width 12 height 12
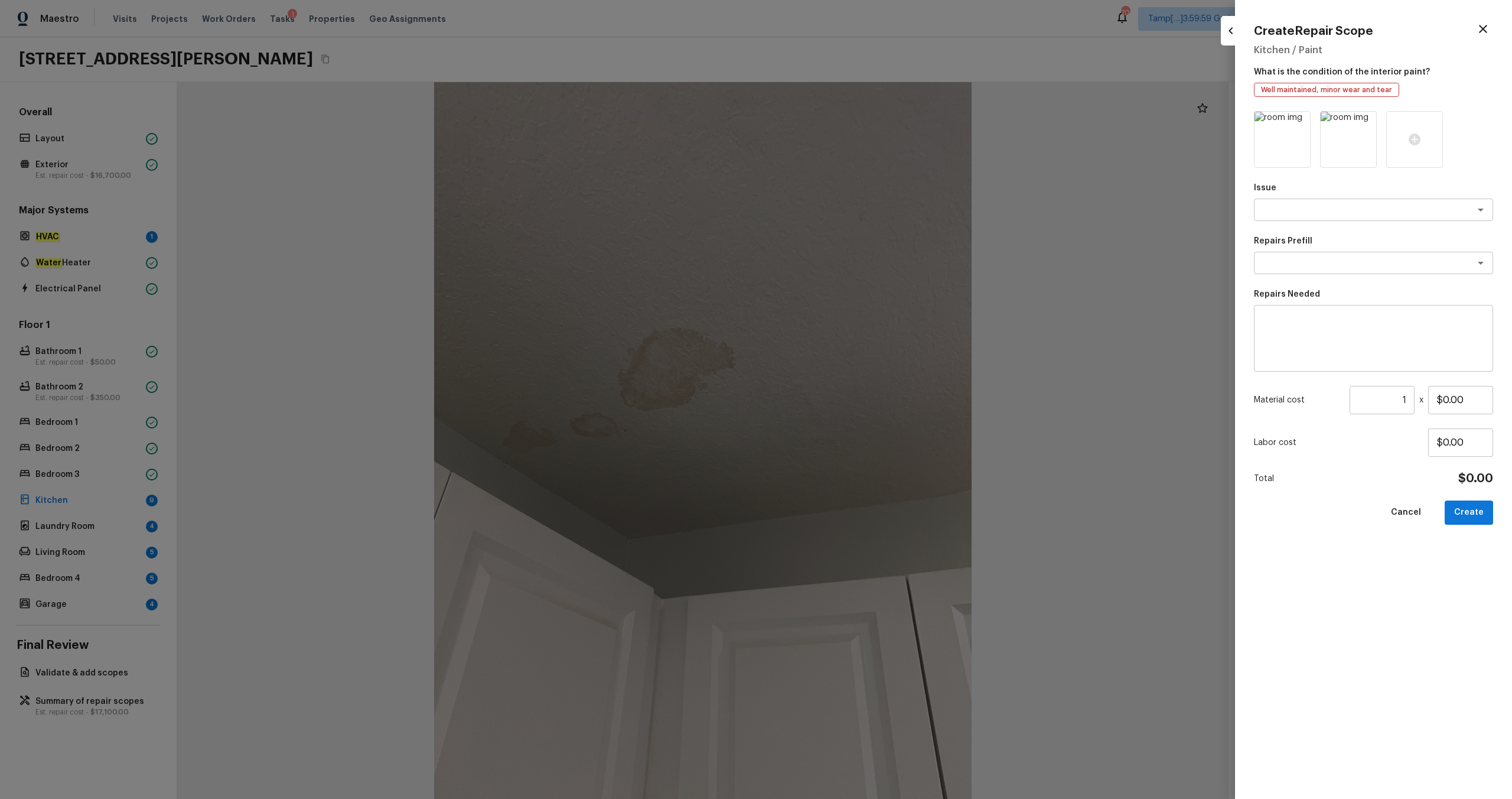
click at [850, 122] on div at bounding box center [1414, 139] width 56 height 56
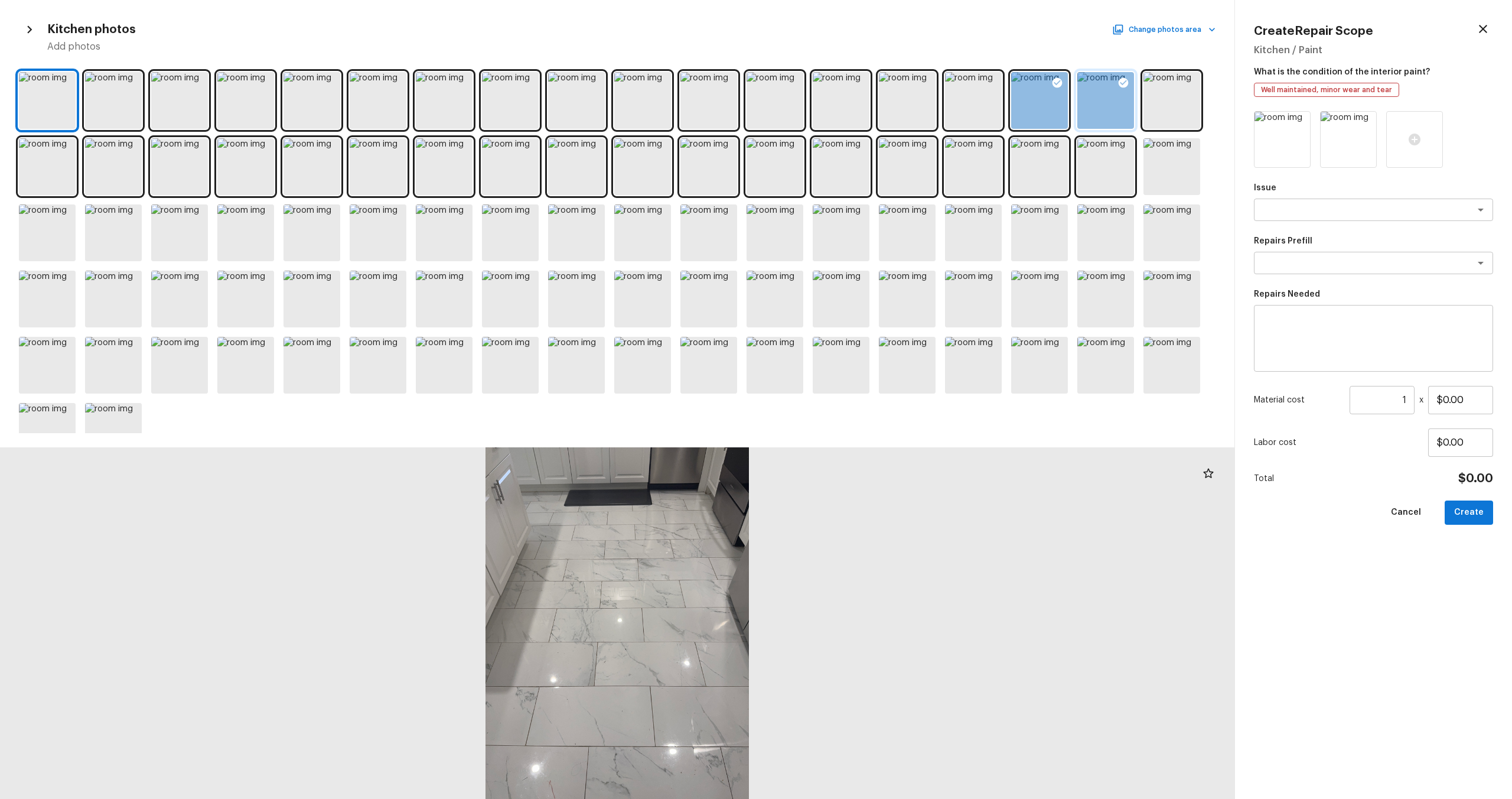
click at [850, 110] on div at bounding box center [1105, 100] width 56 height 56
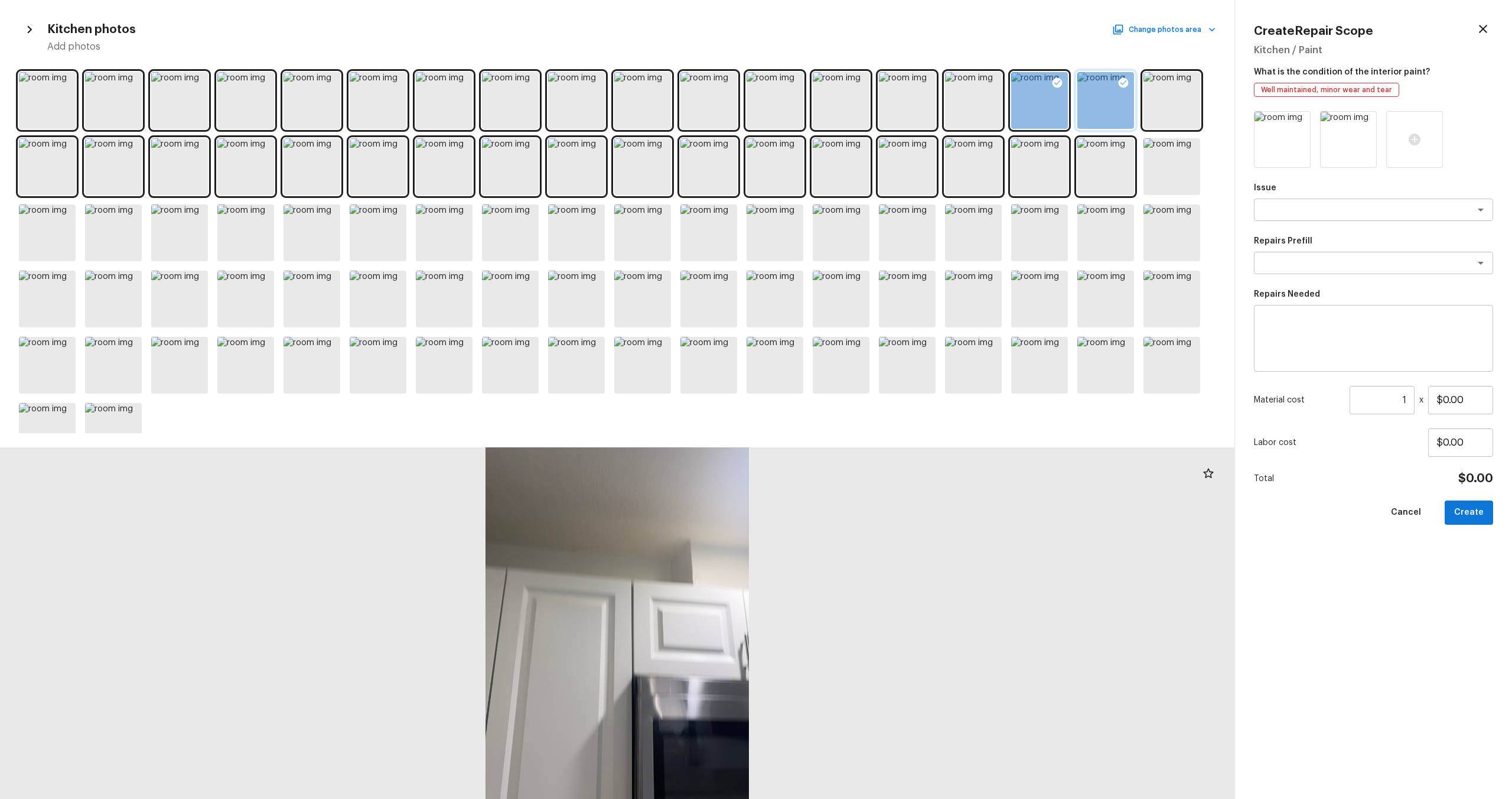
click at [850, 83] on icon at bounding box center [1124, 82] width 12 height 12
click at [329, 167] on div at bounding box center [311, 166] width 56 height 56
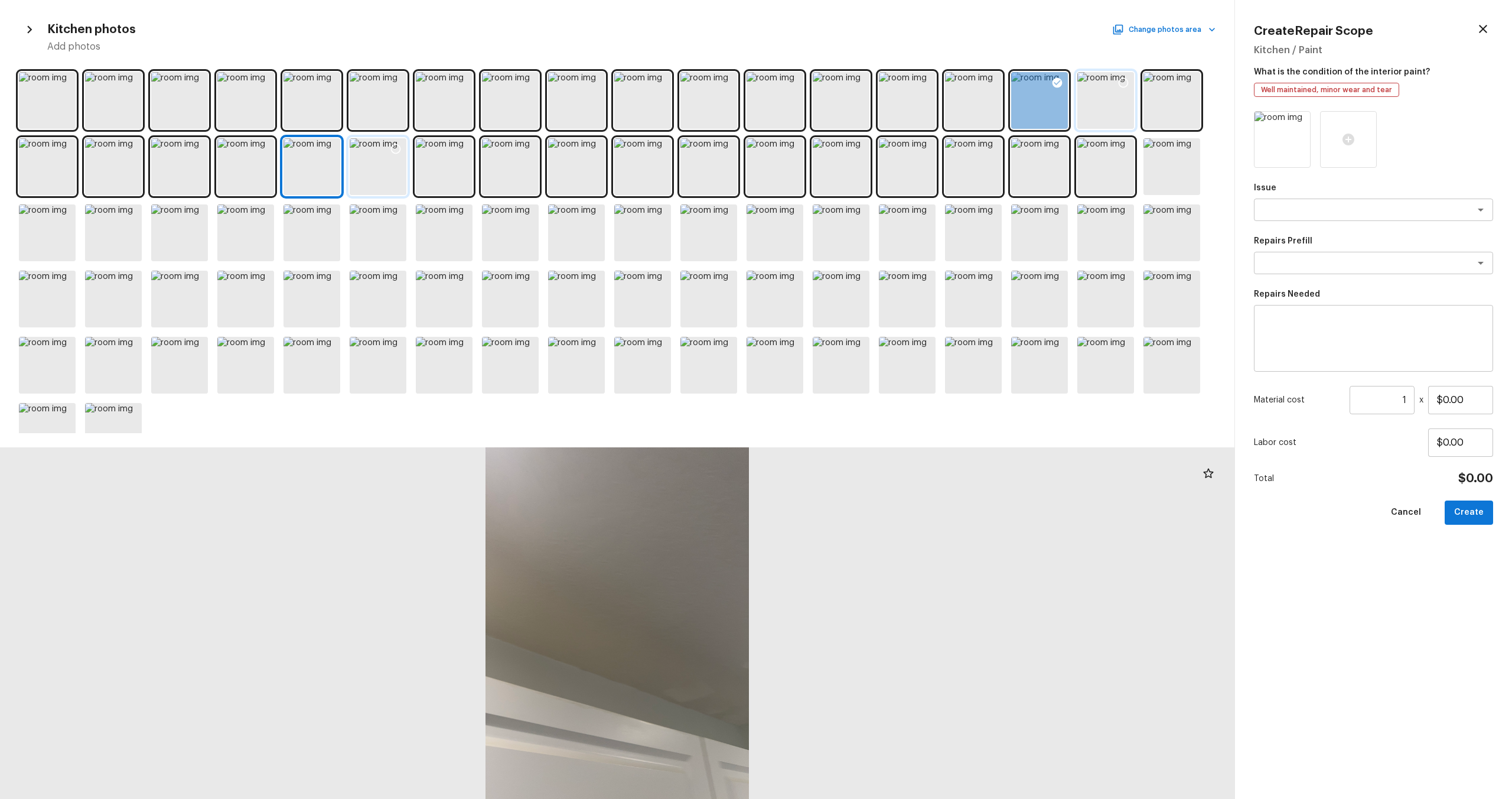
click at [375, 168] on div at bounding box center [377, 166] width 56 height 56
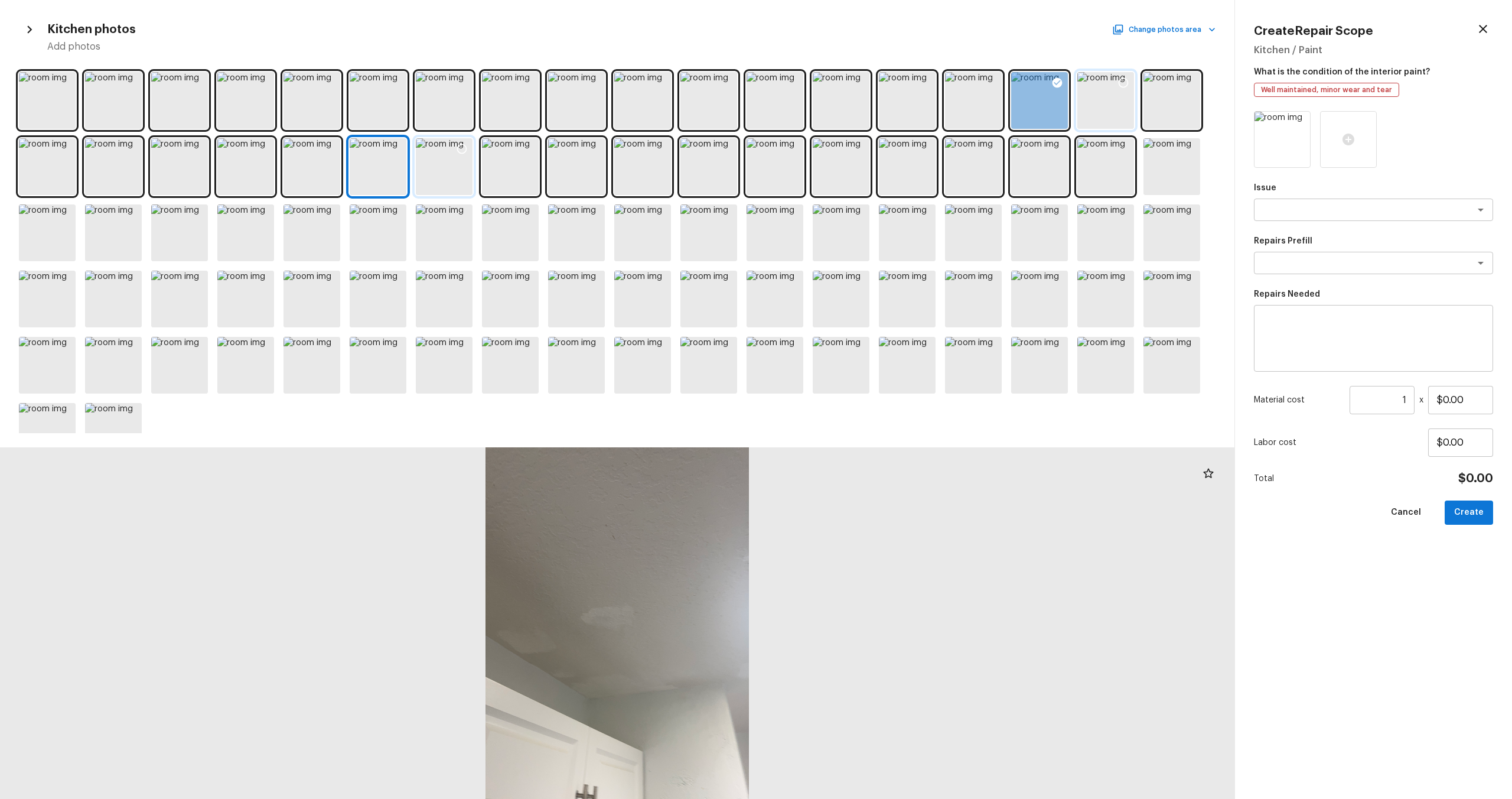
click at [459, 172] on div at bounding box center [443, 166] width 56 height 56
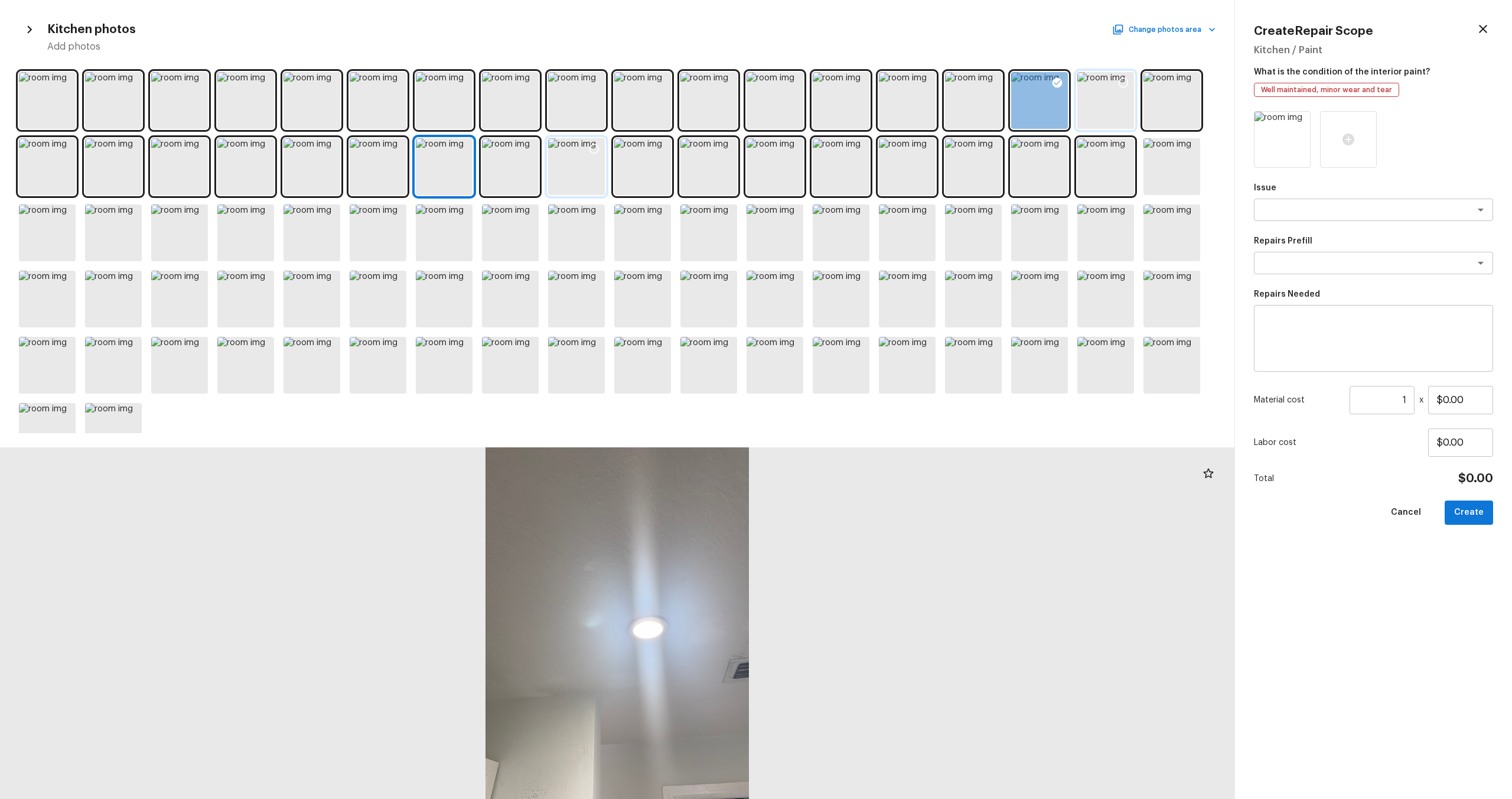
click at [566, 171] on div at bounding box center [576, 166] width 56 height 56
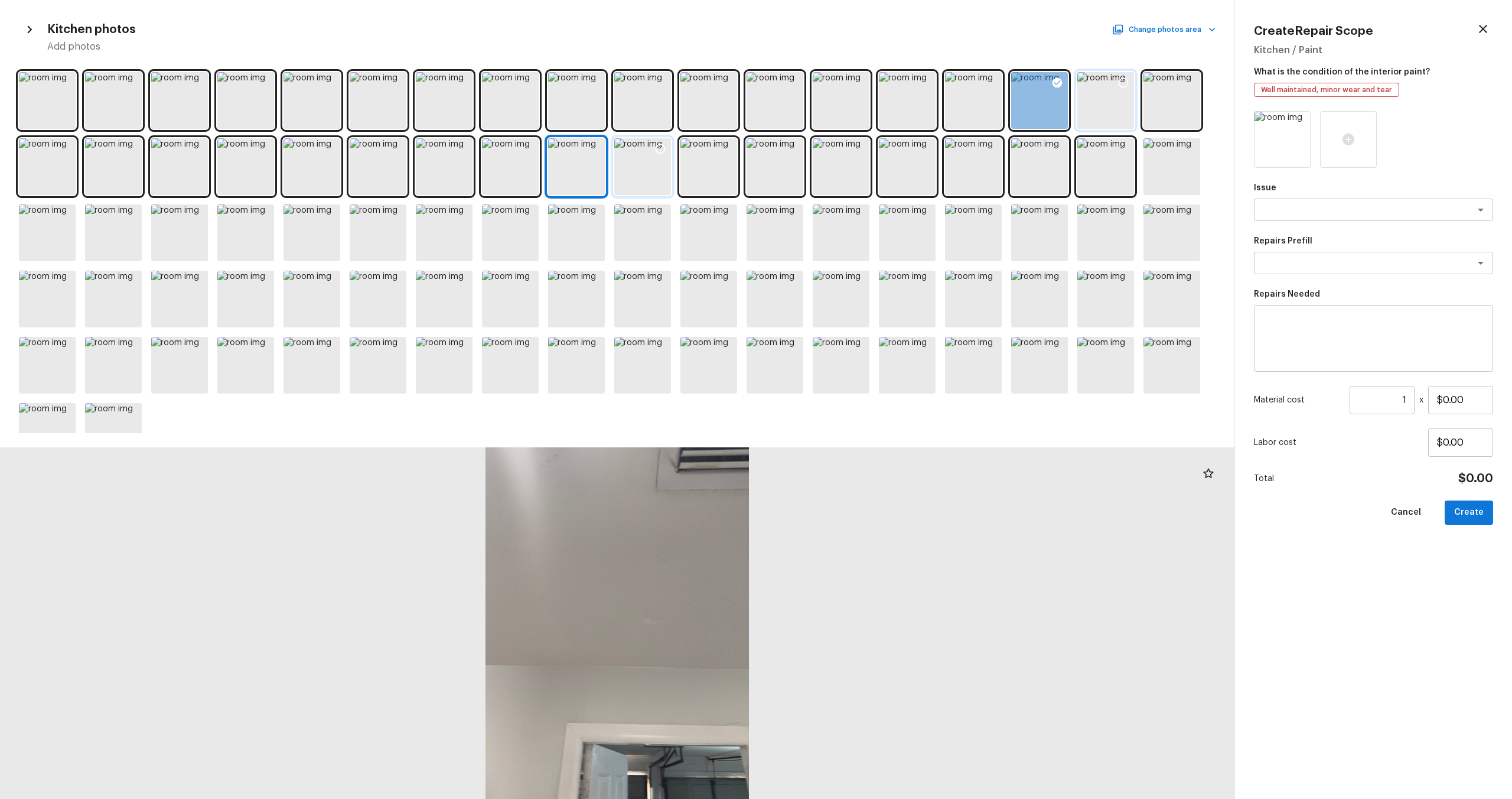
click at [629, 169] on div at bounding box center [642, 166] width 56 height 56
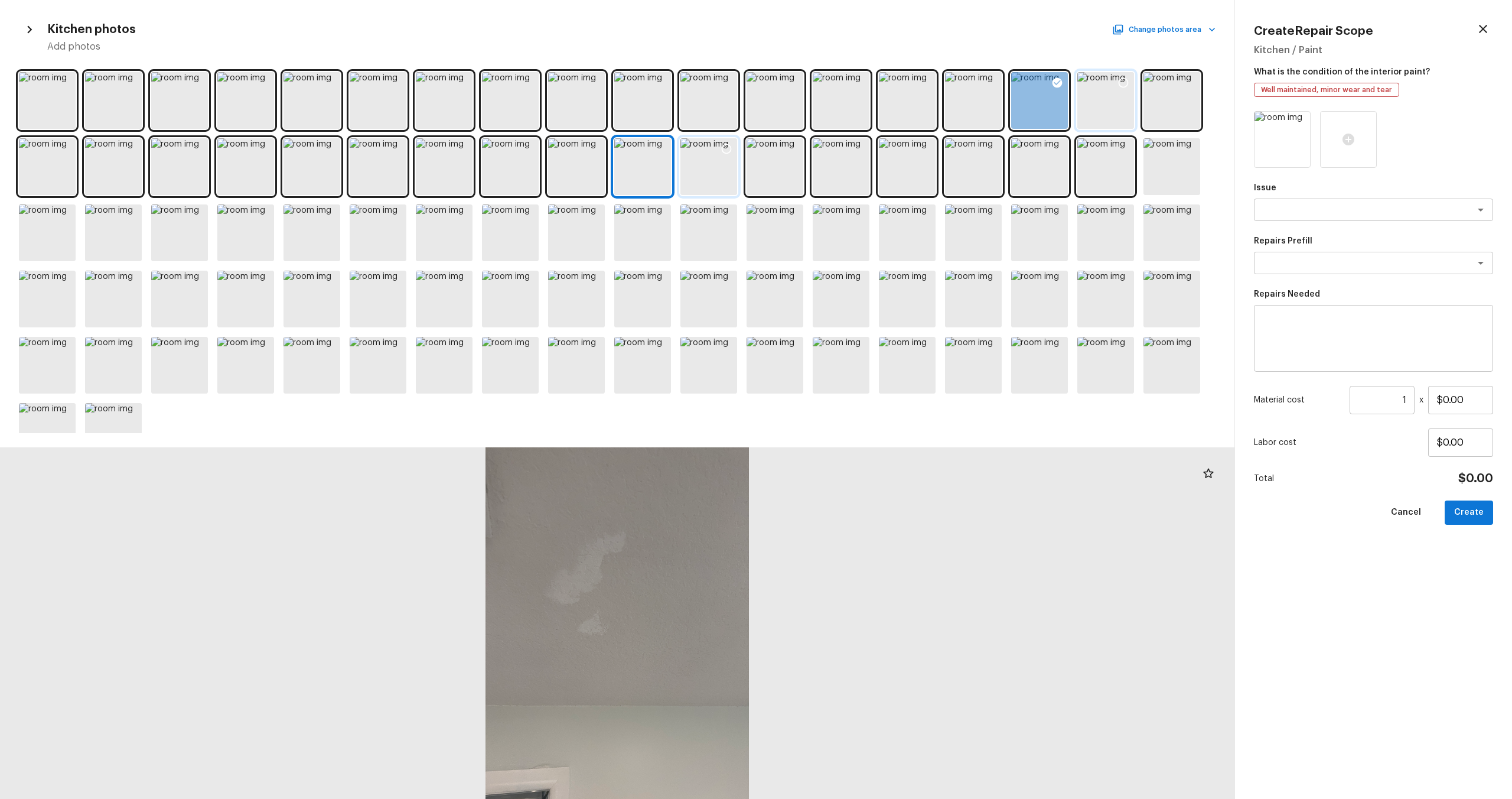
click at [695, 163] on div at bounding box center [708, 166] width 56 height 56
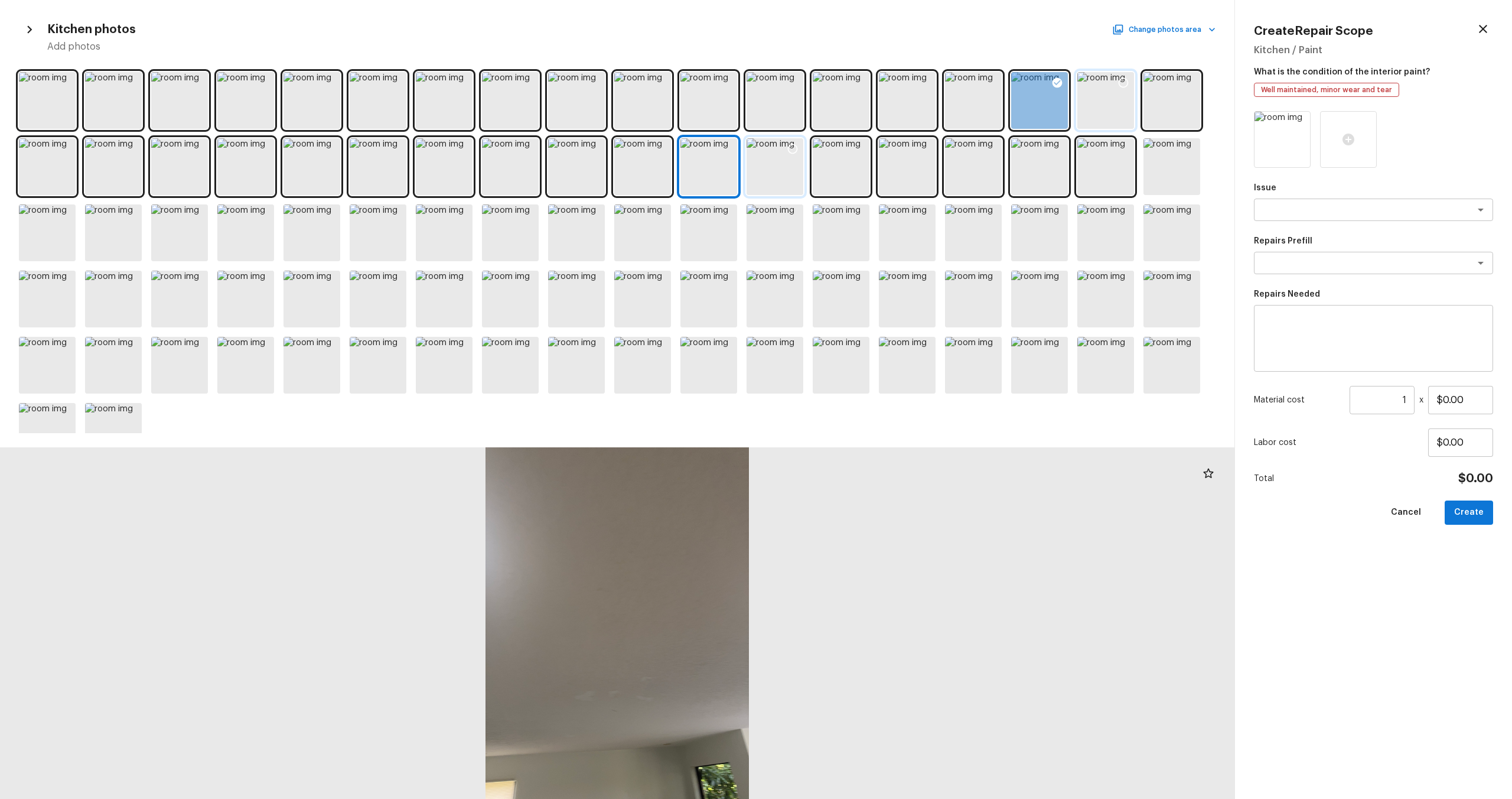
click at [762, 169] on div at bounding box center [774, 166] width 56 height 56
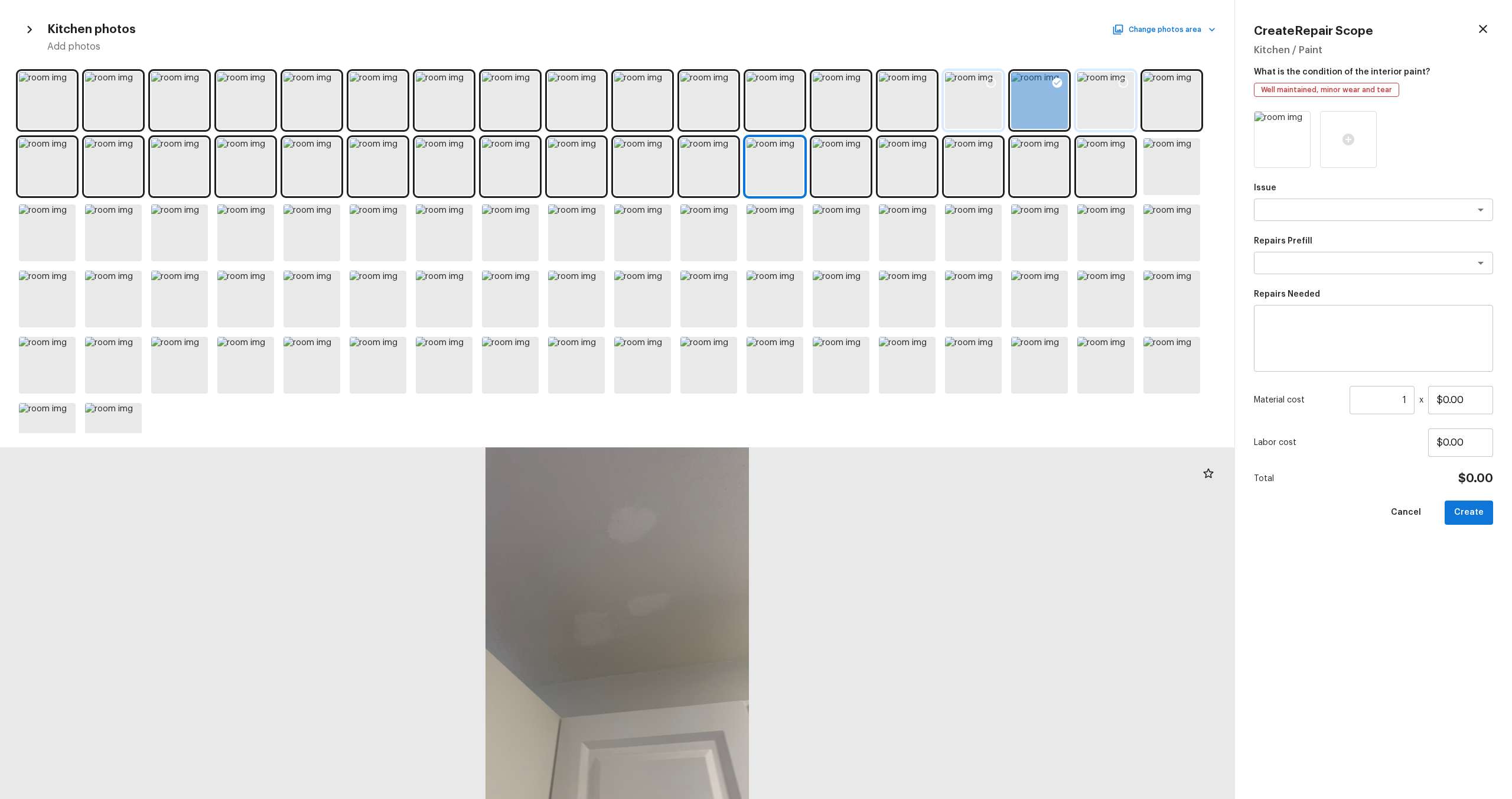
click at [850, 91] on div at bounding box center [973, 100] width 56 height 56
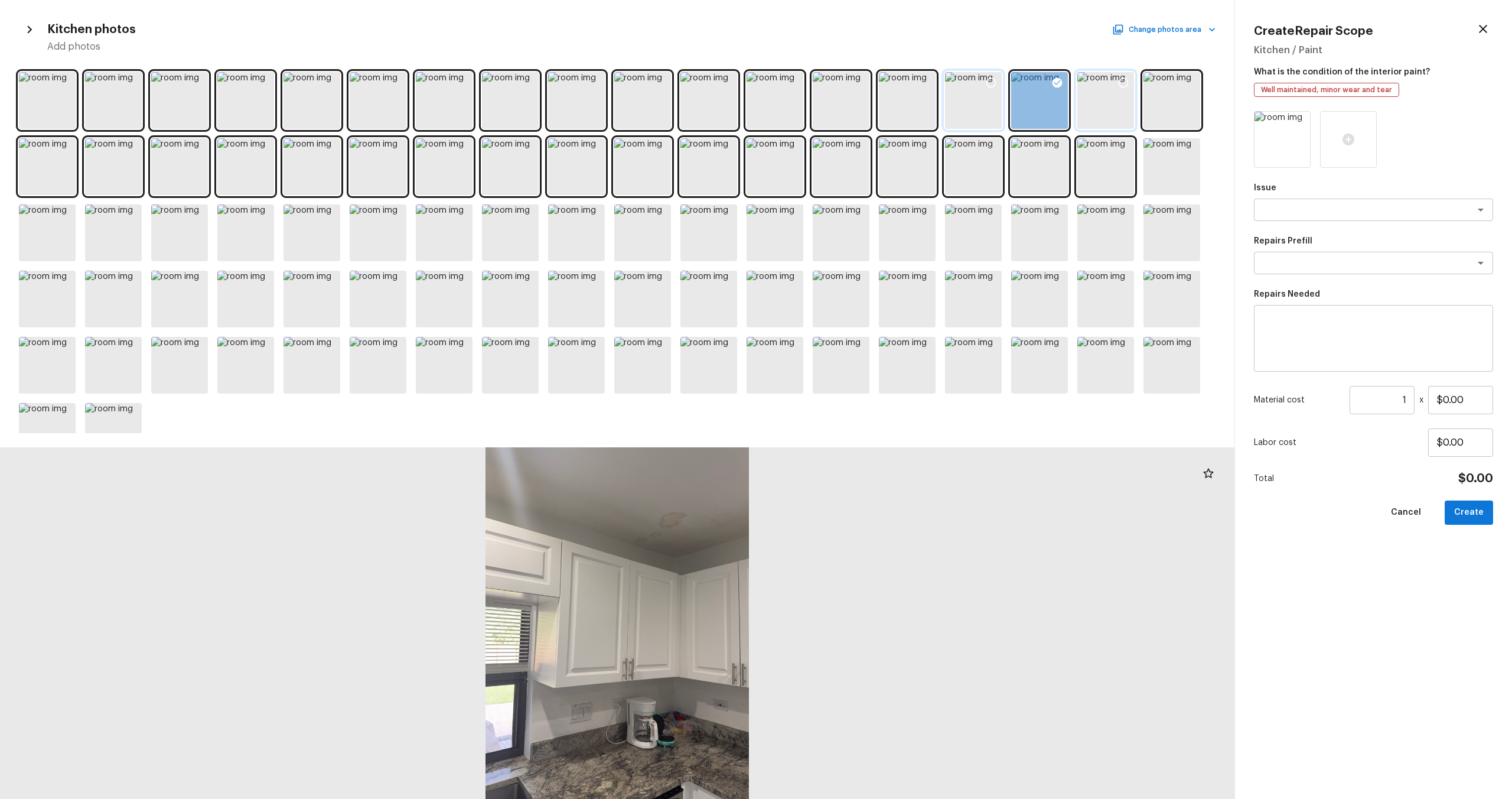
click at [850, 88] on icon at bounding box center [991, 82] width 12 height 12
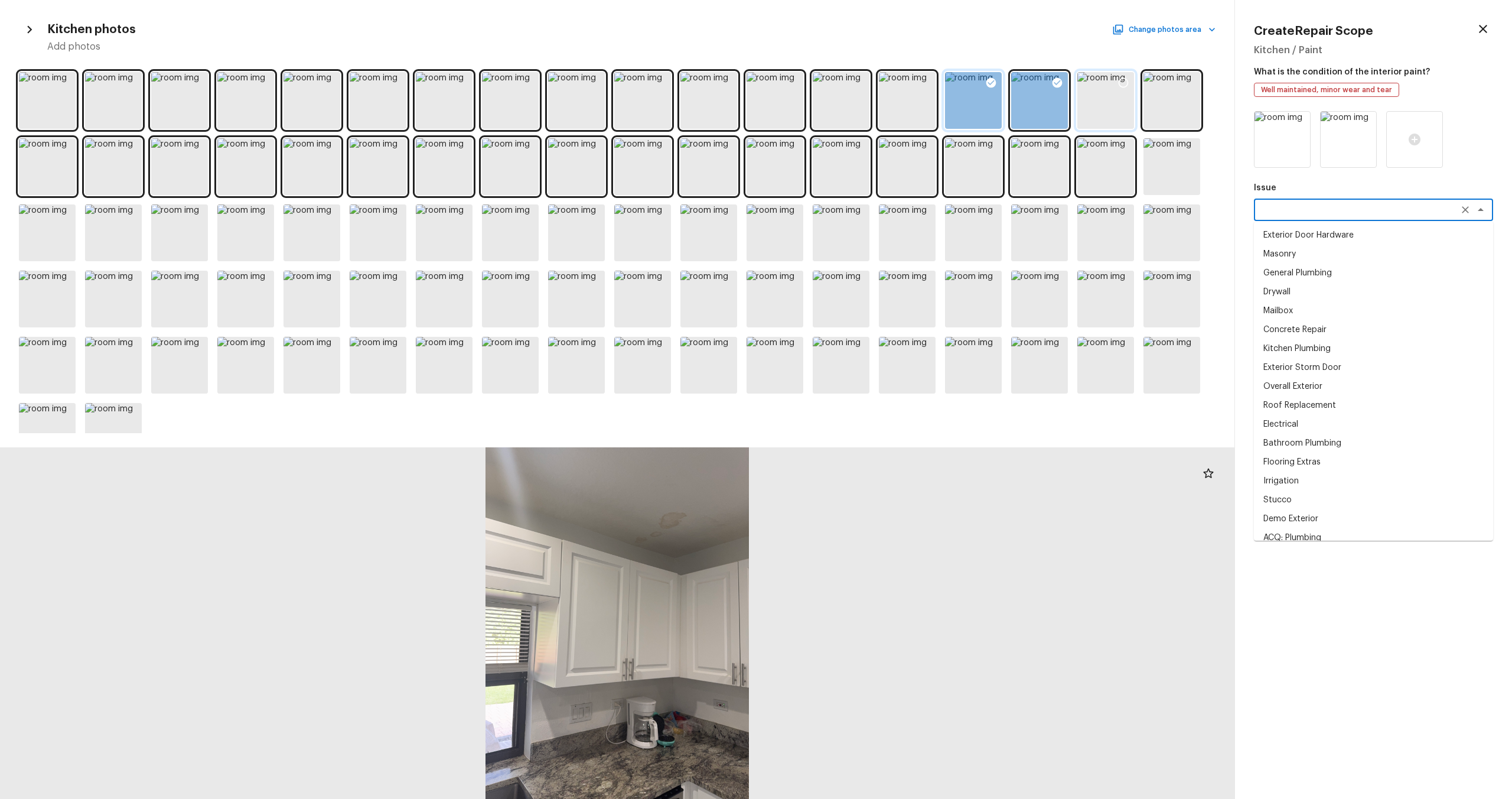
click at [850, 215] on textarea at bounding box center [1357, 209] width 196 height 12
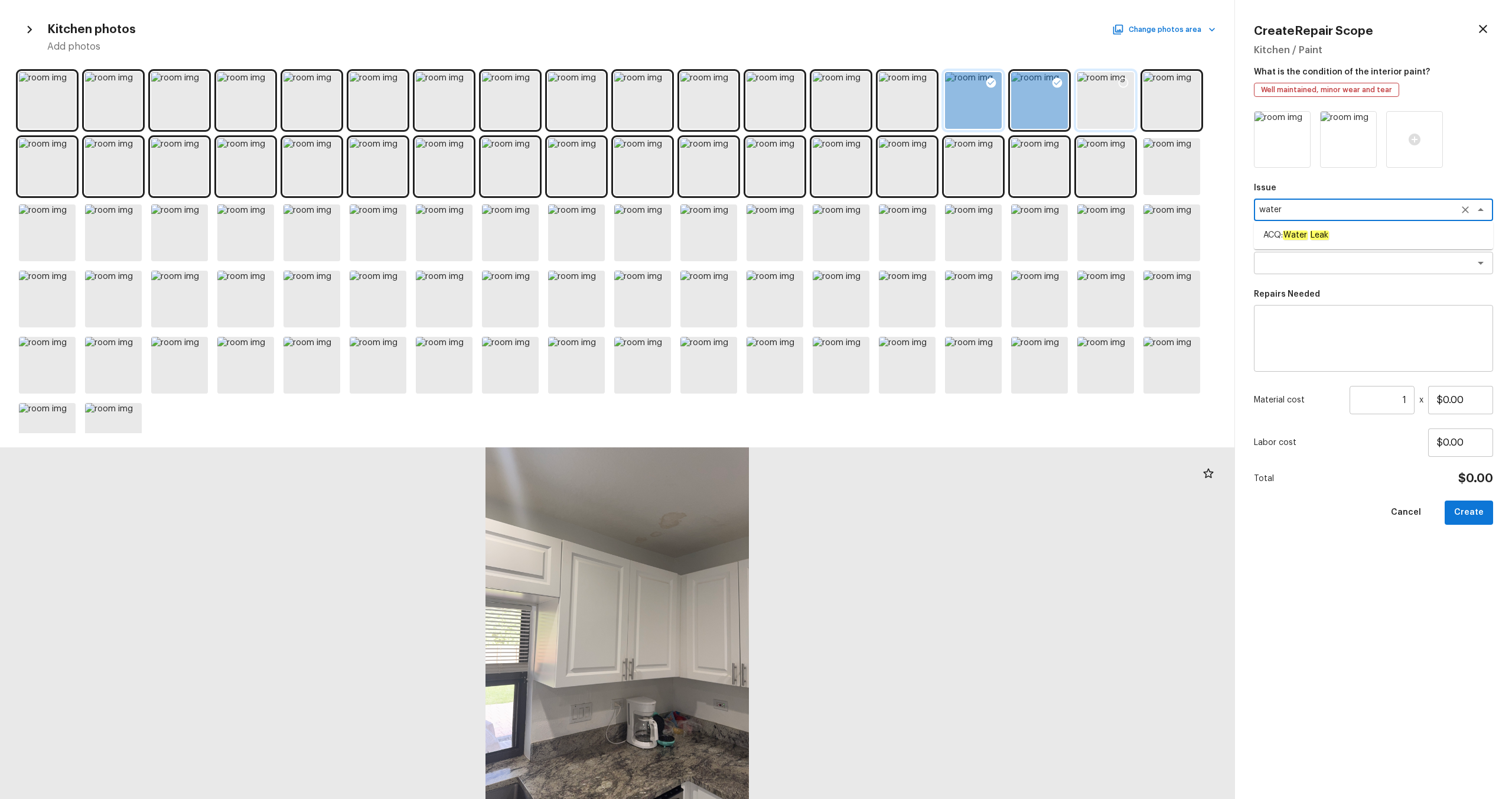
click at [850, 232] on em "Water" at bounding box center [1295, 235] width 25 height 10
click at [850, 266] on textarea at bounding box center [1357, 263] width 196 height 12
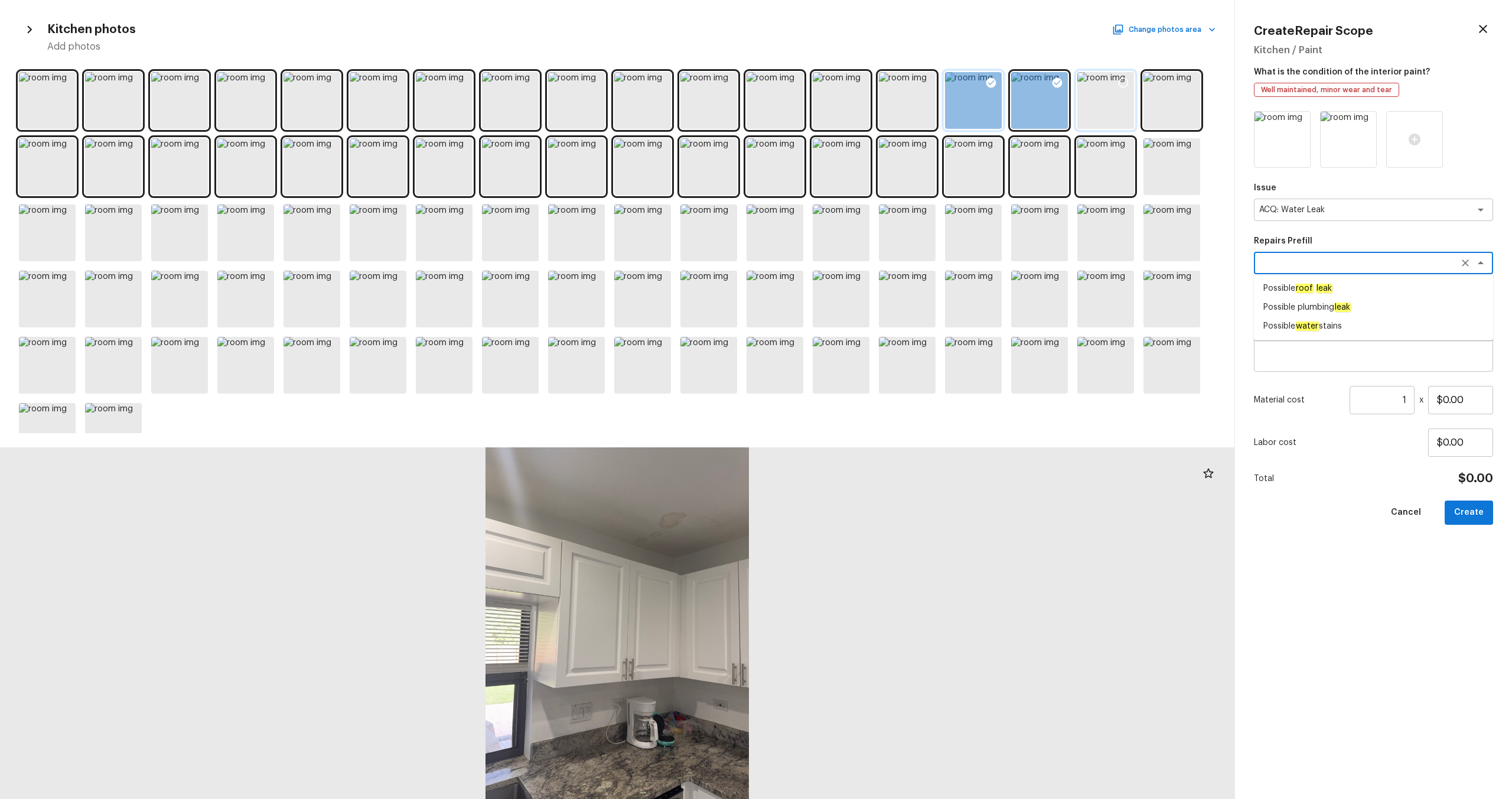
click at [850, 284] on span "Possible roof leak" at bounding box center [1298, 288] width 69 height 12
click at [850, 408] on input "$3,500.00" at bounding box center [1461, 400] width 65 height 29
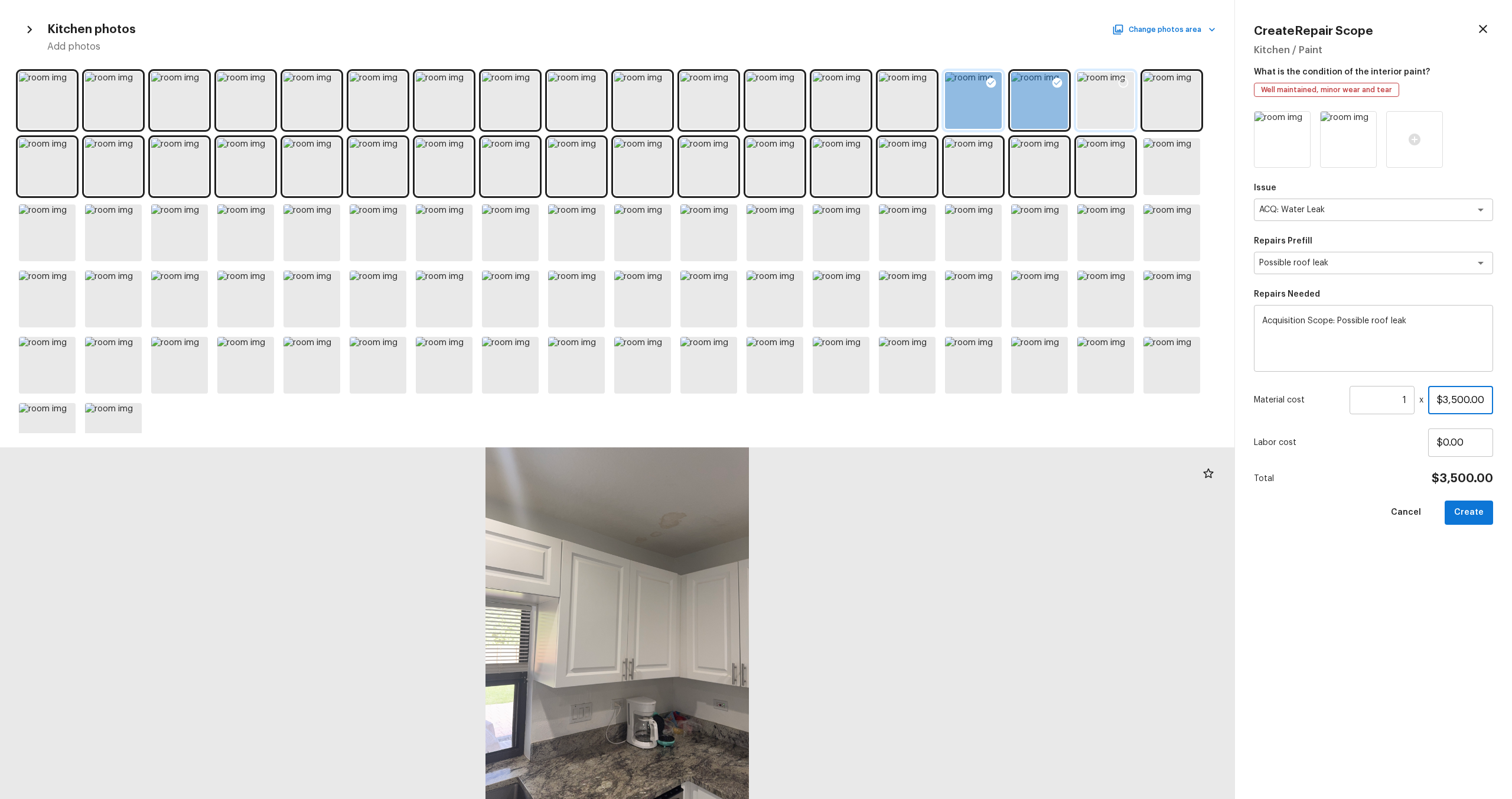
click at [850, 406] on input "$3,500.00" at bounding box center [1461, 400] width 65 height 29
click at [850, 420] on button "Create" at bounding box center [1469, 512] width 49 height 24
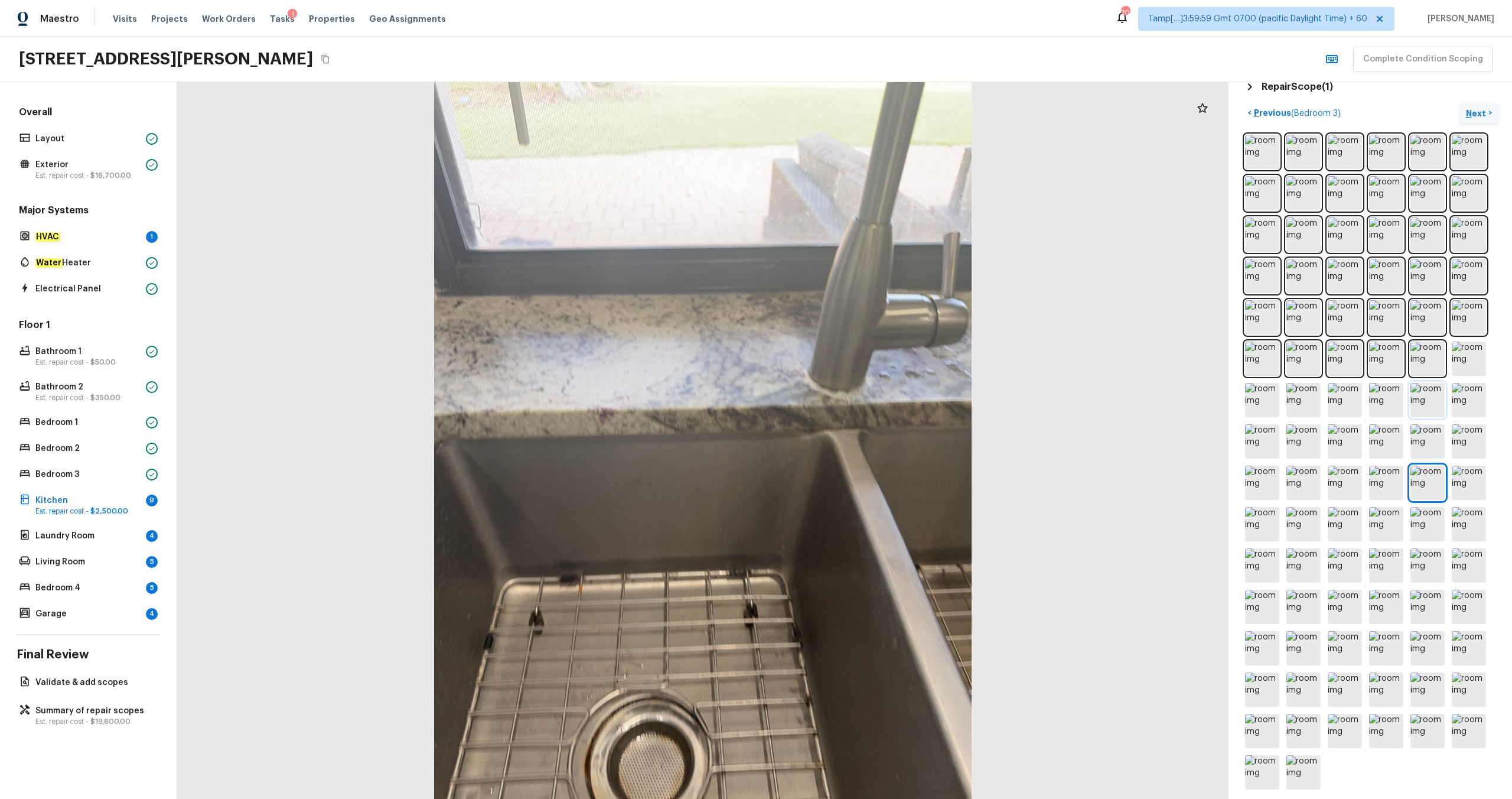
scroll to position [218, 0]
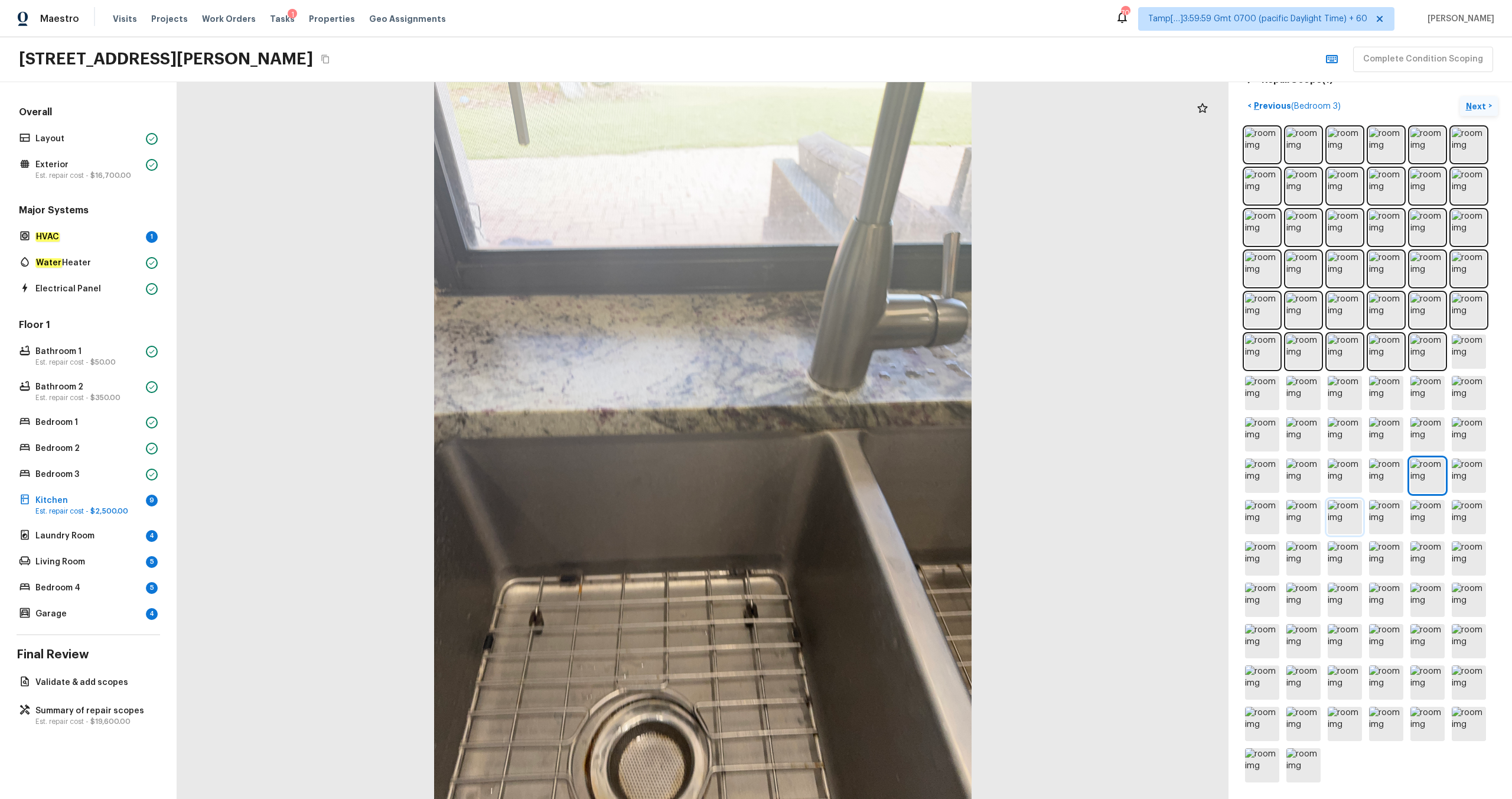
click at [850, 420] on img at bounding box center [1345, 517] width 34 height 34
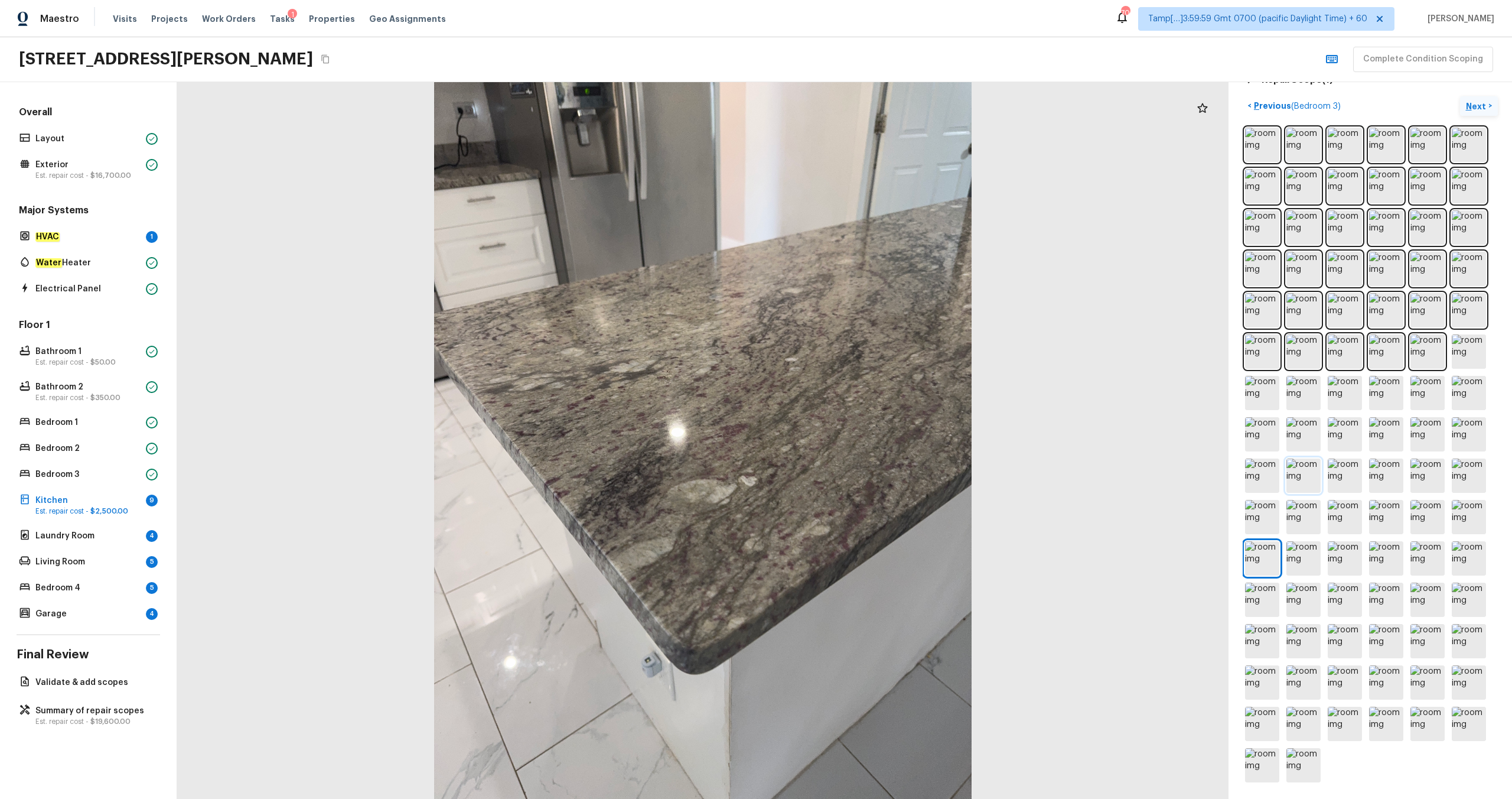
click at [850, 420] on img at bounding box center [1303, 475] width 34 height 34
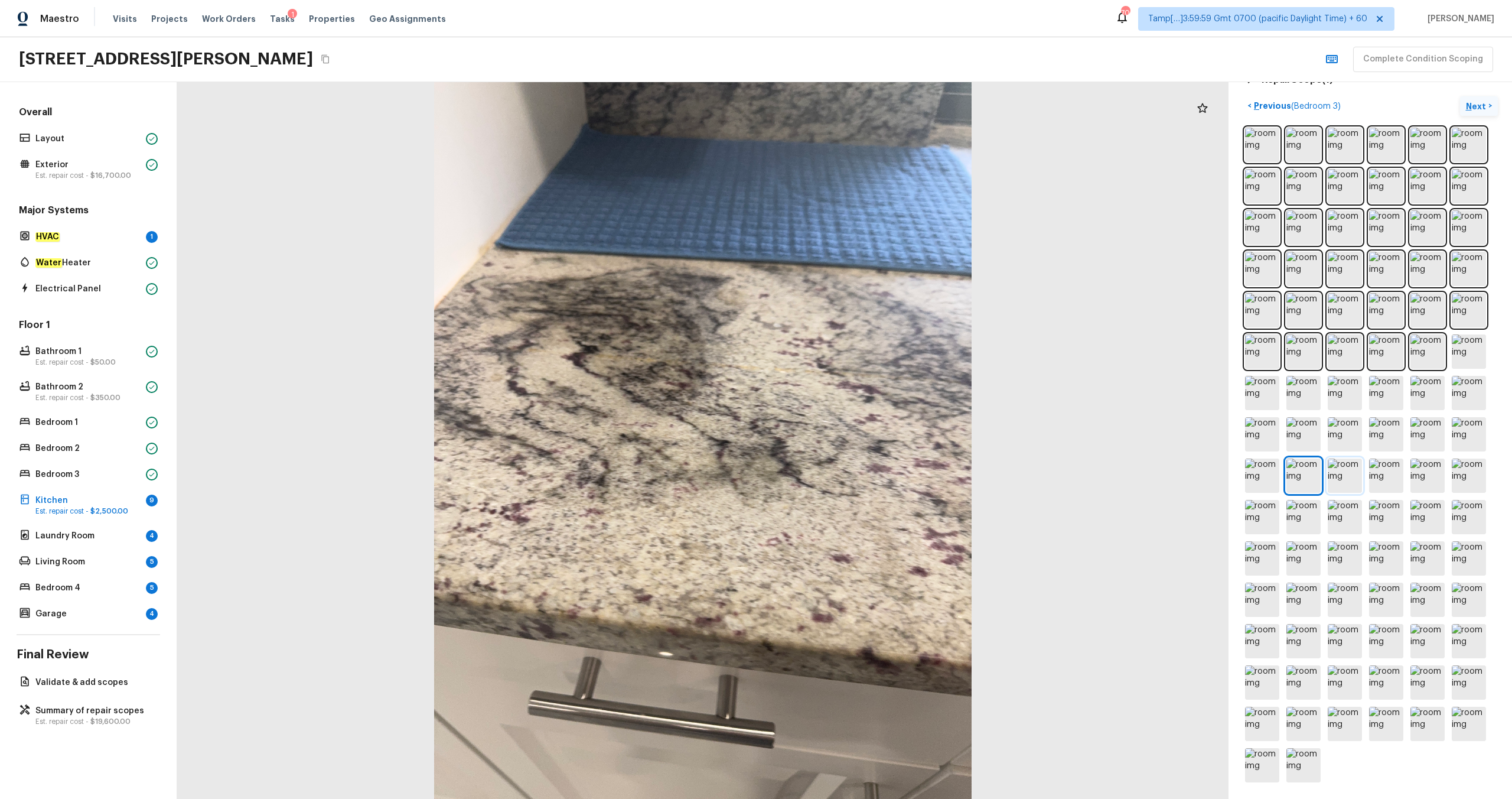
click at [850, 420] on img at bounding box center [1345, 475] width 34 height 34
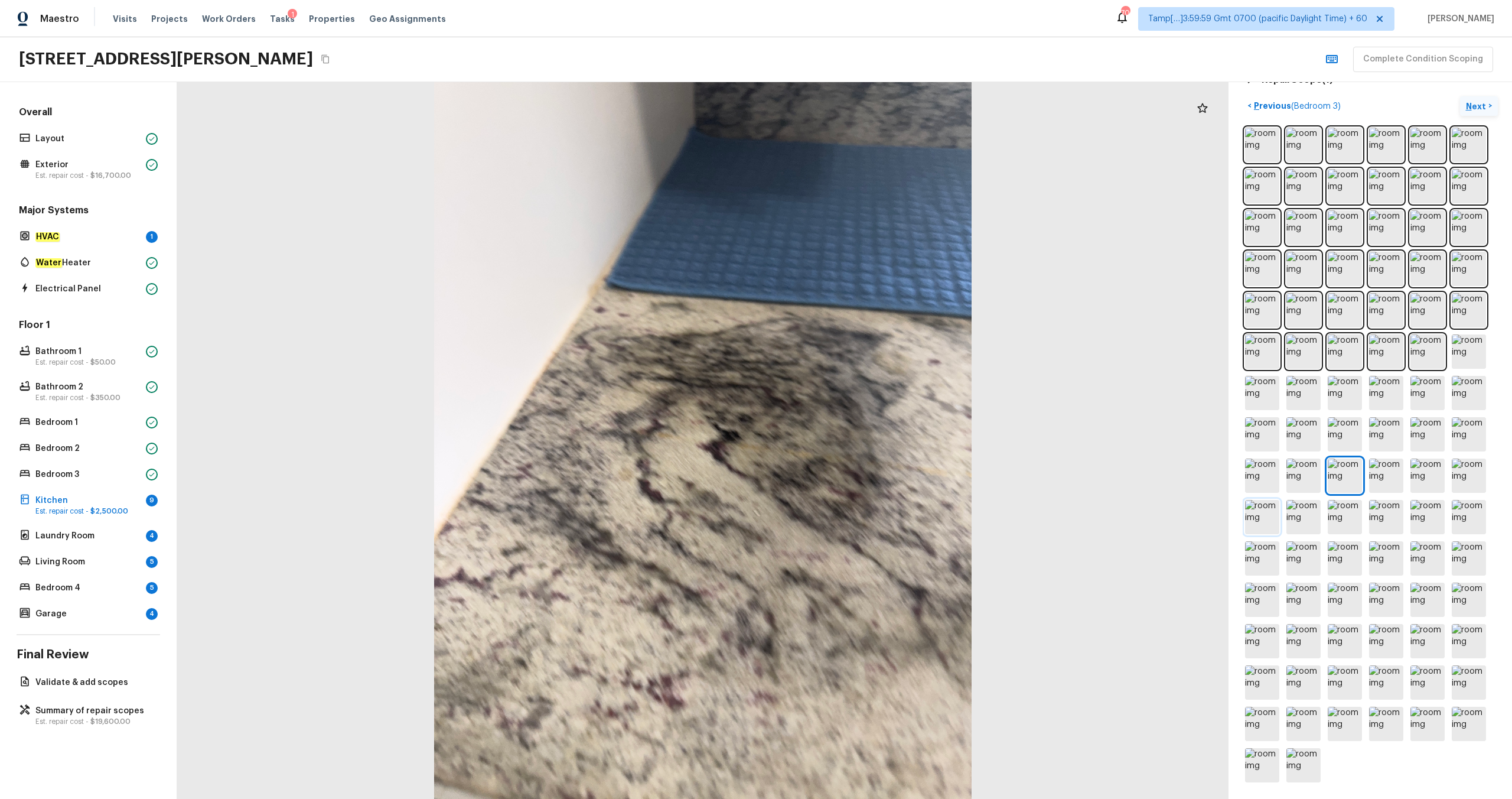
click at [850, 420] on img at bounding box center [1262, 517] width 34 height 34
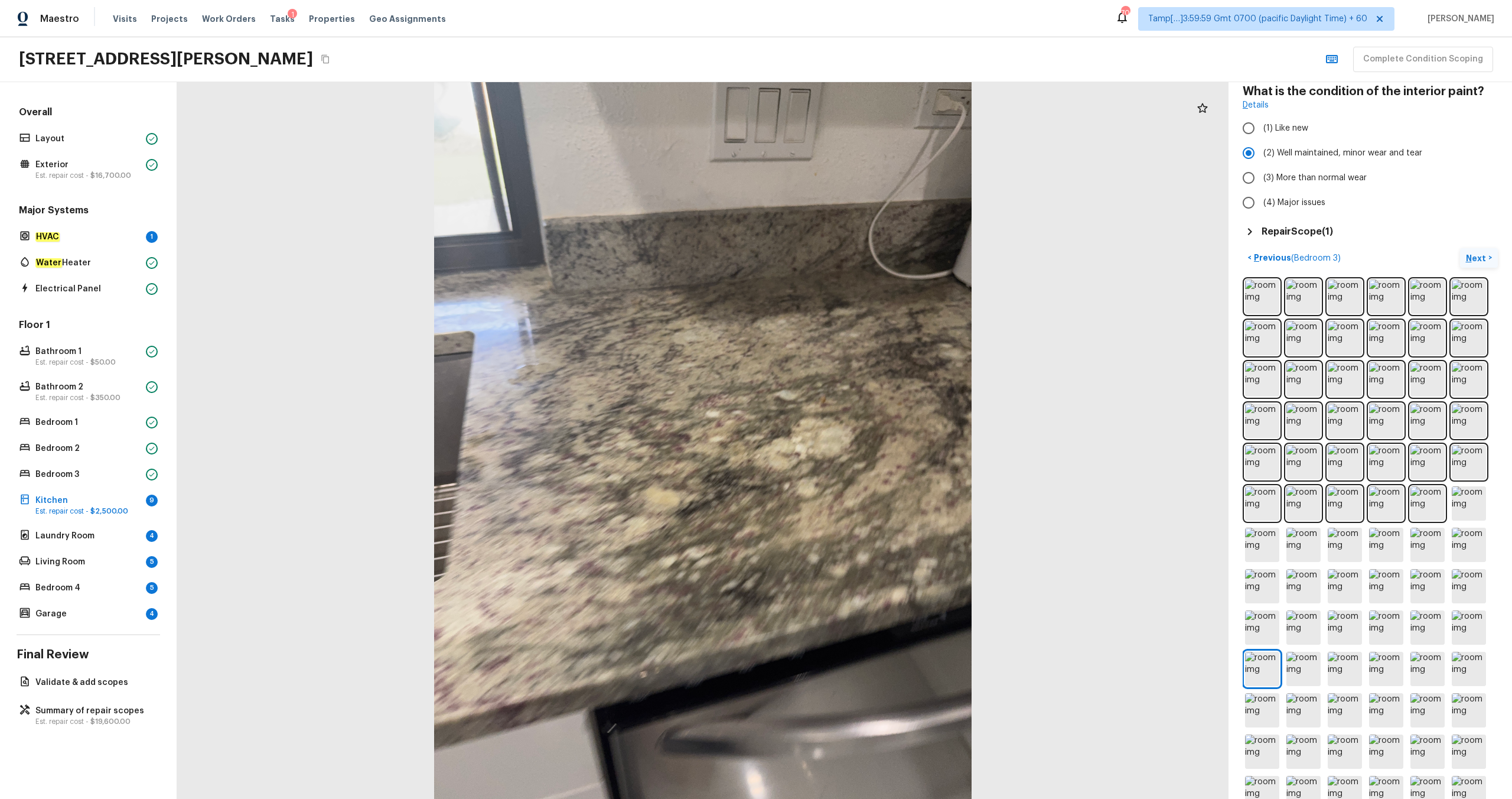
scroll to position [0, 0]
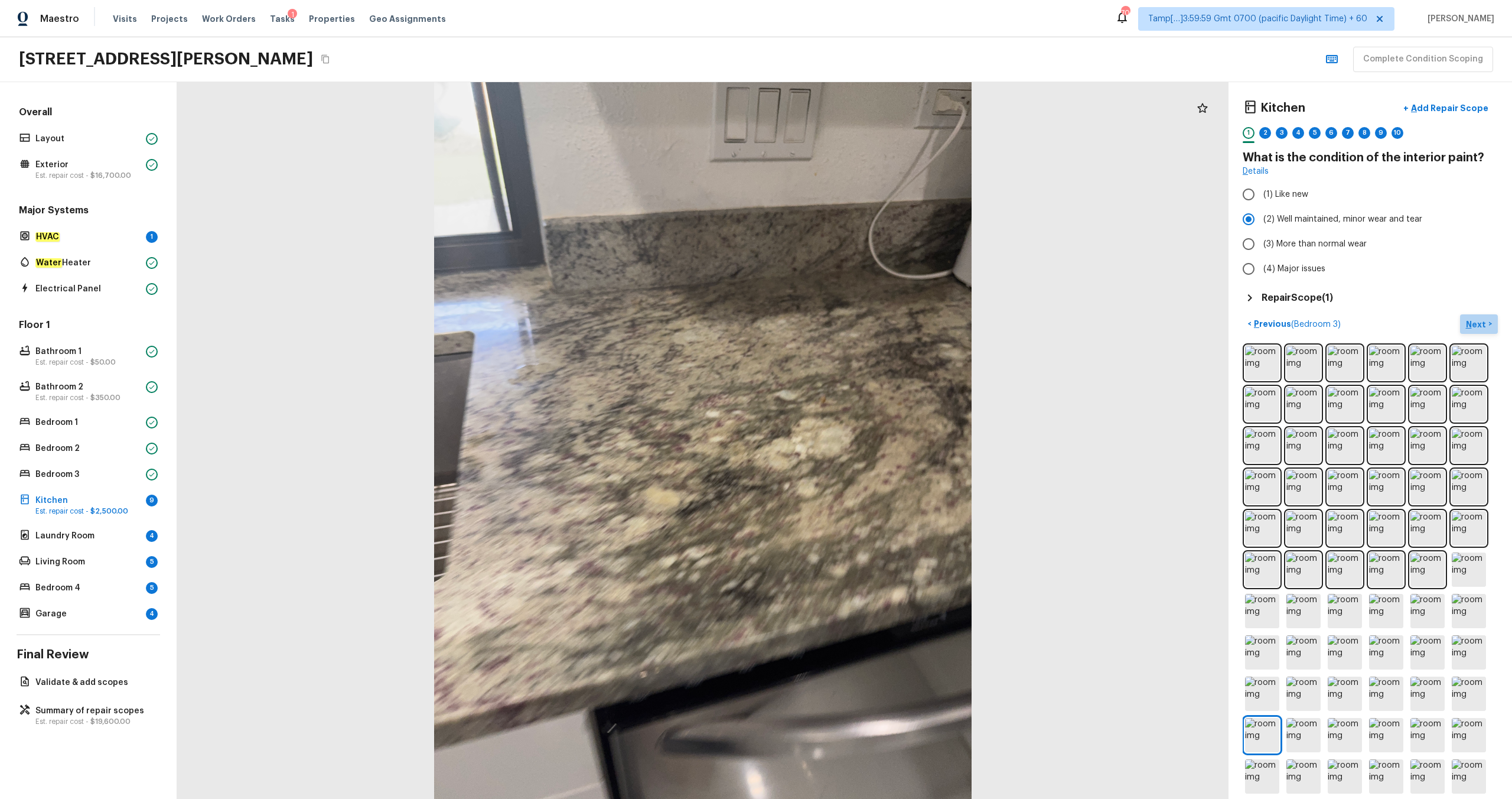
click at [850, 325] on p "Next" at bounding box center [1477, 324] width 23 height 12
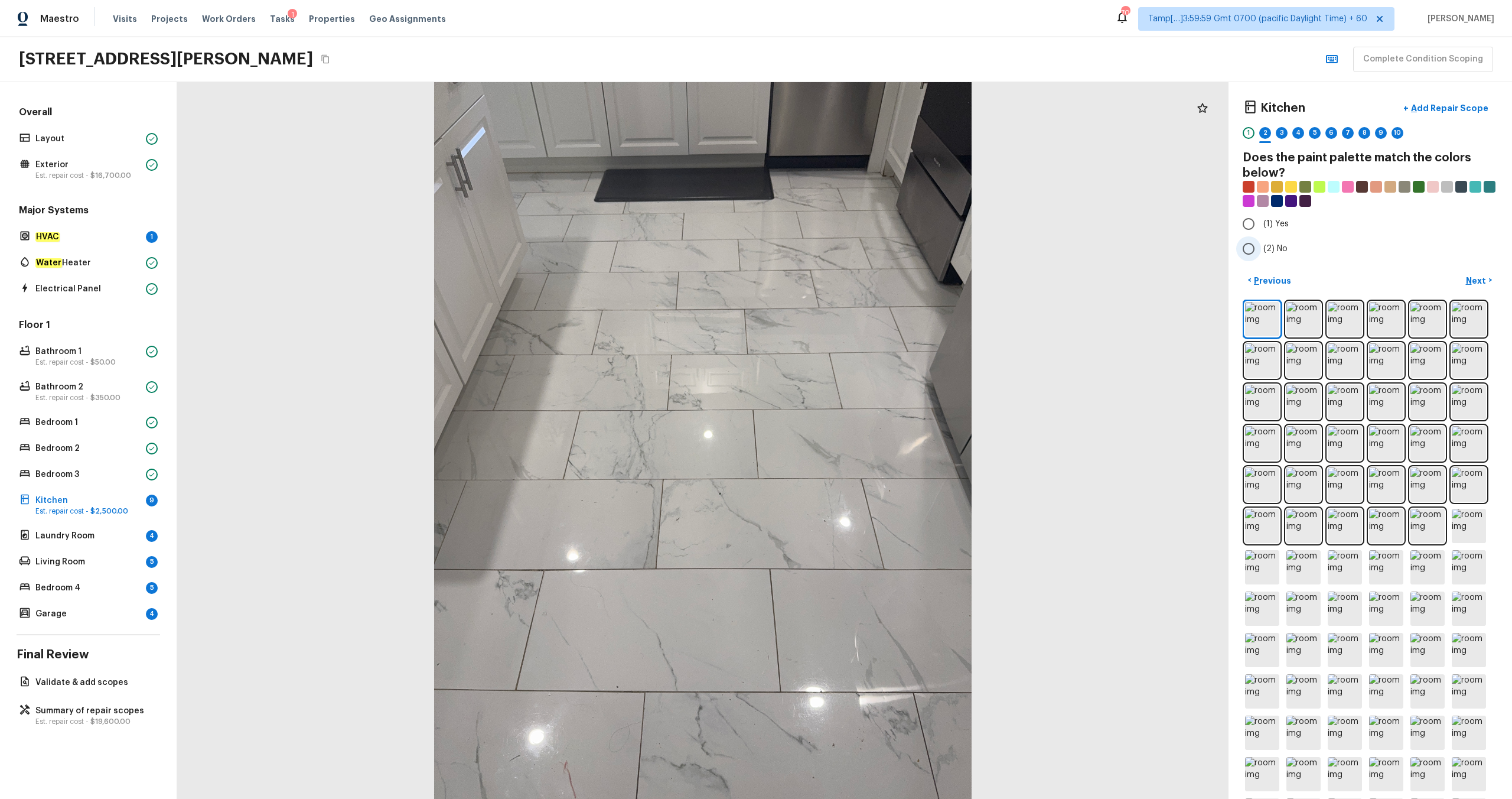
click at [850, 256] on label "(2) No" at bounding box center [1362, 248] width 252 height 25
click at [850, 256] on input "(2) No" at bounding box center [1249, 248] width 25 height 25
click at [850, 290] on div "< Previous Next >" at bounding box center [1371, 614] width 255 height 688
click at [850, 283] on p "Next" at bounding box center [1477, 281] width 23 height 12
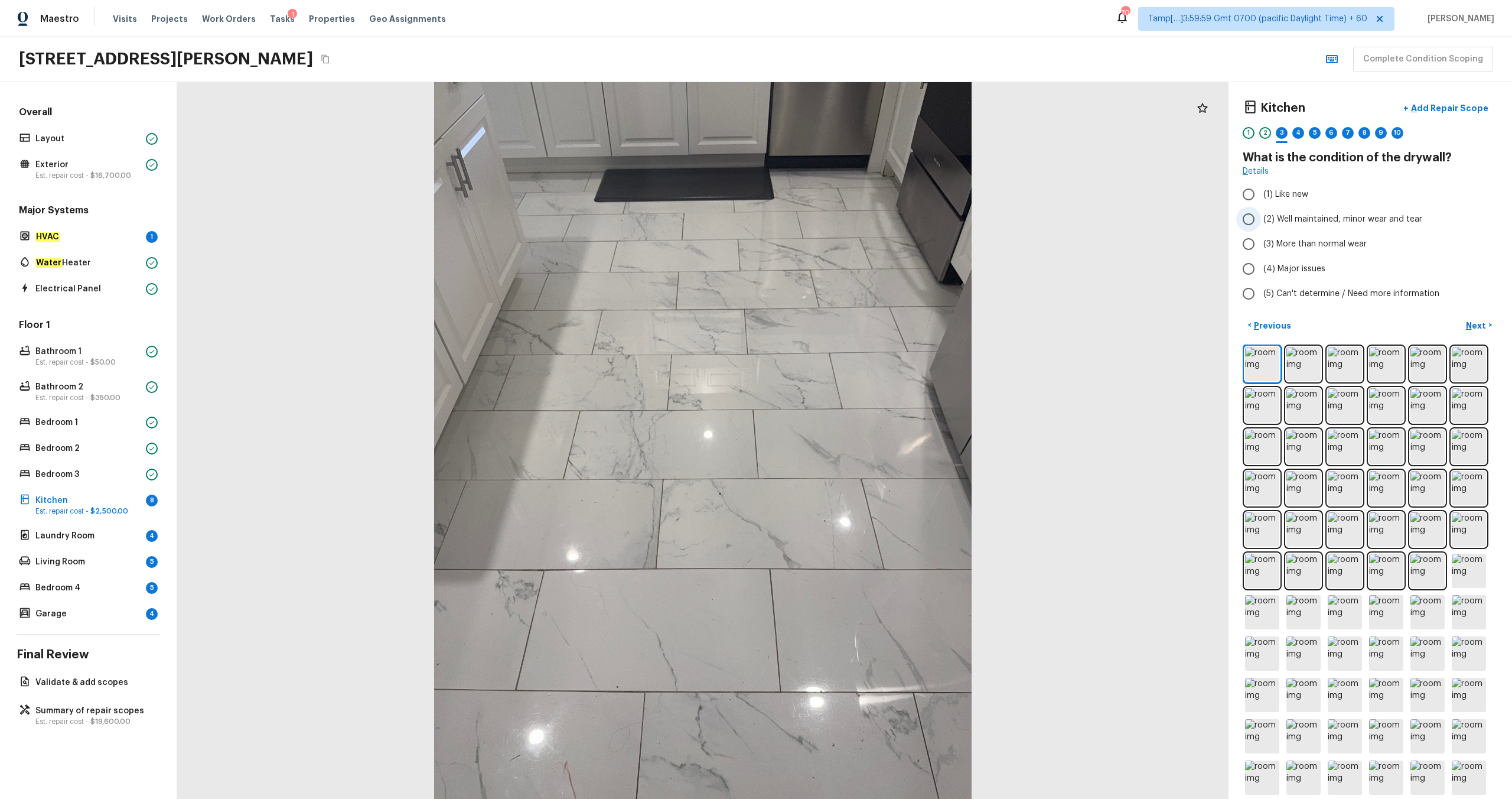
click at [850, 212] on label "(2) Well maintained, minor wear and tear" at bounding box center [1362, 219] width 252 height 25
click at [850, 212] on input "(2) Well maintained, minor wear and tear" at bounding box center [1249, 219] width 25 height 25
click at [850, 330] on p "Next" at bounding box center [1477, 326] width 23 height 12
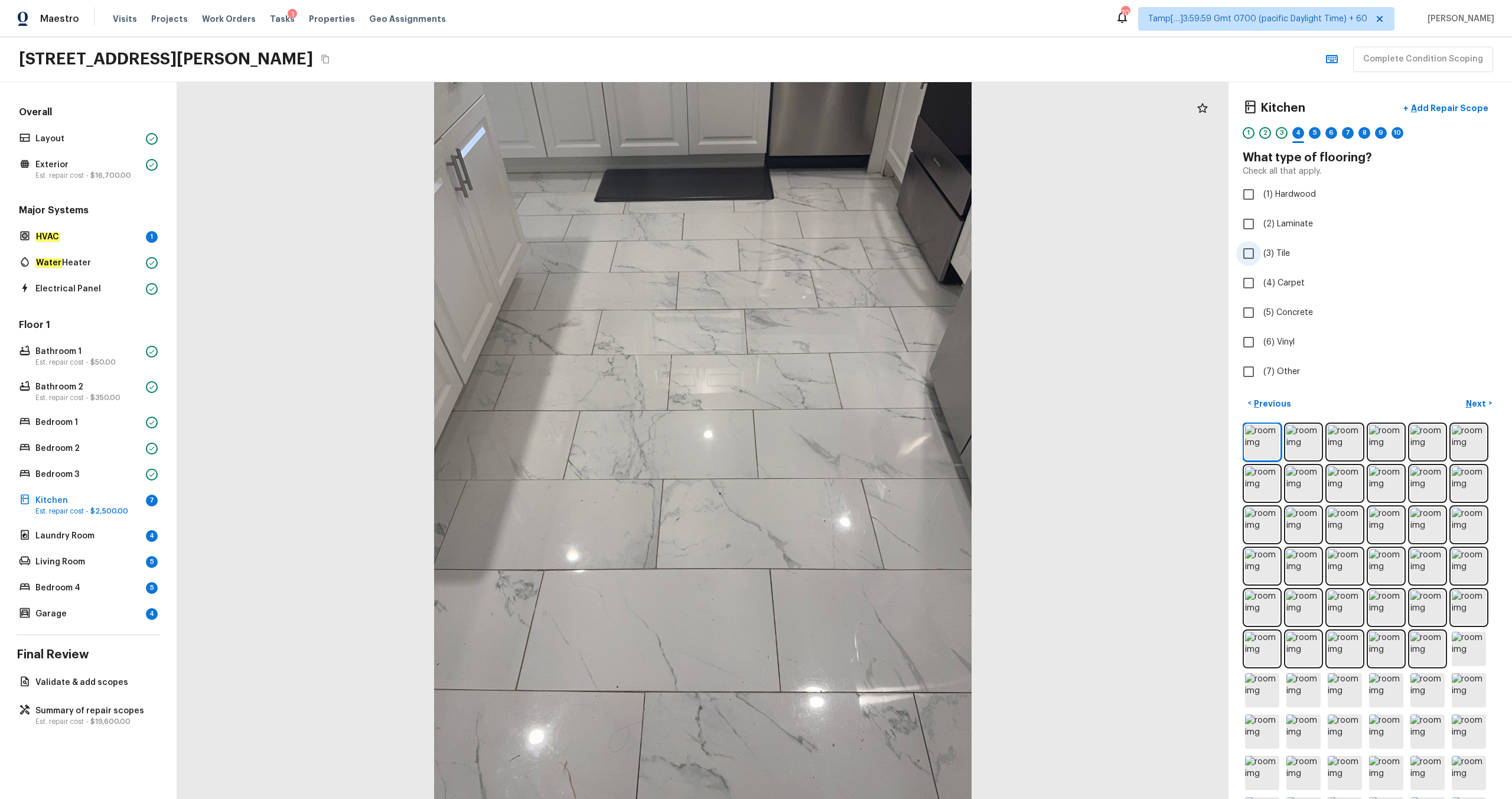
click at [850, 256] on span "(3) Tile" at bounding box center [1277, 254] width 27 height 12
click at [850, 256] on input "(3) Tile" at bounding box center [1249, 254] width 25 height 25
click at [850, 400] on p "Next" at bounding box center [1477, 403] width 23 height 12
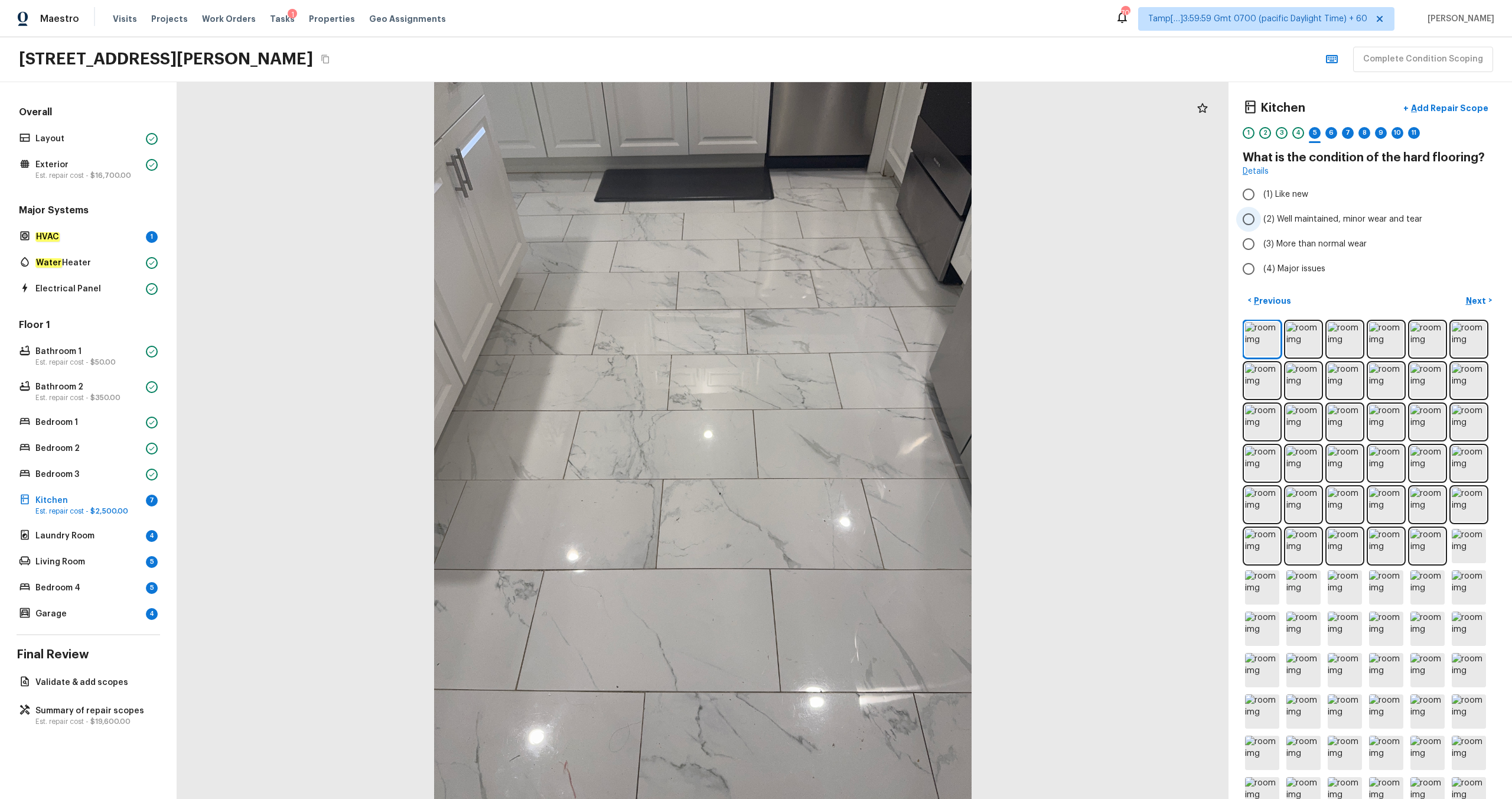
click at [850, 221] on span "(2) Well maintained, minor wear and tear" at bounding box center [1343, 219] width 159 height 12
click at [850, 221] on input "(2) Well maintained, minor wear and tear" at bounding box center [1249, 219] width 25 height 25
click at [850, 299] on p "Next" at bounding box center [1477, 301] width 23 height 12
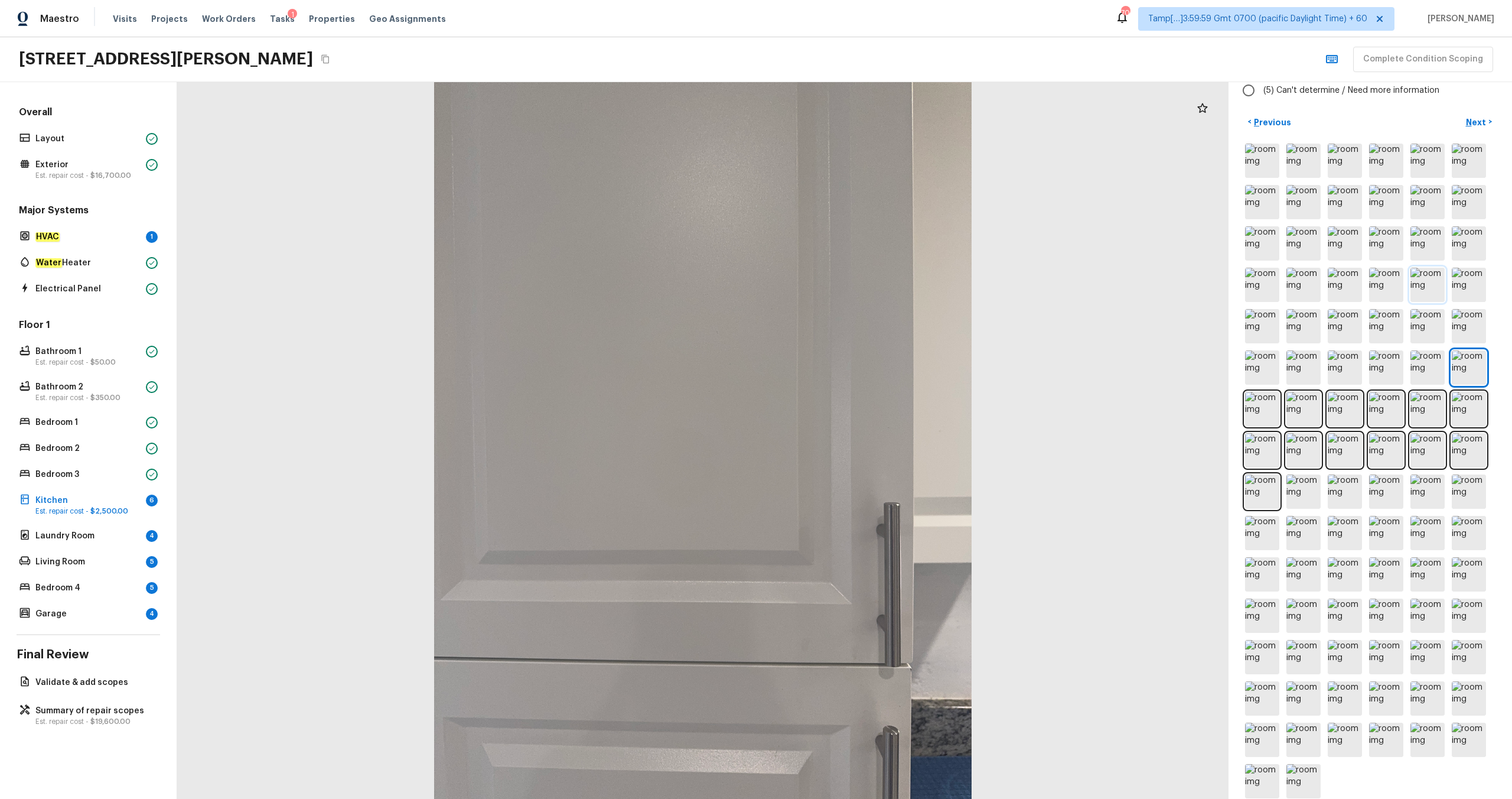
scroll to position [235, 0]
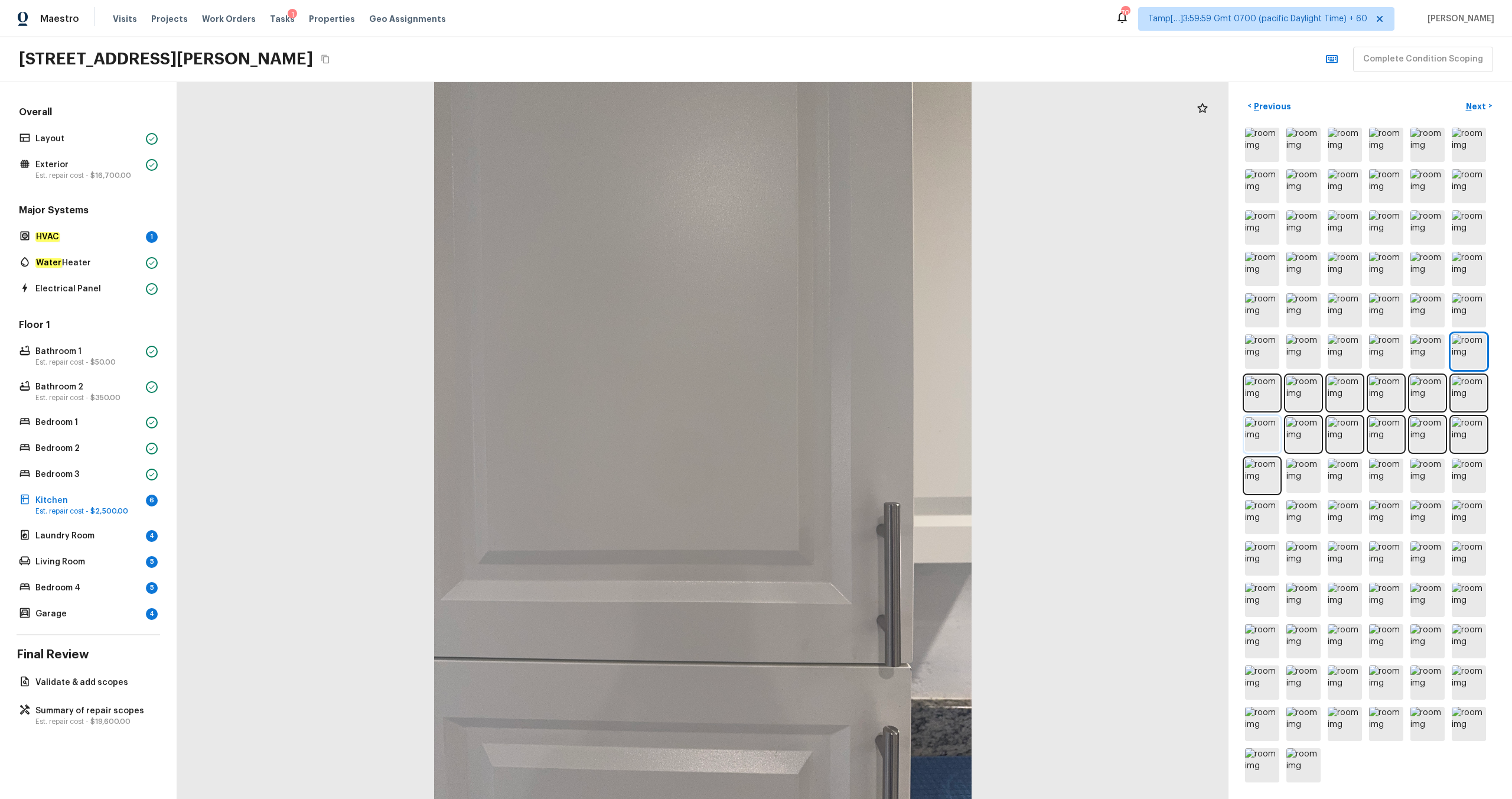
click at [850, 420] on img at bounding box center [1262, 434] width 34 height 34
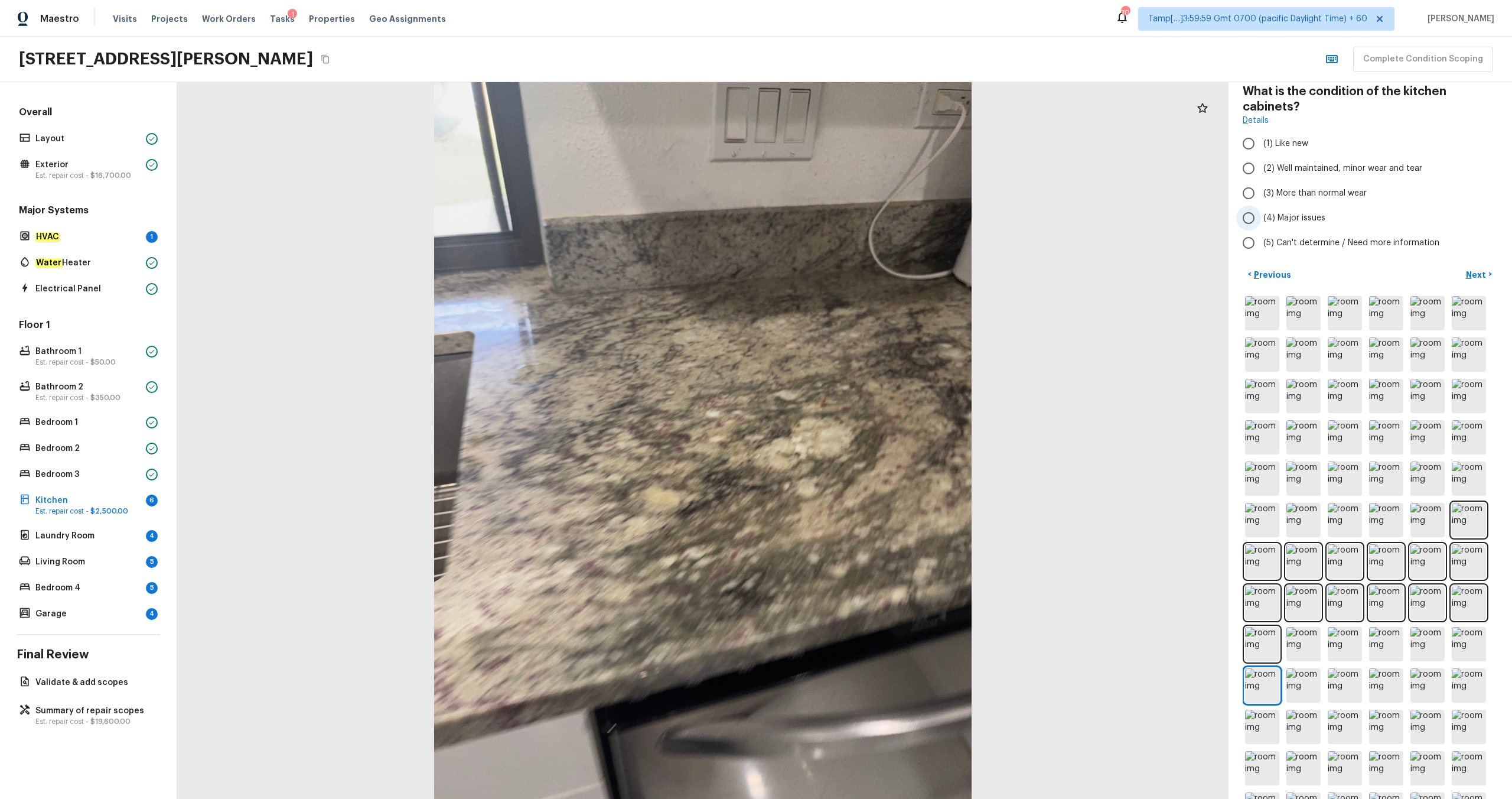
scroll to position [0, 0]
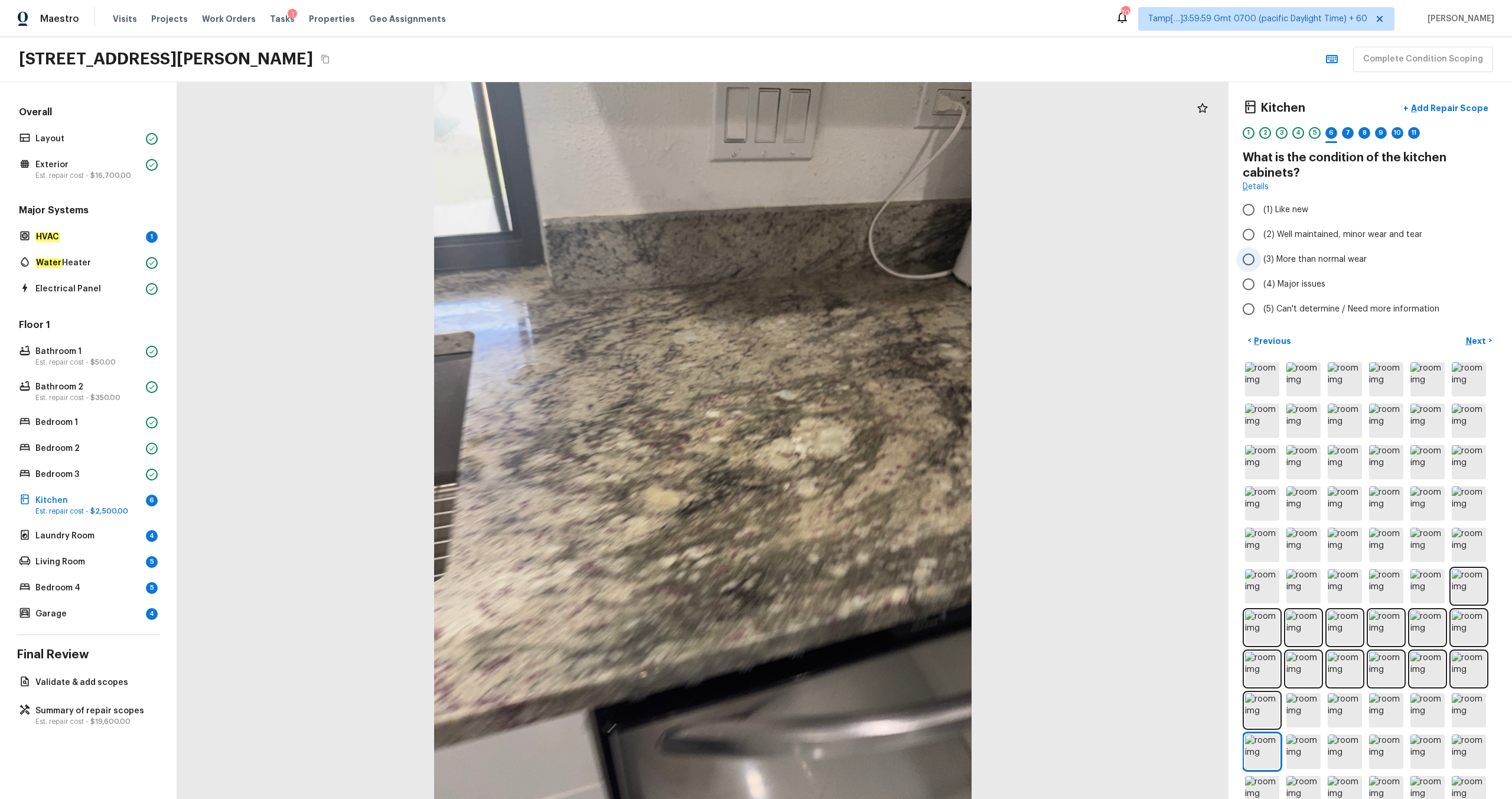
click at [850, 257] on span "(3) More than normal wear" at bounding box center [1315, 259] width 103 height 12
click at [850, 257] on input "(3) More than normal wear" at bounding box center [1249, 259] width 25 height 25
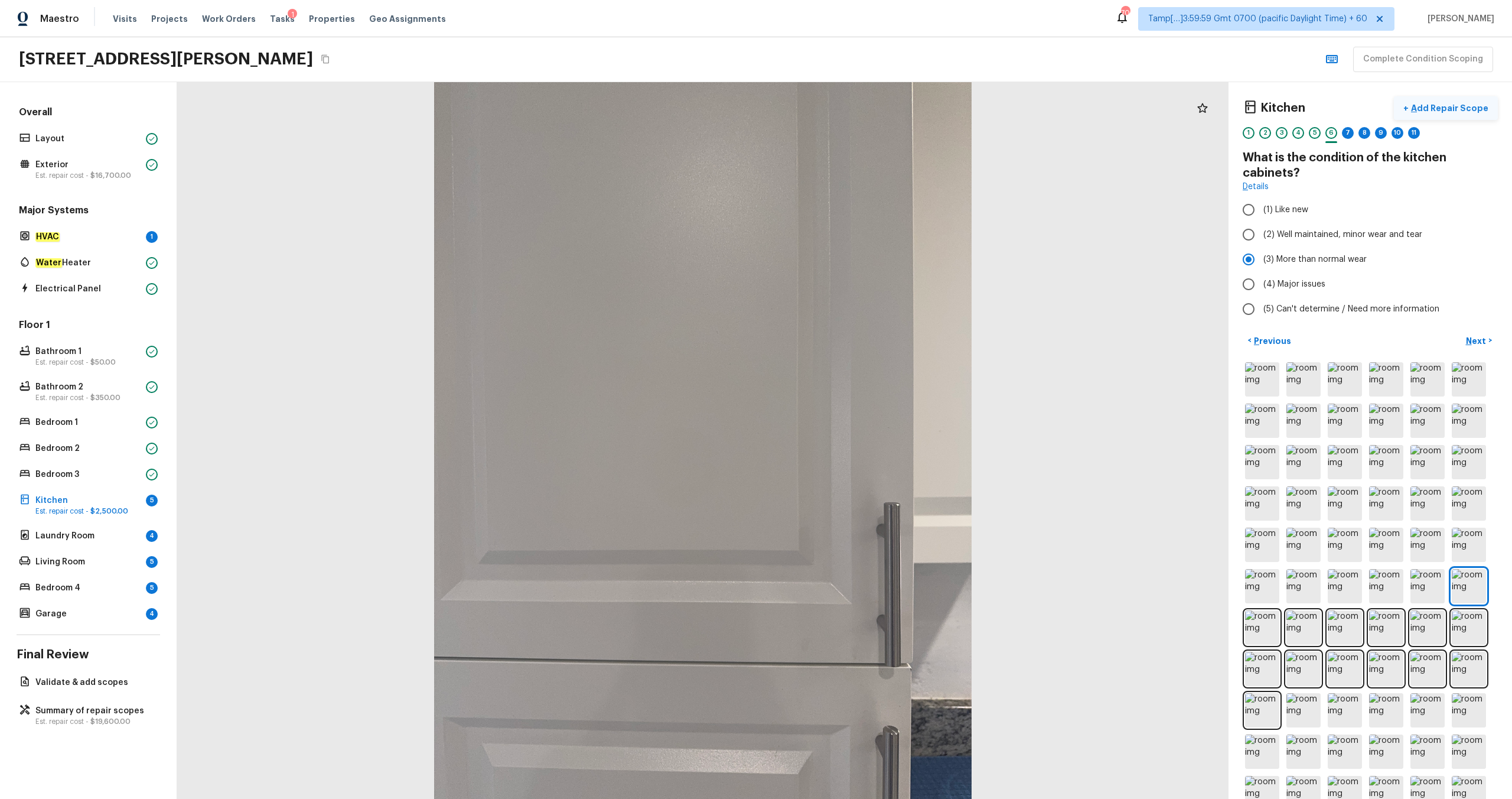
click at [850, 106] on p "Add Repair Scope" at bounding box center [1448, 108] width 80 height 12
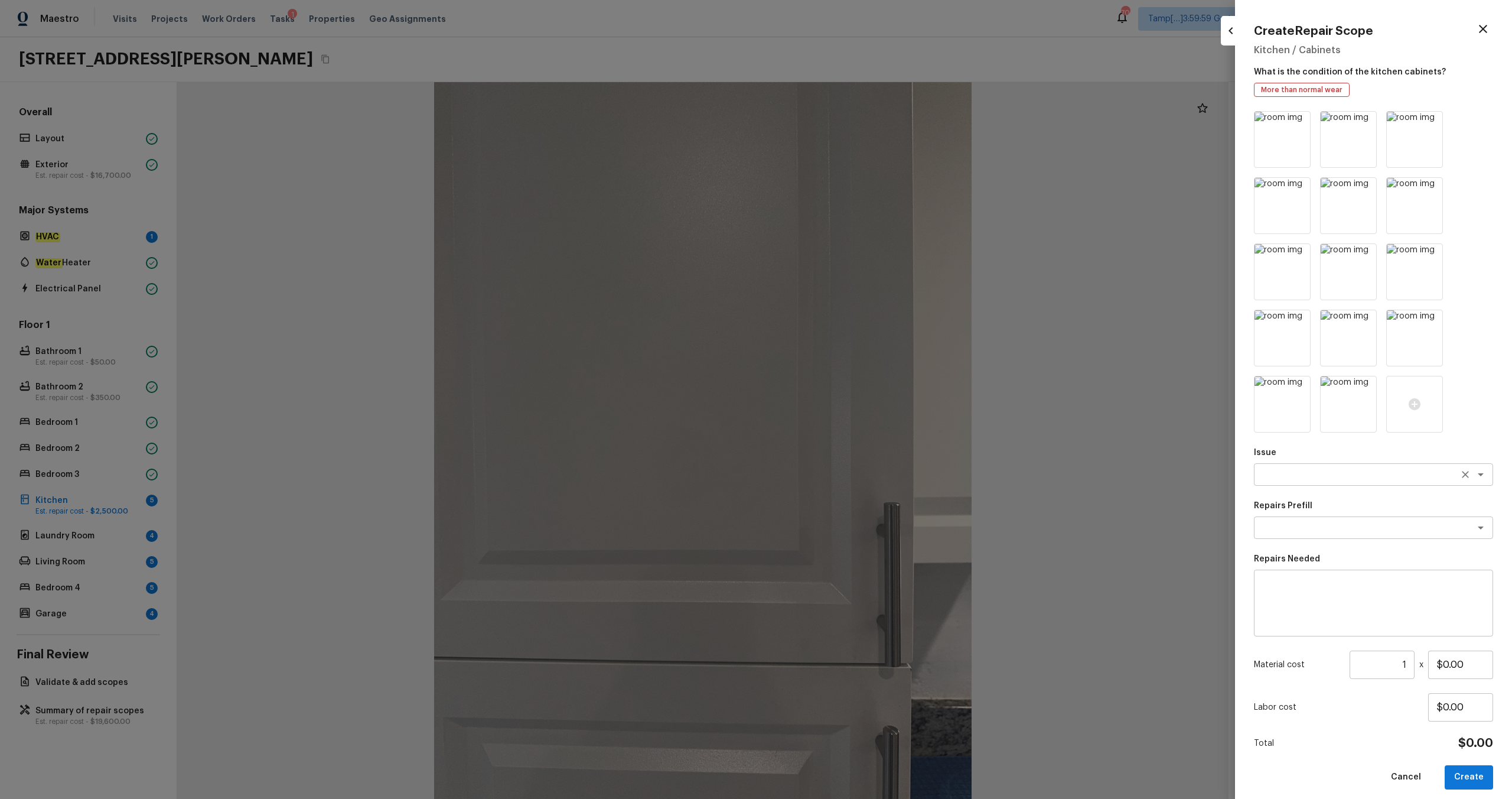
click at [850, 420] on textarea at bounding box center [1357, 474] width 196 height 12
click at [850, 420] on li "Kitchen Cabinets" at bounding box center [1373, 518] width 239 height 19
click at [850, 420] on textarea at bounding box center [1373, 603] width 222 height 47
paste textarea "Kitchen Cabinets"
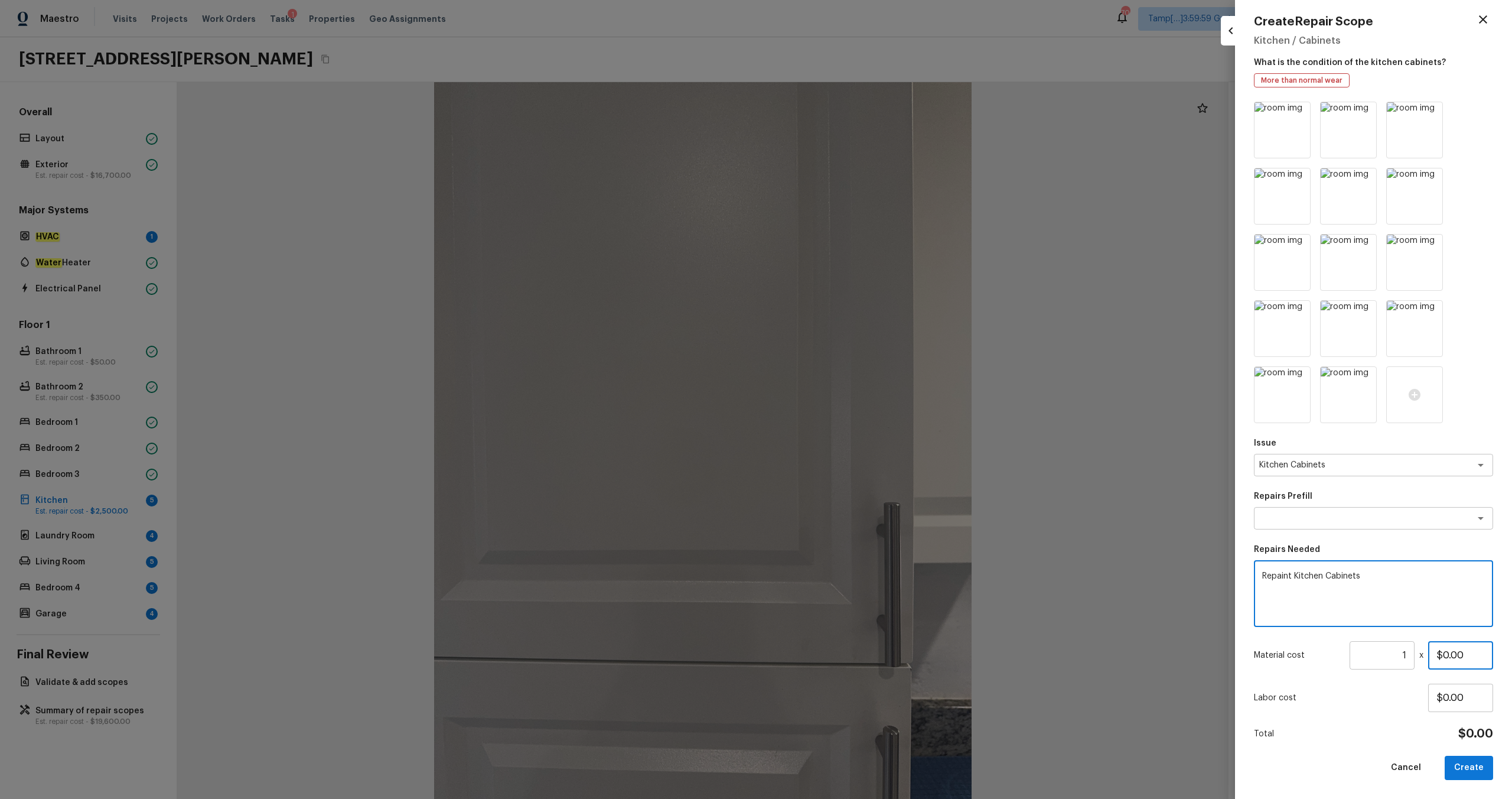
click at [850, 420] on input "$0.00" at bounding box center [1461, 655] width 65 height 29
click at [850, 420] on button "Create" at bounding box center [1469, 767] width 49 height 24
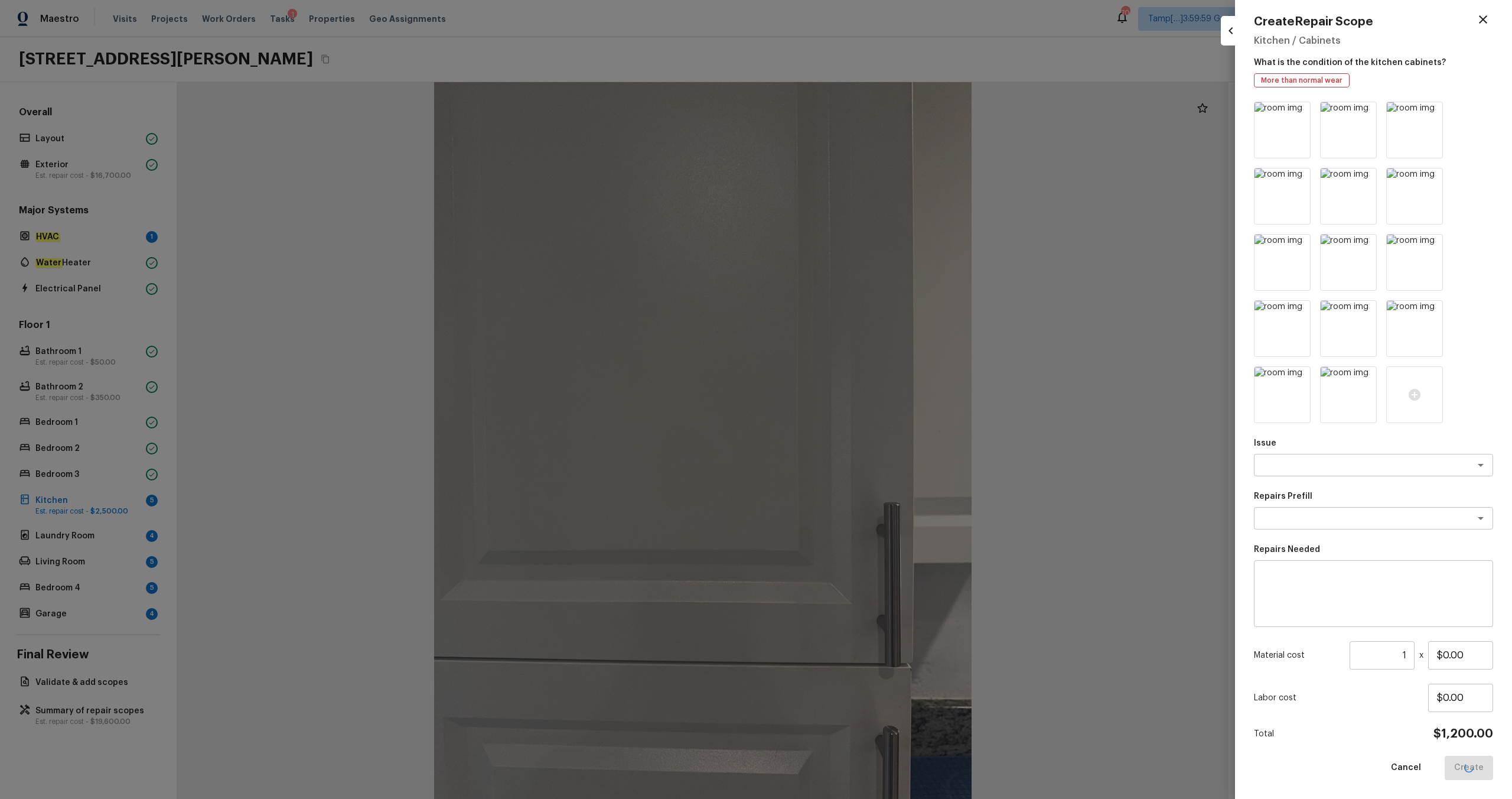
scroll to position [0, 0]
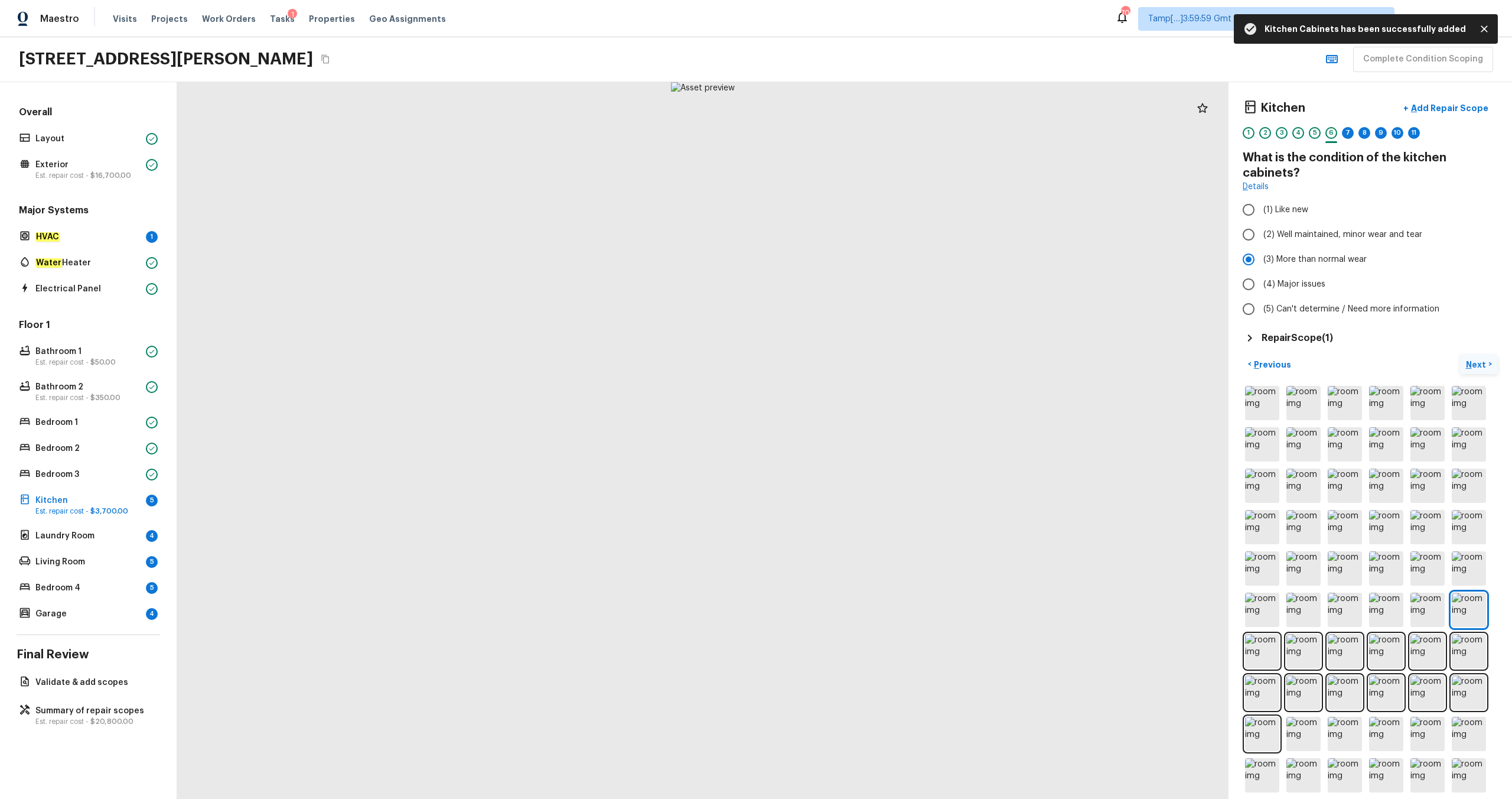
click at [850, 368] on p "Next" at bounding box center [1477, 364] width 23 height 12
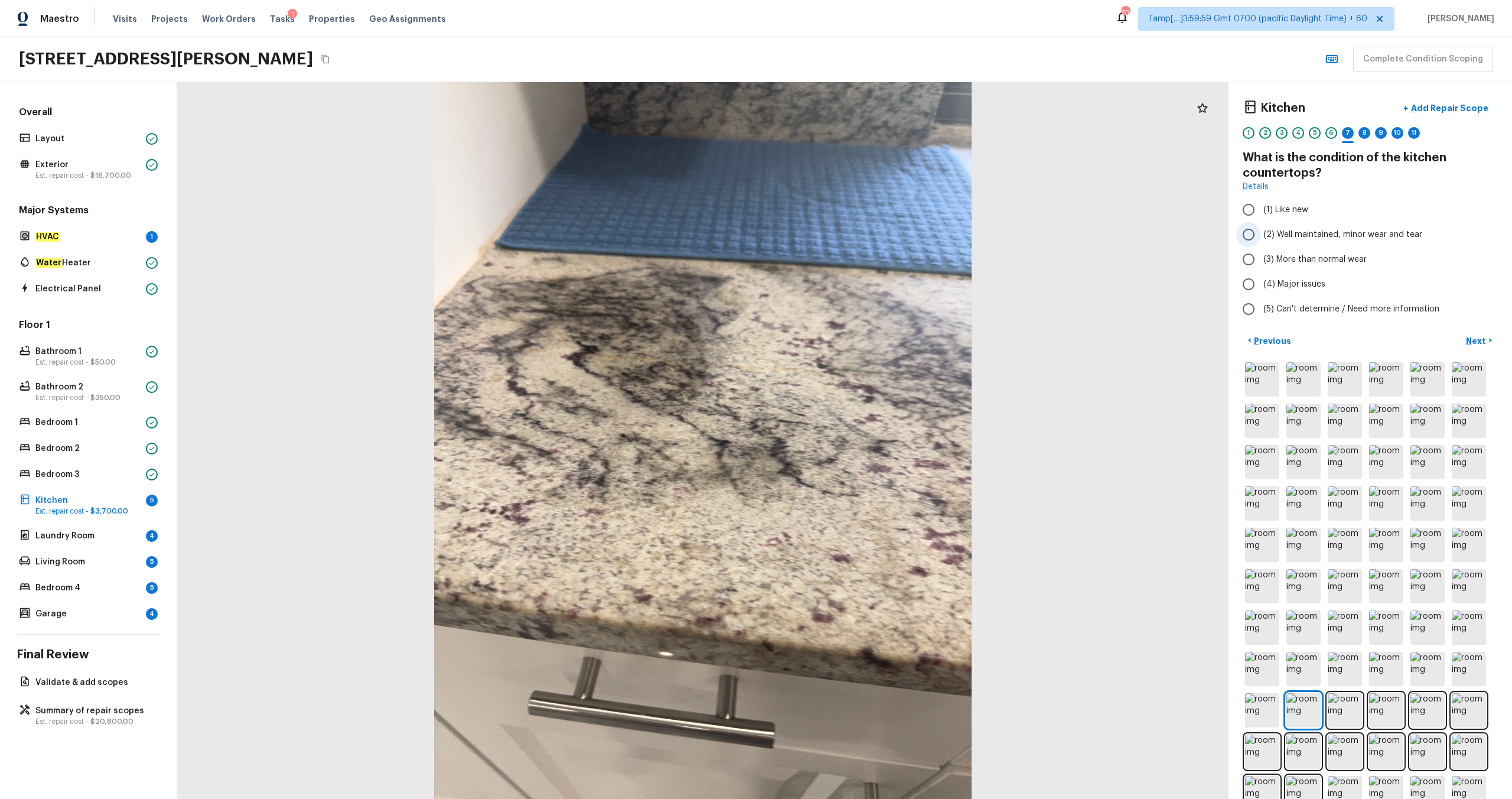
click at [850, 236] on span "(2) Well maintained, minor wear and tear" at bounding box center [1343, 235] width 159 height 12
click at [850, 236] on input "(2) Well maintained, minor wear and tear" at bounding box center [1249, 235] width 25 height 25
click at [850, 342] on p "Next" at bounding box center [1477, 341] width 23 height 12
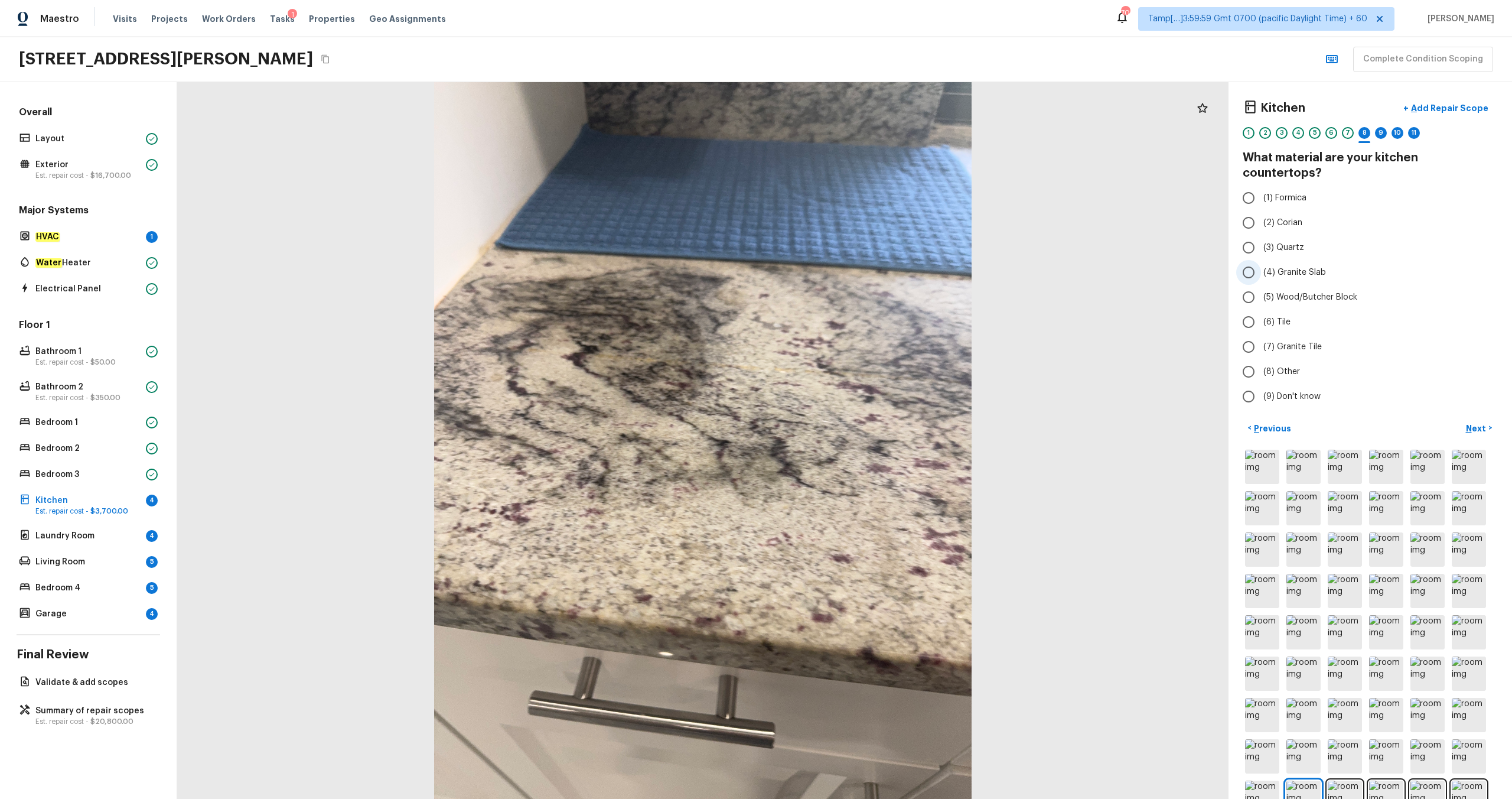
click at [850, 267] on span "(4) Granite Slab" at bounding box center [1295, 272] width 63 height 12
click at [850, 260] on input "(4) Granite Slab" at bounding box center [1249, 272] width 25 height 25
click at [850, 420] on p "Next" at bounding box center [1477, 428] width 23 height 12
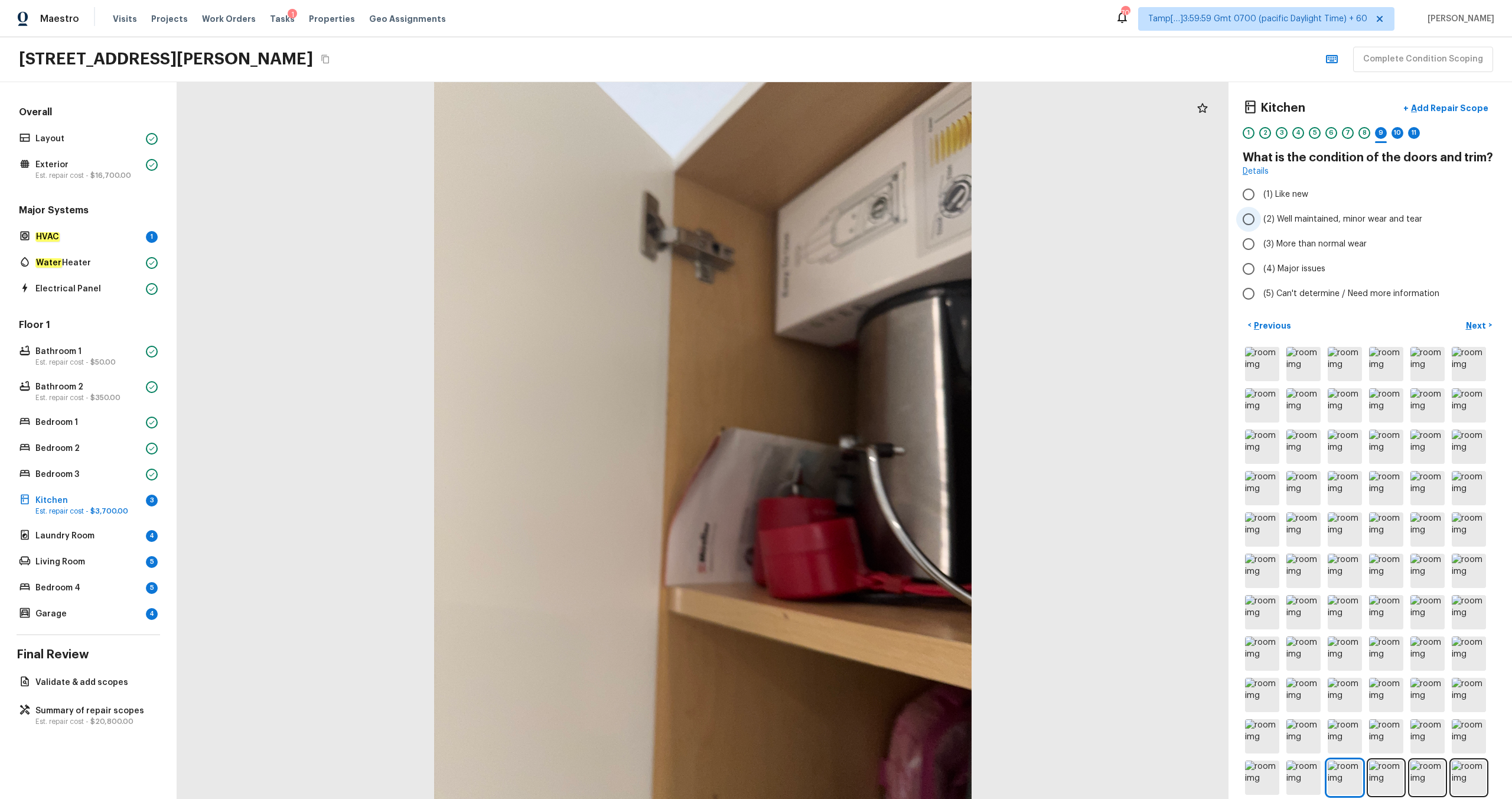
click at [850, 219] on span "(2) Well maintained, minor wear and tear" at bounding box center [1343, 219] width 159 height 12
click at [850, 219] on input "(2) Well maintained, minor wear and tear" at bounding box center [1249, 219] width 25 height 25
click at [850, 328] on p "Next" at bounding box center [1477, 326] width 23 height 12
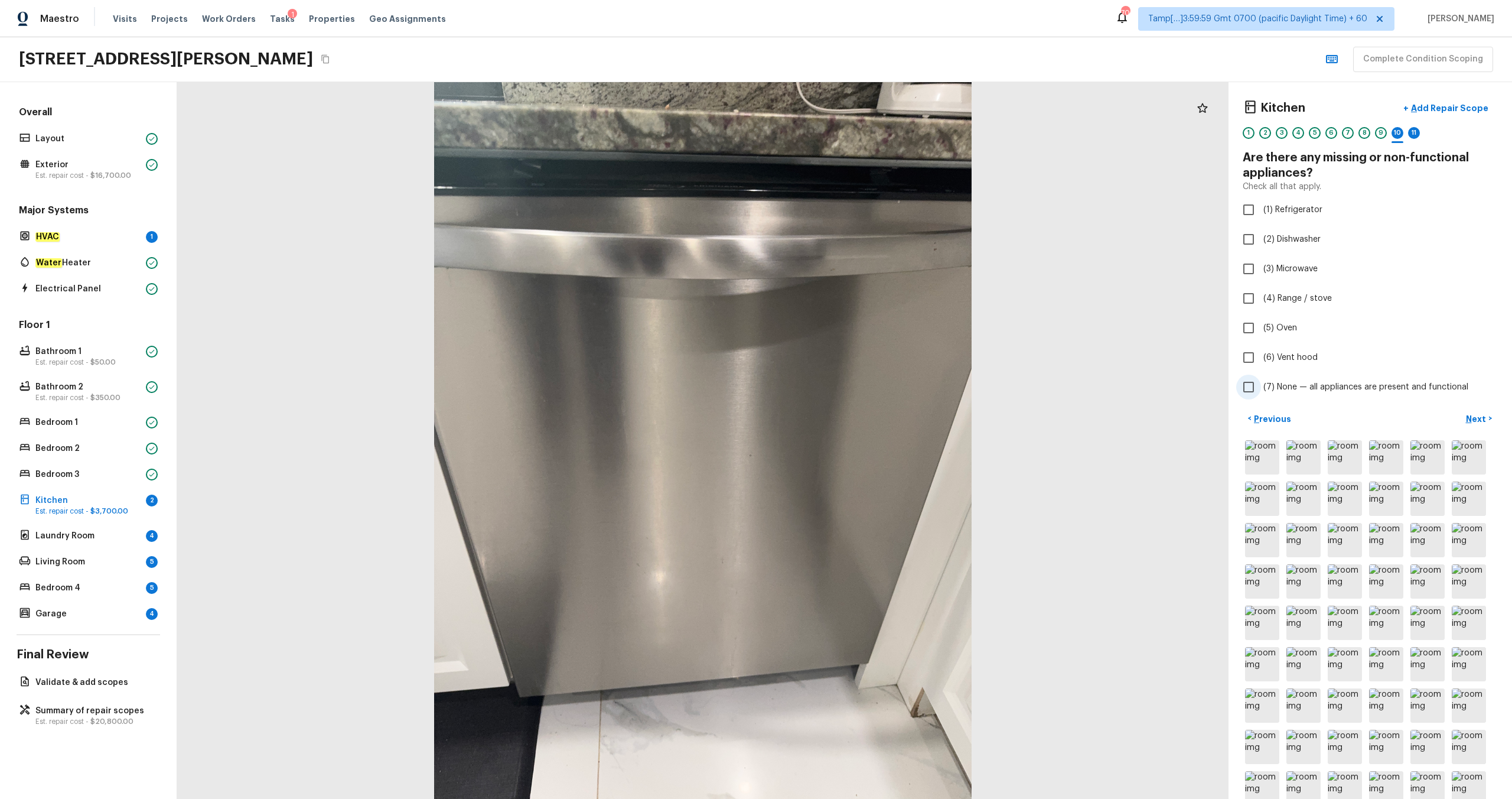
click at [850, 384] on span "(7) None — all appliances are present and functional" at bounding box center [1366, 387] width 205 height 12
click at [850, 384] on input "(7) None — all appliances are present and functional" at bounding box center [1249, 387] width 25 height 25
click at [850, 419] on p "Next" at bounding box center [1477, 419] width 23 height 12
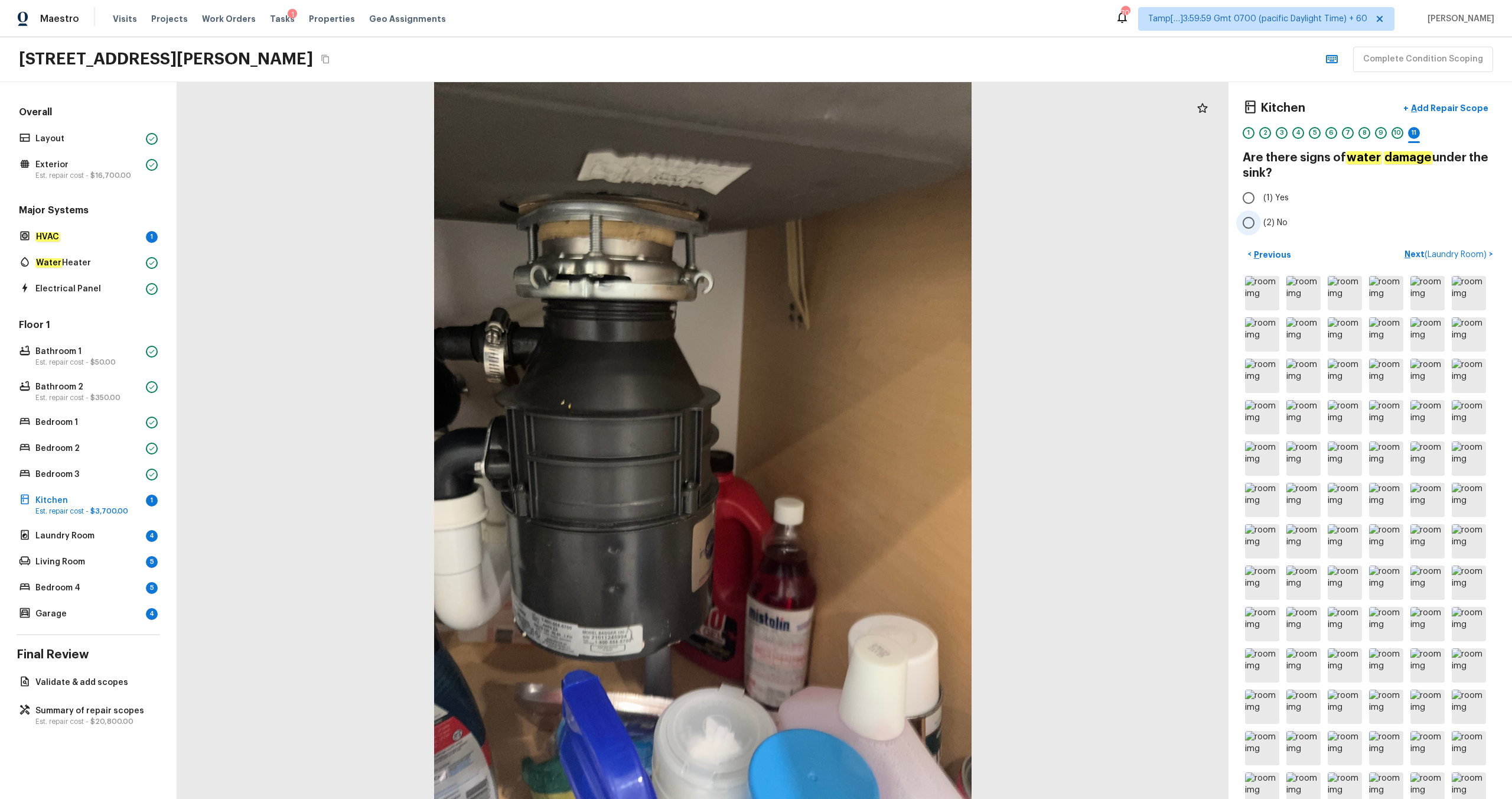
click at [850, 221] on span "(2) No" at bounding box center [1275, 222] width 24 height 12
click at [850, 221] on input "(2) No" at bounding box center [1249, 222] width 25 height 25
click at [850, 257] on p "Next ( Laundry Room )" at bounding box center [1447, 254] width 84 height 12
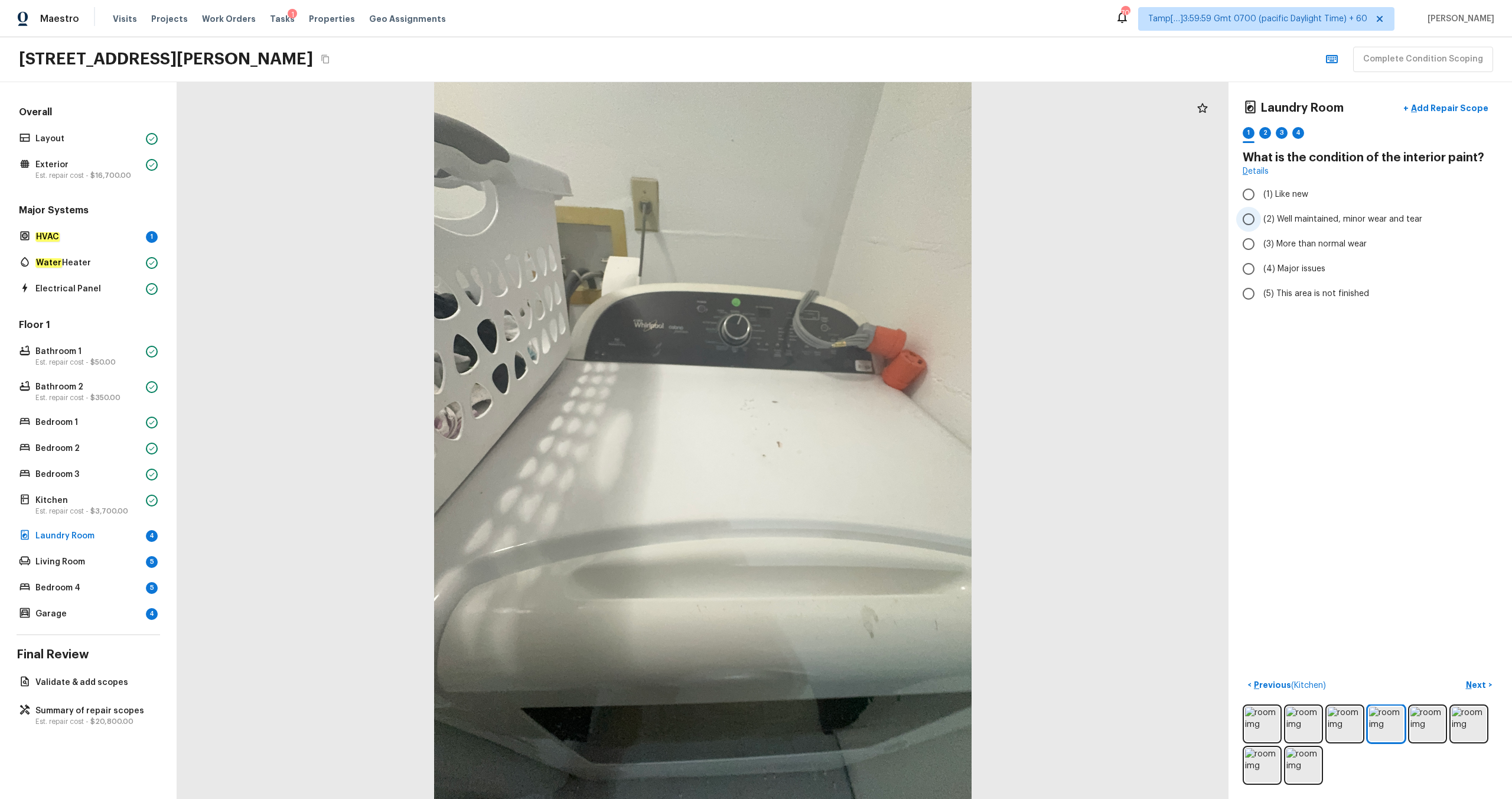
click at [850, 214] on span "(2) Well maintained, minor wear and tear" at bounding box center [1343, 219] width 159 height 12
click at [850, 214] on input "(2) Well maintained, minor wear and tear" at bounding box center [1249, 219] width 25 height 25
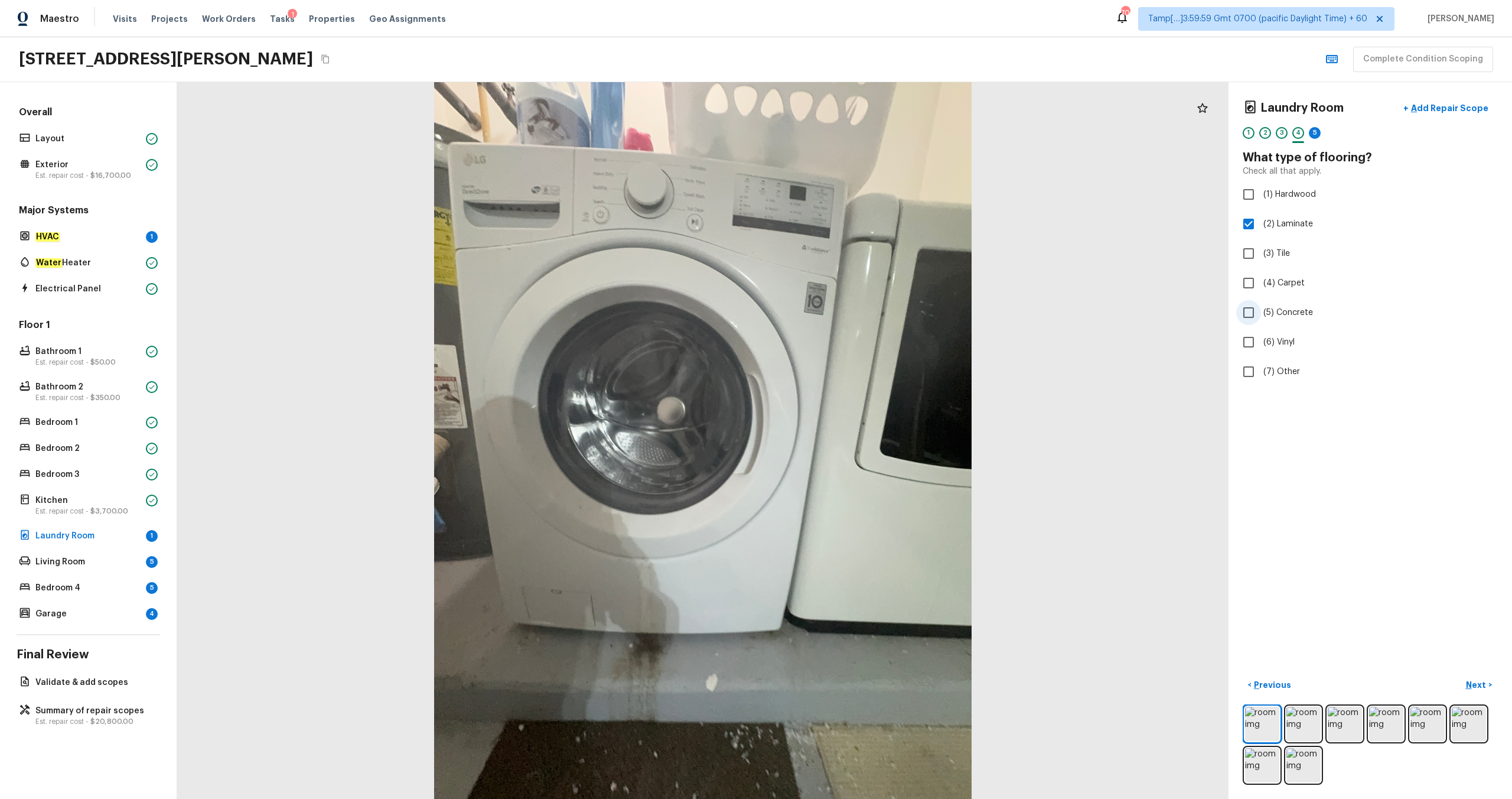
click at [850, 311] on span "(5) Concrete" at bounding box center [1288, 313] width 50 height 12
click at [850, 311] on input "(5) Concrete" at bounding box center [1249, 313] width 25 height 25
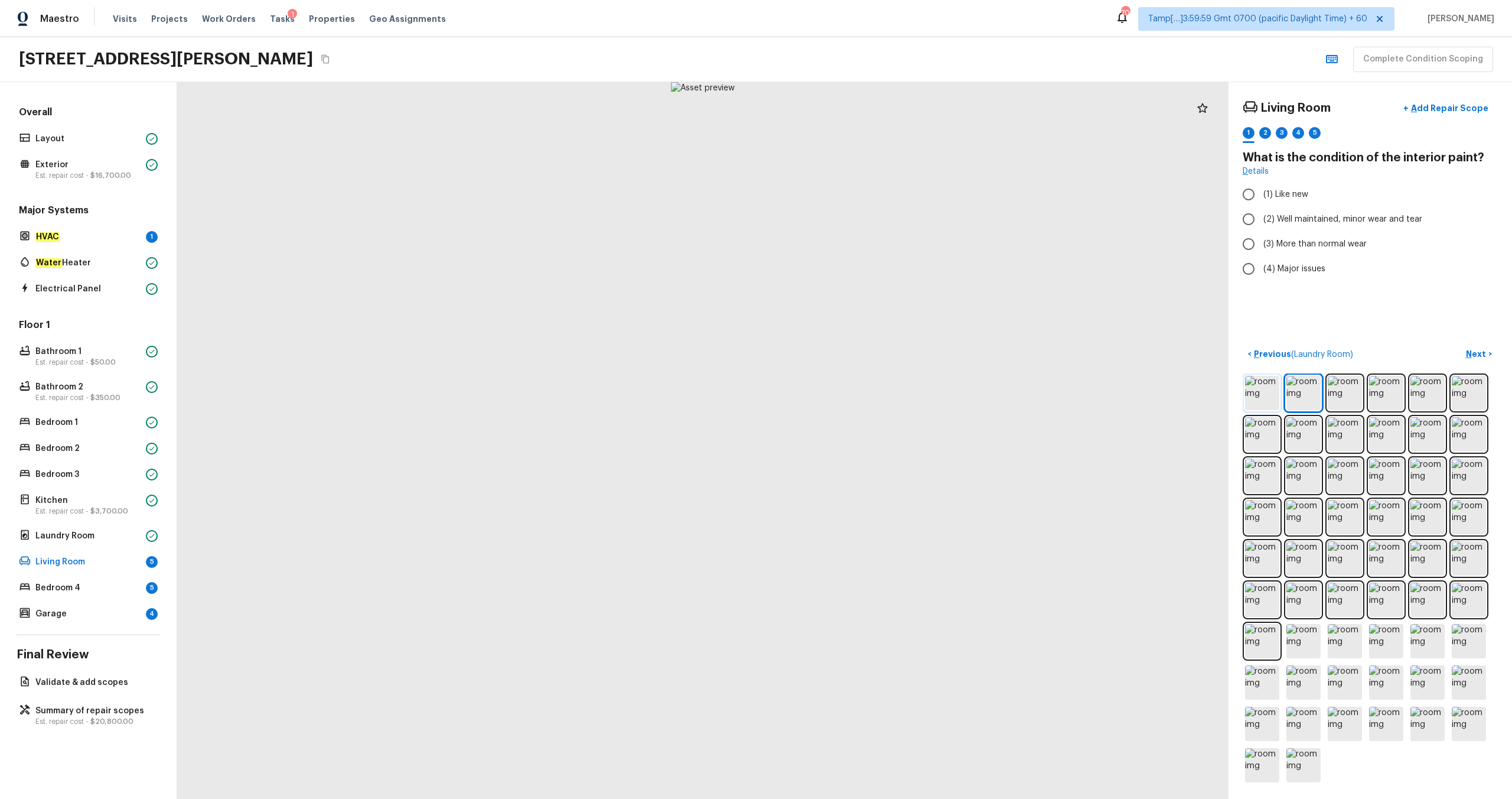
click at [850, 378] on img at bounding box center [1262, 392] width 34 height 34
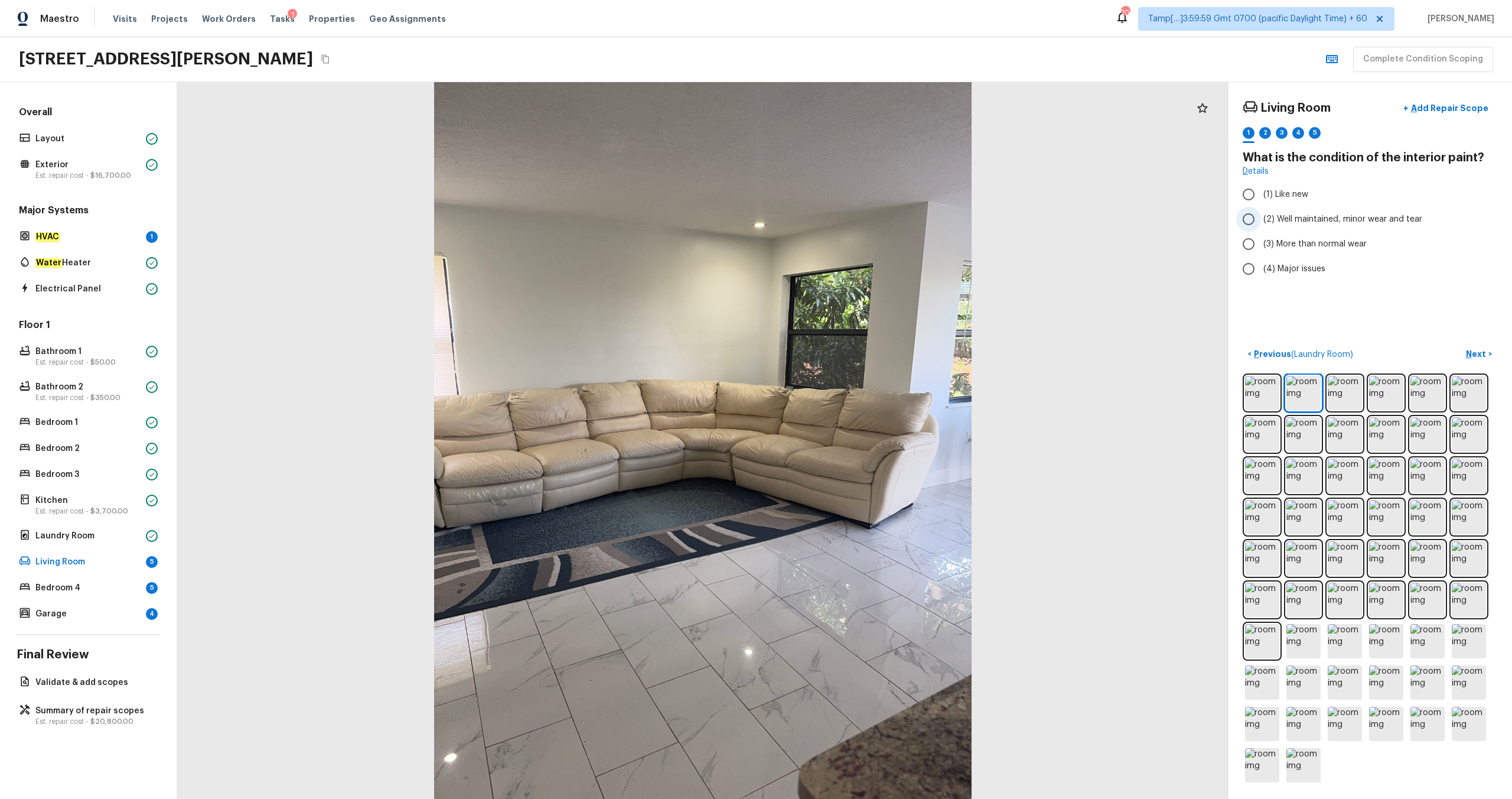
click at [850, 215] on span "(2) Well maintained, minor wear and tear" at bounding box center [1343, 219] width 159 height 12
click at [850, 215] on input "(2) Well maintained, minor wear and tear" at bounding box center [1249, 219] width 25 height 25
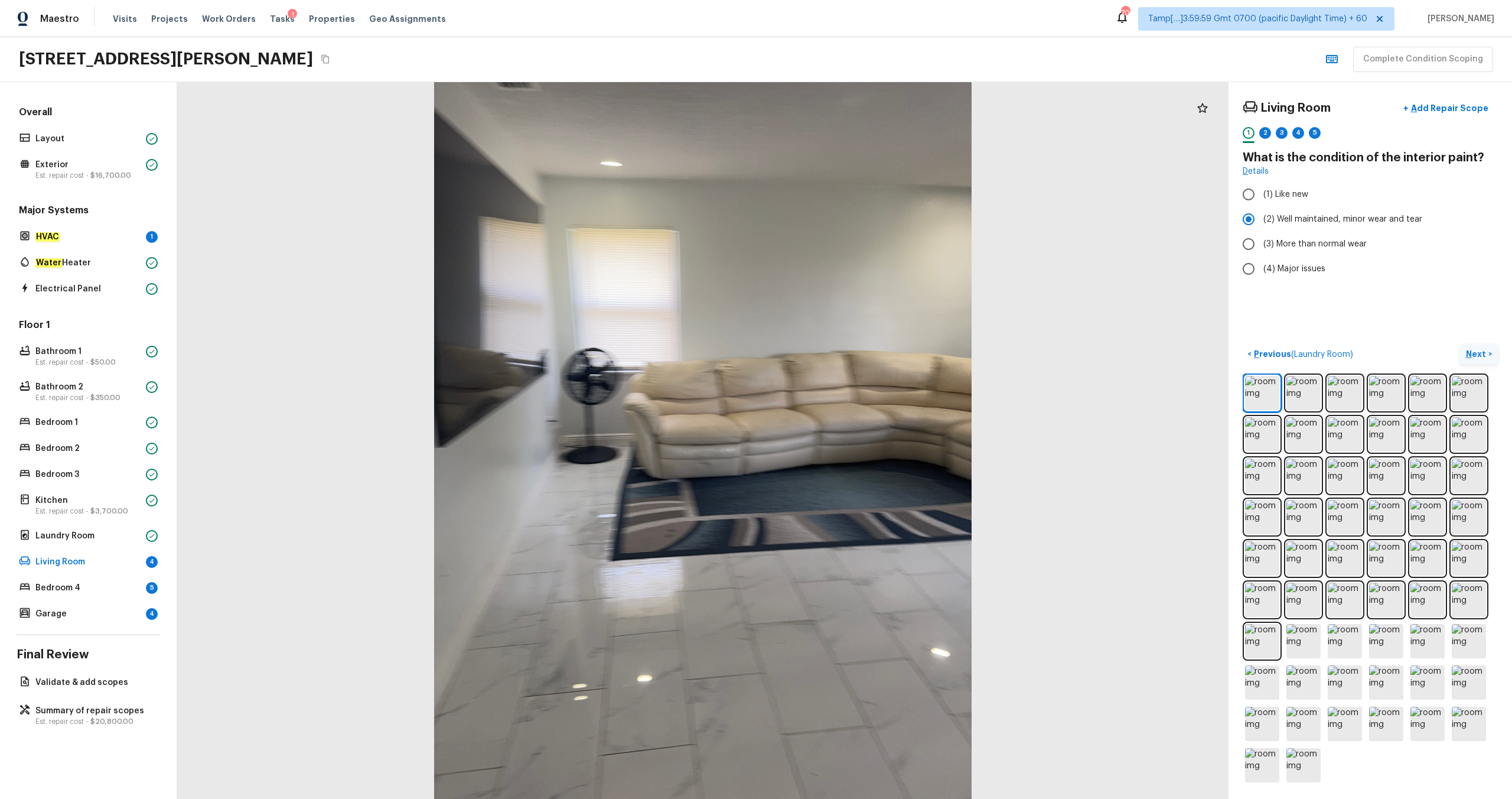
click at [850, 355] on p "Next" at bounding box center [1477, 354] width 23 height 12
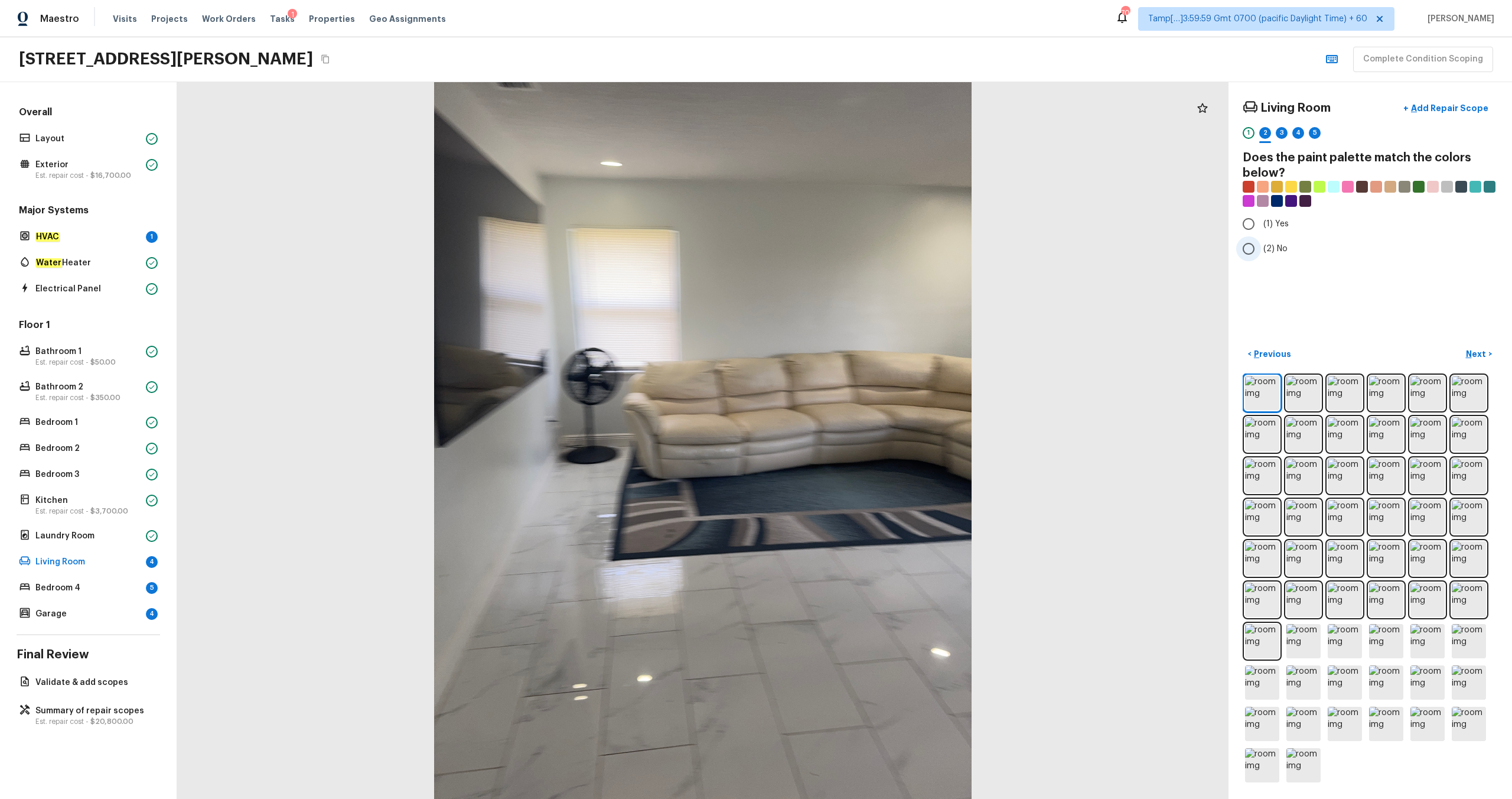
click at [850, 246] on span "(2) No" at bounding box center [1275, 248] width 24 height 12
click at [850, 246] on input "(2) No" at bounding box center [1249, 248] width 25 height 25
click at [850, 358] on p "Next" at bounding box center [1477, 354] width 23 height 12
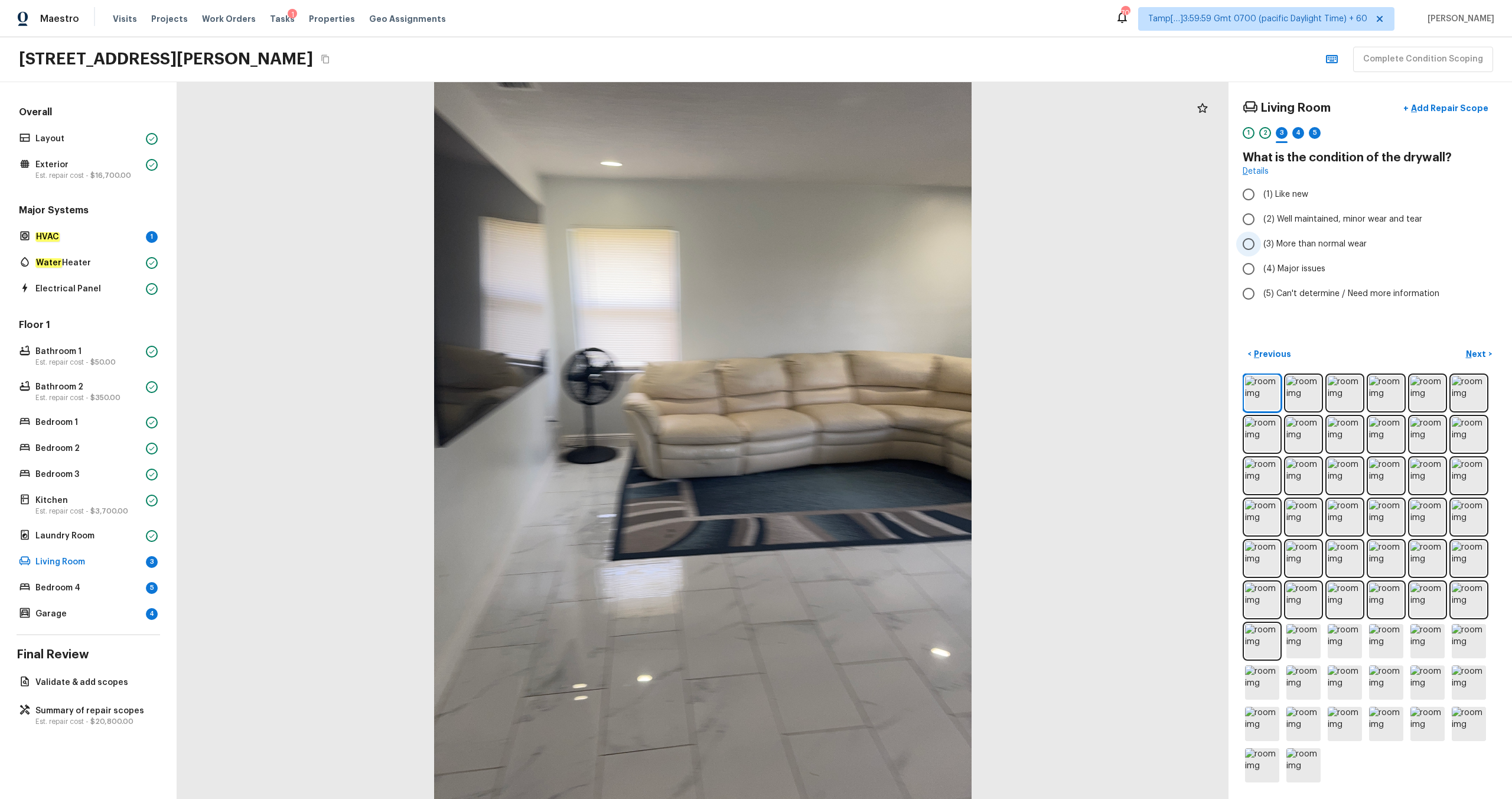
click at [850, 248] on span "(3) More than normal wear" at bounding box center [1315, 244] width 103 height 12
click at [850, 248] on input "(3) More than normal wear" at bounding box center [1249, 244] width 25 height 25
click at [850, 112] on p "Add Repair Scope" at bounding box center [1448, 108] width 80 height 12
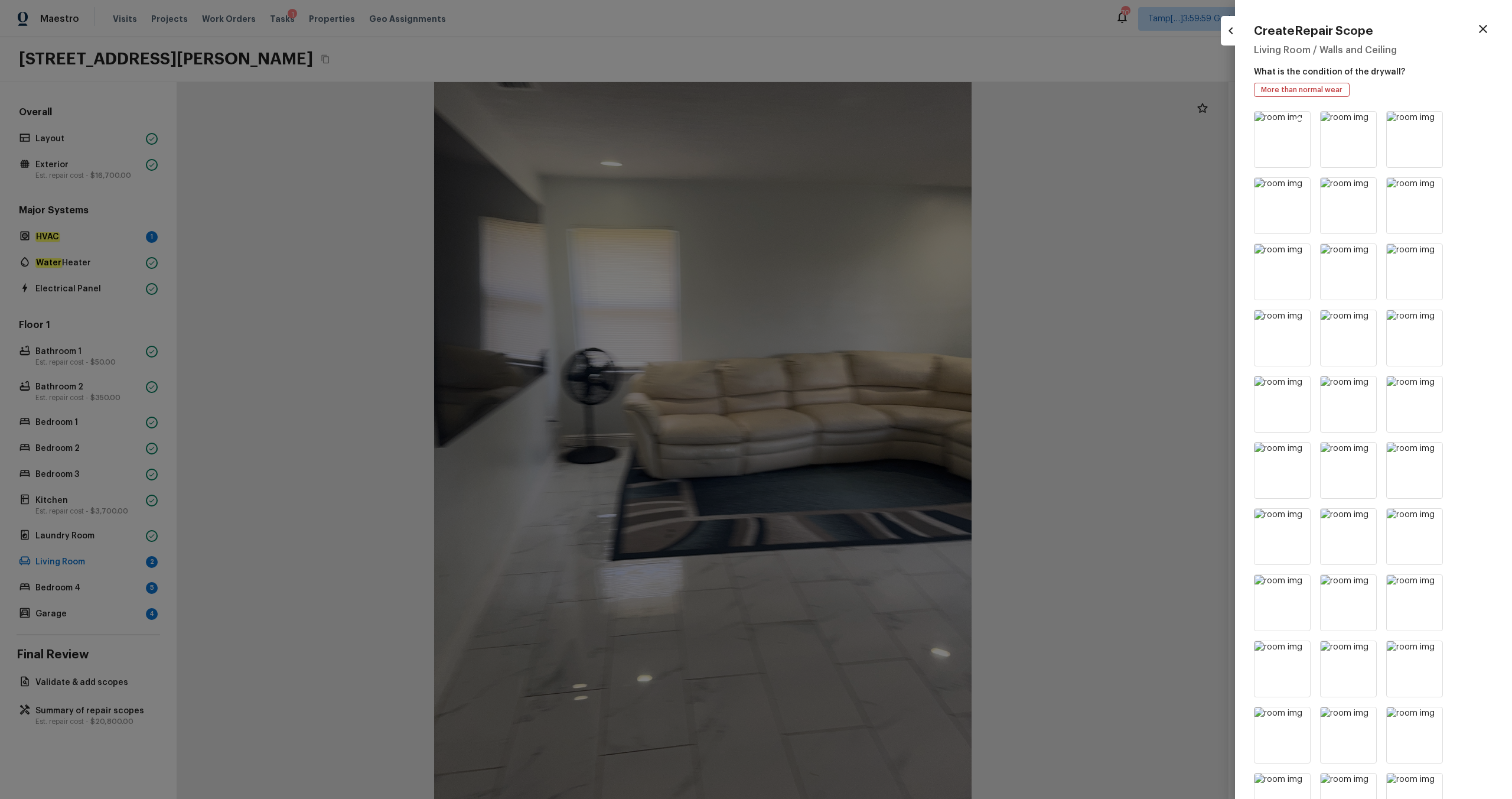
click at [850, 124] on icon at bounding box center [1299, 122] width 10 height 10
click at [850, 124] on icon at bounding box center [1365, 122] width 10 height 10
click at [850, 124] on icon at bounding box center [1299, 122] width 10 height 10
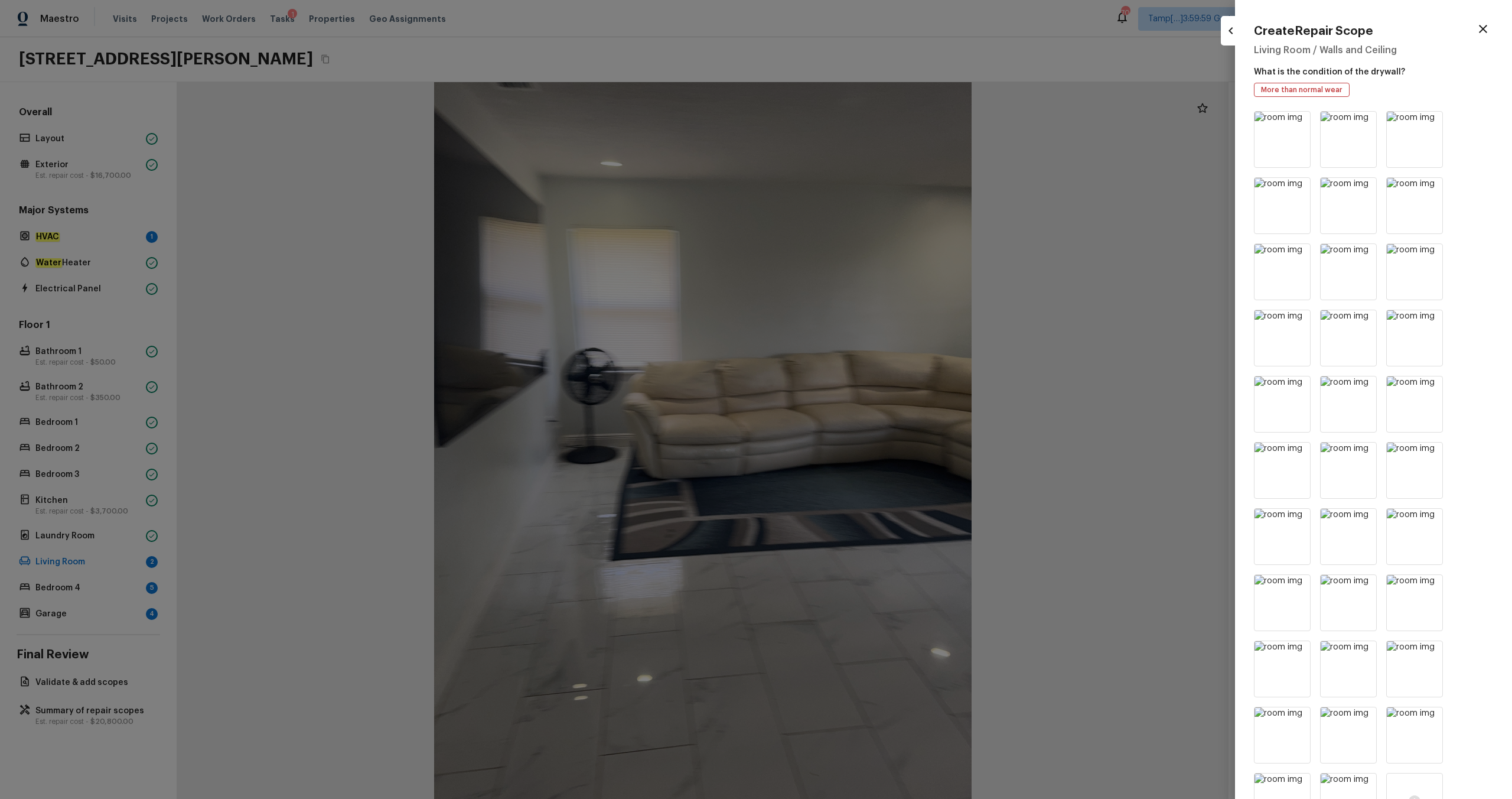
click at [850, 124] on icon at bounding box center [1299, 122] width 10 height 10
click at [850, 124] on icon at bounding box center [1365, 122] width 10 height 10
click at [850, 124] on icon at bounding box center [1299, 122] width 10 height 10
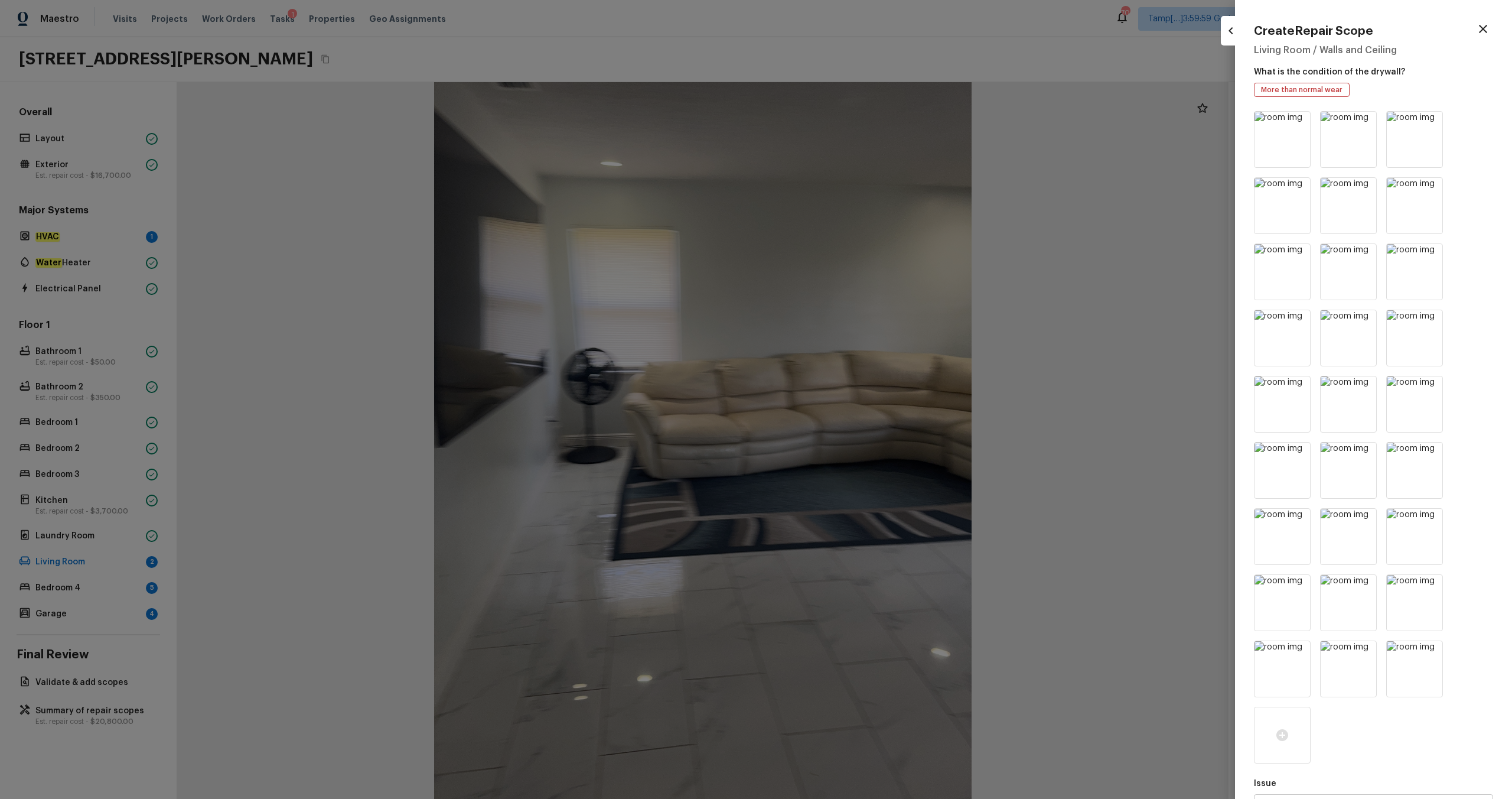
click at [850, 124] on icon at bounding box center [1299, 122] width 10 height 10
click at [850, 124] on icon at bounding box center [1365, 122] width 10 height 10
click at [850, 124] on icon at bounding box center [1299, 122] width 10 height 10
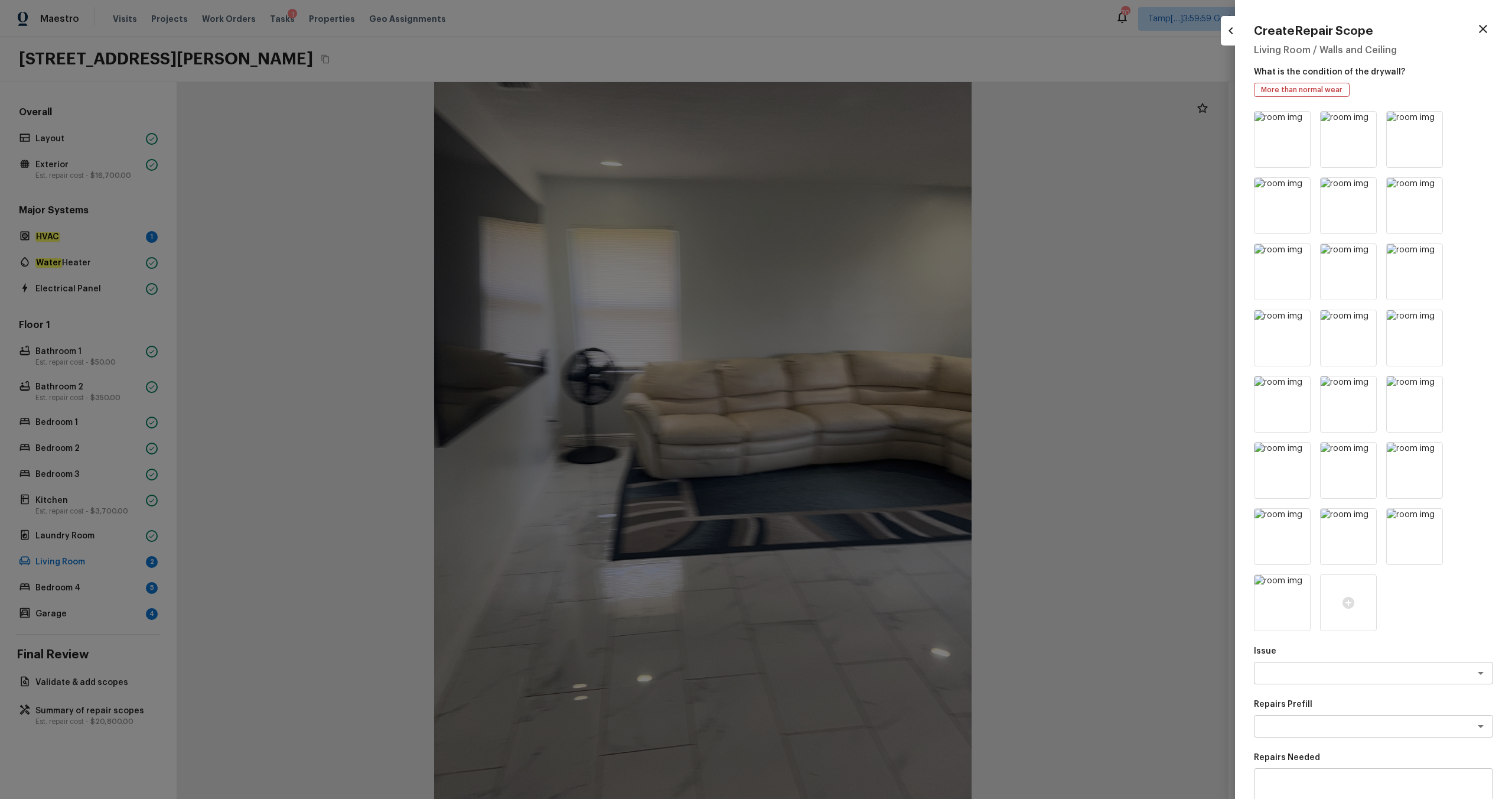
click at [850, 124] on icon at bounding box center [1299, 122] width 10 height 10
click at [850, 124] on icon at bounding box center [1365, 122] width 10 height 10
click at [850, 124] on icon at bounding box center [1299, 122] width 10 height 10
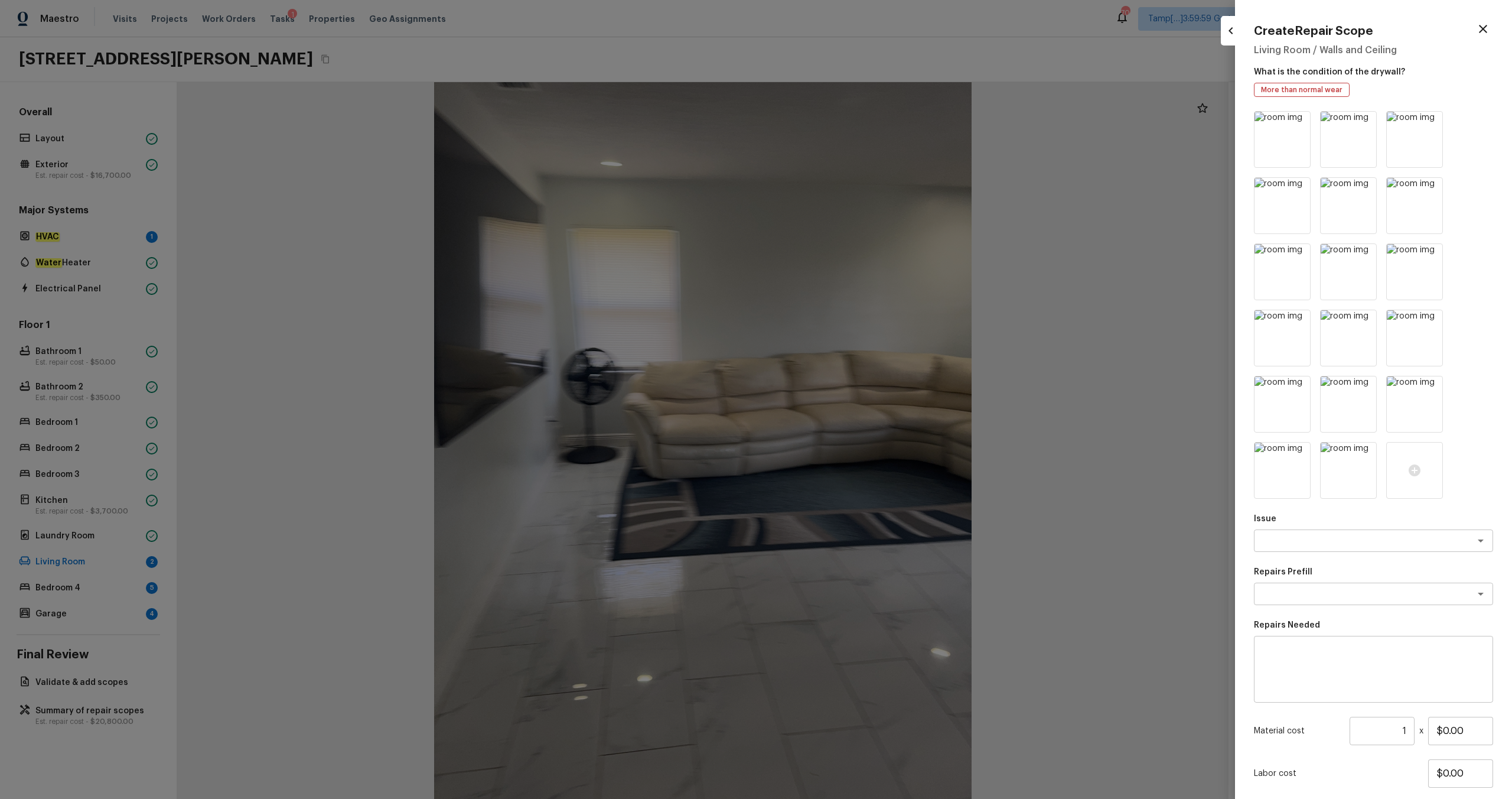
click at [850, 124] on icon at bounding box center [1299, 122] width 10 height 10
click at [850, 124] on icon at bounding box center [1365, 122] width 10 height 10
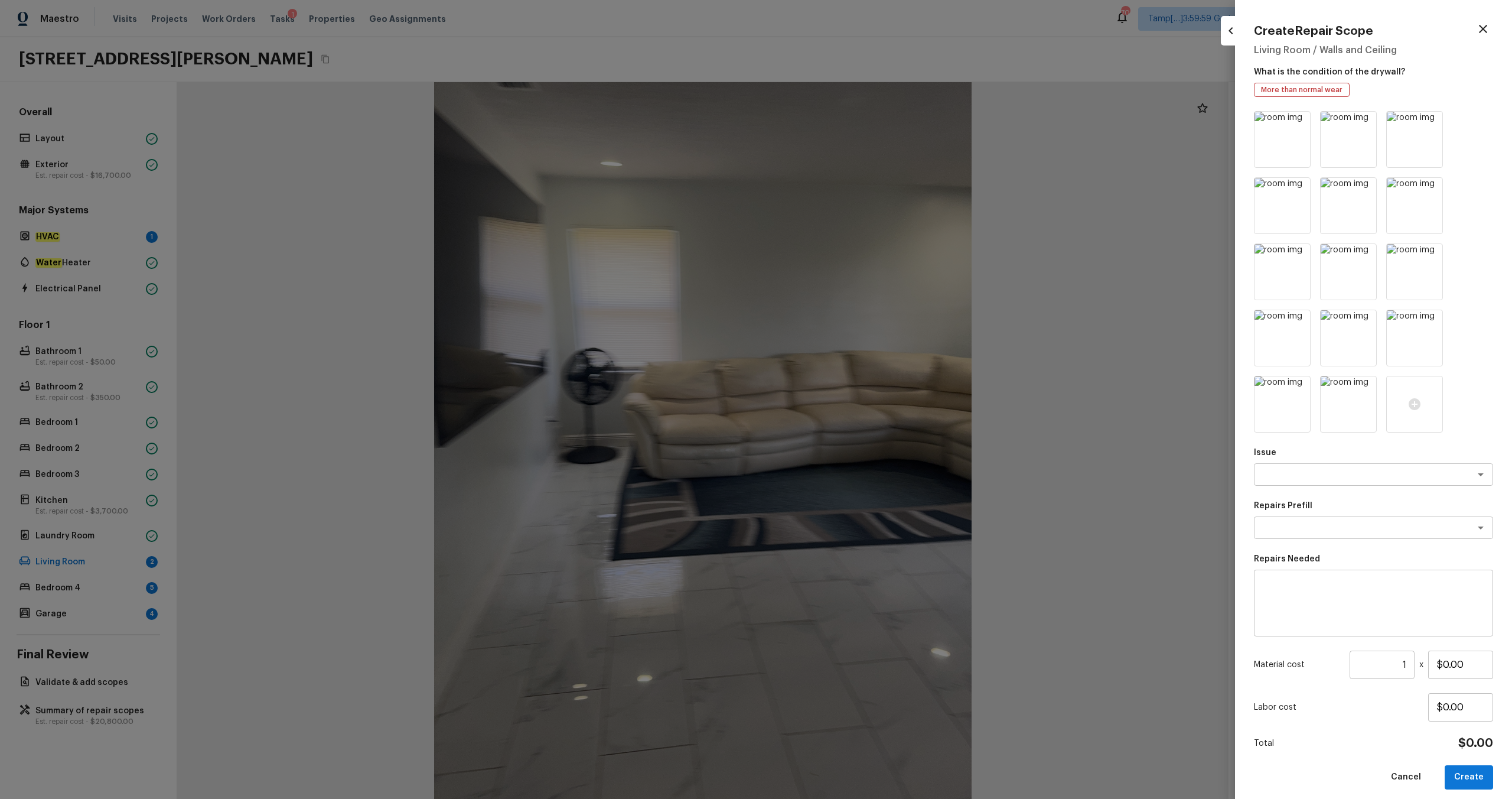
click at [850, 124] on icon at bounding box center [1299, 122] width 10 height 10
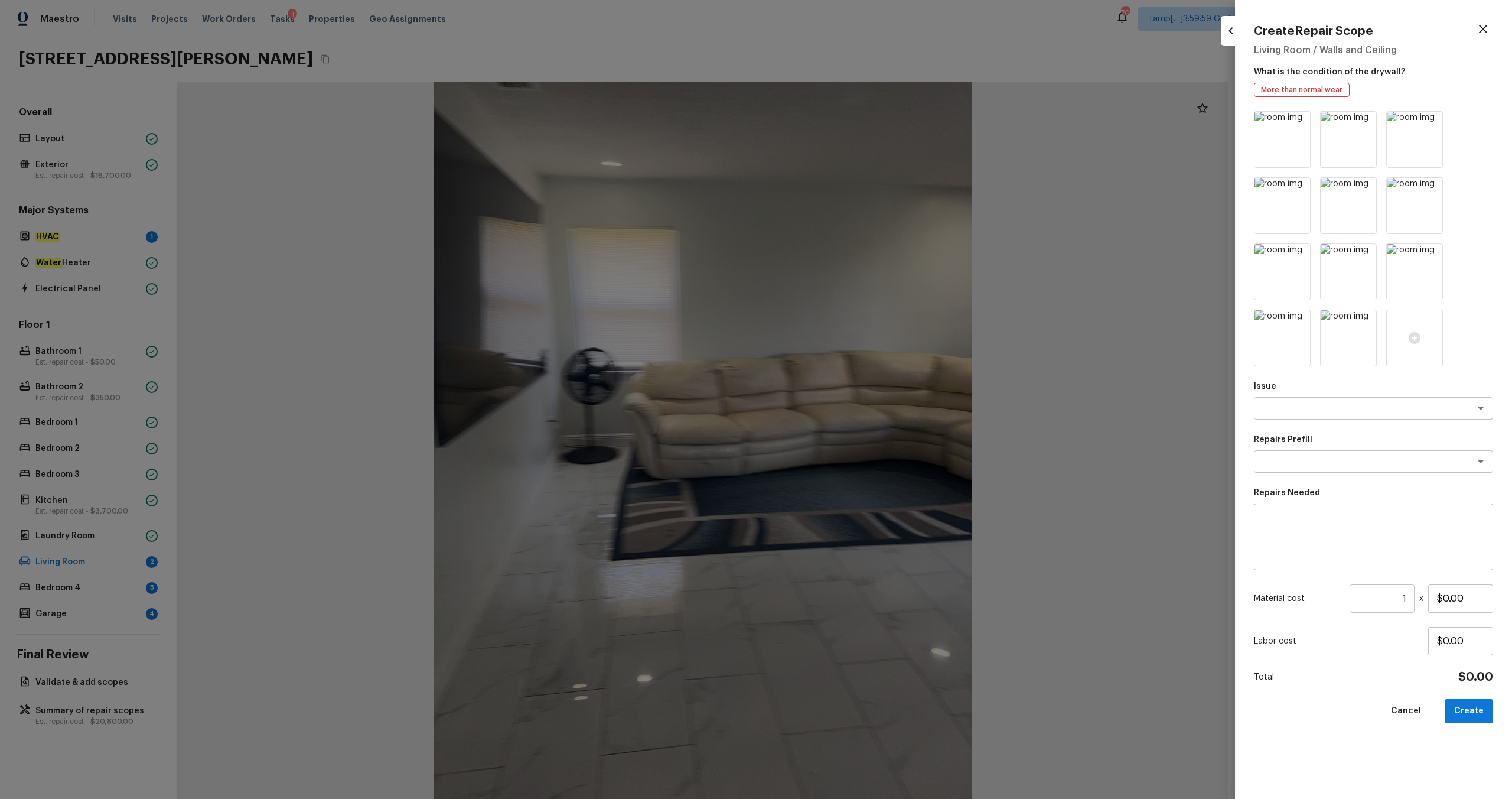
click at [850, 124] on icon at bounding box center [1299, 122] width 10 height 10
click at [850, 124] on icon at bounding box center [1365, 122] width 10 height 10
click at [850, 124] on icon at bounding box center [1299, 122] width 10 height 10
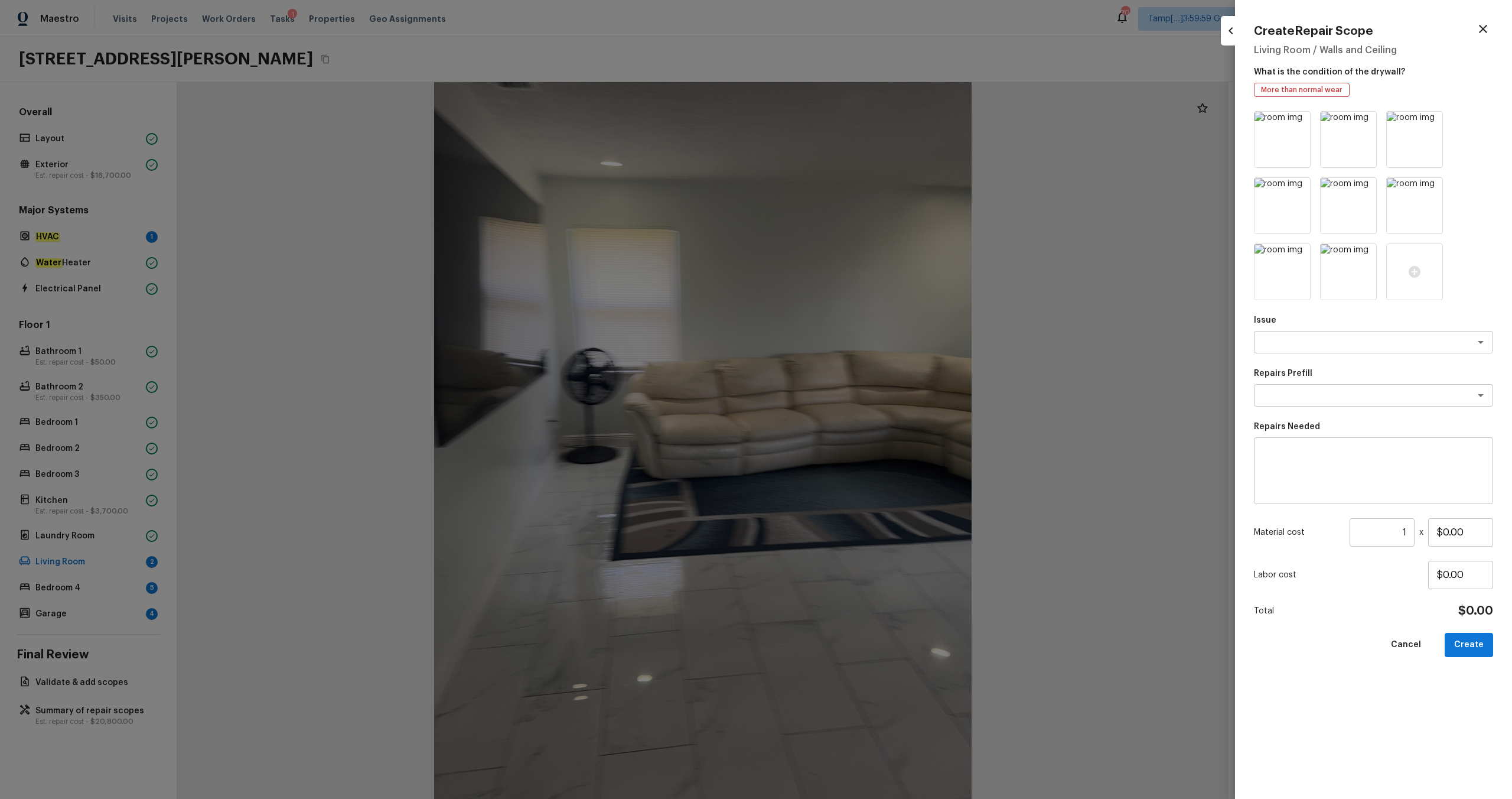
click at [850, 124] on icon at bounding box center [1299, 122] width 10 height 10
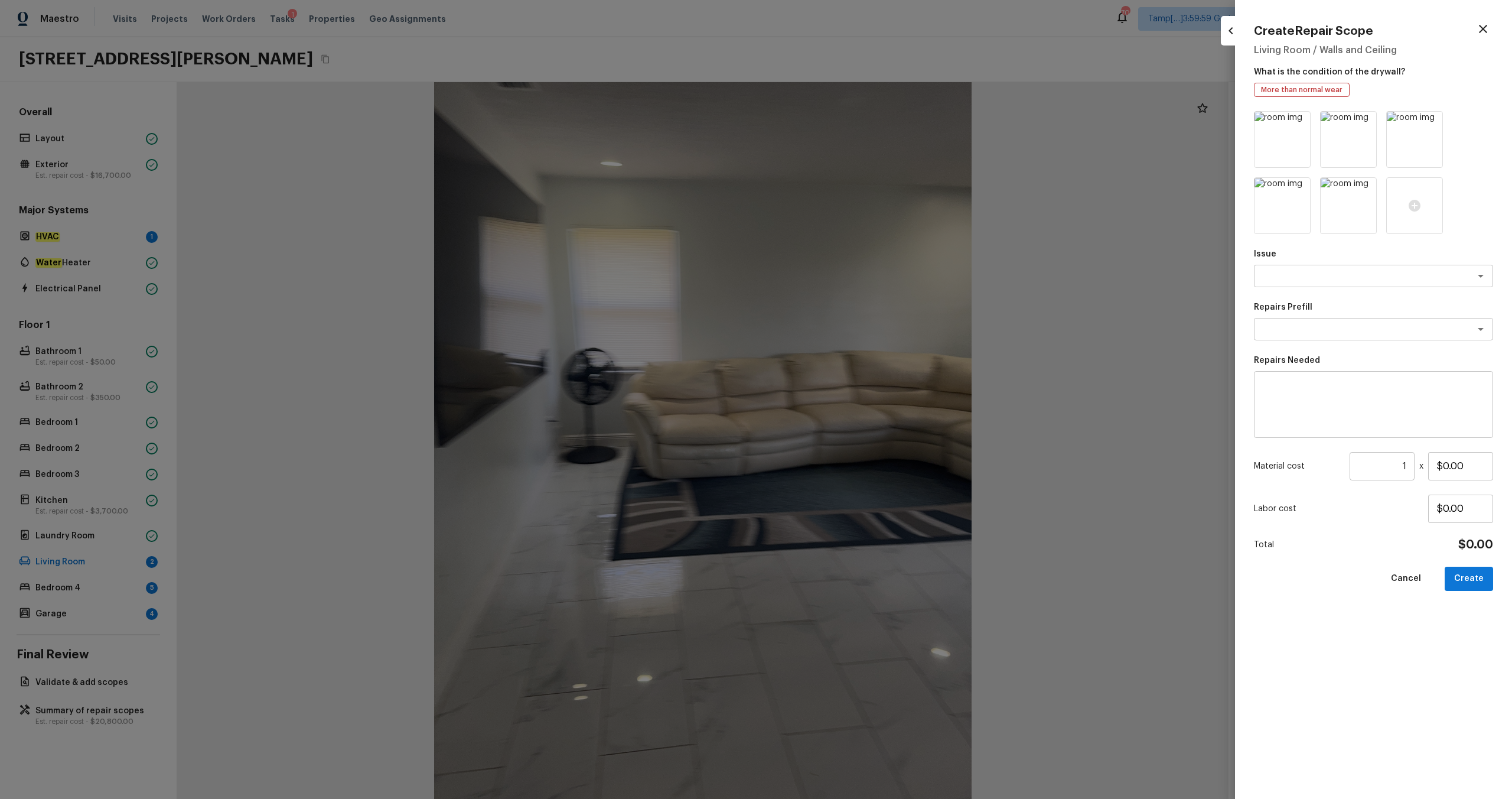
click at [850, 124] on icon at bounding box center [1299, 122] width 10 height 10
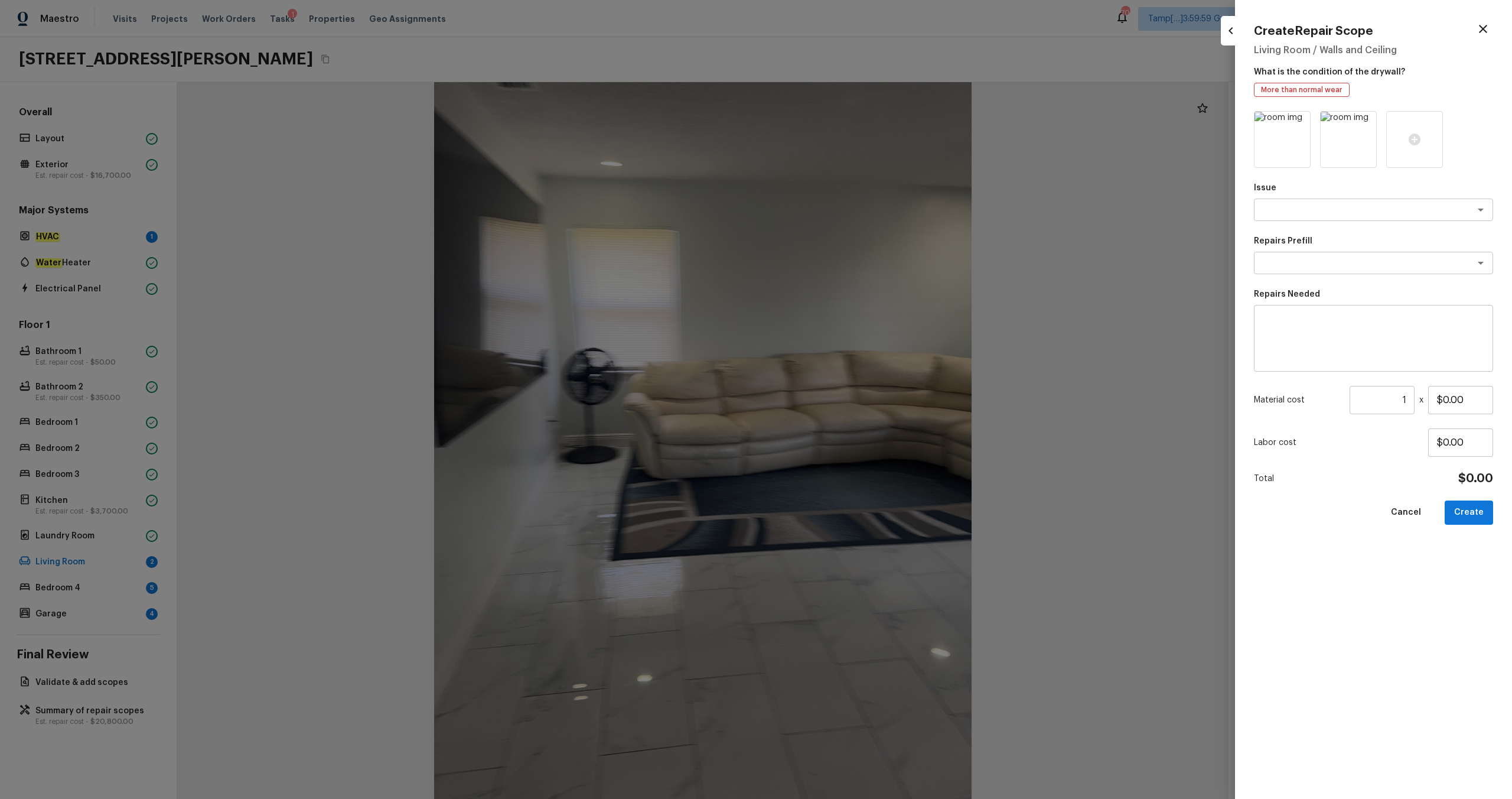
click at [850, 124] on icon at bounding box center [1299, 122] width 10 height 10
click at [850, 142] on icon at bounding box center [1282, 139] width 12 height 12
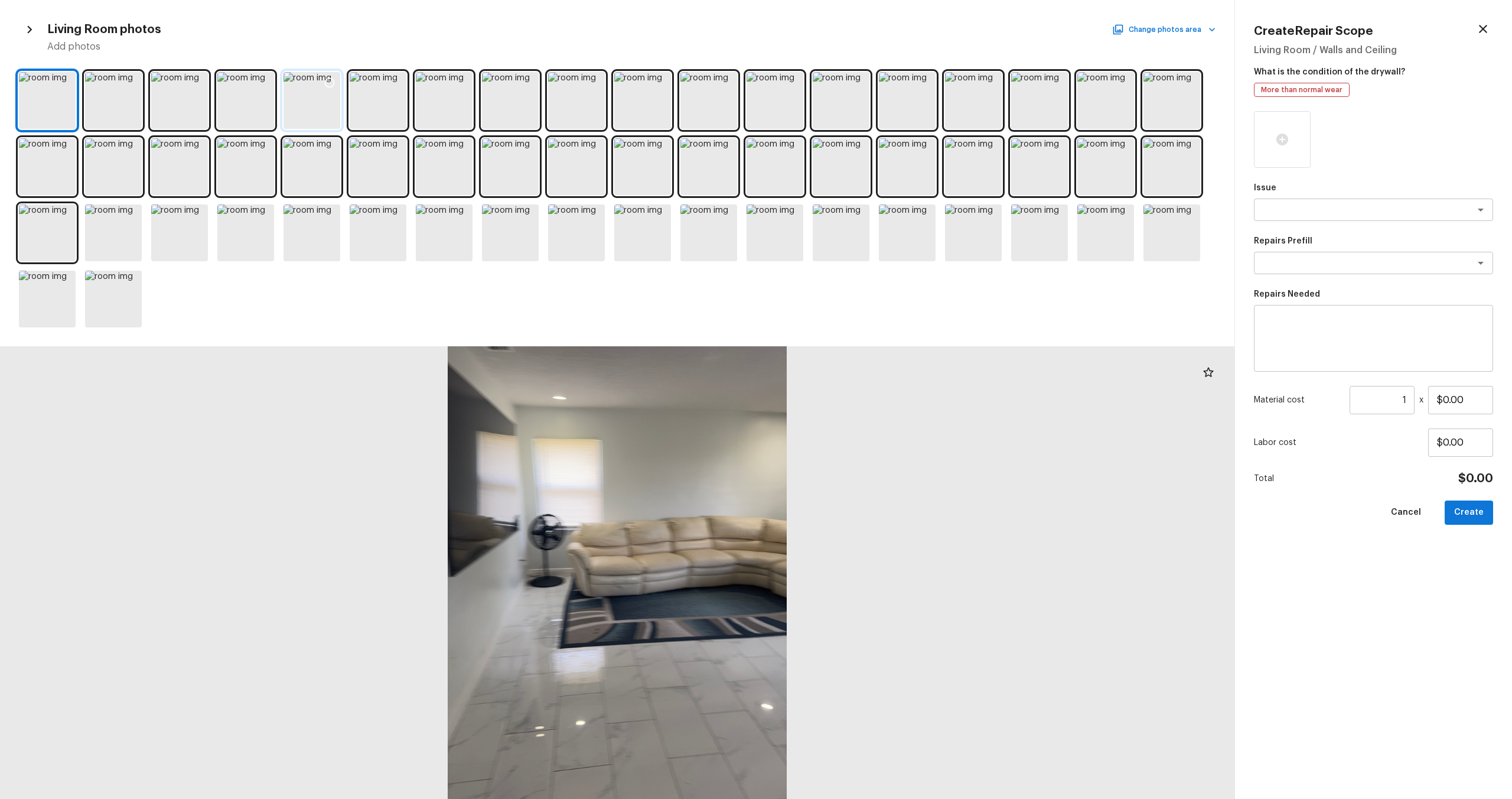
click at [314, 110] on div at bounding box center [311, 100] width 56 height 56
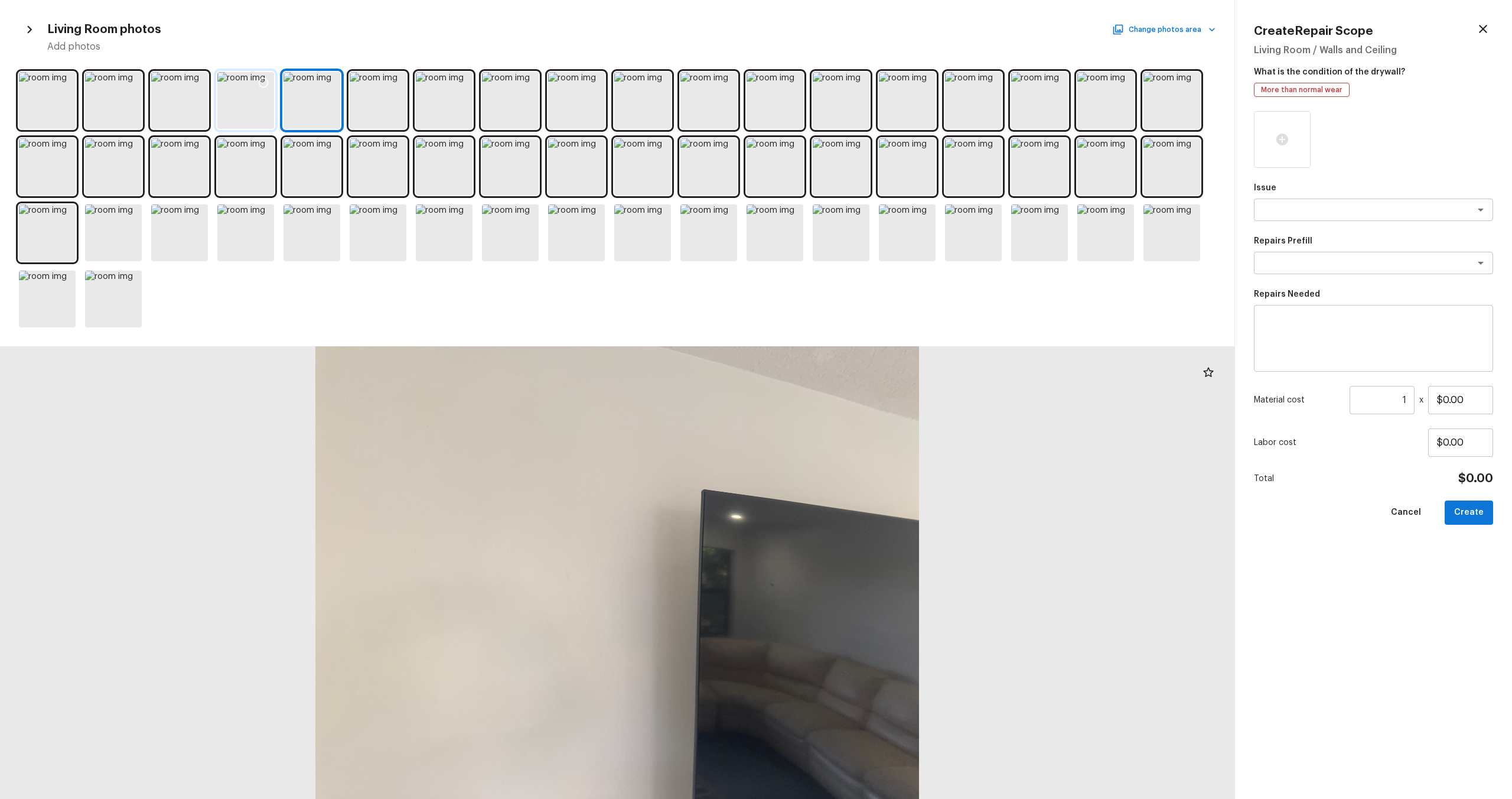
click at [265, 113] on div at bounding box center [245, 100] width 56 height 56
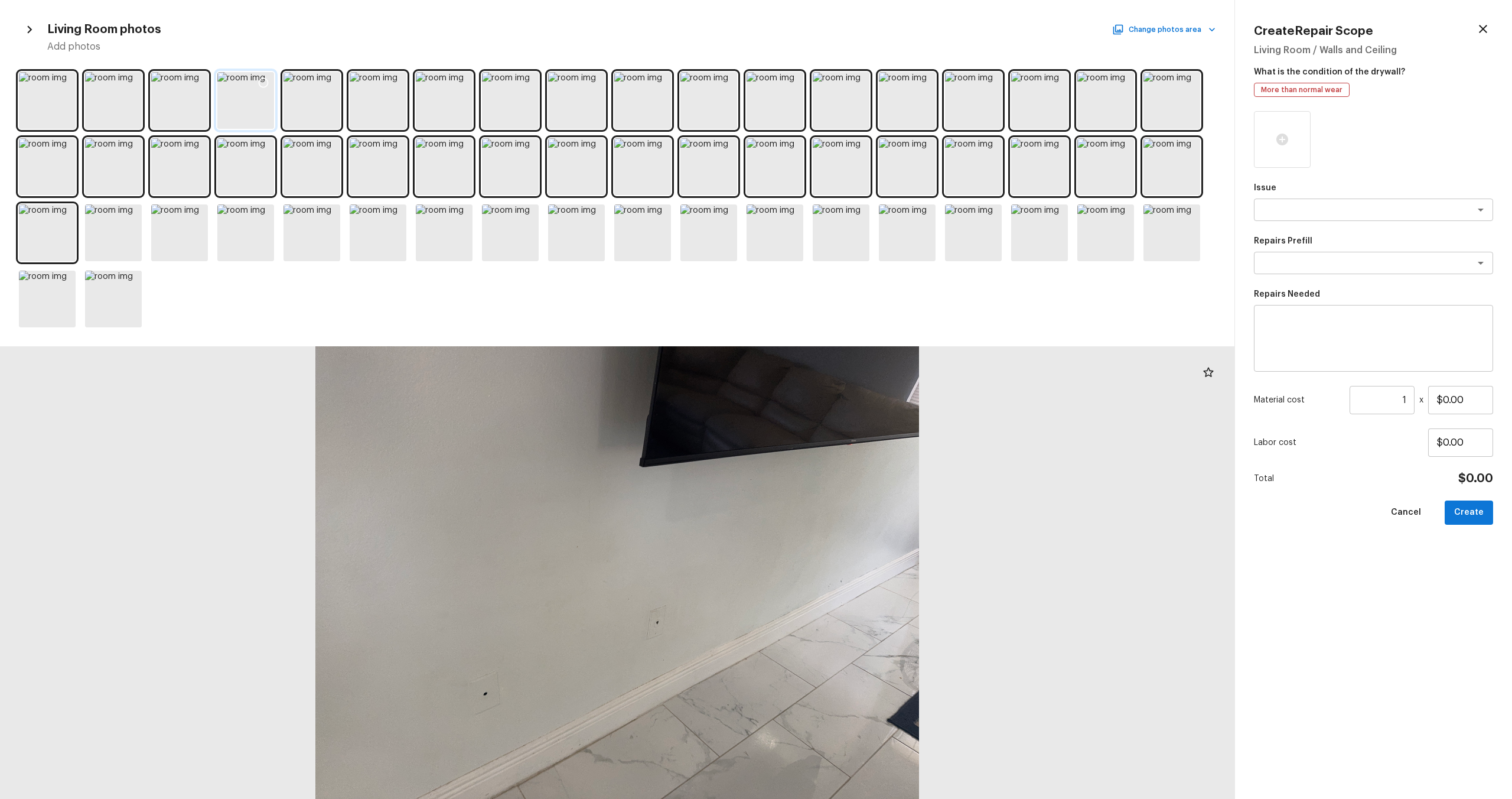
click at [266, 84] on icon at bounding box center [263, 82] width 10 height 10
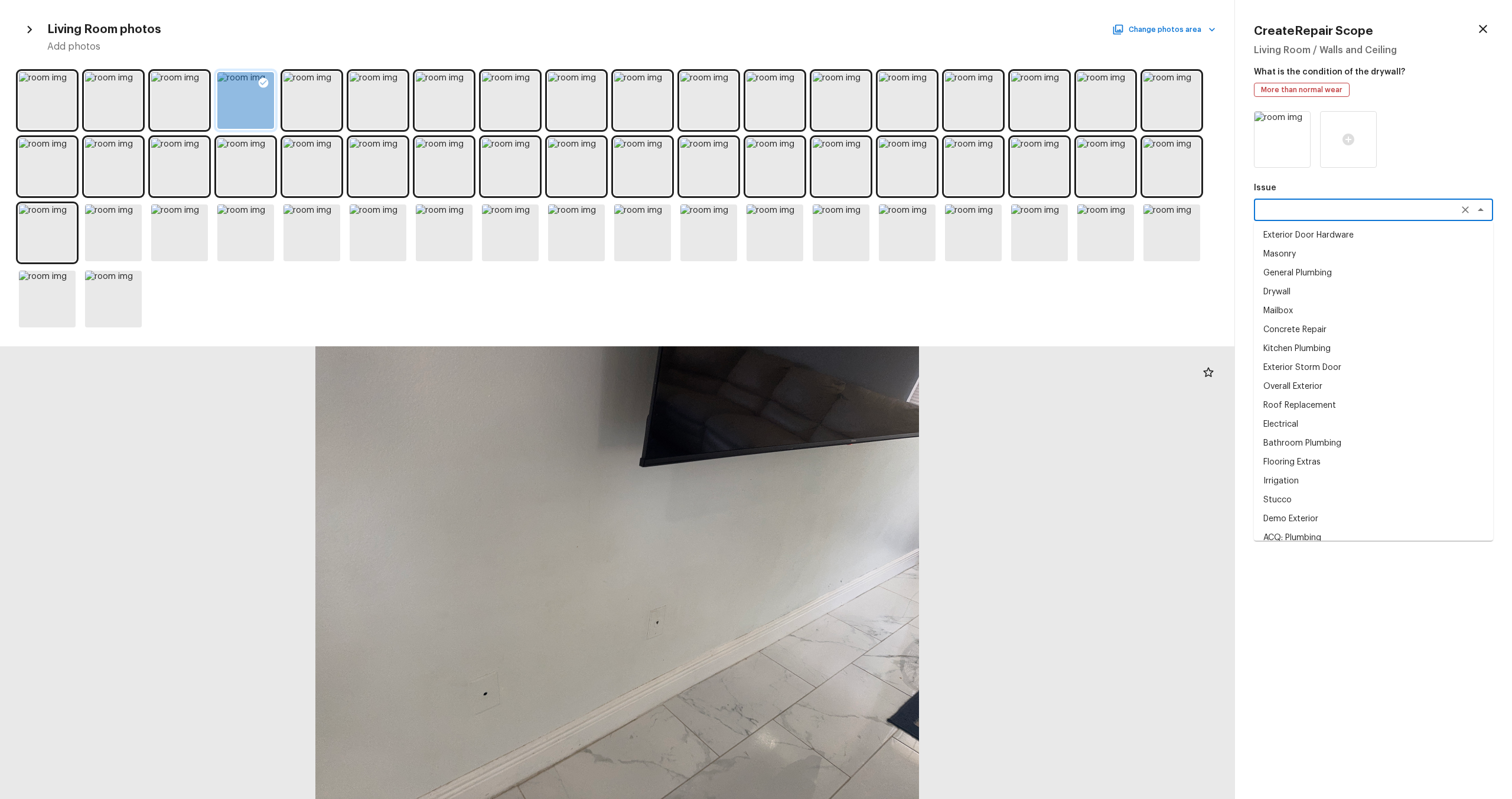
click at [850, 209] on textarea at bounding box center [1357, 209] width 196 height 12
click at [850, 211] on textarea "inter" at bounding box center [1357, 209] width 196 height 12
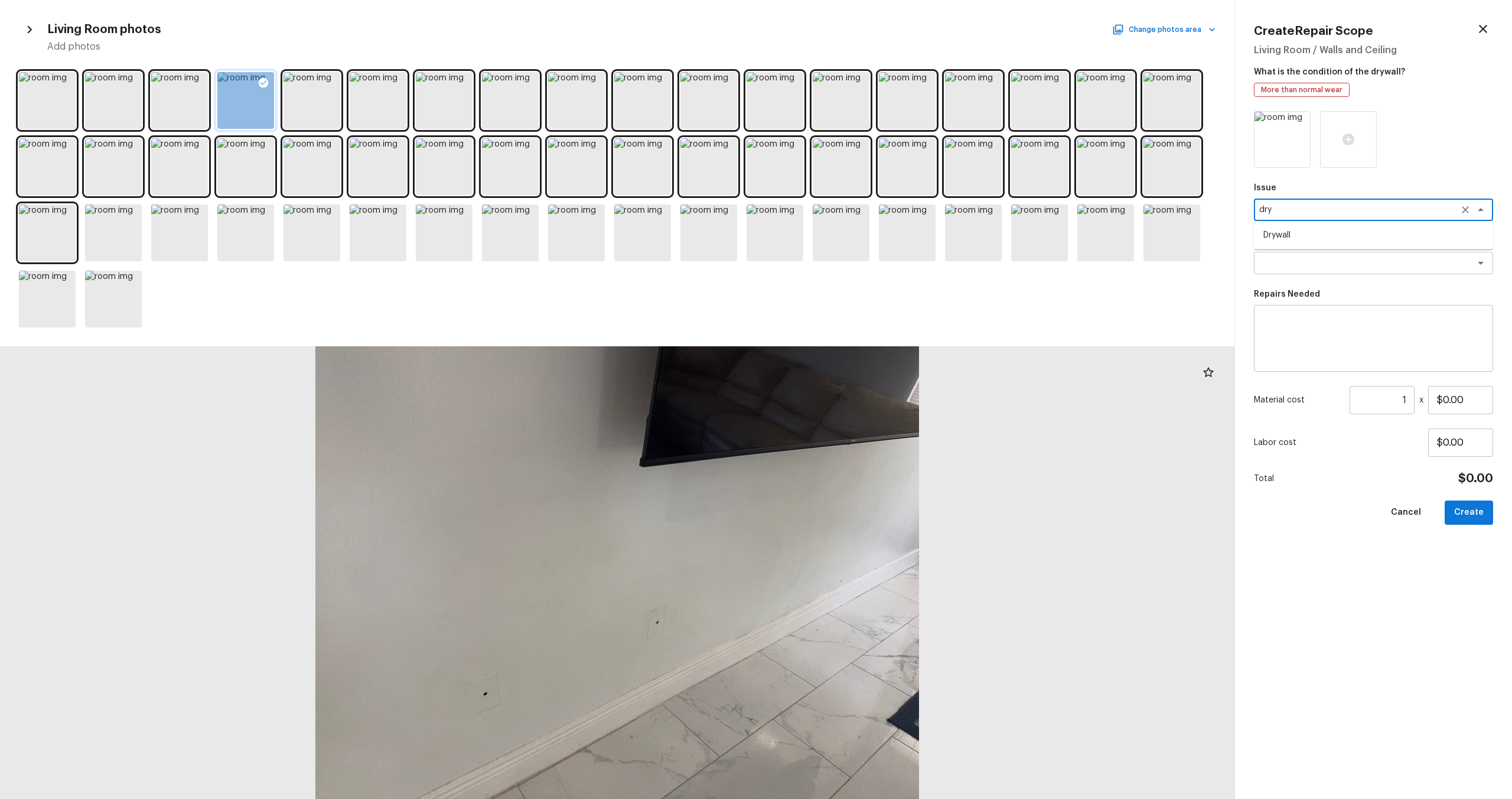
click at [850, 235] on li "Drywall" at bounding box center [1373, 235] width 239 height 19
click at [850, 348] on textarea at bounding box center [1373, 339] width 222 height 47
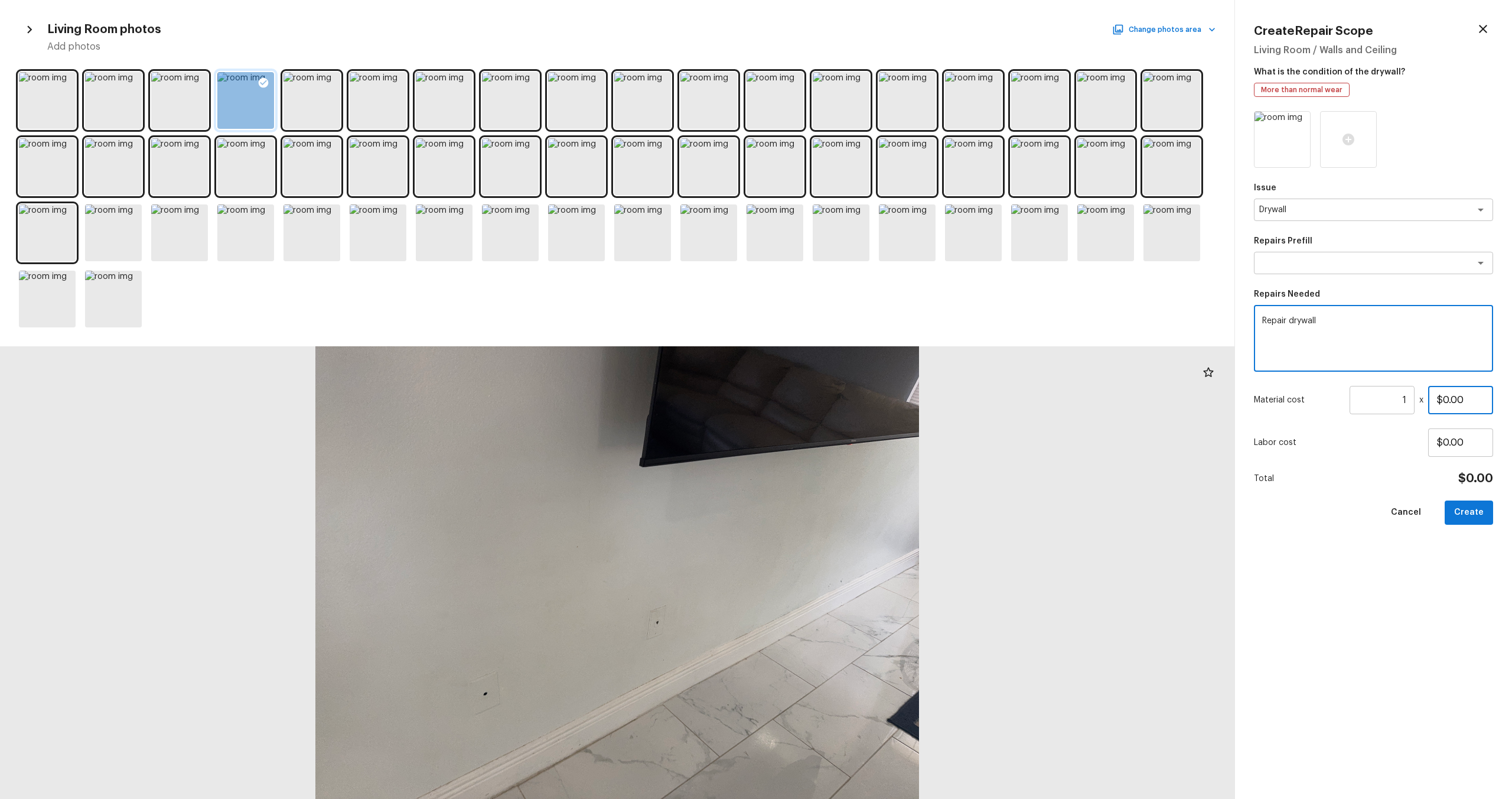
click at [850, 400] on input "$0.00" at bounding box center [1461, 400] width 65 height 29
click at [850, 420] on button "Create" at bounding box center [1469, 512] width 49 height 24
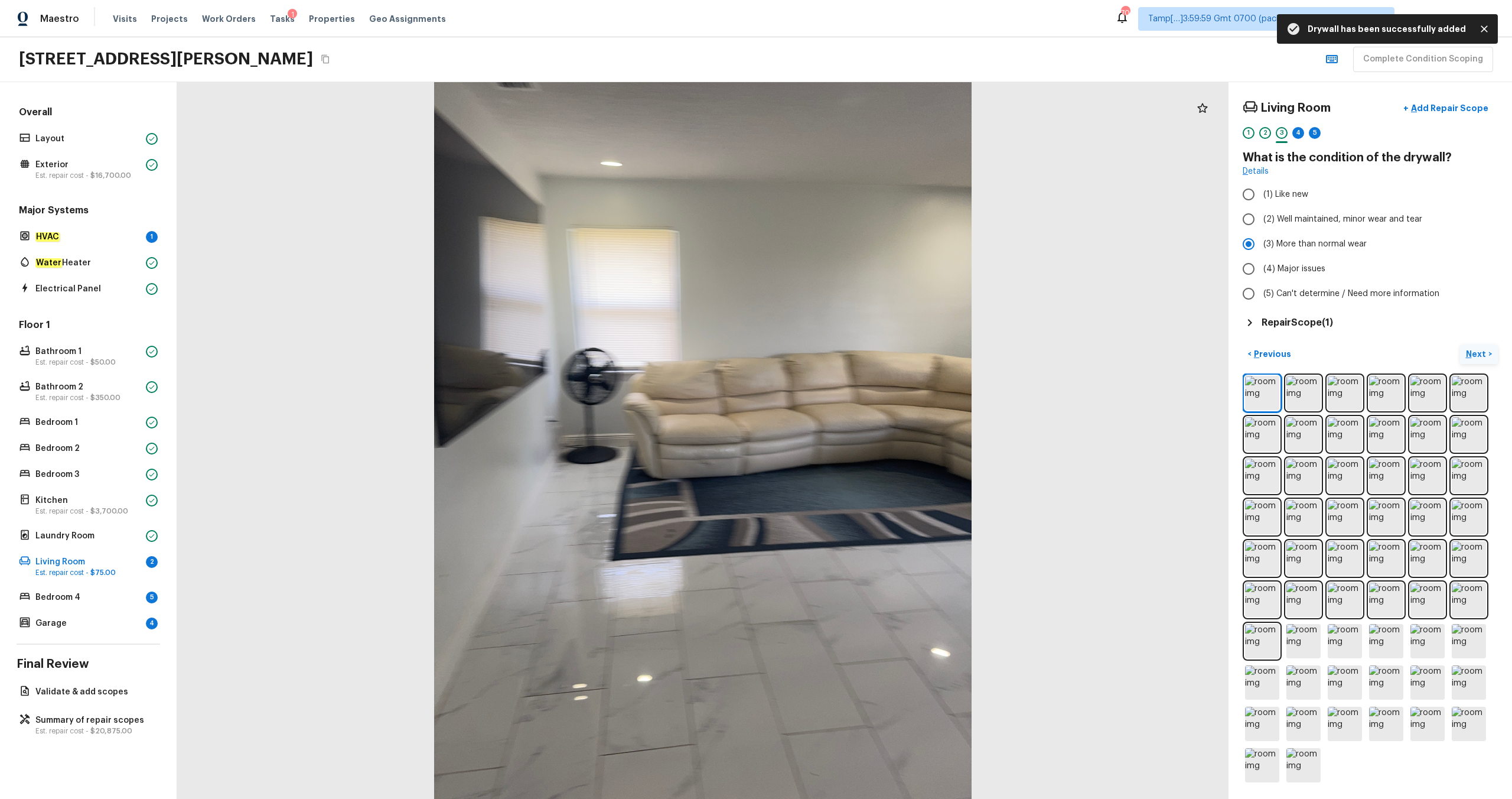
click at [850, 352] on p "Next" at bounding box center [1477, 354] width 23 height 12
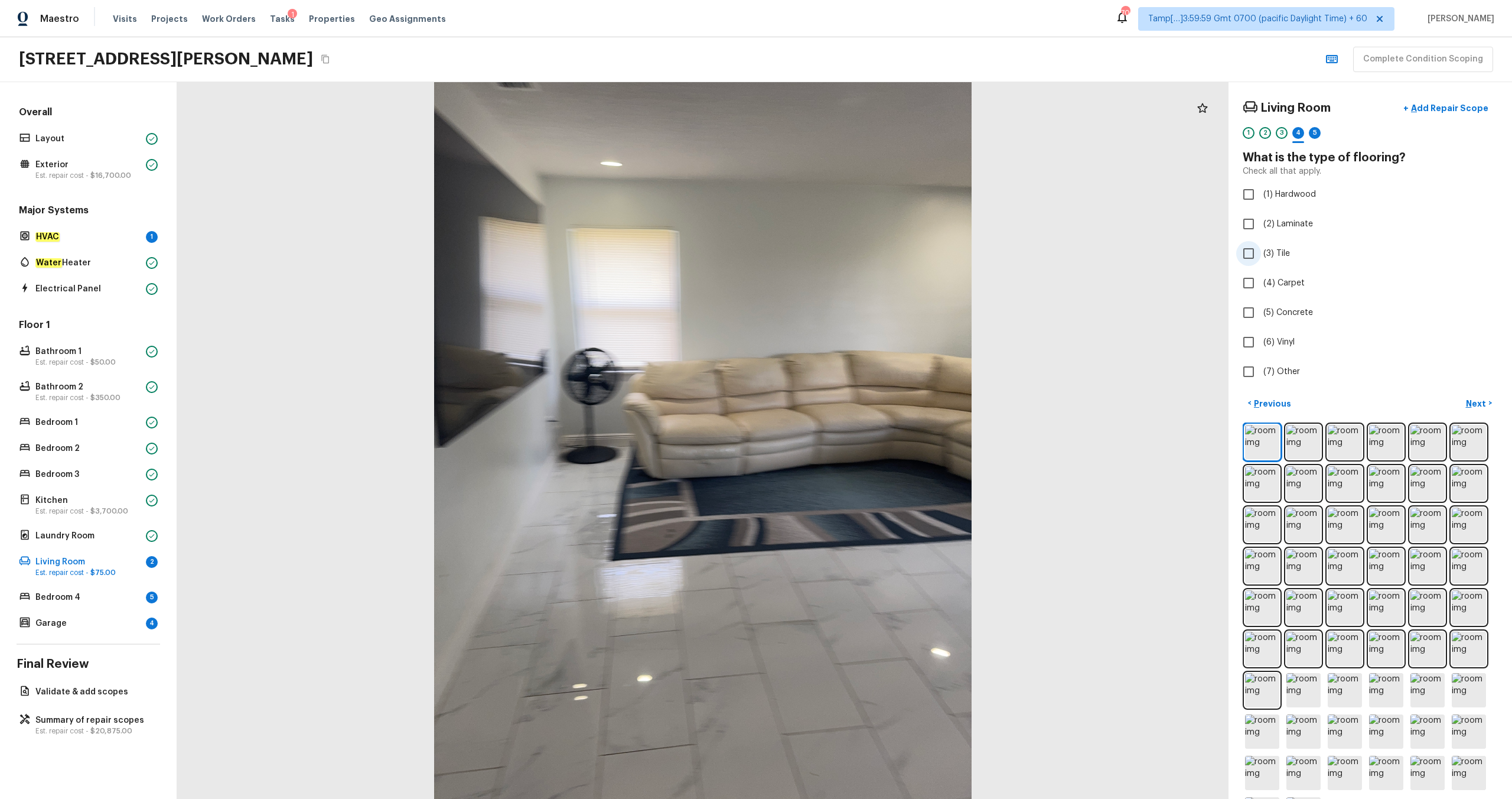
click at [850, 256] on span "(3) Tile" at bounding box center [1277, 254] width 27 height 12
click at [850, 256] on input "(3) Tile" at bounding box center [1249, 254] width 25 height 25
click at [850, 407] on p "Next" at bounding box center [1477, 403] width 23 height 12
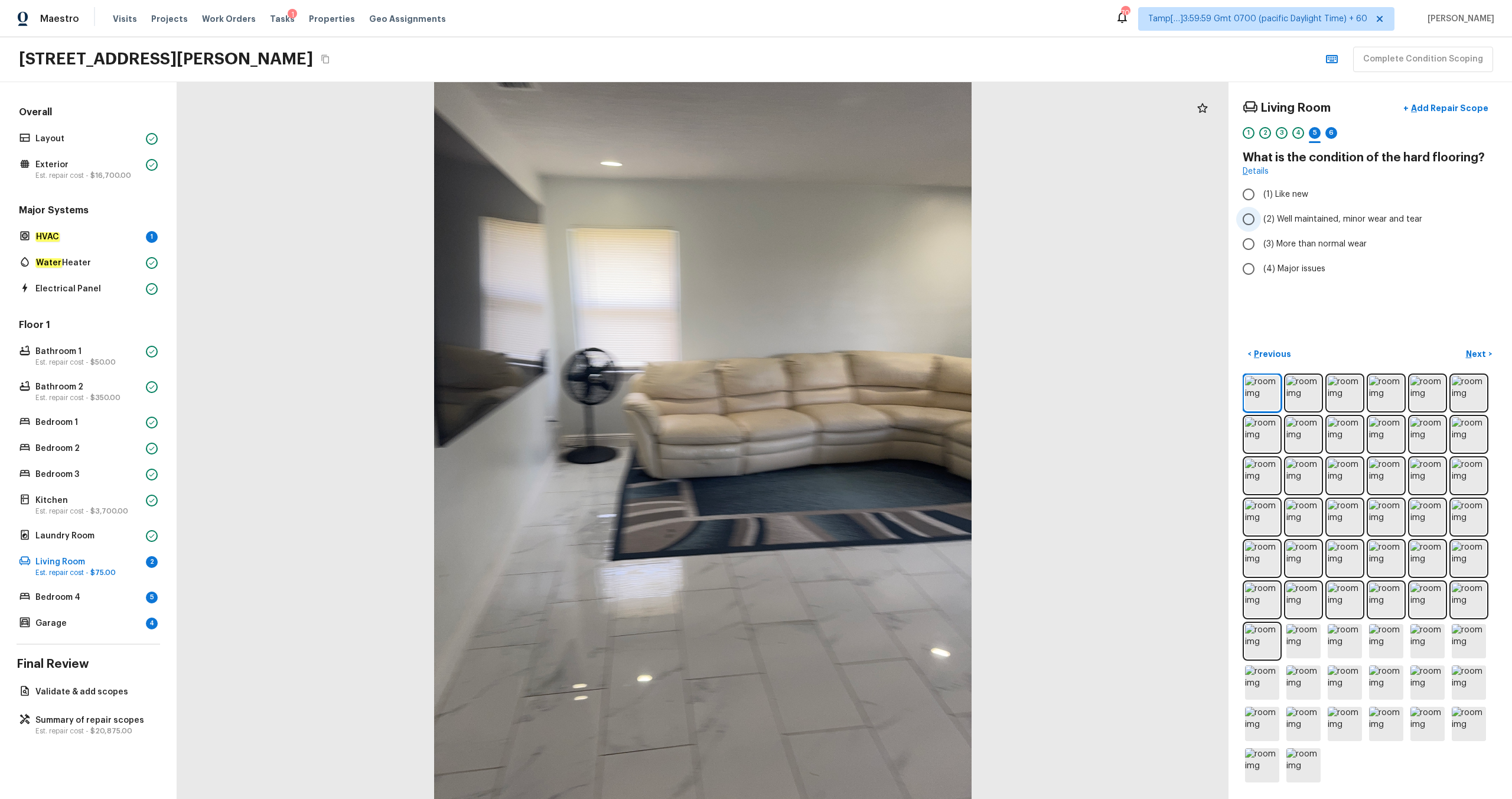
click at [850, 222] on span "(2) Well maintained, minor wear and tear" at bounding box center [1343, 219] width 159 height 12
click at [850, 222] on input "(2) Well maintained, minor wear and tear" at bounding box center [1249, 219] width 25 height 25
click at [850, 350] on p "Next" at bounding box center [1477, 354] width 23 height 12
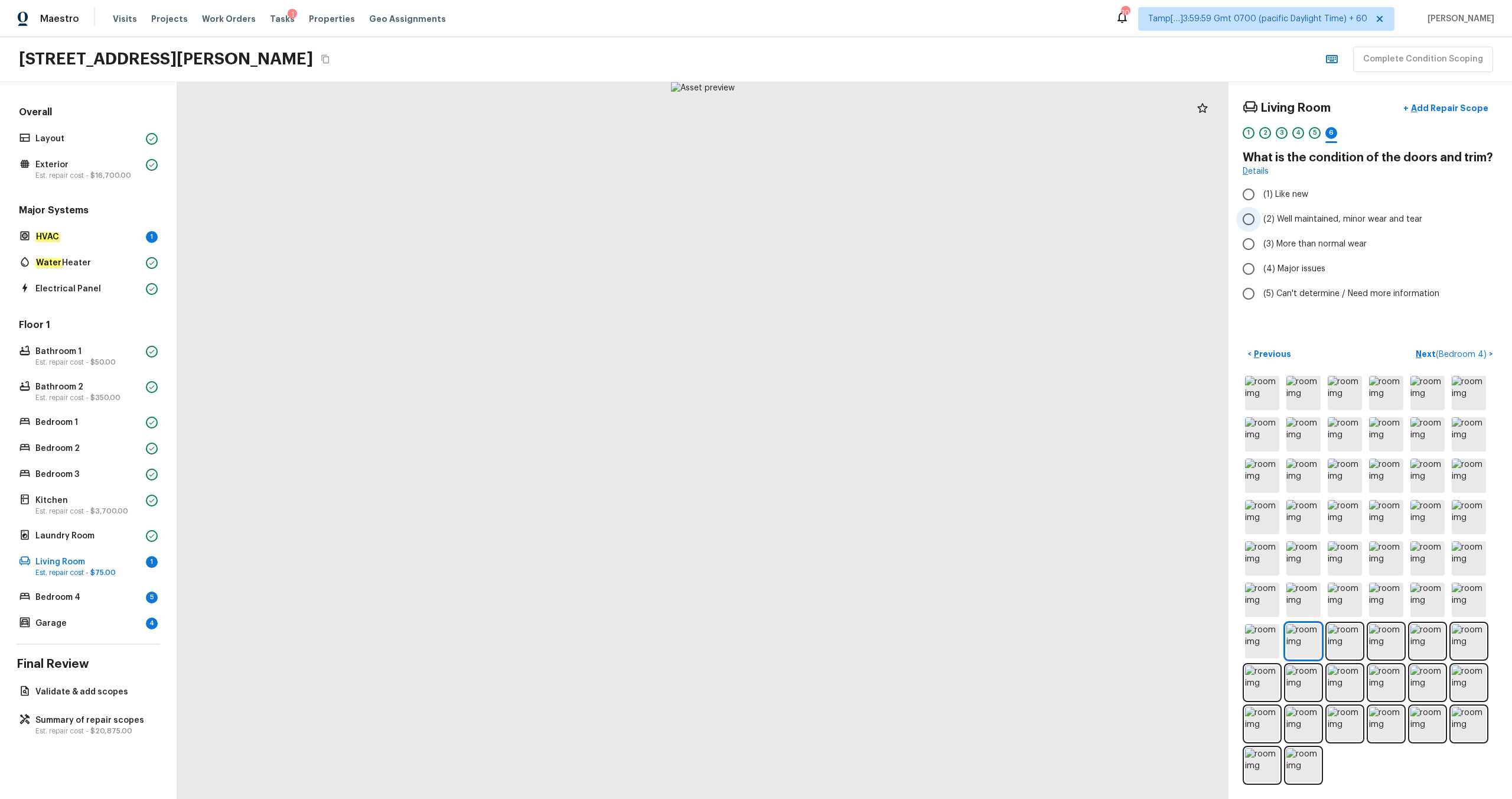
click at [850, 215] on span "(2) Well maintained, minor wear and tear" at bounding box center [1343, 219] width 159 height 12
click at [850, 215] on input "(2) Well maintained, minor wear and tear" at bounding box center [1249, 219] width 25 height 25
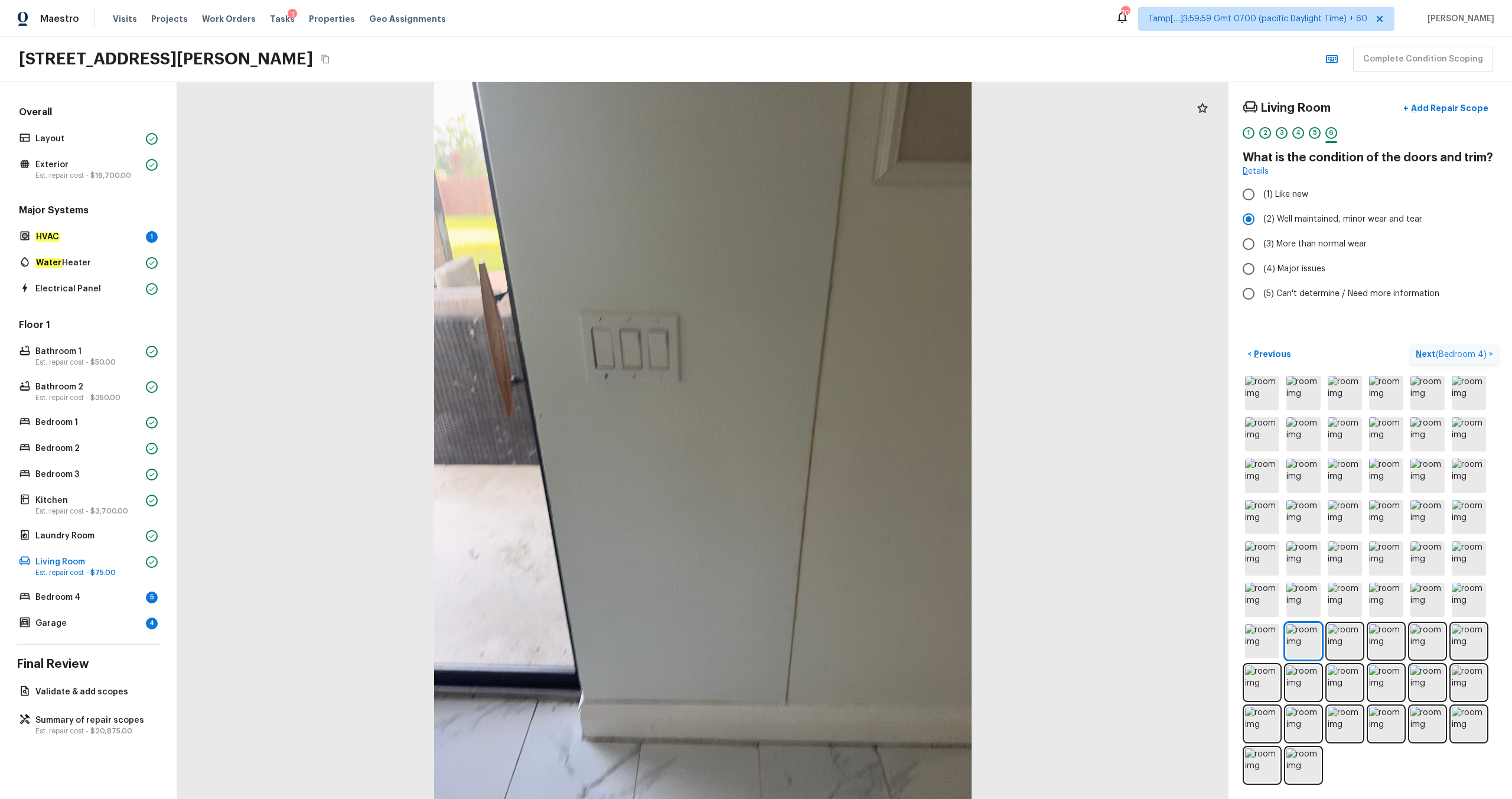
click at [850, 361] on button "Next ( Bedroom 4 ) >" at bounding box center [1454, 354] width 87 height 19
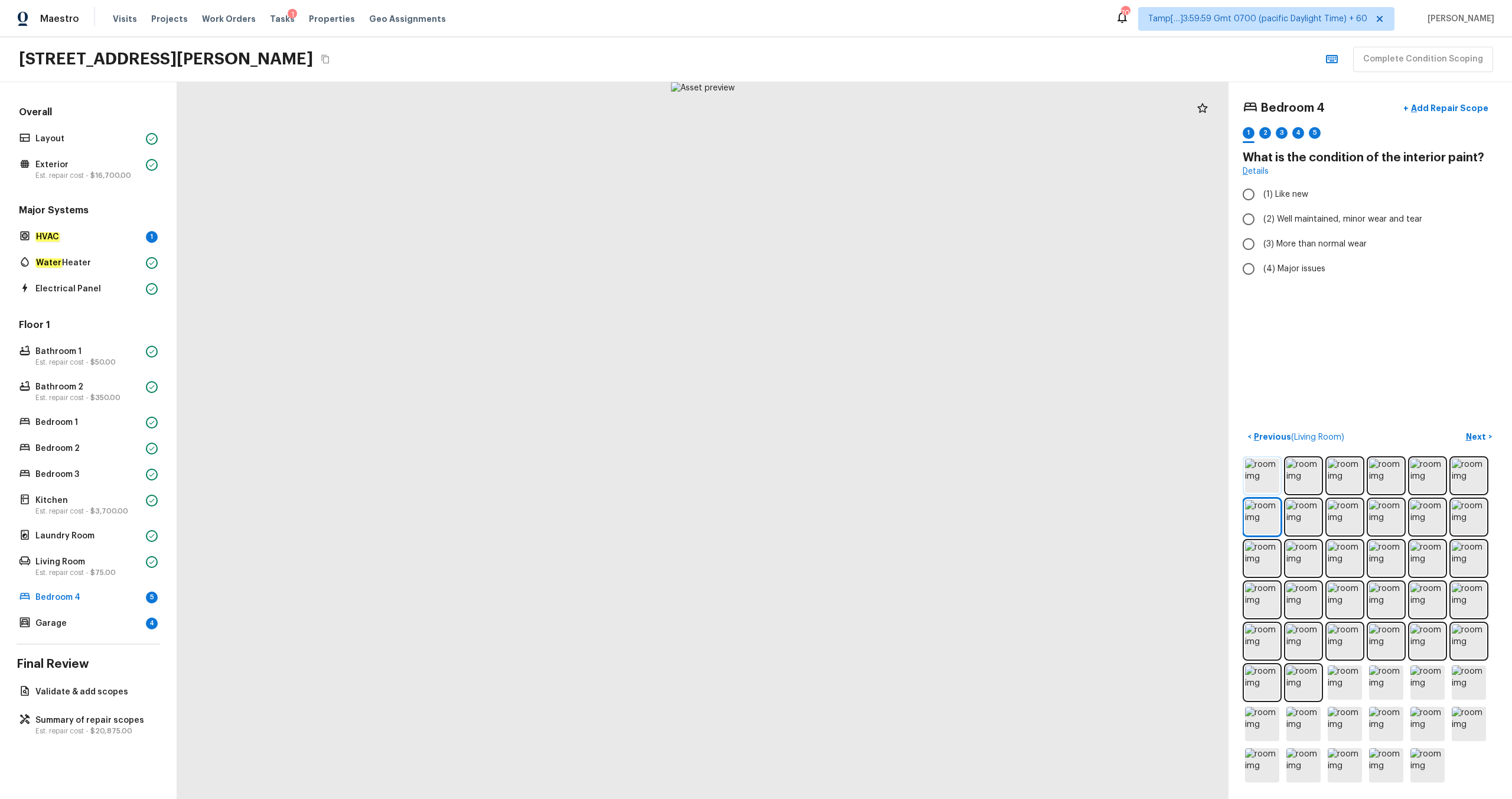
click at [850, 420] on img at bounding box center [1262, 475] width 34 height 34
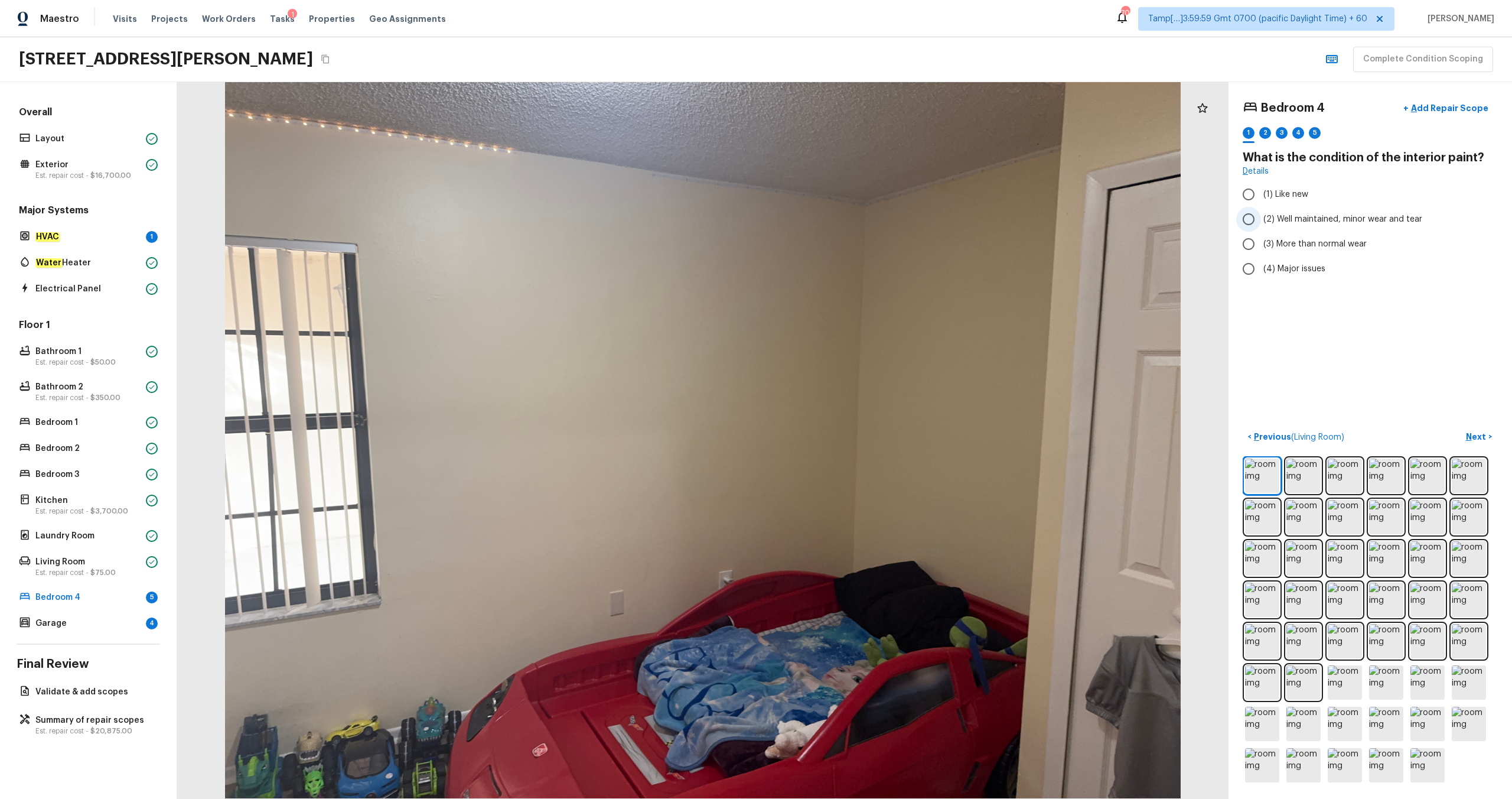
click at [850, 224] on span "(2) Well maintained, minor wear and tear" at bounding box center [1343, 219] width 159 height 12
click at [850, 224] on input "(2) Well maintained, minor wear and tear" at bounding box center [1249, 219] width 25 height 25
click at [850, 420] on button "Next >" at bounding box center [1479, 437] width 38 height 19
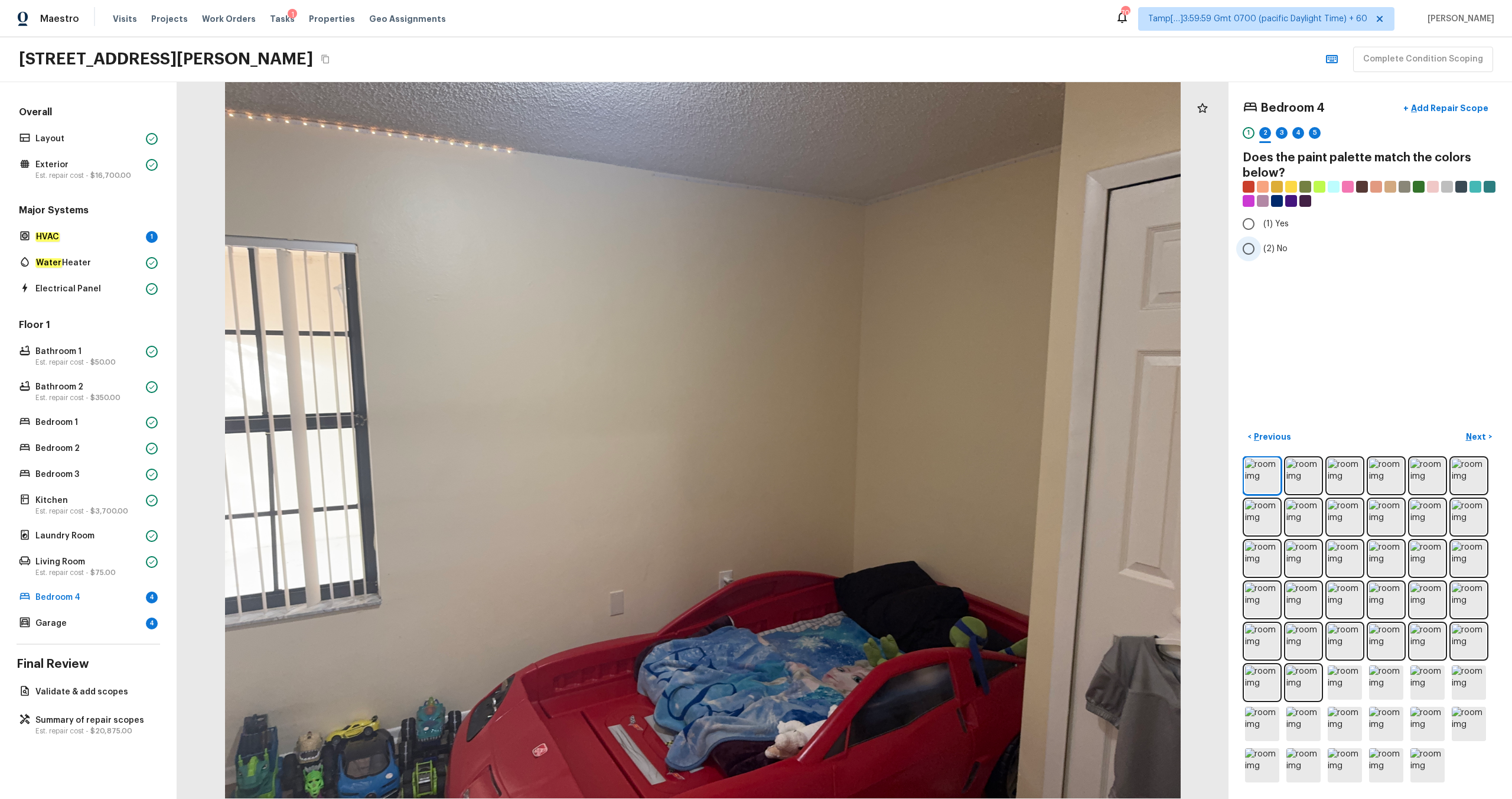
click at [850, 248] on span "(2) No" at bounding box center [1275, 248] width 24 height 12
click at [850, 248] on input "(2) No" at bounding box center [1249, 248] width 25 height 25
click at [850, 420] on p "Next" at bounding box center [1477, 436] width 23 height 12
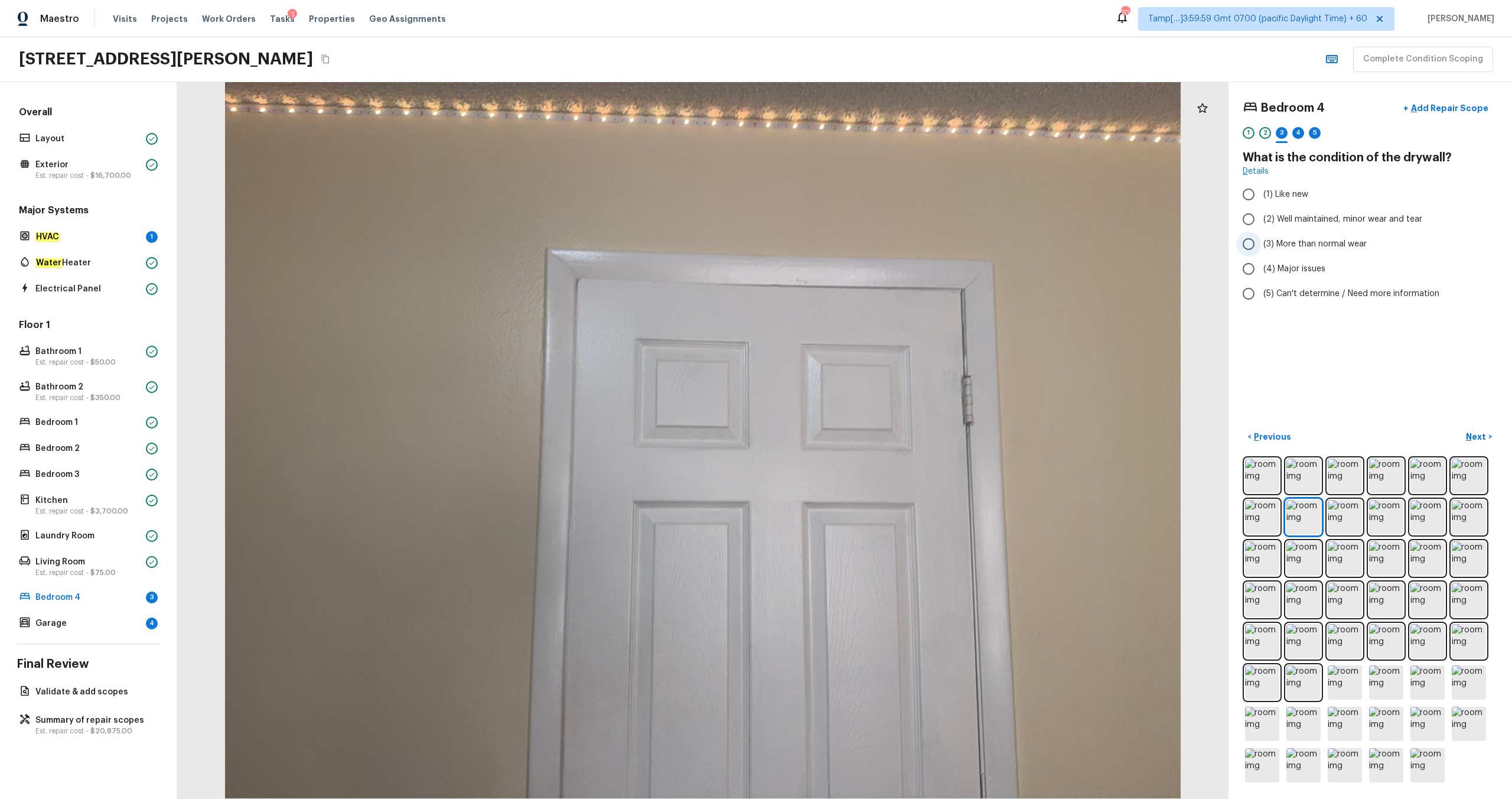
click at [850, 235] on label "(3) More than normal wear" at bounding box center [1362, 244] width 252 height 25
click at [850, 235] on input "(3) More than normal wear" at bounding box center [1249, 244] width 25 height 25
click at [850, 222] on span "(2) Well maintained, minor wear and tear" at bounding box center [1343, 219] width 159 height 12
click at [850, 222] on input "(2) Well maintained, minor wear and tear" at bounding box center [1249, 219] width 25 height 25
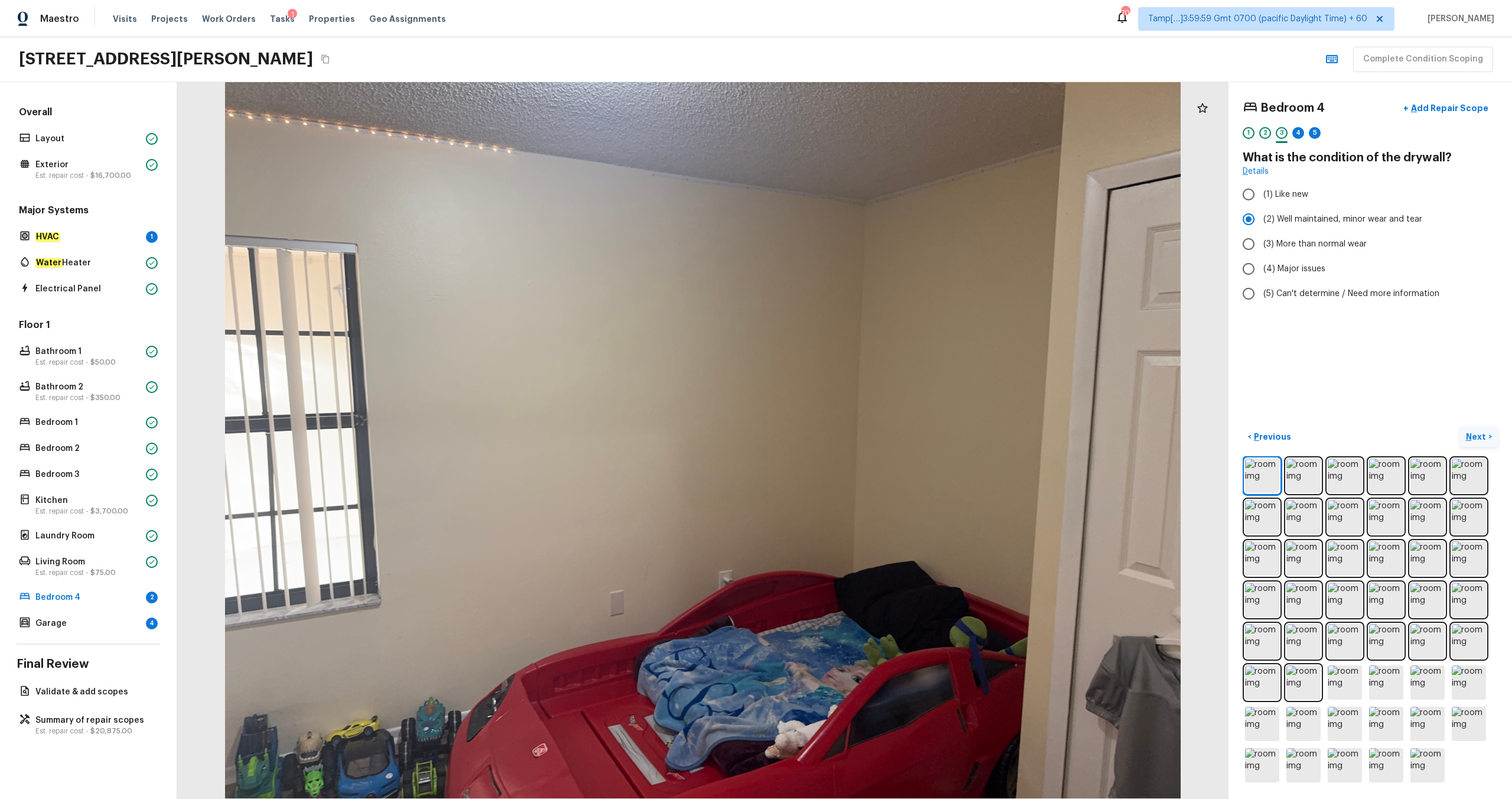
click at [850, 420] on p "Next" at bounding box center [1477, 436] width 23 height 12
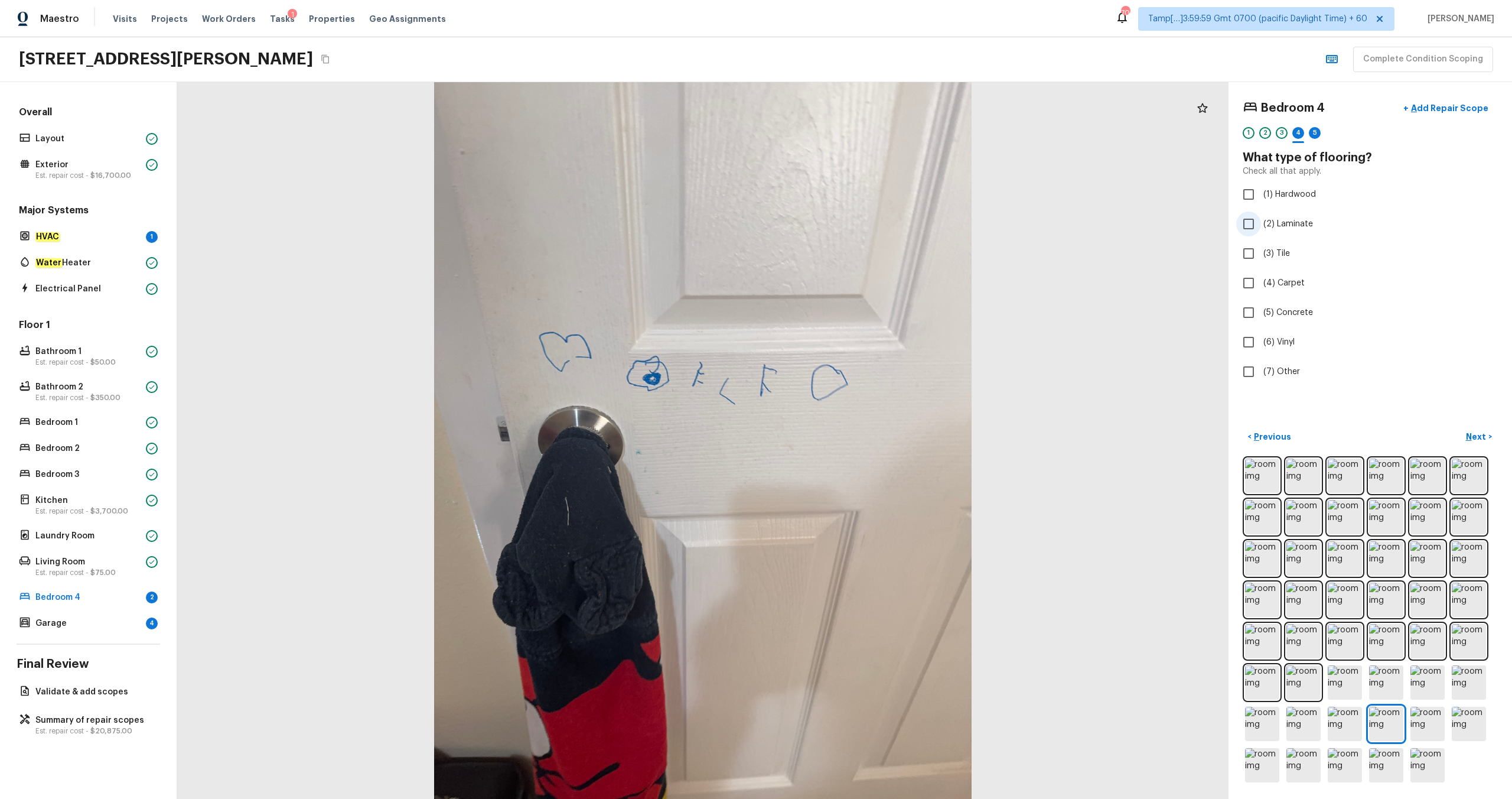
click at [850, 221] on span "(2) Laminate" at bounding box center [1288, 224] width 50 height 12
click at [850, 221] on input "(2) Laminate" at bounding box center [1249, 224] width 25 height 25
click at [850, 197] on span "(1) Hardwood" at bounding box center [1290, 195] width 53 height 12
click at [850, 197] on input "(1) Hardwood" at bounding box center [1249, 195] width 25 height 25
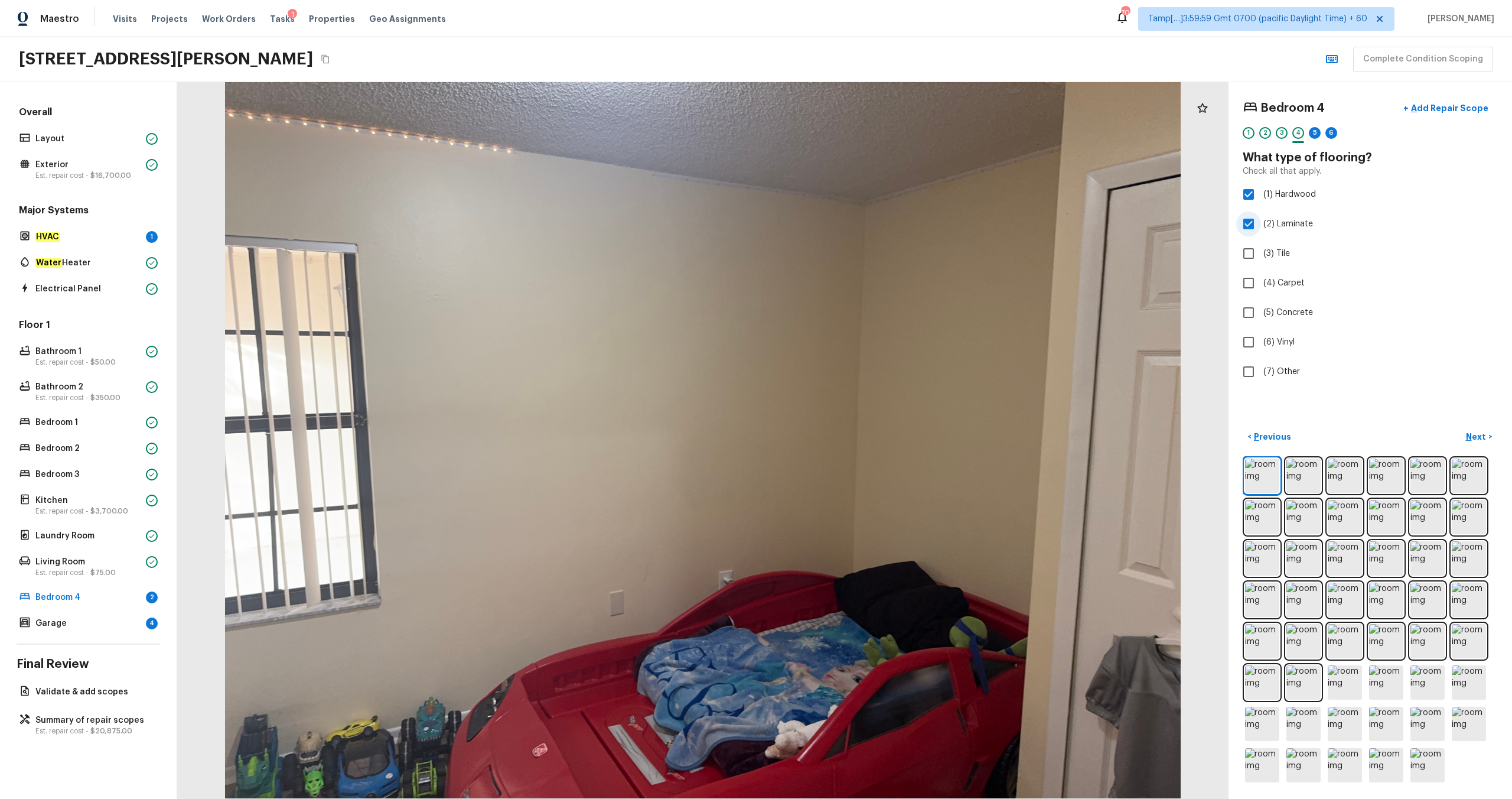
click at [850, 228] on span "(2) Laminate" at bounding box center [1288, 224] width 50 height 12
click at [850, 228] on input "(2) Laminate" at bounding box center [1249, 224] width 25 height 25
click at [850, 420] on p "Next" at bounding box center [1477, 436] width 23 height 12
click at [850, 226] on label "(2) Well maintained, minor wear and tear" at bounding box center [1362, 219] width 252 height 25
click at [850, 226] on input "(2) Well maintained, minor wear and tear" at bounding box center [1249, 219] width 25 height 25
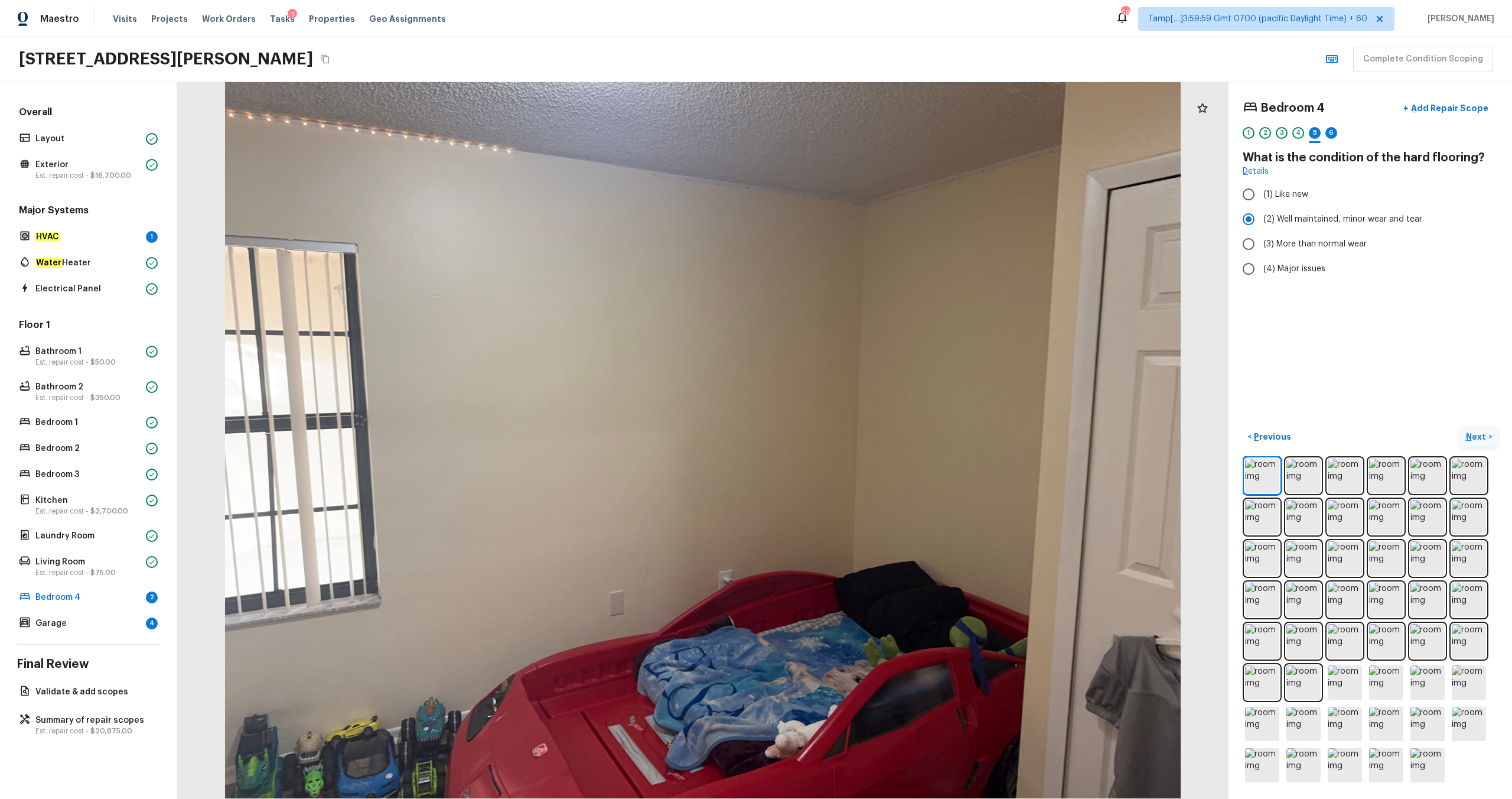
click at [850, 420] on p "Next" at bounding box center [1477, 436] width 23 height 12
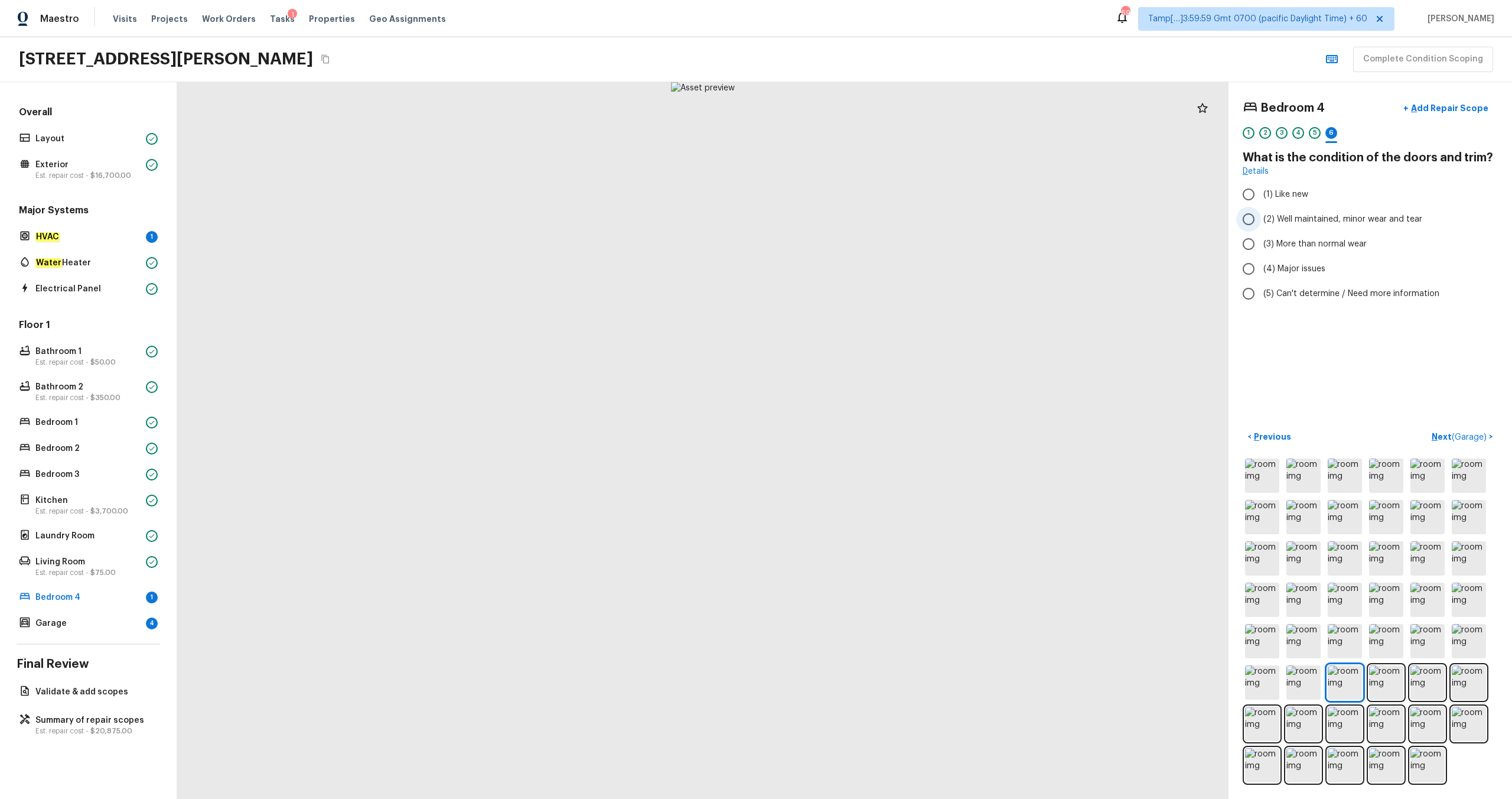
click at [850, 219] on span "(2) Well maintained, minor wear and tear" at bounding box center [1343, 219] width 159 height 12
click at [850, 219] on input "(2) Well maintained, minor wear and tear" at bounding box center [1249, 219] width 25 height 25
click at [850, 420] on p "Next ( Garage )" at bounding box center [1460, 436] width 57 height 12
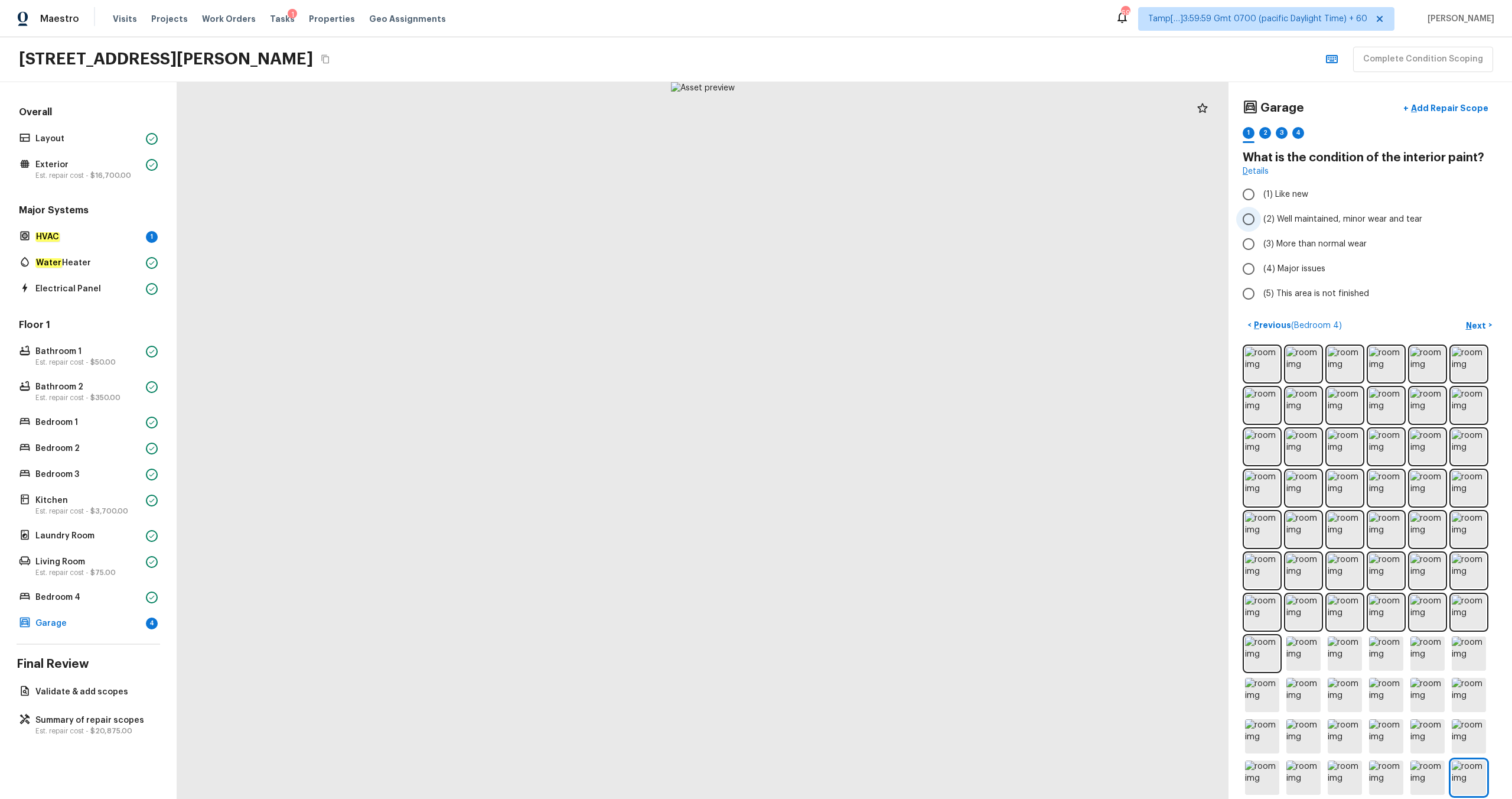
scroll to position [38, 0]
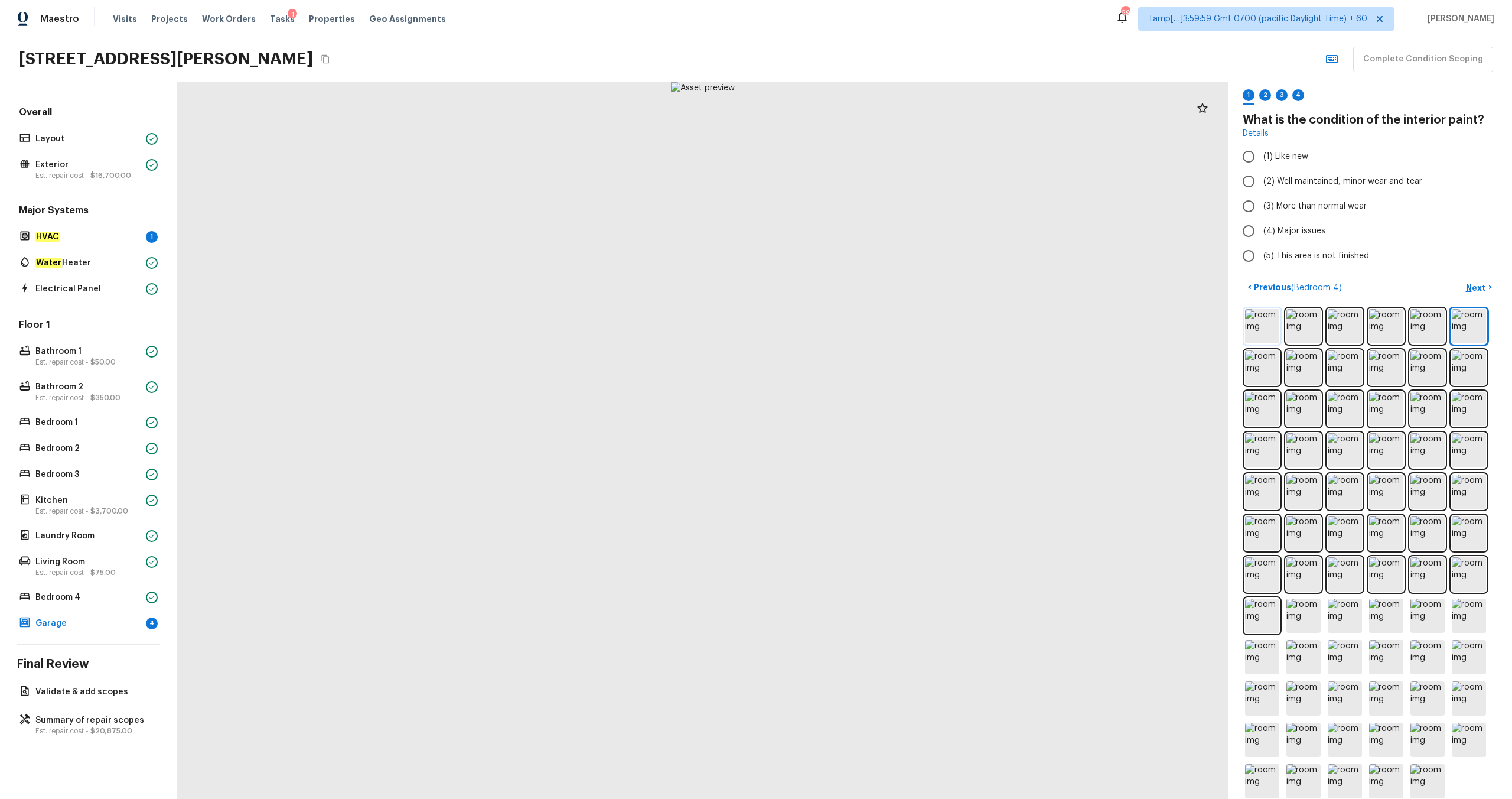
click at [850, 315] on img at bounding box center [1262, 326] width 34 height 34
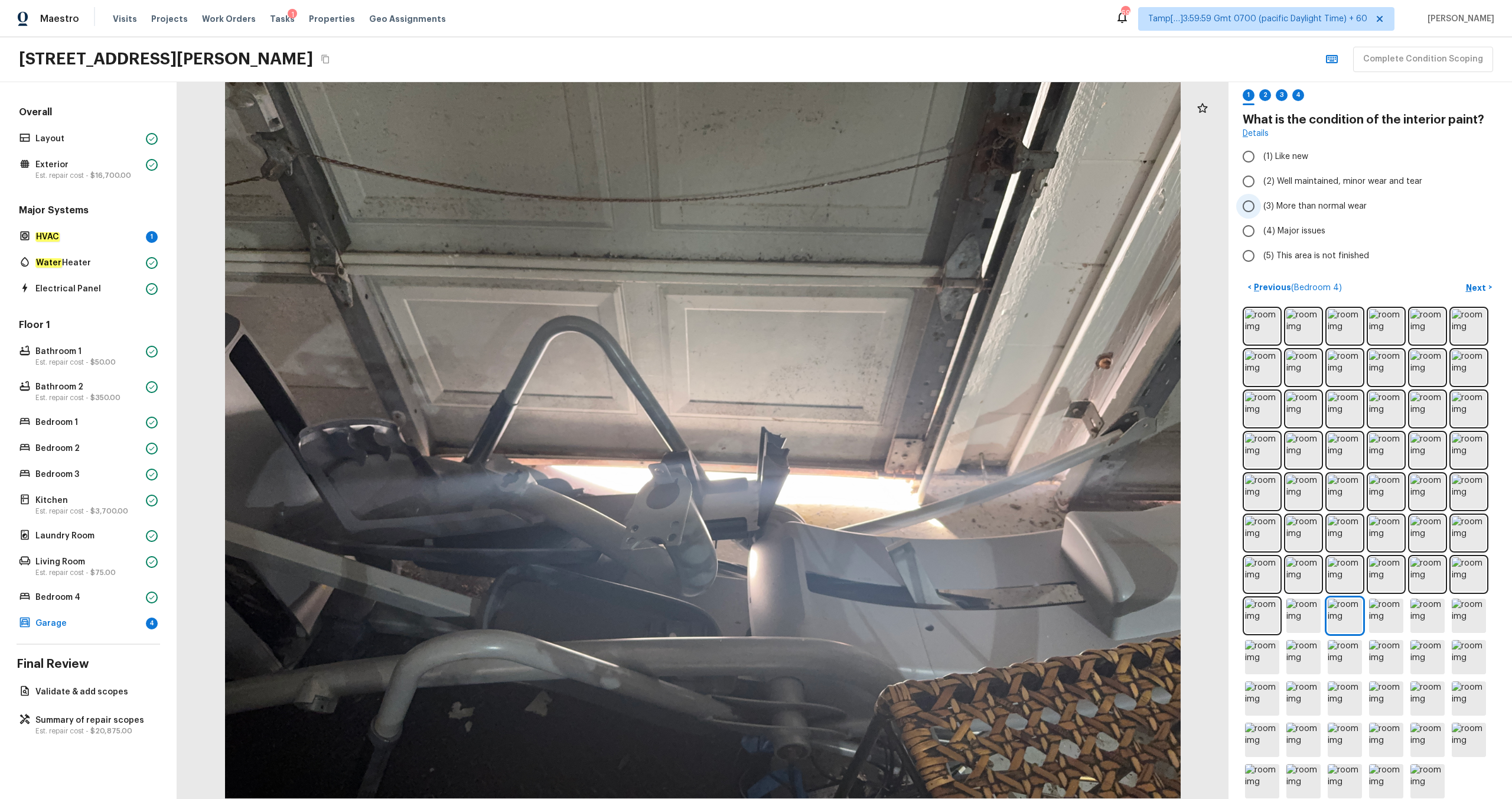
click at [850, 202] on span "(3) More than normal wear" at bounding box center [1315, 206] width 103 height 12
click at [850, 202] on input "(3) More than normal wear" at bounding box center [1249, 206] width 25 height 25
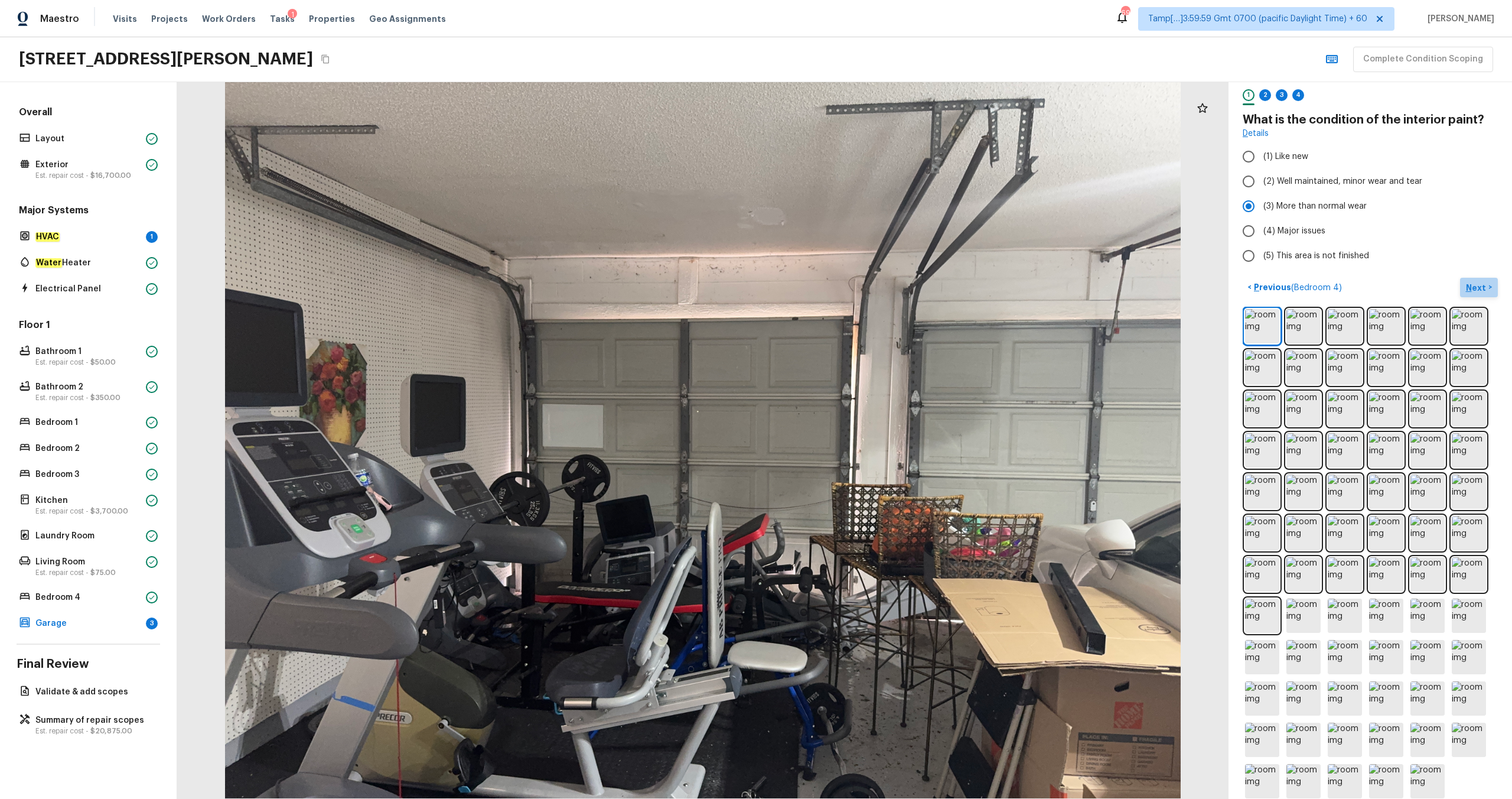
click at [850, 289] on p "Next" at bounding box center [1477, 288] width 23 height 12
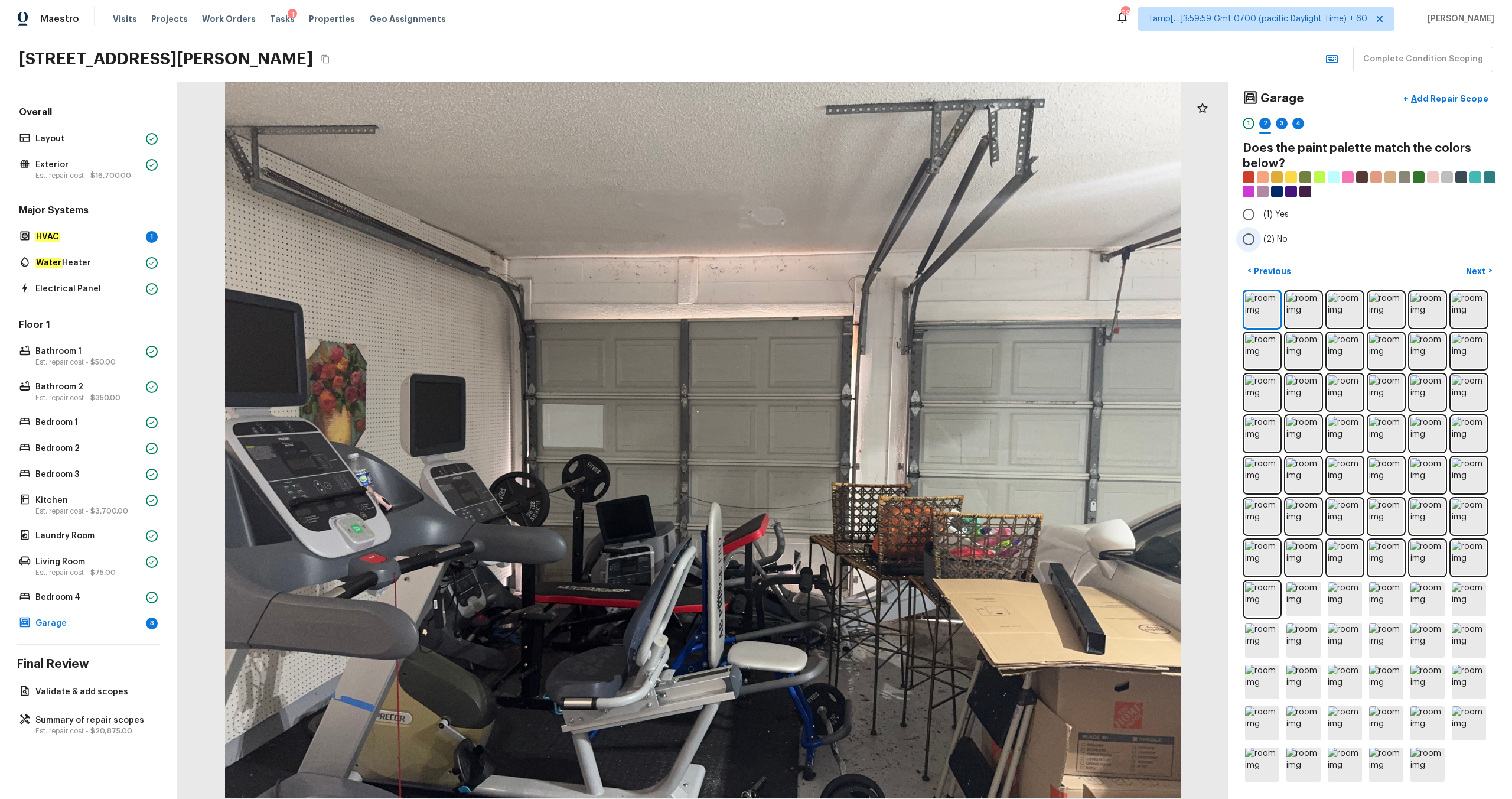
click at [850, 239] on span "(2) No" at bounding box center [1275, 239] width 24 height 12
click at [850, 239] on input "(2) No" at bounding box center [1249, 239] width 25 height 25
click at [850, 266] on p "Next" at bounding box center [1477, 271] width 23 height 12
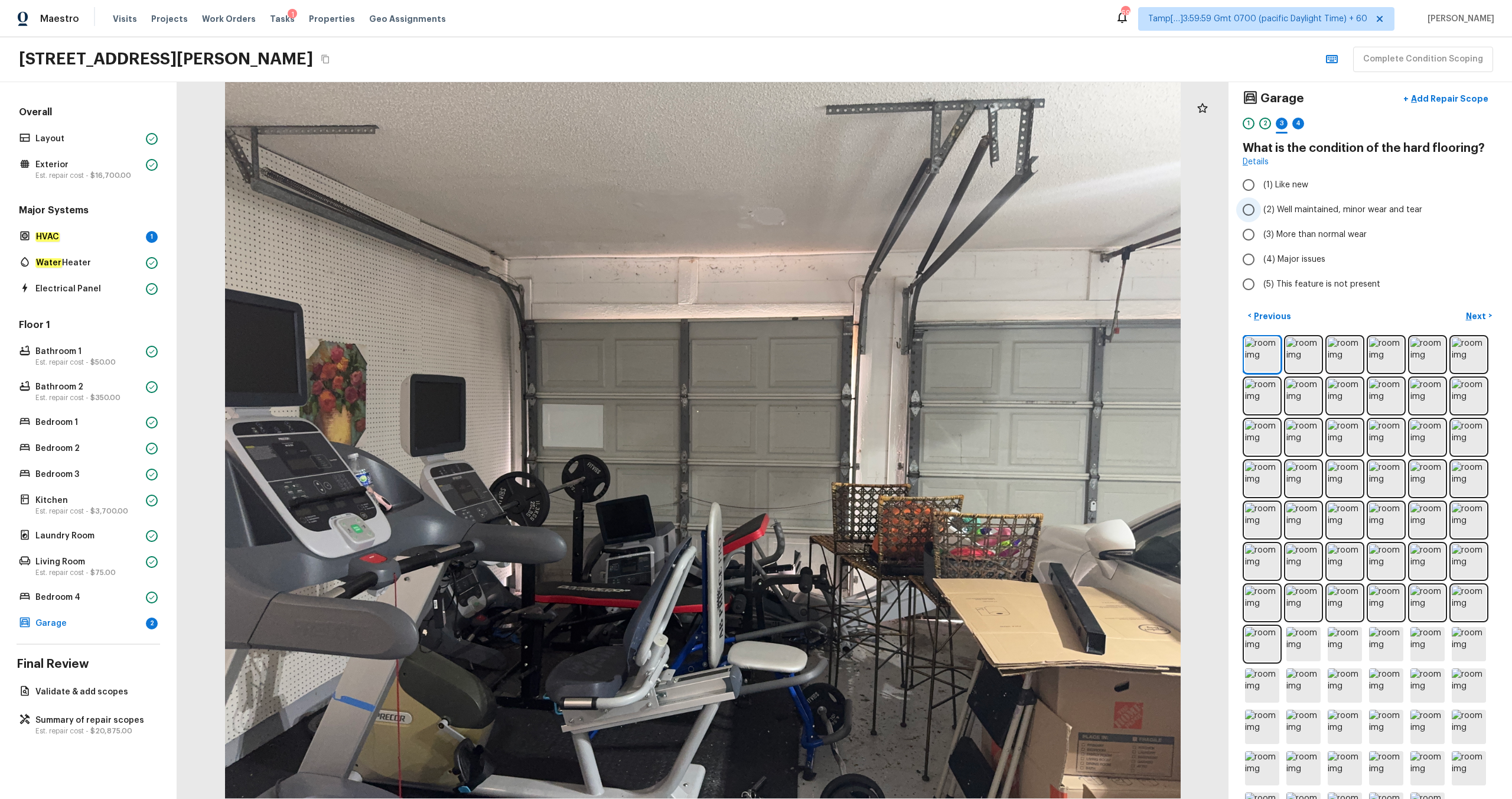
click at [850, 212] on span "(2) Well maintained, minor wear and tear" at bounding box center [1343, 209] width 159 height 12
click at [850, 212] on input "(2) Well maintained, minor wear and tear" at bounding box center [1249, 209] width 25 height 25
click at [850, 313] on p "Next" at bounding box center [1477, 316] width 23 height 12
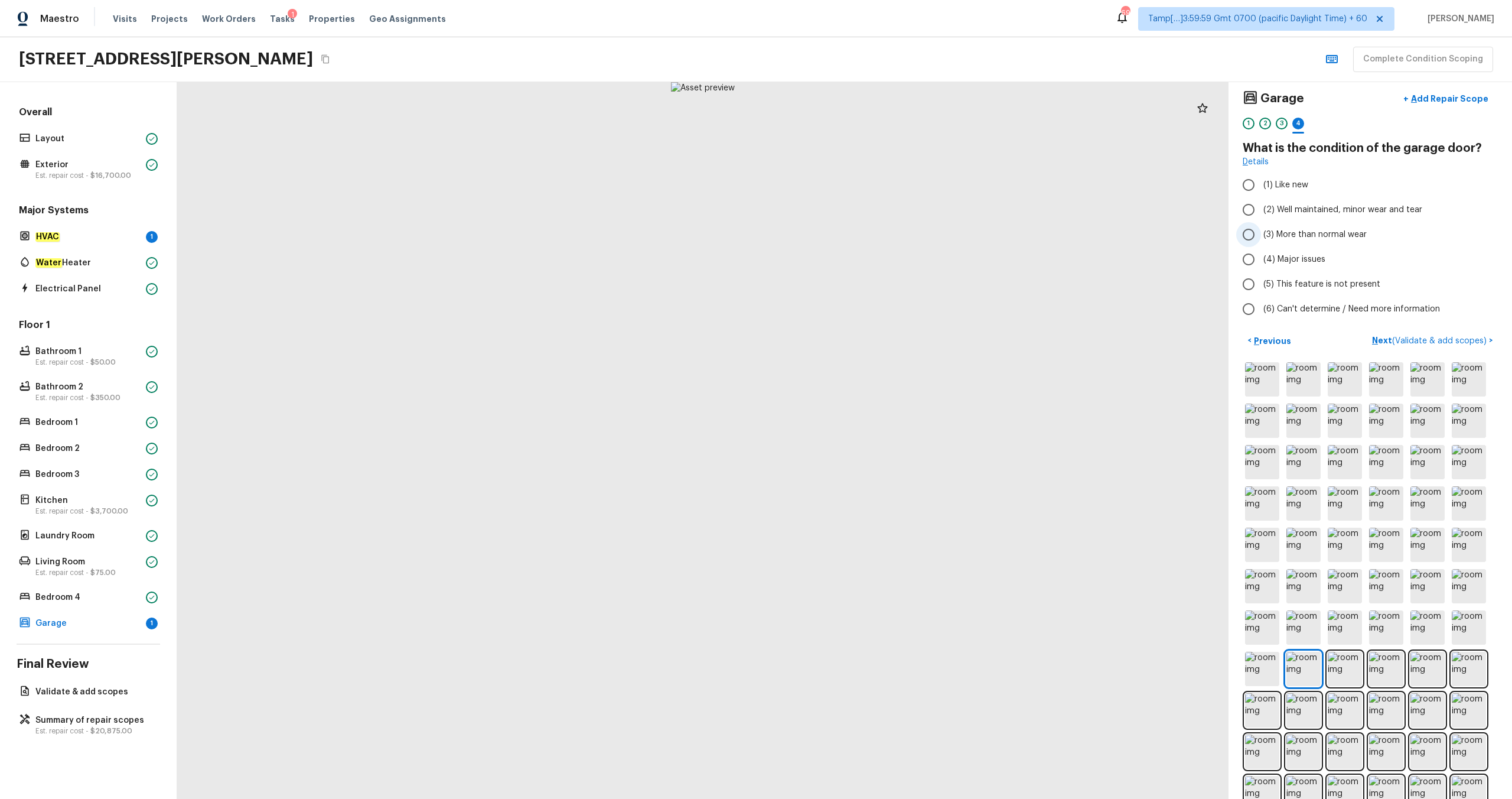
click at [850, 235] on span "(3) More than normal wear" at bounding box center [1315, 235] width 103 height 12
click at [850, 235] on input "(3) More than normal wear" at bounding box center [1249, 235] width 25 height 25
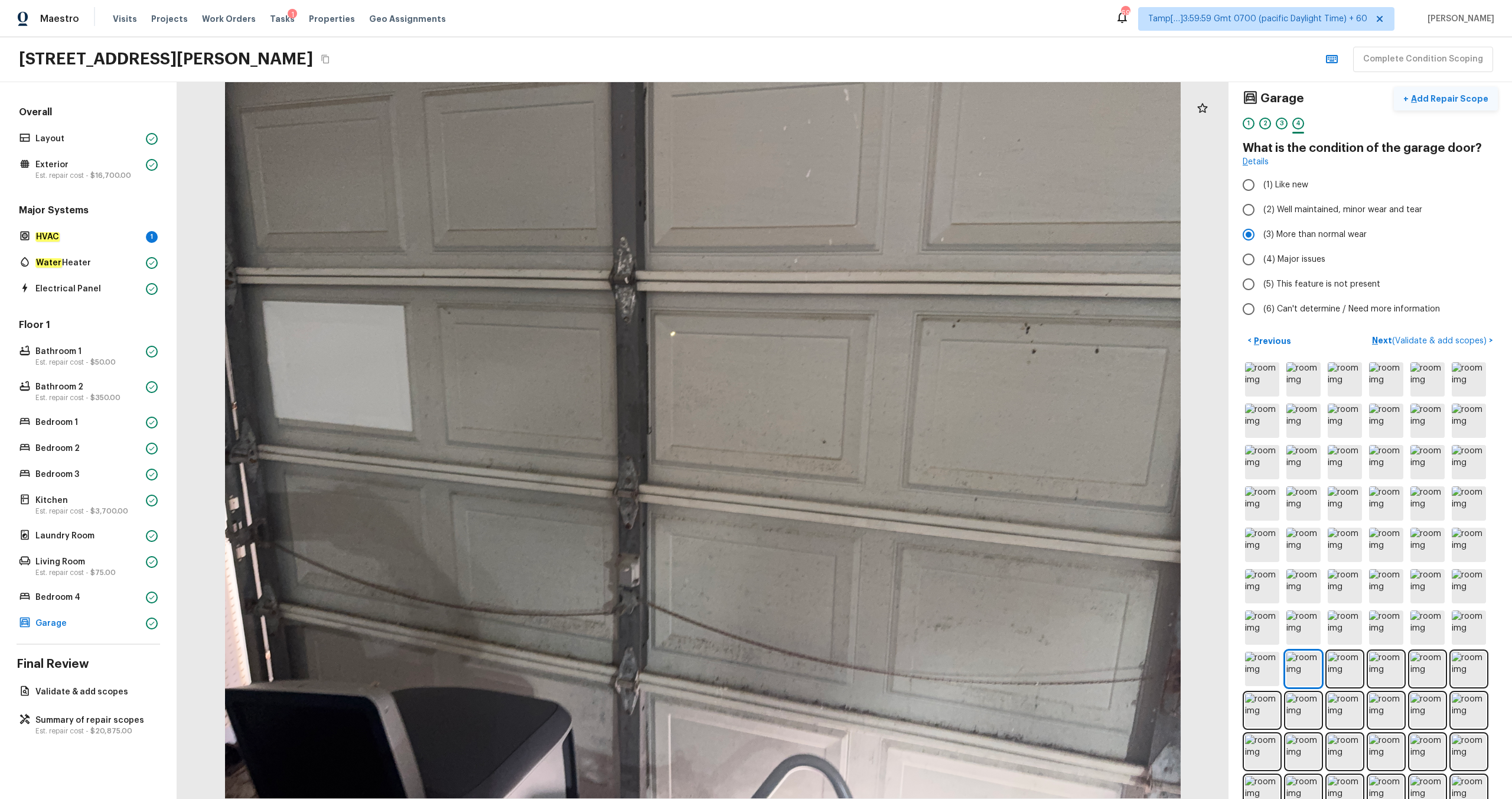
click at [850, 97] on p "Add Repair Scope" at bounding box center [1448, 99] width 80 height 12
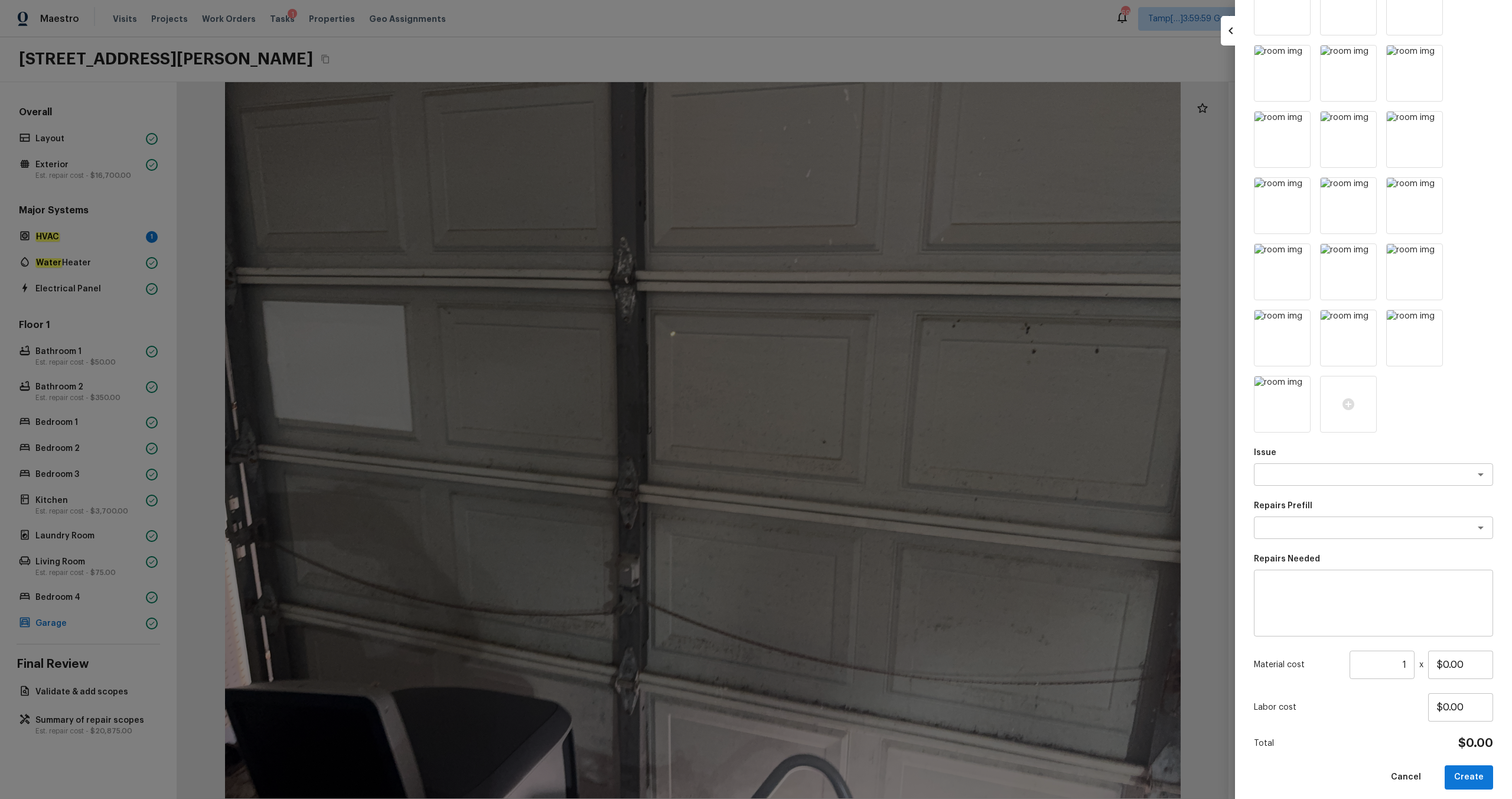
scroll to position [340, 0]
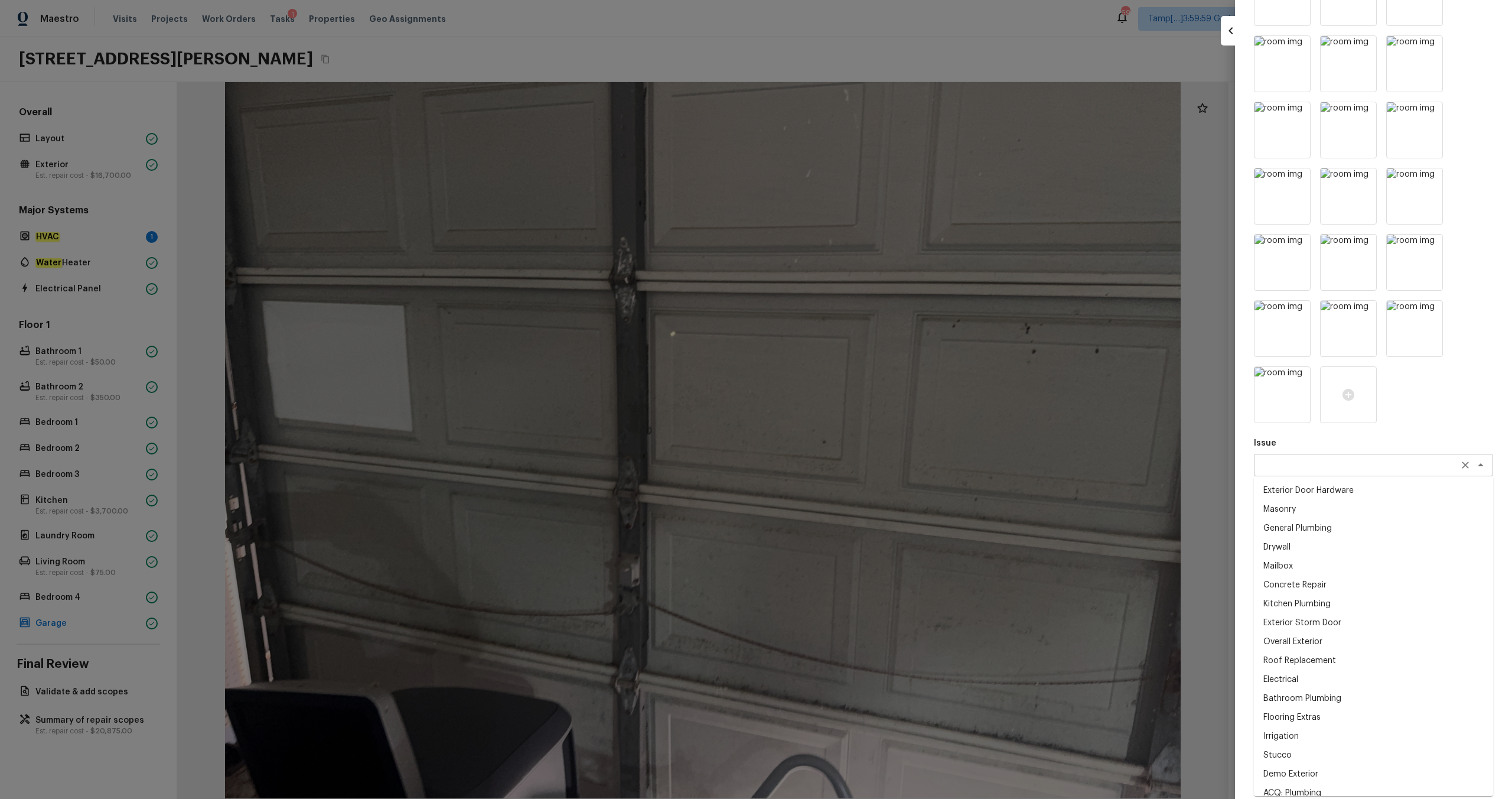
click at [850, 420] on div "x ​" at bounding box center [1373, 465] width 239 height 23
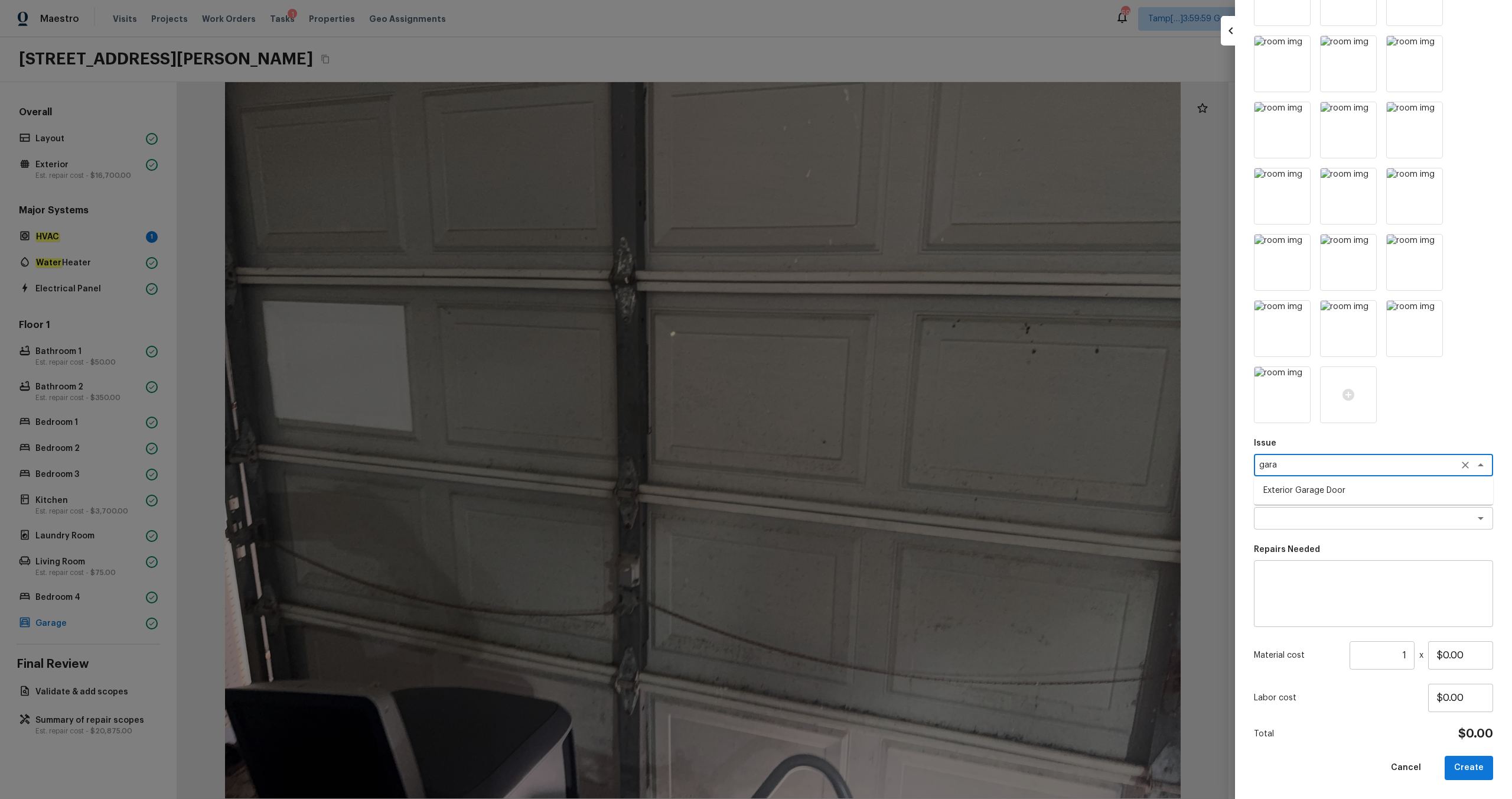
click at [850, 420] on li "Exterior Garage Door" at bounding box center [1373, 490] width 239 height 19
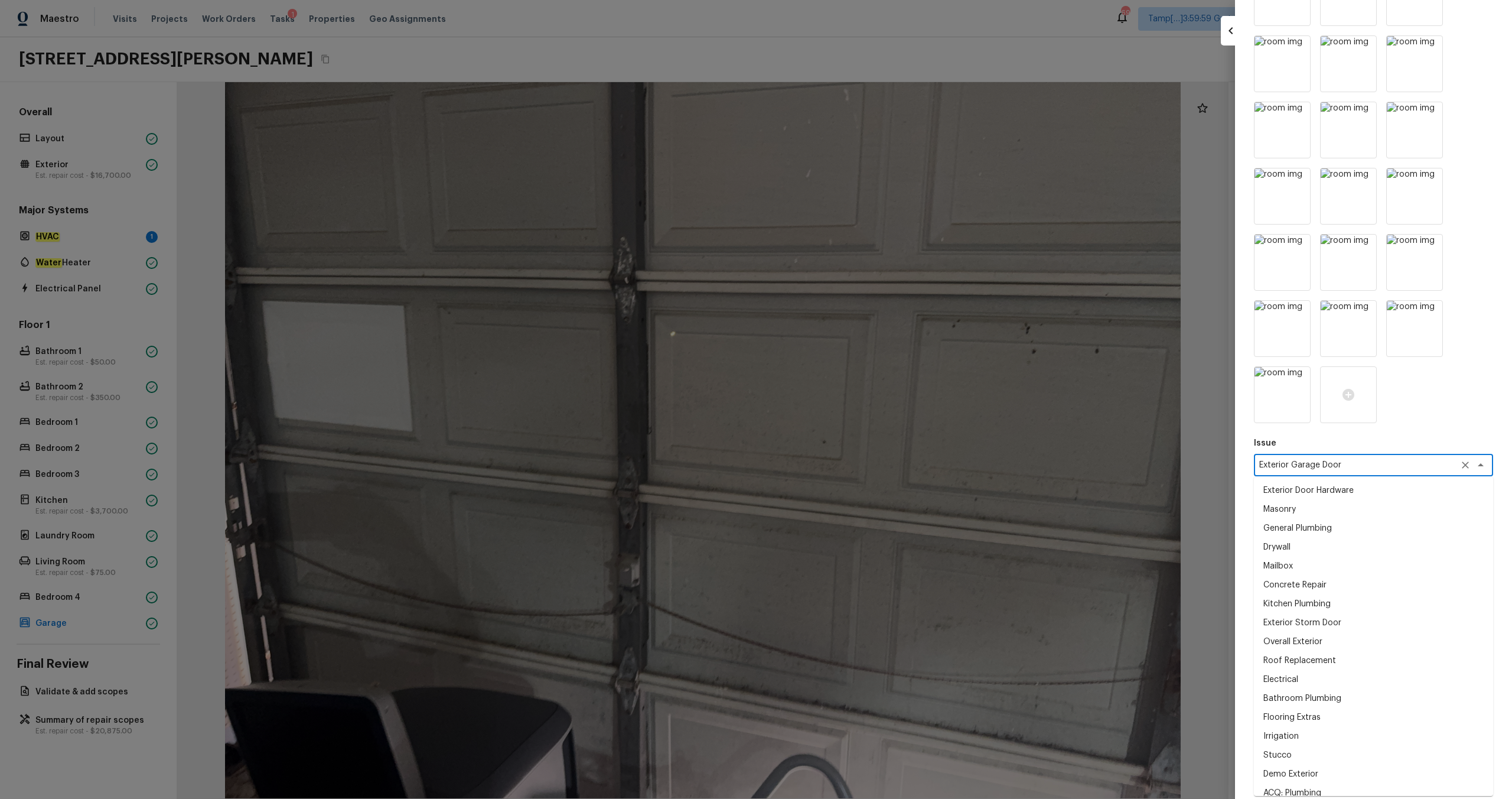
click at [850, 420] on textarea "Exterior Garage Door" at bounding box center [1357, 465] width 196 height 12
click at [850, 420] on icon "Clear" at bounding box center [1465, 465] width 12 height 12
click at [850, 420] on div "x ​" at bounding box center [1373, 465] width 239 height 23
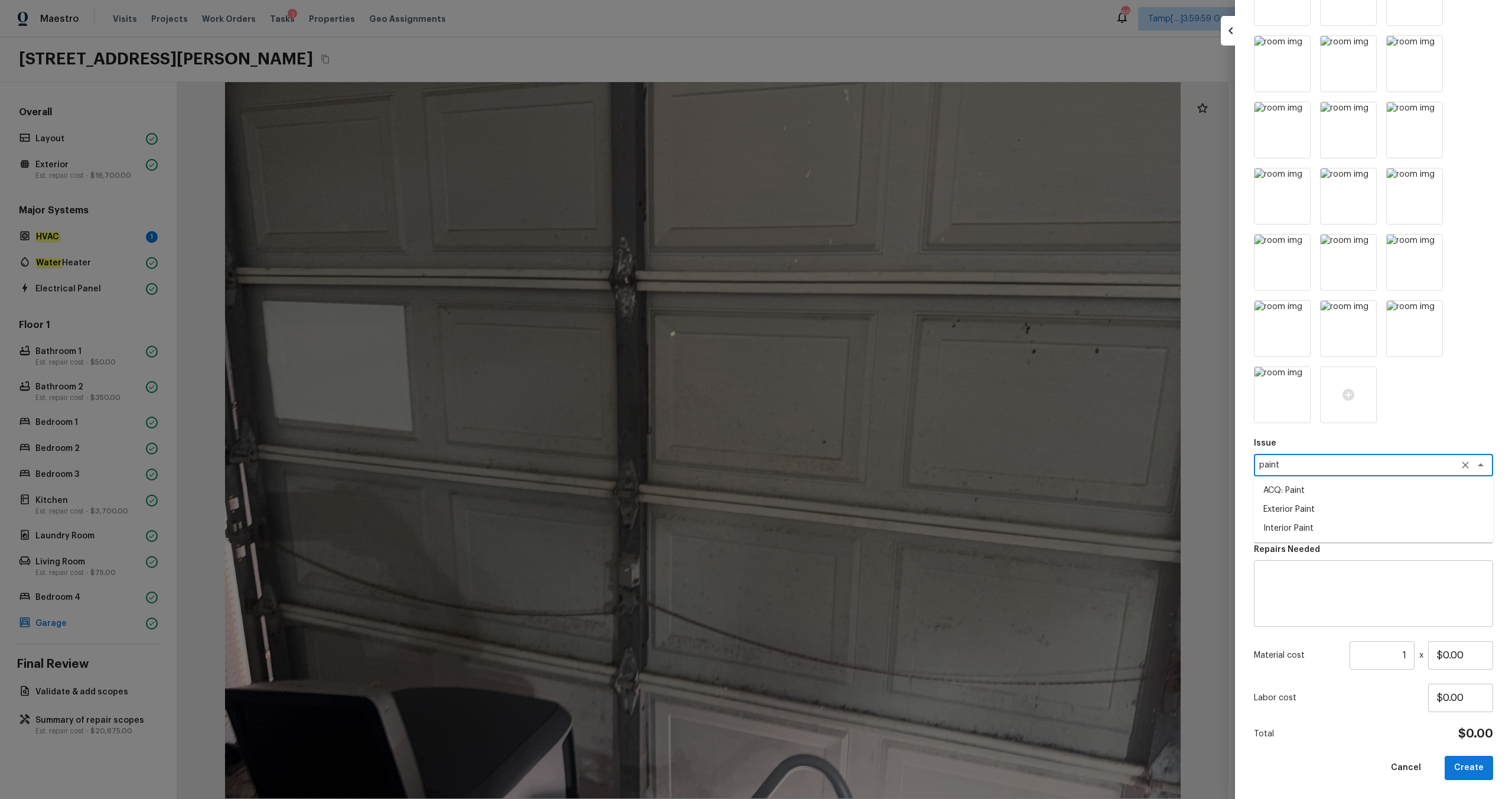
click at [850, 420] on li "Interior Paint" at bounding box center [1373, 528] width 239 height 19
click at [850, 420] on textarea at bounding box center [1373, 593] width 222 height 47
click at [850, 420] on input "$0.00" at bounding box center [1461, 655] width 65 height 29
click at [850, 420] on button "Create" at bounding box center [1469, 767] width 49 height 24
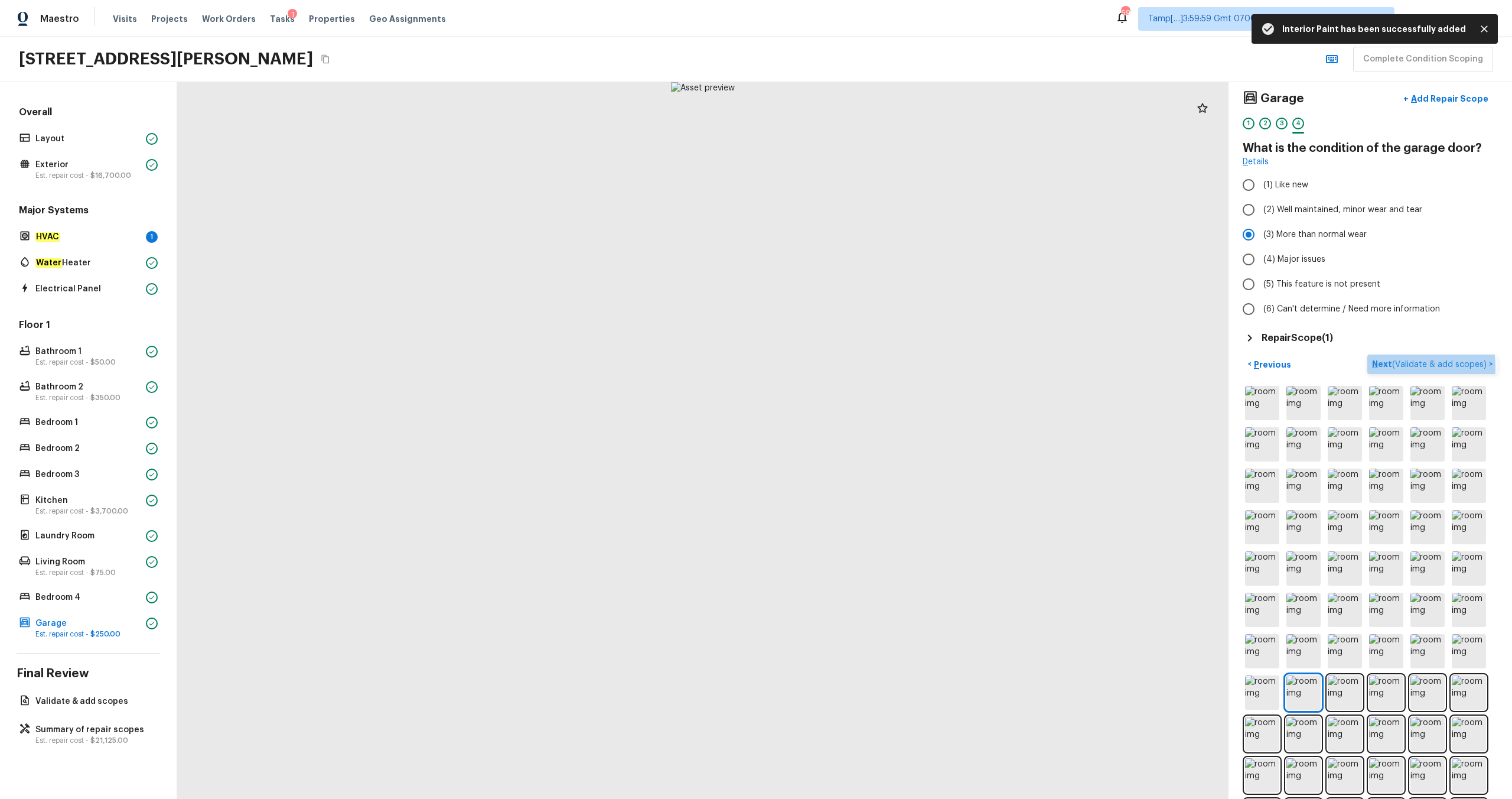
click at [850, 368] on p "Next ( Validate & add scopes )" at bounding box center [1430, 364] width 117 height 12
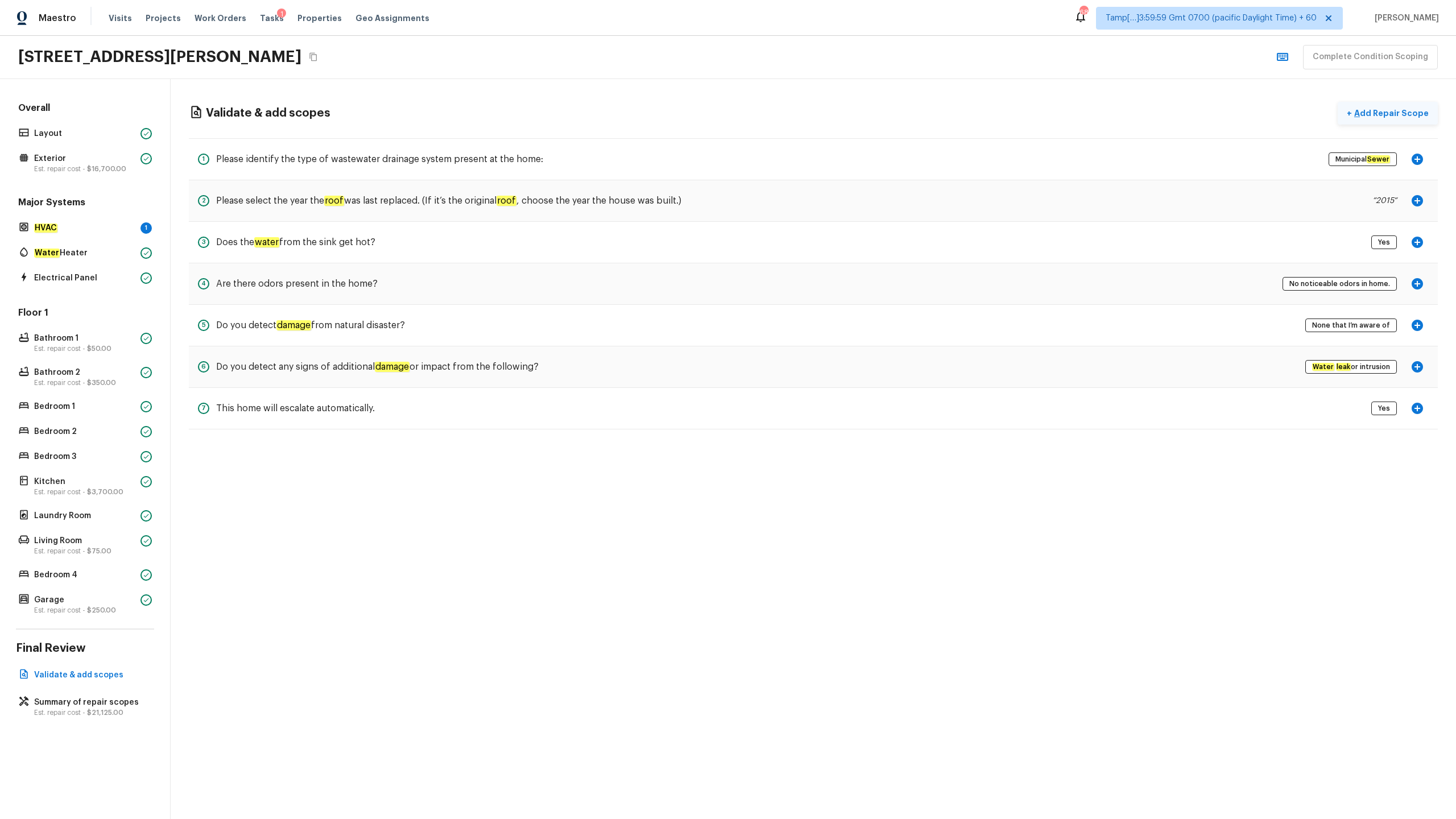
click at [819, 118] on p "Add Repair Scope" at bounding box center [1390, 113] width 77 height 11
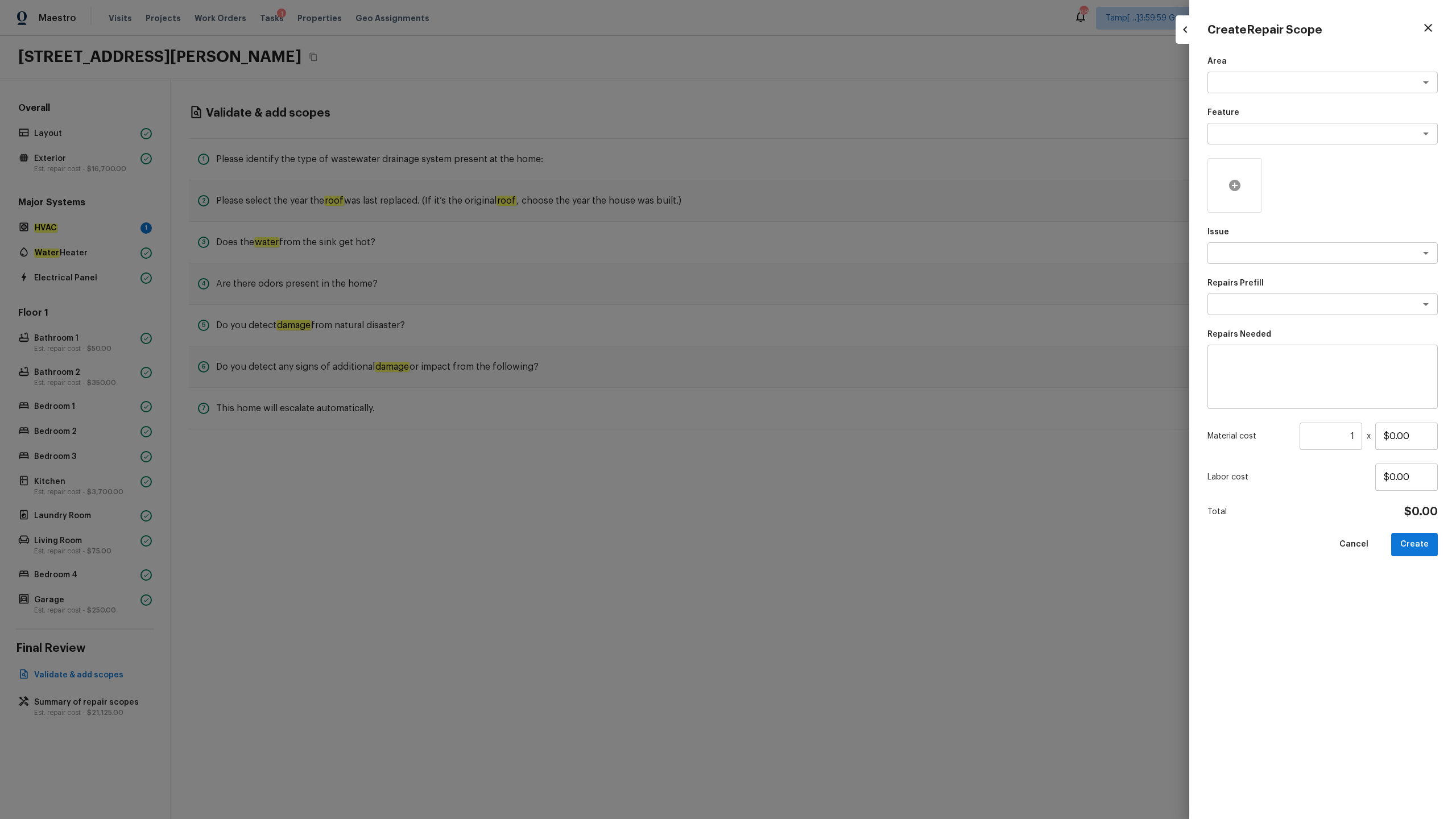
click at [819, 185] on icon at bounding box center [1235, 185] width 11 height 11
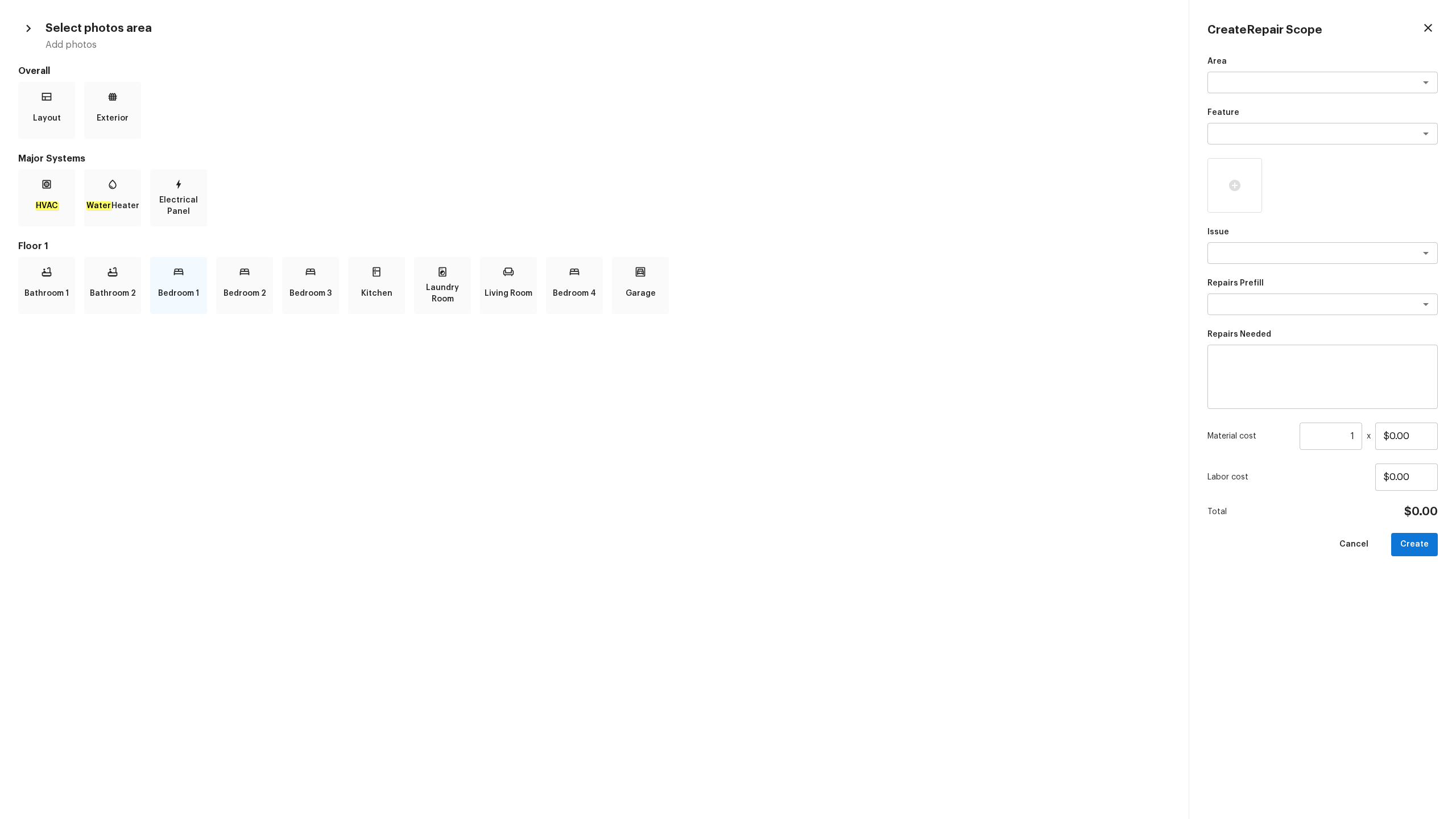
click at [200, 288] on div "Bedroom 1" at bounding box center [178, 285] width 57 height 57
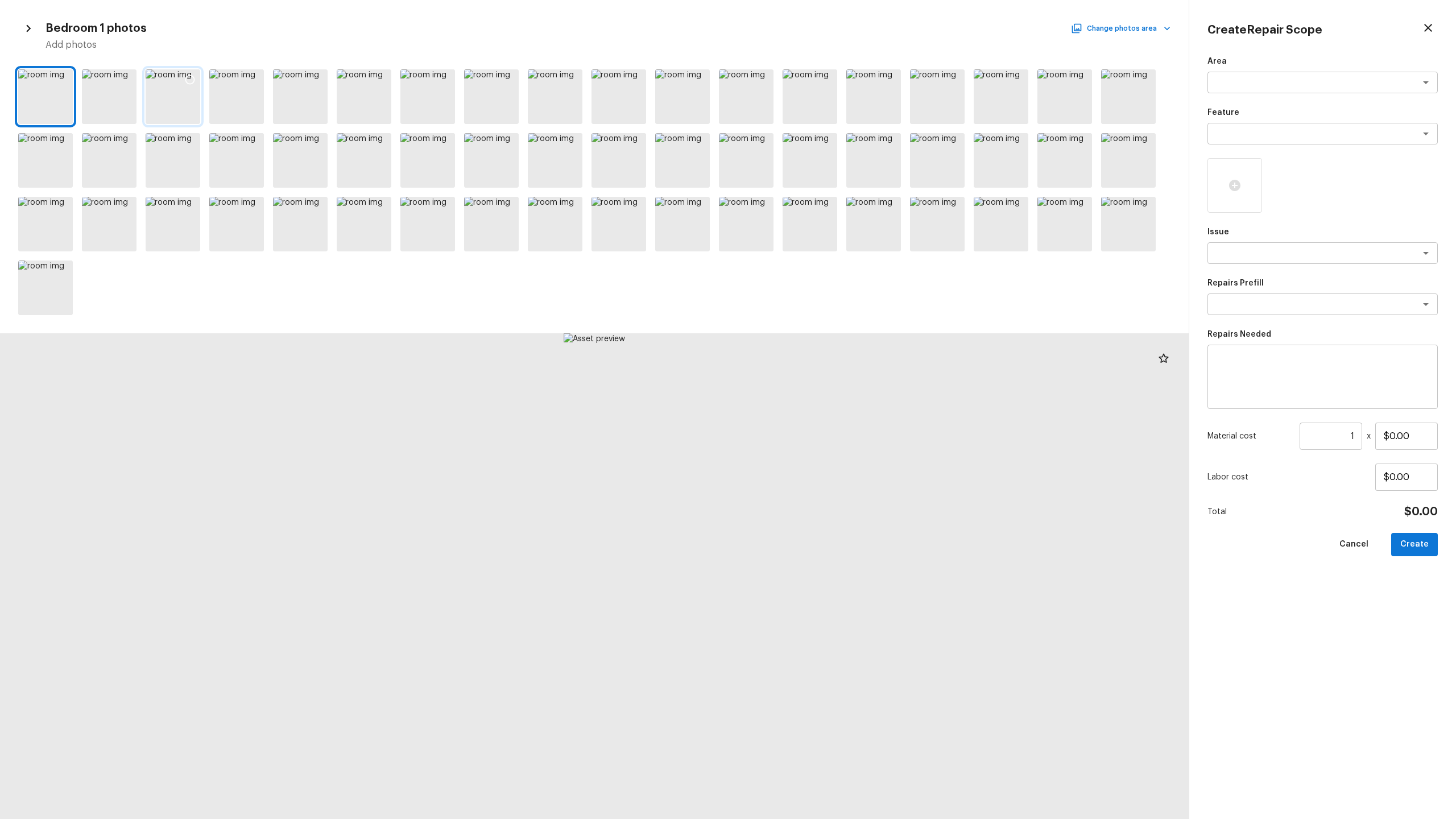
click at [194, 80] on icon at bounding box center [190, 79] width 9 height 9
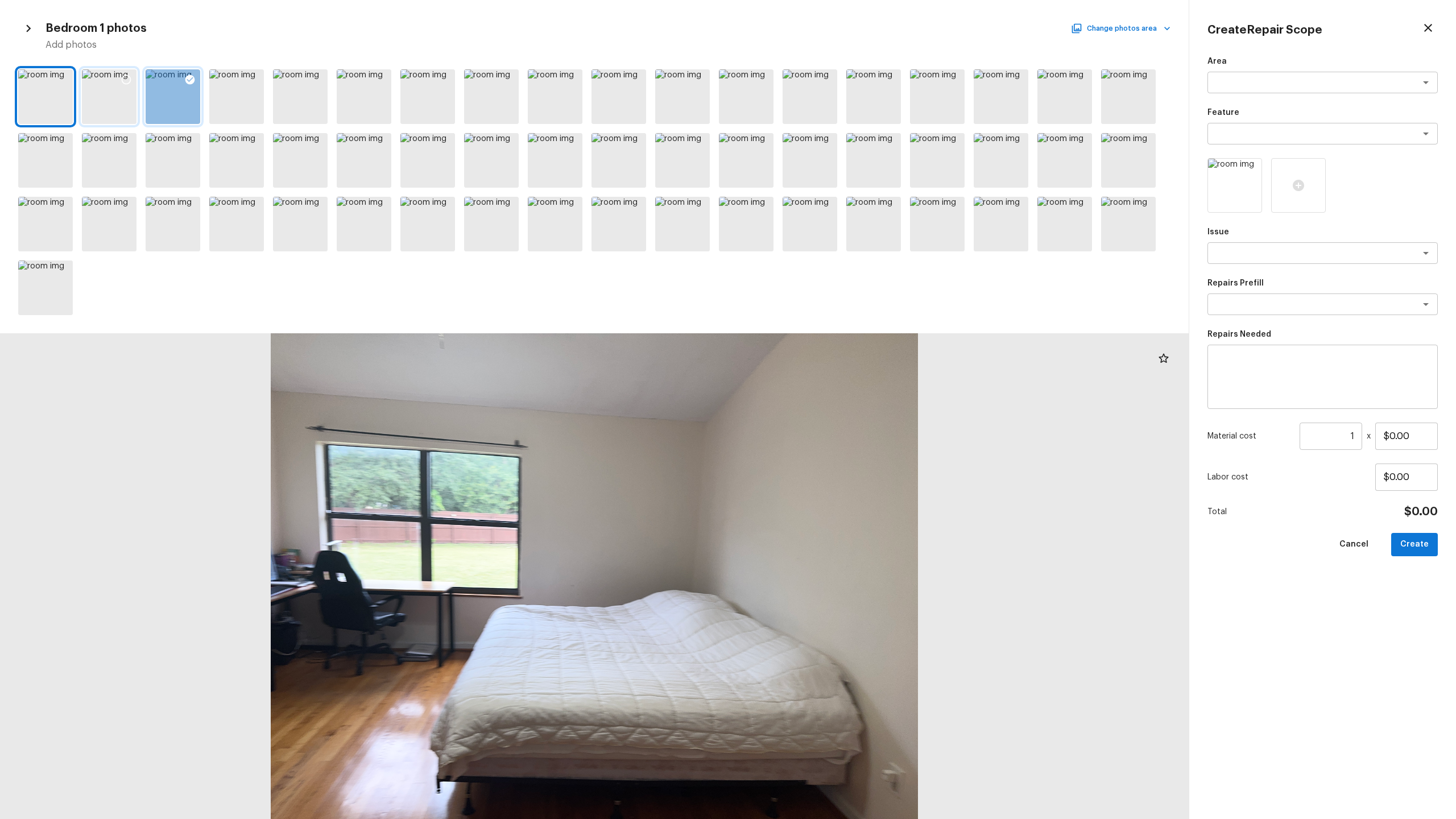
click at [132, 79] on div at bounding box center [126, 81] width 21 height 24
click at [699, 147] on icon at bounding box center [699, 143] width 9 height 9
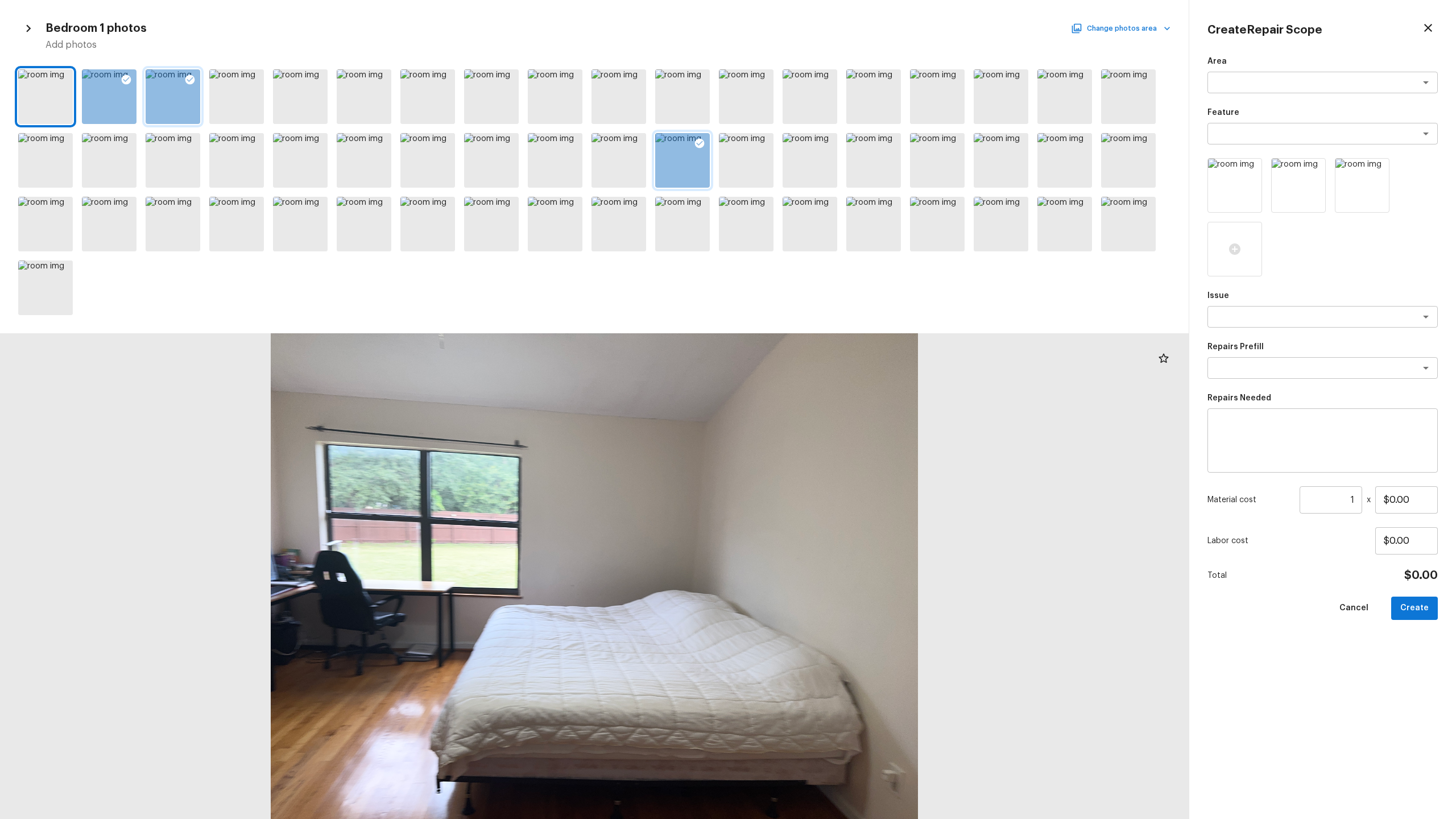
click at [819, 32] on button "Change photos area" at bounding box center [1122, 29] width 97 height 15
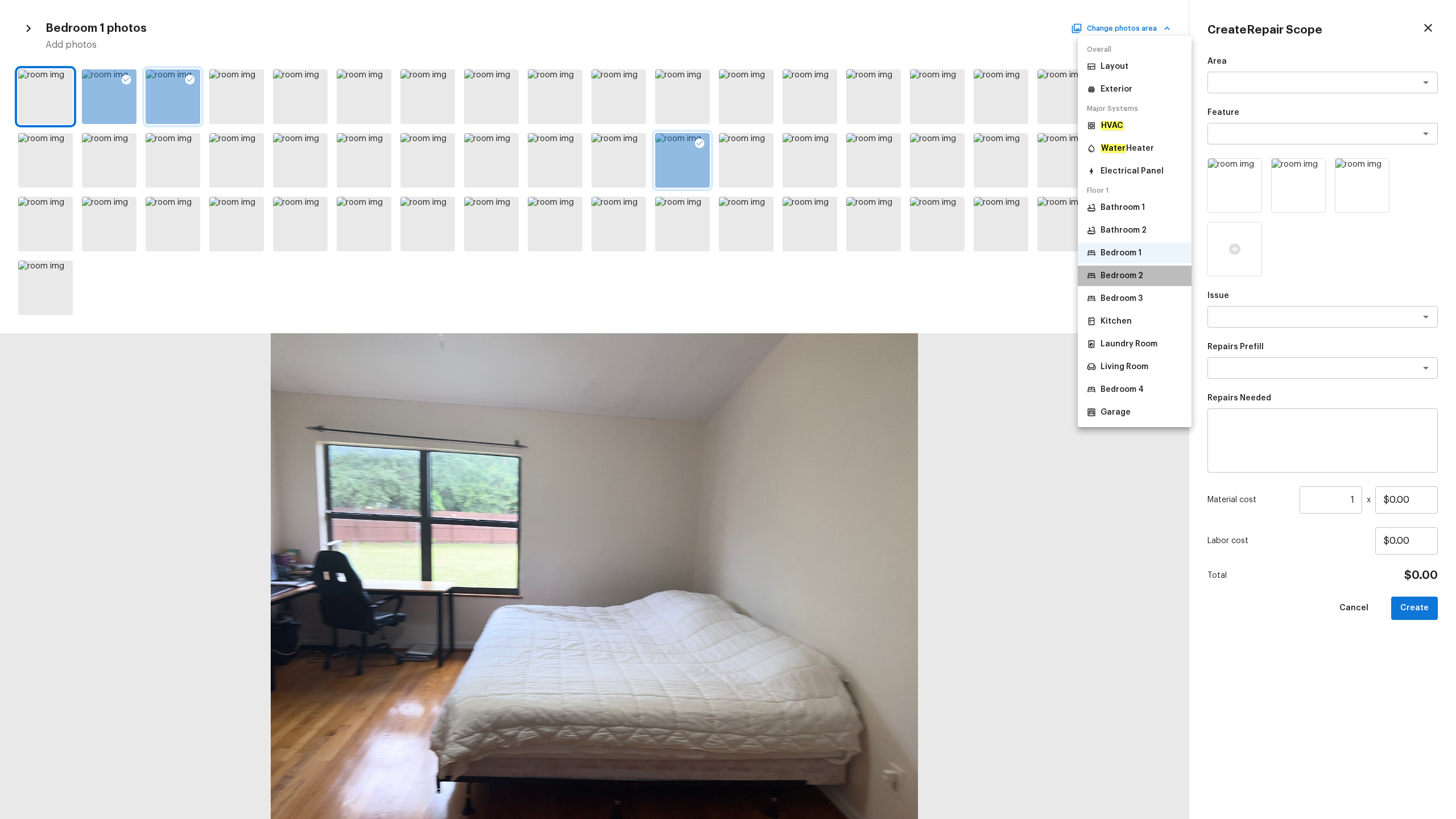
click at [819, 275] on p "Bedroom 2" at bounding box center [1122, 276] width 42 height 11
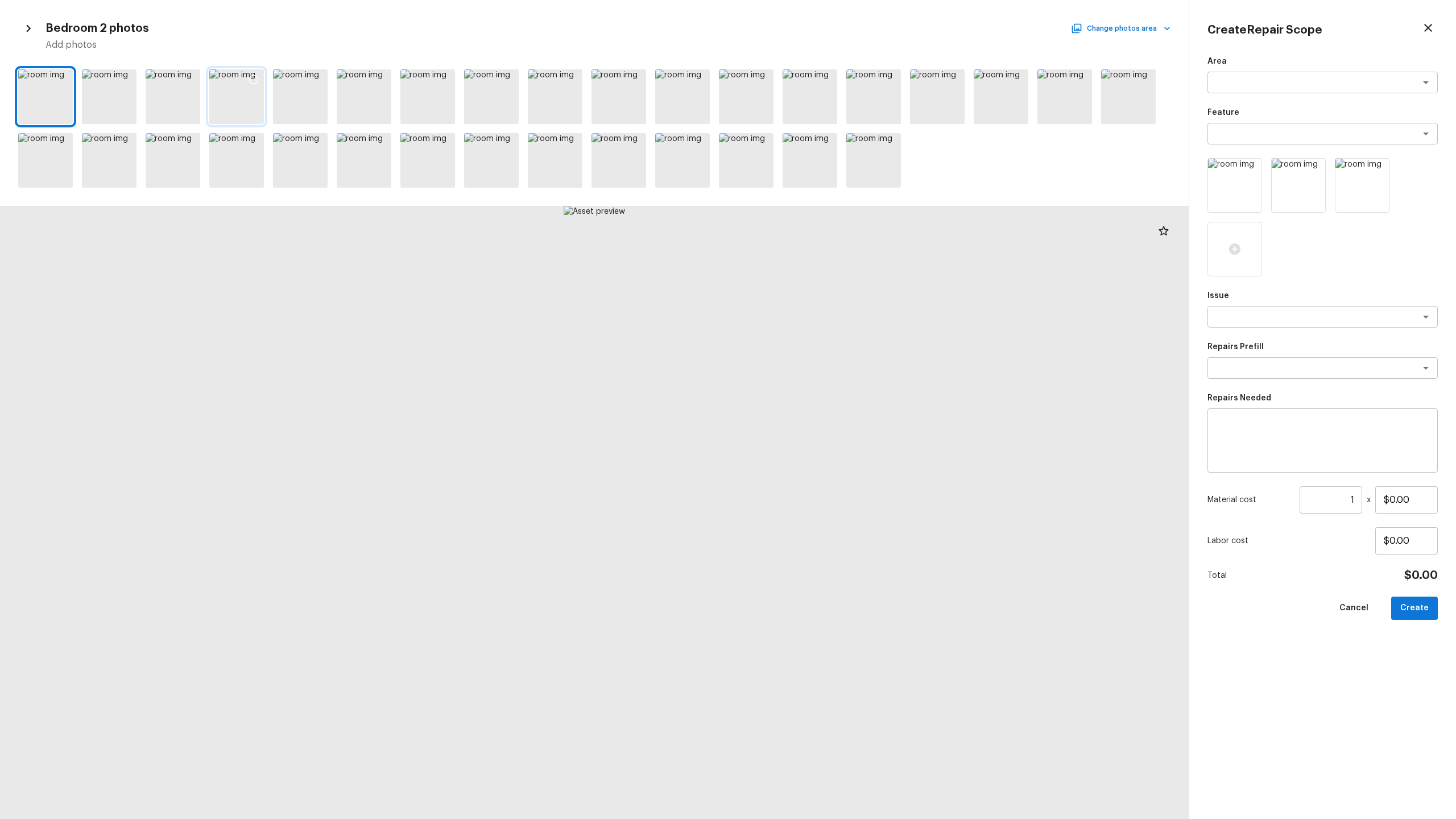
click at [258, 78] on icon at bounding box center [253, 79] width 9 height 9
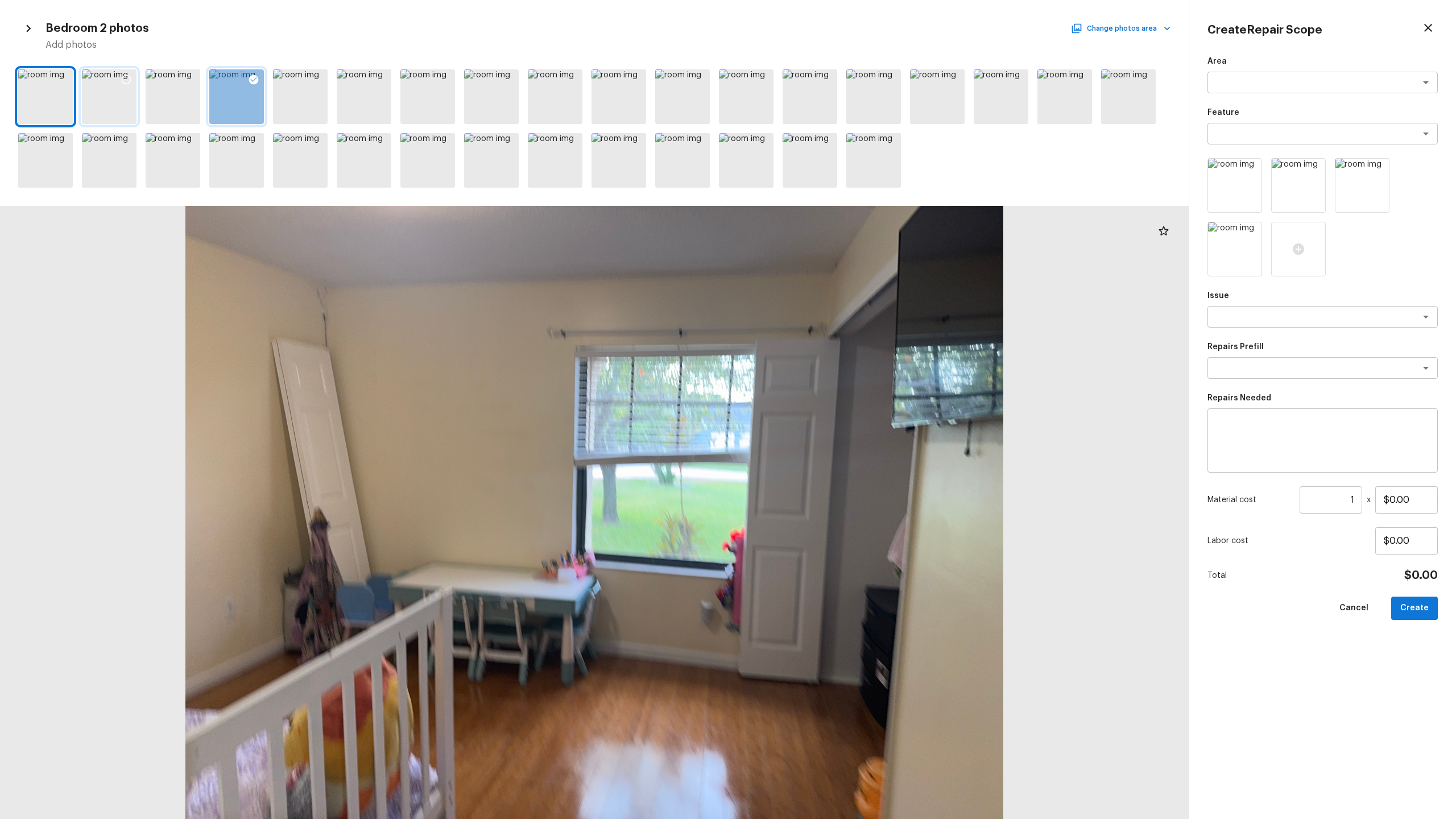
click at [119, 78] on div at bounding box center [126, 81] width 21 height 24
click at [819, 34] on button "Change photos area" at bounding box center [1122, 29] width 97 height 15
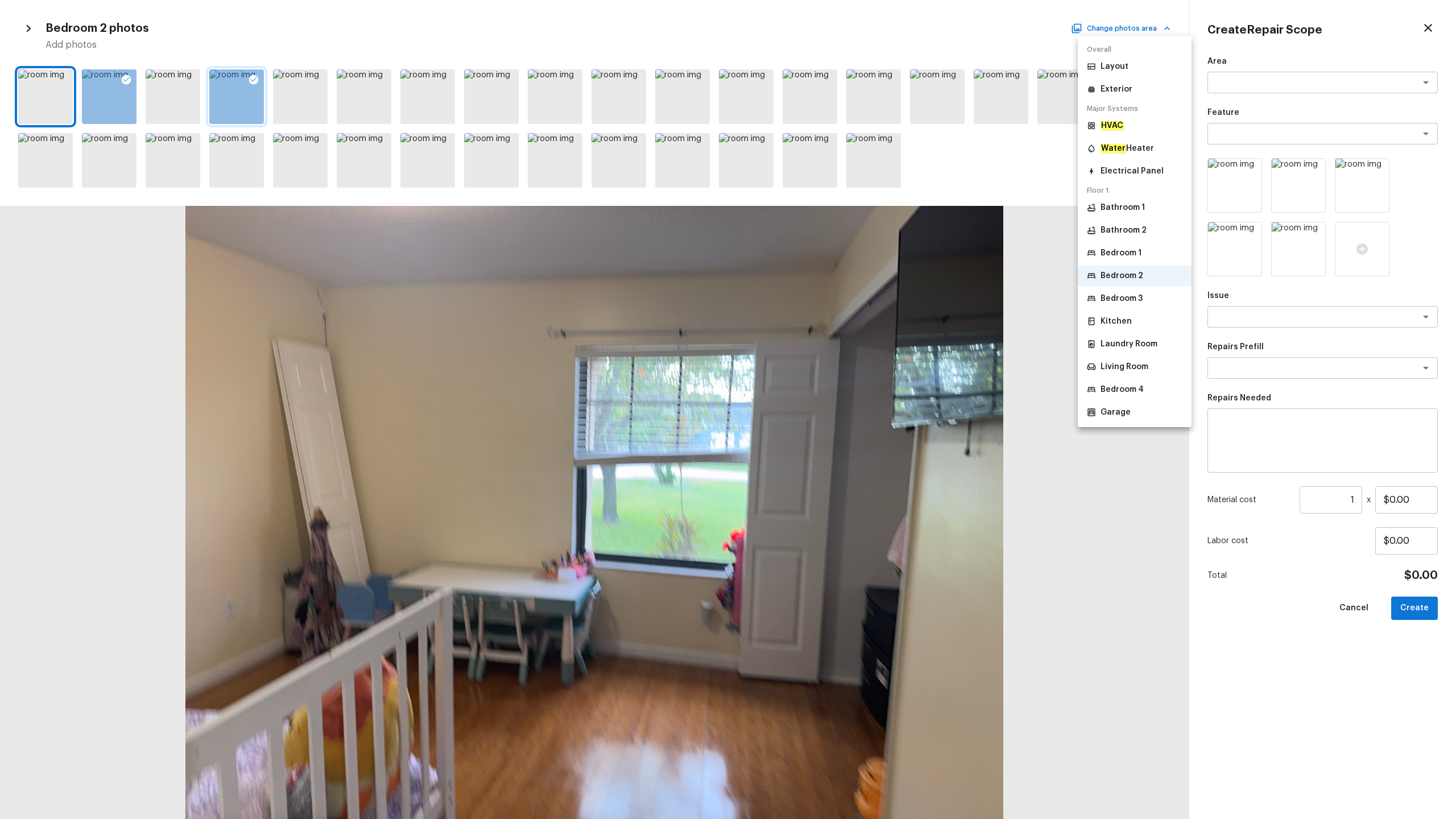
click at [819, 293] on p "Bedroom 3" at bounding box center [1121, 298] width 42 height 11
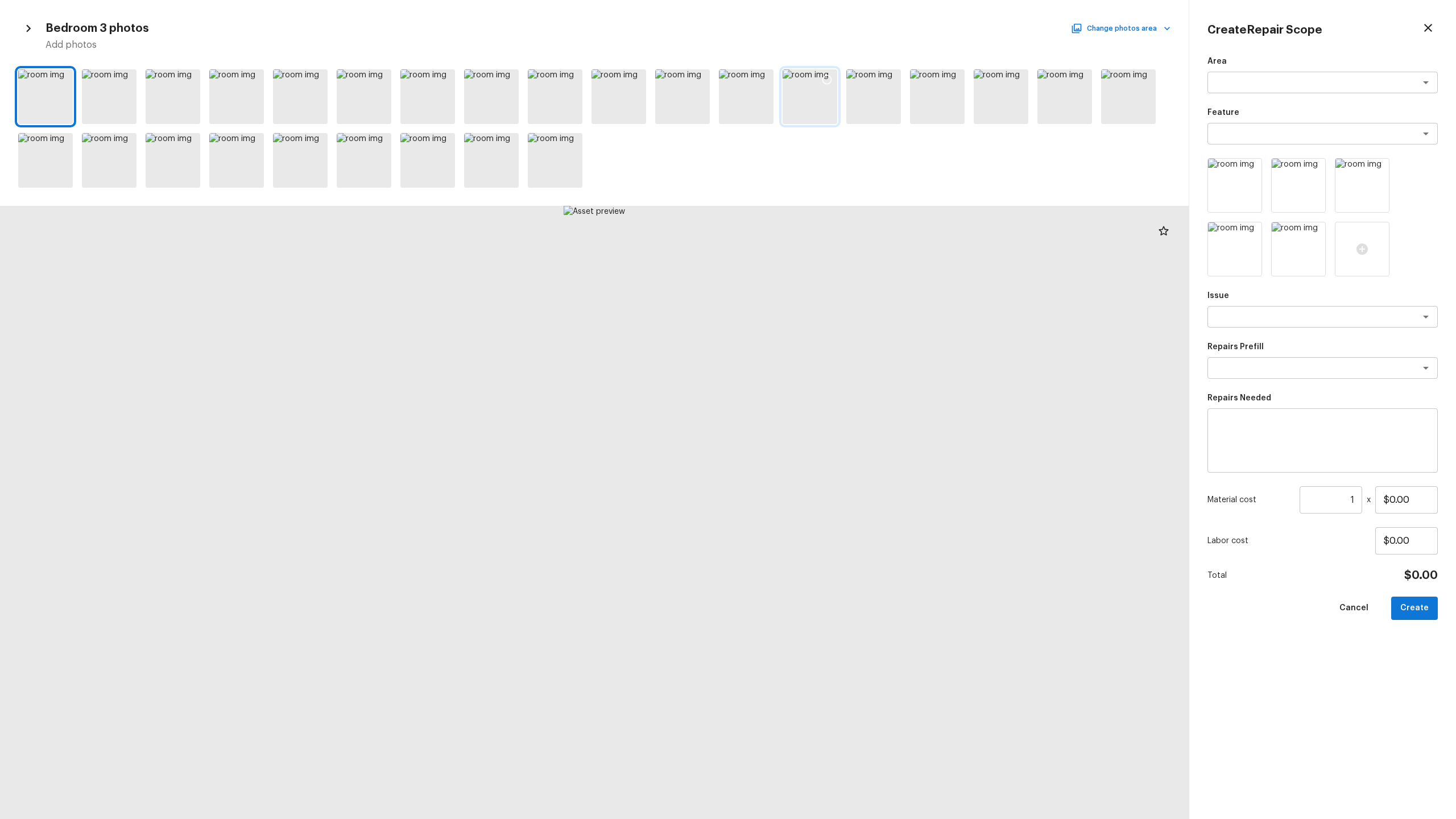
click at [819, 81] on icon at bounding box center [827, 79] width 11 height 11
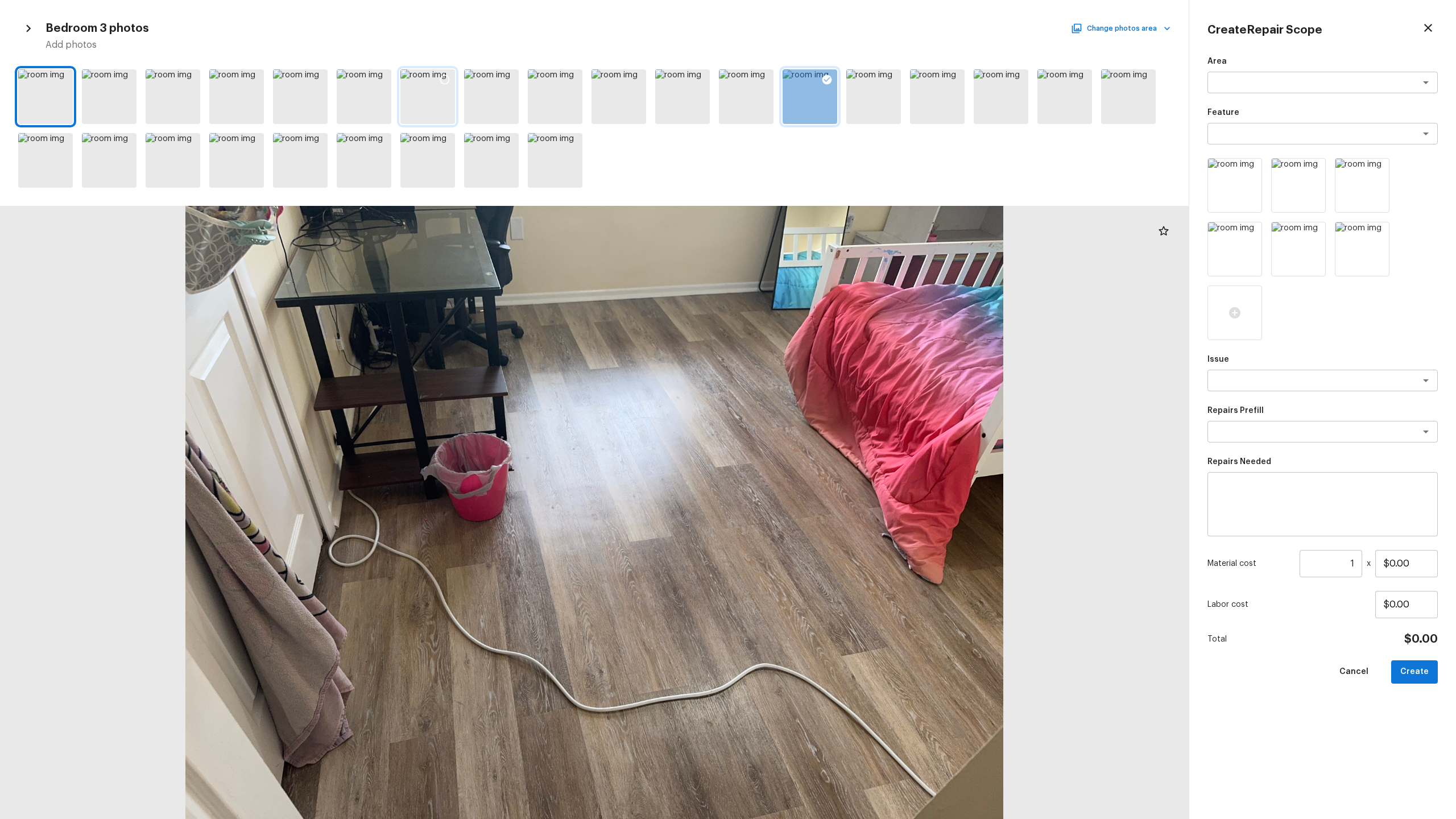
click at [443, 76] on icon at bounding box center [445, 79] width 9 height 9
click at [190, 81] on icon at bounding box center [190, 79] width 11 height 11
click at [819, 26] on button "Change photos area" at bounding box center [1122, 29] width 97 height 15
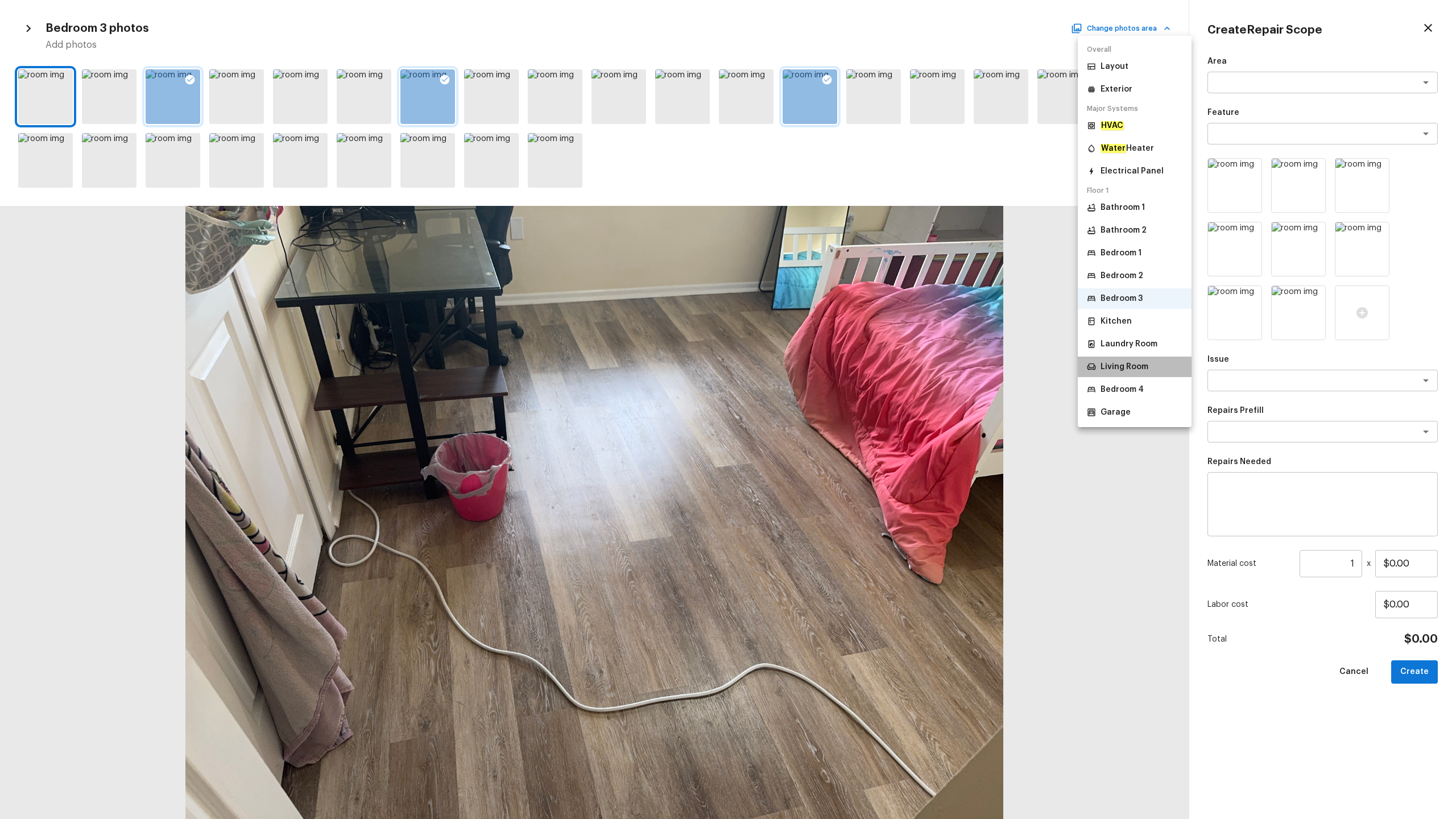
click at [819, 365] on p "Living Room" at bounding box center [1124, 366] width 48 height 11
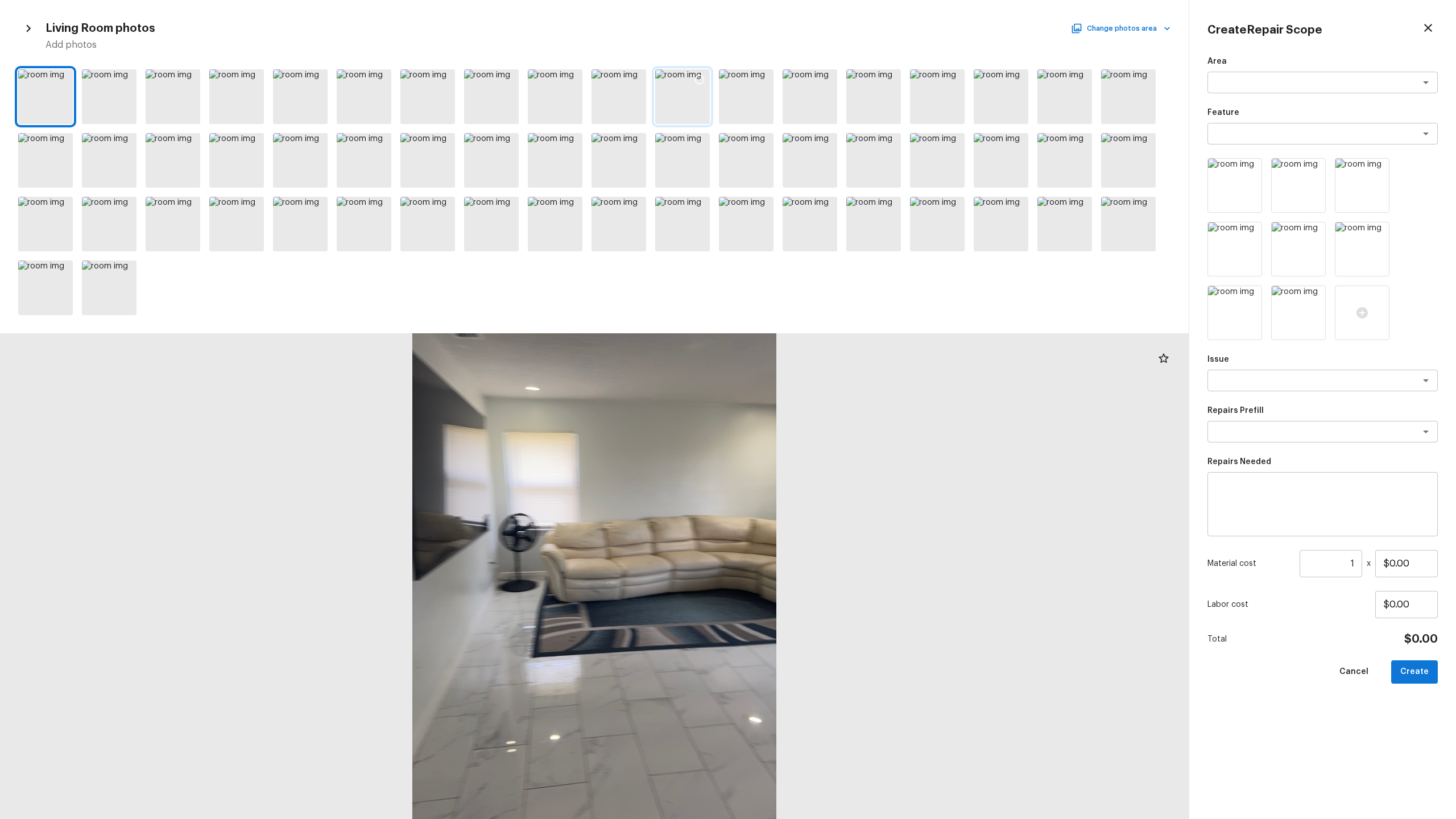
click at [700, 81] on icon at bounding box center [699, 79] width 11 height 11
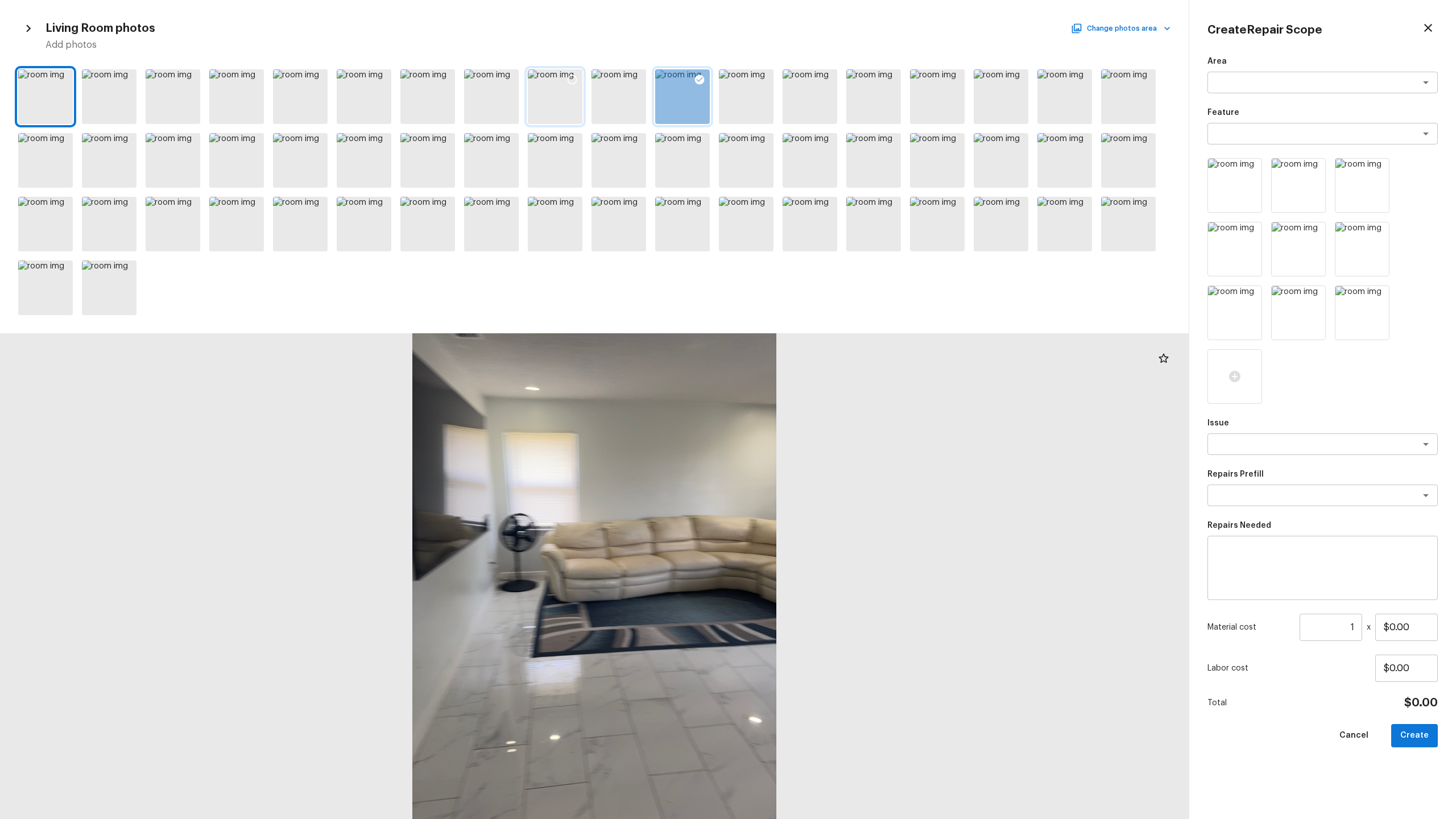
click at [572, 82] on icon at bounding box center [572, 79] width 11 height 11
click at [132, 140] on div at bounding box center [126, 145] width 21 height 24
click at [819, 28] on button "Change photos area" at bounding box center [1122, 29] width 97 height 15
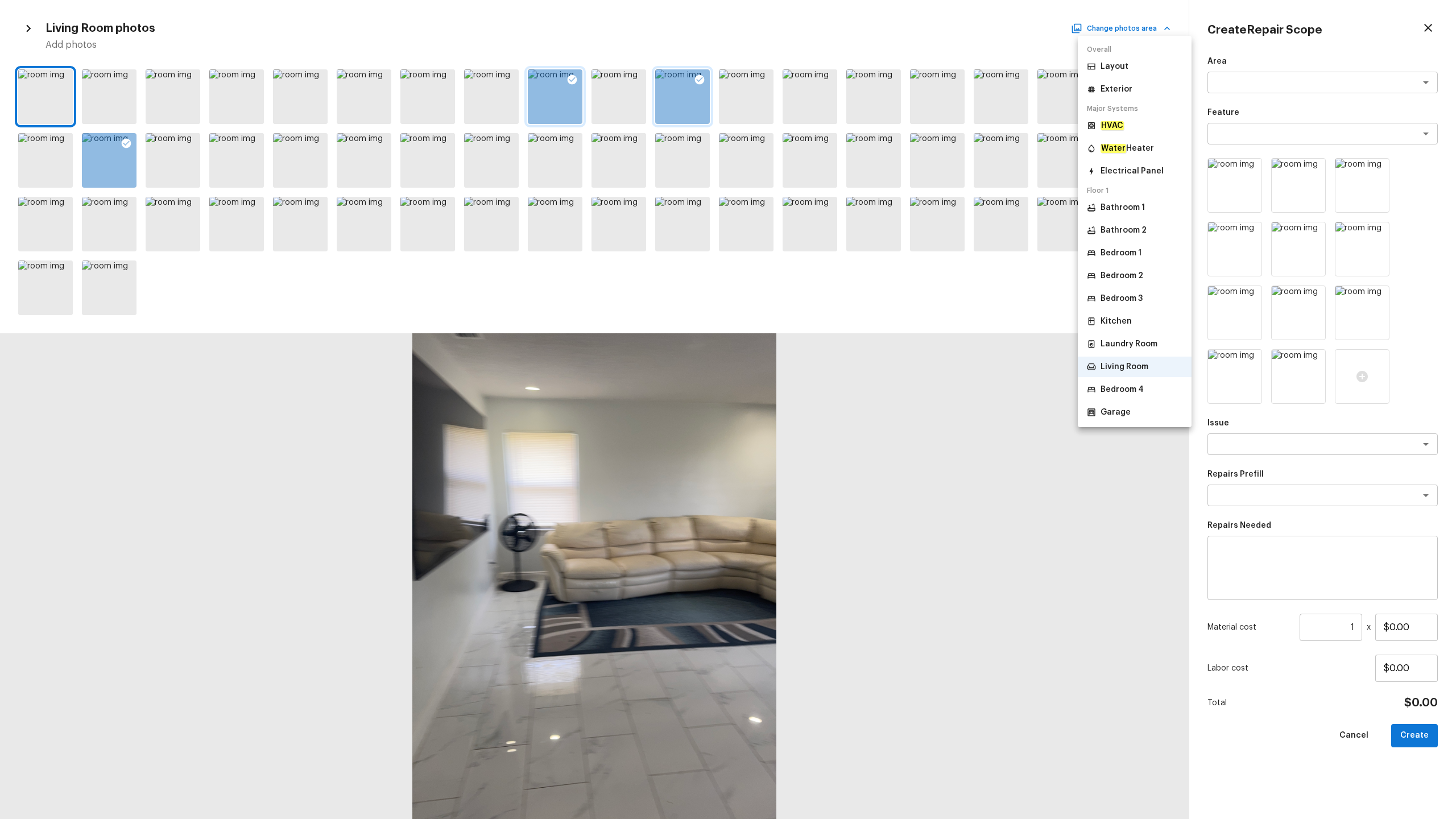
click at [819, 390] on p "Bedroom 4" at bounding box center [1122, 390] width 43 height 11
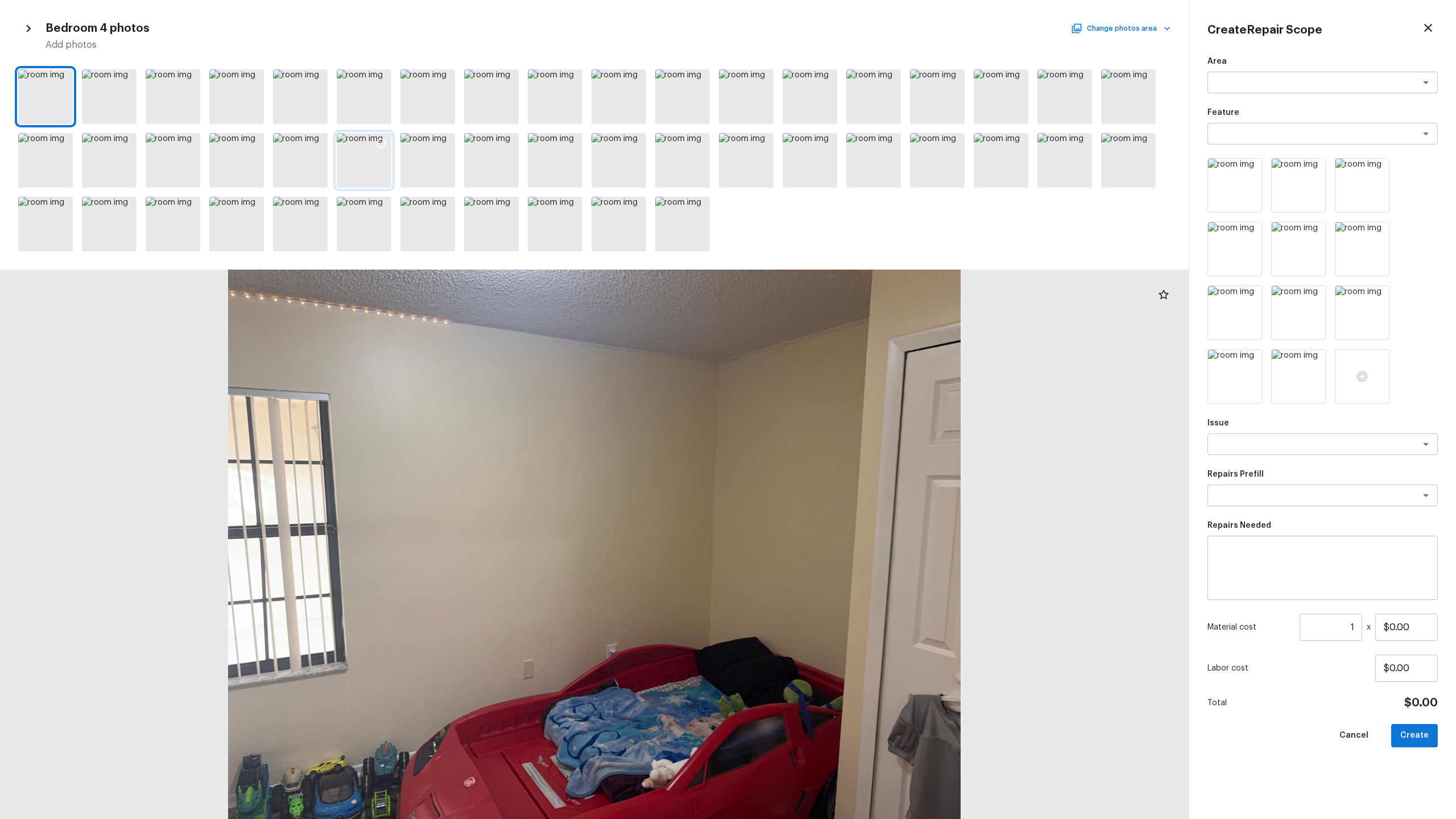
click at [386, 147] on icon at bounding box center [381, 143] width 11 height 11
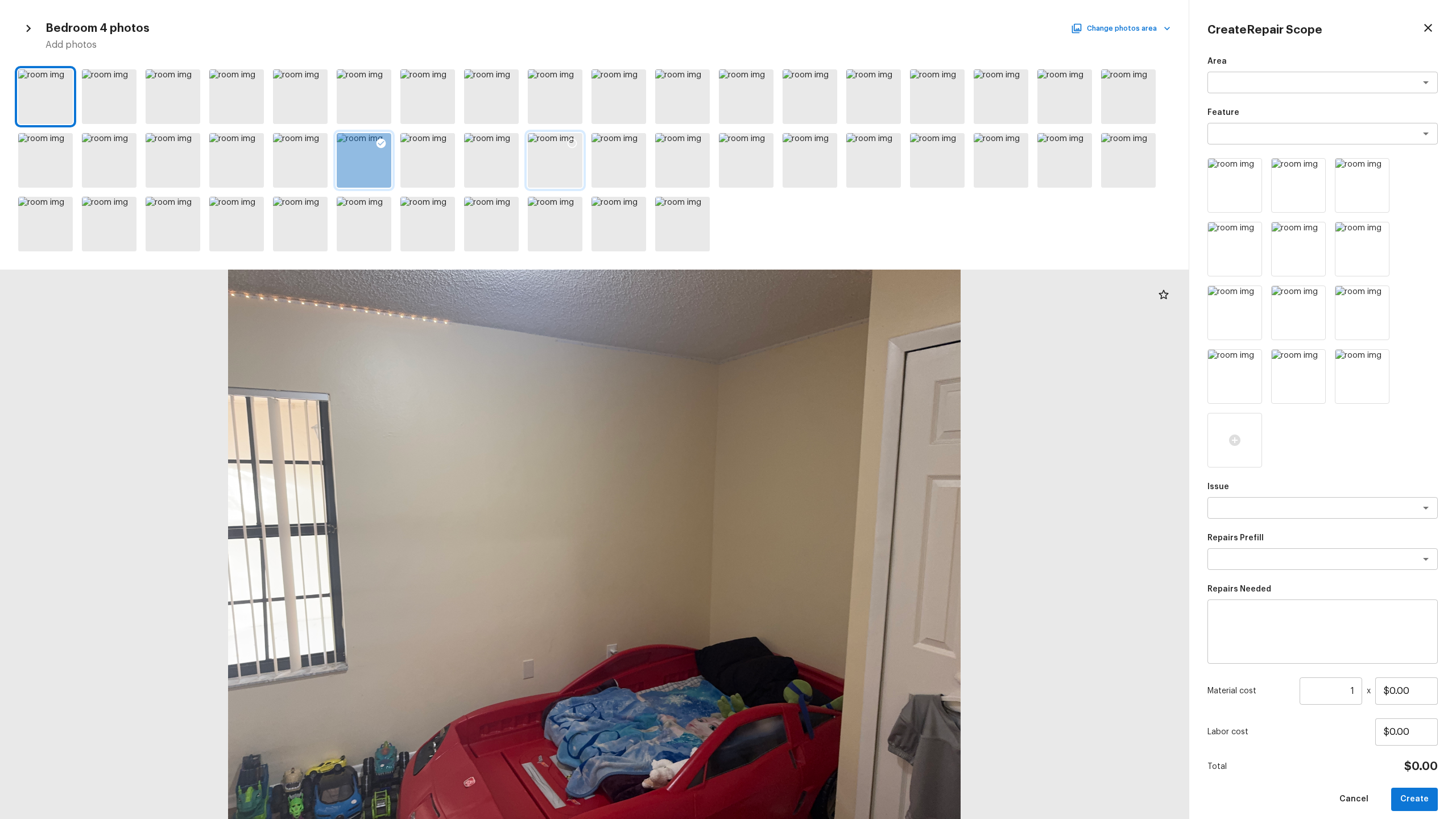
click at [575, 141] on icon at bounding box center [572, 143] width 11 height 11
click at [126, 80] on icon at bounding box center [126, 79] width 11 height 11
click at [819, 86] on textarea at bounding box center [1307, 82] width 189 height 11
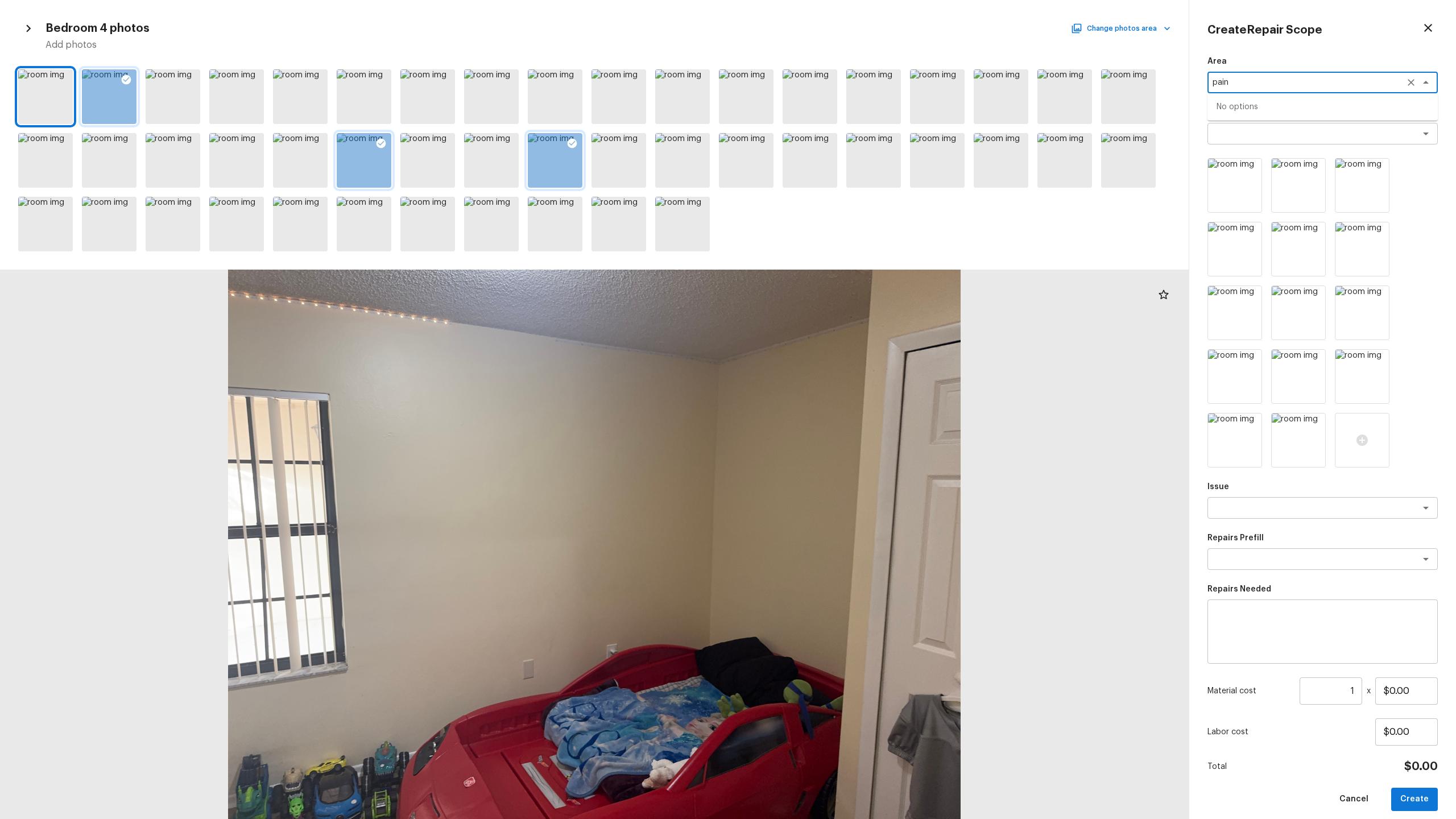
click at [819, 77] on textarea "pain" at bounding box center [1307, 82] width 189 height 11
click at [819, 134] on textarea at bounding box center [1307, 134] width 189 height 11
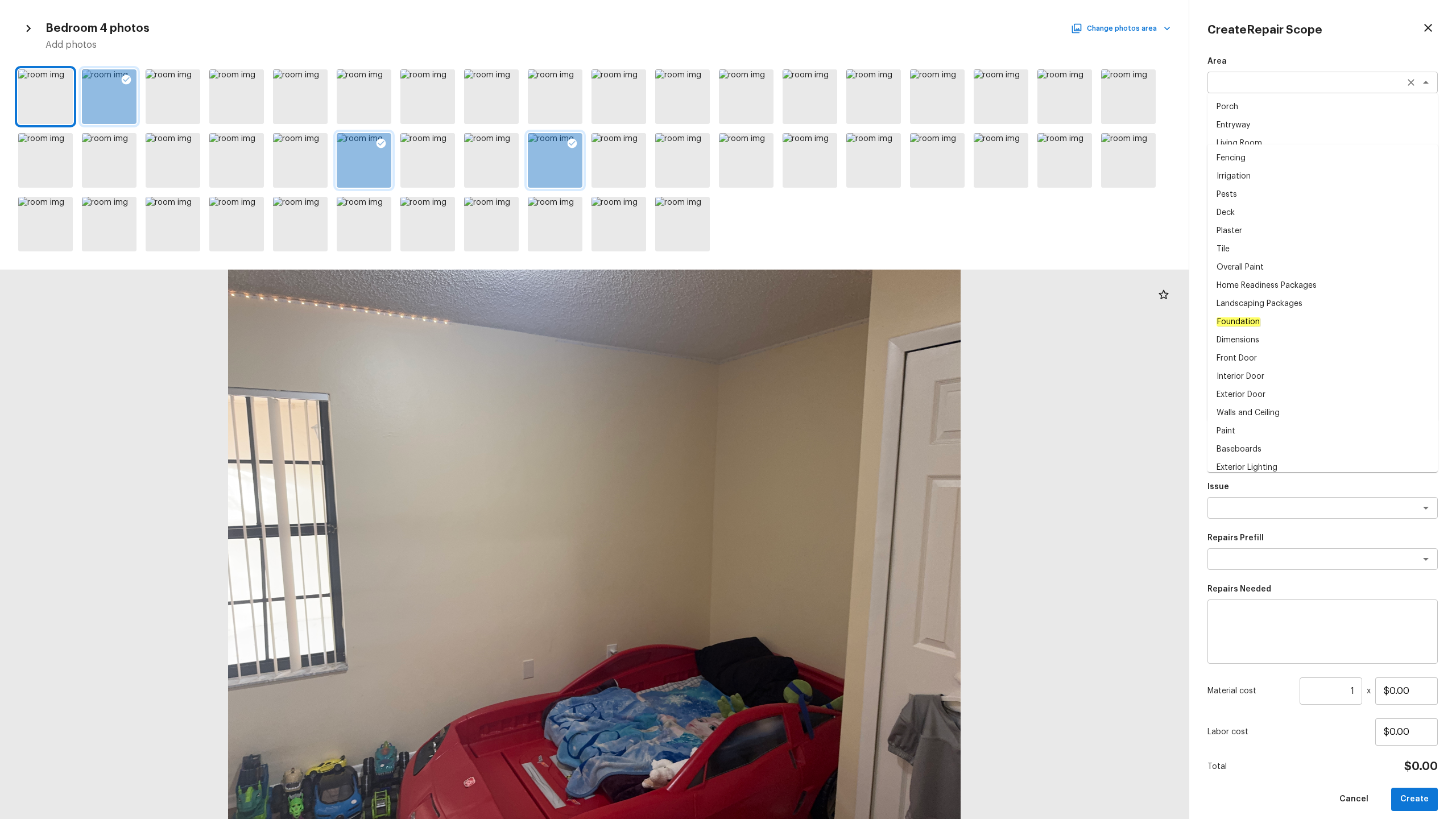
click at [819, 89] on div "x ​" at bounding box center [1322, 82] width 230 height 22
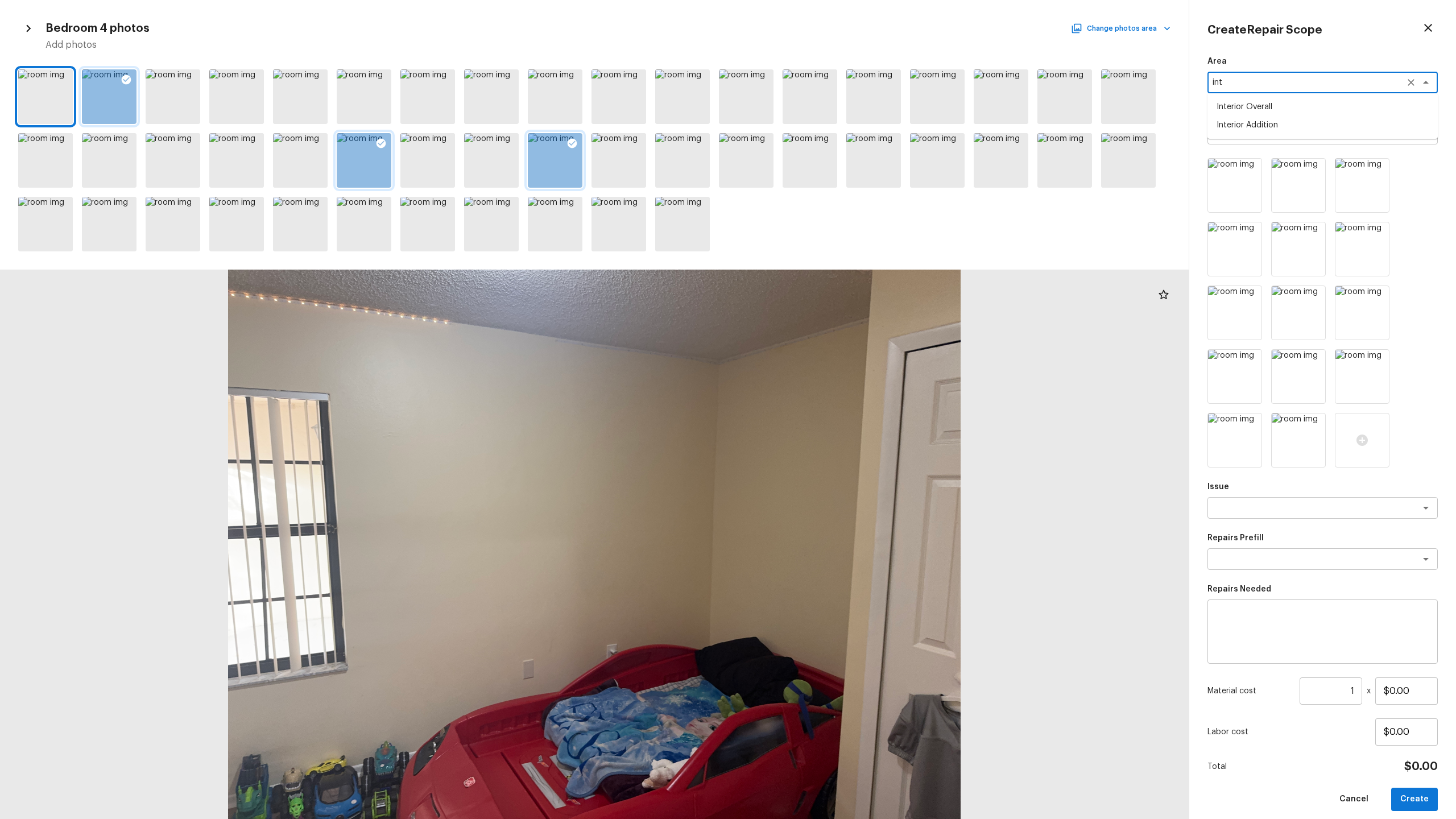
click at [819, 104] on li "Interior Overall" at bounding box center [1322, 107] width 230 height 18
click at [819, 130] on textarea at bounding box center [1307, 134] width 189 height 11
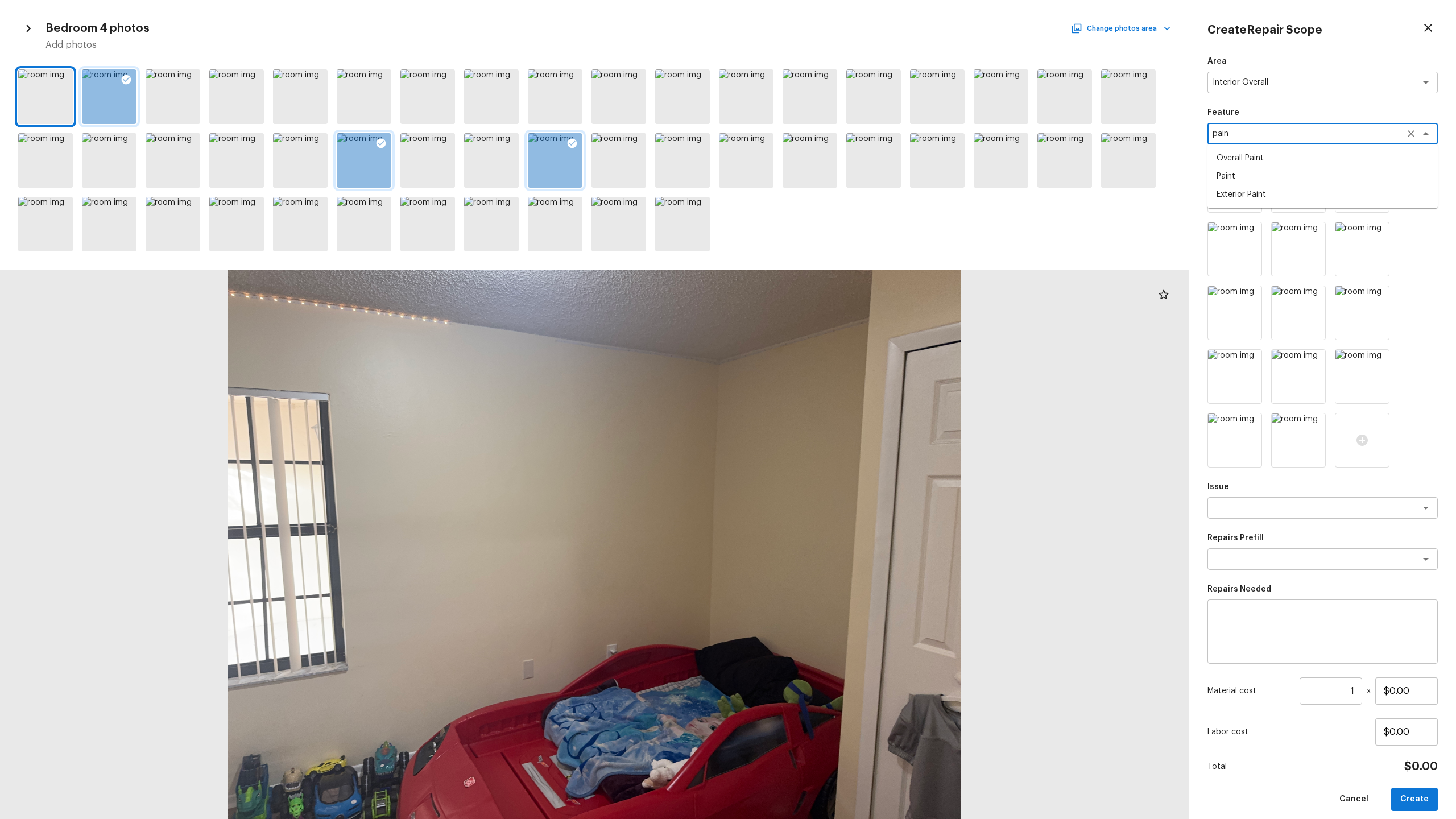
click at [819, 157] on li "Overall Paint" at bounding box center [1322, 158] width 230 height 18
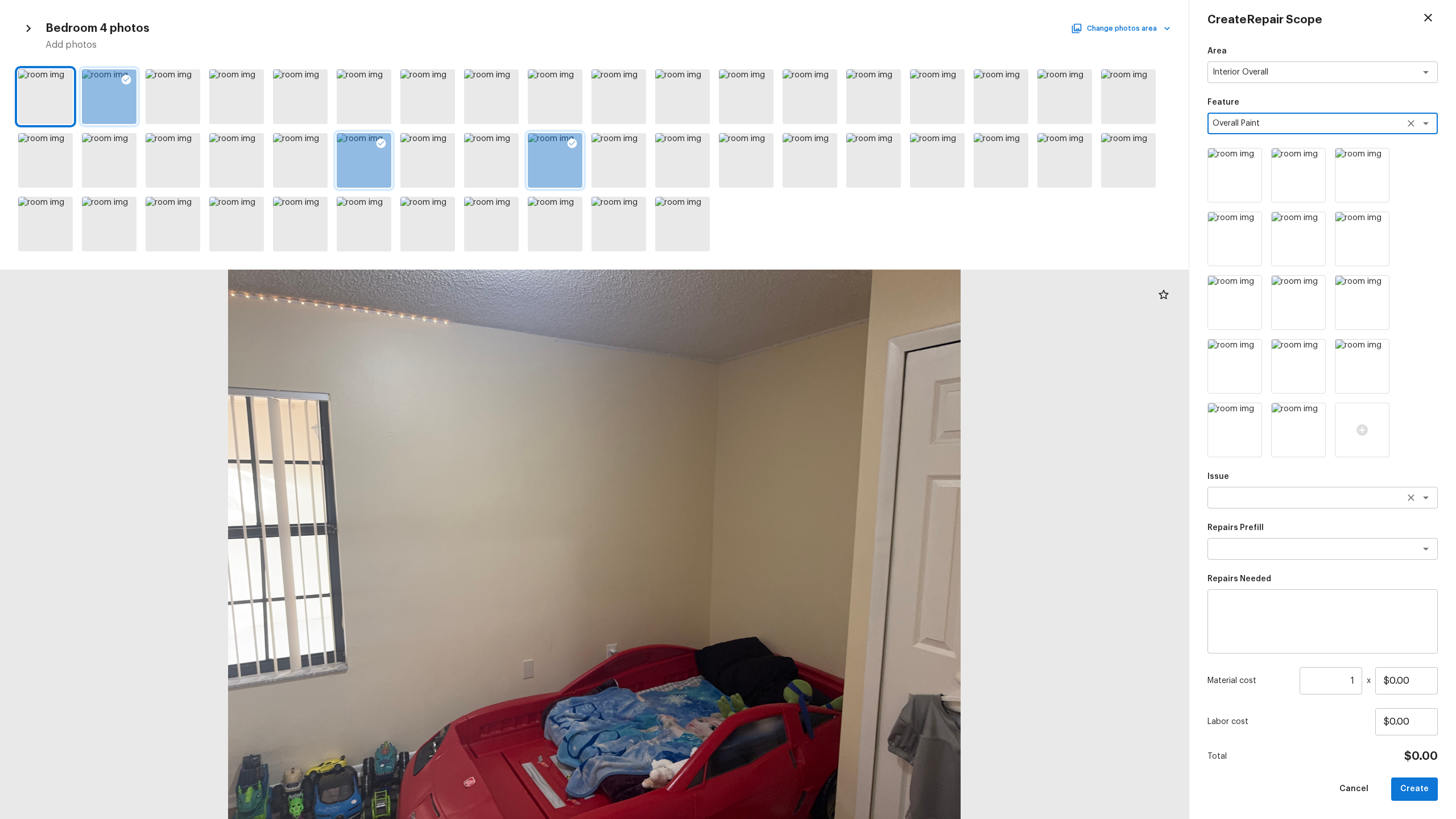
click at [819, 405] on div "x ​" at bounding box center [1322, 498] width 230 height 22
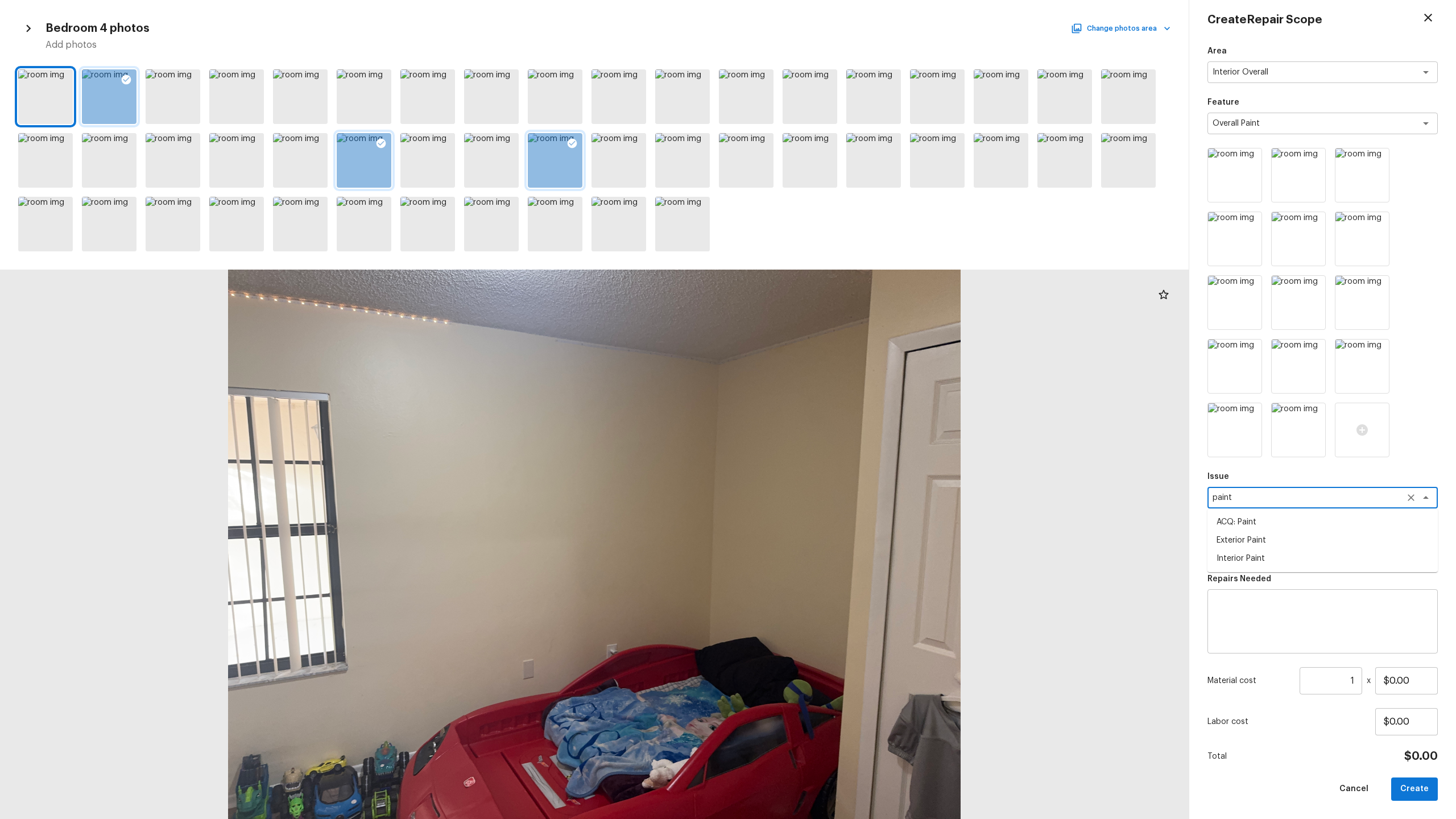
click at [819, 405] on li "ACQ: Paint" at bounding box center [1322, 522] width 230 height 18
click at [819, 405] on textarea at bounding box center [1307, 549] width 189 height 11
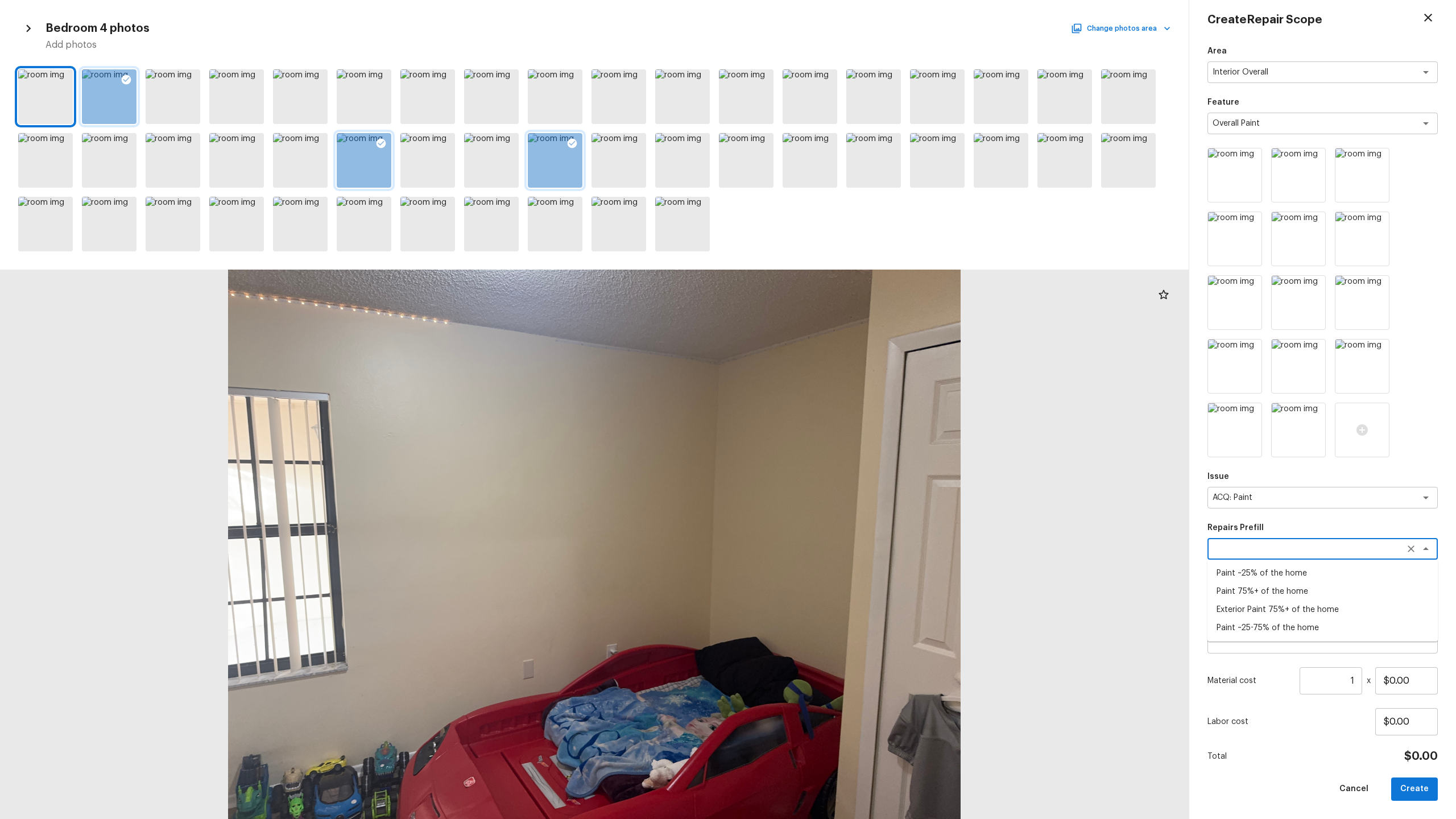
click at [819, 405] on li "Paint ~25-75% of the home" at bounding box center [1322, 627] width 230 height 18
click at [819, 405] on input "1" at bounding box center [1331, 681] width 62 height 27
click at [819, 405] on button "Create" at bounding box center [1414, 788] width 47 height 23
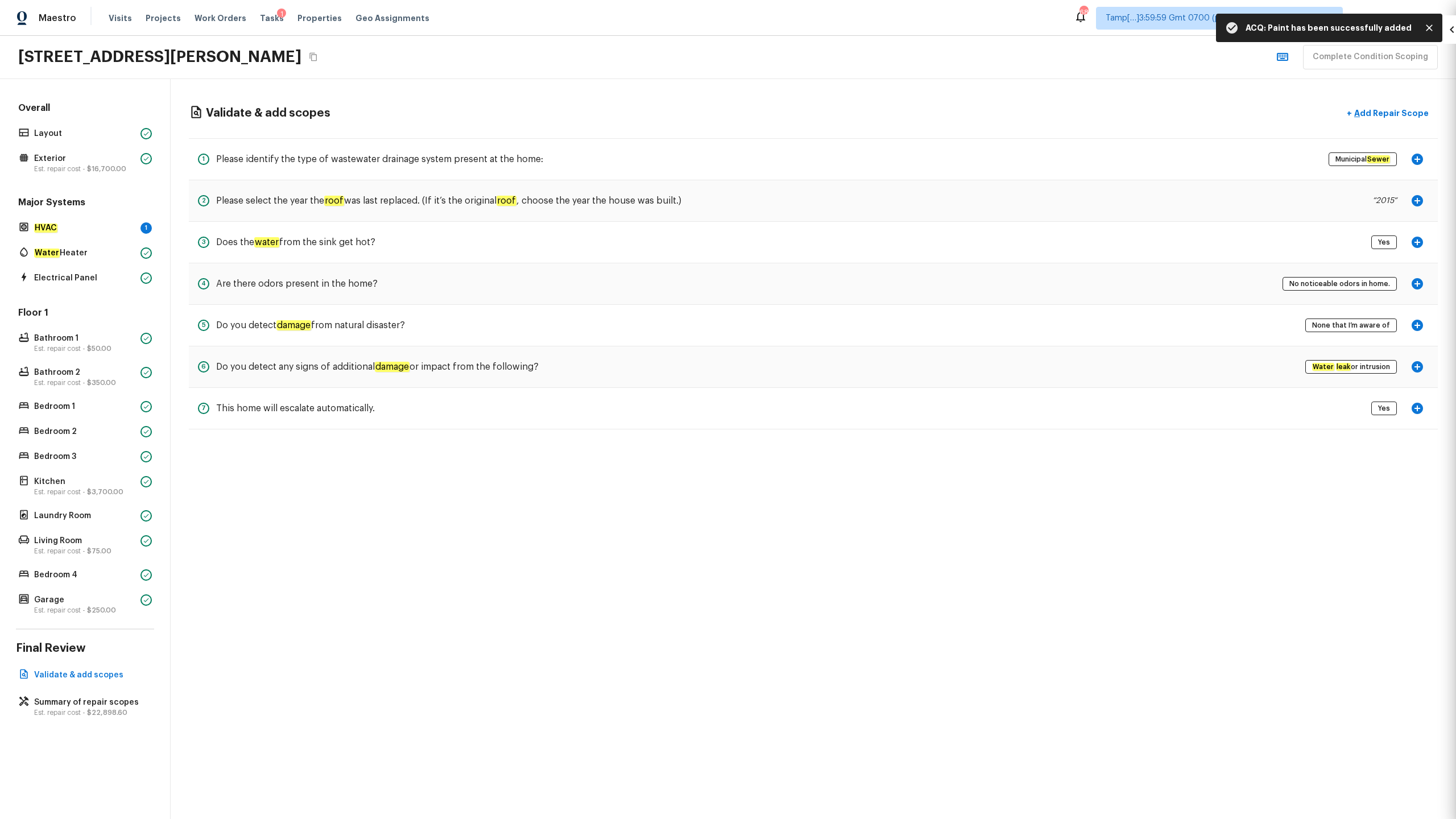
scroll to position [0, 0]
click at [819, 110] on p "Add Repair Scope" at bounding box center [1390, 113] width 77 height 11
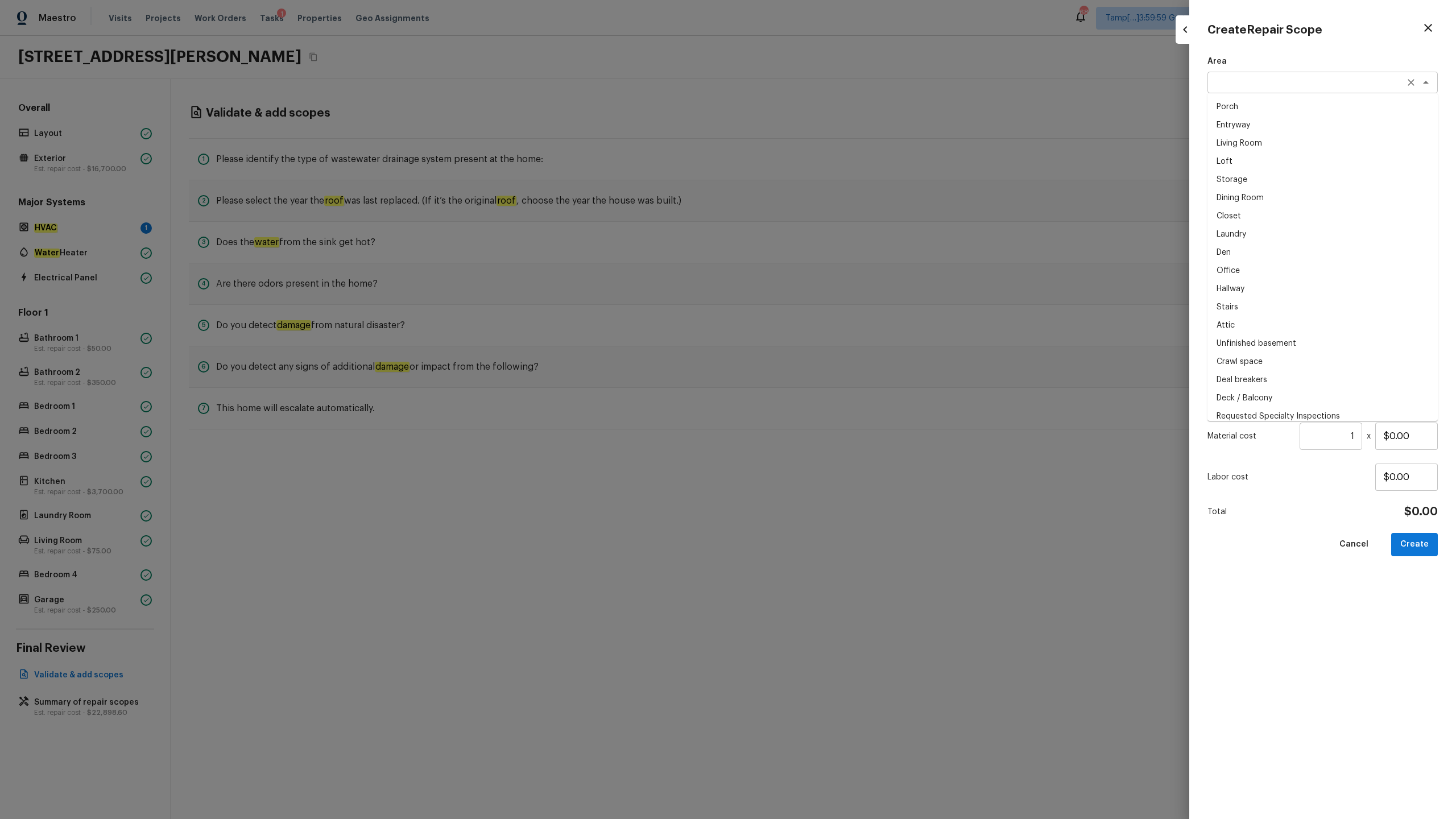
click at [819, 89] on div "x ​" at bounding box center [1322, 82] width 230 height 22
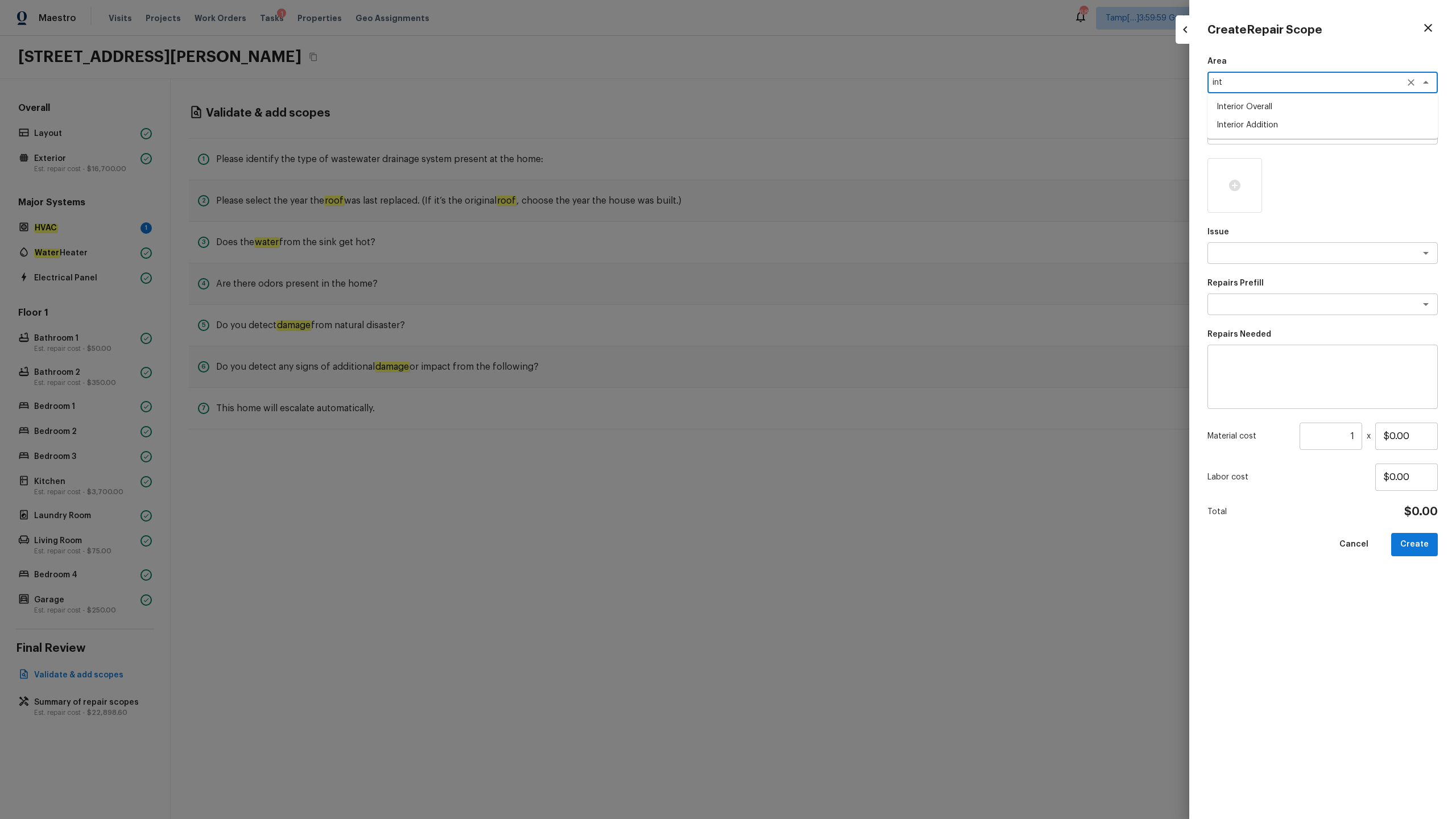
click at [819, 109] on li "Interior Overall" at bounding box center [1322, 107] width 230 height 18
click at [819, 139] on div "x ​" at bounding box center [1322, 134] width 230 height 22
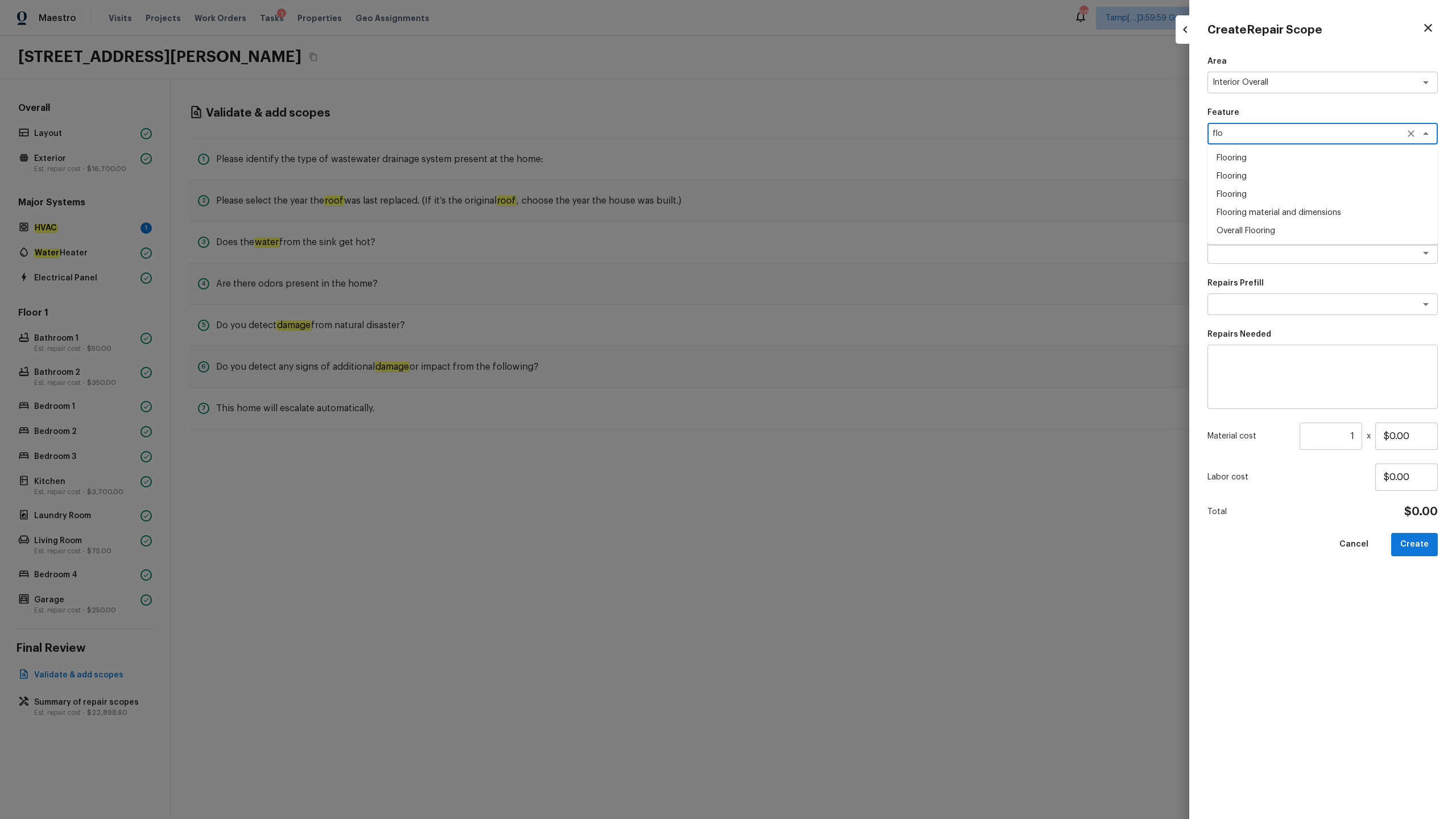
click at [819, 228] on li "Overall Flooring" at bounding box center [1322, 230] width 230 height 18
click at [819, 258] on textarea at bounding box center [1307, 253] width 189 height 11
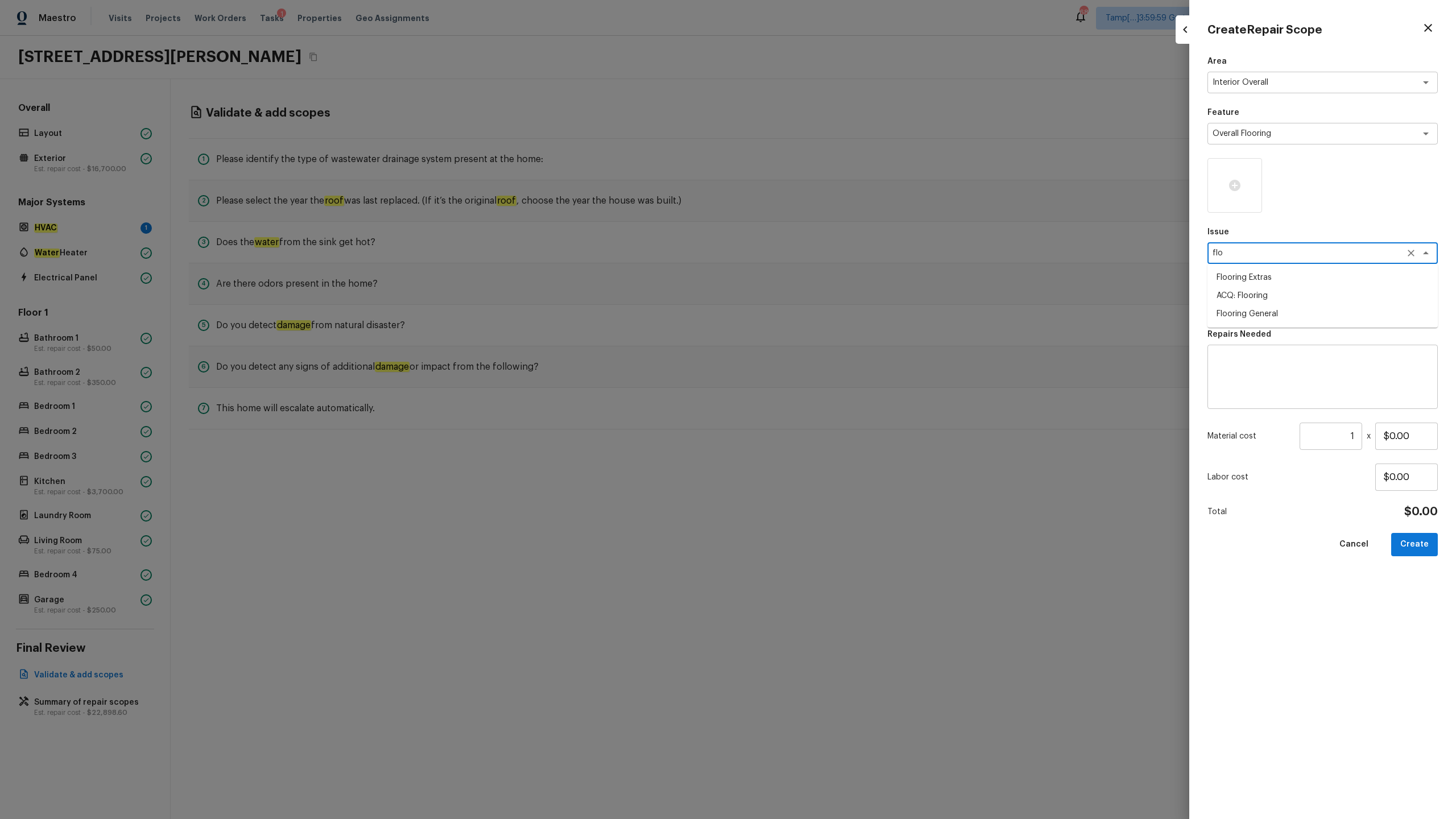
click at [819, 296] on li "ACQ: Flooring" at bounding box center [1322, 295] width 230 height 18
click at [819, 297] on div "x ​" at bounding box center [1322, 304] width 230 height 22
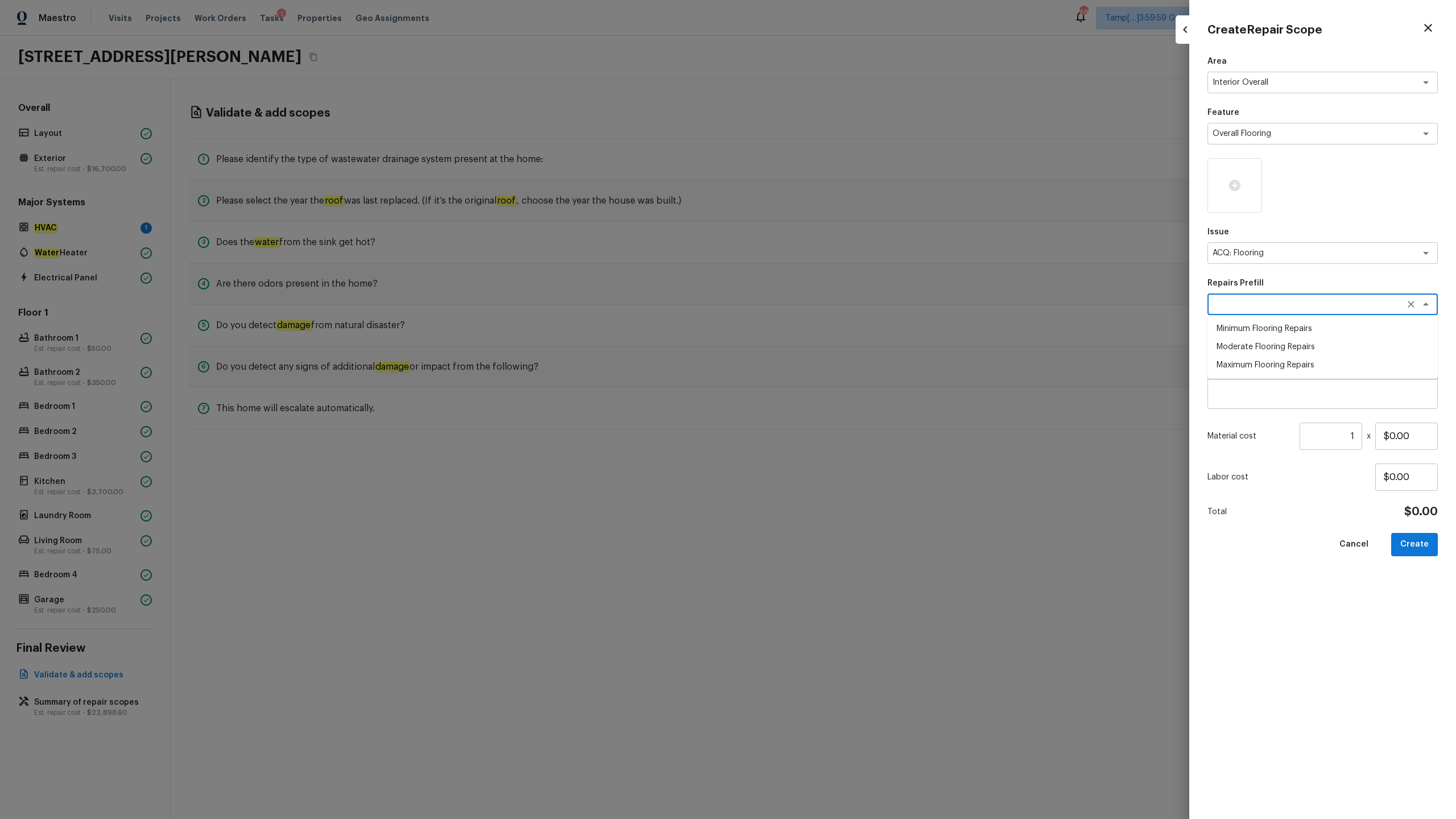
click at [819, 344] on li "Moderate Flooring Repairs" at bounding box center [1322, 346] width 230 height 18
click at [819, 182] on icon at bounding box center [1235, 185] width 14 height 14
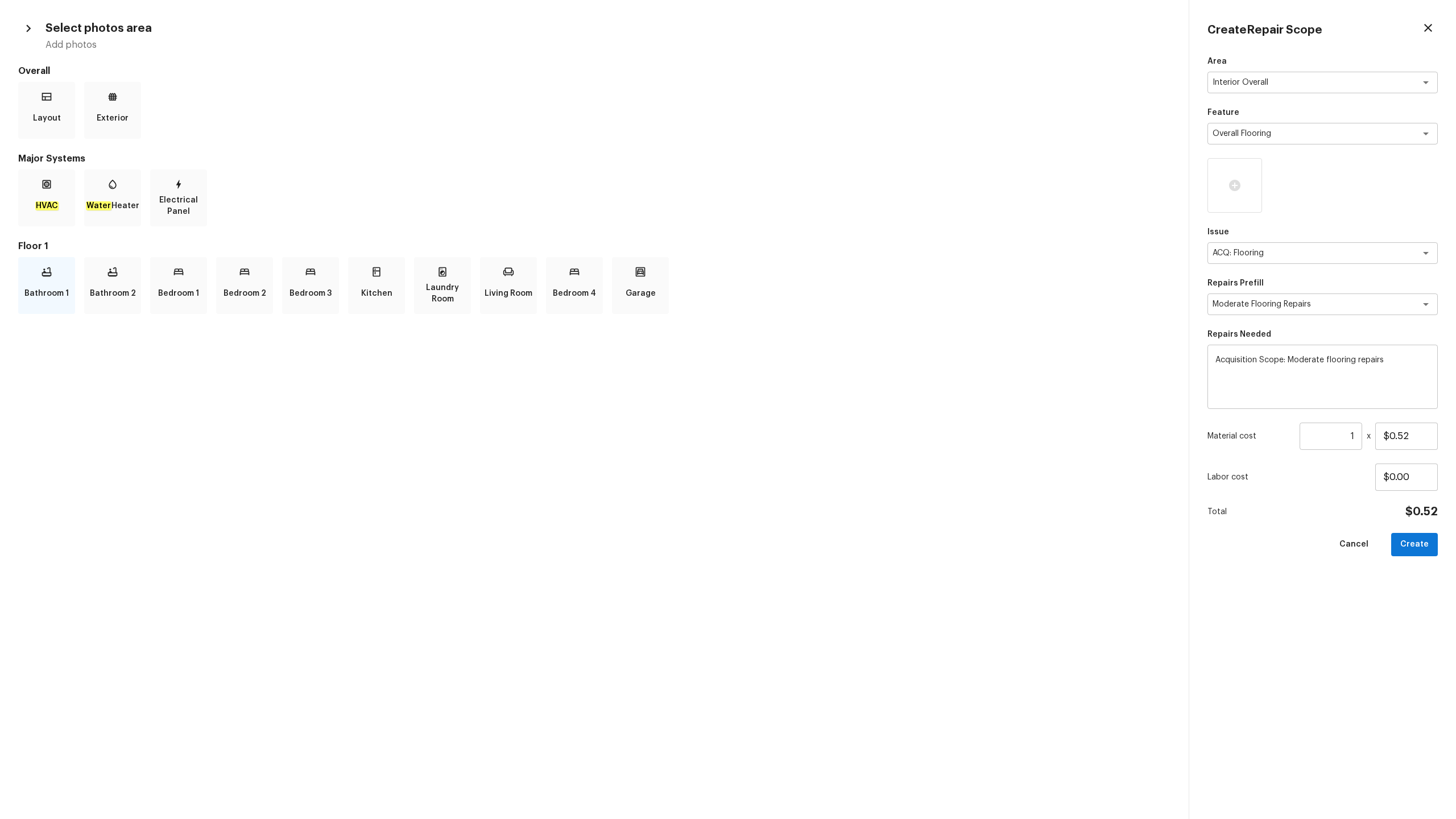
click at [38, 300] on p "Bathroom 1" at bounding box center [46, 293] width 44 height 22
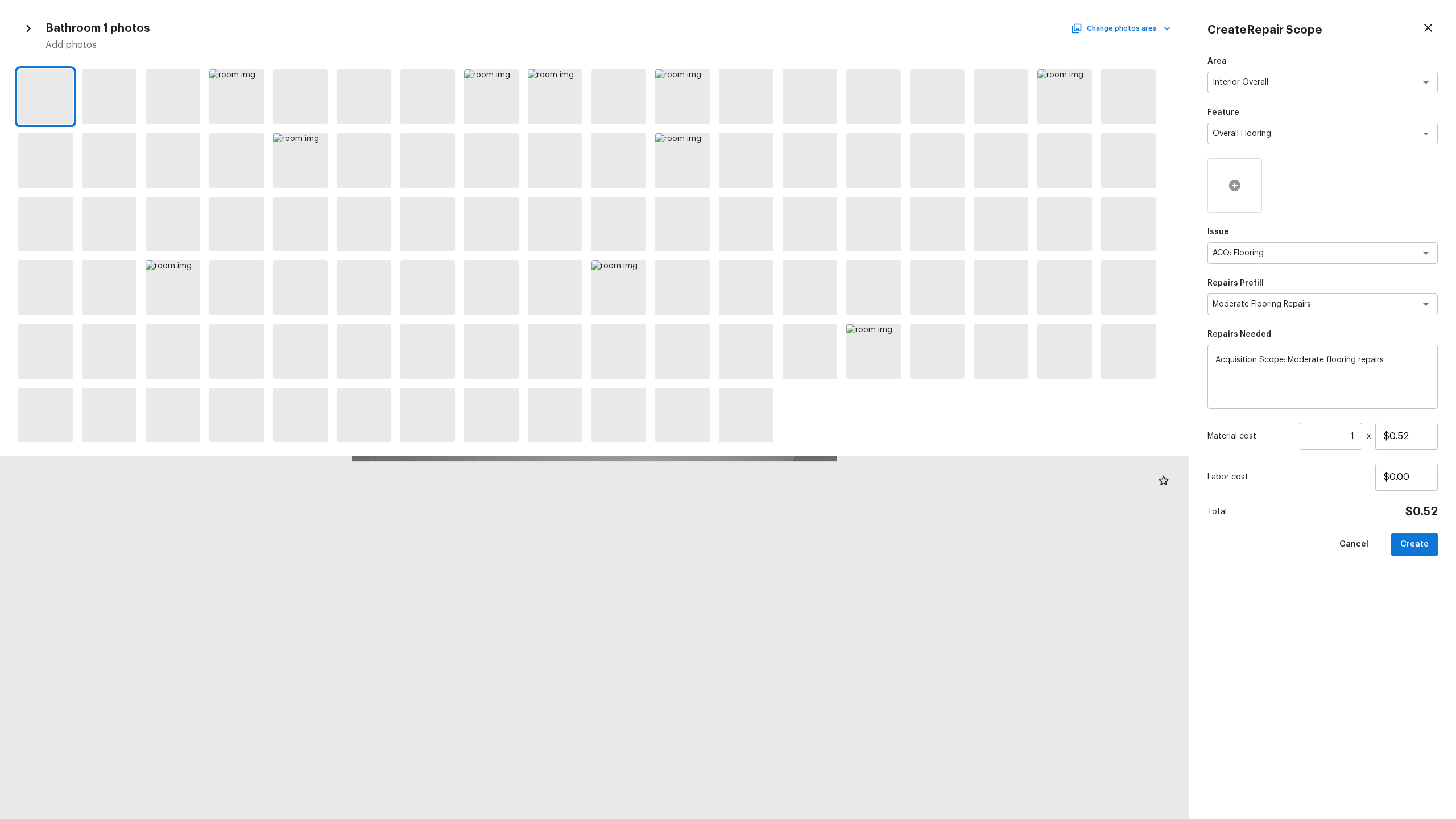
click at [819, 189] on icon at bounding box center [1235, 185] width 11 height 11
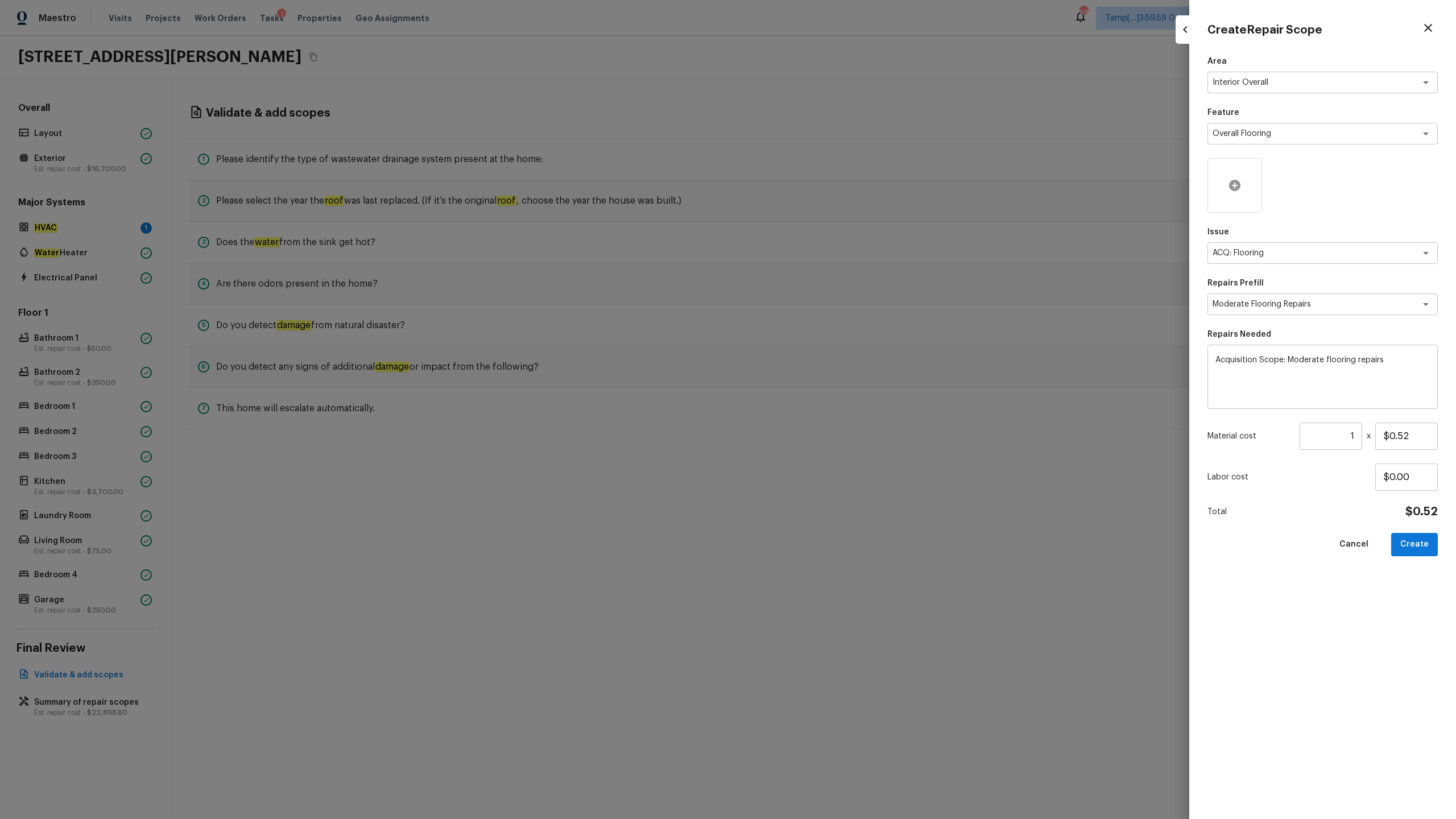
click at [819, 191] on icon at bounding box center [1235, 185] width 14 height 14
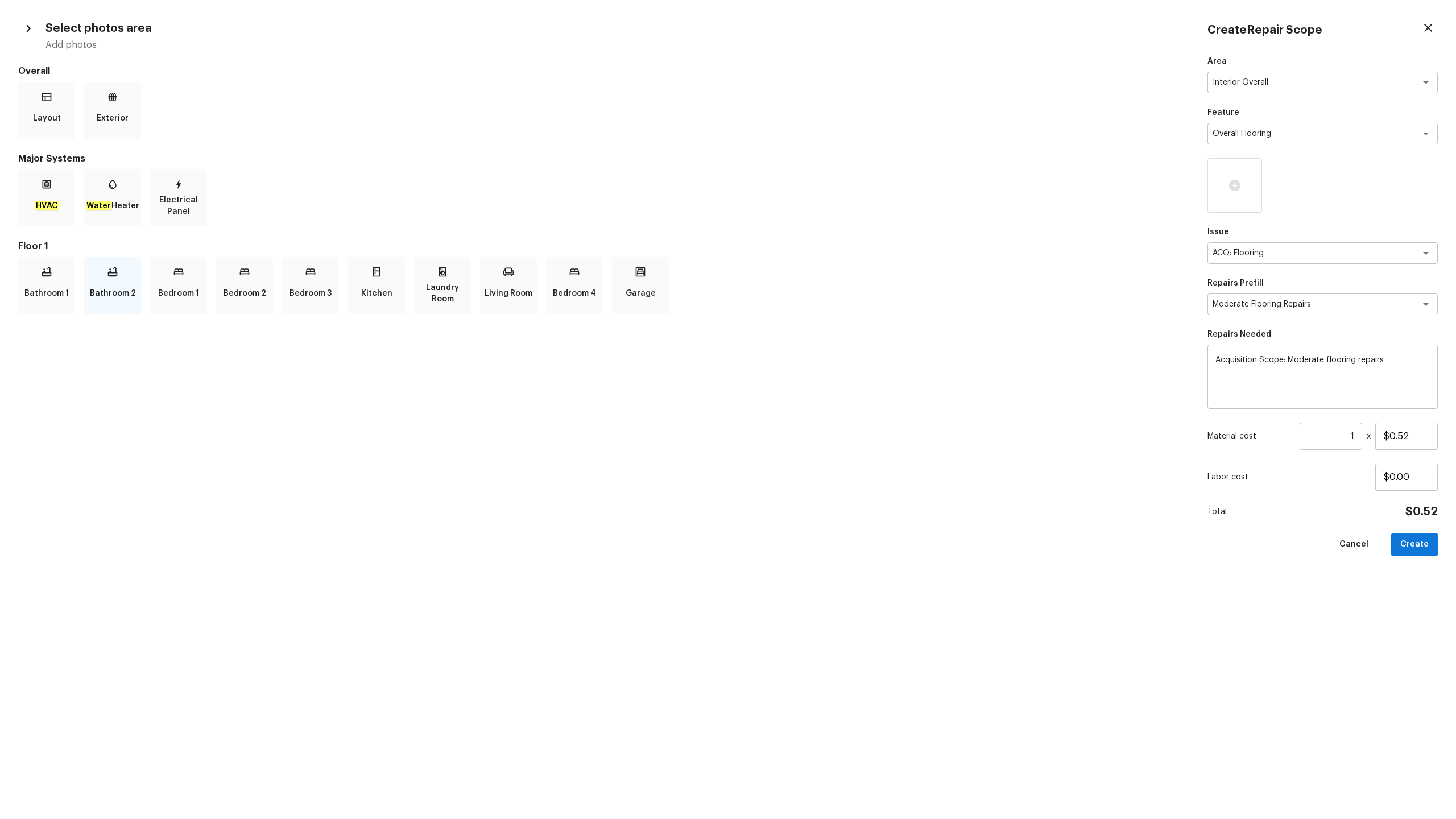
click at [110, 303] on p "Bathroom 2" at bounding box center [113, 293] width 46 height 22
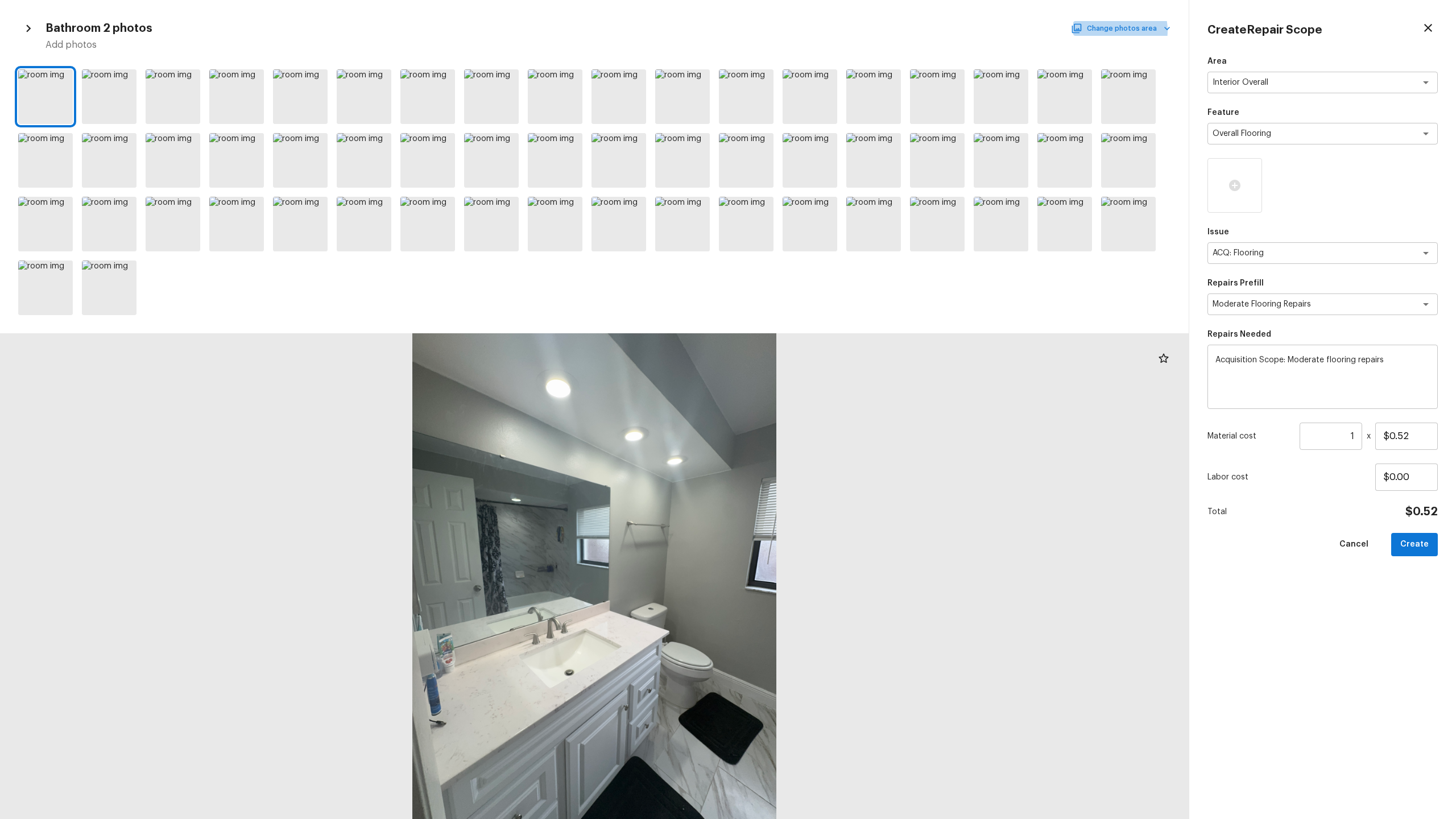
click at [819, 31] on button "Change photos area" at bounding box center [1122, 29] width 97 height 15
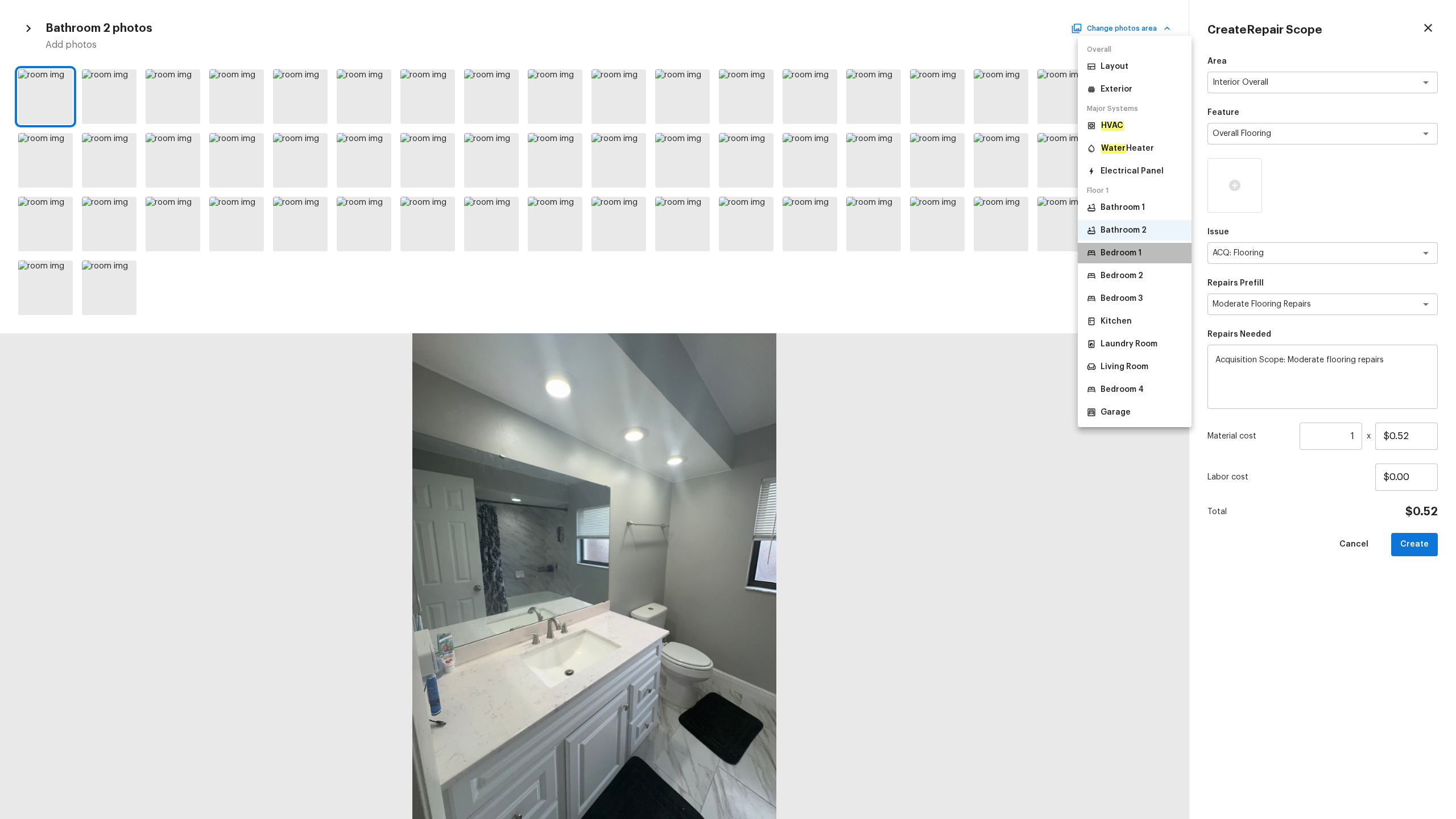
click at [819, 250] on p "Bedroom 1" at bounding box center [1121, 253] width 41 height 11
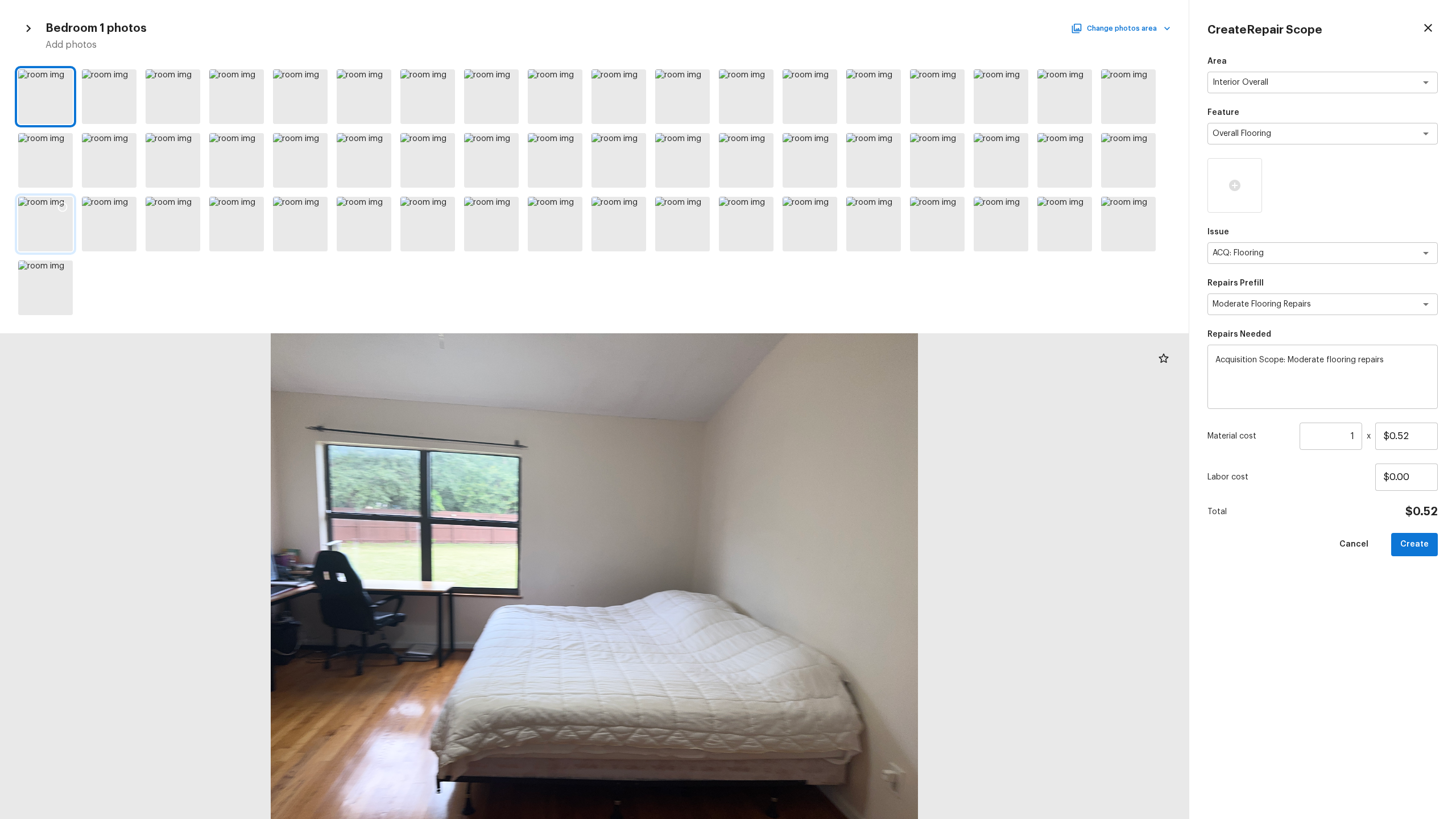
click at [53, 230] on div at bounding box center [45, 223] width 54 height 54
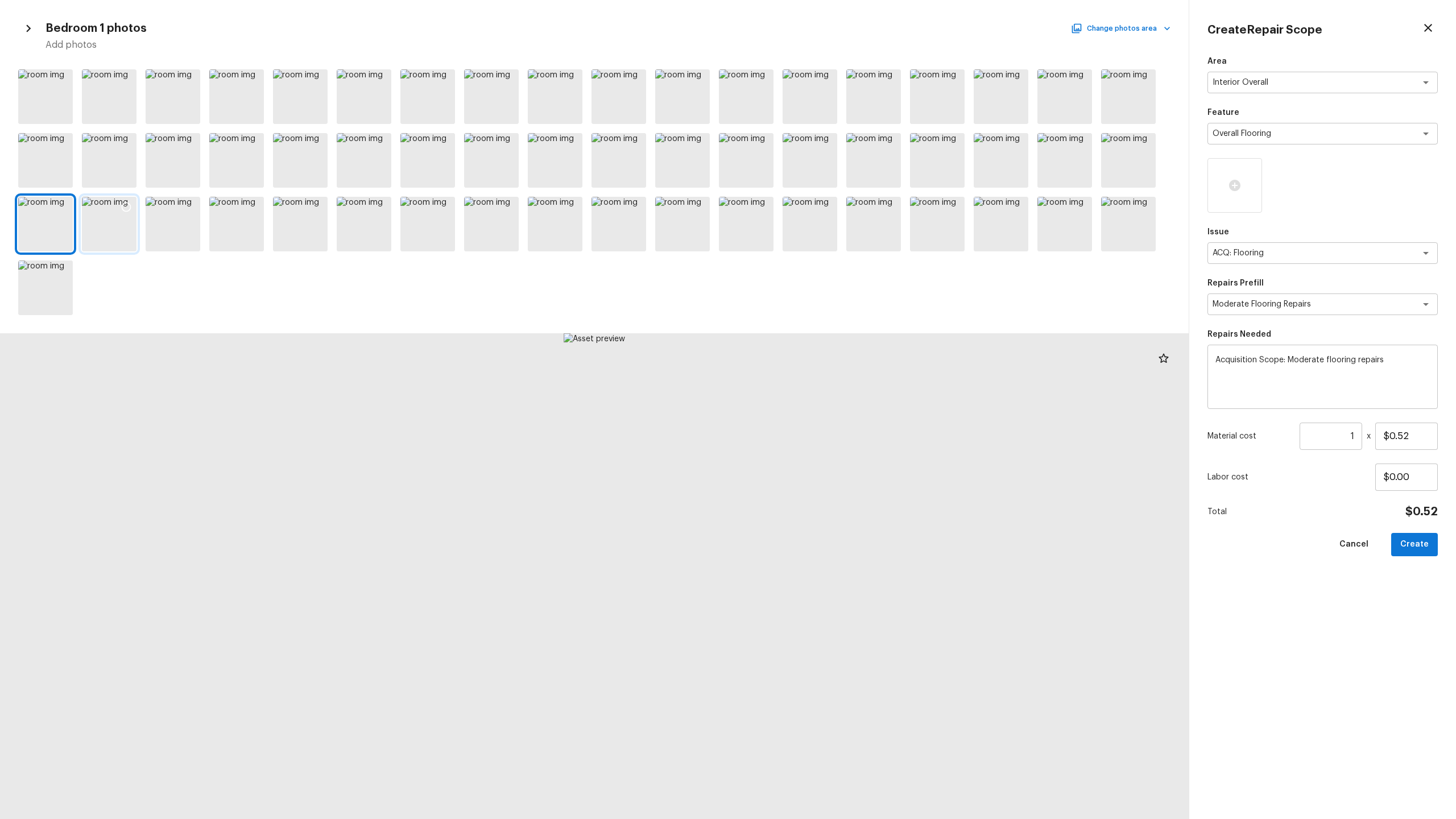
click at [113, 228] on div at bounding box center [109, 223] width 54 height 54
click at [173, 225] on div at bounding box center [172, 223] width 54 height 54
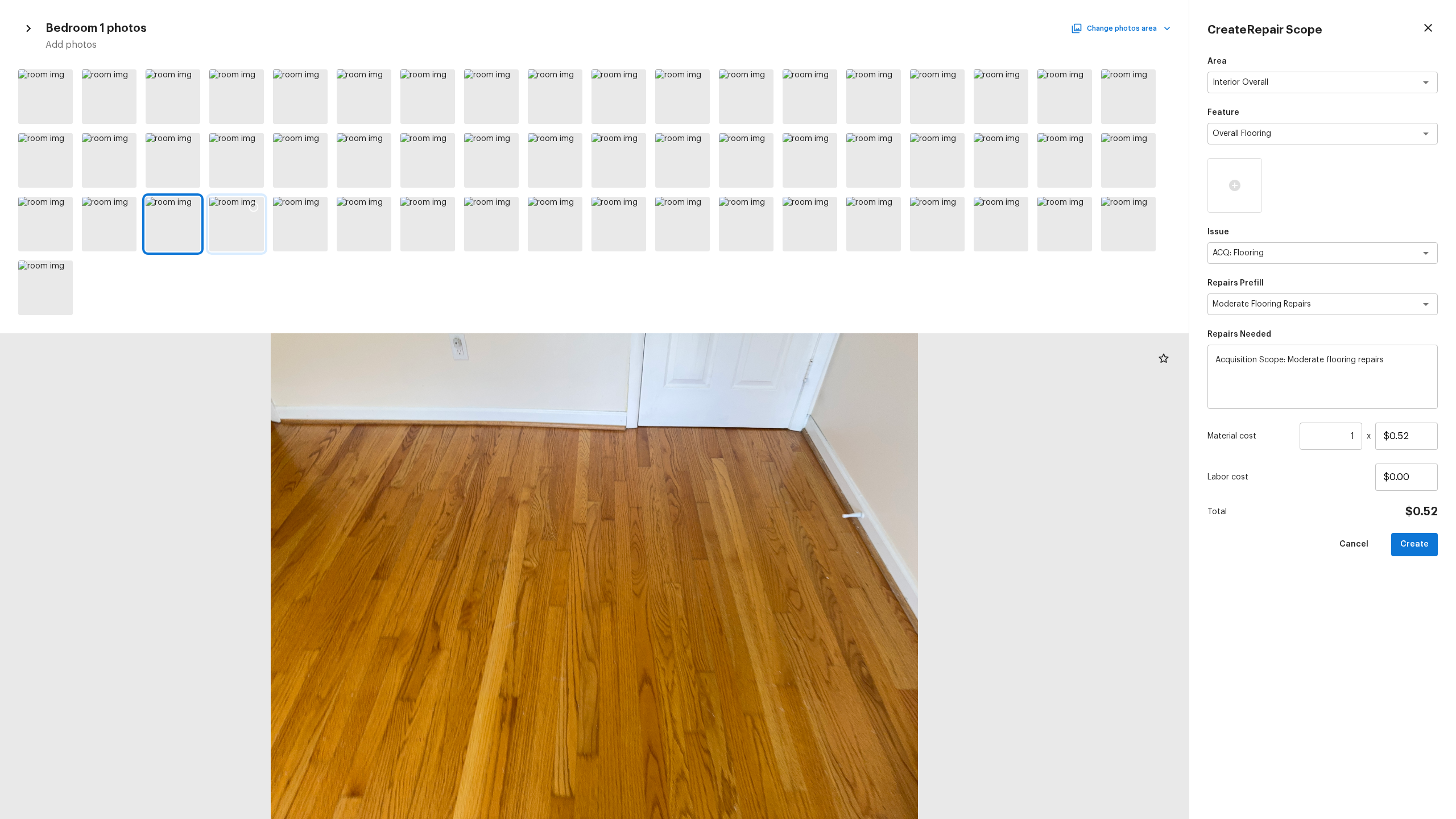
click at [234, 224] on div at bounding box center [236, 223] width 54 height 54
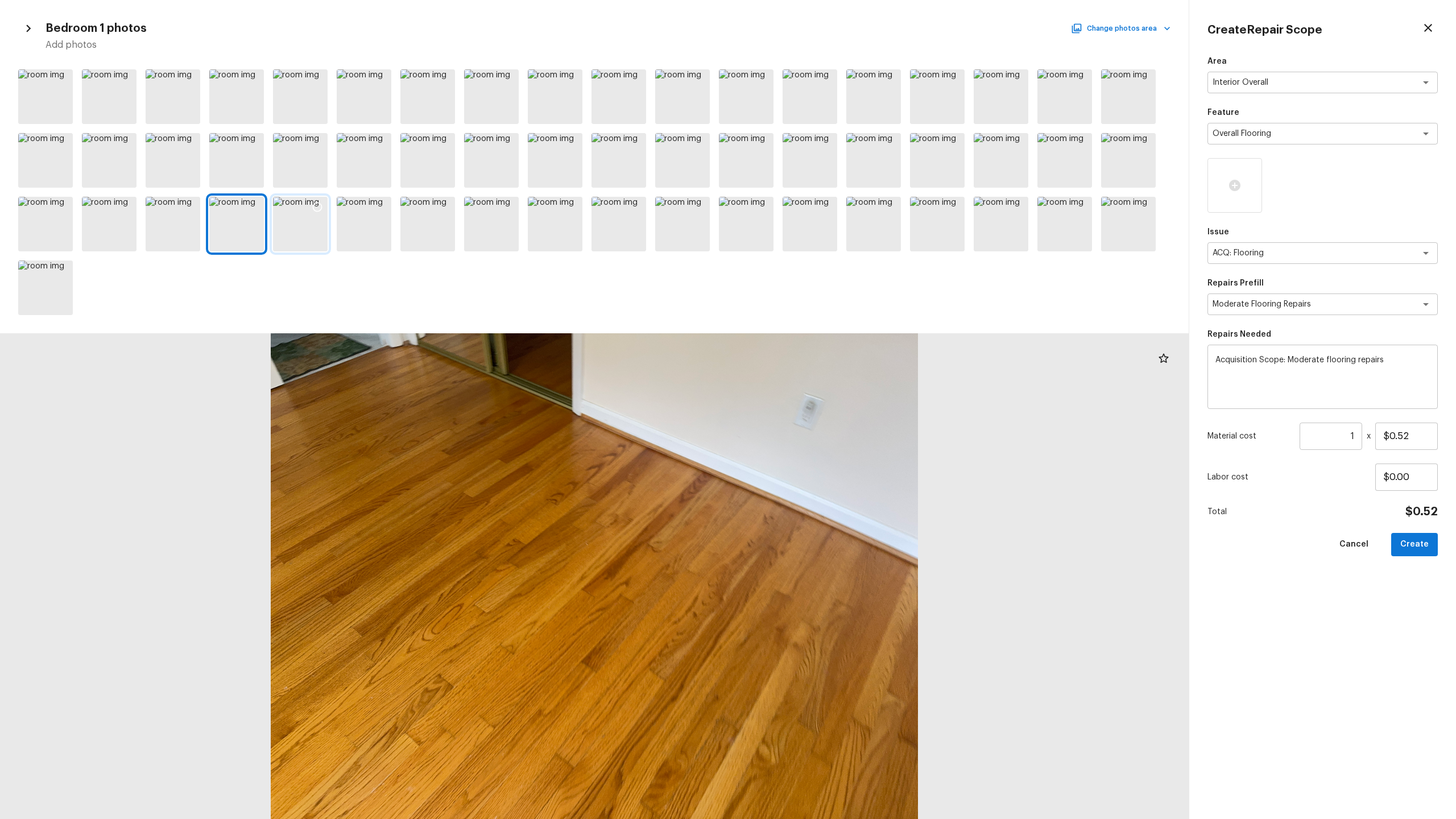
click at [295, 230] on div at bounding box center [300, 223] width 54 height 54
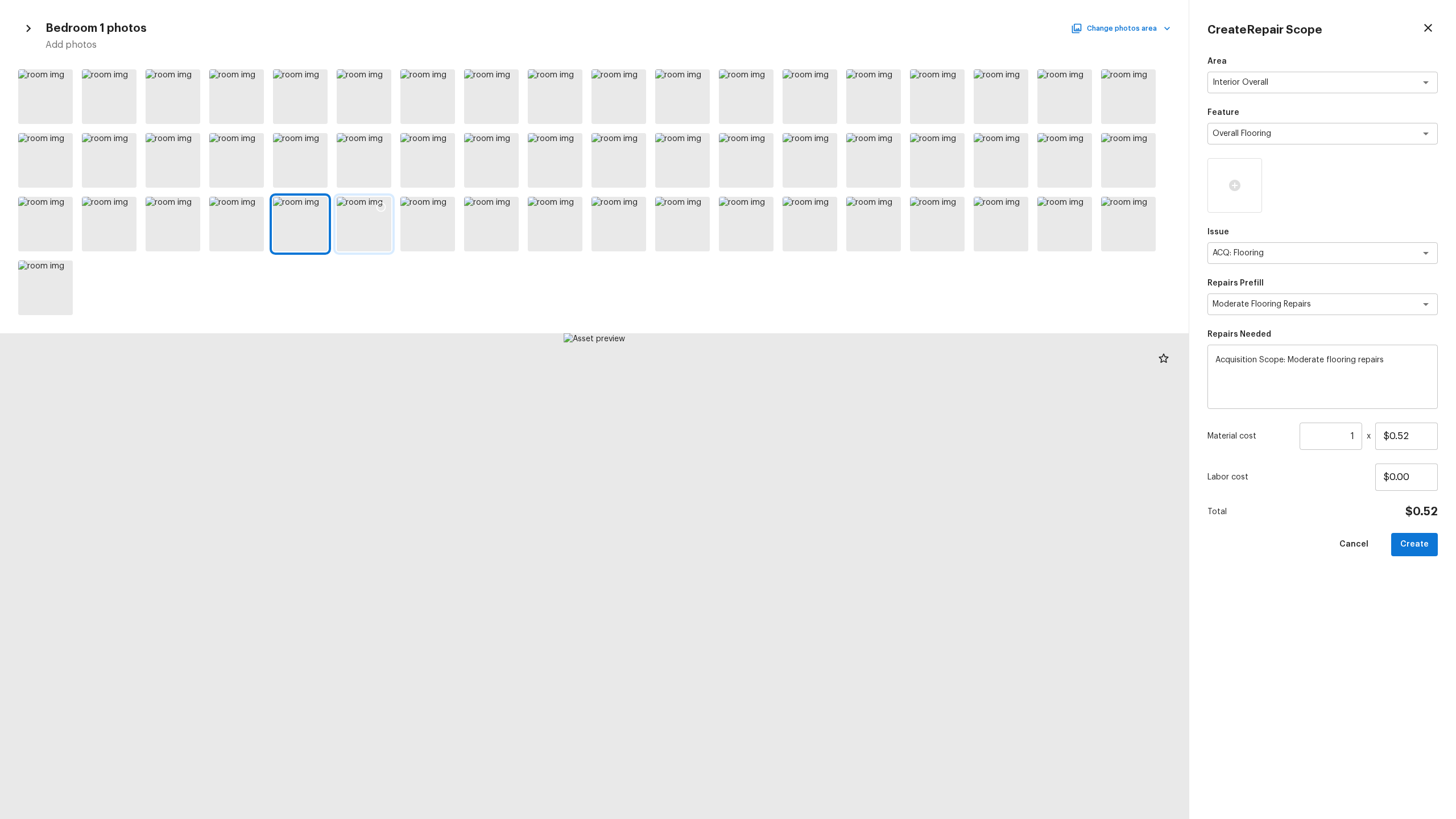
click at [350, 235] on div at bounding box center [363, 223] width 54 height 54
click at [493, 161] on div at bounding box center [491, 160] width 54 height 54
click at [501, 227] on div at bounding box center [491, 223] width 54 height 54
click at [563, 161] on div at bounding box center [554, 160] width 54 height 54
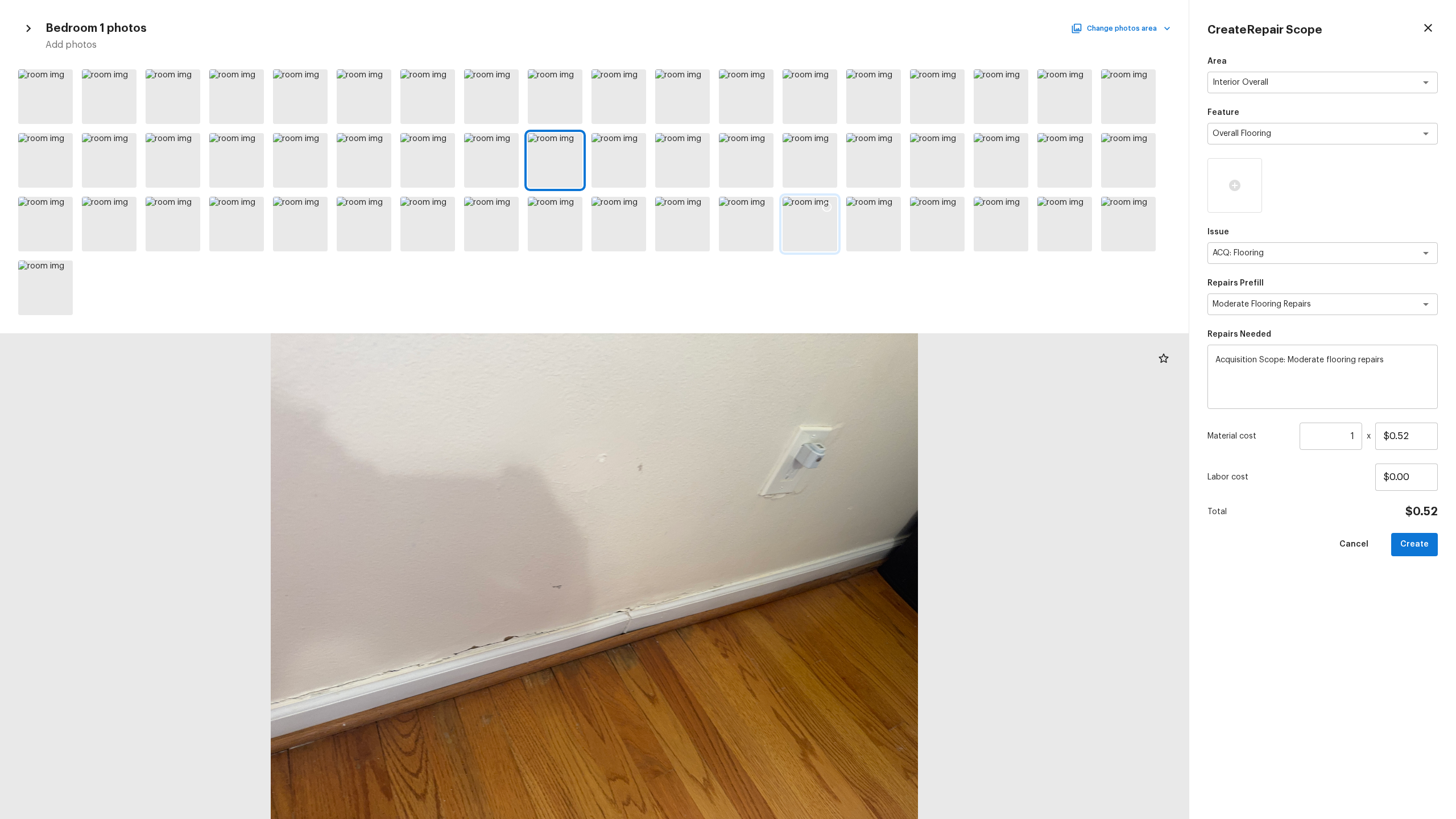
click at [818, 220] on div at bounding box center [809, 223] width 54 height 54
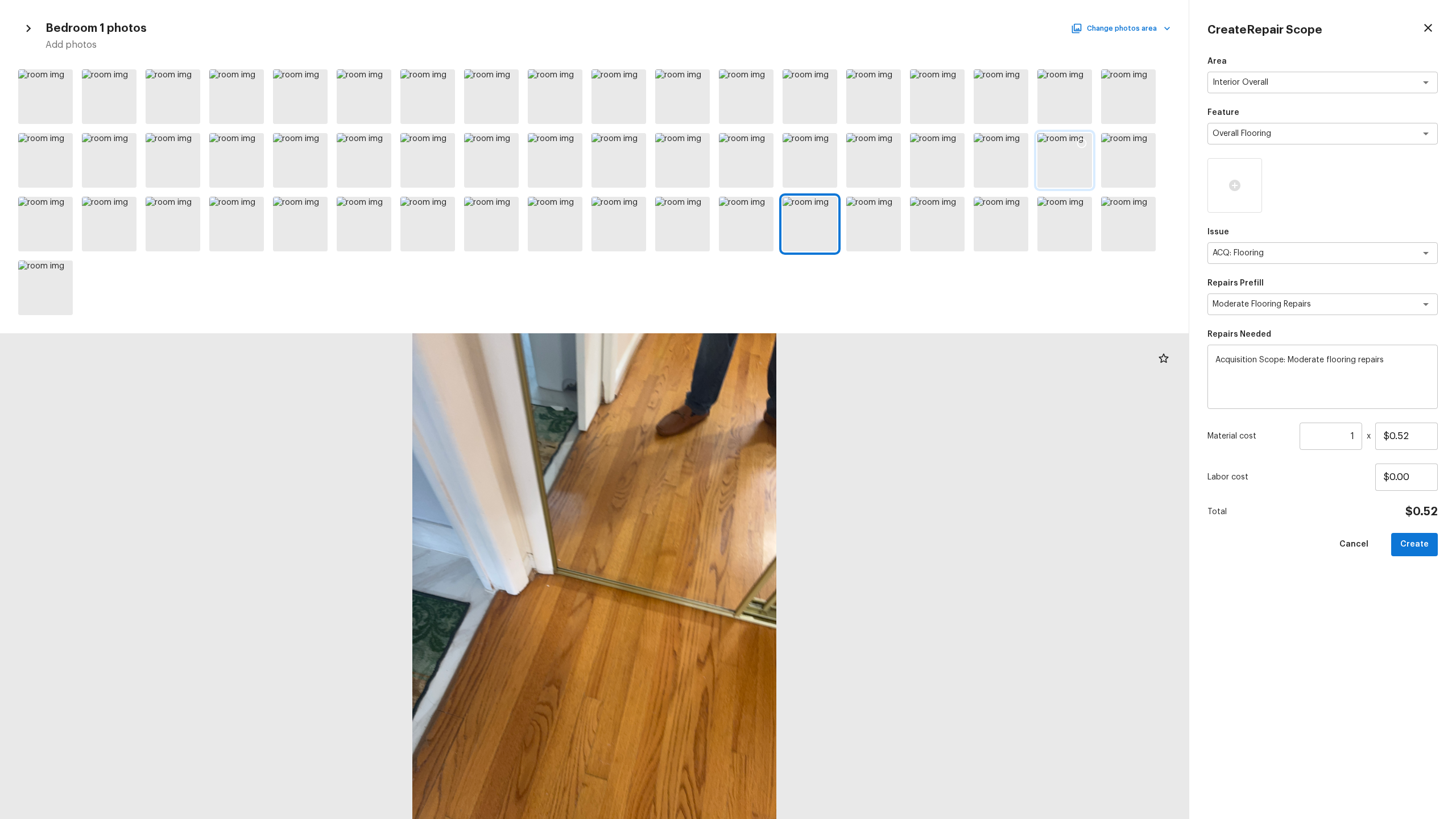
click at [819, 176] on div at bounding box center [1065, 160] width 54 height 54
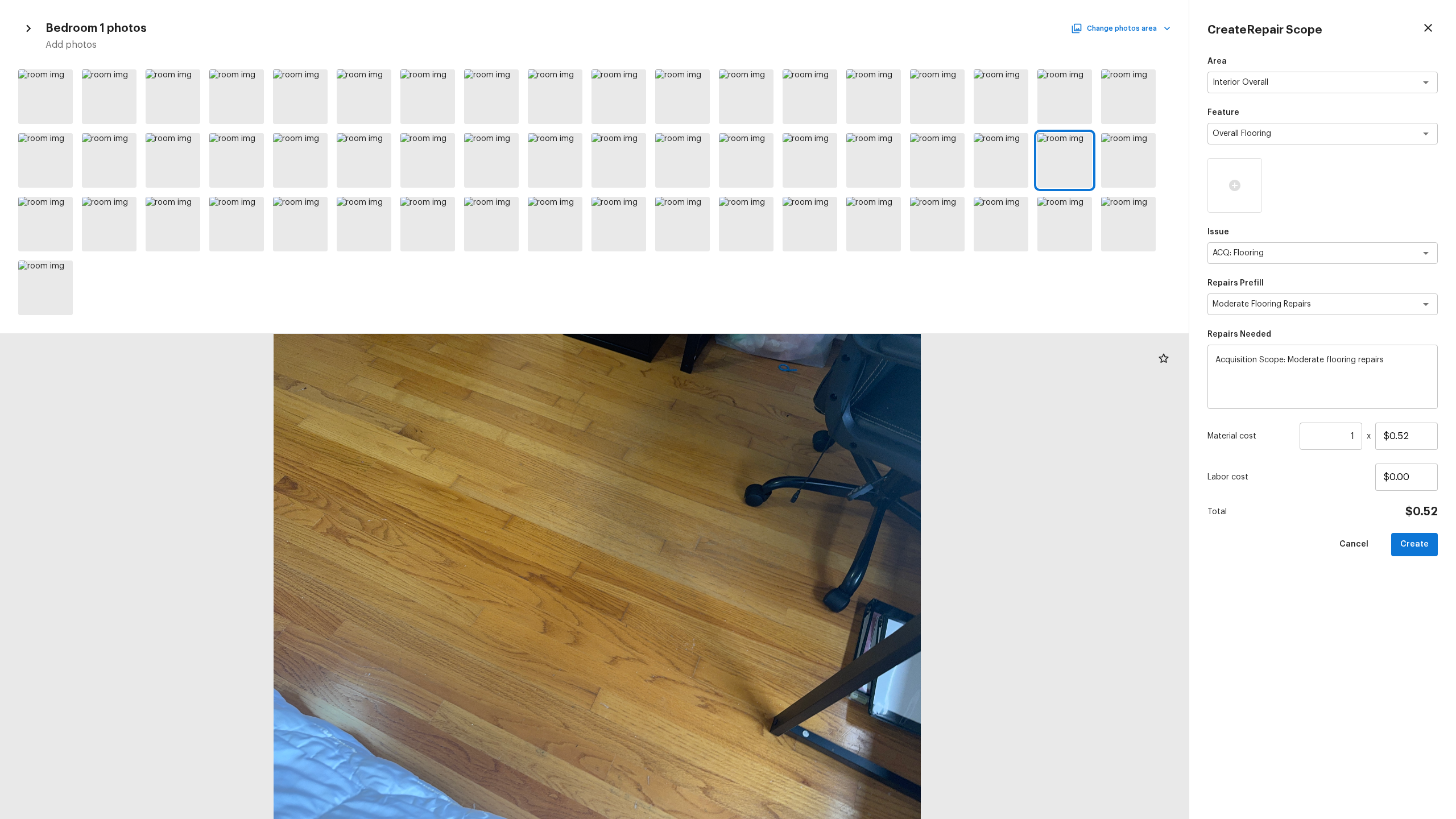
click at [802, 405] on div at bounding box center [598, 577] width 1189 height 486
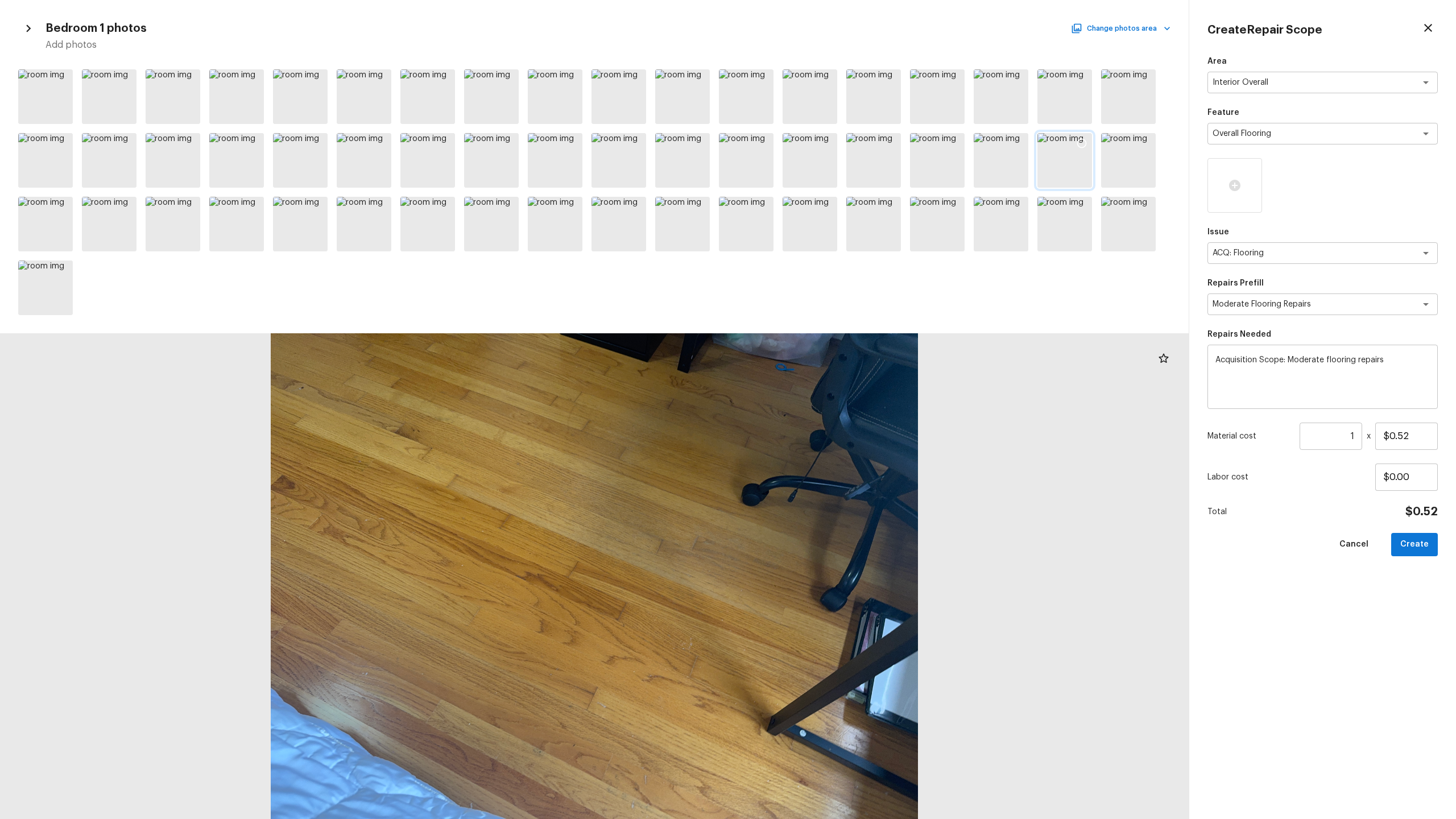
click at [819, 140] on icon at bounding box center [1082, 143] width 11 height 11
click at [819, 175] on div at bounding box center [1128, 160] width 54 height 54
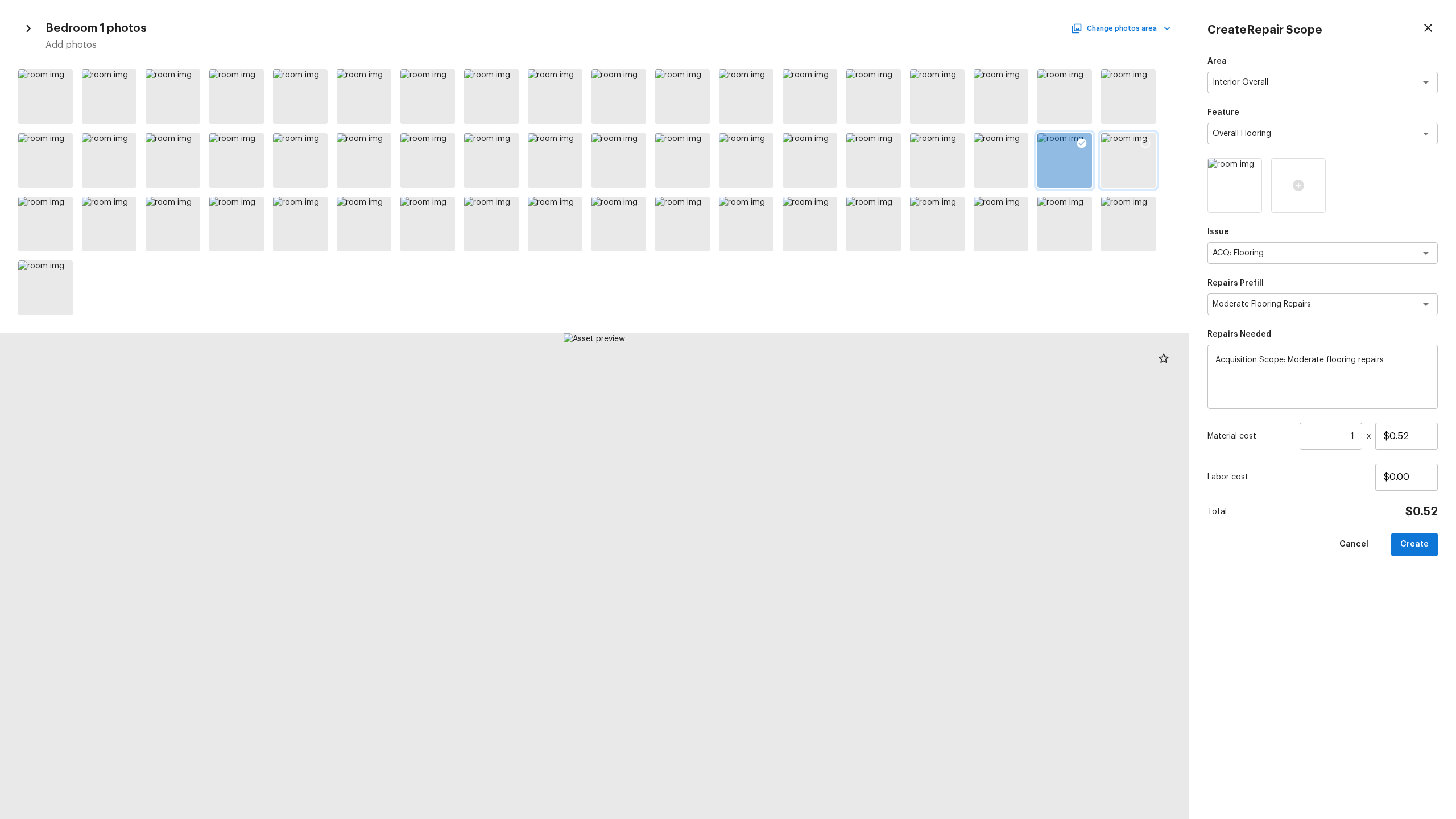
click at [819, 144] on icon at bounding box center [1146, 143] width 11 height 11
click at [814, 230] on div at bounding box center [809, 223] width 54 height 54
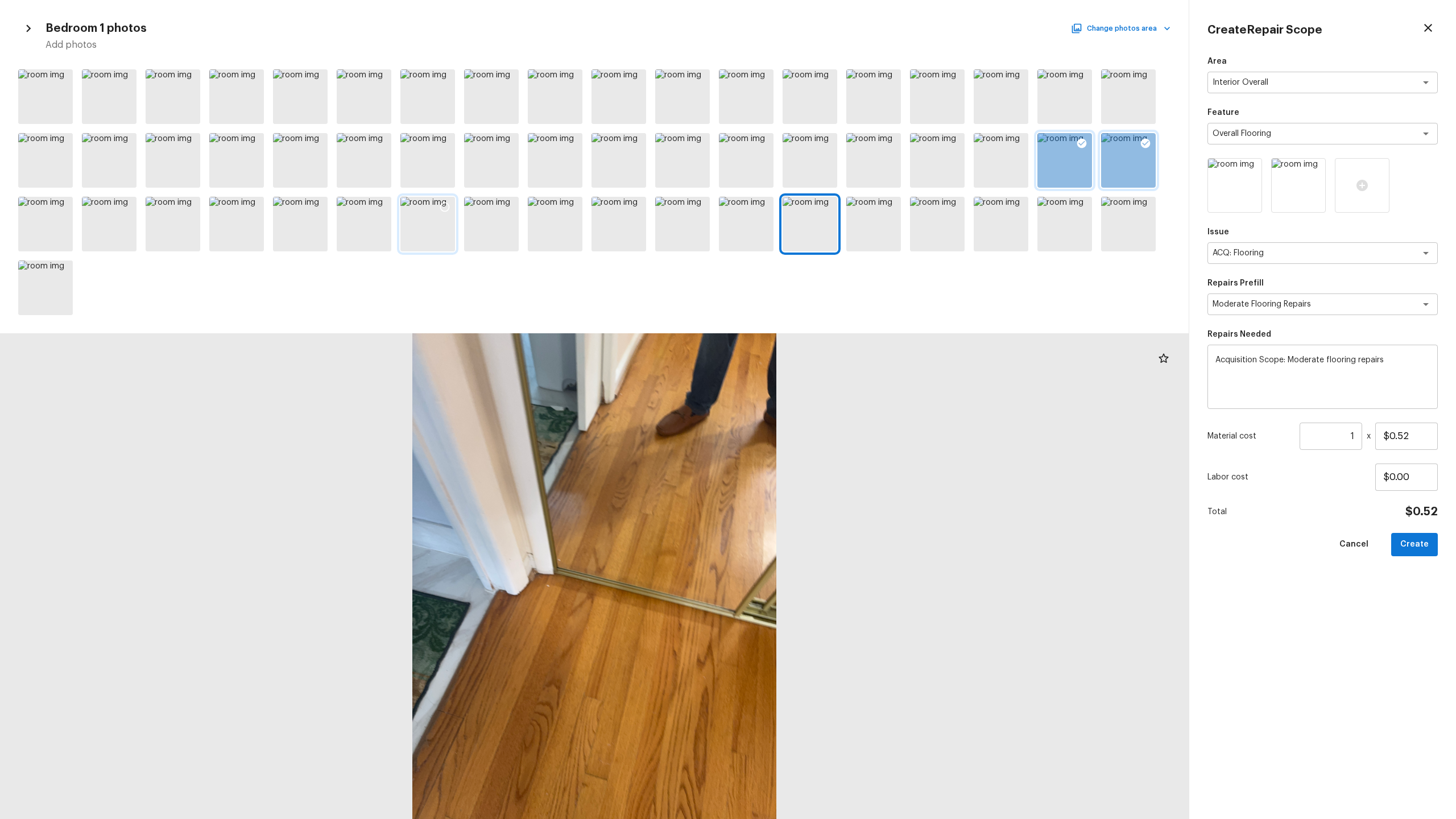
click at [443, 235] on div at bounding box center [427, 223] width 54 height 54
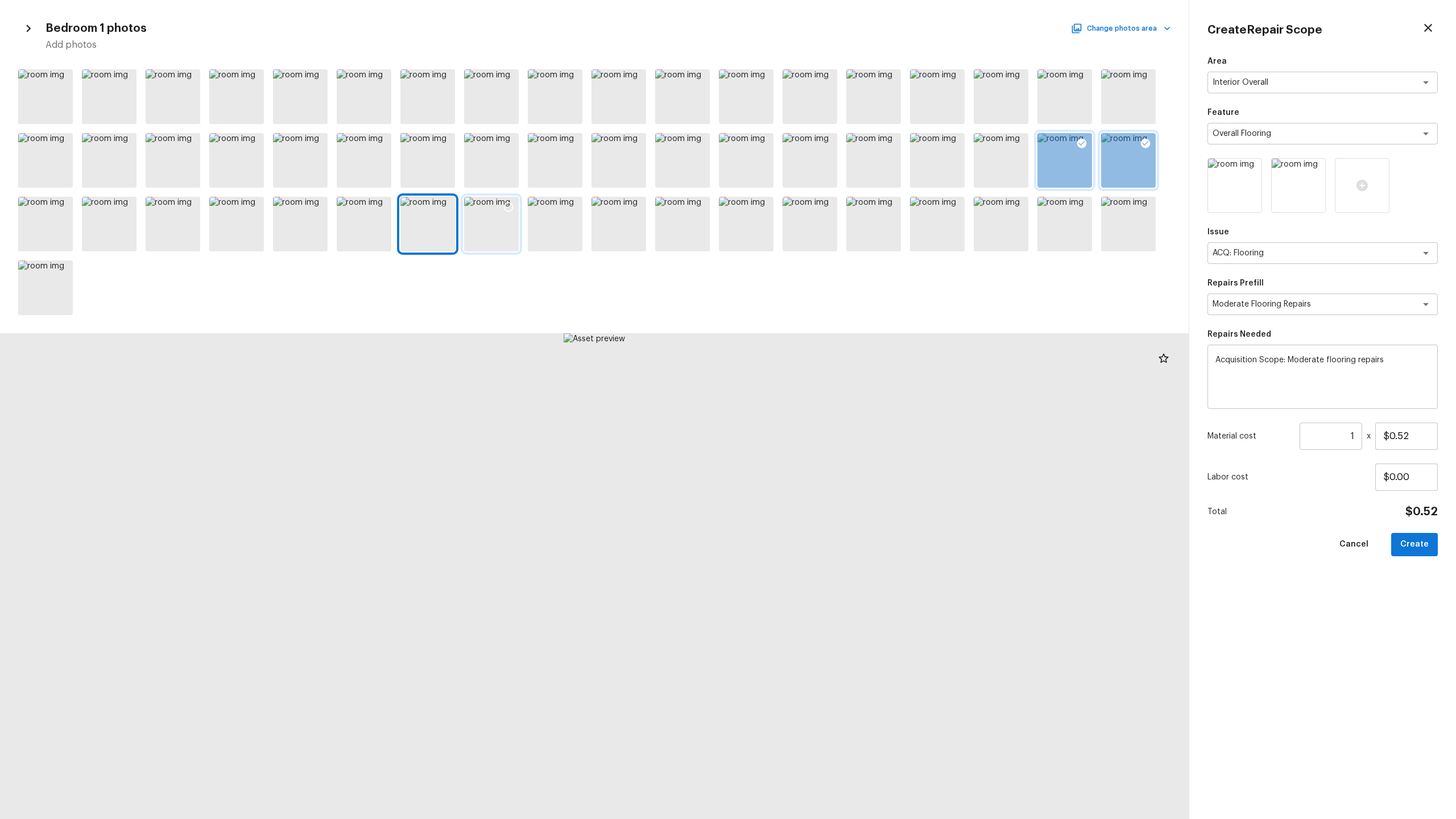
click at [482, 228] on div at bounding box center [491, 223] width 54 height 54
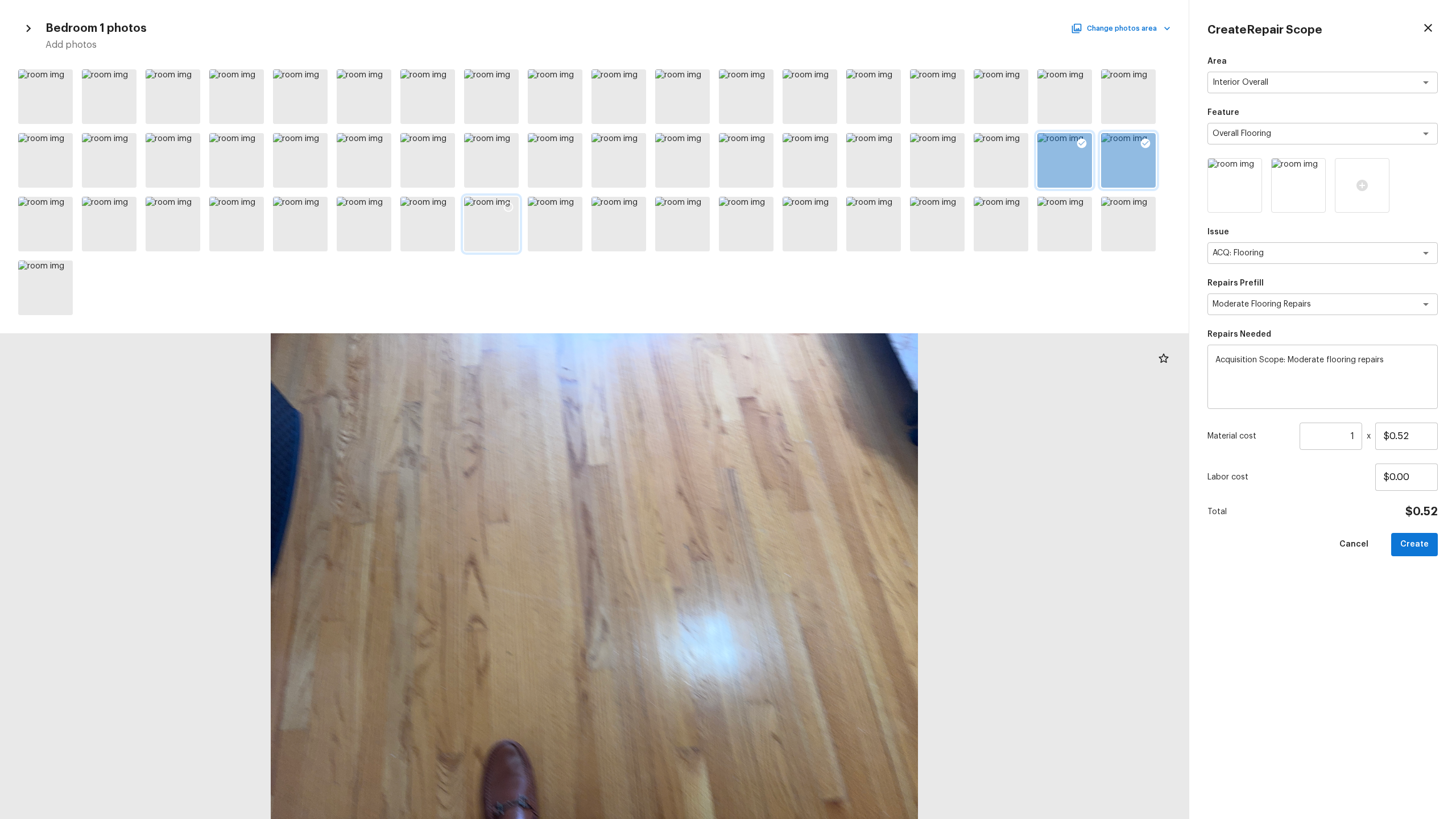
click at [503, 202] on icon at bounding box center [508, 207] width 11 height 11
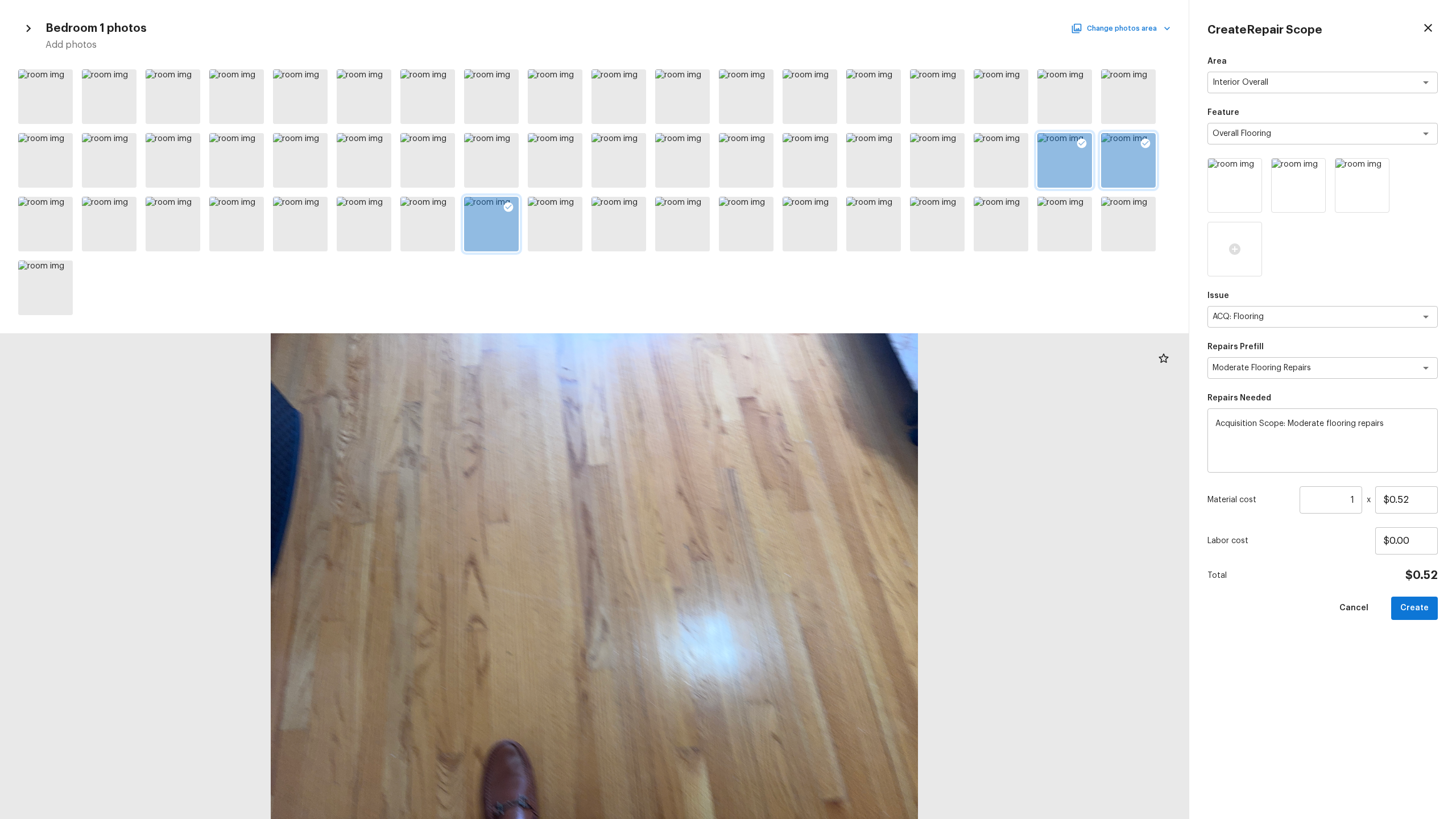
click at [819, 26] on button "Change photos area" at bounding box center [1122, 29] width 97 height 15
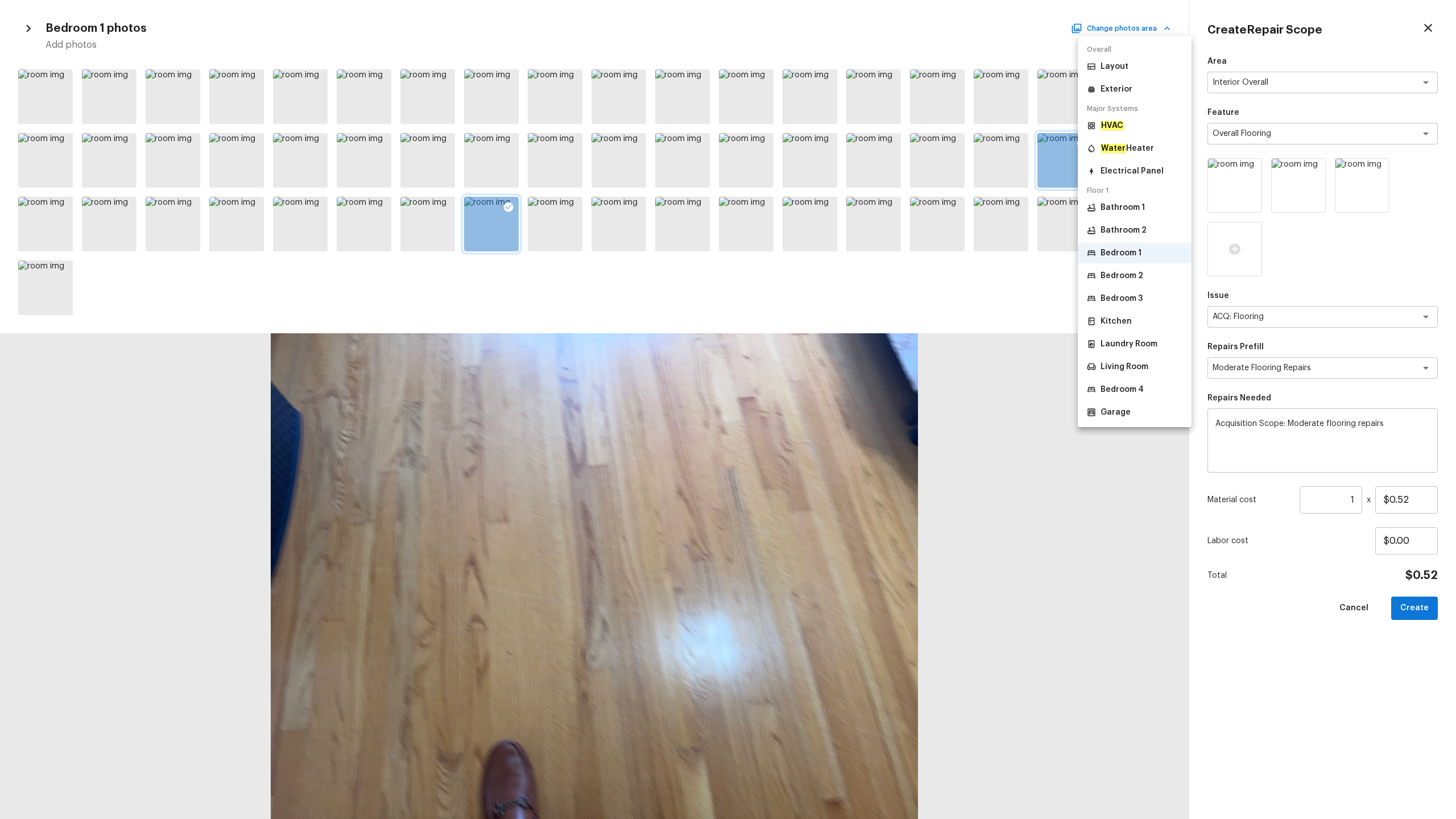
click at [819, 272] on p "Bedroom 2" at bounding box center [1122, 276] width 42 height 11
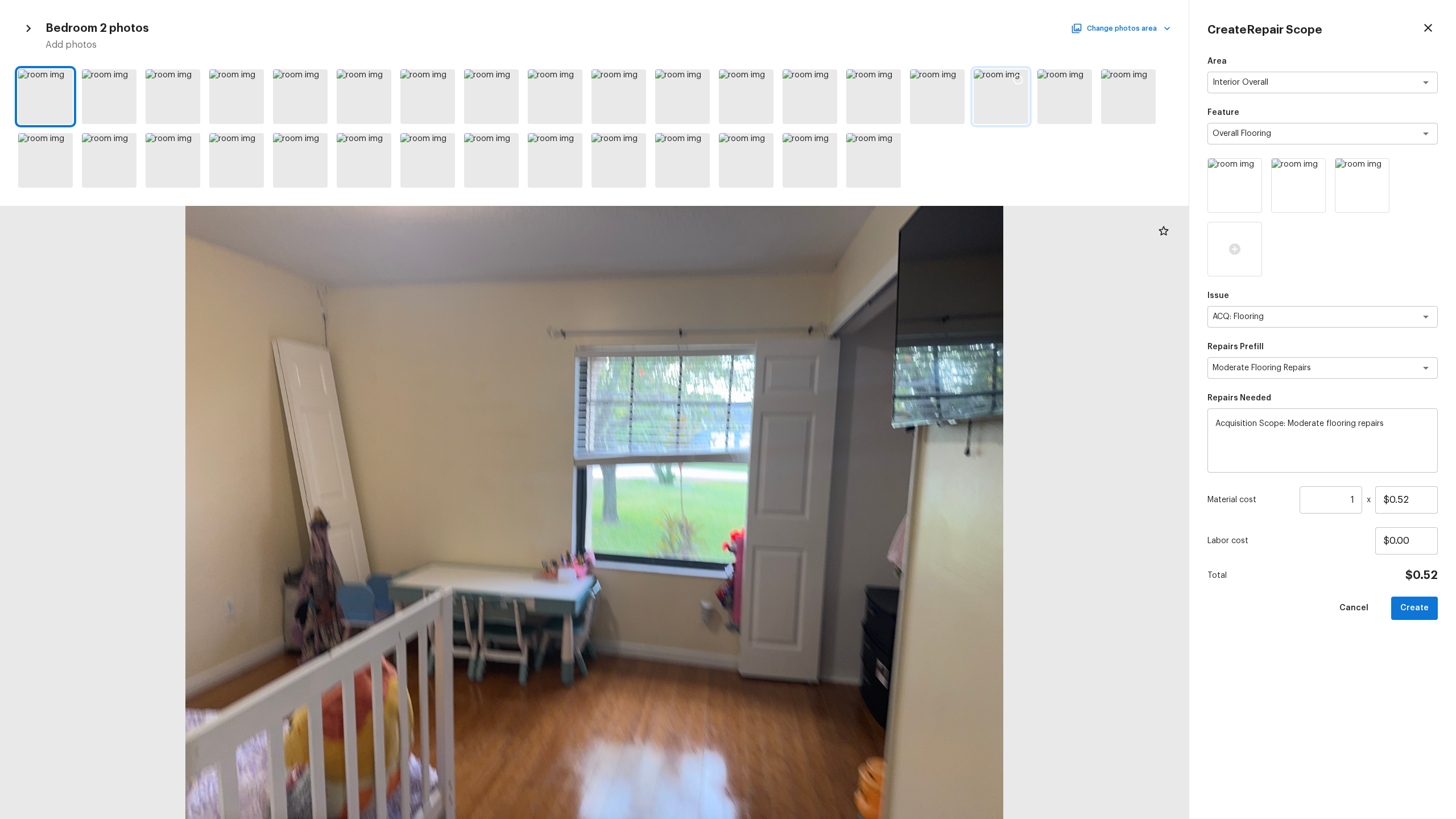
click at [819, 98] on div at bounding box center [1001, 96] width 54 height 54
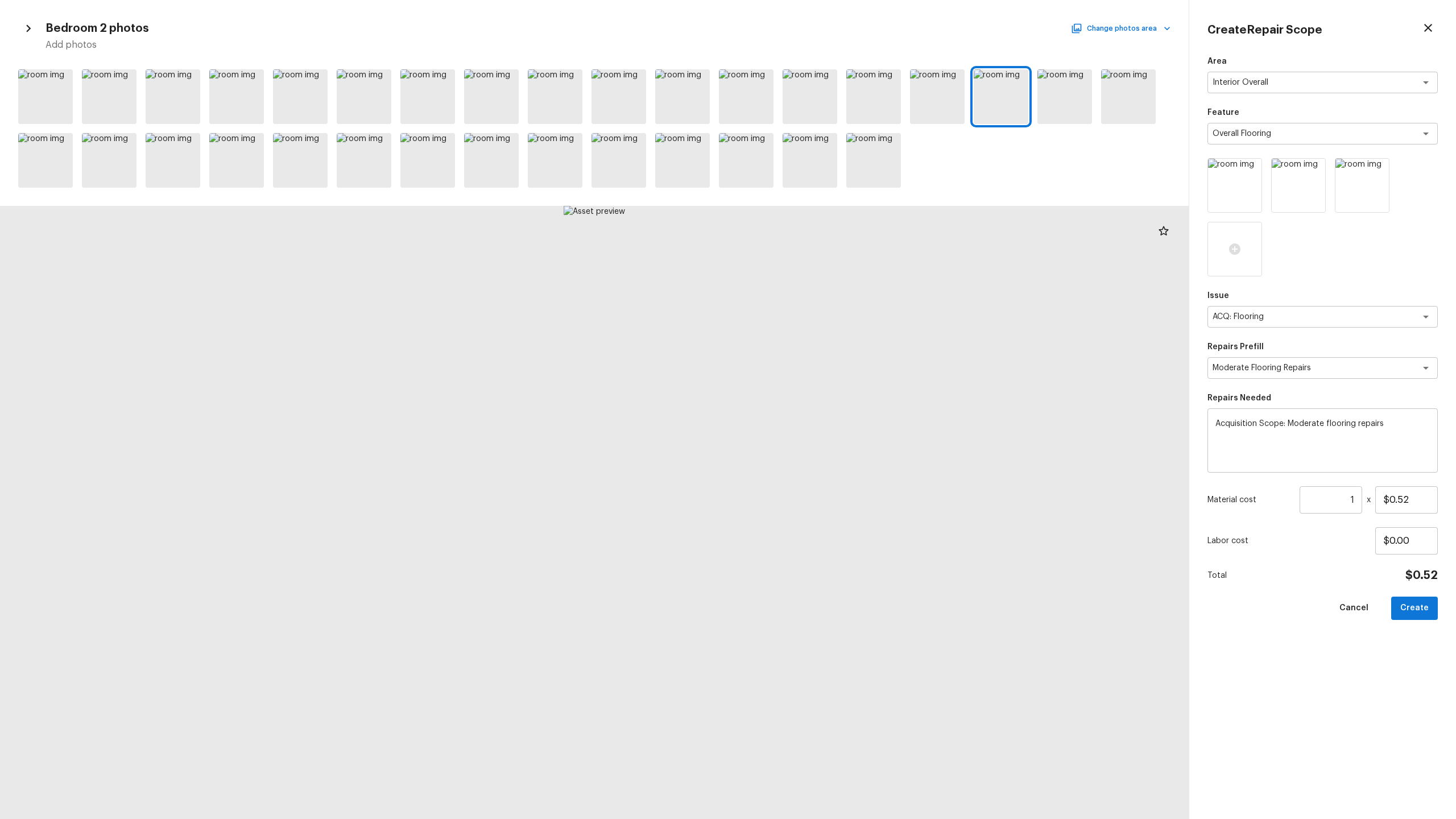
click at [819, 104] on div at bounding box center [594, 129] width 1189 height 127
click at [819, 109] on div at bounding box center [1065, 96] width 54 height 54
click at [819, 85] on icon at bounding box center [1082, 79] width 11 height 11
click at [819, 112] on div at bounding box center [1128, 96] width 54 height 54
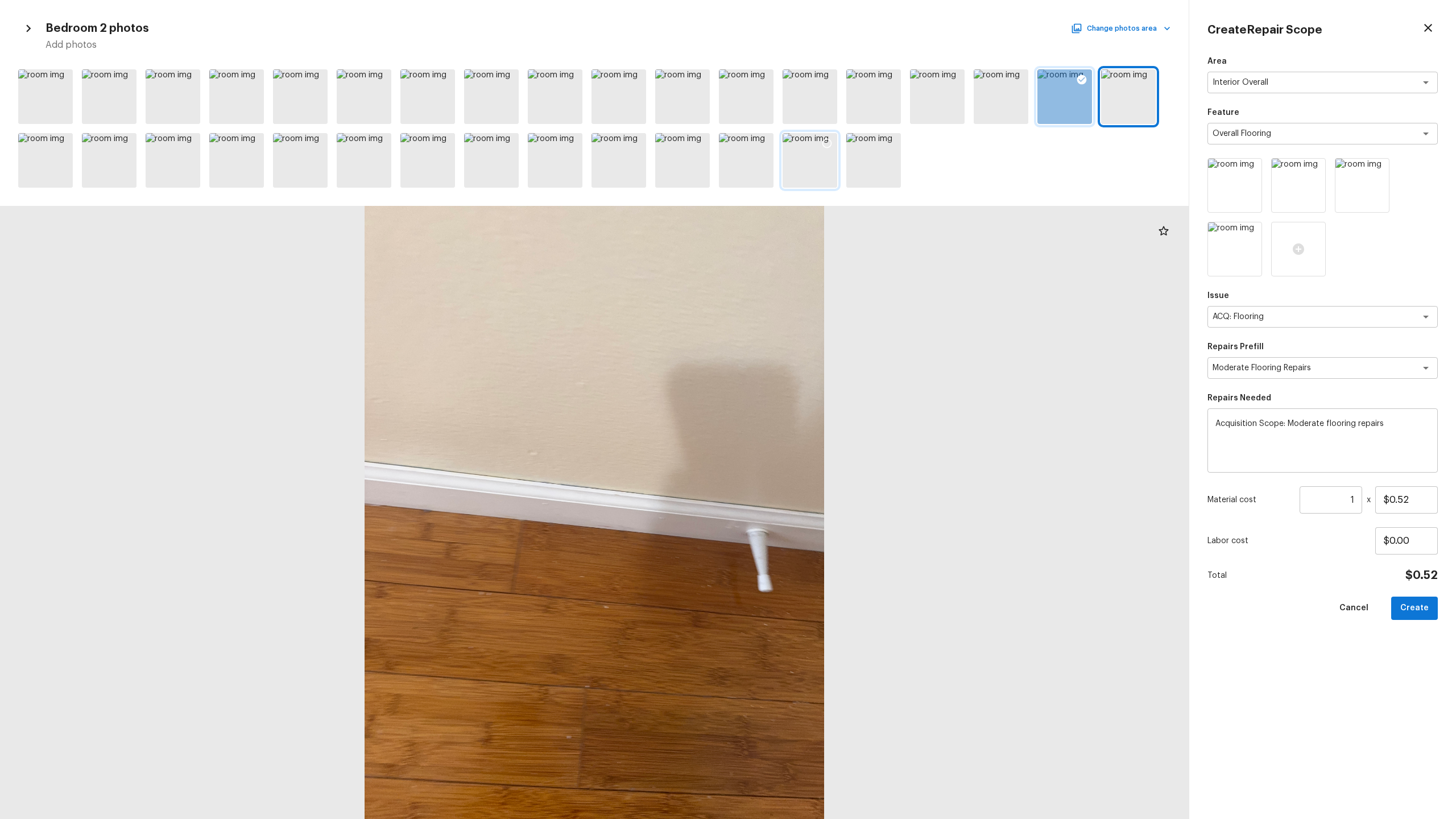
click at [819, 182] on div at bounding box center [809, 160] width 54 height 54
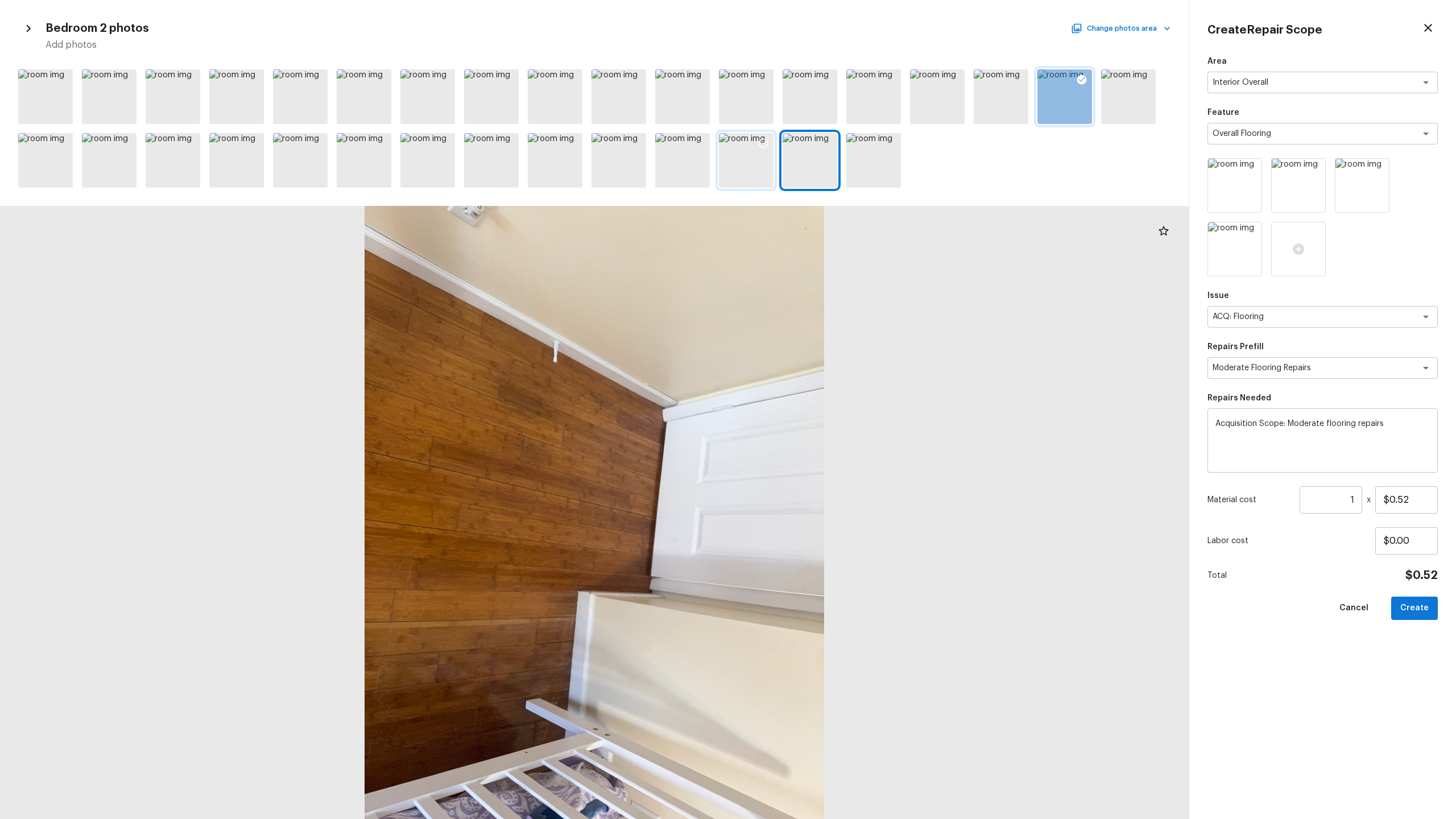
click at [756, 178] on div at bounding box center [745, 160] width 54 height 54
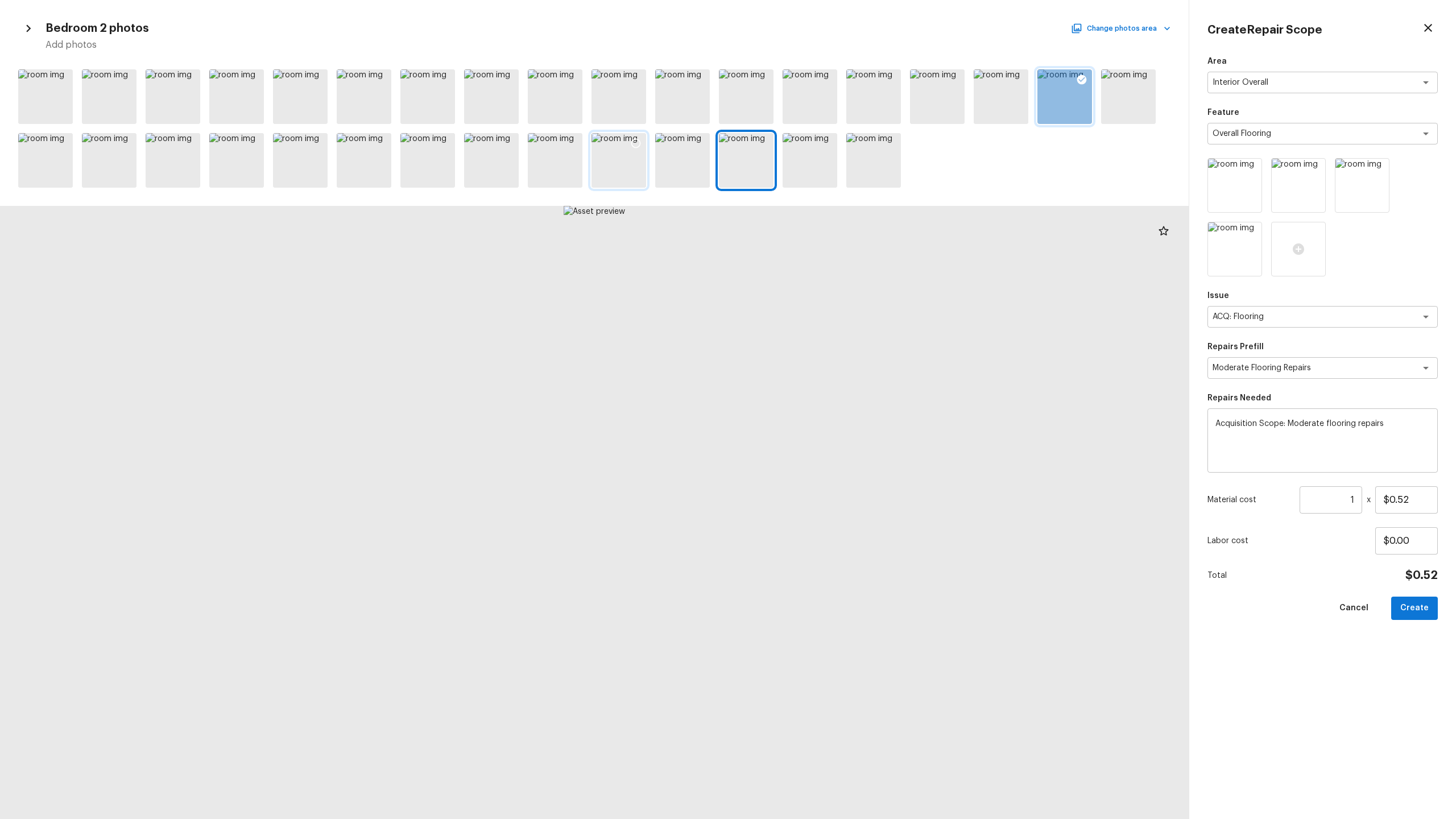
click at [625, 182] on div at bounding box center [618, 160] width 54 height 54
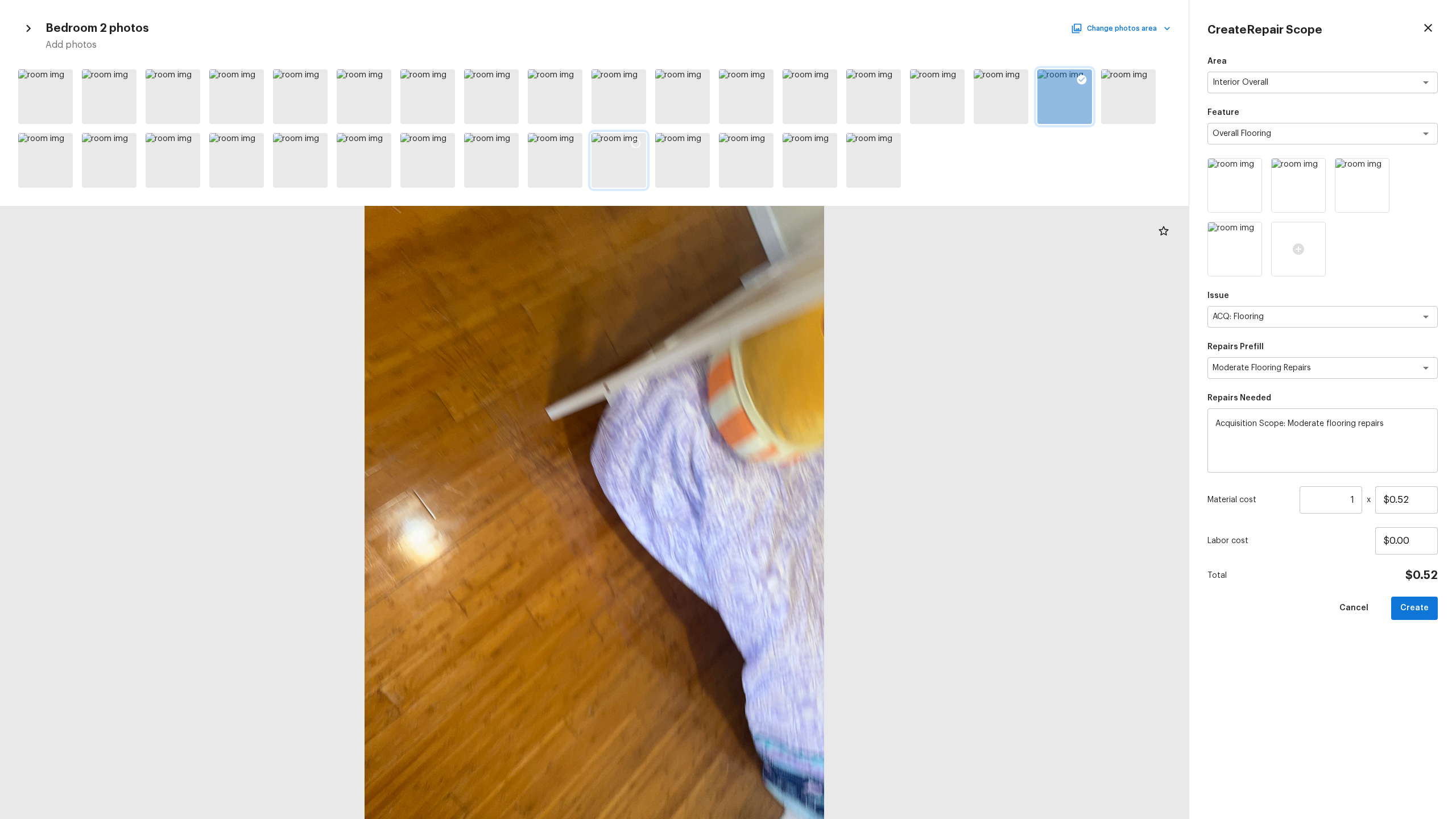
click at [636, 143] on icon at bounding box center [636, 143] width 11 height 11
click at [686, 164] on div at bounding box center [682, 160] width 54 height 54
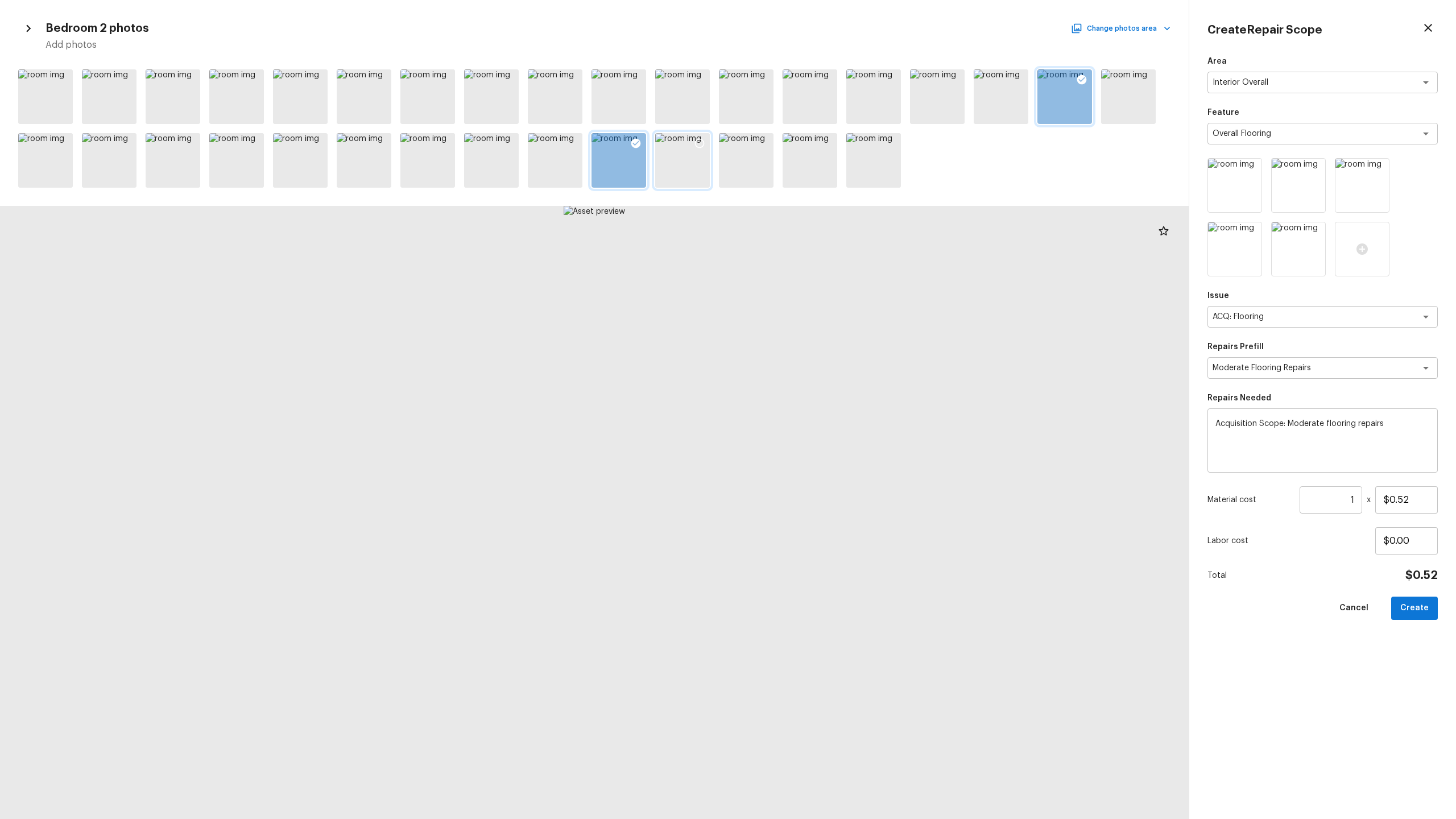
click at [702, 143] on icon at bounding box center [699, 143] width 11 height 11
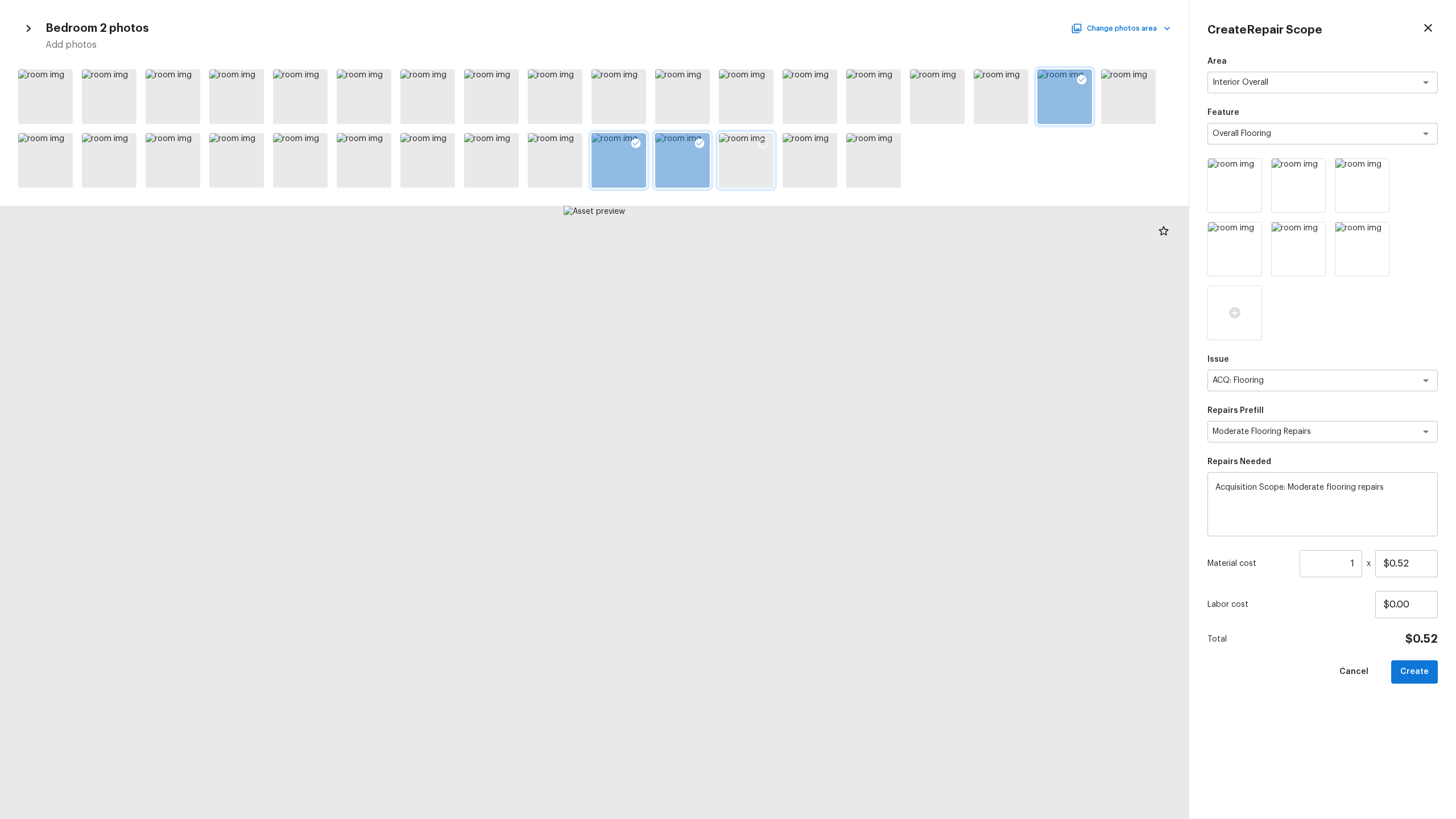
click at [764, 162] on div at bounding box center [745, 160] width 54 height 54
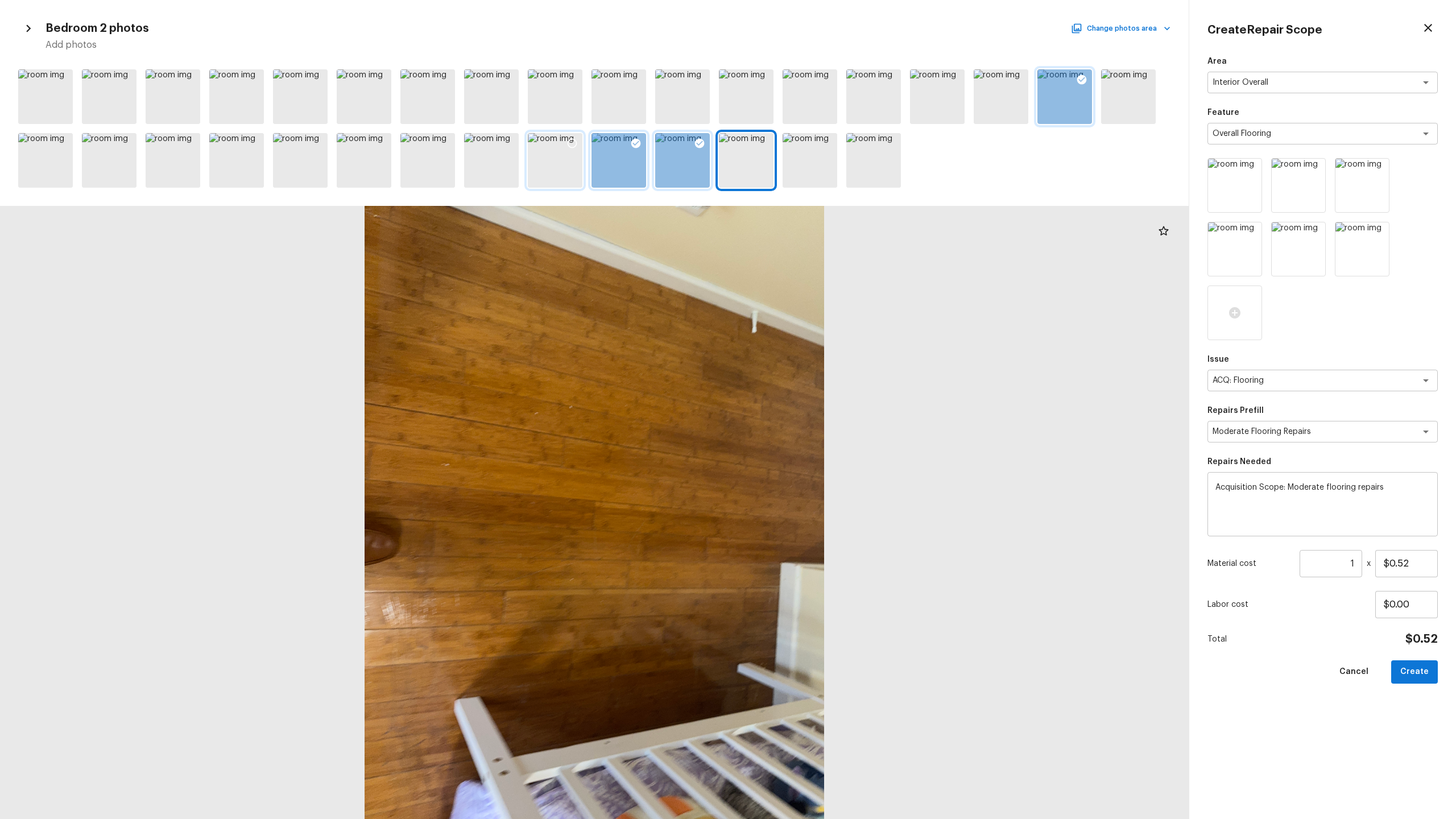
click at [556, 166] on div at bounding box center [554, 160] width 54 height 54
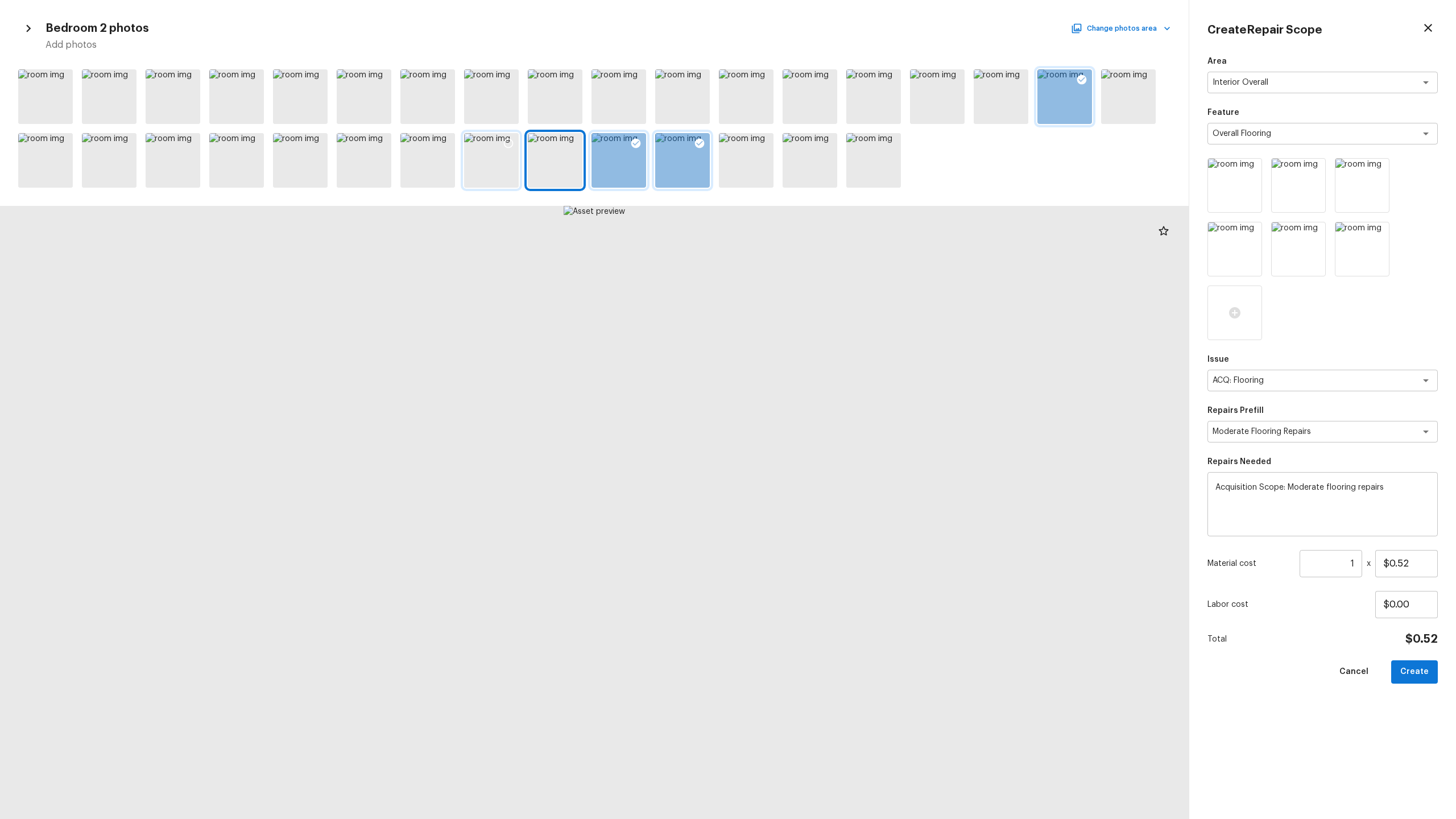
click at [488, 174] on div at bounding box center [491, 160] width 54 height 54
click at [438, 172] on div at bounding box center [427, 160] width 54 height 54
click at [362, 168] on div at bounding box center [363, 160] width 54 height 54
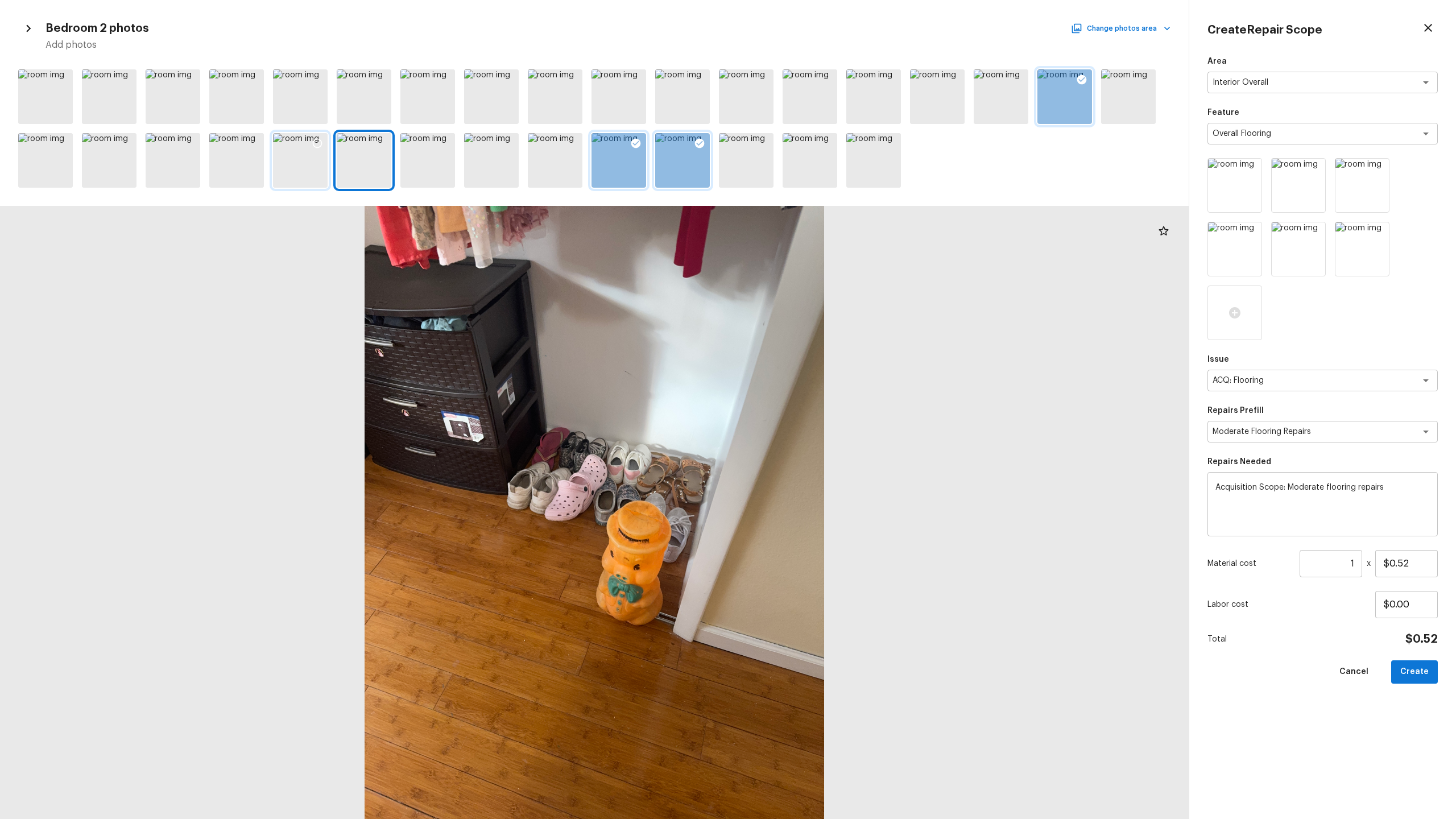
click at [312, 169] on div at bounding box center [300, 160] width 54 height 54
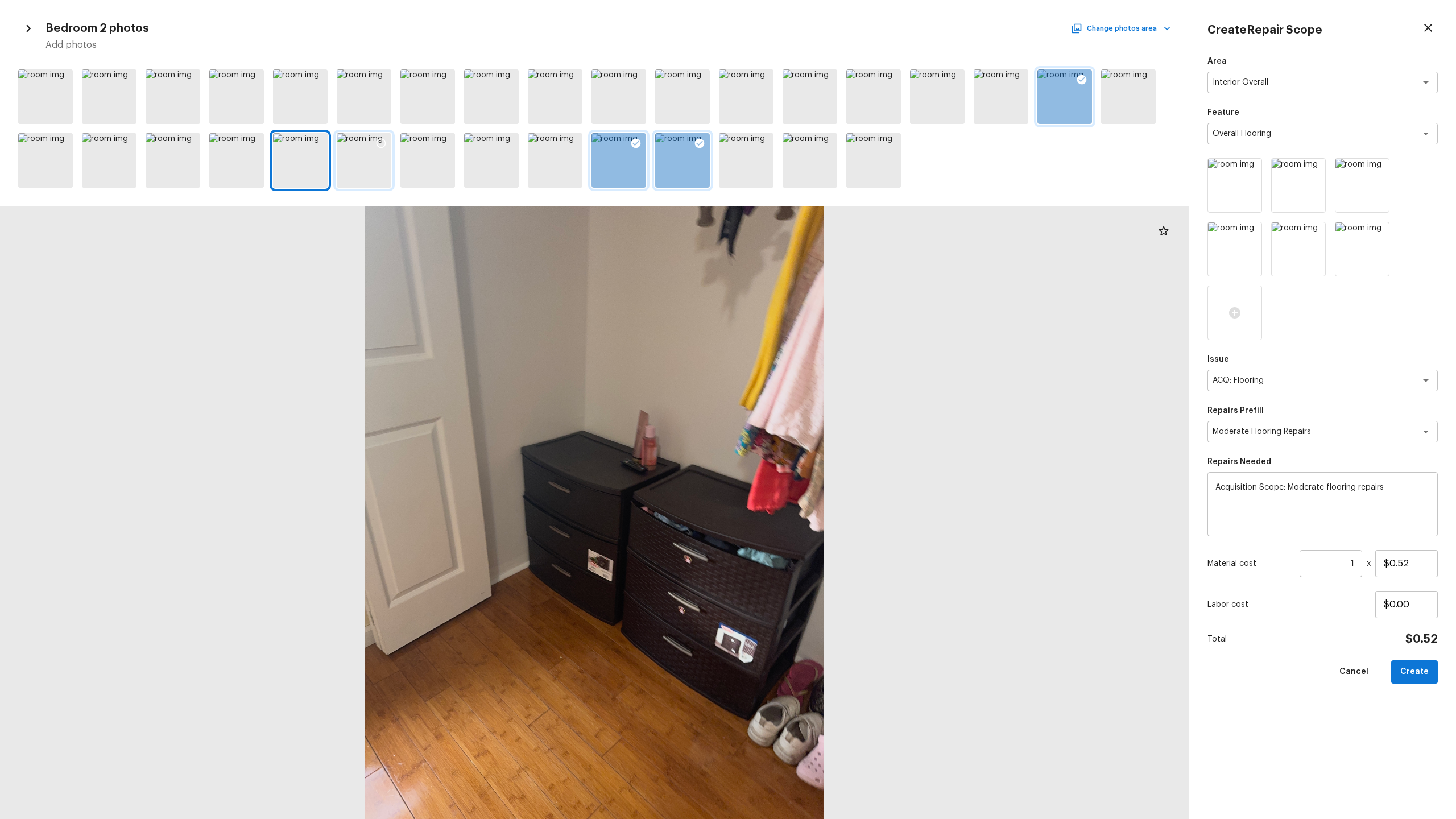
click at [366, 177] on div at bounding box center [363, 160] width 54 height 54
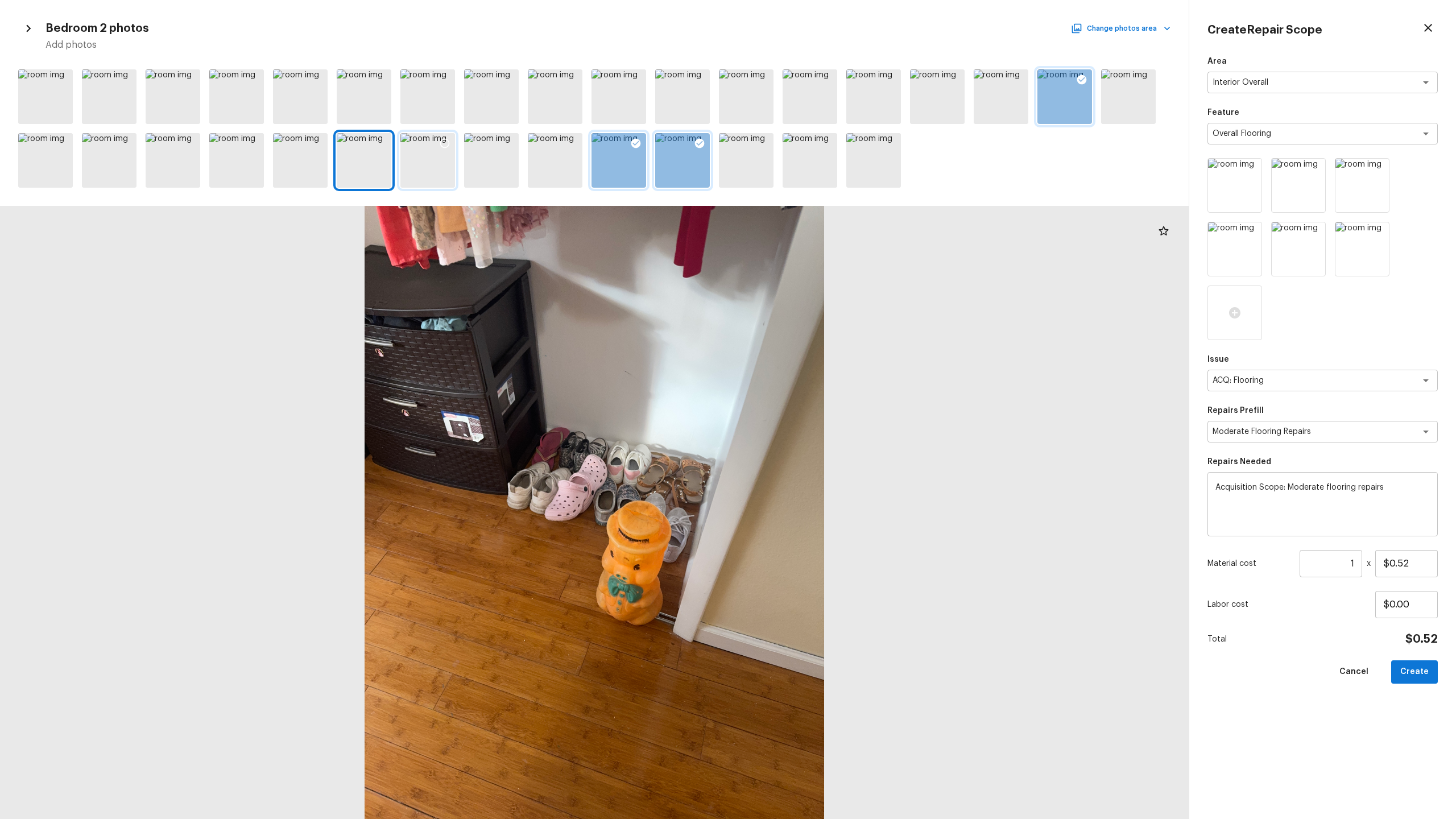
click at [426, 161] on div at bounding box center [427, 160] width 54 height 54
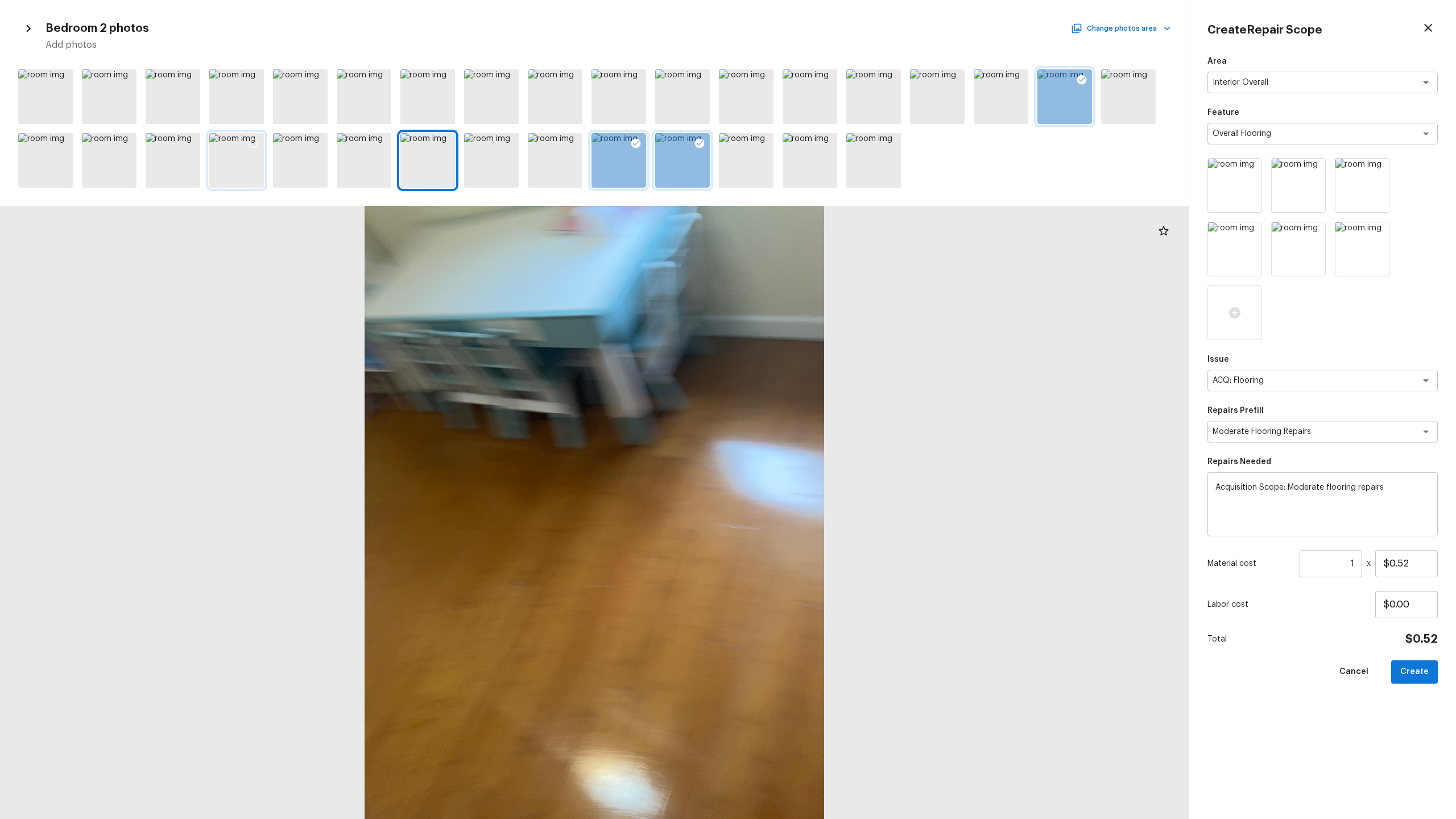
click at [249, 174] on div at bounding box center [236, 160] width 54 height 54
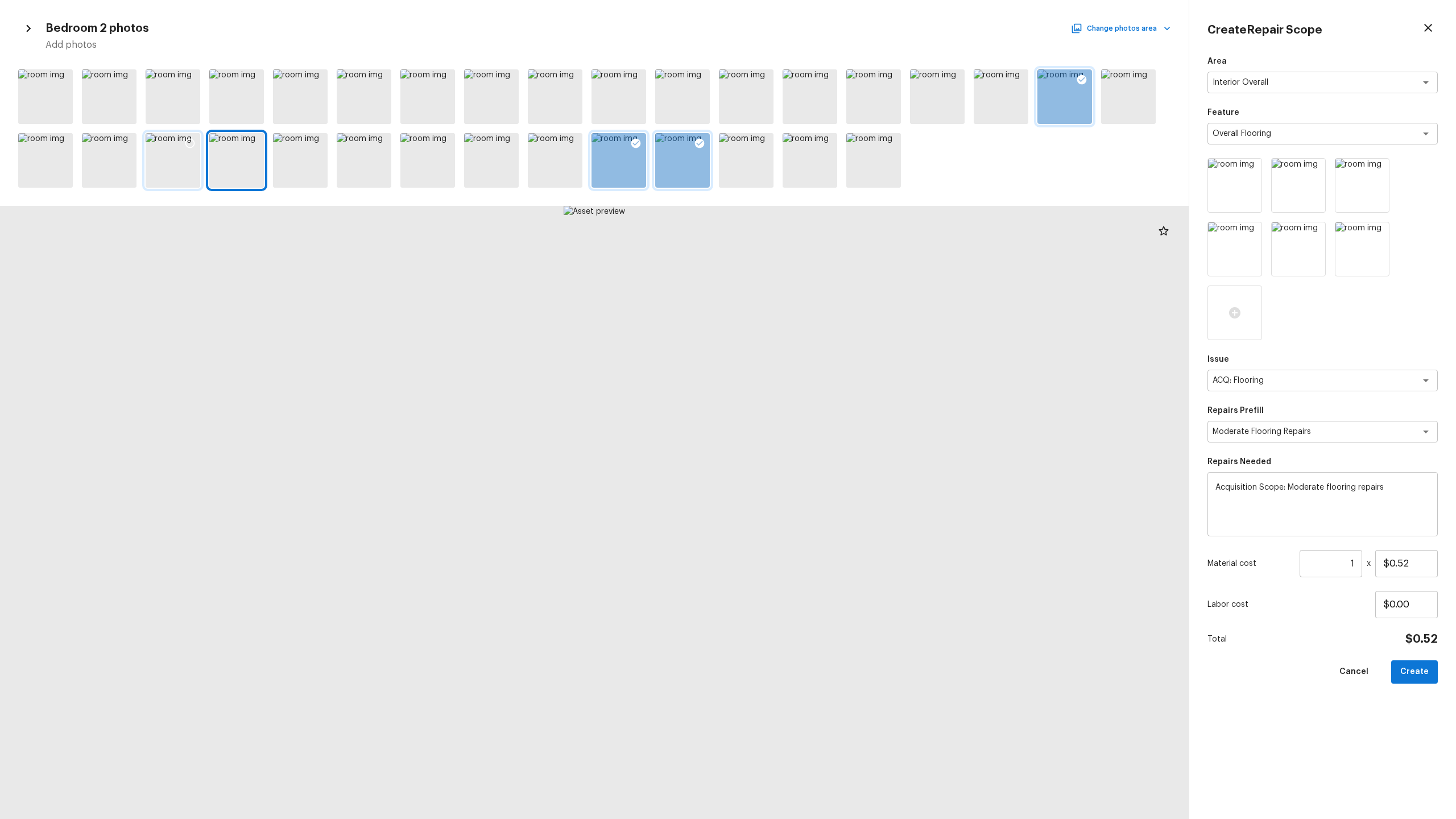
click at [194, 176] on div at bounding box center [172, 160] width 54 height 54
click at [117, 175] on div at bounding box center [109, 160] width 54 height 54
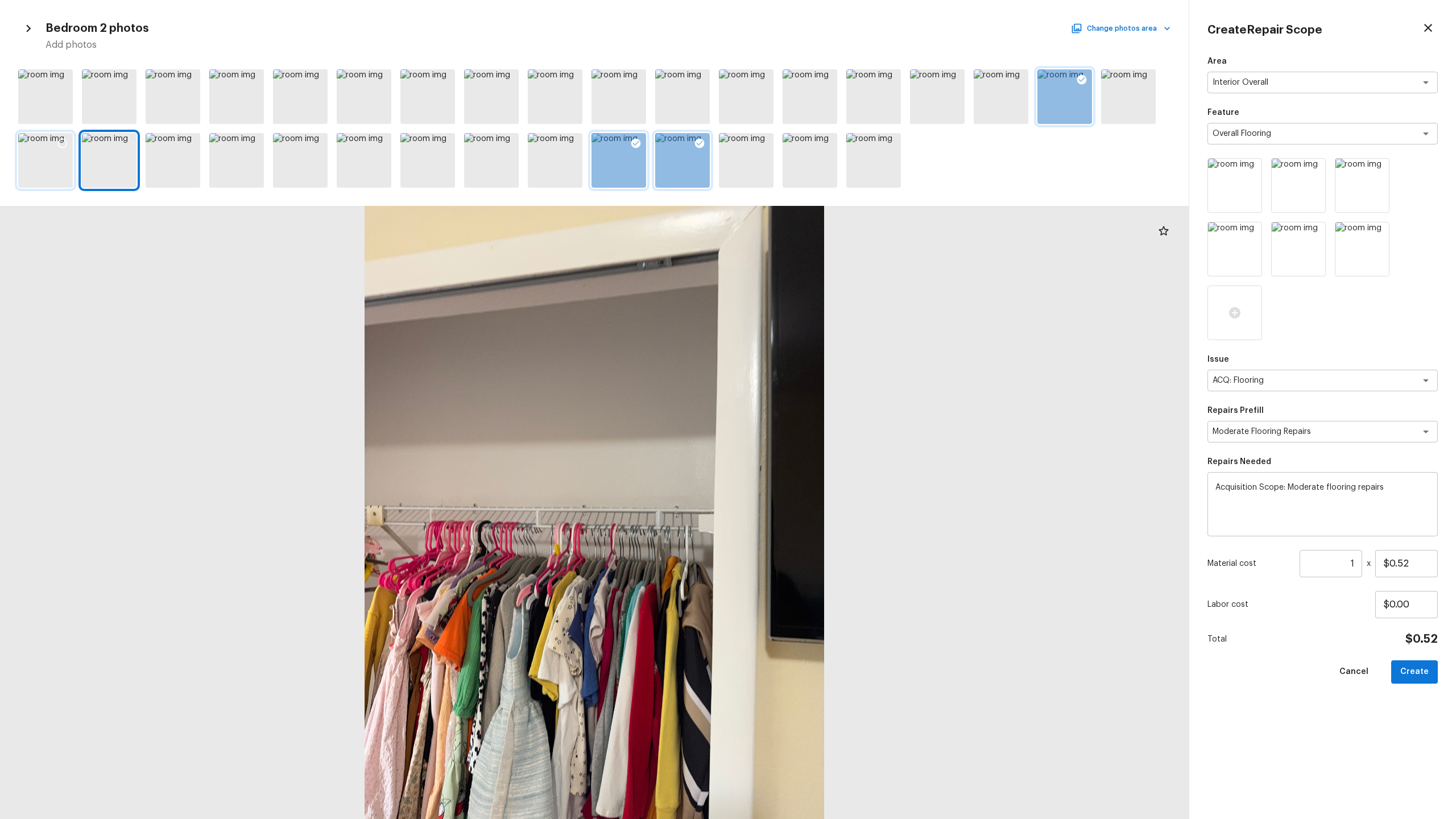
click at [57, 175] on div at bounding box center [45, 160] width 54 height 54
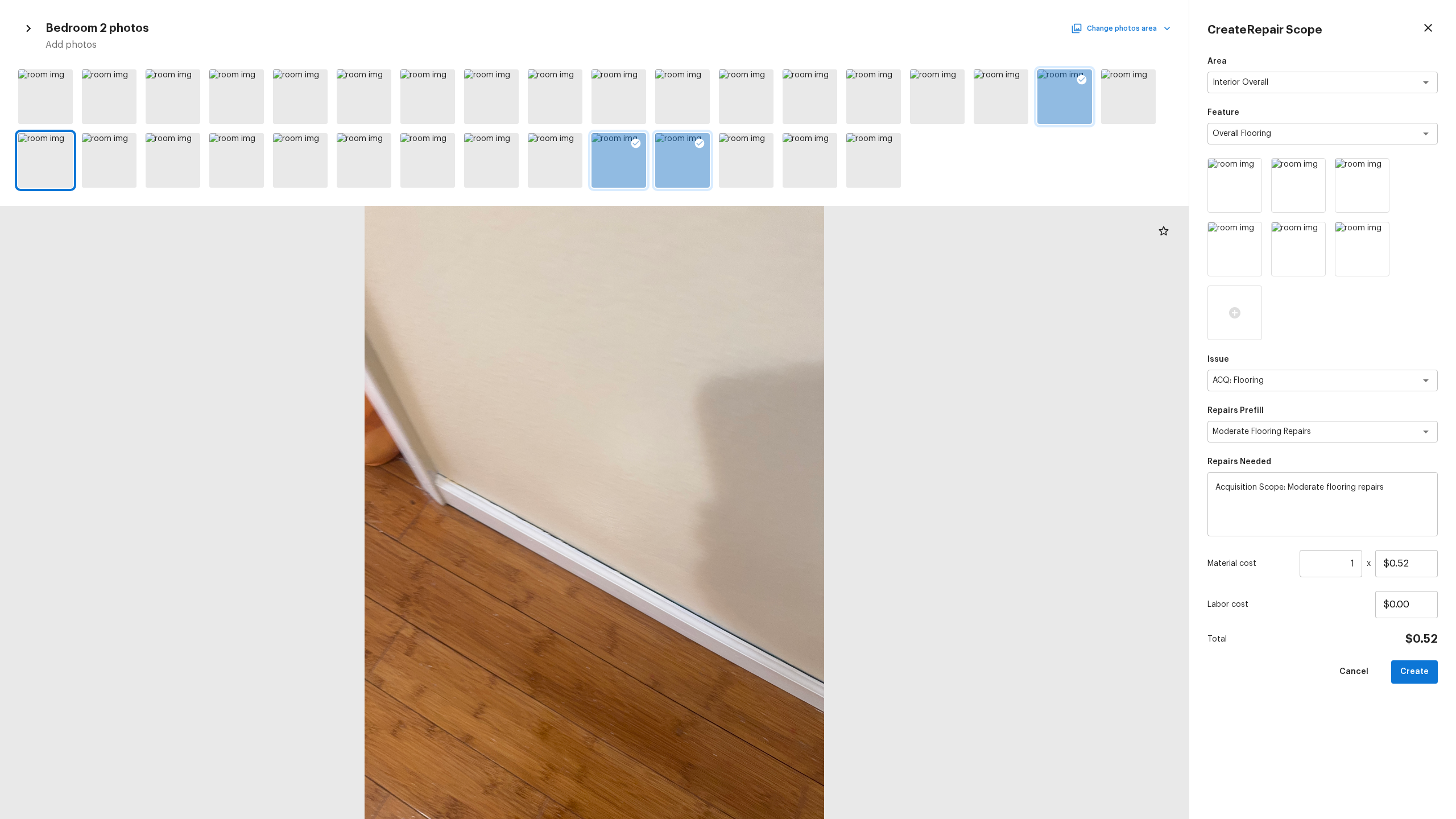
click at [819, 27] on button "Change photos area" at bounding box center [1122, 29] width 97 height 15
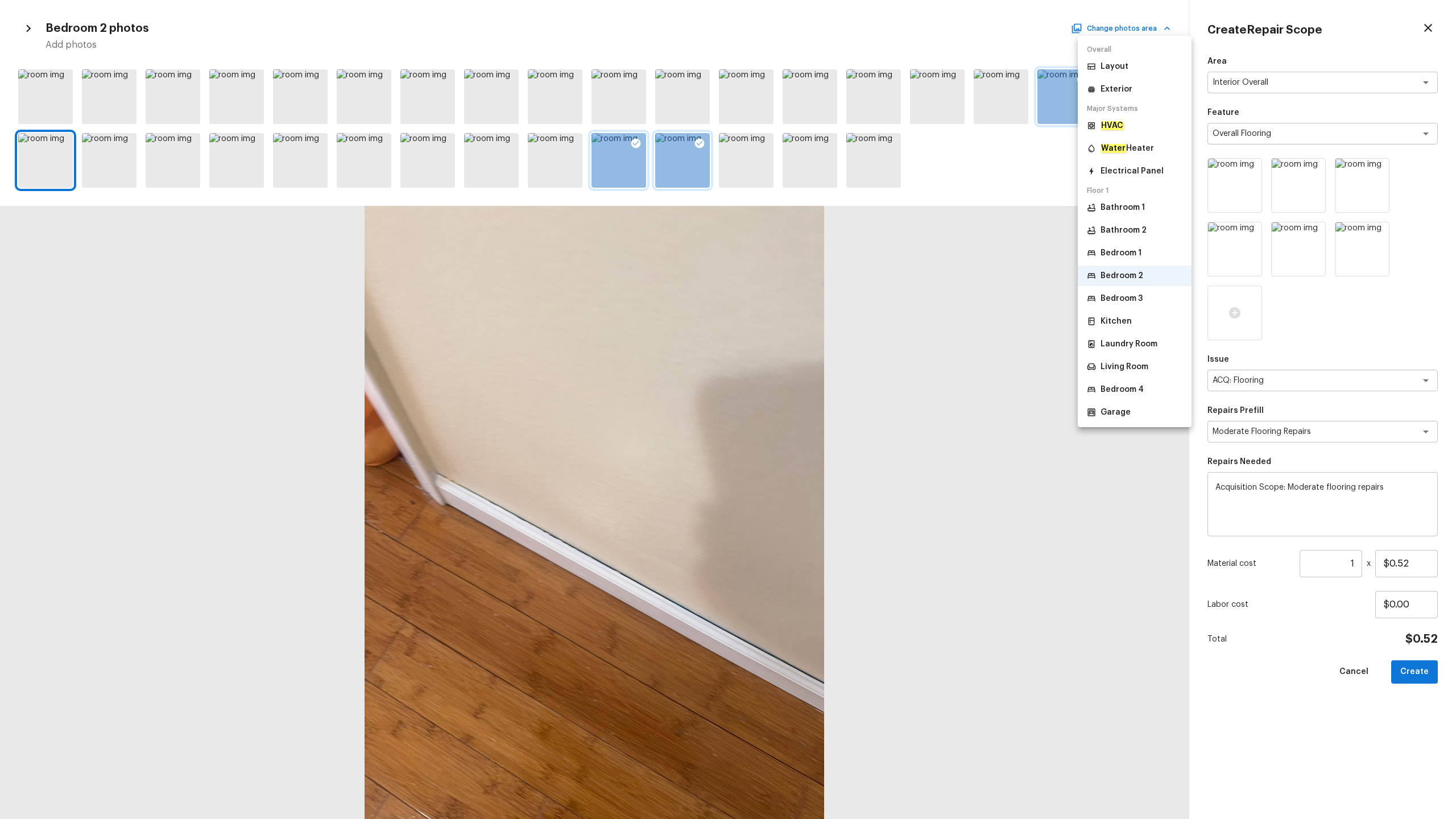
click at [819, 299] on li "Bedroom 3" at bounding box center [1134, 298] width 114 height 21
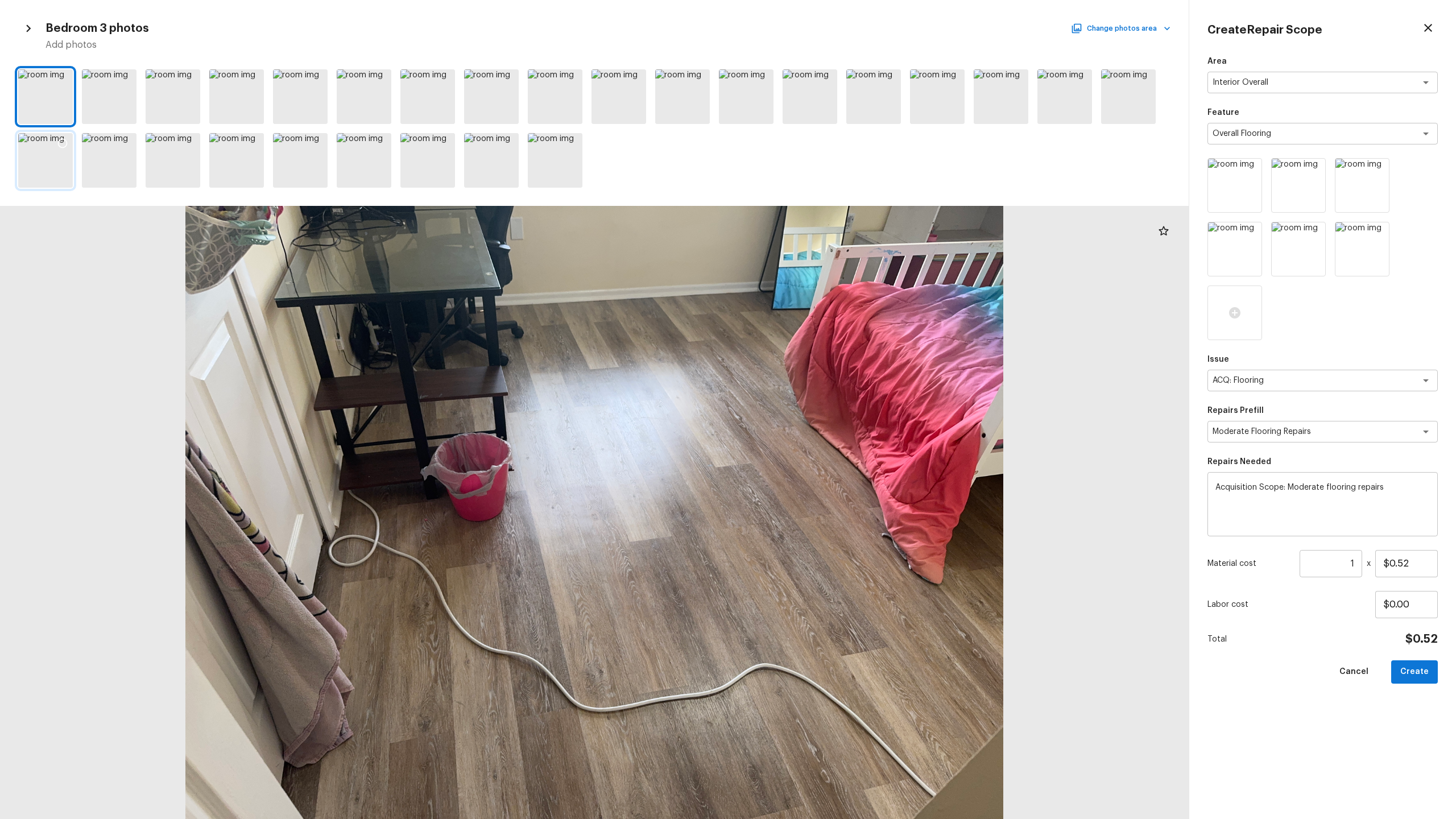
click at [69, 172] on div at bounding box center [45, 160] width 54 height 54
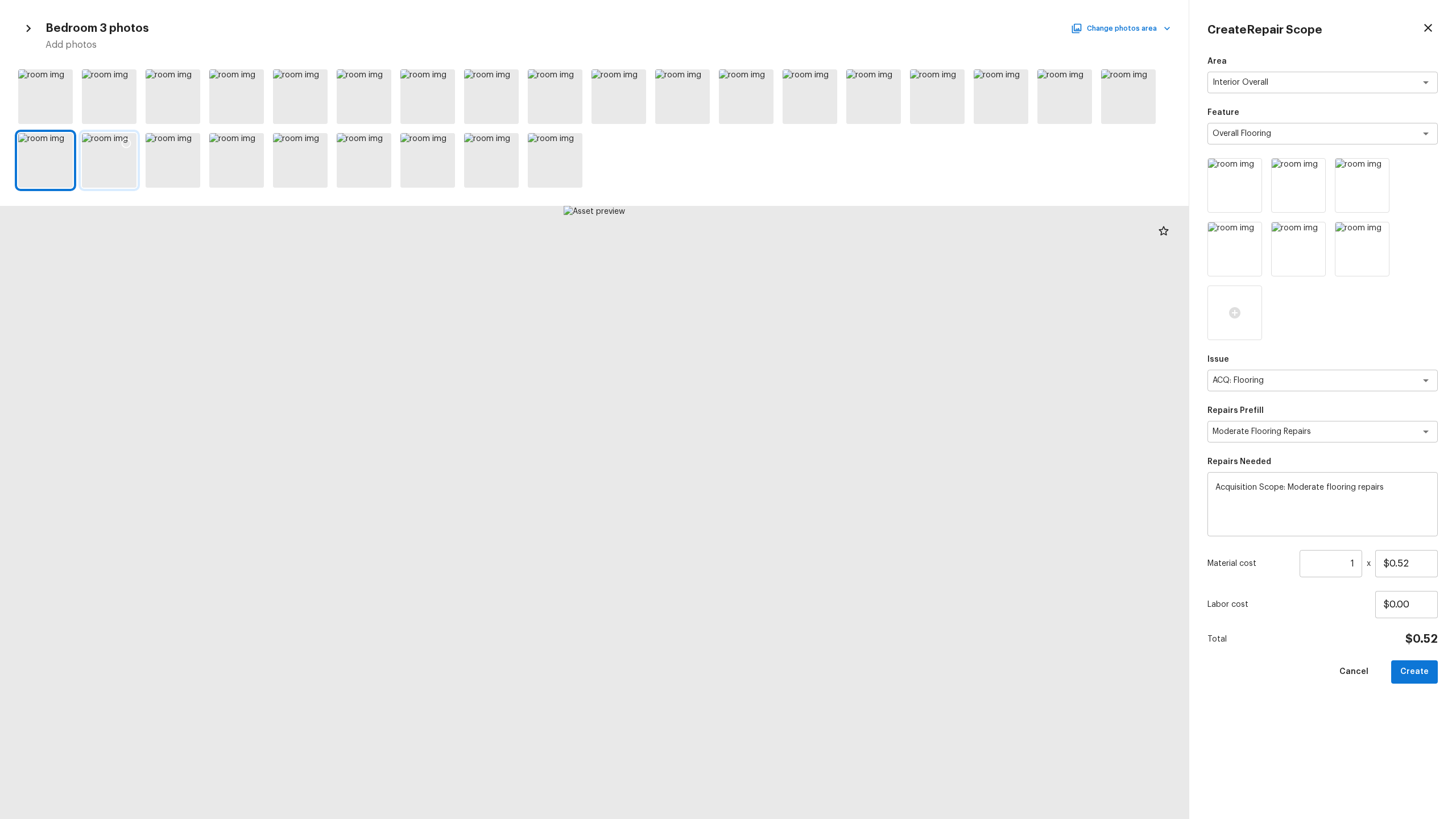
click at [118, 164] on div at bounding box center [109, 160] width 54 height 54
click at [819, 104] on div at bounding box center [1065, 96] width 54 height 54
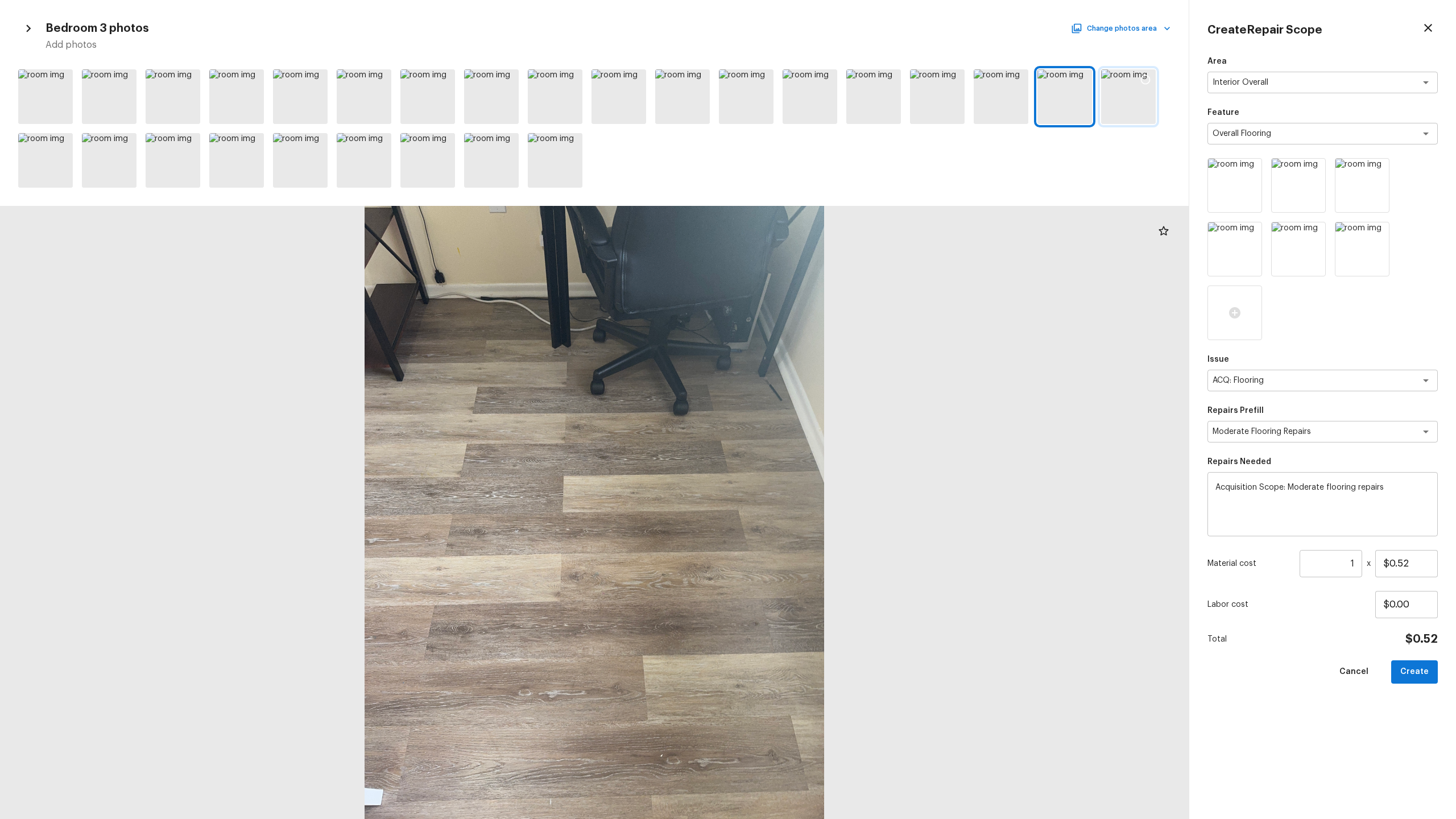
click at [819, 109] on div at bounding box center [1128, 96] width 54 height 54
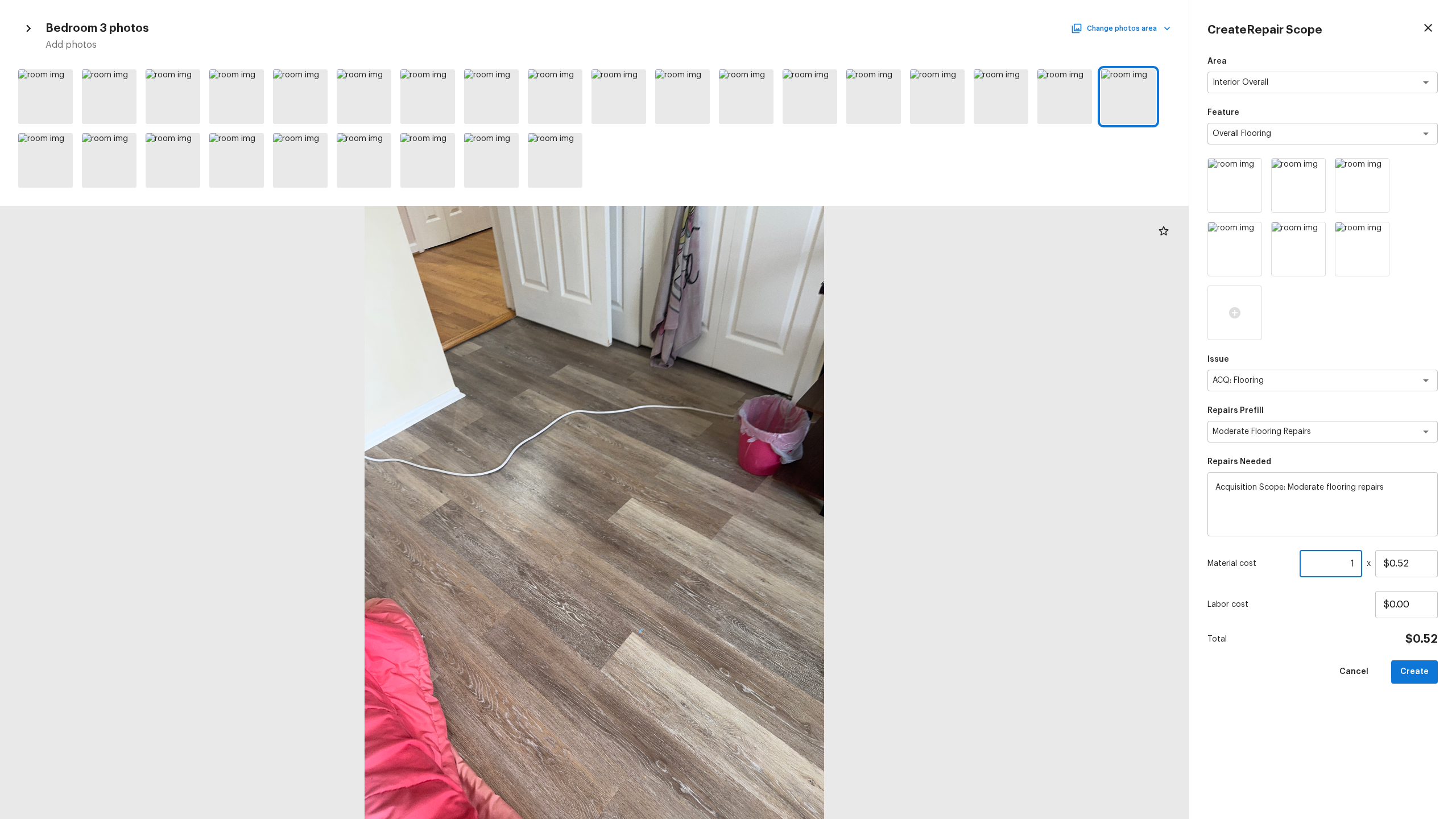
click at [819, 405] on input "1" at bounding box center [1331, 564] width 62 height 27
click at [819, 405] on input "$0.52" at bounding box center [1407, 564] width 62 height 27
click at [819, 405] on input "5" at bounding box center [1331, 564] width 62 height 27
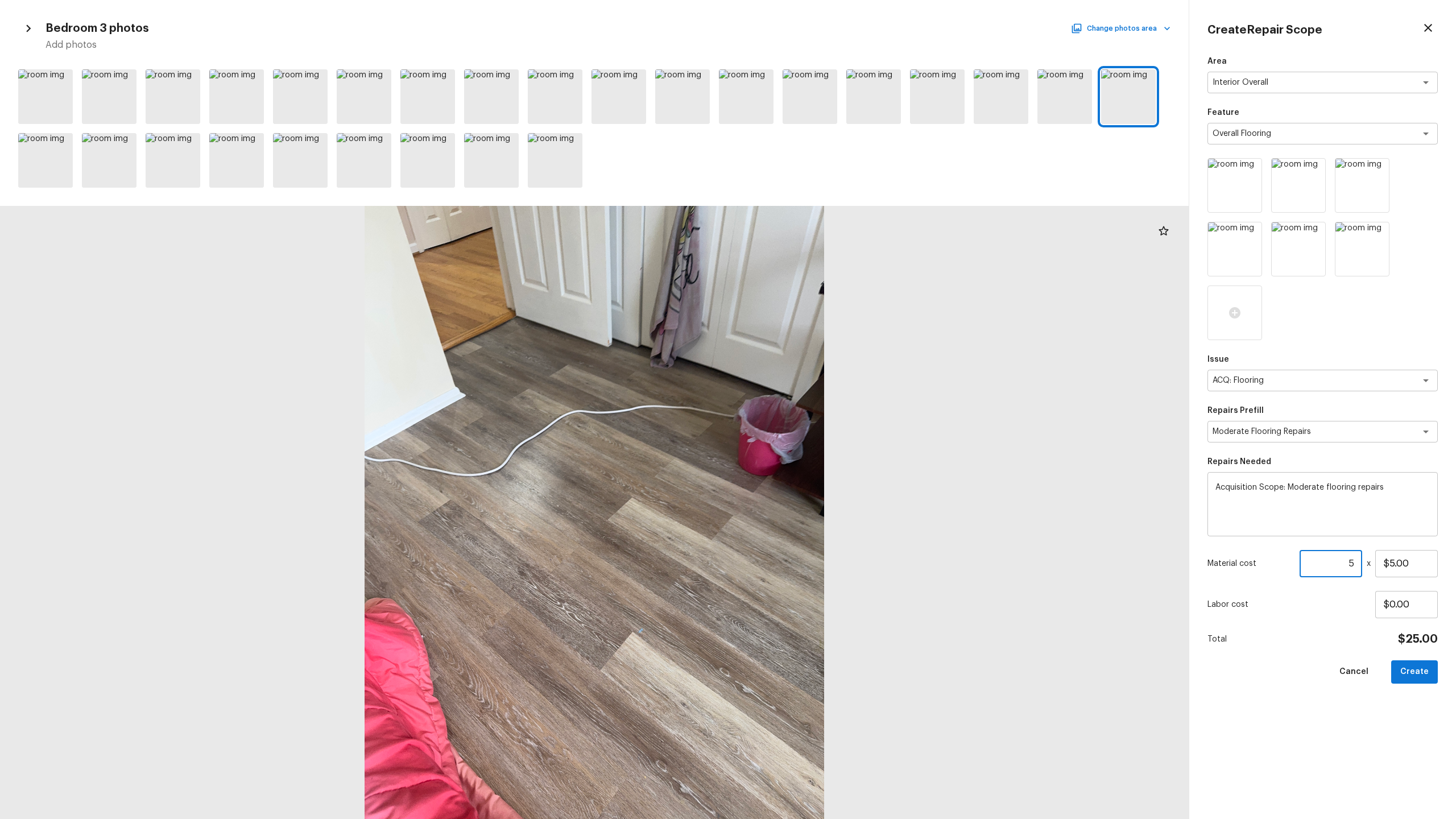
click at [819, 405] on input "5" at bounding box center [1331, 564] width 62 height 27
click at [819, 405] on input "800" at bounding box center [1331, 564] width 62 height 27
click at [819, 405] on button "Create" at bounding box center [1414, 672] width 47 height 23
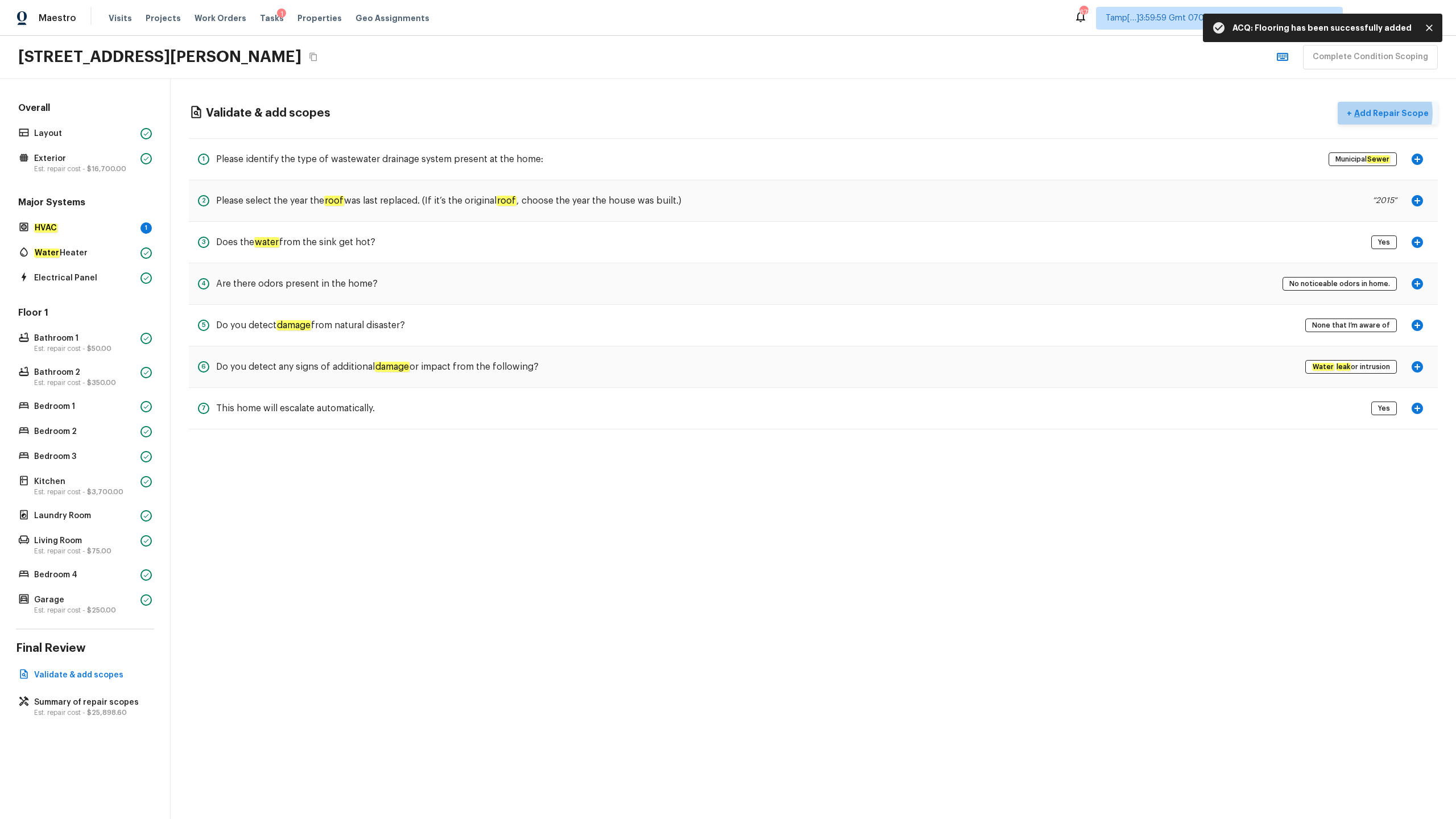
click at [819, 112] on p "Add Repair Scope" at bounding box center [1390, 113] width 77 height 11
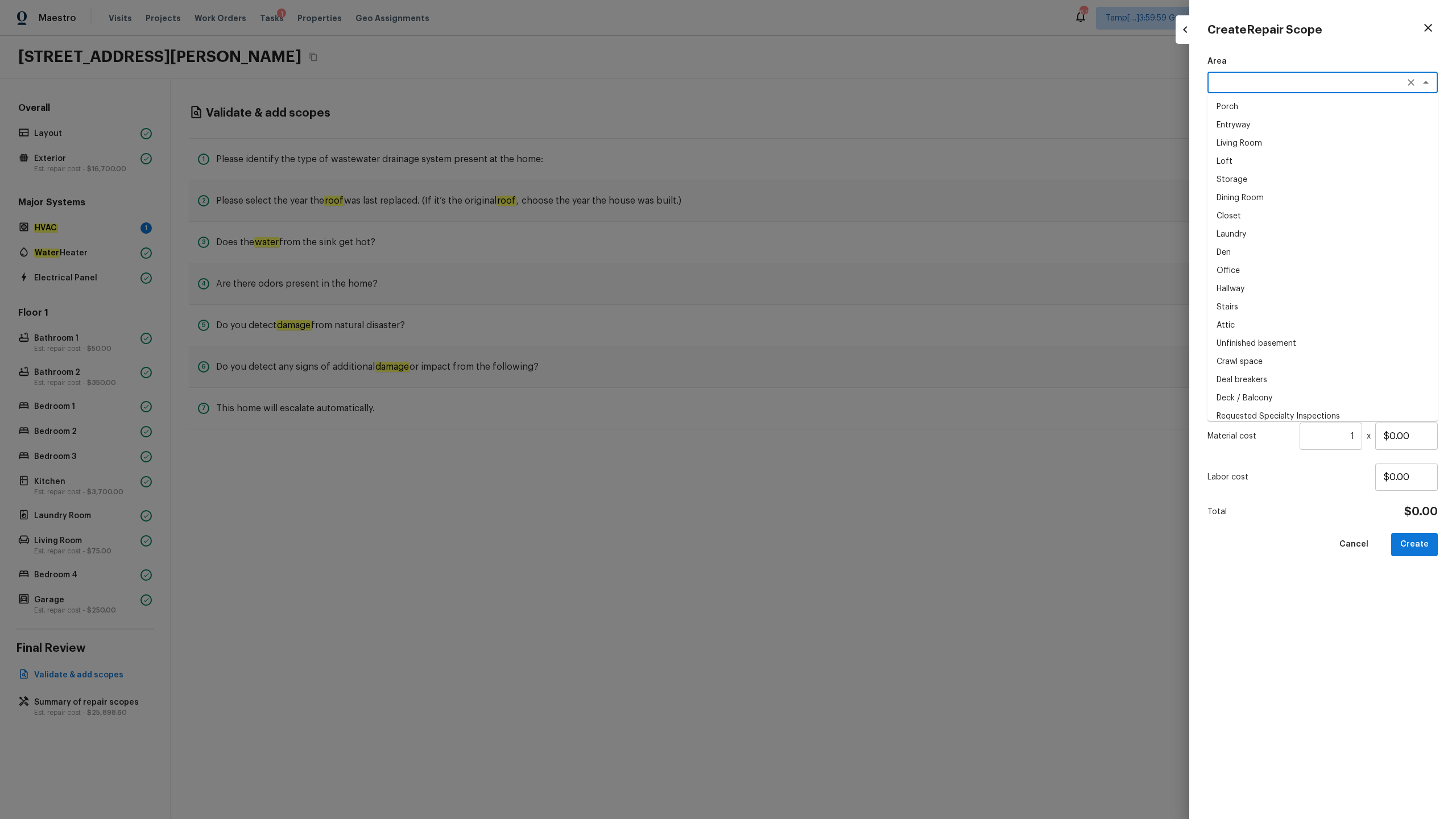
click at [819, 87] on textarea at bounding box center [1307, 82] width 189 height 11
click at [819, 106] on li "Interior Overall" at bounding box center [1322, 107] width 230 height 18
click at [819, 131] on textarea at bounding box center [1307, 134] width 189 height 11
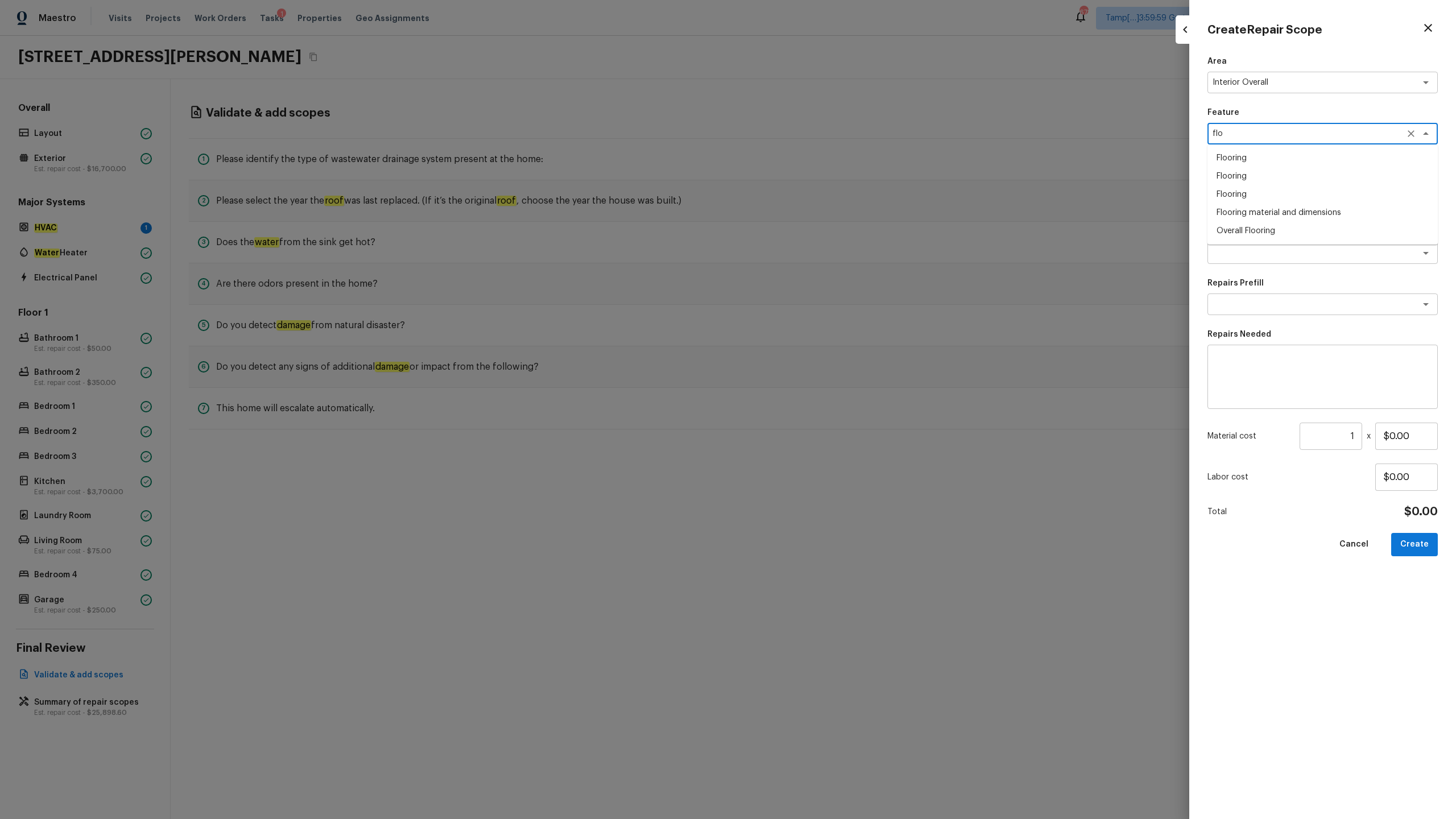
click at [819, 228] on li "Overall Flooring" at bounding box center [1322, 230] width 230 height 18
click at [819, 261] on div "x ​" at bounding box center [1322, 253] width 230 height 22
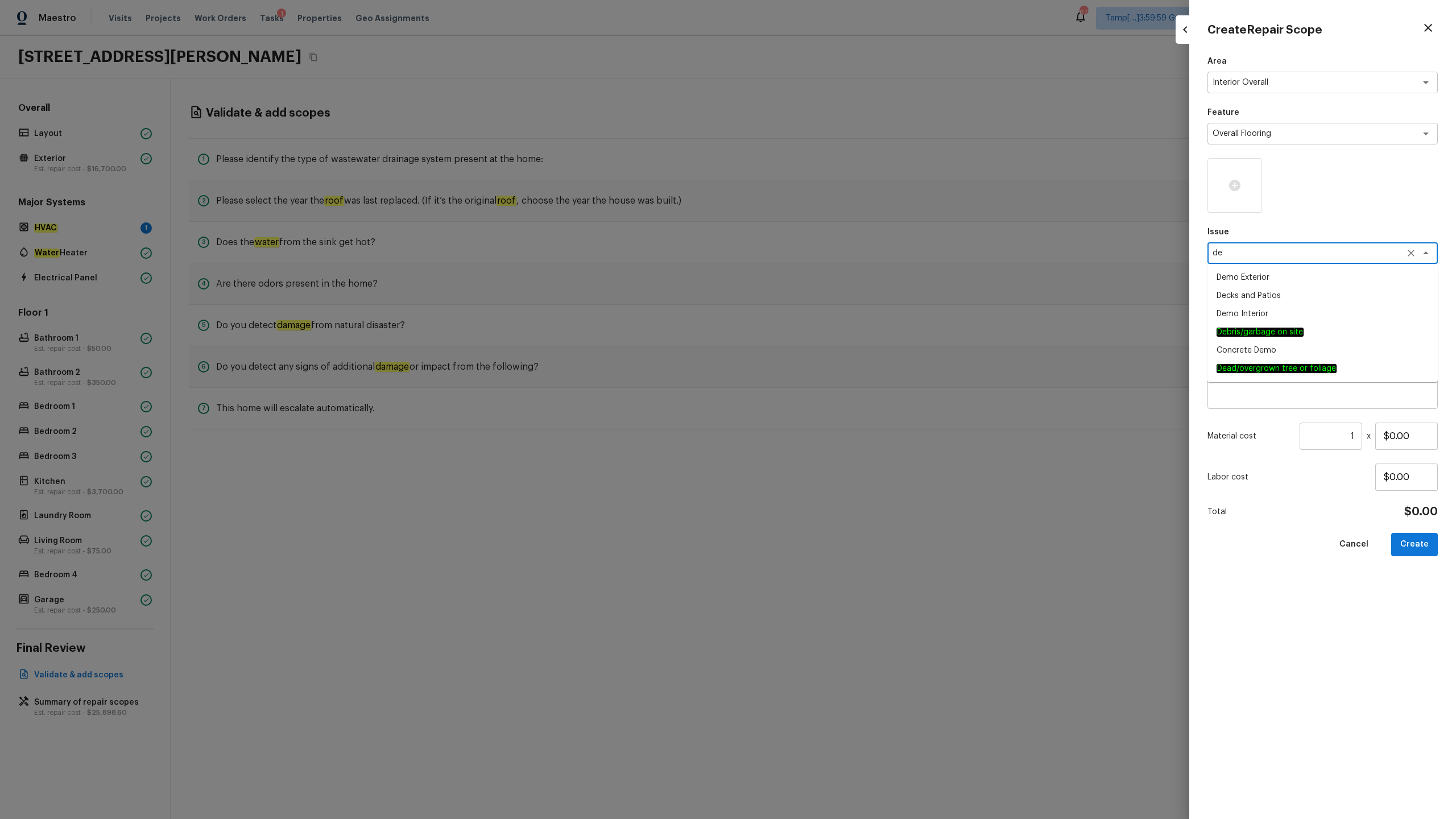
click at [819, 258] on textarea "de" at bounding box center [1307, 253] width 189 height 11
click at [819, 405] on div "Area Interior Overall x ​ Feature Overall Flooring x ​ Issue de x ​ Demo Exteri…" at bounding box center [1322, 428] width 230 height 745
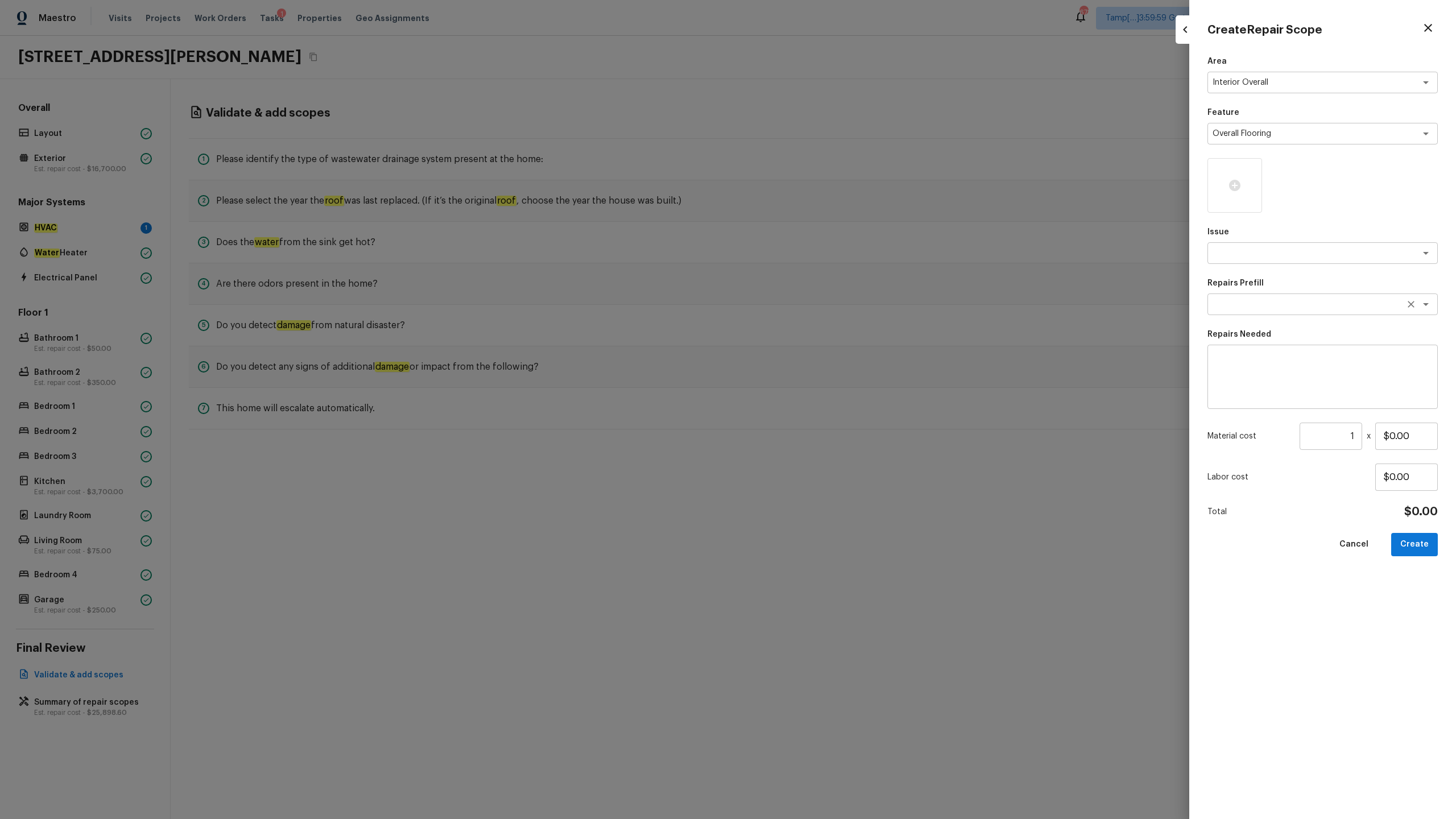
click at [819, 302] on textarea at bounding box center [1307, 304] width 189 height 11
click at [819, 255] on textarea at bounding box center [1307, 253] width 189 height 11
click at [819, 297] on li "ACQ: Flooring" at bounding box center [1322, 295] width 230 height 18
click at [819, 308] on textarea at bounding box center [1307, 304] width 189 height 11
click at [819, 253] on textarea "ACQ: Flooring" at bounding box center [1307, 253] width 189 height 11
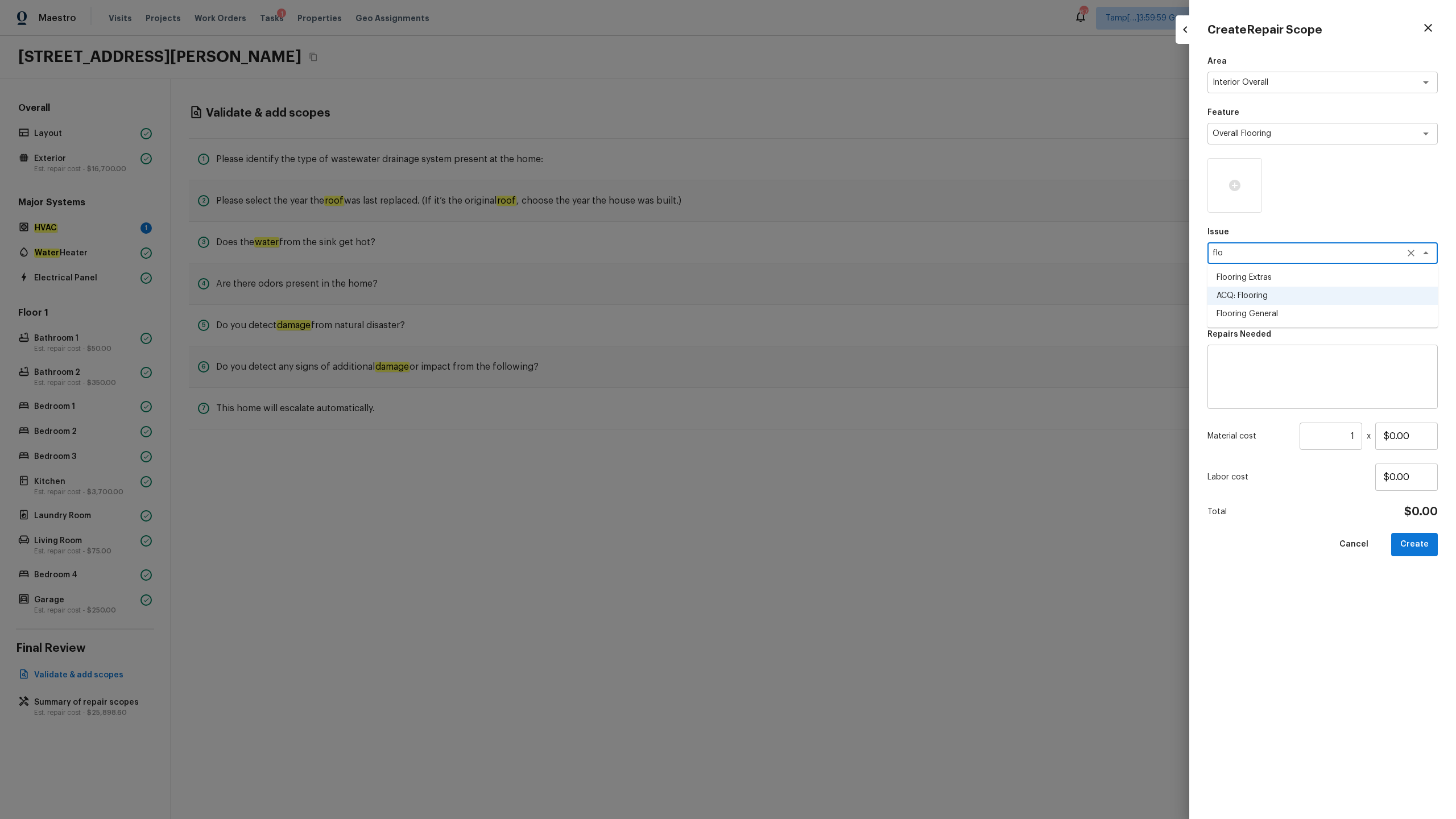
click at [819, 275] on li "Flooring Extras" at bounding box center [1322, 277] width 230 height 18
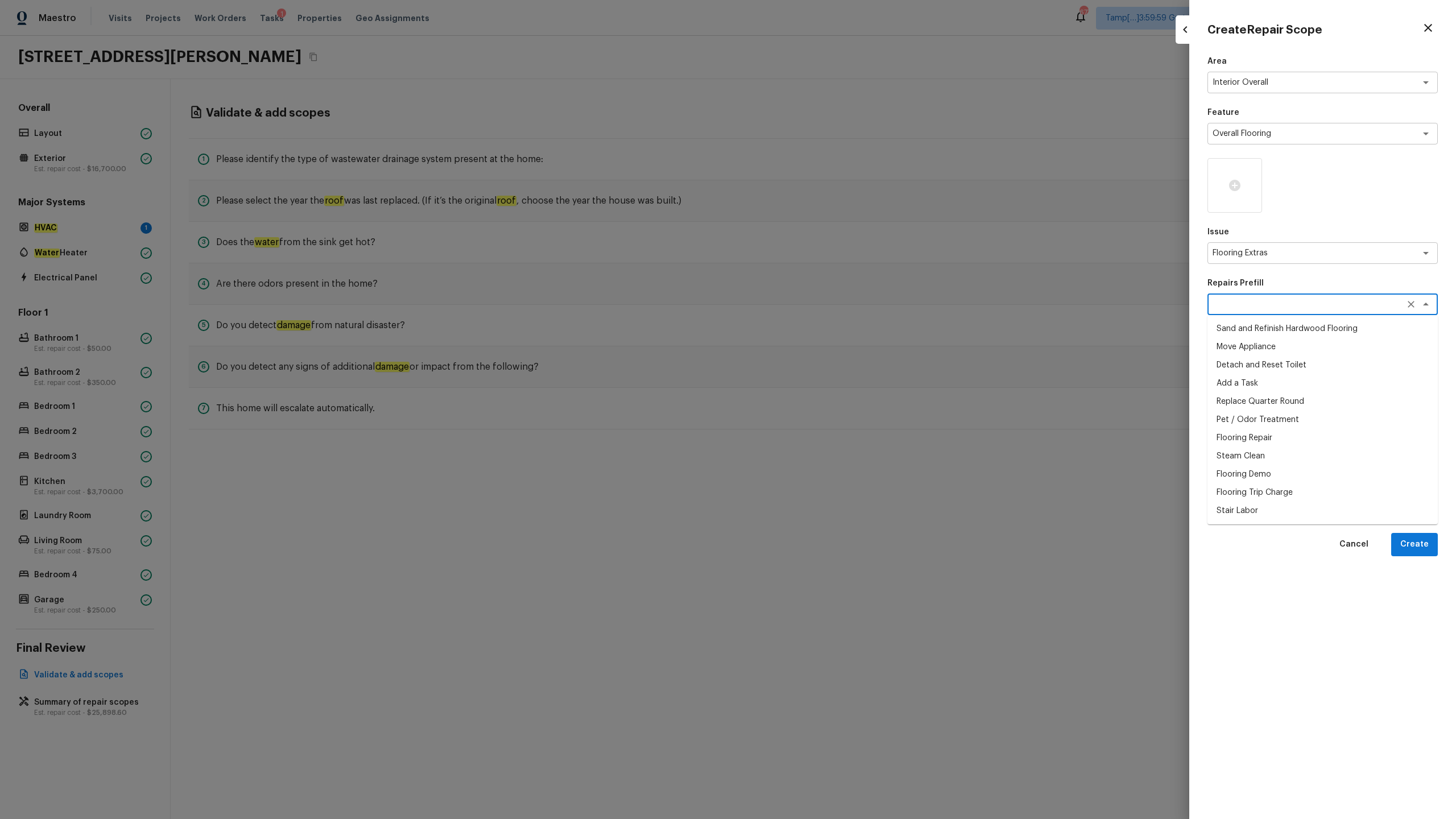
click at [819, 304] on textarea at bounding box center [1307, 304] width 189 height 11
click at [819, 328] on li "Flooring Demo" at bounding box center [1322, 328] width 230 height 18
click at [819, 405] on input "1" at bounding box center [1331, 436] width 62 height 27
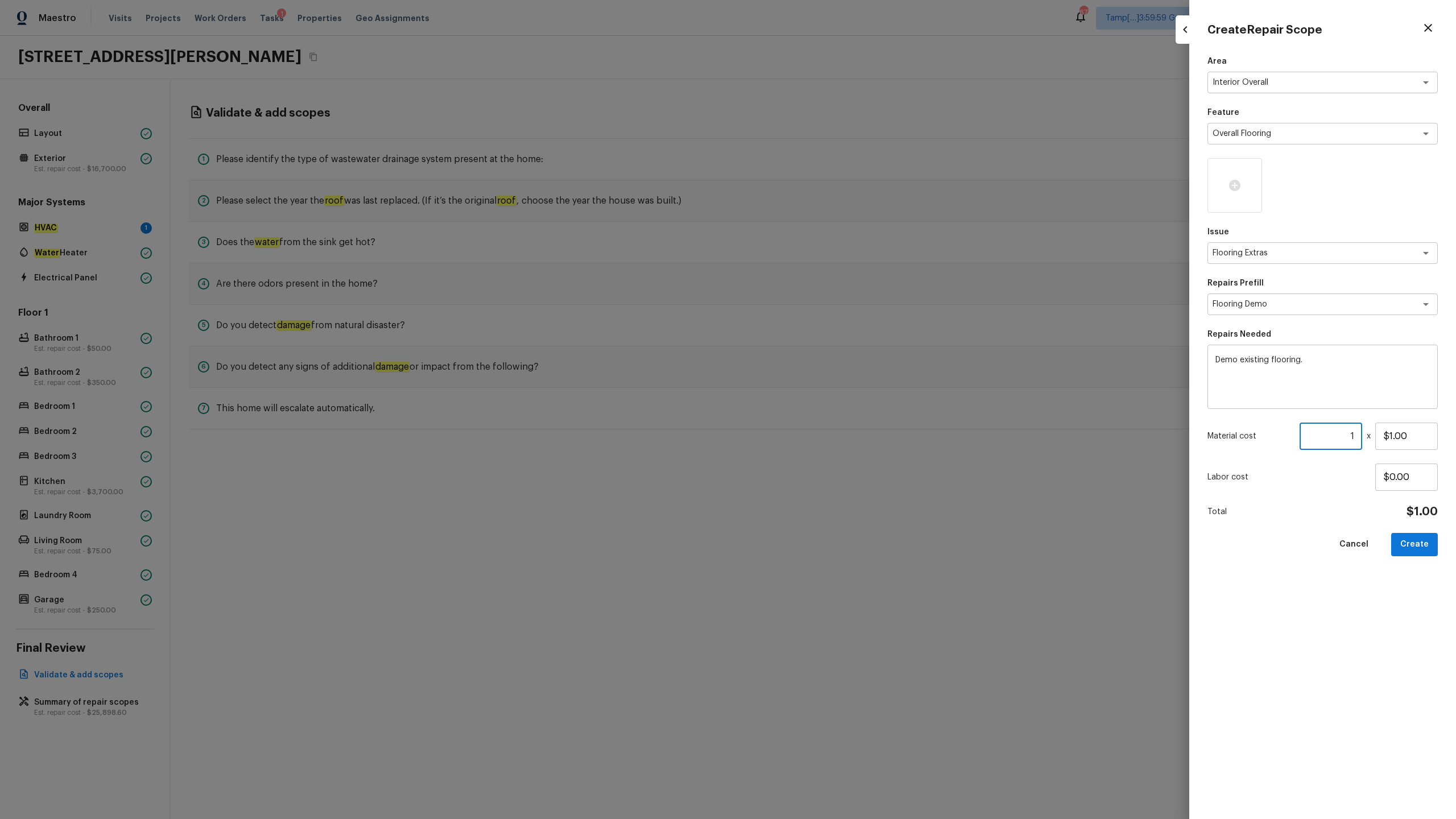
click at [819, 405] on input "1" at bounding box center [1331, 436] width 62 height 27
click at [819, 405] on button "Create" at bounding box center [1414, 544] width 47 height 23
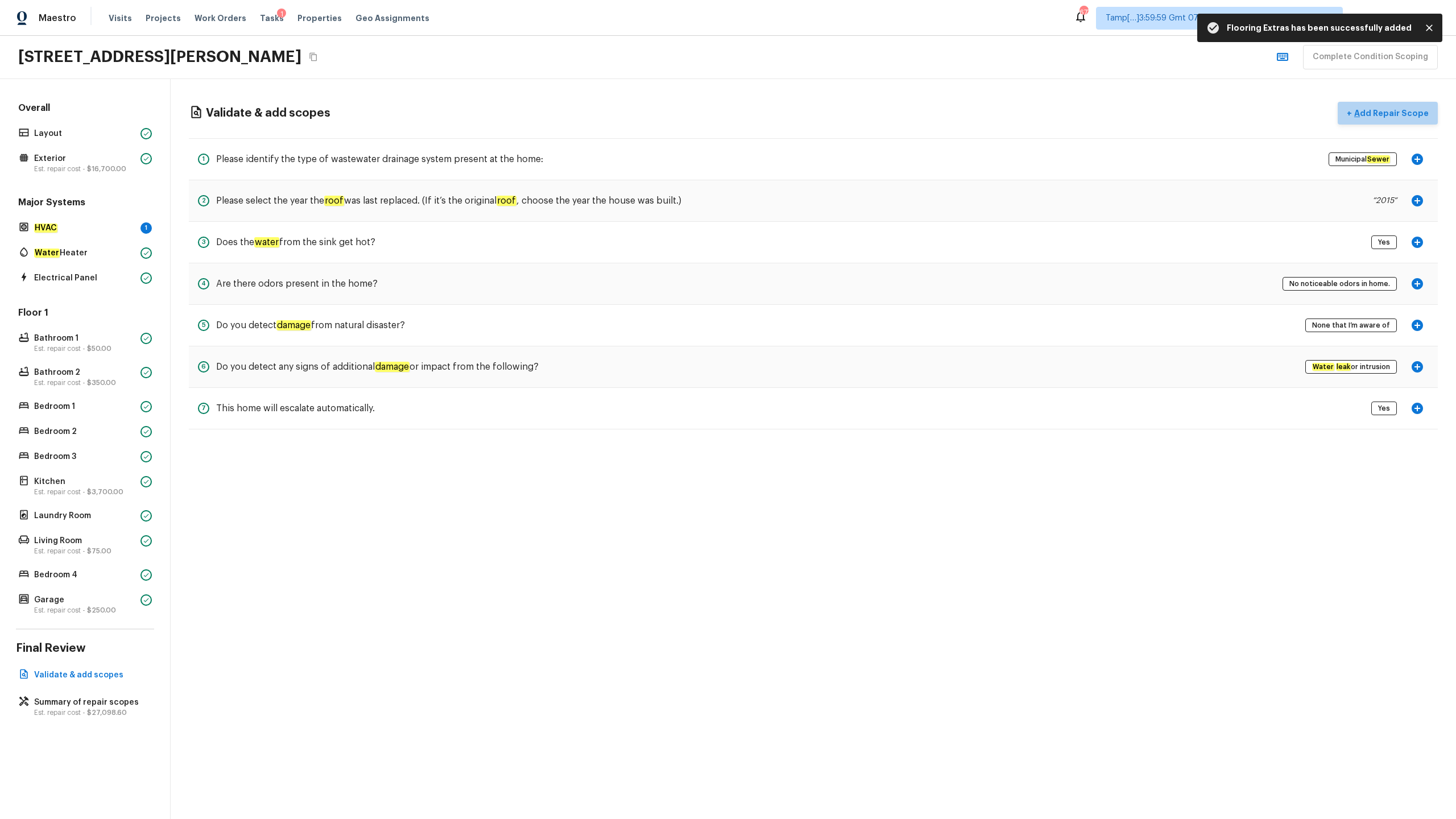
click at [819, 114] on p "Add Repair Scope" at bounding box center [1390, 113] width 77 height 11
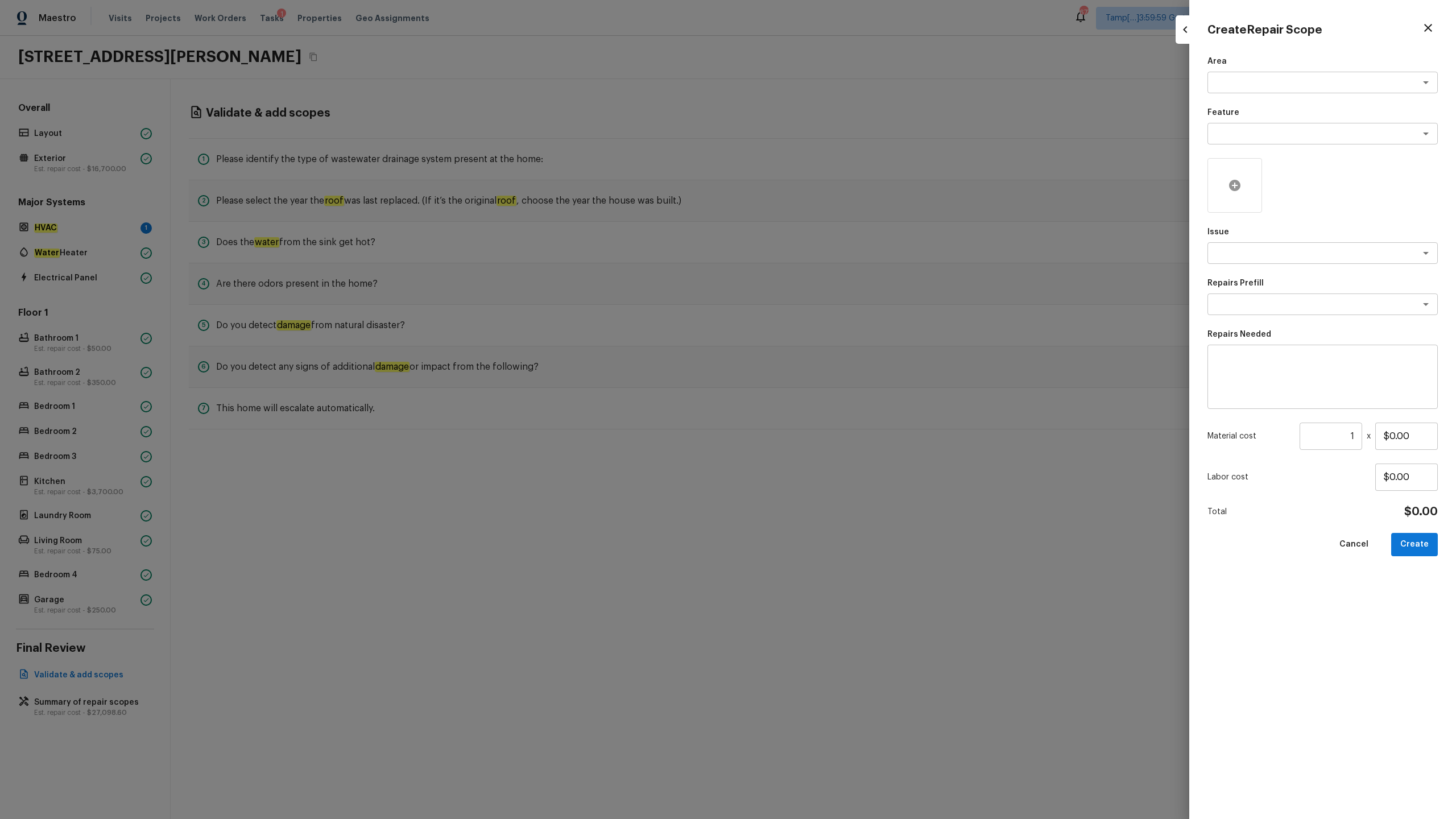
click at [819, 186] on icon at bounding box center [1235, 185] width 11 height 11
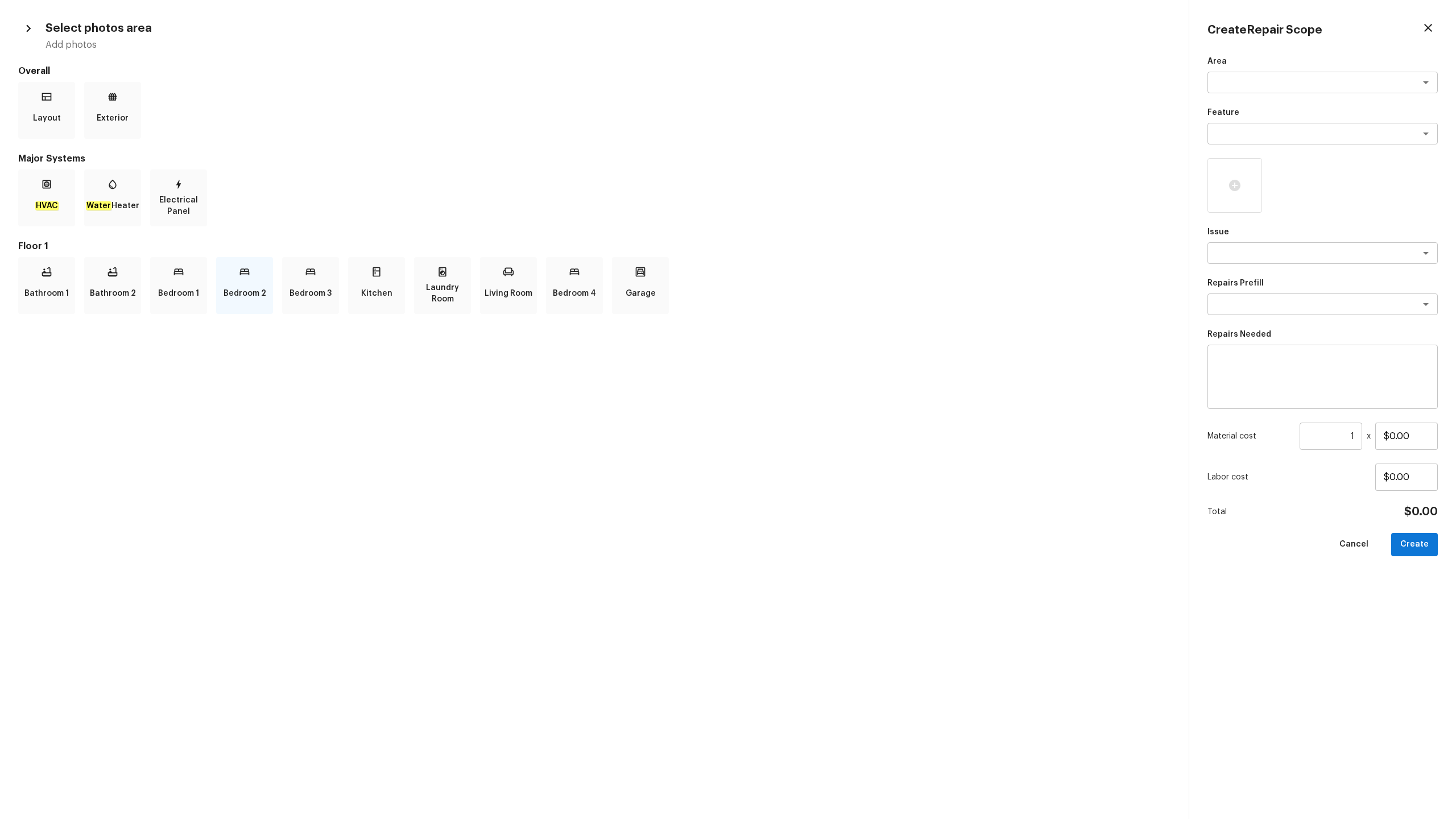
click at [248, 295] on p "Bedroom 2" at bounding box center [245, 293] width 42 height 22
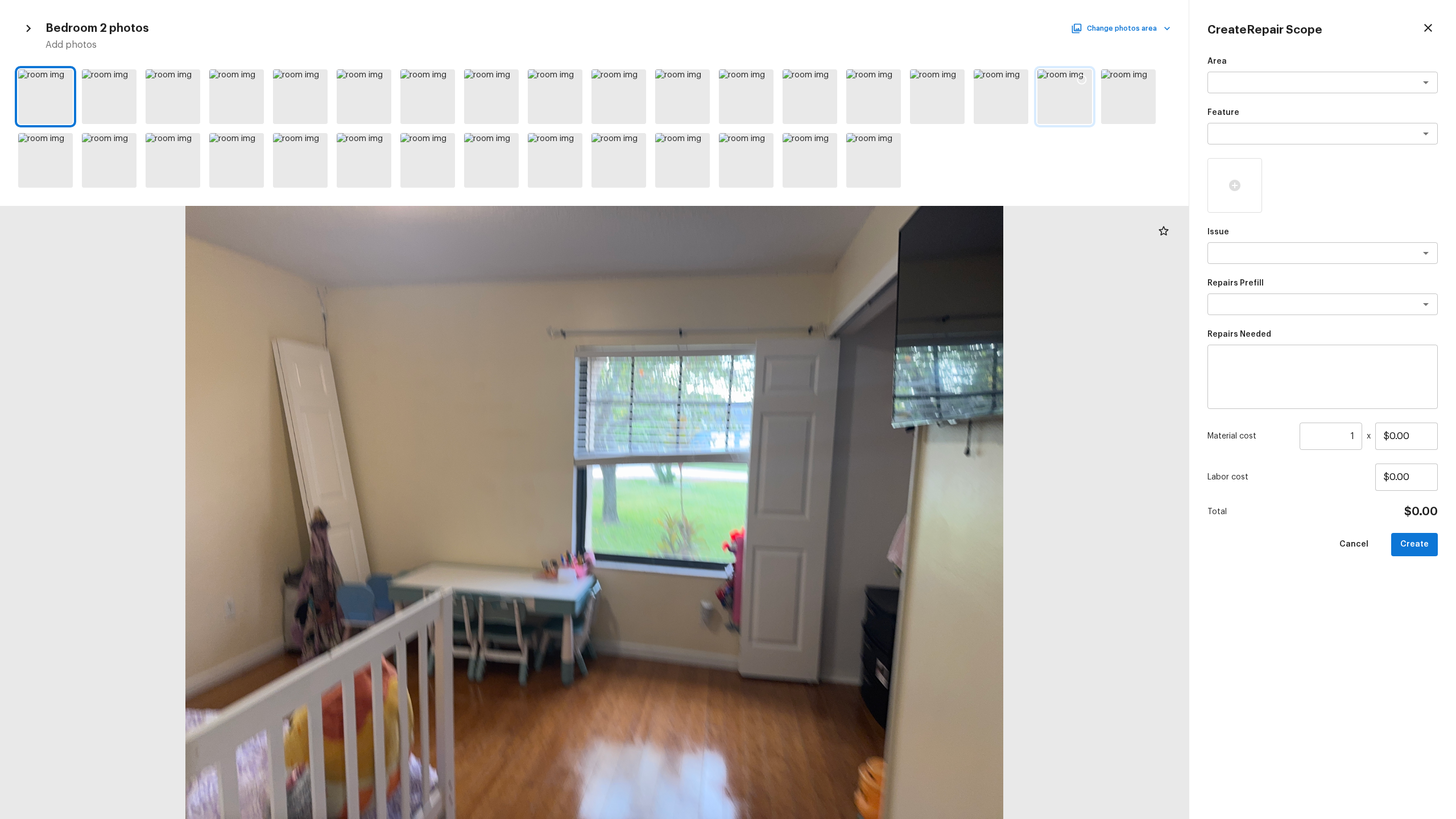
click at [819, 101] on div at bounding box center [1065, 96] width 54 height 54
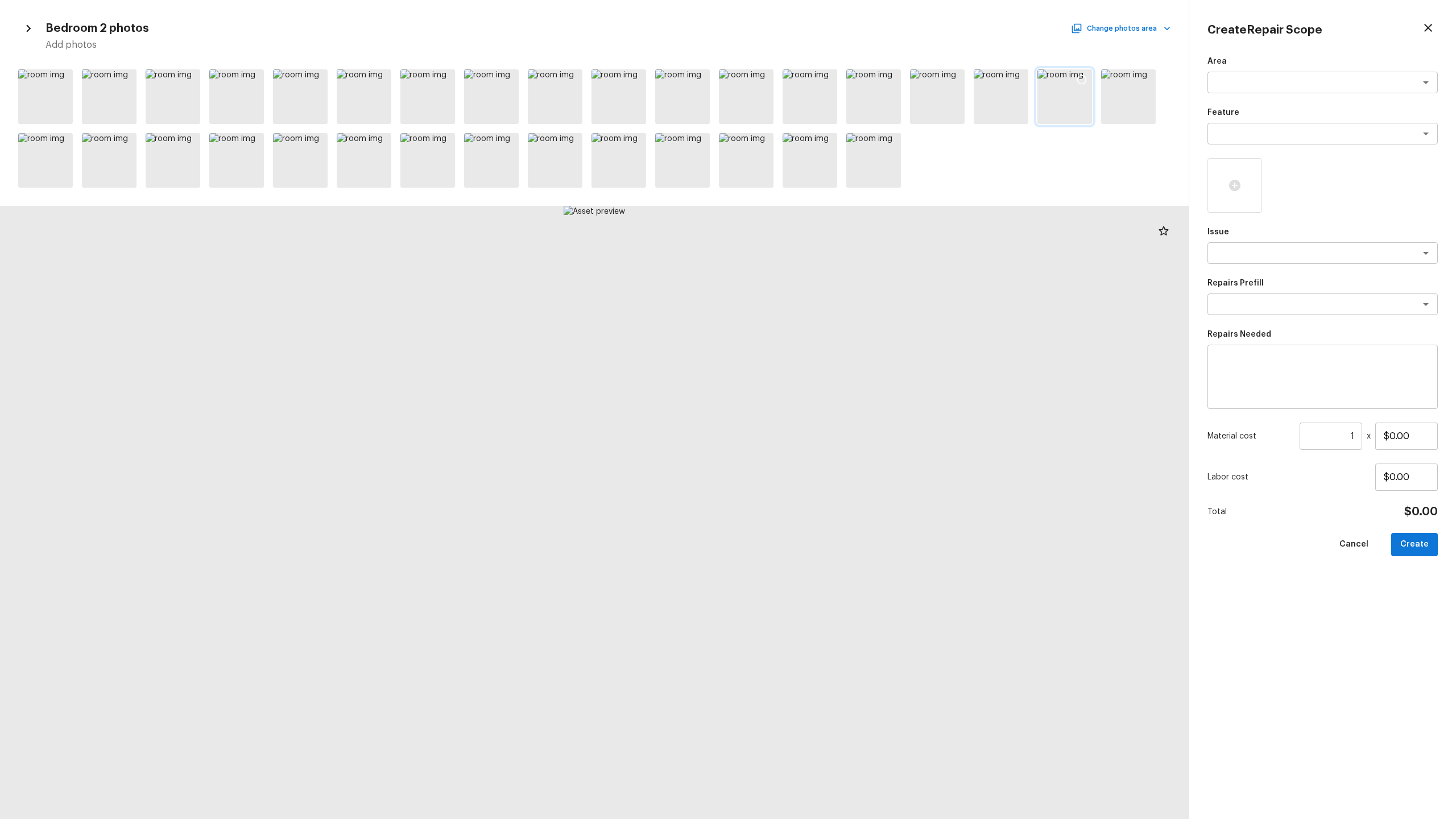
click at [819, 81] on icon at bounding box center [1082, 79] width 11 height 11
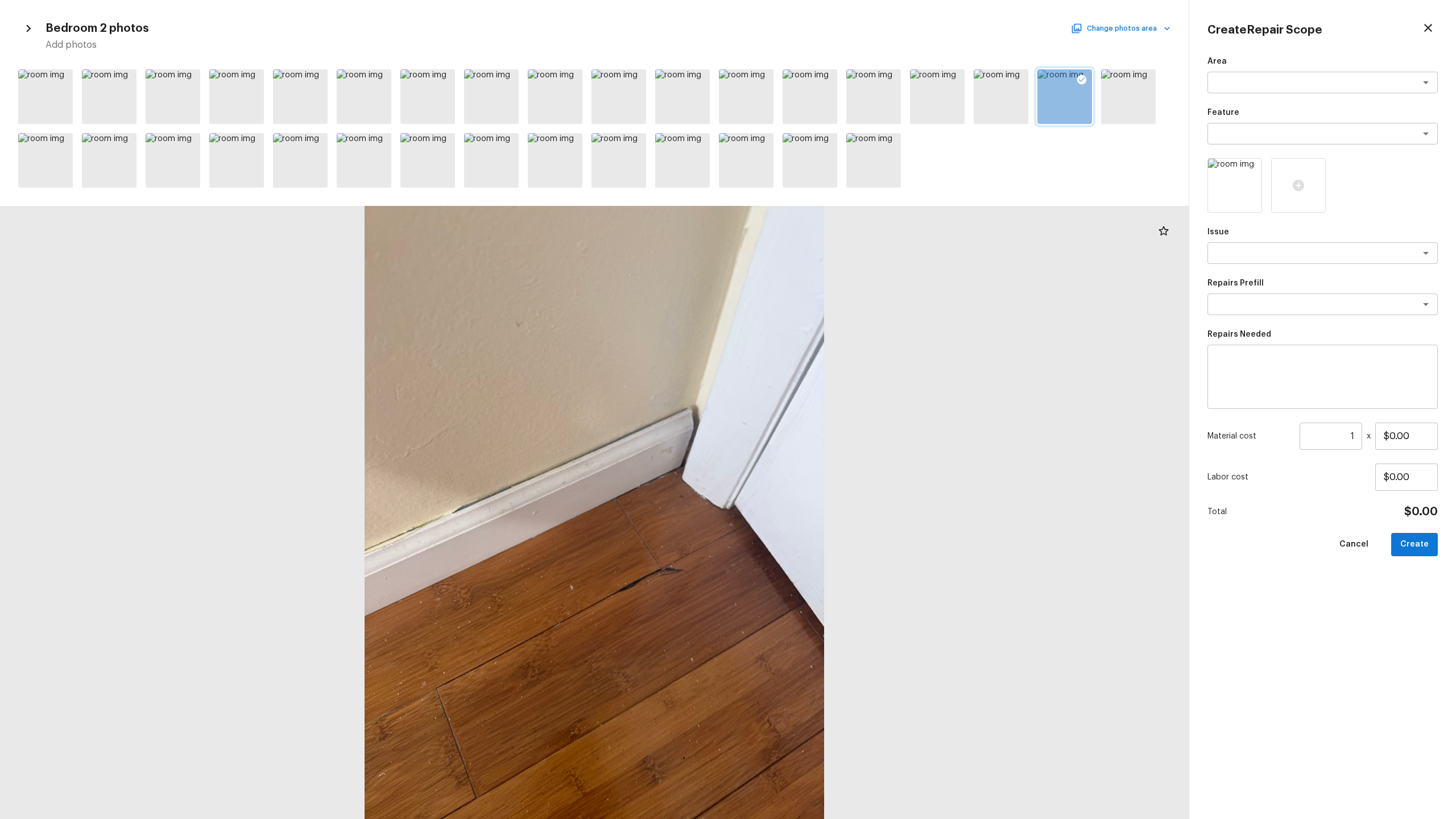
click at [819, 31] on button "Change photos area" at bounding box center [1122, 29] width 97 height 15
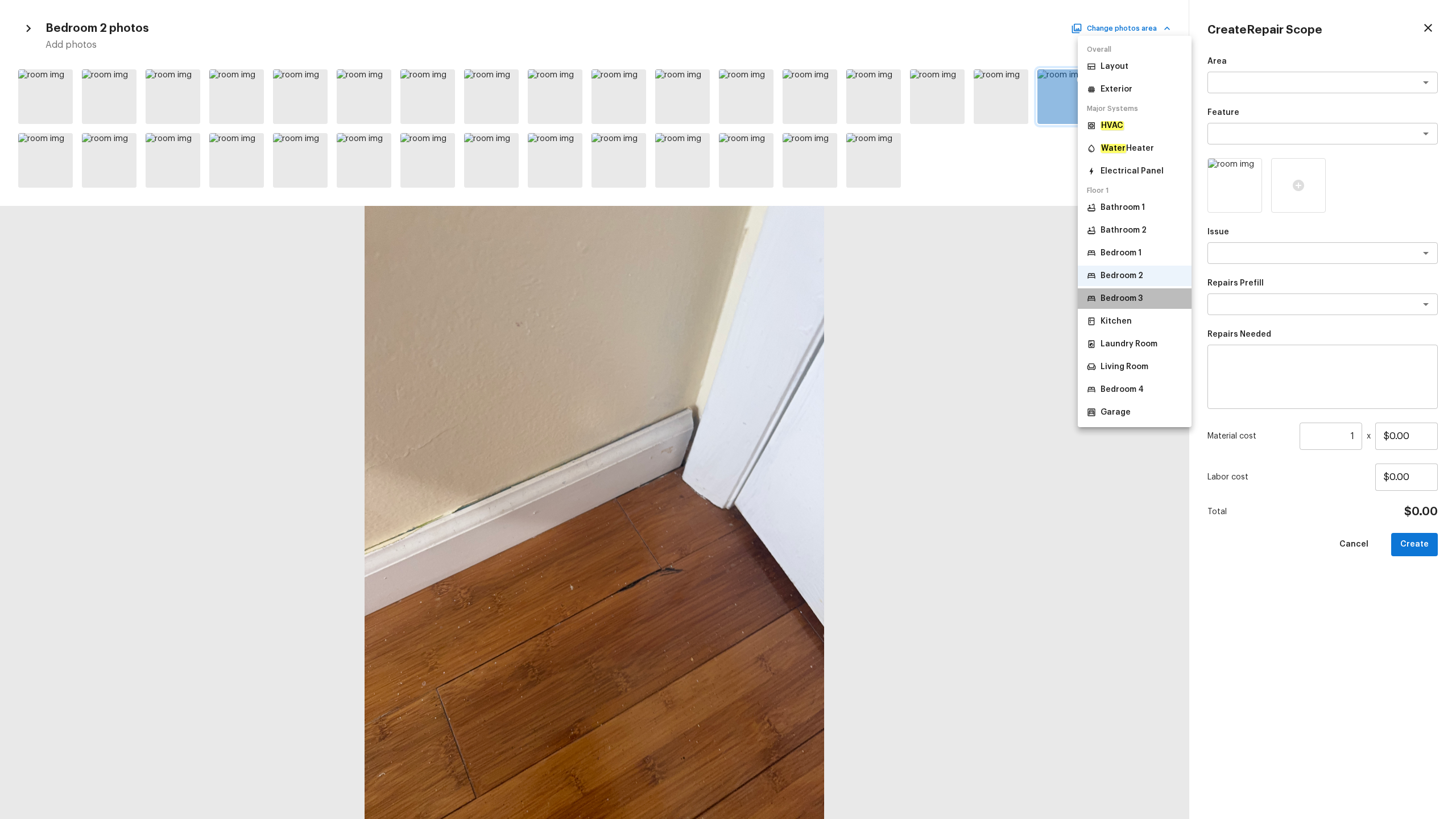
click at [819, 301] on p "Bedroom 3" at bounding box center [1121, 298] width 42 height 11
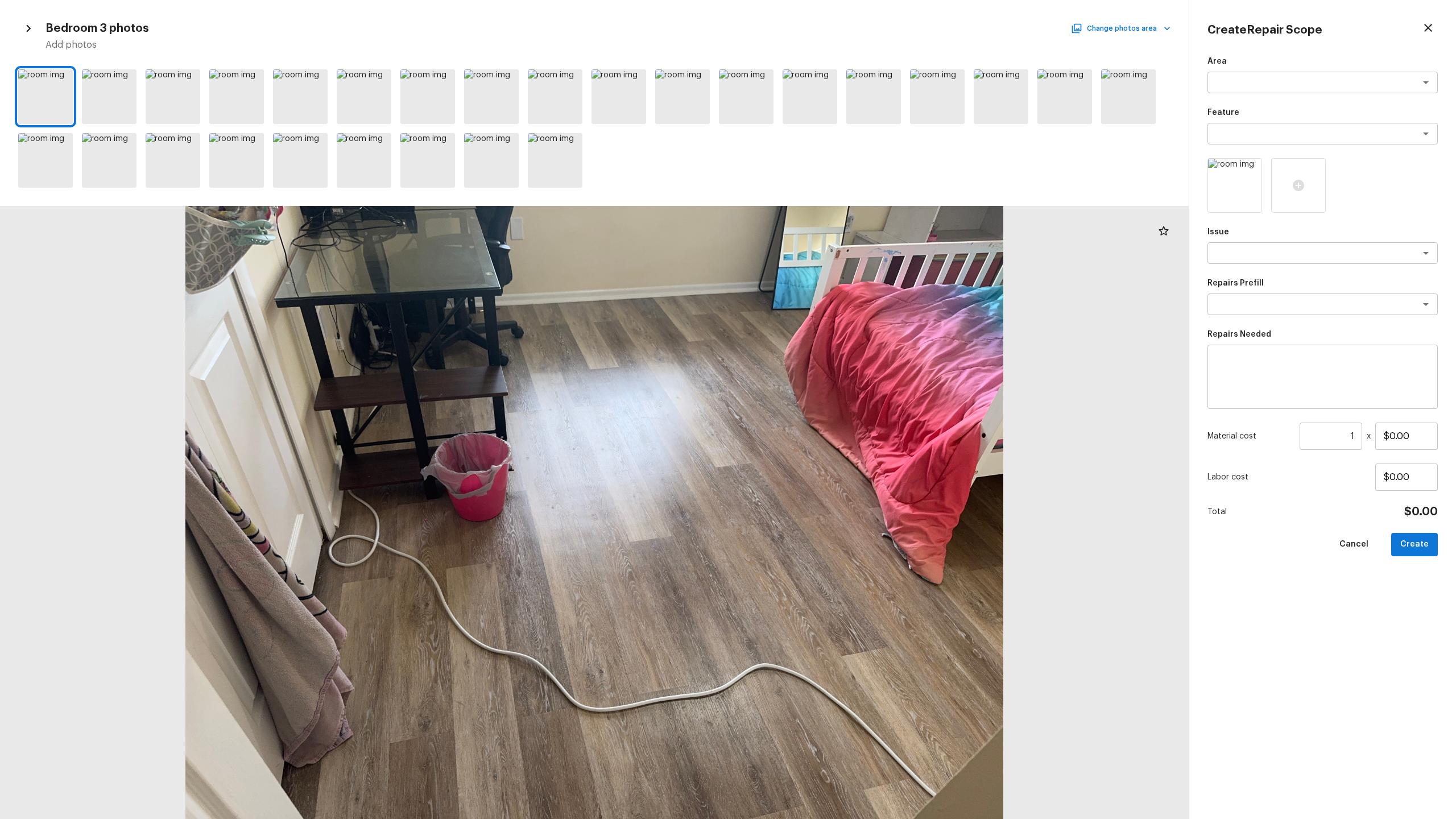
click at [819, 36] on div "Bedroom 3 photos Change photos area Add photos" at bounding box center [594, 34] width 1153 height 33
click at [819, 29] on button "Change photos area" at bounding box center [1122, 29] width 97 height 15
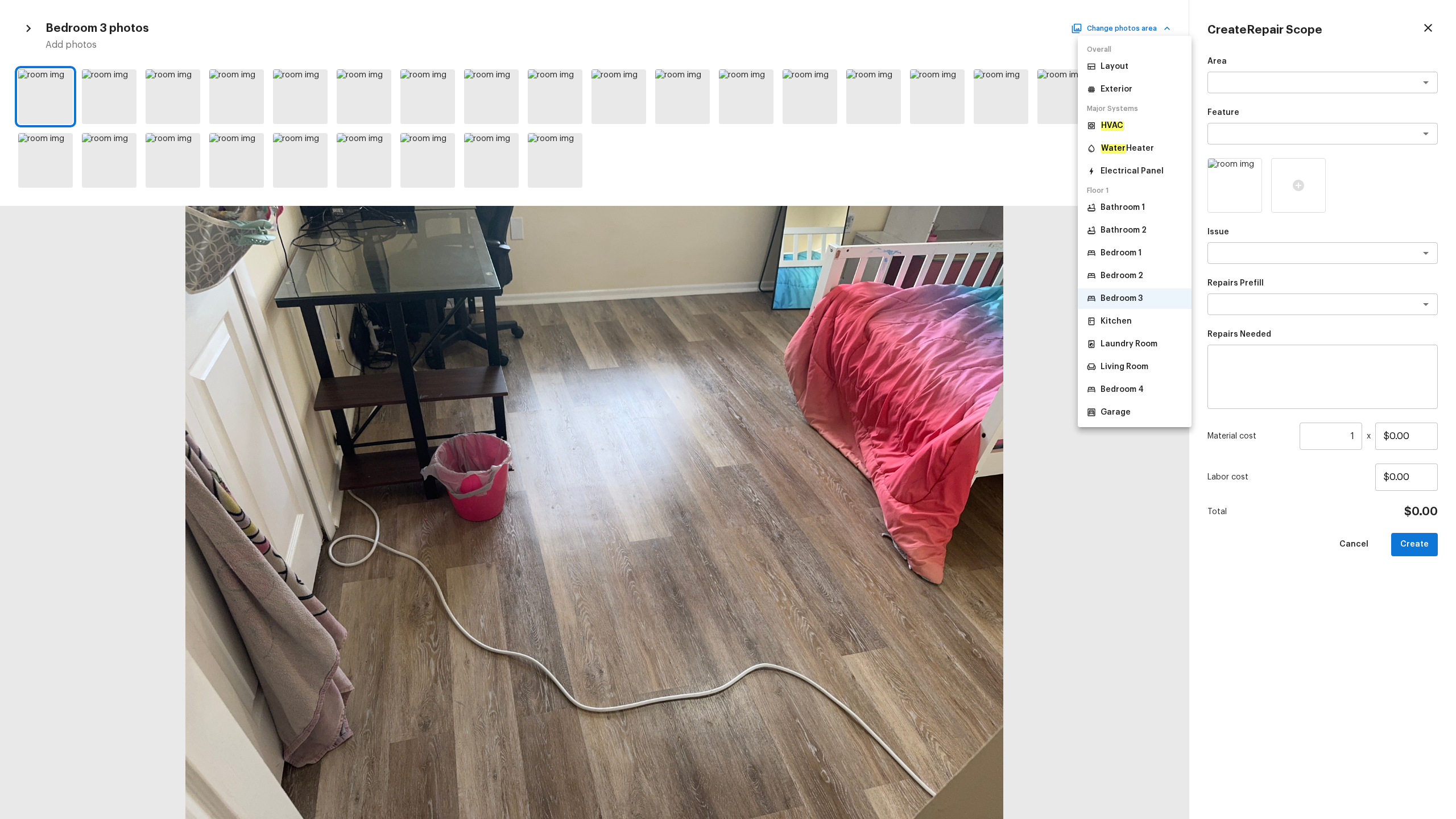
click at [819, 258] on li "Bedroom 1" at bounding box center [1134, 253] width 114 height 21
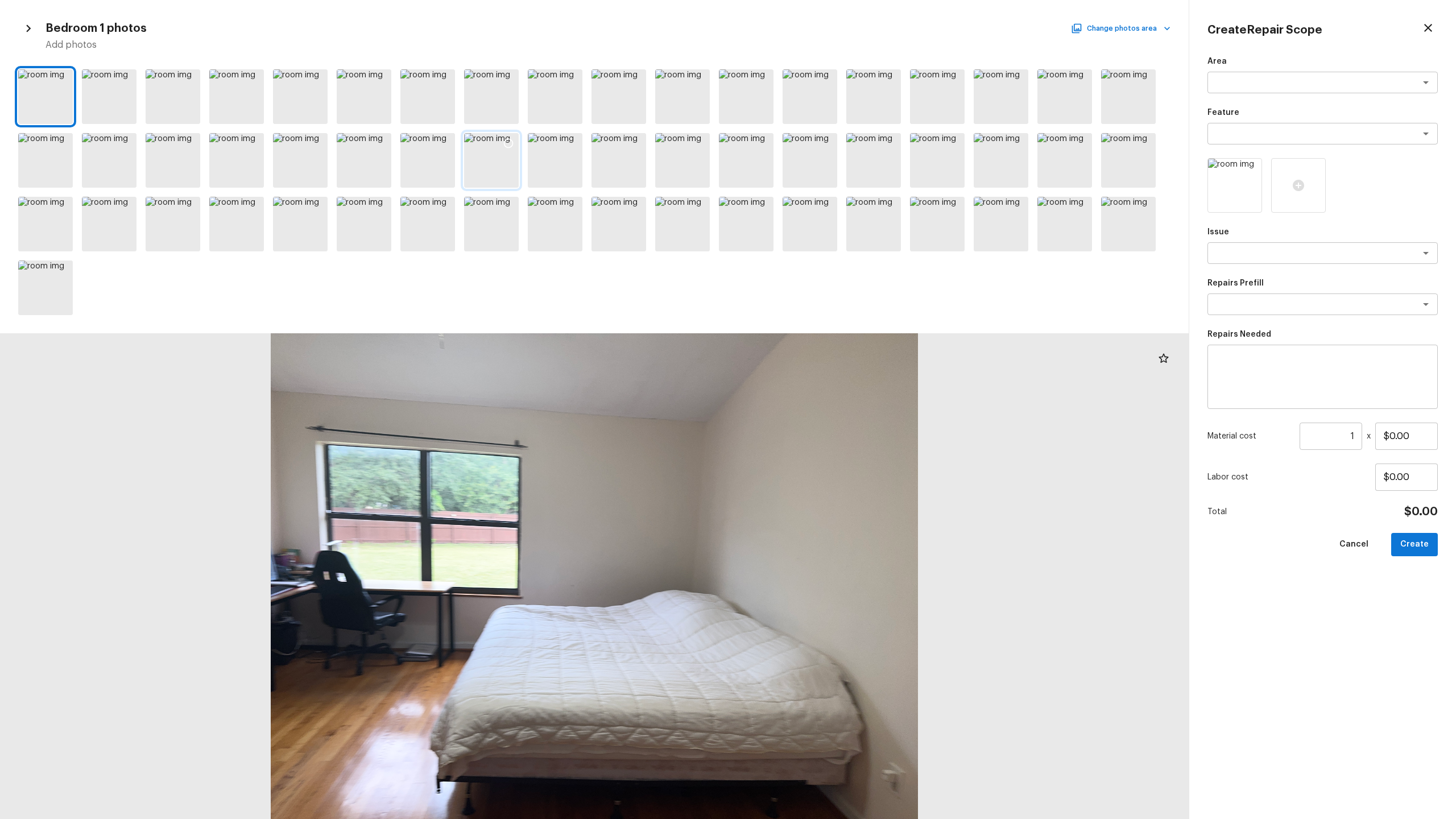
click at [487, 165] on div at bounding box center [491, 160] width 54 height 54
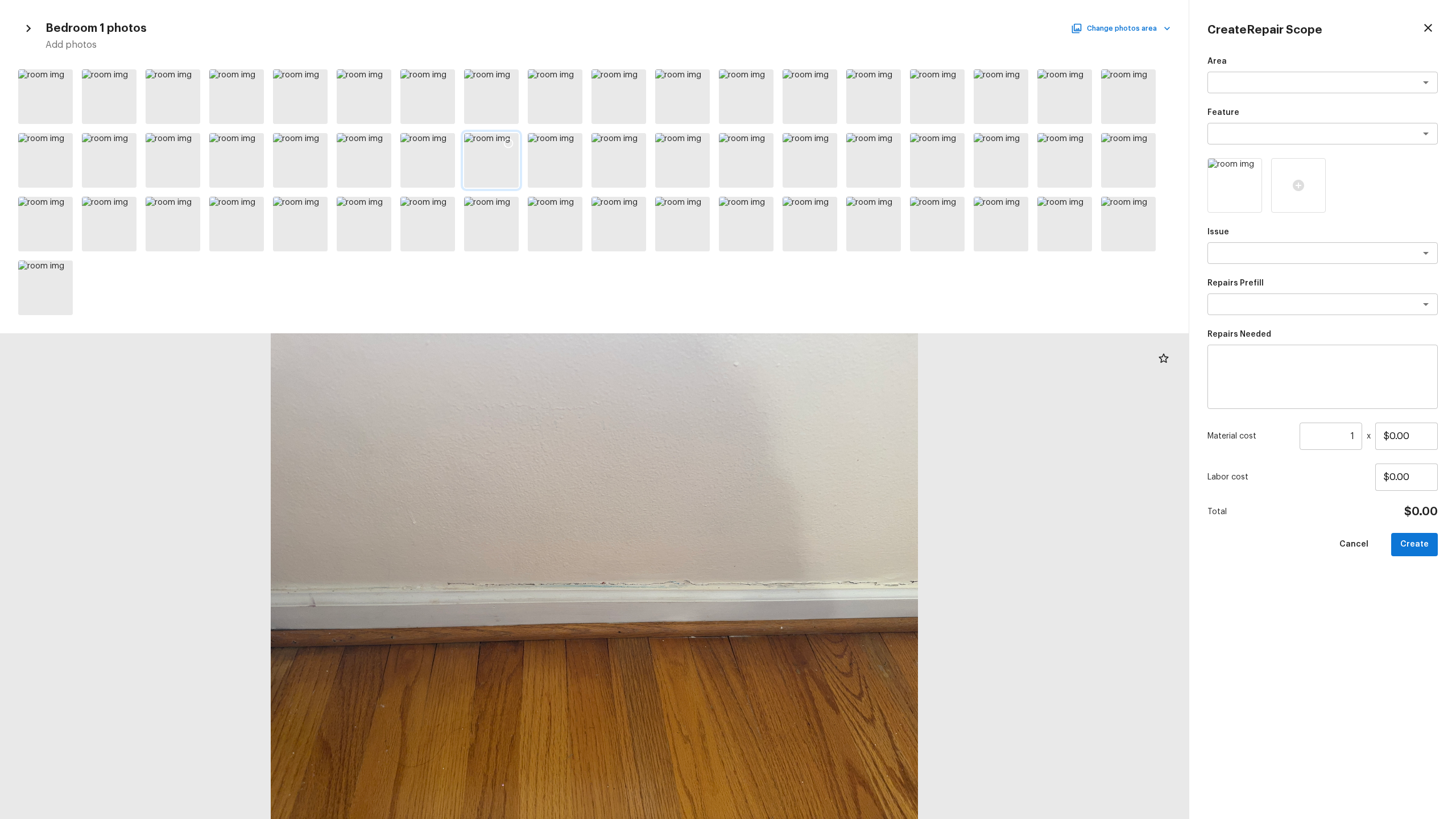
click at [511, 145] on icon at bounding box center [508, 143] width 11 height 11
click at [572, 163] on div at bounding box center [554, 160] width 54 height 54
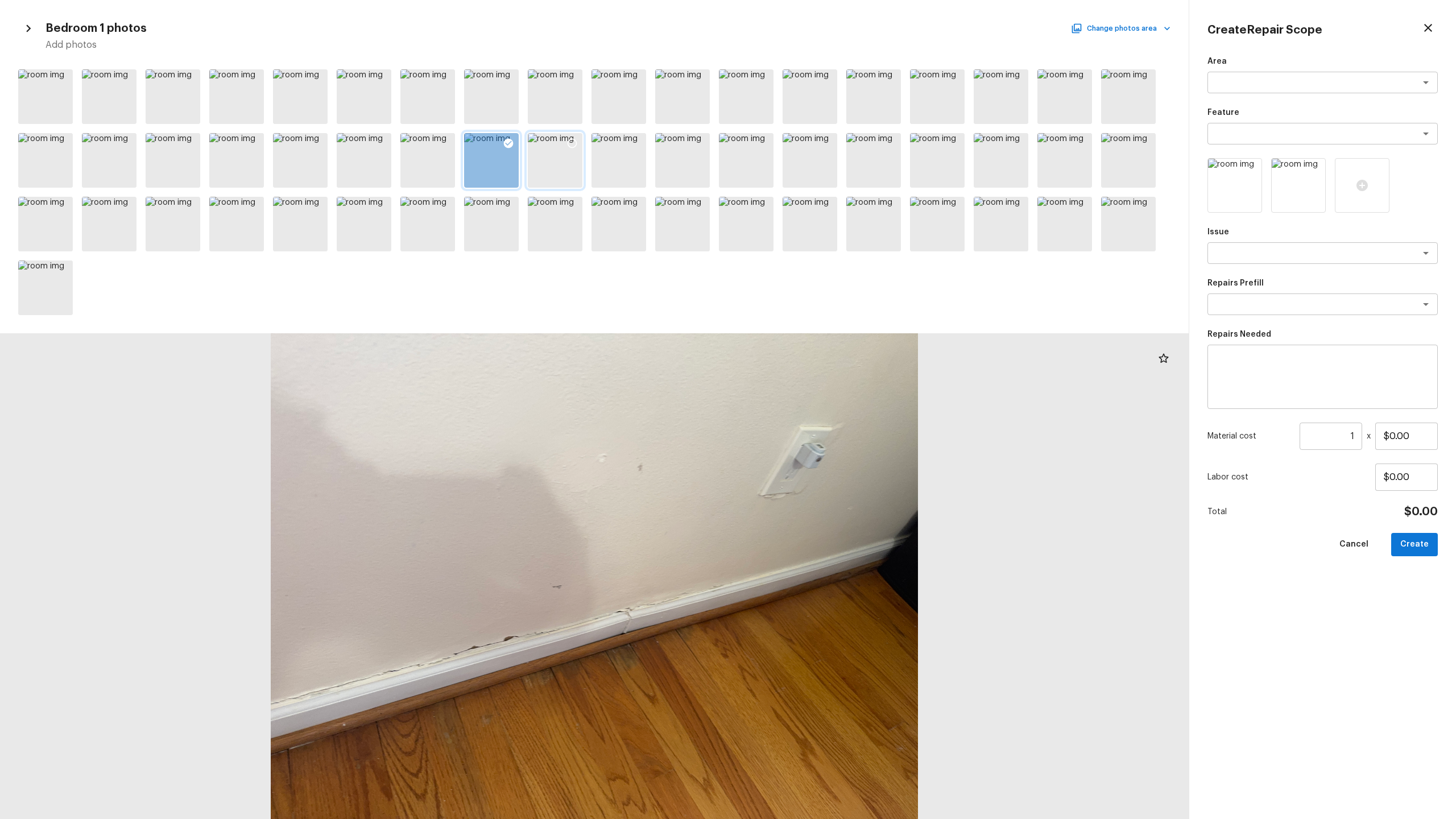
click at [573, 140] on icon at bounding box center [572, 143] width 11 height 11
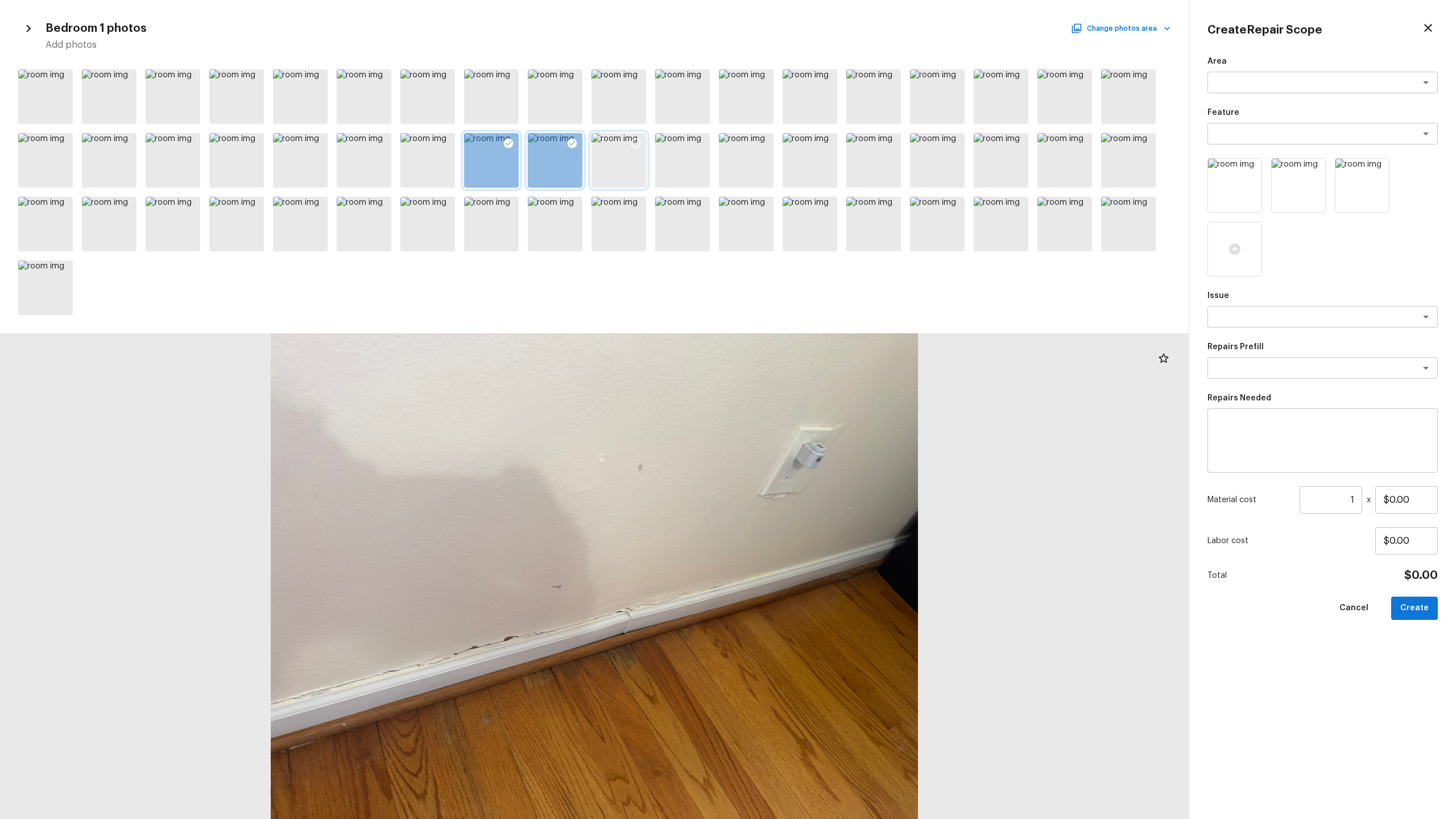
click at [610, 164] on div at bounding box center [618, 160] width 54 height 54
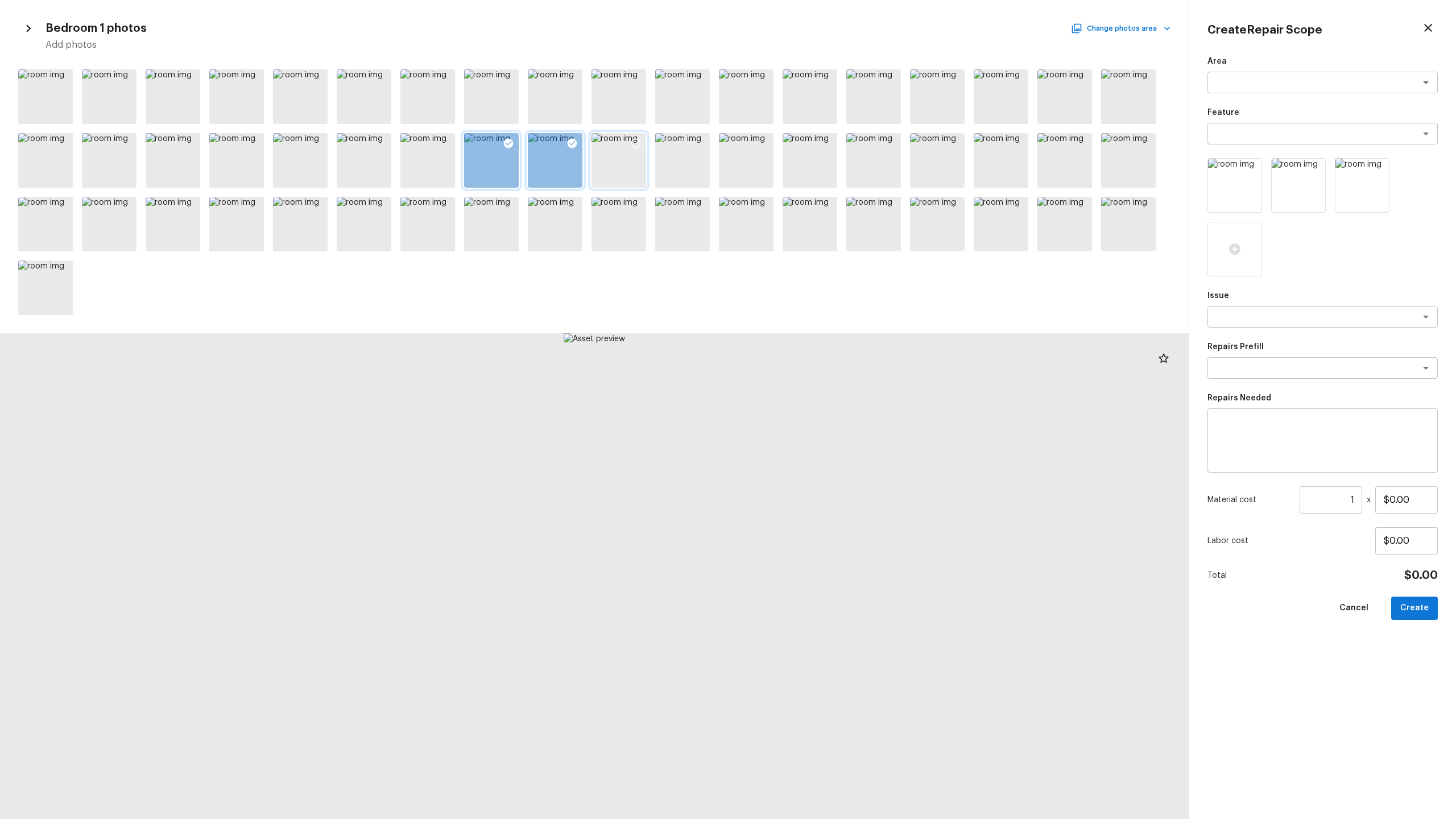
click at [638, 144] on icon at bounding box center [636, 143] width 11 height 11
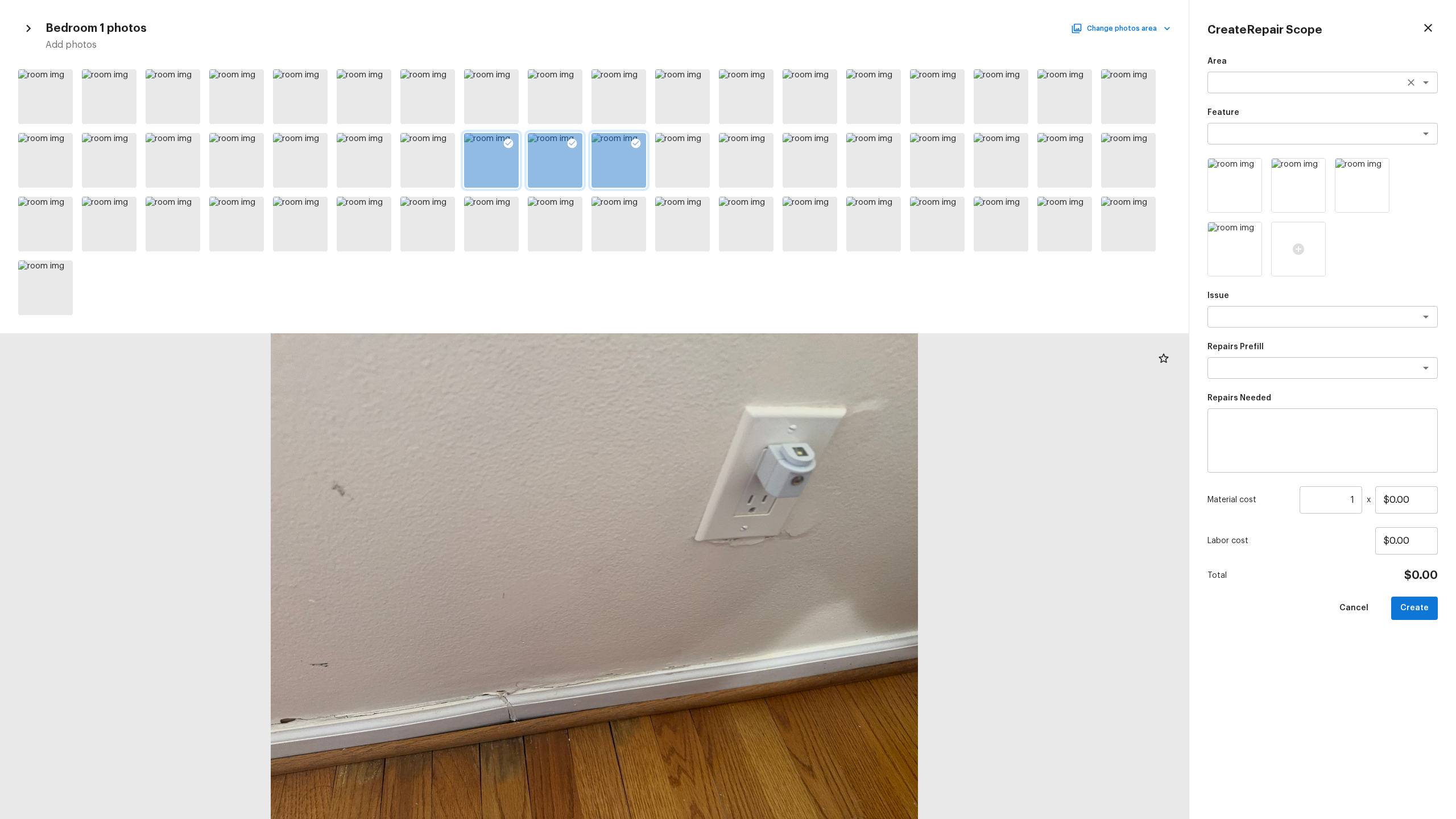
click at [819, 81] on textarea at bounding box center [1307, 82] width 189 height 11
click at [819, 112] on li "Interior Overall" at bounding box center [1322, 107] width 230 height 18
click at [819, 125] on div "x ​" at bounding box center [1322, 134] width 230 height 22
click at [819, 139] on div "over x ​" at bounding box center [1322, 134] width 230 height 22
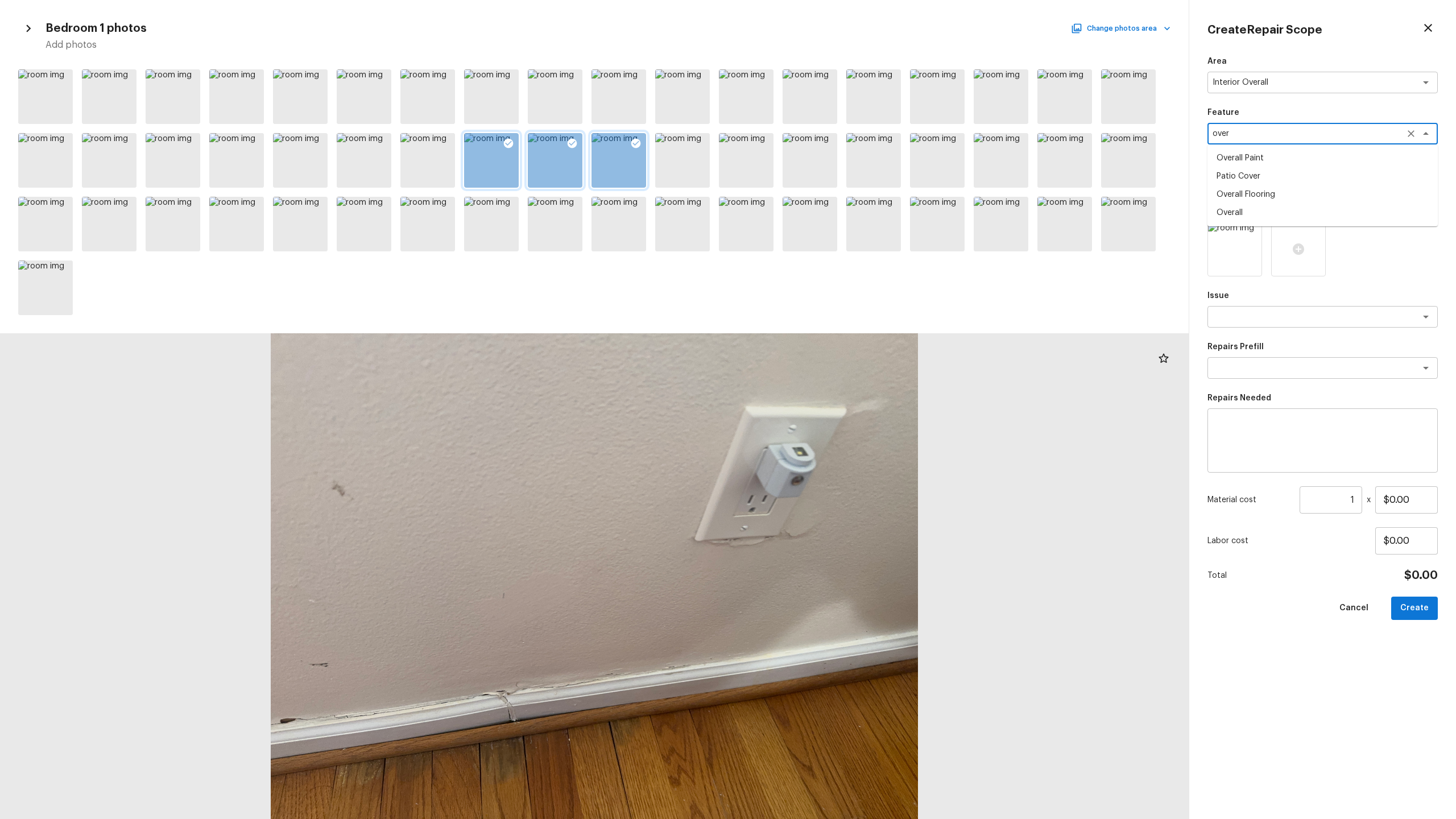
click at [819, 139] on div "over x ​" at bounding box center [1322, 134] width 230 height 22
click at [819, 132] on textarea "over" at bounding box center [1307, 134] width 189 height 11
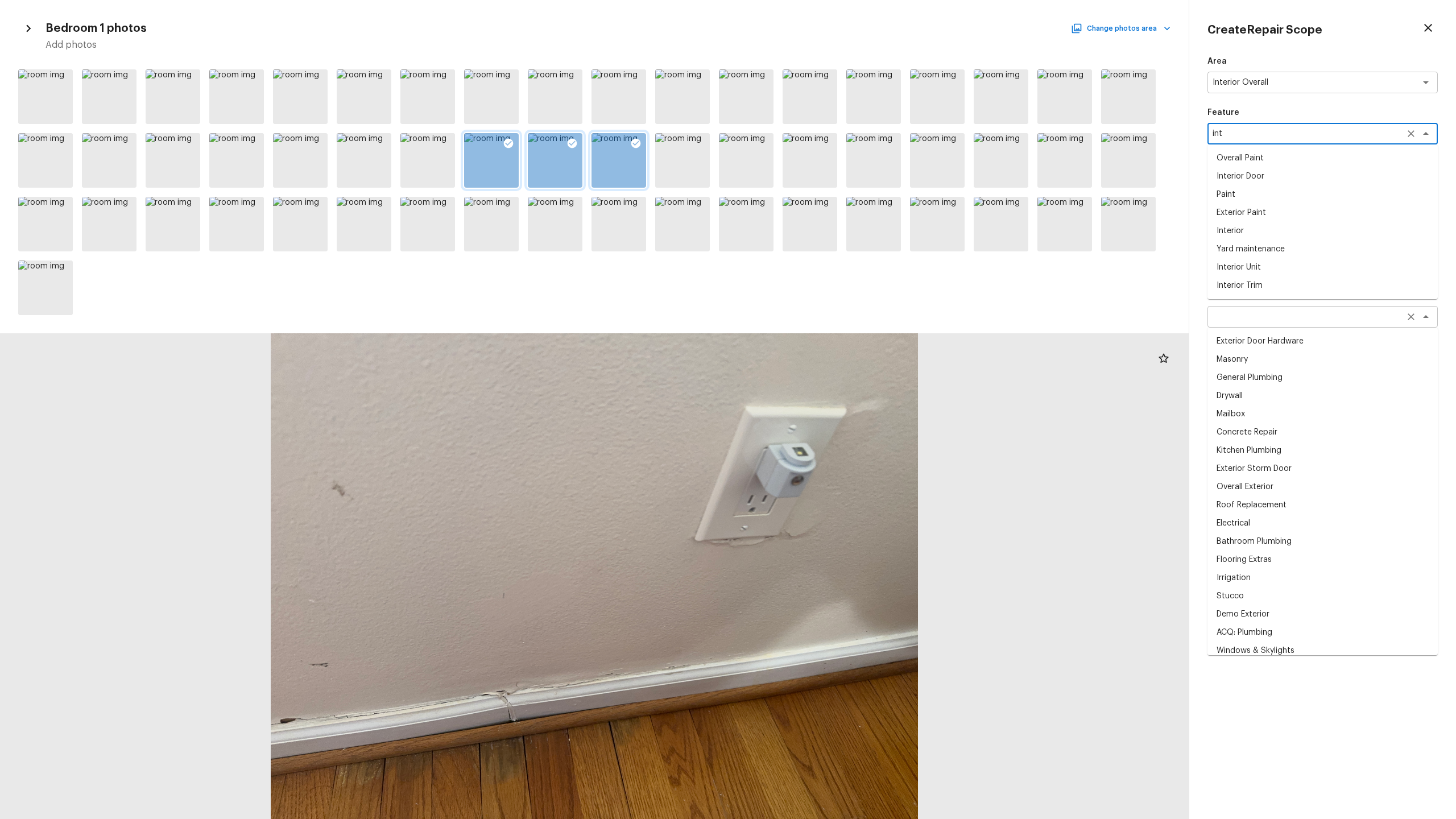
click at [819, 326] on div "x ​" at bounding box center [1322, 316] width 230 height 22
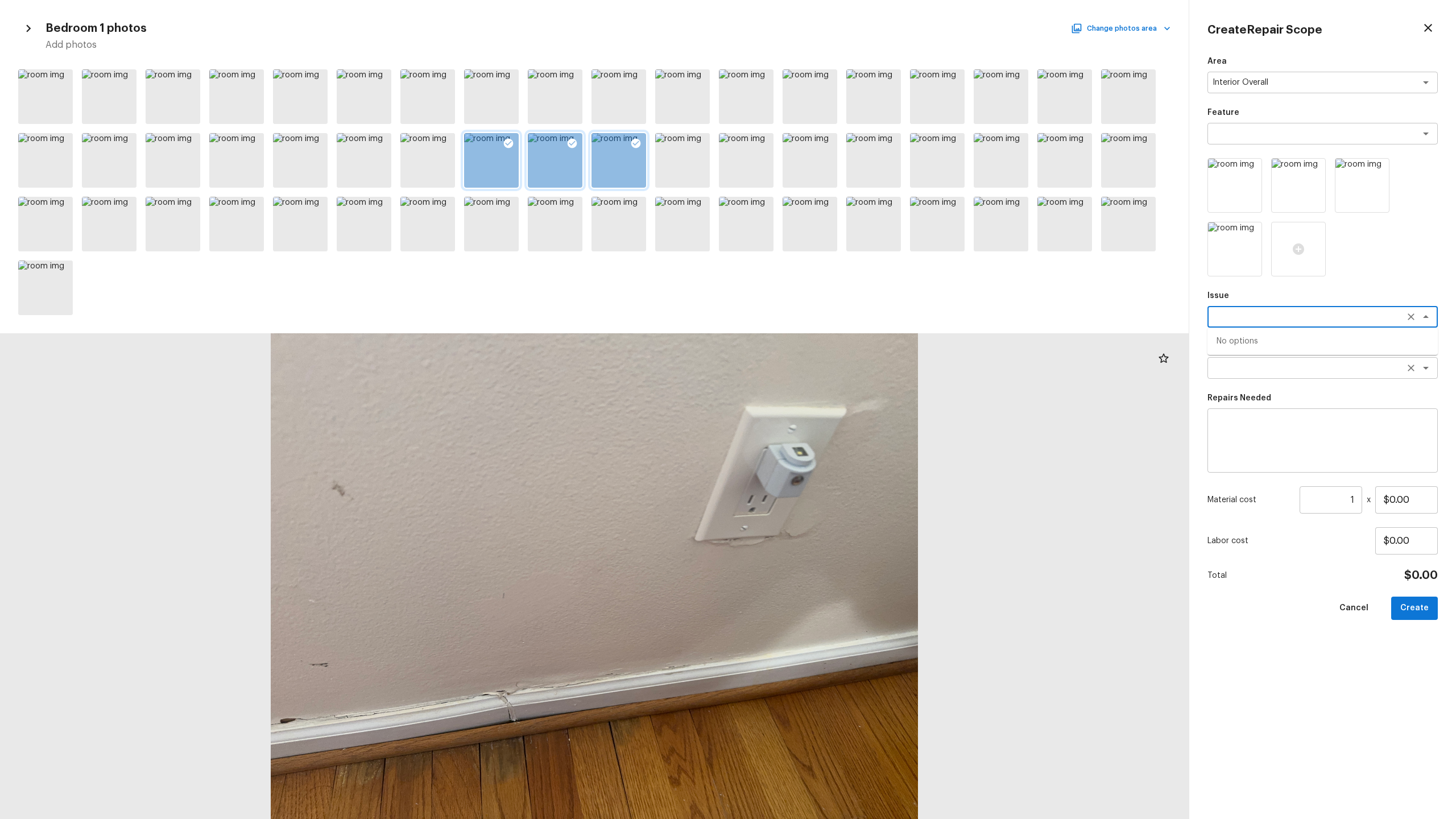
click at [819, 371] on textarea at bounding box center [1307, 368] width 189 height 11
click at [819, 372] on textarea "base" at bounding box center [1307, 368] width 189 height 11
click at [819, 405] on textarea at bounding box center [1322, 441] width 214 height 46
click at [819, 405] on textarea "Replace basebaords" at bounding box center [1322, 441] width 214 height 46
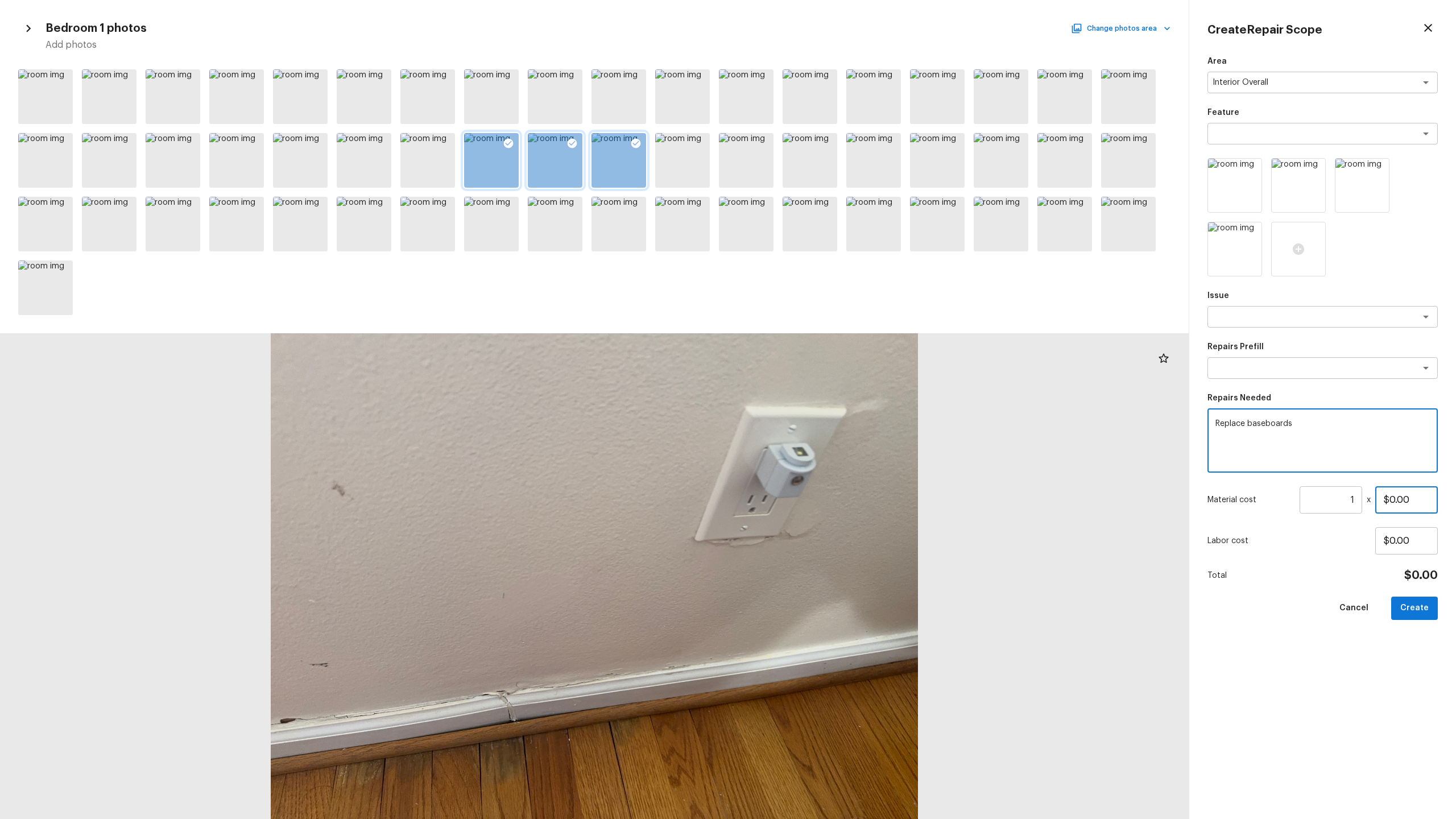
click at [819, 405] on input "$0.00" at bounding box center [1407, 500] width 62 height 27
click at [819, 405] on button "Create" at bounding box center [1414, 608] width 47 height 23
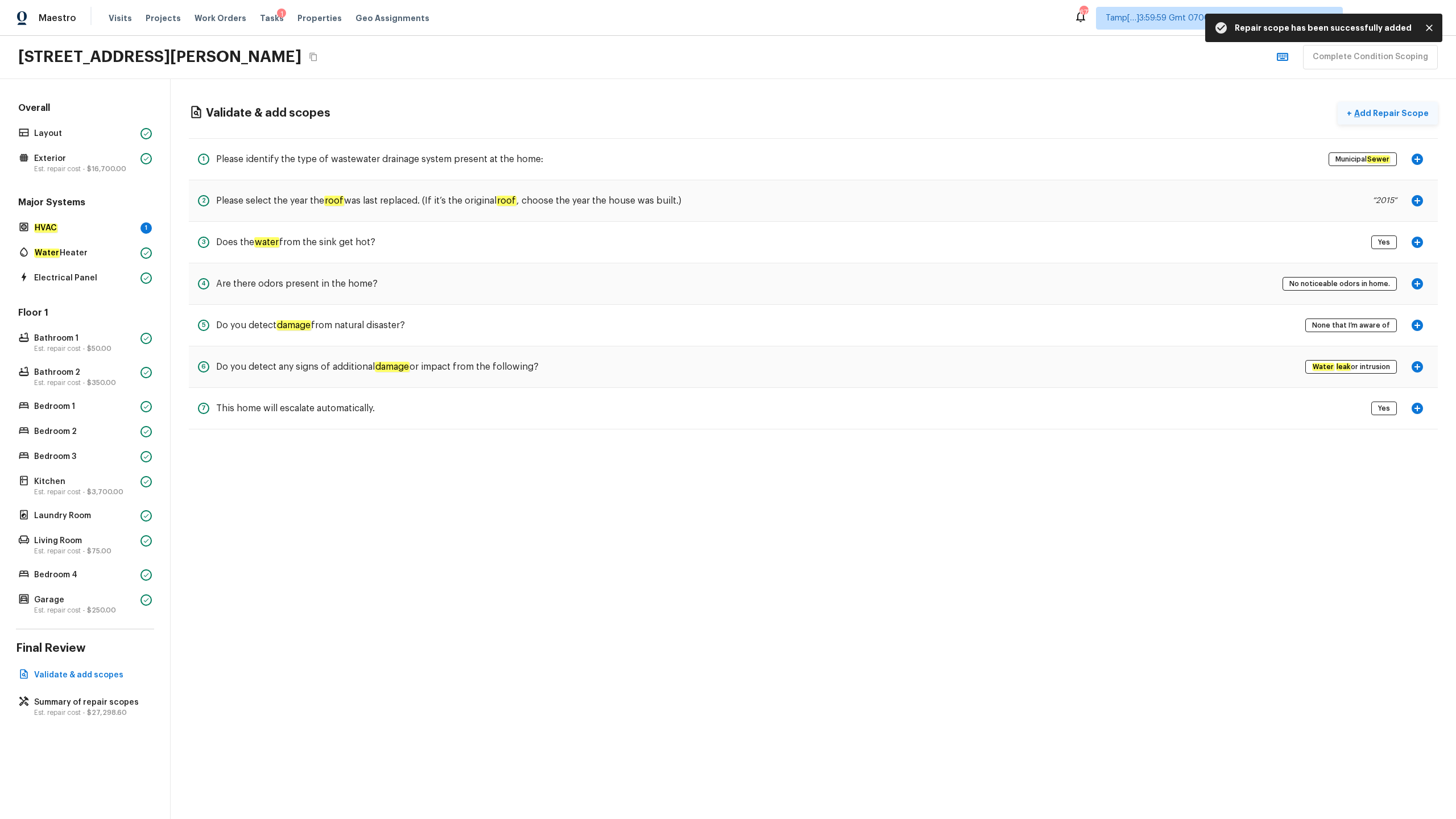
click at [819, 112] on p "Add Repair Scope" at bounding box center [1390, 113] width 77 height 11
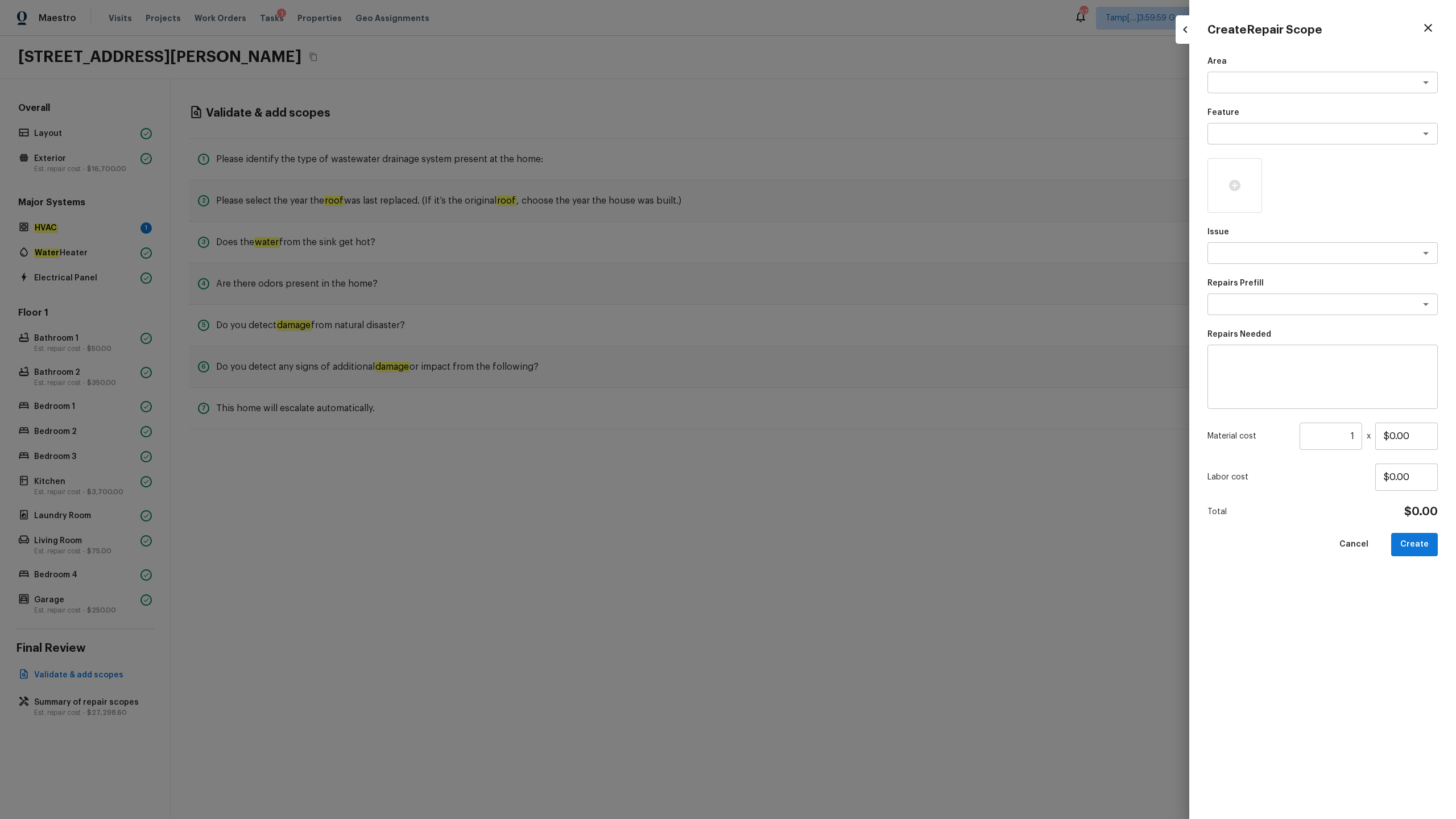
click at [819, 32] on icon "button" at bounding box center [1428, 28] width 14 height 14
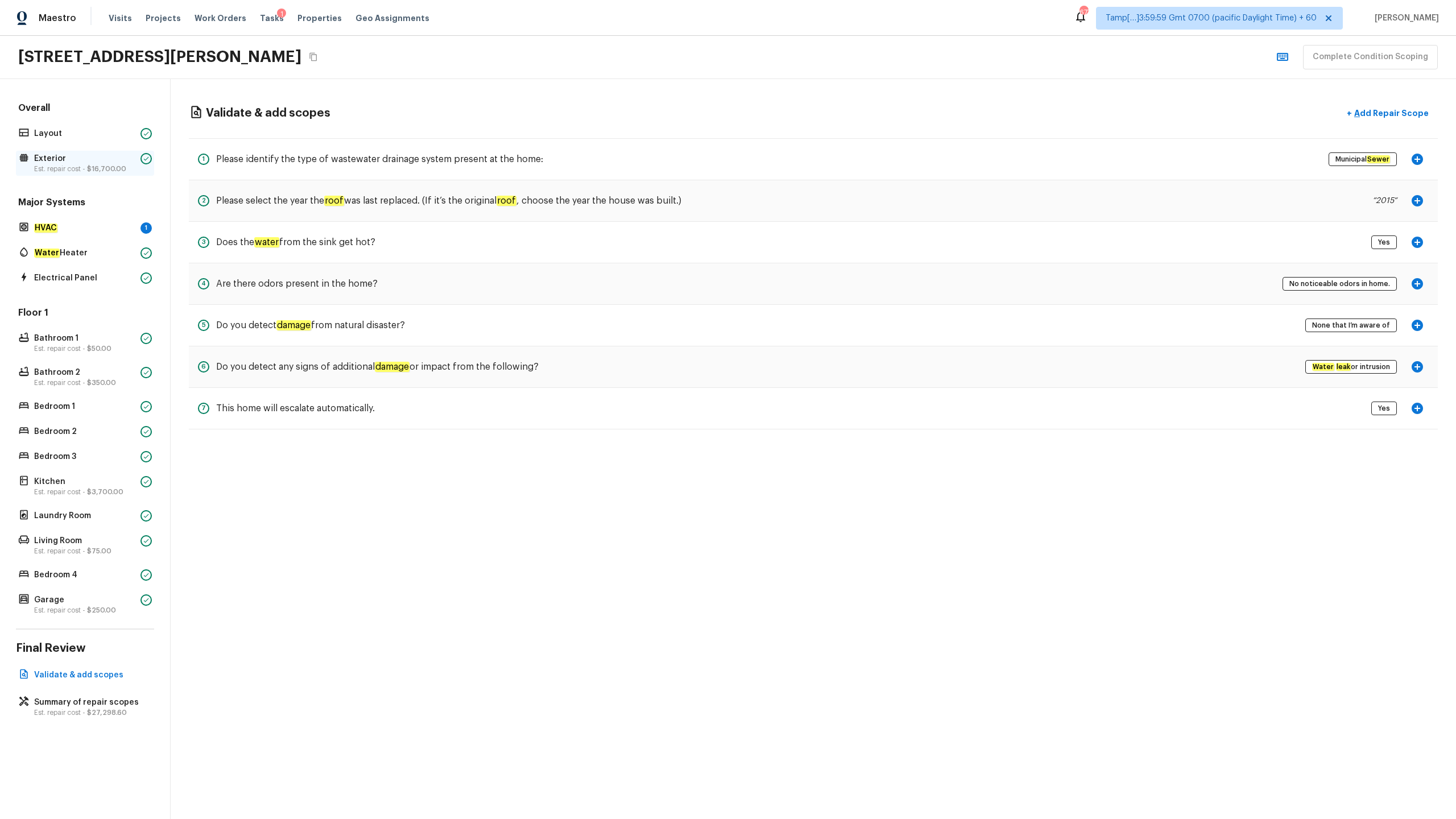
click at [67, 161] on p "Exterior" at bounding box center [85, 159] width 102 height 11
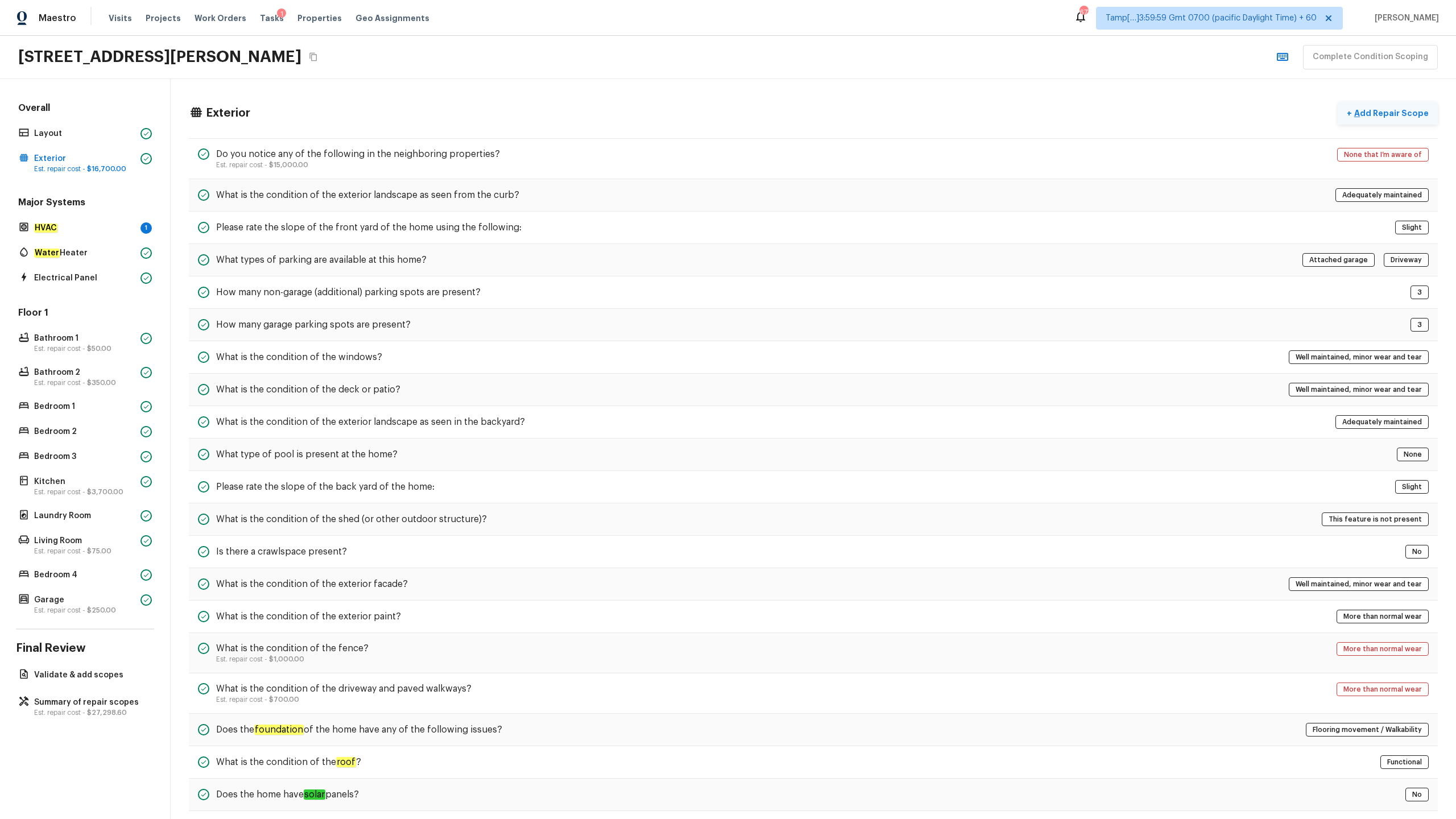
click at [819, 121] on button "+ Add Repair Scope" at bounding box center [1388, 113] width 100 height 23
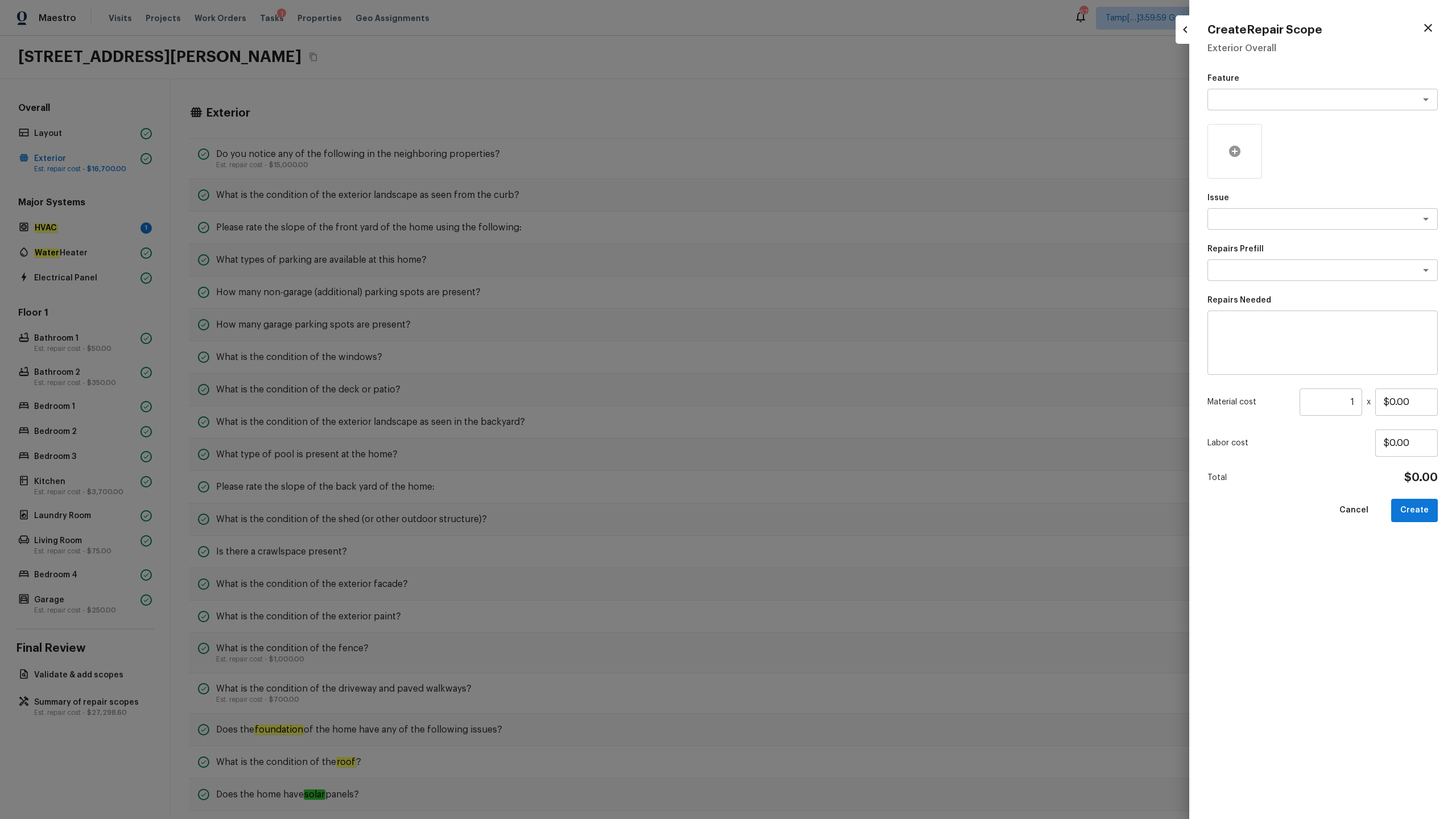
click at [819, 145] on icon at bounding box center [1235, 151] width 14 height 14
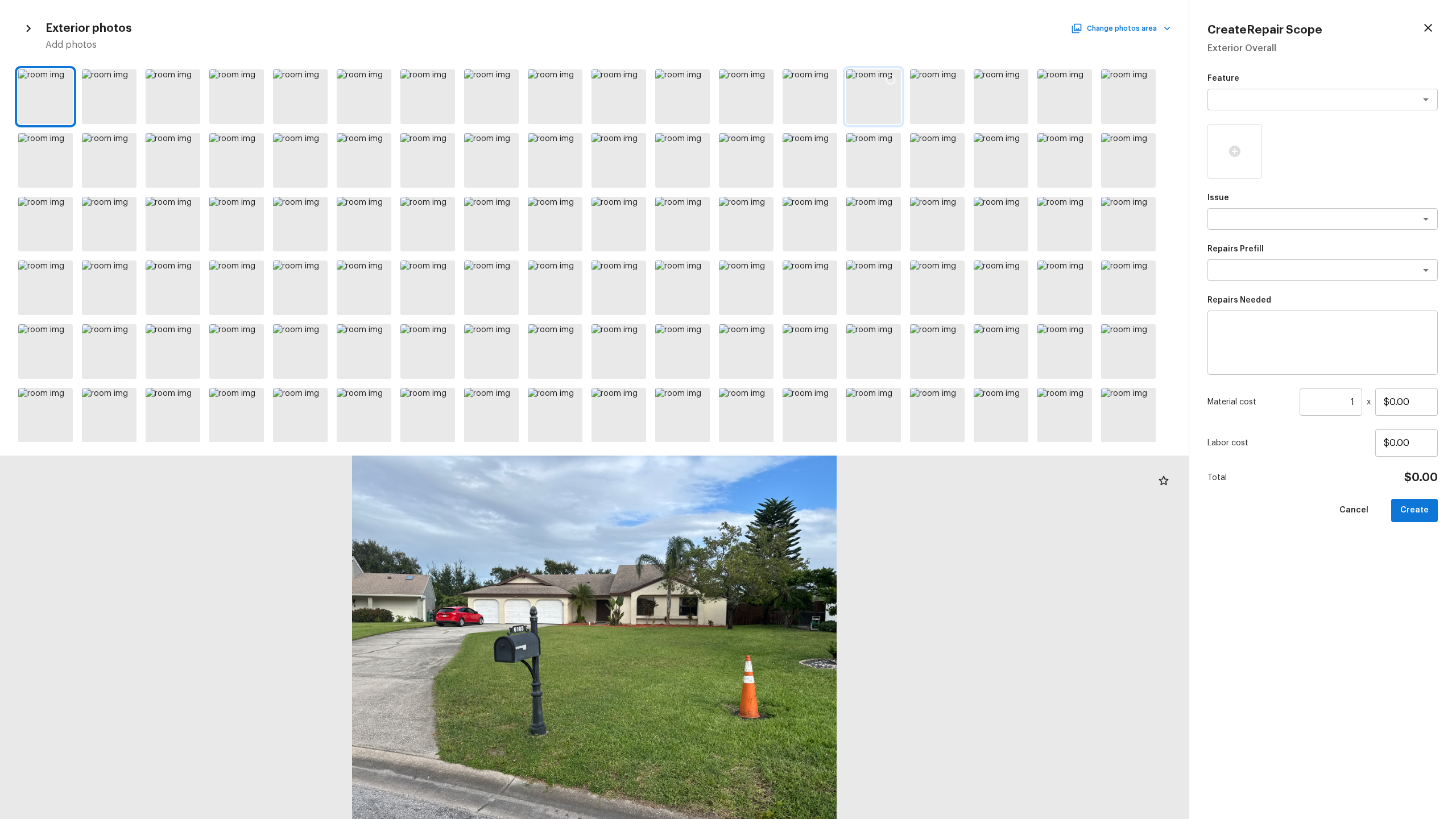
click at [819, 109] on div at bounding box center [873, 96] width 54 height 54
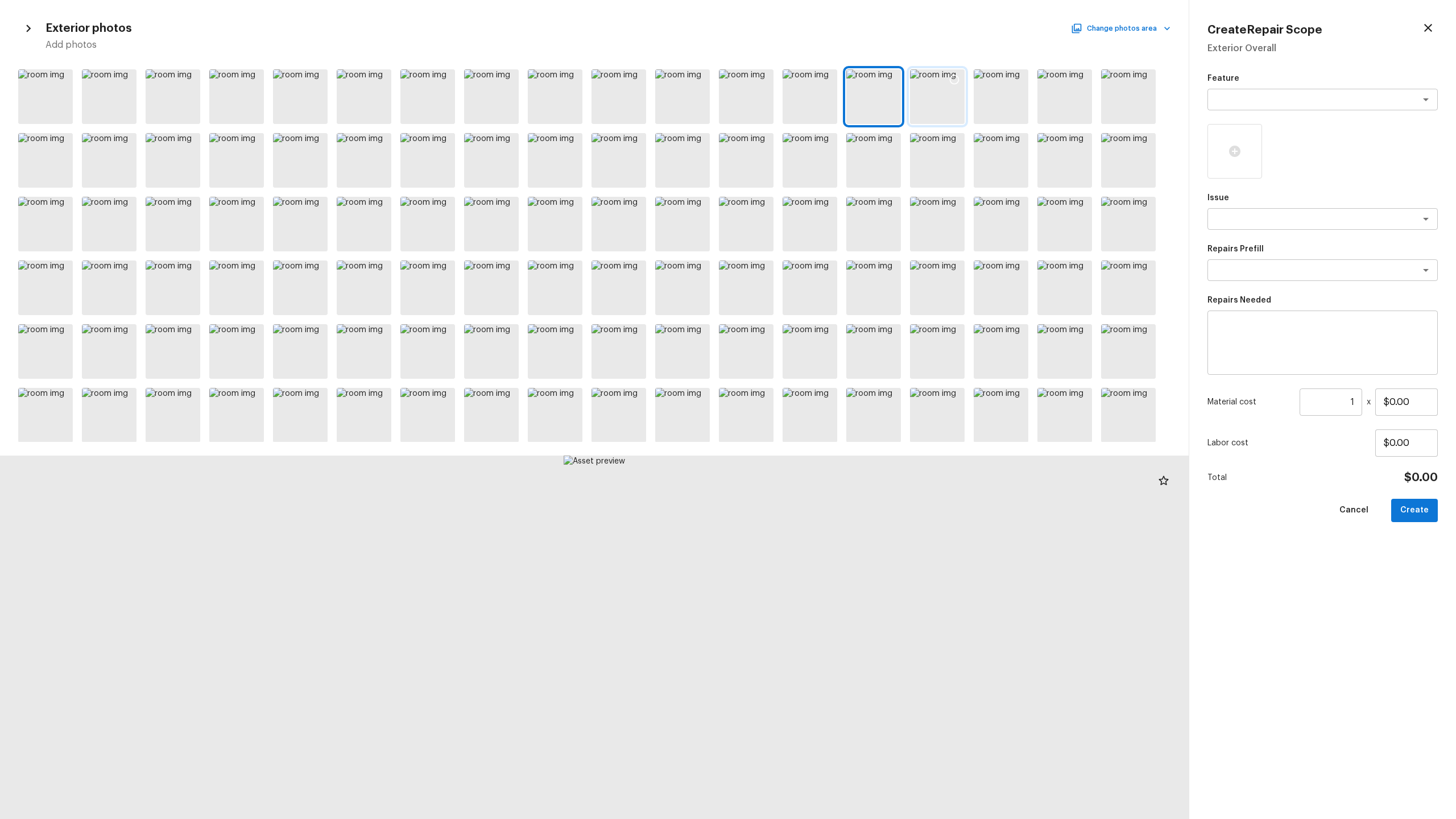
click at [819, 102] on div at bounding box center [937, 96] width 54 height 54
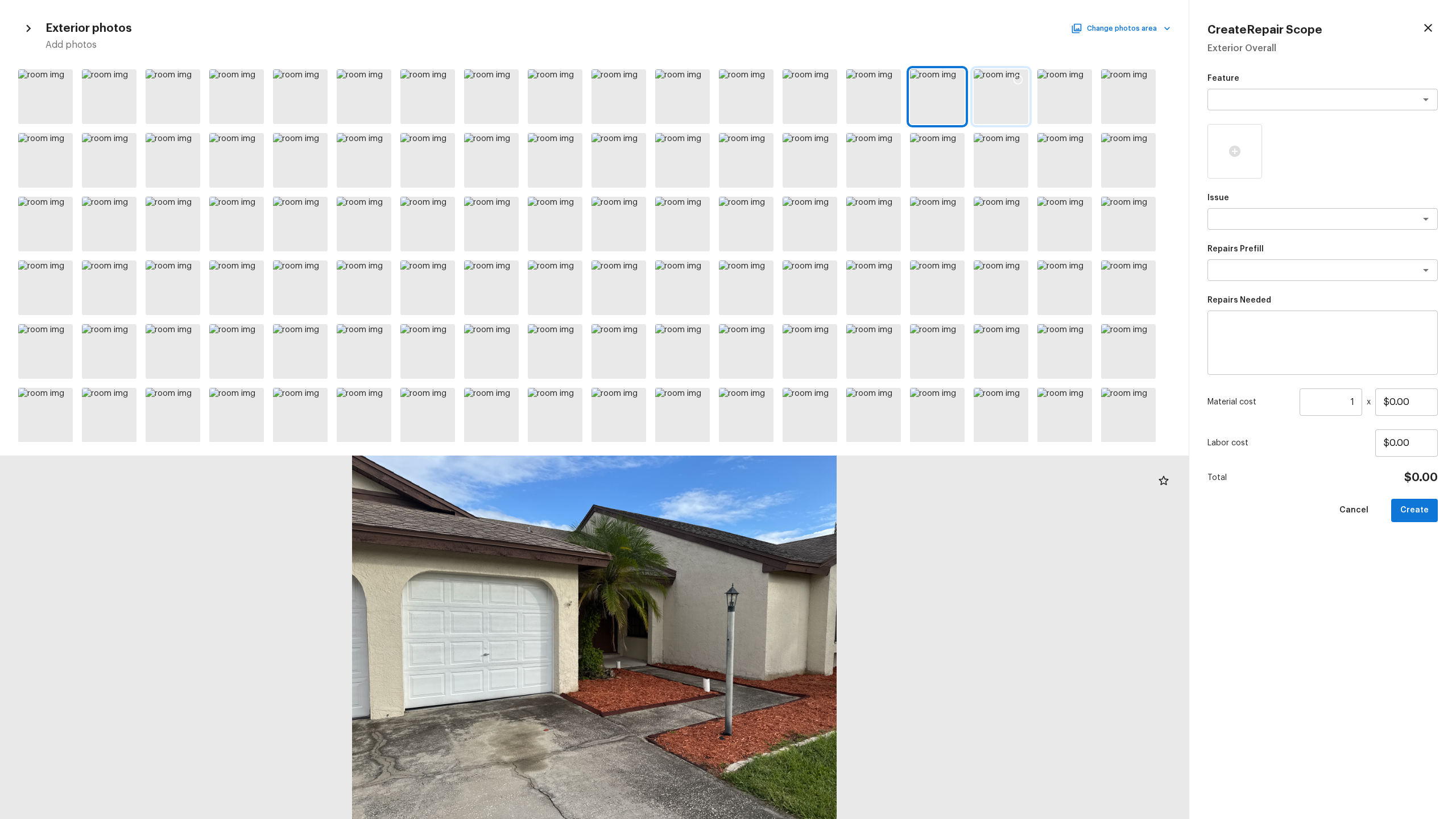
click at [819, 107] on div at bounding box center [1001, 96] width 54 height 54
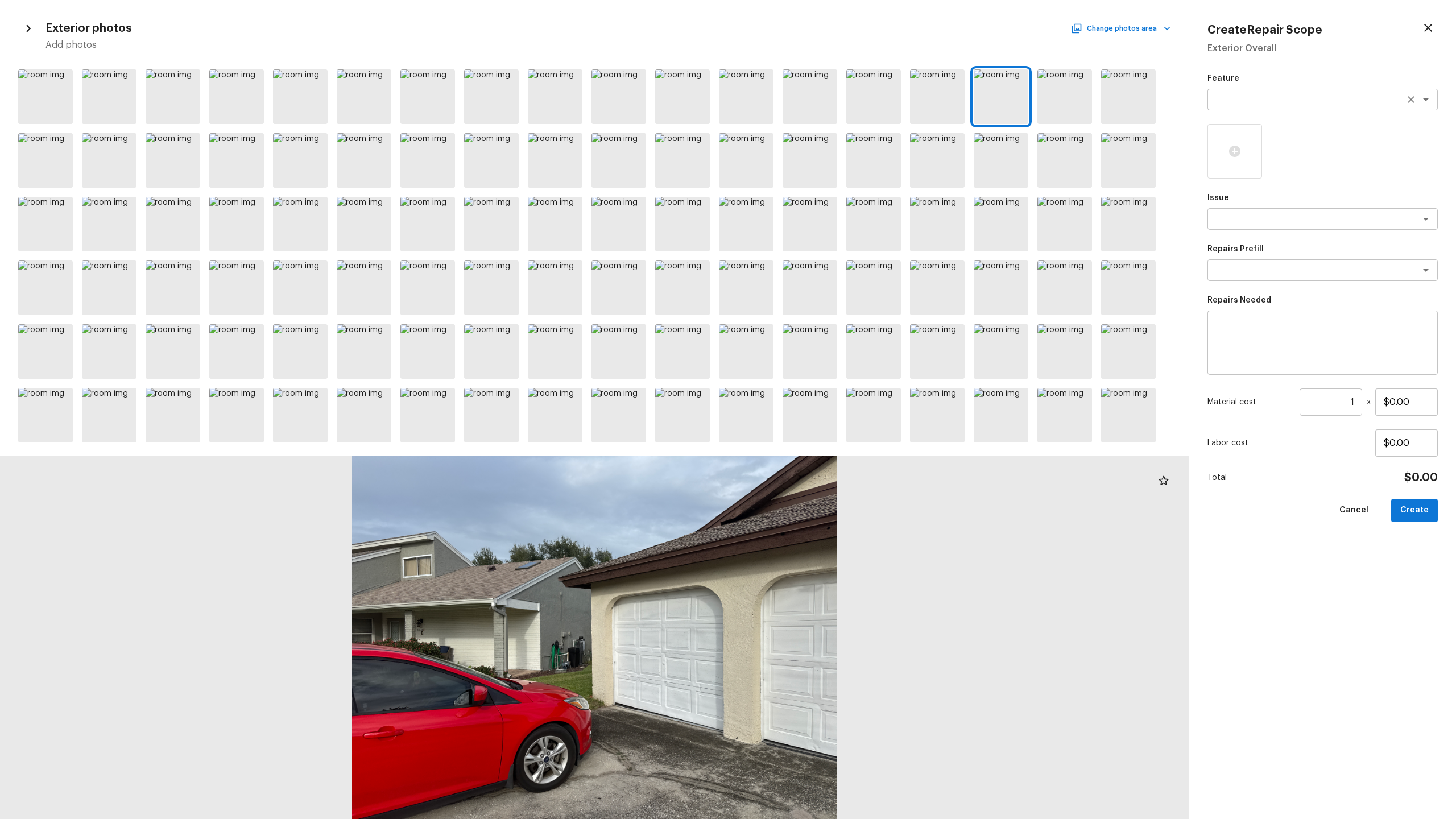
click at [819, 99] on textarea at bounding box center [1307, 99] width 189 height 11
click at [819, 143] on li "Roof" at bounding box center [1322, 142] width 230 height 18
click at [819, 216] on textarea at bounding box center [1307, 219] width 189 height 11
click at [819, 243] on span "Roof Replacement" at bounding box center [1251, 243] width 69 height 11
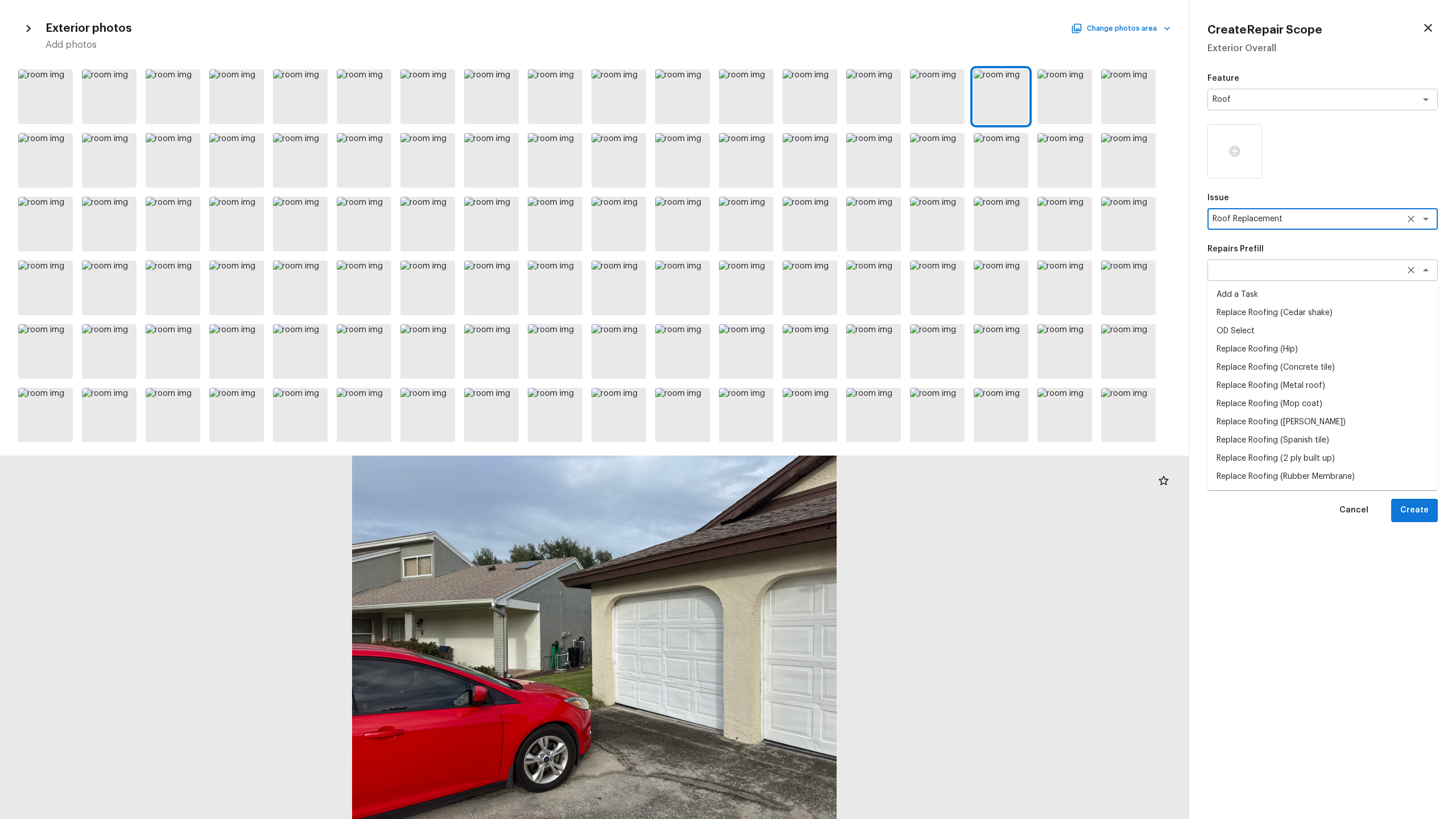
click at [819, 277] on div "x ​" at bounding box center [1322, 270] width 230 height 22
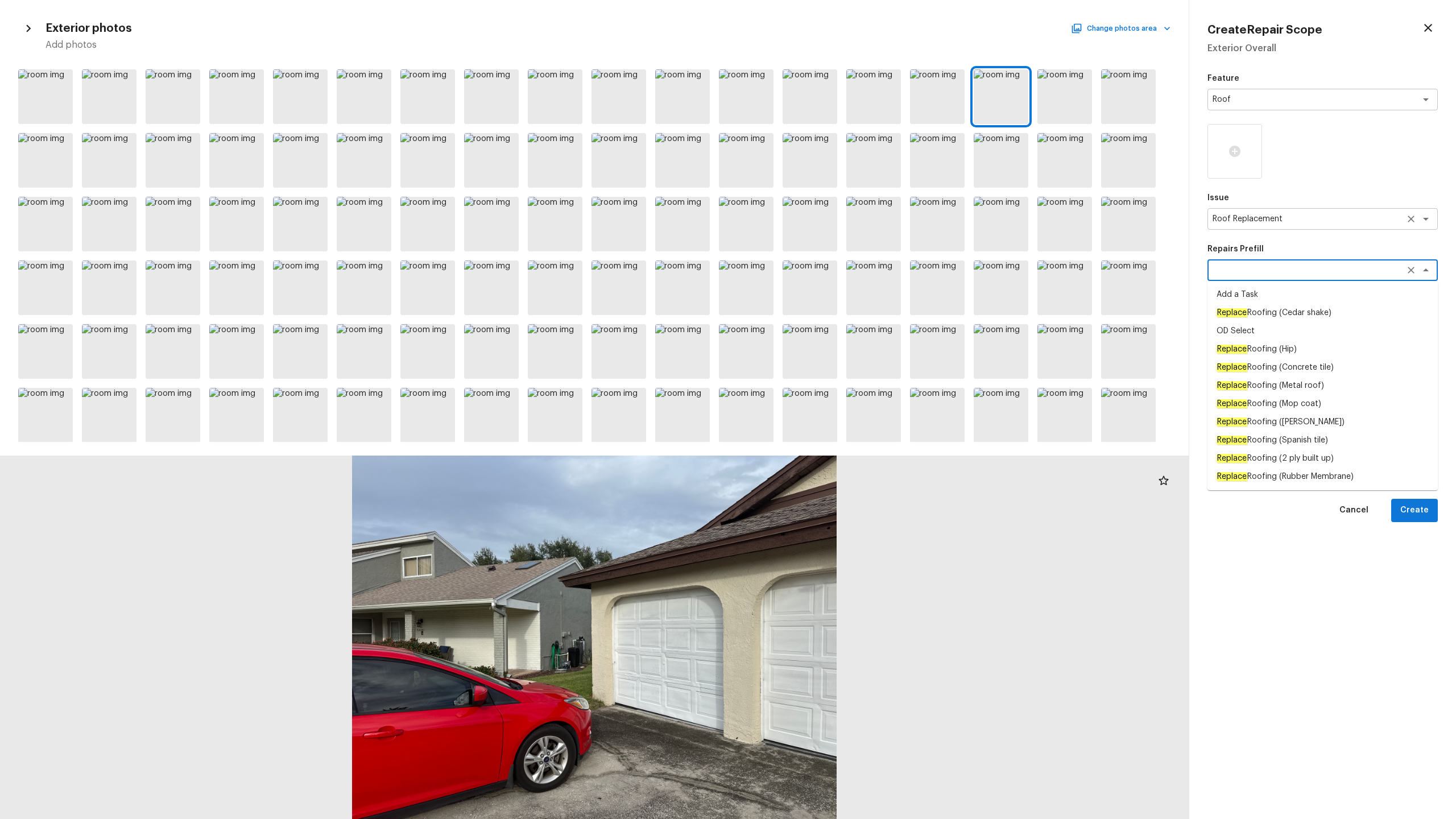
click at [819, 225] on div "Roof Replacement x ​" at bounding box center [1322, 218] width 230 height 22
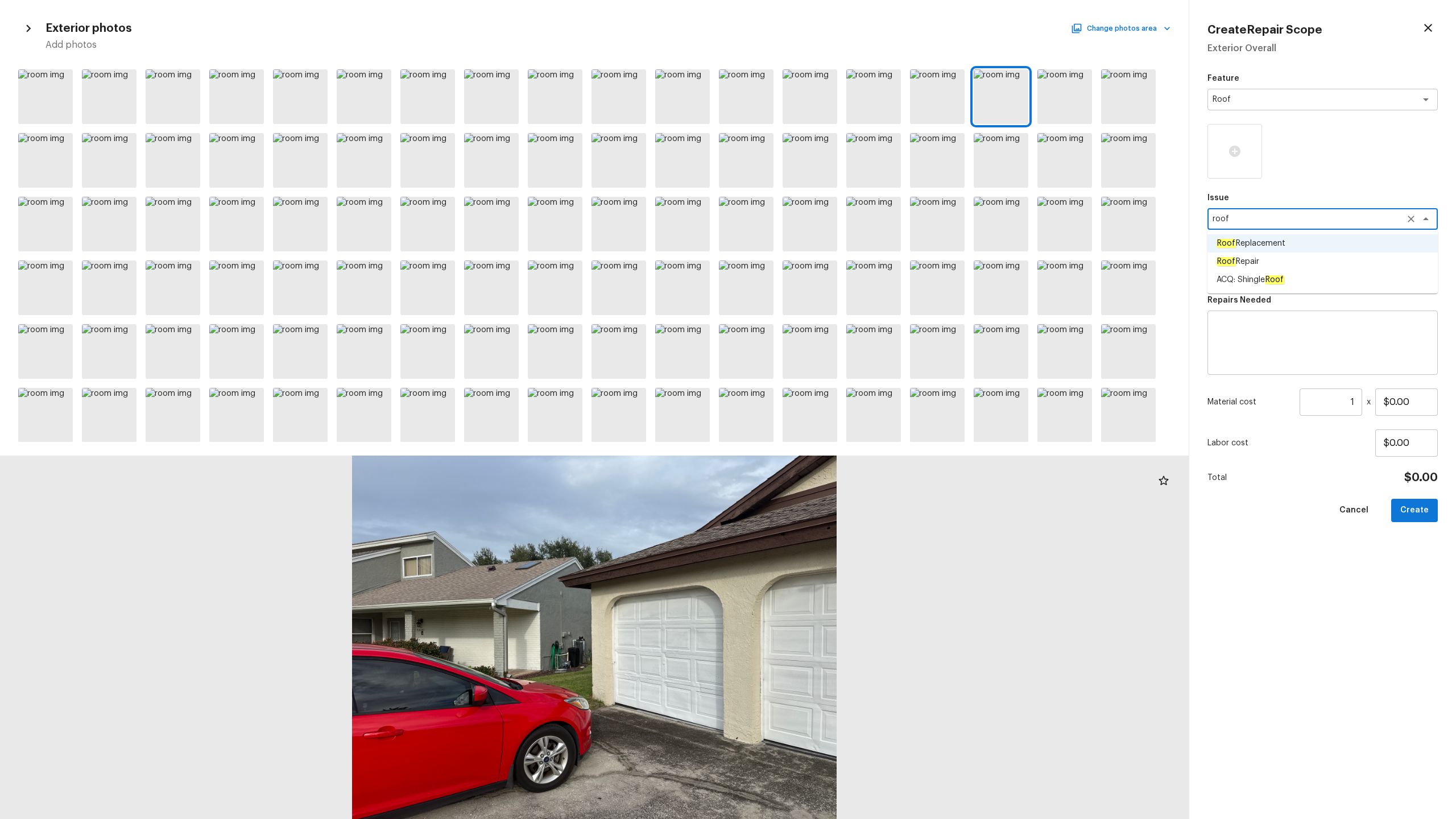
click at [819, 278] on span "ACQ: Shingle Roof" at bounding box center [1251, 280] width 67 height 11
click at [819, 289] on div "Feature Roof x ​ Issue ACQ: Shingle Roof x ​ Repairs Prefill x ​ Repairs Needed…" at bounding box center [1322, 437] width 230 height 728
click at [819, 276] on div "x ​" at bounding box center [1322, 270] width 230 height 22
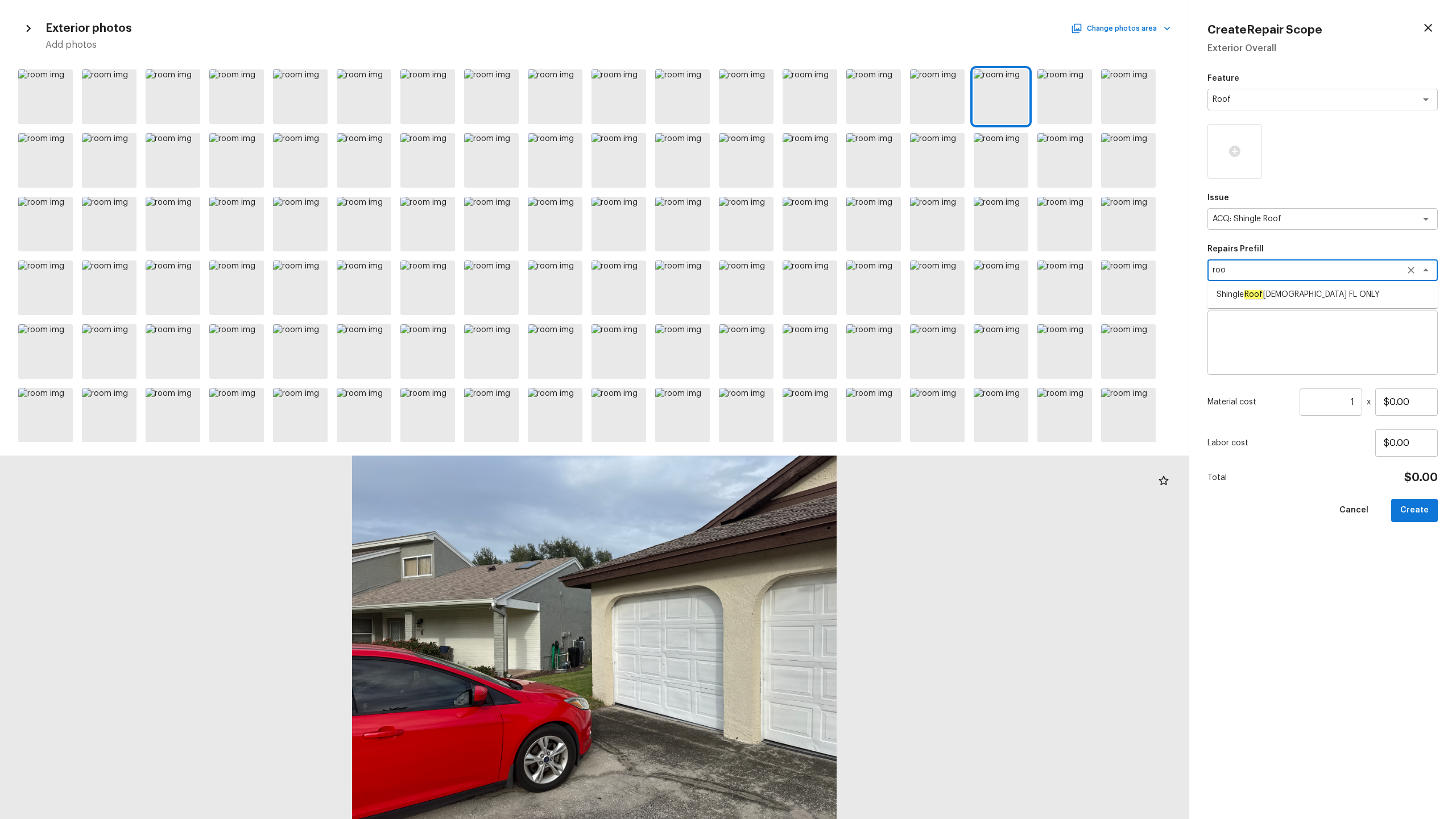
click at [819, 299] on span "Shingle Roof [DEMOGRAPHIC_DATA] FL ONLY" at bounding box center [1298, 295] width 163 height 11
click at [819, 403] on input "1" at bounding box center [1331, 402] width 62 height 27
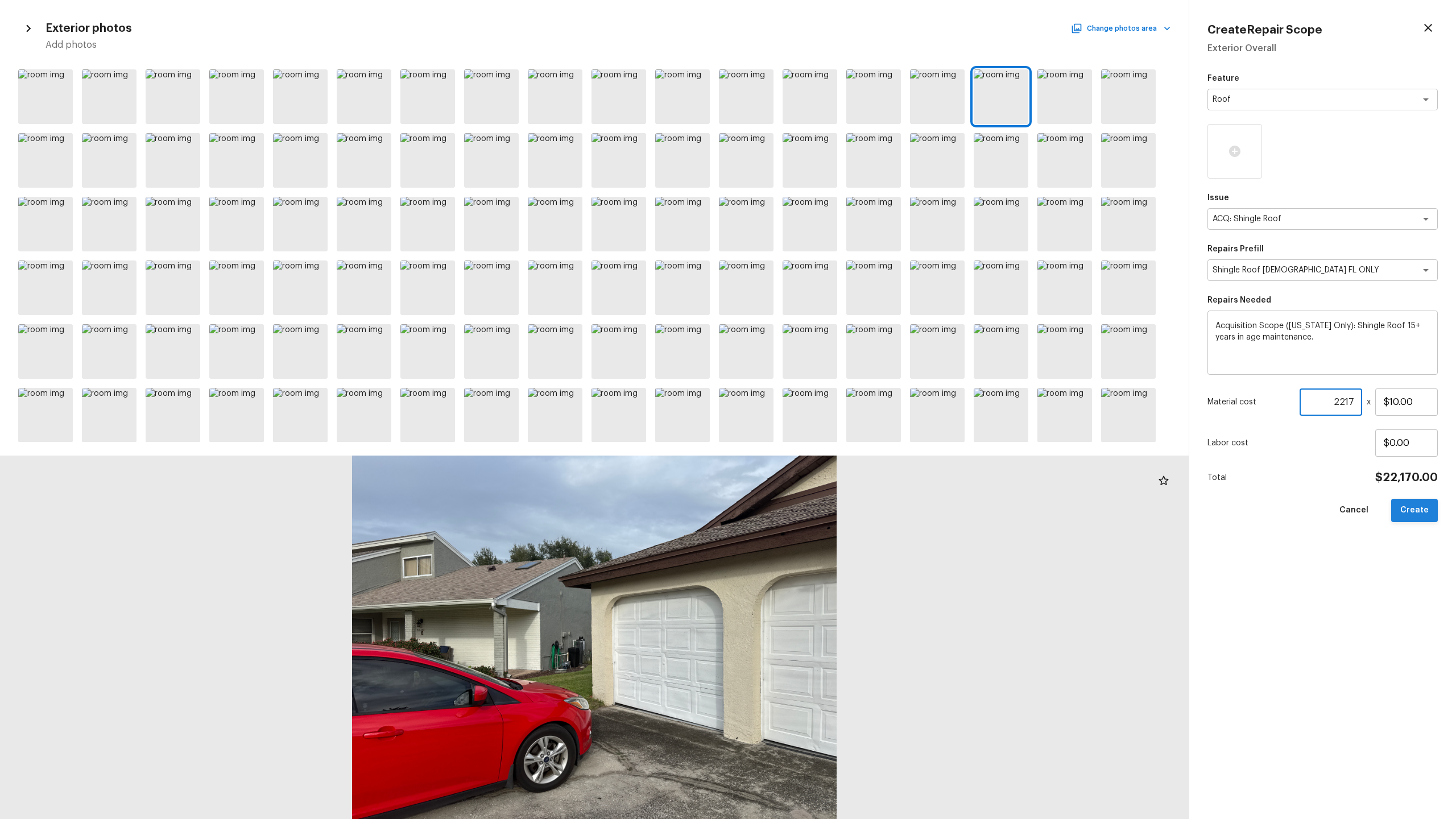
click at [819, 405] on button "Create" at bounding box center [1414, 510] width 47 height 23
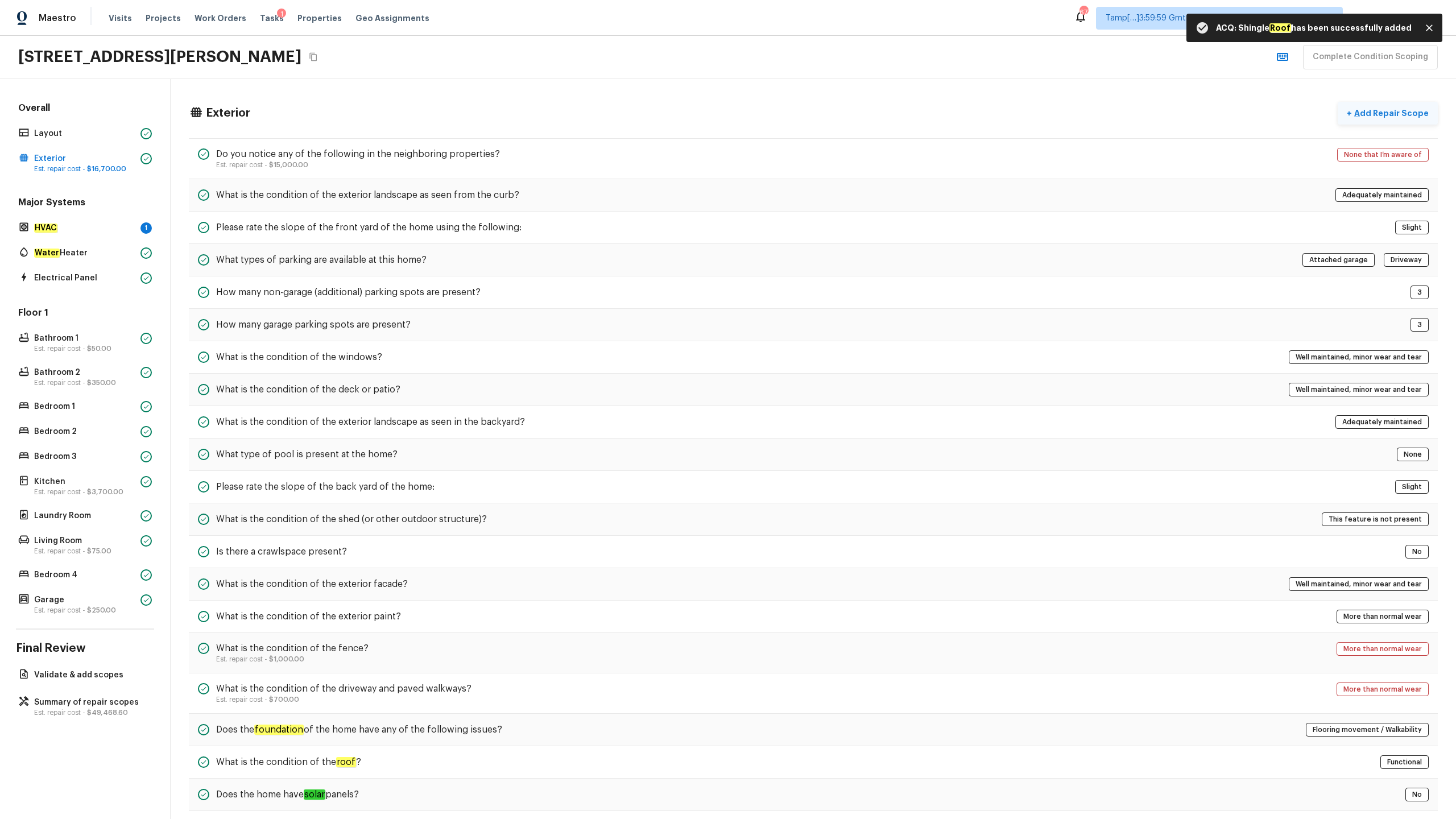
click at [819, 124] on button "+ Add Repair Scope" at bounding box center [1388, 113] width 100 height 23
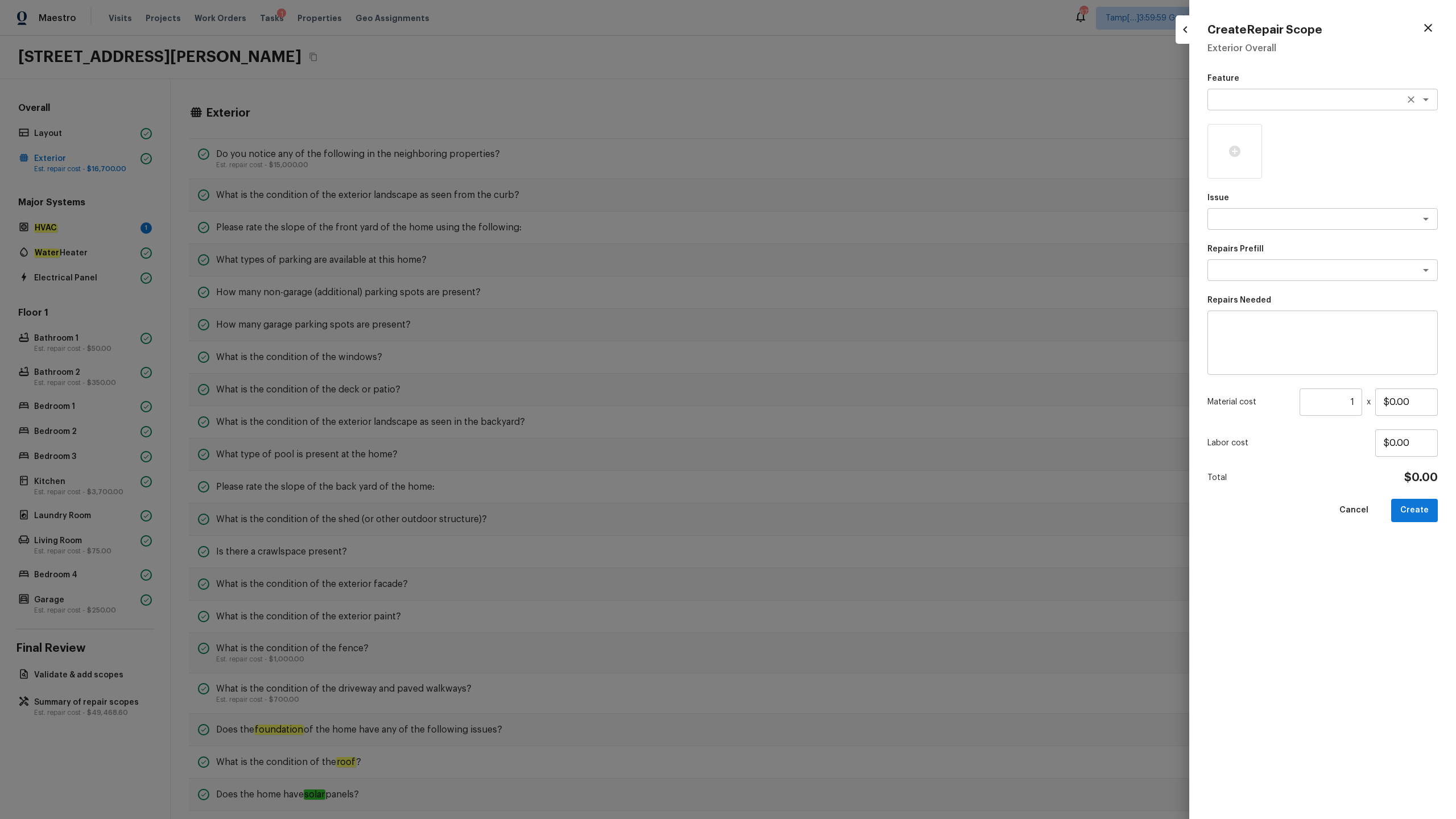
click at [819, 109] on div "x ​" at bounding box center [1322, 99] width 230 height 22
click at [819, 124] on em "HVAC" at bounding box center [1227, 124] width 21 height 9
click at [819, 215] on textarea at bounding box center [1307, 219] width 189 height 11
click at [819, 246] on li "ACQ: HVAC" at bounding box center [1322, 243] width 230 height 18
click at [819, 266] on textarea at bounding box center [1307, 270] width 189 height 11
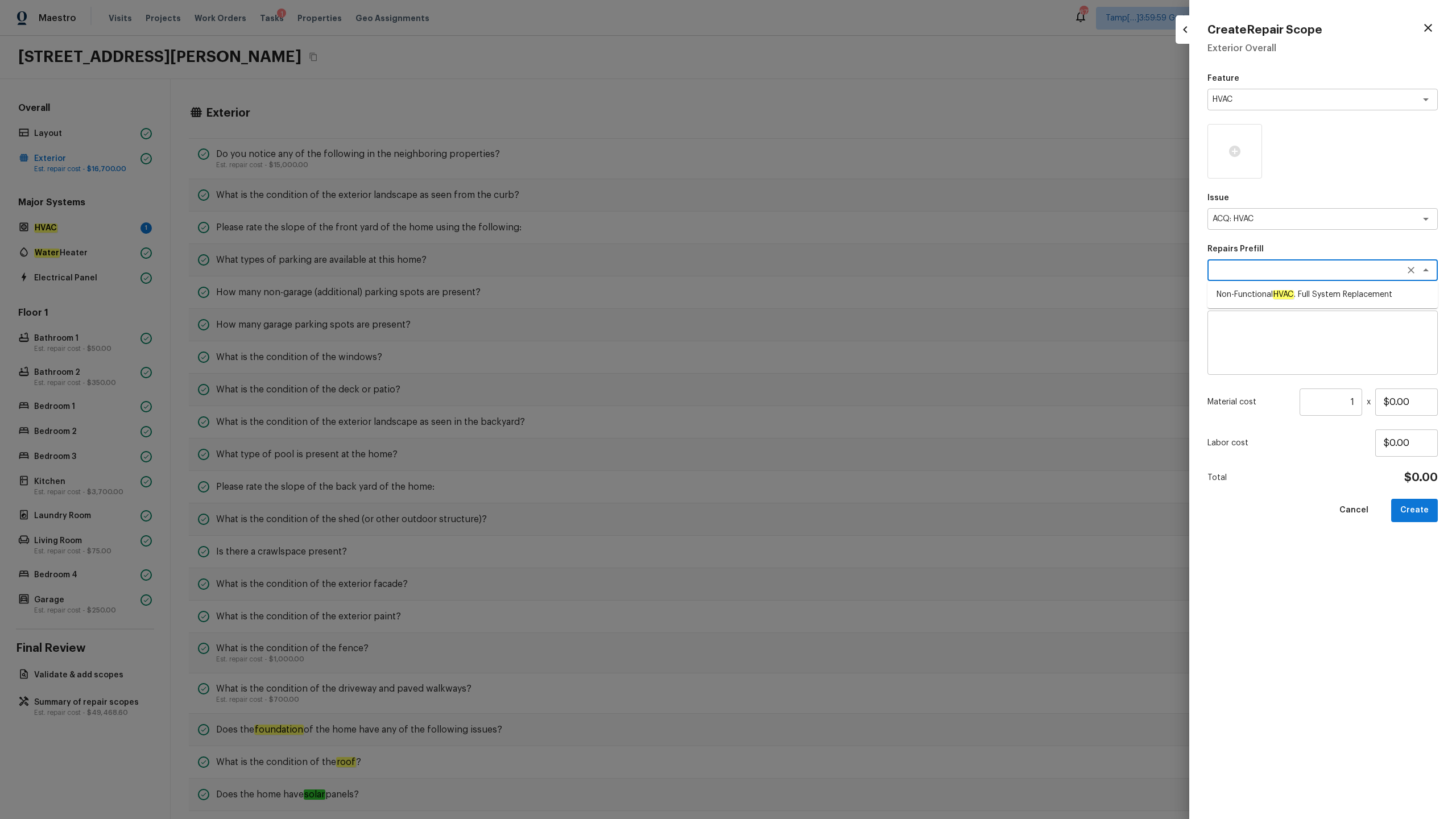
click at [819, 293] on em "HVAC" at bounding box center [1284, 295] width 21 height 9
click at [819, 405] on button "Create" at bounding box center [1414, 510] width 47 height 23
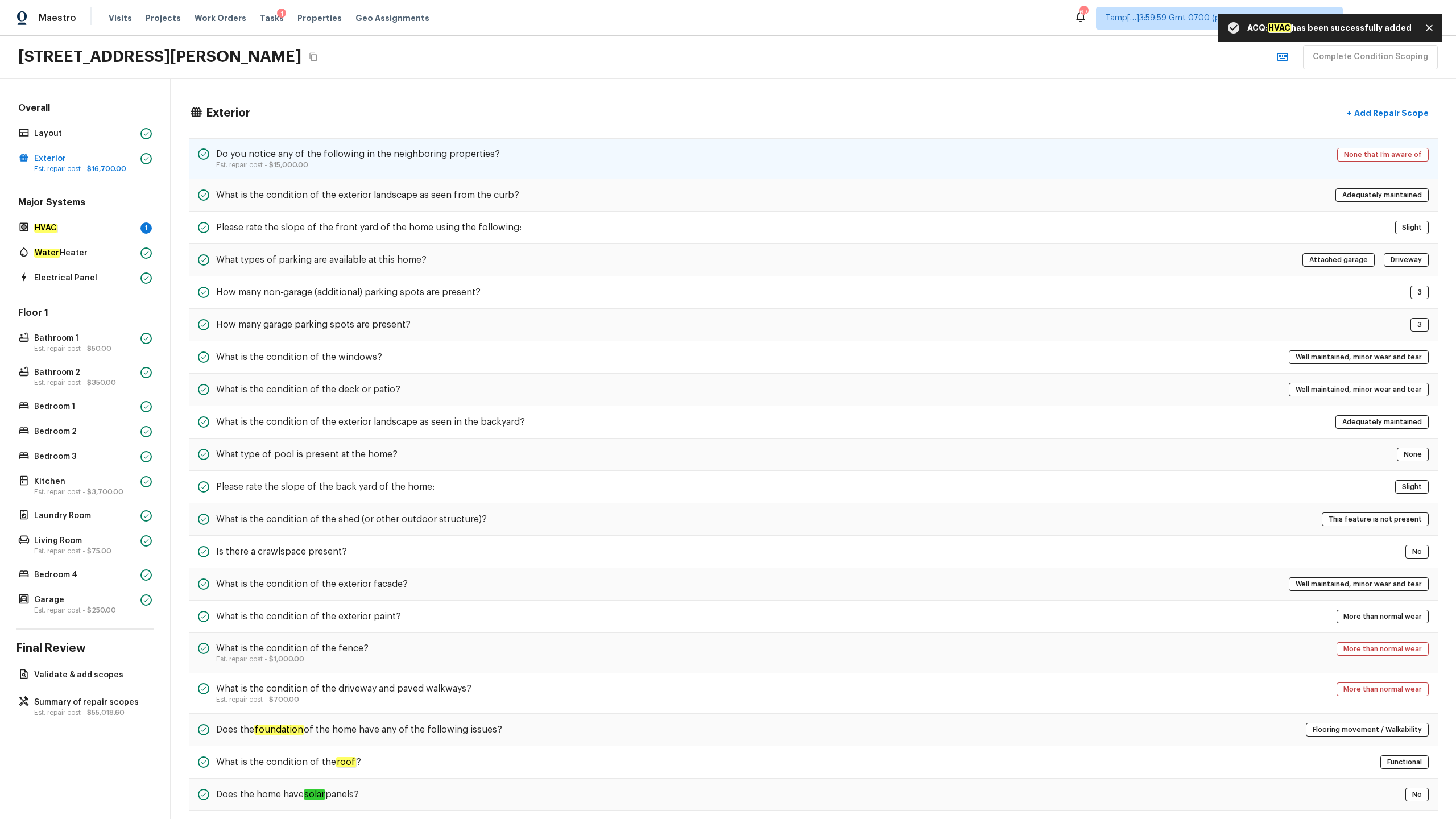
click at [654, 167] on div "Do you notice any of the following in the neighboring properties? Est. repair c…" at bounding box center [813, 159] width 1249 height 41
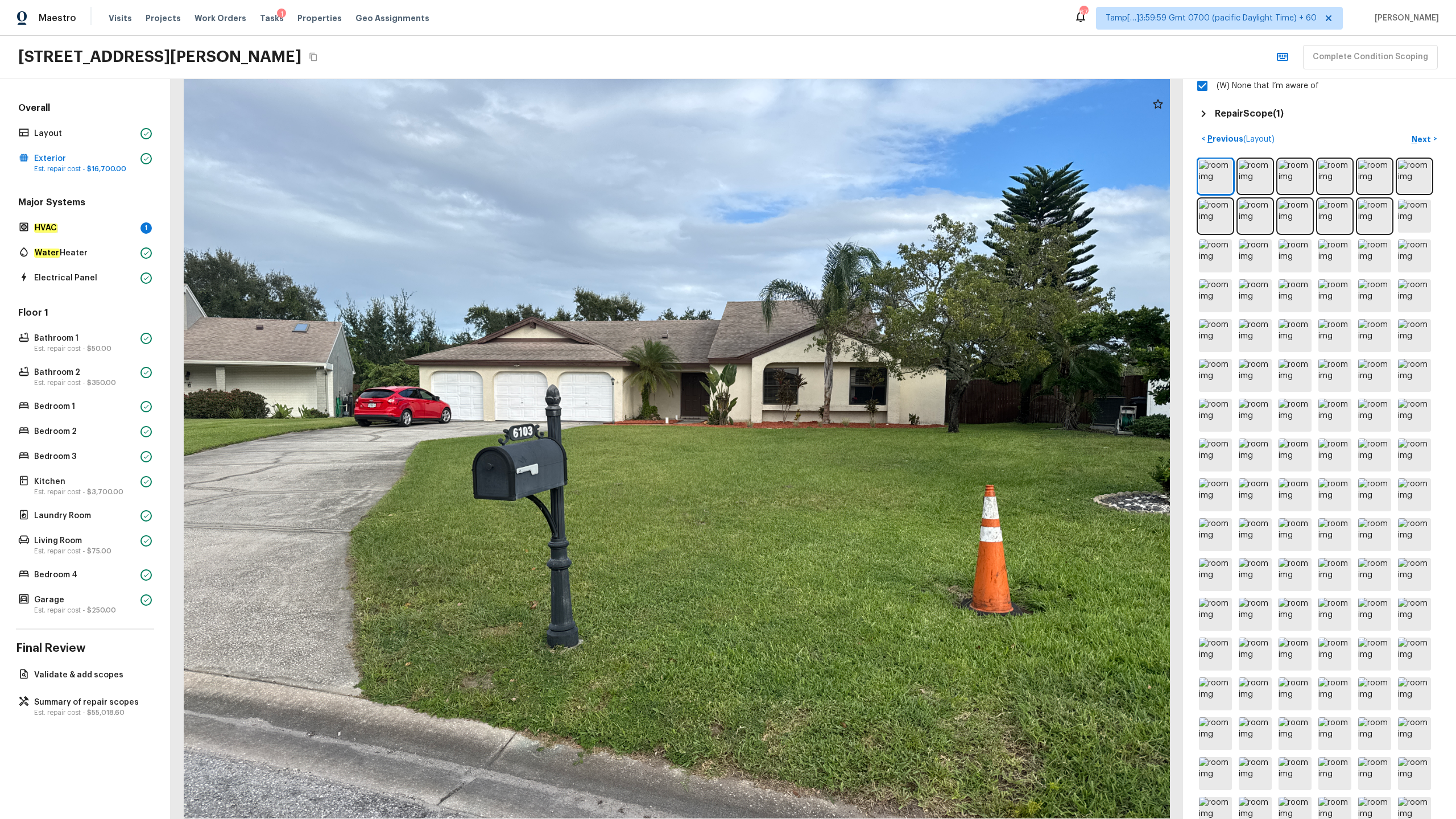
scroll to position [469, 0]
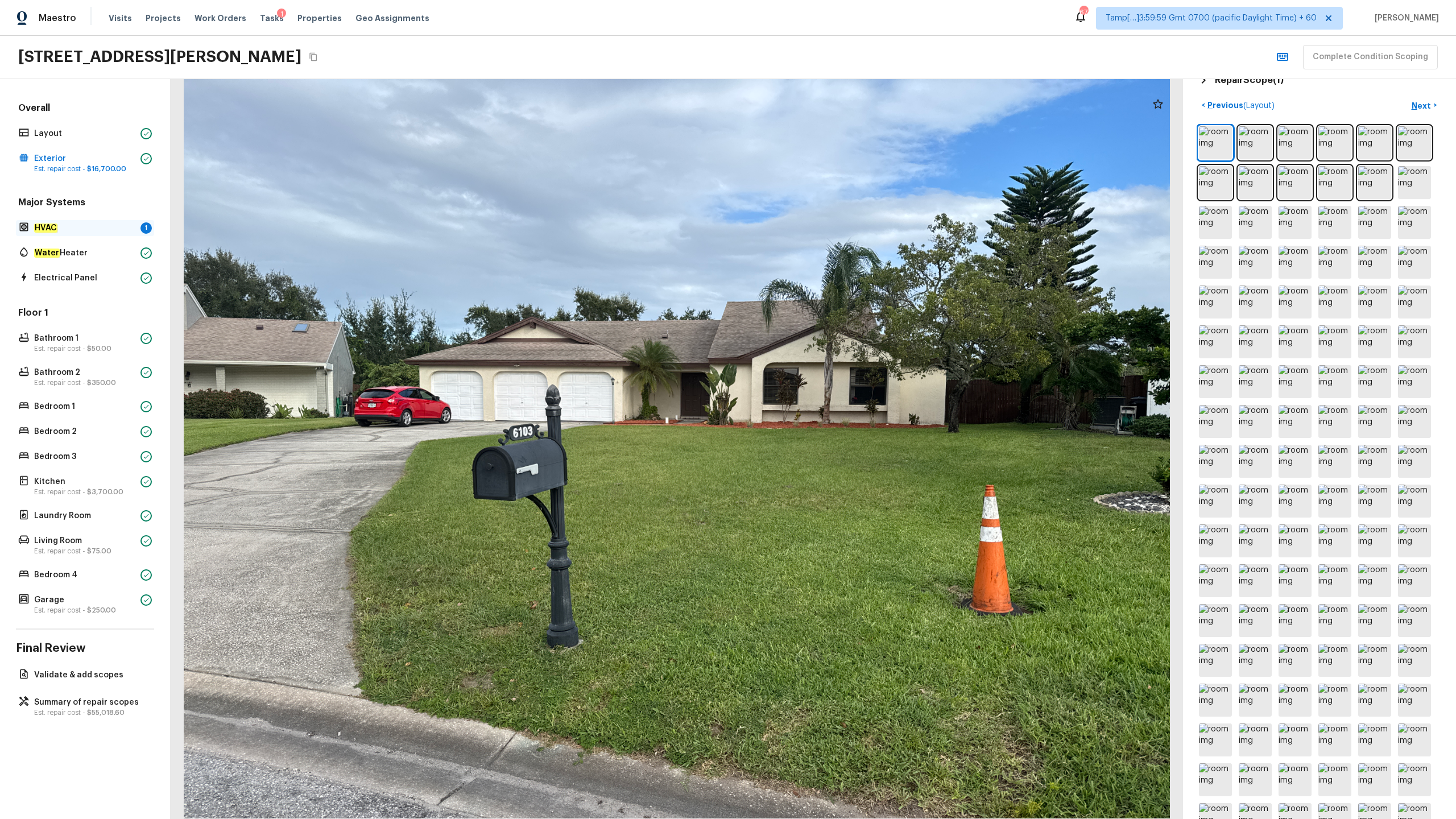
click at [51, 227] on em "HVAC" at bounding box center [46, 228] width 23 height 9
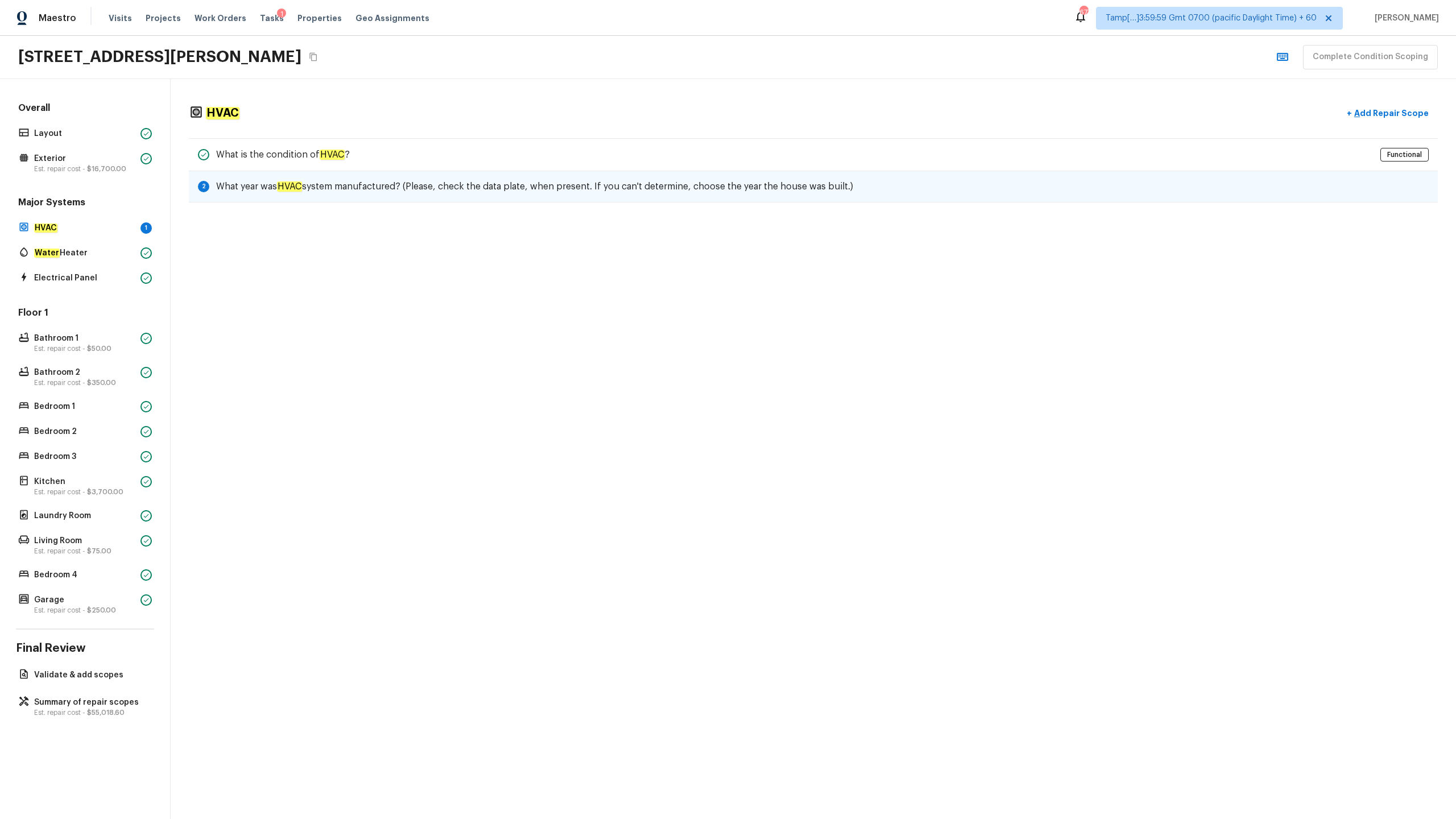
click at [429, 187] on h5 "What year was HVAC system manufactured? (Please, check the data plate, when pre…" at bounding box center [534, 187] width 637 height 12
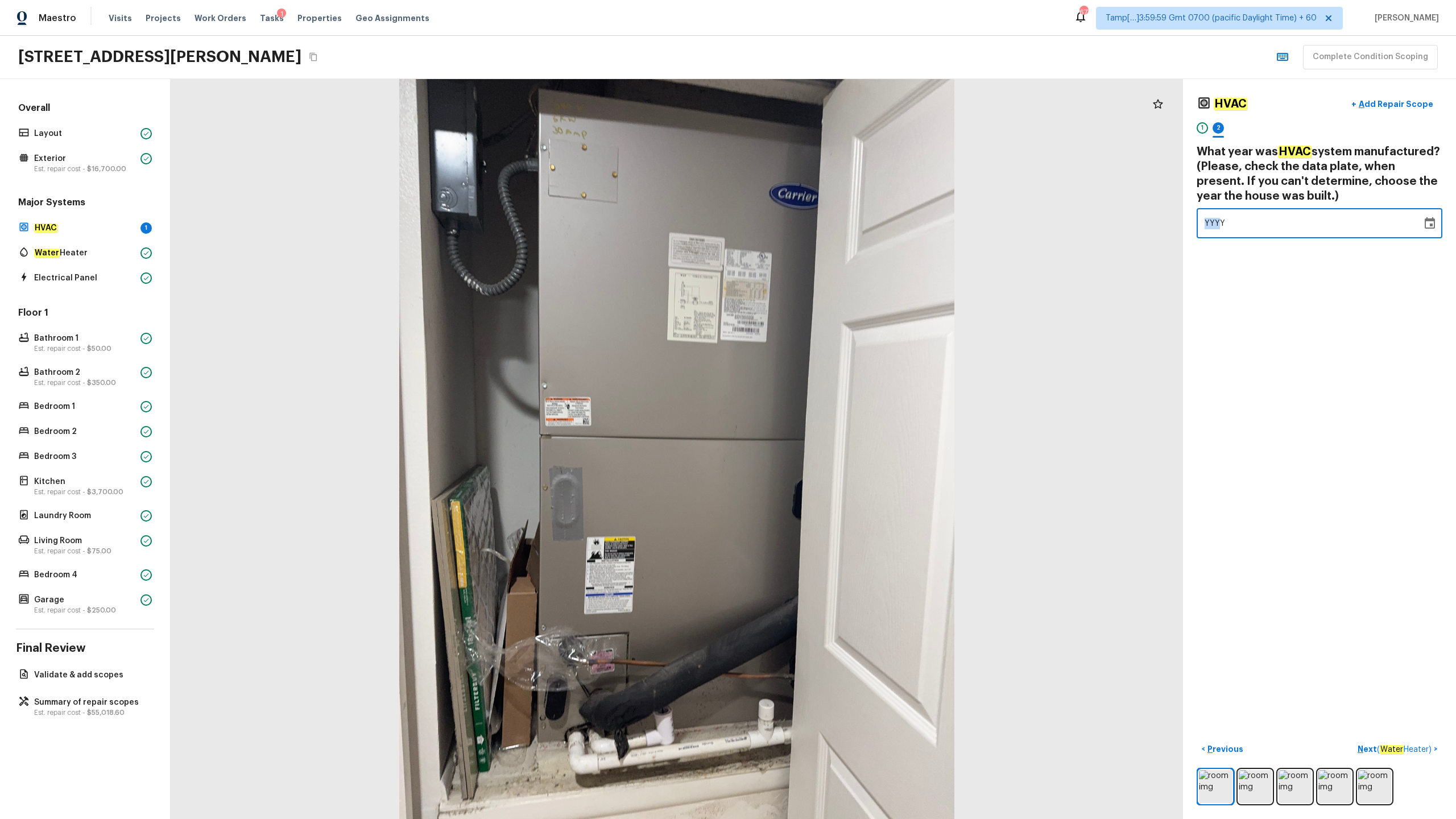
click at [819, 221] on span "YYYY" at bounding box center [1215, 223] width 21 height 8
click at [819, 227] on span "YYYY" at bounding box center [1215, 223] width 21 height 8
click at [94, 405] on p "Bedroom 3" at bounding box center [85, 456] width 102 height 11
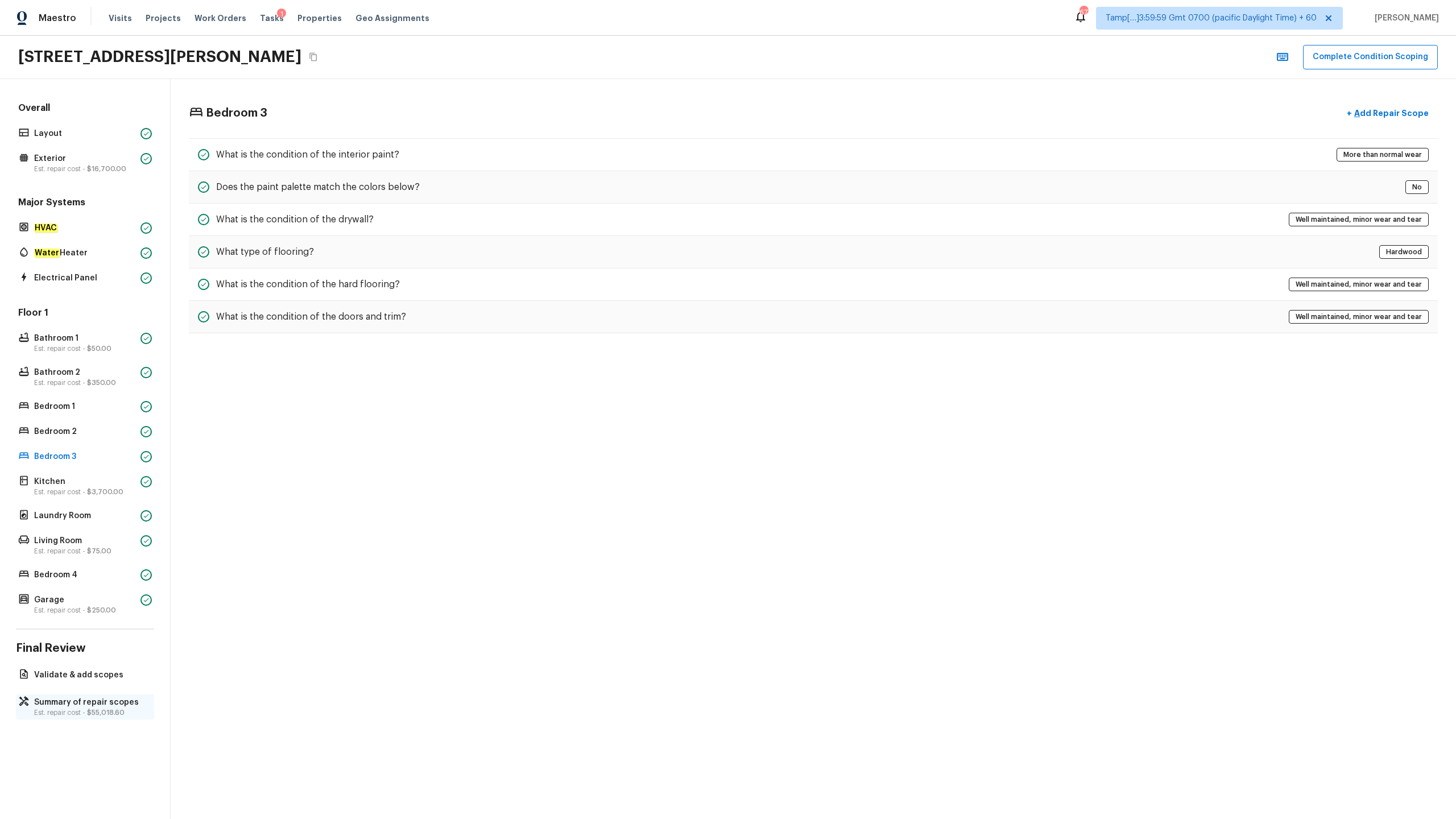
click at [103, 405] on p "Summary of repair scopes" at bounding box center [91, 702] width 113 height 11
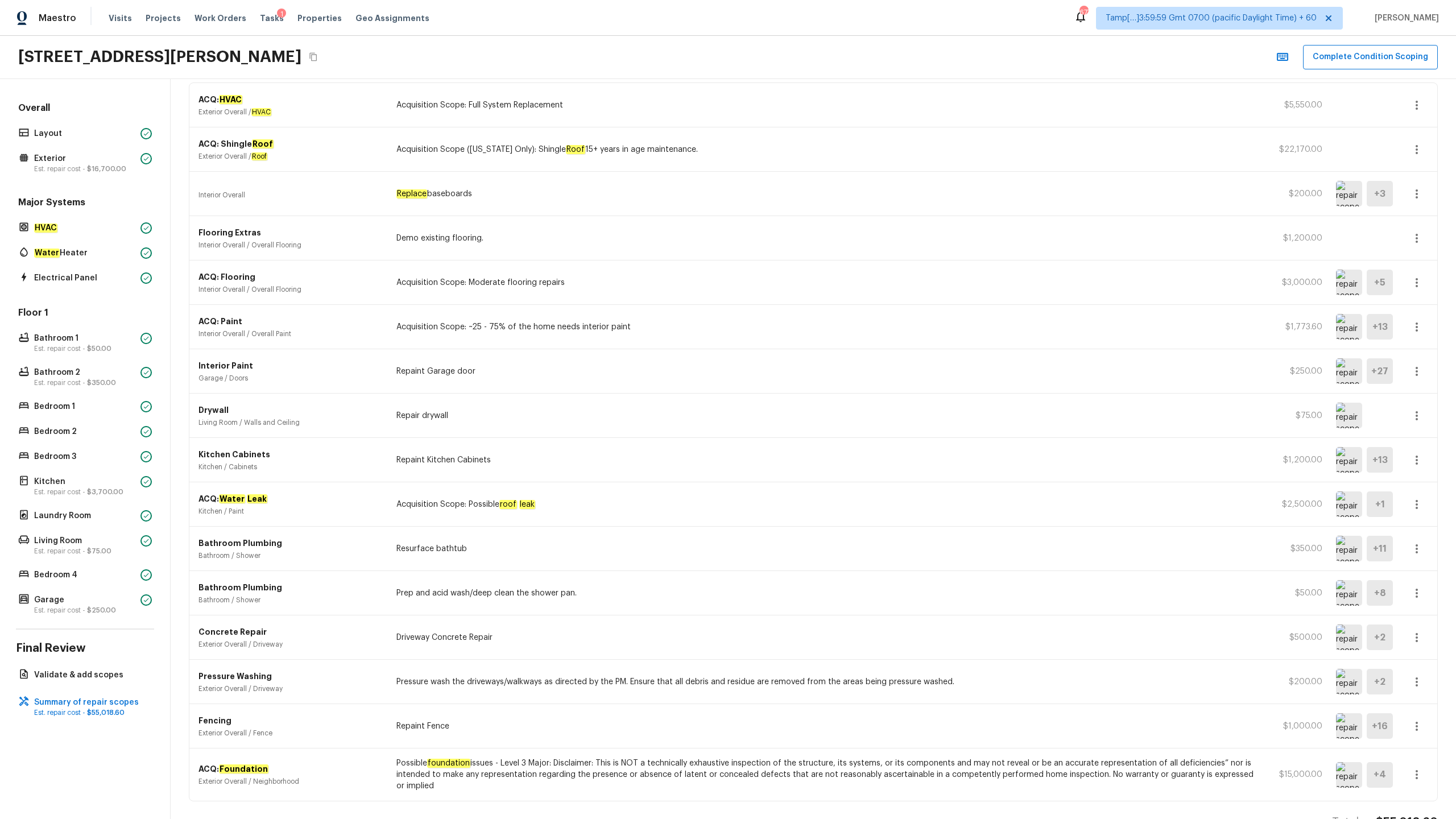
scroll to position [121, 0]
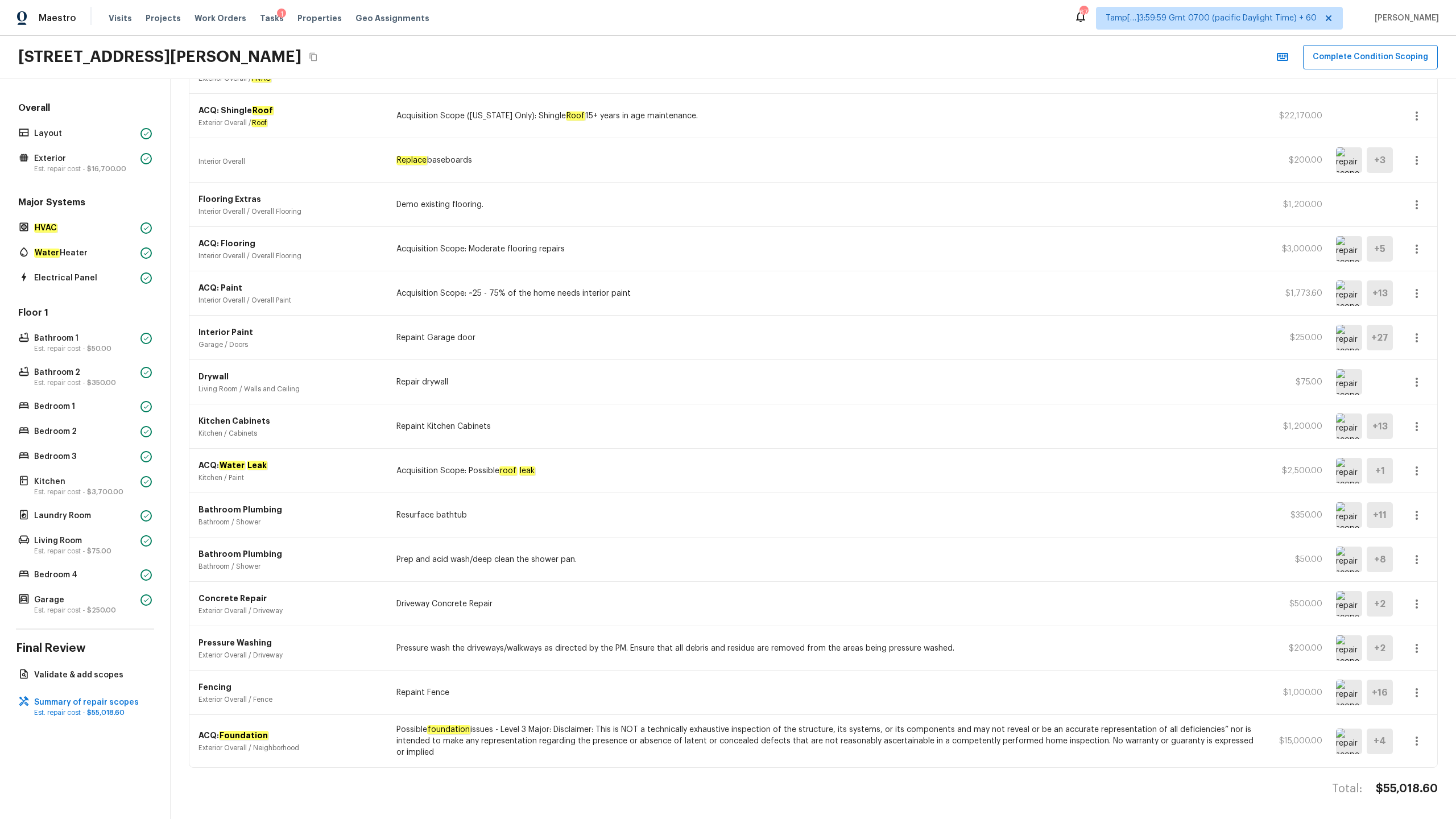
click at [819, 405] on icon "button" at bounding box center [1417, 741] width 14 height 14
click at [819, 405] on li "Edit" at bounding box center [1420, 754] width 53 height 34
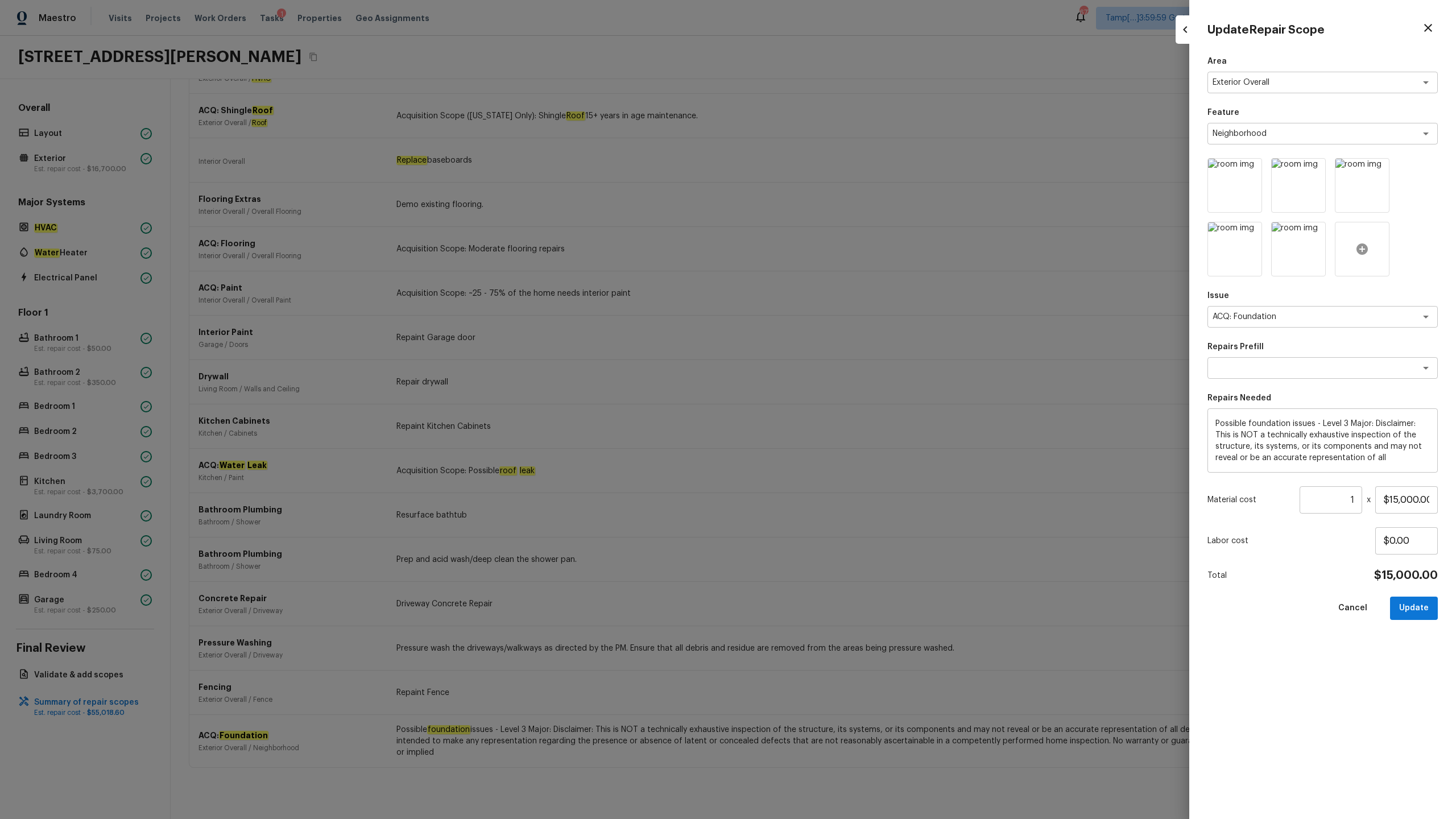
click at [819, 250] on icon at bounding box center [1362, 249] width 11 height 11
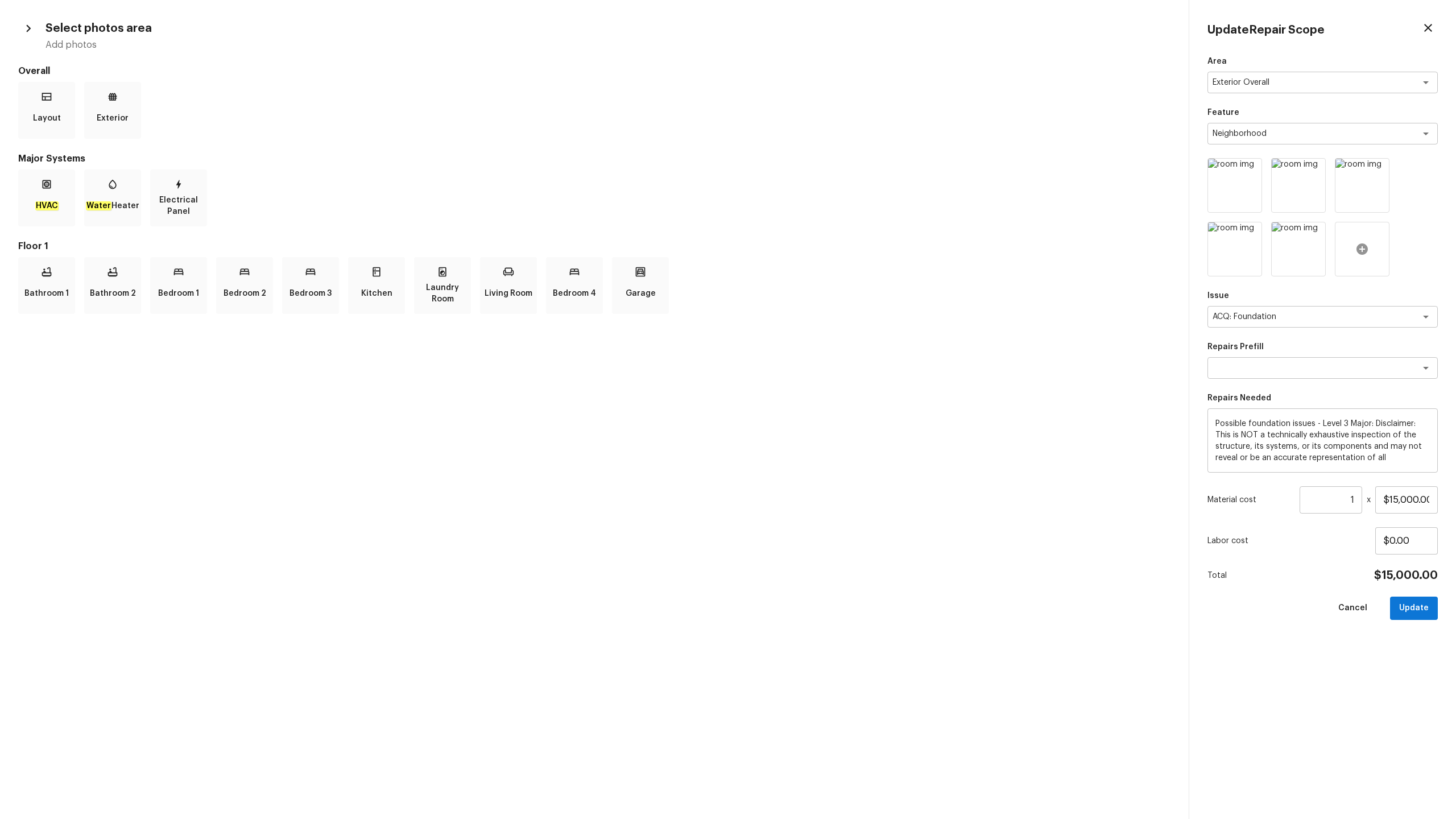
click at [819, 251] on icon at bounding box center [1362, 249] width 11 height 11
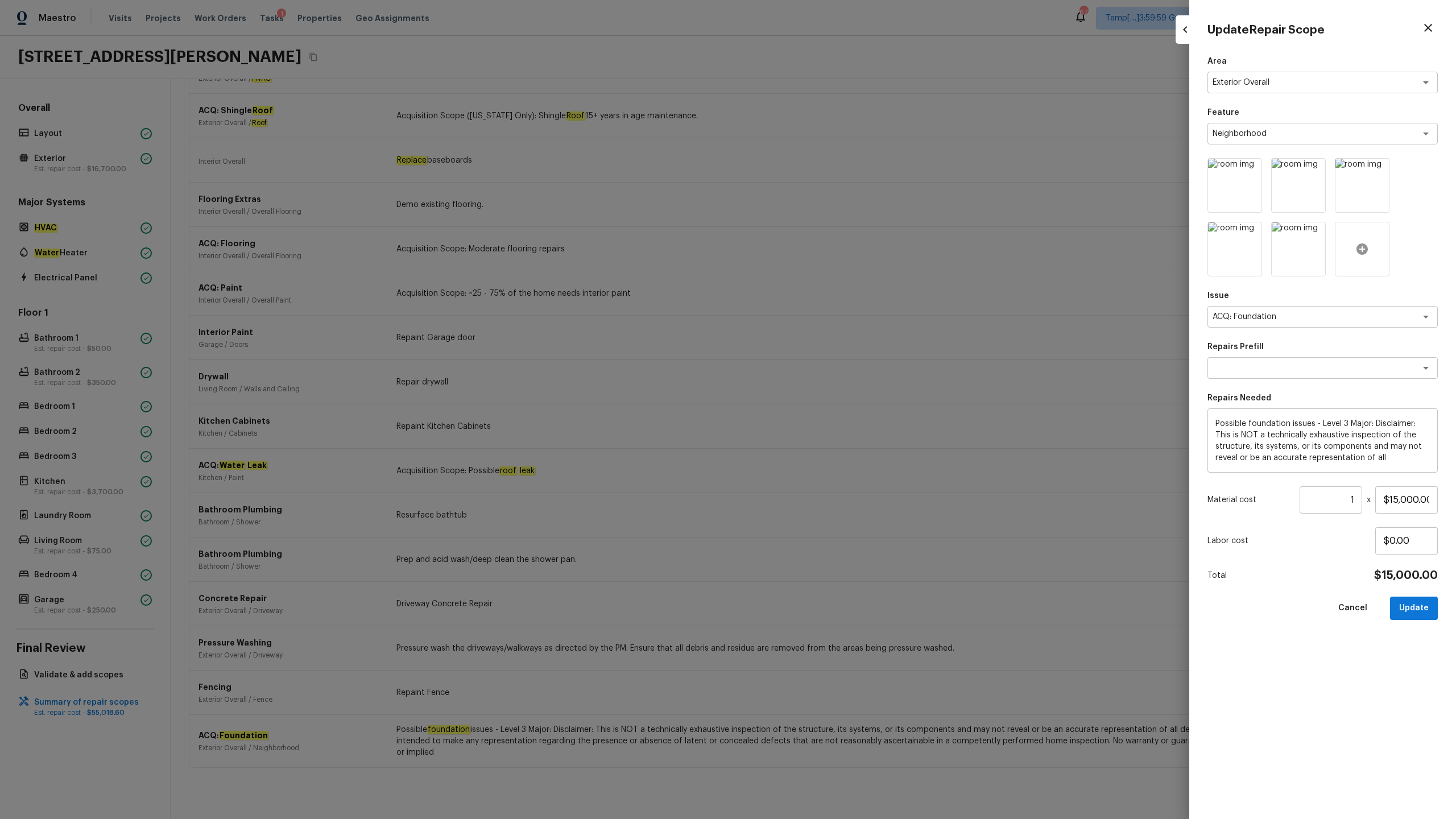
click at [819, 248] on icon at bounding box center [1362, 249] width 11 height 11
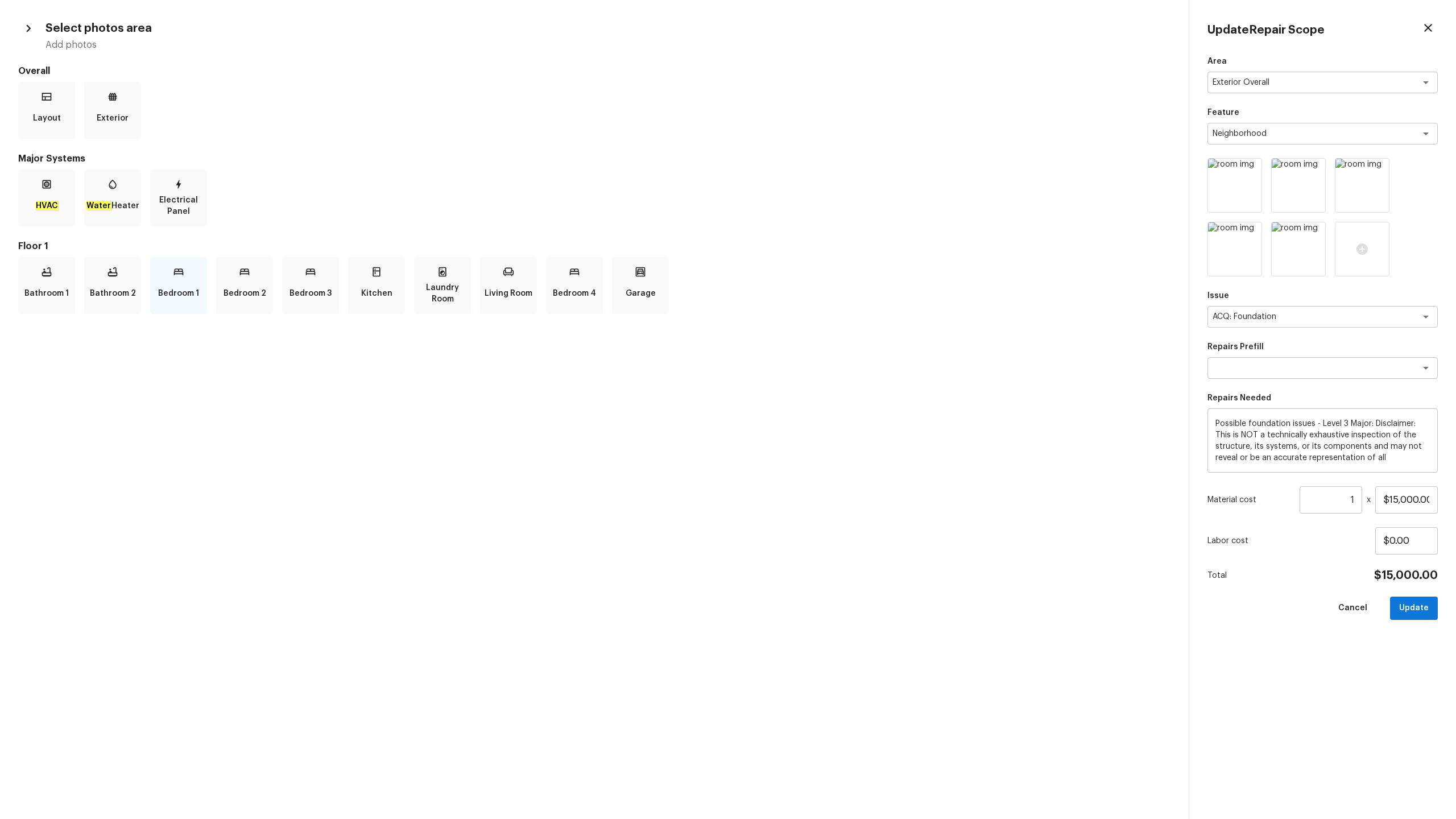
click at [180, 291] on p "Bedroom 1" at bounding box center [179, 293] width 41 height 22
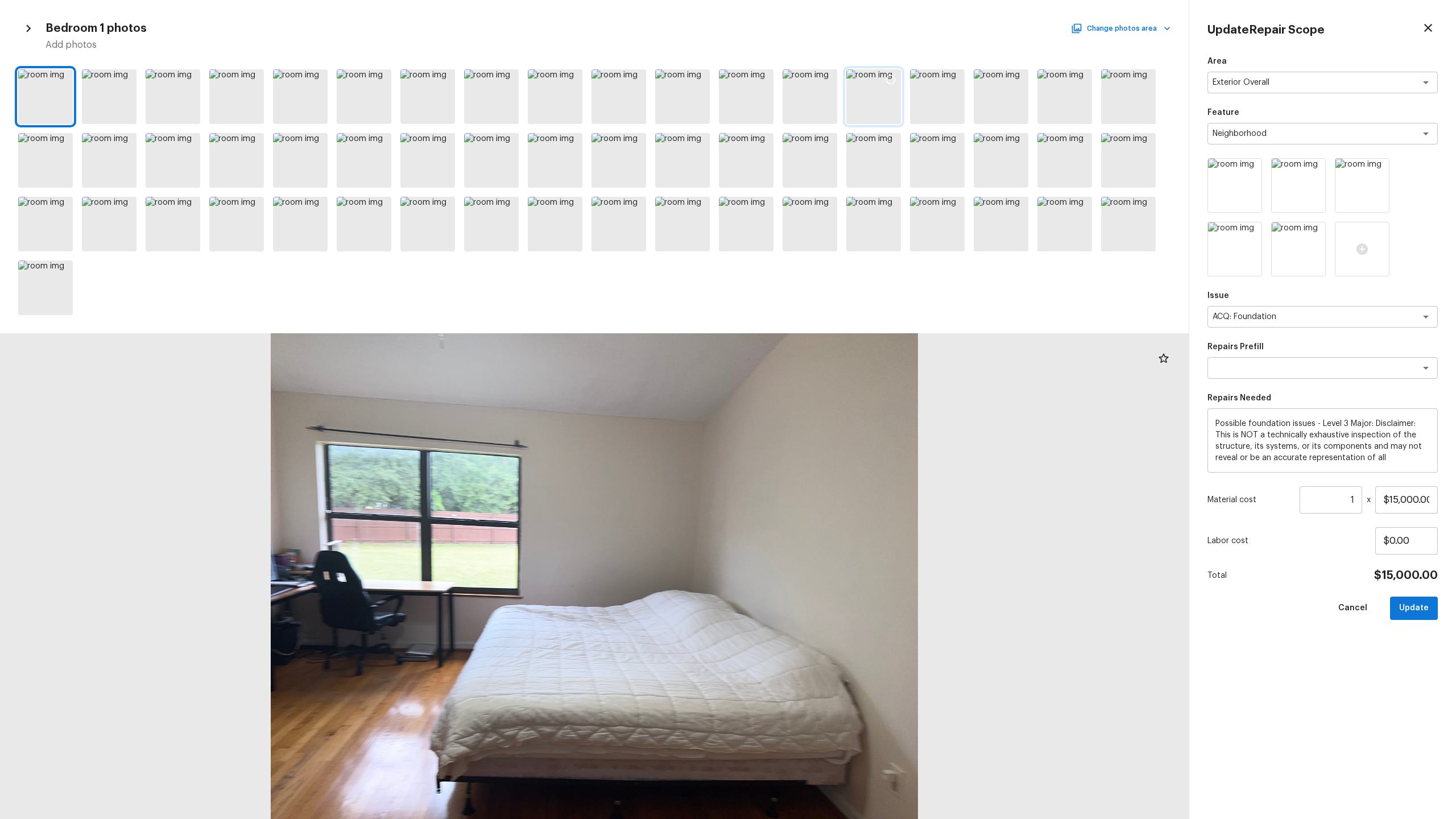
click at [819, 92] on div at bounding box center [873, 96] width 54 height 54
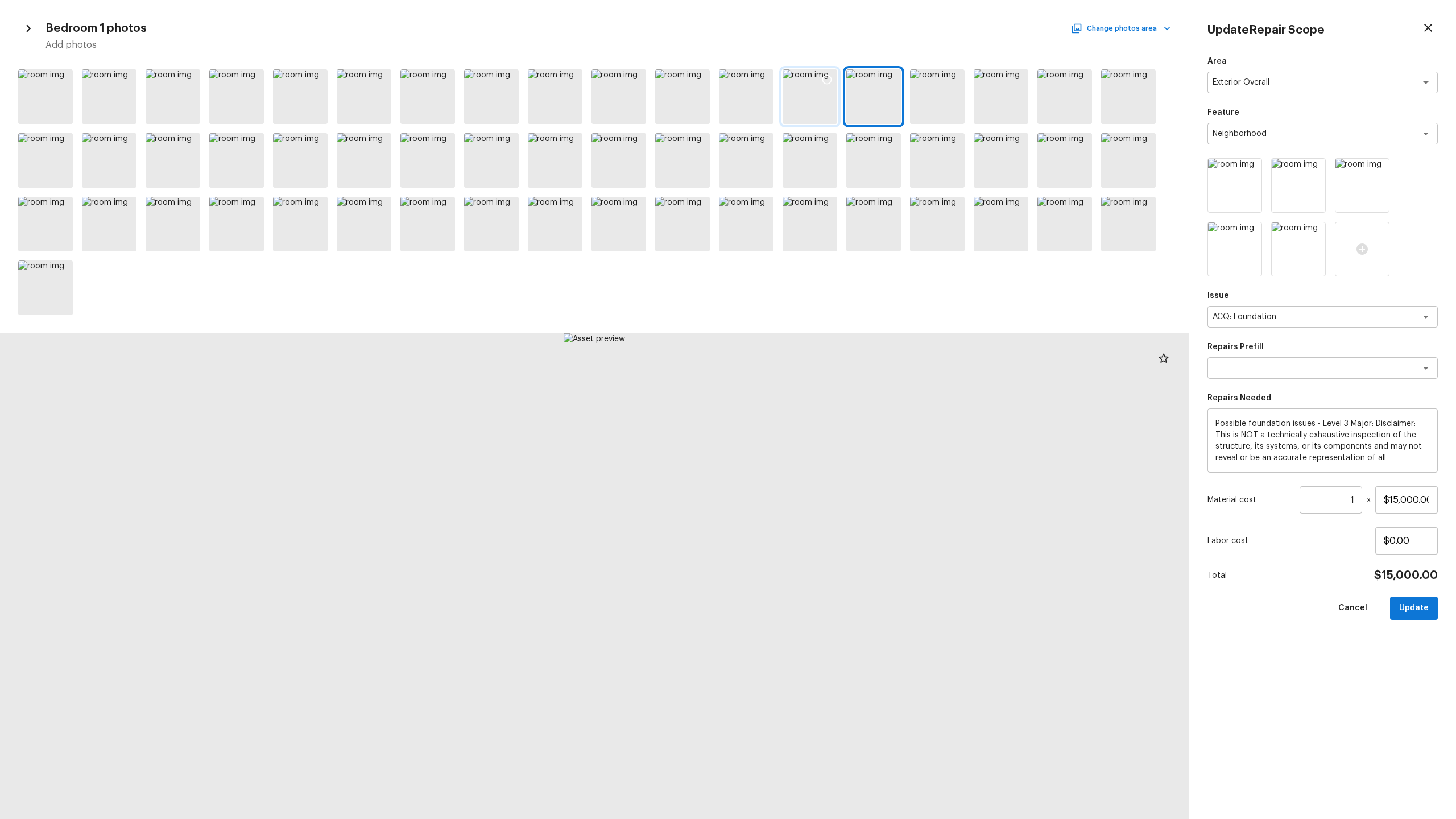
click at [811, 120] on div at bounding box center [809, 96] width 54 height 54
click at [819, 32] on button "Change photos area" at bounding box center [1122, 29] width 97 height 15
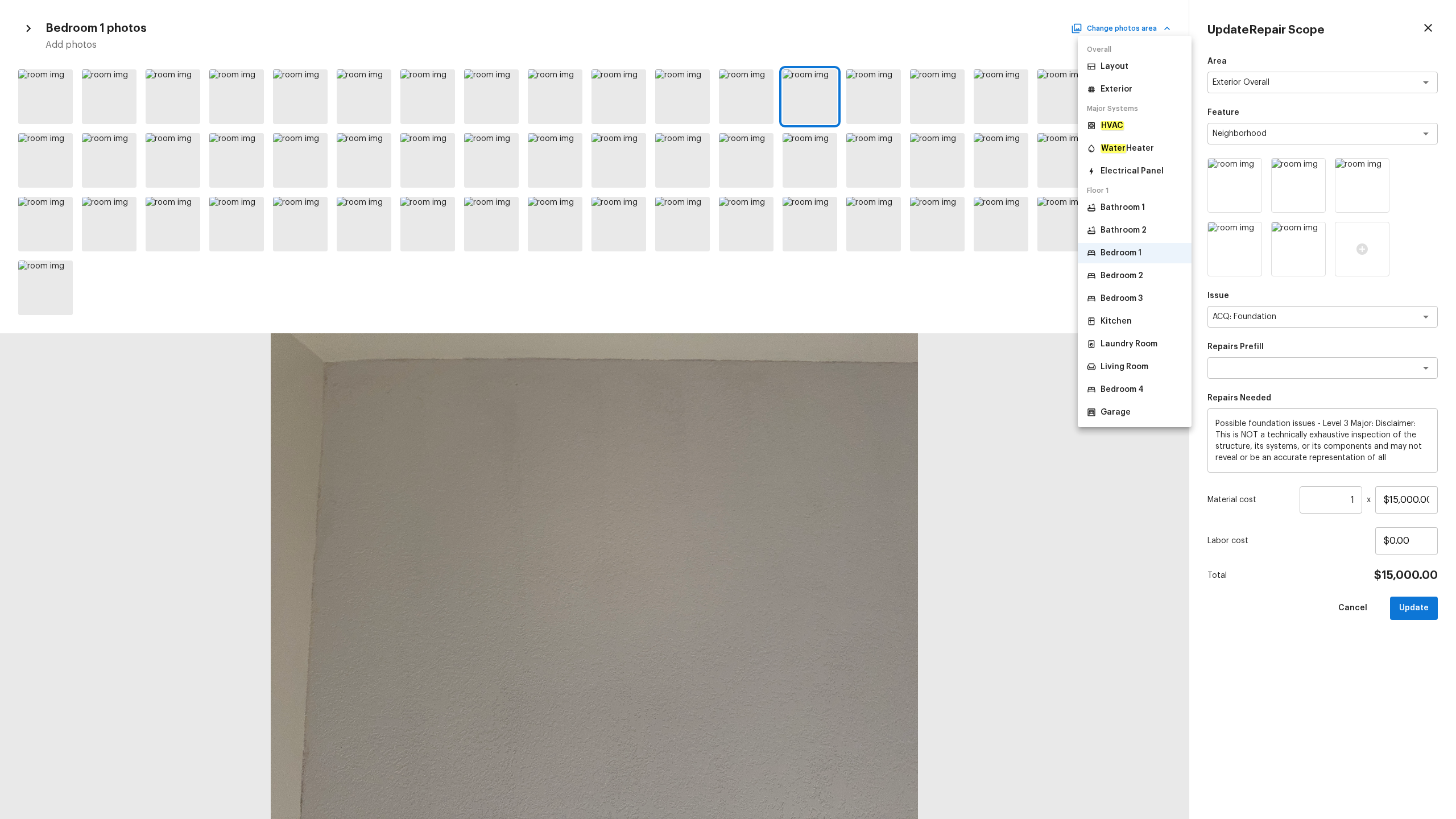
click at [819, 80] on li "Exterior" at bounding box center [1134, 89] width 114 height 21
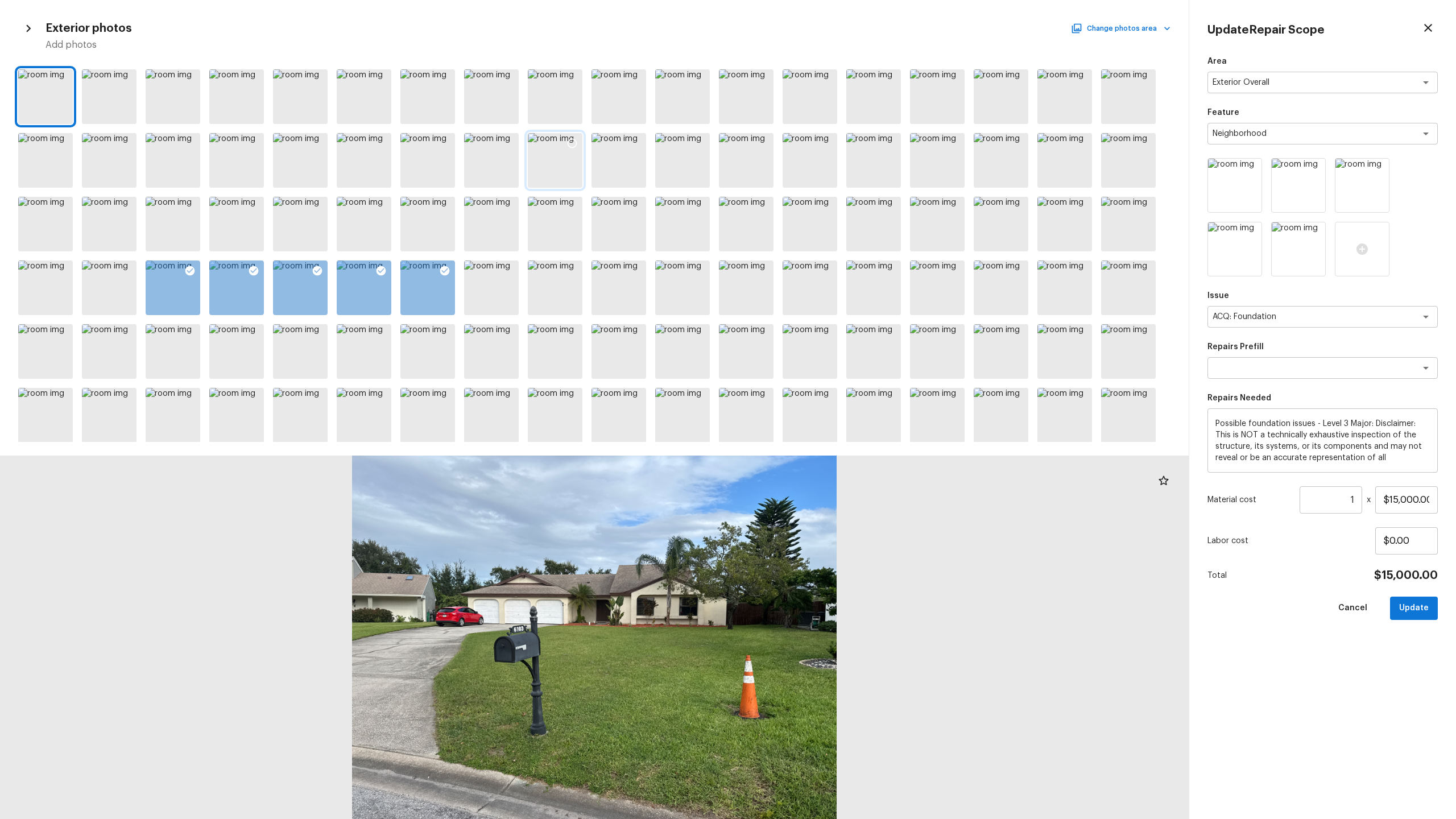
click at [549, 174] on div at bounding box center [554, 160] width 54 height 54
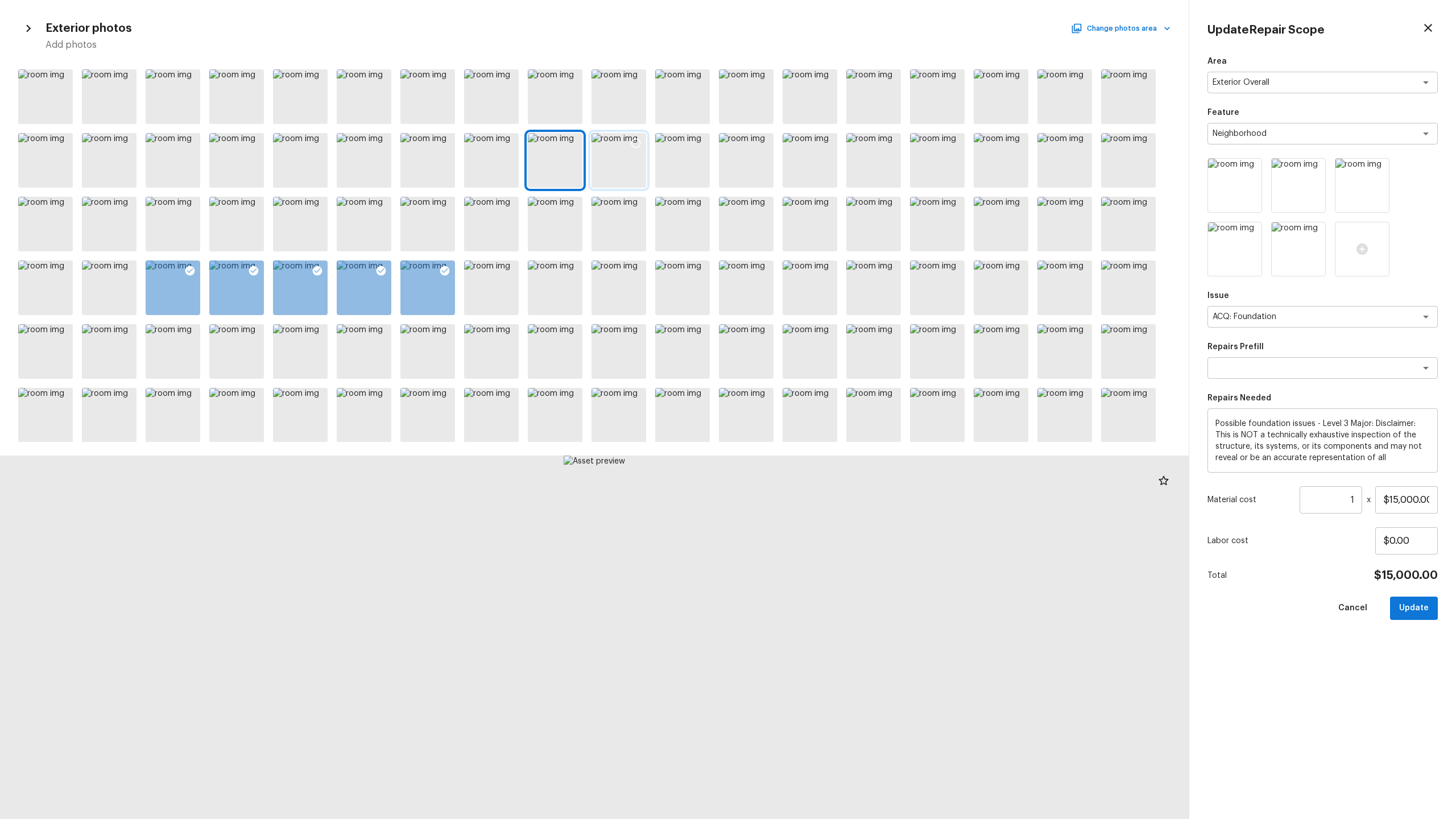
click at [626, 166] on div at bounding box center [618, 160] width 54 height 54
click at [566, 224] on div at bounding box center [554, 223] width 54 height 54
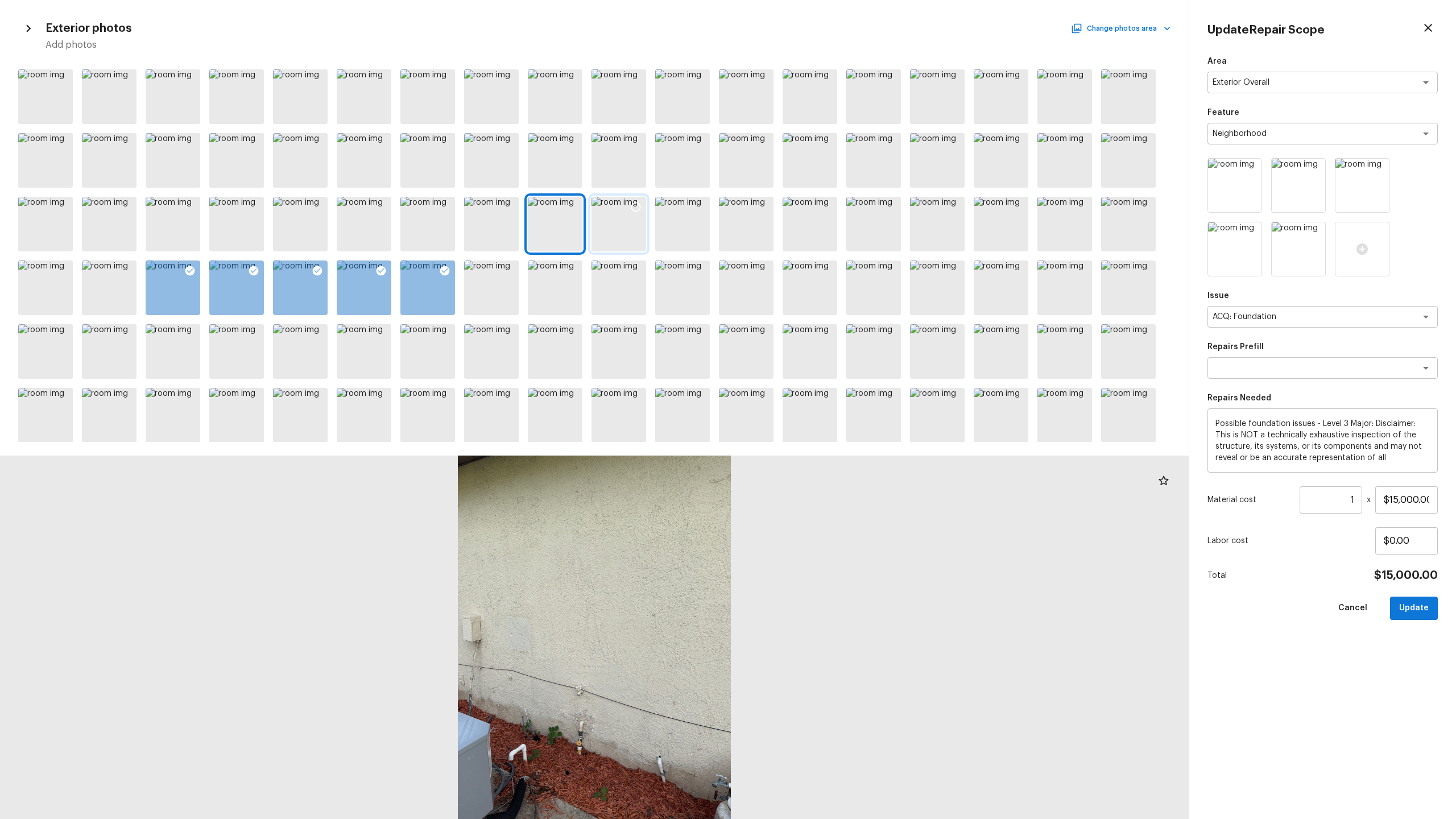
click at [622, 223] on div at bounding box center [618, 223] width 54 height 54
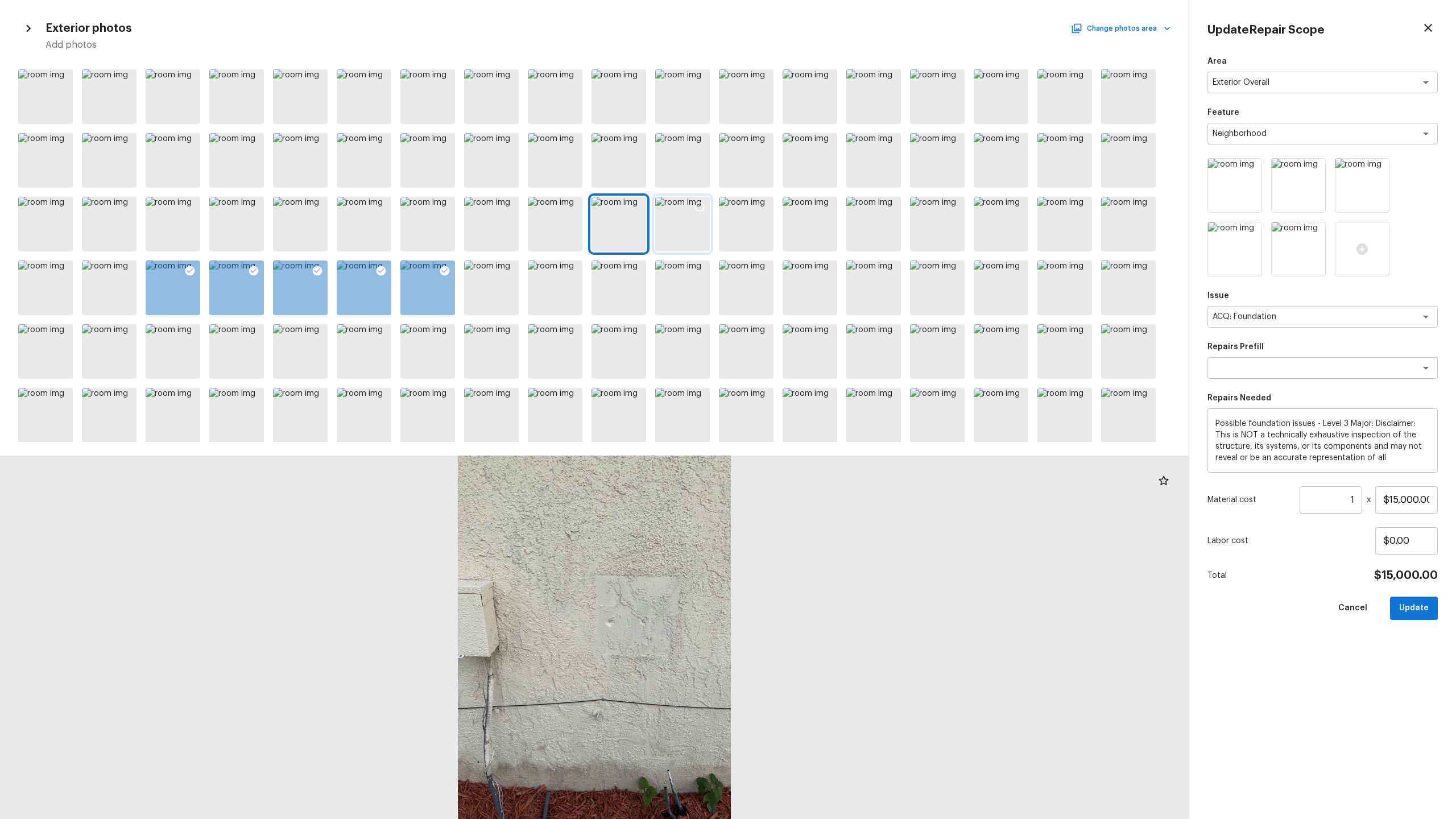
click at [690, 221] on div at bounding box center [682, 223] width 54 height 54
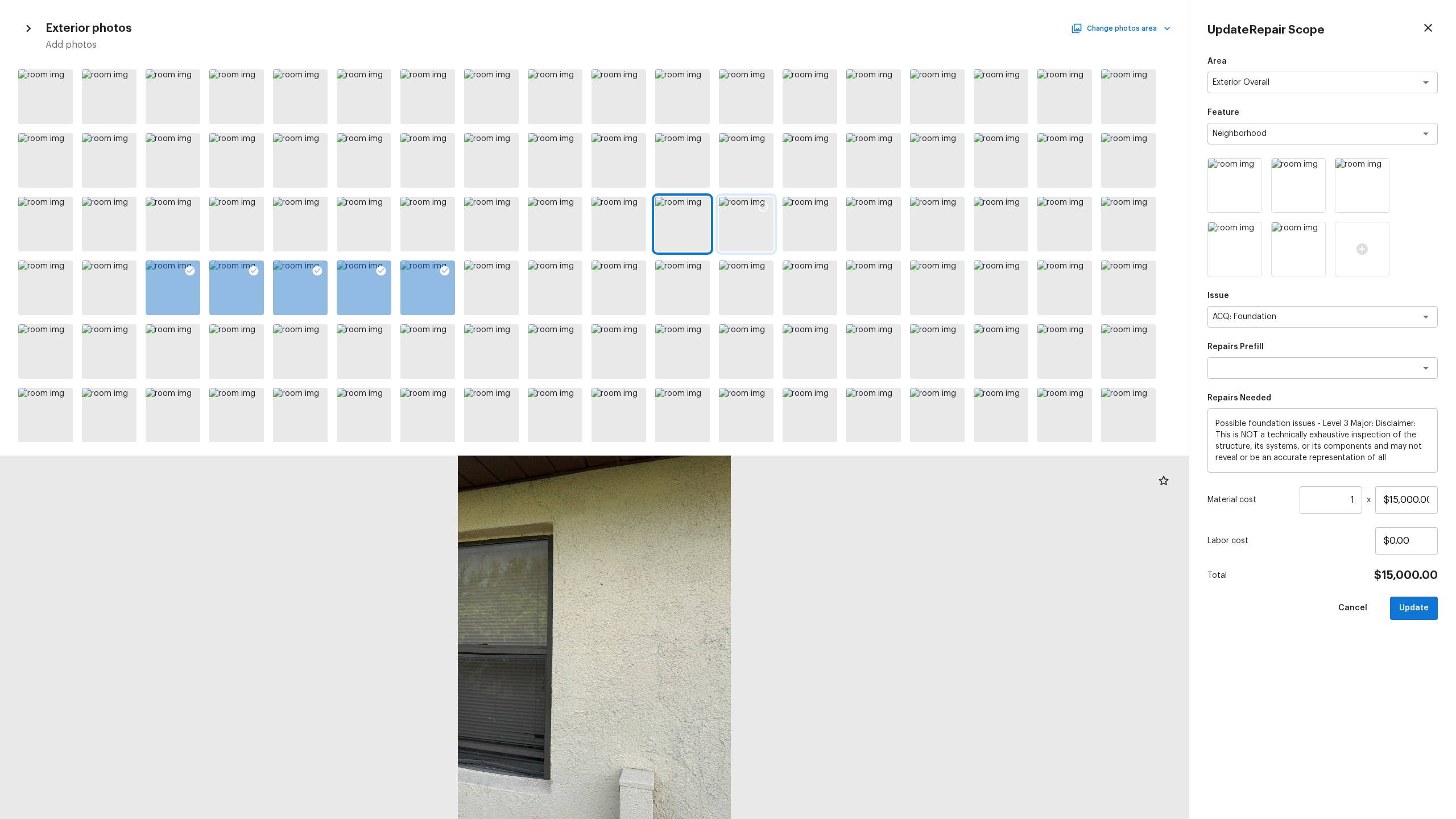
click at [756, 219] on div at bounding box center [763, 208] width 21 height 24
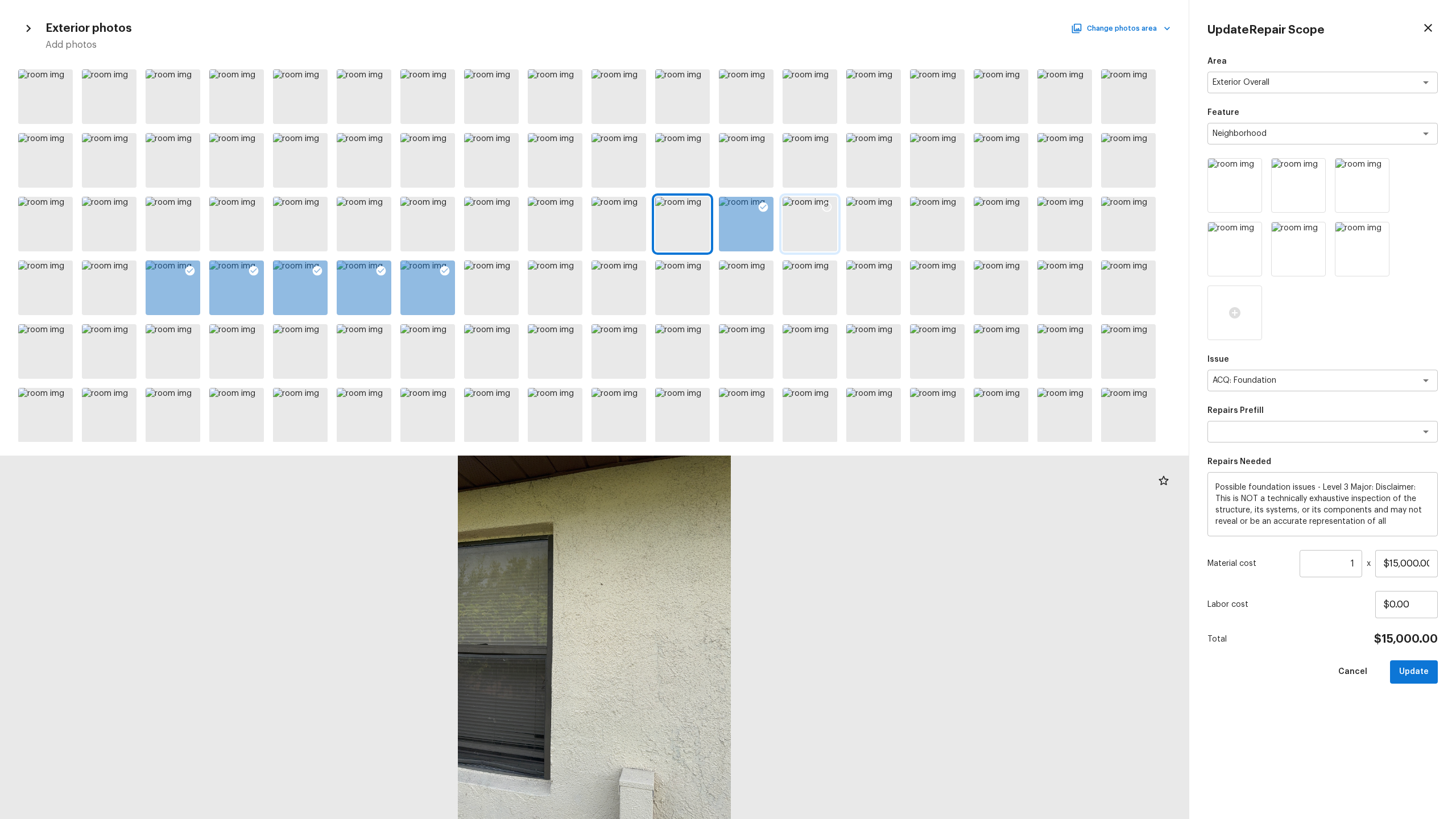
click at [817, 223] on div at bounding box center [809, 223] width 54 height 54
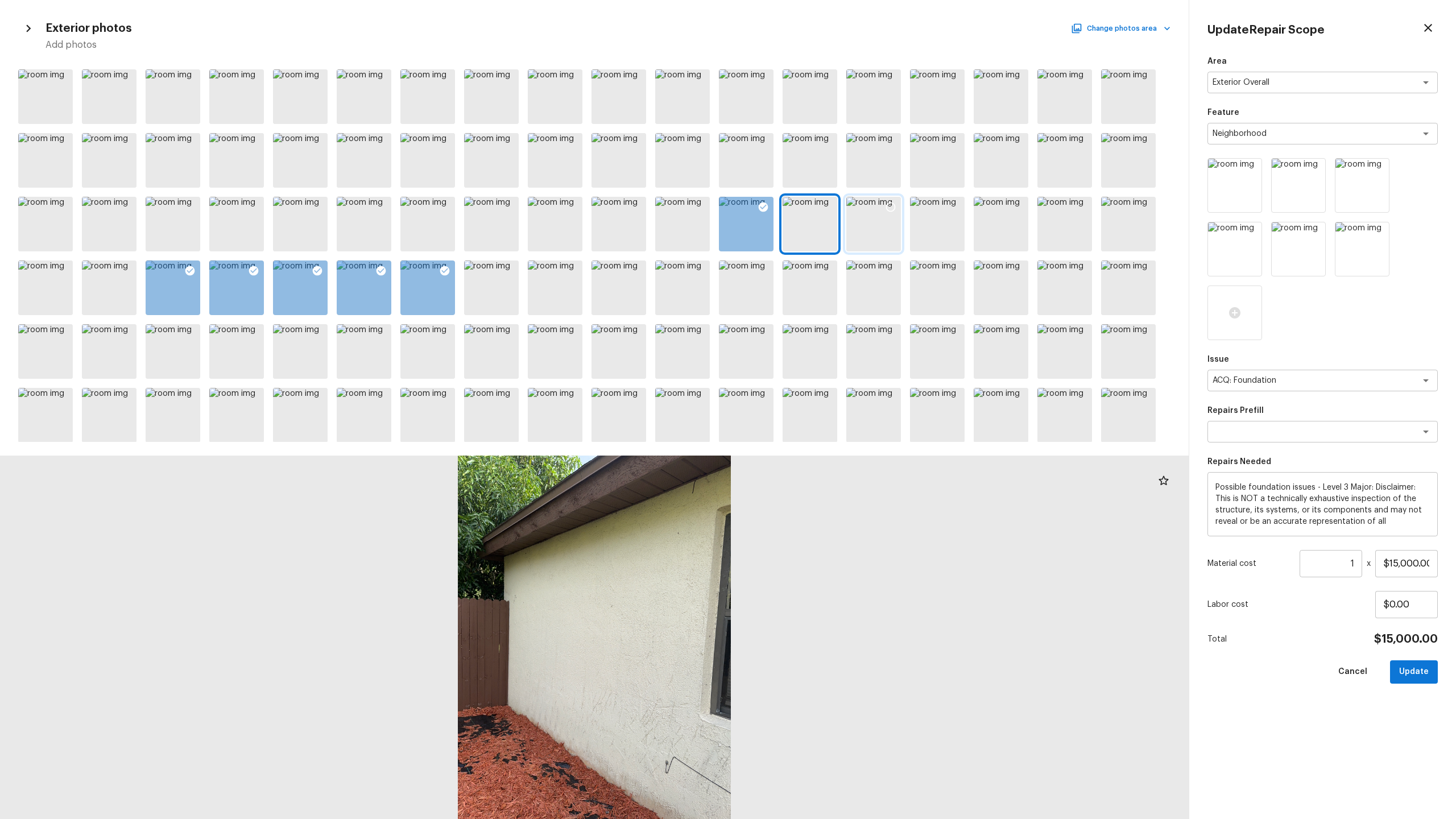
click at [819, 223] on div at bounding box center [873, 223] width 54 height 54
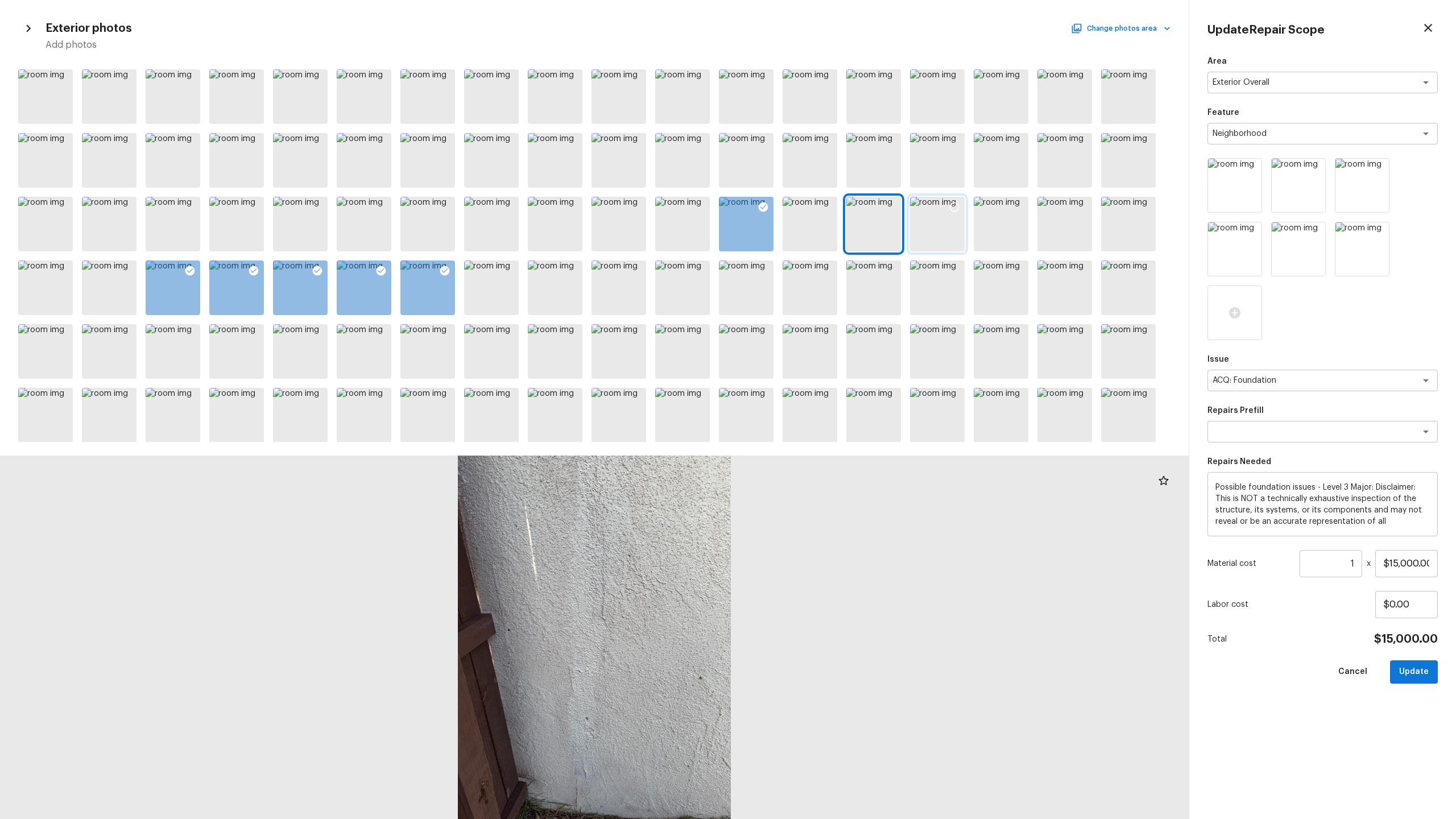
click at [819, 231] on div at bounding box center [937, 223] width 54 height 54
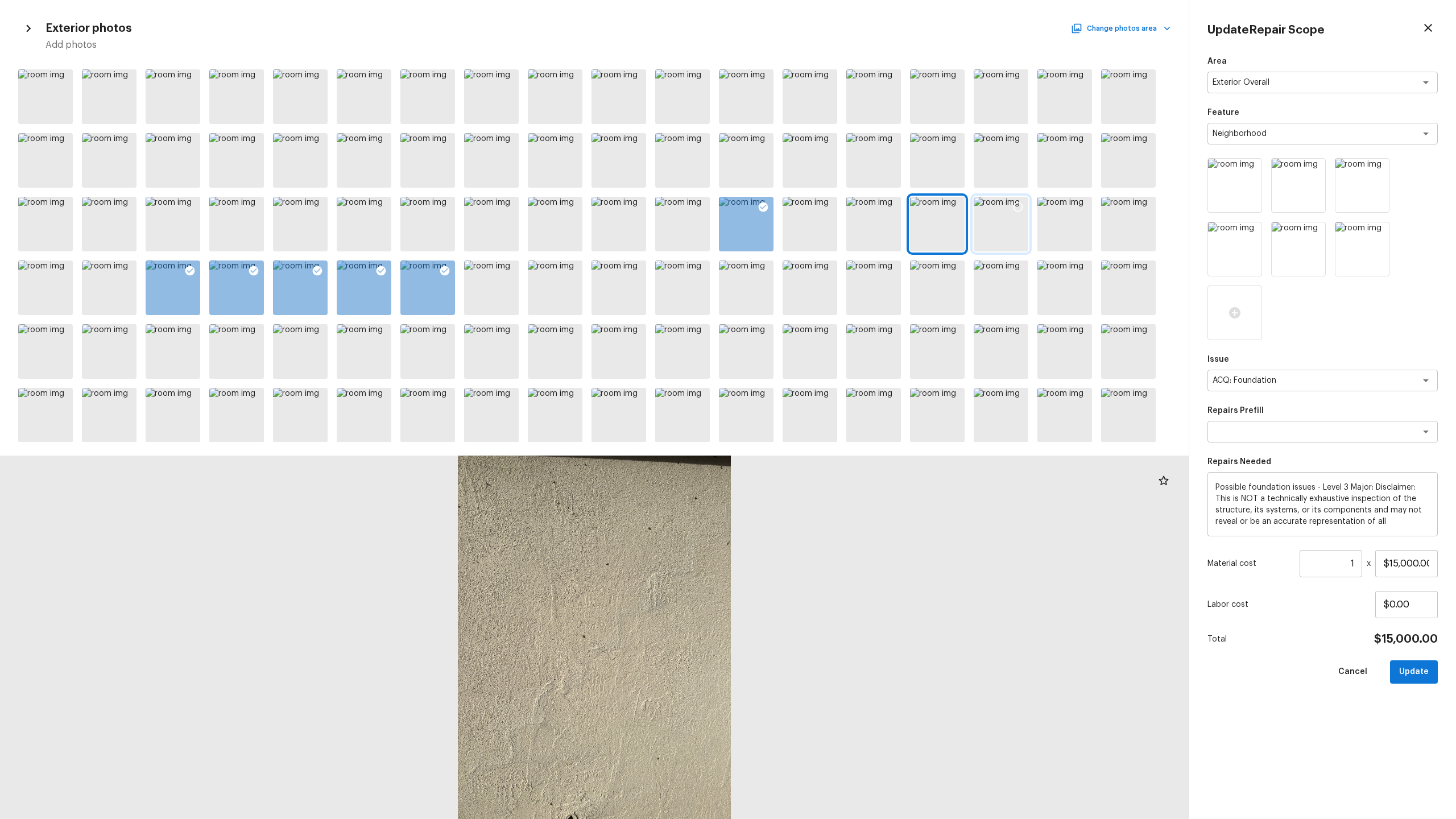
click at [819, 231] on div at bounding box center [1001, 223] width 54 height 54
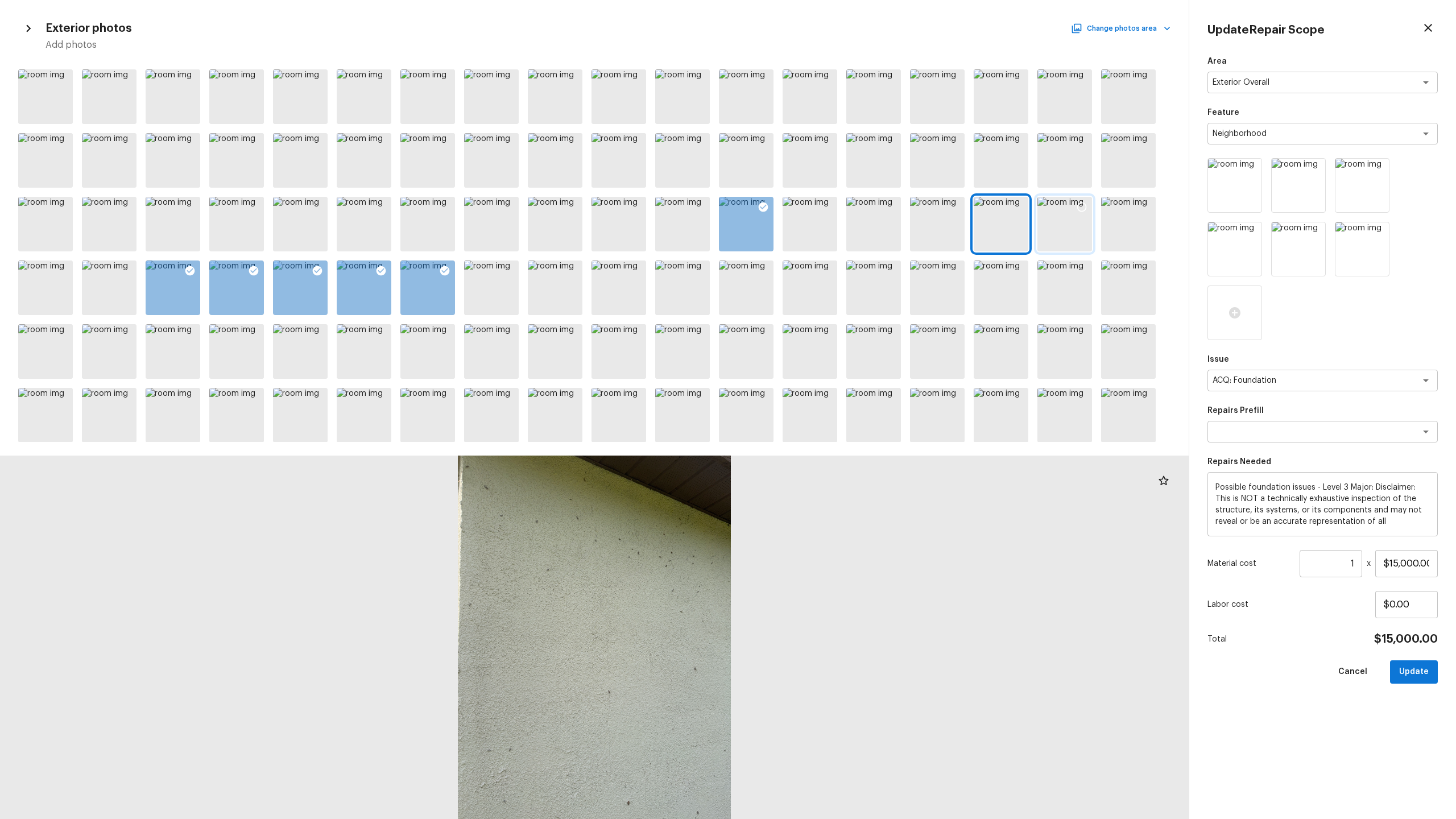
click at [819, 223] on div at bounding box center [1065, 223] width 54 height 54
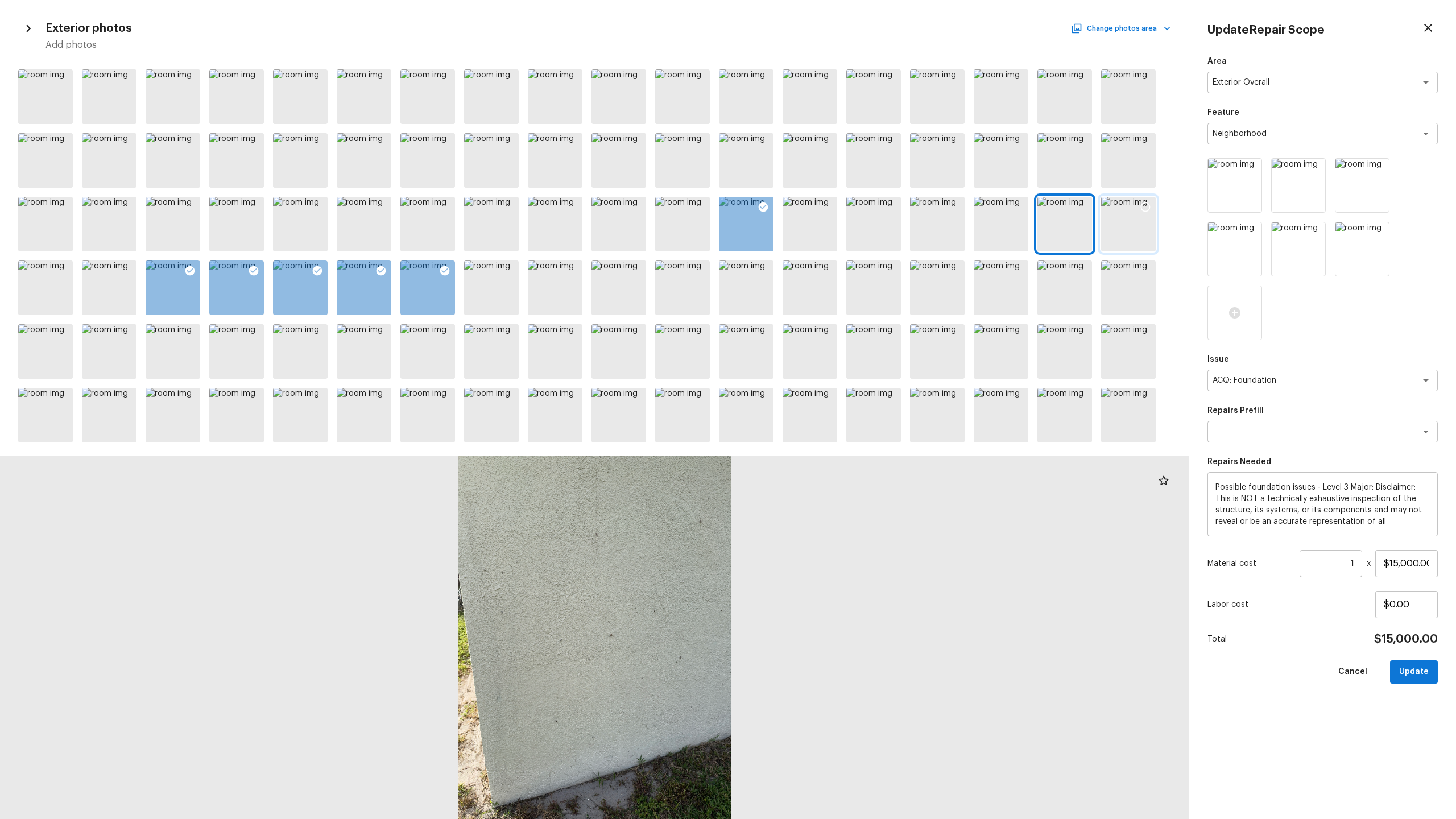
click at [819, 225] on div at bounding box center [1128, 223] width 54 height 54
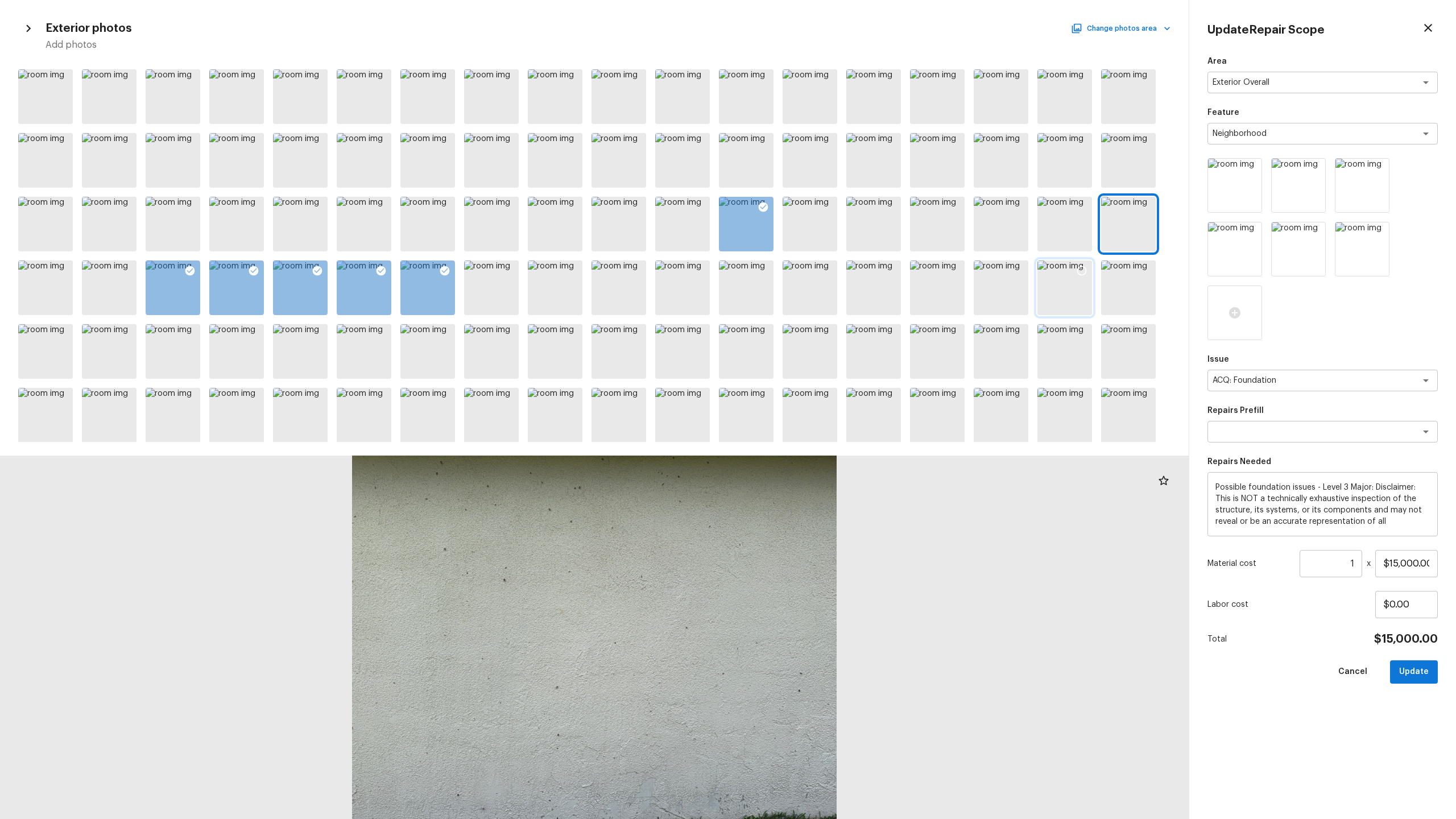
click at [819, 285] on div at bounding box center [1065, 287] width 54 height 54
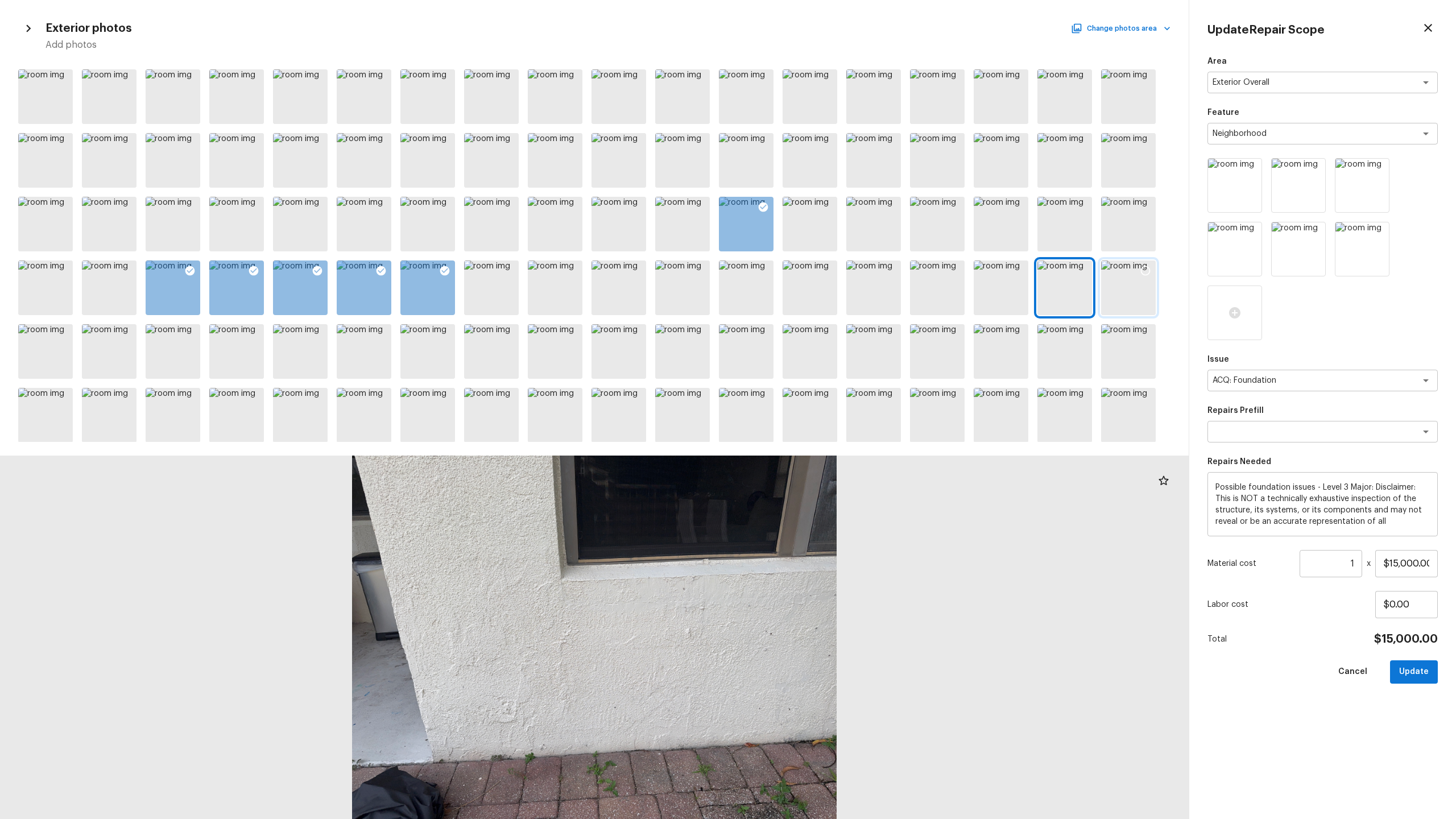
click at [819, 285] on div at bounding box center [1128, 287] width 54 height 54
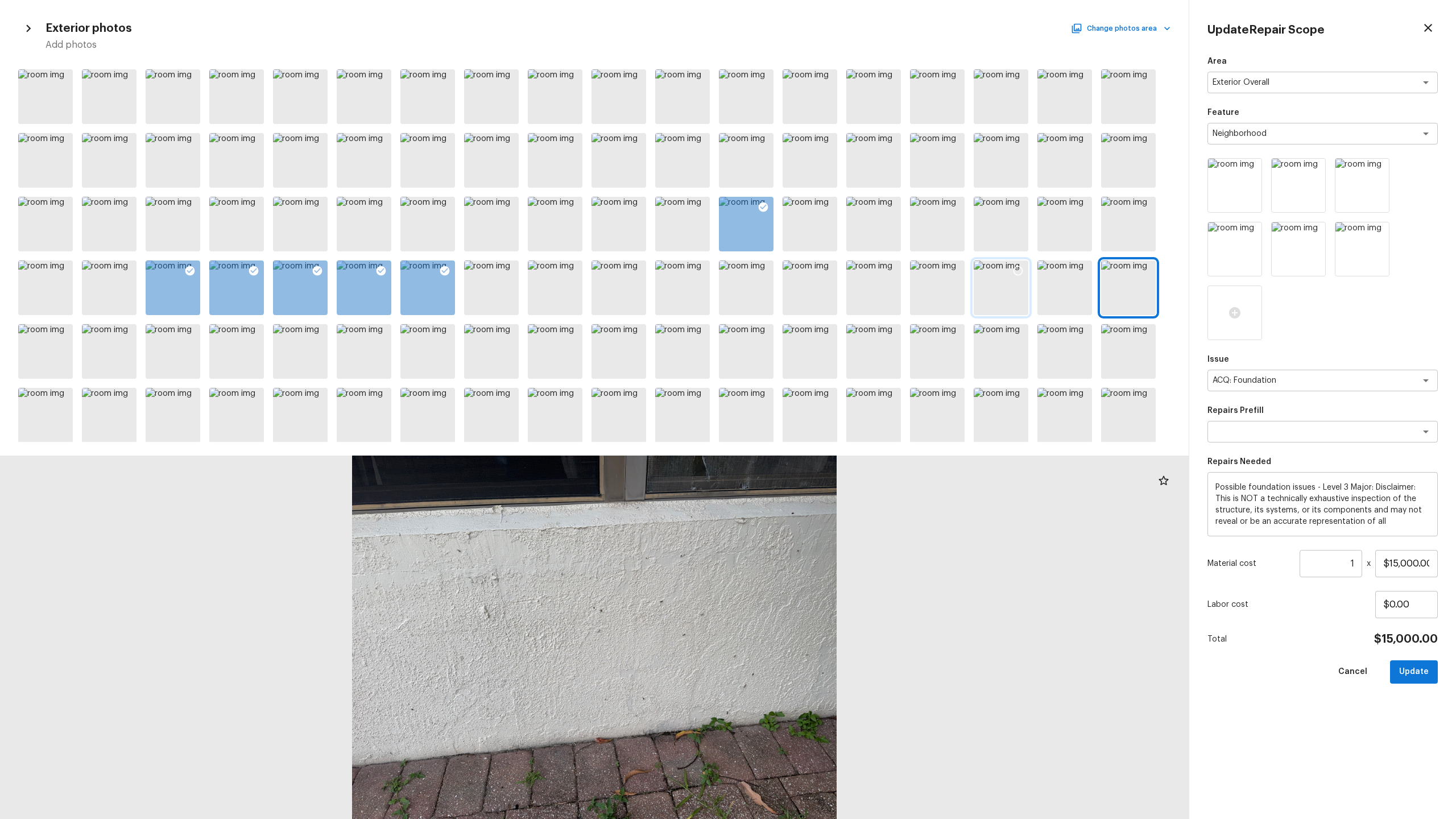
click at [819, 292] on div at bounding box center [1001, 287] width 54 height 54
click at [819, 305] on div at bounding box center [937, 287] width 54 height 54
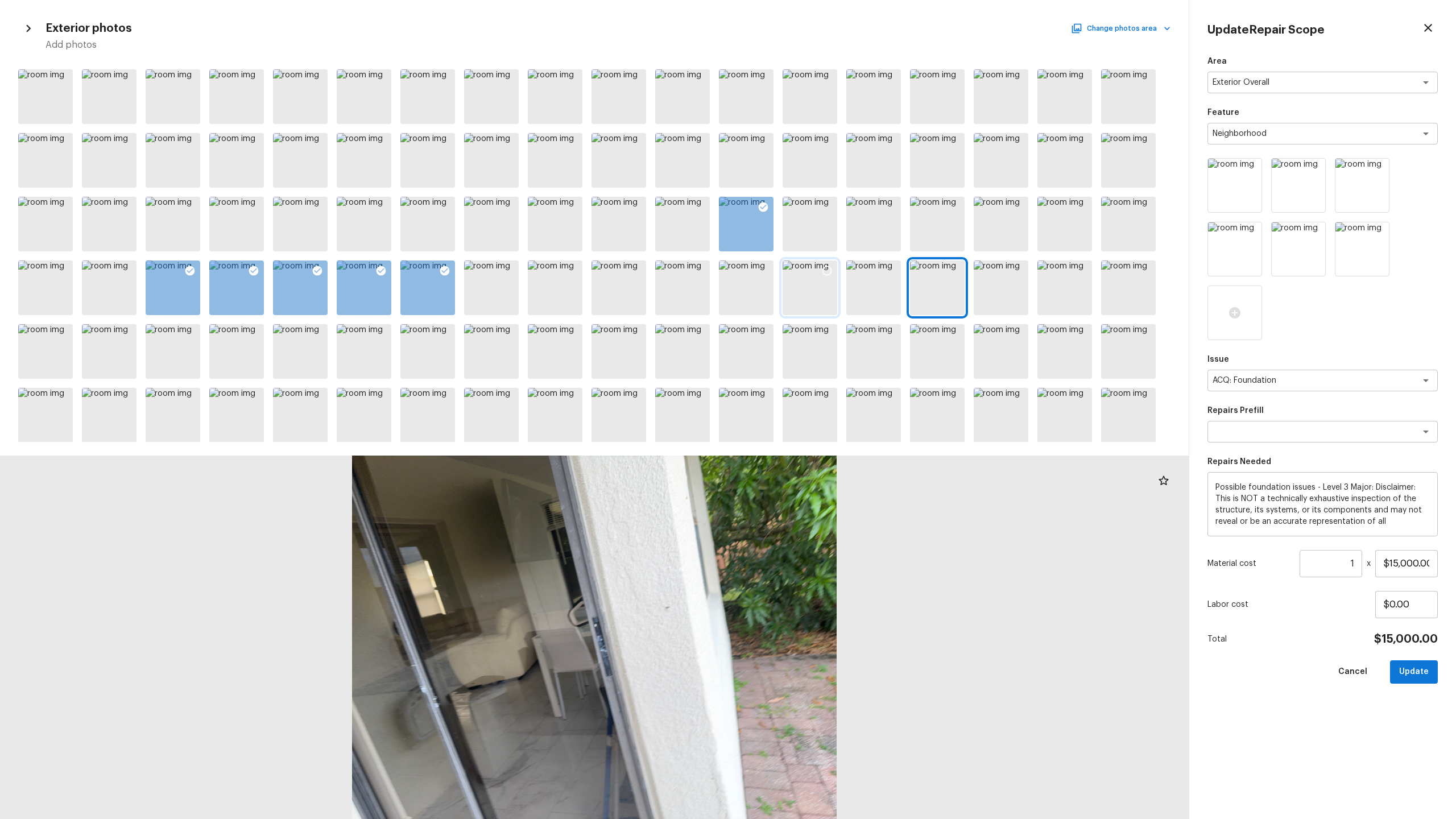
click at [814, 306] on div at bounding box center [809, 287] width 54 height 54
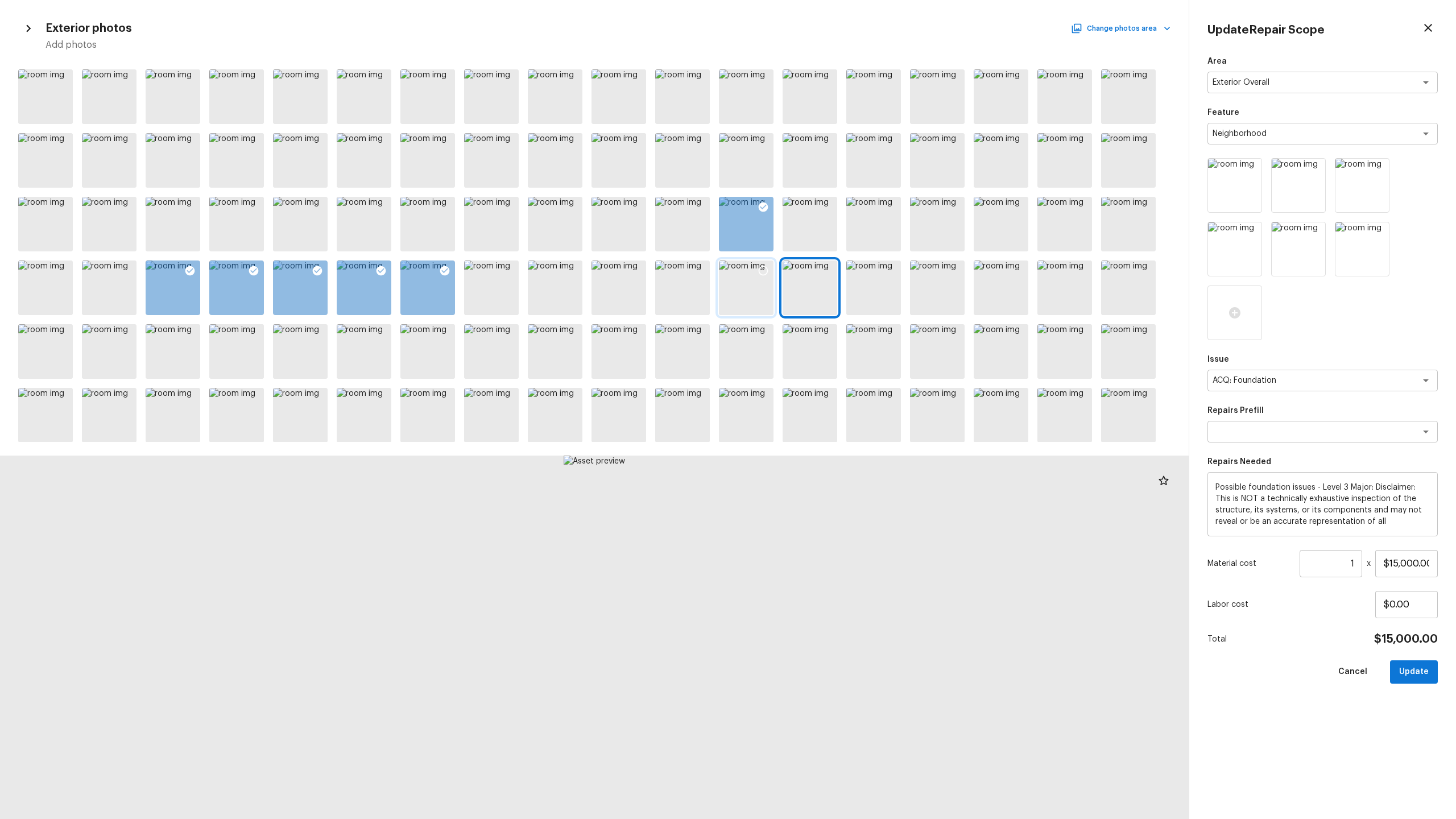
click at [758, 305] on div at bounding box center [745, 287] width 54 height 54
click at [683, 306] on div at bounding box center [682, 287] width 54 height 54
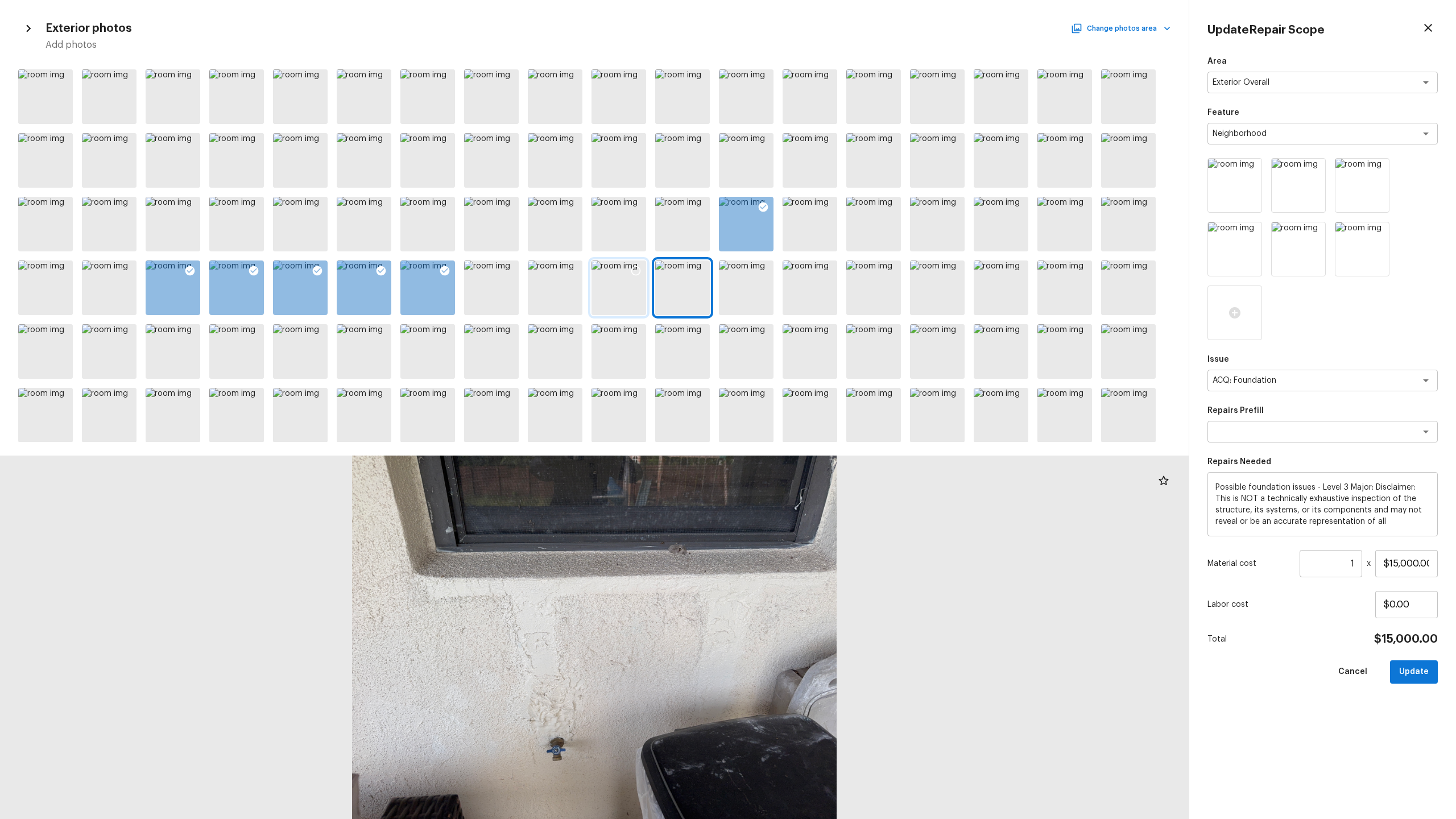
click at [626, 310] on div at bounding box center [618, 287] width 54 height 54
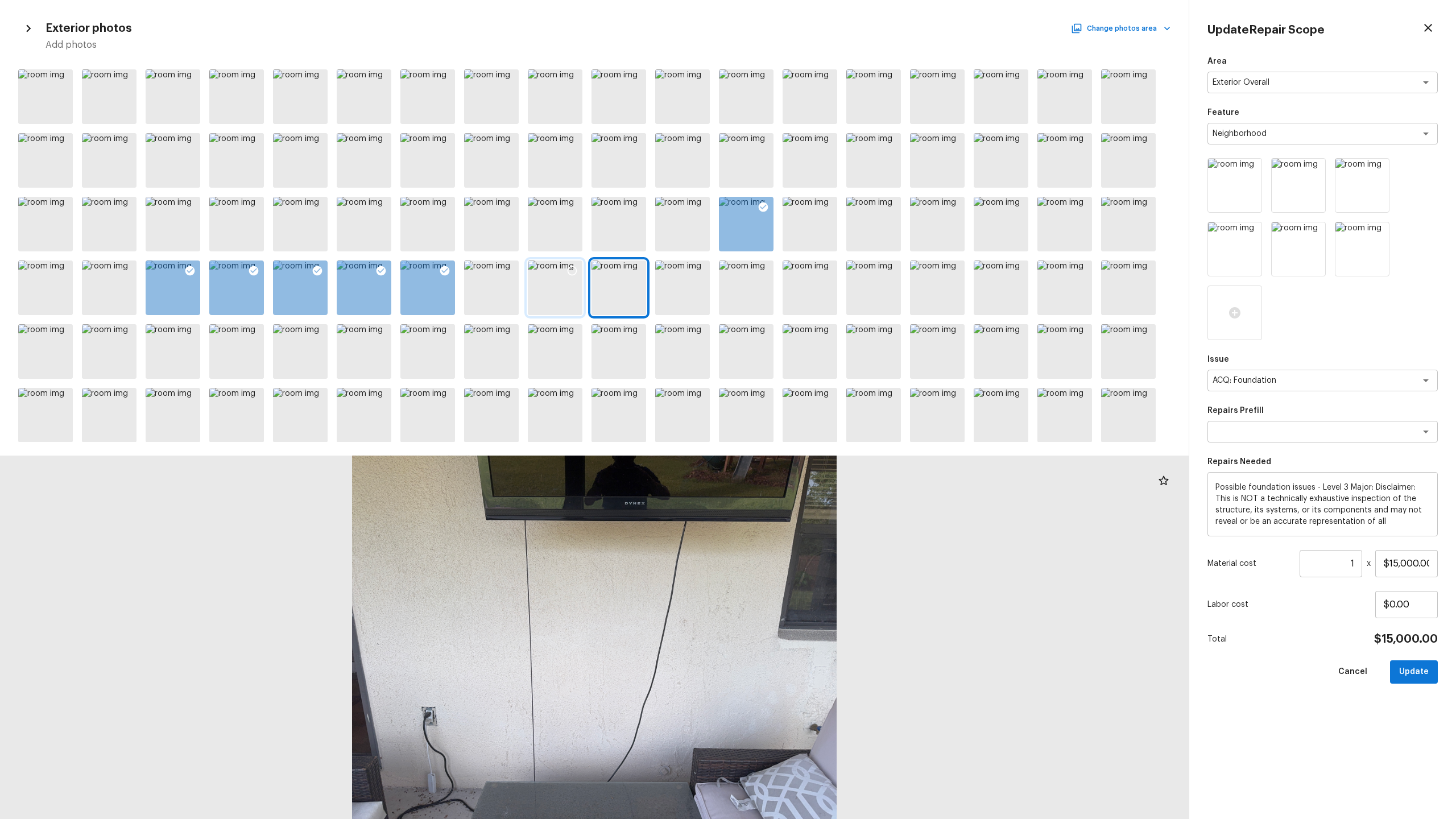
click at [564, 304] on div at bounding box center [554, 287] width 54 height 54
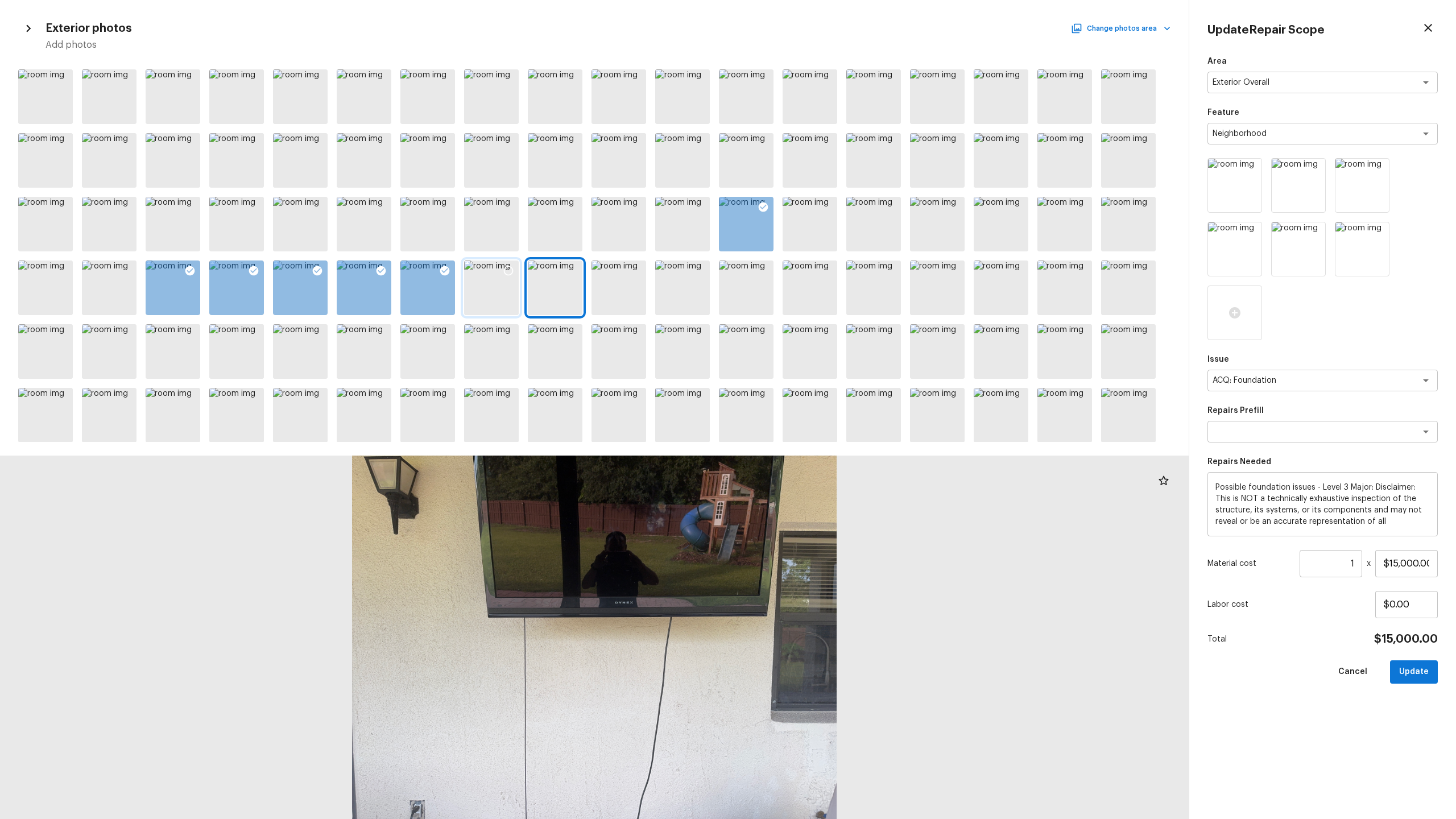
click at [509, 307] on div at bounding box center [491, 287] width 54 height 54
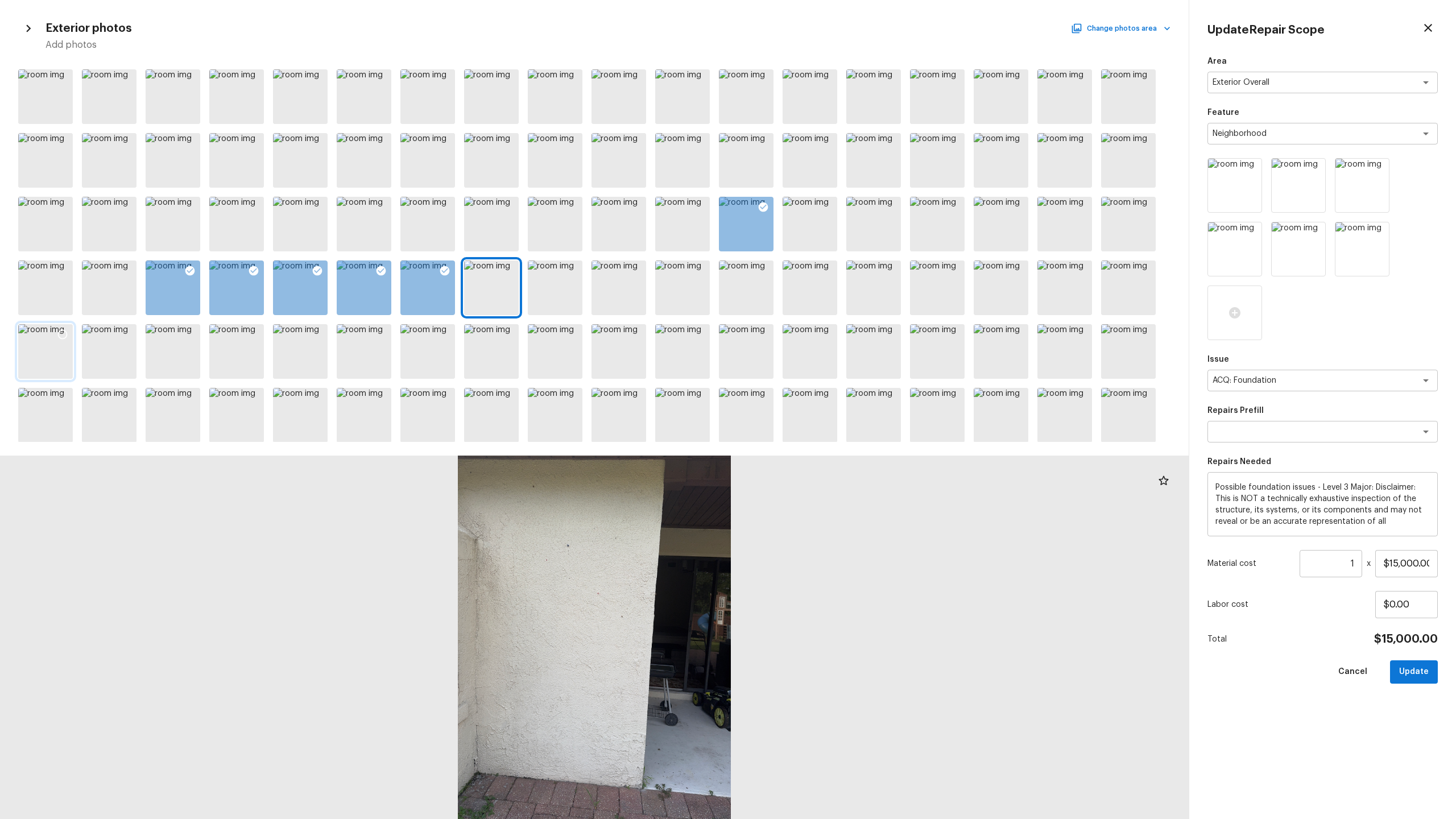
click at [56, 370] on div at bounding box center [45, 351] width 54 height 54
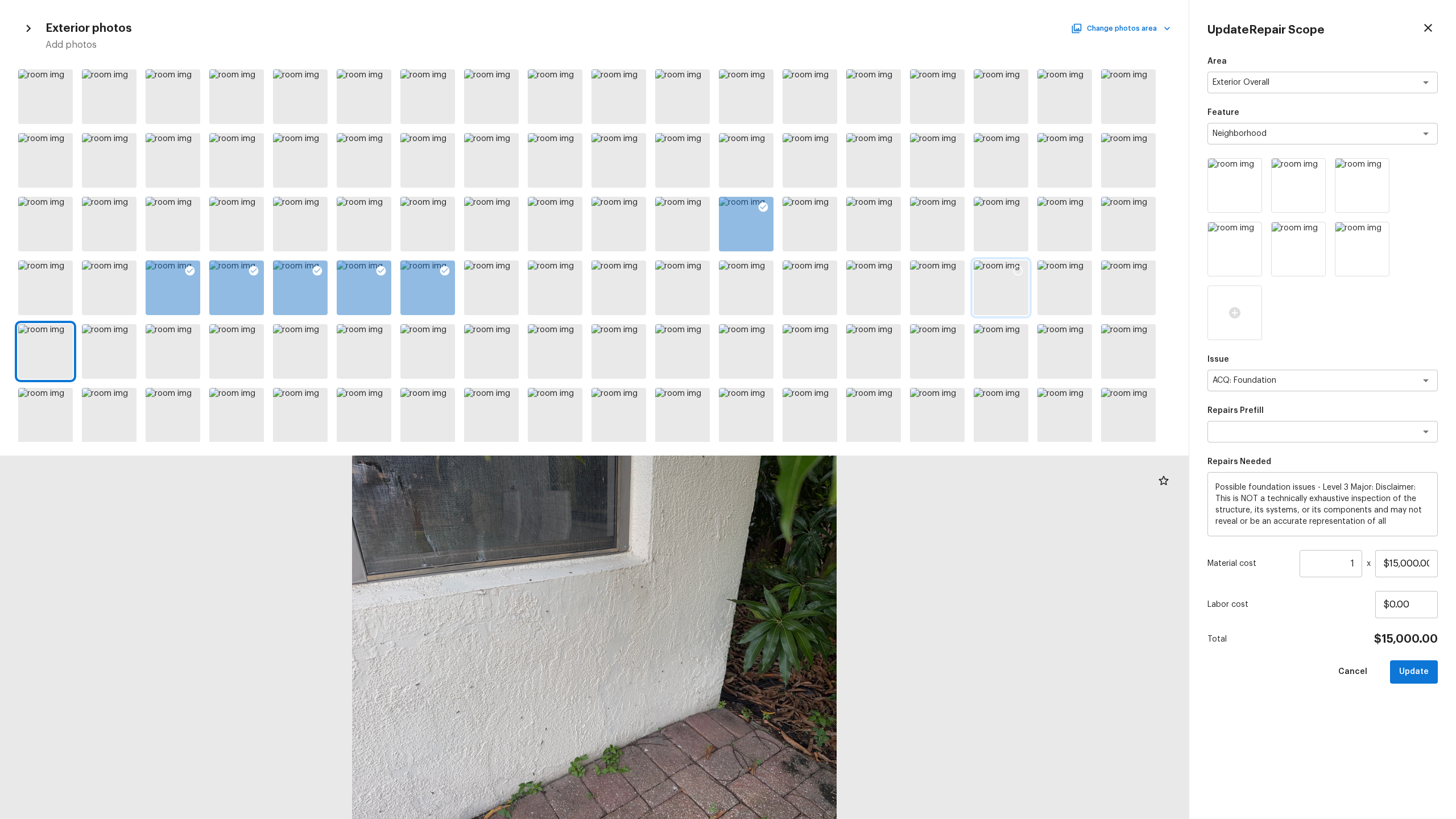
click at [819, 307] on div at bounding box center [1001, 287] width 54 height 54
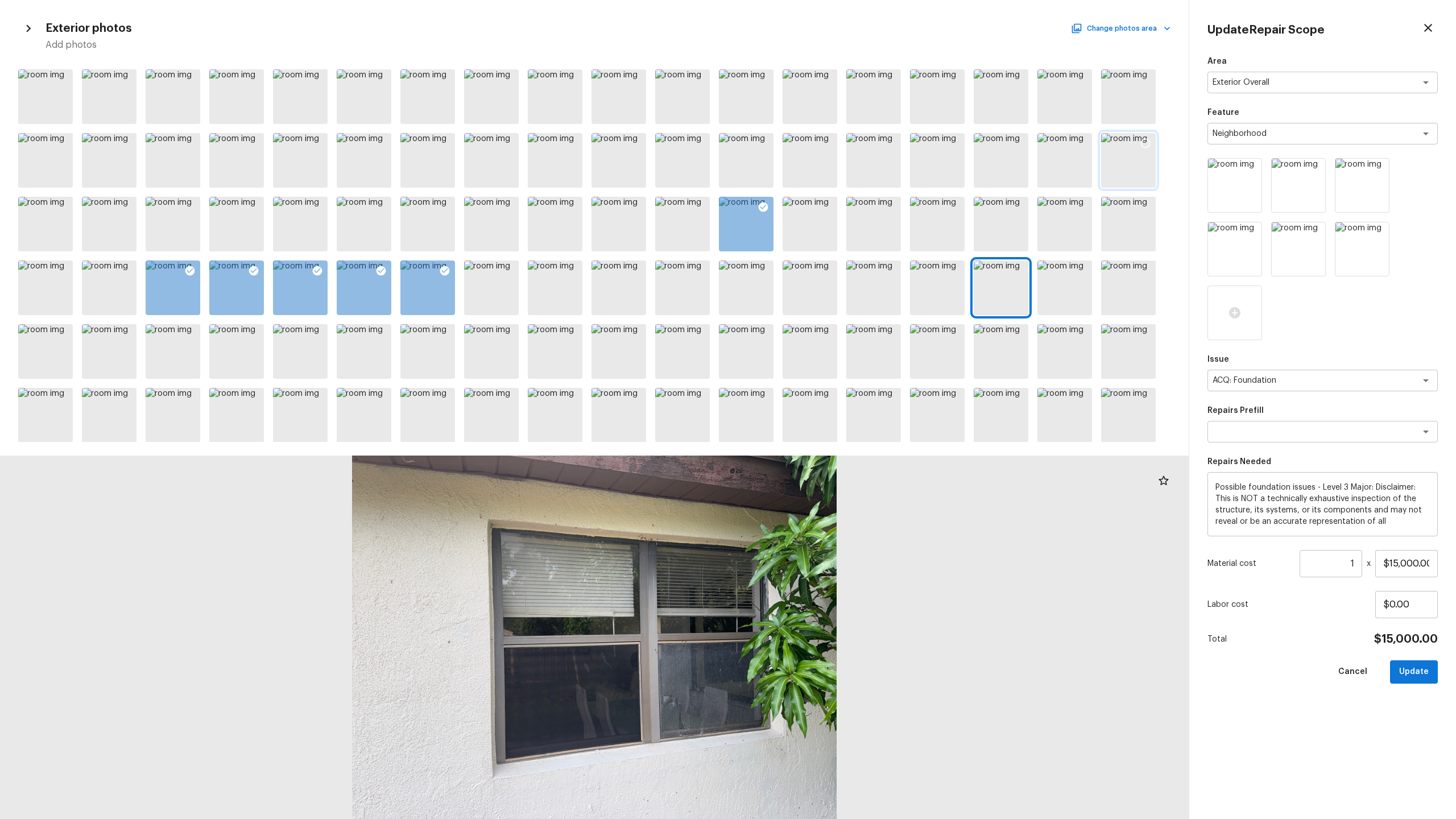
click at [819, 160] on div at bounding box center [1128, 160] width 54 height 54
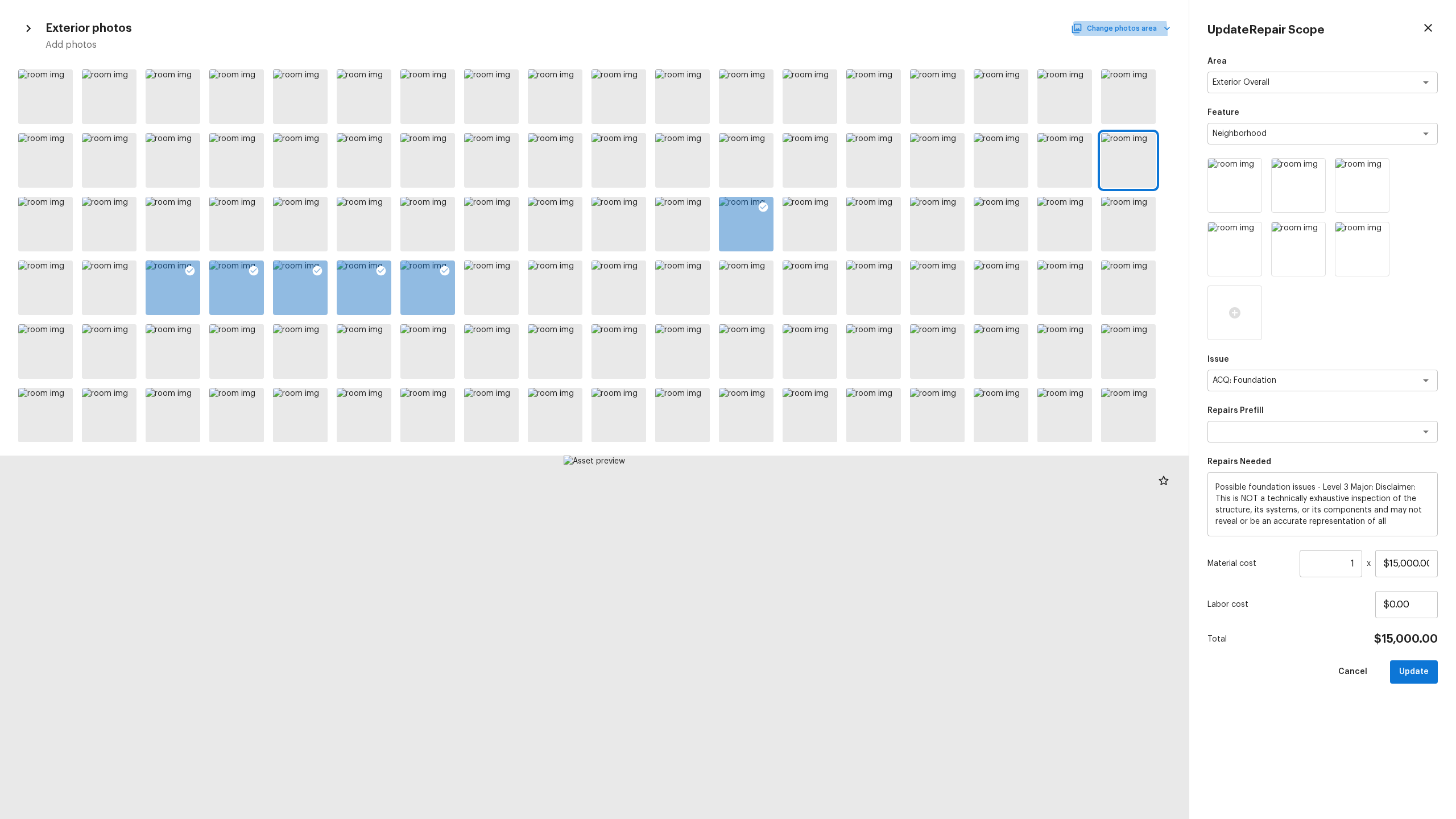
click at [819, 33] on button "Change photos area" at bounding box center [1122, 29] width 97 height 15
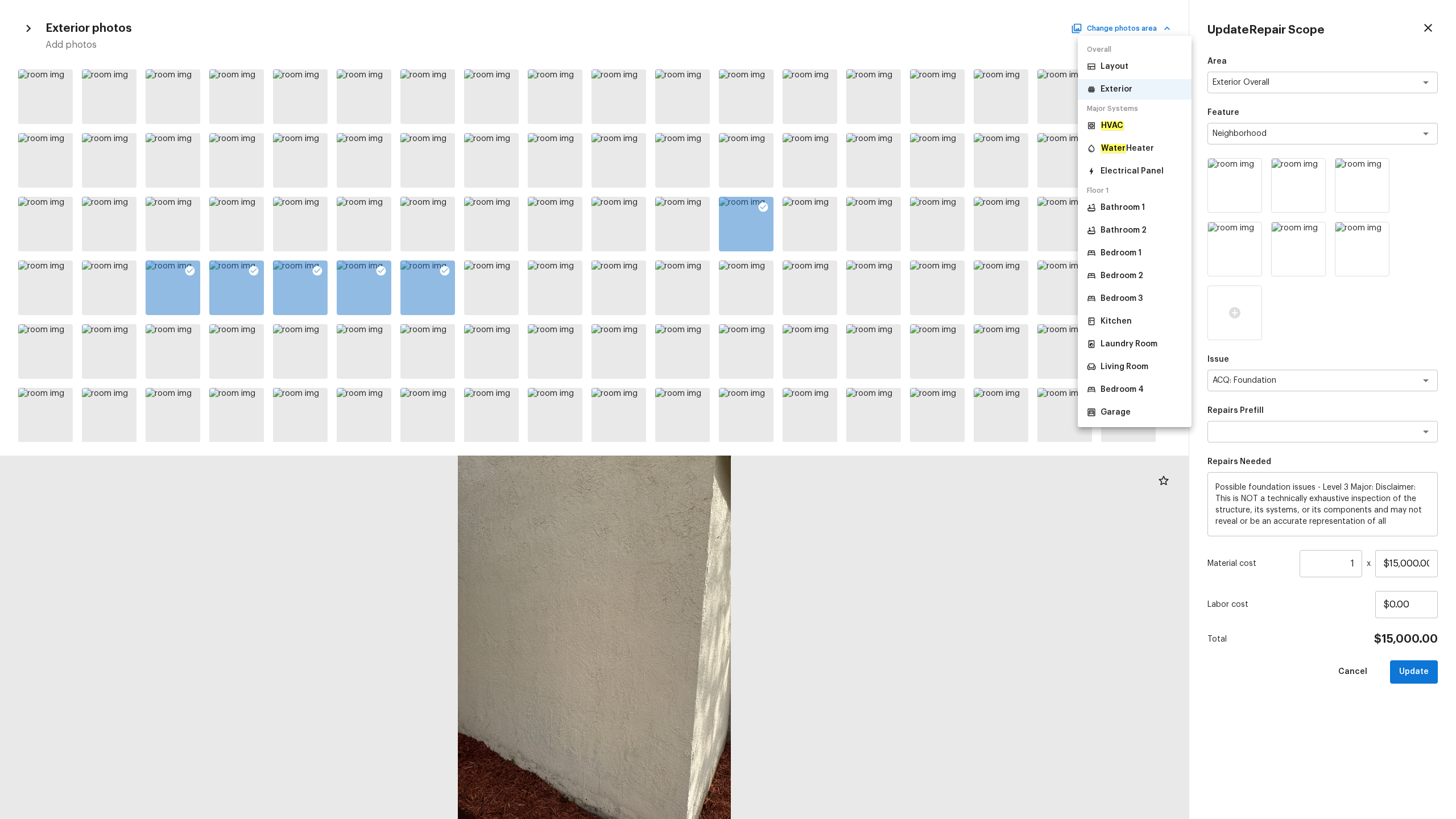
click at [819, 63] on p "Layout" at bounding box center [1114, 66] width 28 height 11
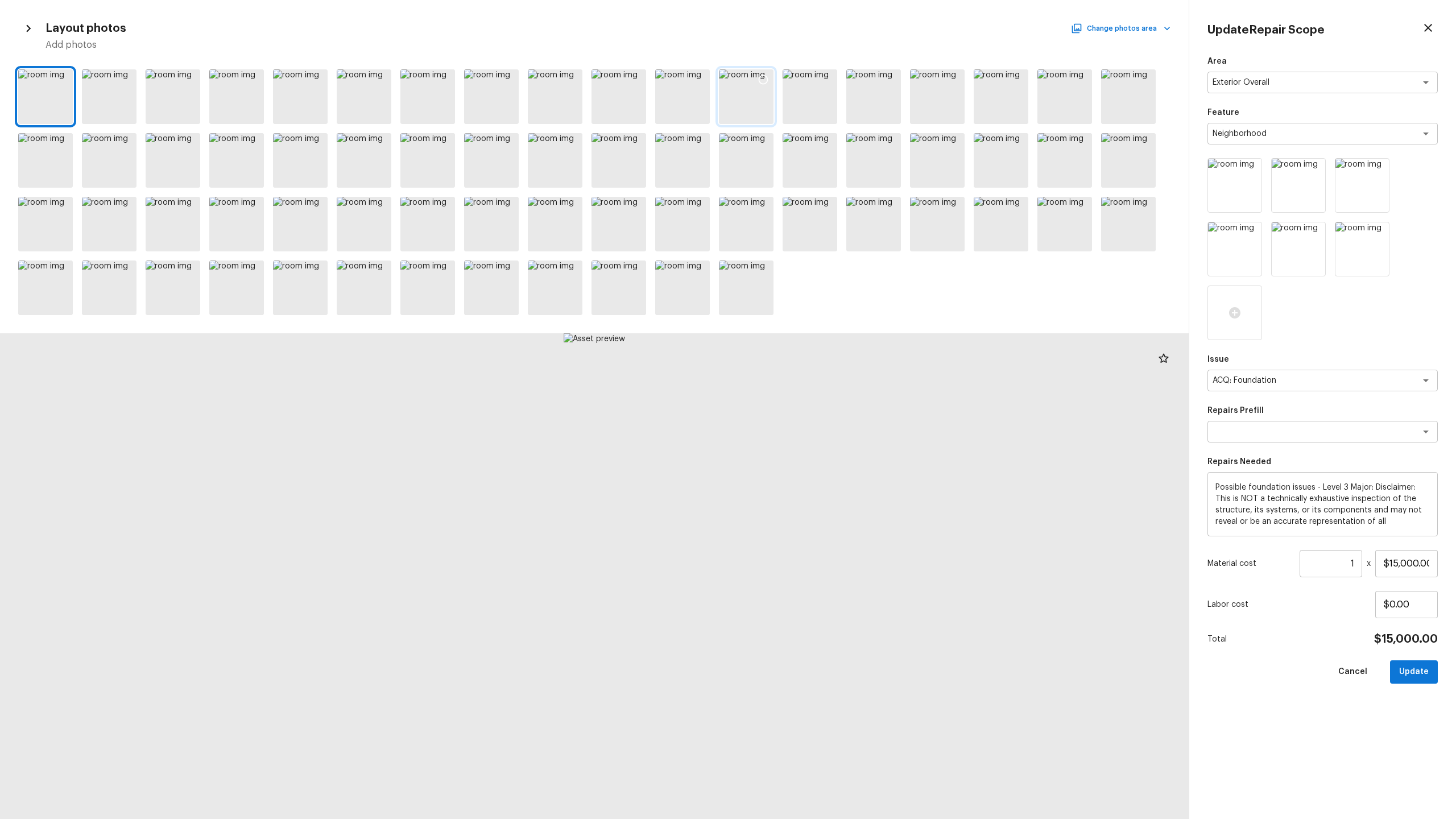
click at [748, 99] on div at bounding box center [745, 96] width 54 height 54
click at [819, 100] on div at bounding box center [809, 96] width 54 height 54
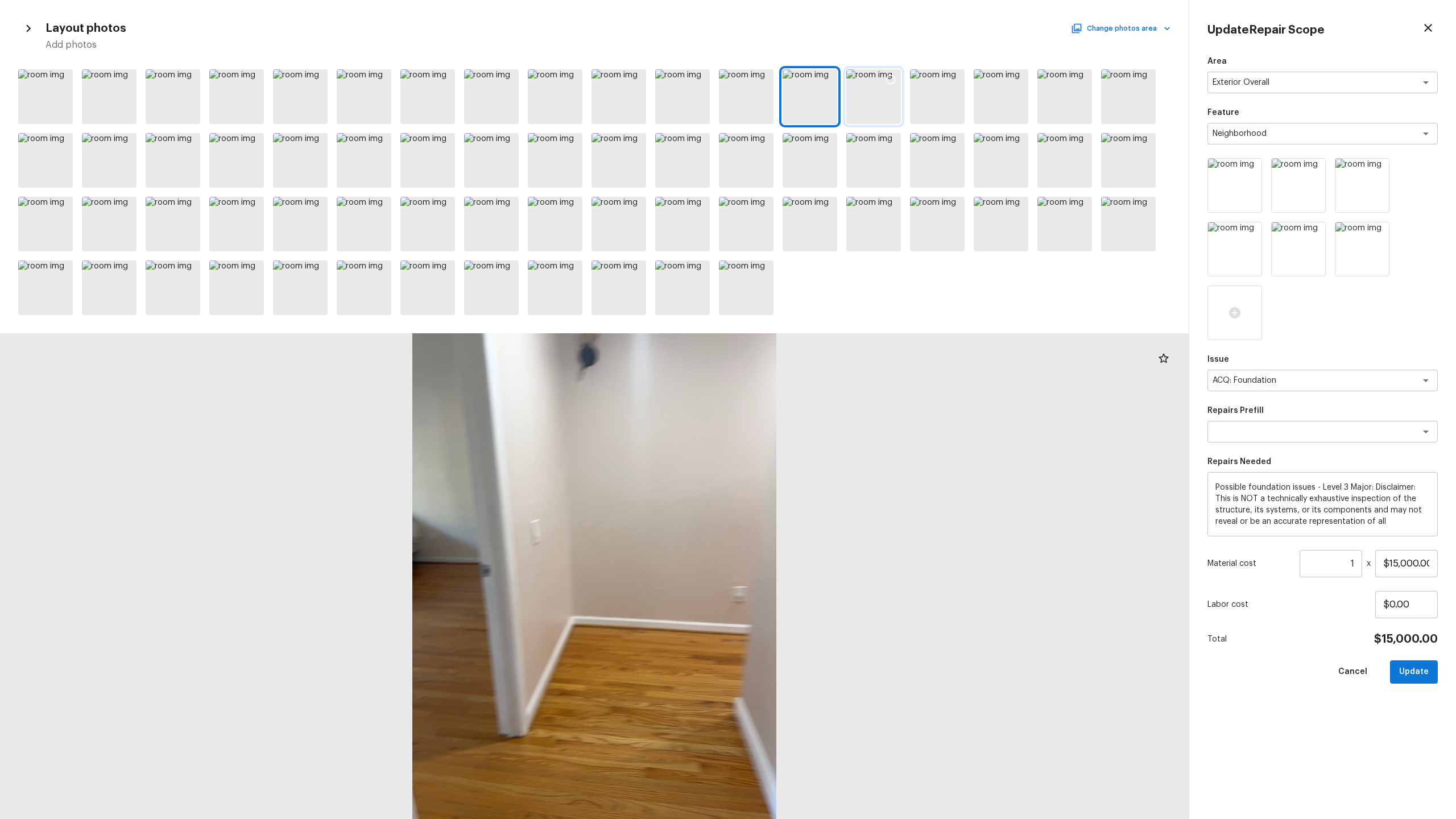
click at [819, 99] on div at bounding box center [873, 96] width 54 height 54
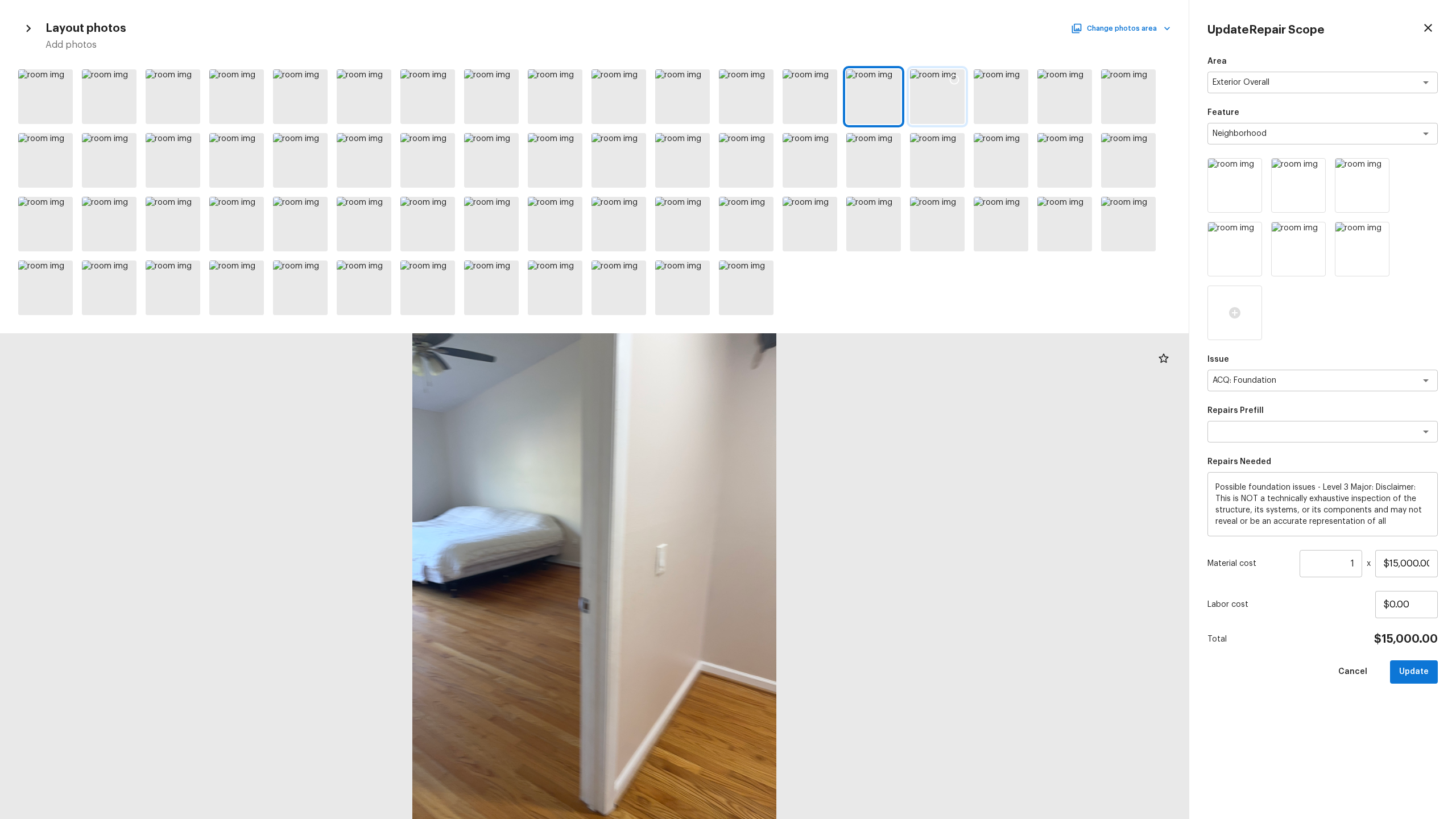
click at [819, 102] on div at bounding box center [937, 96] width 54 height 54
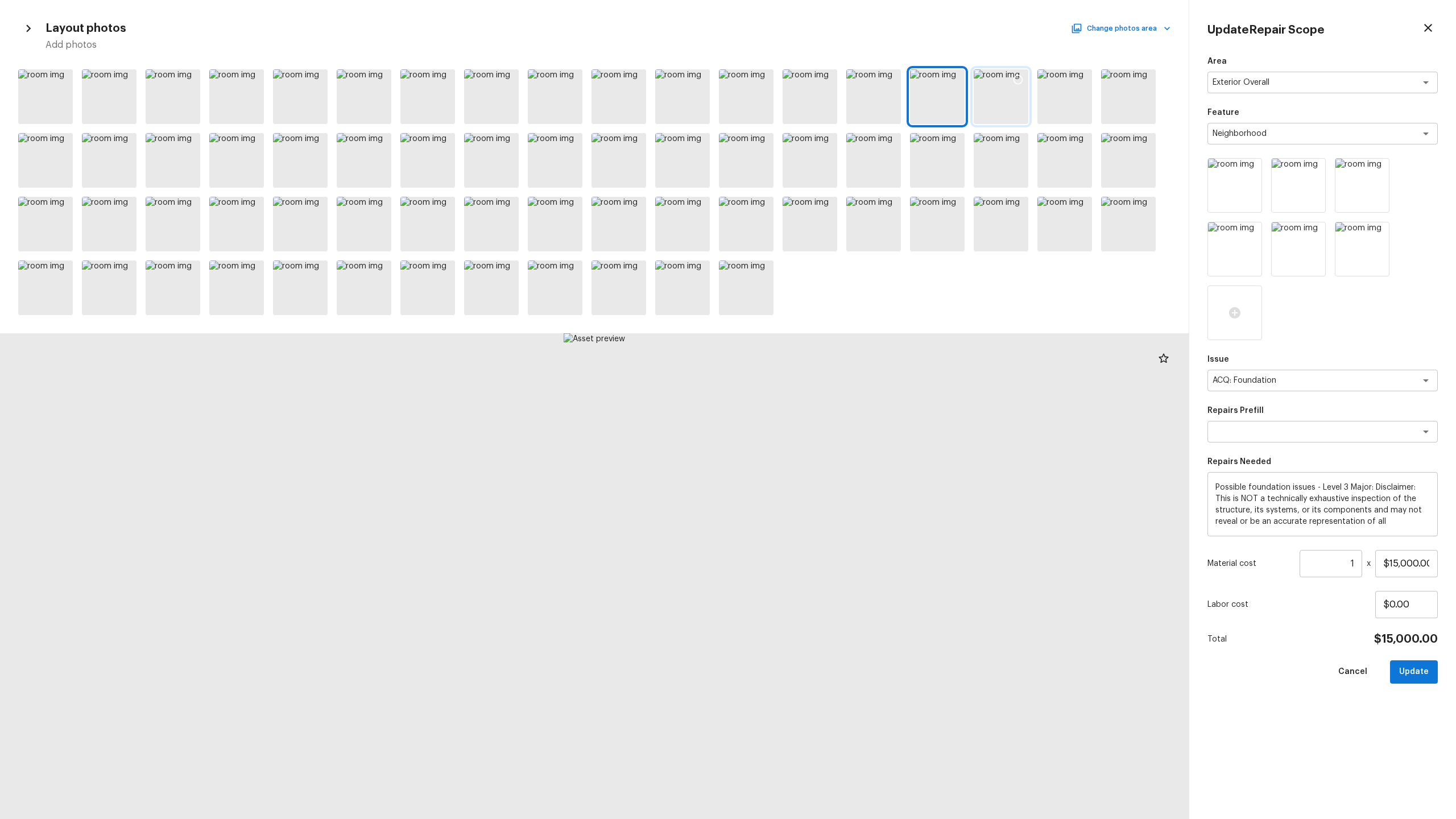
click at [819, 103] on div at bounding box center [1001, 96] width 54 height 54
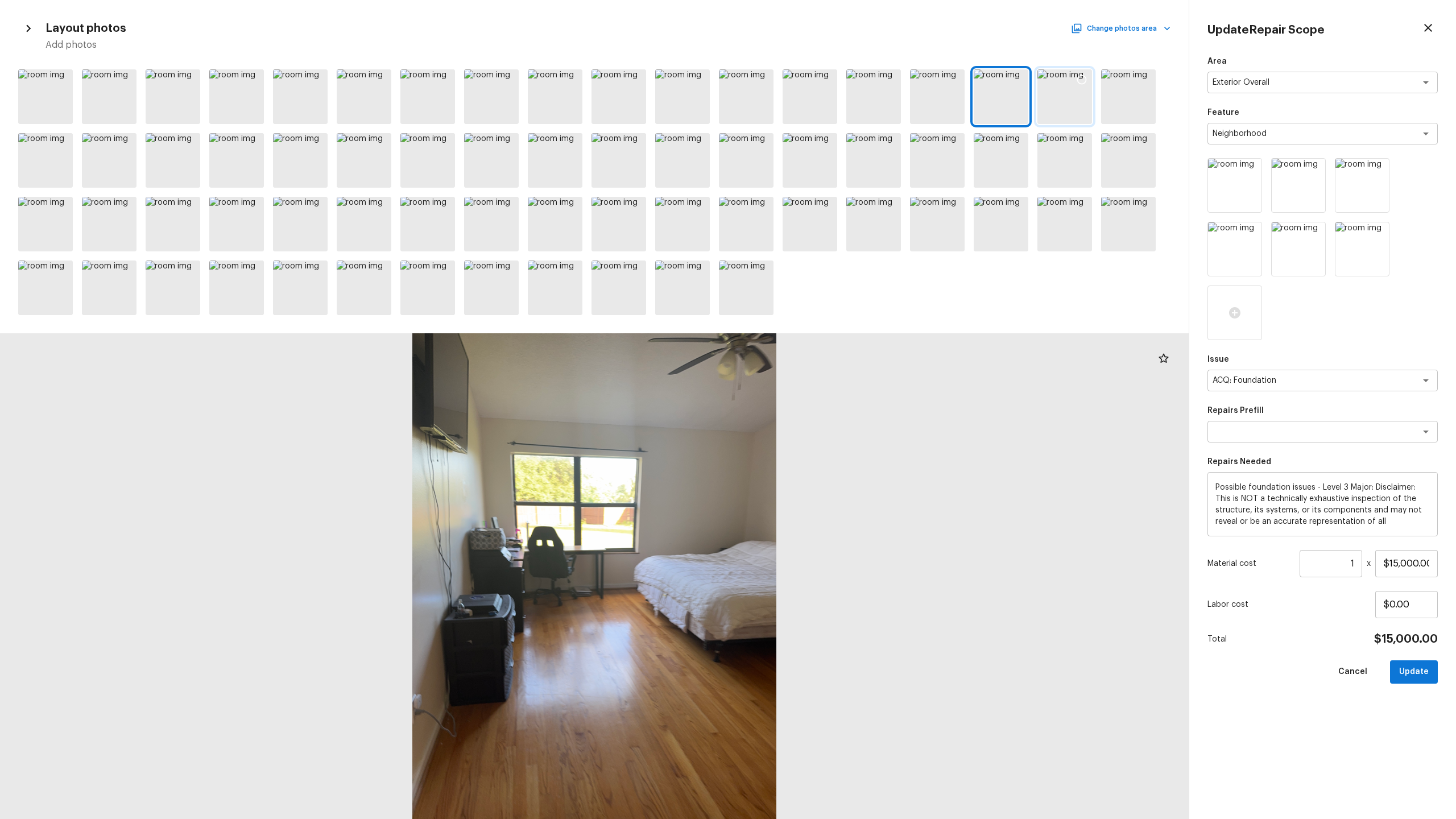
click at [819, 102] on div at bounding box center [1065, 96] width 54 height 54
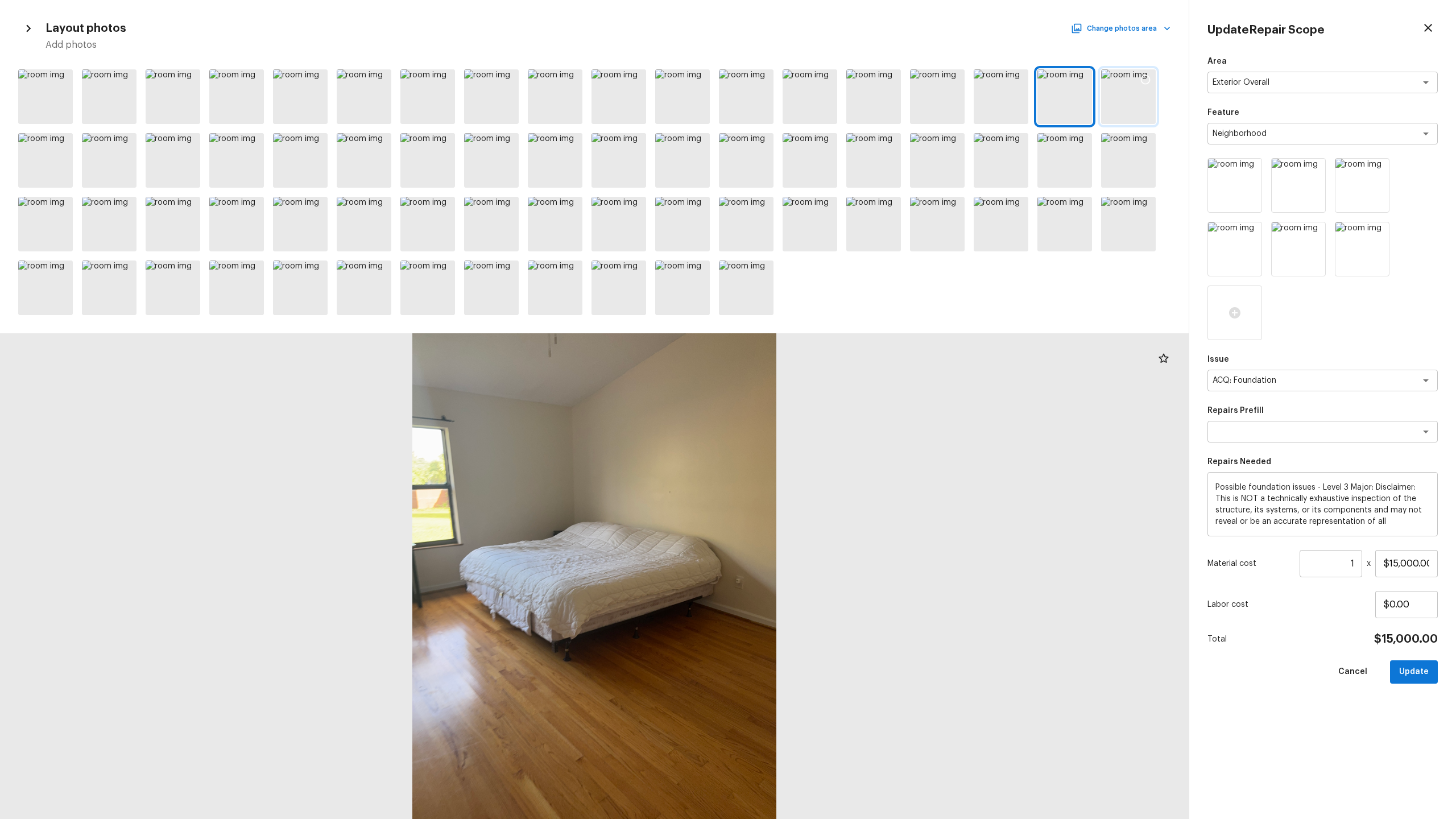
click at [819, 97] on div at bounding box center [1128, 96] width 54 height 54
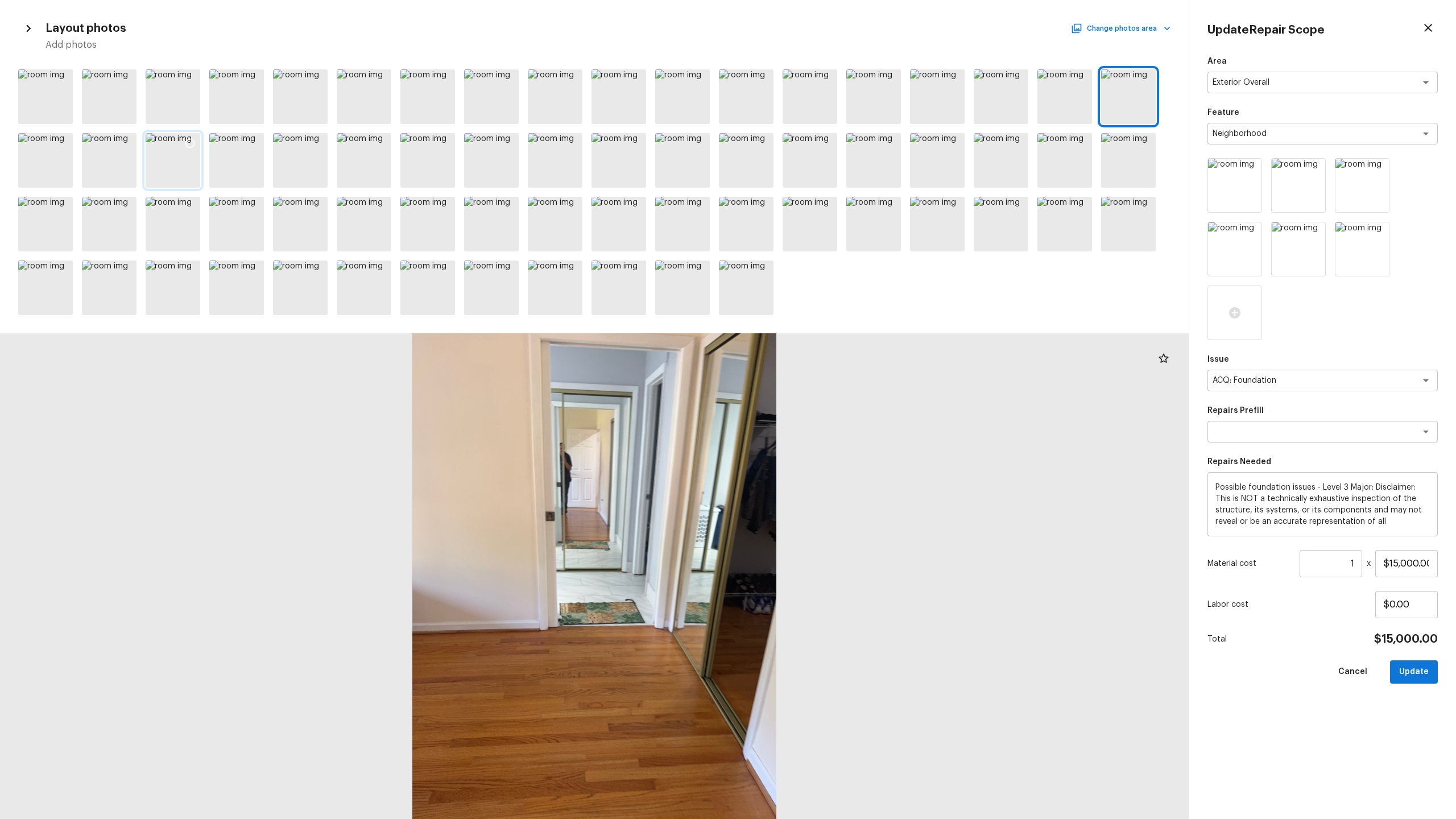
click at [173, 171] on div at bounding box center [172, 160] width 54 height 54
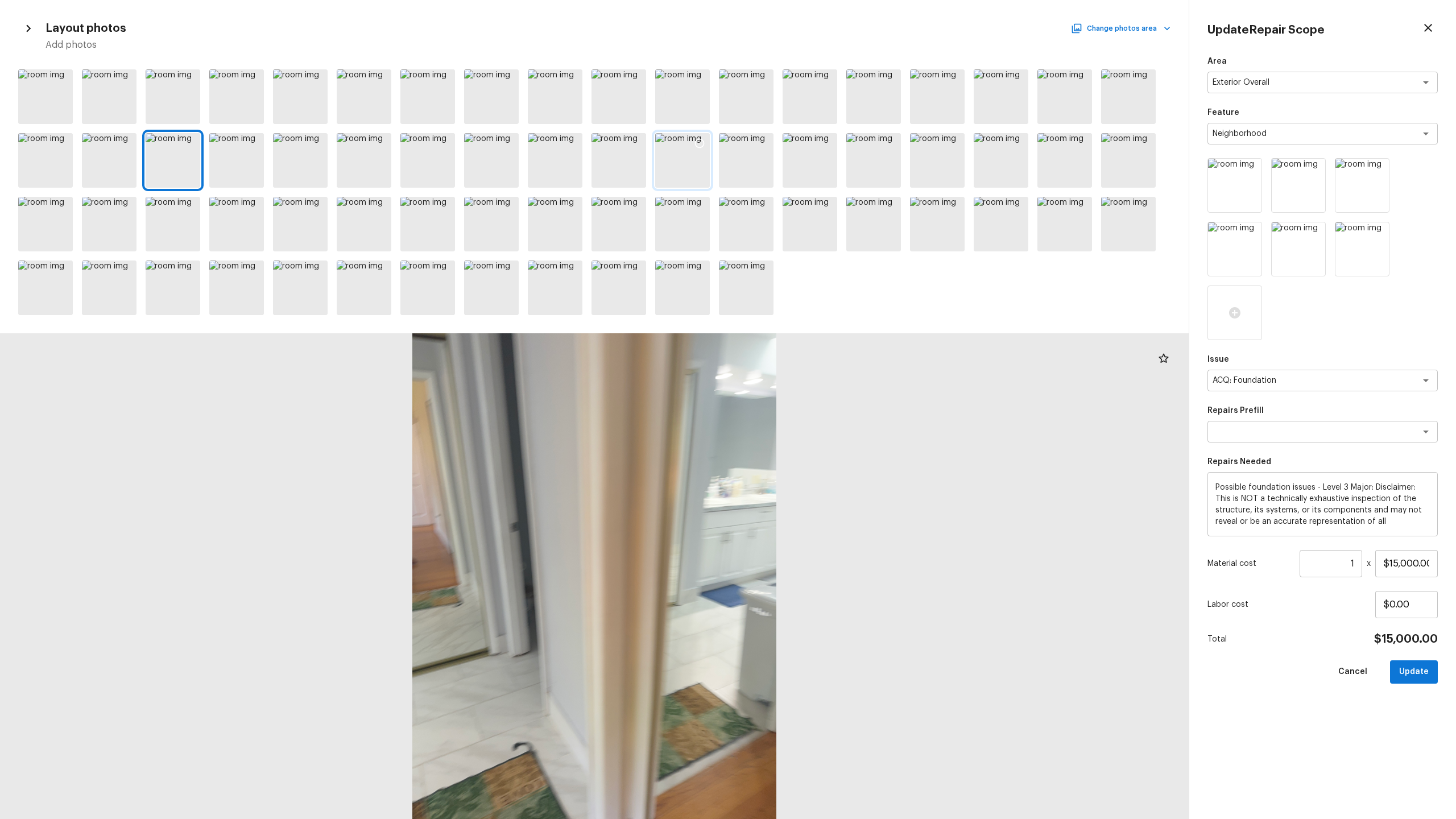
click at [691, 159] on div at bounding box center [682, 160] width 54 height 54
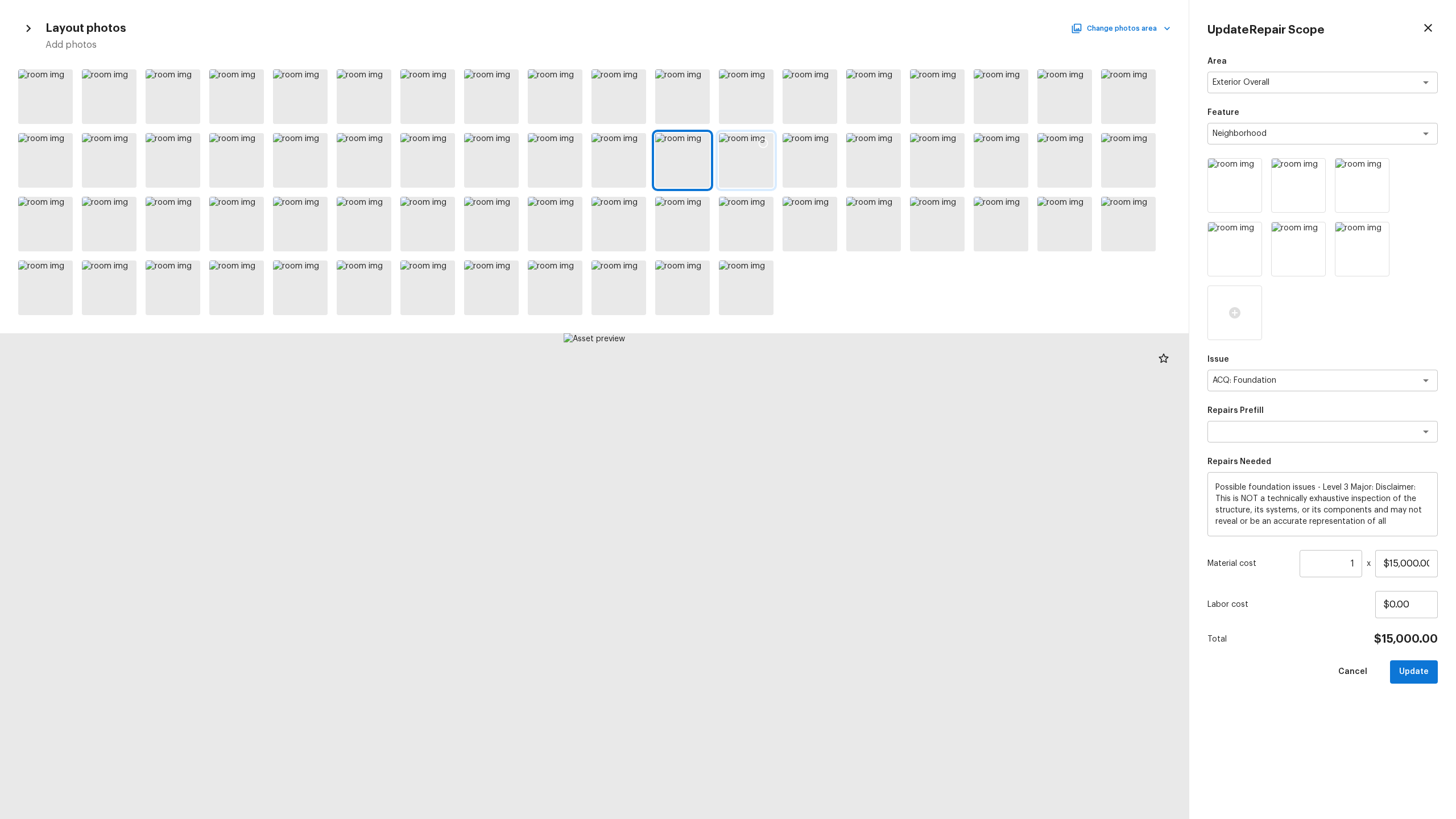
click at [747, 158] on div at bounding box center [745, 160] width 54 height 54
click at [819, 159] on div at bounding box center [809, 160] width 54 height 54
click at [819, 162] on div at bounding box center [873, 160] width 54 height 54
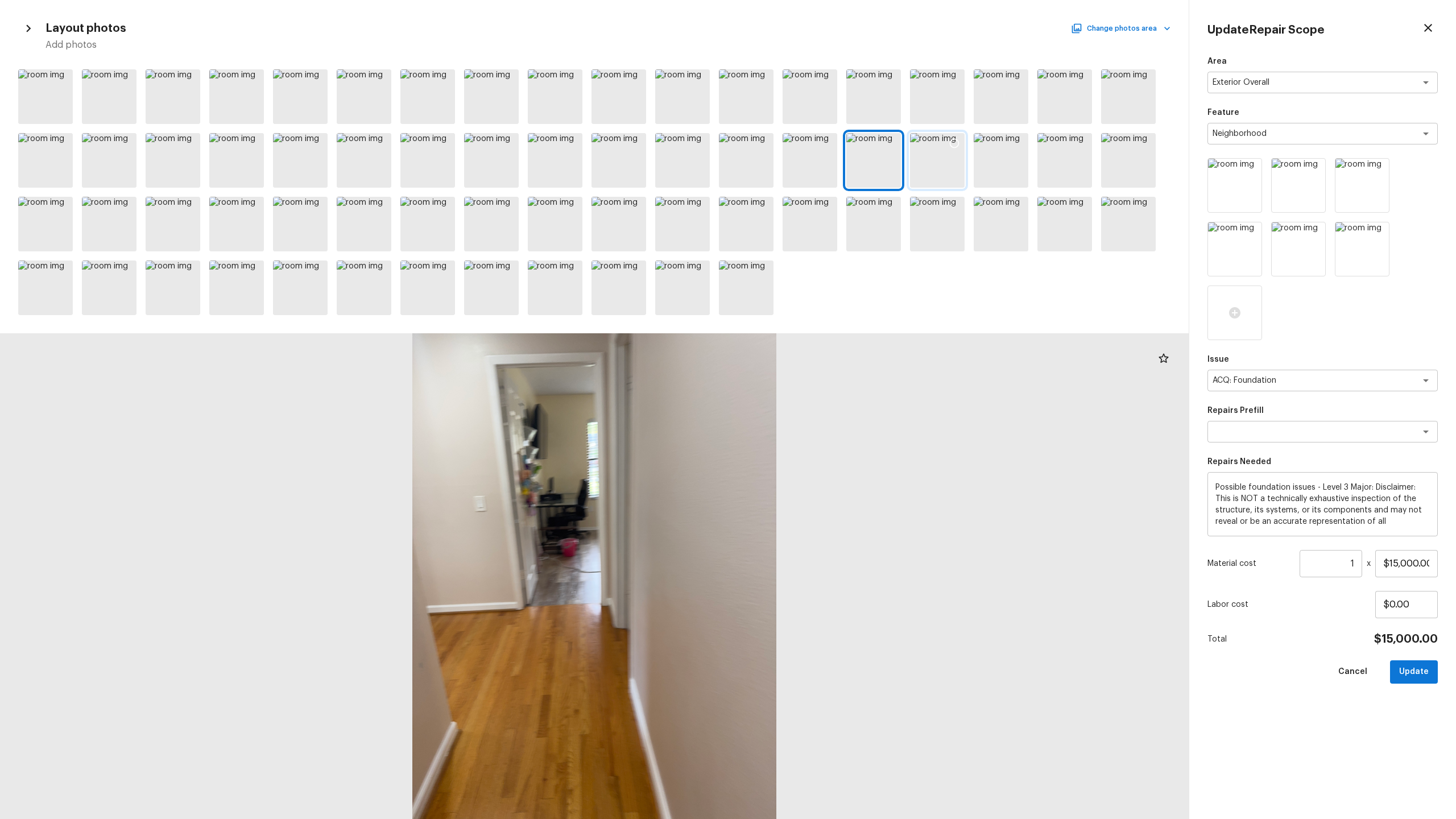
click at [819, 168] on div at bounding box center [937, 160] width 54 height 54
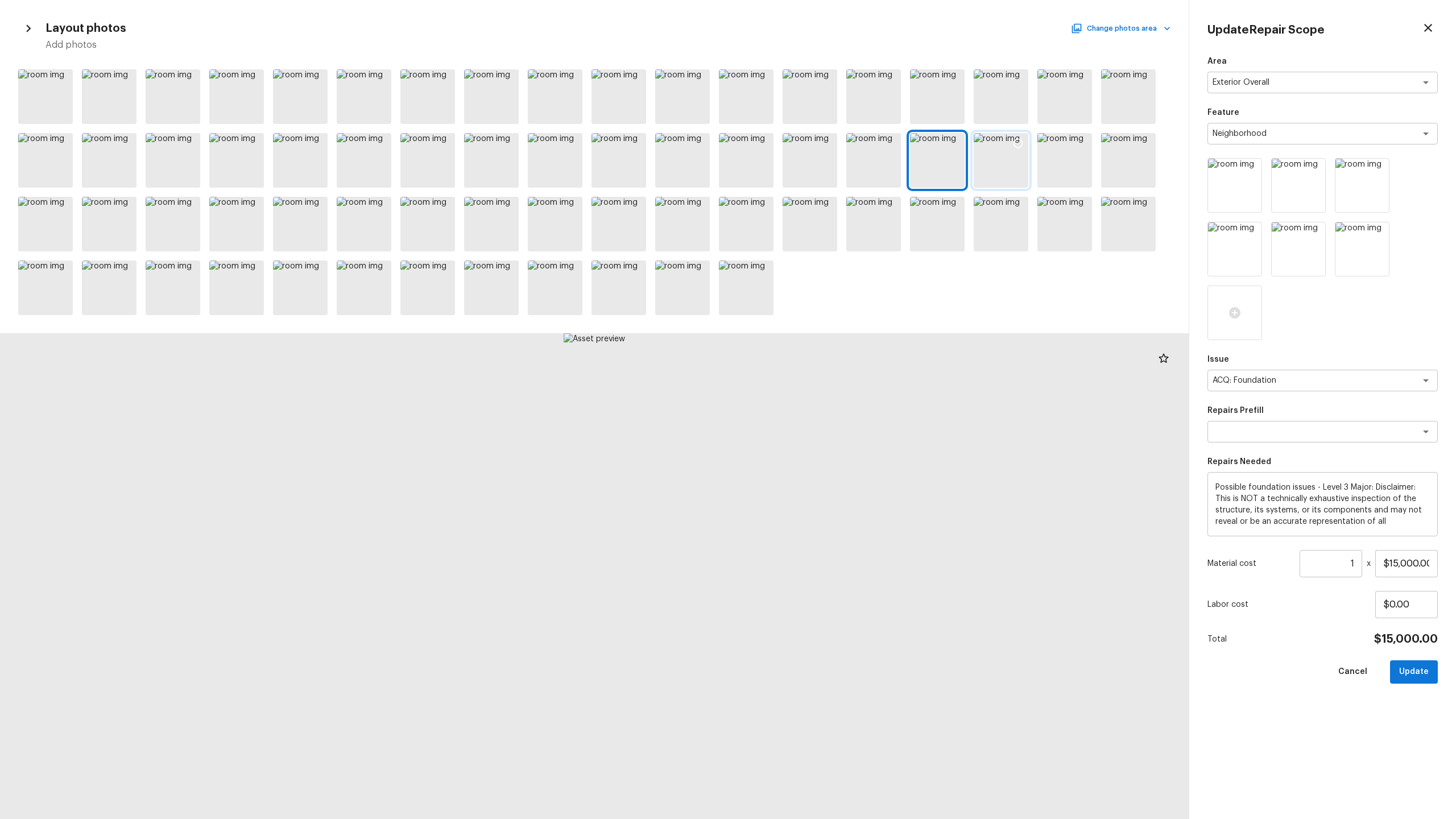
click at [819, 168] on div at bounding box center [1001, 160] width 54 height 54
click at [819, 159] on div at bounding box center [1065, 160] width 54 height 54
click at [819, 159] on div at bounding box center [1128, 160] width 54 height 54
click at [819, 234] on div at bounding box center [1128, 223] width 54 height 54
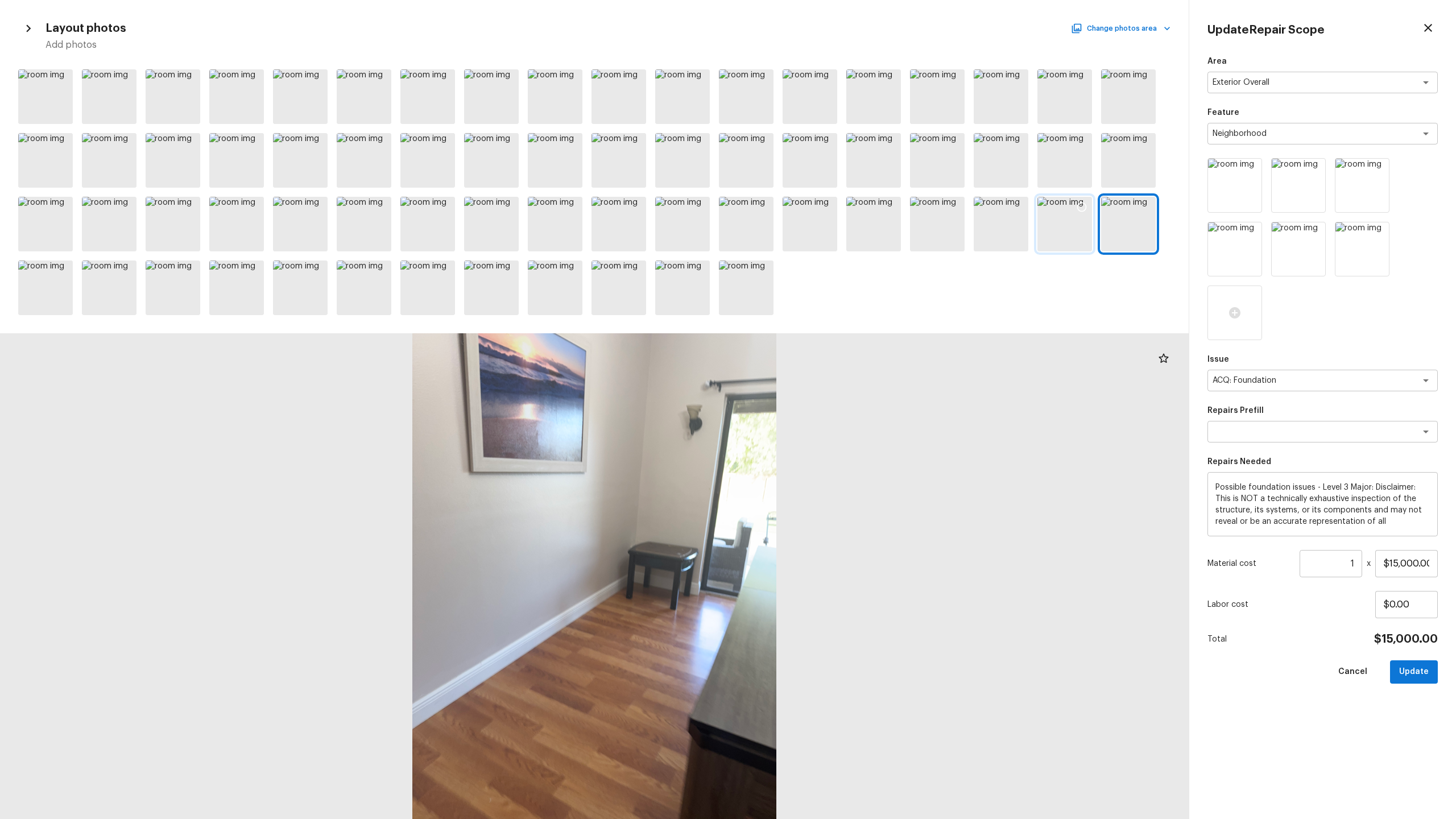
click at [819, 237] on div at bounding box center [1065, 223] width 54 height 54
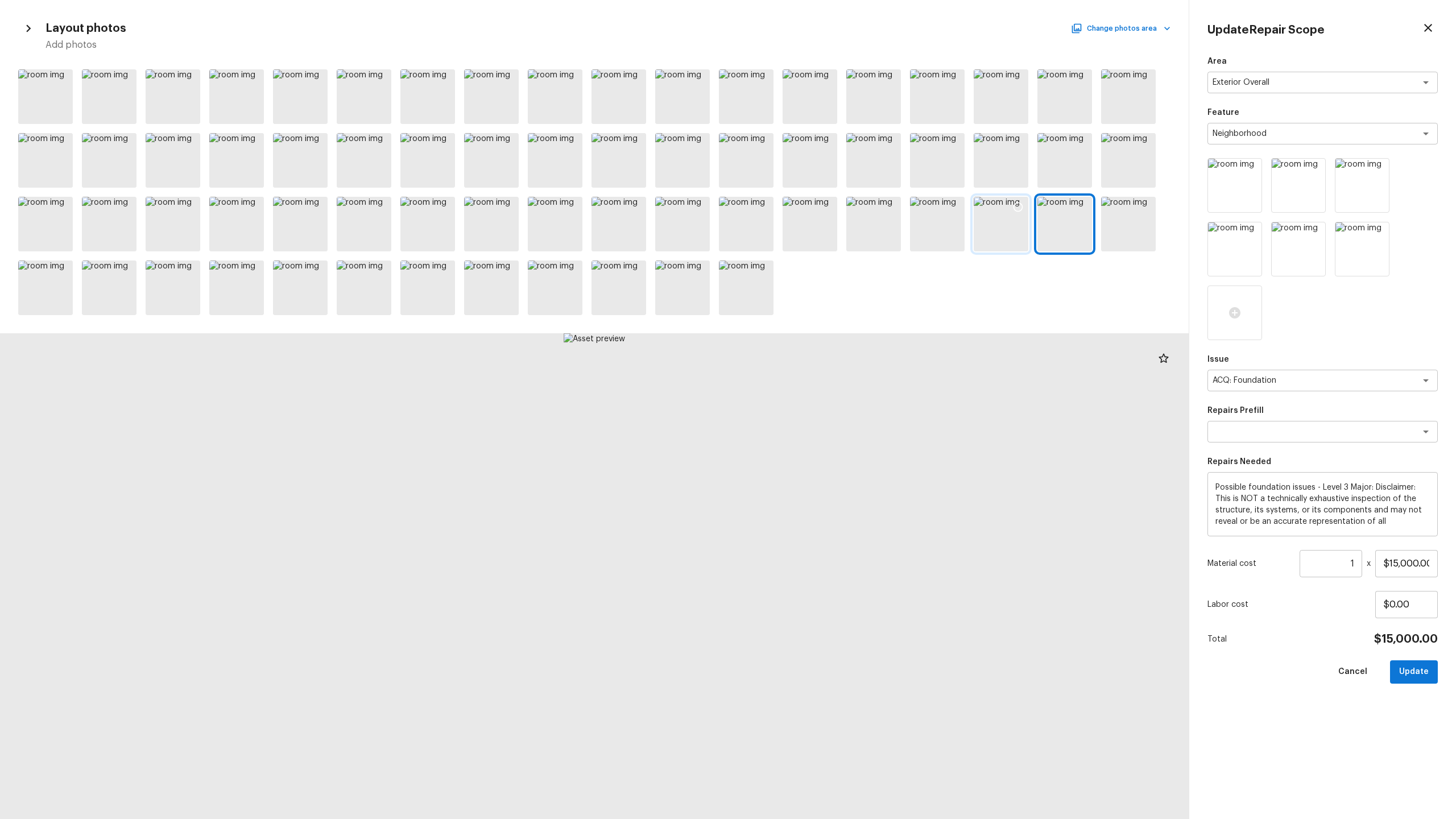
click at [819, 235] on div at bounding box center [1001, 223] width 54 height 54
click at [819, 230] on div at bounding box center [937, 223] width 54 height 54
click at [819, 228] on div at bounding box center [873, 223] width 54 height 54
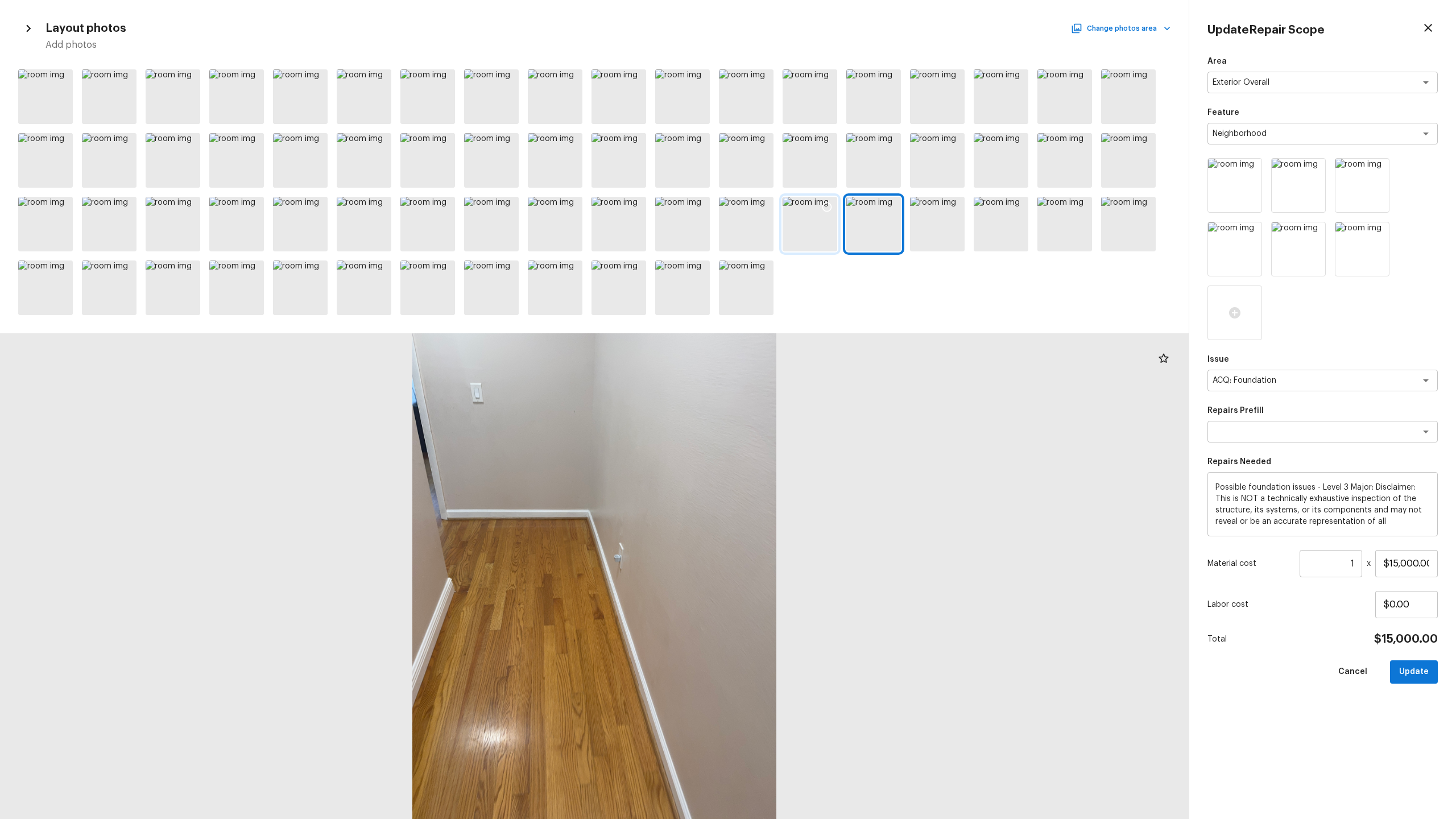
click at [814, 232] on div at bounding box center [809, 223] width 54 height 54
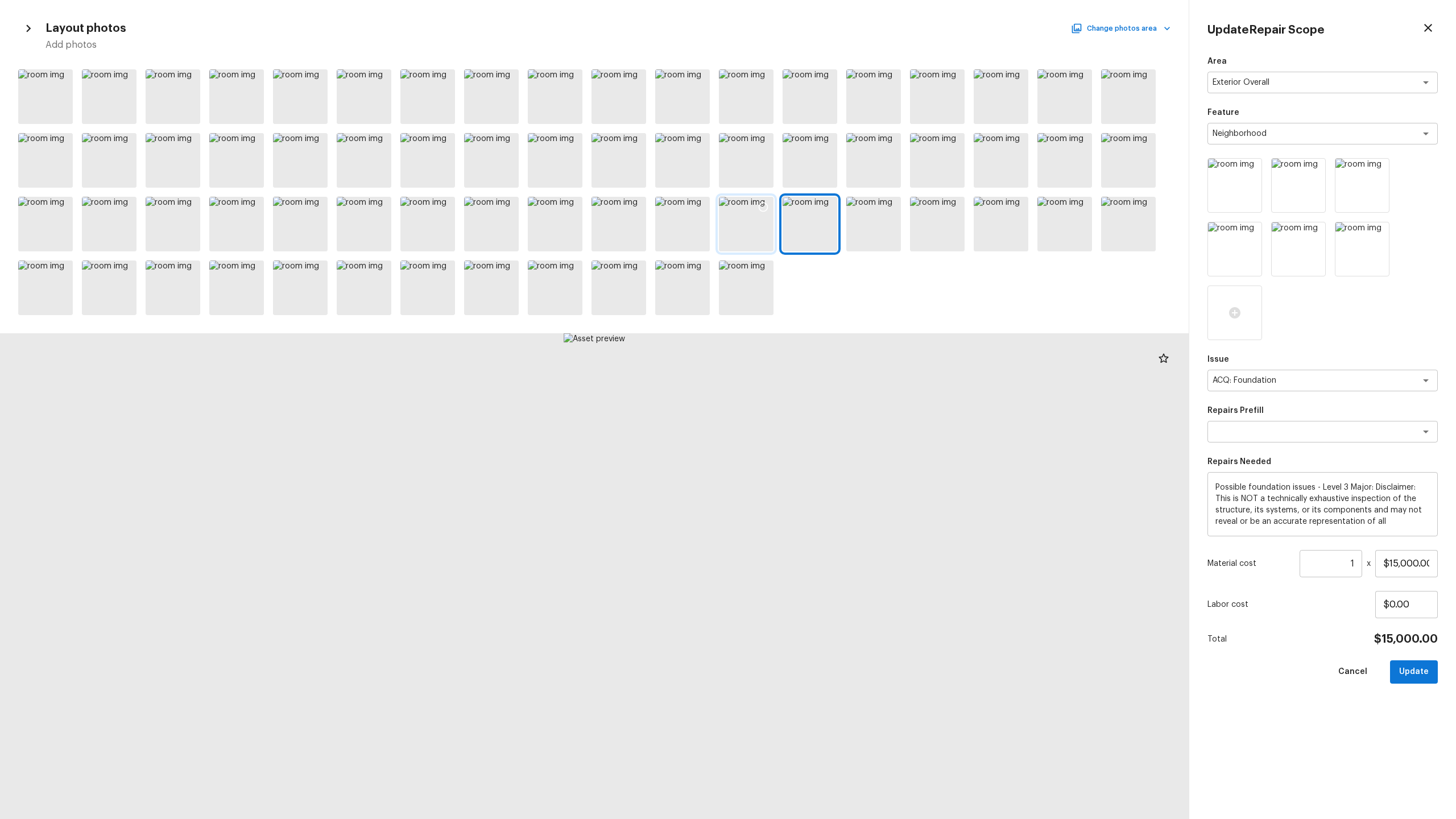
click at [763, 230] on div at bounding box center [745, 223] width 54 height 54
click at [688, 225] on div at bounding box center [682, 223] width 54 height 54
click at [619, 228] on div at bounding box center [618, 223] width 54 height 54
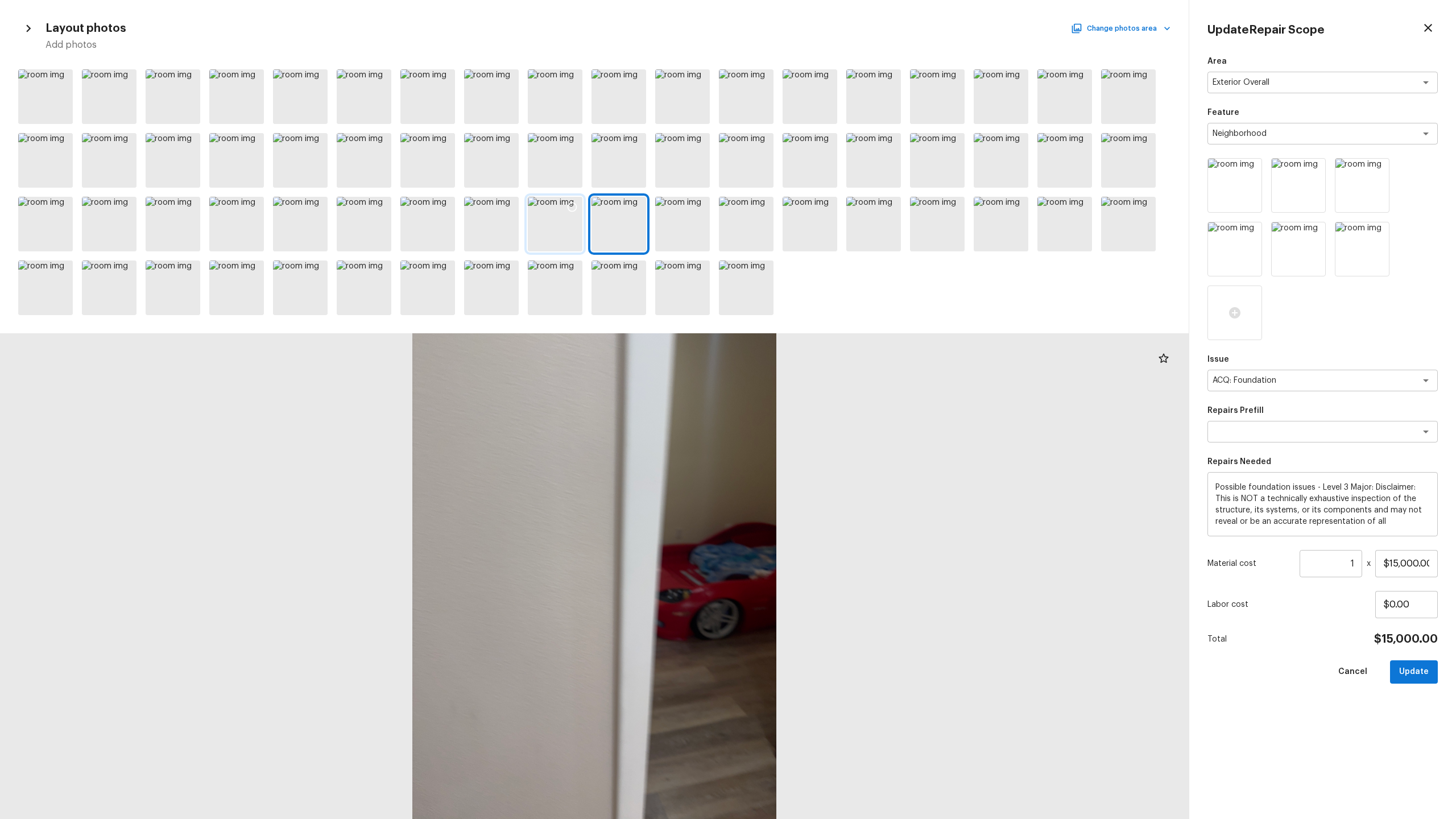
click at [539, 225] on div at bounding box center [554, 223] width 54 height 54
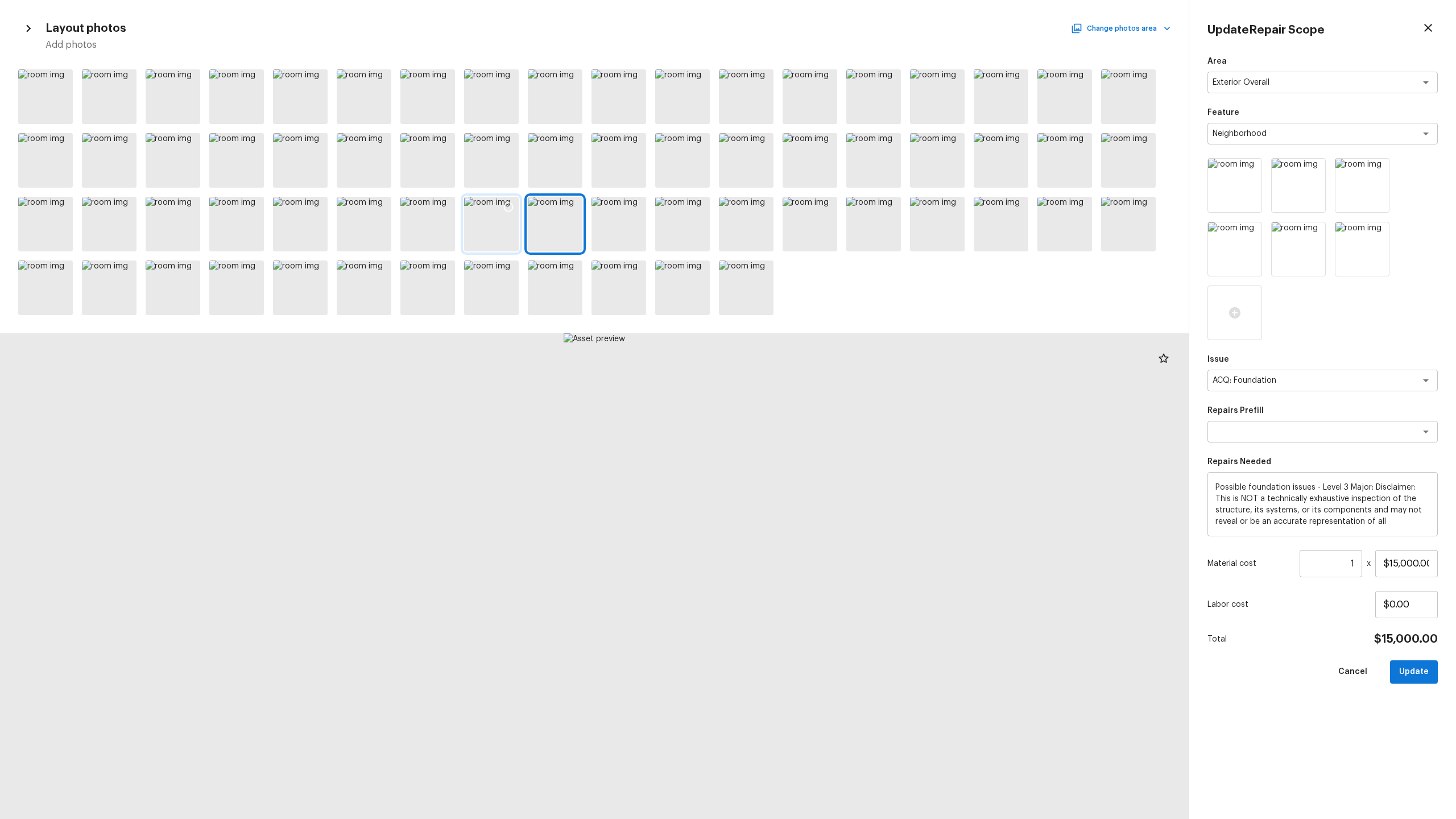
click at [501, 233] on div at bounding box center [491, 223] width 54 height 54
click at [438, 234] on div at bounding box center [427, 223] width 54 height 54
click at [310, 237] on div at bounding box center [300, 223] width 54 height 54
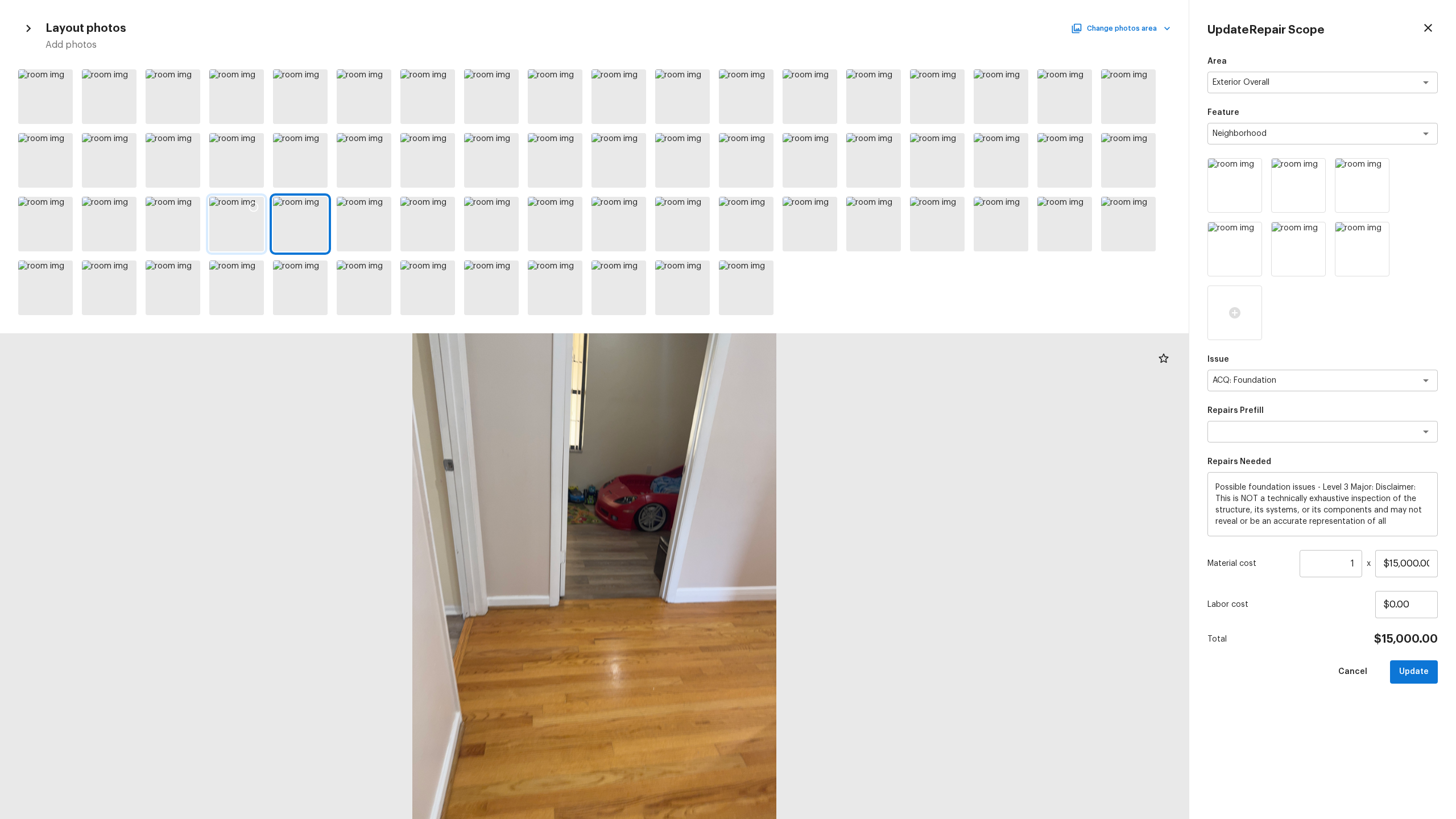
click at [254, 236] on div at bounding box center [236, 223] width 54 height 54
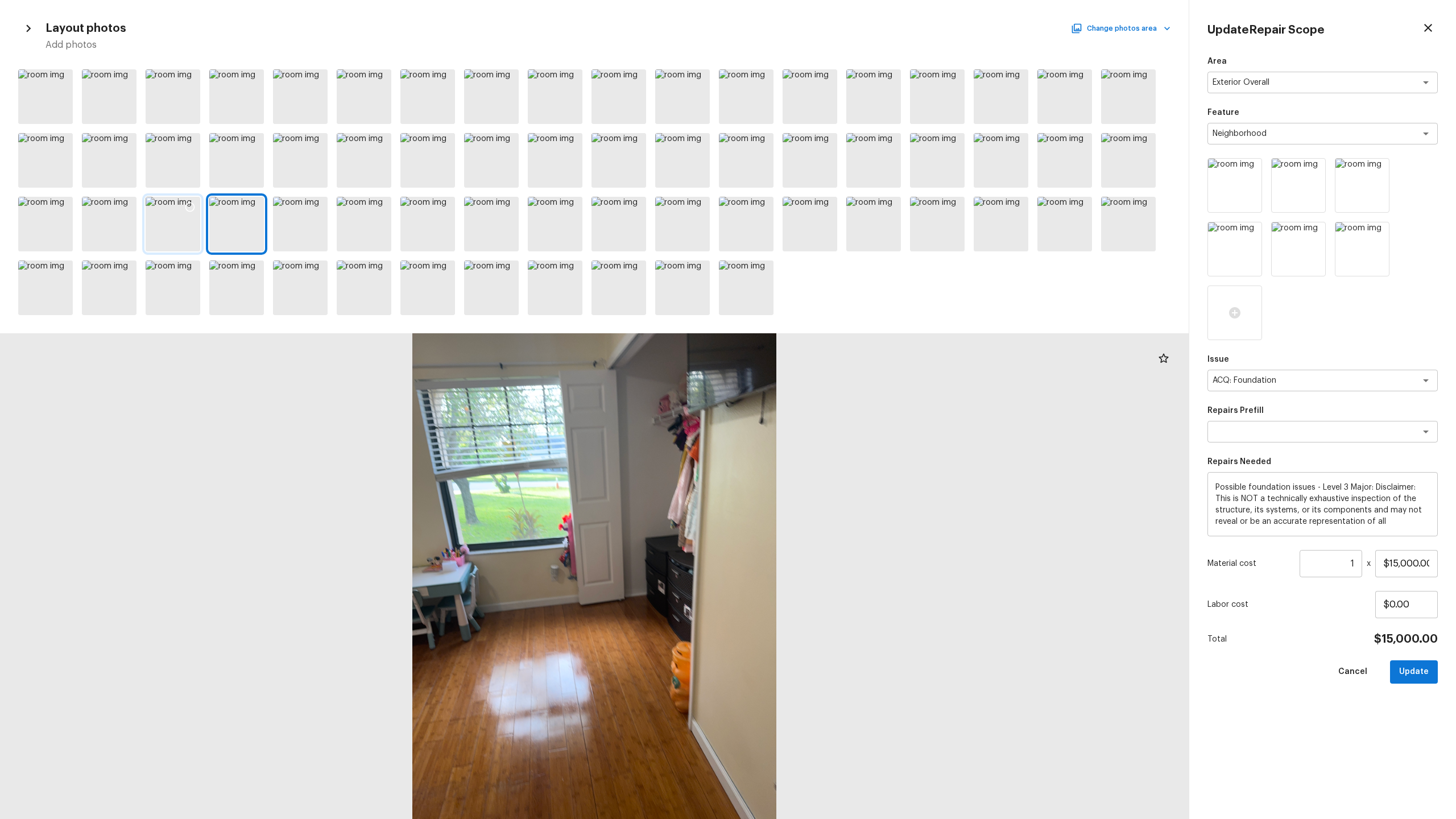
click at [190, 235] on div at bounding box center [172, 223] width 54 height 54
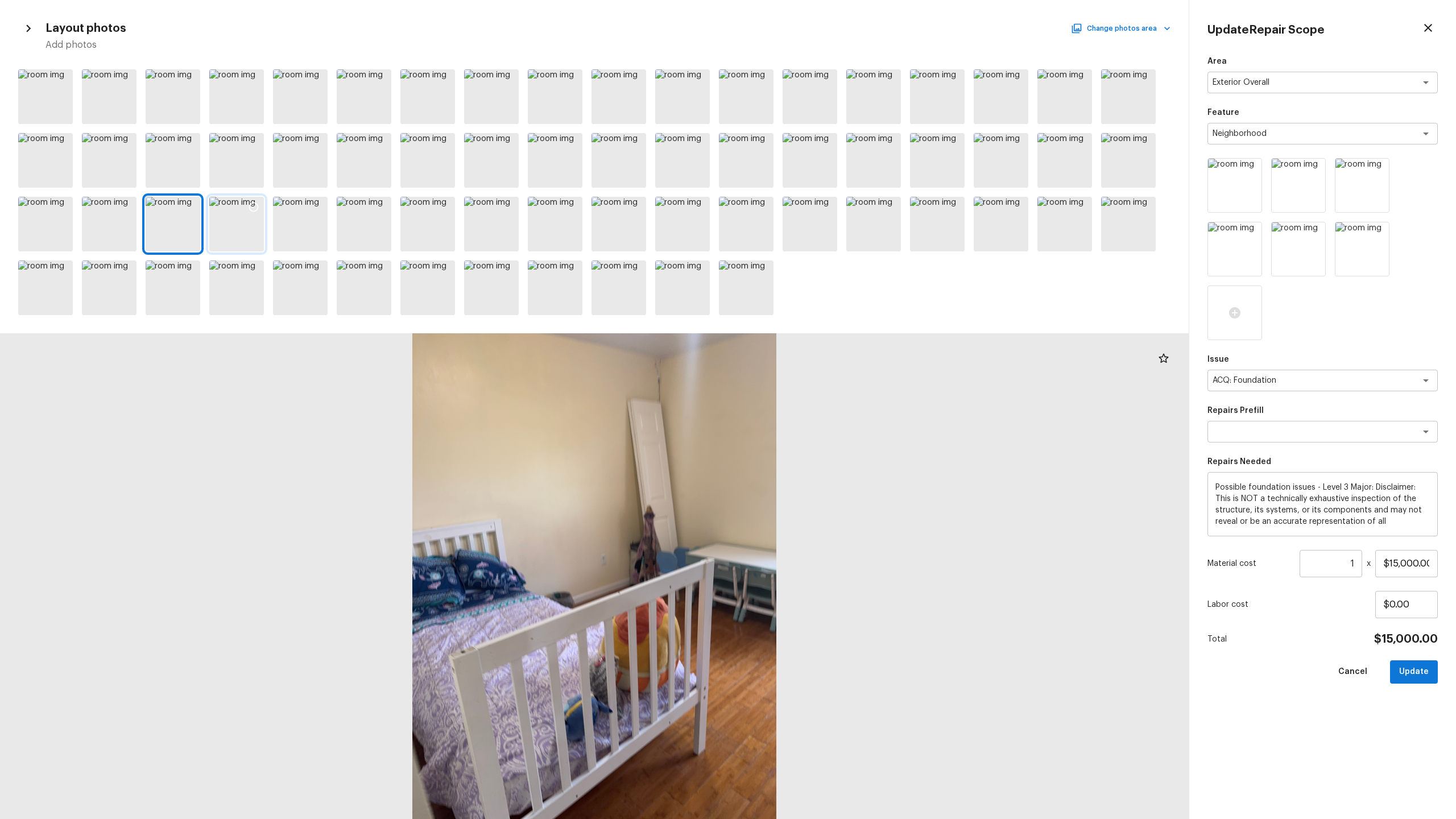
click at [251, 228] on div at bounding box center [236, 223] width 54 height 54
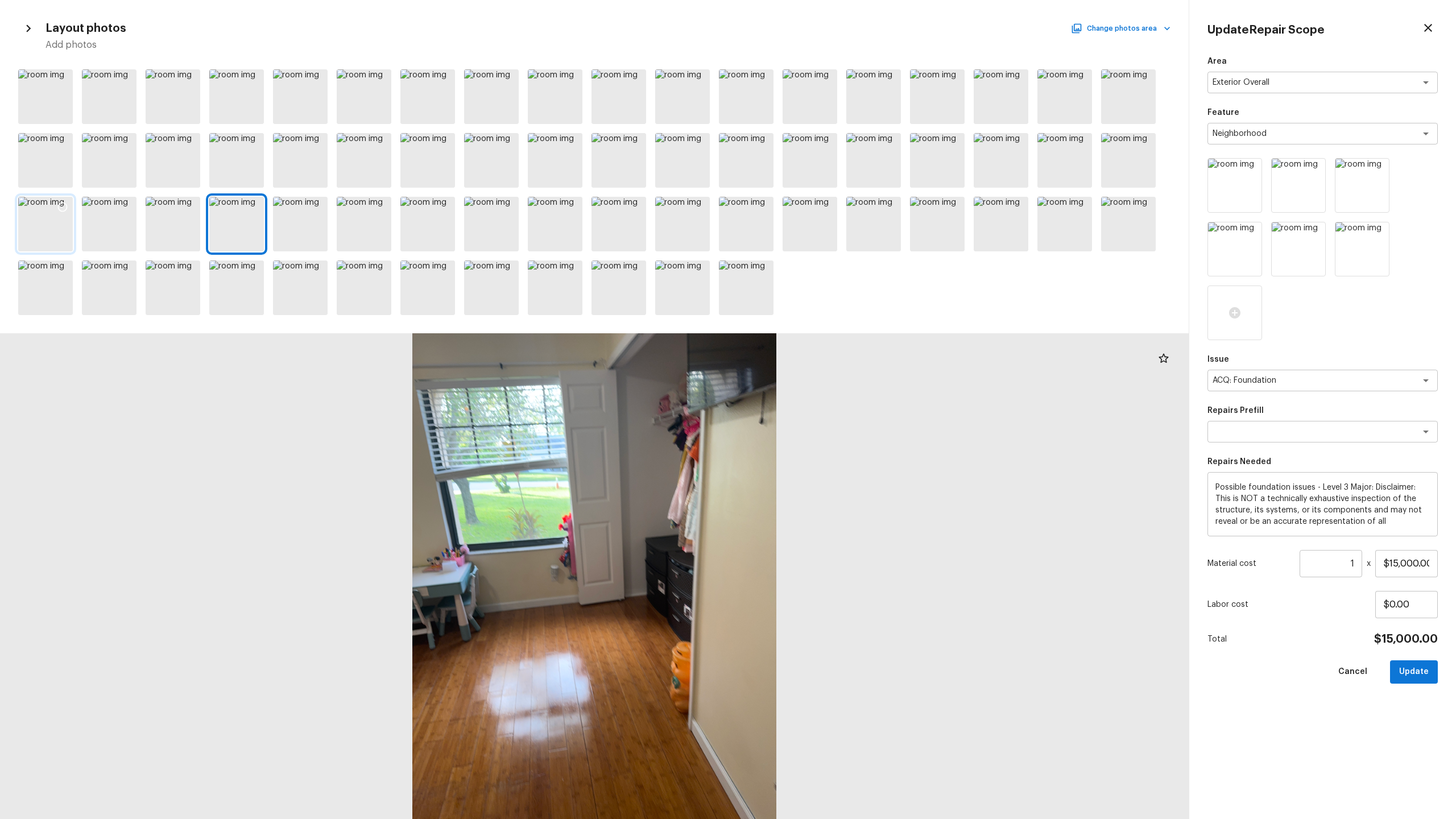
click at [60, 230] on div at bounding box center [45, 223] width 54 height 54
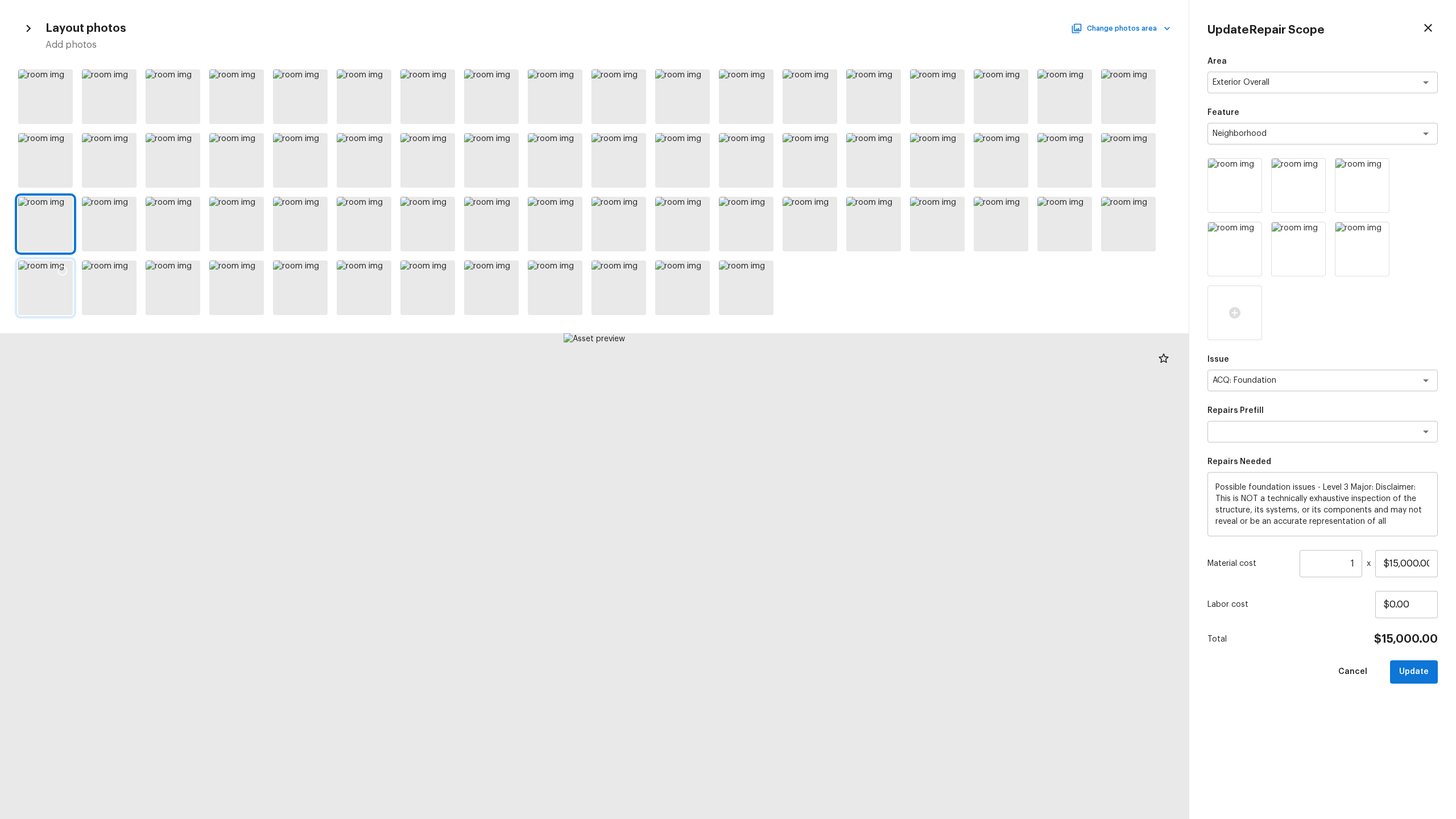
click at [65, 288] on div at bounding box center [45, 287] width 54 height 54
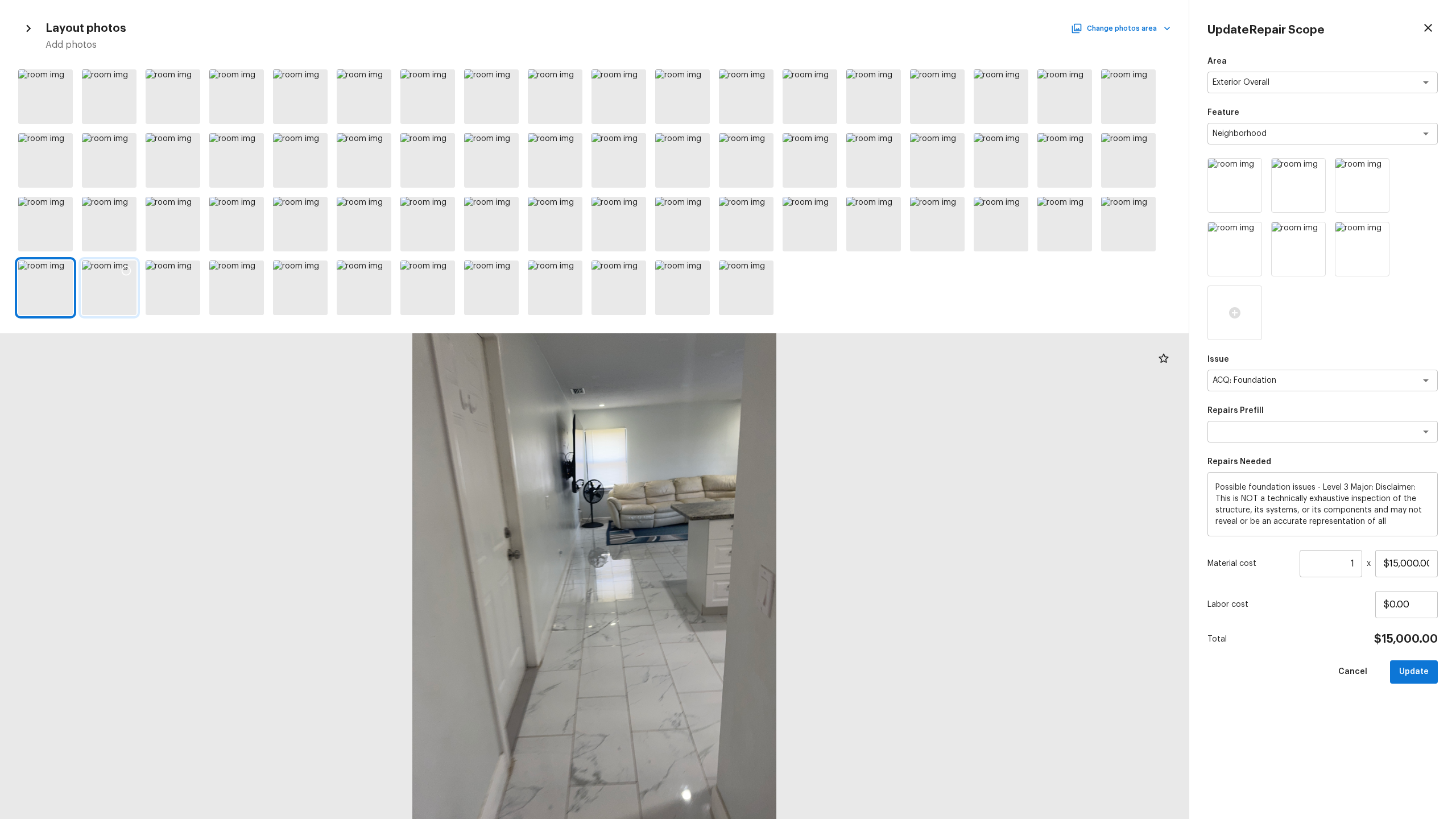
click at [124, 283] on div at bounding box center [126, 272] width 21 height 24
click at [182, 283] on div at bounding box center [190, 272] width 21 height 24
click at [819, 297] on icon at bounding box center [1251, 296] width 9 height 9
click at [819, 302] on icon at bounding box center [1251, 296] width 11 height 11
click at [819, 21] on button "Change photos area" at bounding box center [1122, 29] width 97 height 15
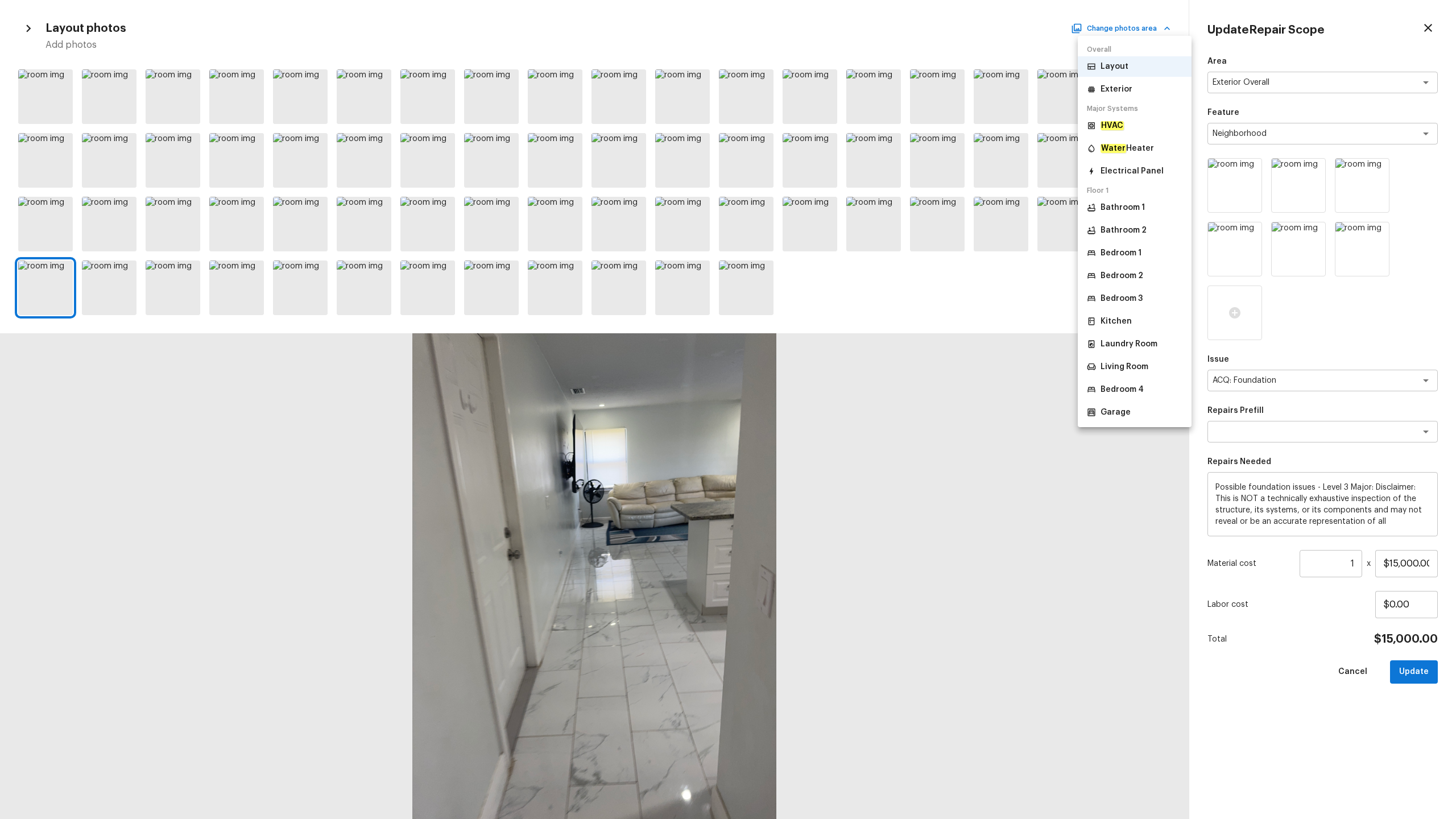
click at [819, 386] on li "Bedroom 4" at bounding box center [1134, 390] width 114 height 21
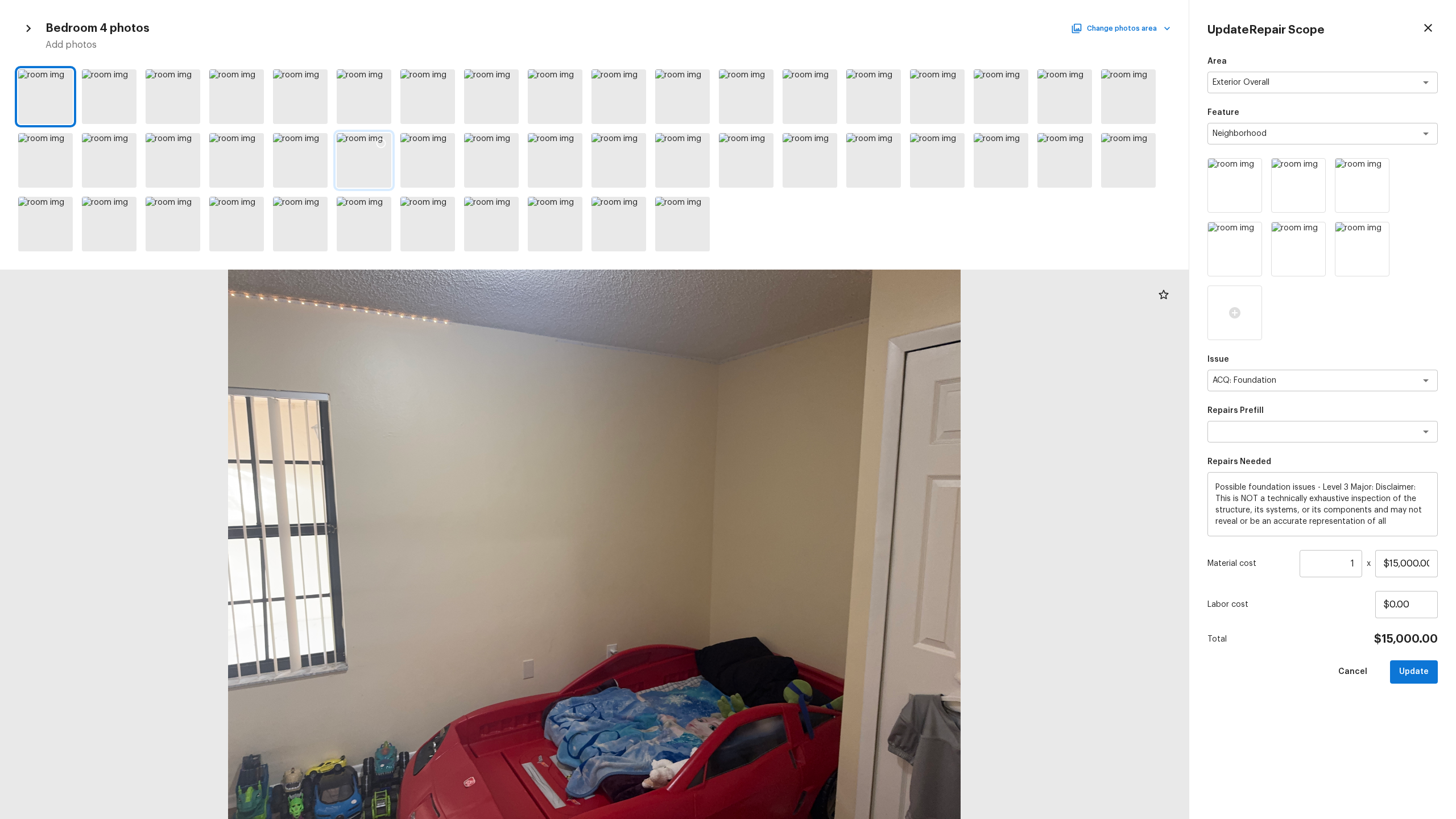
click at [368, 172] on div at bounding box center [363, 160] width 54 height 54
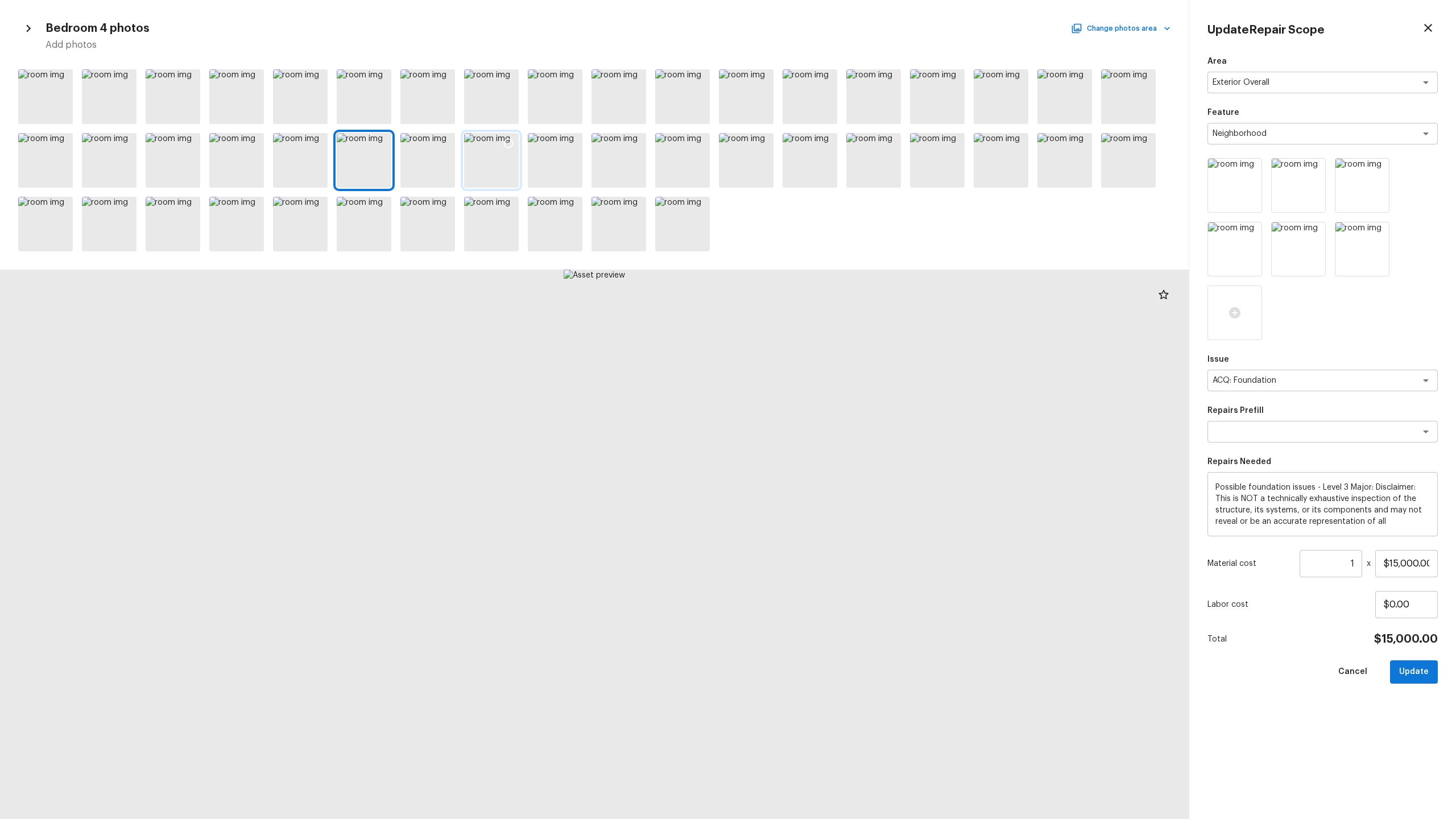
click at [499, 171] on div at bounding box center [491, 160] width 54 height 54
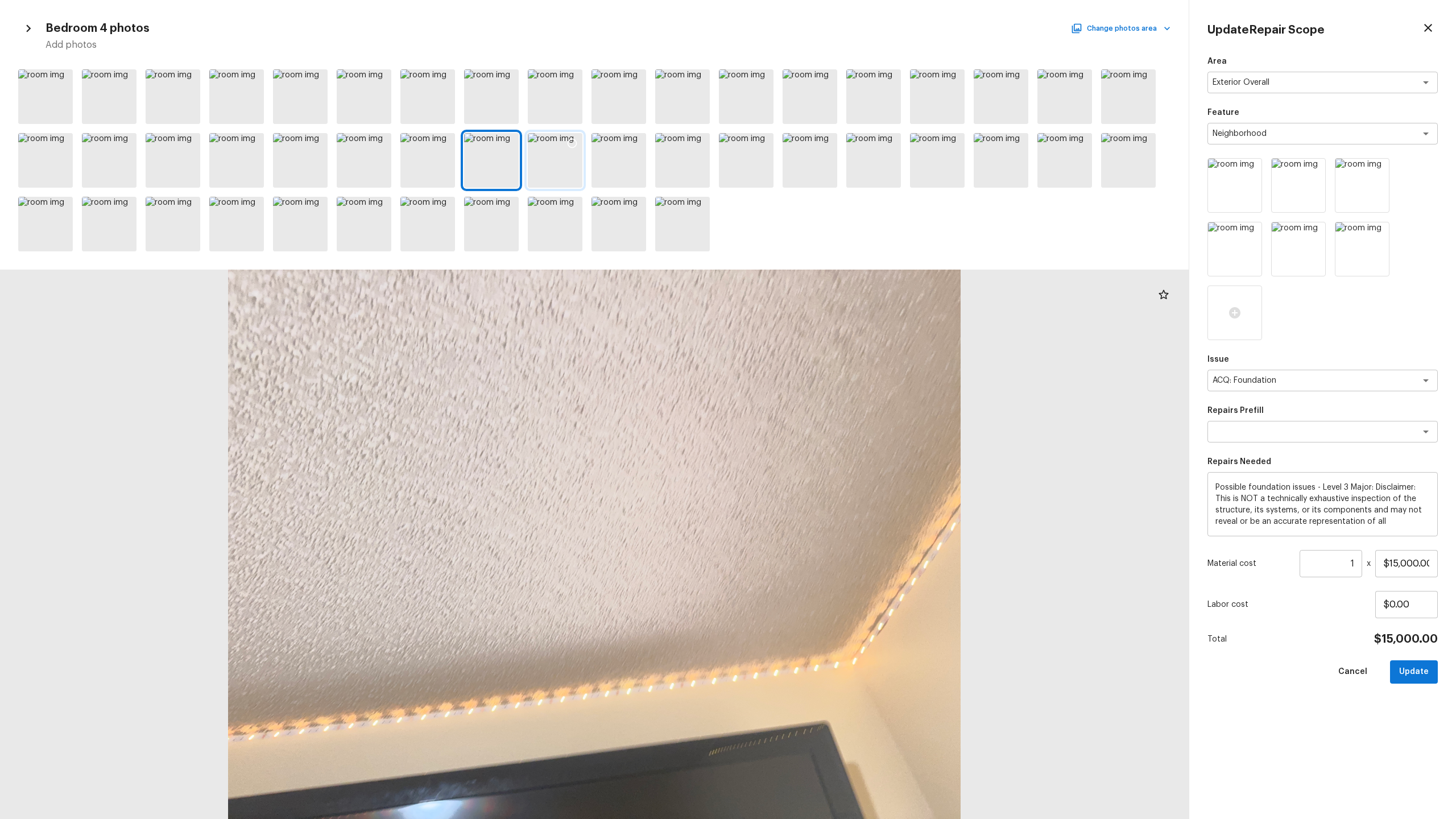
click at [564, 169] on div at bounding box center [554, 160] width 54 height 54
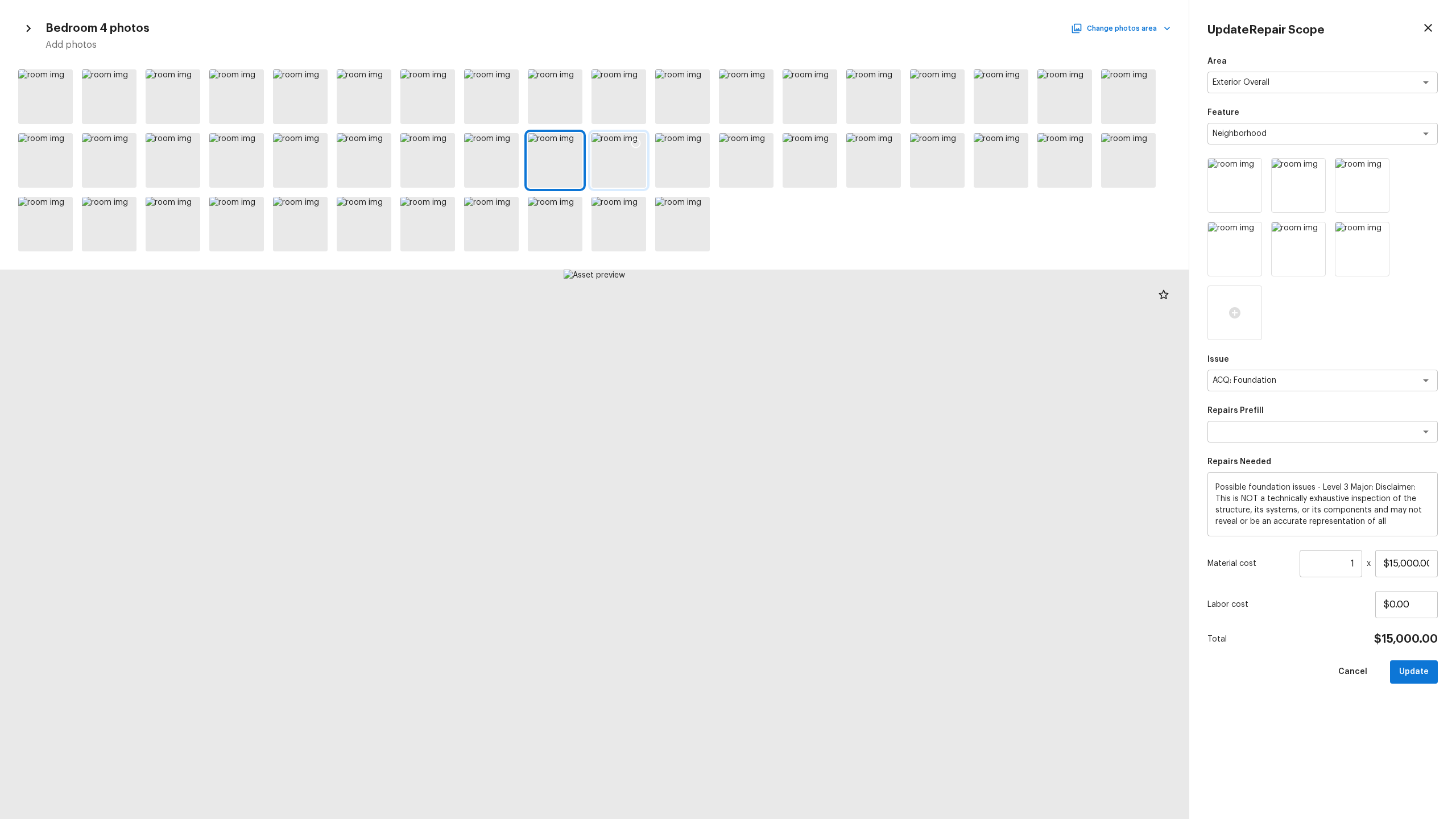
click at [632, 170] on div at bounding box center [618, 160] width 54 height 54
click at [731, 162] on div at bounding box center [745, 160] width 54 height 54
click at [819, 165] on div at bounding box center [809, 160] width 54 height 54
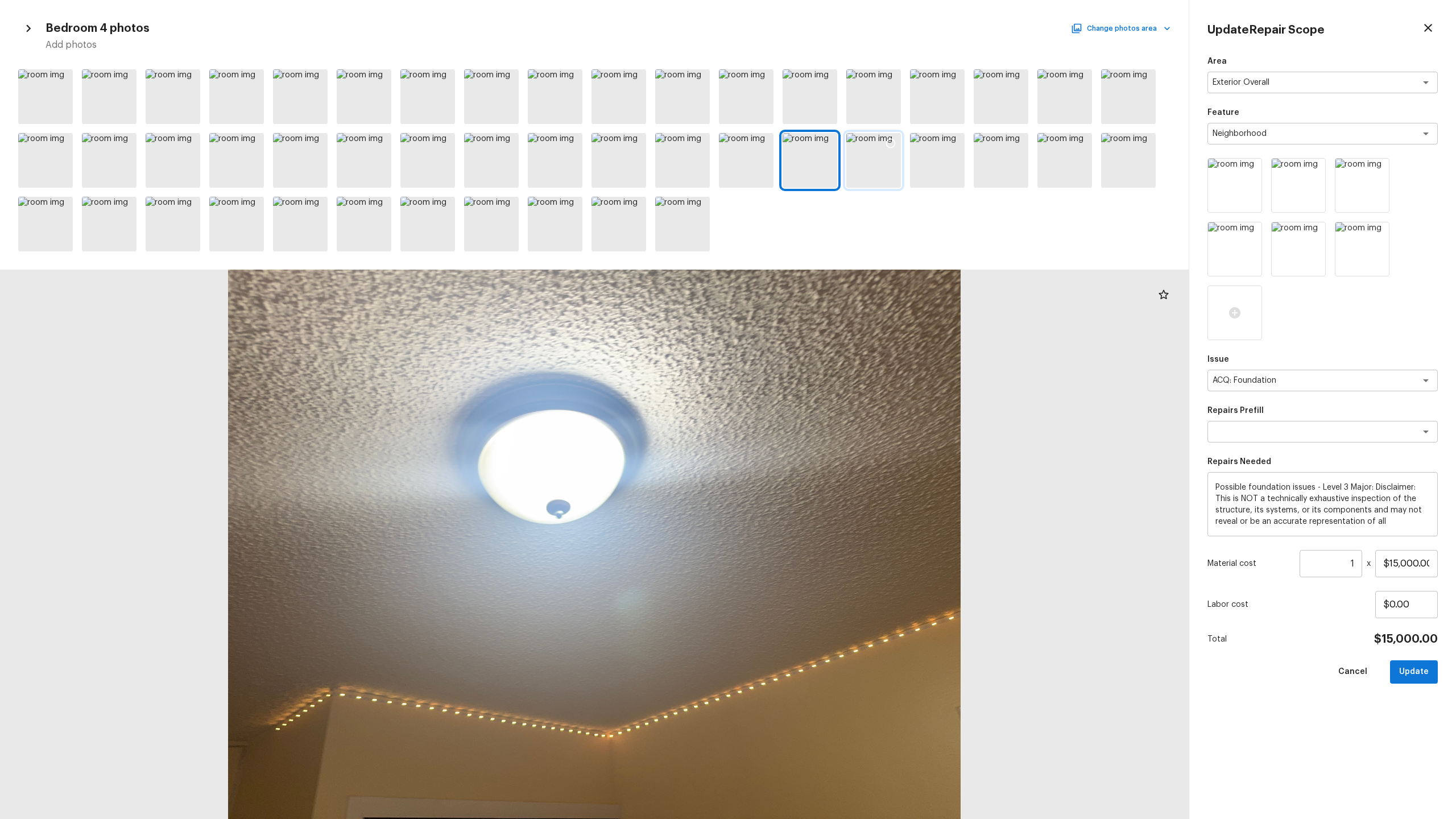
click at [819, 165] on div at bounding box center [873, 160] width 54 height 54
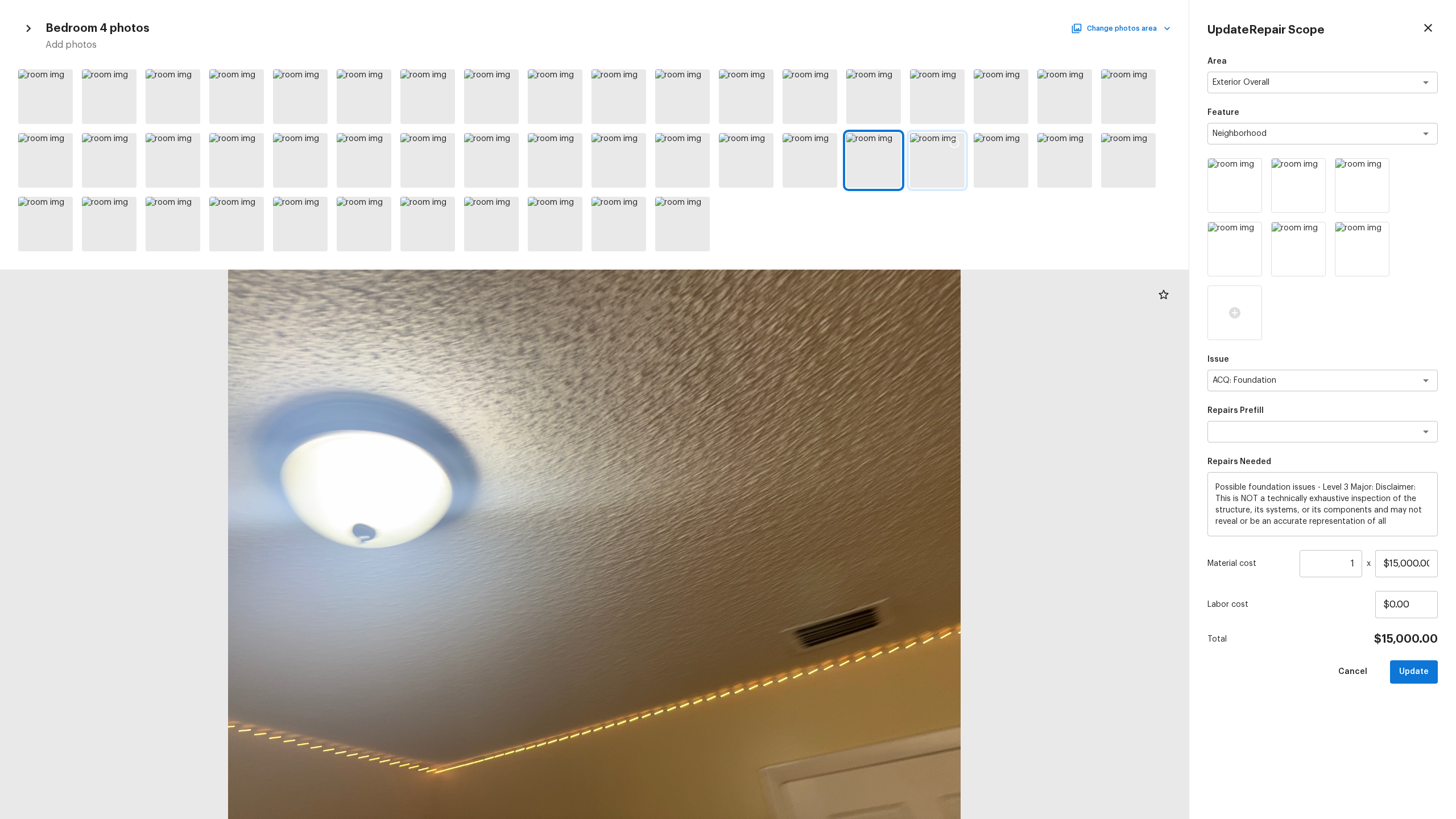
click at [819, 157] on div at bounding box center [937, 160] width 54 height 54
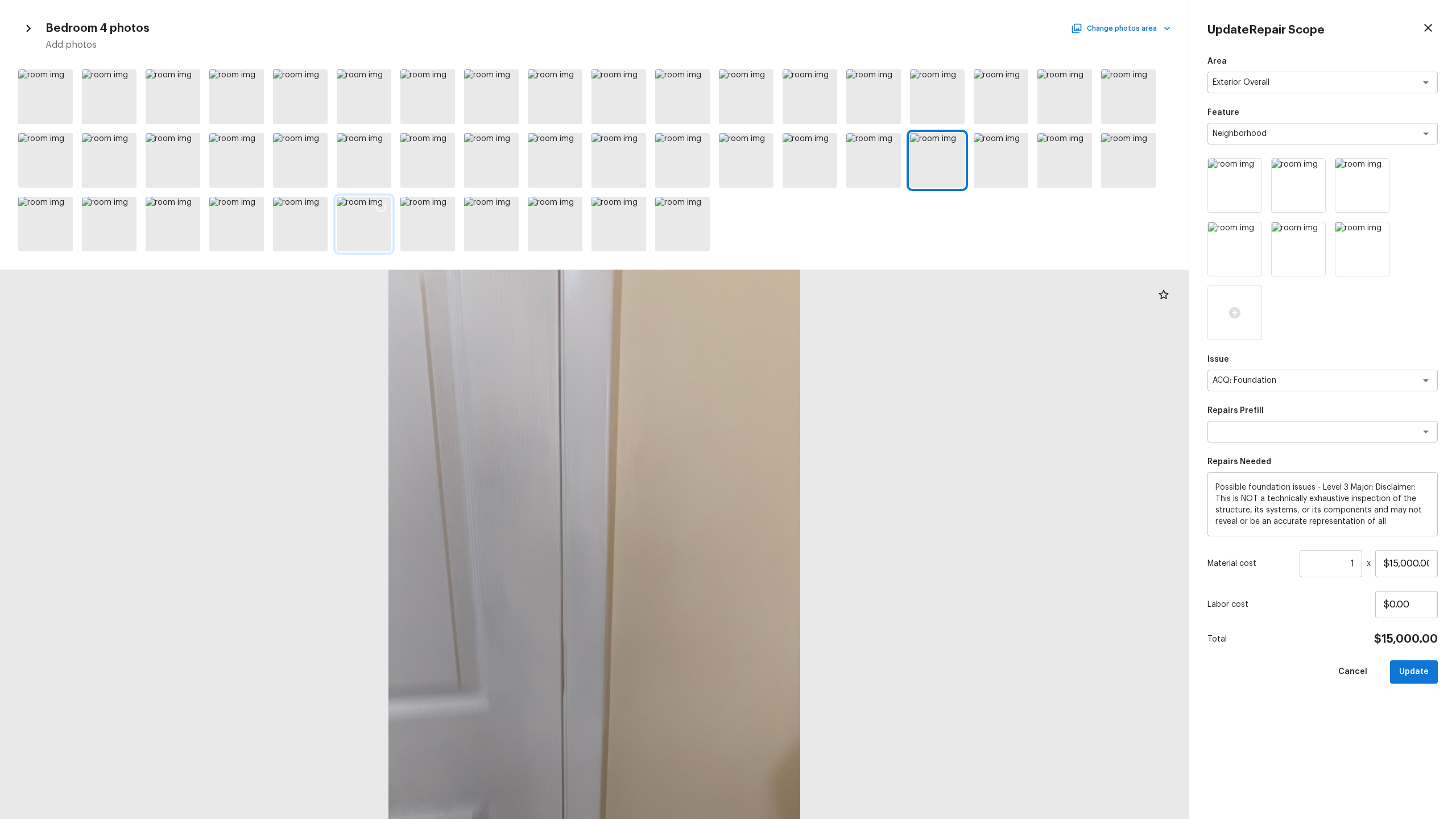
click at [360, 218] on div at bounding box center [363, 223] width 54 height 54
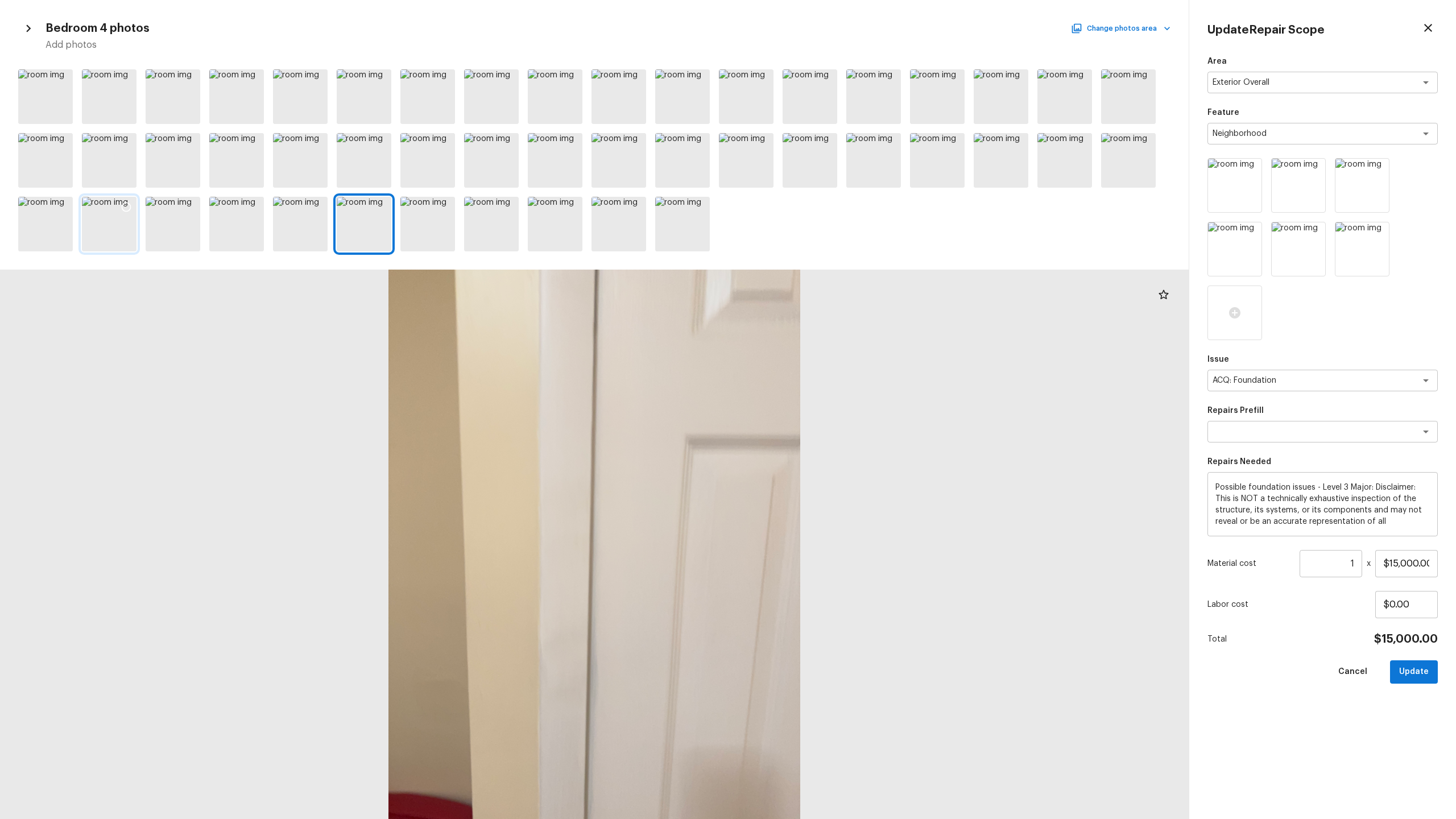
click at [120, 235] on div at bounding box center [109, 223] width 54 height 54
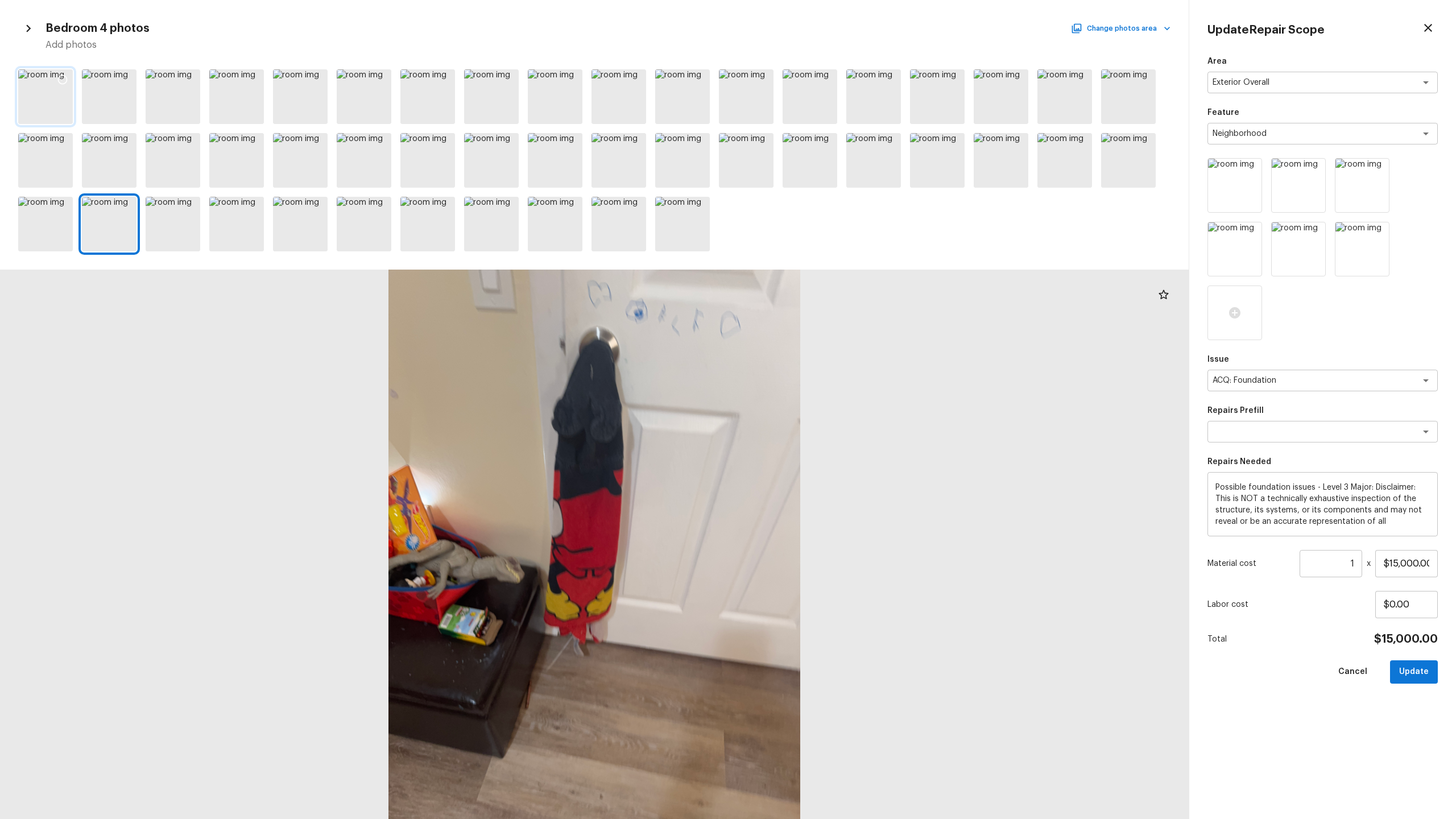
click at [50, 102] on div at bounding box center [45, 96] width 54 height 54
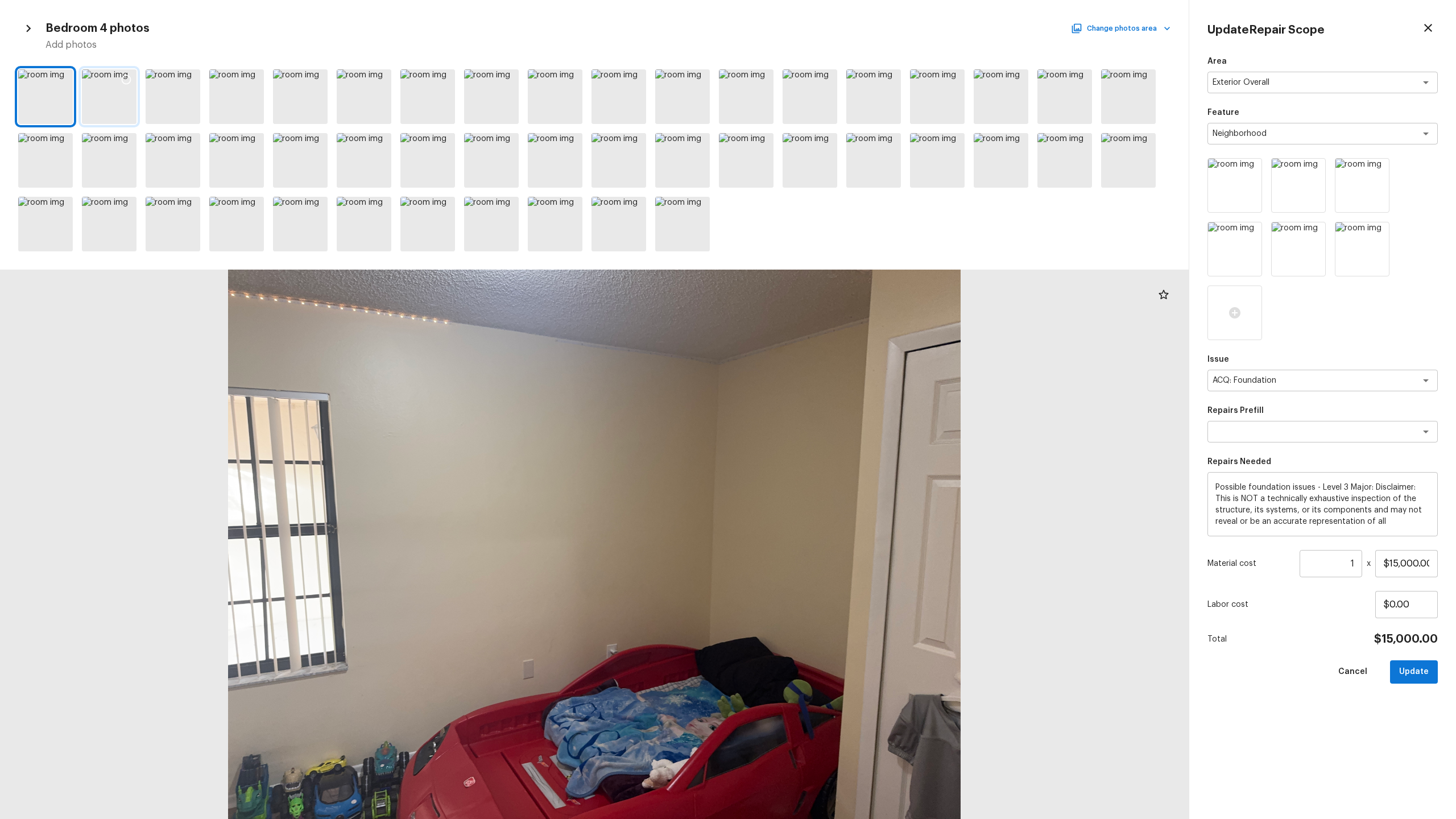
click at [121, 109] on div at bounding box center [109, 96] width 54 height 54
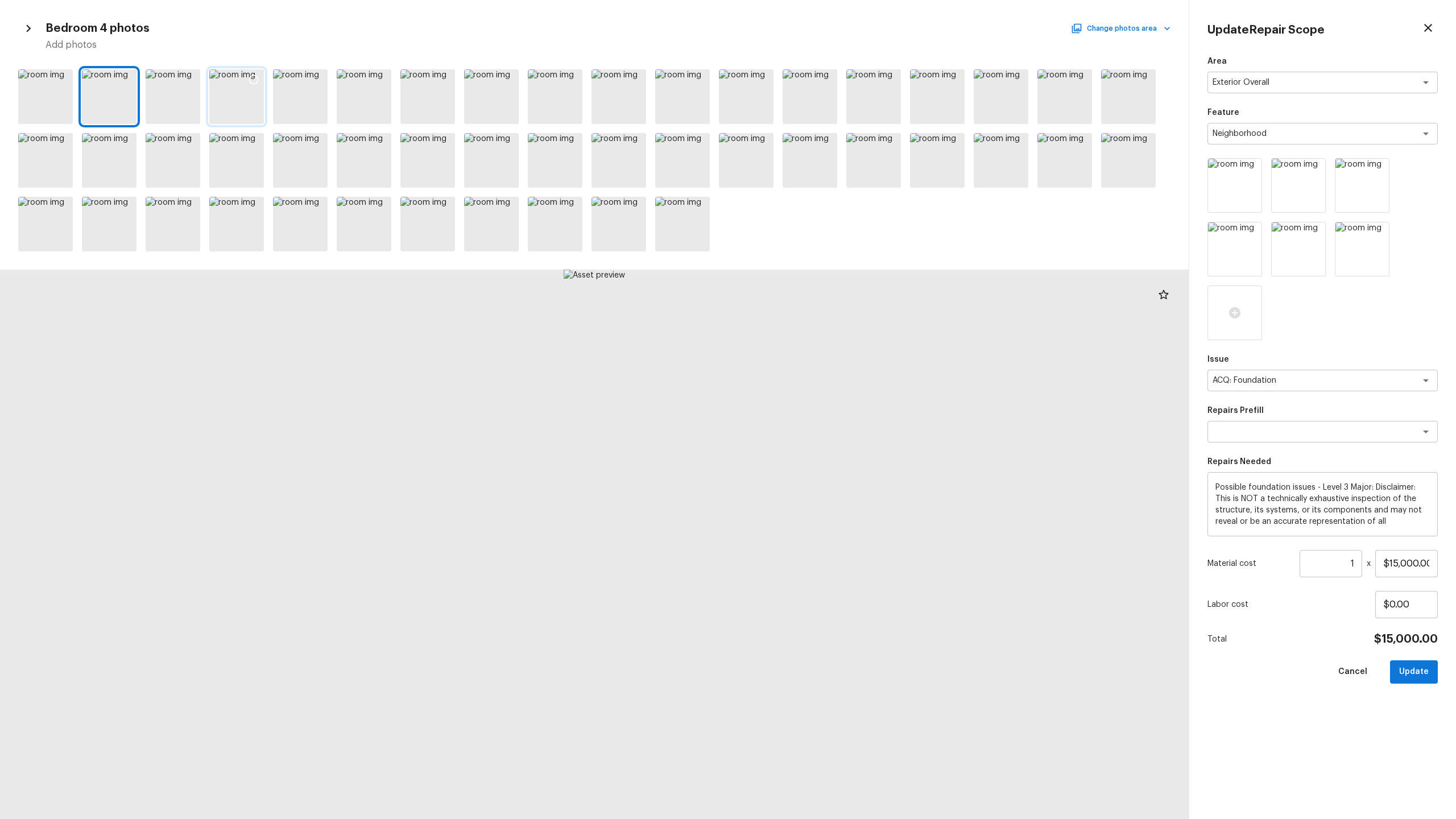
click at [238, 102] on div at bounding box center [236, 96] width 54 height 54
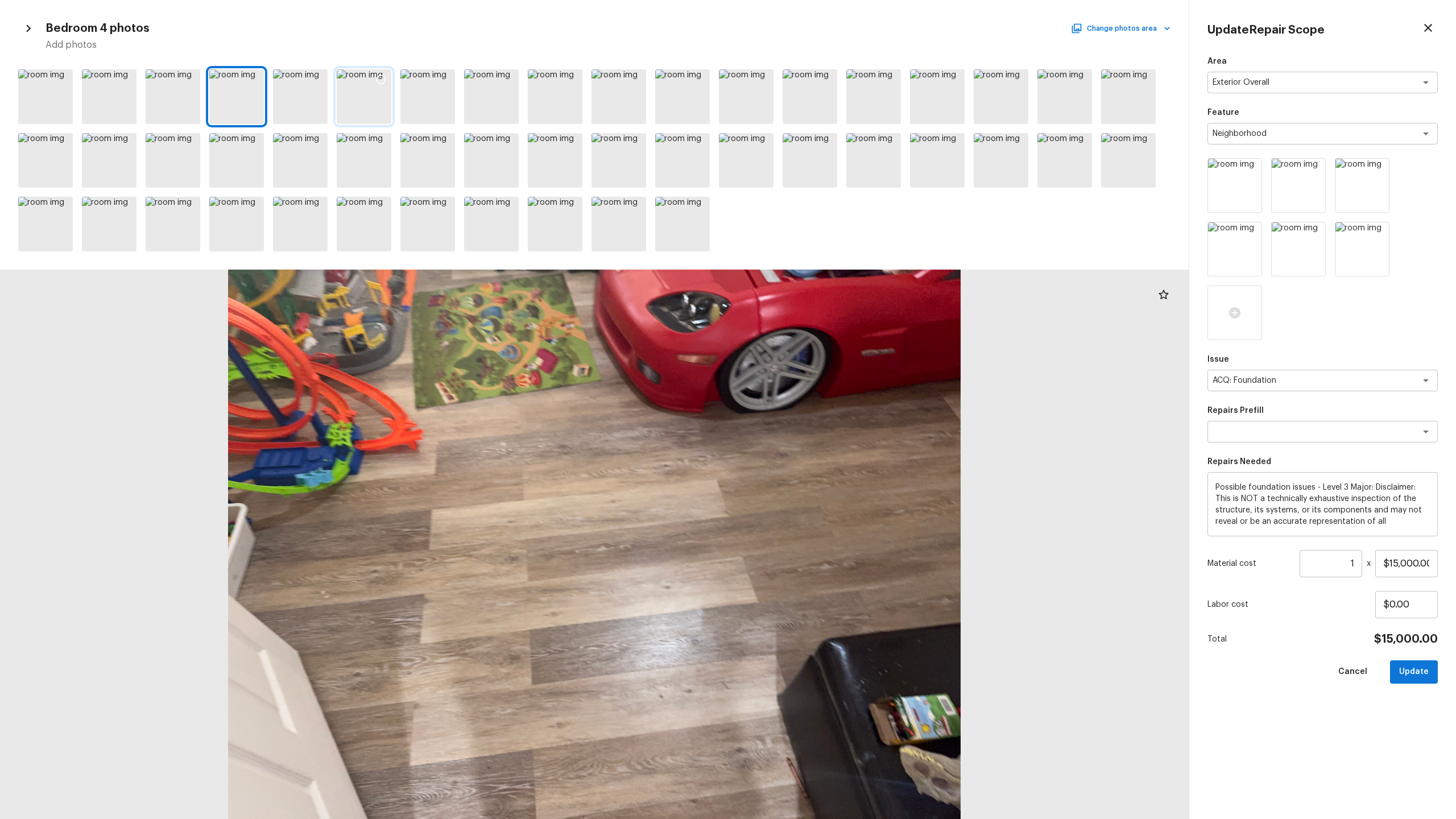
click at [367, 108] on div at bounding box center [363, 96] width 54 height 54
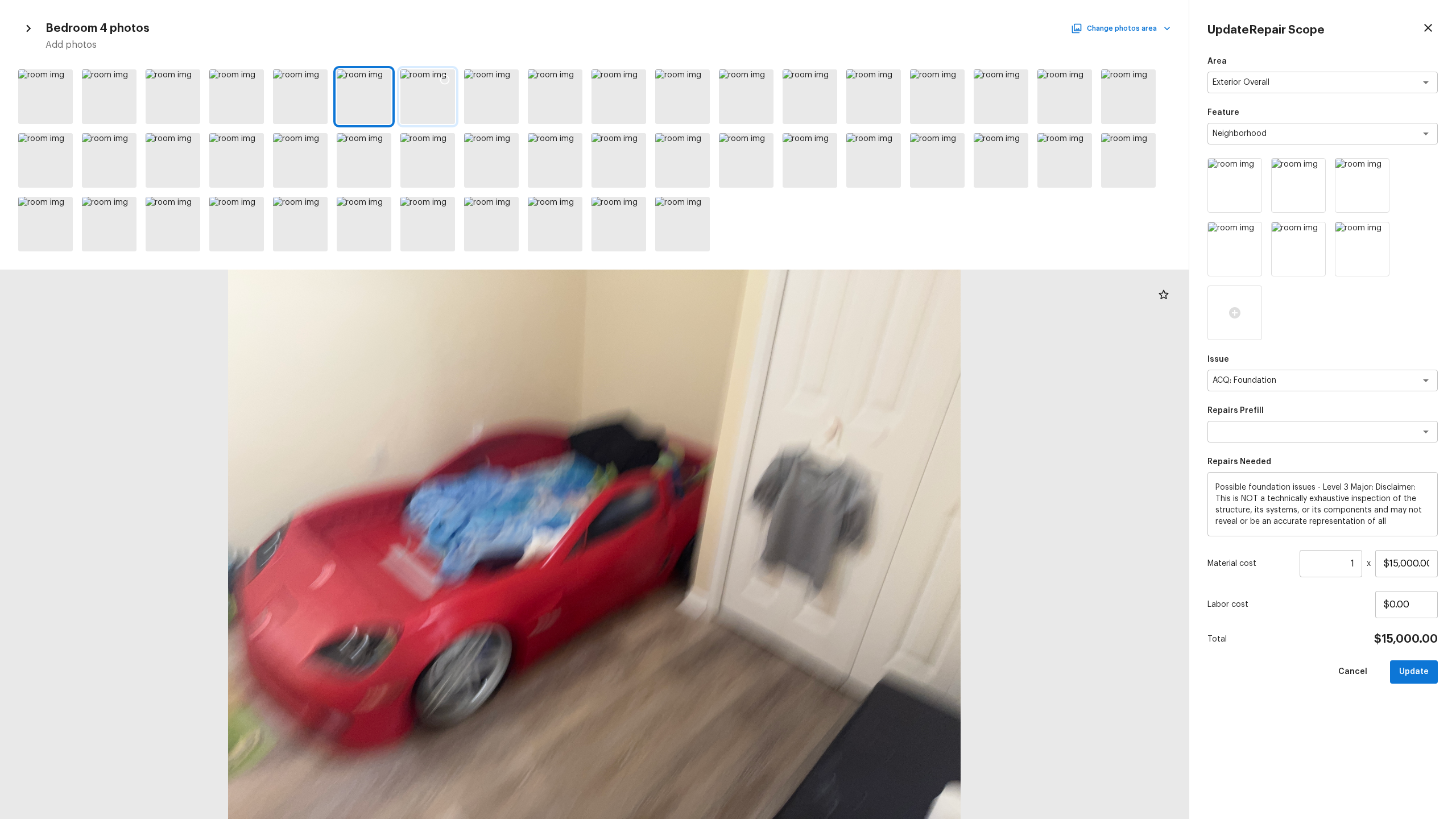
click at [442, 105] on div at bounding box center [427, 96] width 54 height 54
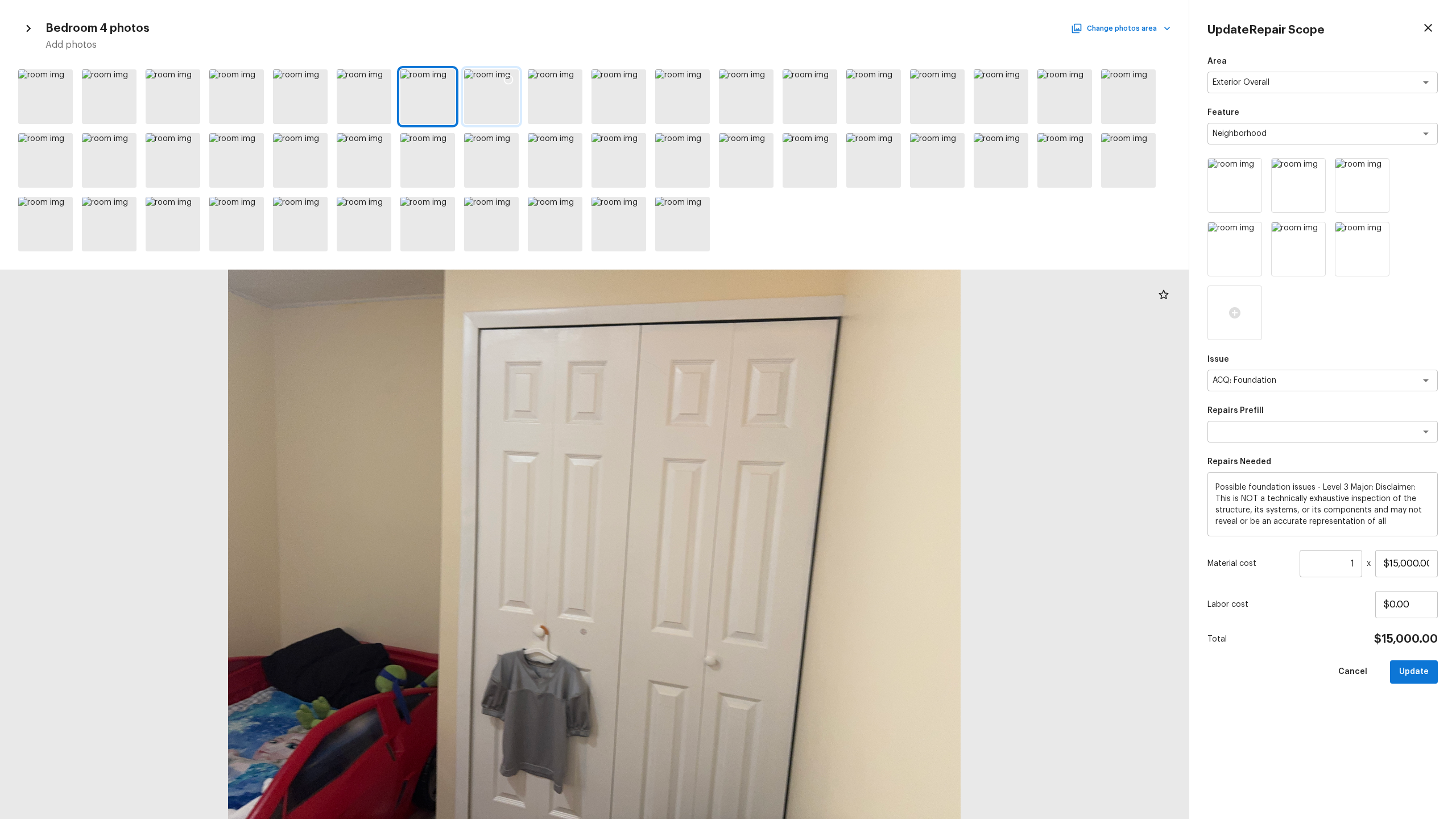
click at [494, 105] on div at bounding box center [491, 96] width 54 height 54
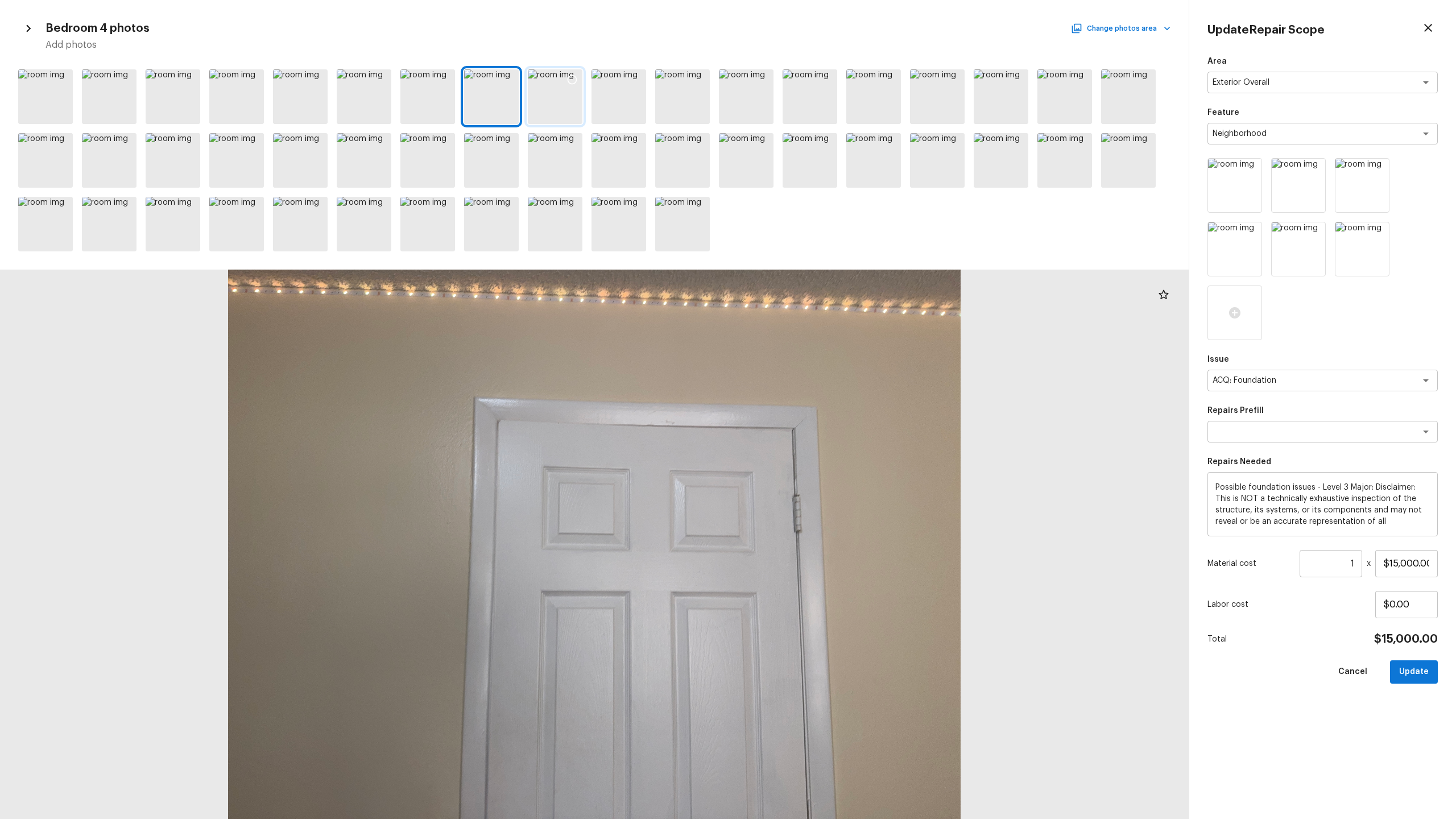
click at [572, 107] on div at bounding box center [554, 96] width 54 height 54
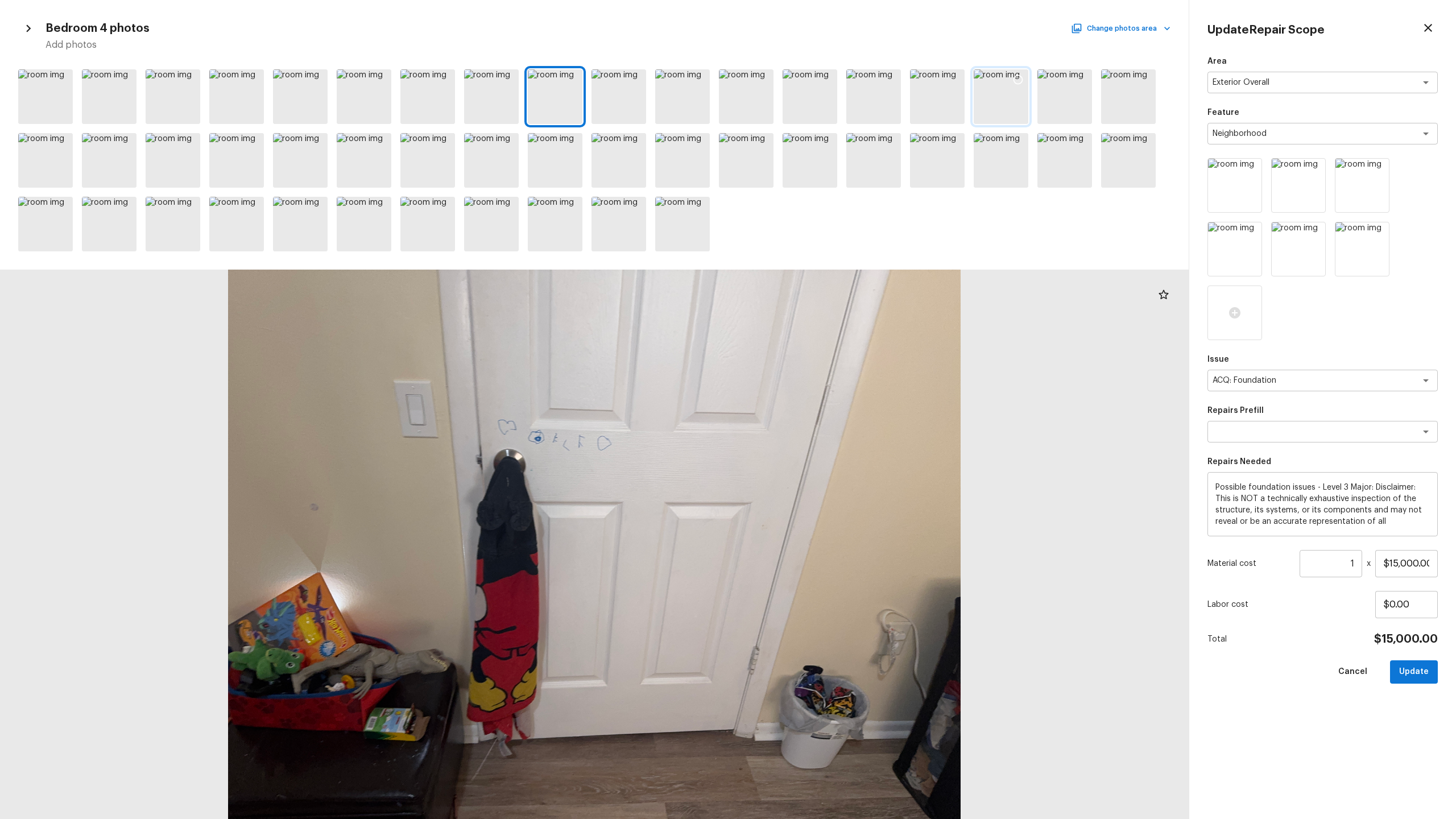
click at [819, 109] on div at bounding box center [1001, 96] width 54 height 54
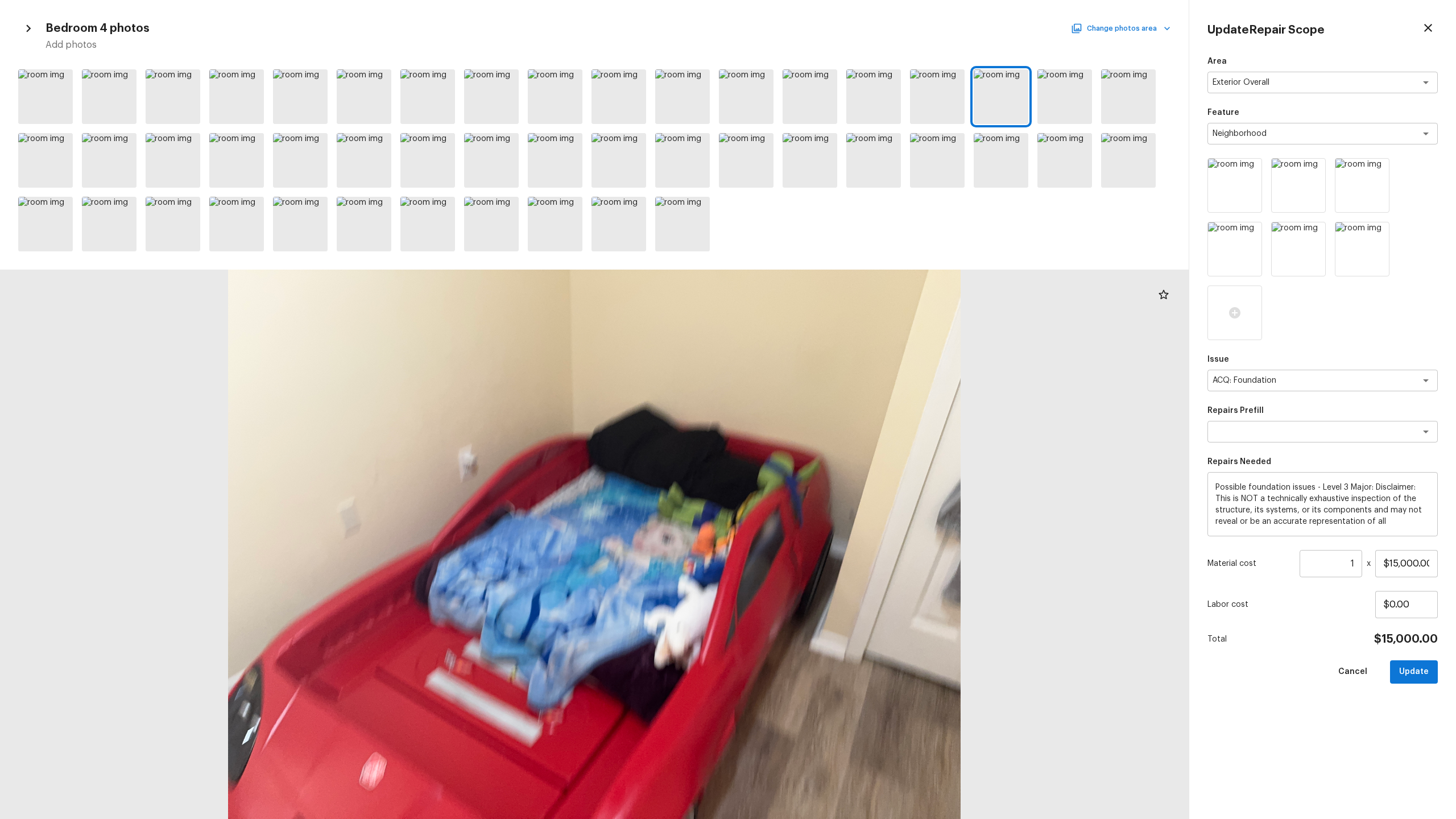
click at [819, 31] on button "Change photos area" at bounding box center [1122, 29] width 97 height 15
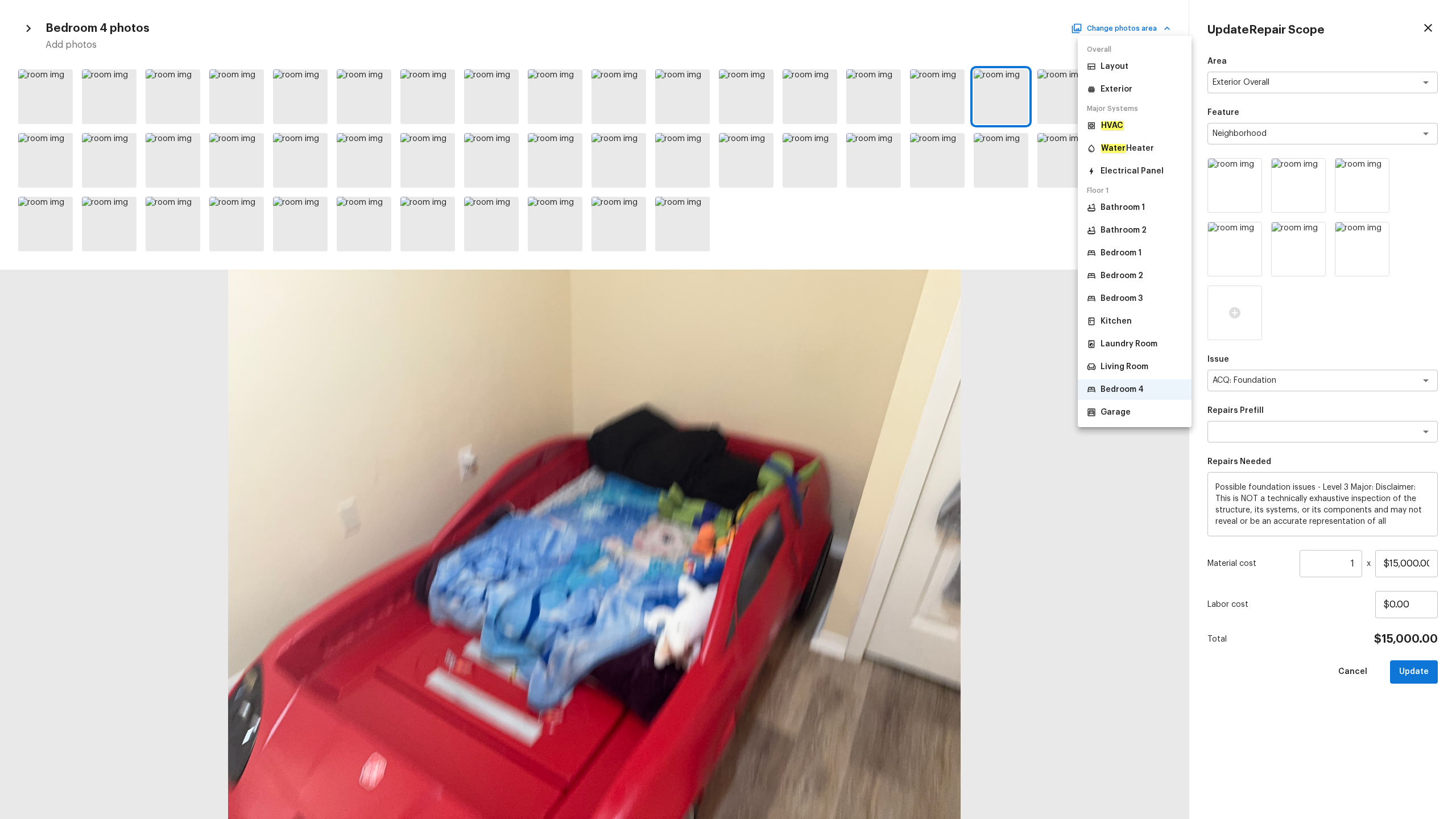
click at [819, 365] on p "Living Room" at bounding box center [1124, 366] width 48 height 11
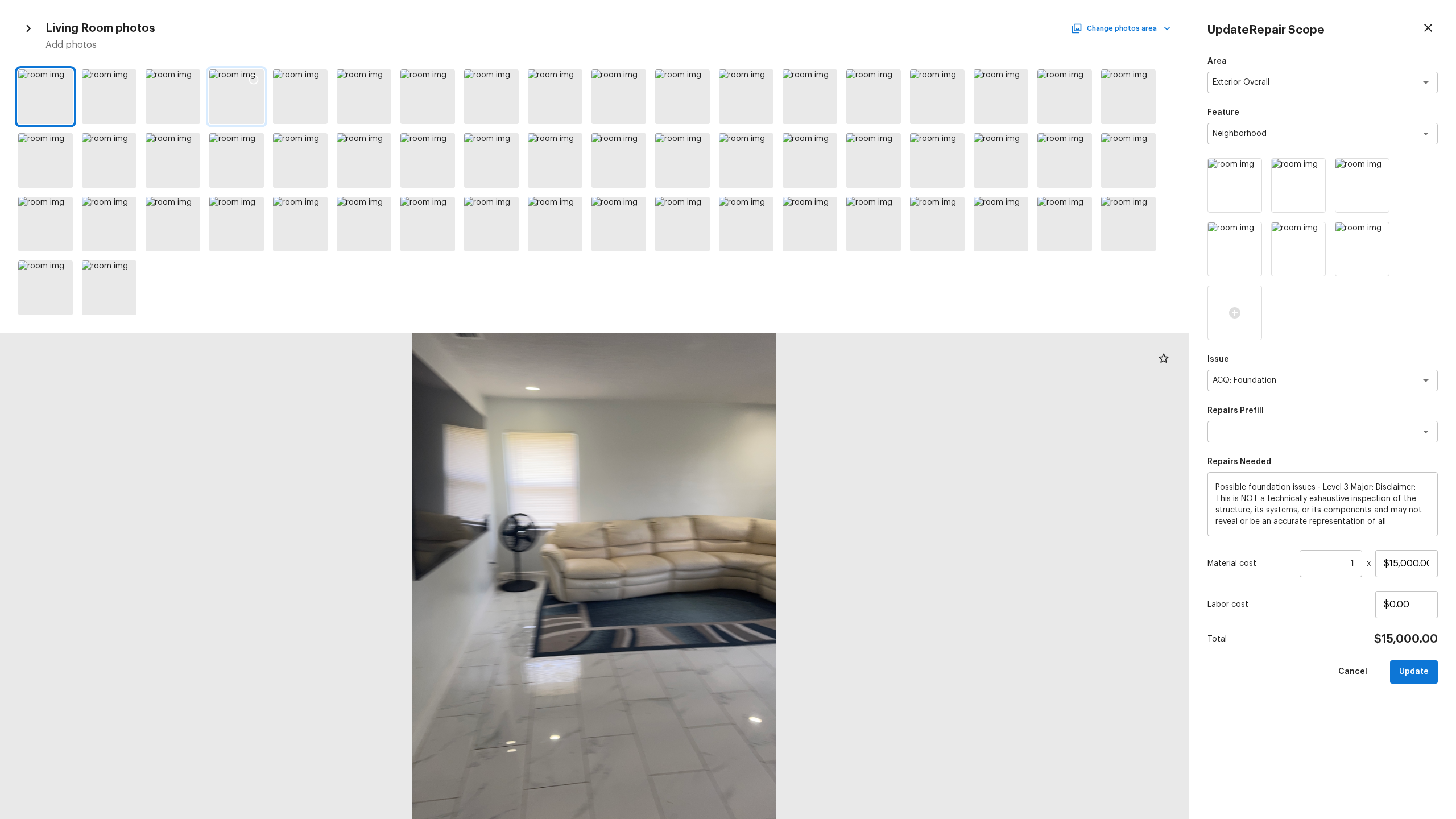
click at [253, 112] on div at bounding box center [236, 96] width 54 height 54
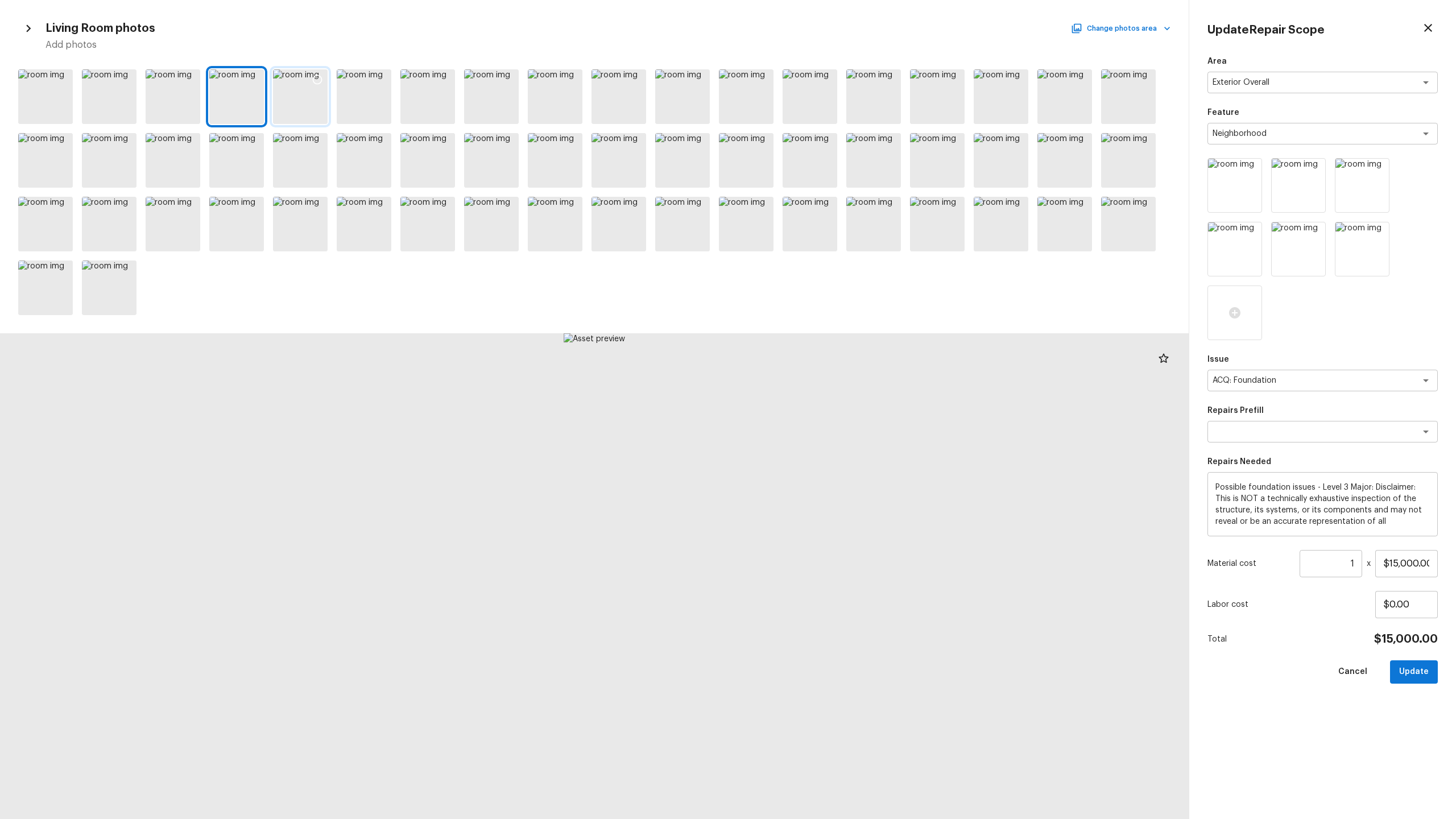
click at [307, 112] on div at bounding box center [300, 96] width 54 height 54
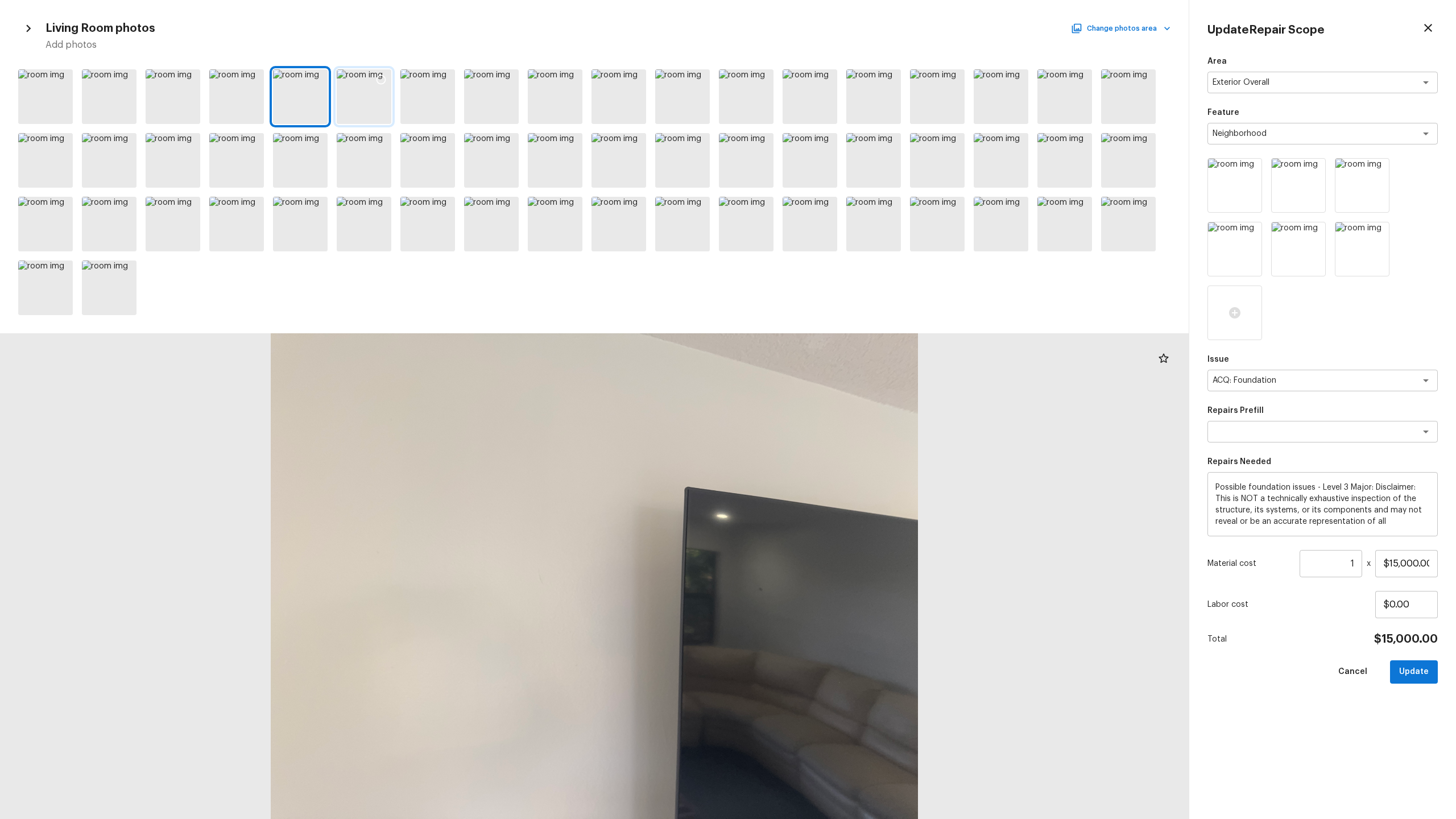
click at [365, 107] on div at bounding box center [363, 96] width 54 height 54
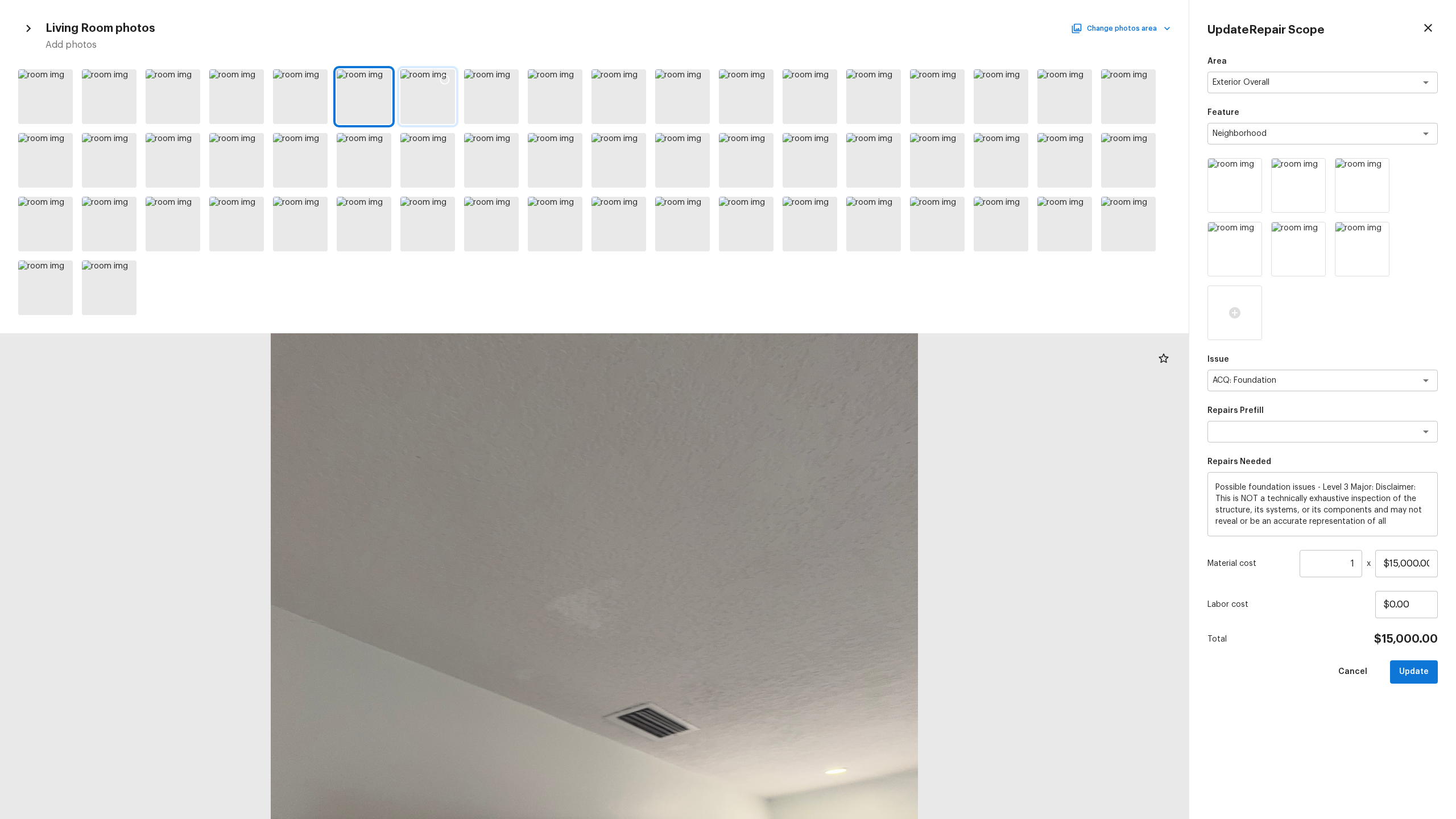
click at [421, 102] on div at bounding box center [427, 96] width 54 height 54
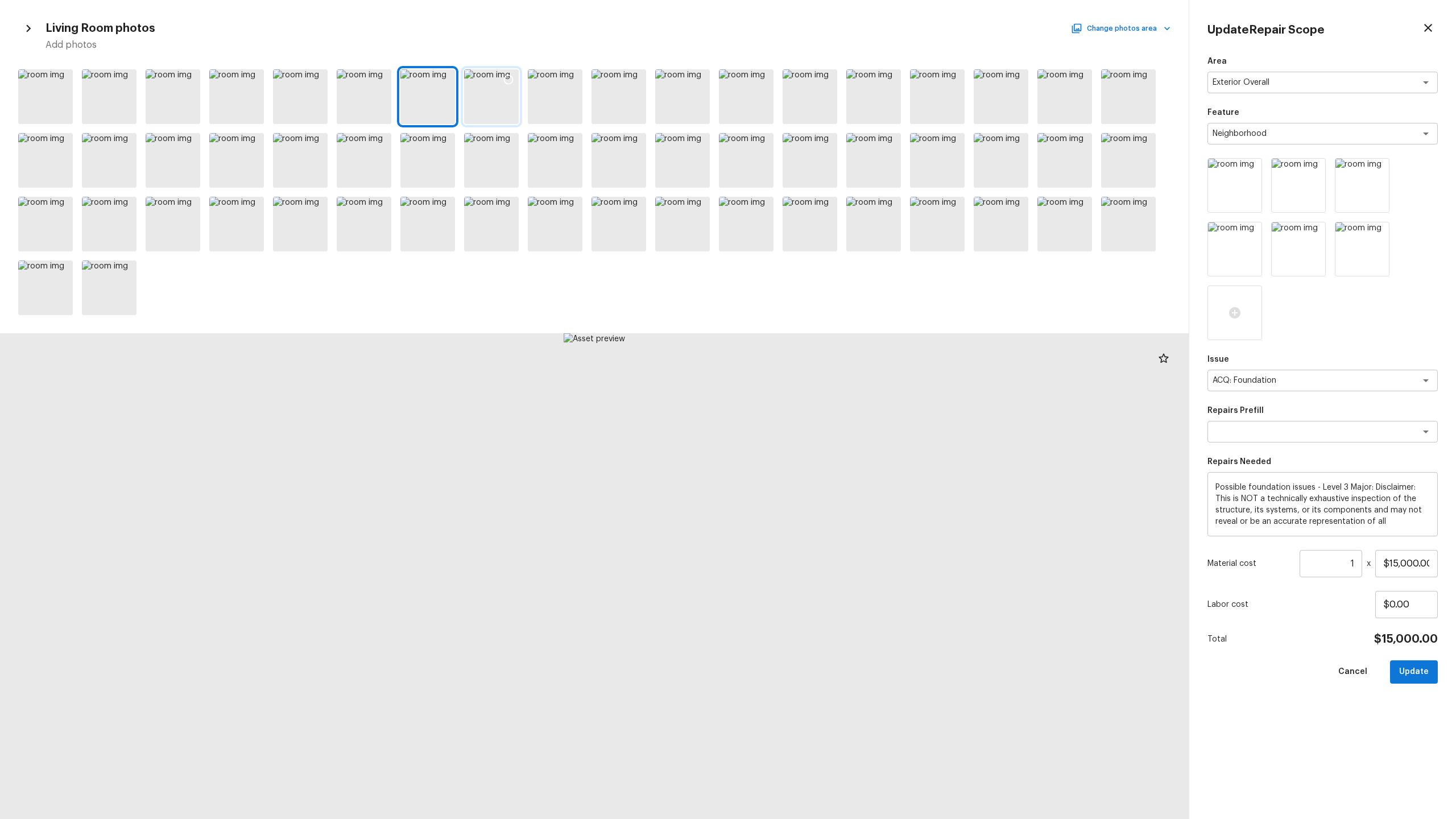
click at [489, 107] on div at bounding box center [491, 96] width 54 height 54
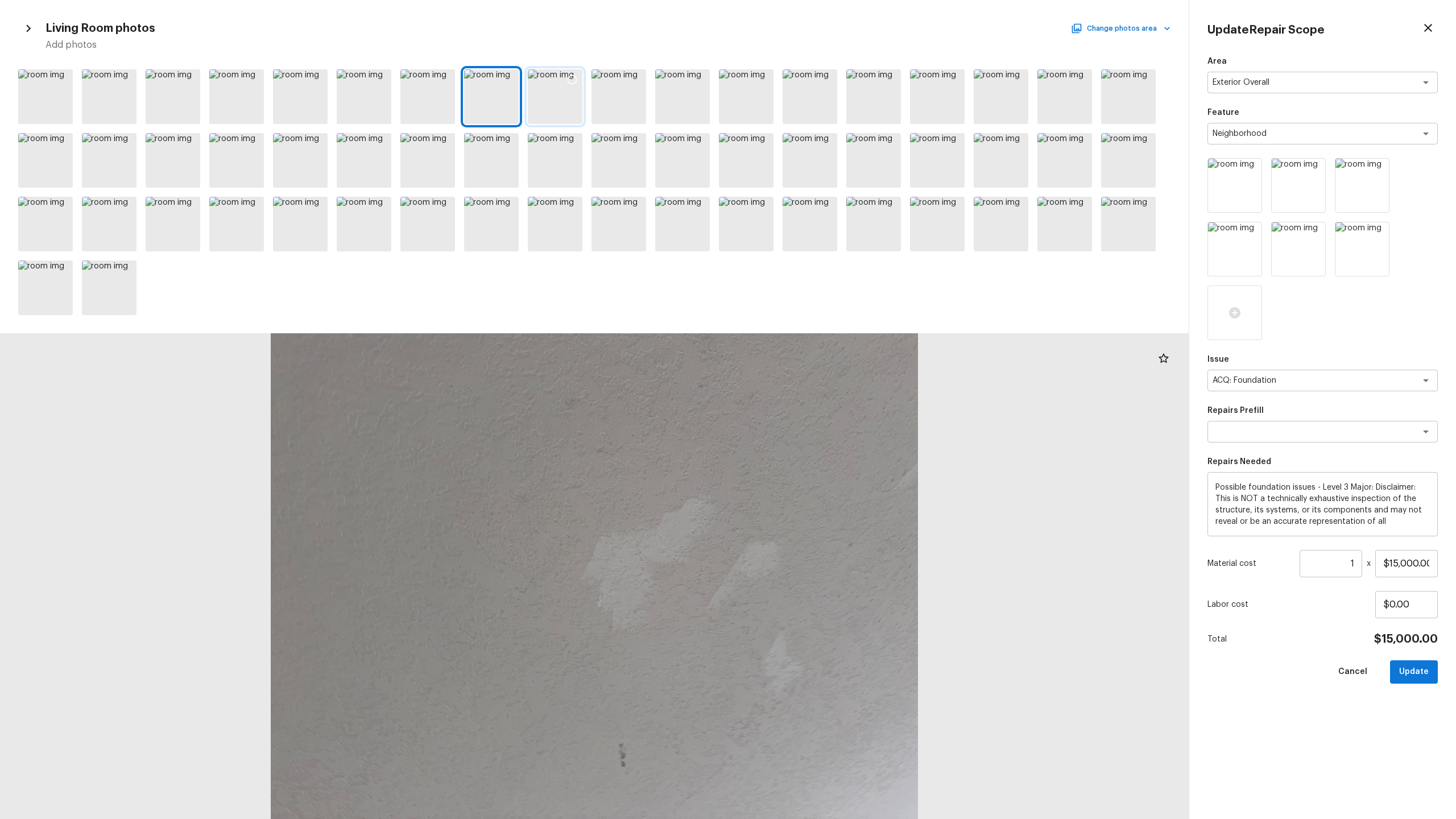
click at [556, 110] on div at bounding box center [554, 96] width 54 height 54
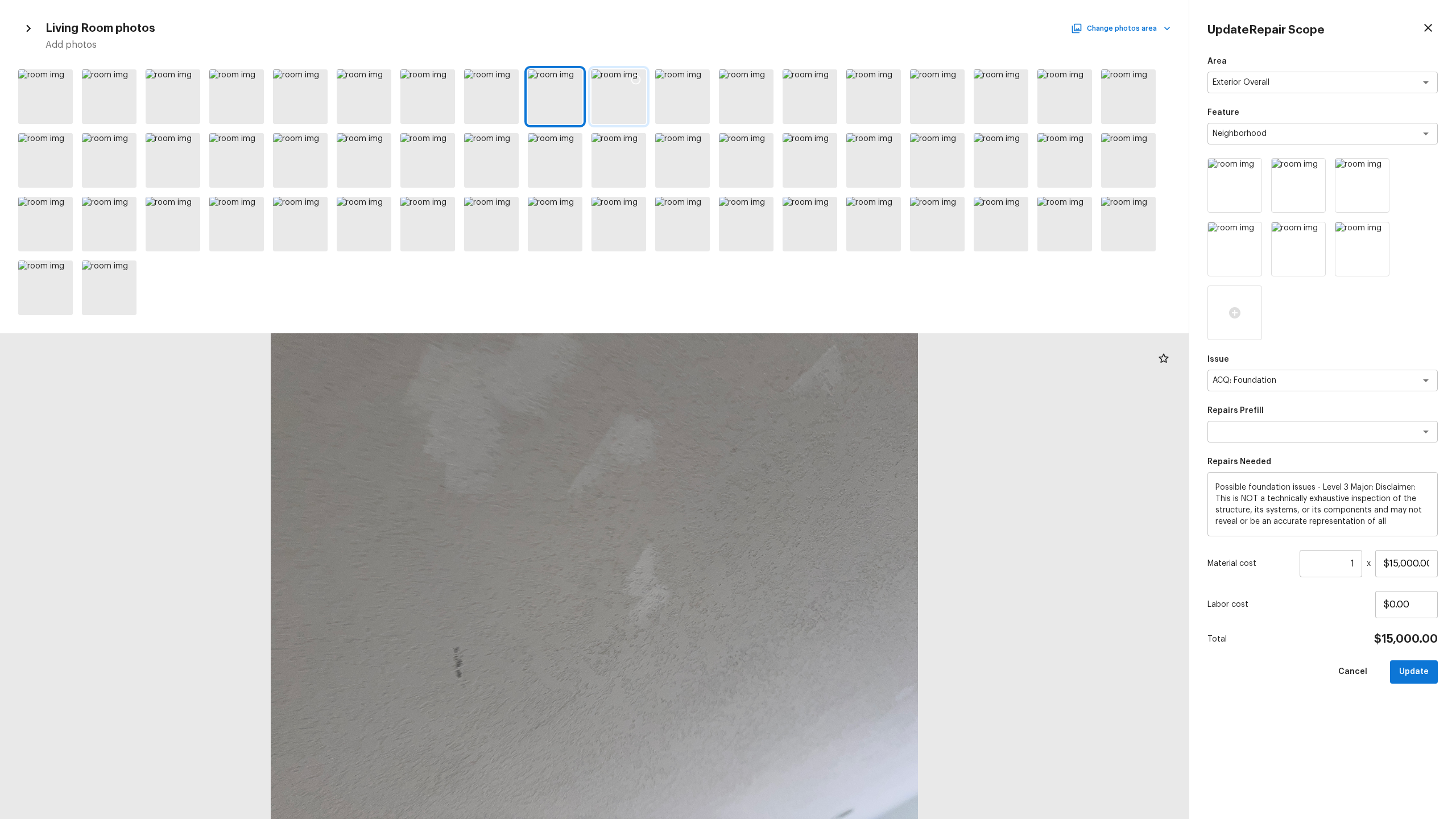
click at [628, 107] on div at bounding box center [618, 96] width 54 height 54
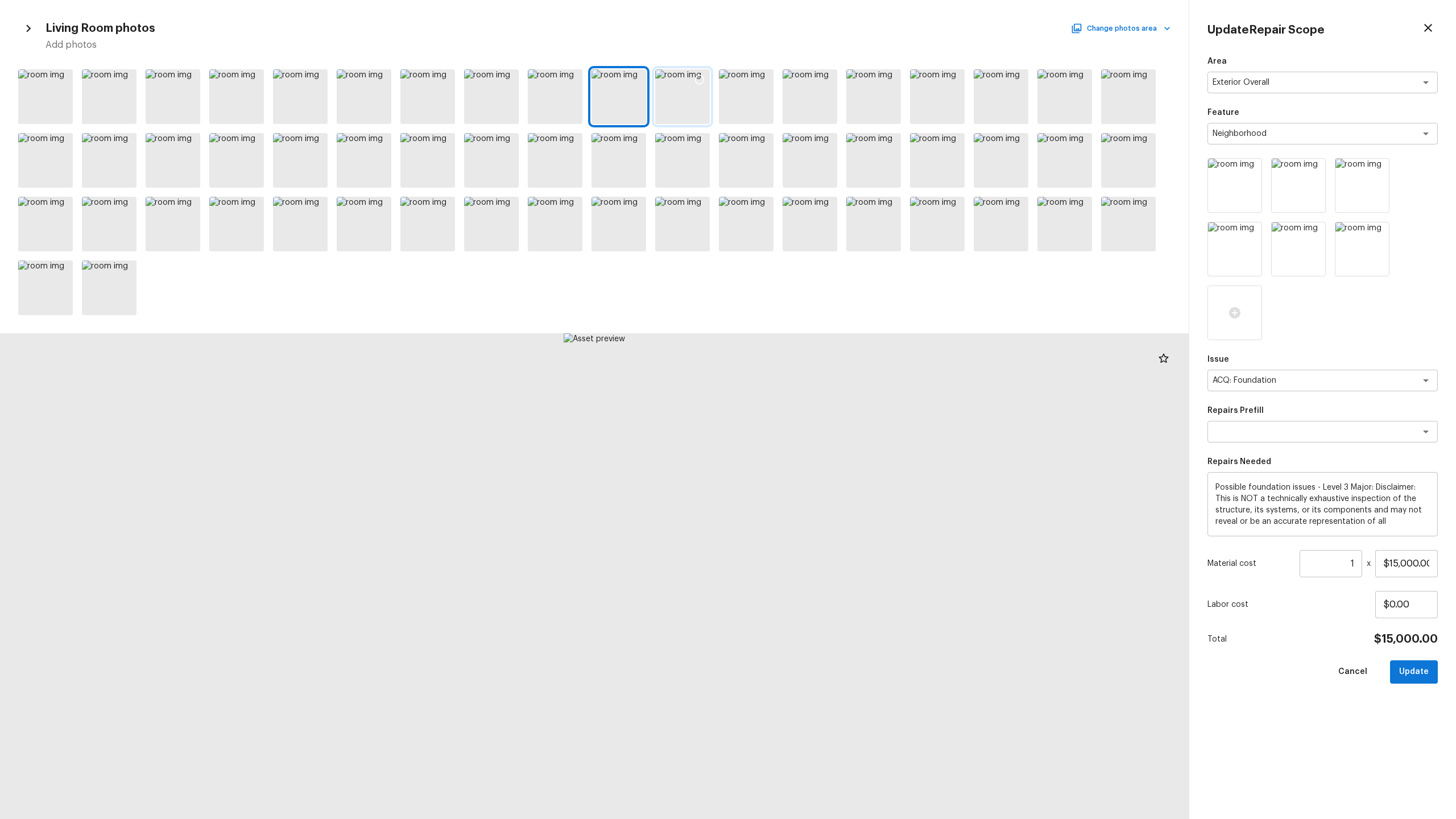
click at [698, 107] on div at bounding box center [682, 96] width 54 height 54
click at [757, 112] on div at bounding box center [745, 96] width 54 height 54
click at [819, 102] on div at bounding box center [809, 96] width 54 height 54
click at [819, 105] on div at bounding box center [873, 96] width 54 height 54
click at [819, 102] on div at bounding box center [594, 192] width 1189 height 255
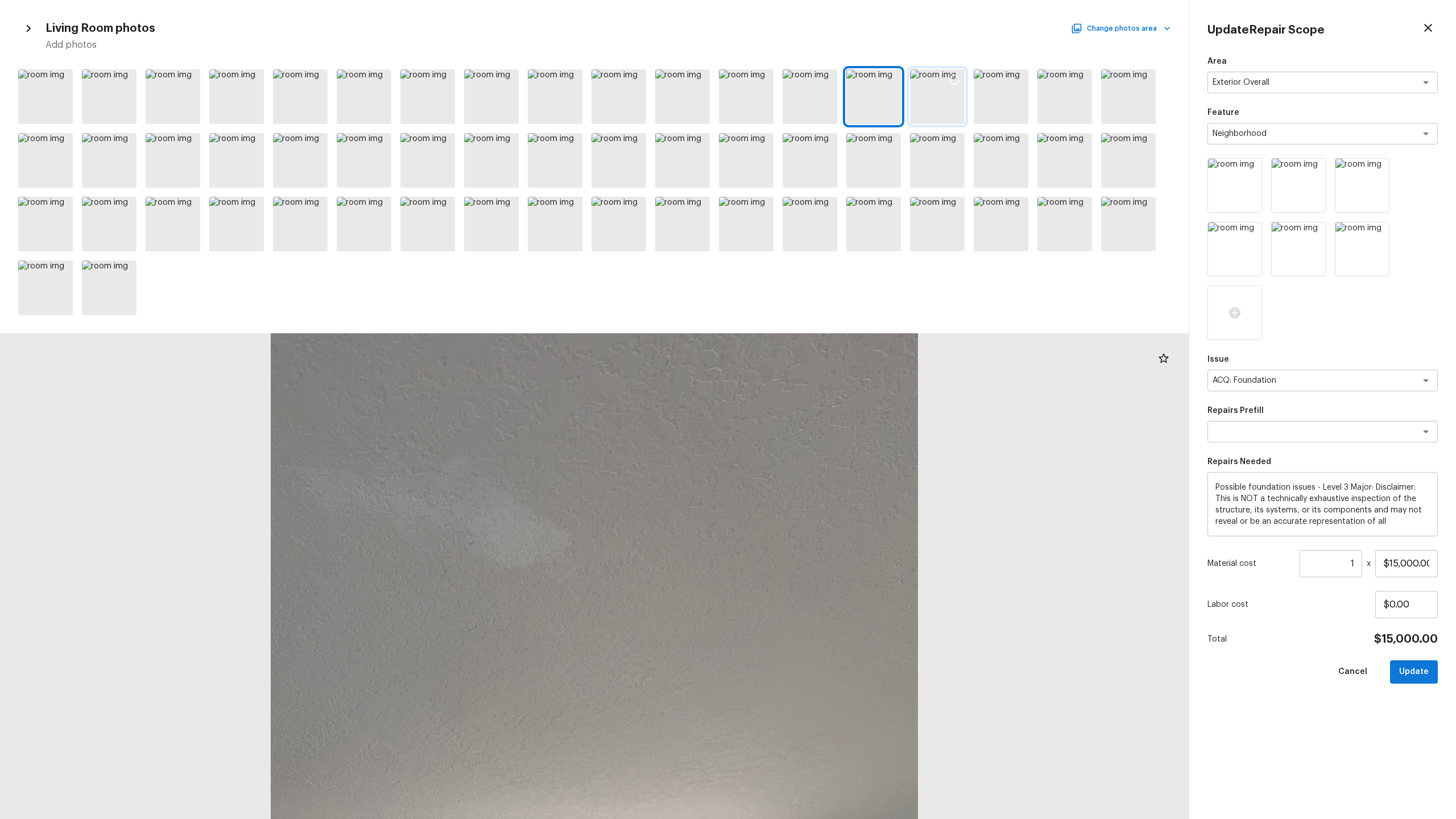
click at [819, 111] on div at bounding box center [937, 96] width 54 height 54
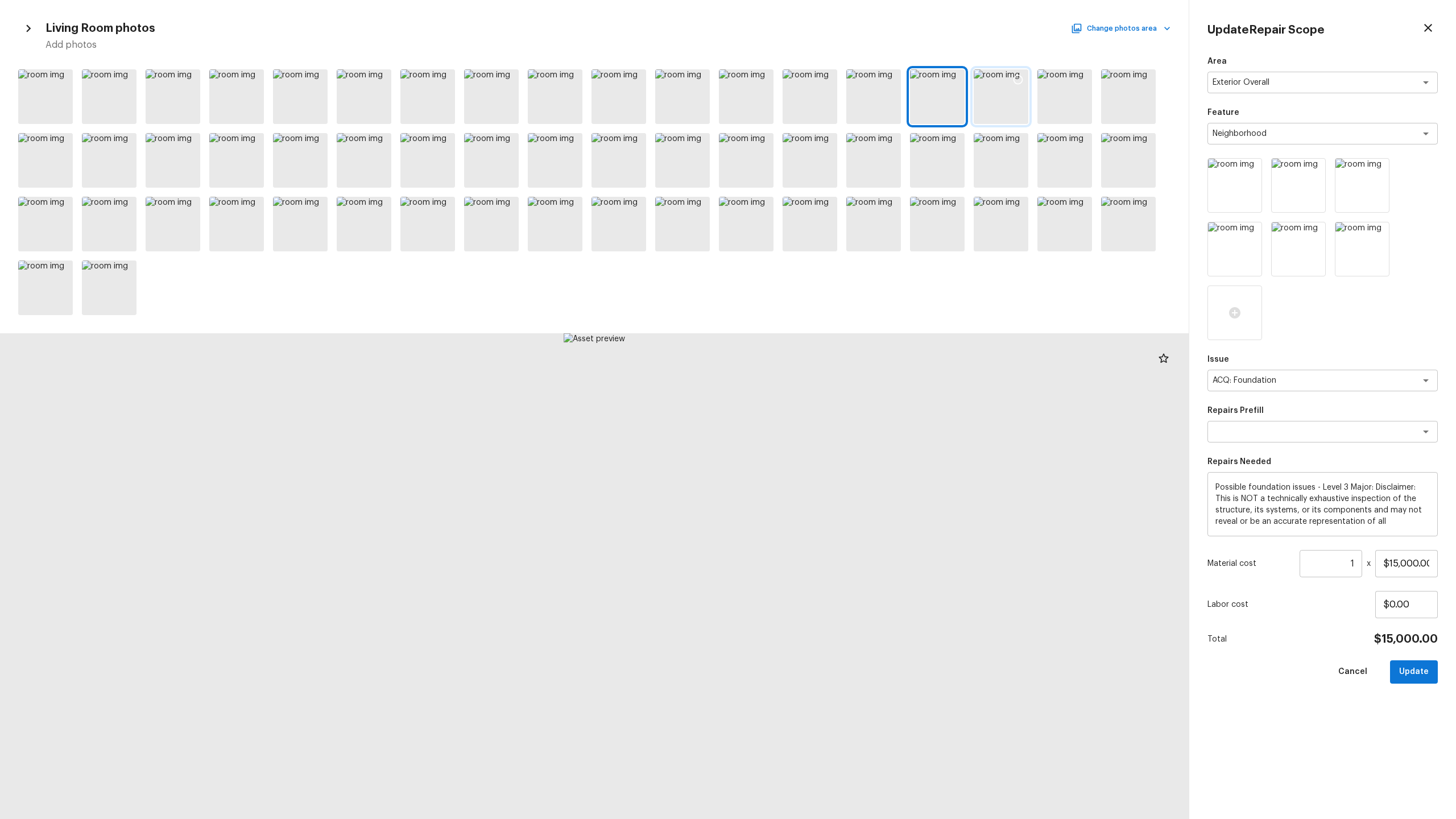
click at [819, 111] on div at bounding box center [1001, 96] width 54 height 54
click at [819, 107] on div at bounding box center [1065, 96] width 54 height 54
click at [819, 107] on div at bounding box center [1128, 96] width 54 height 54
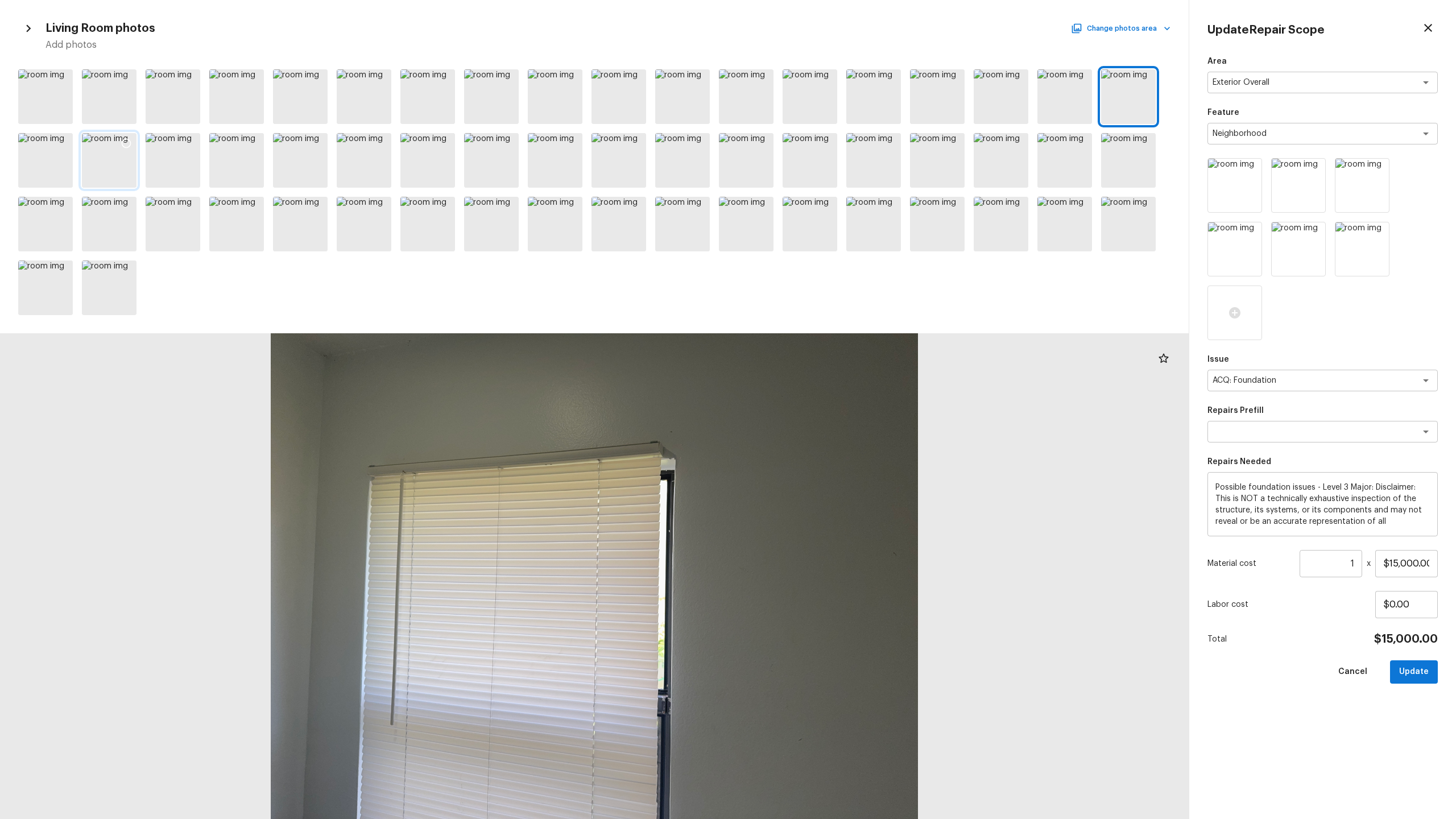
click at [108, 165] on div at bounding box center [109, 160] width 54 height 54
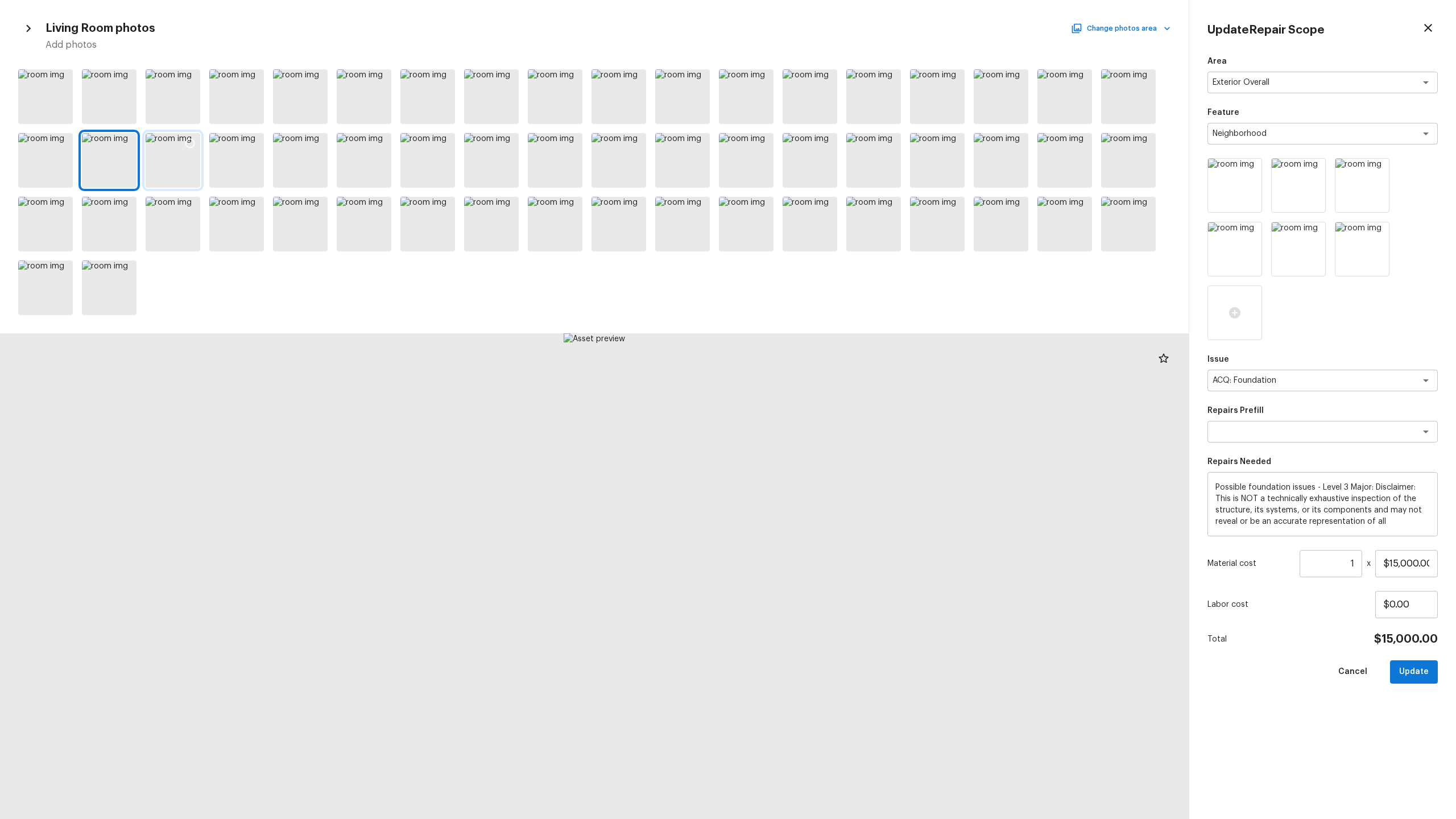
click at [189, 169] on div at bounding box center [172, 160] width 54 height 54
click at [249, 169] on div at bounding box center [236, 160] width 54 height 54
click at [819, 221] on div at bounding box center [937, 223] width 54 height 54
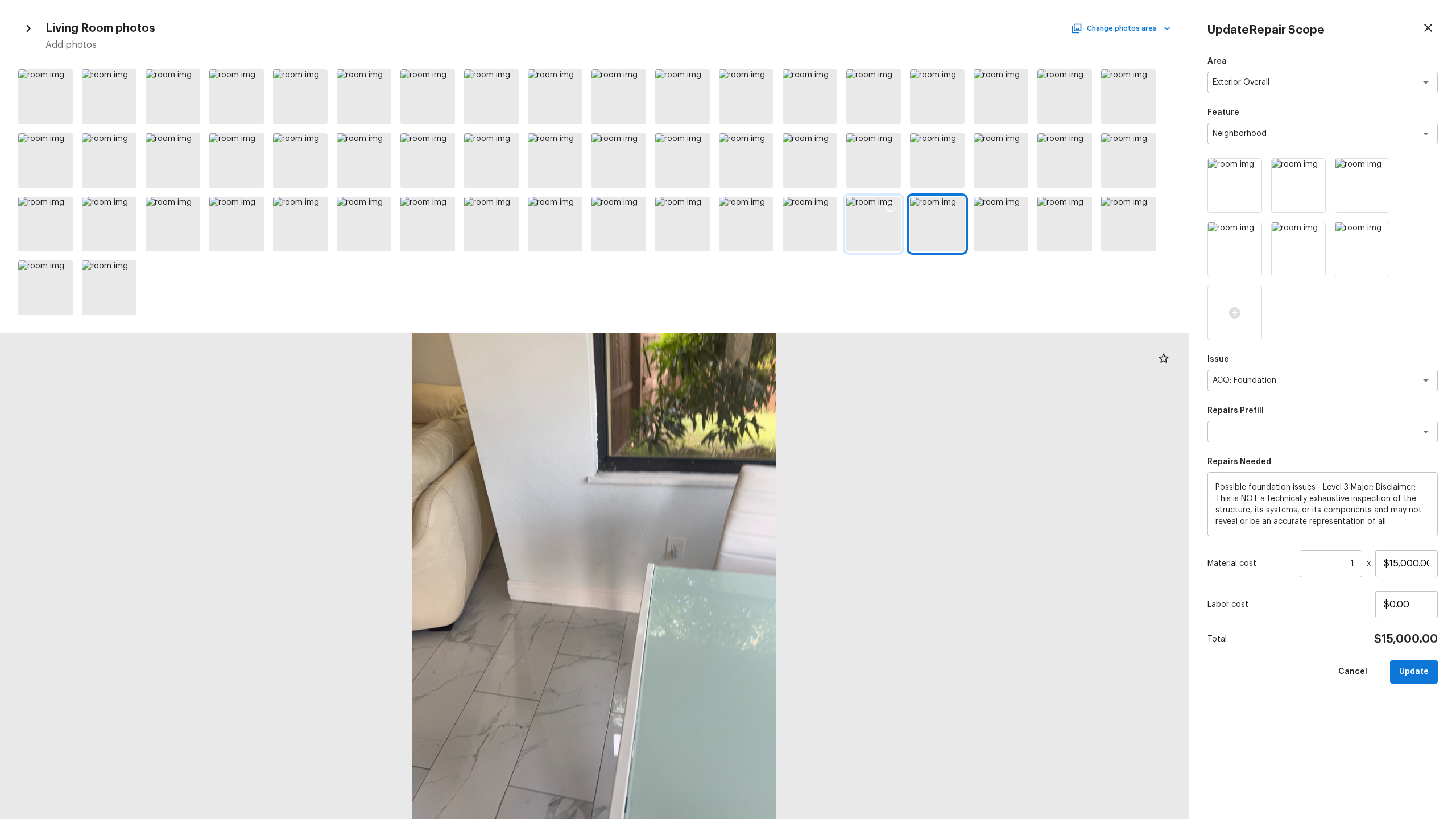
click at [819, 225] on div at bounding box center [873, 223] width 54 height 54
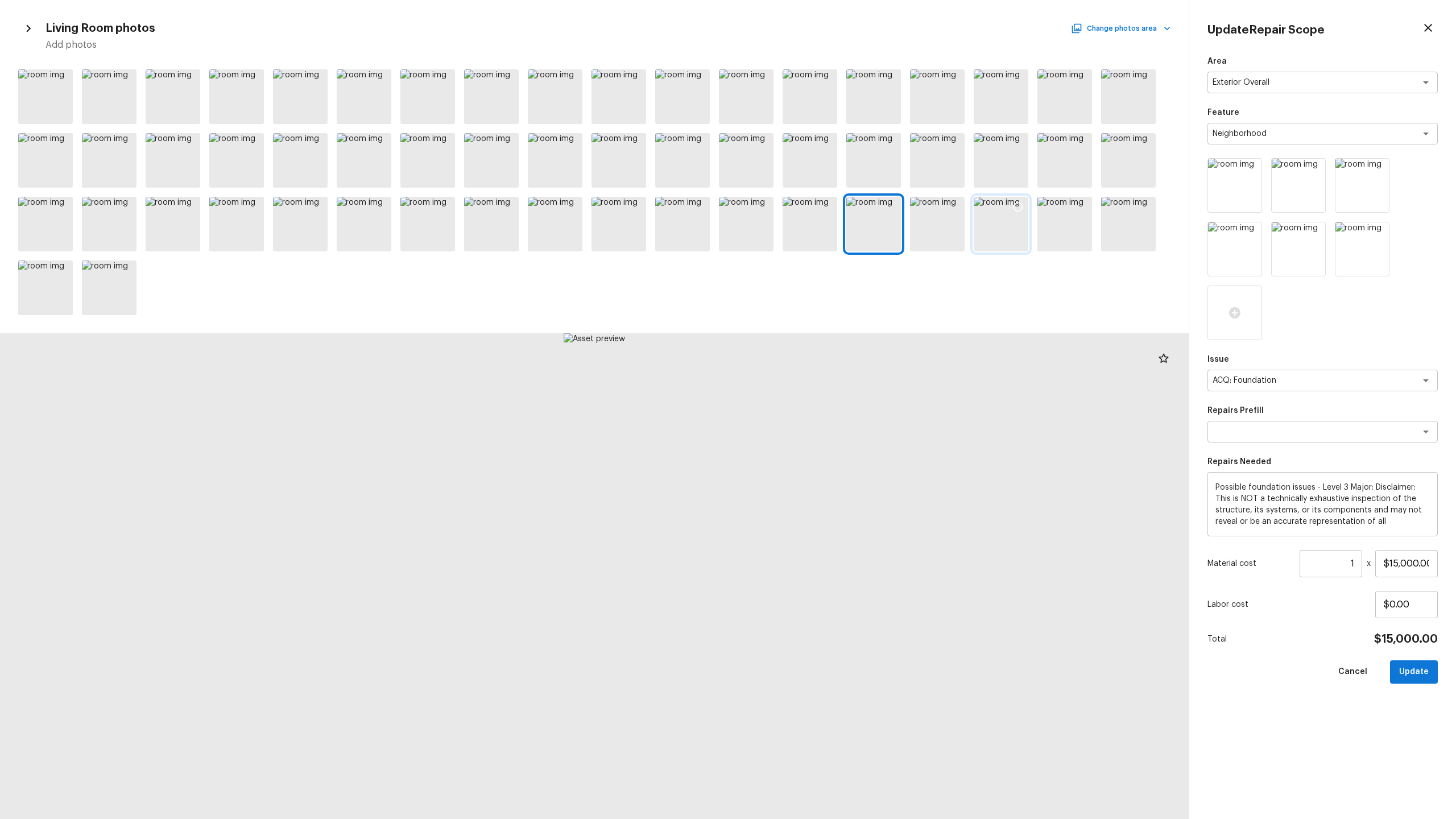
click at [819, 226] on div at bounding box center [1001, 223] width 54 height 54
click at [819, 235] on div at bounding box center [1065, 223] width 54 height 54
click at [819, 235] on div at bounding box center [1128, 223] width 54 height 54
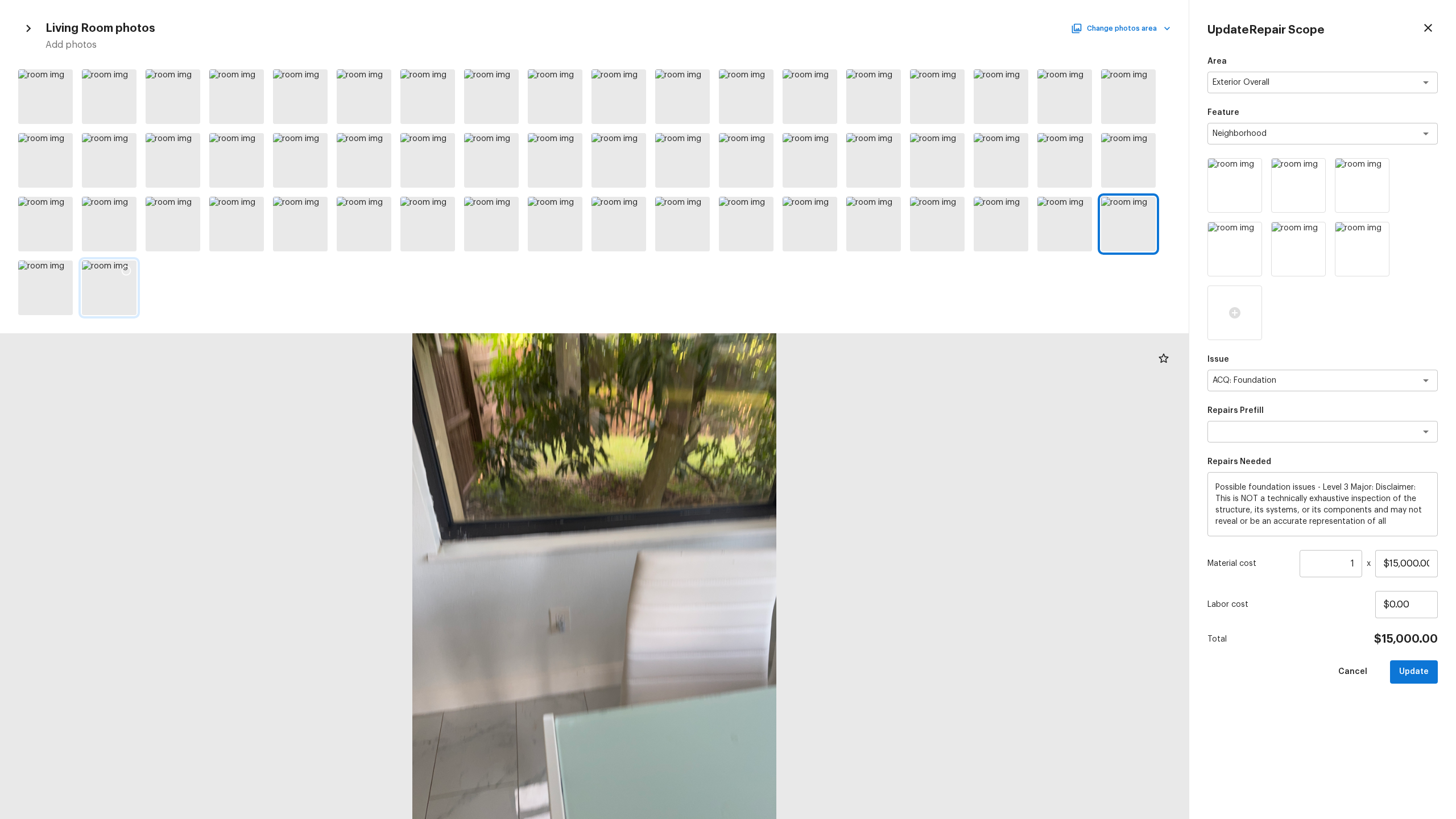
click at [110, 281] on div at bounding box center [109, 287] width 54 height 54
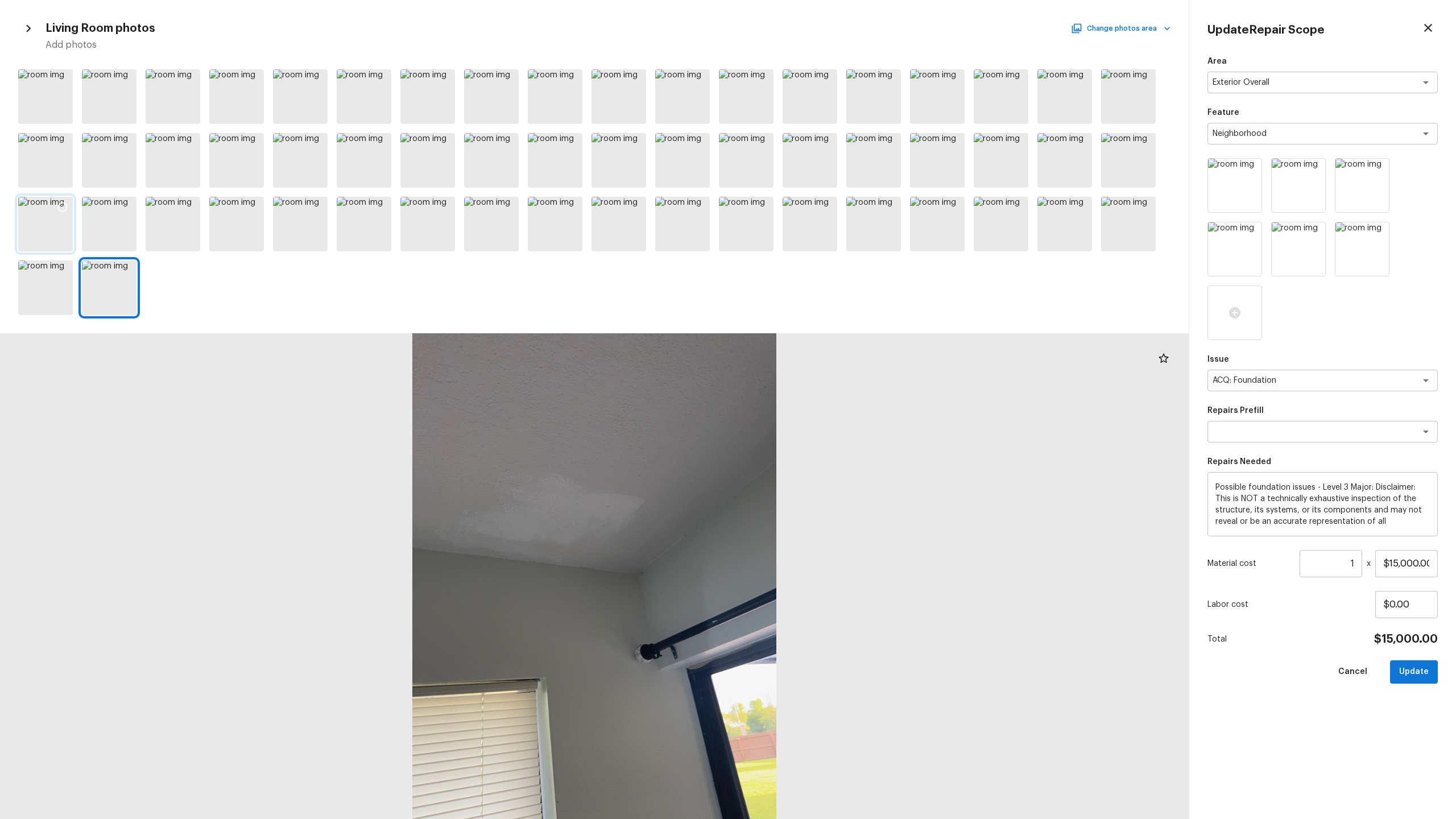
click at [32, 216] on div at bounding box center [45, 223] width 54 height 54
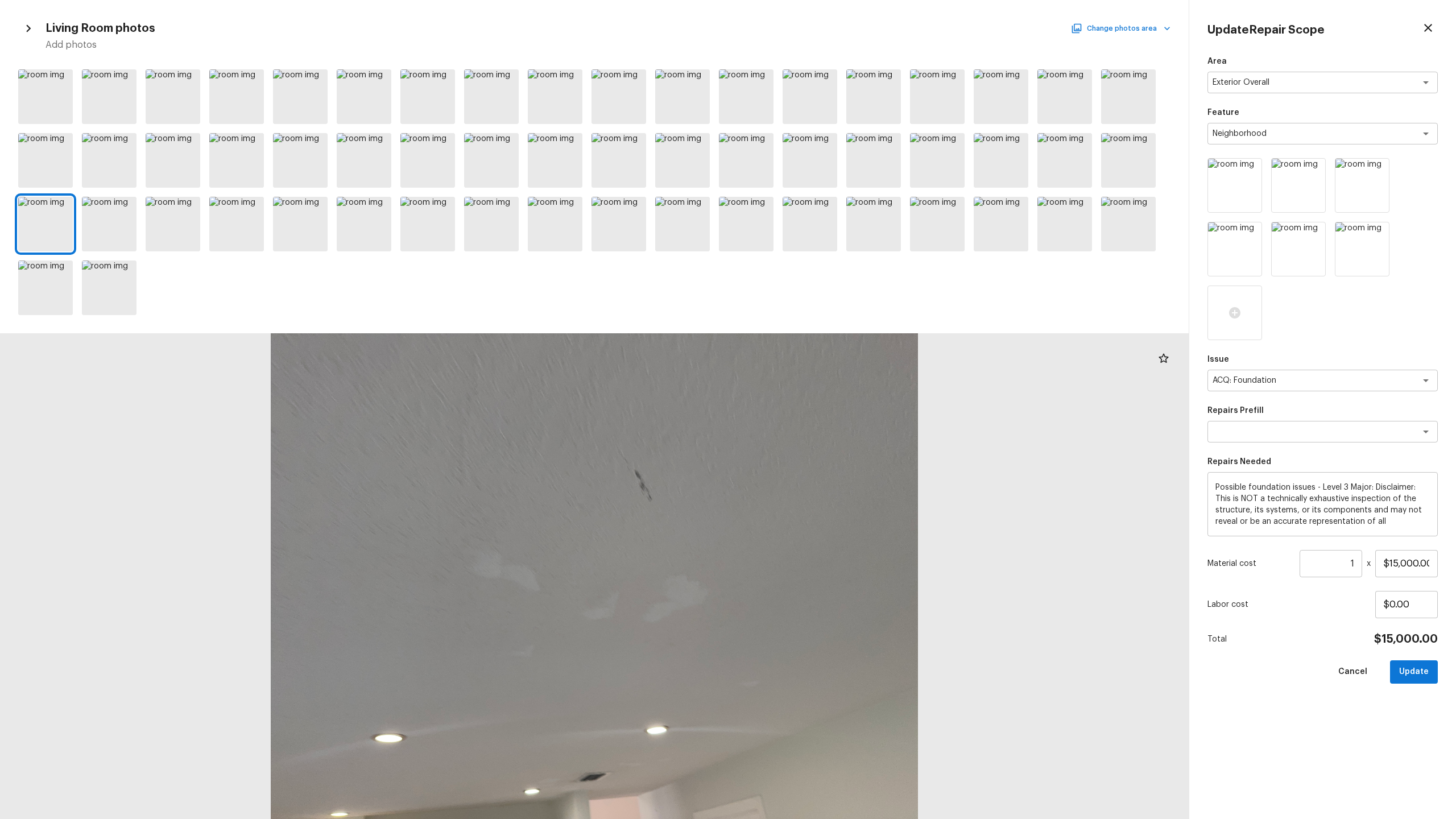
click at [819, 25] on button "Change photos area" at bounding box center [1122, 29] width 97 height 15
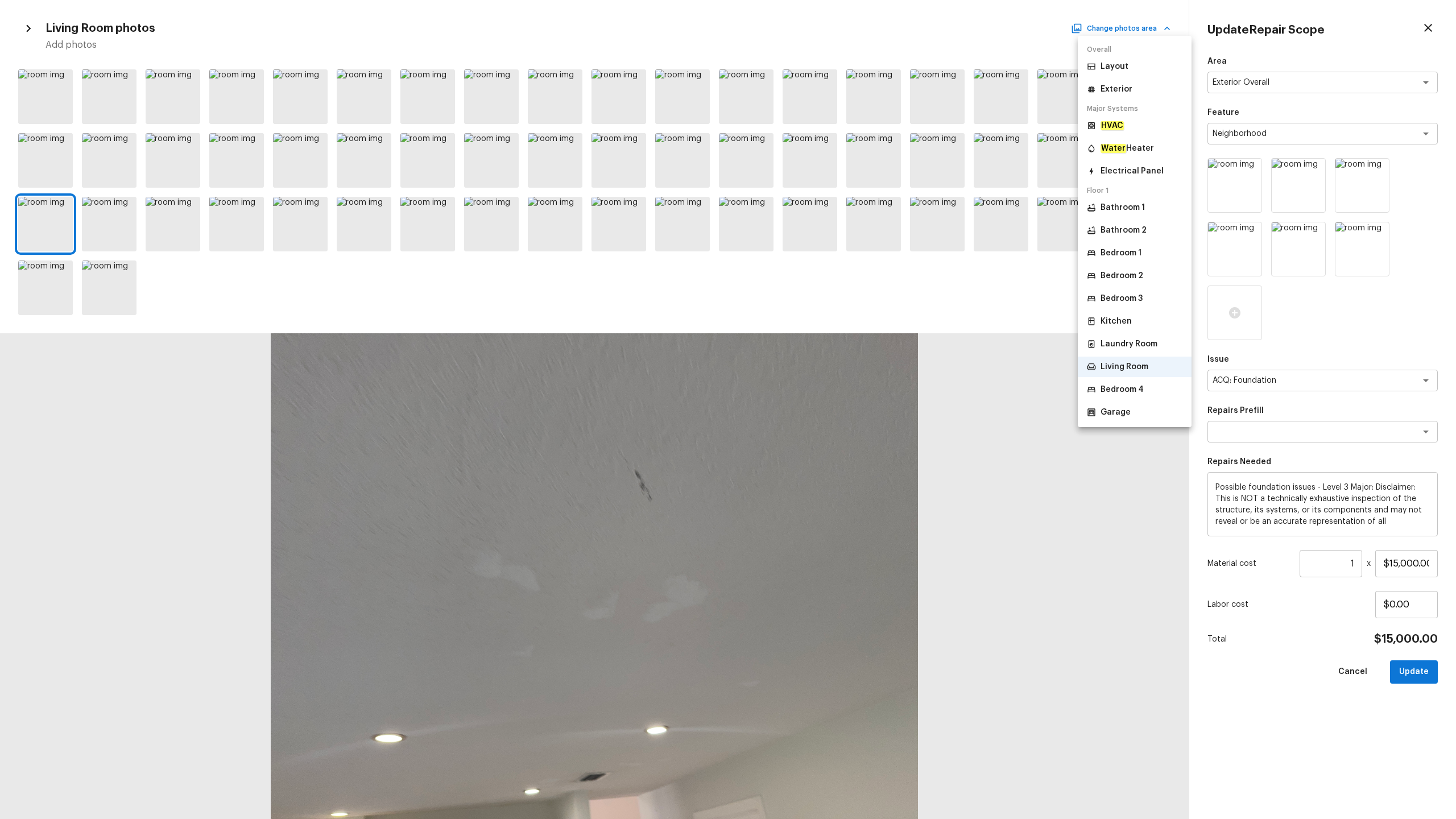
click at [819, 345] on p "Laundry Room" at bounding box center [1129, 344] width 57 height 11
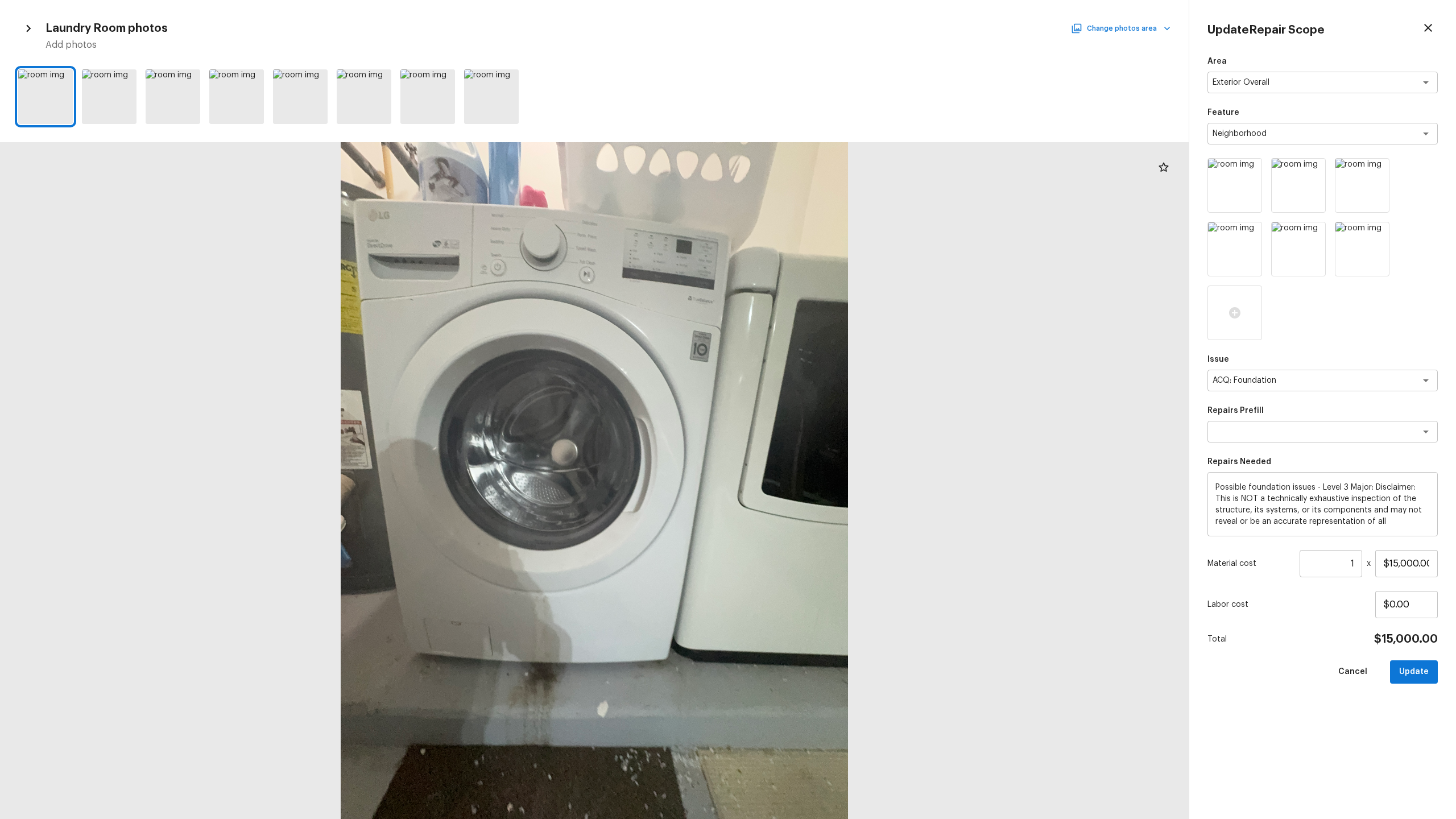
click at [819, 34] on button "Change photos area" at bounding box center [1122, 29] width 97 height 15
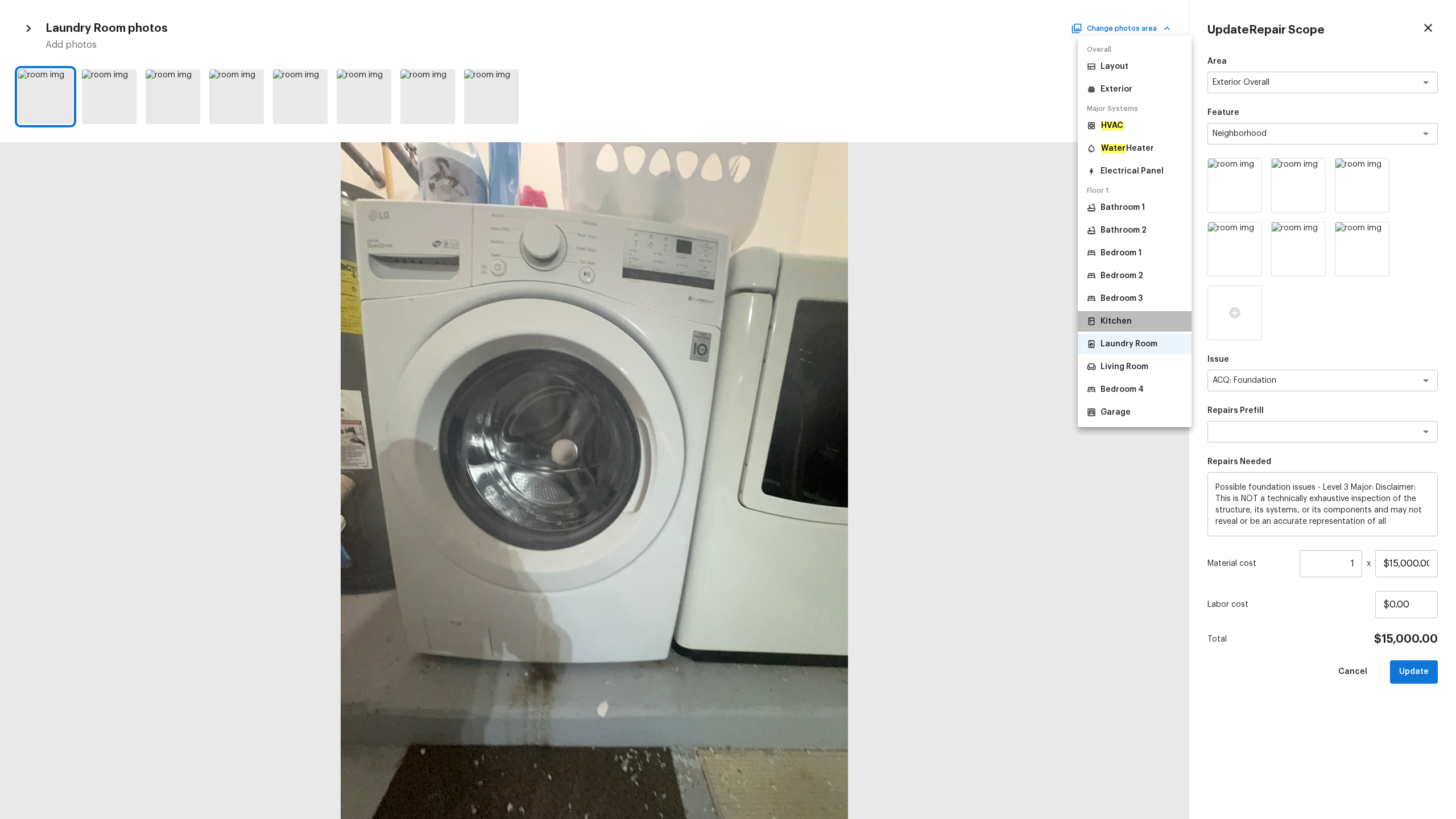
click at [819, 320] on div "Kitchen" at bounding box center [1109, 321] width 45 height 11
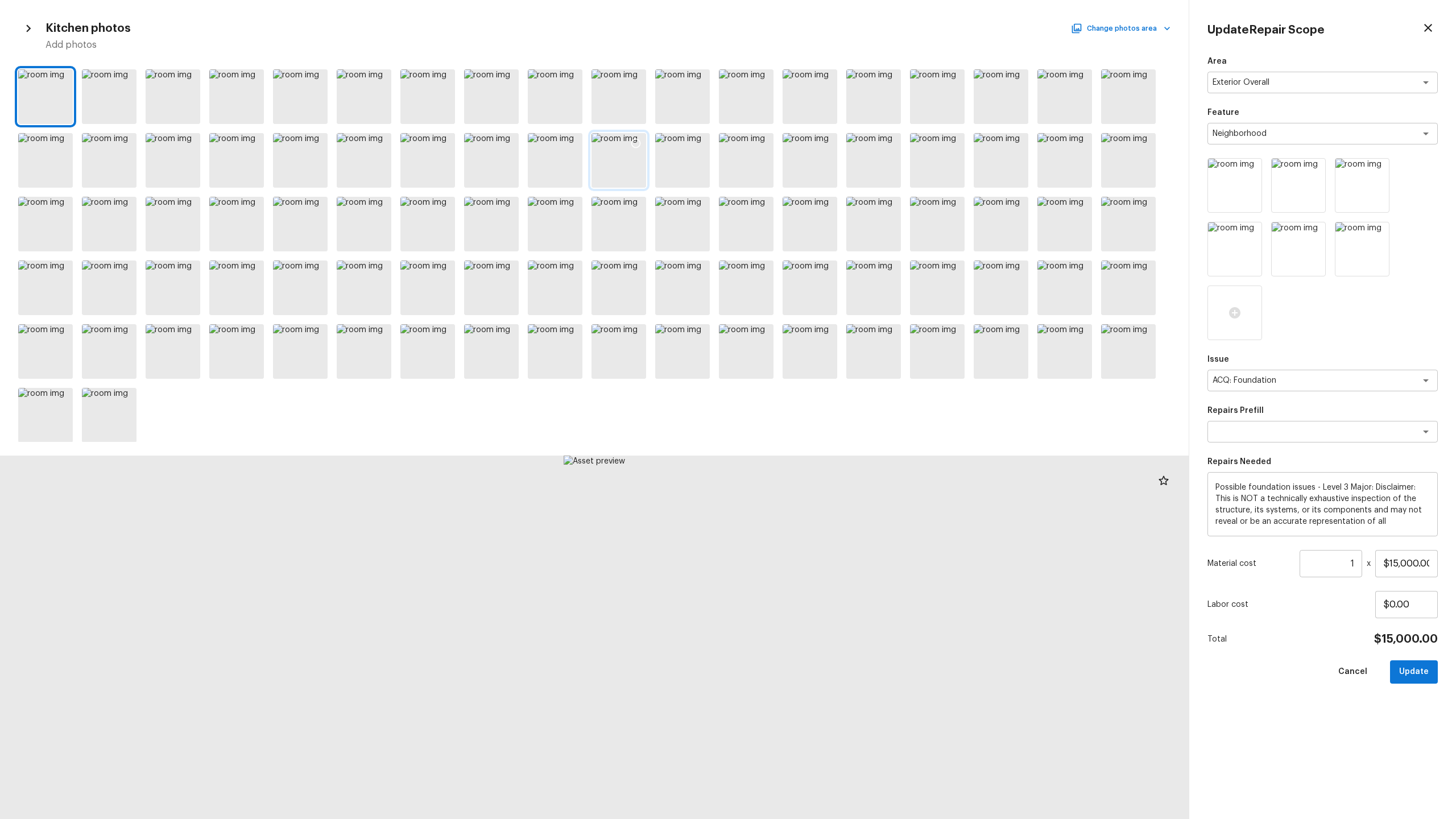
click at [609, 172] on div at bounding box center [618, 160] width 54 height 54
click at [697, 175] on div at bounding box center [682, 160] width 54 height 54
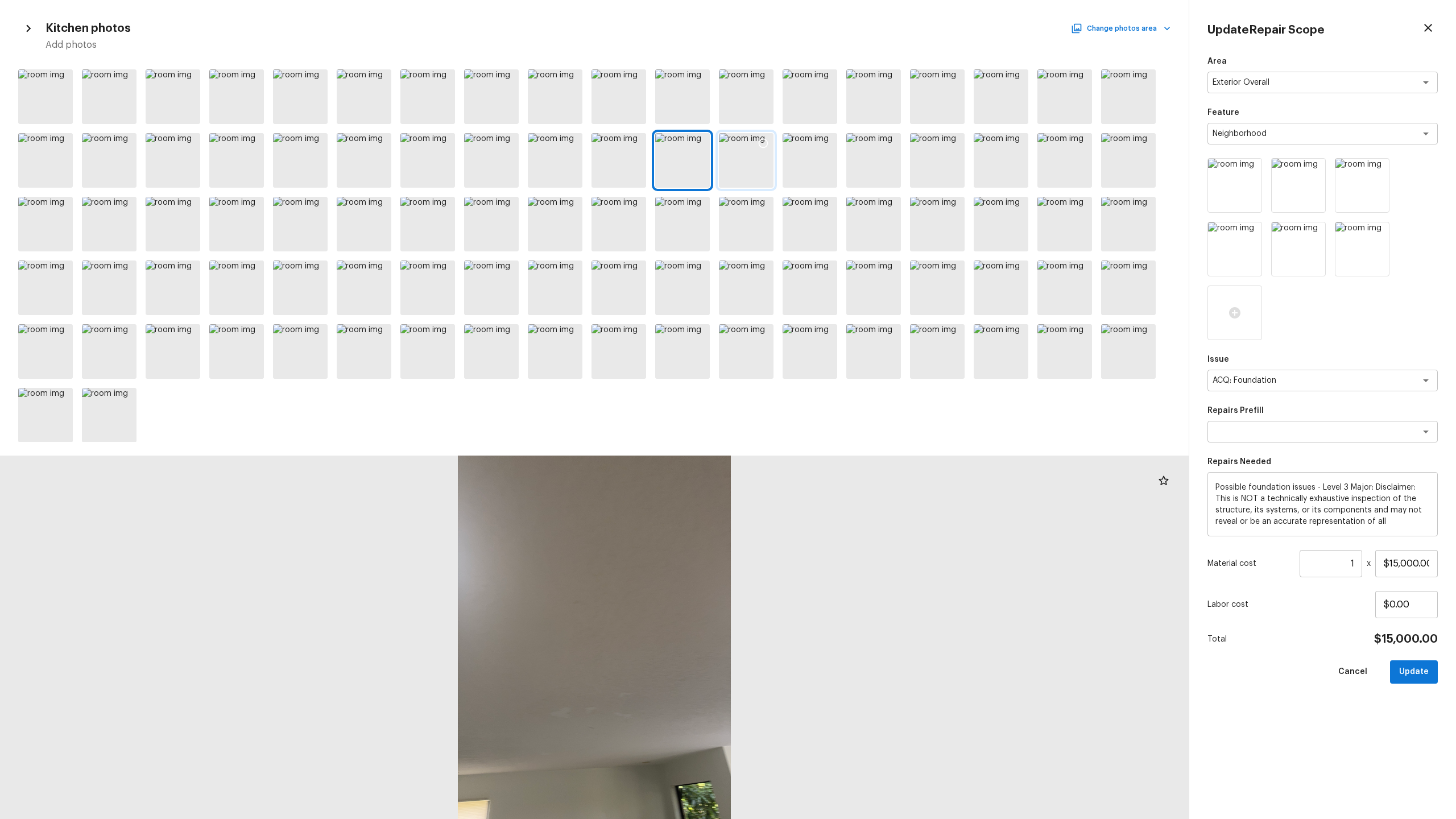
click at [754, 162] on div at bounding box center [745, 160] width 54 height 54
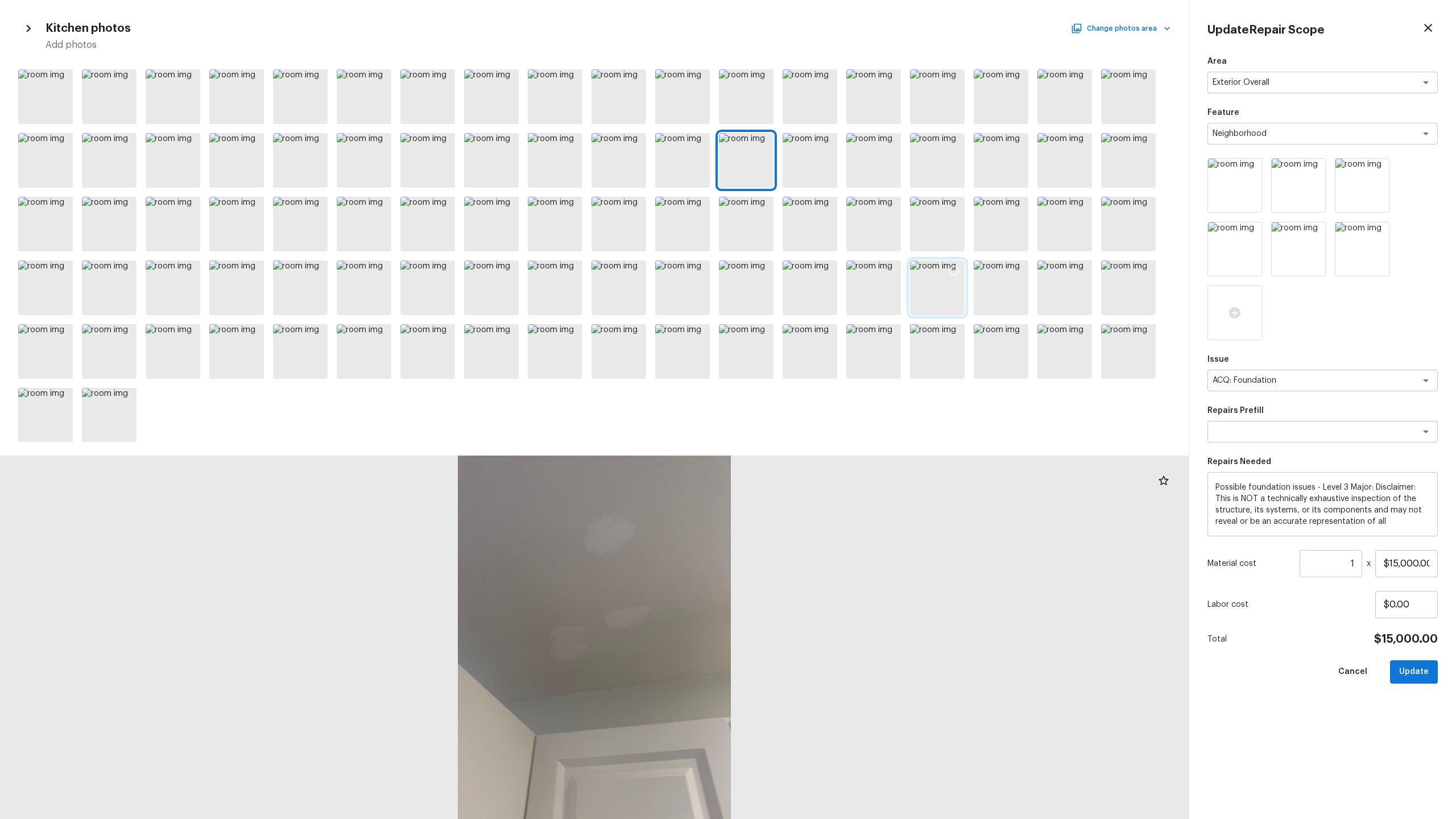
click at [819, 293] on div at bounding box center [937, 287] width 54 height 54
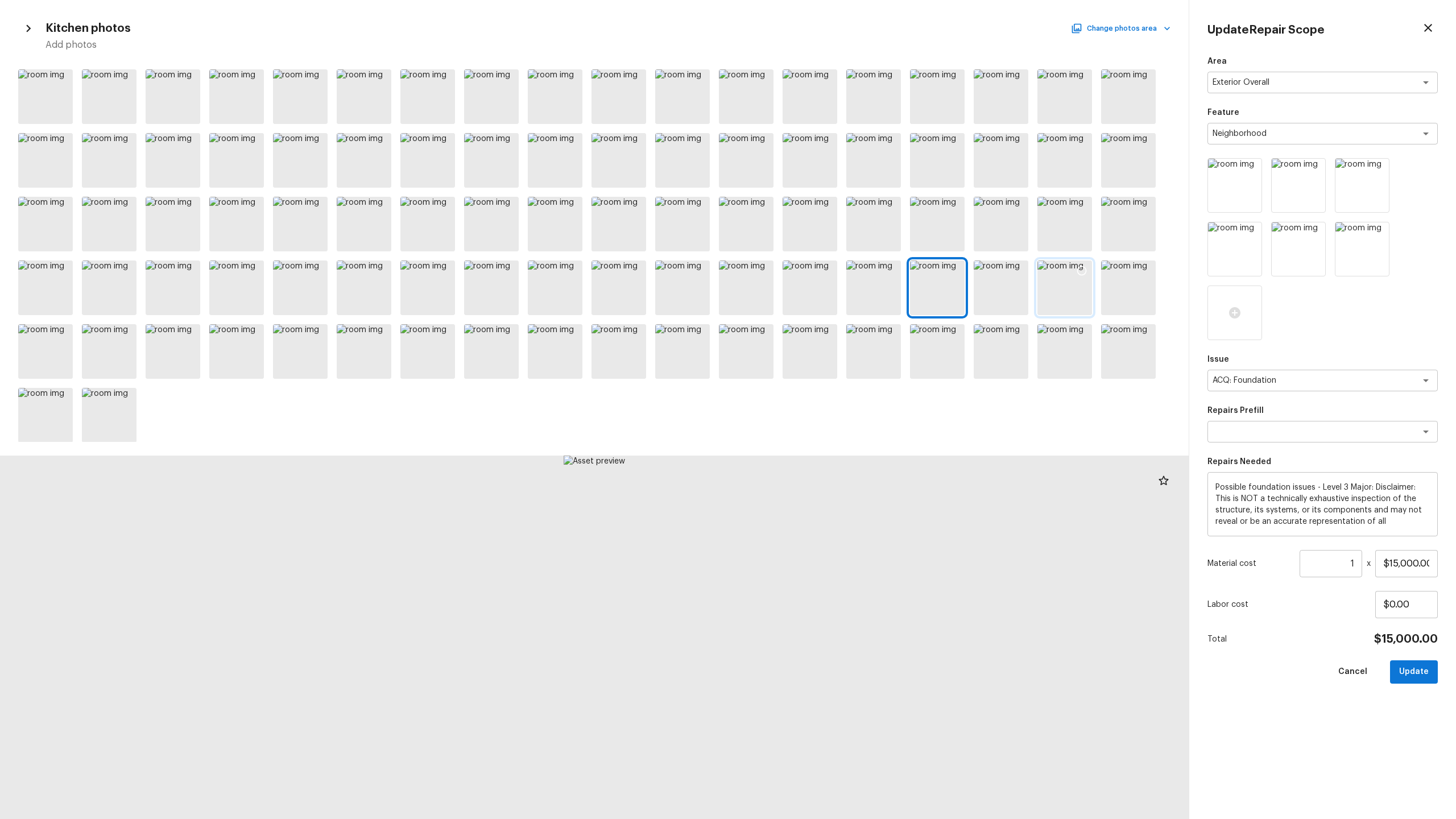
click at [819, 297] on div at bounding box center [1065, 287] width 54 height 54
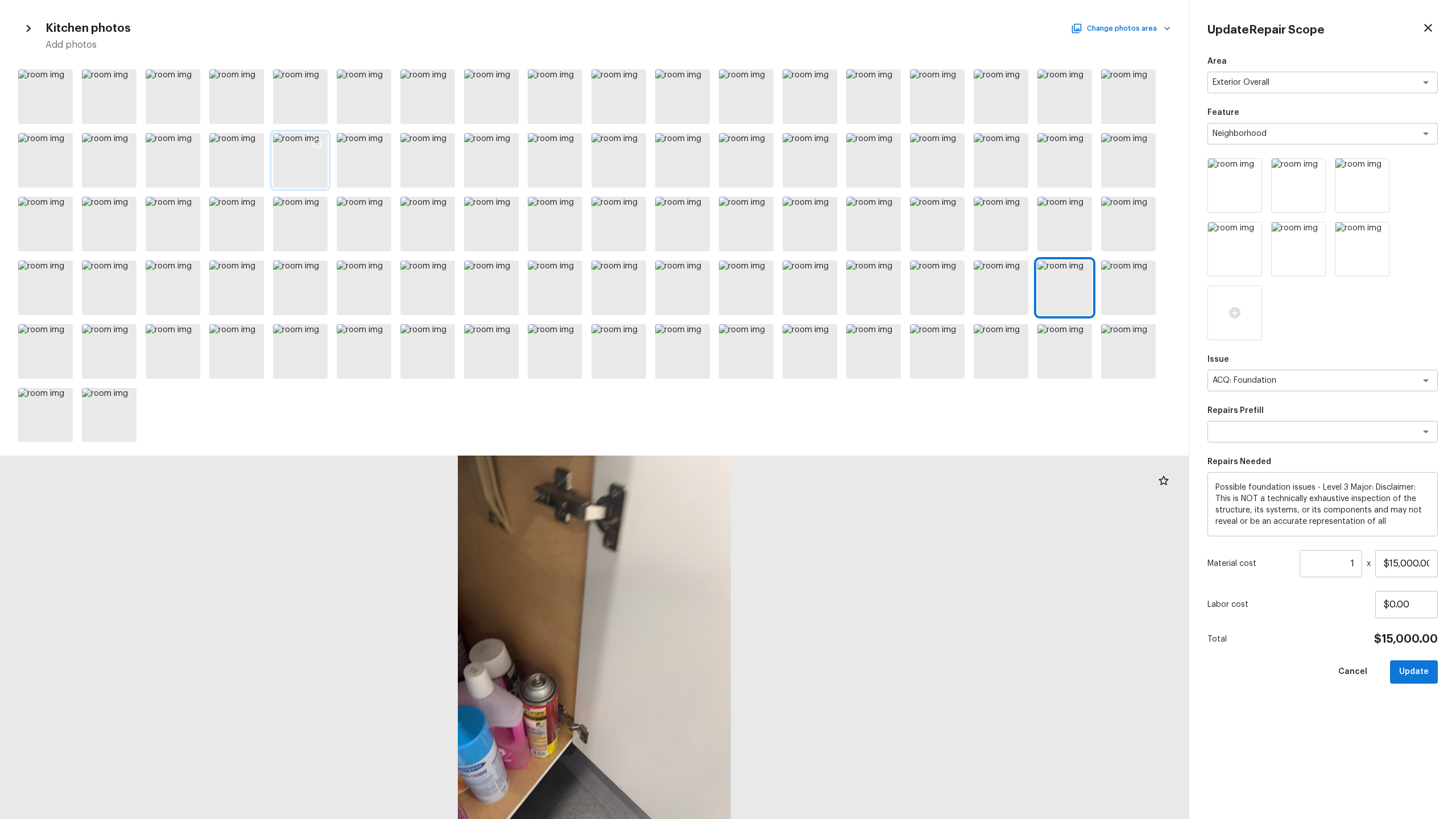
click at [298, 171] on div at bounding box center [300, 160] width 54 height 54
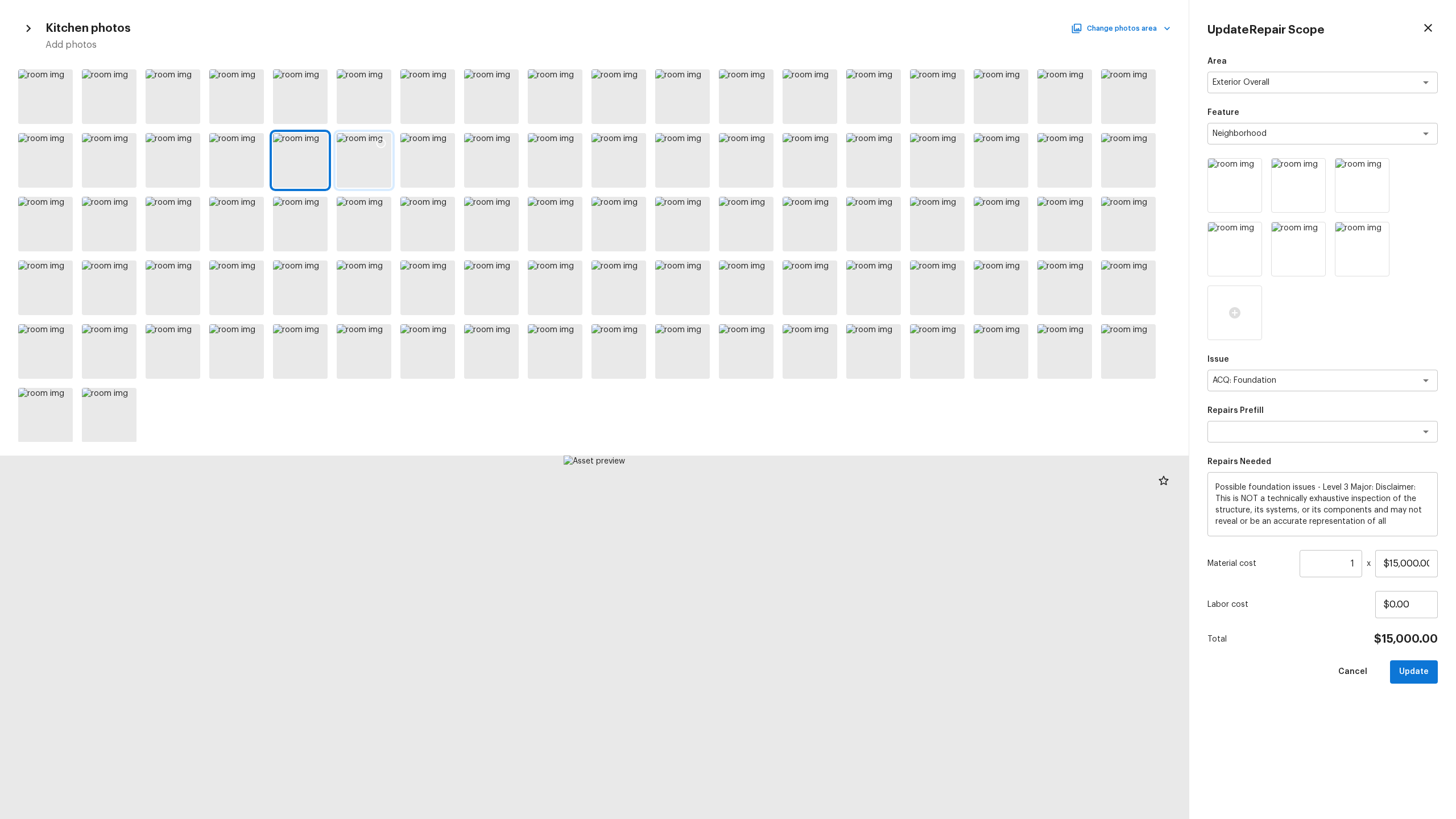
click at [374, 163] on div at bounding box center [363, 160] width 54 height 54
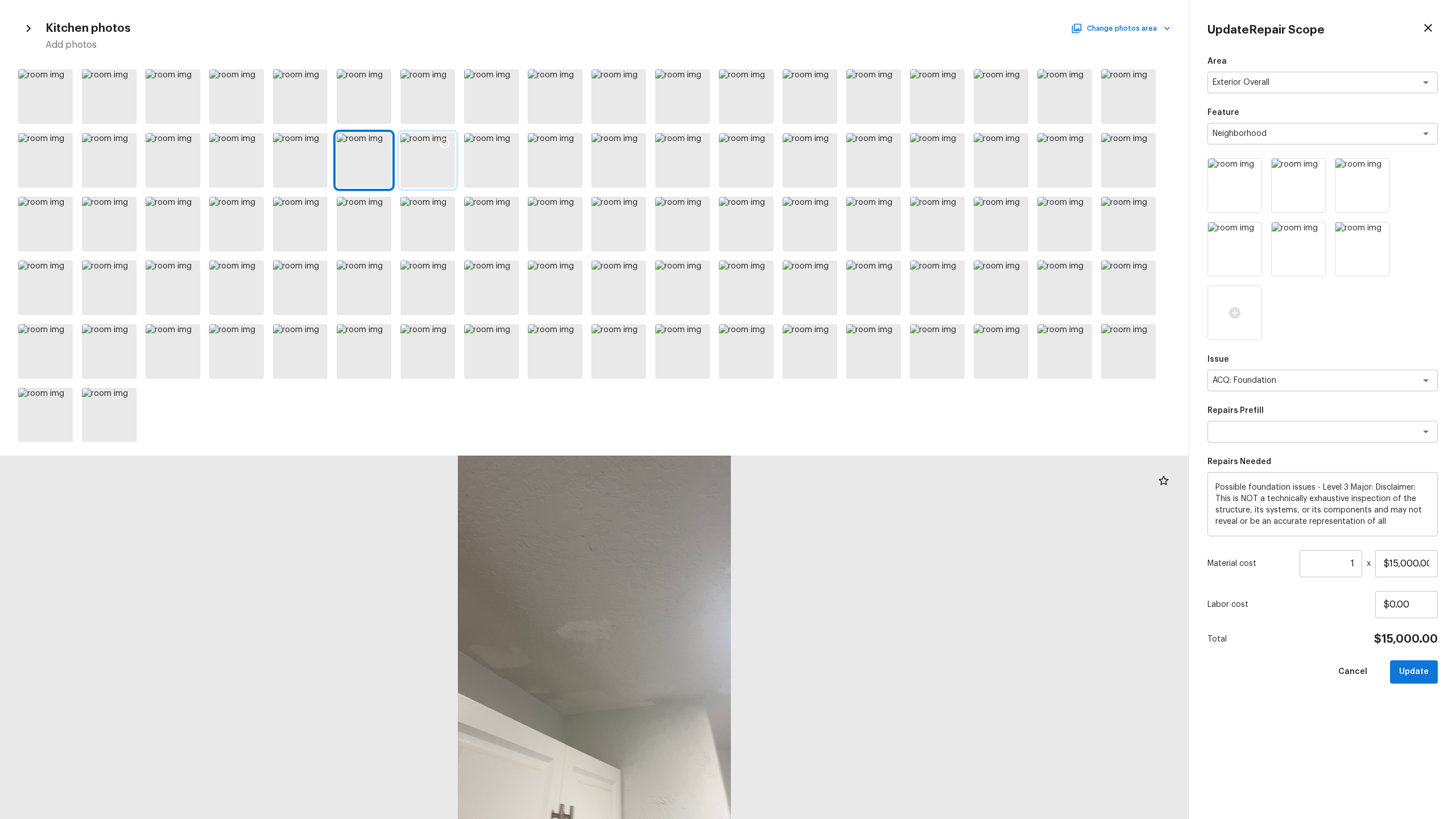
click at [438, 163] on div at bounding box center [427, 160] width 54 height 54
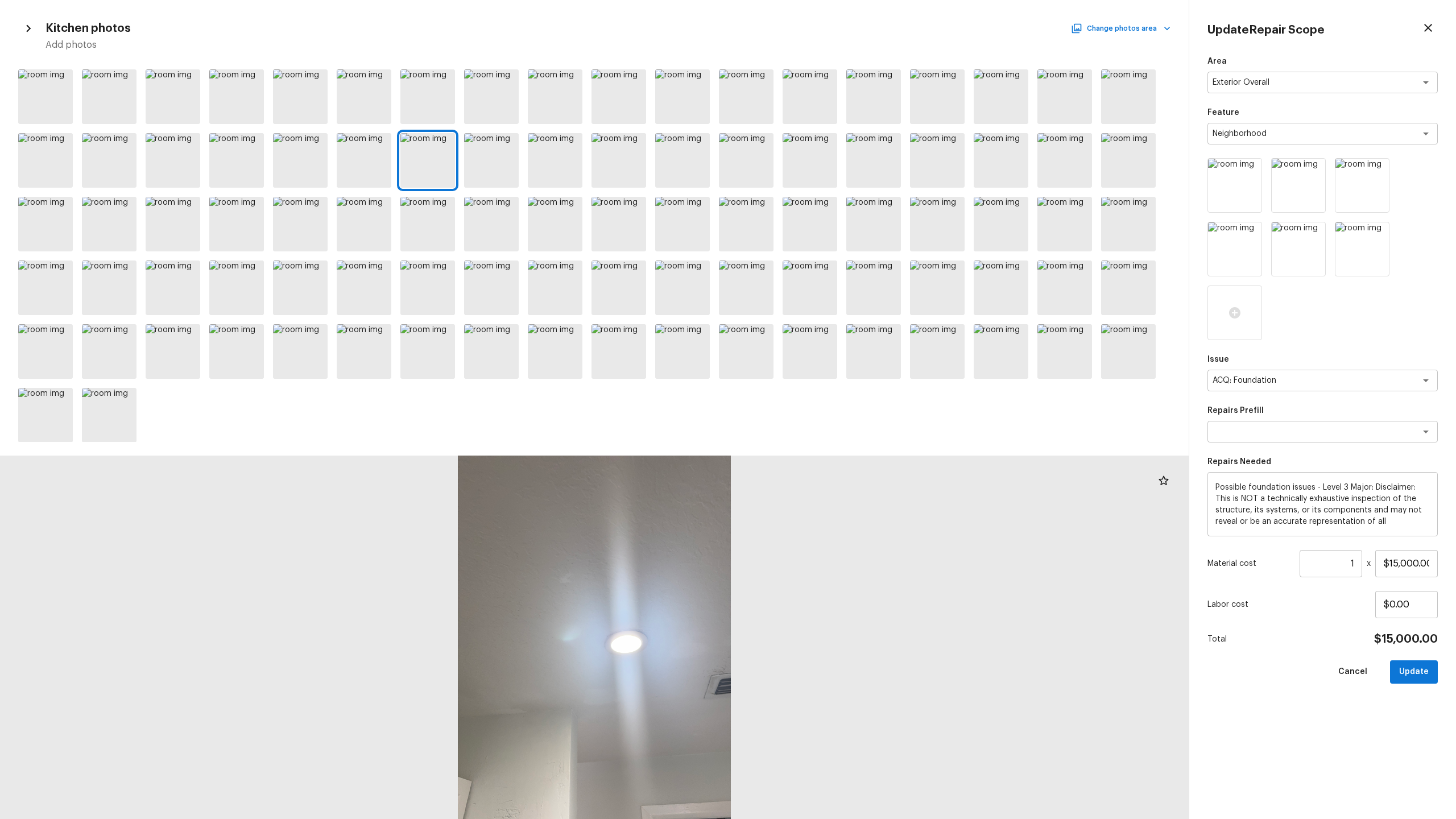
click at [527, 169] on div at bounding box center [594, 253] width 1189 height 377
click at [563, 170] on div at bounding box center [554, 160] width 54 height 54
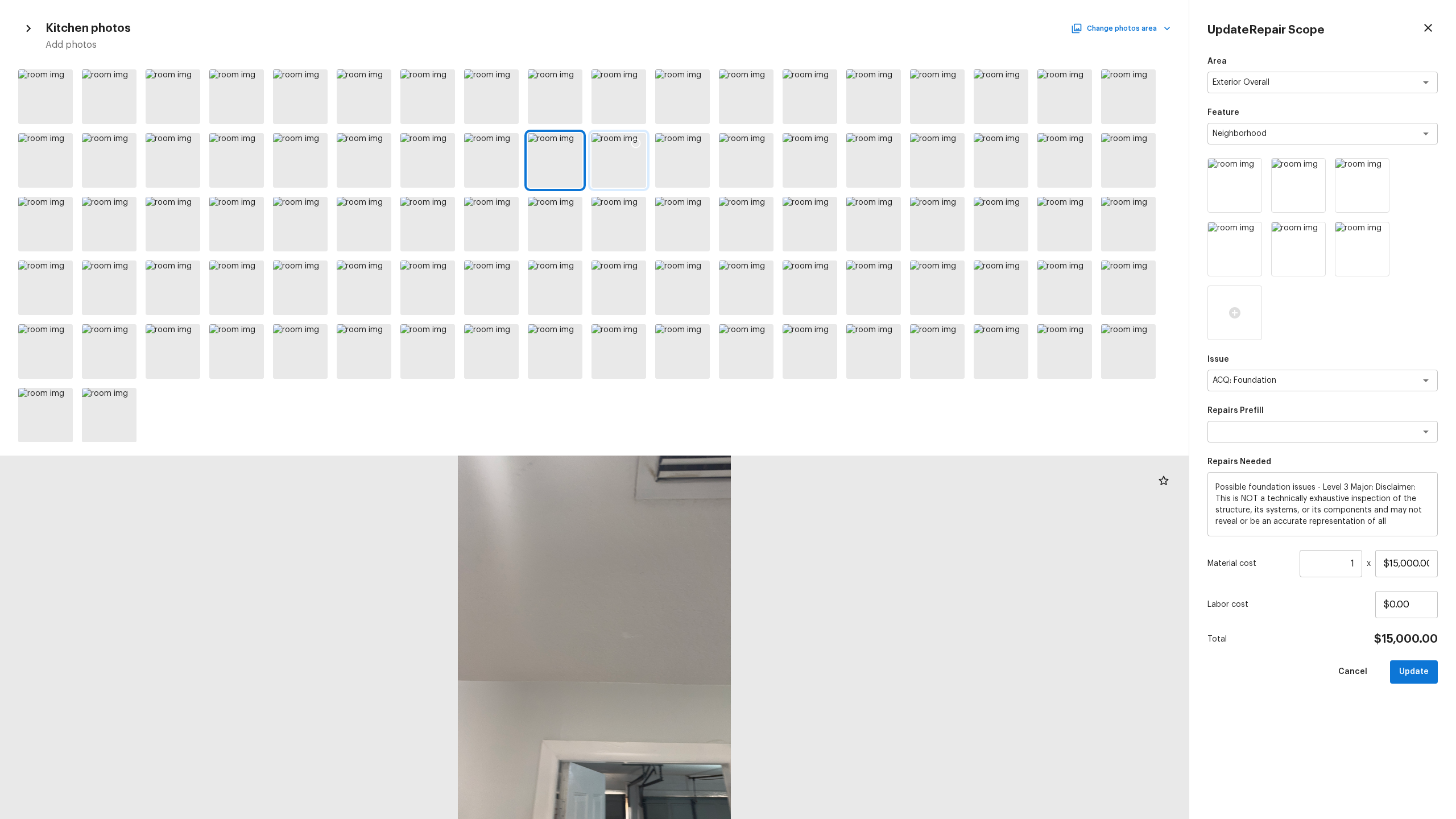
click at [639, 172] on div at bounding box center [618, 160] width 54 height 54
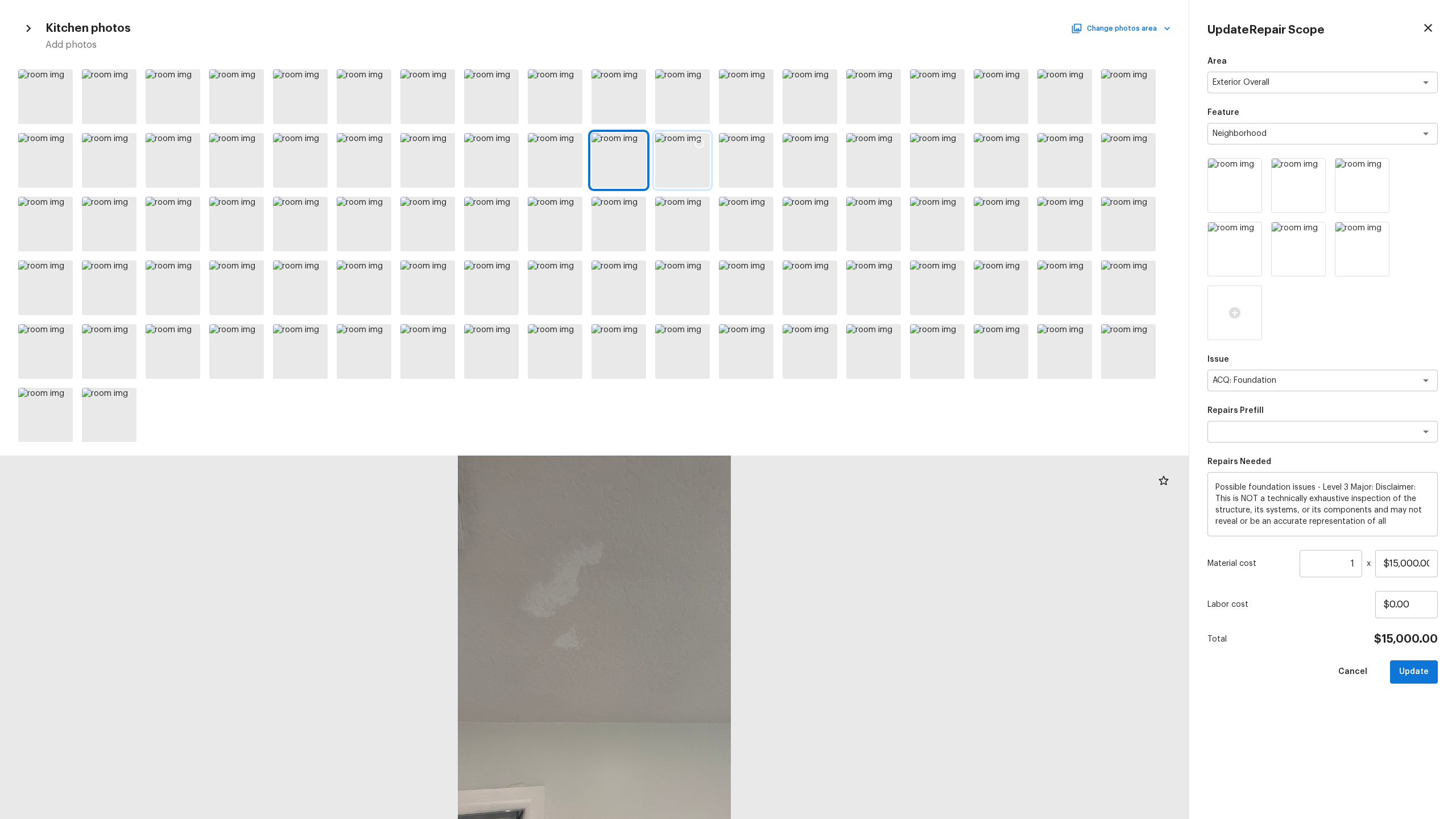
click at [692, 172] on div at bounding box center [682, 160] width 54 height 54
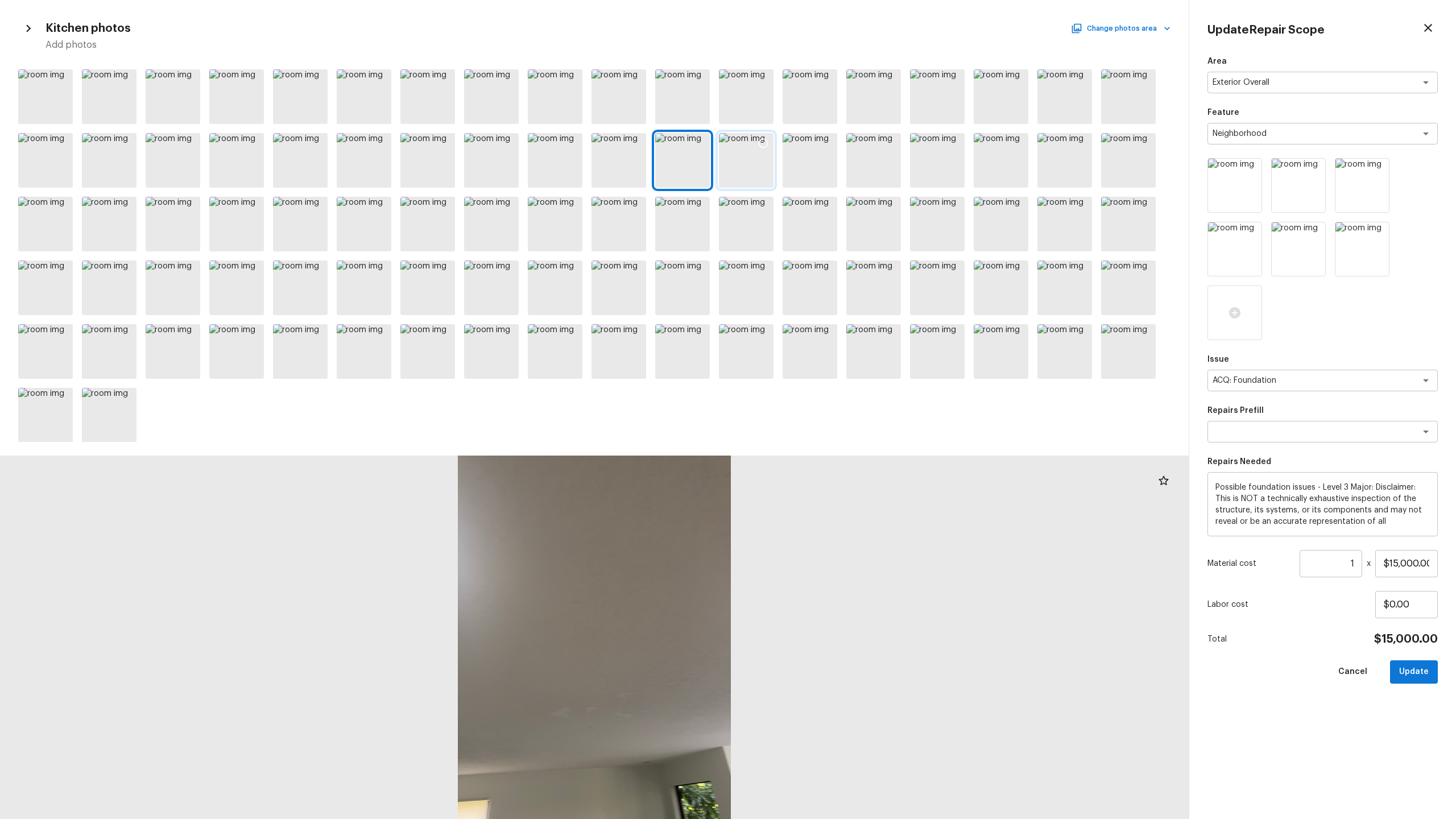
click at [752, 174] on div at bounding box center [745, 160] width 54 height 54
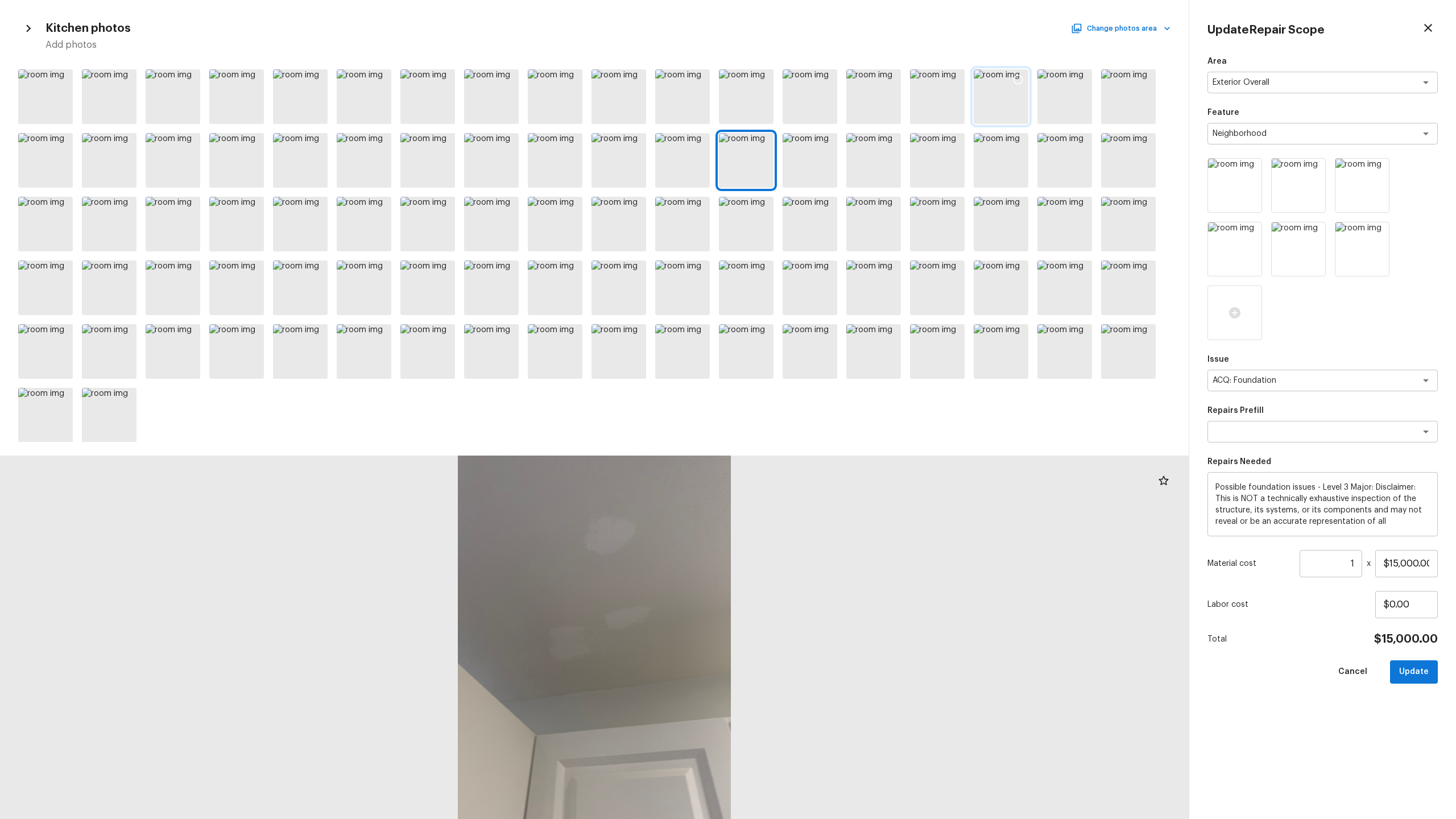
click at [819, 112] on div at bounding box center [1001, 96] width 54 height 54
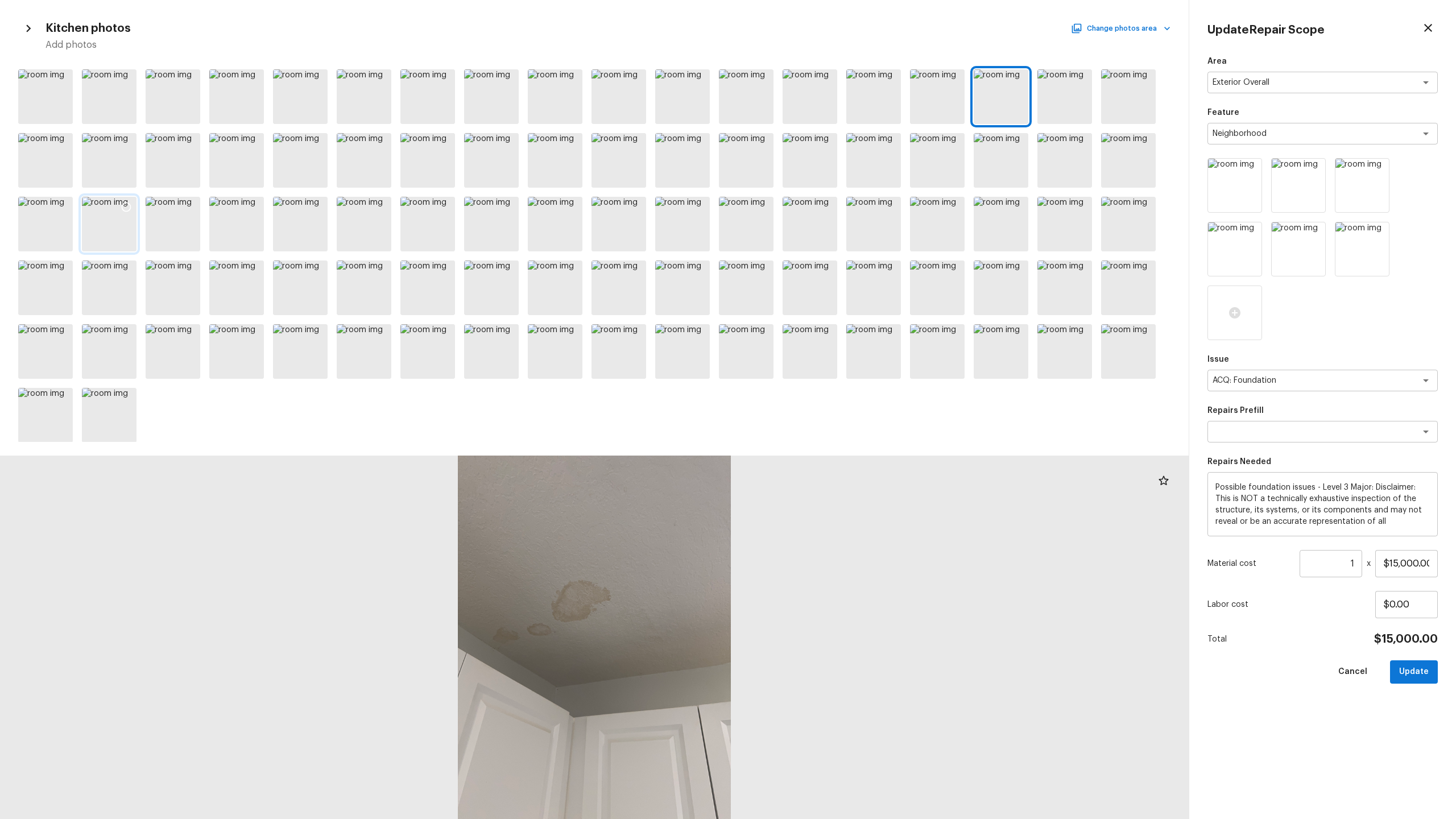
click at [109, 227] on div at bounding box center [109, 223] width 54 height 54
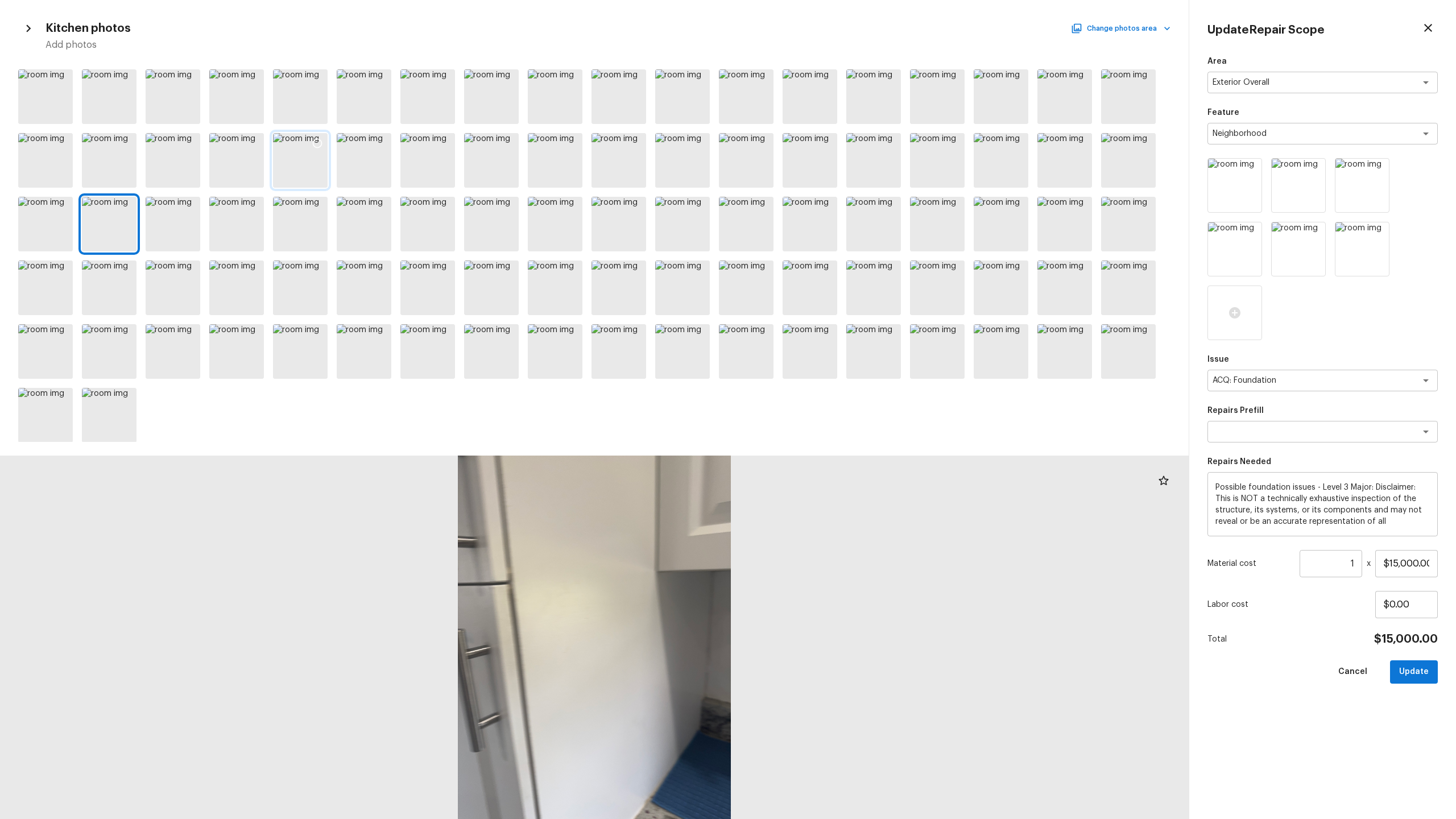
click at [307, 169] on div at bounding box center [300, 160] width 54 height 54
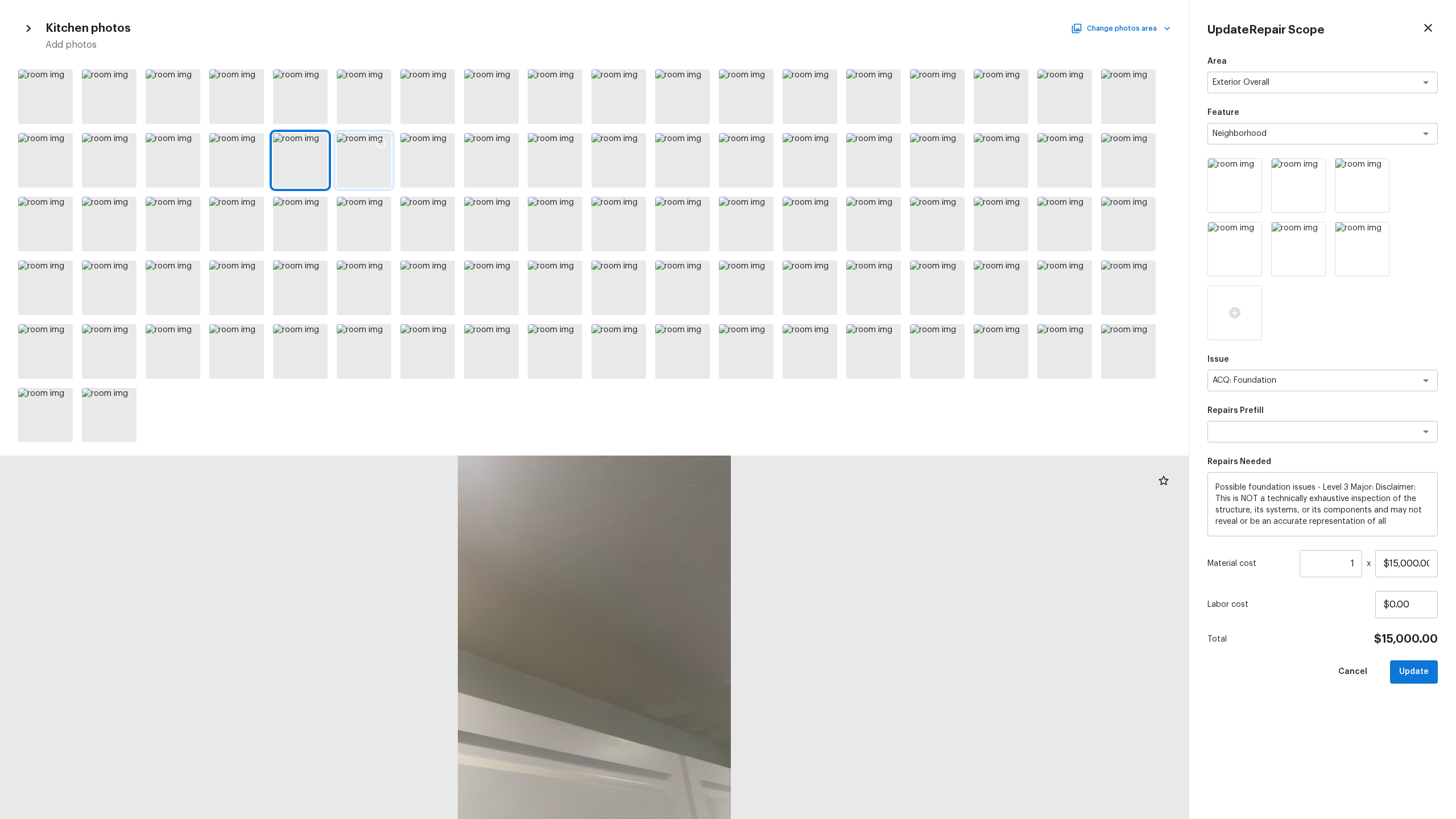
click at [380, 169] on div at bounding box center [363, 160] width 54 height 54
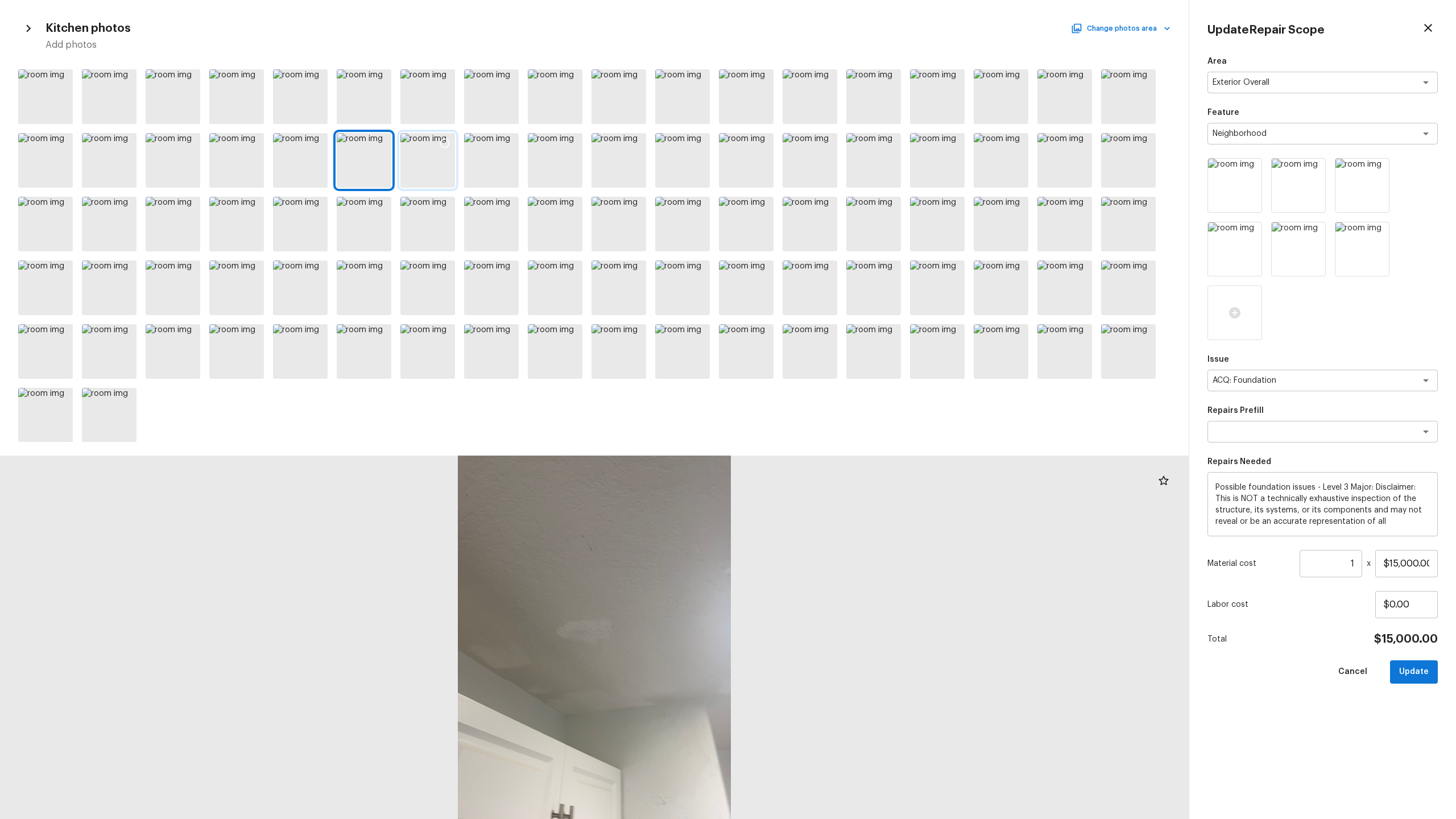
click at [431, 169] on div at bounding box center [427, 160] width 54 height 54
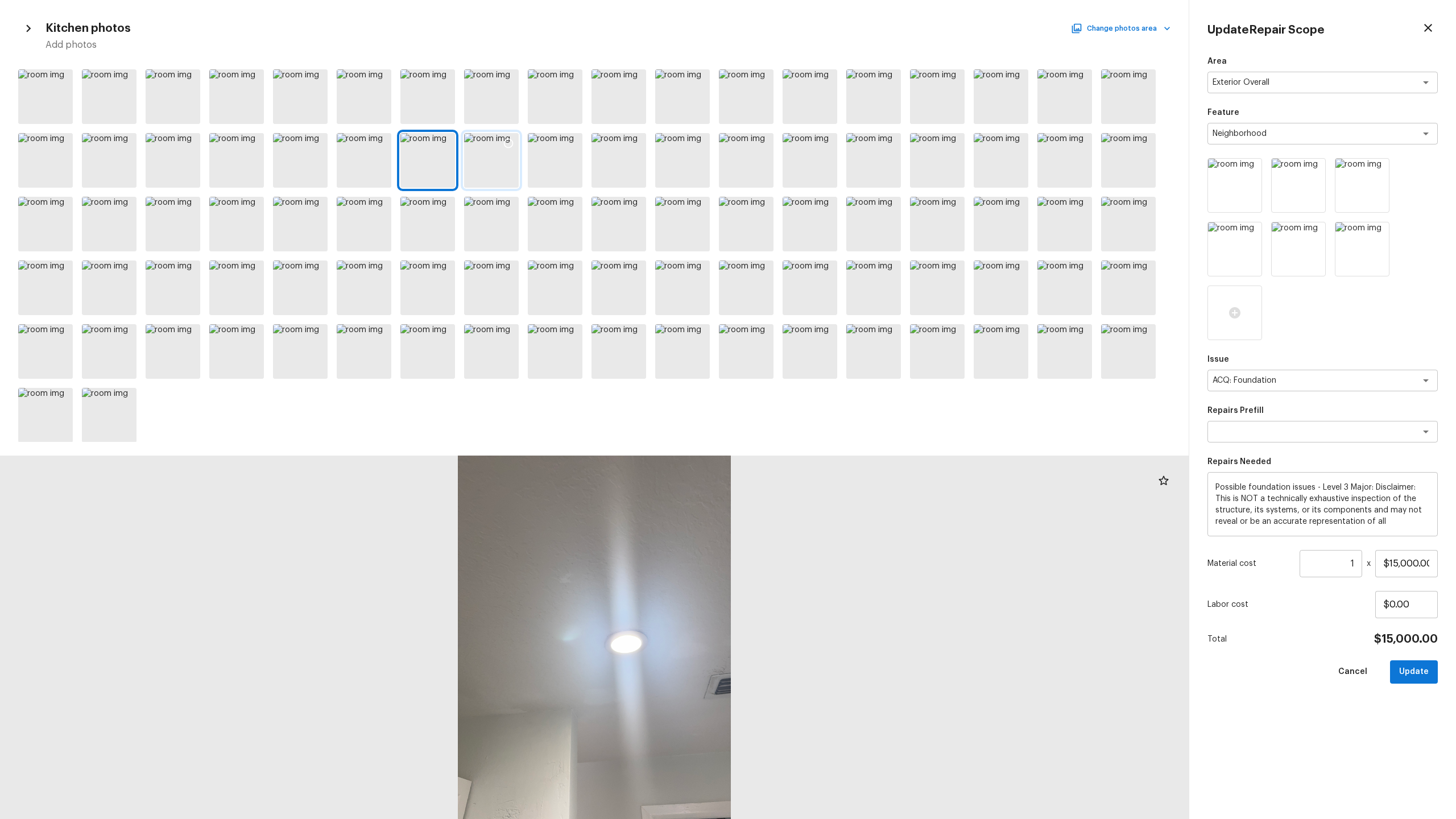
click at [491, 169] on div at bounding box center [491, 160] width 54 height 54
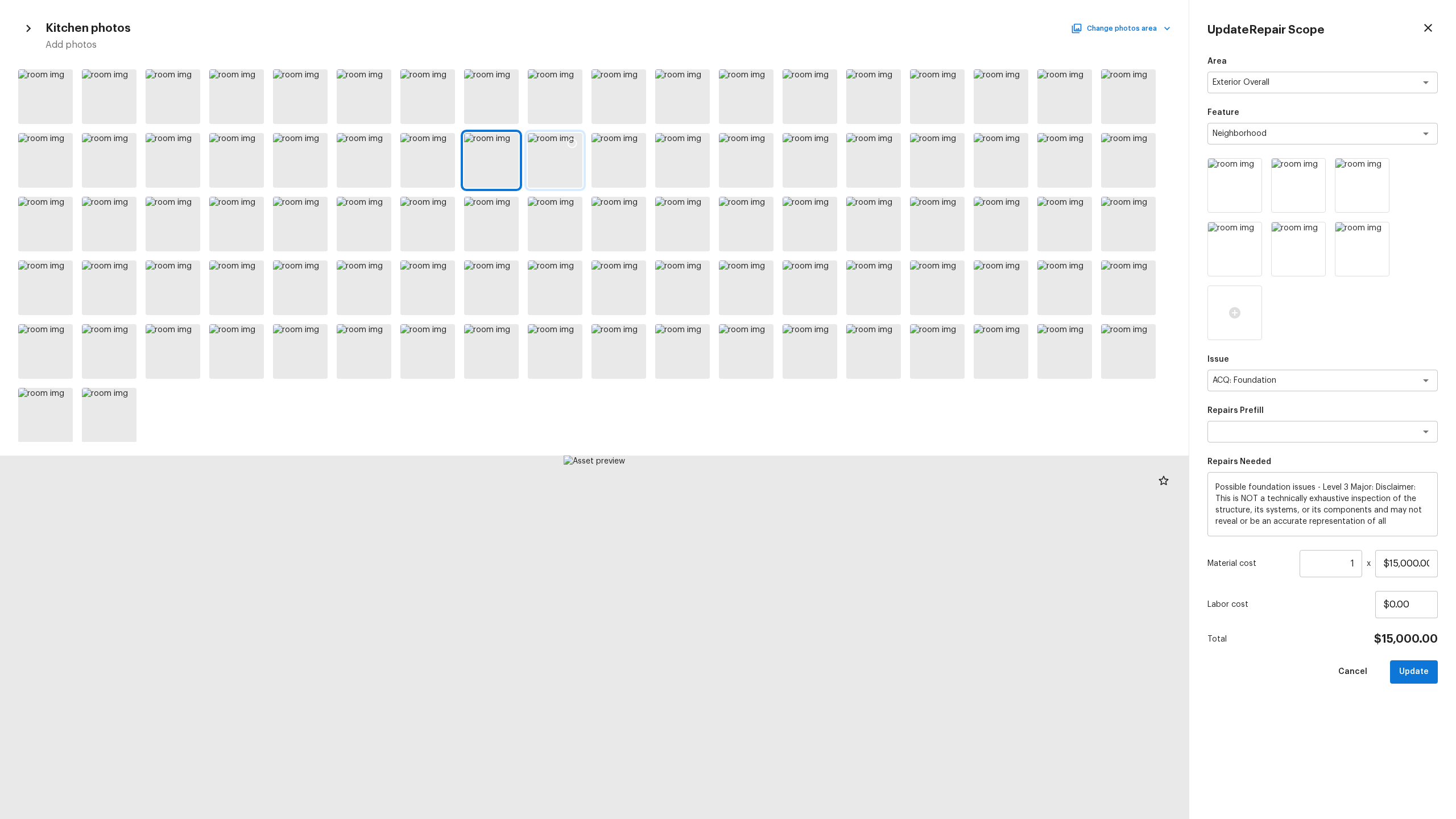
click at [546, 172] on div at bounding box center [554, 160] width 54 height 54
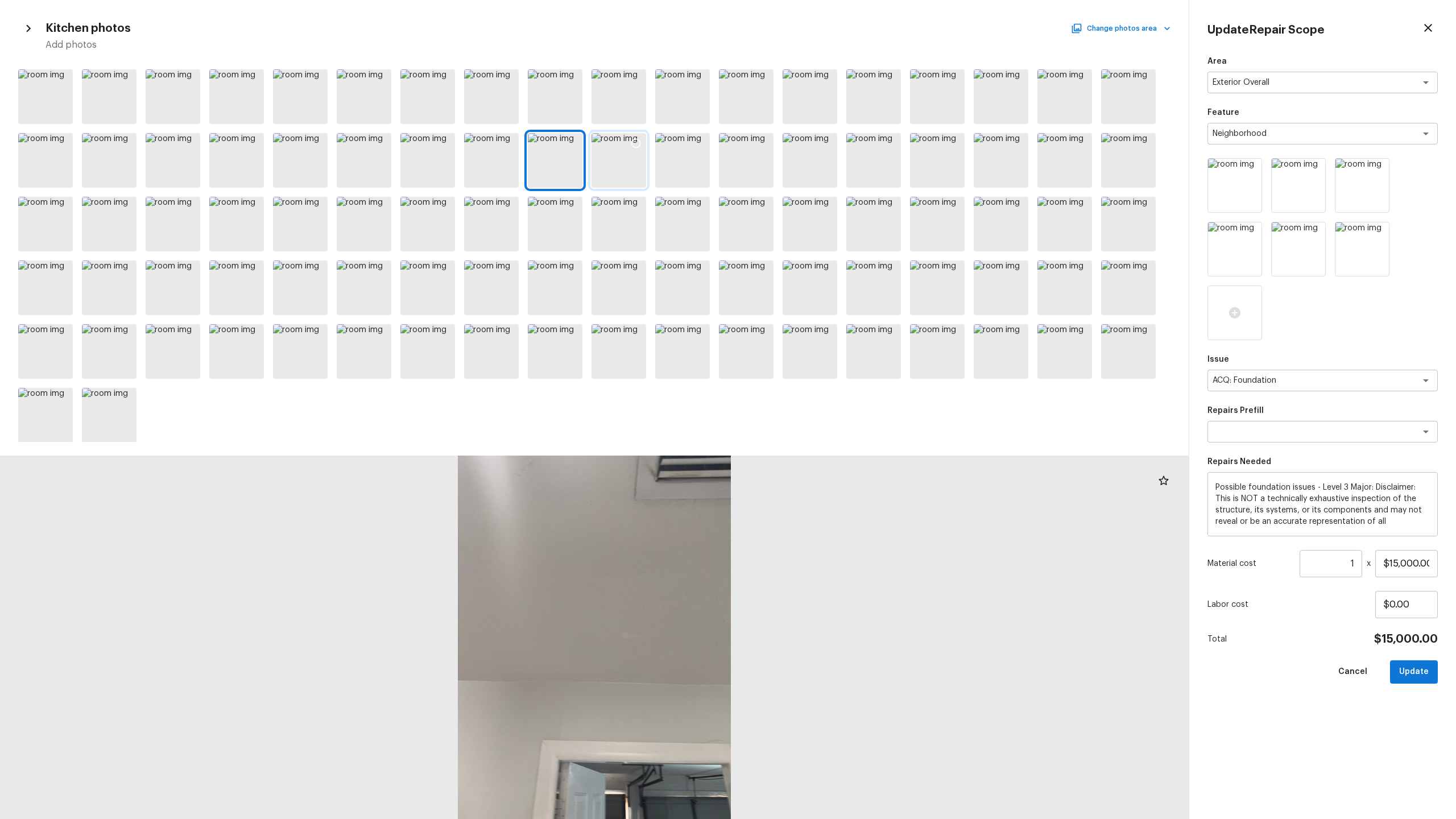
click at [636, 166] on div at bounding box center [618, 160] width 54 height 54
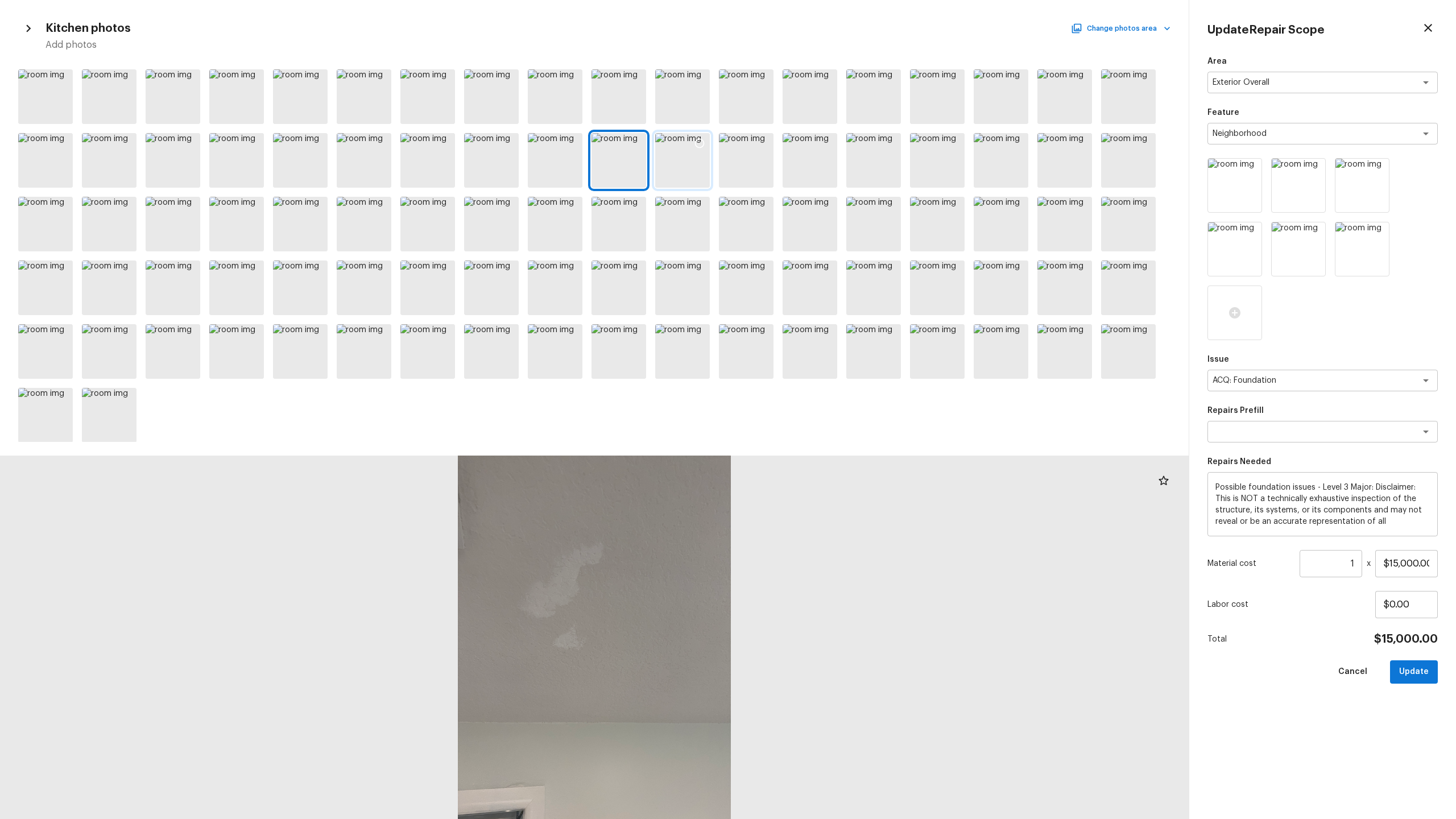
click at [682, 169] on div at bounding box center [682, 160] width 54 height 54
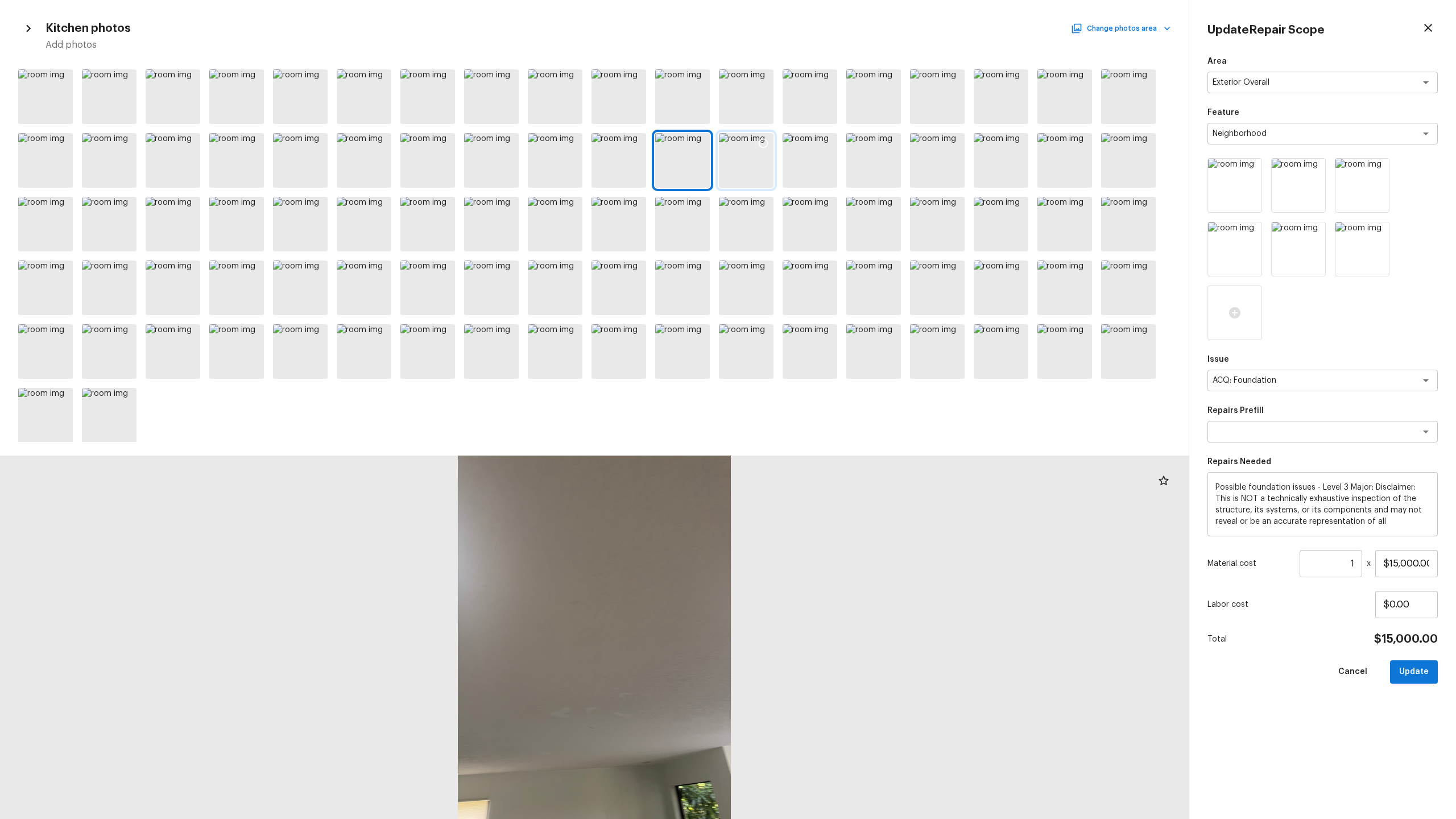
click at [750, 176] on div at bounding box center [745, 160] width 54 height 54
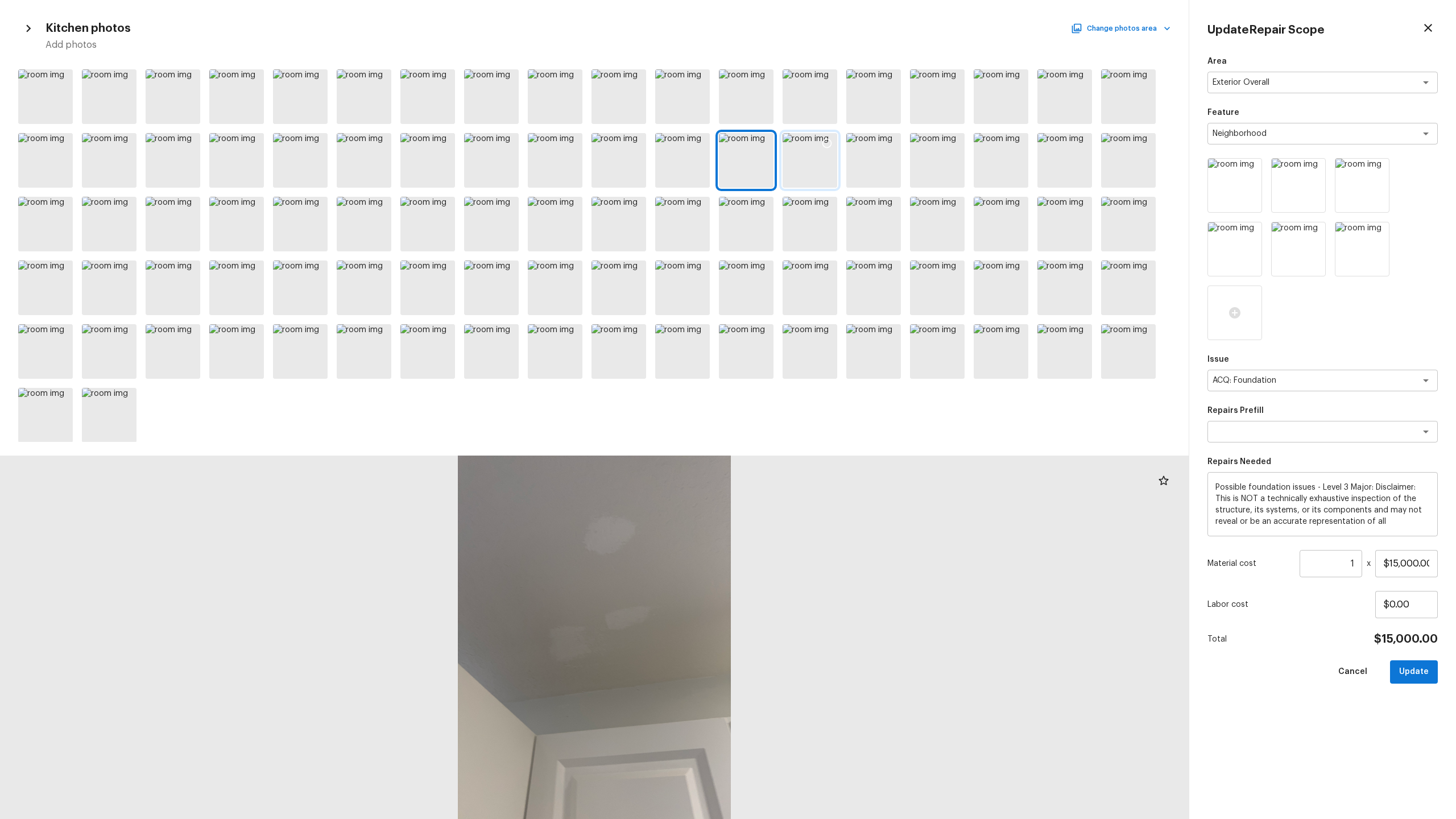
click at [802, 175] on div at bounding box center [809, 160] width 54 height 54
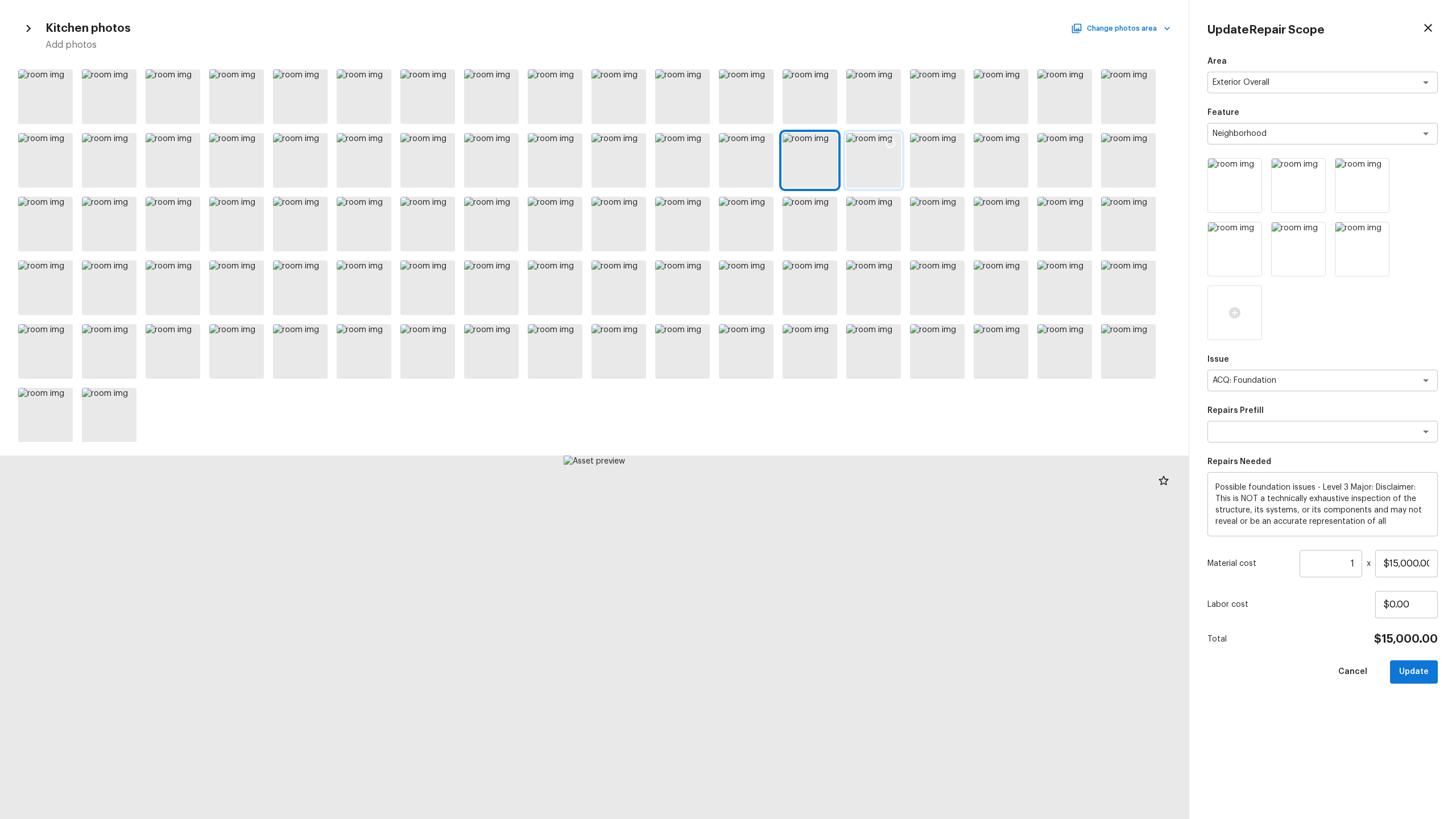
click at [819, 172] on div at bounding box center [873, 160] width 54 height 54
click at [819, 177] on div at bounding box center [937, 160] width 54 height 54
click at [819, 180] on div at bounding box center [873, 160] width 54 height 54
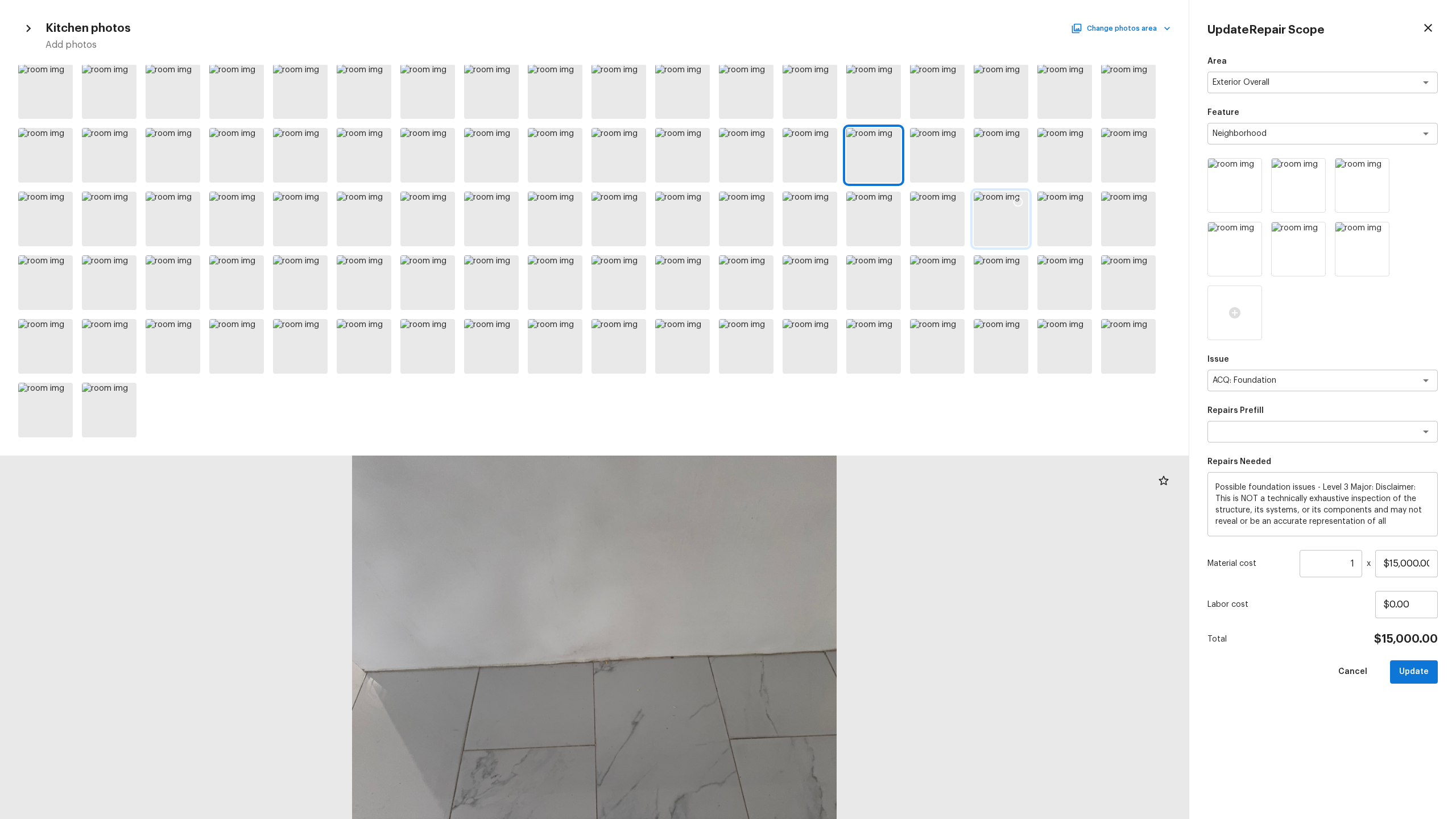
scroll to position [0, 0]
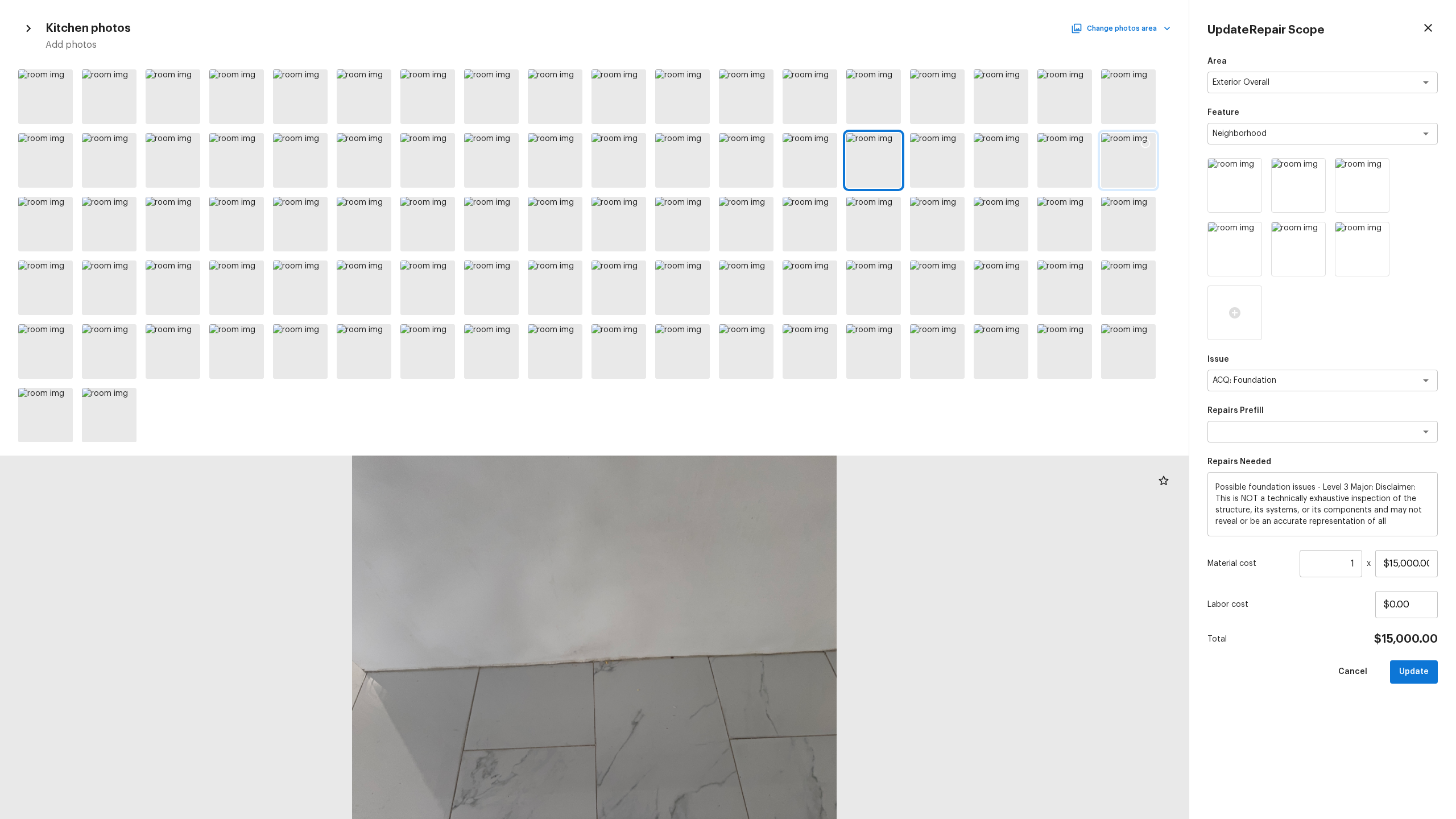
click at [819, 177] on div at bounding box center [1128, 160] width 54 height 54
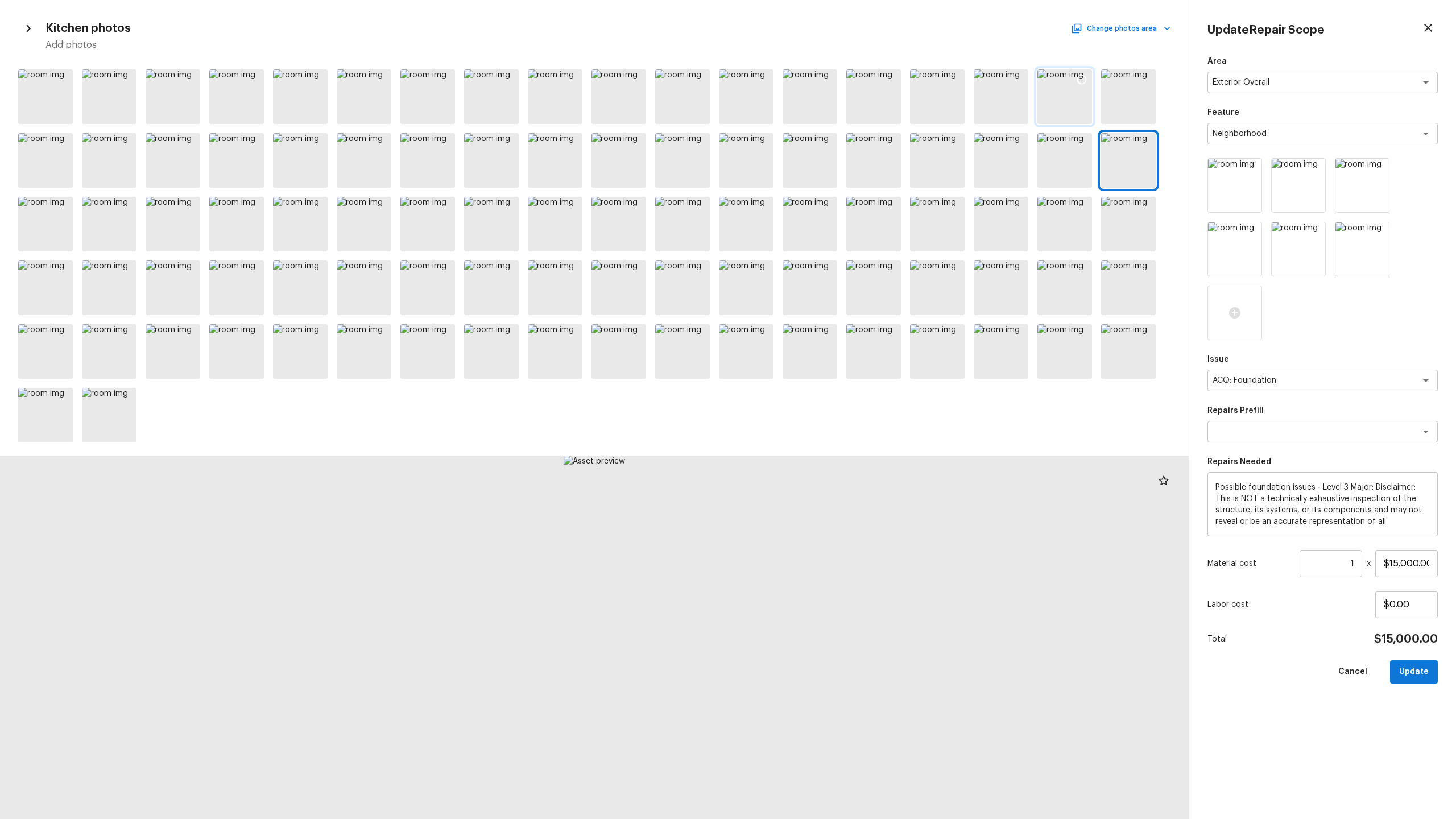
click at [819, 109] on div at bounding box center [1065, 96] width 54 height 54
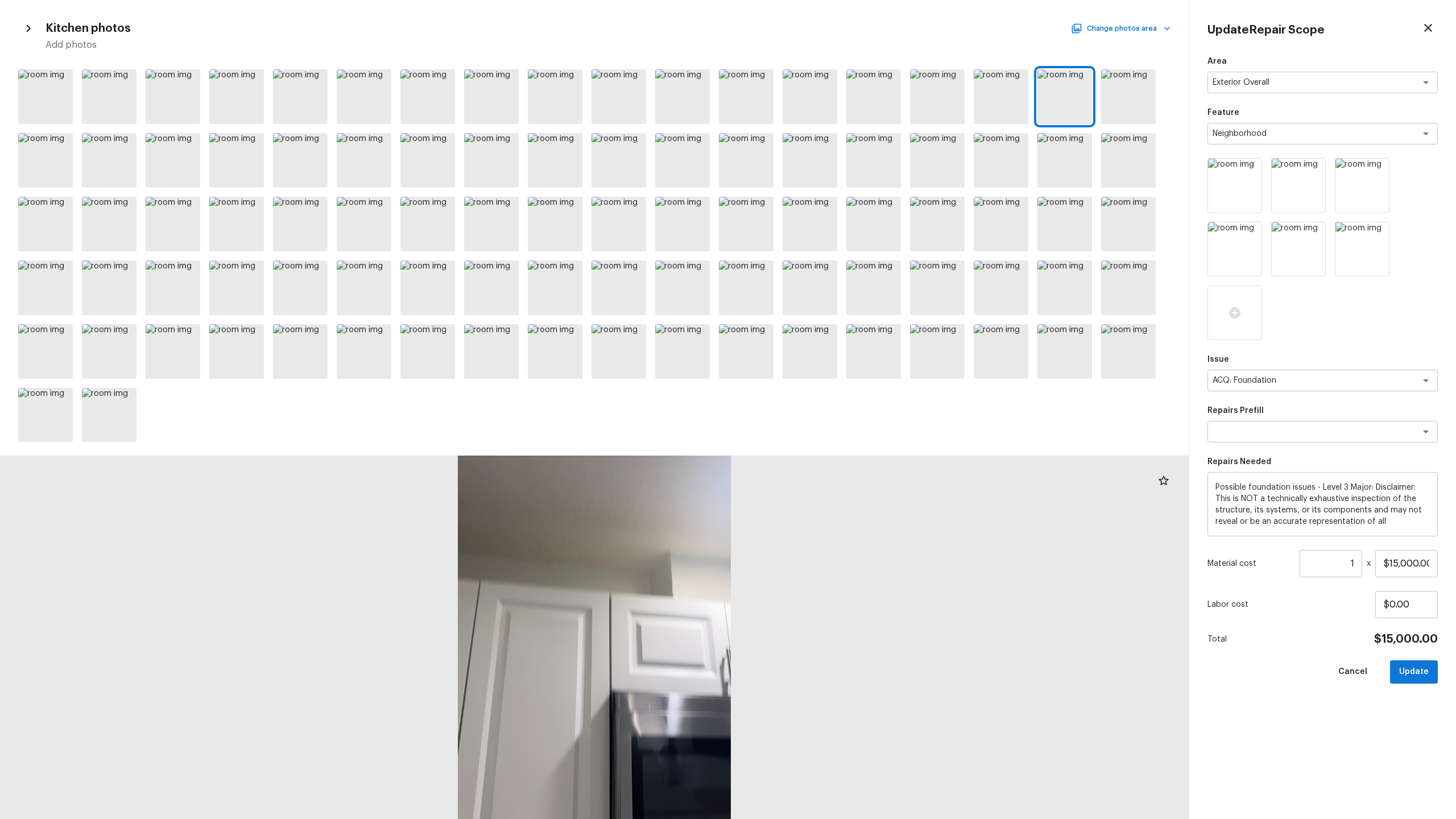
click at [819, 39] on h5 "Add photos" at bounding box center [608, 45] width 1125 height 12
click at [819, 31] on button "Change photos area" at bounding box center [1122, 29] width 97 height 15
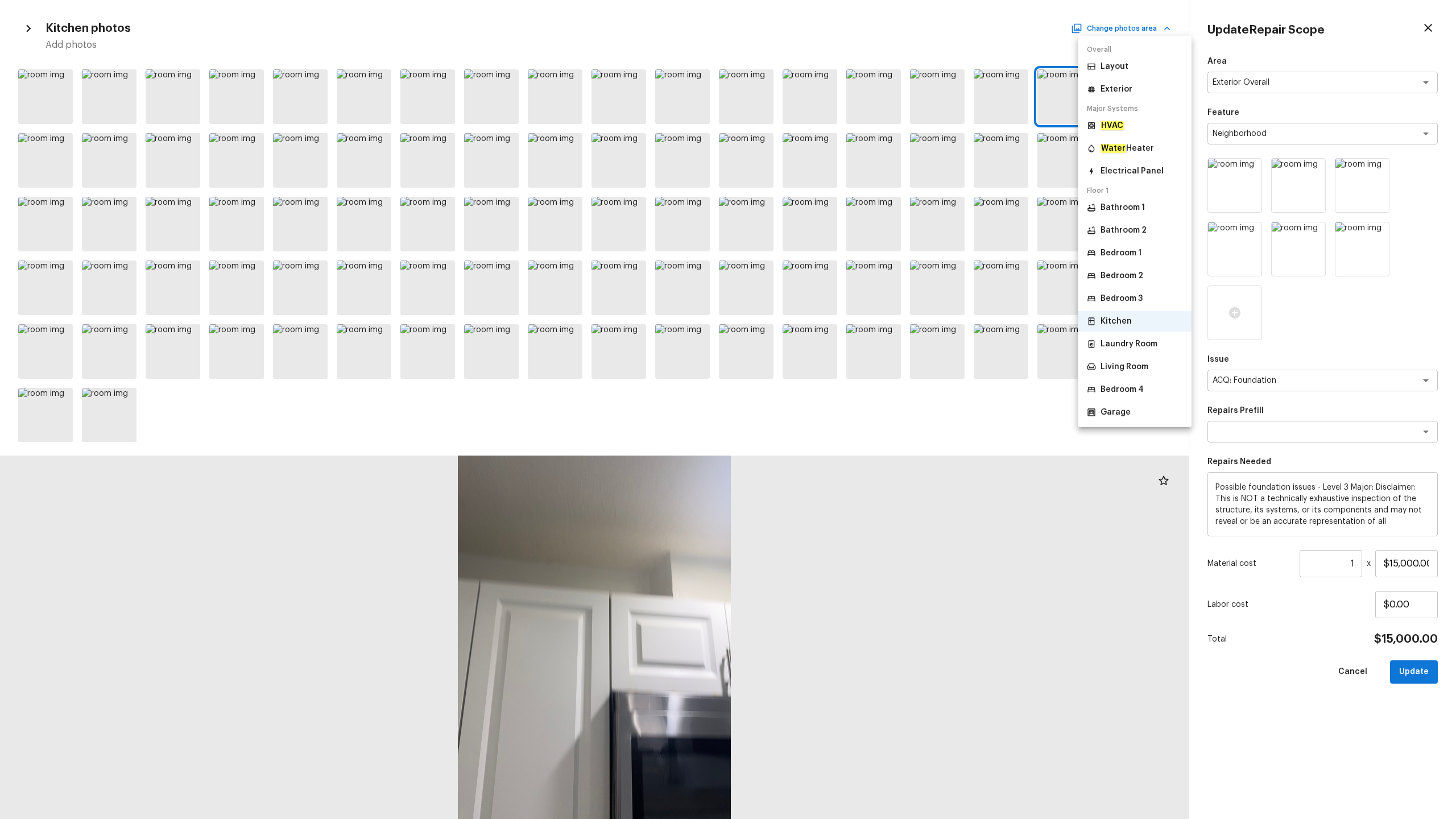
click at [819, 214] on li "Bathroom 1" at bounding box center [1134, 207] width 114 height 21
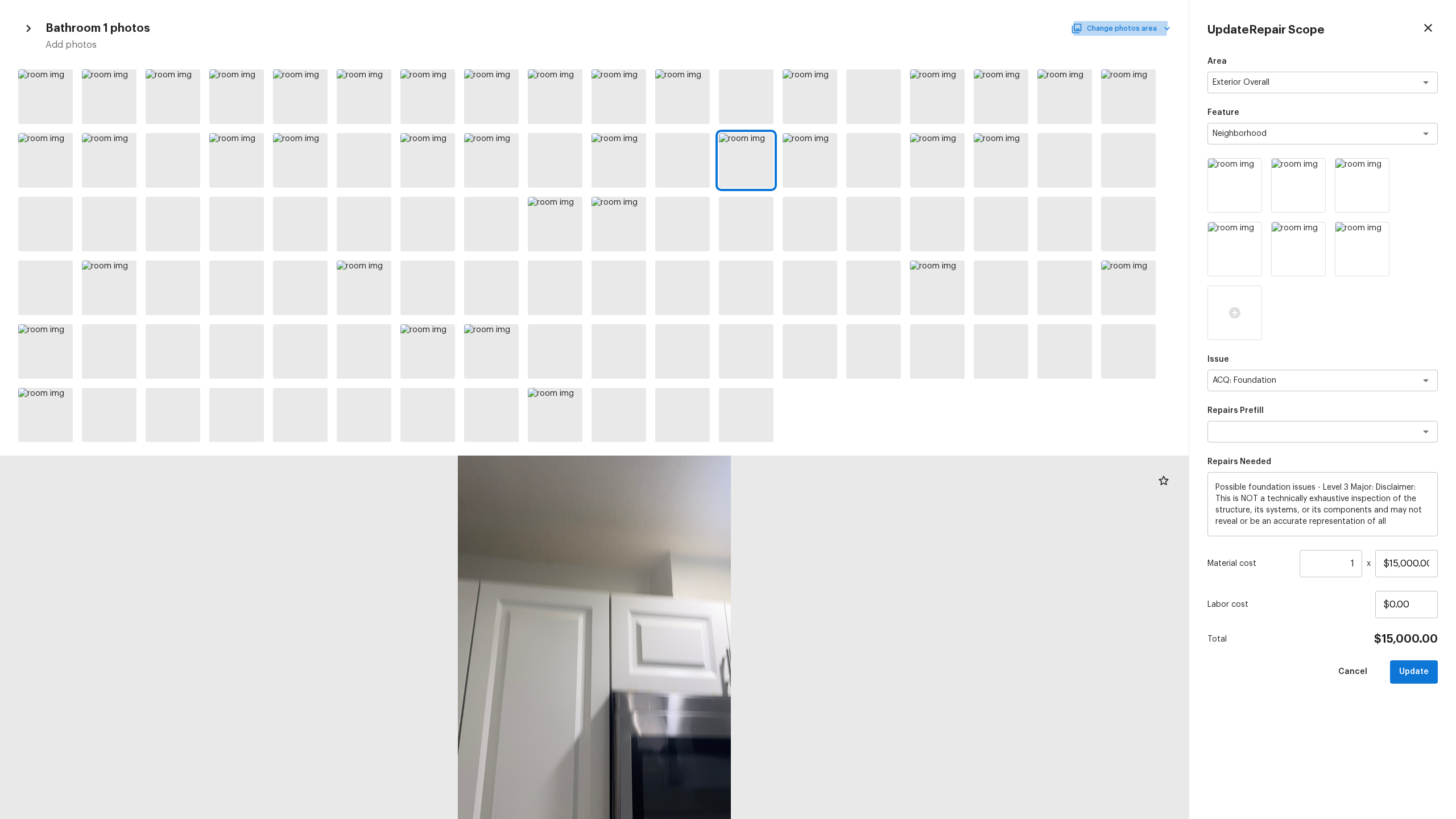
click at [819, 24] on button "Change photos area" at bounding box center [1122, 29] width 97 height 15
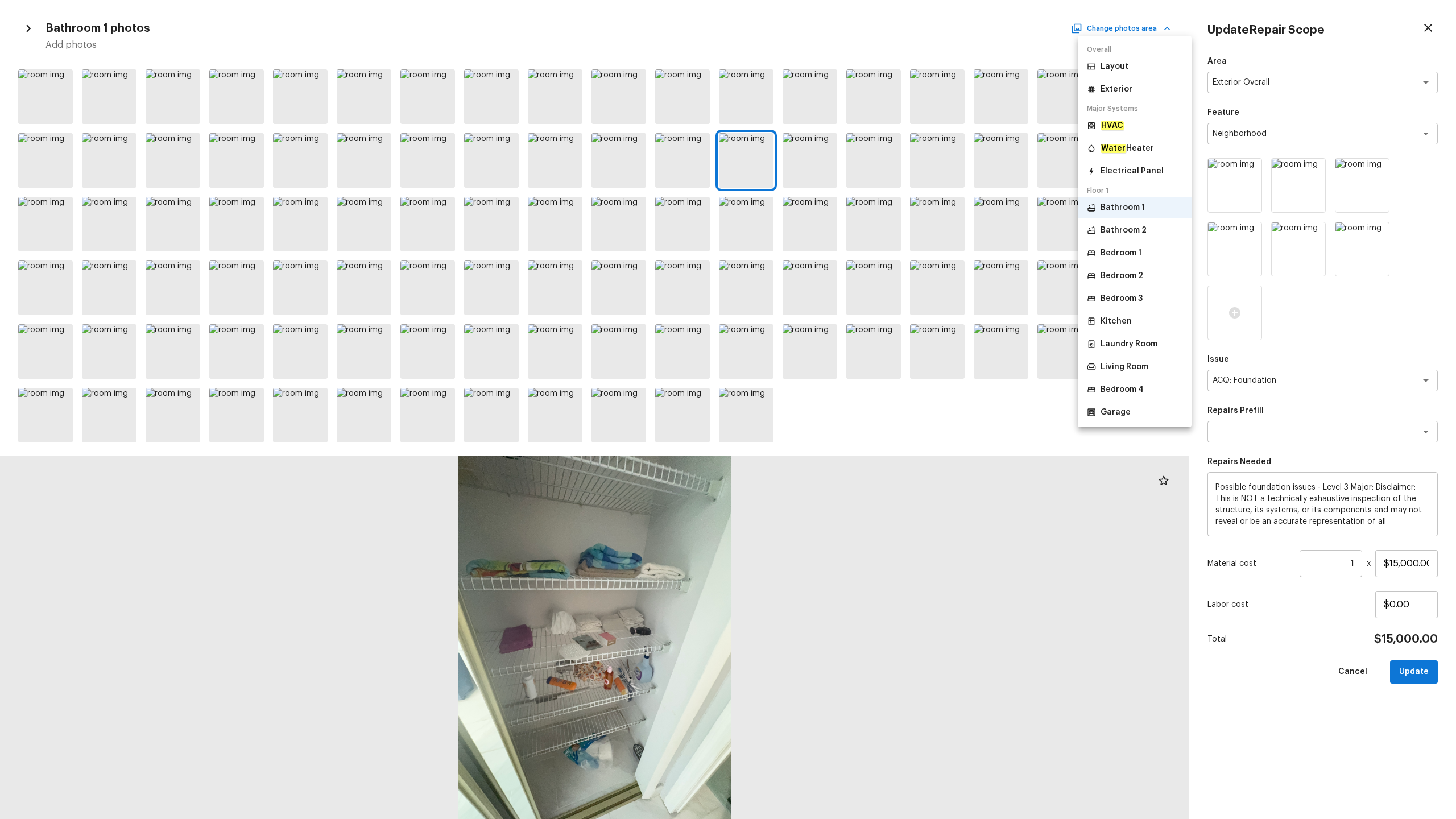
click at [819, 372] on p "Living Room" at bounding box center [1124, 366] width 48 height 11
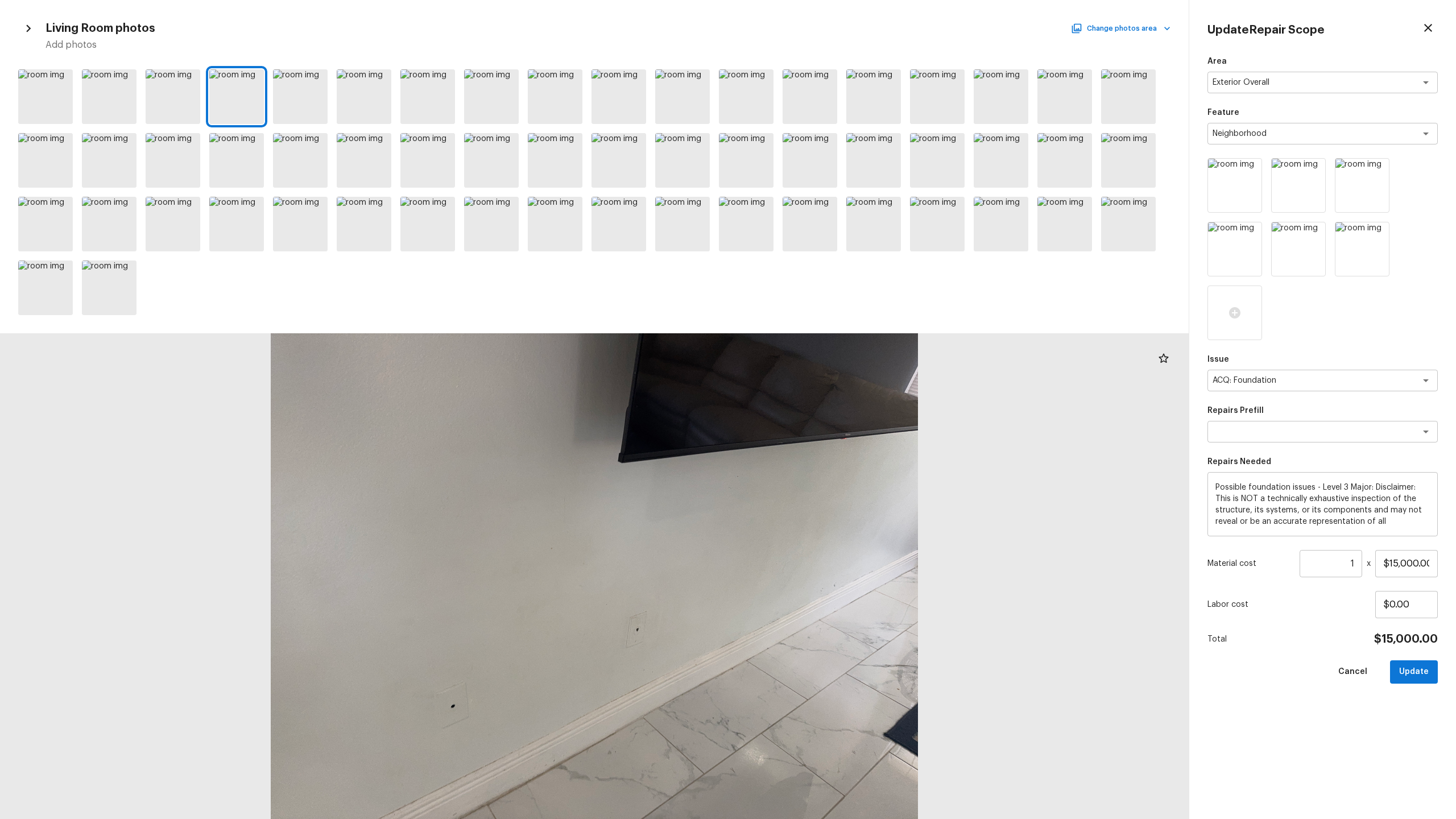
scroll to position [121, 0]
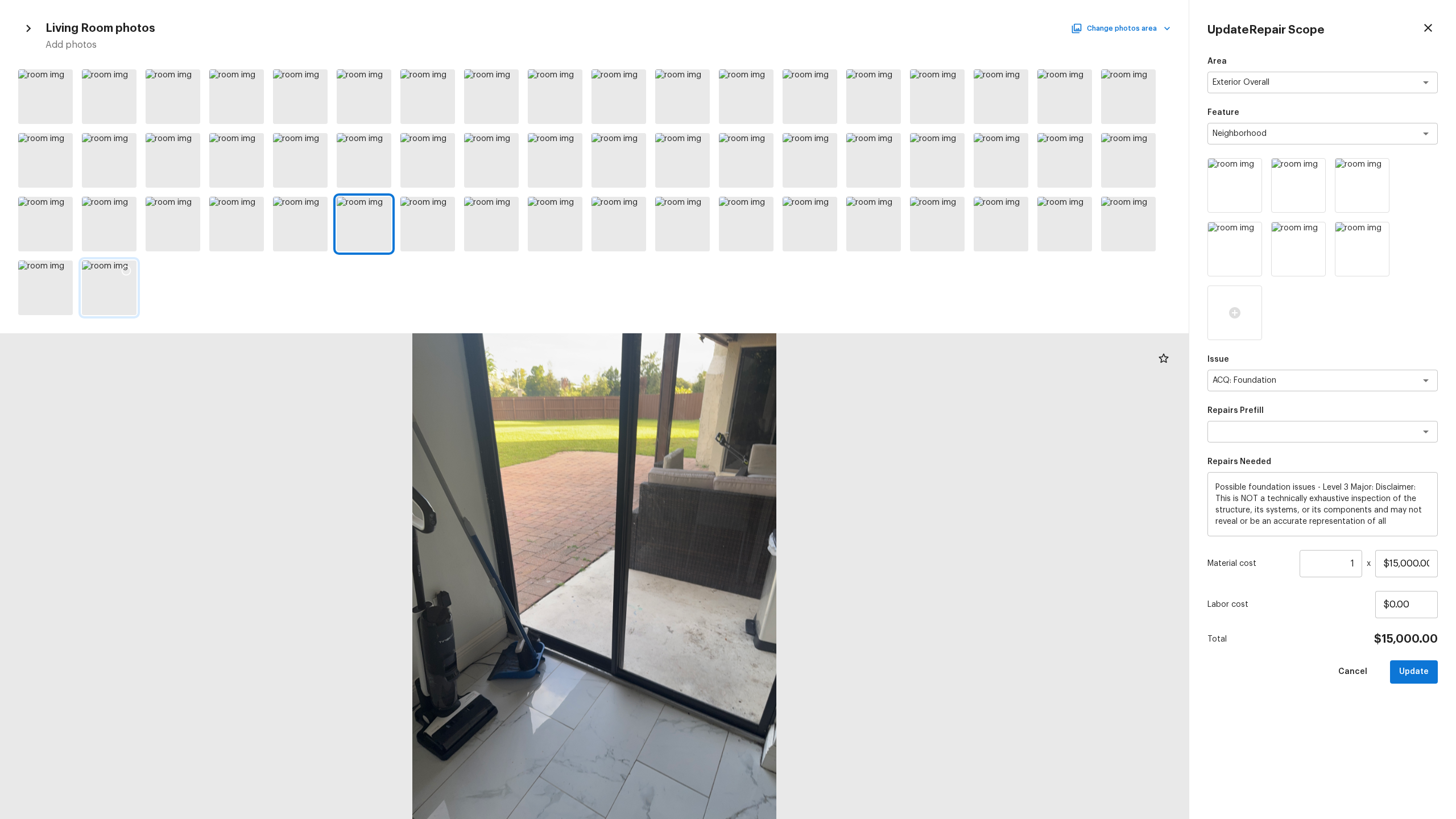
click at [99, 293] on div at bounding box center [109, 287] width 54 height 54
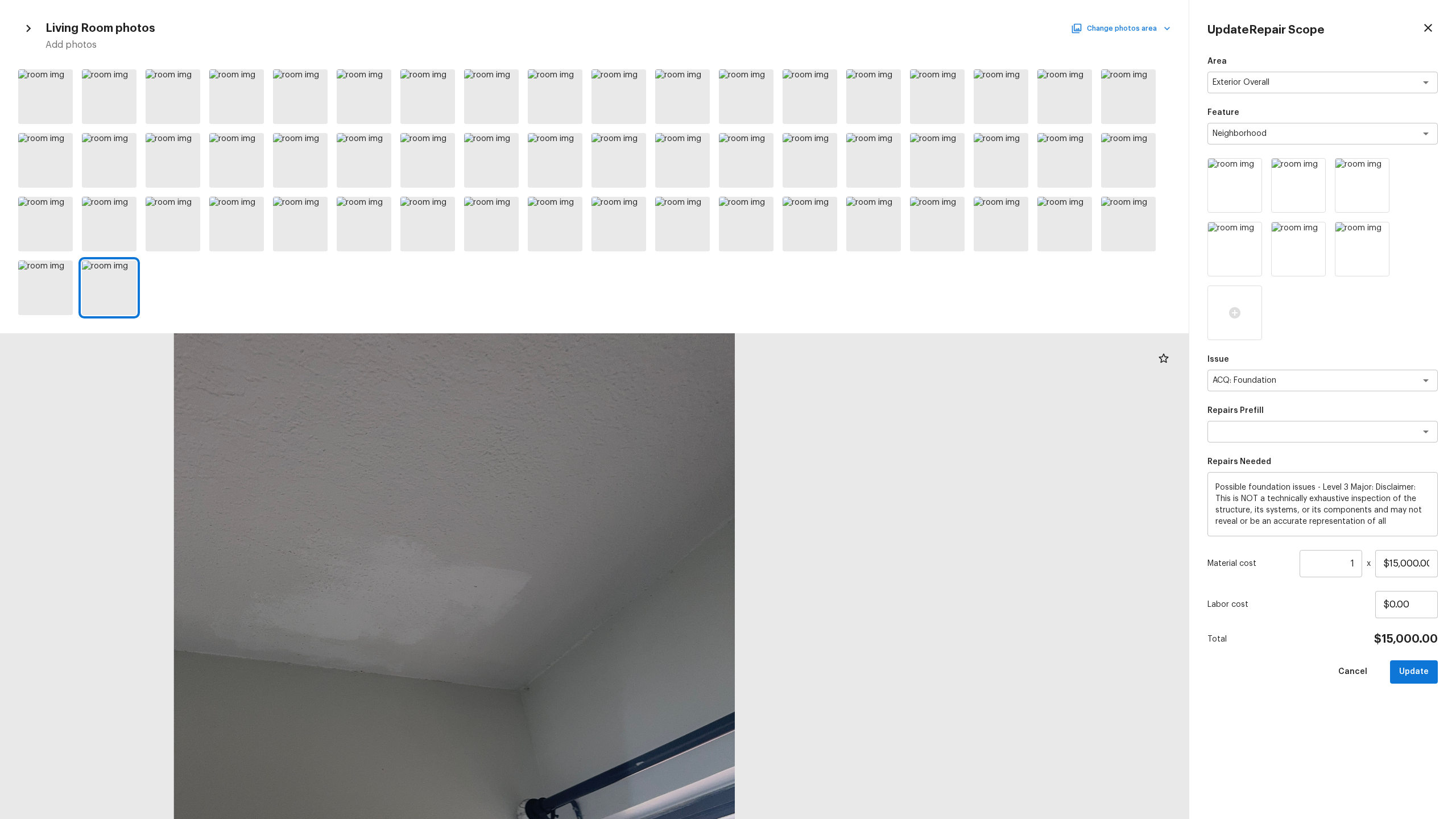
click at [1134, 23] on button "Change photos area" at bounding box center [1122, 29] width 97 height 15
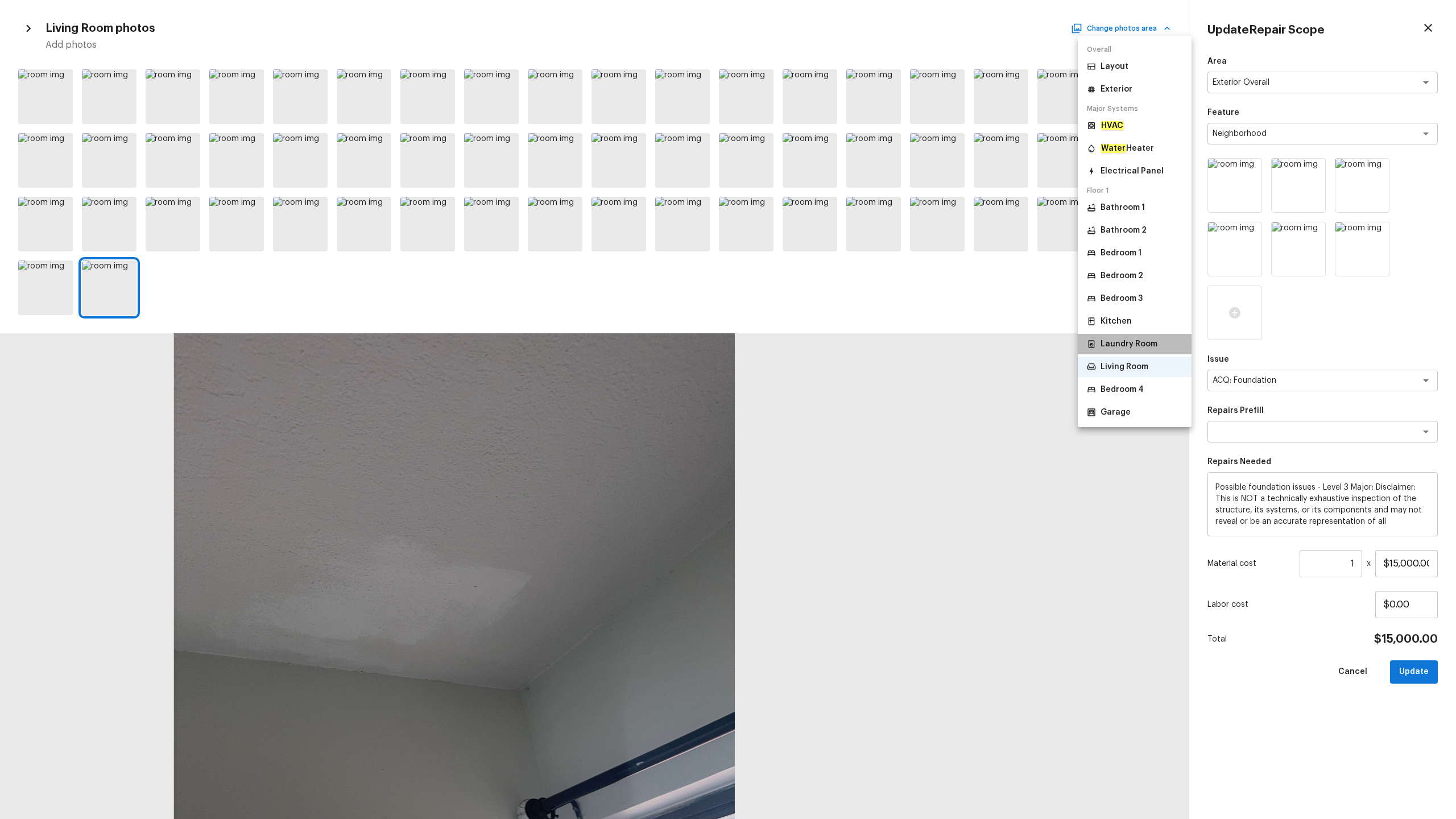
click at [1124, 343] on p "Laundry Room" at bounding box center [1129, 344] width 57 height 11
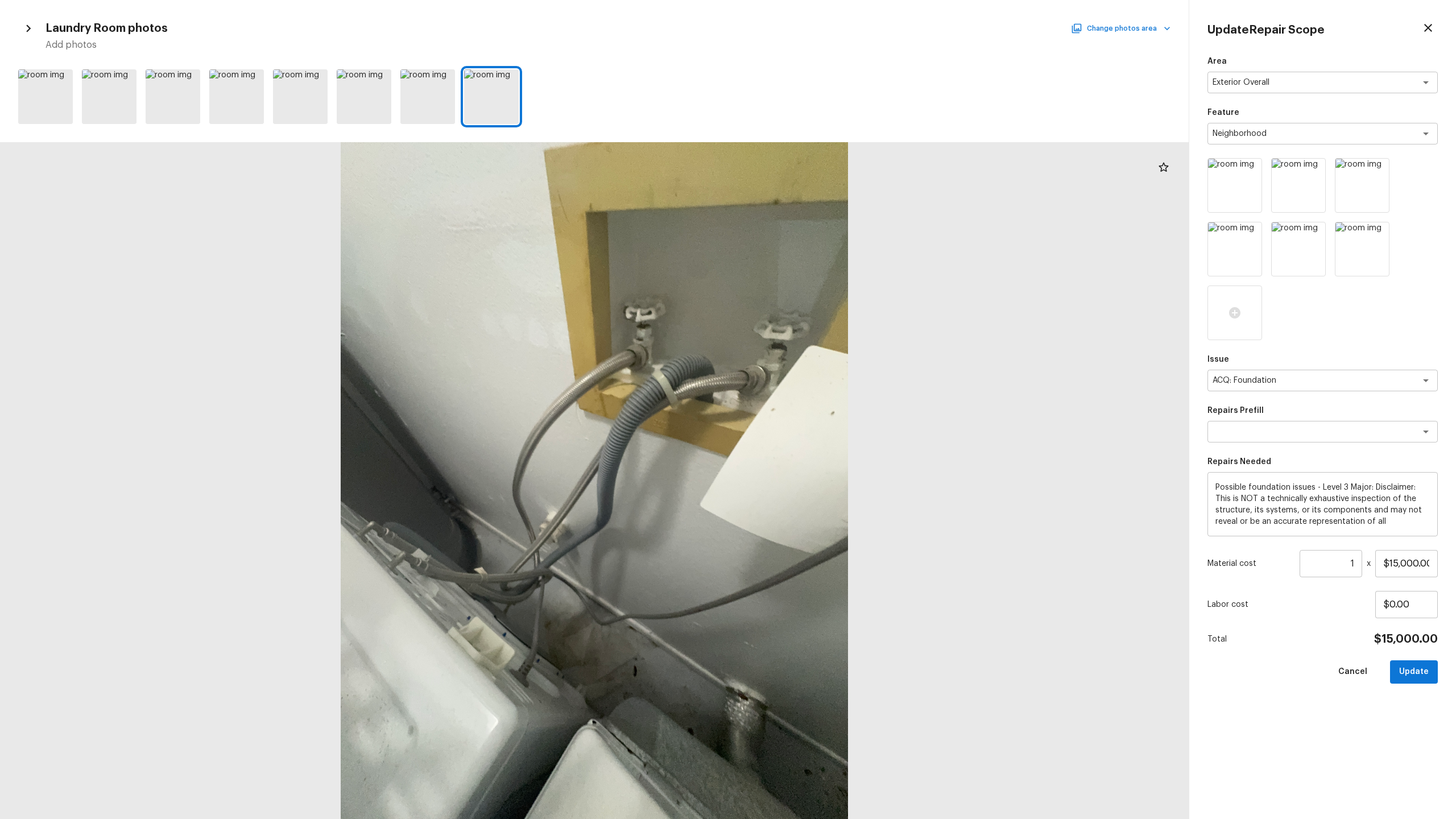
click at [1125, 29] on button "Change photos area" at bounding box center [1122, 29] width 97 height 15
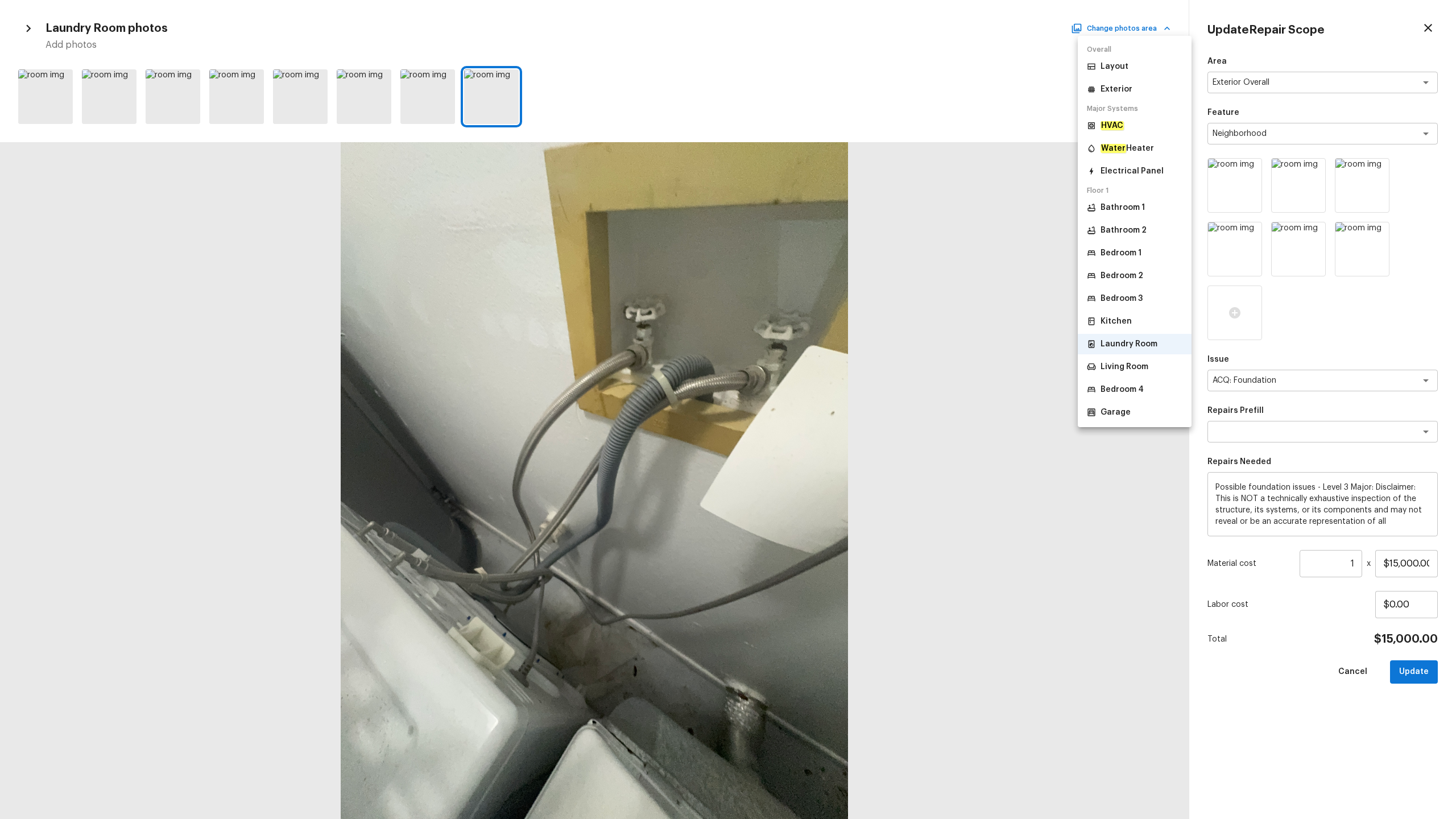
click at [1114, 327] on li "Kitchen" at bounding box center [1134, 321] width 114 height 21
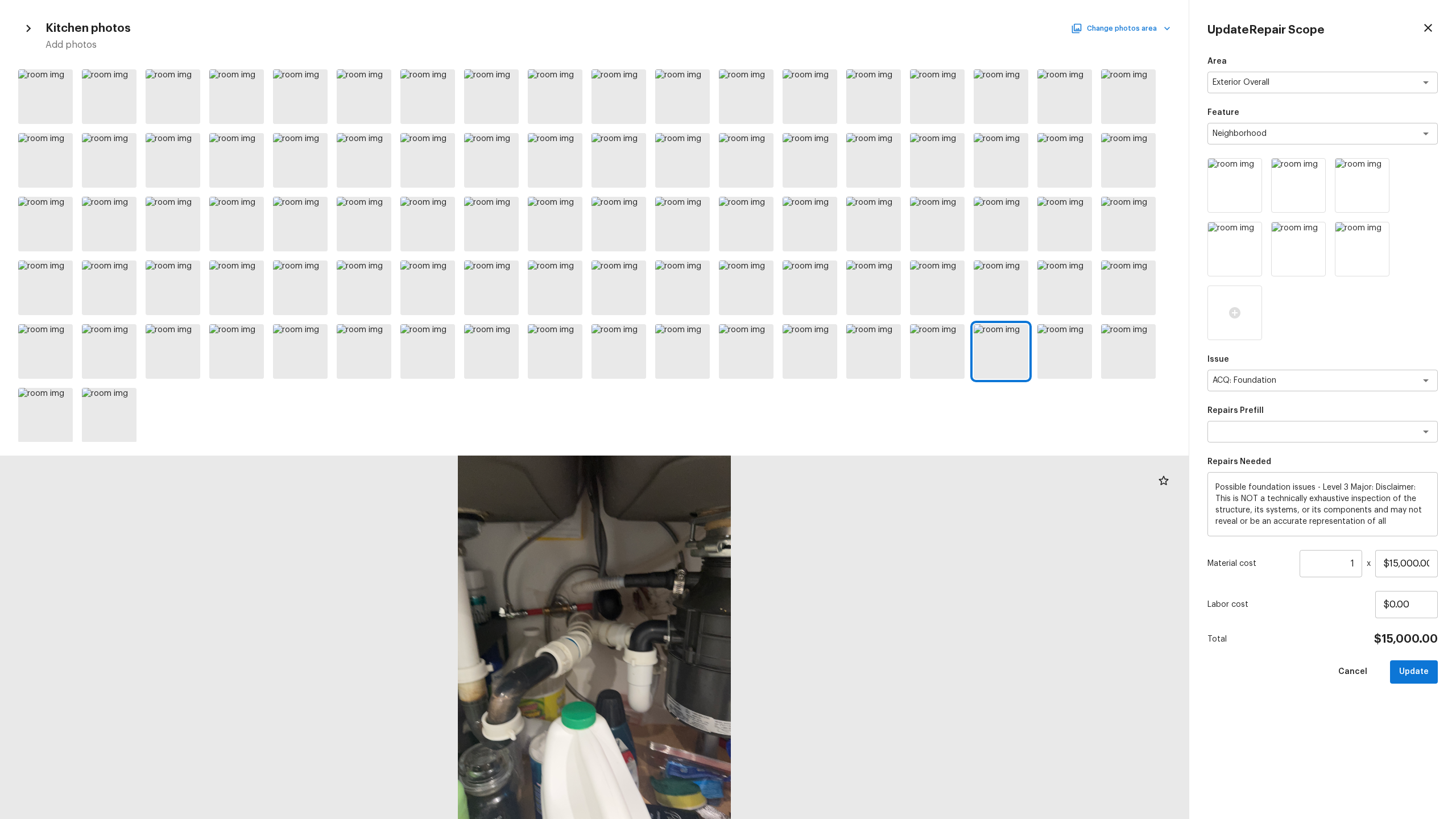
click at [1128, 27] on button "Change photos area" at bounding box center [1122, 29] width 97 height 15
click at [1114, 95] on li "Exterior" at bounding box center [1134, 89] width 114 height 21
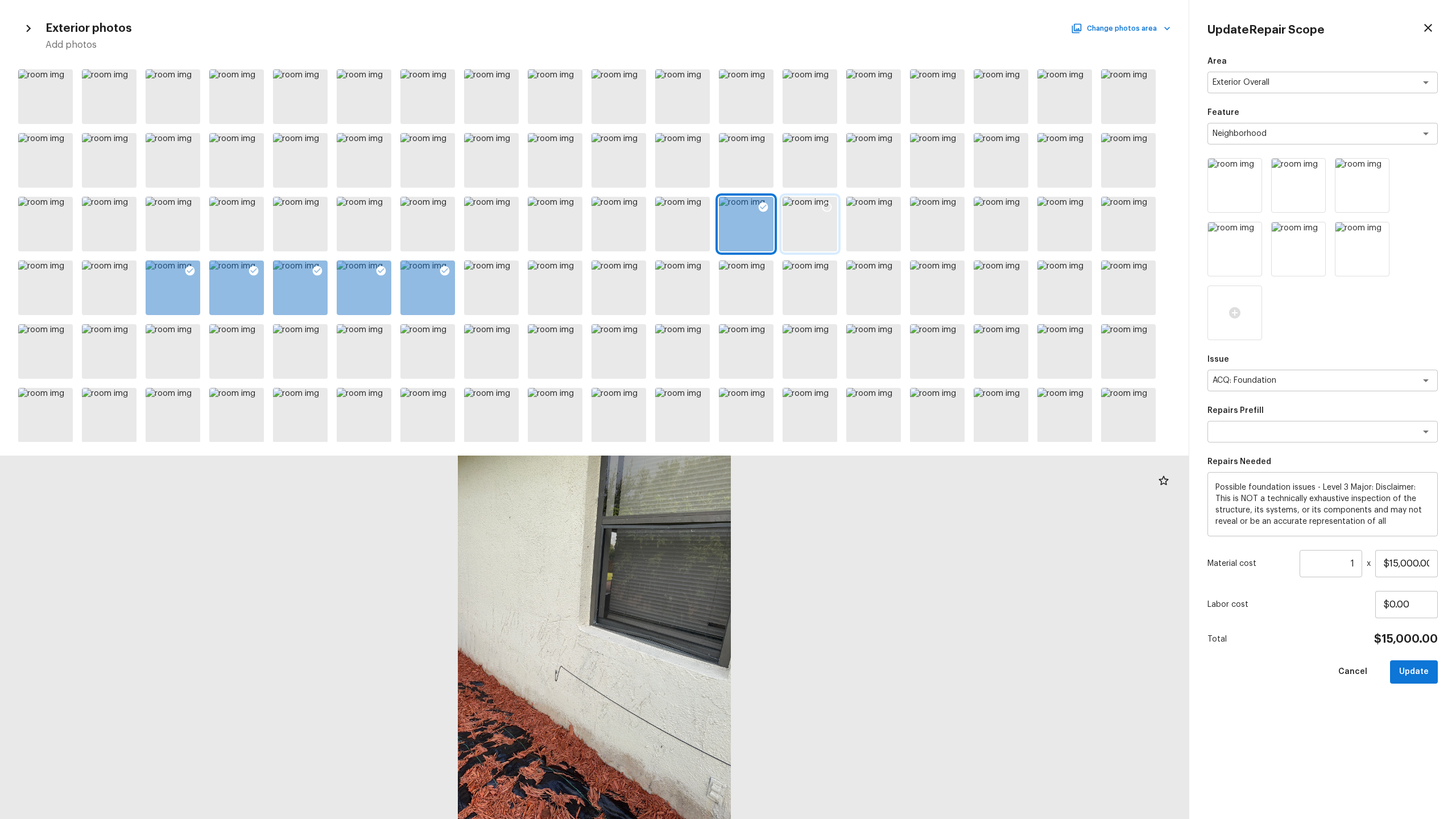
click at [782, 243] on div at bounding box center [809, 223] width 54 height 54
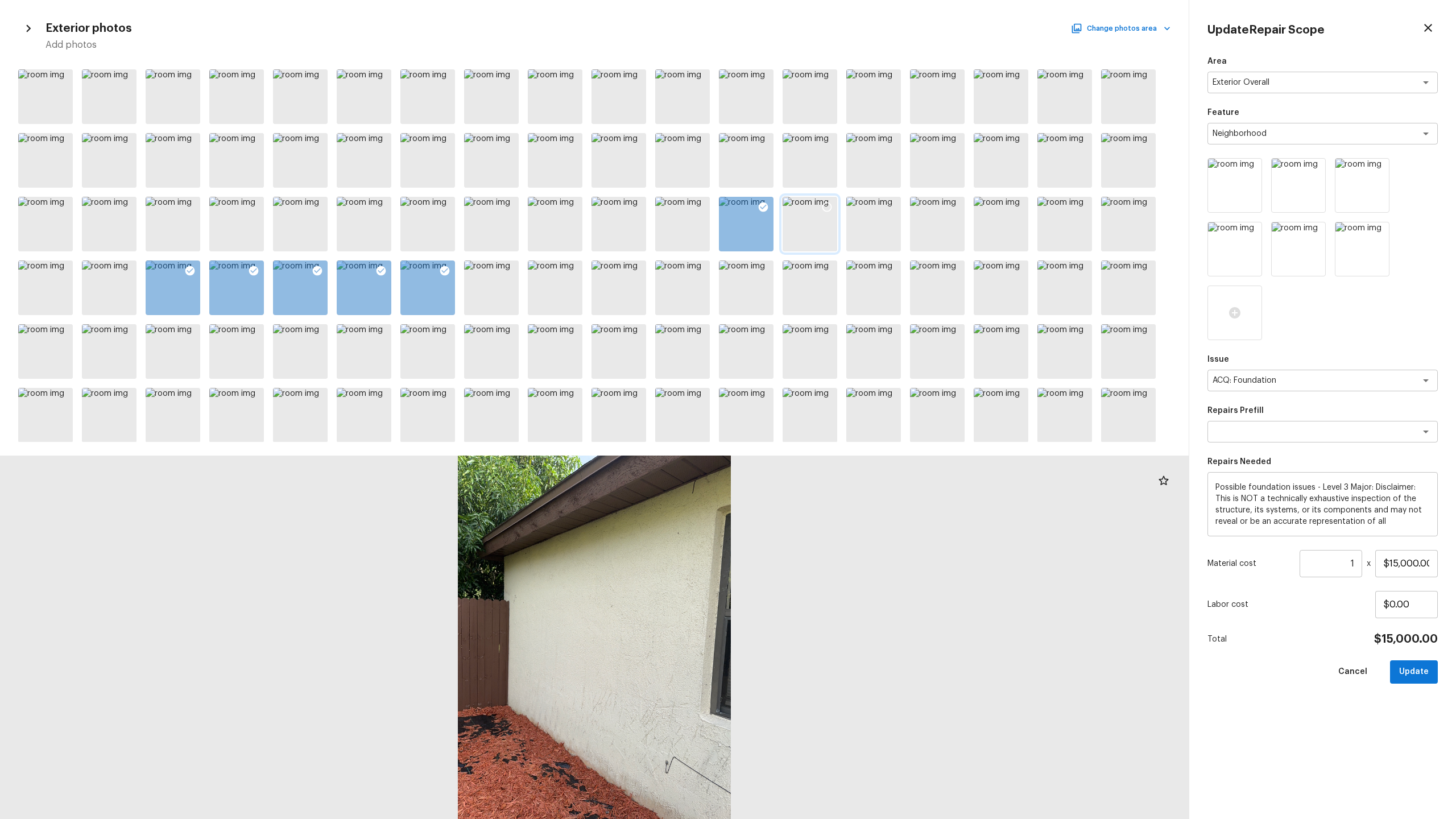
click at [800, 237] on div at bounding box center [809, 223] width 54 height 54
click at [807, 233] on div at bounding box center [809, 223] width 54 height 54
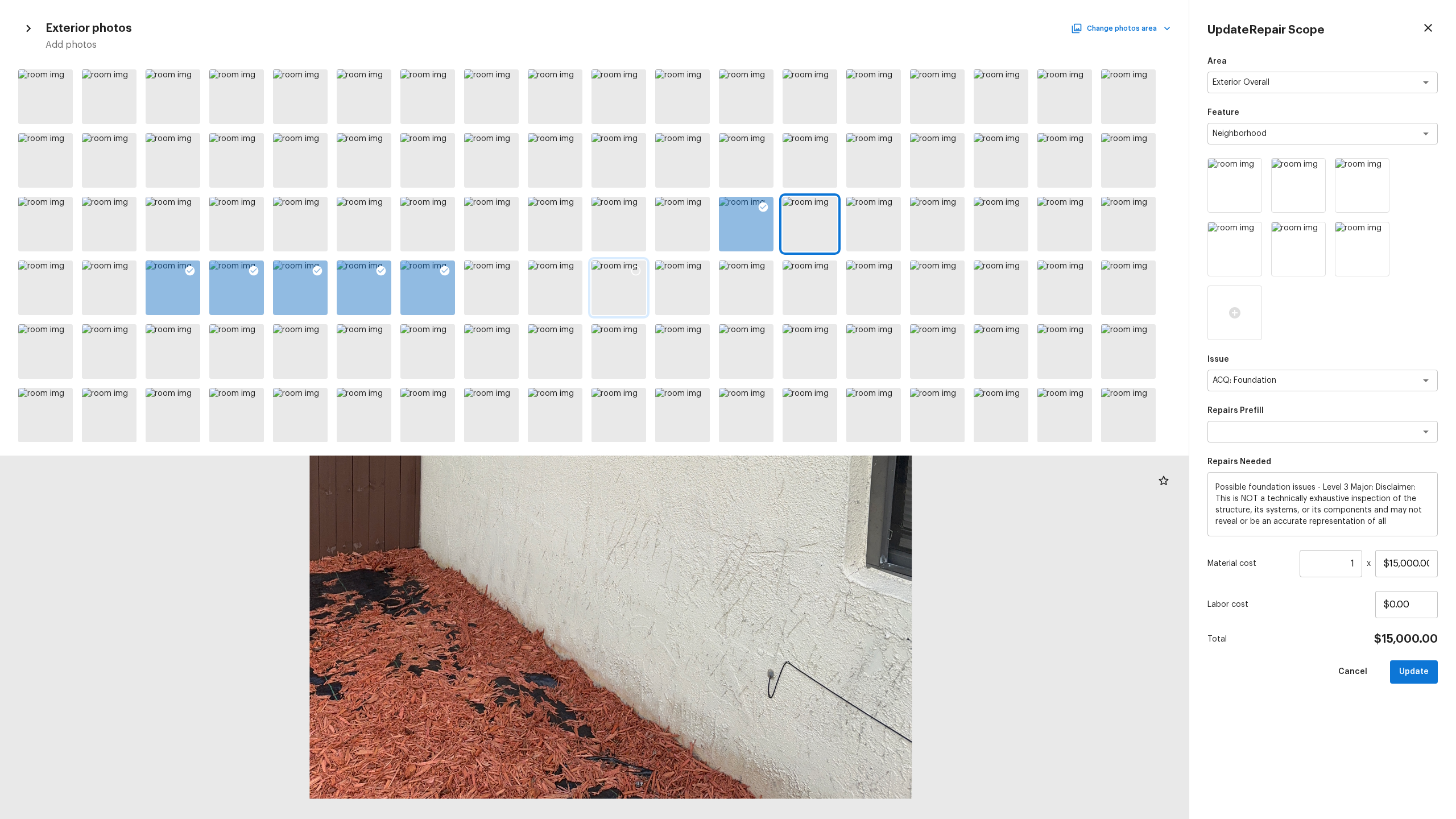
drag, startPoint x: 592, startPoint y: 589, endPoint x: 606, endPoint y: 292, distance: 297.3
click at [606, 292] on div at bounding box center [594, 442] width 1189 height 754
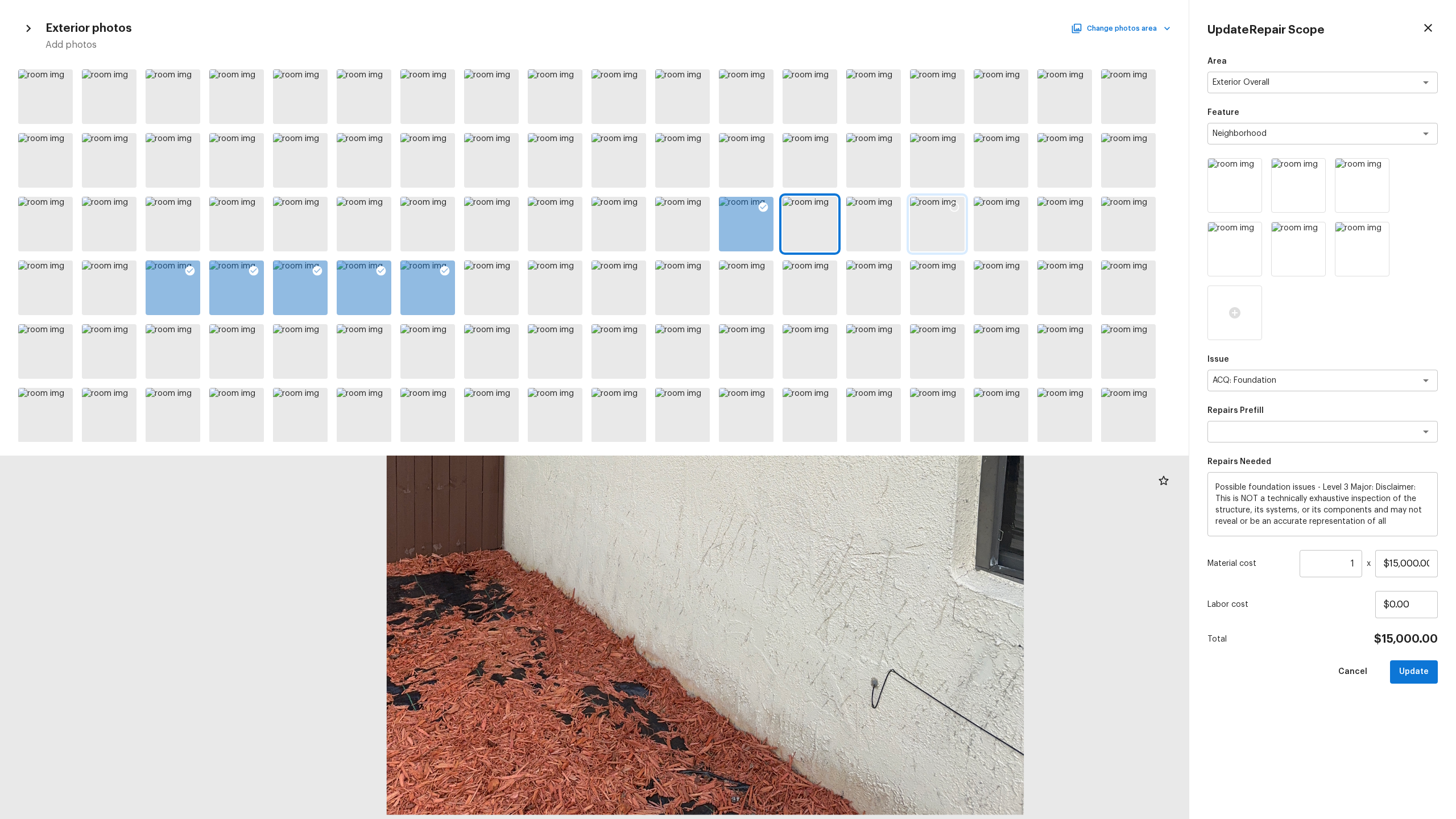
drag, startPoint x: 684, startPoint y: 571, endPoint x: 912, endPoint y: 242, distance: 400.3
click at [912, 242] on div at bounding box center [594, 442] width 1189 height 754
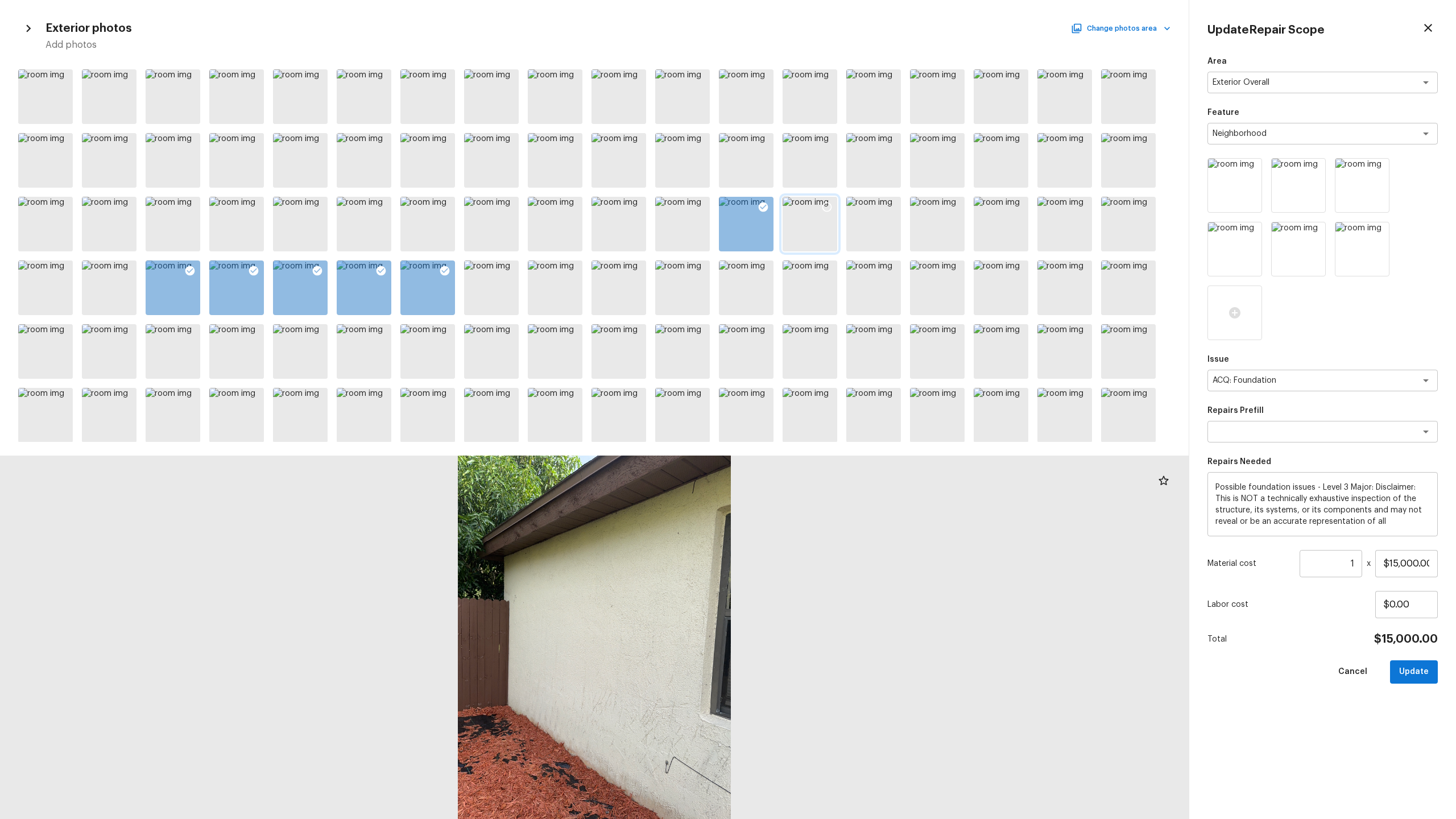
click at [824, 207] on icon at bounding box center [827, 207] width 11 height 11
click at [894, 210] on icon at bounding box center [890, 207] width 11 height 11
click at [1400, 563] on input "$15,000.00" at bounding box center [1407, 564] width 62 height 27
click at [1414, 678] on button "Update" at bounding box center [1414, 672] width 48 height 23
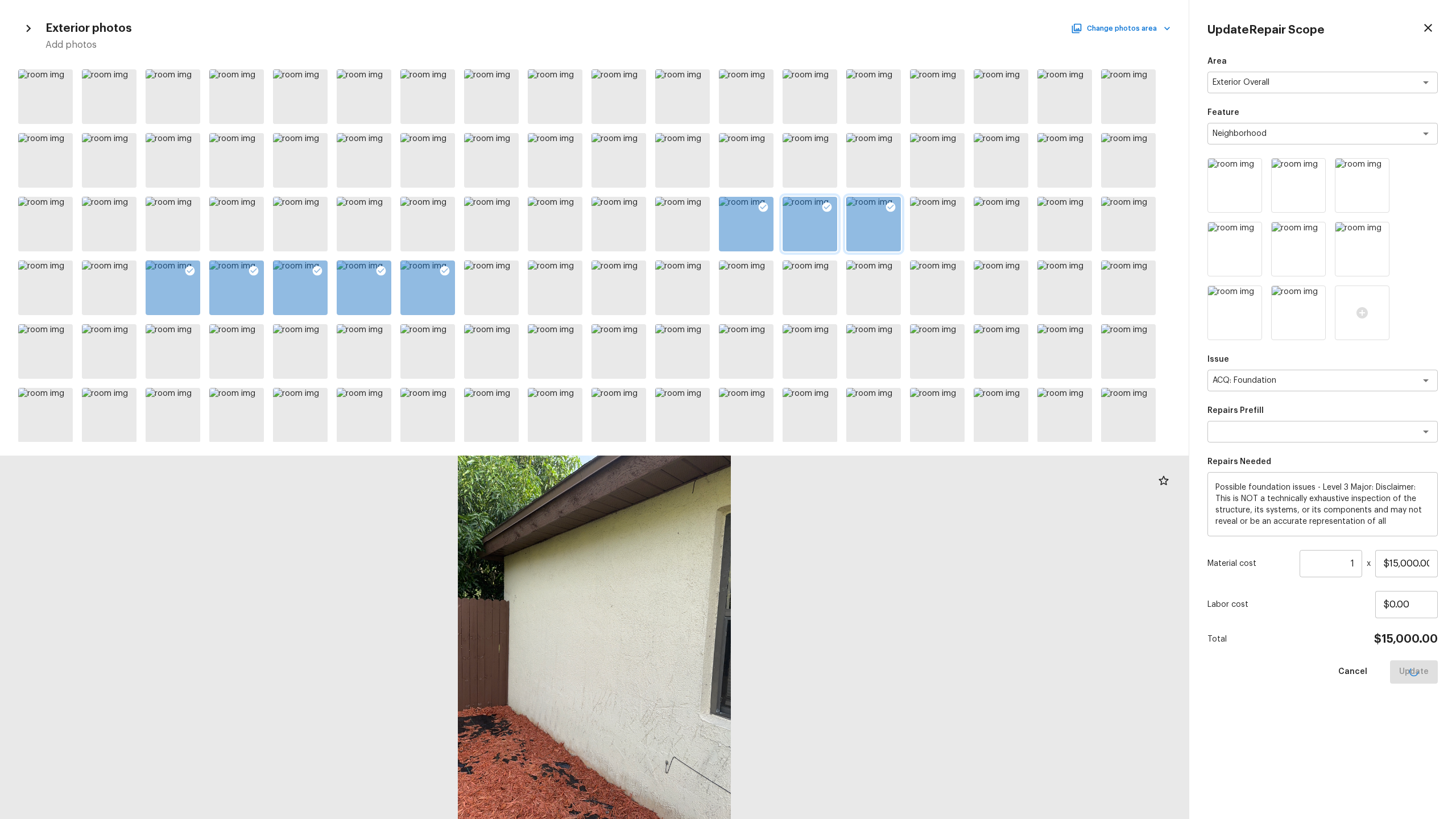
type input "$0.00"
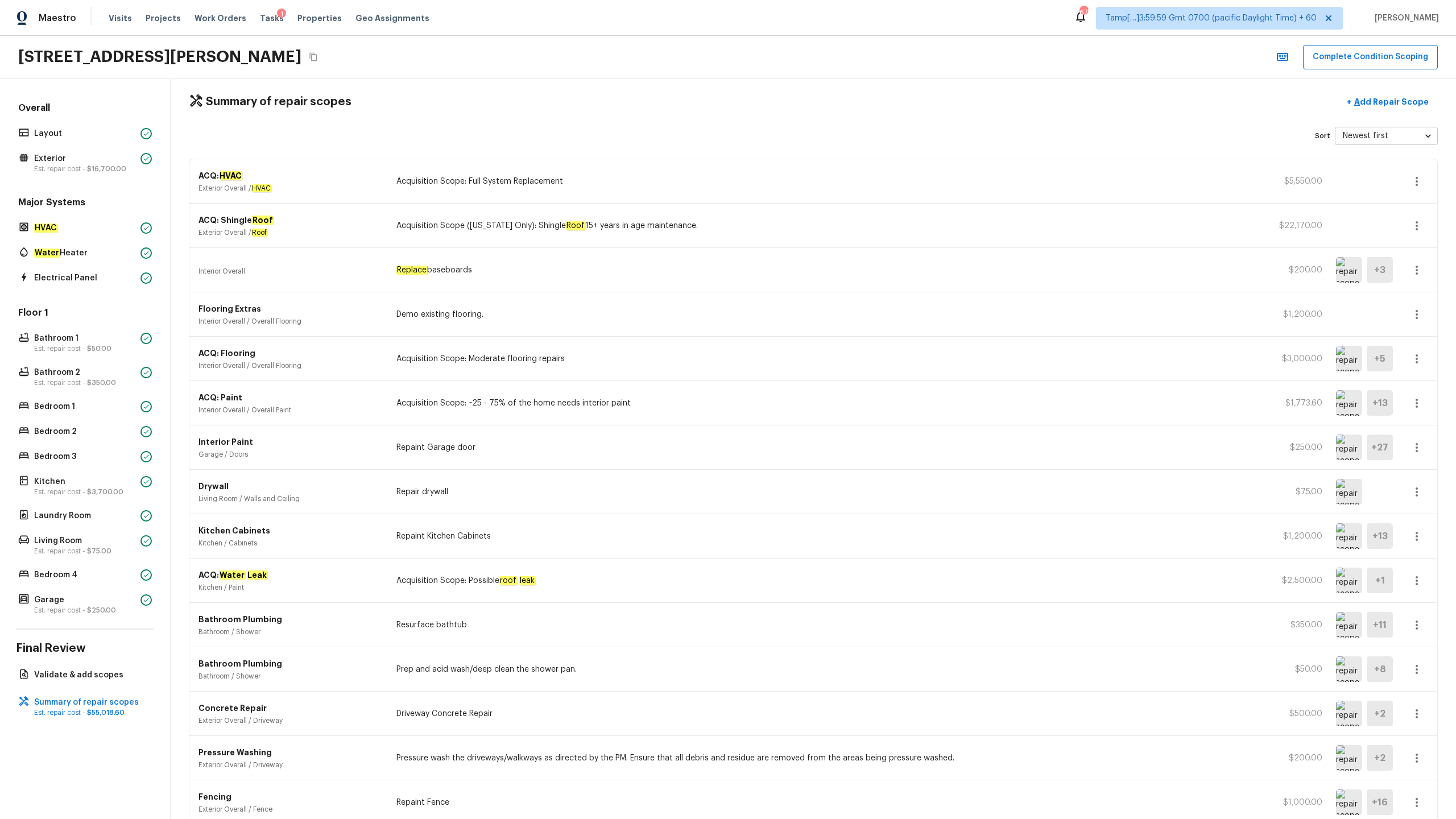
scroll to position [0, 0]
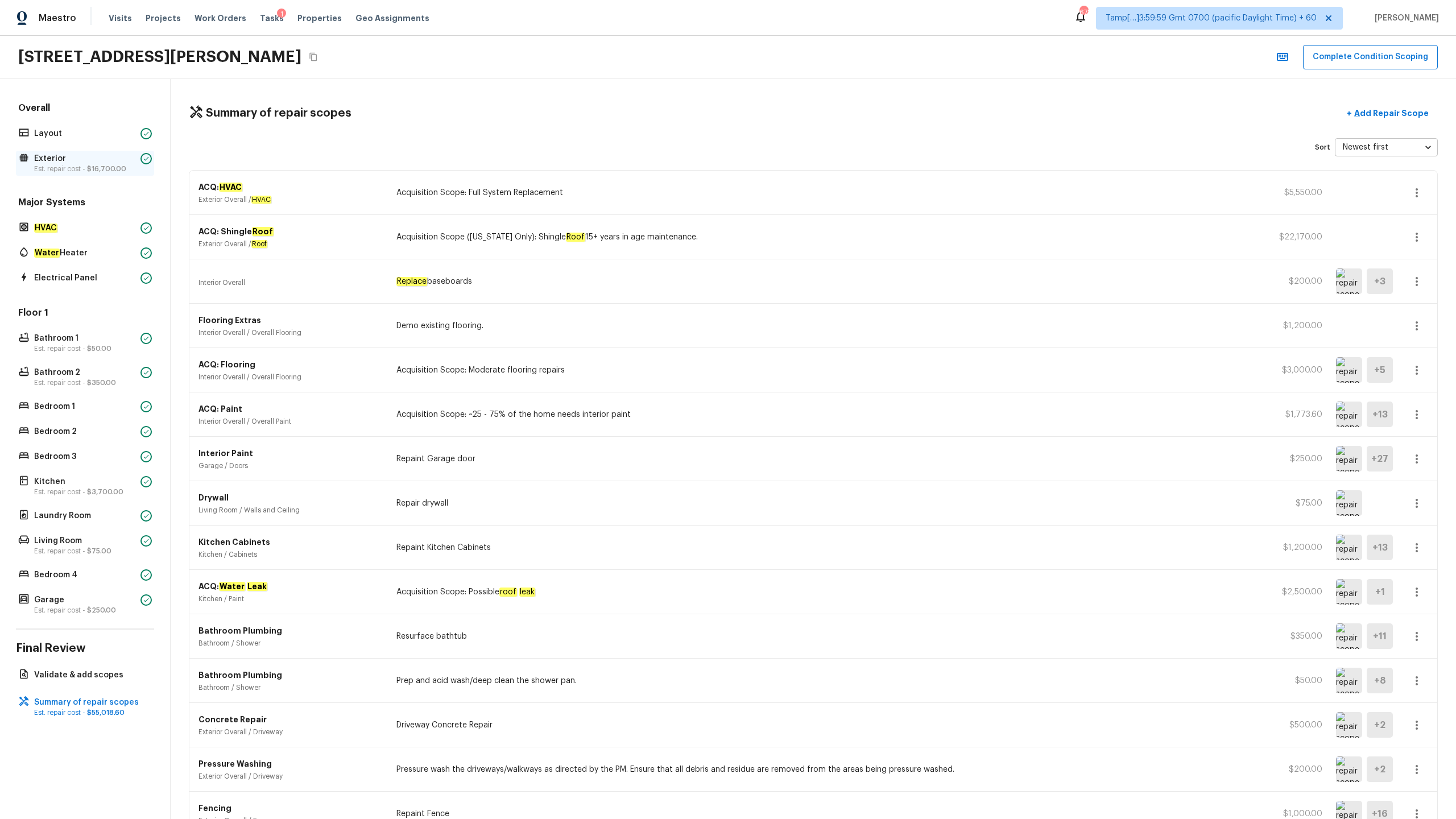
click at [72, 162] on p "Exterior" at bounding box center [85, 159] width 102 height 11
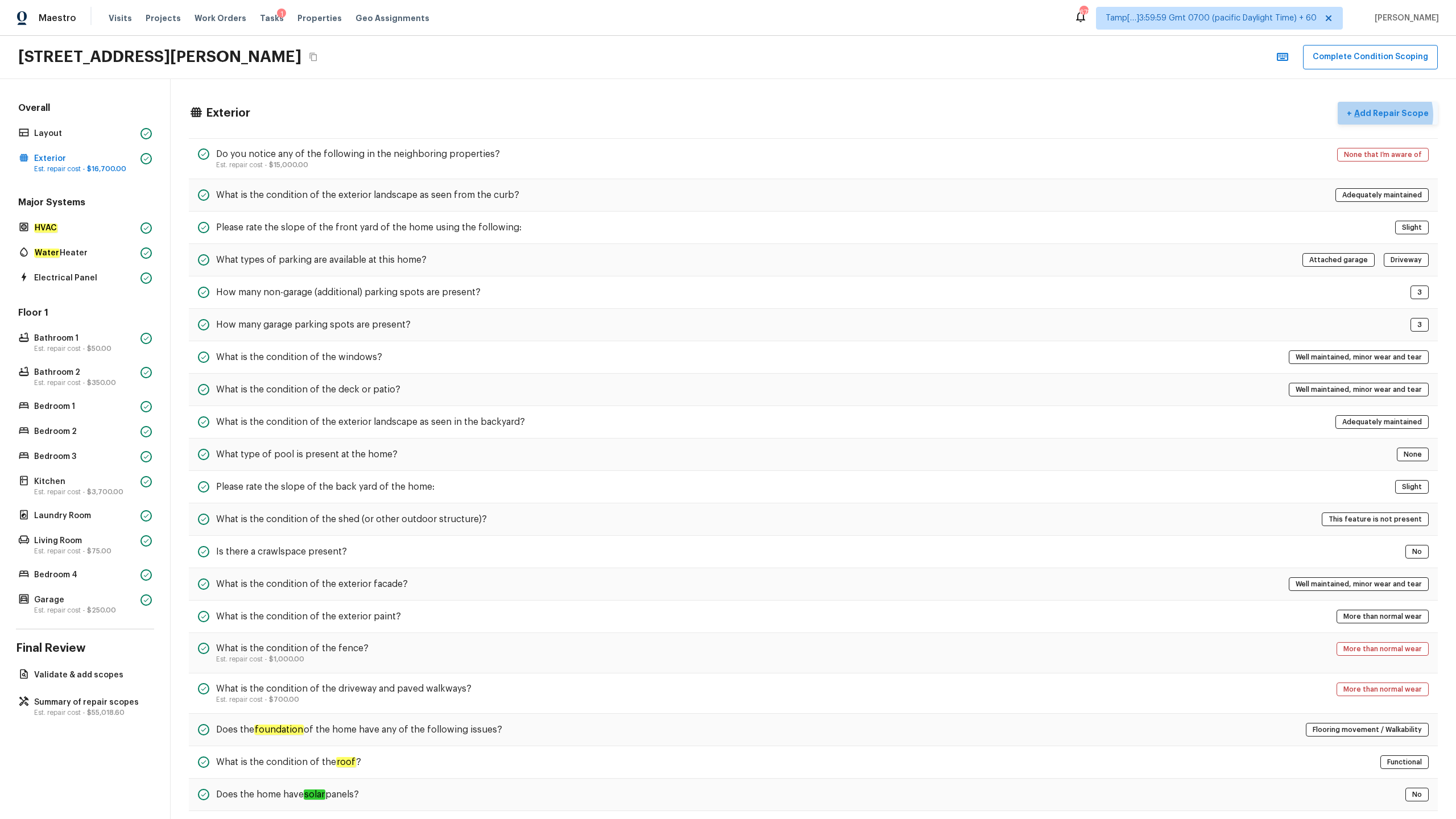
click at [1389, 114] on p "Add Repair Scope" at bounding box center [1390, 113] width 77 height 11
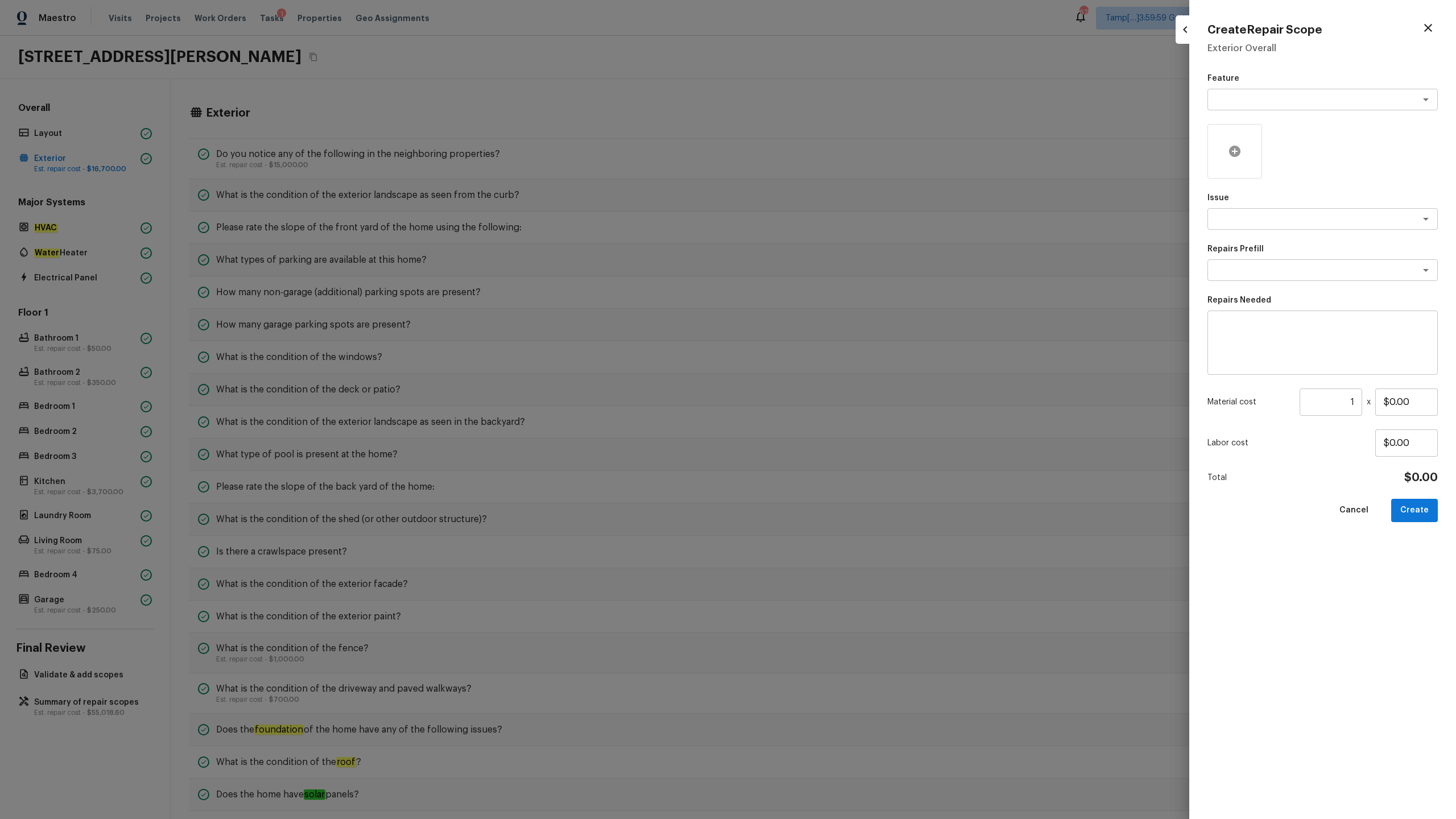
click at [1236, 159] on div at bounding box center [1234, 151] width 54 height 54
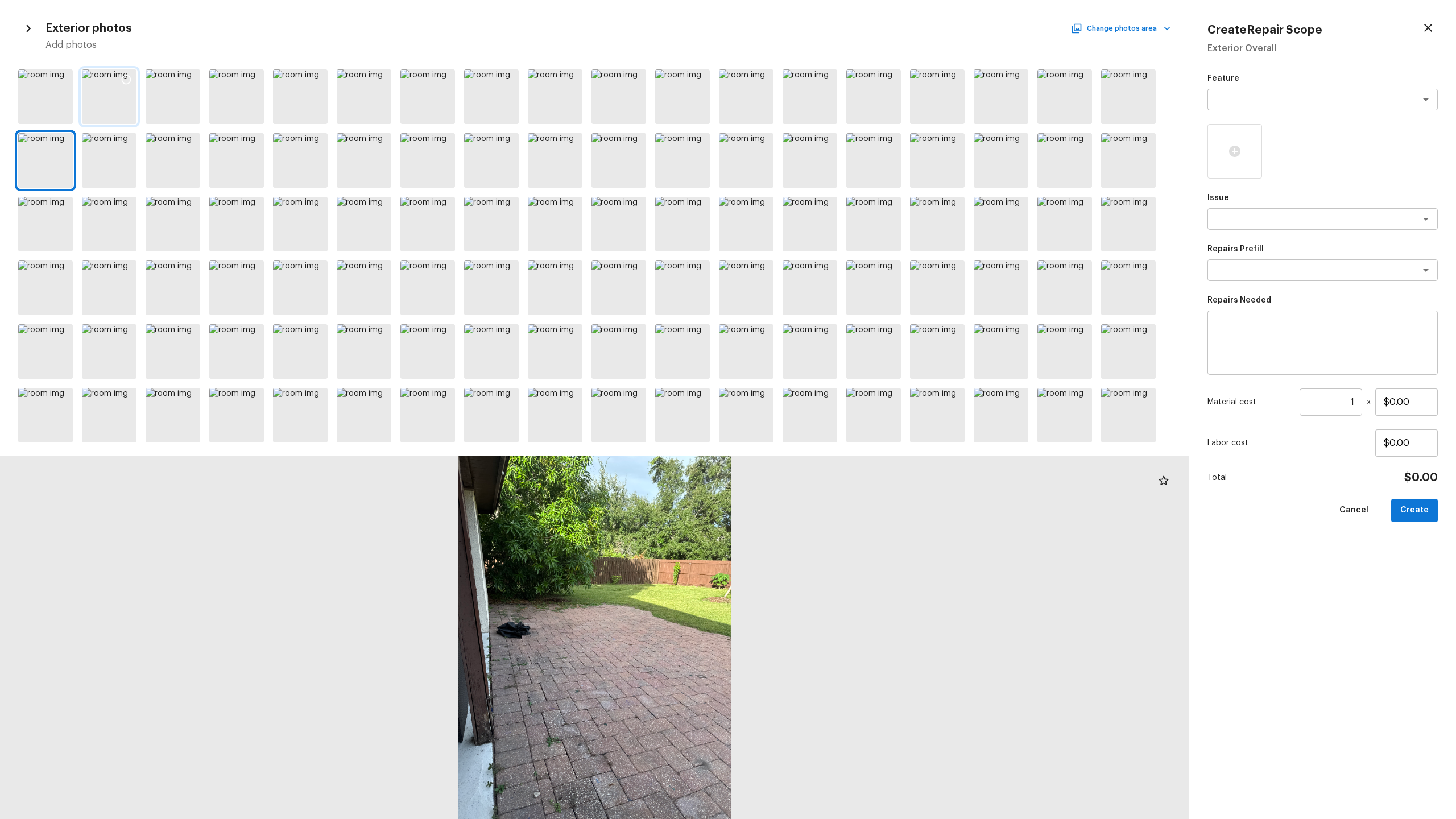
click at [99, 92] on div at bounding box center [109, 96] width 54 height 54
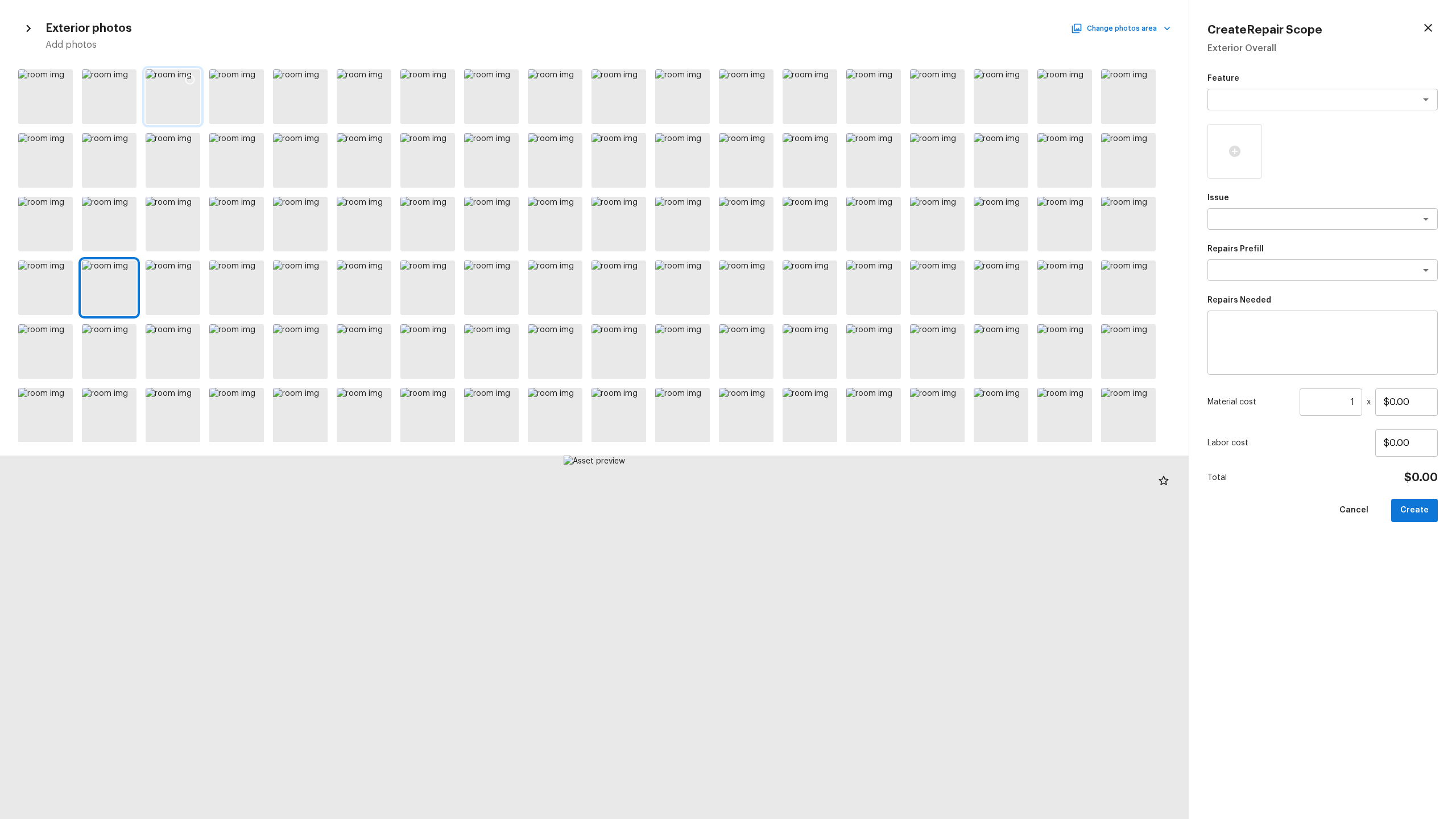
click at [150, 92] on div at bounding box center [172, 96] width 54 height 54
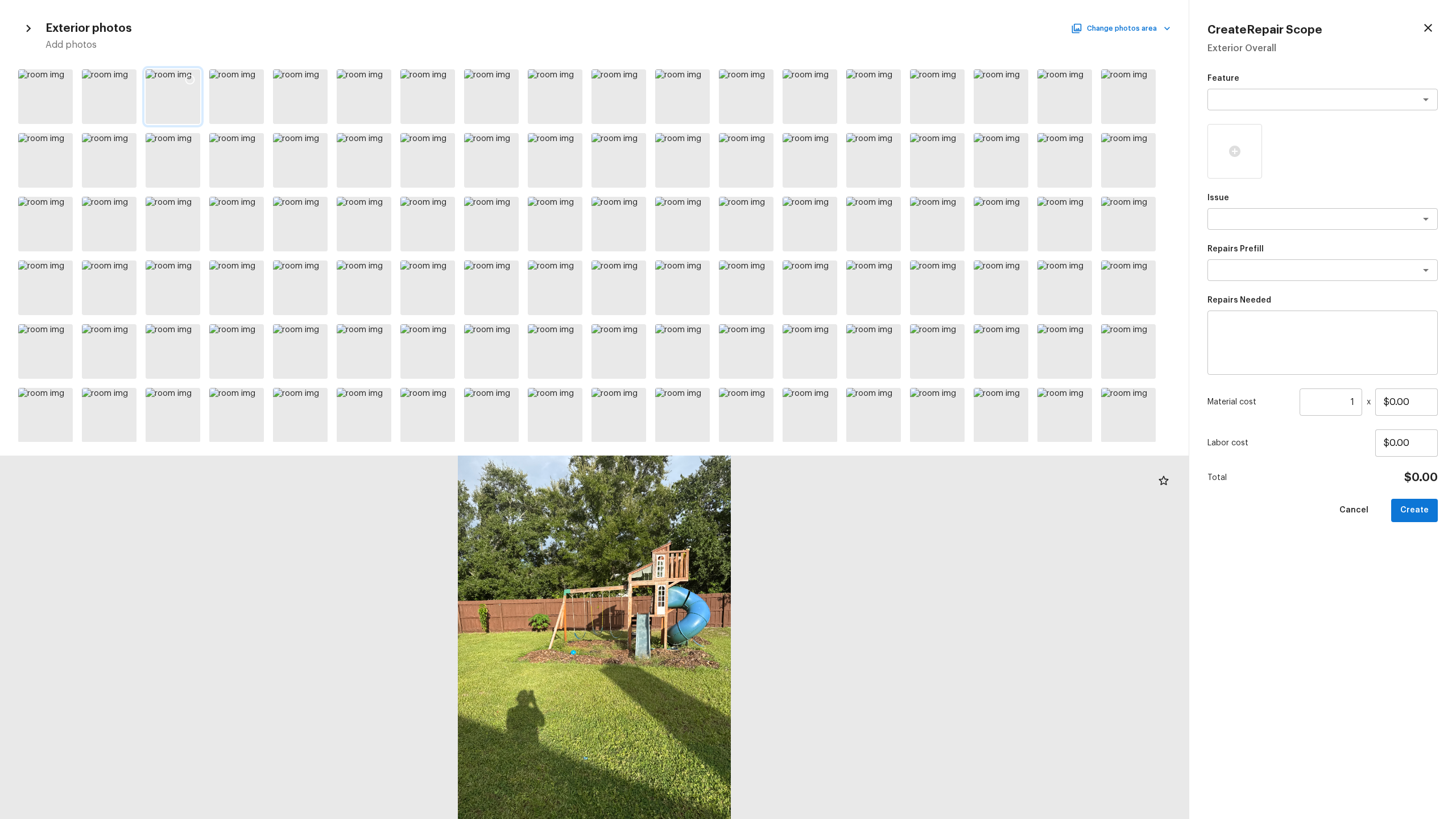
click at [175, 97] on div at bounding box center [172, 96] width 54 height 54
click at [185, 84] on icon at bounding box center [190, 79] width 11 height 11
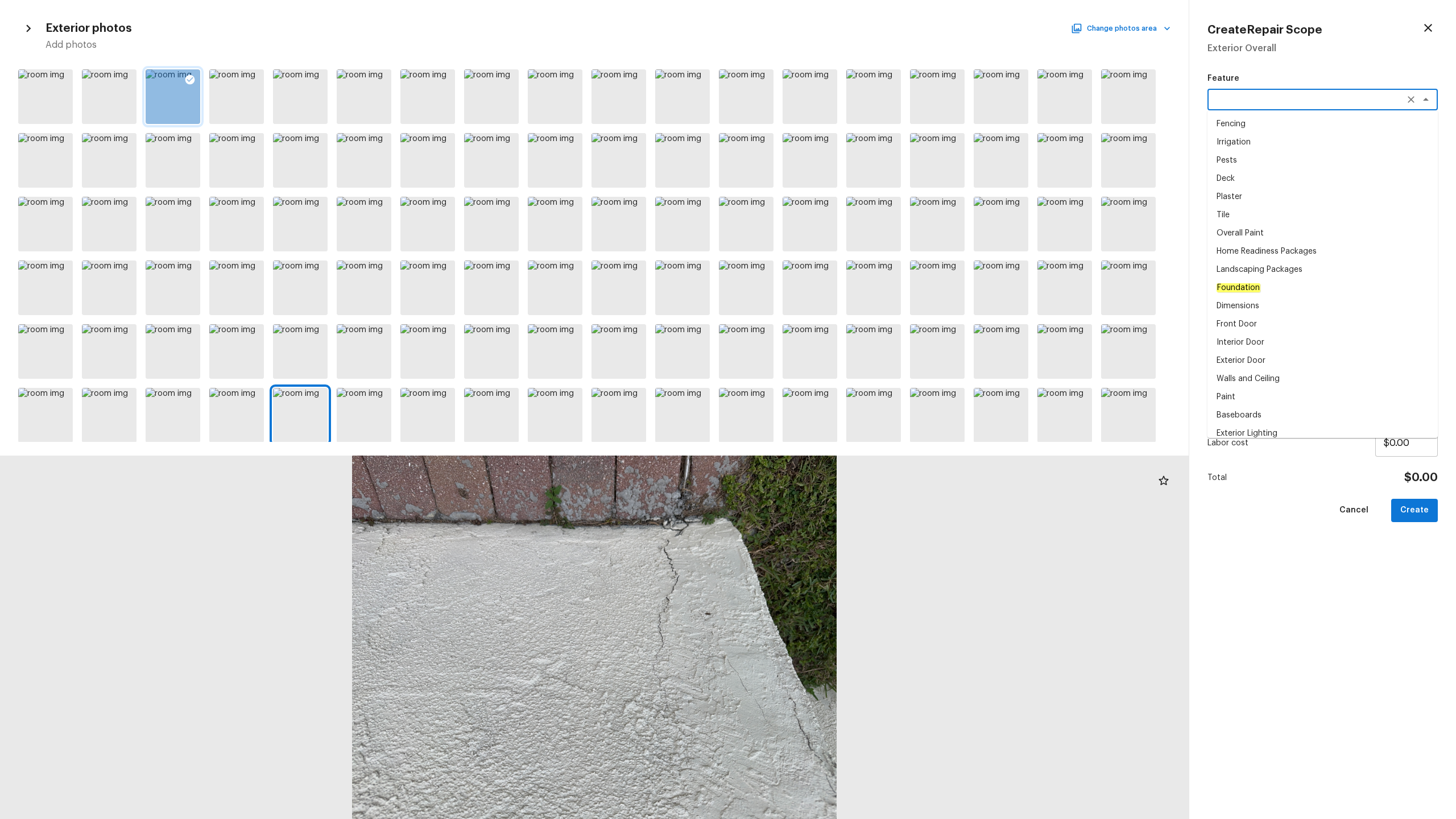
click at [1254, 102] on textarea at bounding box center [1307, 99] width 189 height 11
click at [1252, 99] on textarea "exteri" at bounding box center [1307, 99] width 189 height 11
click at [1249, 99] on textarea "exterior" at bounding box center [1307, 99] width 189 height 11
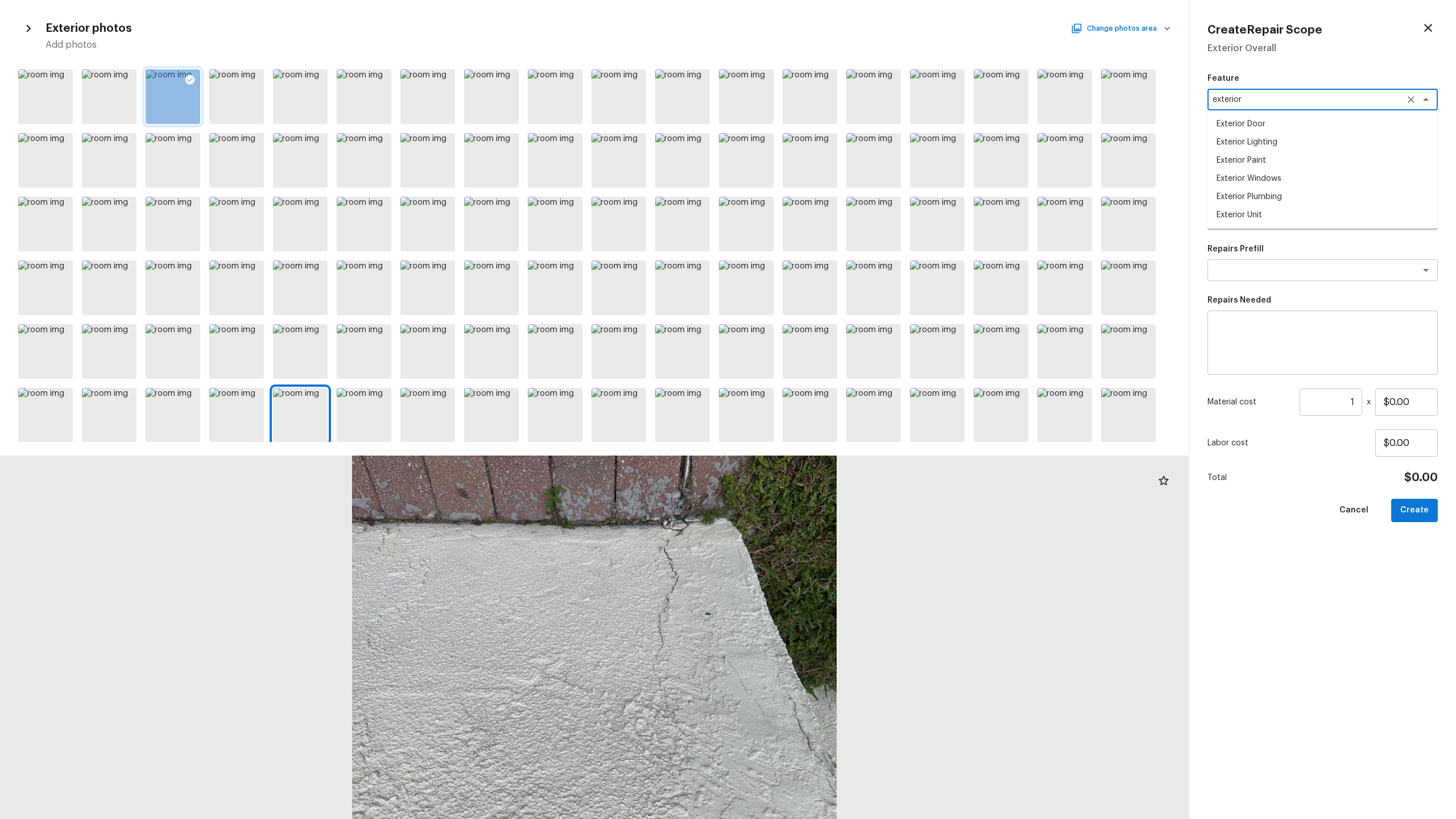
type textarea "exterior"
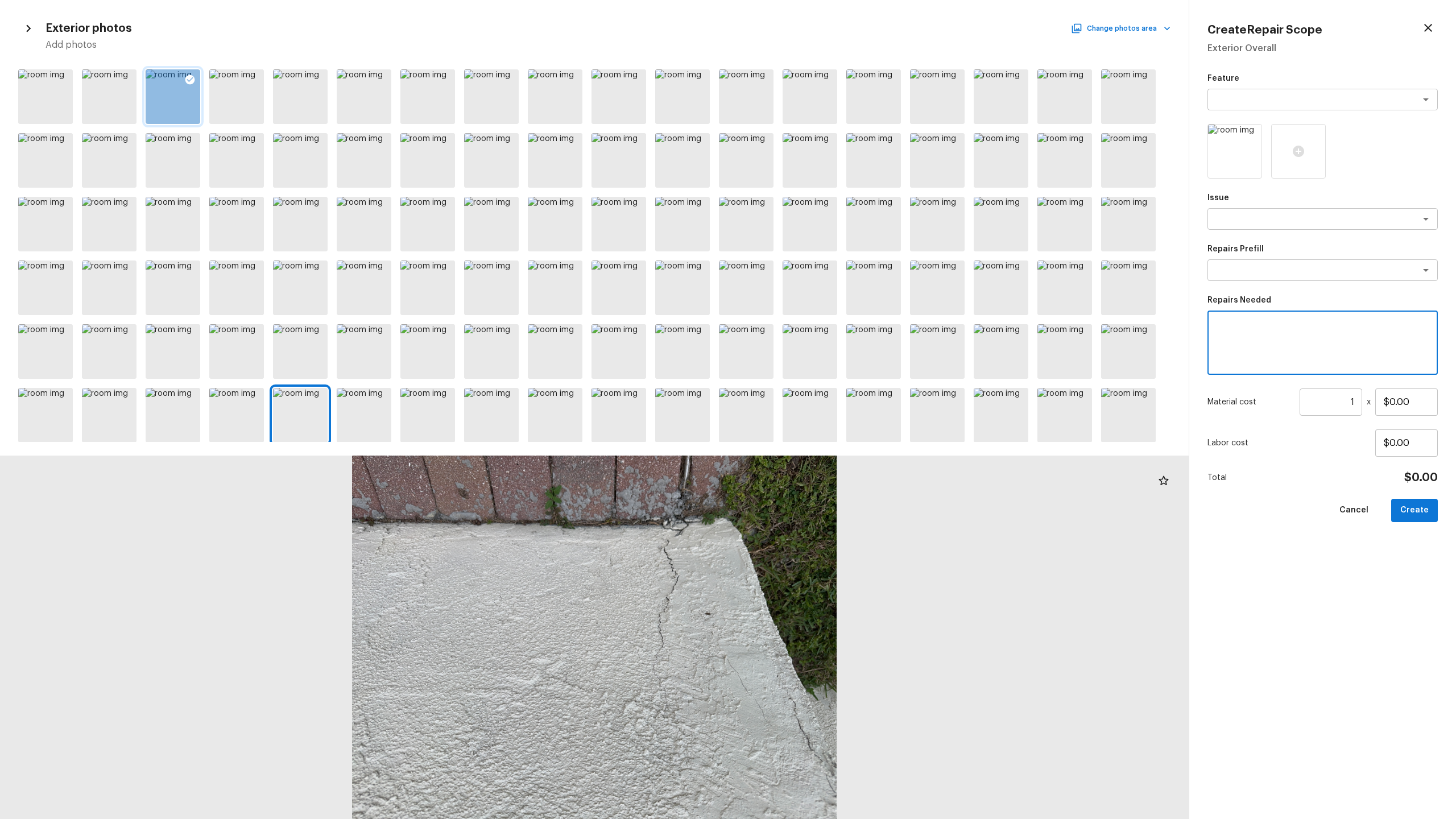
click at [1282, 348] on textarea at bounding box center [1322, 343] width 214 height 46
click at [1253, 218] on textarea at bounding box center [1307, 219] width 189 height 11
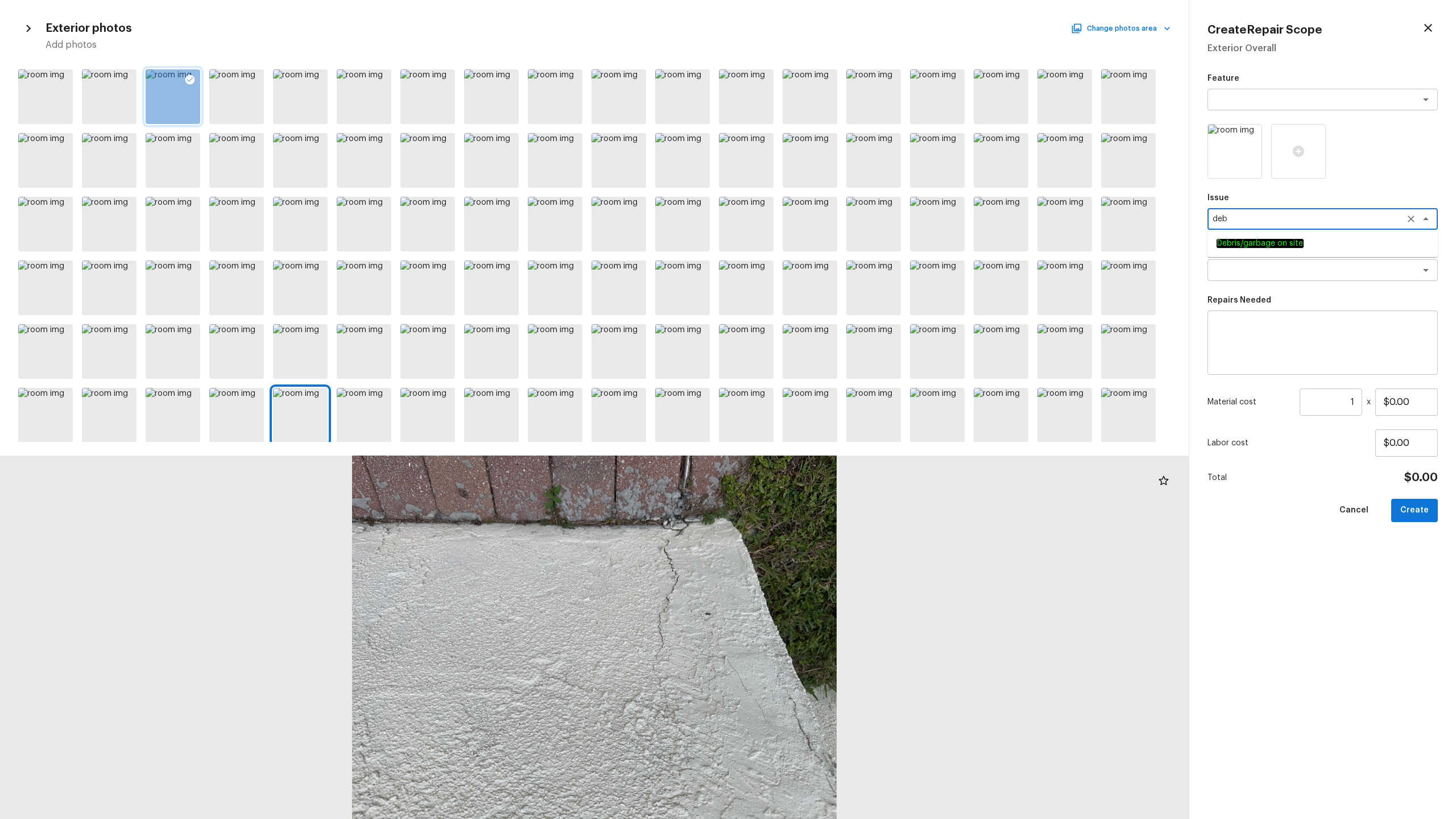
click at [1252, 240] on em "Debris/garbage on site" at bounding box center [1260, 243] width 87 height 9
type textarea "Debris/garbage on site"
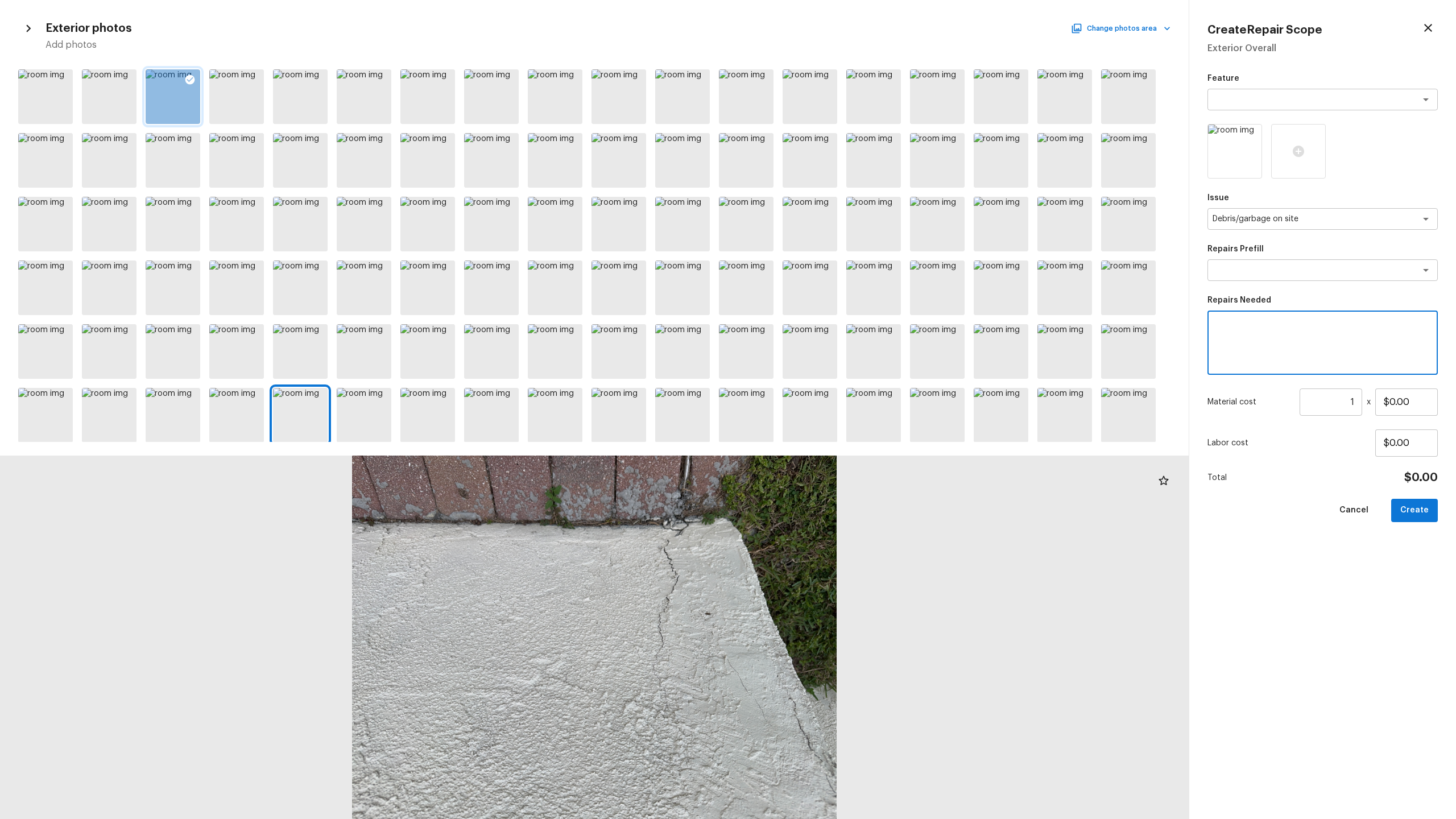
click at [1244, 344] on textarea at bounding box center [1322, 343] width 214 height 46
type textarea "Tot park"
click at [1419, 398] on input "$0.00" at bounding box center [1407, 402] width 62 height 27
type input "$300.00"
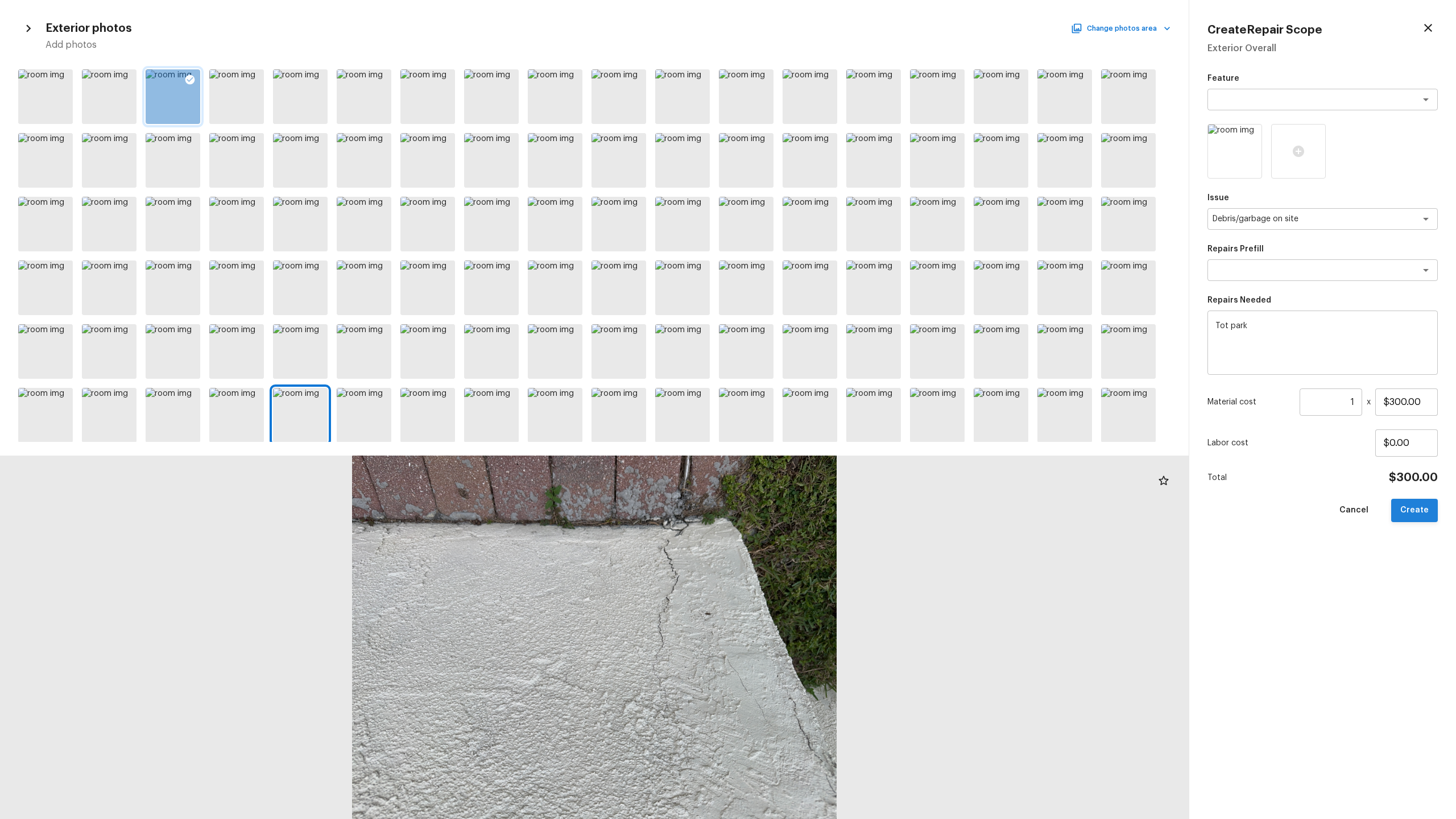
click at [1410, 520] on button "Create" at bounding box center [1414, 510] width 47 height 23
type input "$0.00"
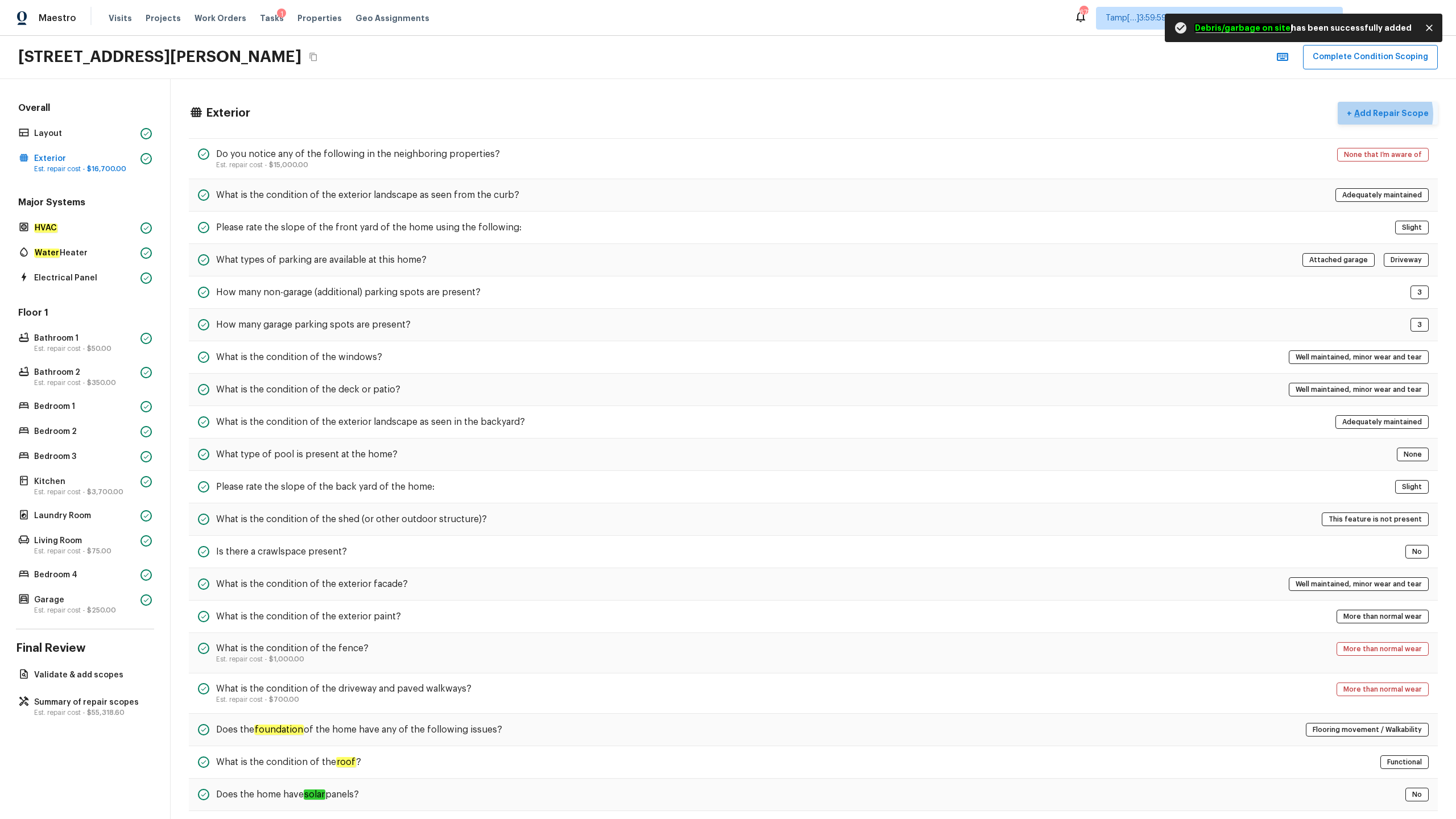
click at [1387, 114] on p "Add Repair Scope" at bounding box center [1390, 113] width 77 height 11
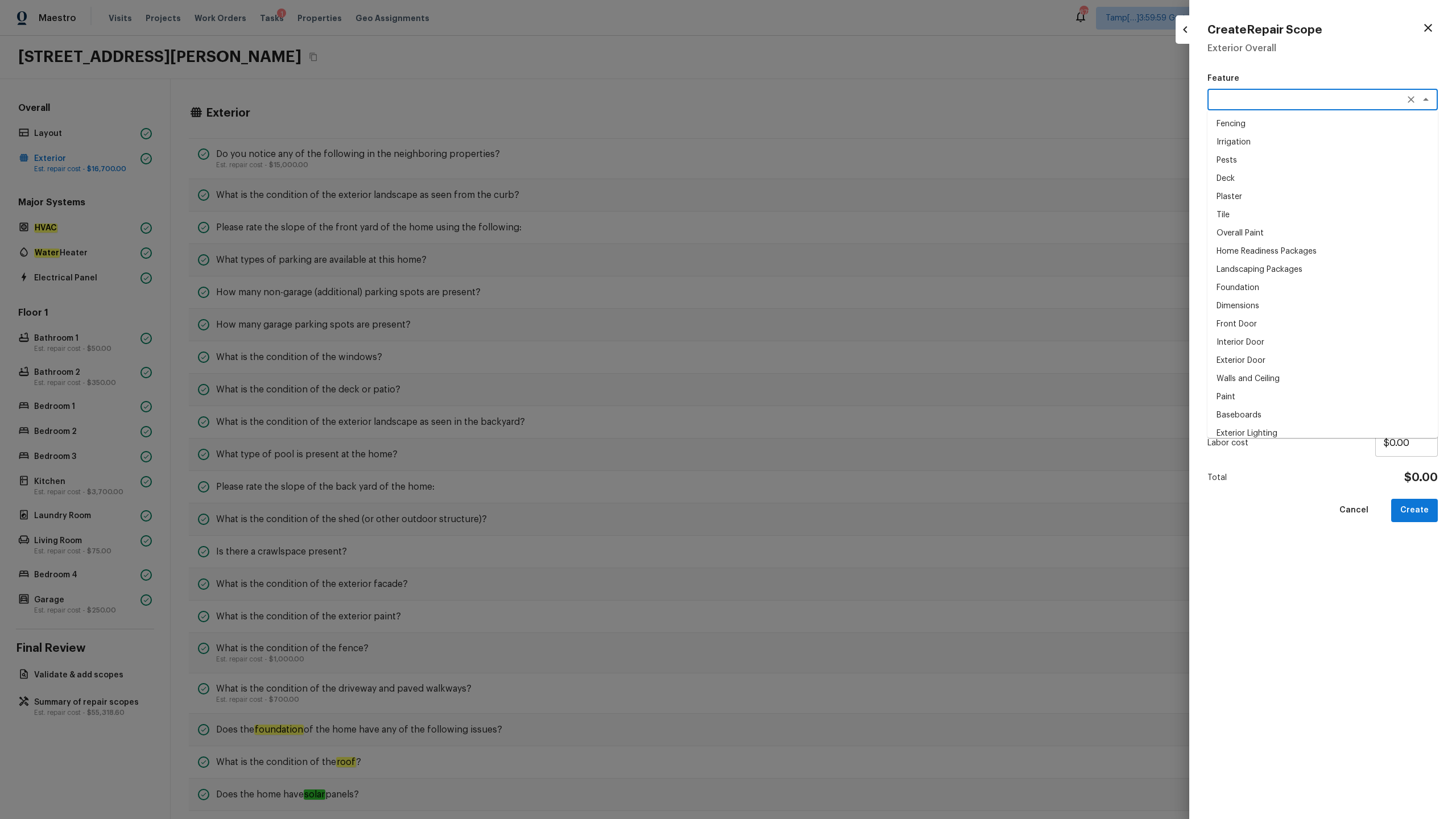
click at [1236, 100] on textarea at bounding box center [1307, 99] width 189 height 11
click at [1248, 164] on li "Exterior Paint" at bounding box center [1322, 160] width 230 height 18
click at [1247, 225] on div "x ​" at bounding box center [1322, 218] width 230 height 22
type textarea "Exterior Paint"
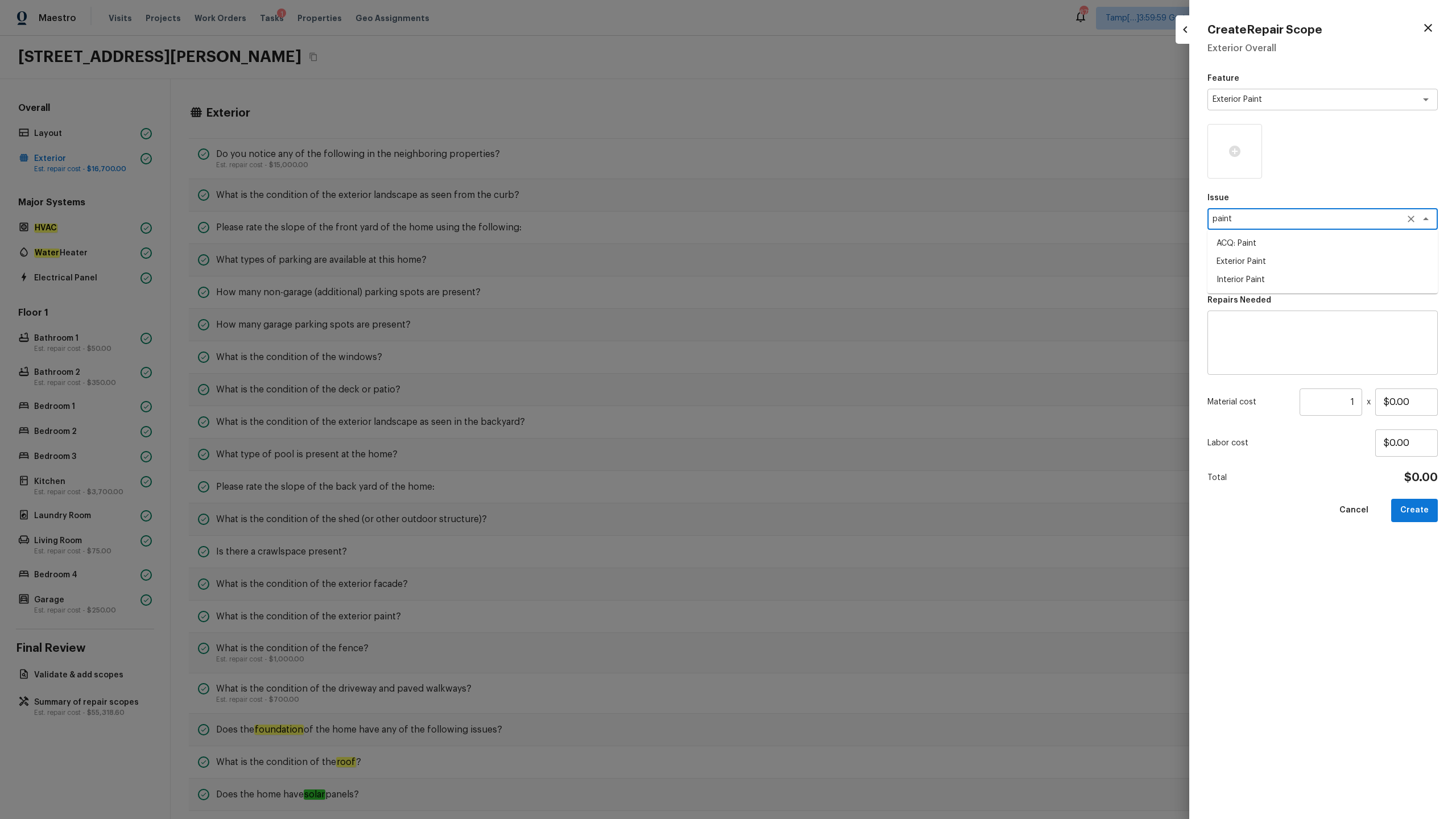
click at [1251, 247] on li "ACQ: Paint" at bounding box center [1322, 243] width 230 height 18
type textarea "ACQ: Paint"
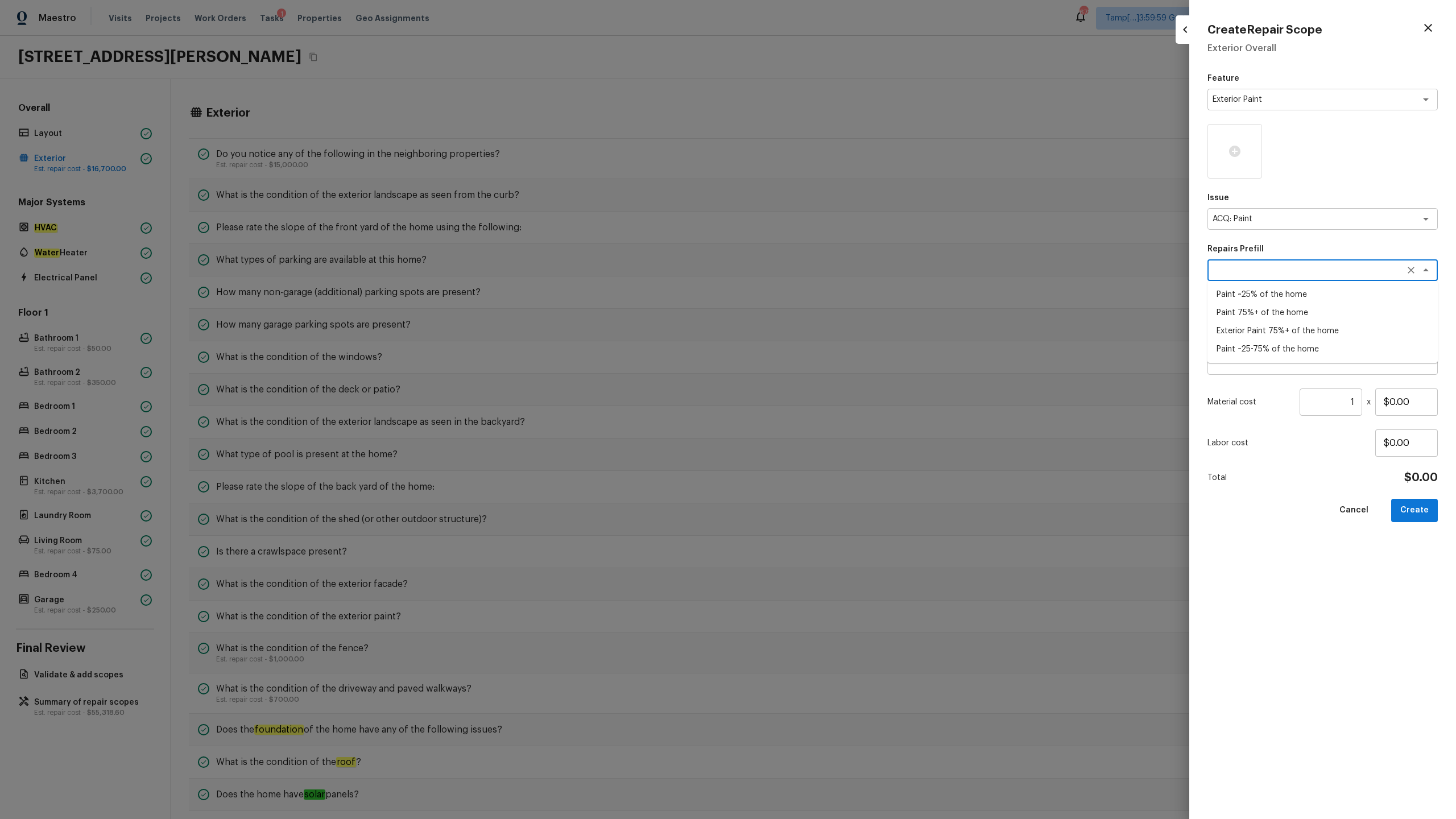
click at [1283, 273] on textarea at bounding box center [1307, 270] width 189 height 11
click at [1267, 333] on li "Exterior Paint 75%+ of the home" at bounding box center [1322, 331] width 230 height 18
type textarea "Exterior Paint 75%+ of the home"
type textarea "Acquisition Scope: 75%+ of the home exterior will likely require paint"
type input "$1.31"
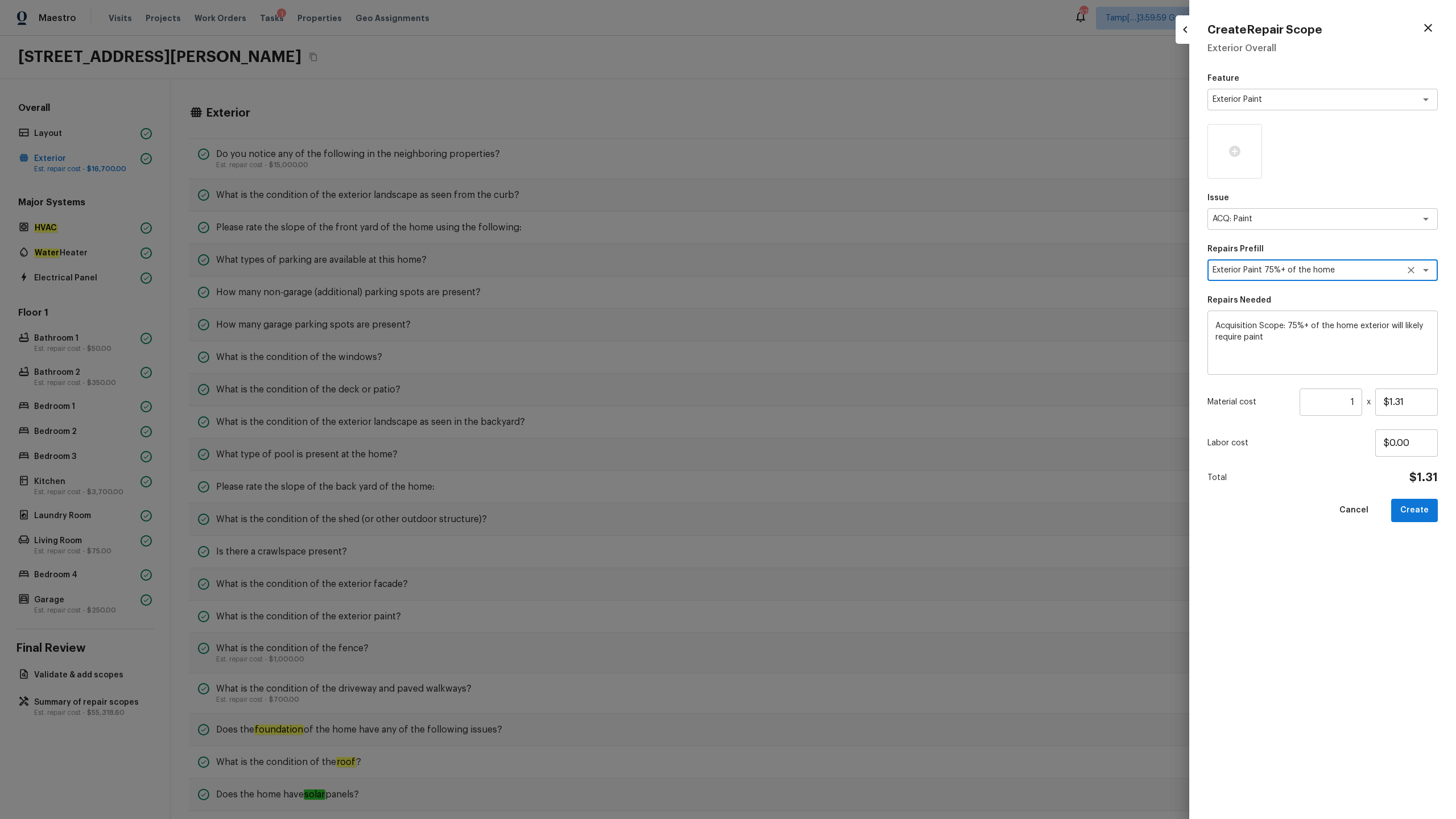
click at [1342, 401] on input "1" at bounding box center [1331, 402] width 62 height 27
type input "2217"
click at [1419, 519] on button "Create" at bounding box center [1414, 510] width 47 height 23
type input "1"
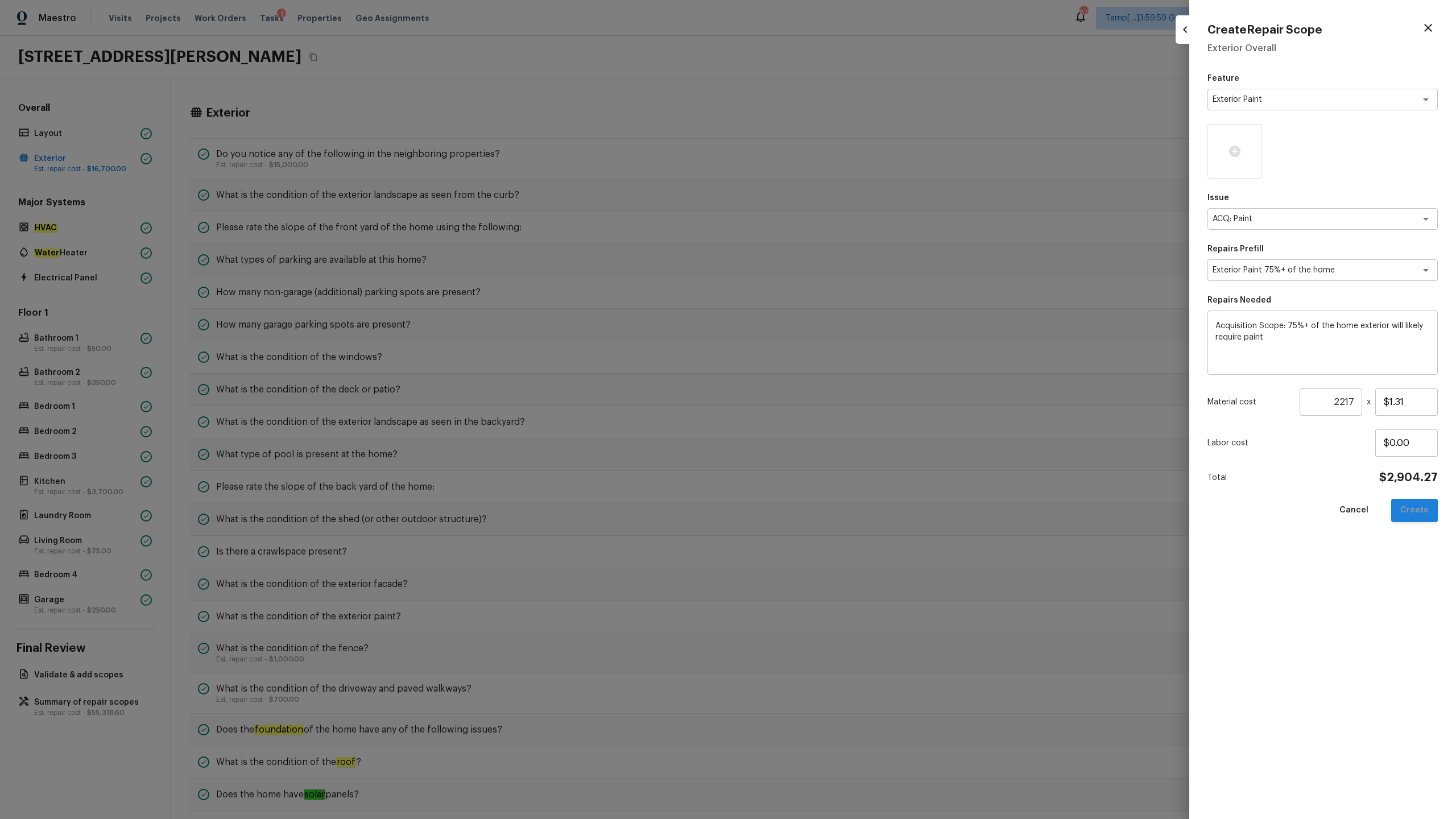
type input "$0.00"
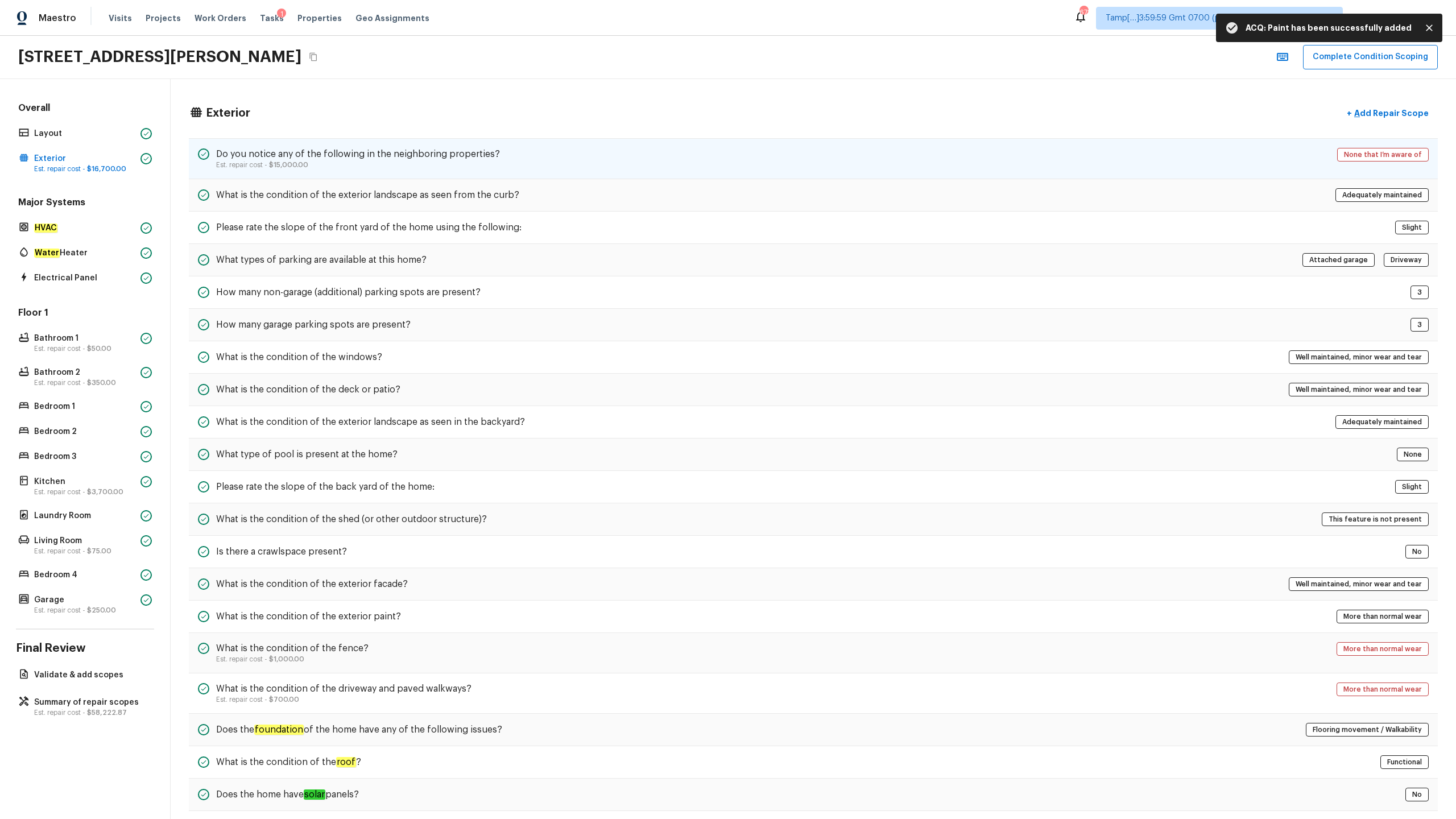
click at [1349, 162] on div "None that I’m aware of" at bounding box center [1383, 159] width 92 height 22
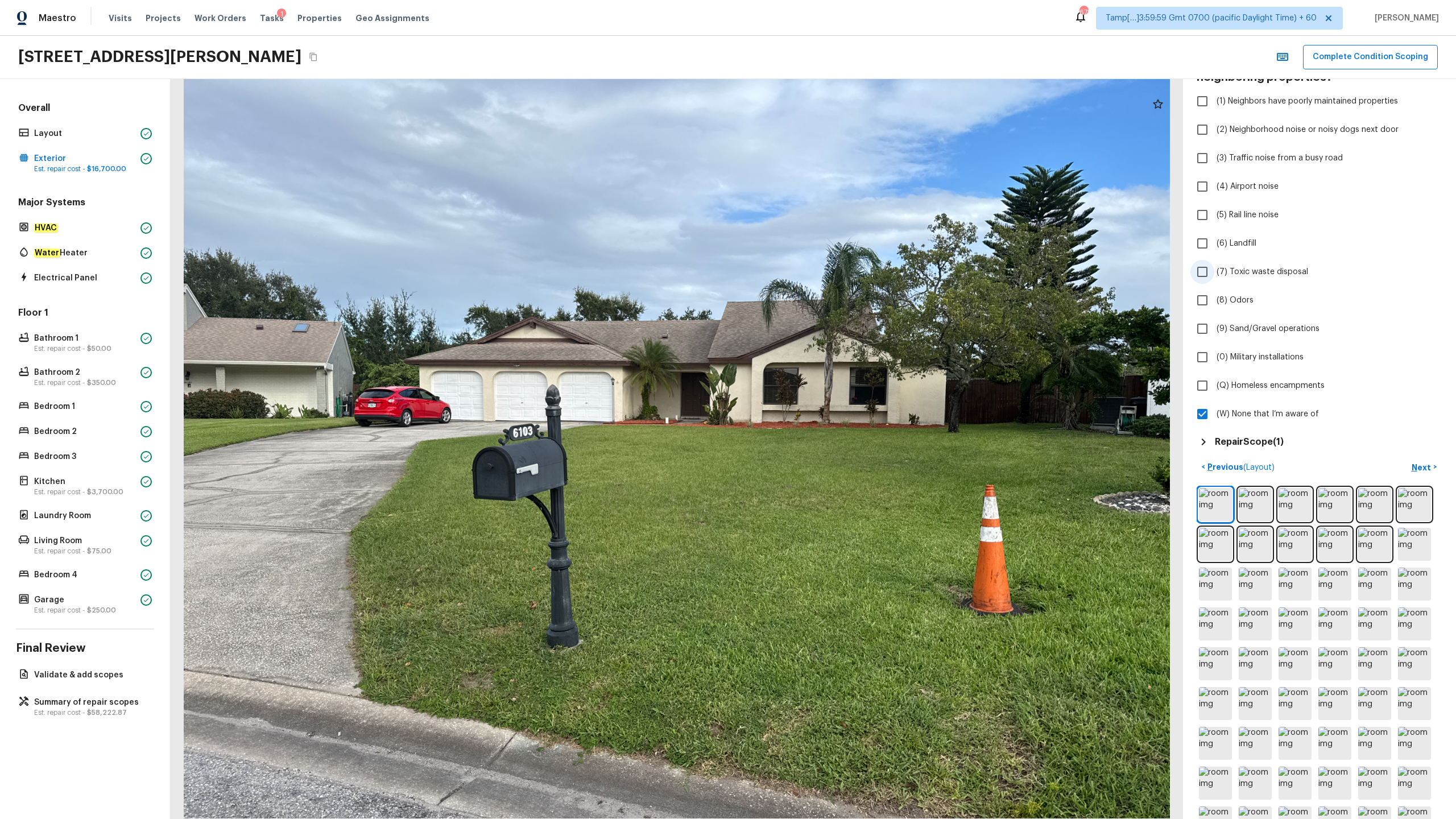
scroll to position [156, 0]
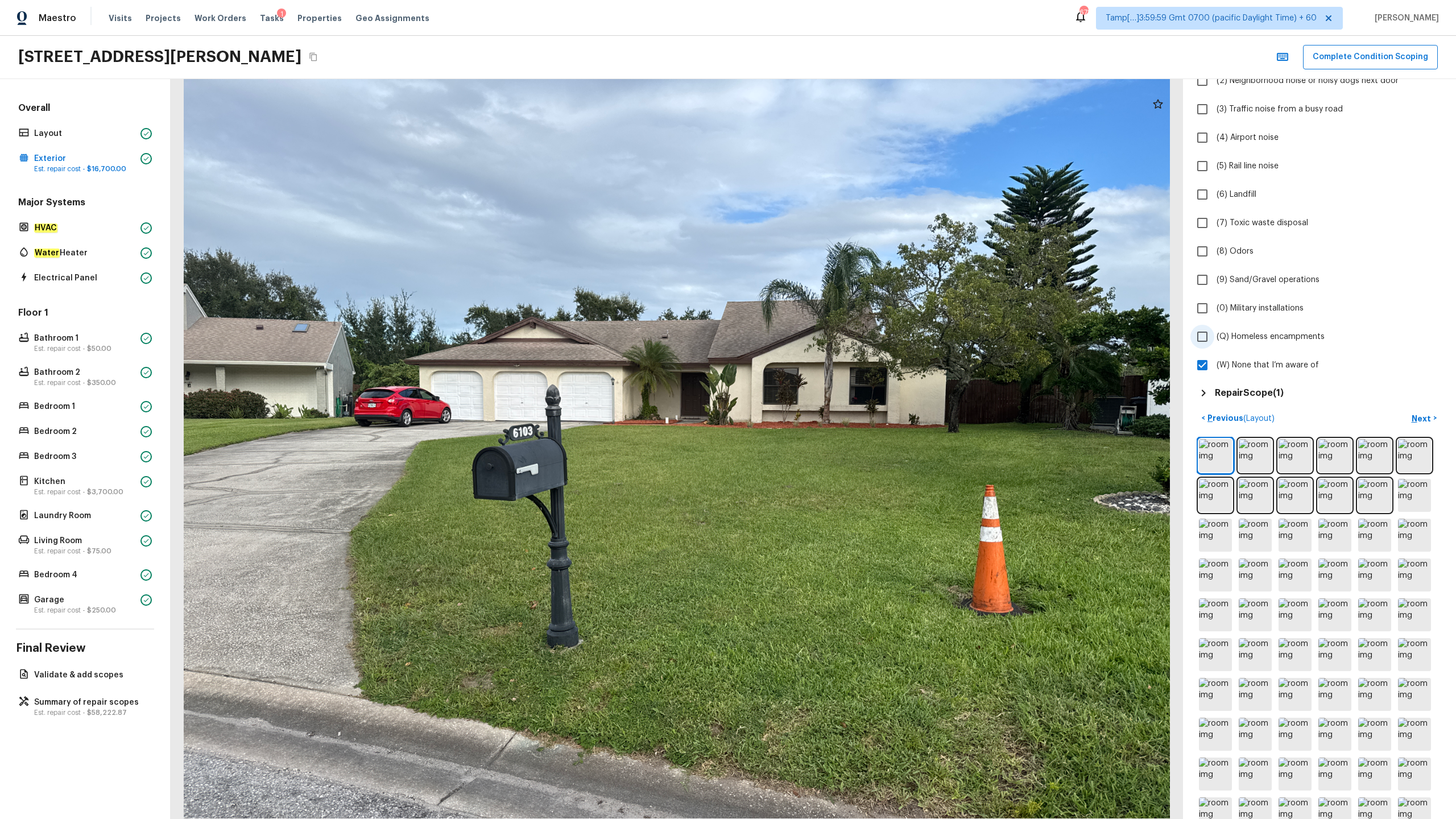
click at [1269, 344] on label "(Q) Homeless encampments" at bounding box center [1312, 336] width 243 height 24
click at [1214, 344] on input "(Q) Homeless encampments" at bounding box center [1203, 336] width 24 height 24
click at [1274, 335] on span "(Q) Homeless encampments" at bounding box center [1271, 336] width 108 height 11
click at [1214, 335] on input "(Q) Homeless encampments" at bounding box center [1203, 336] width 24 height 24
checkbox input "false"
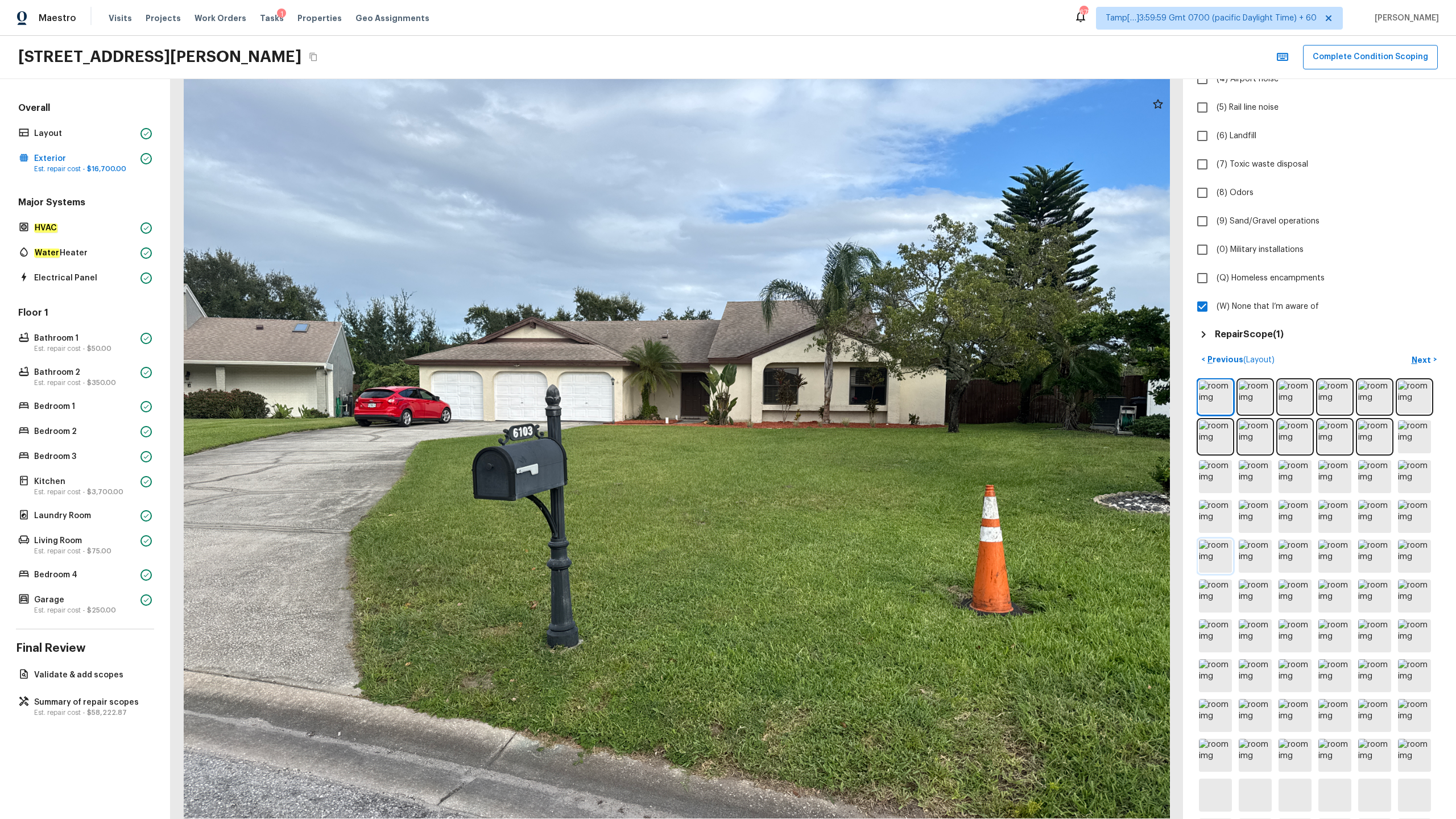
scroll to position [249, 0]
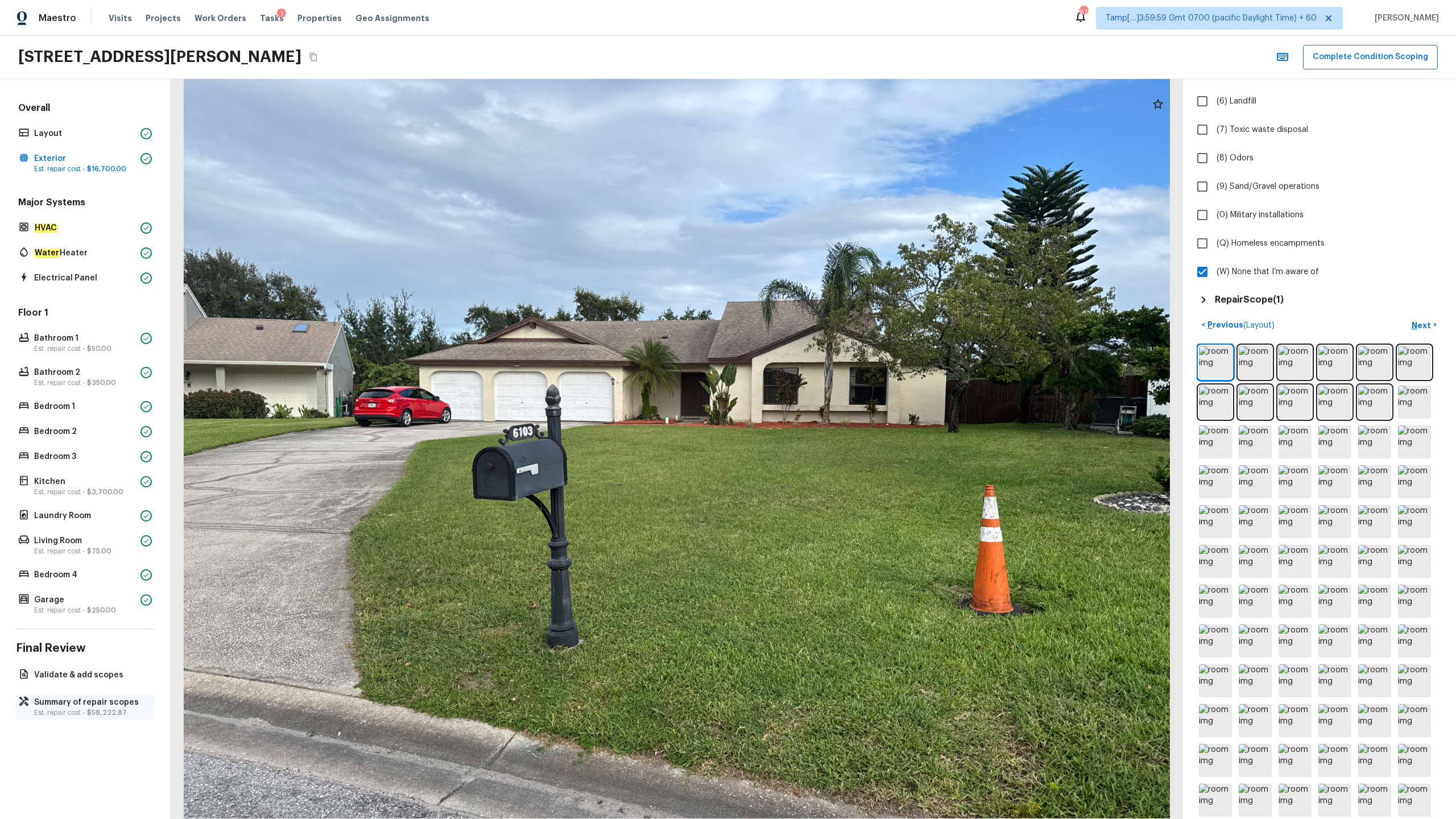
click at [98, 708] on p "Est. repair cost - $58,222.87" at bounding box center [91, 712] width 113 height 9
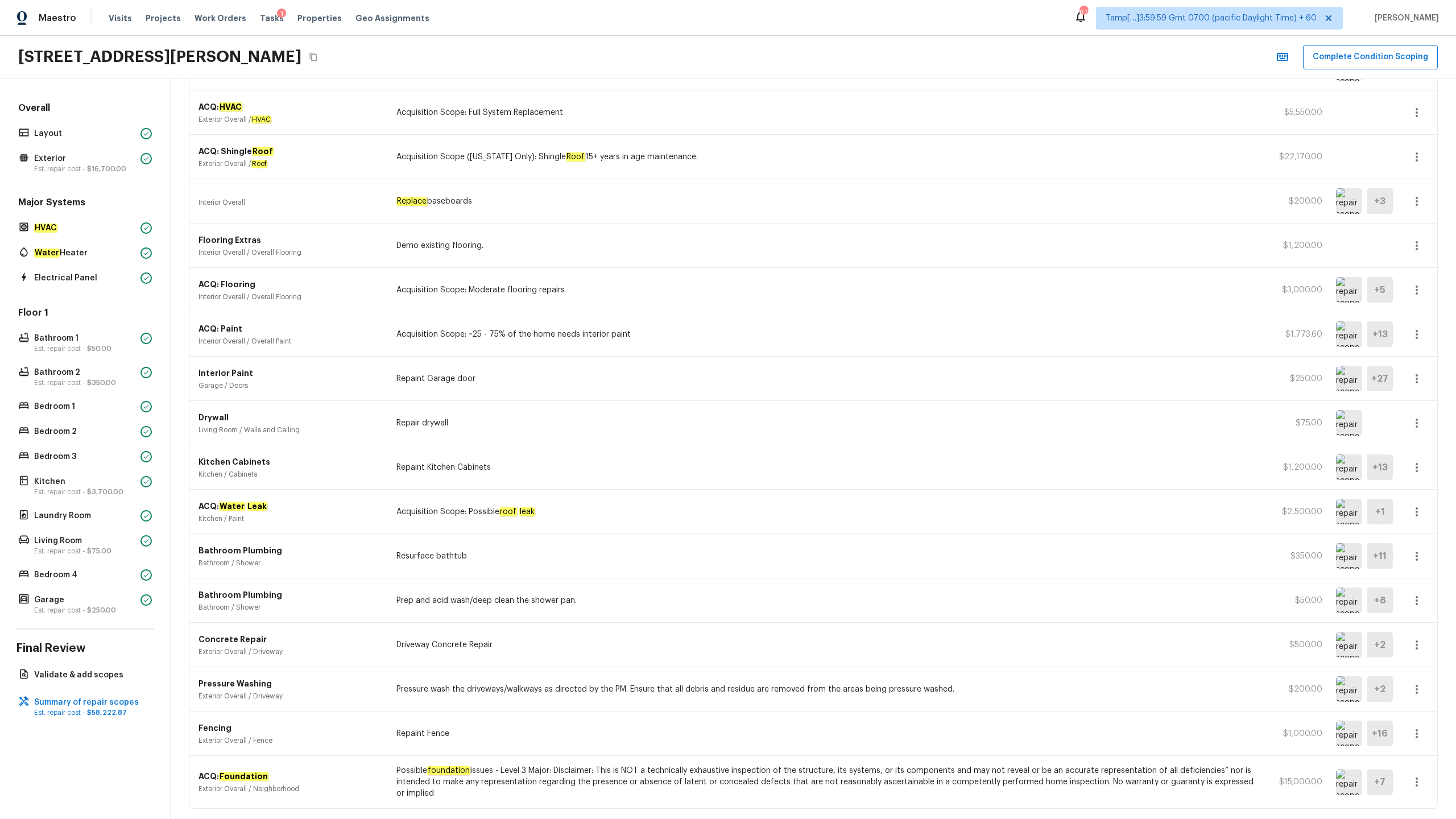
scroll to position [210, 0]
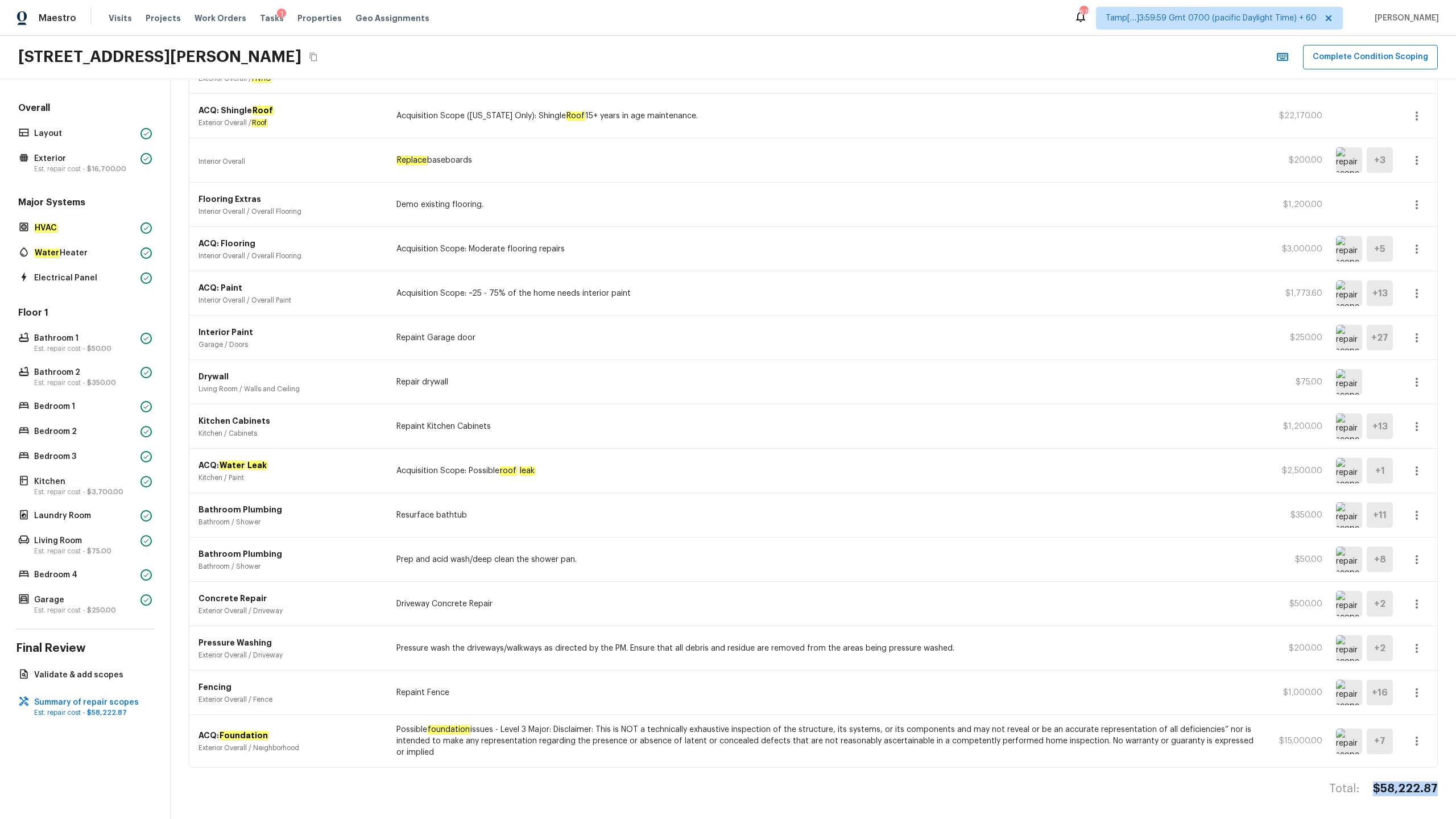
drag, startPoint x: 1377, startPoint y: 788, endPoint x: 1453, endPoint y: 784, distance: 76.1
click at [1453, 784] on div "Summary of repair scopes + Add Repair Scope Sort Newest first newestFirst ​ ACQ…" at bounding box center [813, 449] width 1286 height 740
copy h4 "$58,222.87"
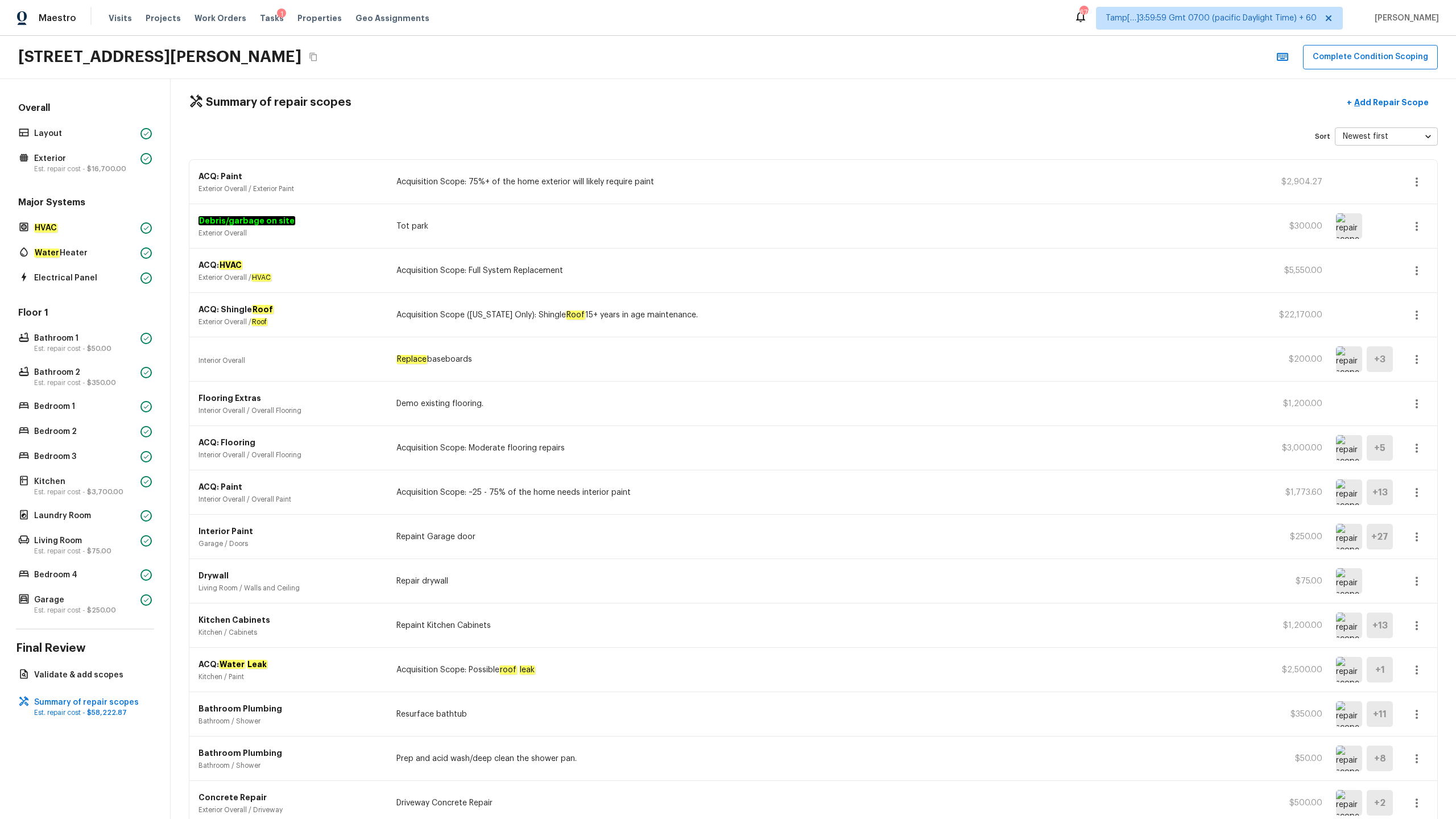
scroll to position [3, 0]
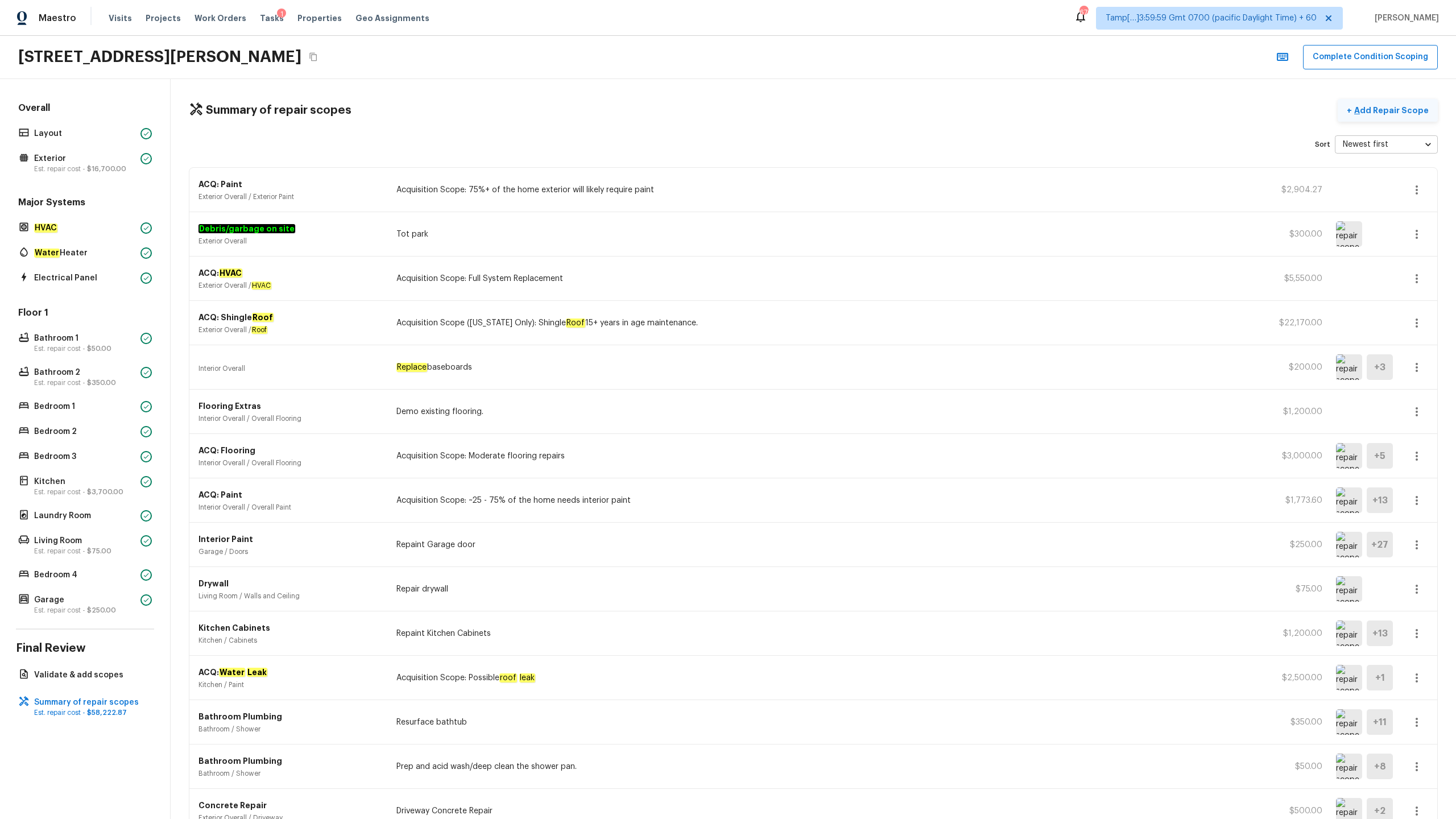
click at [1385, 112] on p "Add Repair Scope" at bounding box center [1390, 110] width 77 height 11
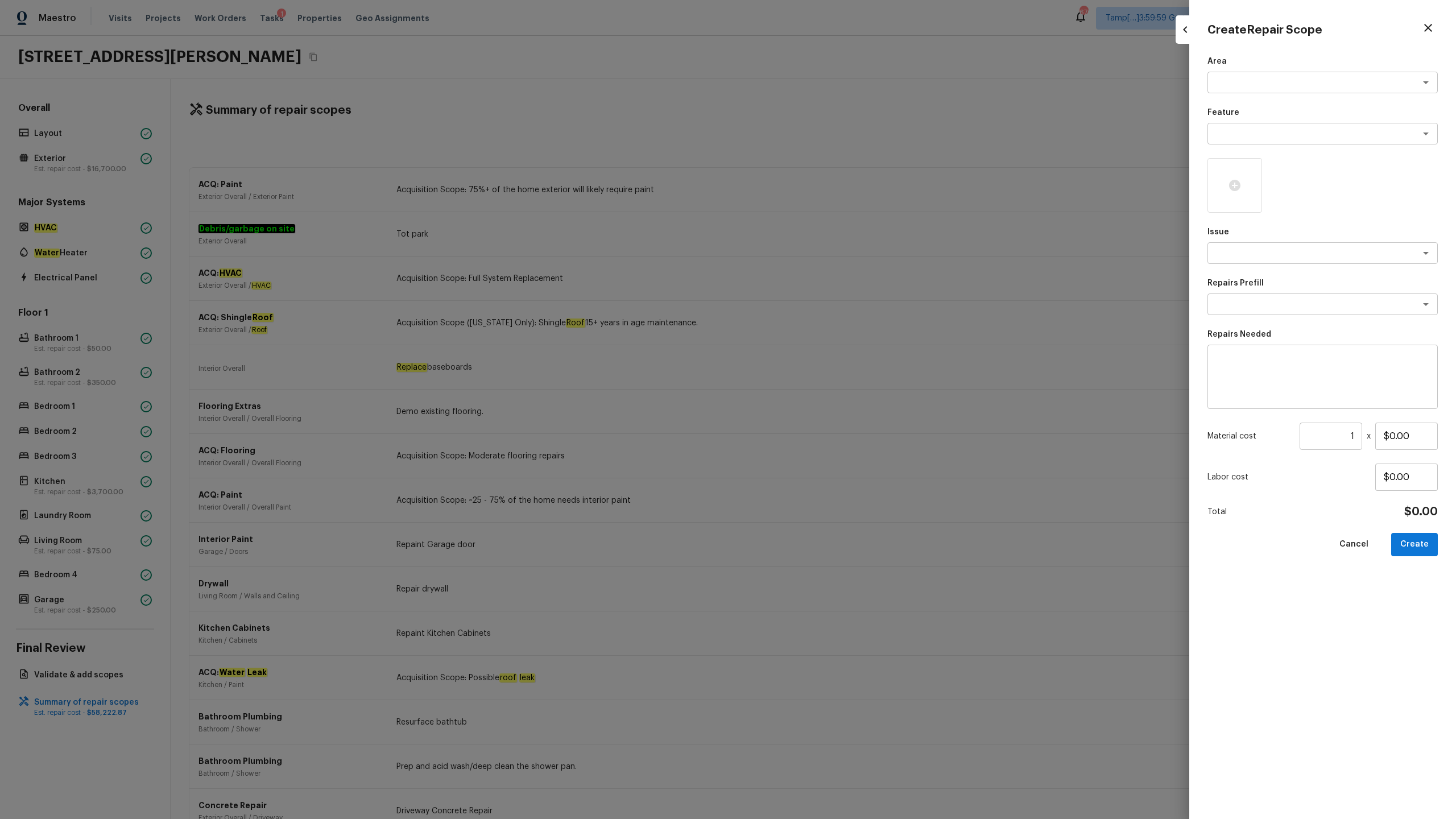
click at [1424, 31] on icon "button" at bounding box center [1428, 28] width 14 height 14
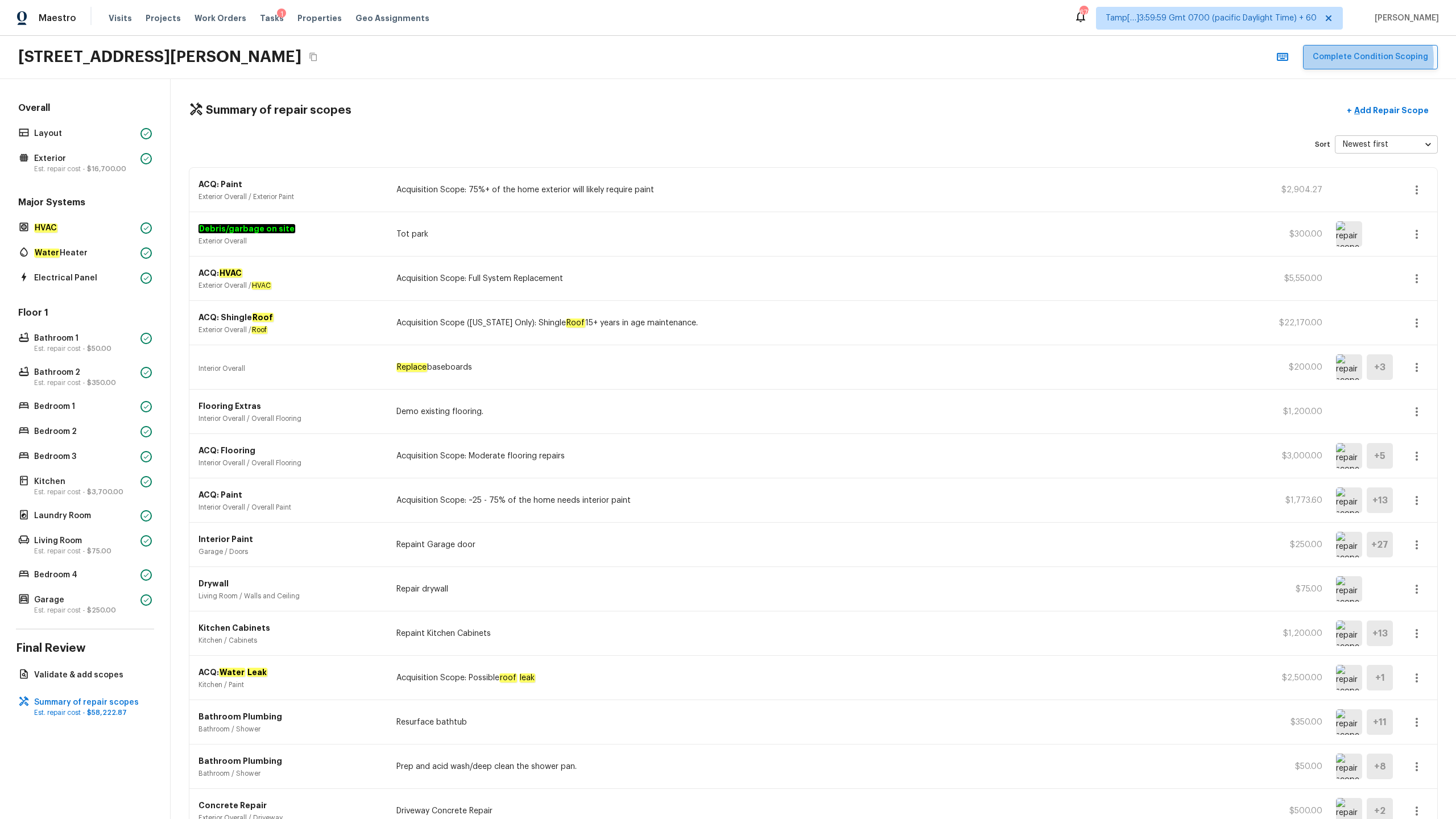
click at [1351, 59] on button "Complete Condition Scoping" at bounding box center [1370, 57] width 135 height 24
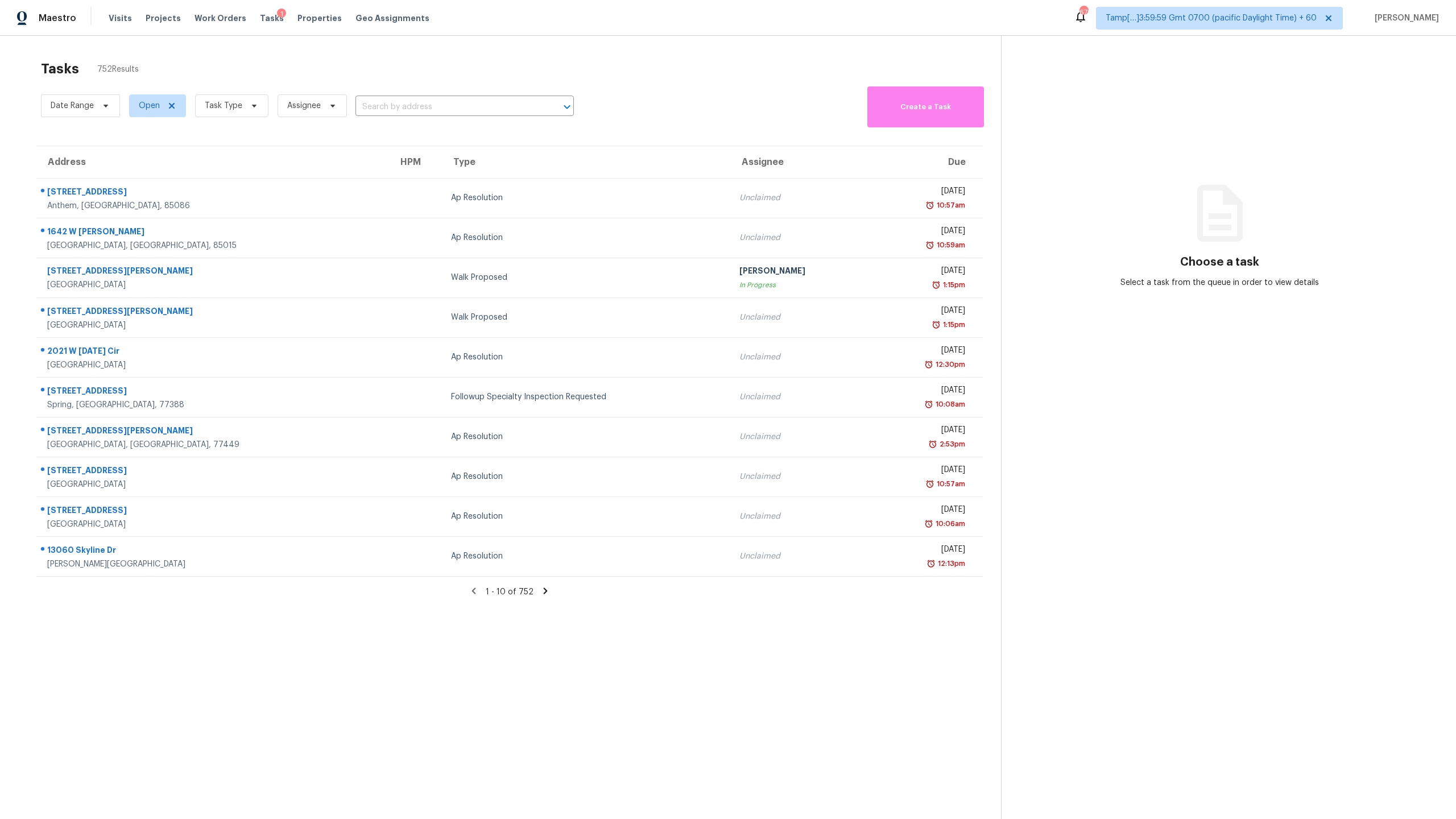
click at [227, 118] on span "Task Type" at bounding box center [227, 105] width 82 height 29
click at [229, 110] on span "Task Type" at bounding box center [224, 105] width 37 height 11
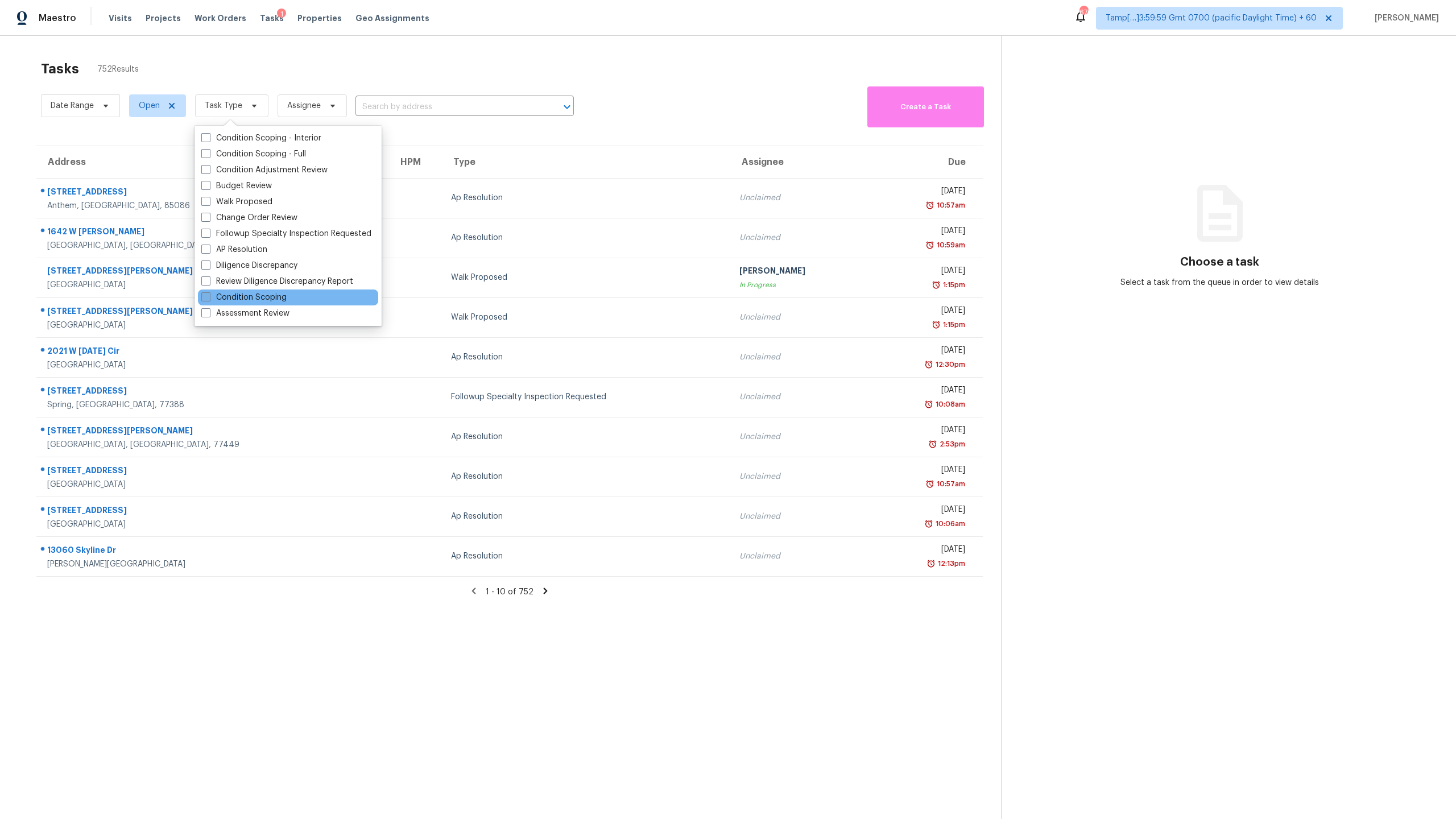
click at [266, 297] on label "Condition Scoping" at bounding box center [243, 297] width 86 height 11
click at [209, 297] on input "Condition Scoping" at bounding box center [205, 295] width 7 height 7
checkbox input "true"
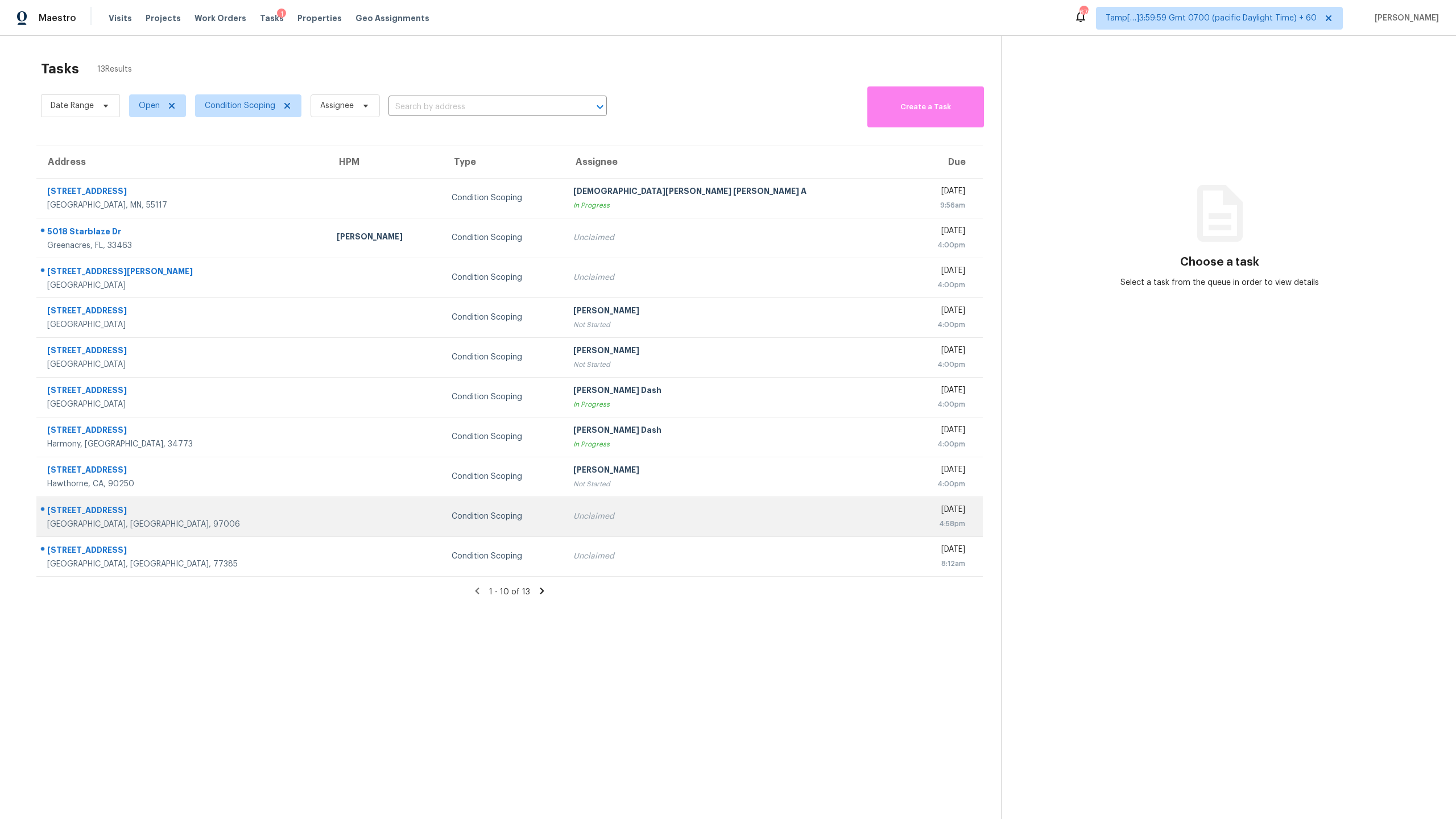
click at [699, 516] on div "Unclaimed" at bounding box center [736, 516] width 326 height 11
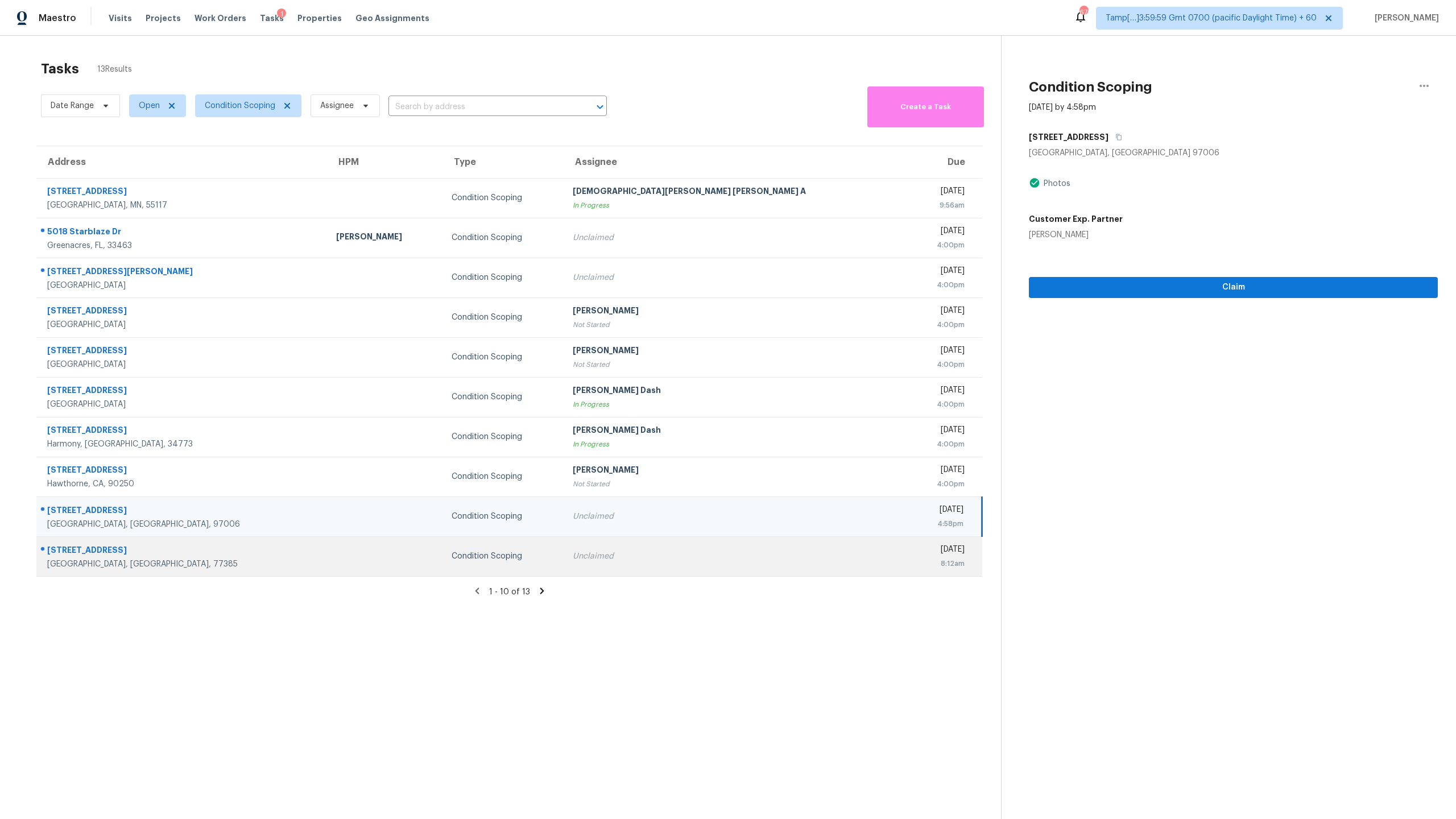
click at [691, 552] on div "Unclaimed" at bounding box center [735, 556] width 325 height 11
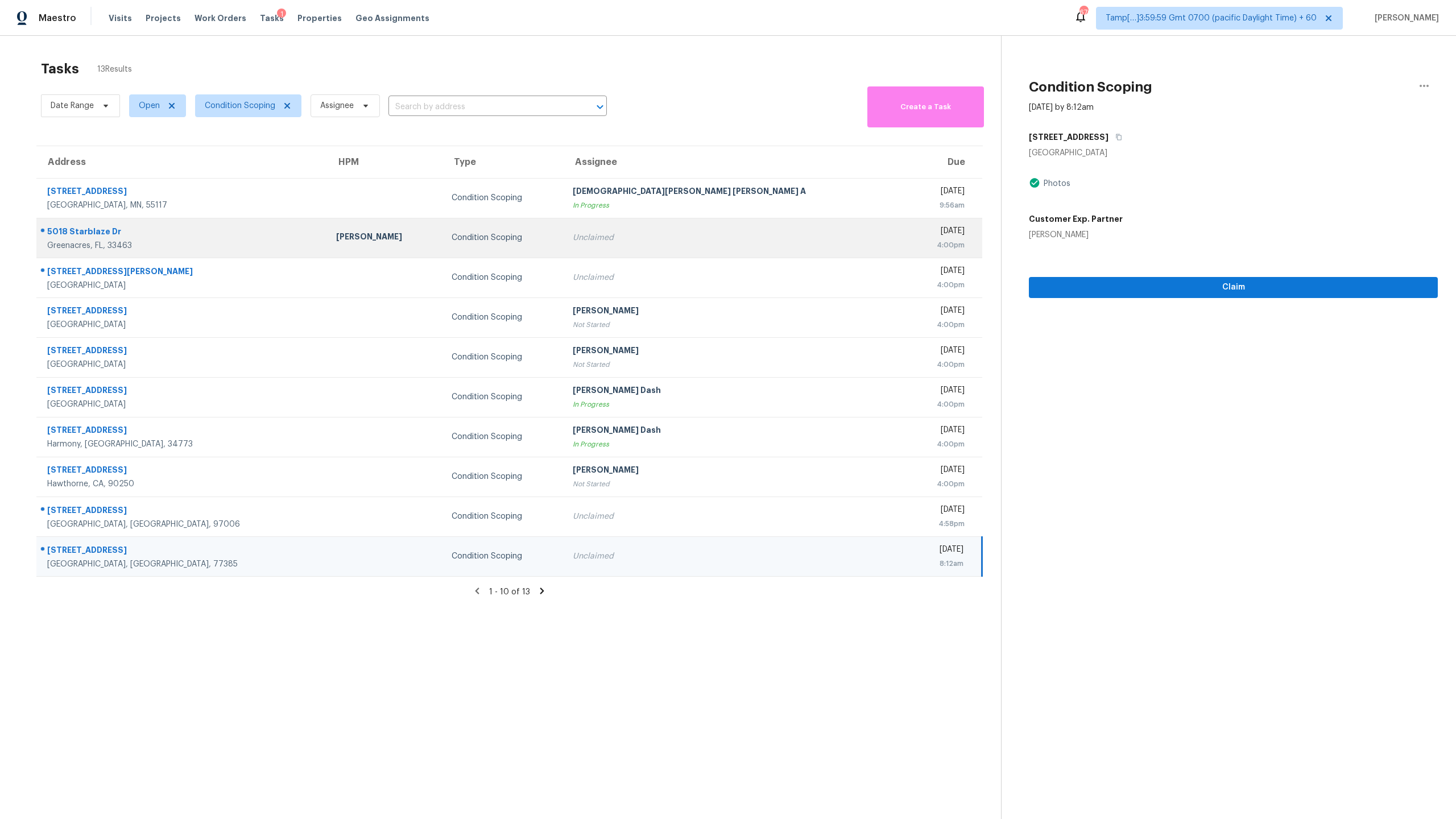
click at [588, 239] on div "Unclaimed" at bounding box center [735, 238] width 325 height 11
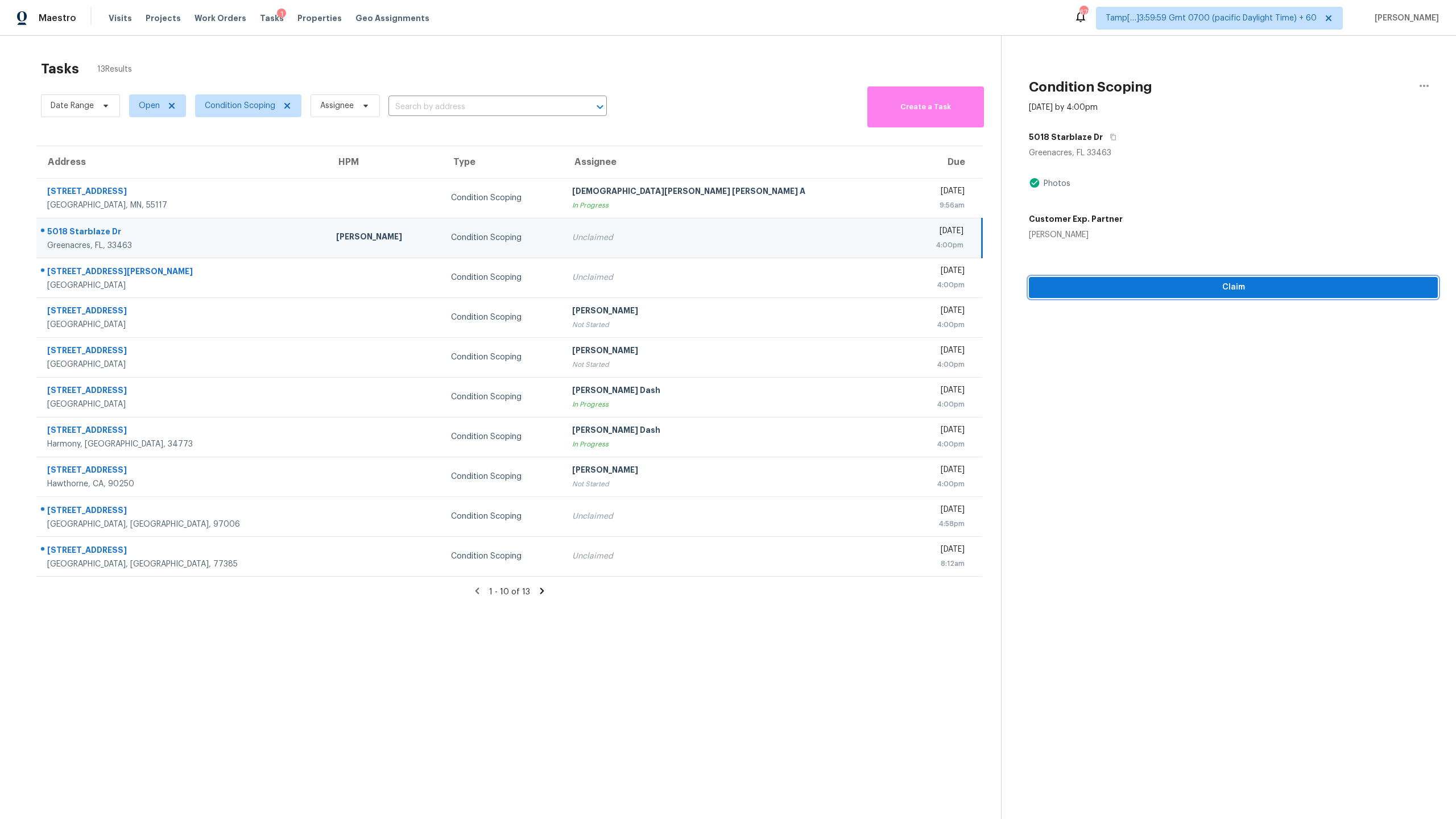
click at [1166, 282] on span "Claim" at bounding box center [1233, 287] width 391 height 14
